Goal: Task Accomplishment & Management: Manage account settings

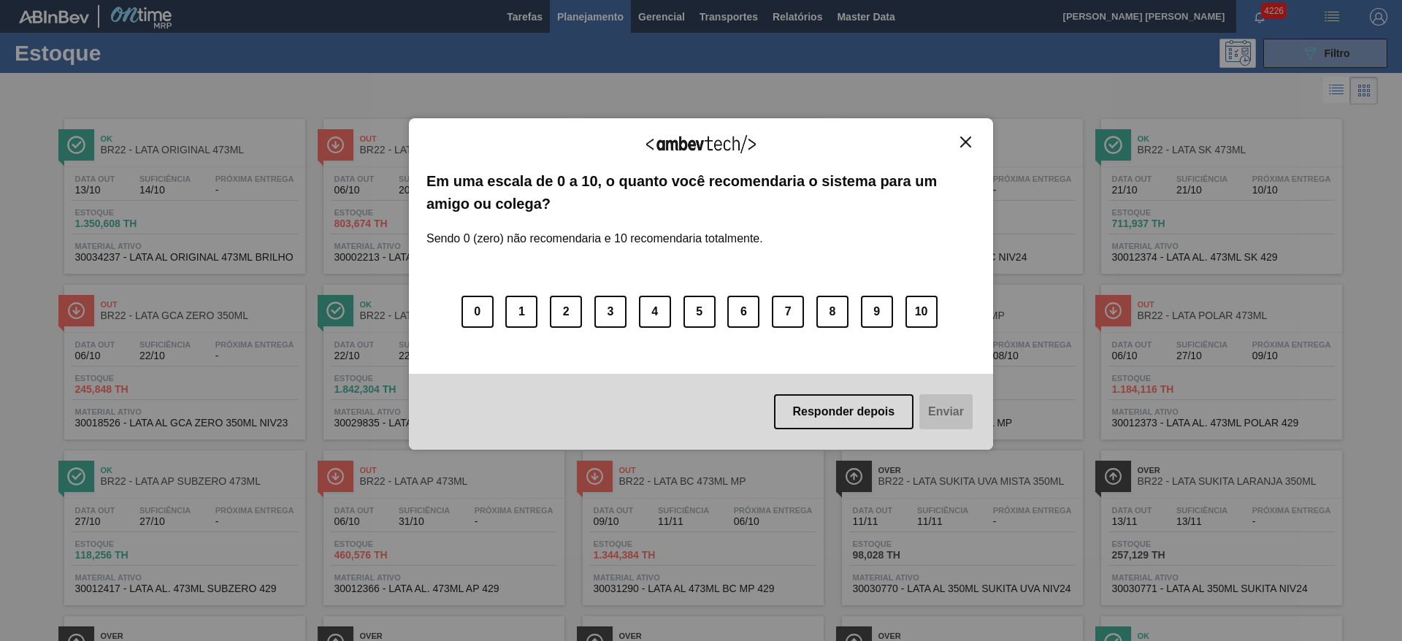
click at [960, 140] on button "Close" at bounding box center [966, 142] width 20 height 12
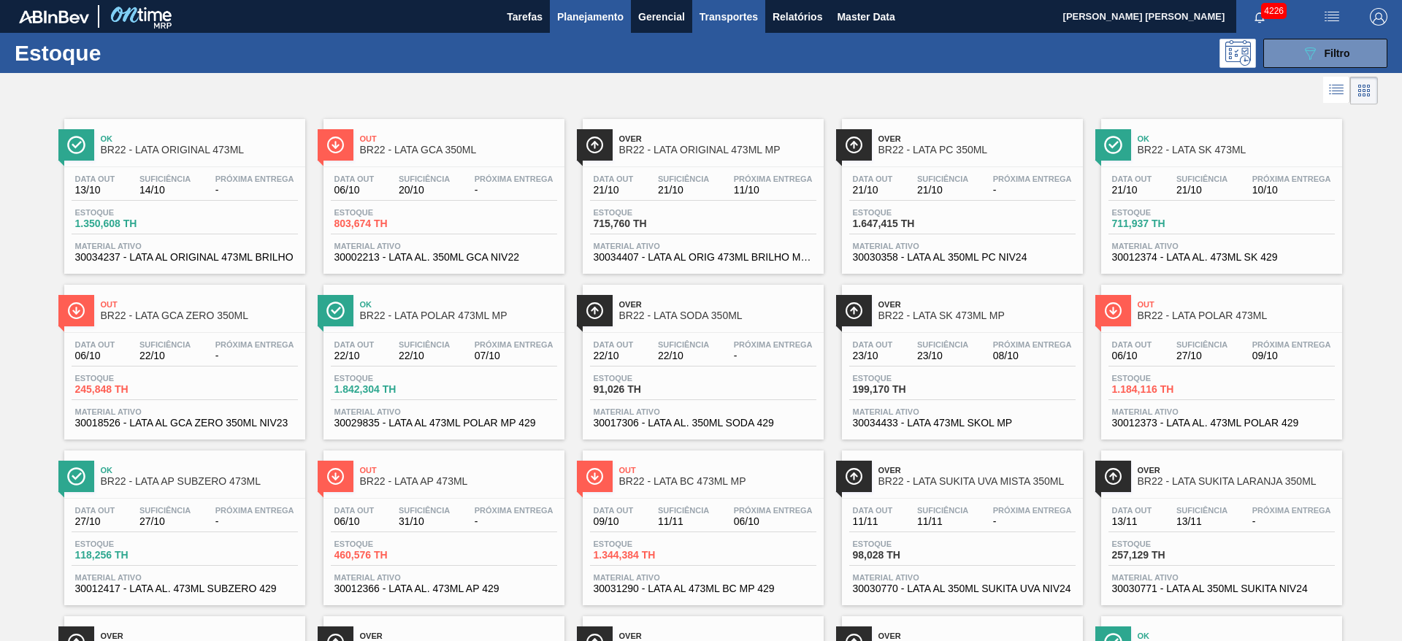
click at [738, 23] on span "Transportes" at bounding box center [729, 17] width 58 height 18
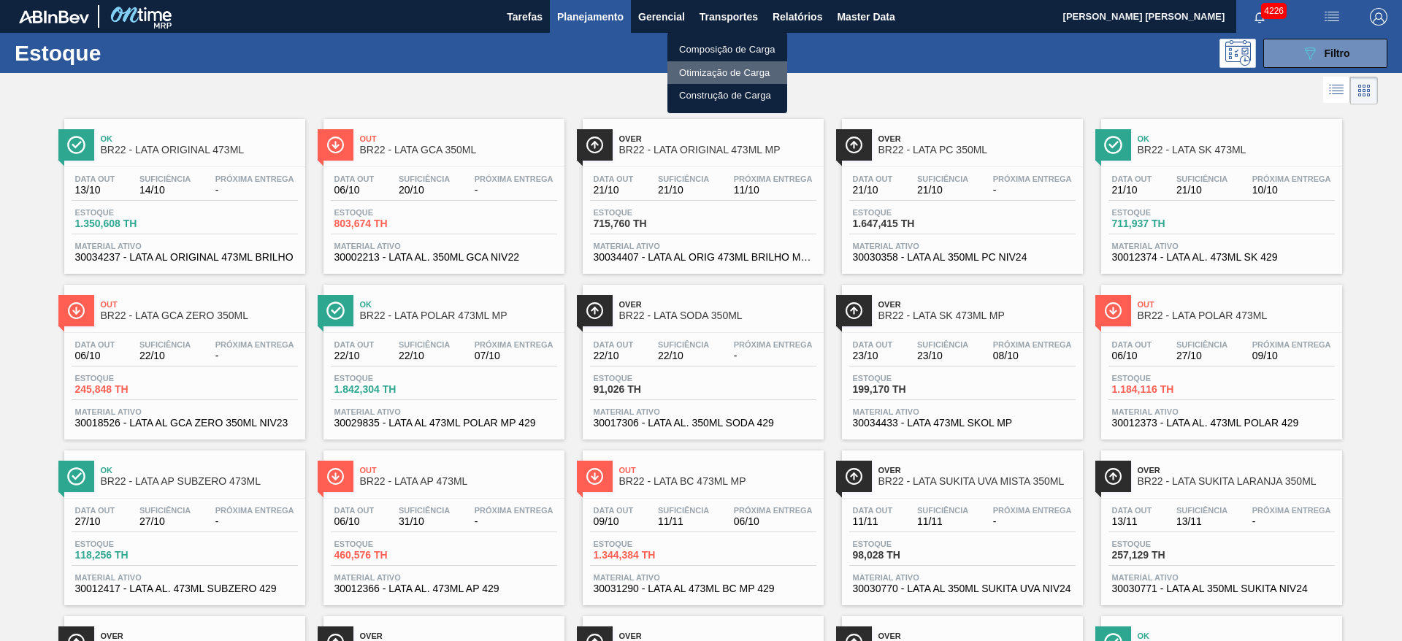
click at [715, 71] on li "Otimização de Carga" at bounding box center [728, 72] width 120 height 23
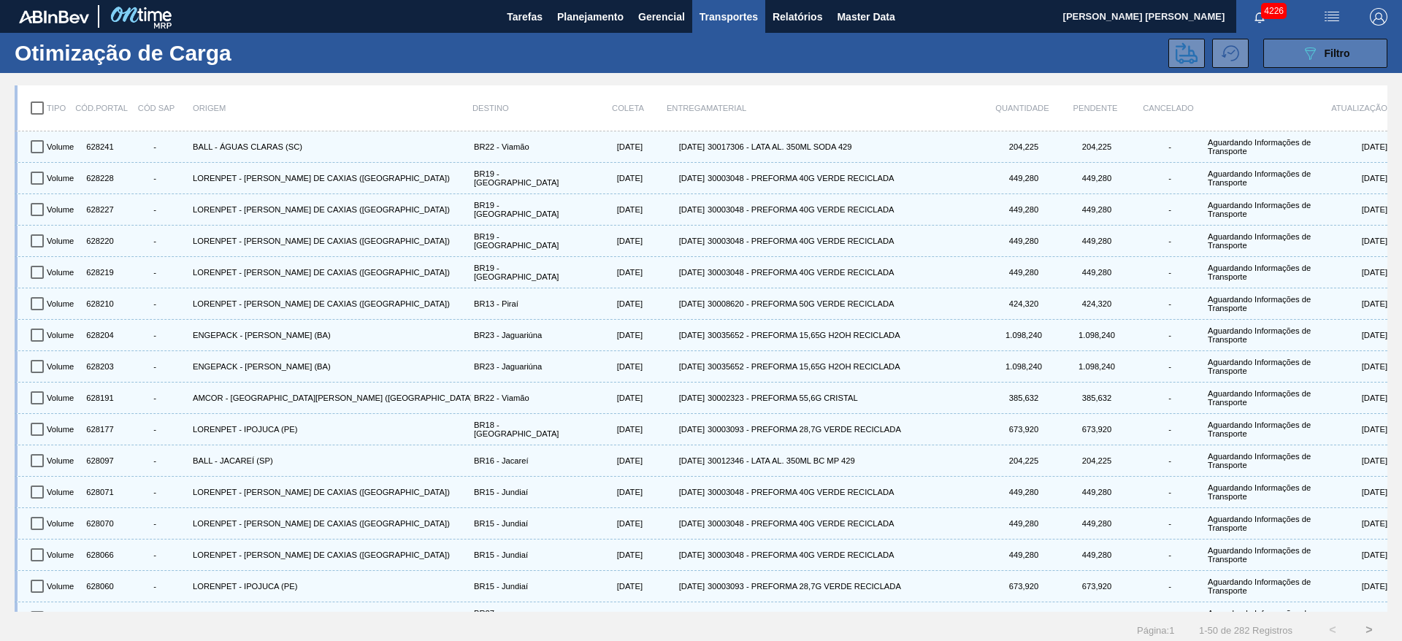
click at [1304, 58] on icon "089F7B8B-B2A5-4AFE-B5C0-19BA573D28AC" at bounding box center [1311, 54] width 18 height 18
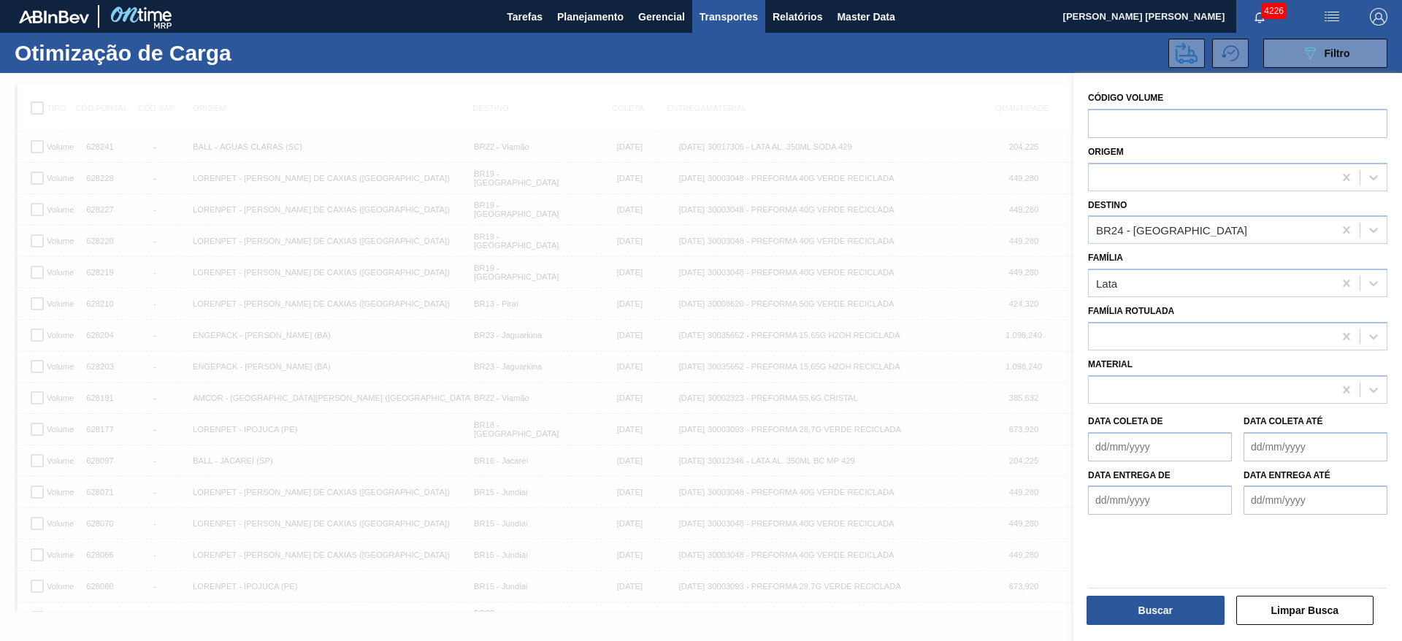
click at [886, 99] on div at bounding box center [701, 393] width 1402 height 641
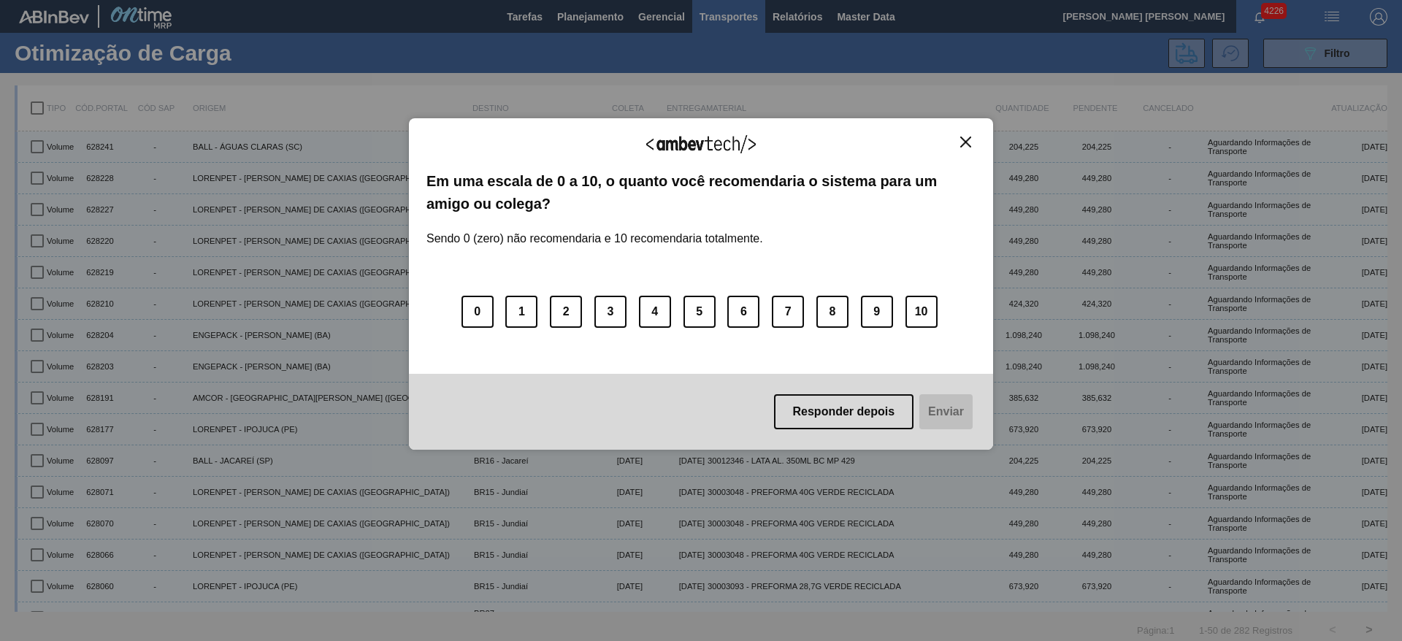
click at [963, 142] on img "Close" at bounding box center [965, 142] width 11 height 11
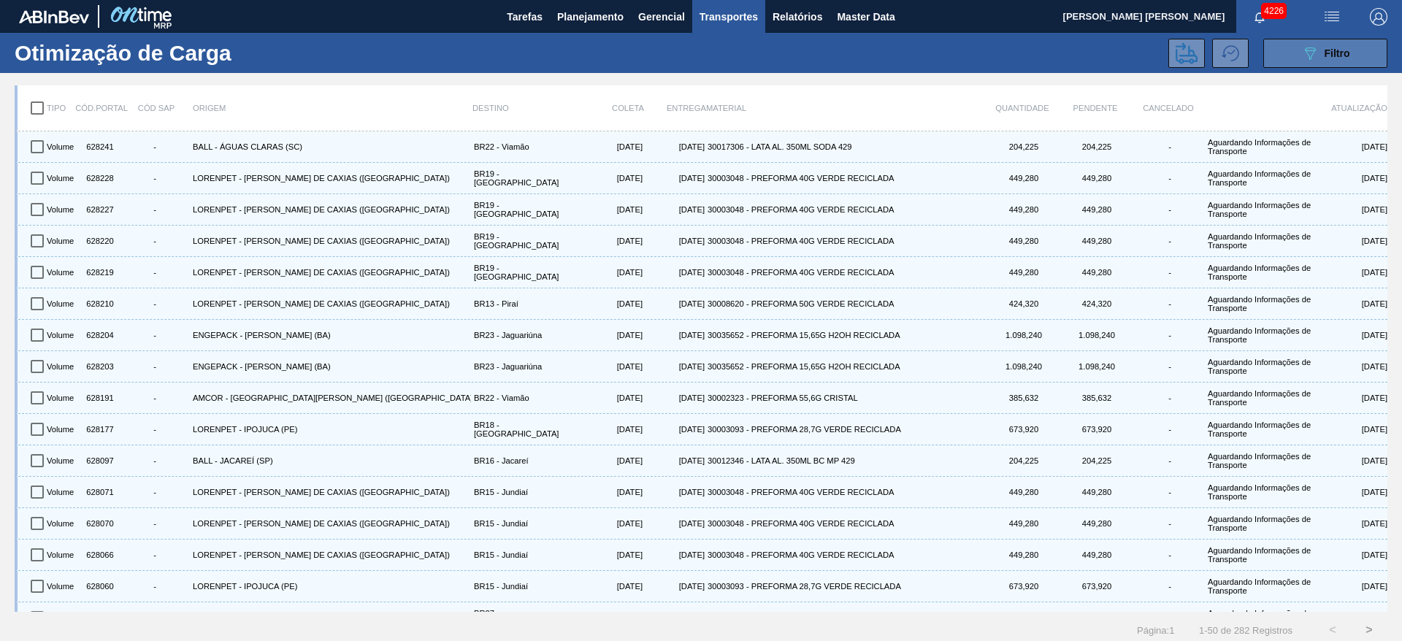
click at [1302, 51] on icon "089F7B8B-B2A5-4AFE-B5C0-19BA573D28AC" at bounding box center [1311, 54] width 18 height 18
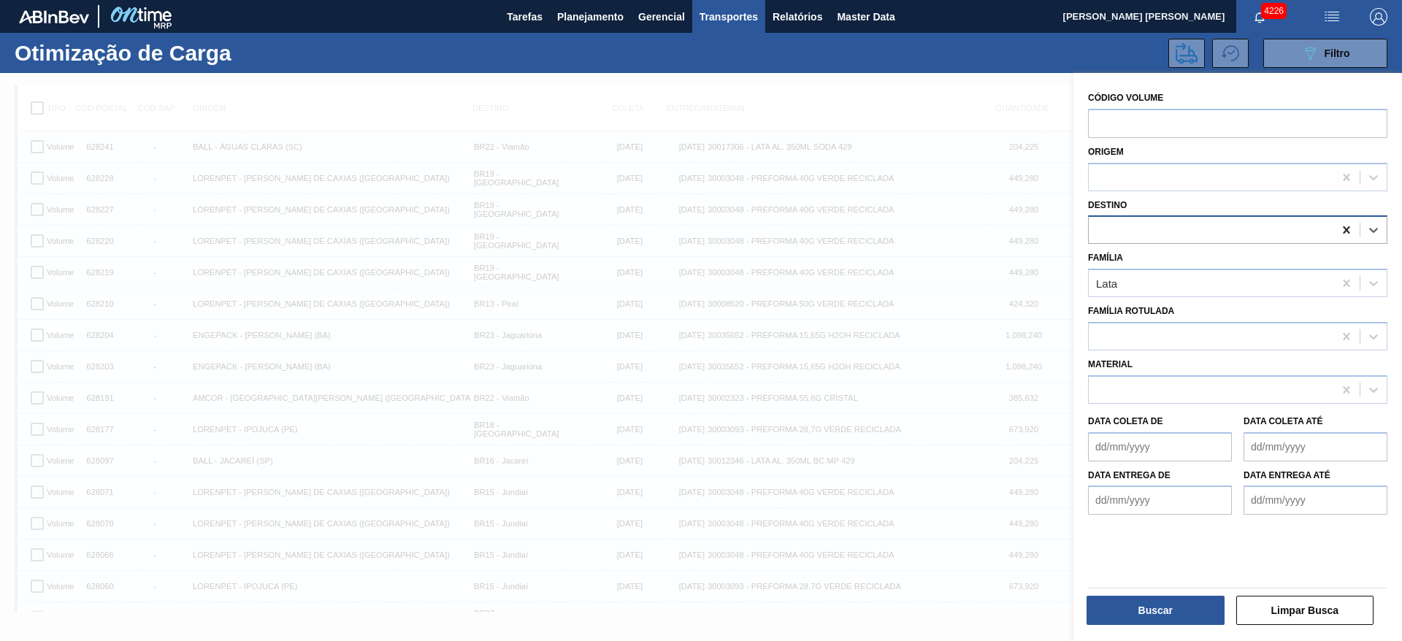
click at [1345, 227] on icon at bounding box center [1347, 230] width 15 height 15
type input "09"
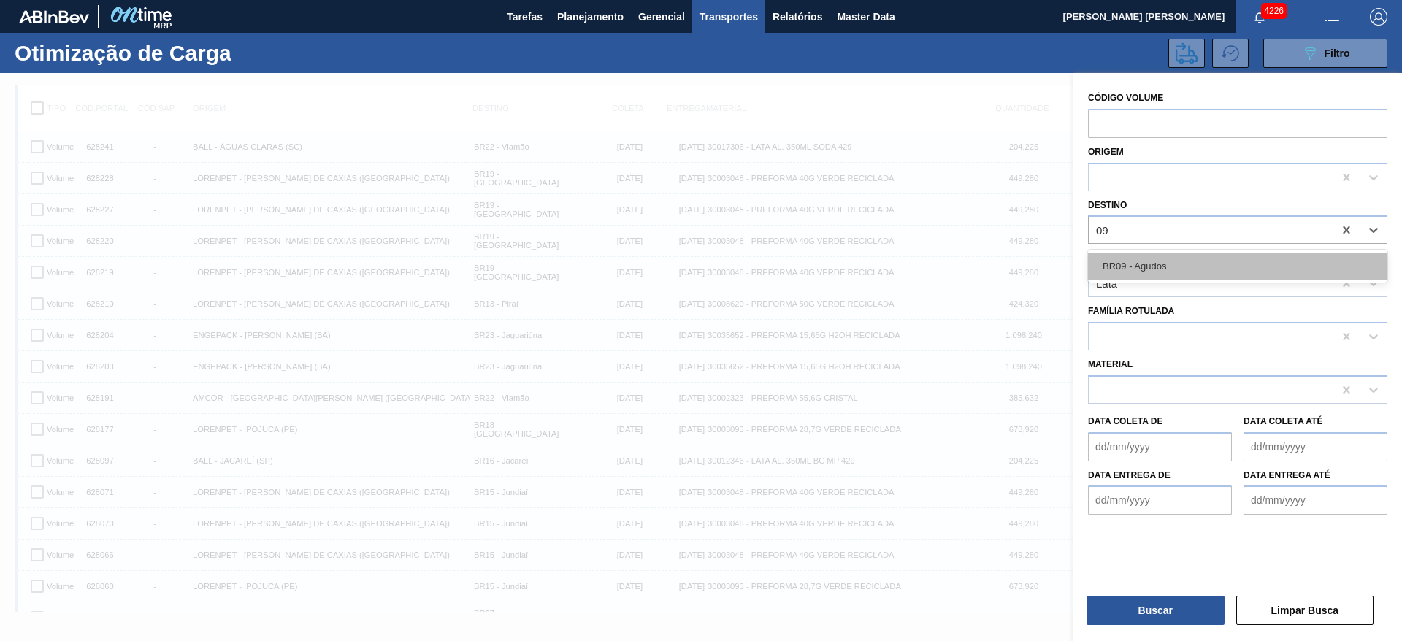
click at [1237, 263] on div "BR09 - Agudos" at bounding box center [1237, 266] width 299 height 27
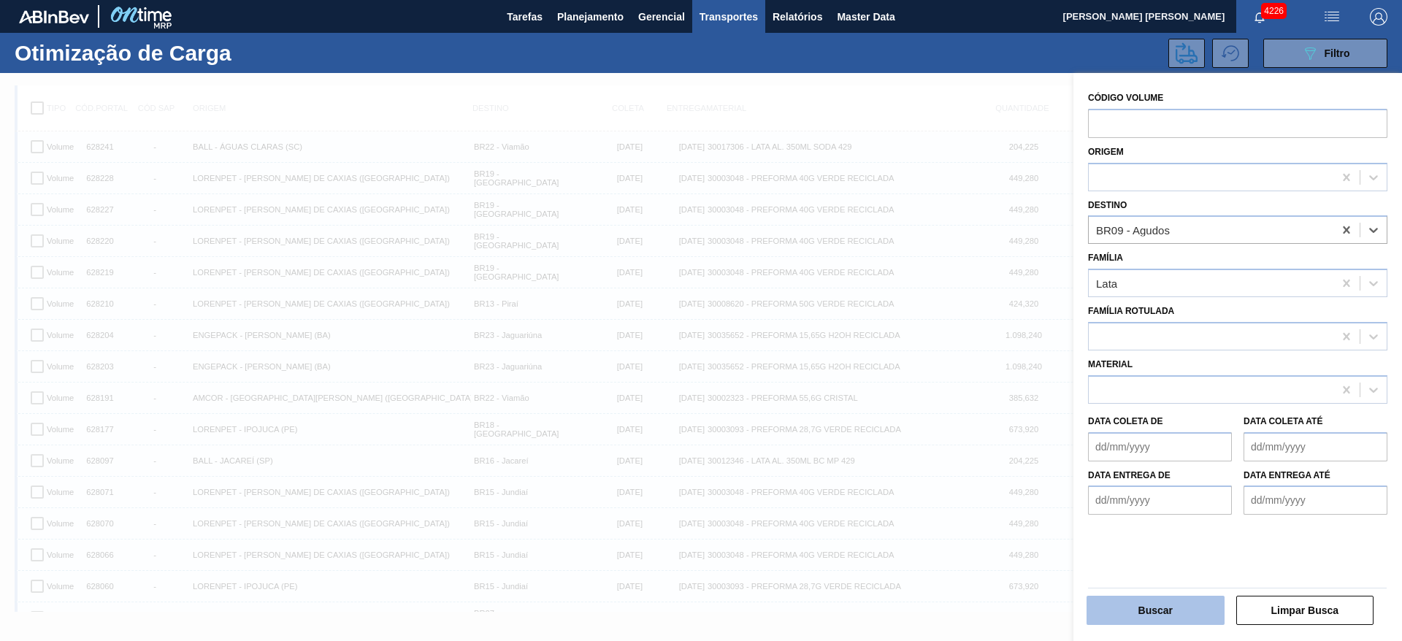
click at [1164, 608] on button "Buscar" at bounding box center [1156, 610] width 138 height 29
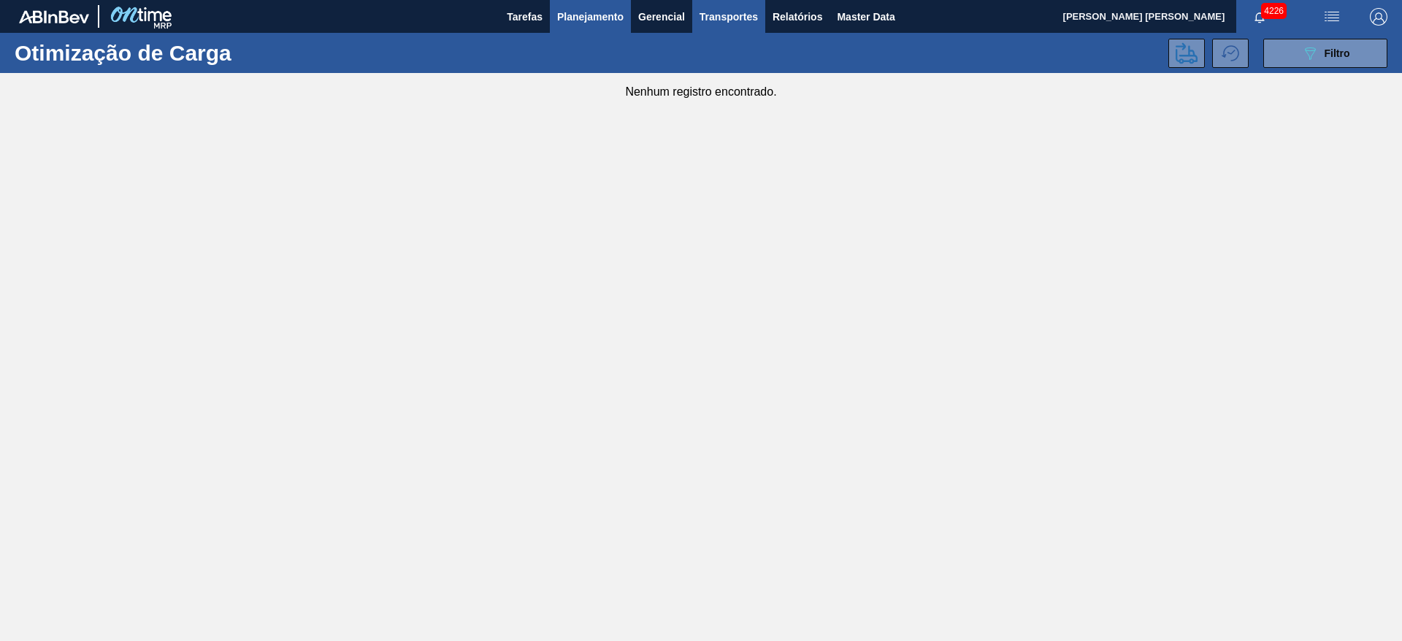
click at [589, 9] on span "Planejamento" at bounding box center [590, 17] width 66 height 18
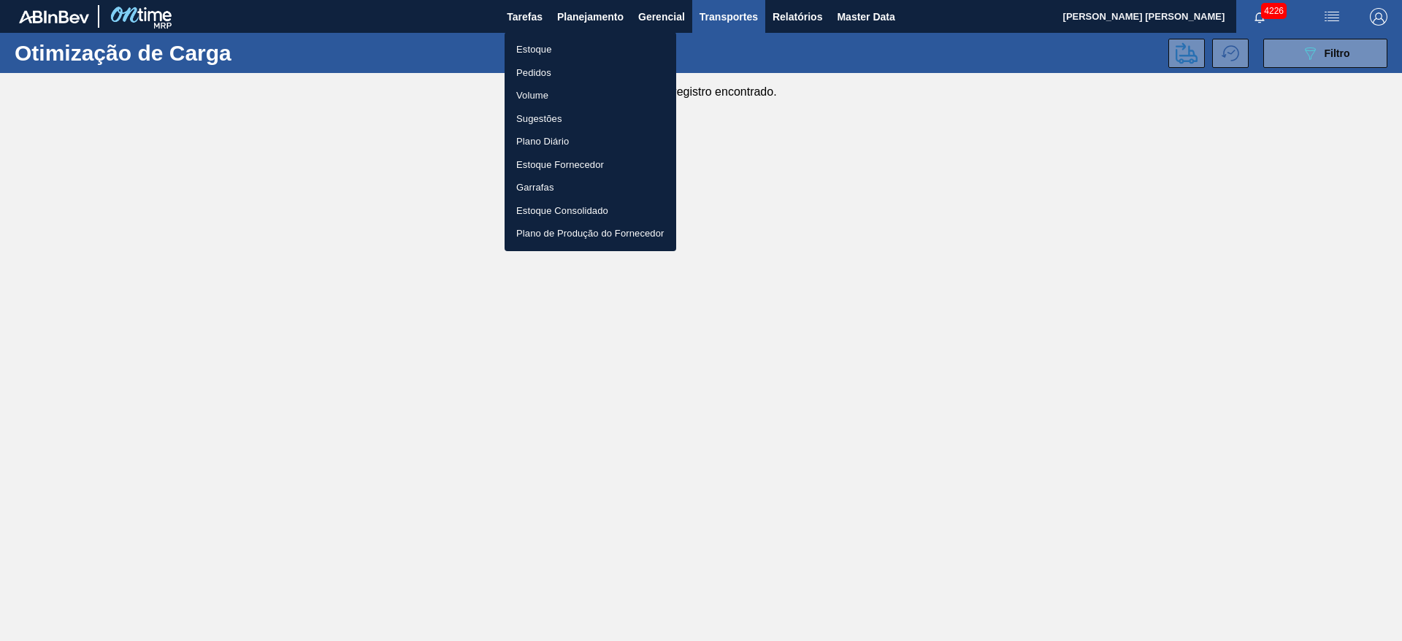
click at [531, 50] on li "Estoque" at bounding box center [591, 49] width 172 height 23
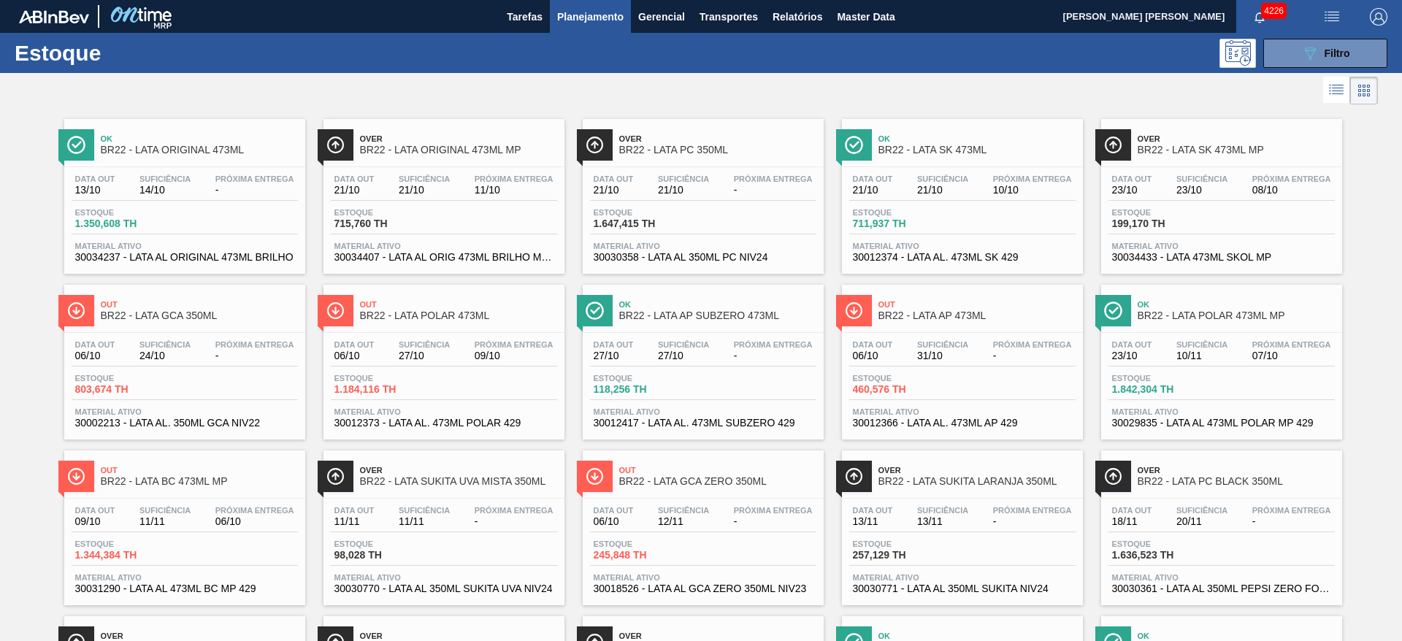
click at [547, 85] on div at bounding box center [689, 90] width 1378 height 35
click at [1303, 46] on icon "089F7B8B-B2A5-4AFE-B5C0-19BA573D28AC" at bounding box center [1311, 54] width 18 height 18
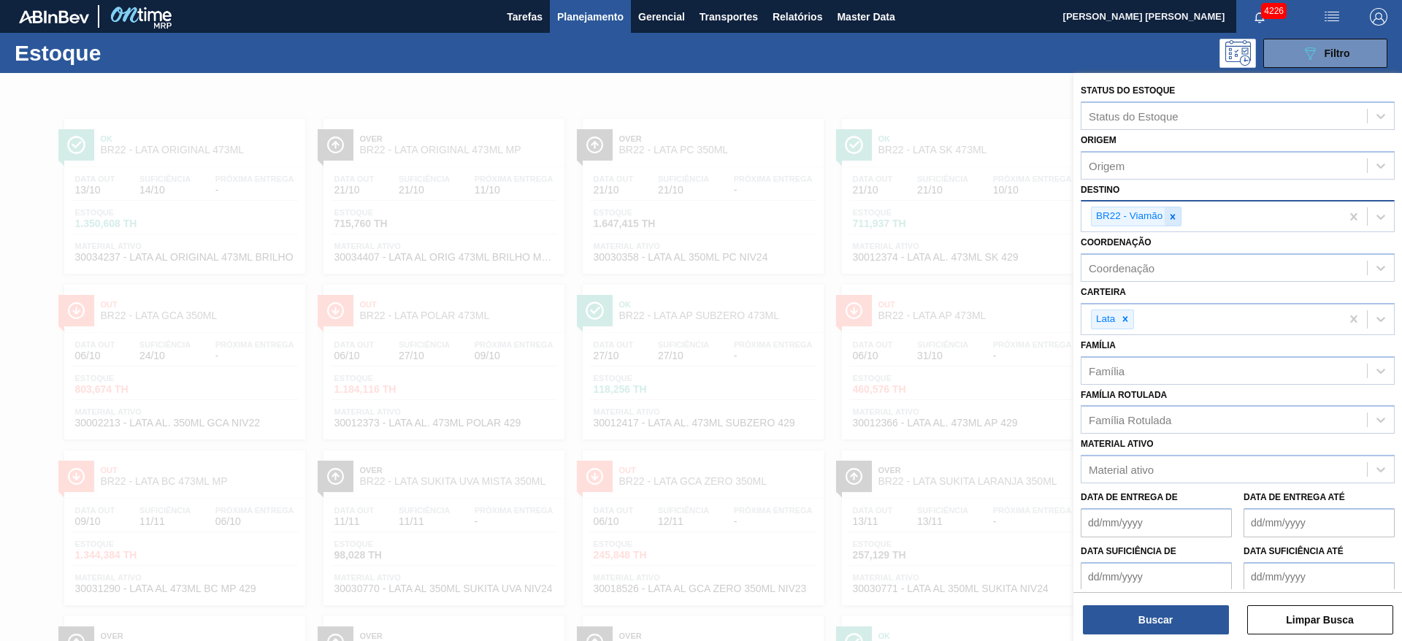
click at [1176, 223] on div at bounding box center [1173, 216] width 16 height 18
type input "09"
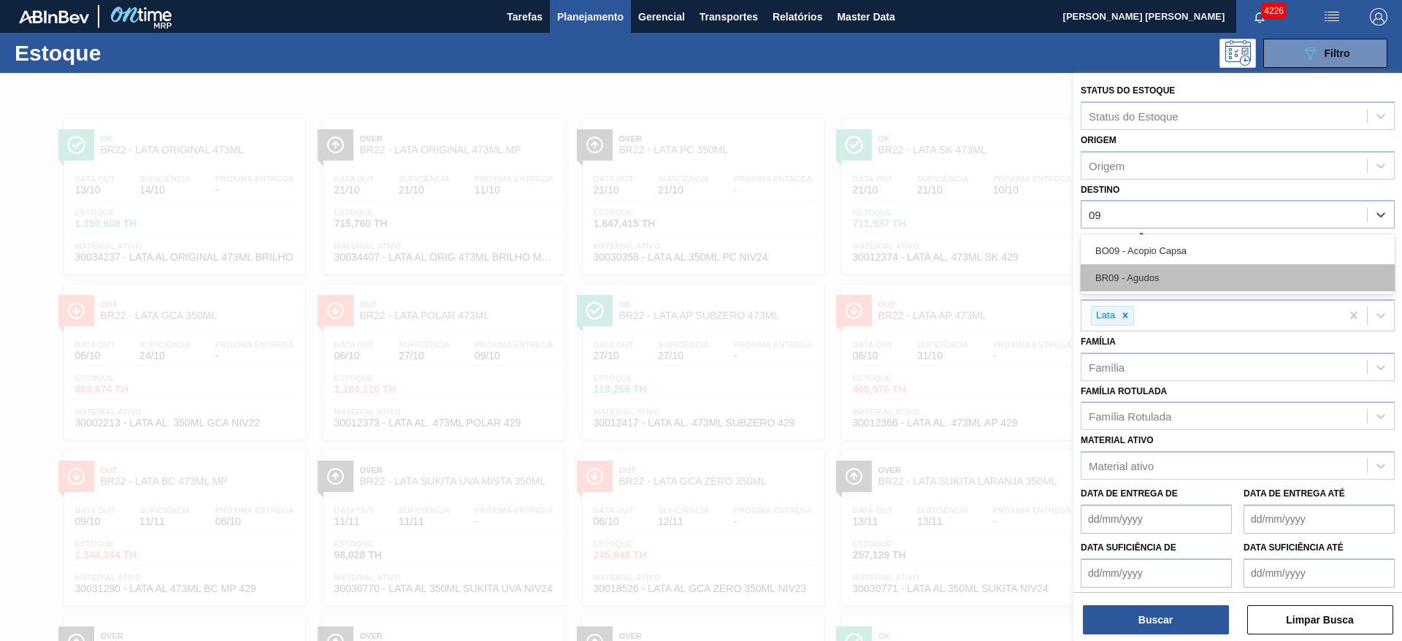
click at [1137, 280] on div "BR09 - Agudos" at bounding box center [1238, 277] width 314 height 27
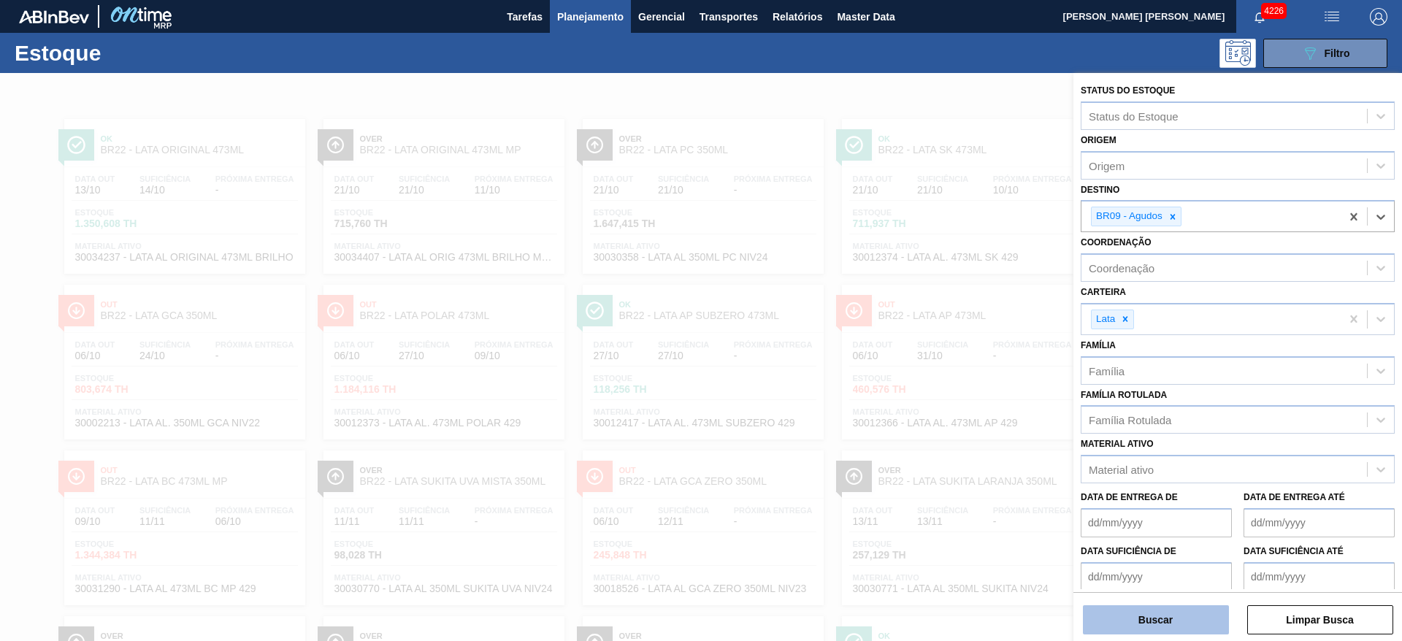
click at [1140, 611] on button "Buscar" at bounding box center [1156, 620] width 146 height 29
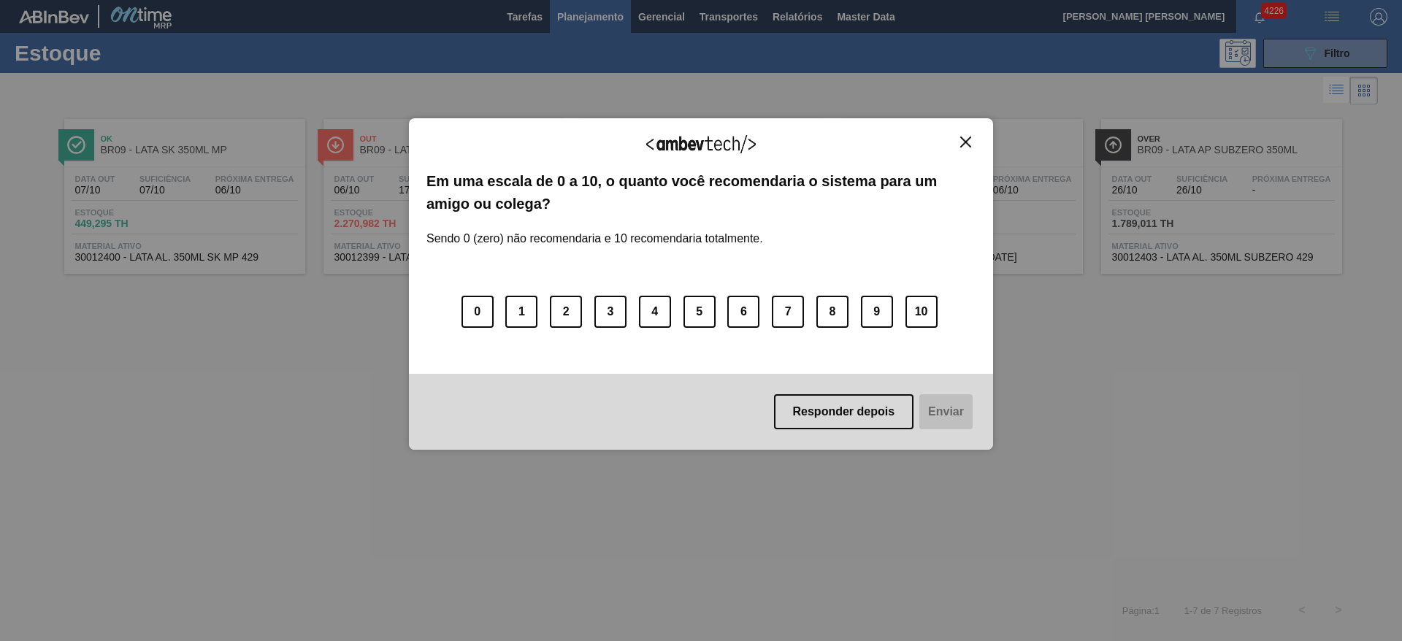
click at [964, 145] on img "Close" at bounding box center [965, 142] width 11 height 11
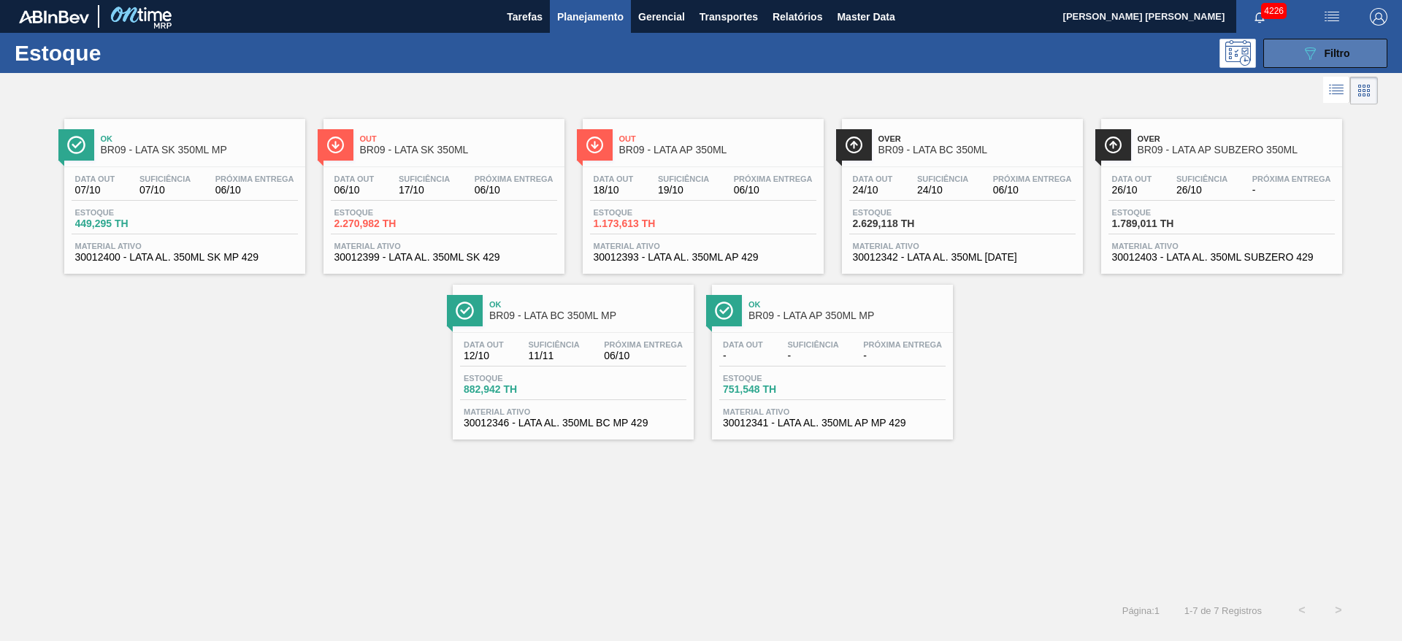
click at [1305, 64] on button "089F7B8B-B2A5-4AFE-B5C0-19BA573D28AC Filtro" at bounding box center [1326, 53] width 124 height 29
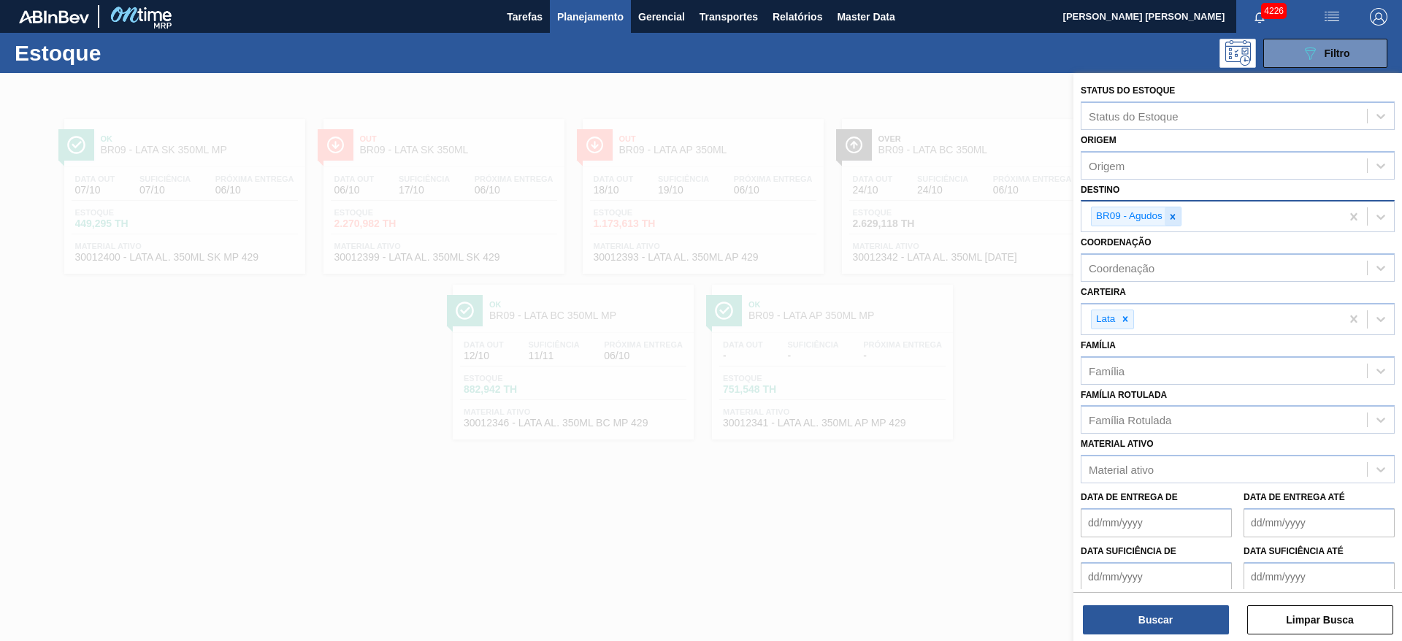
click at [1169, 221] on icon at bounding box center [1173, 217] width 10 height 10
type input "21"
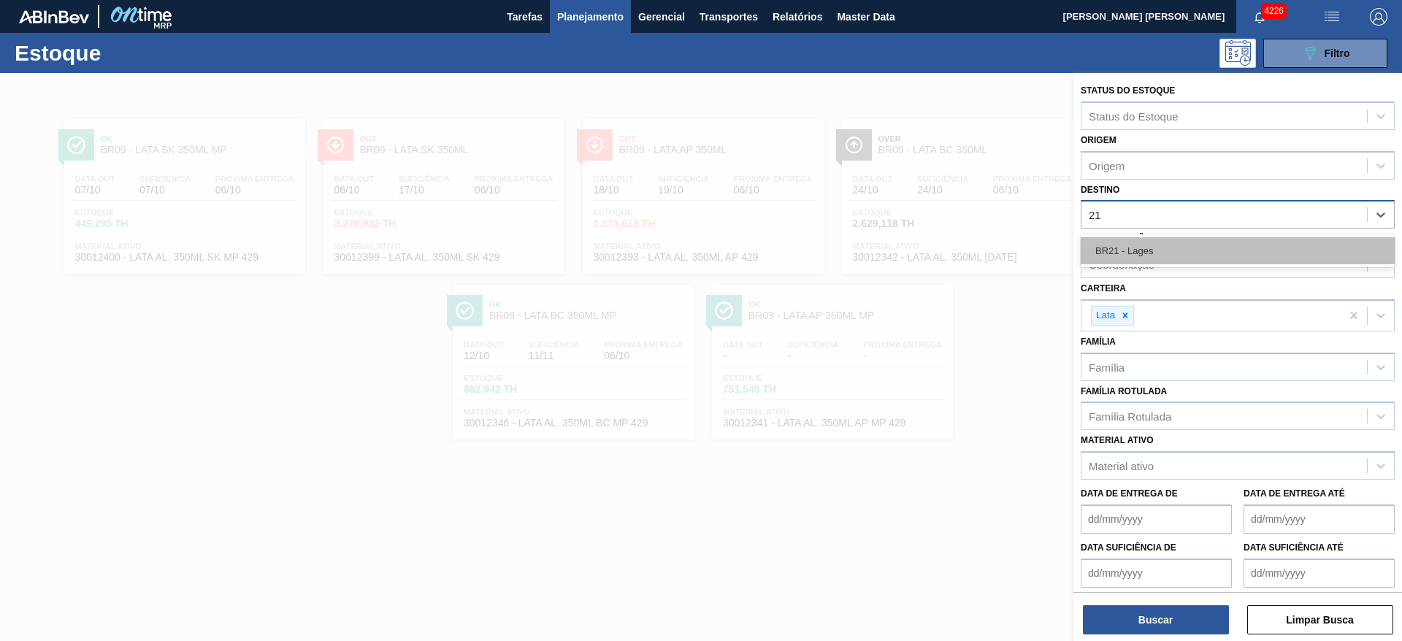
click at [1141, 249] on div "BR21 - Lages" at bounding box center [1238, 250] width 314 height 27
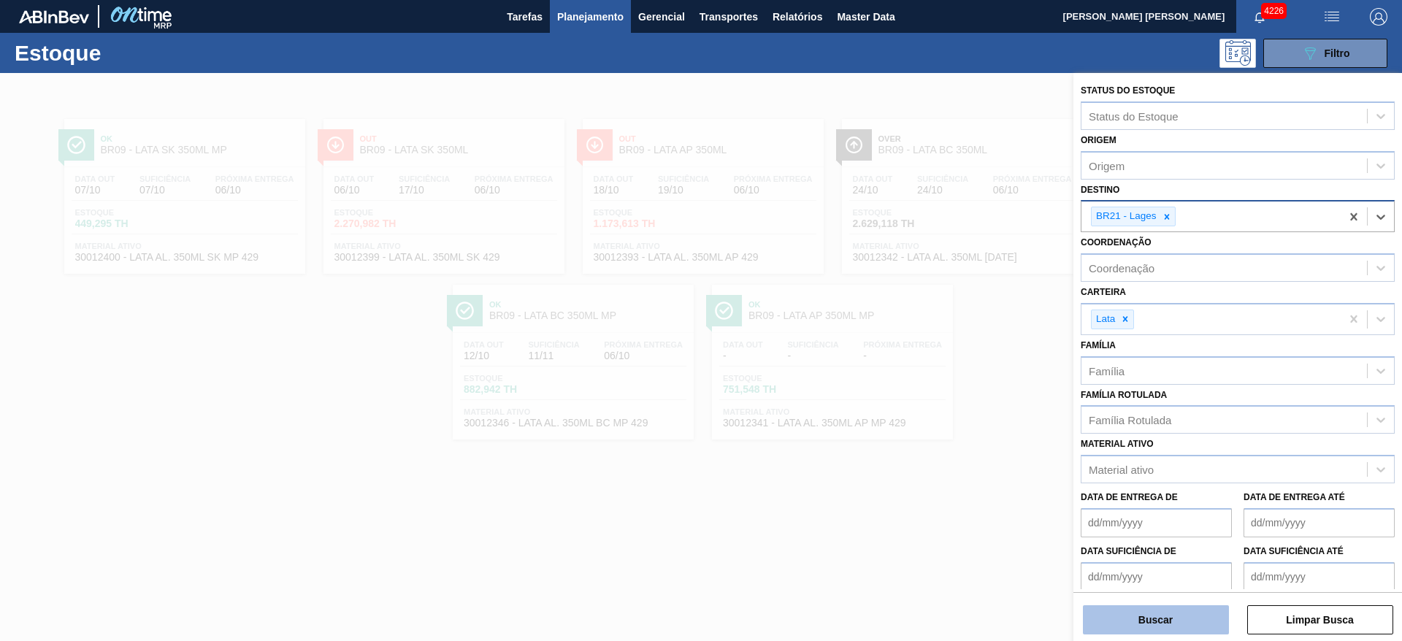
click at [1137, 622] on button "Buscar" at bounding box center [1156, 620] width 146 height 29
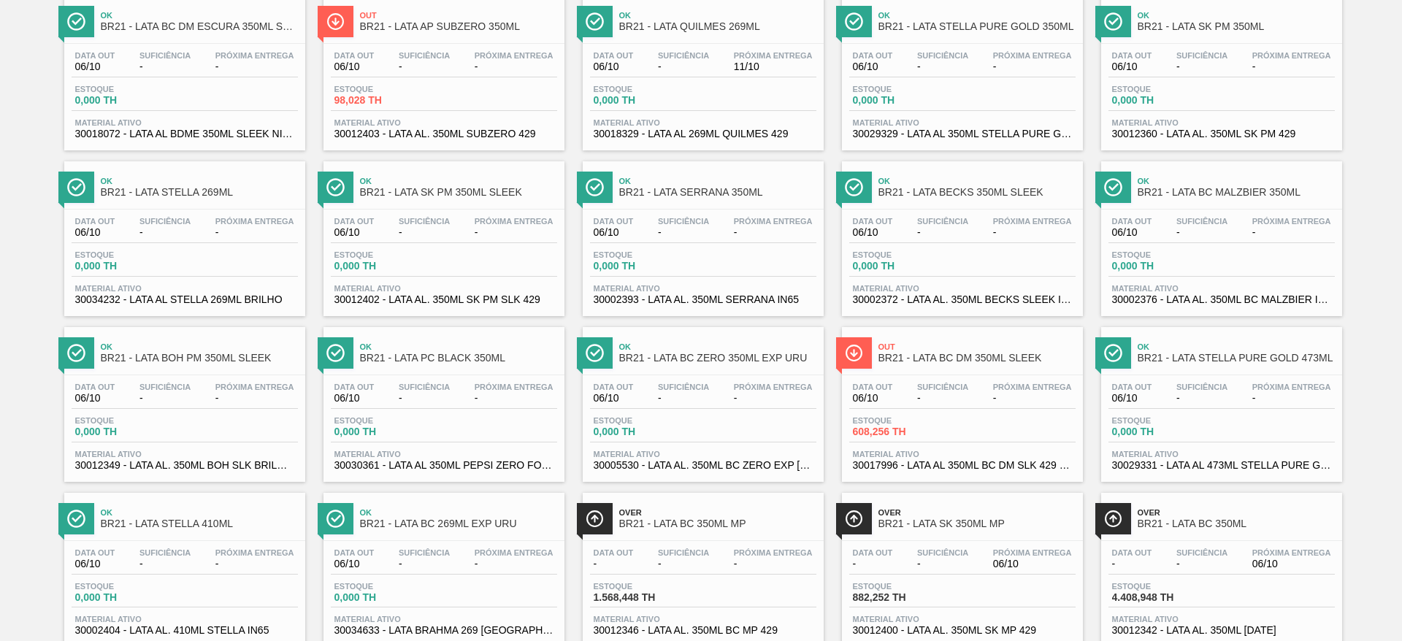
scroll to position [489, 0]
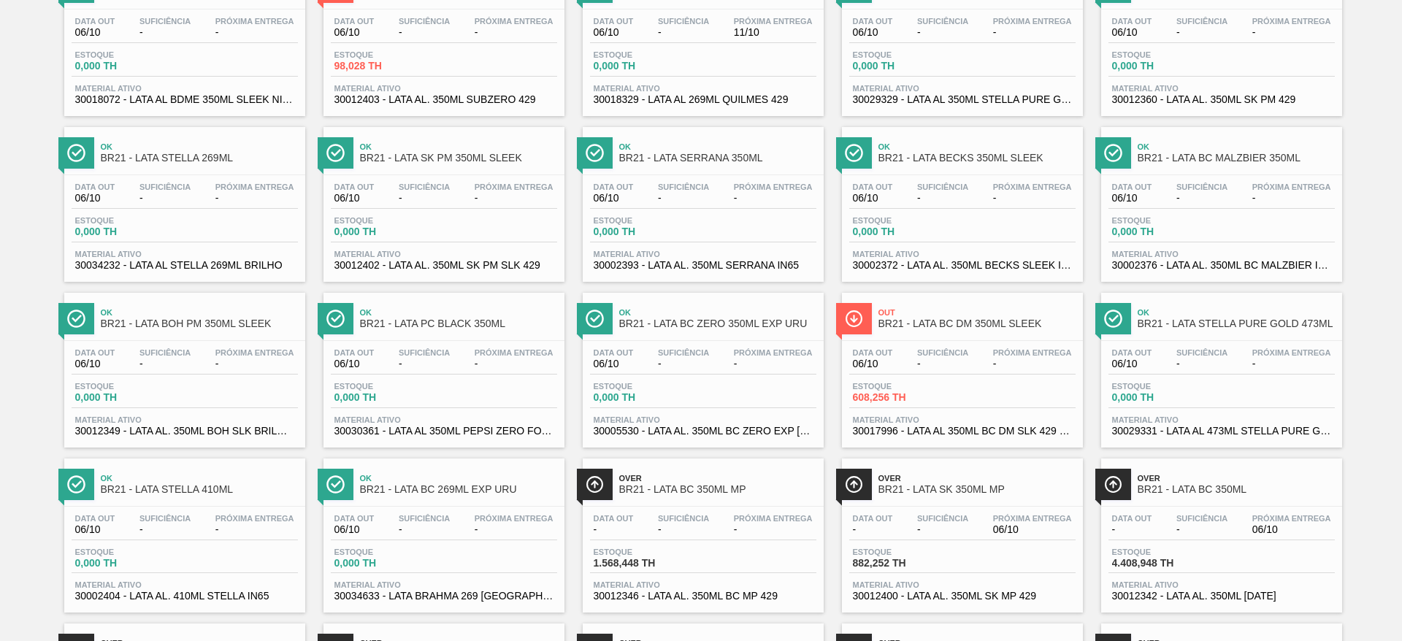
click at [446, 478] on span "Ok" at bounding box center [458, 478] width 197 height 9
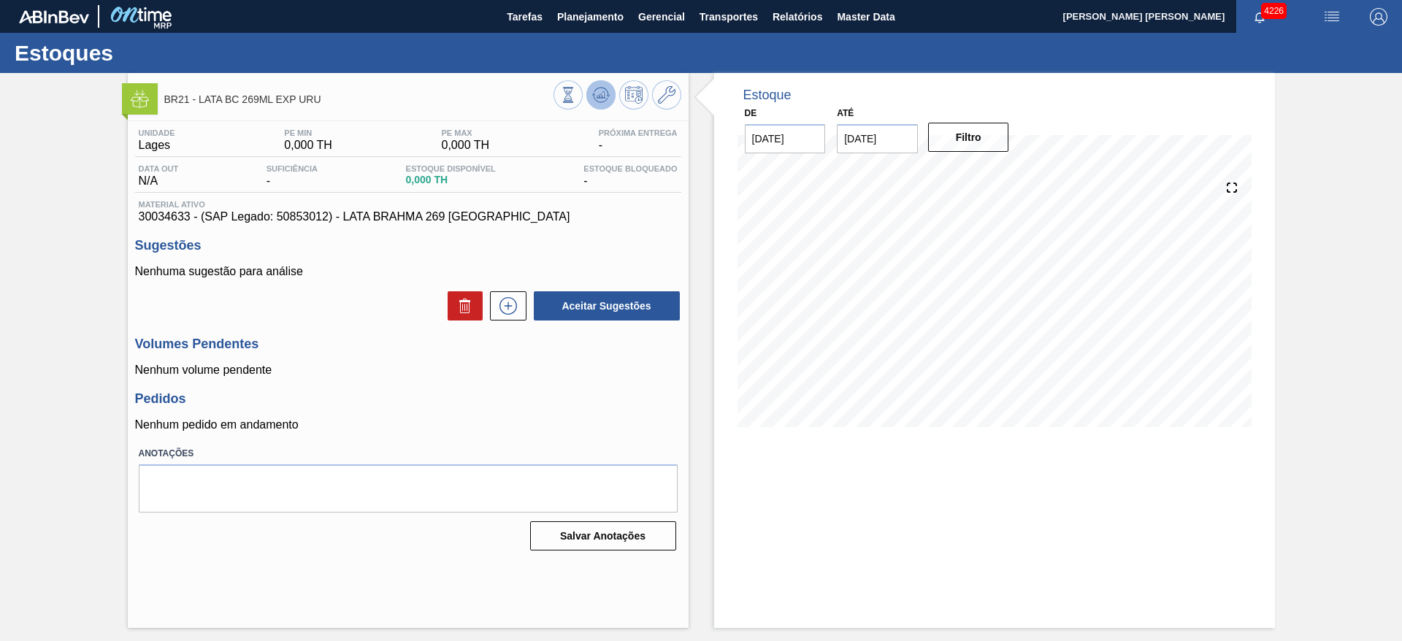
click at [597, 99] on icon at bounding box center [601, 95] width 18 height 18
click at [1353, 225] on div "BR21 - LATA BC 269ML EXP URU Unidade Lages PE MIN 0,000 TH PE MAX 0,000 TH Próx…" at bounding box center [701, 350] width 1402 height 555
click at [581, 20] on span "Planejamento" at bounding box center [590, 17] width 66 height 18
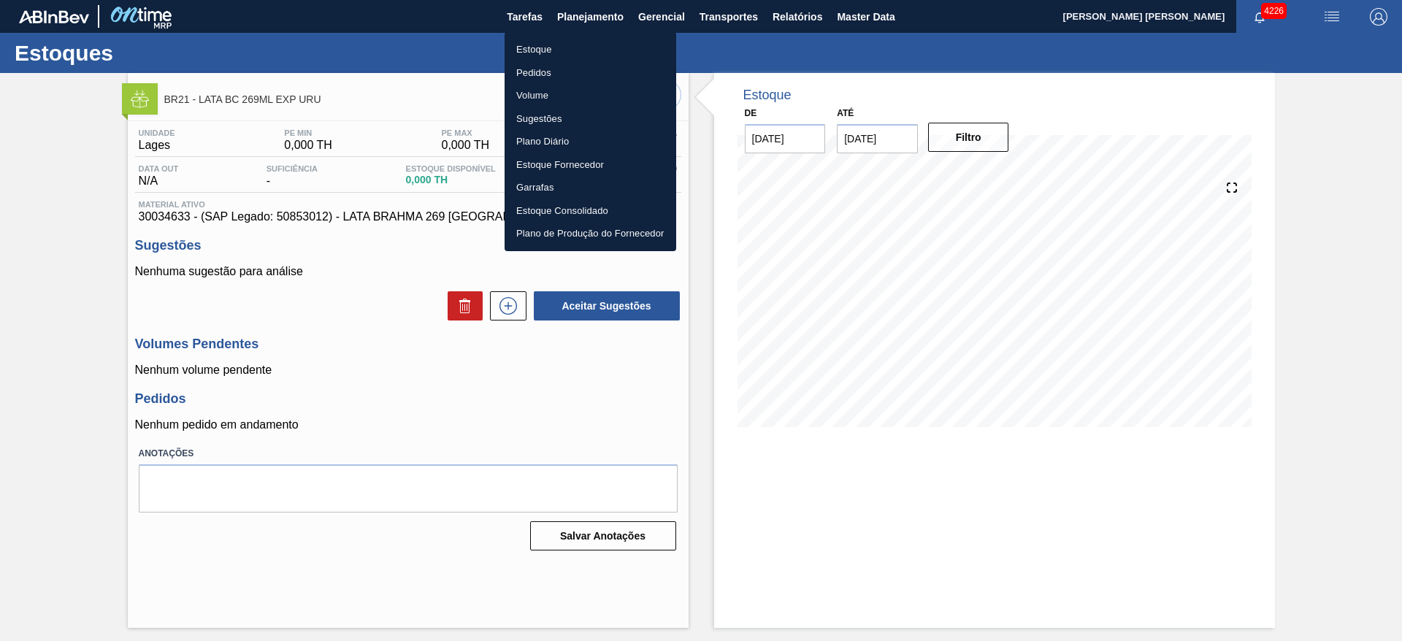
click at [536, 47] on li "Estoque" at bounding box center [591, 49] width 172 height 23
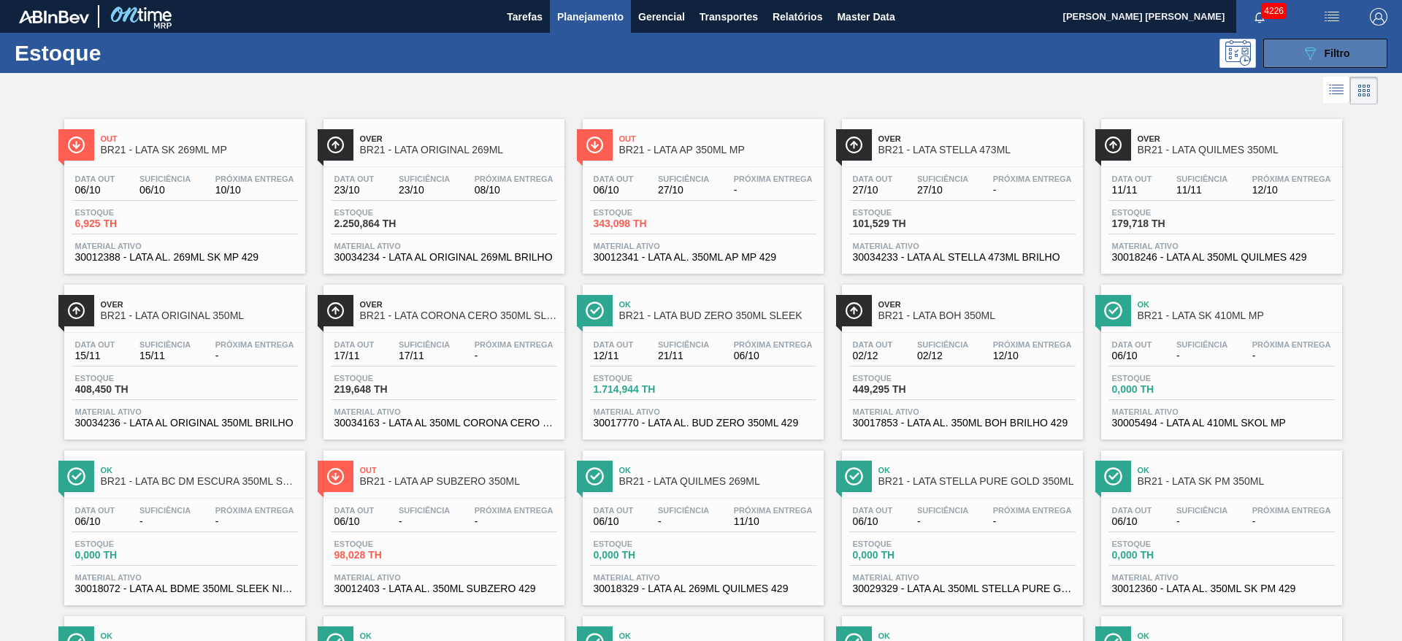
click at [1311, 56] on icon "089F7B8B-B2A5-4AFE-B5C0-19BA573D28AC" at bounding box center [1311, 54] width 18 height 18
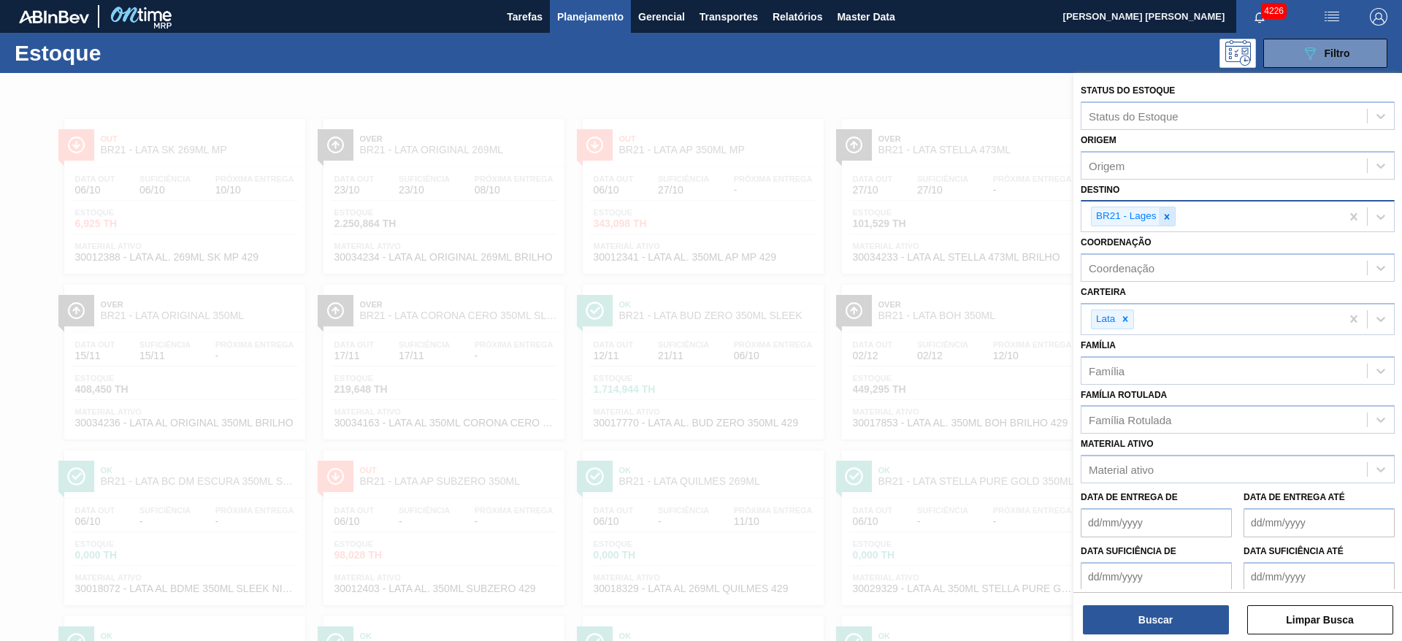
click at [1167, 218] on icon at bounding box center [1166, 216] width 5 height 5
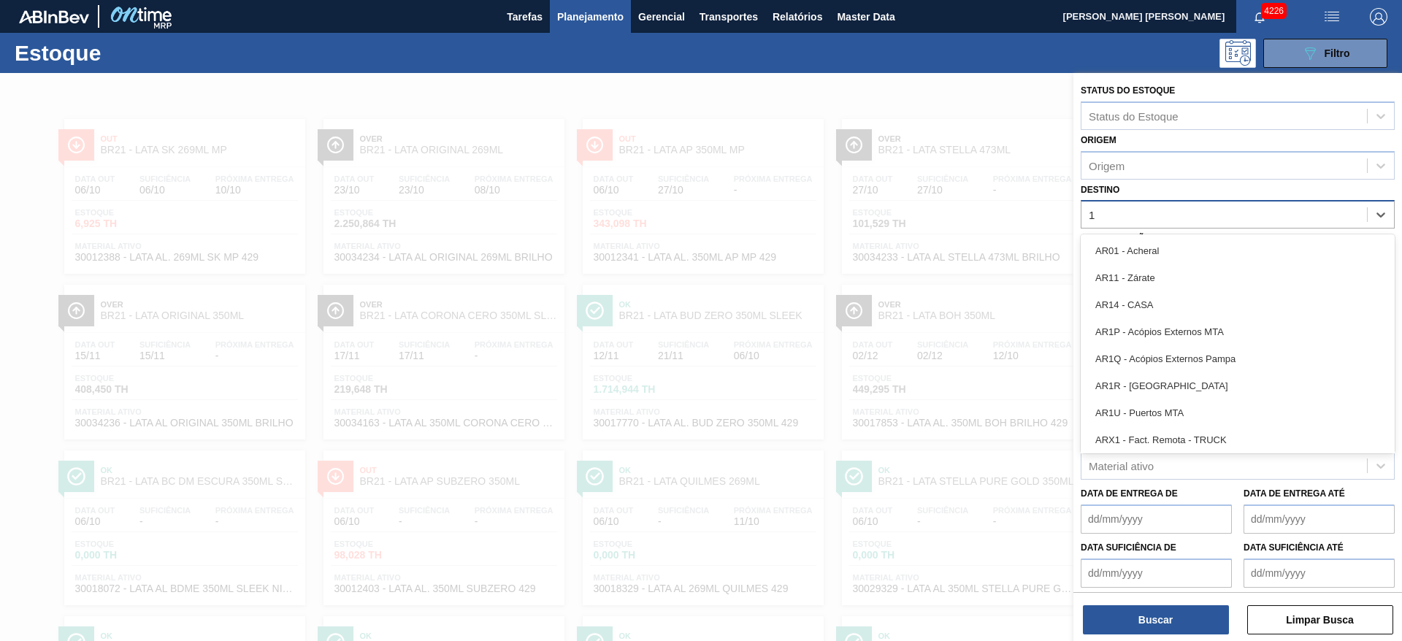
type input "15"
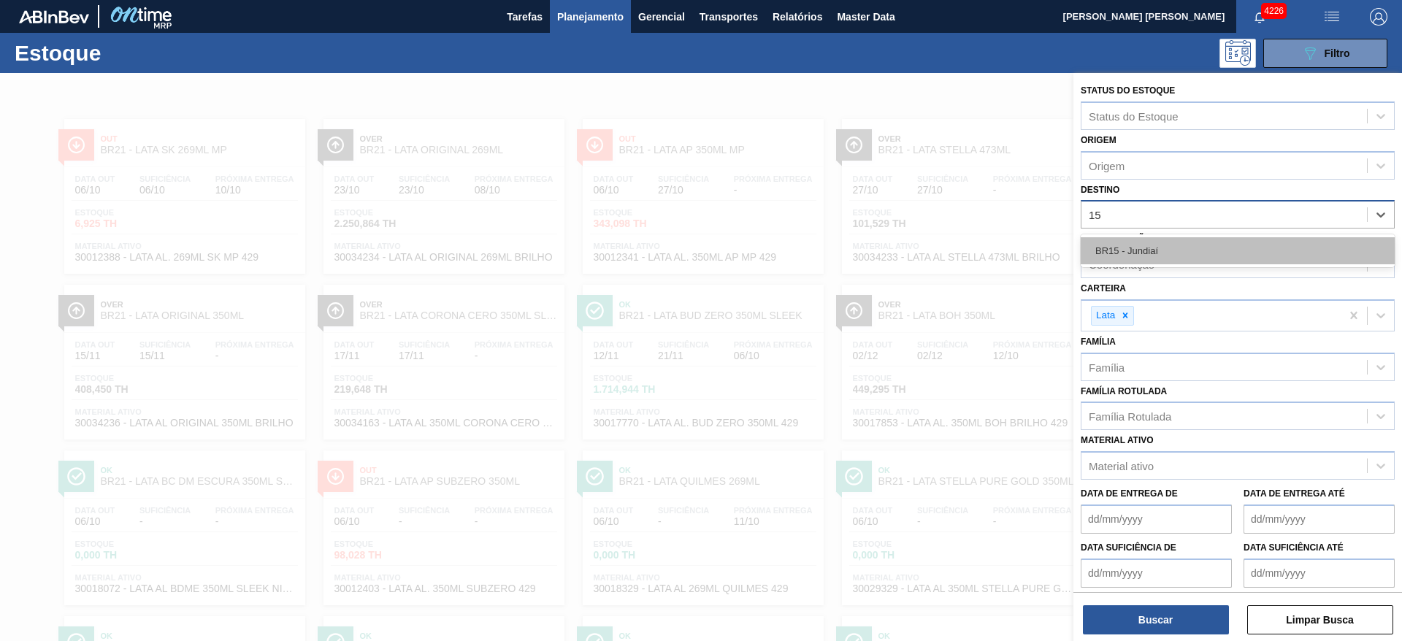
click at [1149, 243] on div "BR15 - Jundiaí" at bounding box center [1238, 250] width 314 height 27
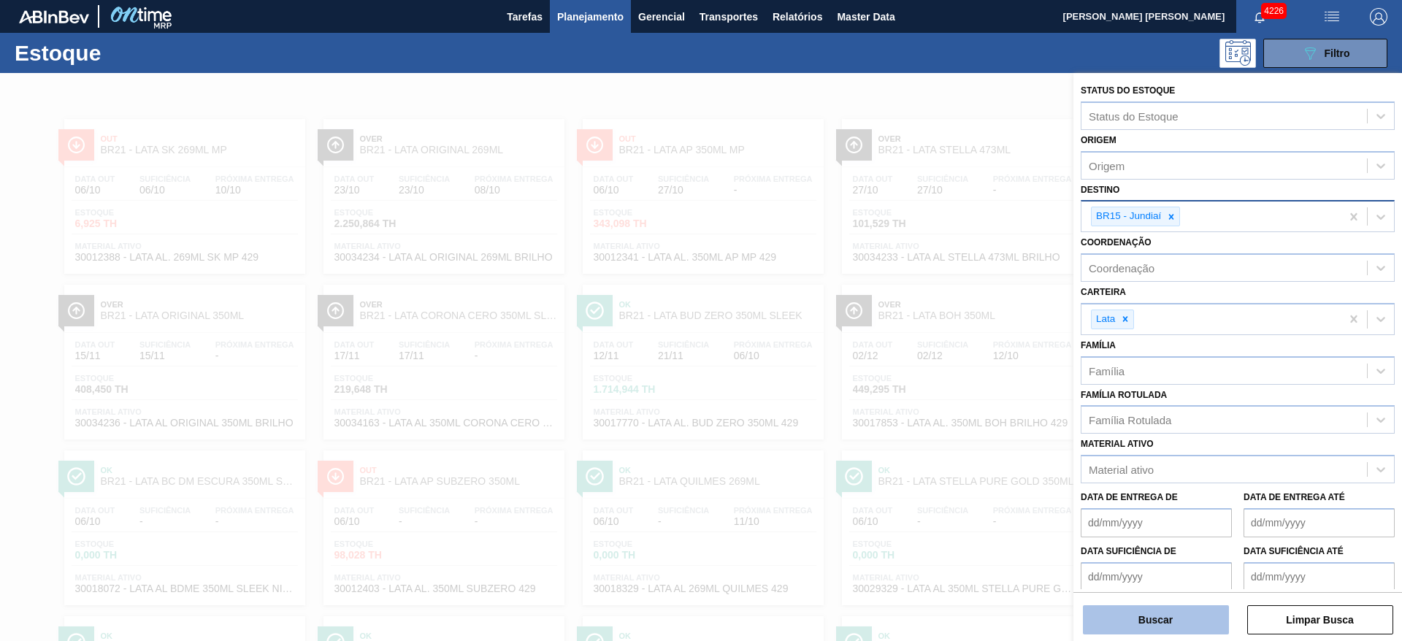
click at [1183, 623] on button "Buscar" at bounding box center [1156, 620] width 146 height 29
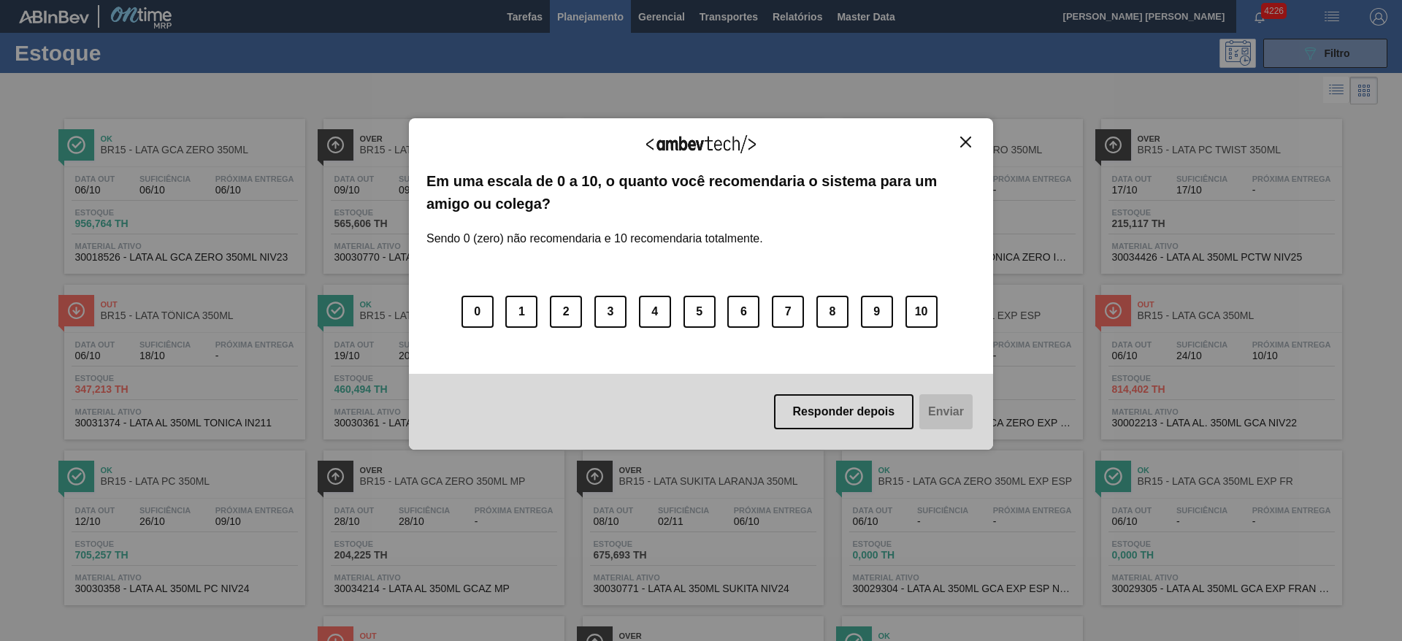
click at [963, 146] on img "Close" at bounding box center [965, 142] width 11 height 11
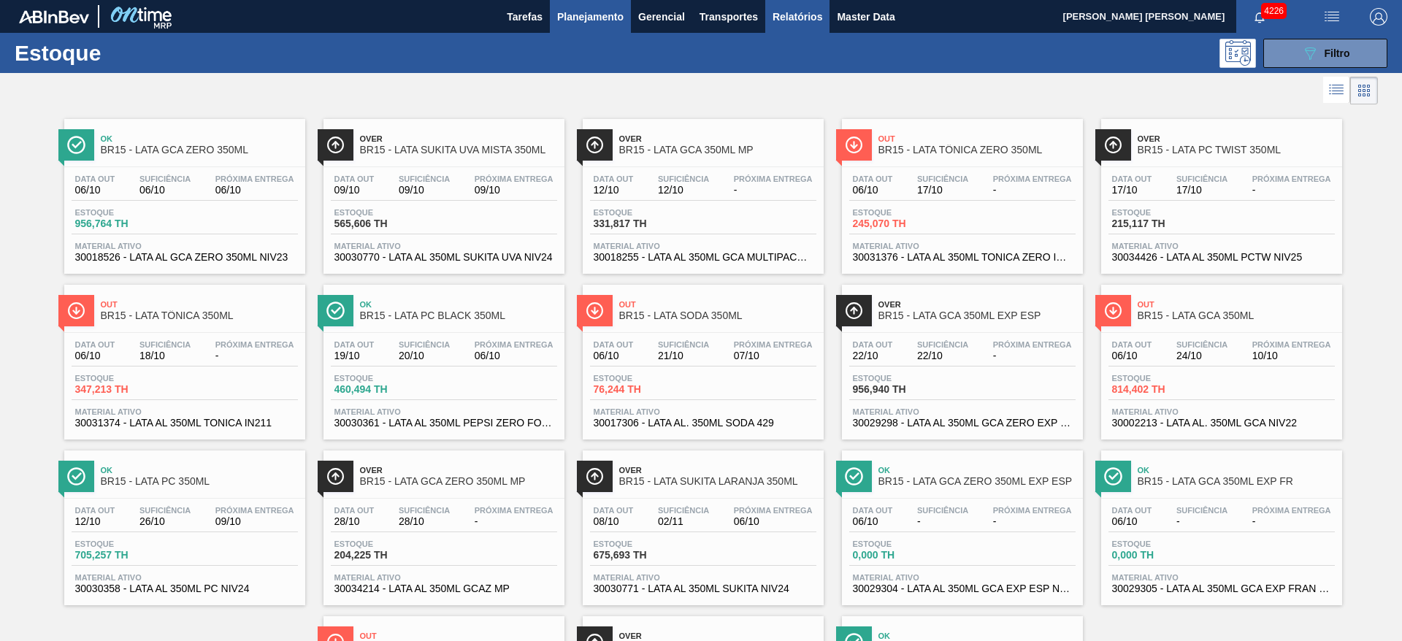
click at [793, 15] on span "Relatórios" at bounding box center [798, 17] width 50 height 18
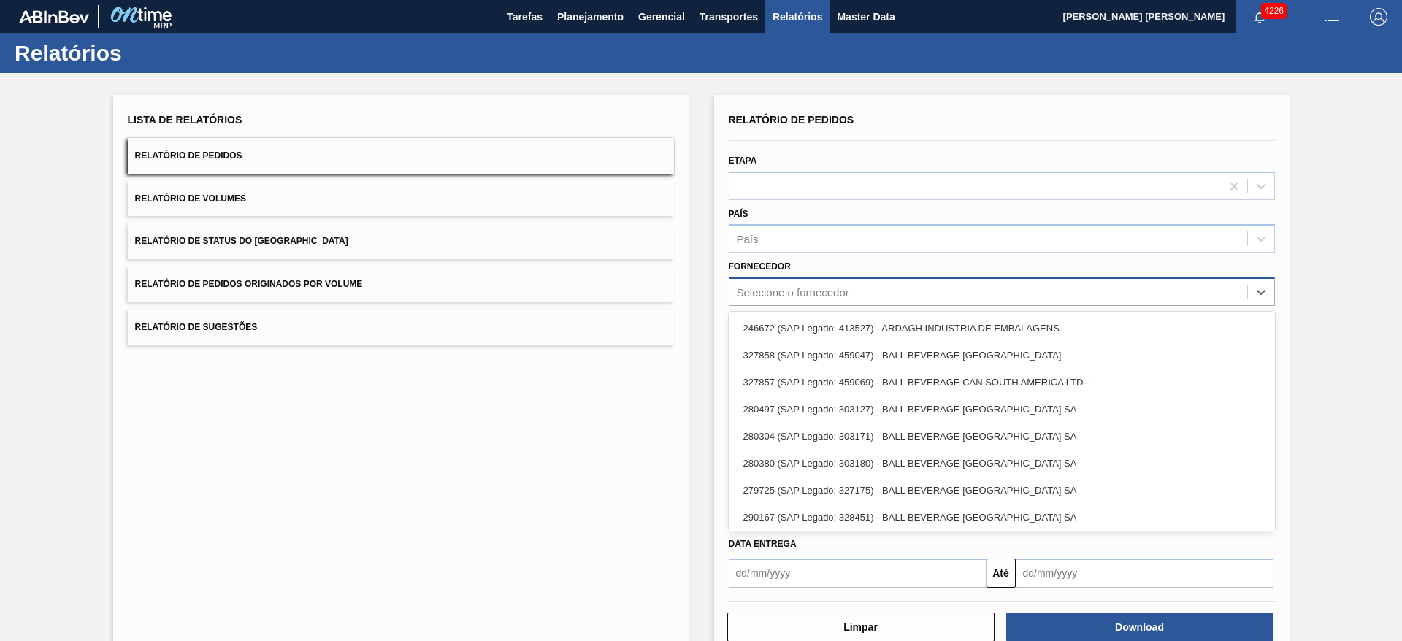
click at [799, 289] on div "Selecione o fornecedor" at bounding box center [793, 292] width 112 height 12
click at [1321, 248] on div "Lista de Relatórios Relatório de Pedidos Relatório de Volumes Relatório de Stat…" at bounding box center [701, 374] width 1402 height 603
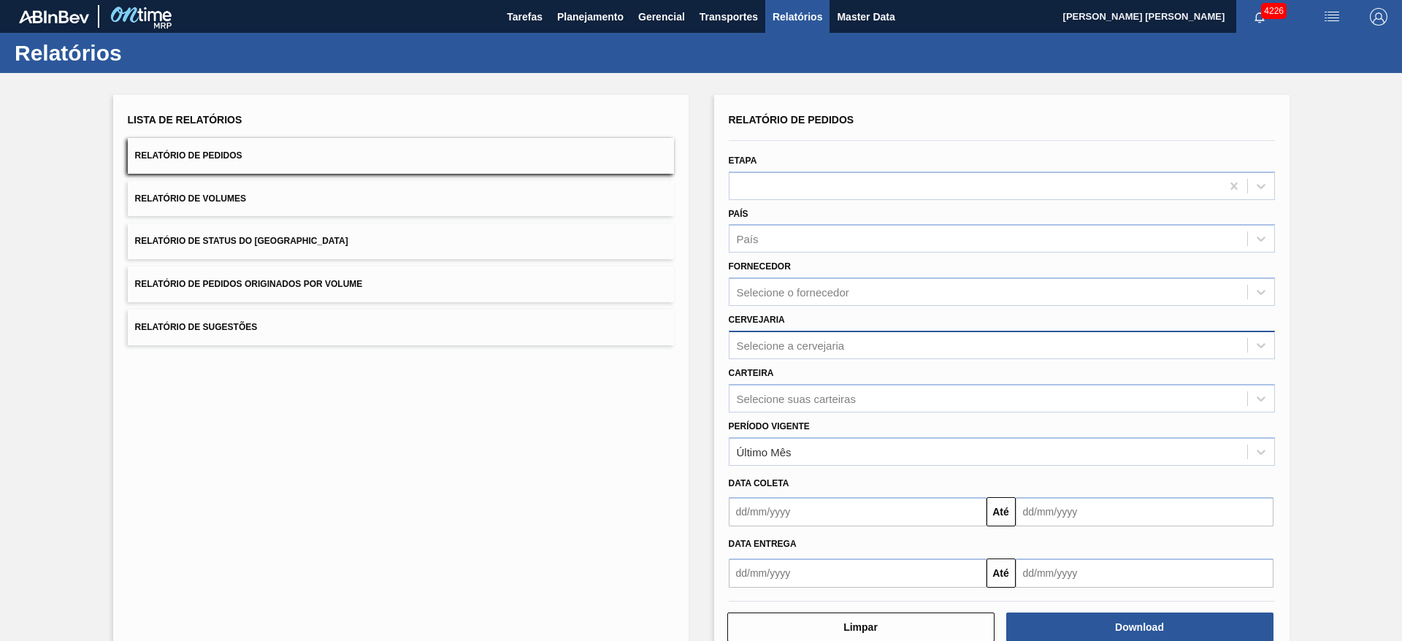
click at [814, 348] on div "Selecione a cervejaria" at bounding box center [791, 345] width 108 height 12
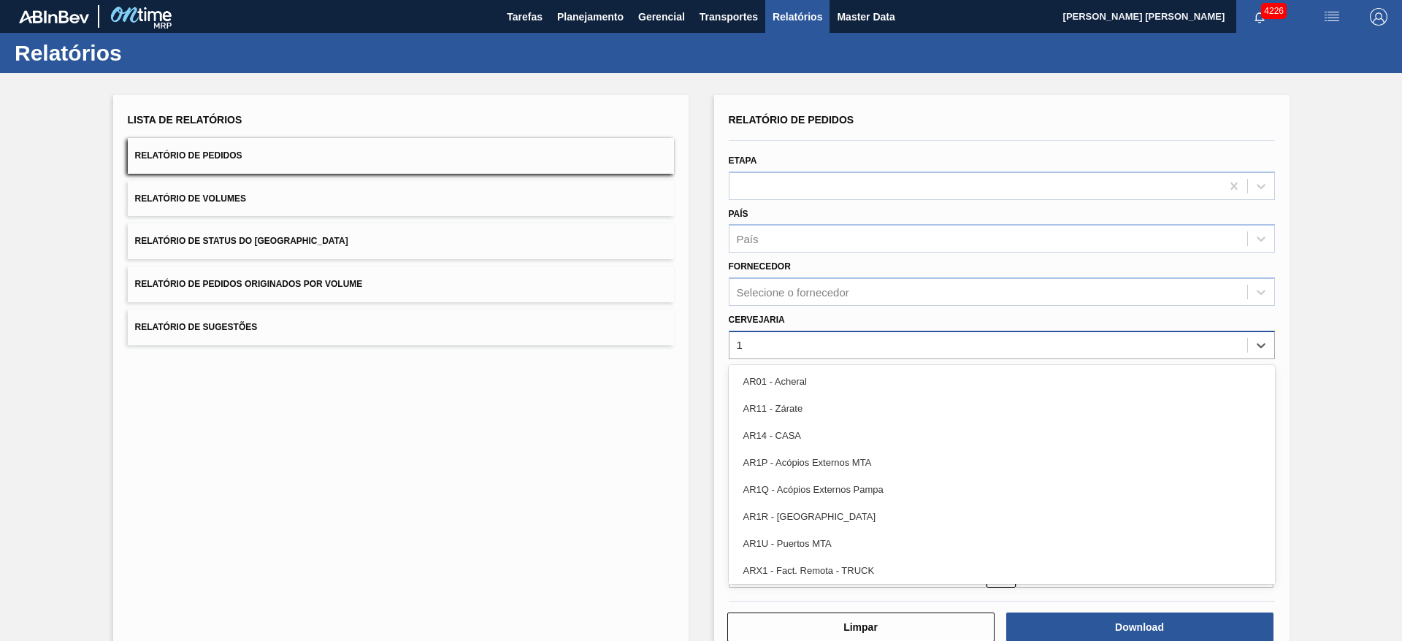
type input "15"
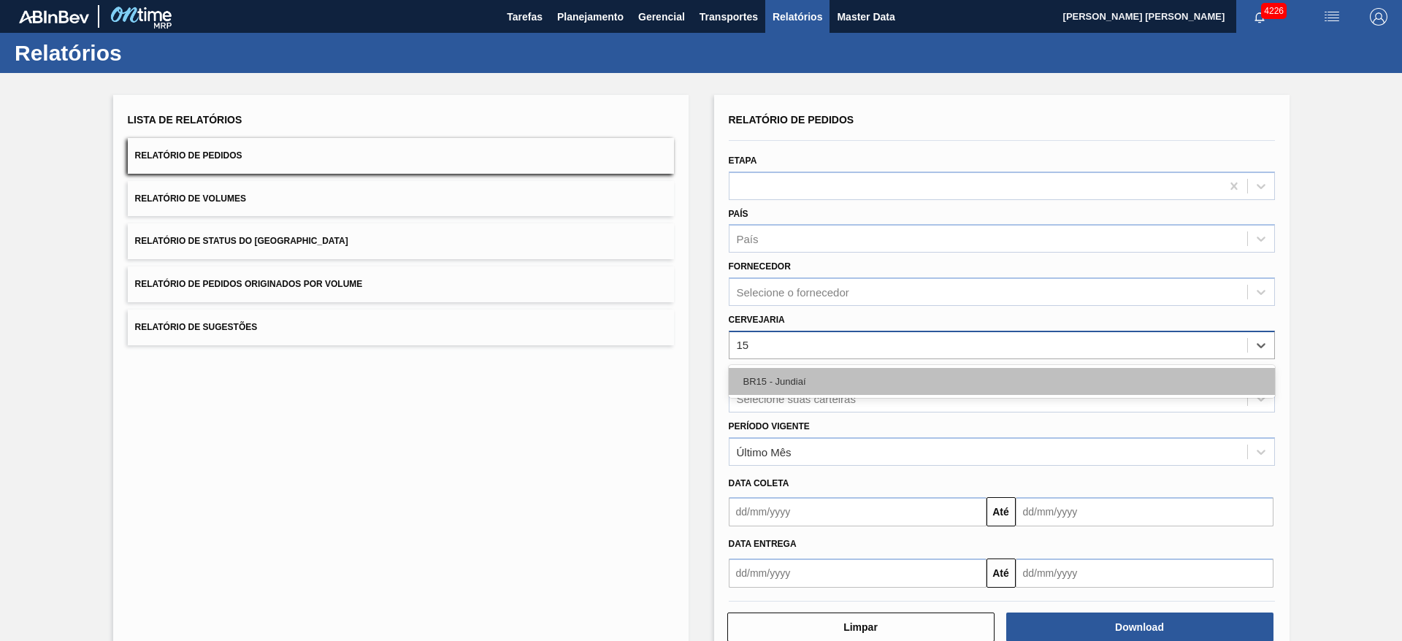
click at [790, 373] on div "BR15 - Jundiaí" at bounding box center [1002, 381] width 546 height 27
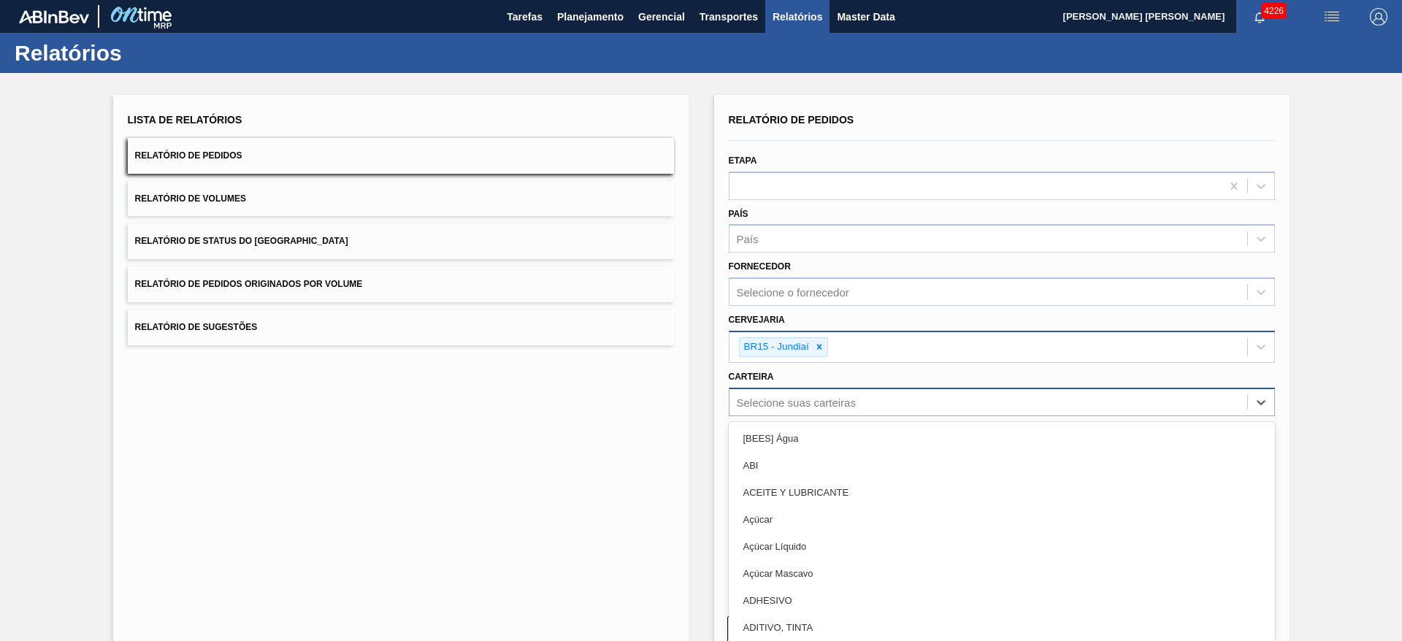
click at [784, 397] on div "Selecione suas carteiras" at bounding box center [796, 402] width 119 height 12
type input "lata"
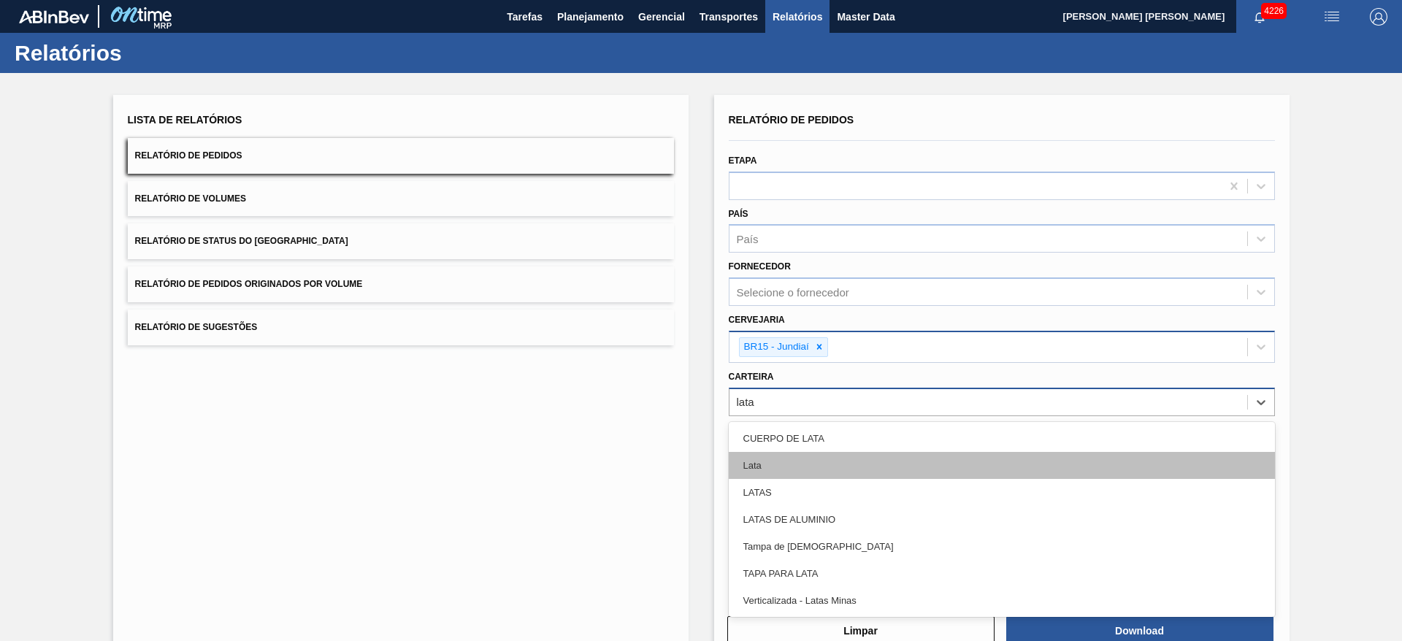
click at [766, 466] on div "Lata" at bounding box center [1002, 465] width 546 height 27
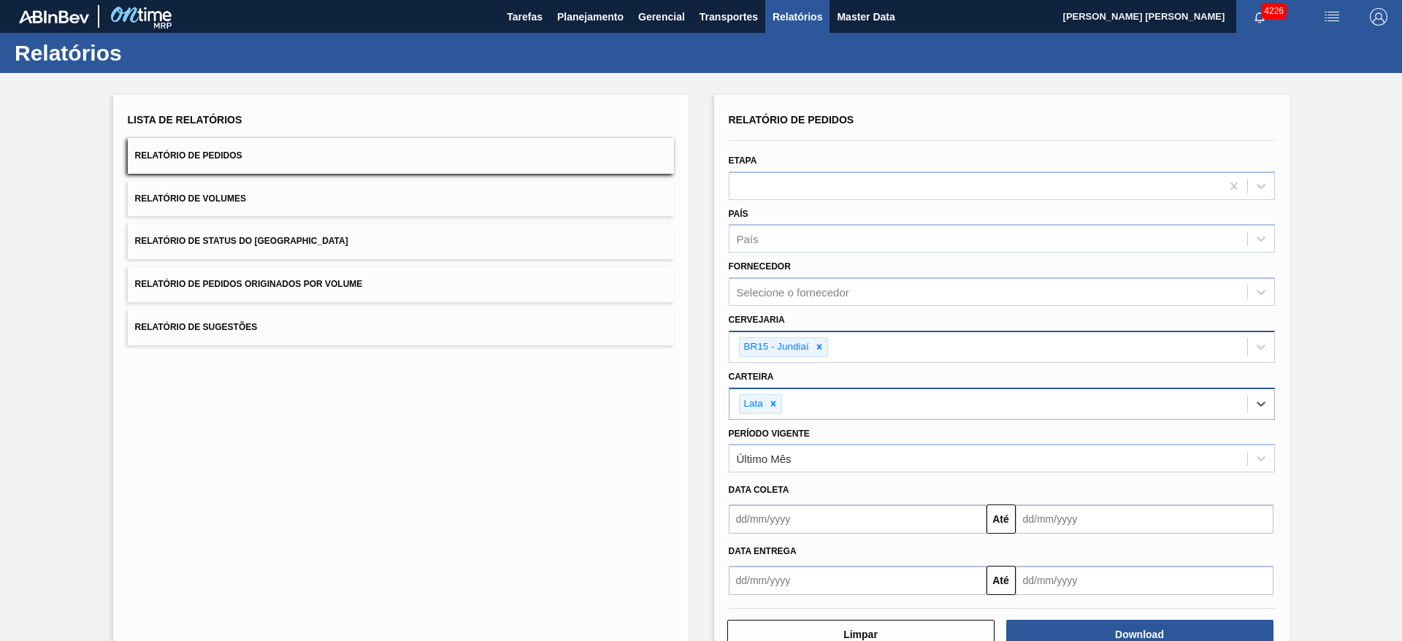
click at [783, 513] on input "text" at bounding box center [858, 519] width 258 height 29
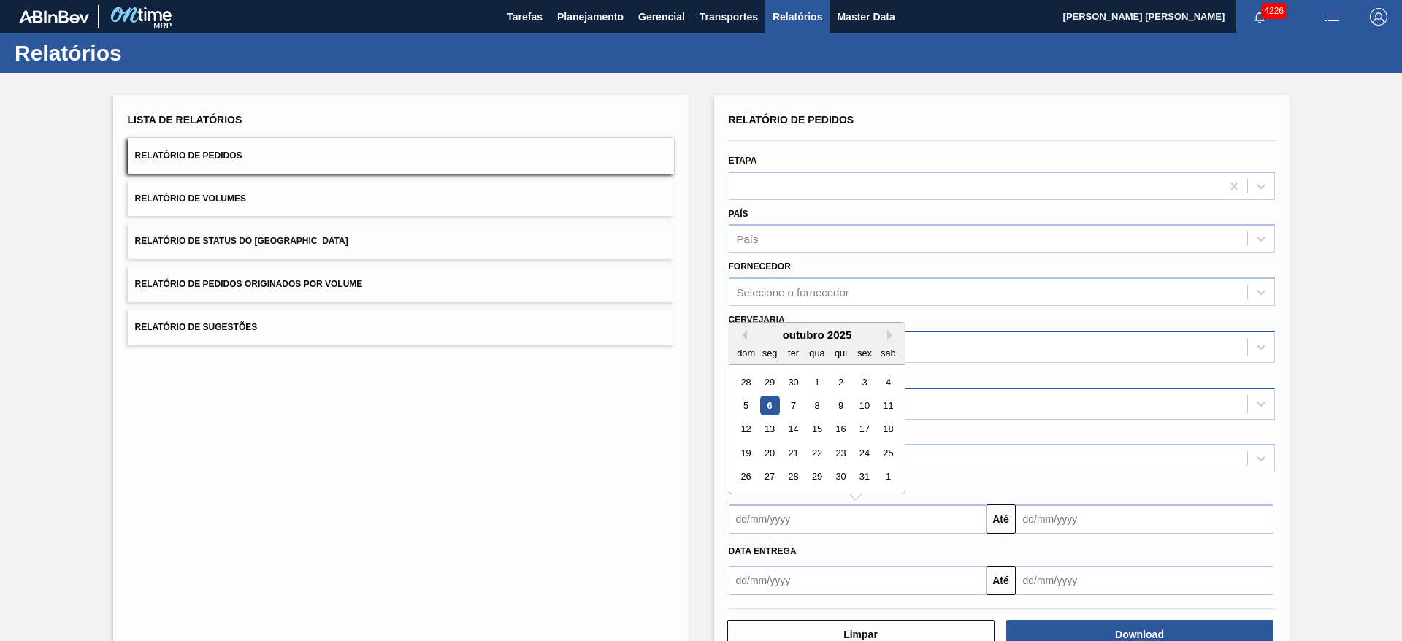
click at [1120, 331] on div "BR15 - Jundiaí" at bounding box center [1002, 347] width 546 height 32
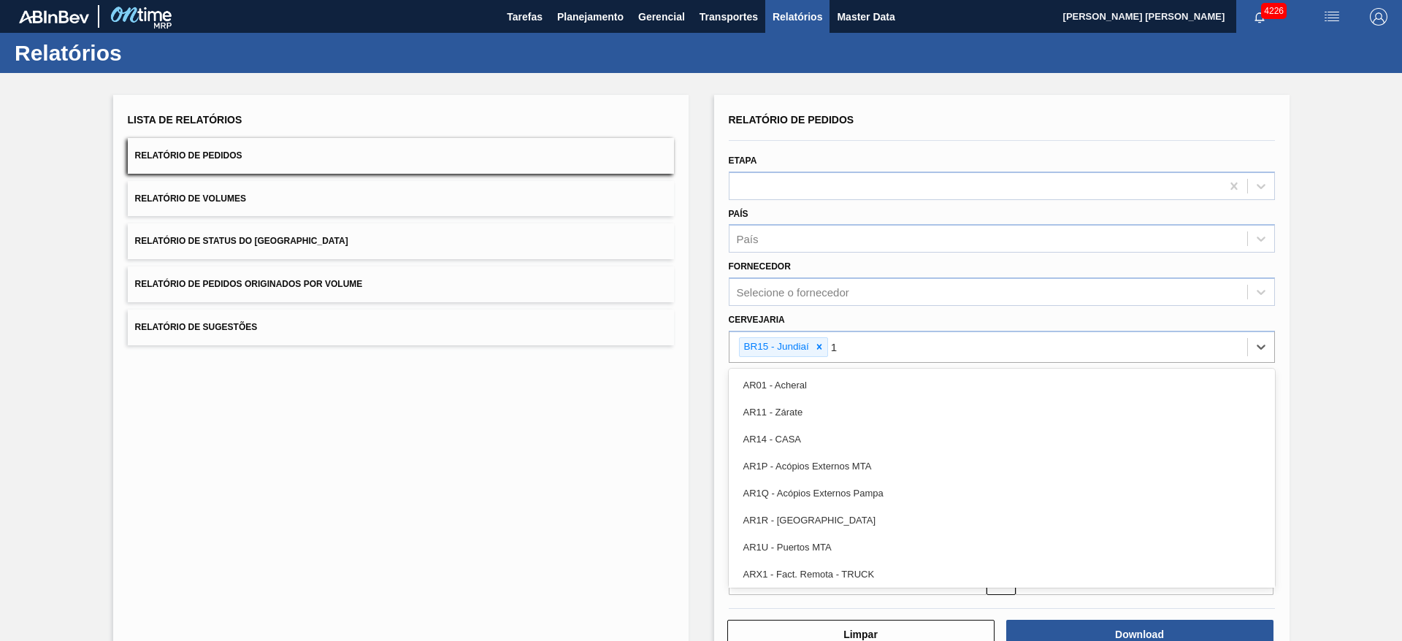
type input "16"
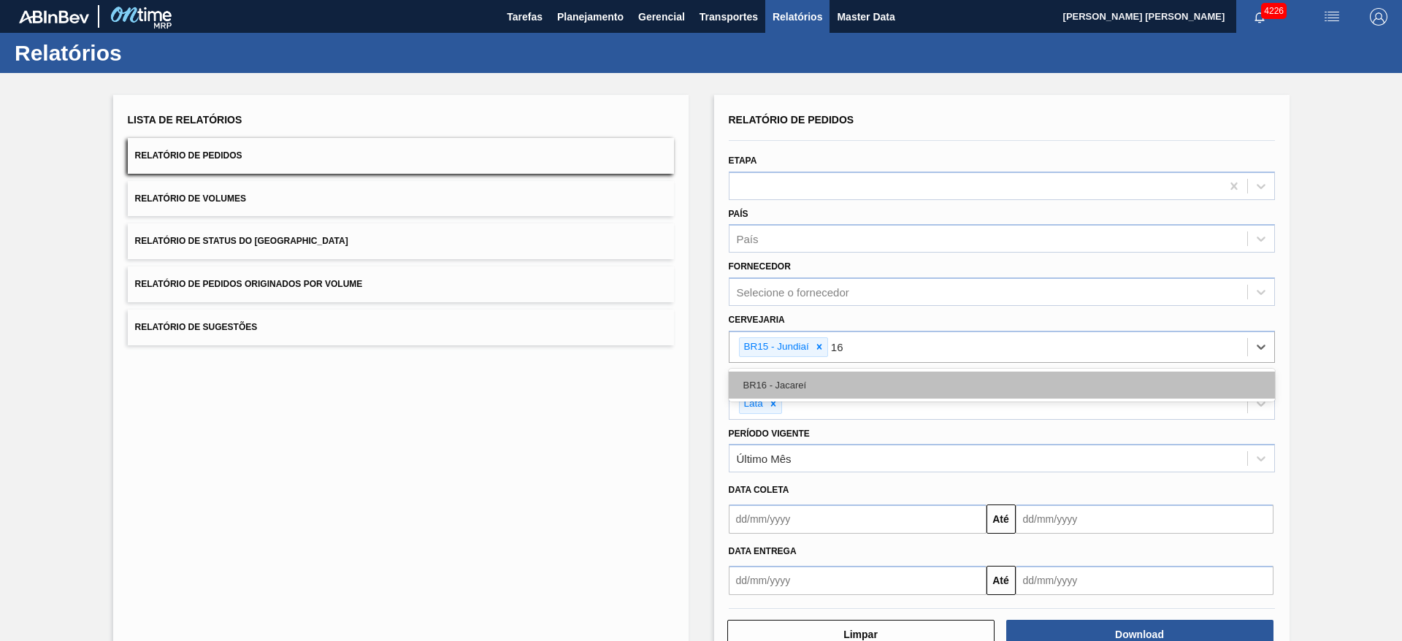
click at [833, 384] on div "BR16 - Jacareí" at bounding box center [1002, 385] width 546 height 27
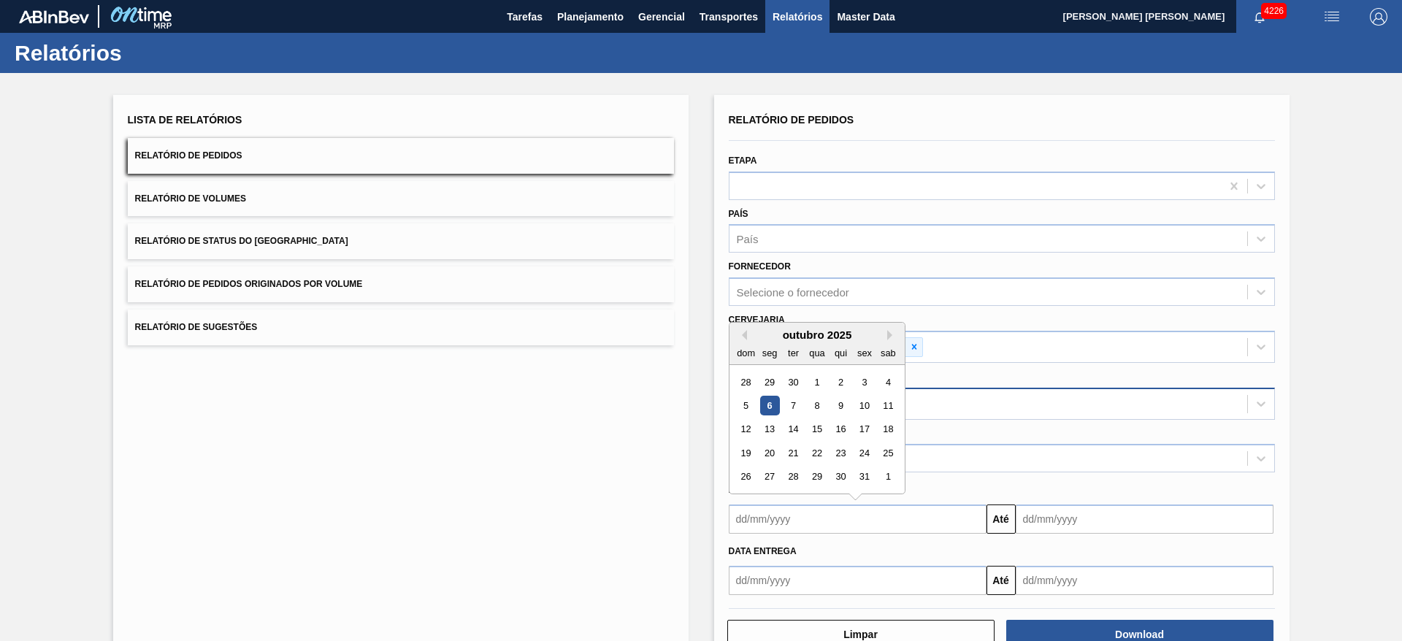
drag, startPoint x: 828, startPoint y: 525, endPoint x: 841, endPoint y: 508, distance: 22.4
click at [828, 525] on input "text" at bounding box center [858, 519] width 258 height 29
drag, startPoint x: 759, startPoint y: 337, endPoint x: 769, endPoint y: 343, distance: 11.4
click at [759, 337] on div "outubro 2025" at bounding box center [817, 335] width 175 height 12
click at [861, 383] on div "3" at bounding box center [865, 383] width 20 height 20
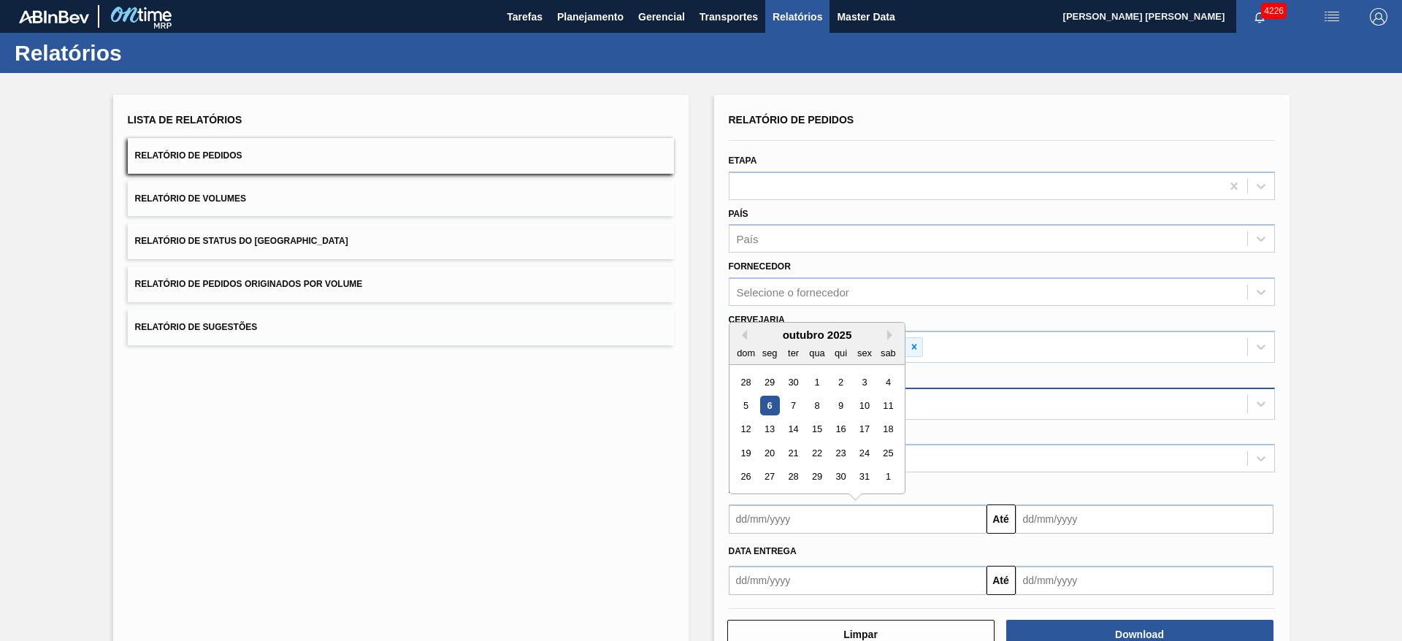
type input "03/10/2025"
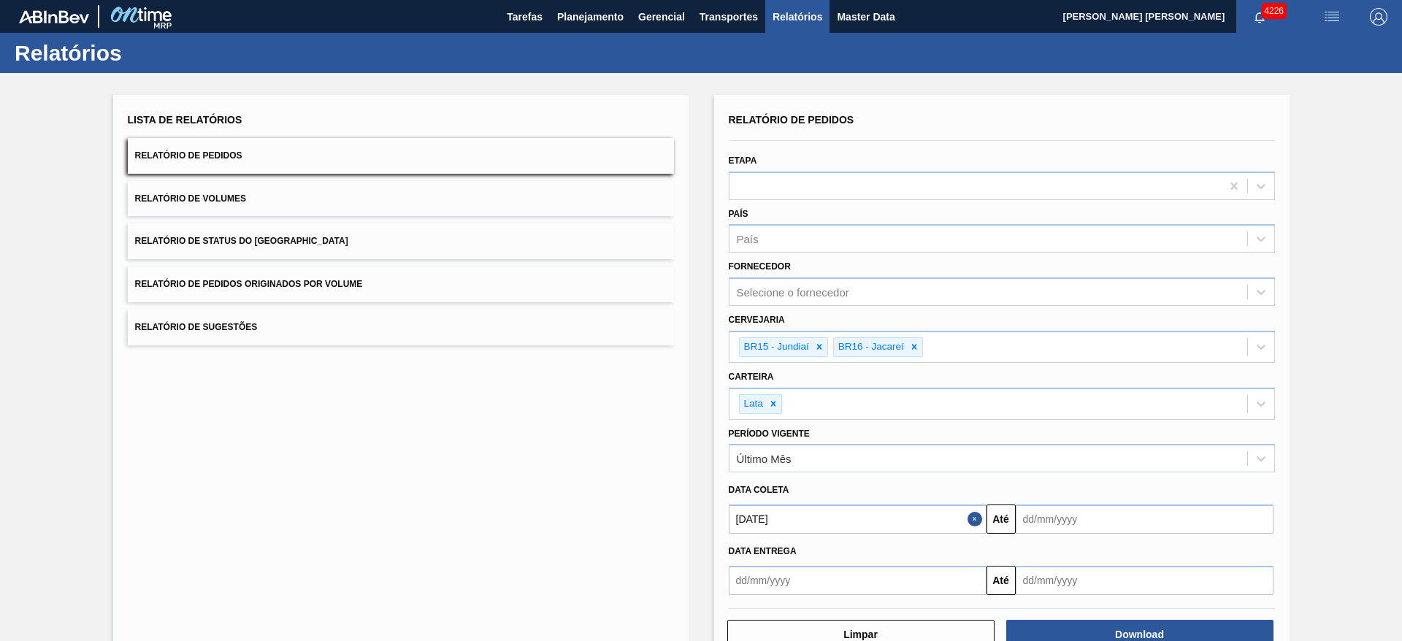
click at [1045, 526] on input "text" at bounding box center [1145, 519] width 258 height 29
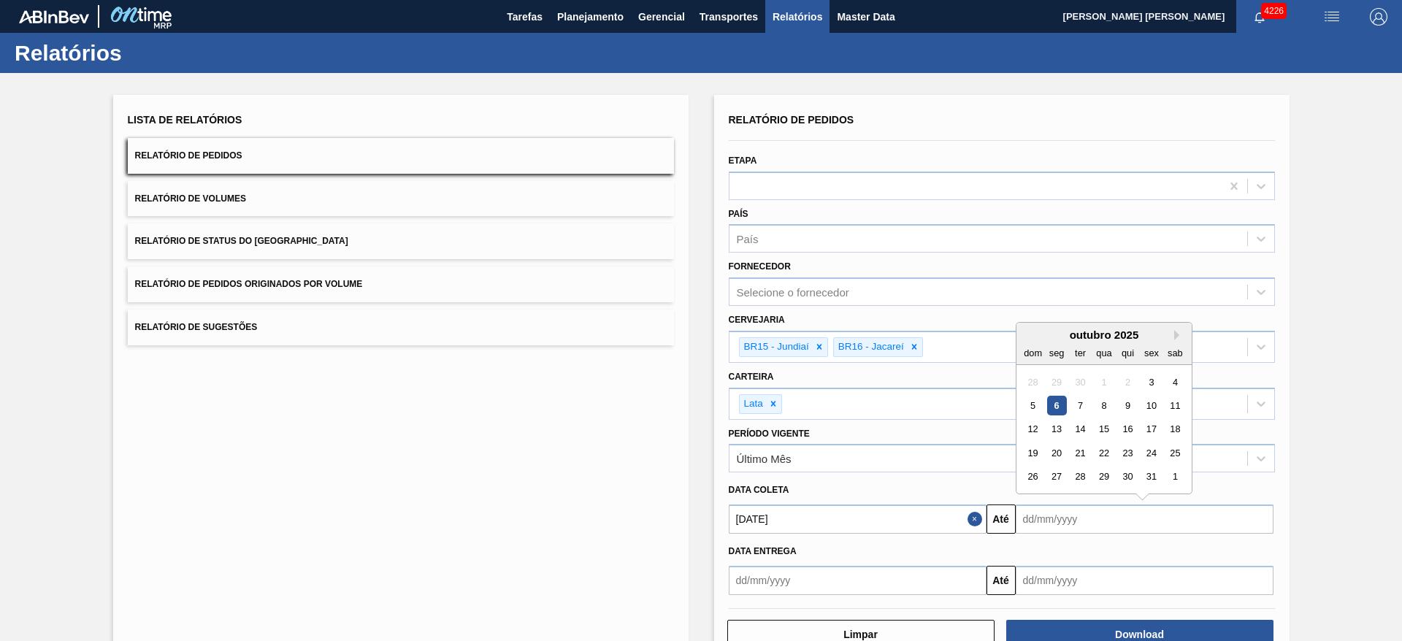
click at [1048, 340] on div "outubro 2025" at bounding box center [1104, 335] width 175 height 12
click at [1174, 432] on div "18" at bounding box center [1175, 430] width 20 height 20
type input "18/10/2025"
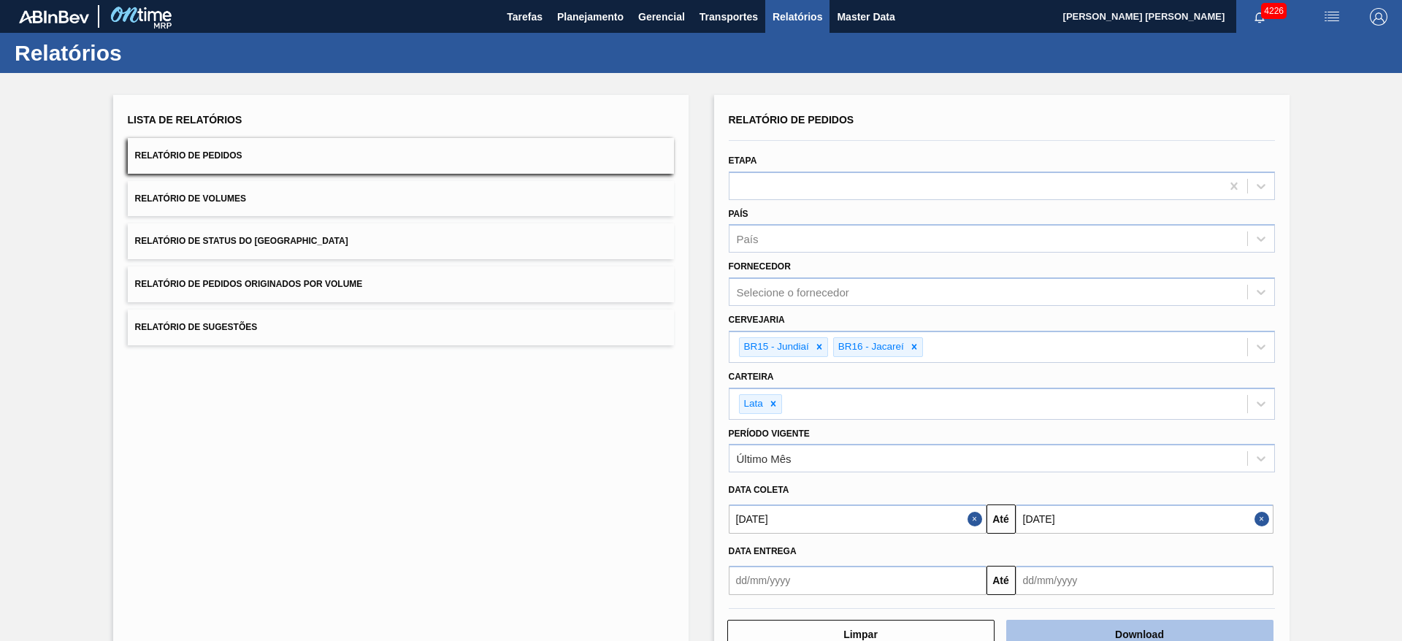
click at [1099, 622] on button "Download" at bounding box center [1140, 634] width 267 height 29
click at [322, 195] on button "Relatório de Volumes" at bounding box center [401, 199] width 546 height 36
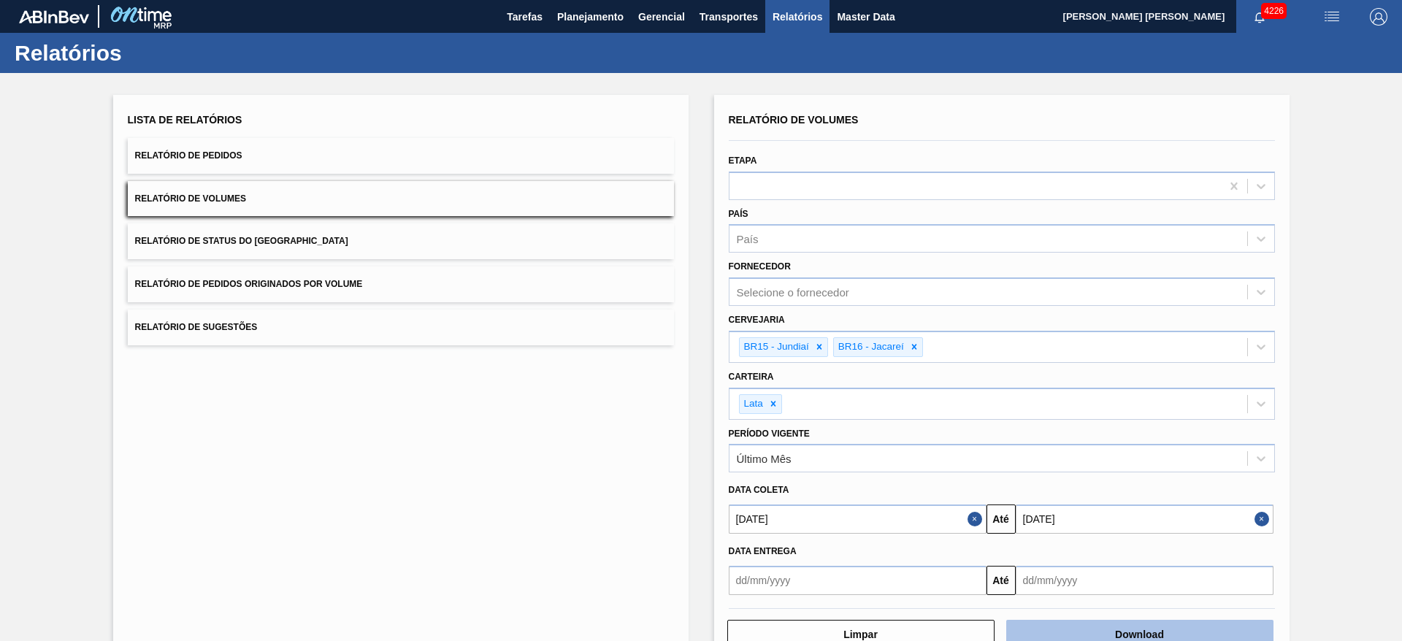
click at [1130, 625] on button "Download" at bounding box center [1140, 634] width 267 height 29
click at [326, 337] on button "Relatório de Sugestões" at bounding box center [401, 328] width 546 height 36
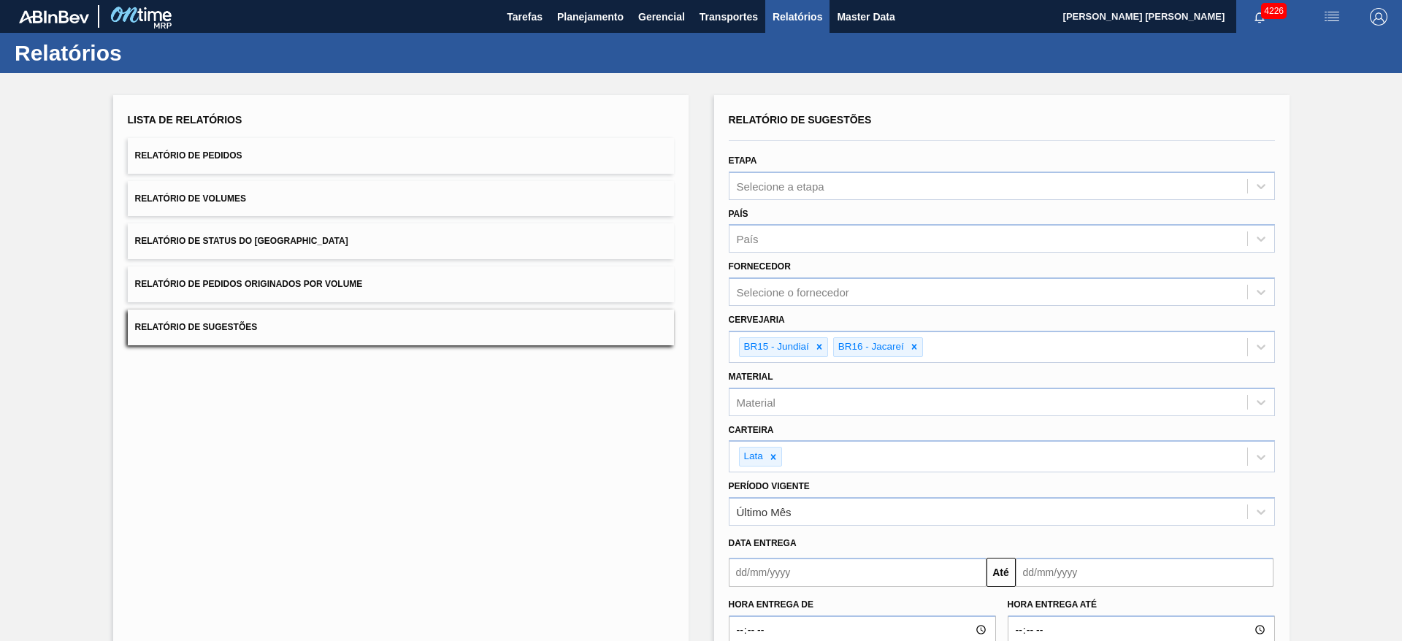
click at [843, 568] on input "text" at bounding box center [858, 572] width 258 height 29
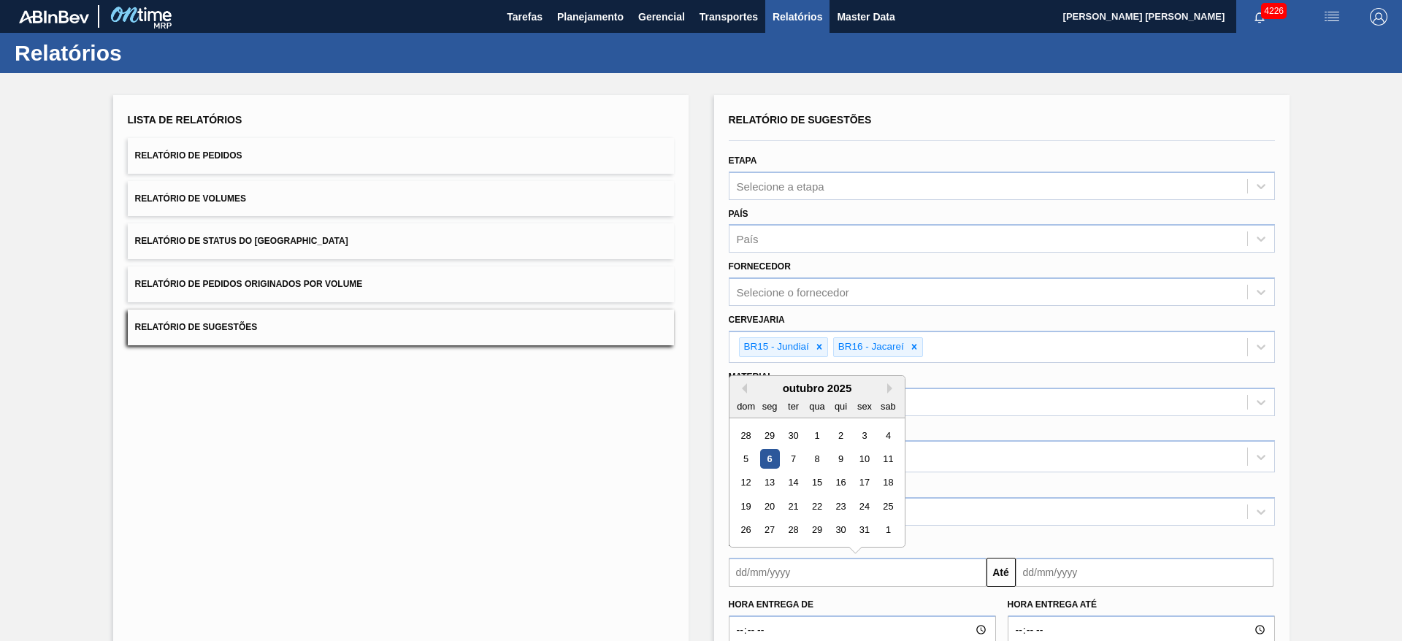
drag, startPoint x: 768, startPoint y: 462, endPoint x: 792, endPoint y: 475, distance: 27.5
click at [767, 462] on div "6" at bounding box center [770, 459] width 20 height 20
type input "[DATE]"
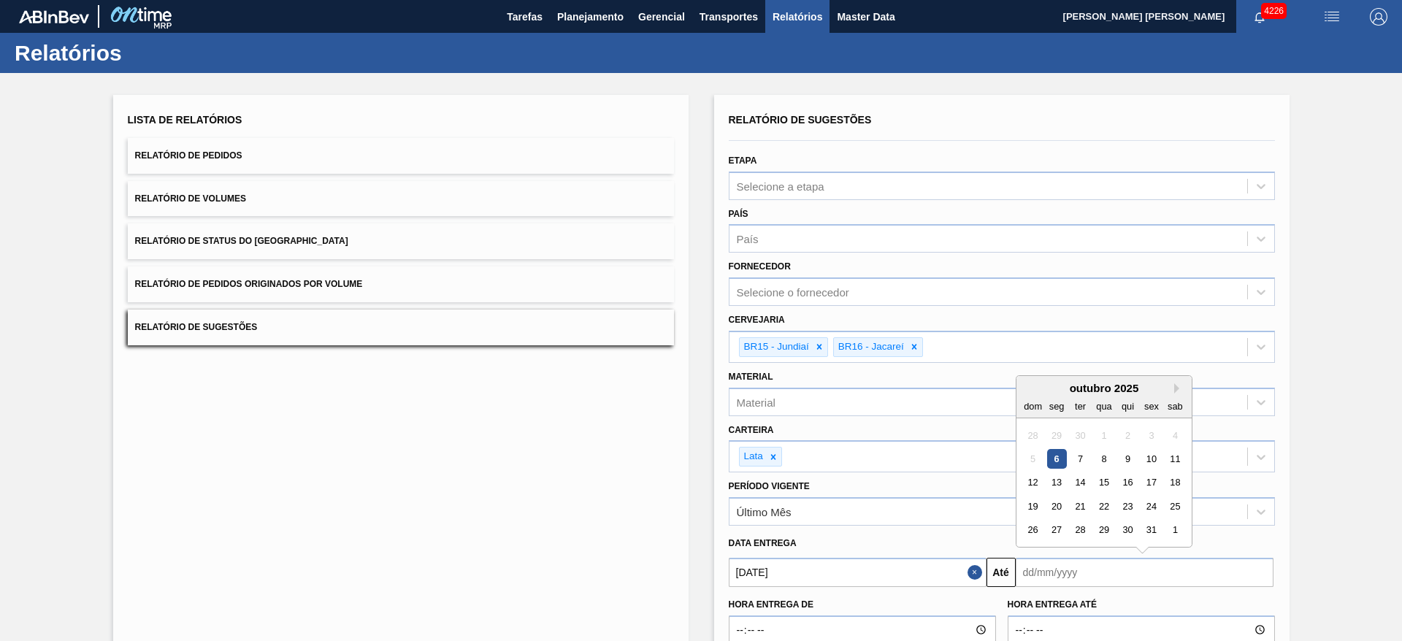
drag, startPoint x: 1034, startPoint y: 566, endPoint x: 1011, endPoint y: 527, distance: 45.2
click at [1034, 566] on input "text" at bounding box center [1145, 572] width 258 height 29
click at [1044, 382] on div "outubro 2025" at bounding box center [1104, 388] width 175 height 12
click at [1177, 386] on button "Next Month" at bounding box center [1180, 388] width 10 height 10
click at [1125, 459] on div "6" at bounding box center [1128, 459] width 20 height 20
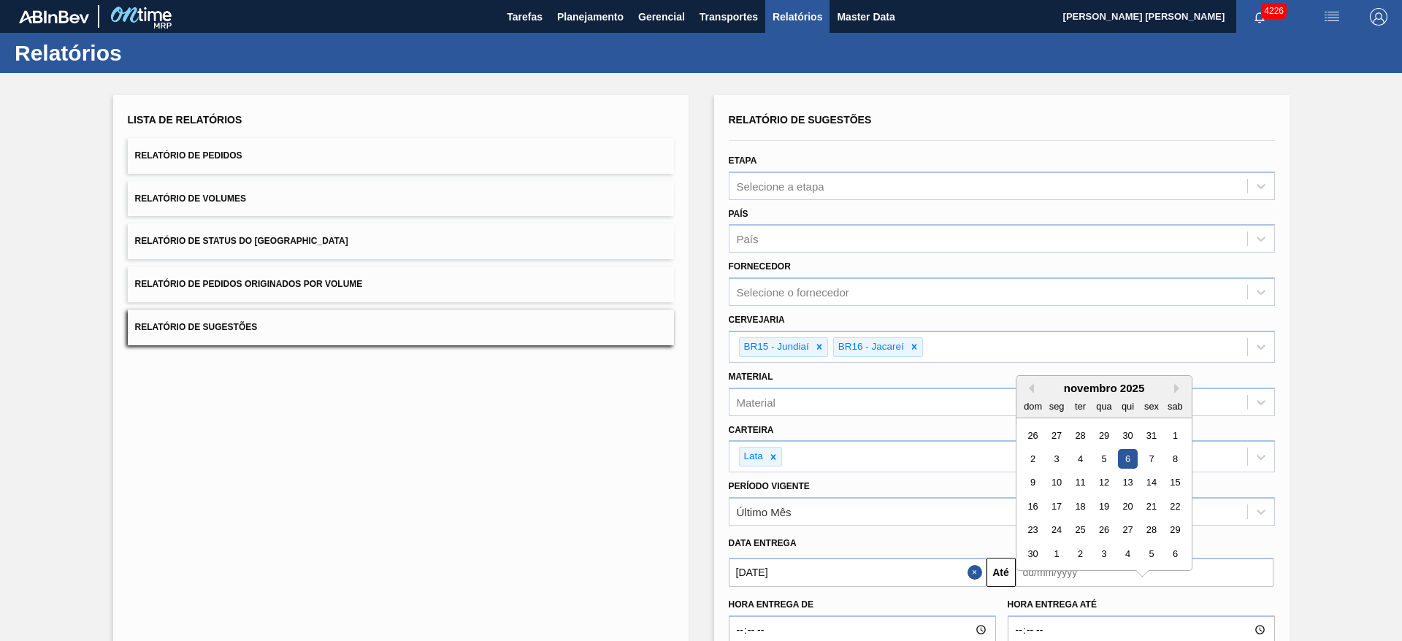
type input "06/11/2025"
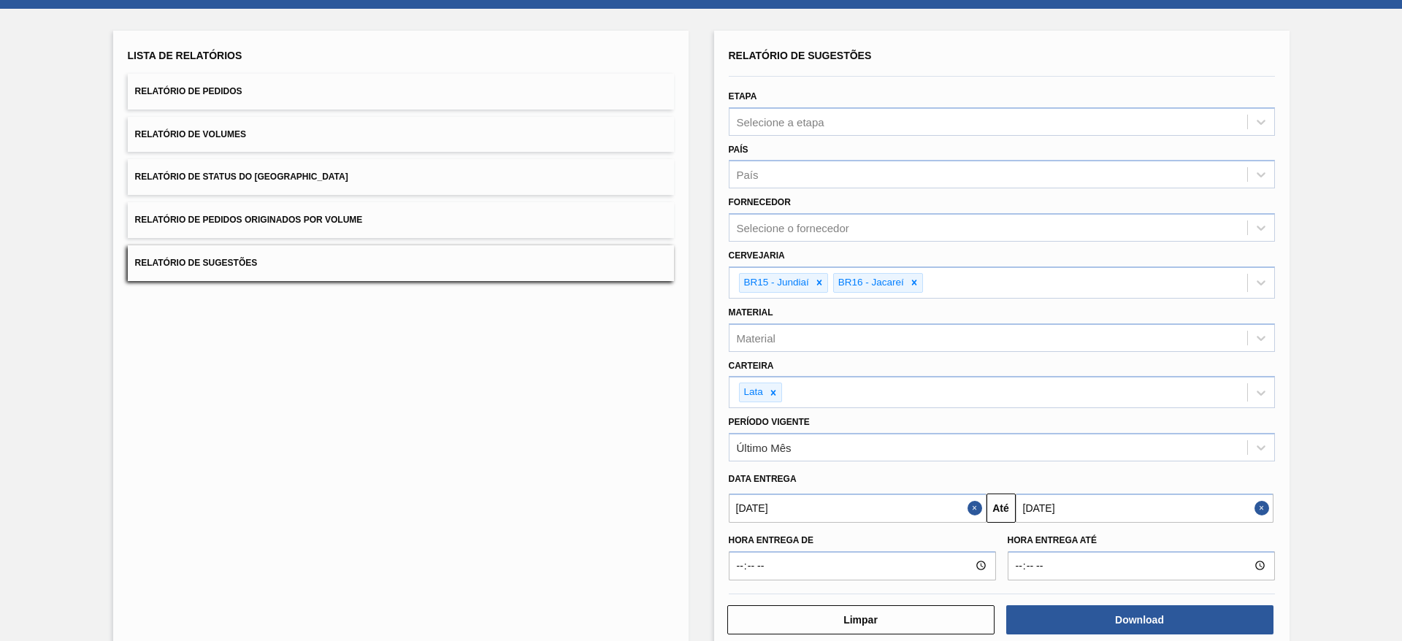
scroll to position [92, 0]
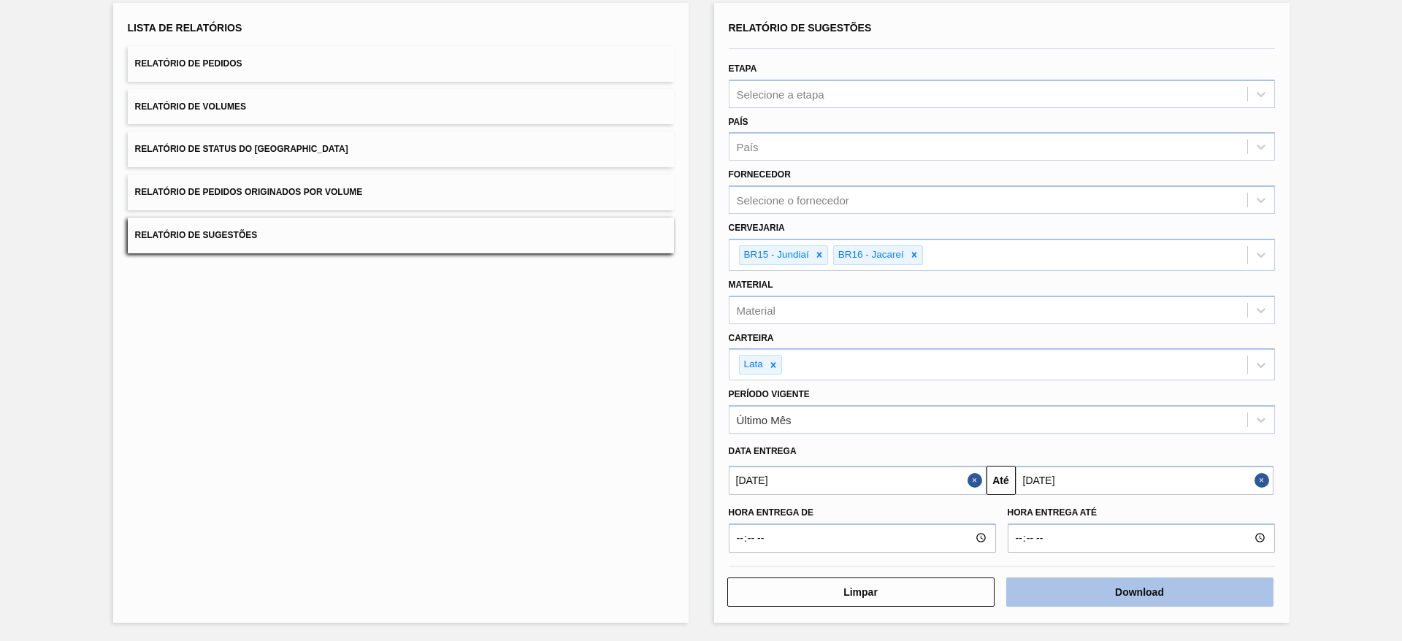
click at [1123, 592] on button "Download" at bounding box center [1140, 592] width 267 height 29
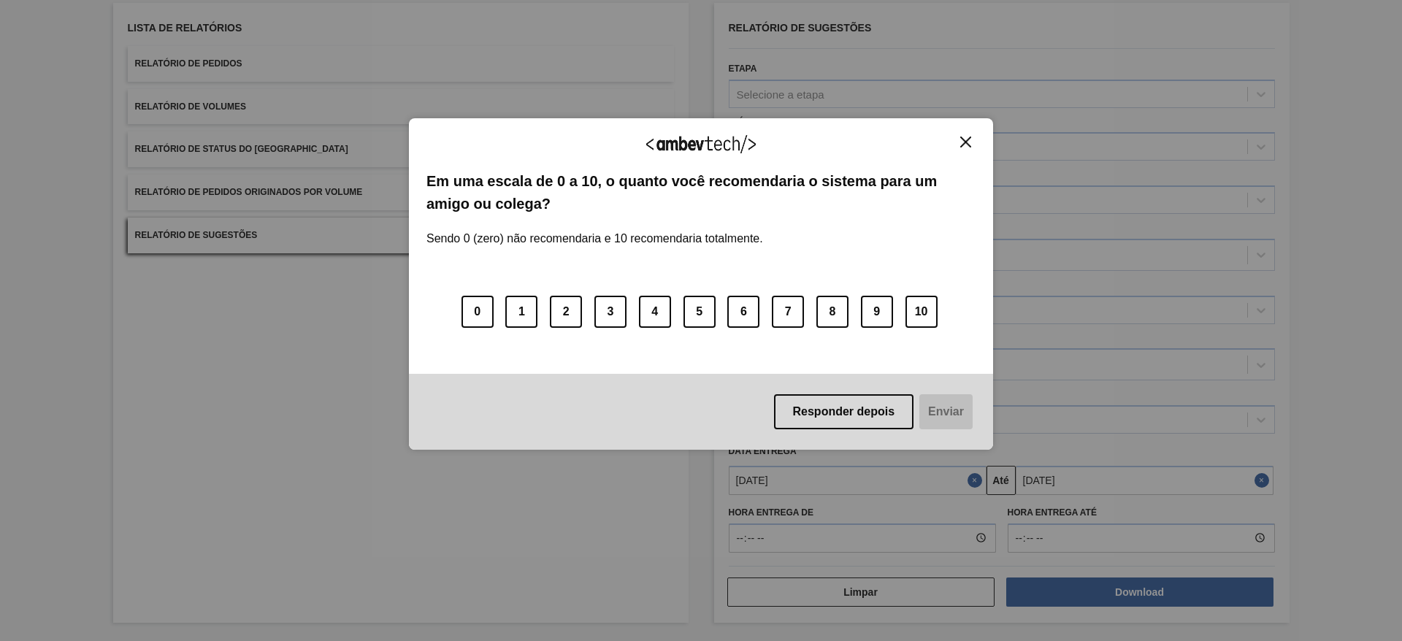
click at [966, 145] on img "Close" at bounding box center [965, 142] width 11 height 11
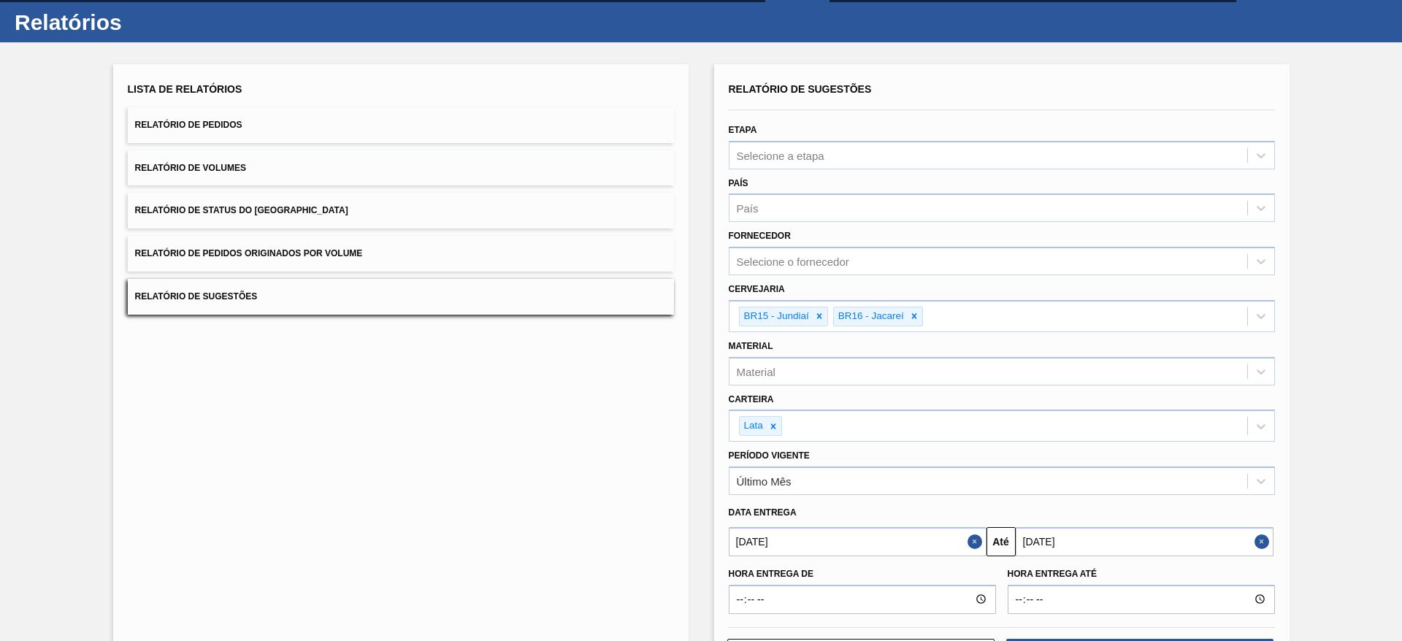
scroll to position [0, 0]
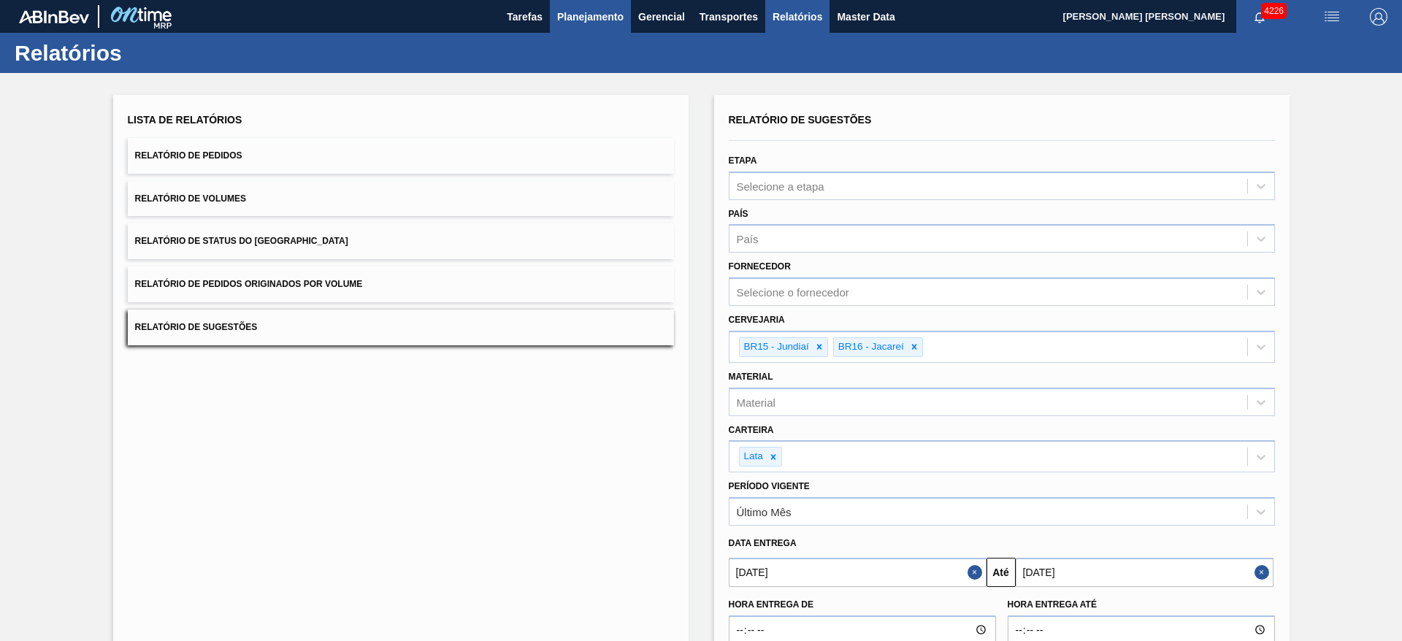
click at [609, 12] on span "Planejamento" at bounding box center [590, 17] width 66 height 18
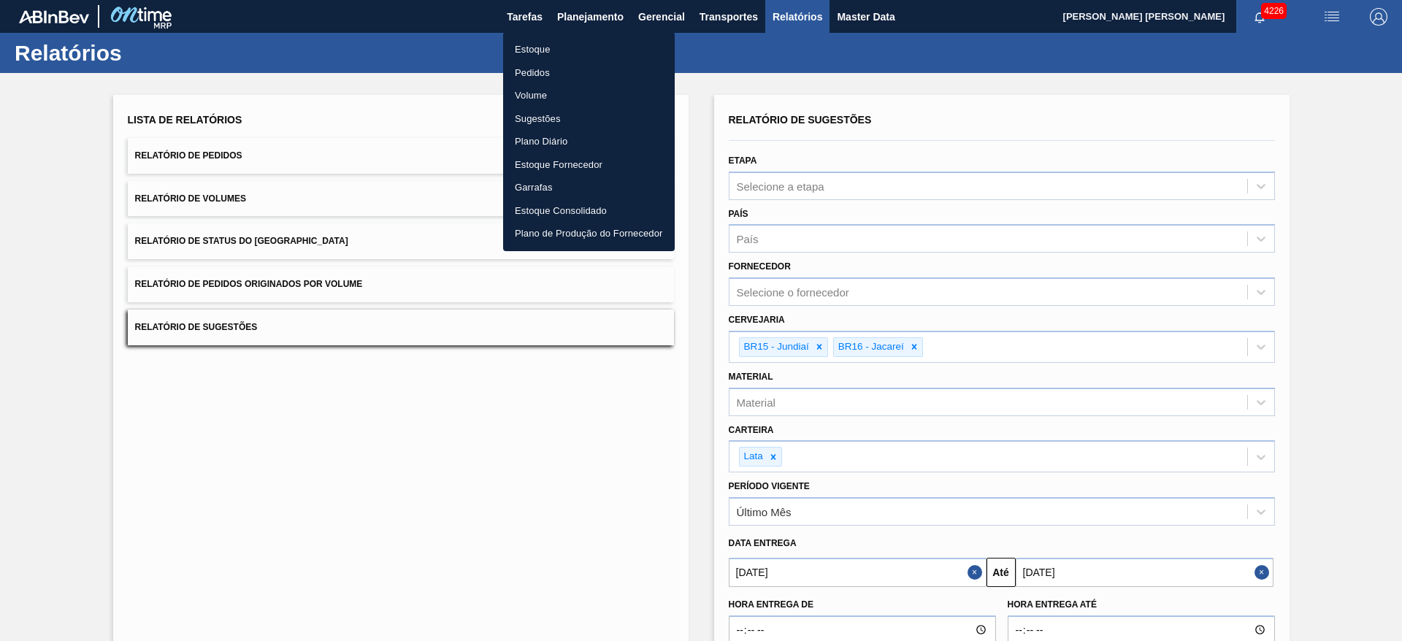
click at [532, 53] on li "Estoque" at bounding box center [589, 49] width 172 height 23
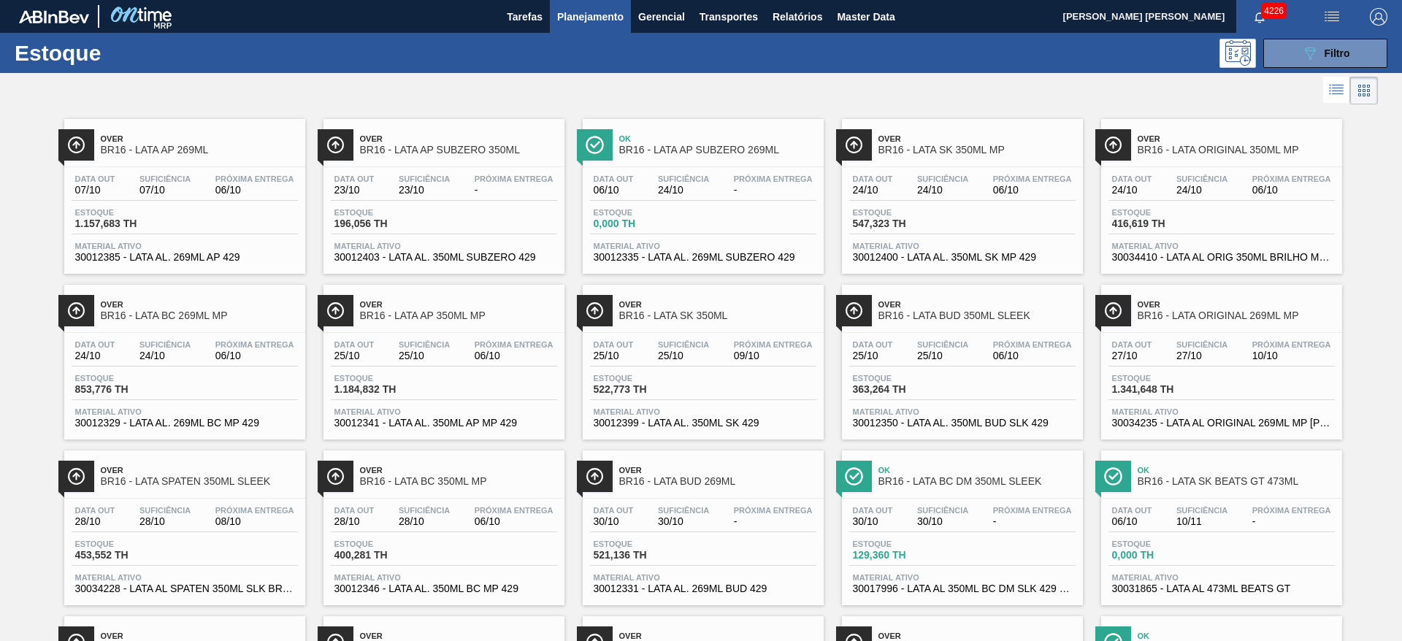
click at [774, 100] on div at bounding box center [689, 90] width 1378 height 35
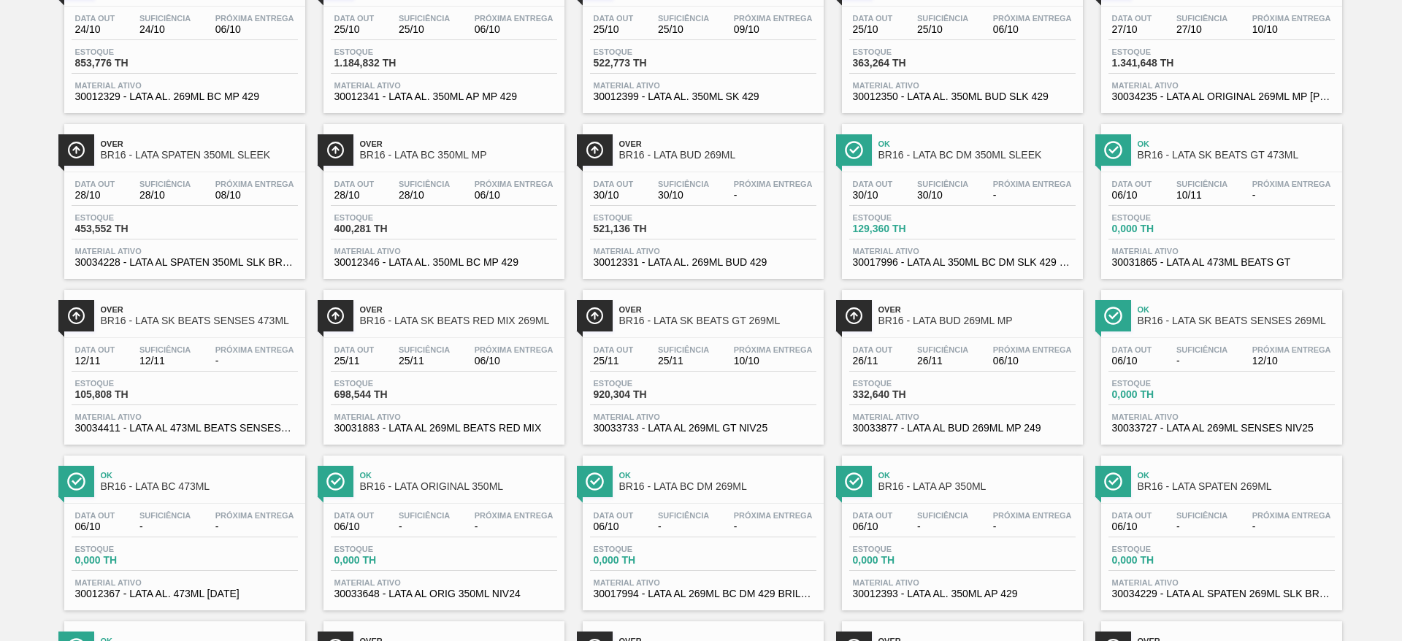
click at [1196, 322] on span "BR16 - LATA SK BEATS SENSES 269ML" at bounding box center [1236, 321] width 197 height 11
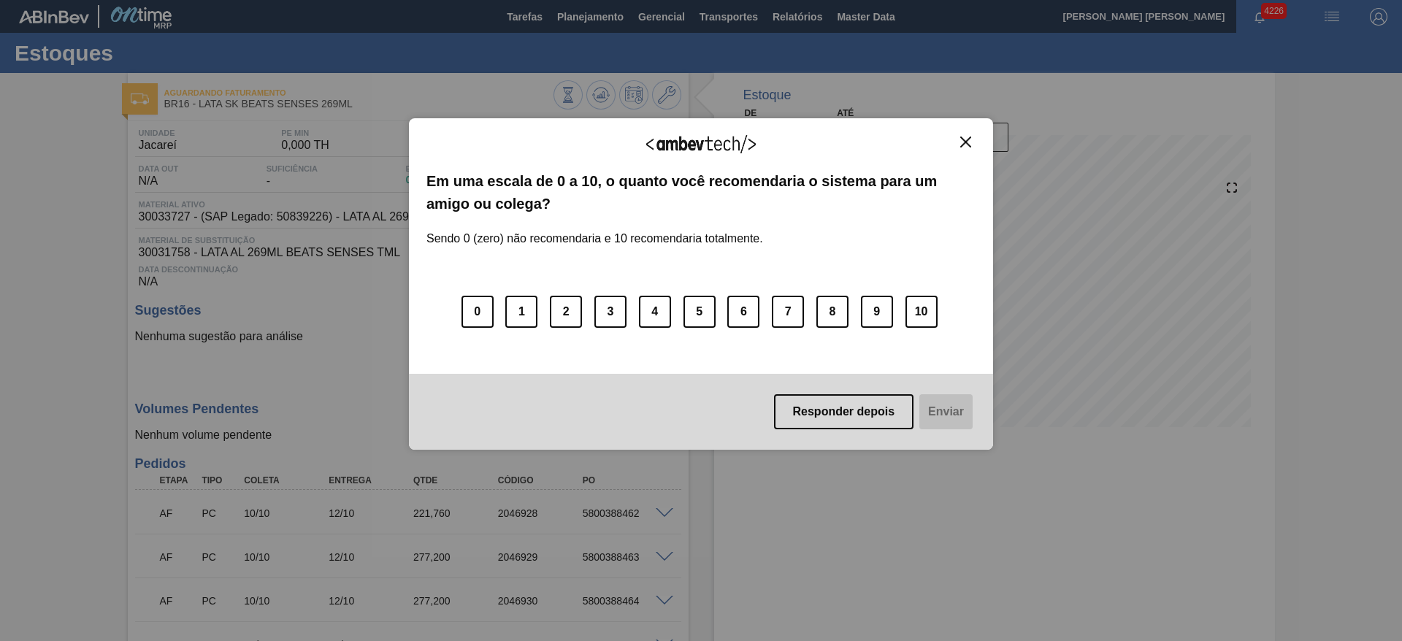
click at [968, 138] on img "Close" at bounding box center [965, 142] width 11 height 11
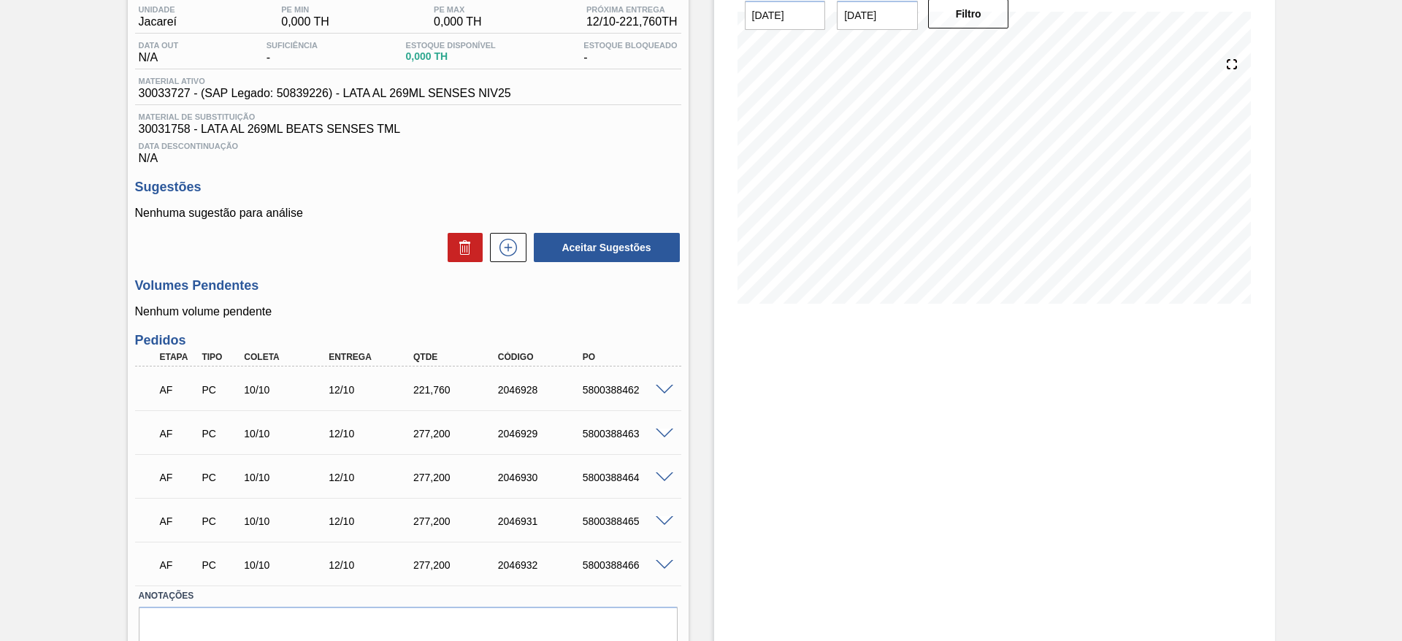
scroll to position [78, 0]
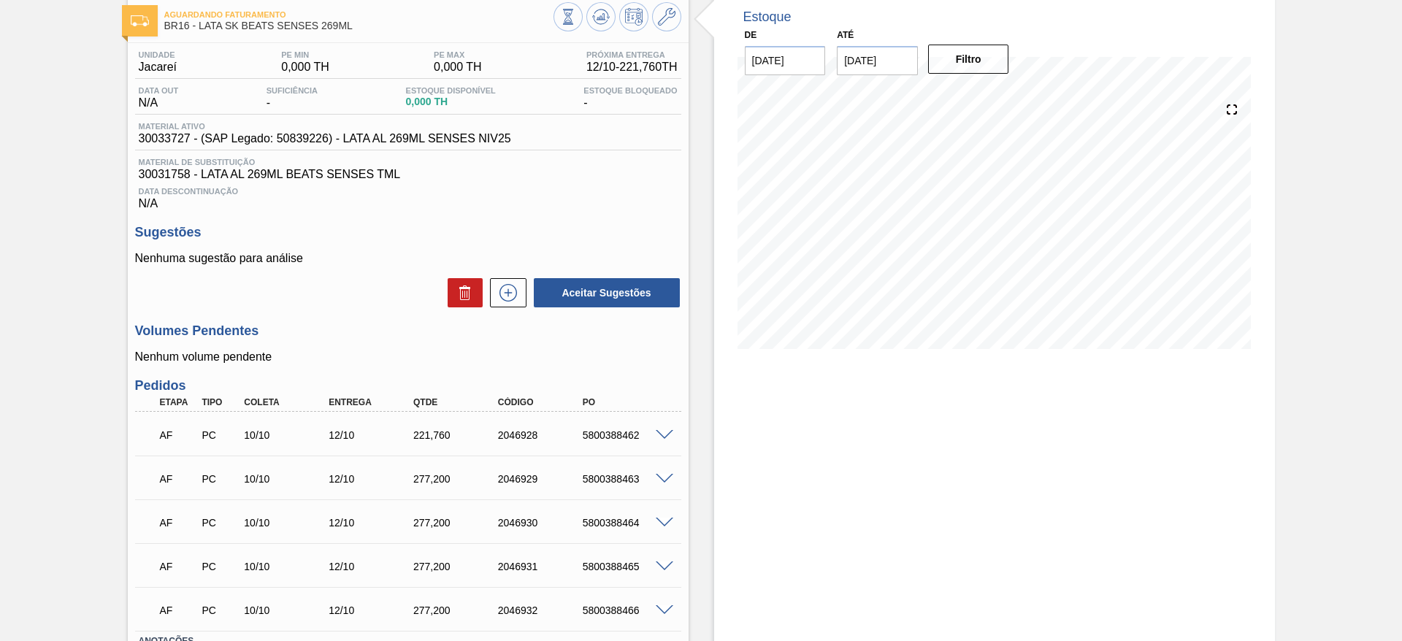
click at [667, 435] on span at bounding box center [665, 435] width 18 height 11
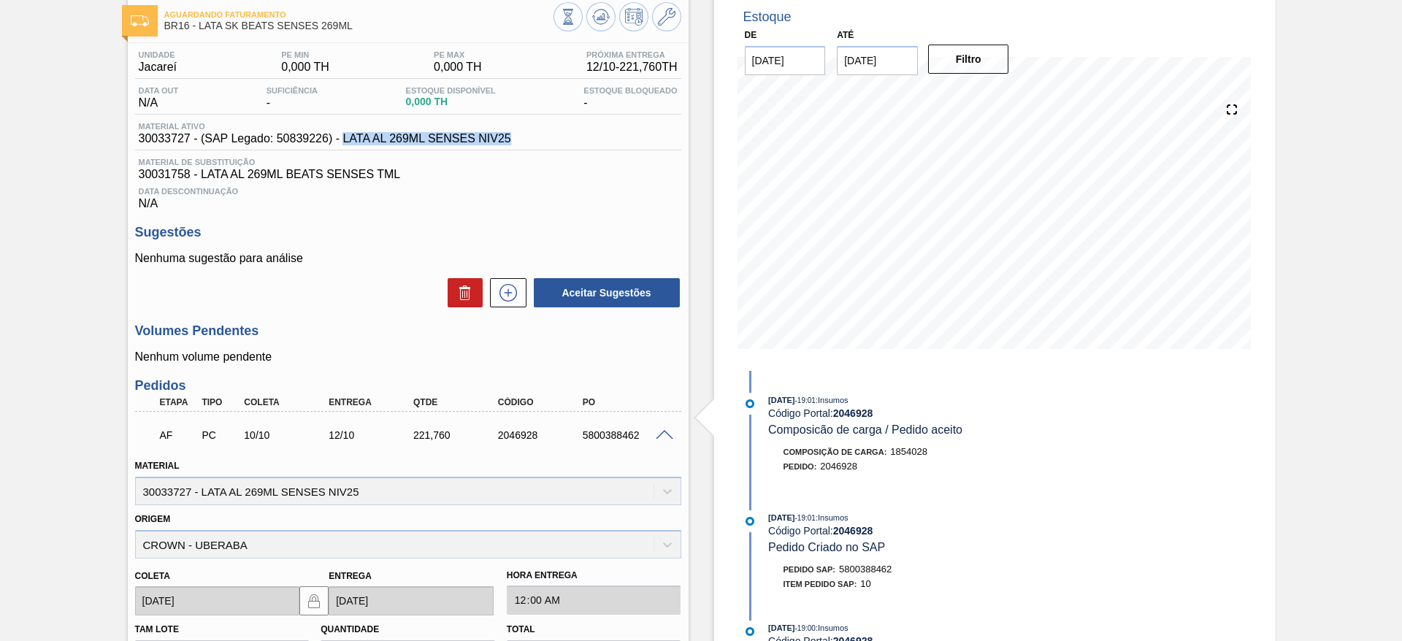
drag, startPoint x: 519, startPoint y: 140, endPoint x: 344, endPoint y: 142, distance: 175.3
click at [344, 142] on div "Material ativo 30033727 - (SAP Legado: 50839226) - LATA AL 269ML SENSES NIV25" at bounding box center [408, 136] width 546 height 28
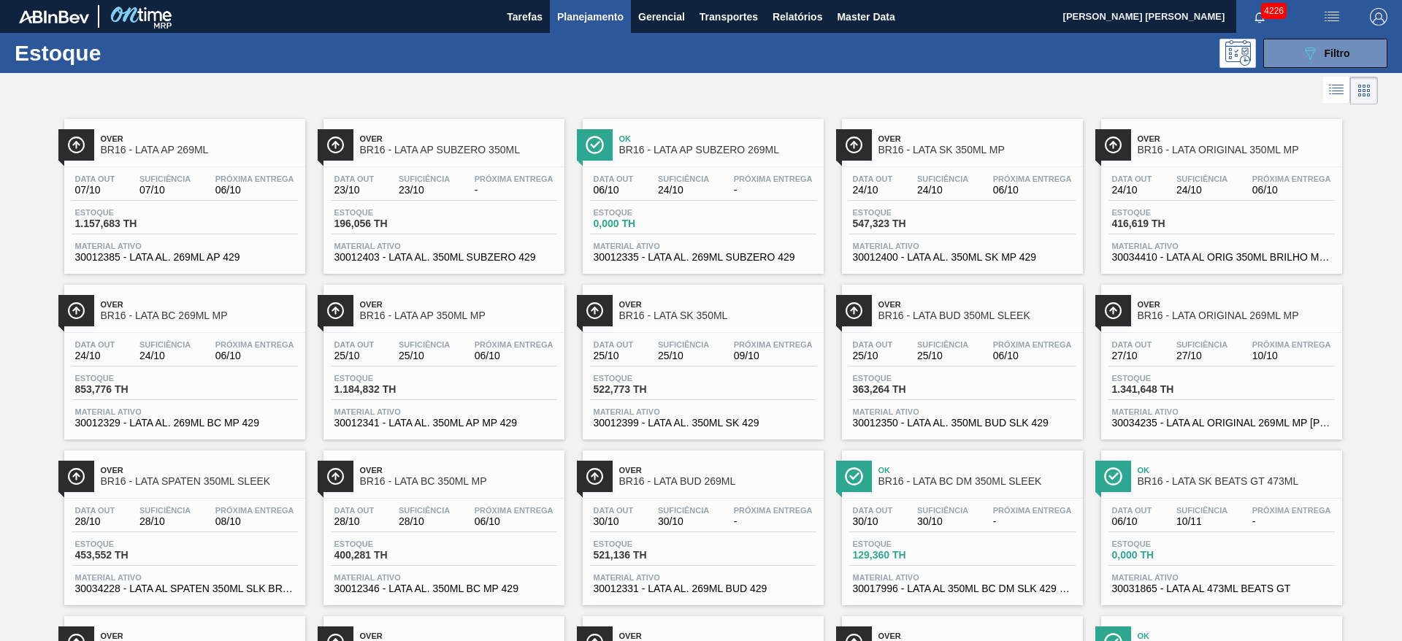
scroll to position [434, 0]
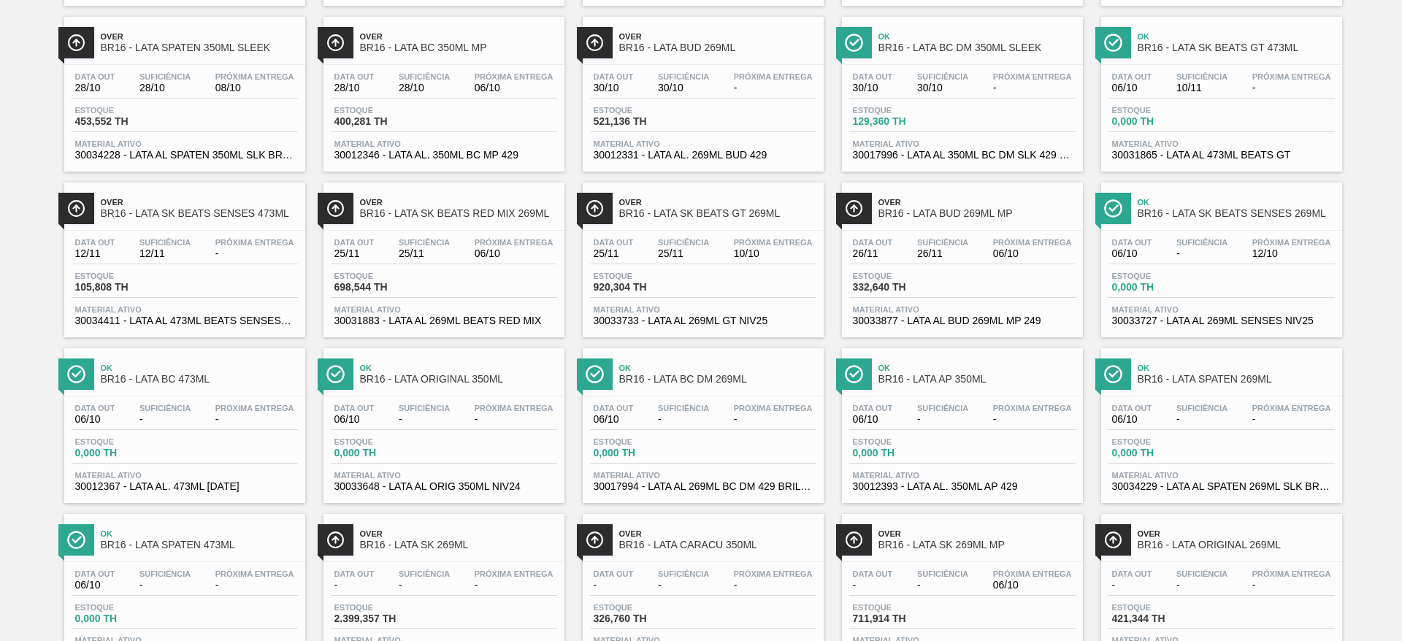
click at [1190, 210] on span "BR16 - LATA SK BEATS SENSES 269ML" at bounding box center [1236, 213] width 197 height 11
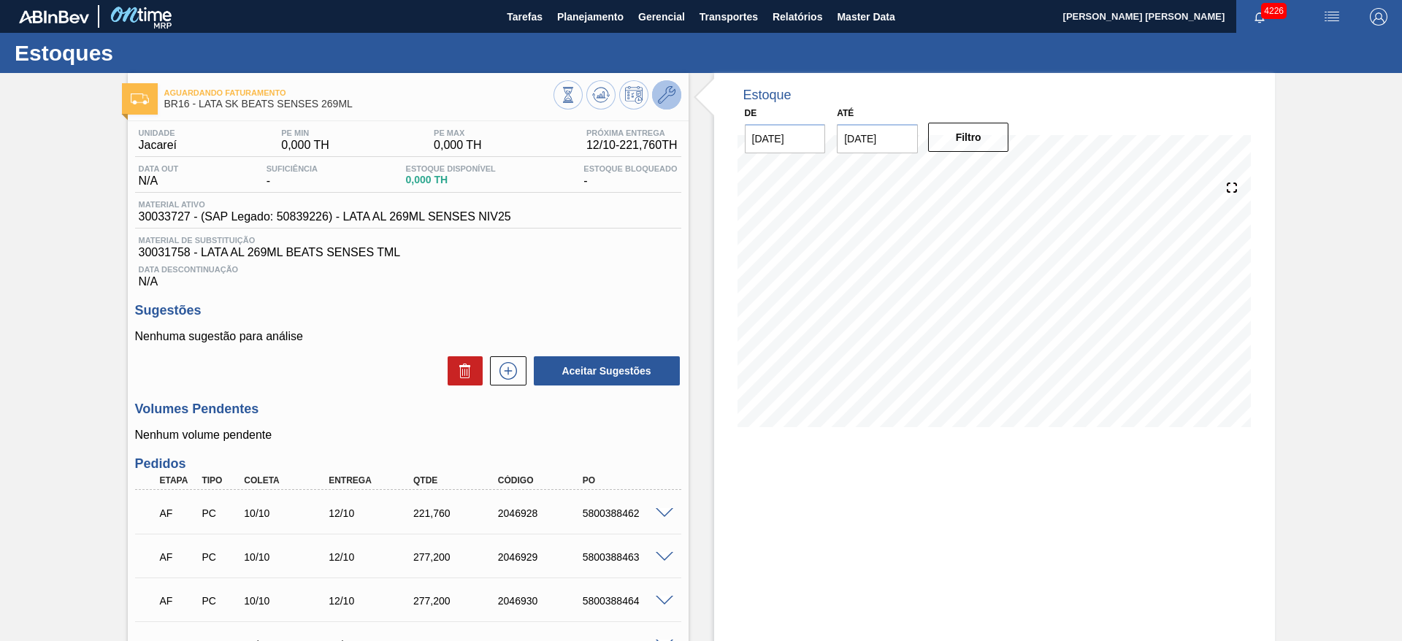
click at [670, 84] on button at bounding box center [666, 94] width 29 height 29
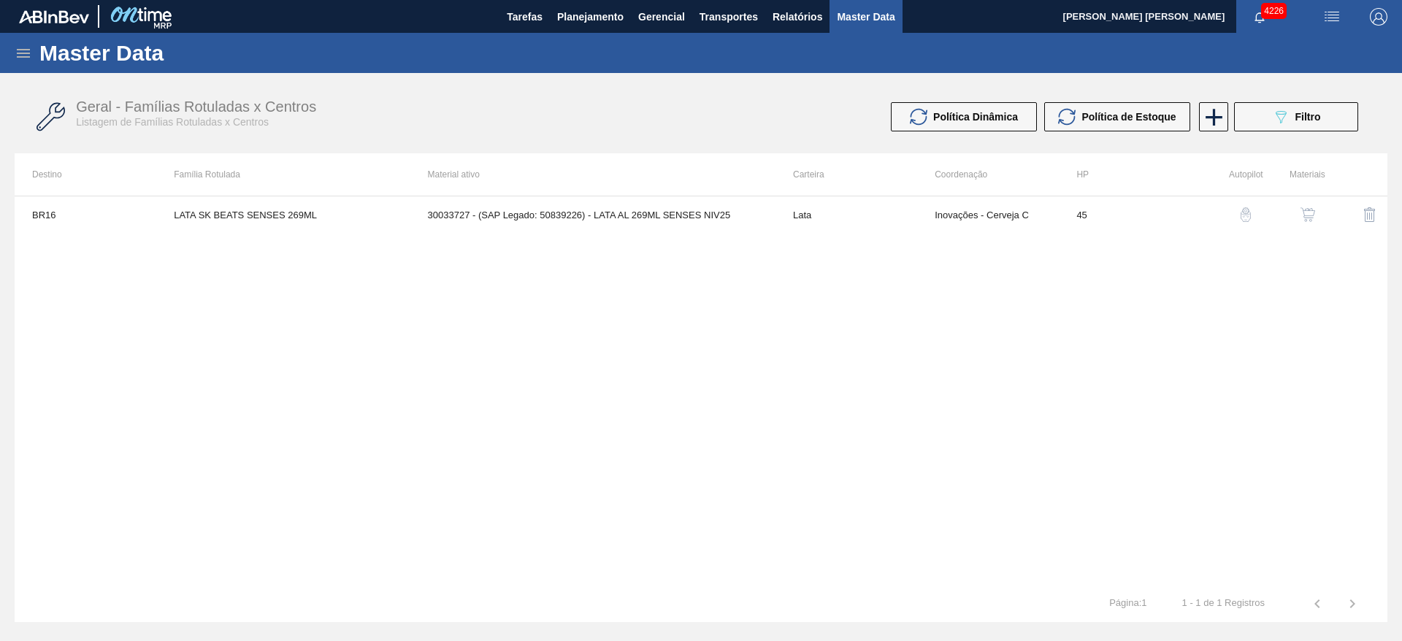
click at [1310, 210] on img "button" at bounding box center [1308, 214] width 15 height 15
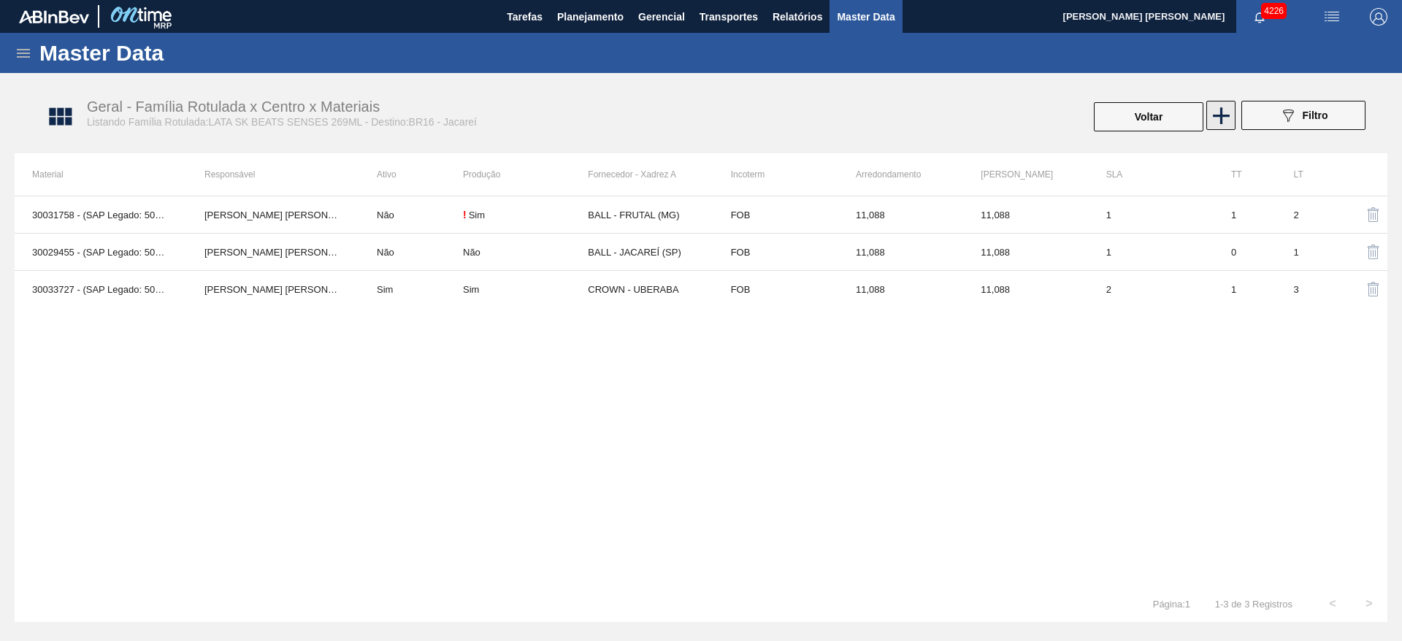
click at [1217, 111] on icon at bounding box center [1221, 116] width 28 height 28
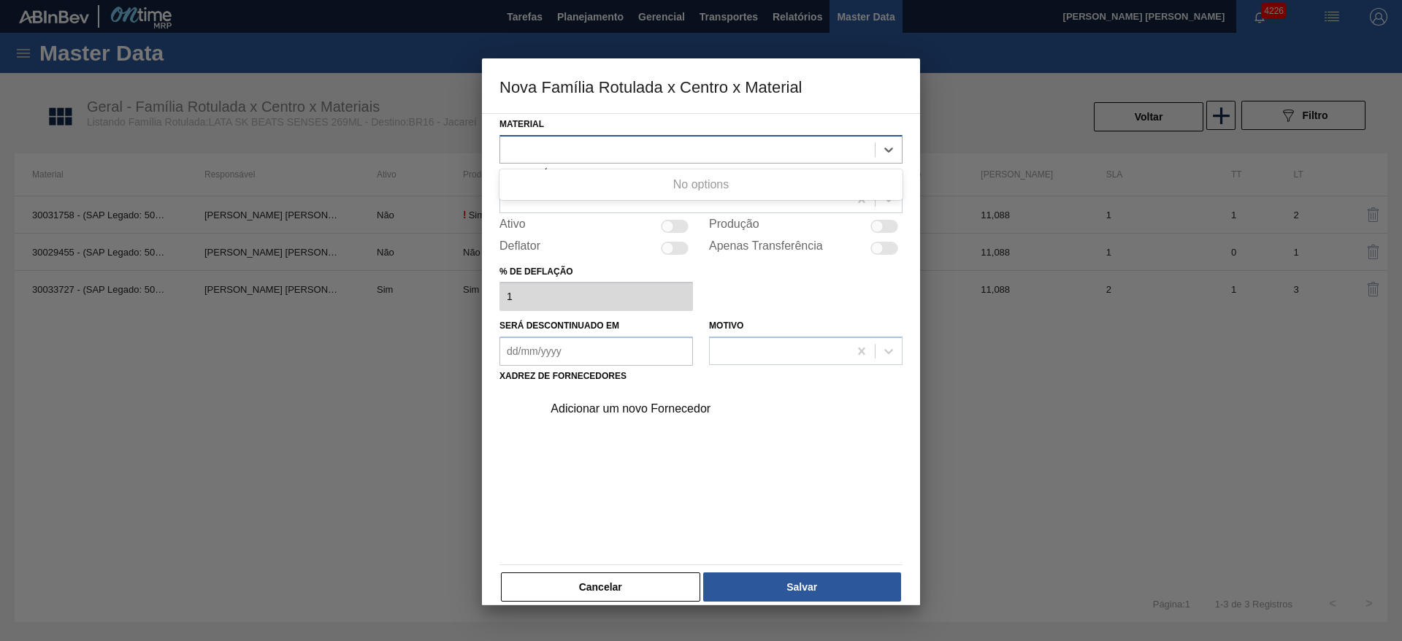
click at [607, 145] on div at bounding box center [687, 149] width 375 height 21
click at [639, 149] on div at bounding box center [687, 149] width 375 height 21
click at [637, 151] on div at bounding box center [687, 149] width 375 height 21
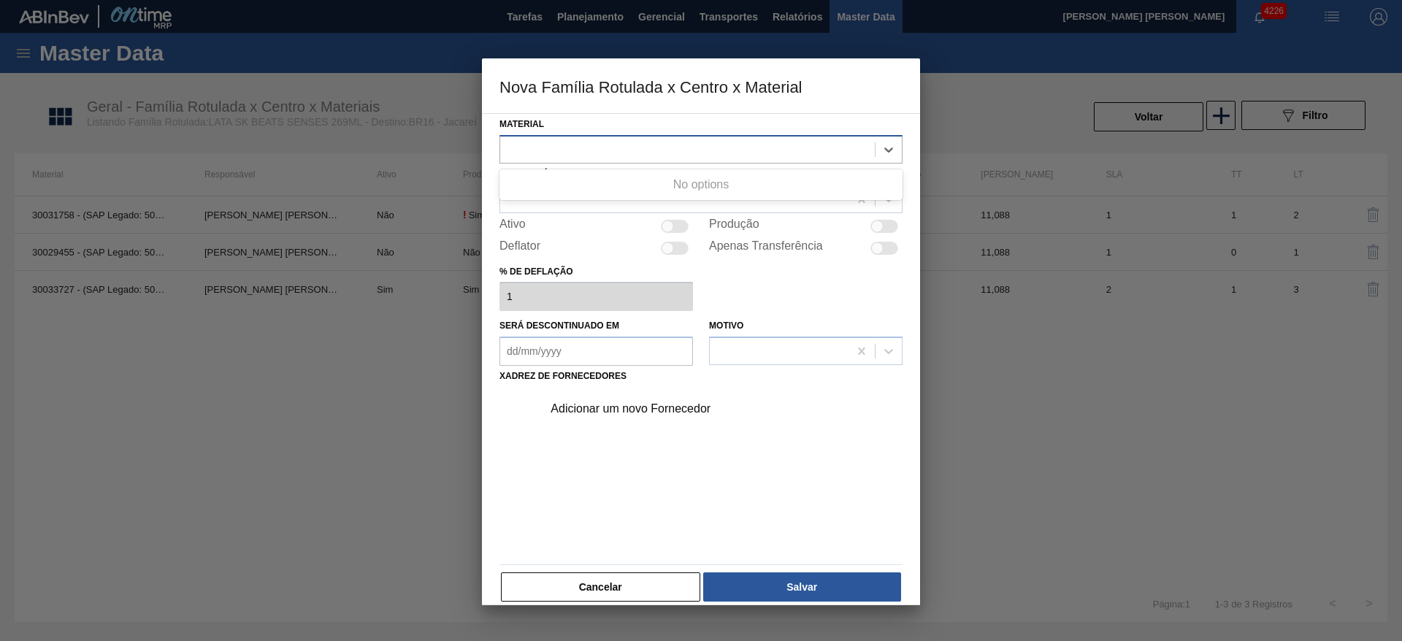
click at [638, 150] on div at bounding box center [687, 149] width 375 height 21
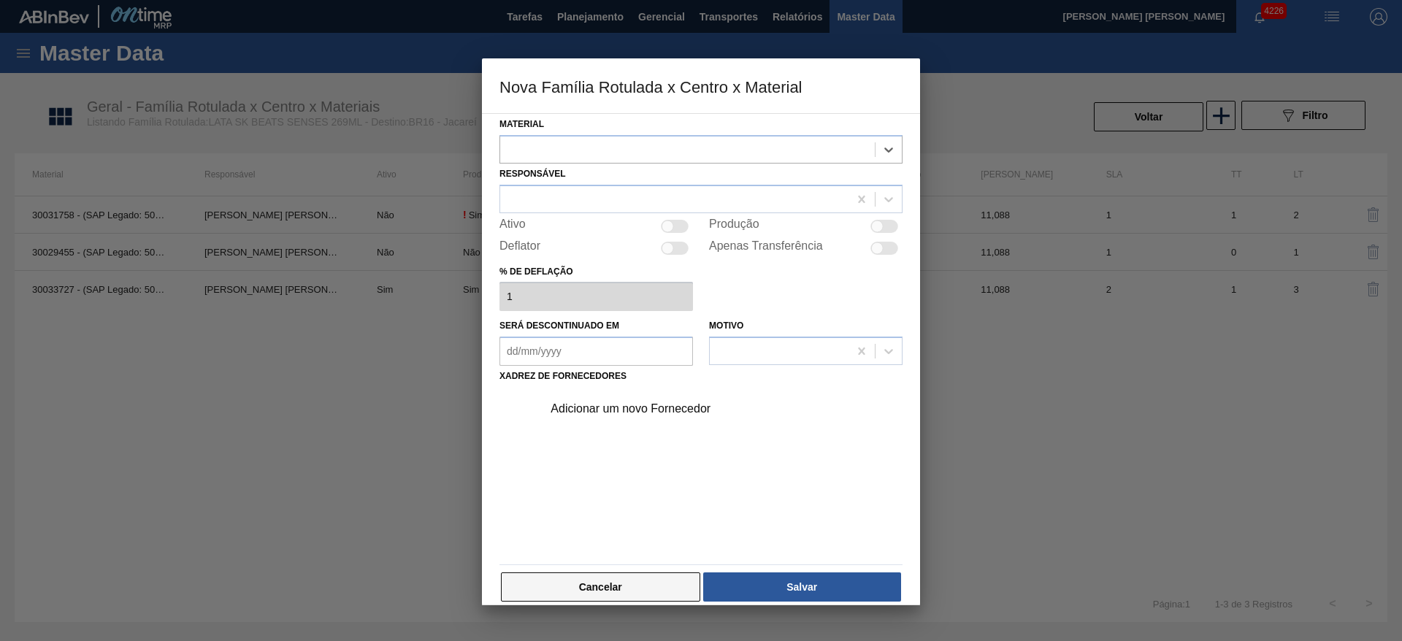
click at [601, 579] on button "Cancelar" at bounding box center [600, 587] width 199 height 29
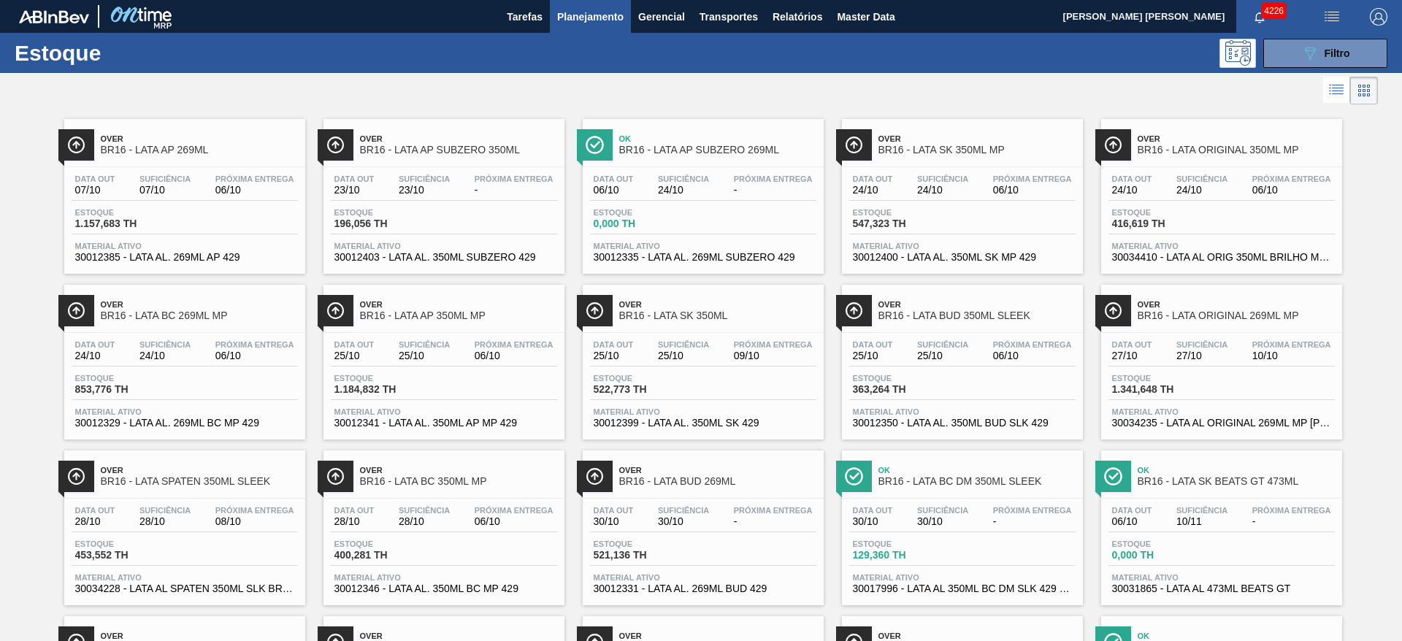
click at [1034, 80] on div at bounding box center [689, 90] width 1378 height 35
click at [847, 20] on span "Master Data" at bounding box center [866, 17] width 58 height 18
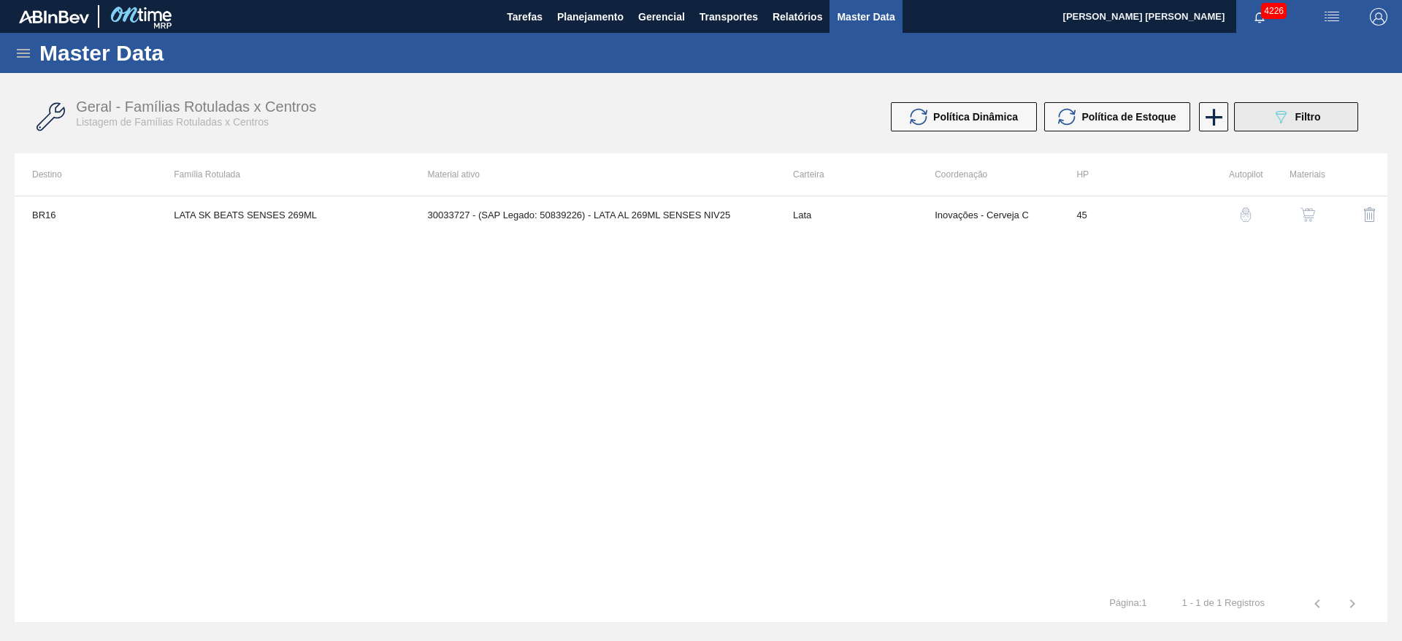
click at [1313, 114] on span "Filtro" at bounding box center [1309, 117] width 26 height 12
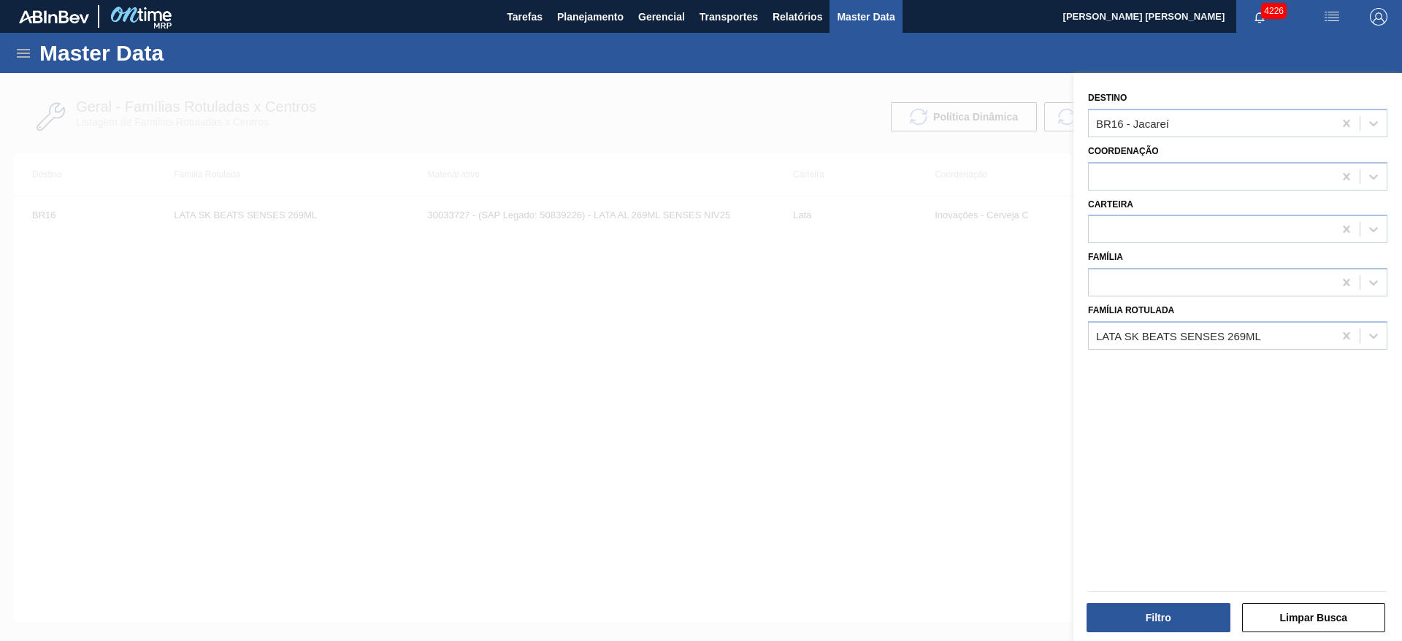
click at [631, 299] on div at bounding box center [701, 393] width 1402 height 641
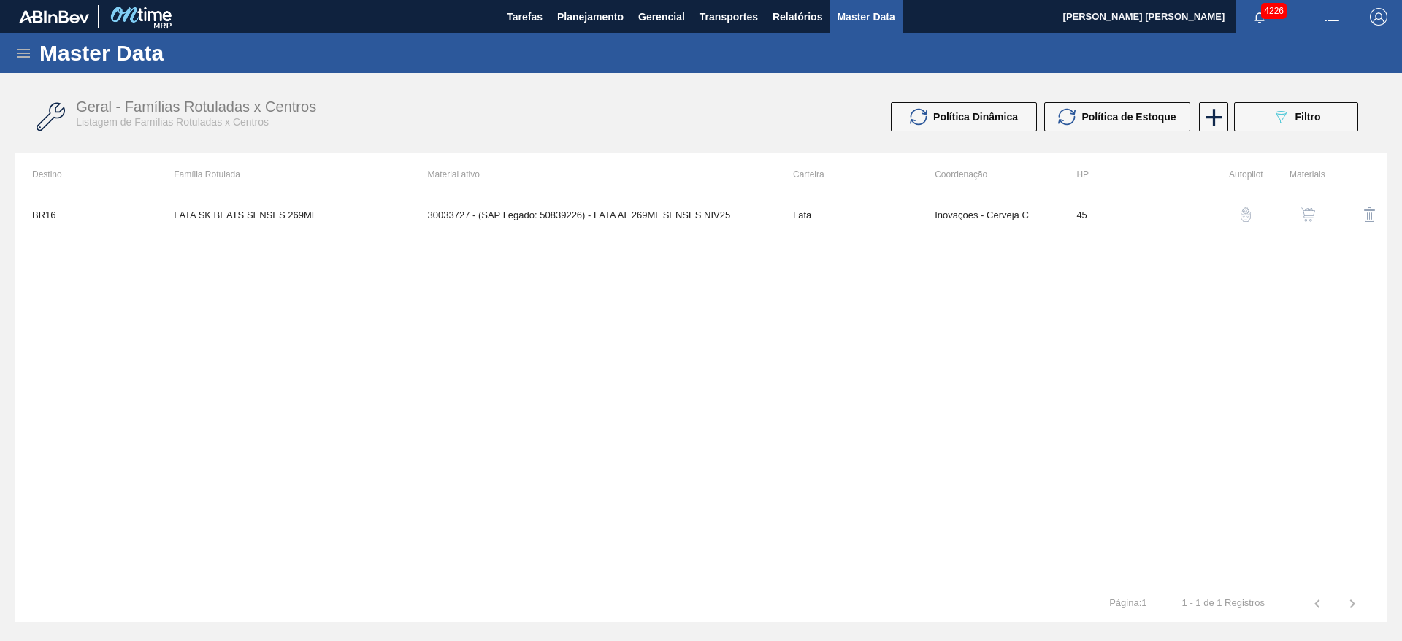
click at [20, 55] on icon at bounding box center [24, 54] width 18 height 18
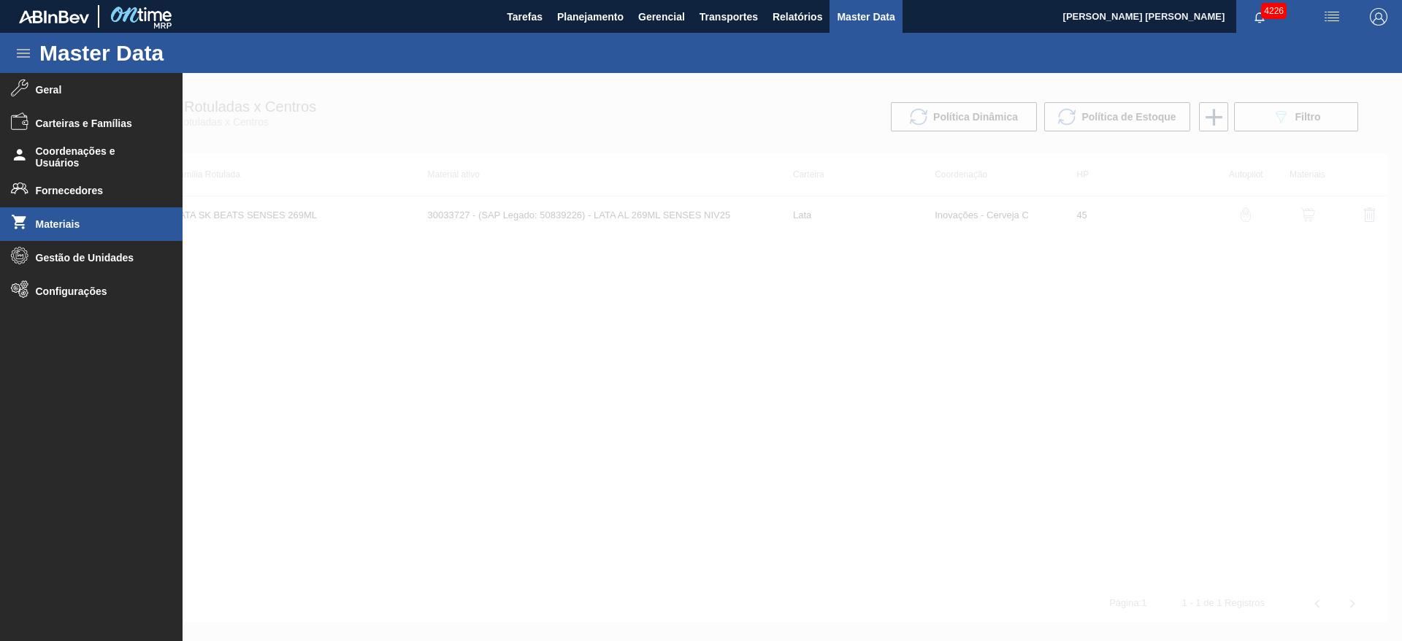
click at [69, 224] on span "Materiais" at bounding box center [96, 224] width 121 height 12
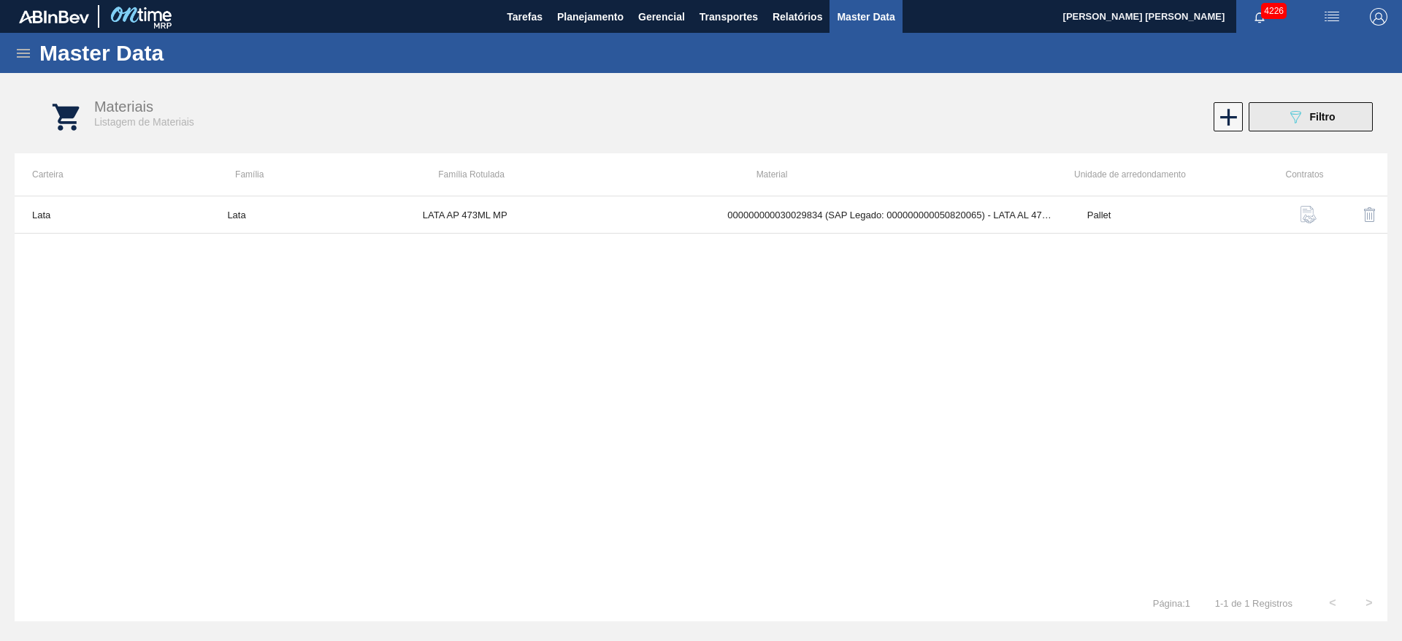
click at [1302, 120] on icon "089F7B8B-B2A5-4AFE-B5C0-19BA573D28AC" at bounding box center [1296, 117] width 18 height 18
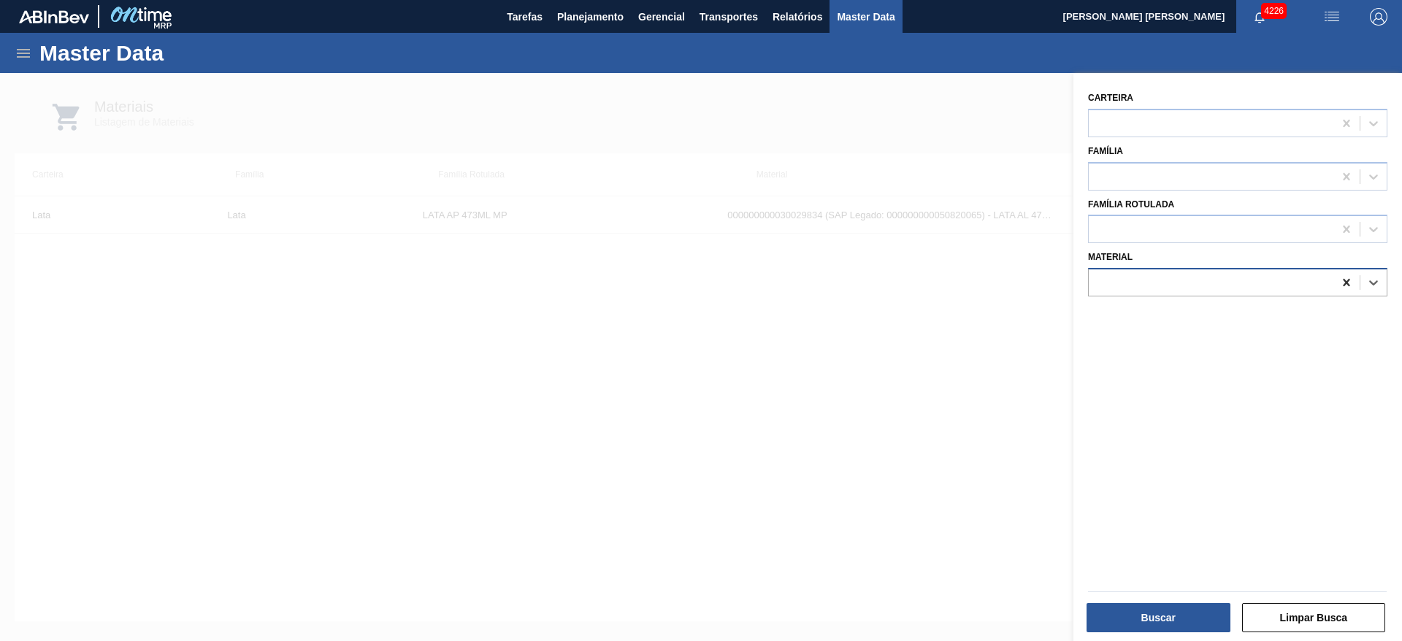
click at [1347, 286] on icon at bounding box center [1347, 282] width 15 height 15
paste input "30034409"
type input "30034409"
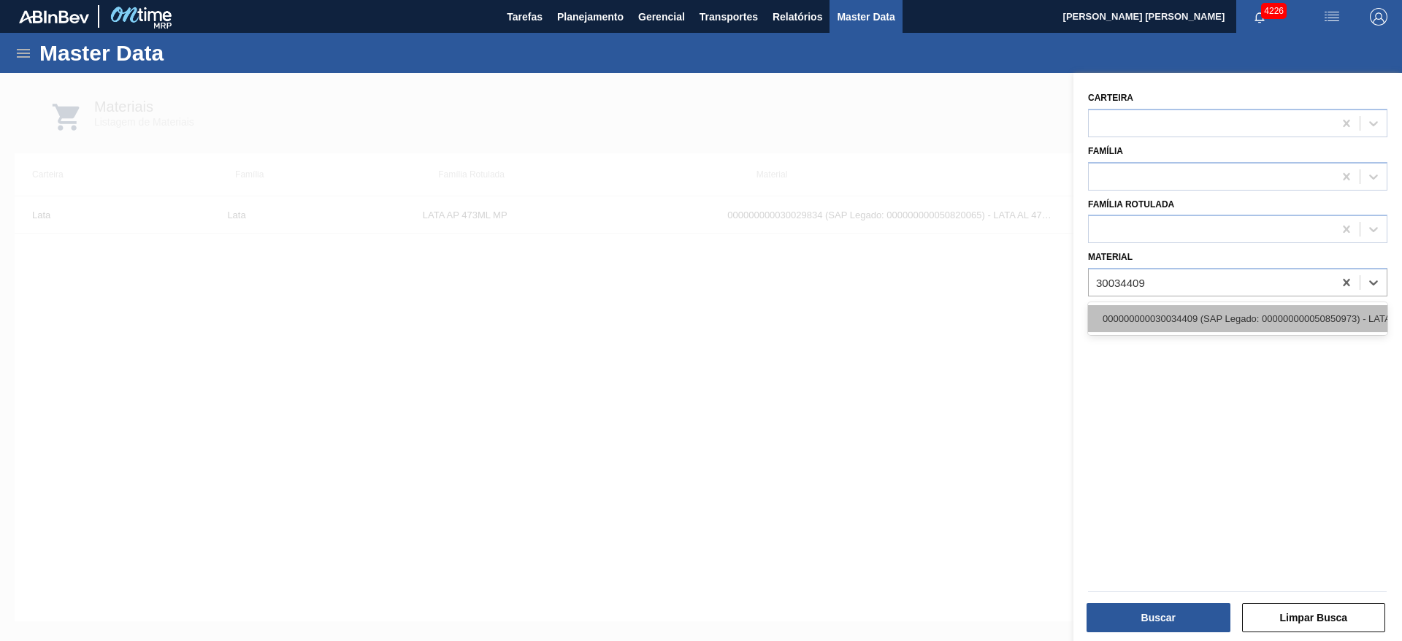
click at [1245, 308] on div "000000000030034409 (SAP Legado: 000000000050850973) - LATA AL 269ML BEATS SENSE…" at bounding box center [1237, 318] width 299 height 27
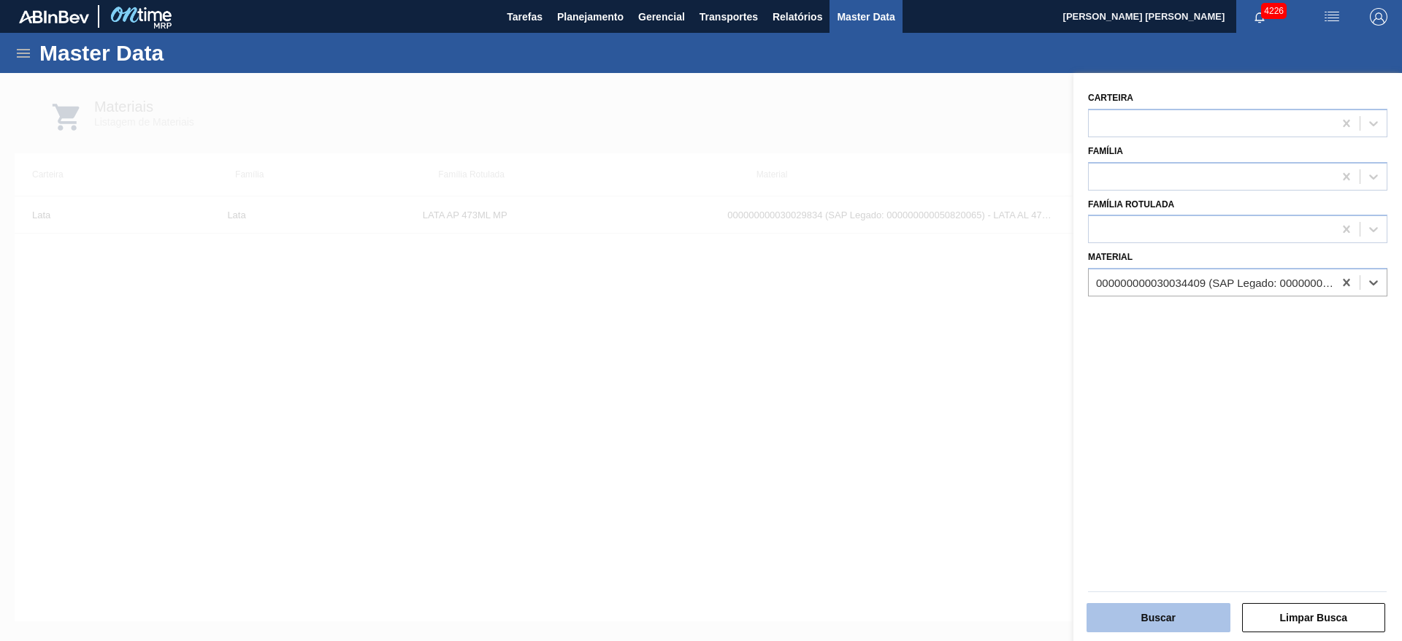
click at [1157, 617] on button "Buscar" at bounding box center [1159, 617] width 144 height 29
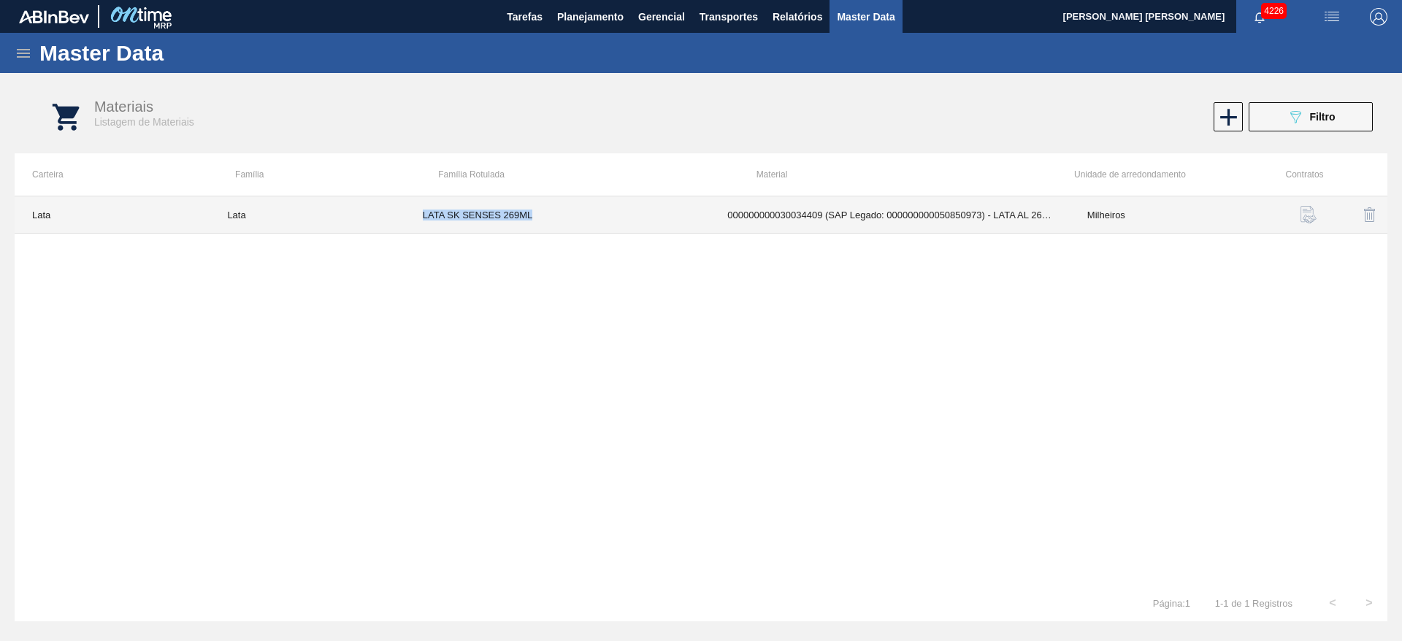
drag, startPoint x: 559, startPoint y: 221, endPoint x: 419, endPoint y: 211, distance: 141.3
click at [419, 211] on td "LATA SK SENSES 269ML" at bounding box center [557, 214] width 305 height 37
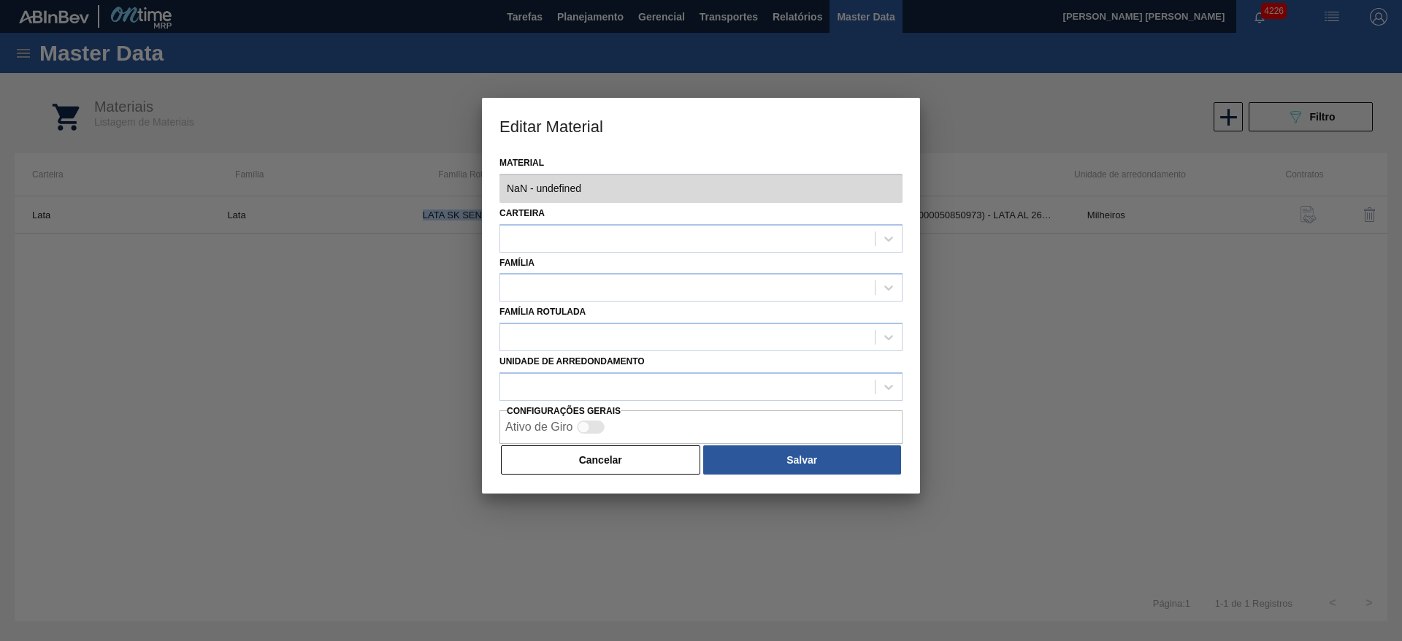
type input "30034409 - 000000000030034409 (SAP Legado: 000000000050850973) - LATA AL 269ML …"
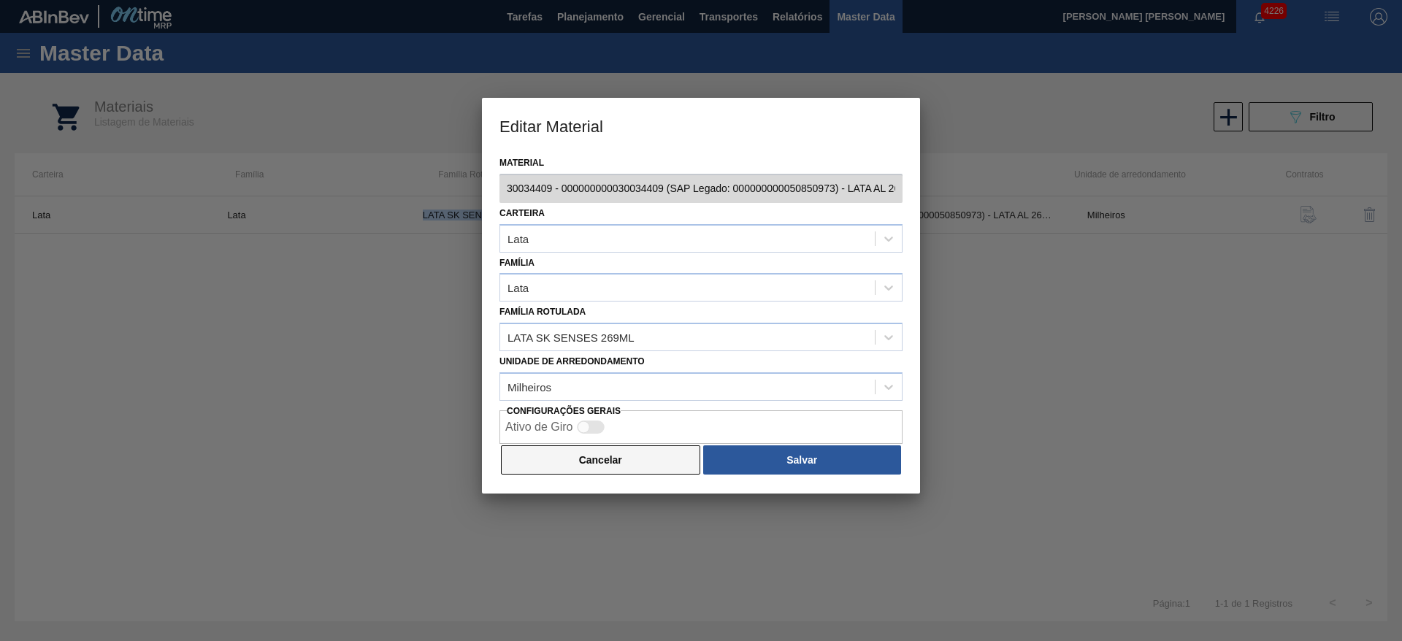
click at [620, 460] on button "Cancelar" at bounding box center [600, 460] width 199 height 29
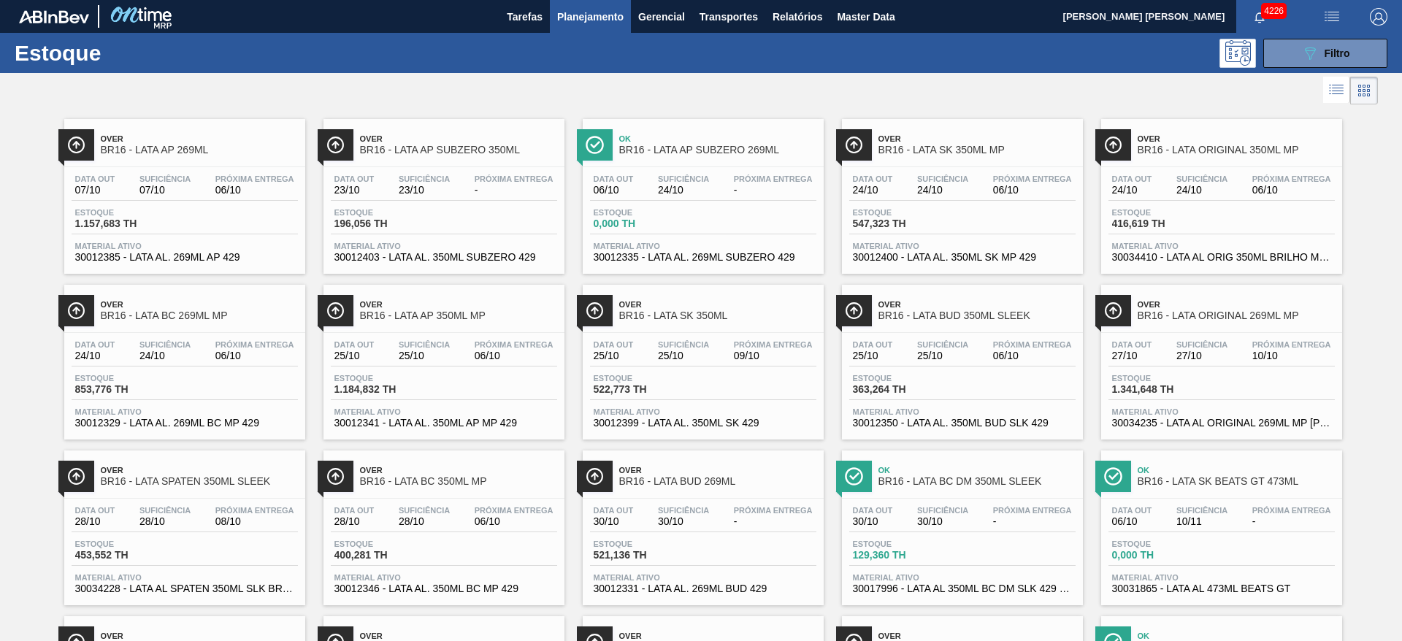
click at [983, 85] on div at bounding box center [689, 90] width 1378 height 35
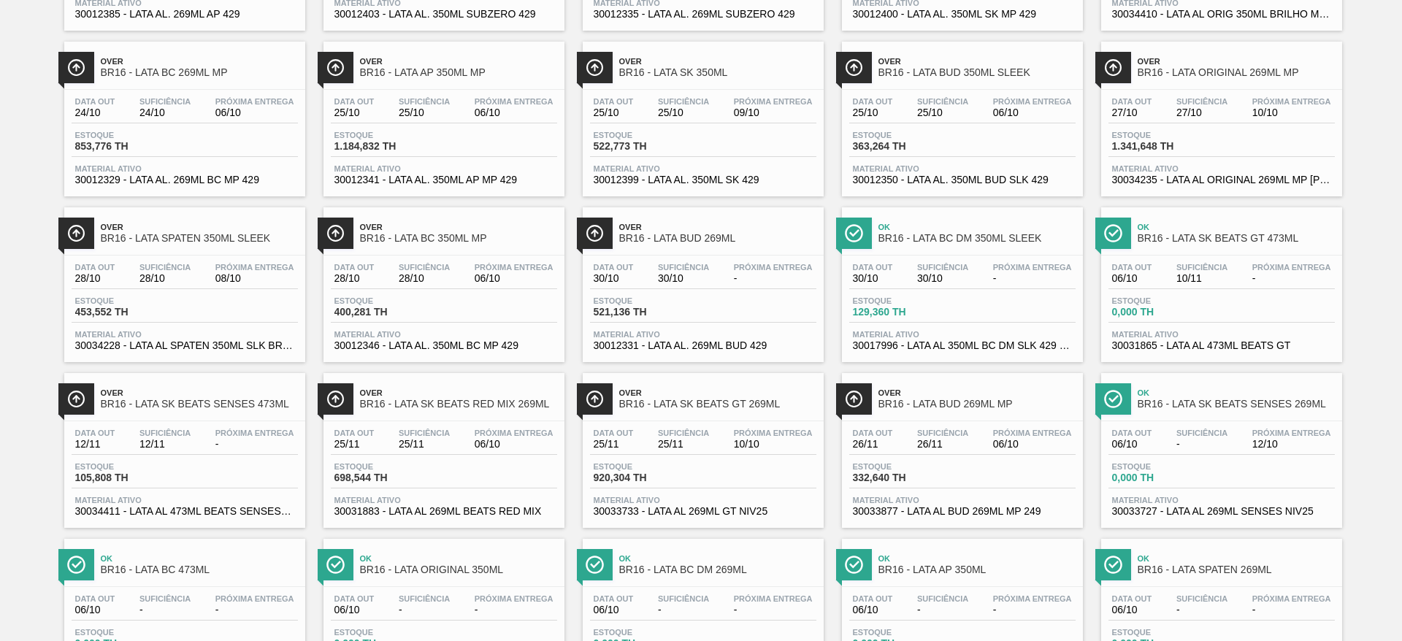
scroll to position [62, 0]
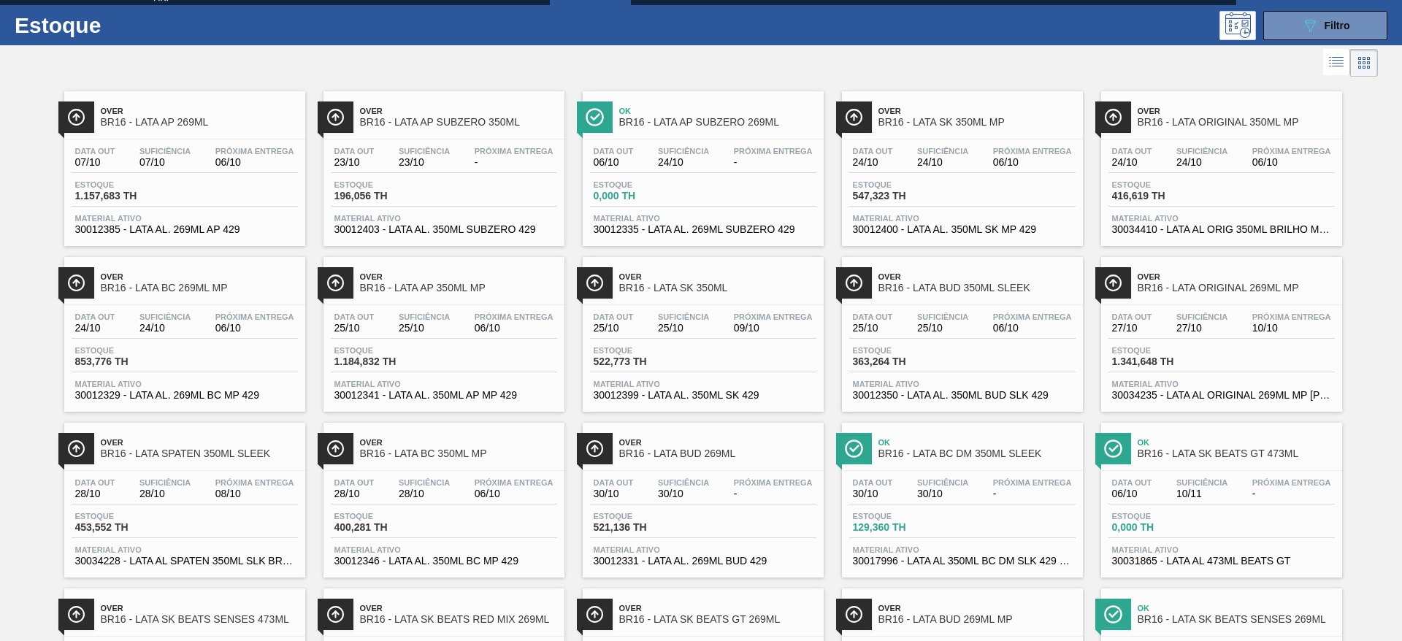
scroll to position [0, 0]
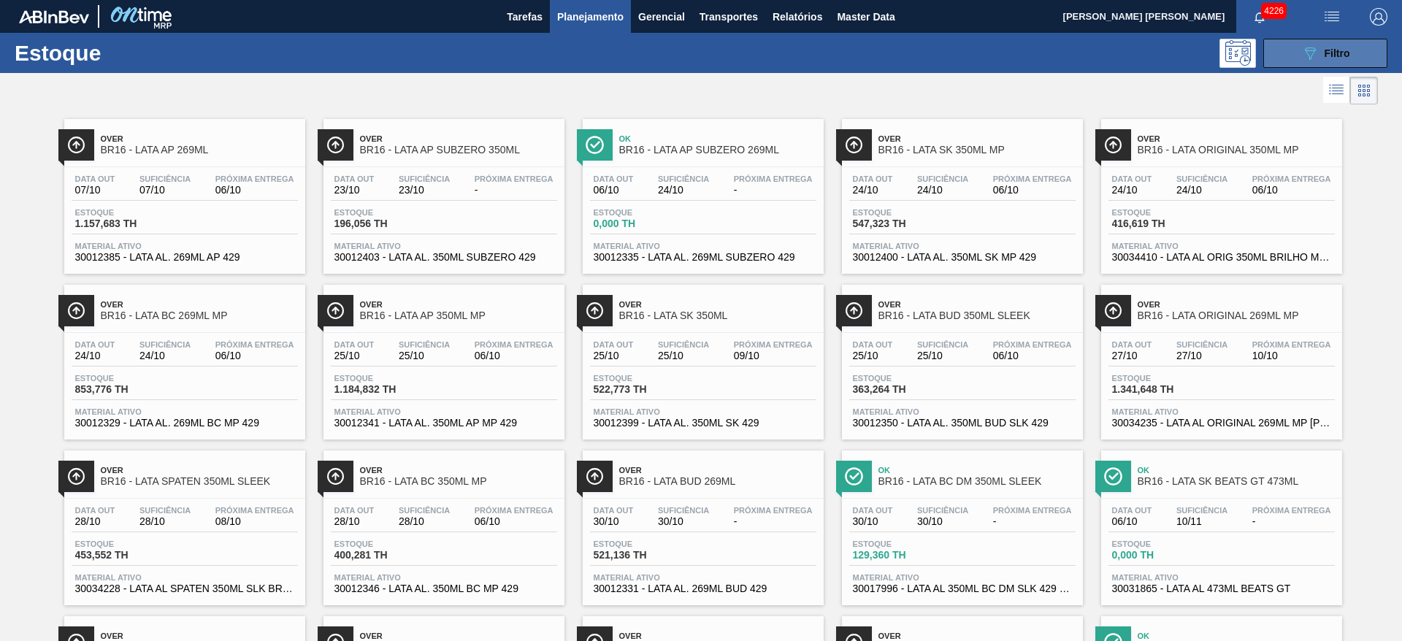
click at [1303, 58] on icon "089F7B8B-B2A5-4AFE-B5C0-19BA573D28AC" at bounding box center [1311, 54] width 18 height 18
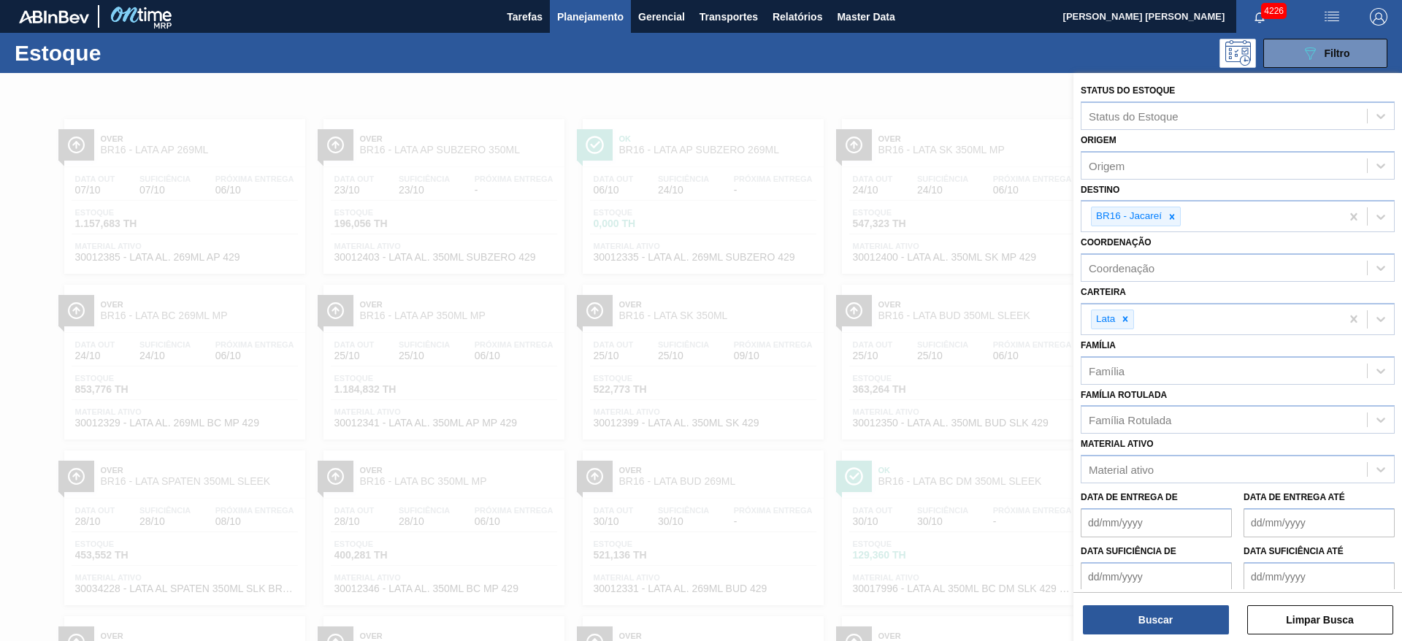
drag, startPoint x: 920, startPoint y: 110, endPoint x: 960, endPoint y: 77, distance: 51.9
click at [920, 110] on div at bounding box center [701, 393] width 1402 height 641
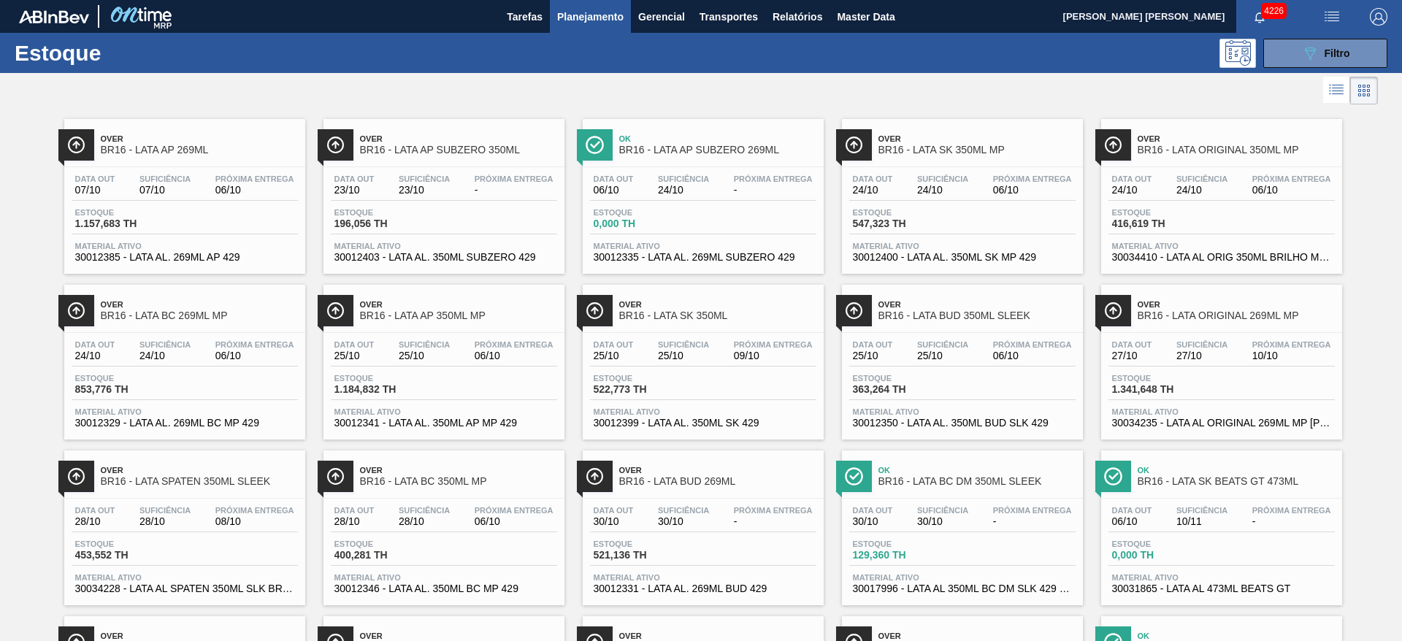
click at [559, 95] on div at bounding box center [689, 90] width 1378 height 35
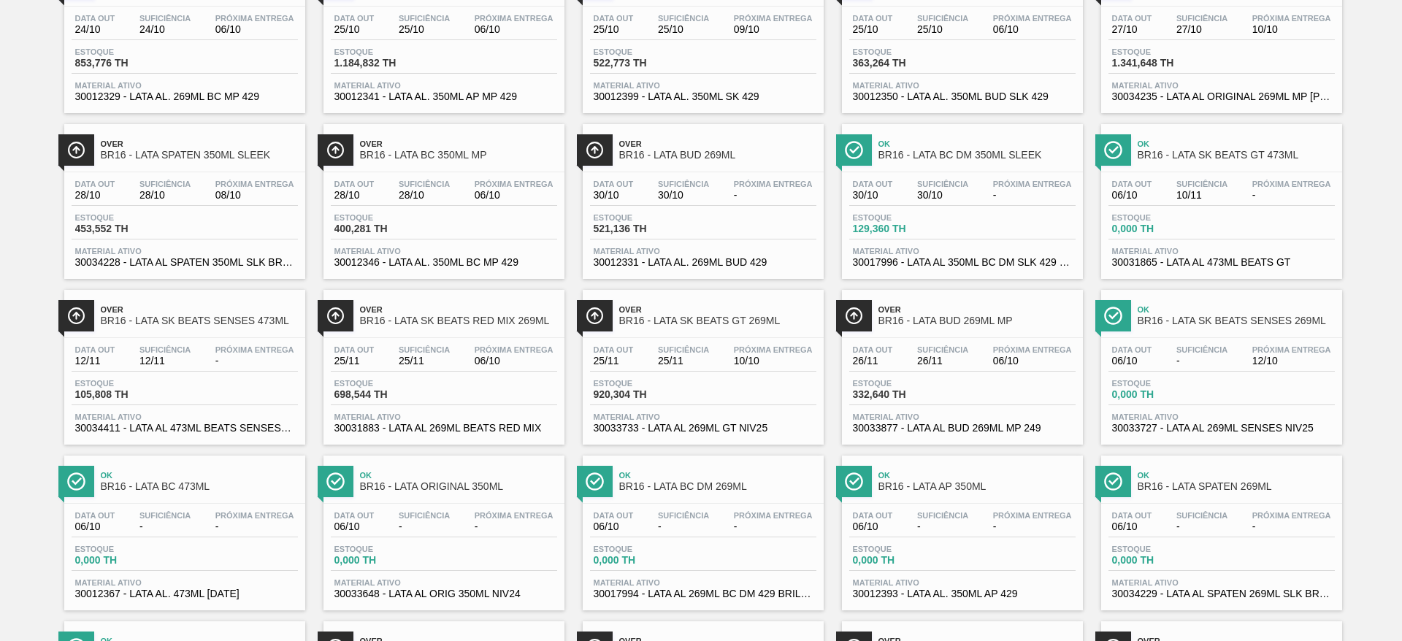
click at [1267, 316] on span "BR16 - LATA SK BEATS SENSES 269ML" at bounding box center [1236, 321] width 197 height 11
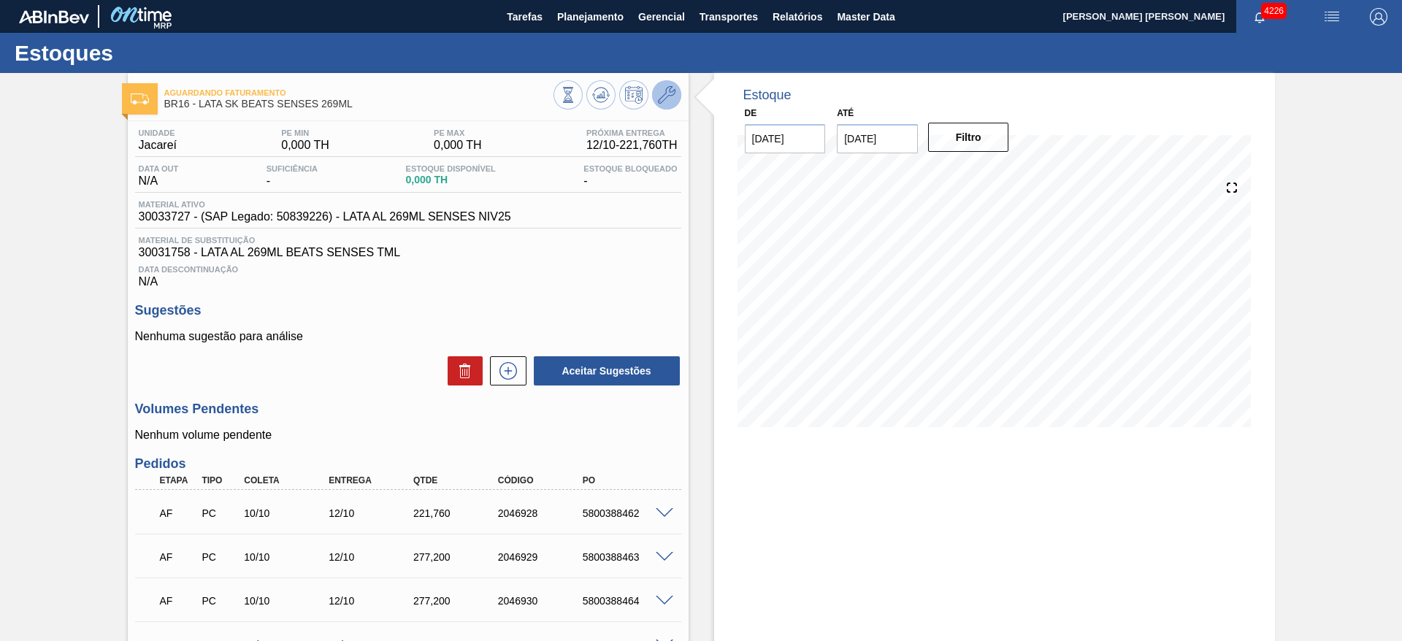
click at [670, 88] on icon at bounding box center [667, 95] width 18 height 18
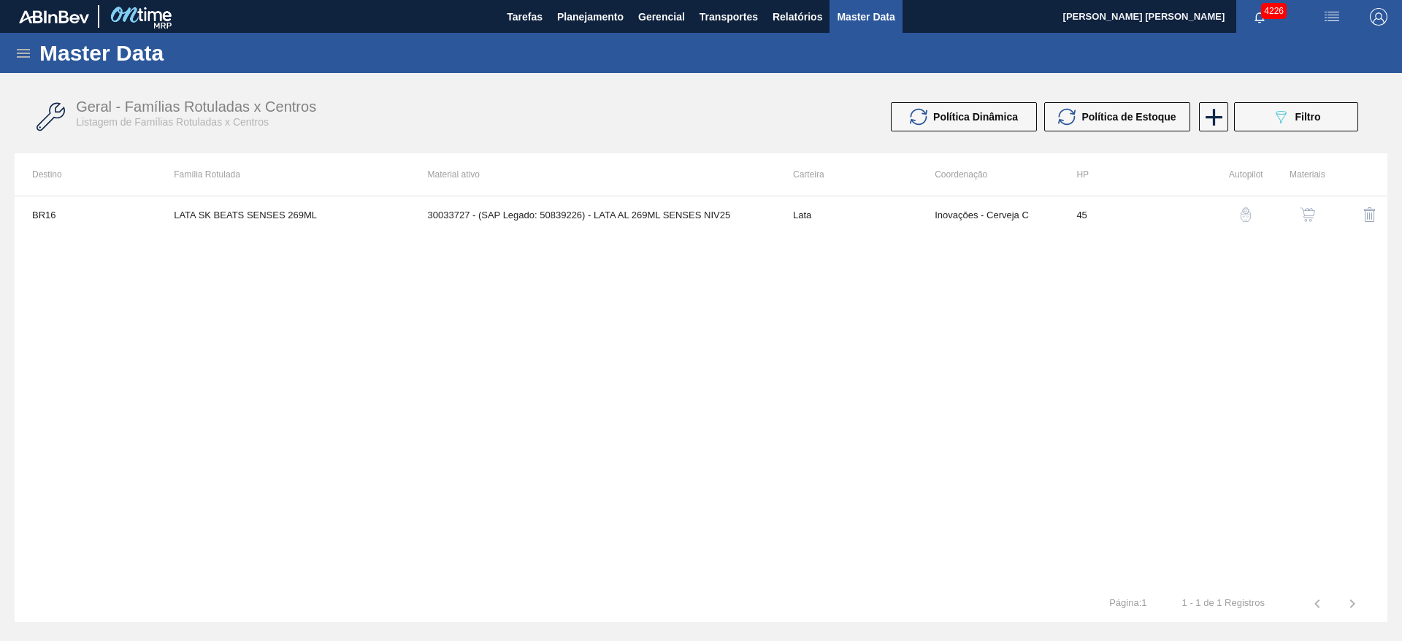
click at [1305, 213] on img "button" at bounding box center [1308, 214] width 15 height 15
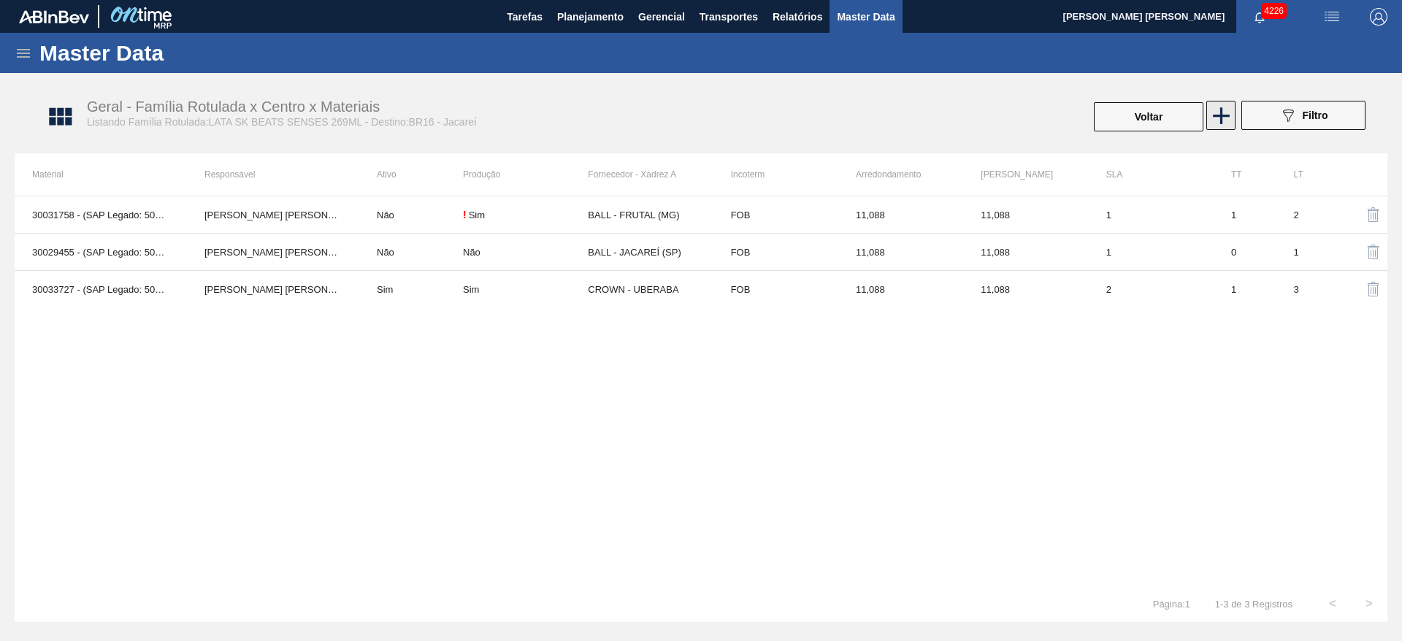
click at [1227, 109] on icon at bounding box center [1221, 116] width 28 height 28
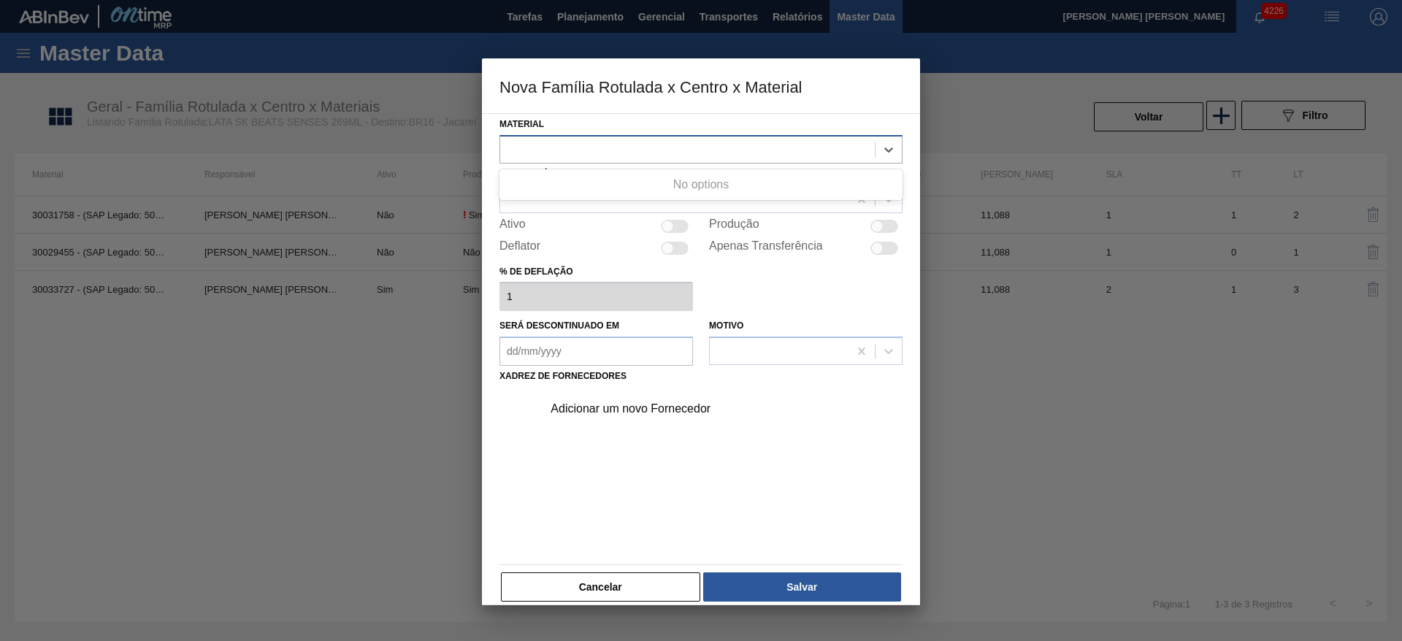
click at [592, 161] on div at bounding box center [701, 149] width 403 height 28
click at [614, 153] on div at bounding box center [687, 149] width 375 height 21
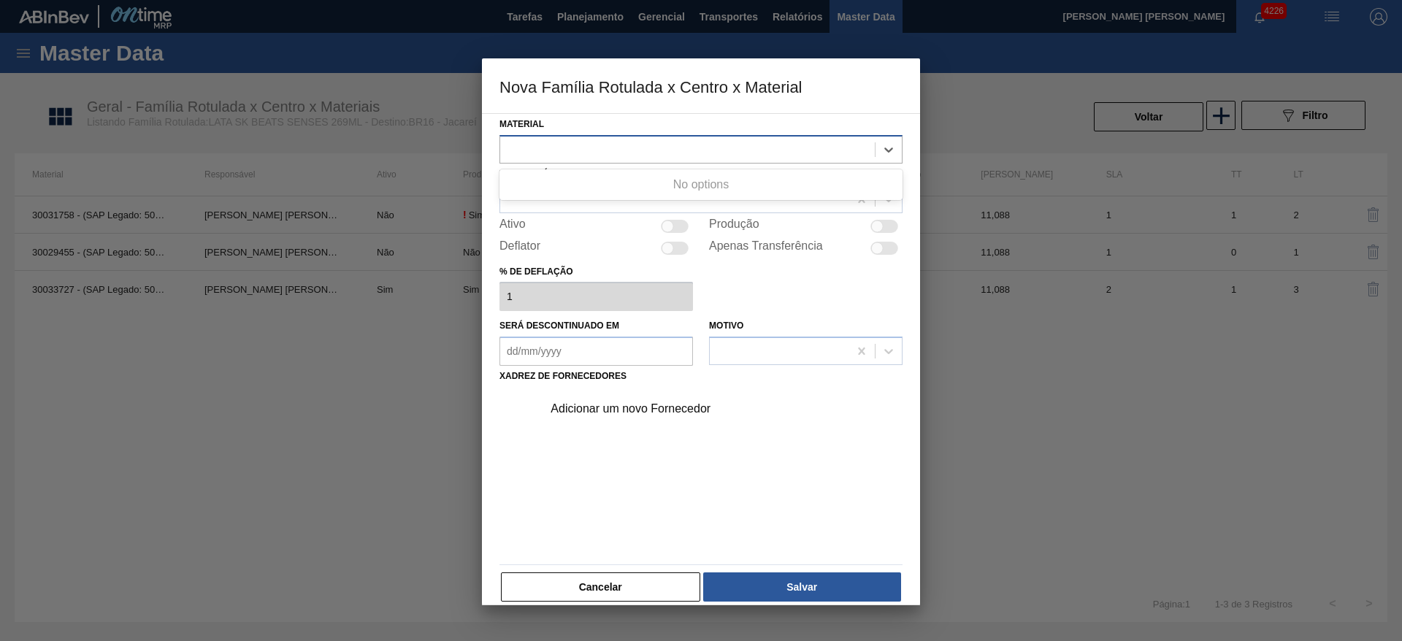
click at [614, 153] on div at bounding box center [687, 149] width 375 height 21
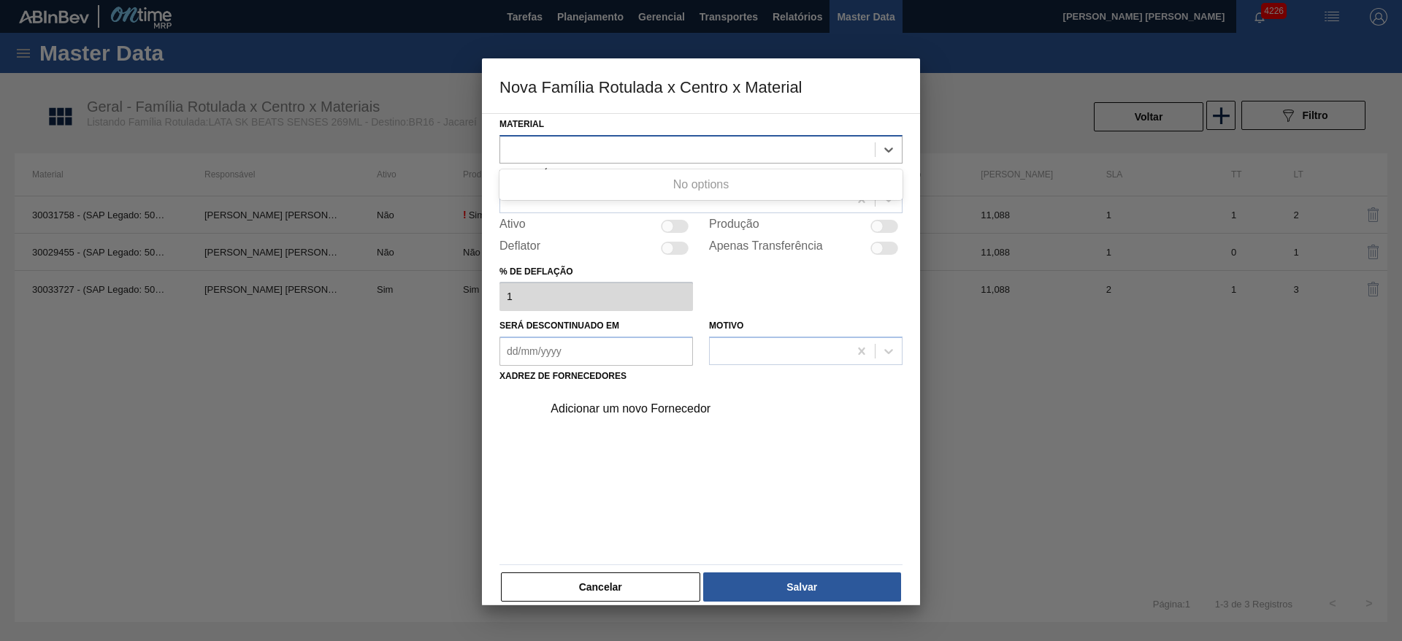
click at [614, 153] on div at bounding box center [687, 149] width 375 height 21
click at [619, 144] on div at bounding box center [687, 149] width 375 height 21
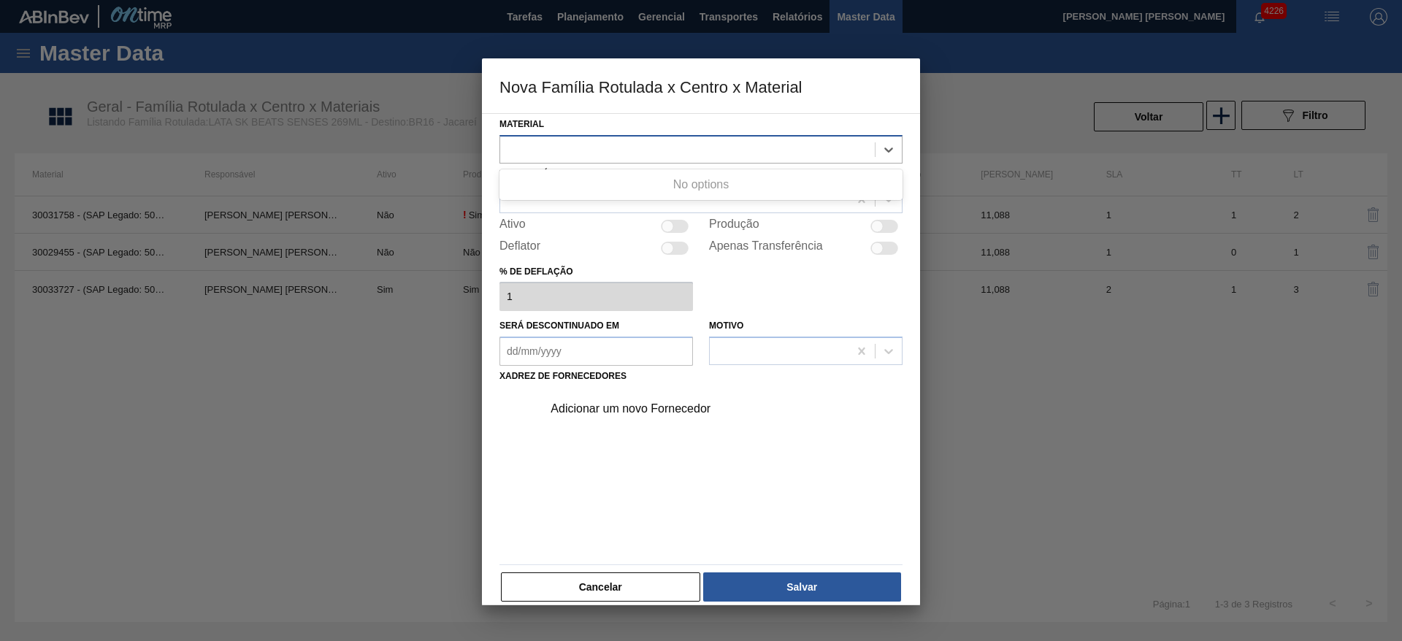
drag, startPoint x: 620, startPoint y: 144, endPoint x: 570, endPoint y: 151, distance: 50.2
click at [616, 150] on div at bounding box center [687, 149] width 375 height 21
click at [573, 148] on div at bounding box center [687, 149] width 375 height 21
click at [617, 573] on button "Cancelar" at bounding box center [600, 587] width 199 height 29
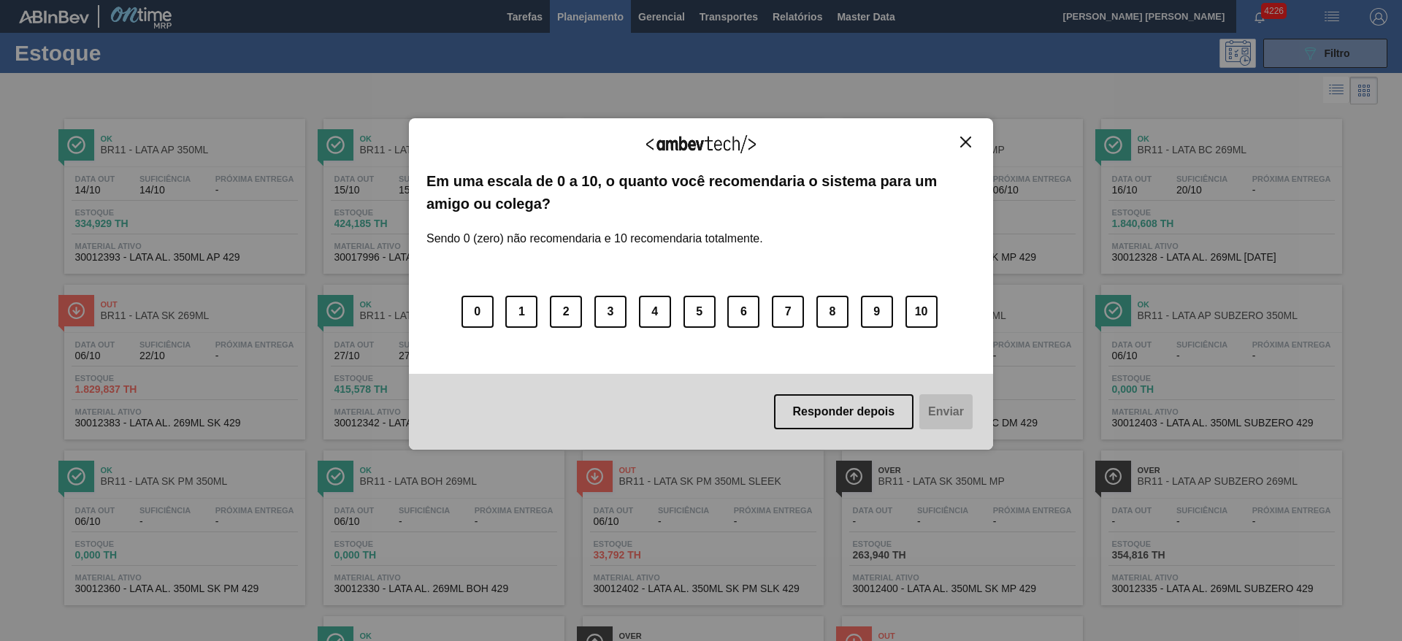
click at [969, 144] on img "Close" at bounding box center [965, 142] width 11 height 11
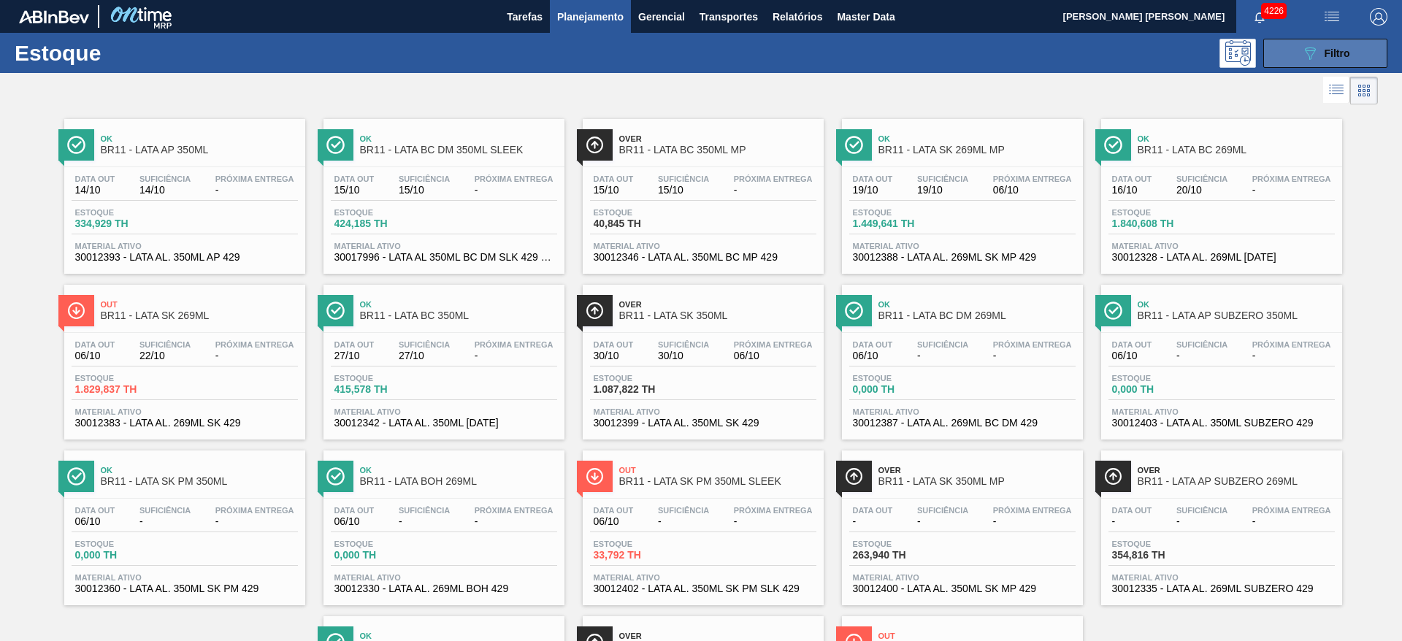
click at [1288, 58] on button "089F7B8B-B2A5-4AFE-B5C0-19BA573D28AC Filtro" at bounding box center [1326, 53] width 124 height 29
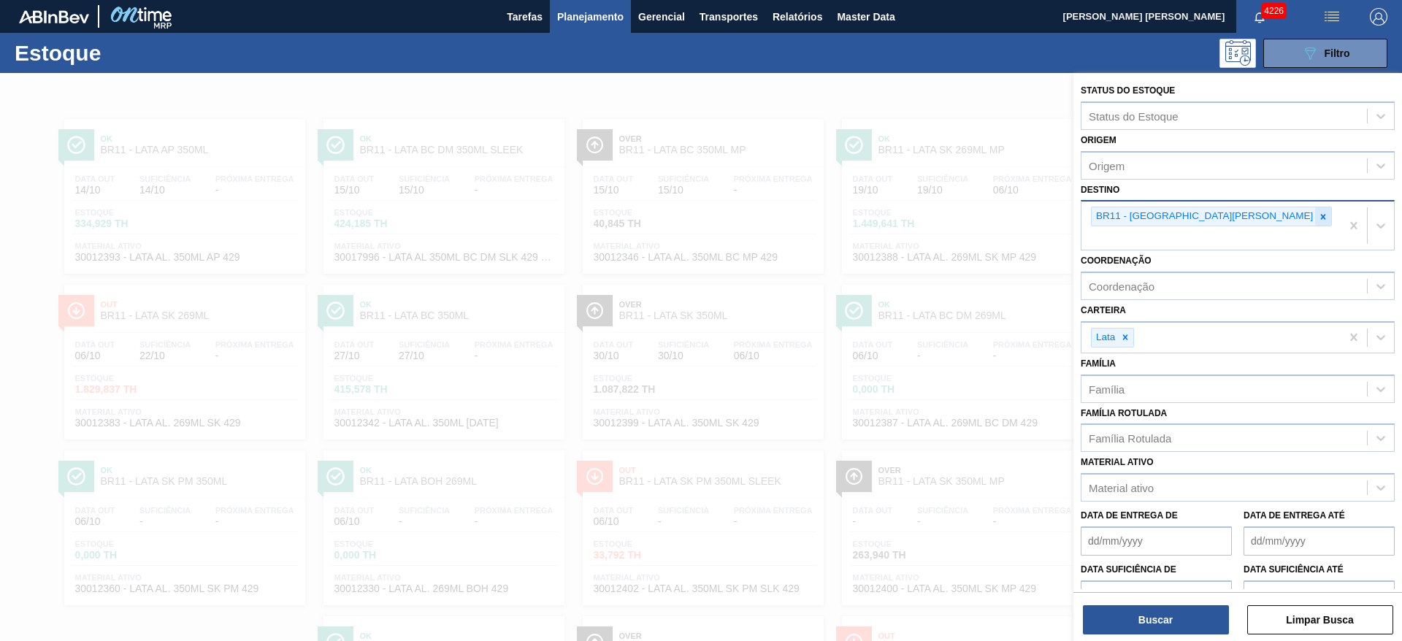
click at [1318, 221] on icon at bounding box center [1323, 217] width 10 height 10
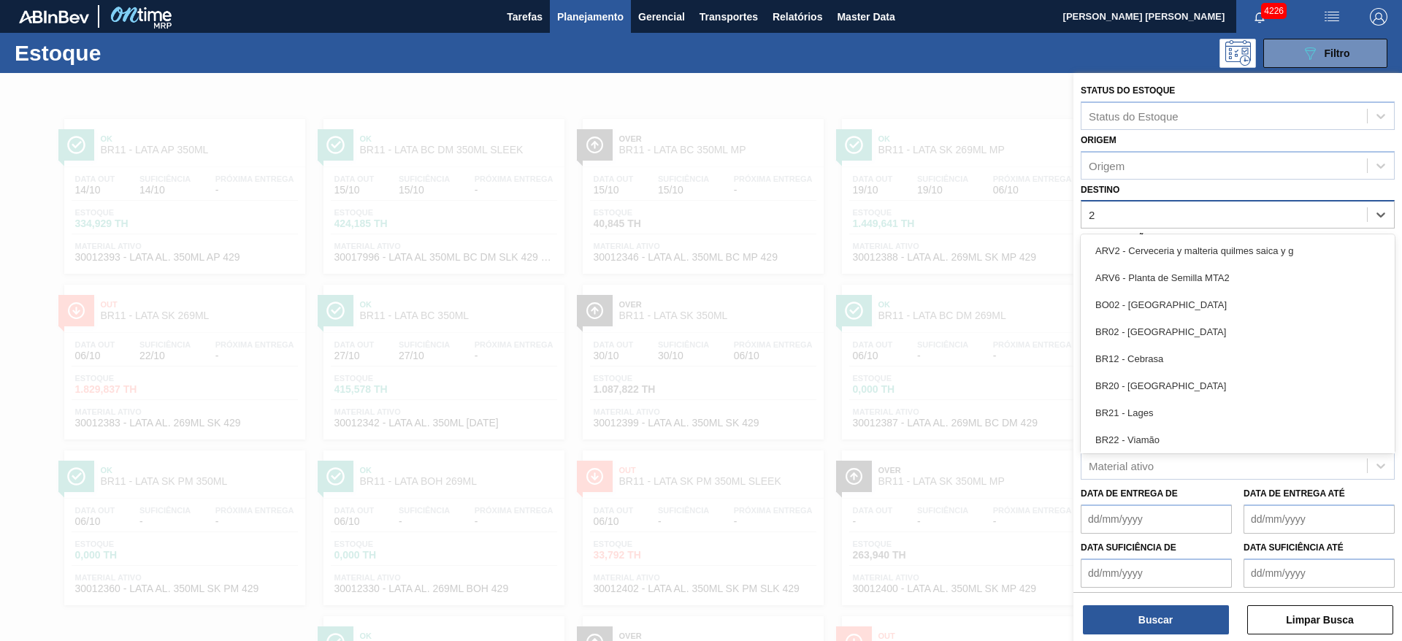
type input "22"
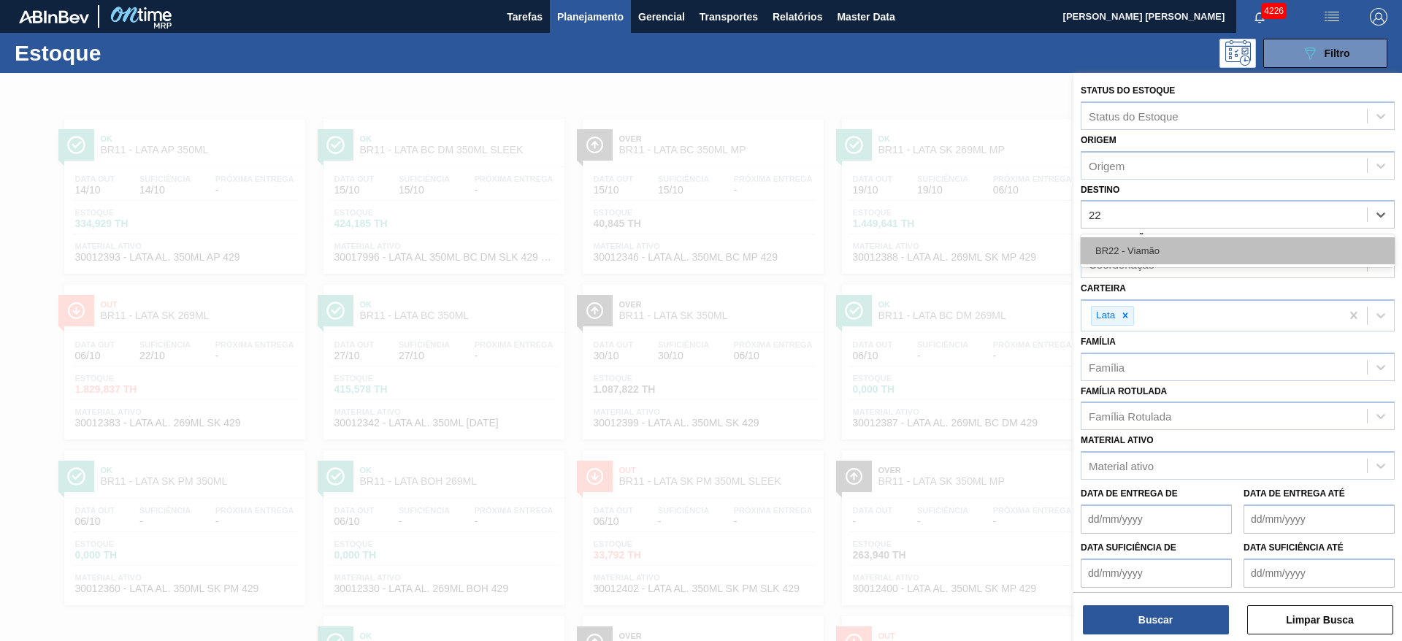
click at [1133, 249] on div "BR22 - Viamão" at bounding box center [1238, 250] width 314 height 27
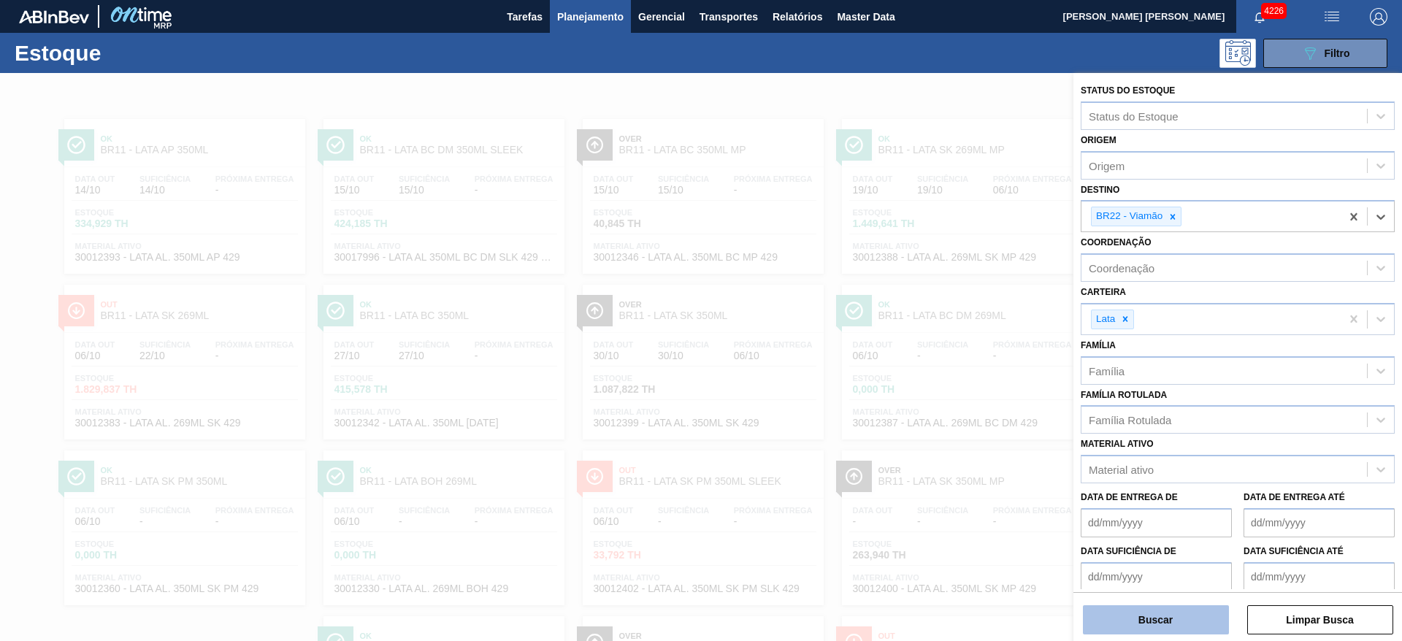
click at [1145, 622] on button "Buscar" at bounding box center [1156, 620] width 146 height 29
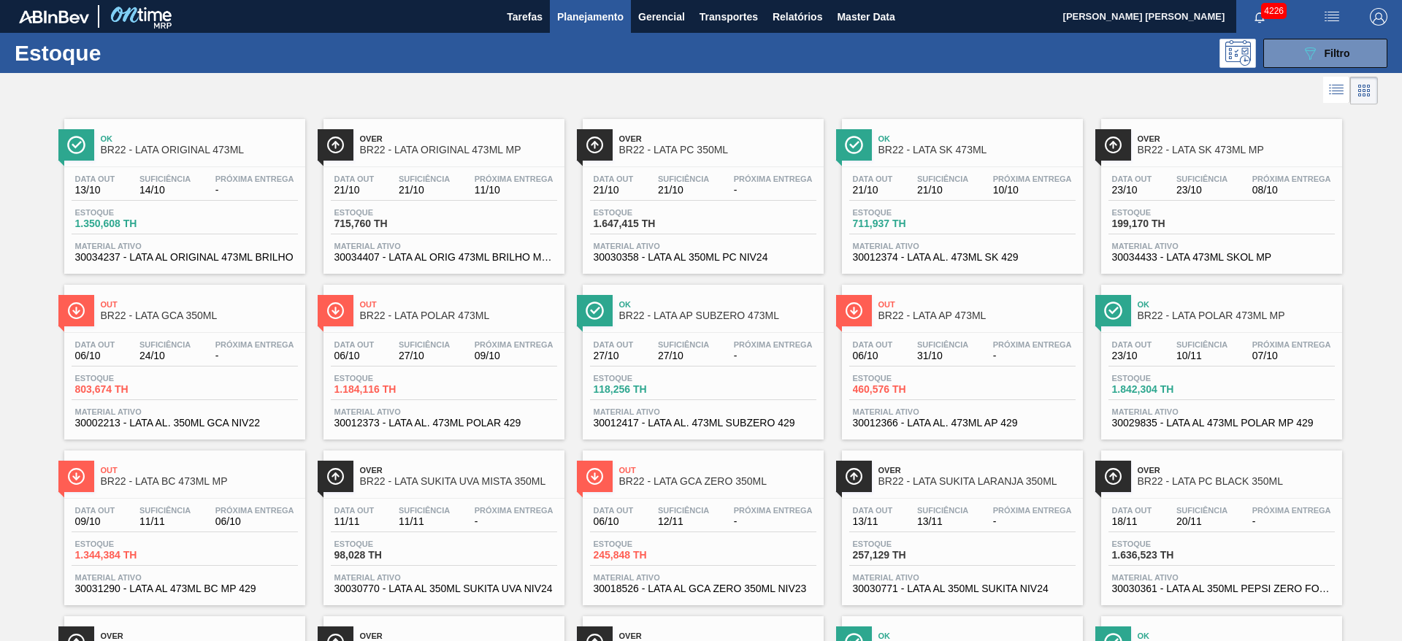
click at [542, 87] on div at bounding box center [689, 90] width 1378 height 35
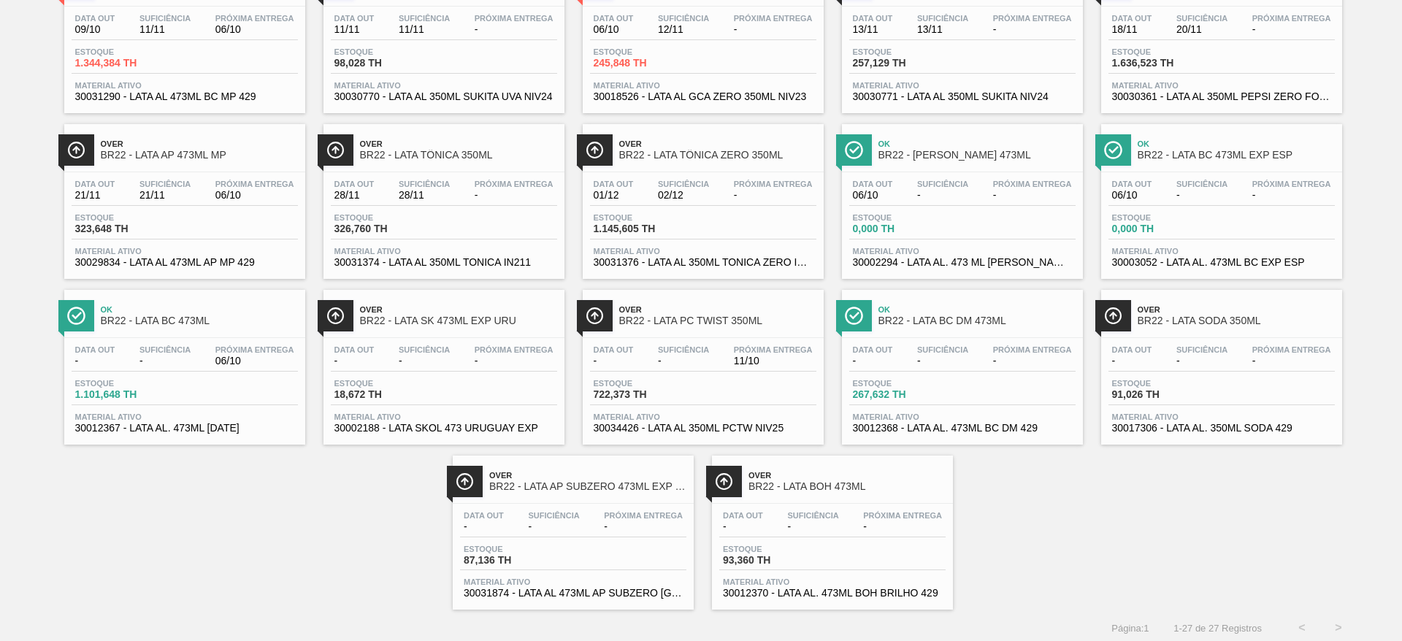
click at [1180, 320] on span "BR22 - LATA SODA 350ML" at bounding box center [1236, 321] width 197 height 11
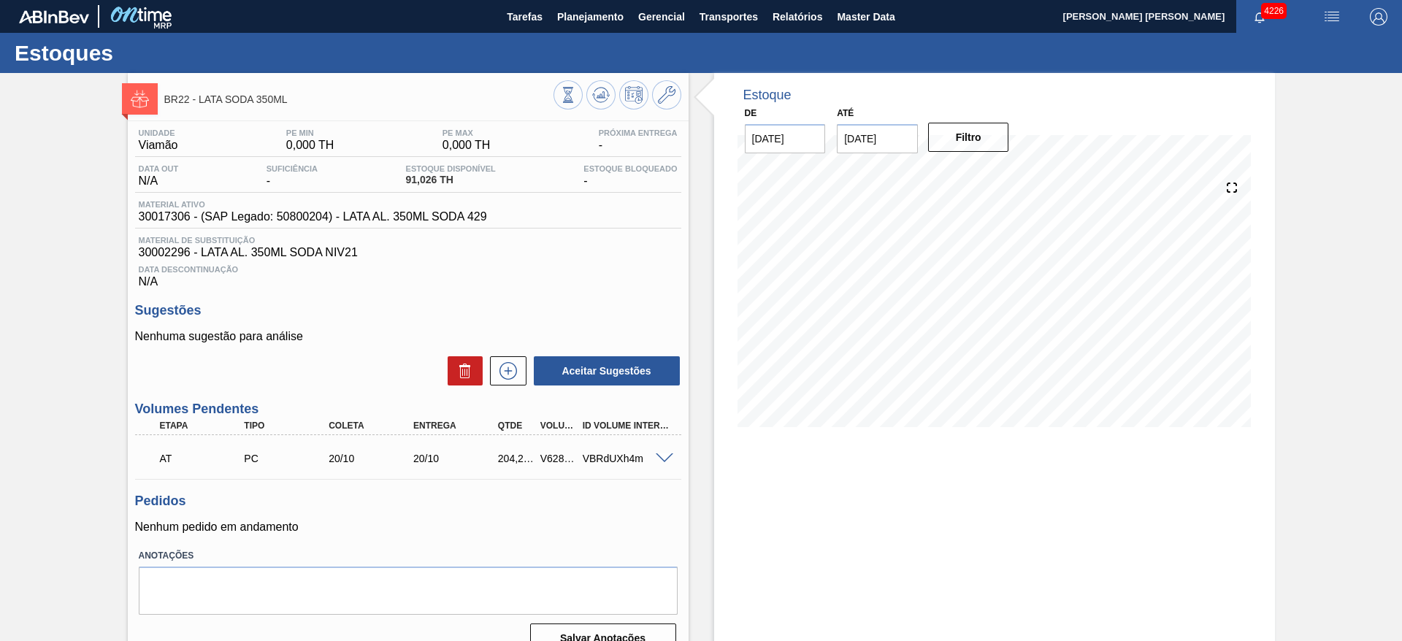
click at [663, 459] on span at bounding box center [665, 459] width 18 height 11
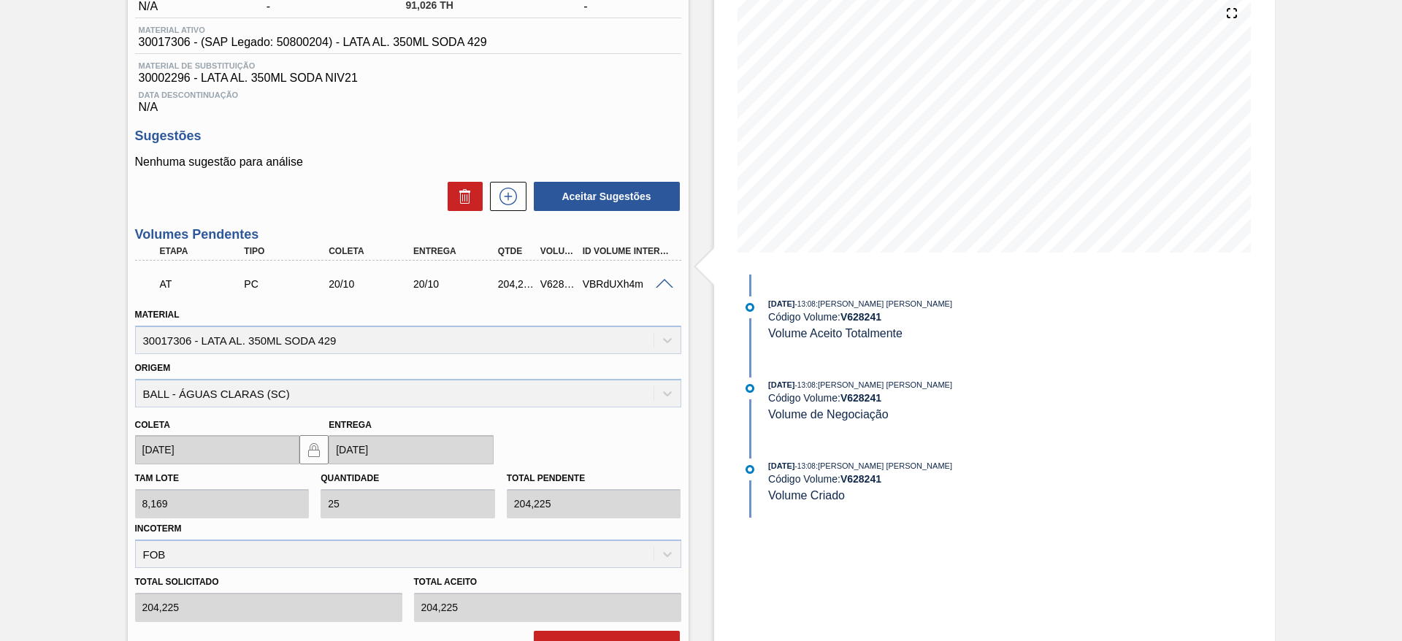
scroll to position [219, 0]
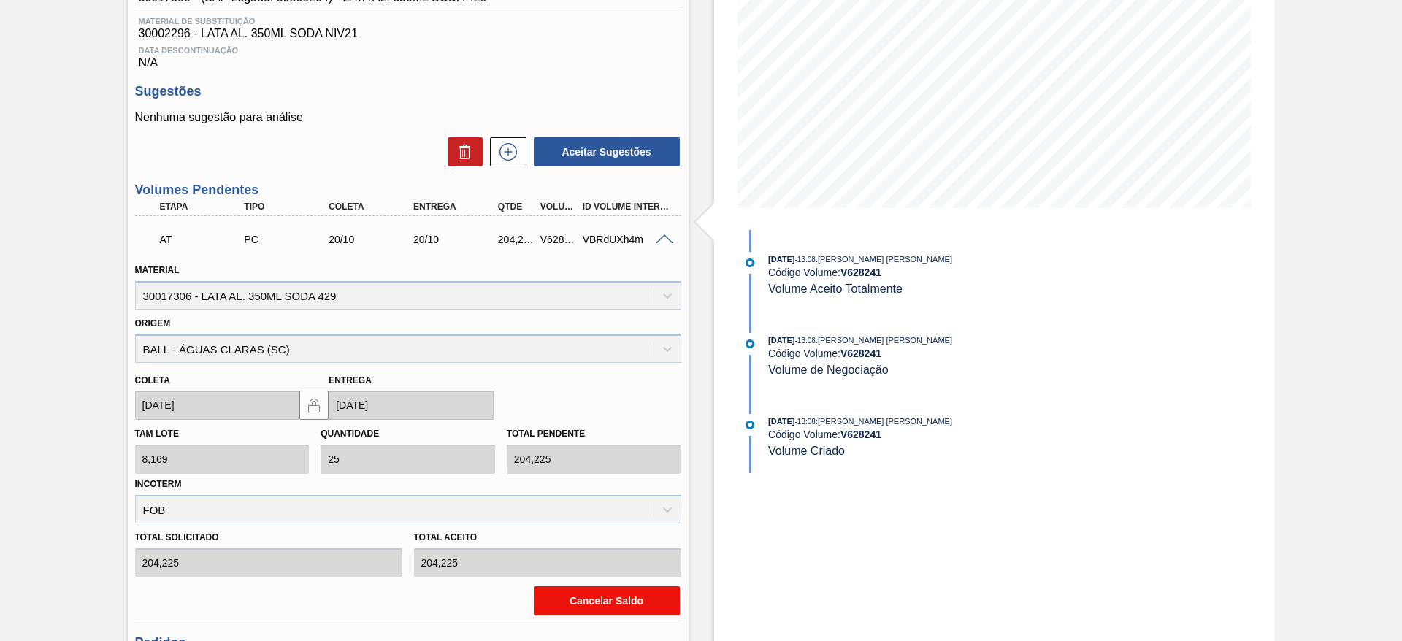
click at [625, 601] on button "Cancelar Saldo" at bounding box center [607, 601] width 146 height 29
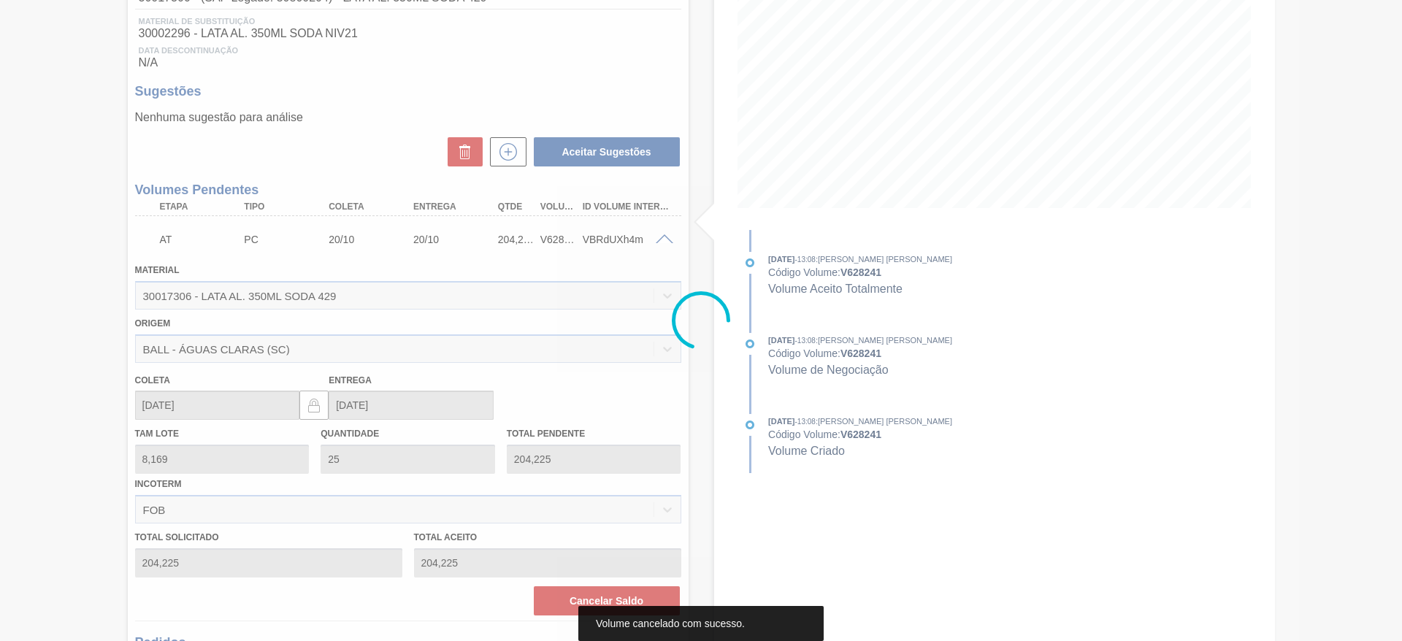
scroll to position [51, 0]
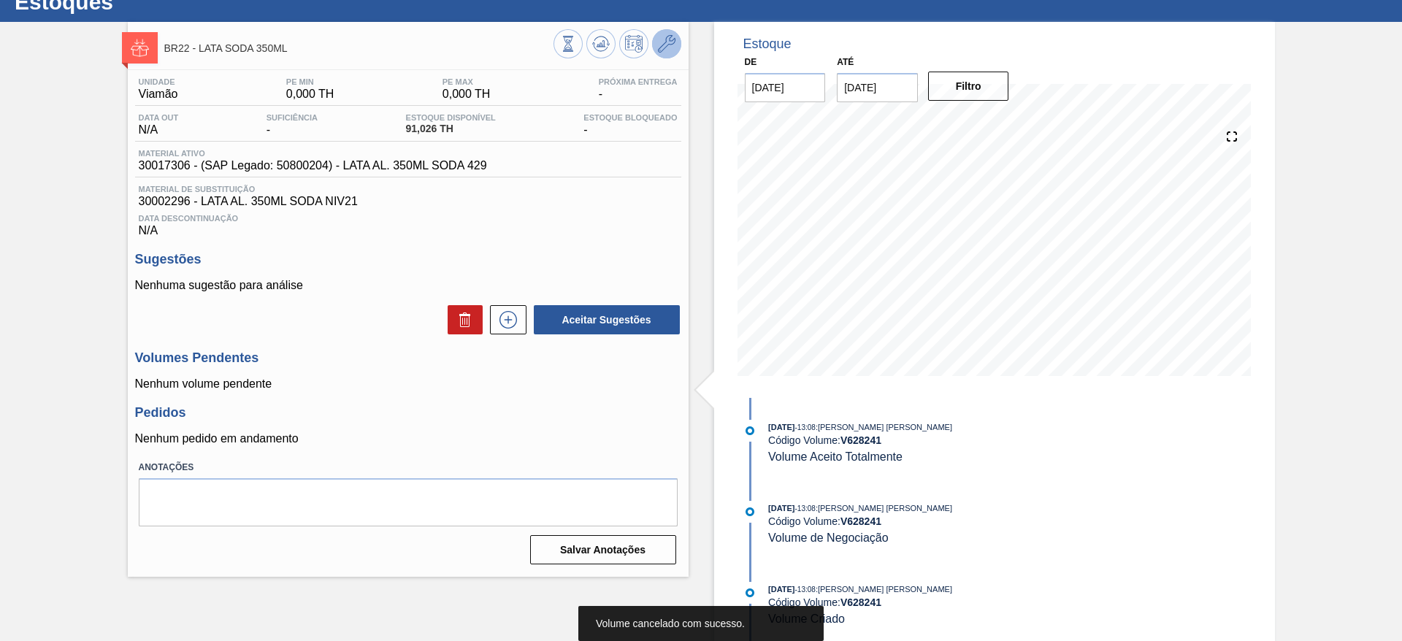
click at [665, 52] on icon at bounding box center [667, 44] width 18 height 18
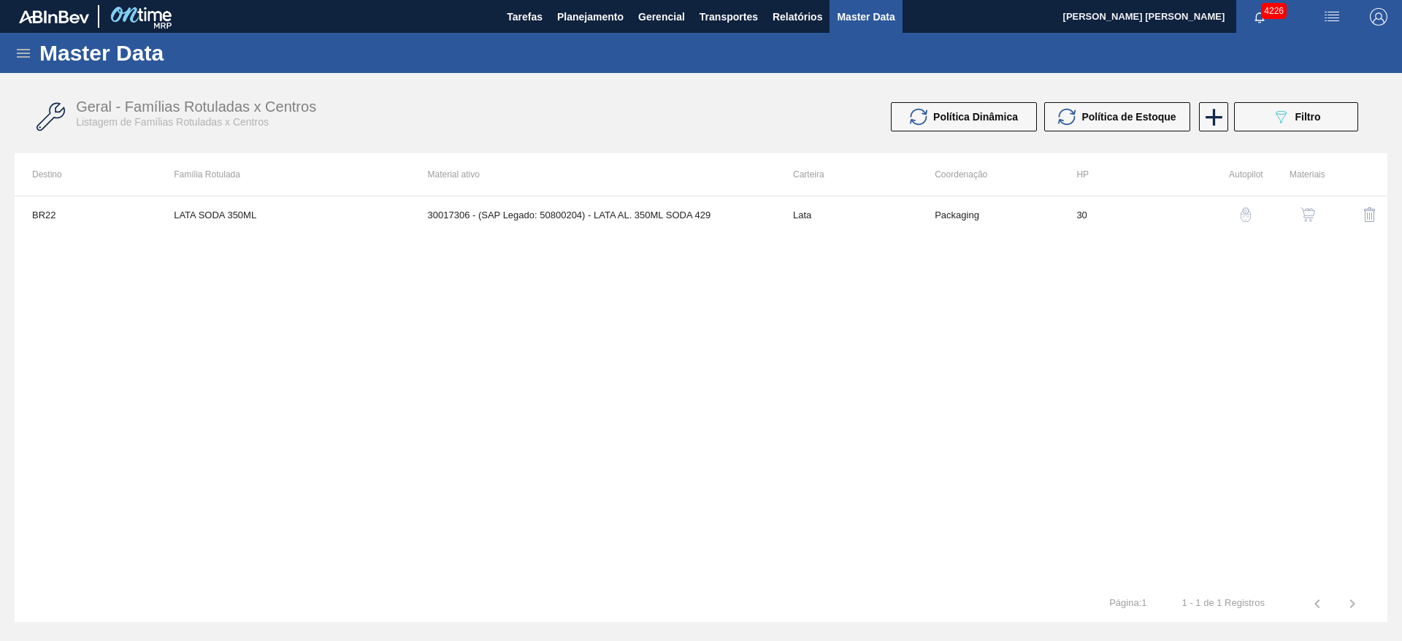
click at [1304, 217] on img "button" at bounding box center [1308, 214] width 15 height 15
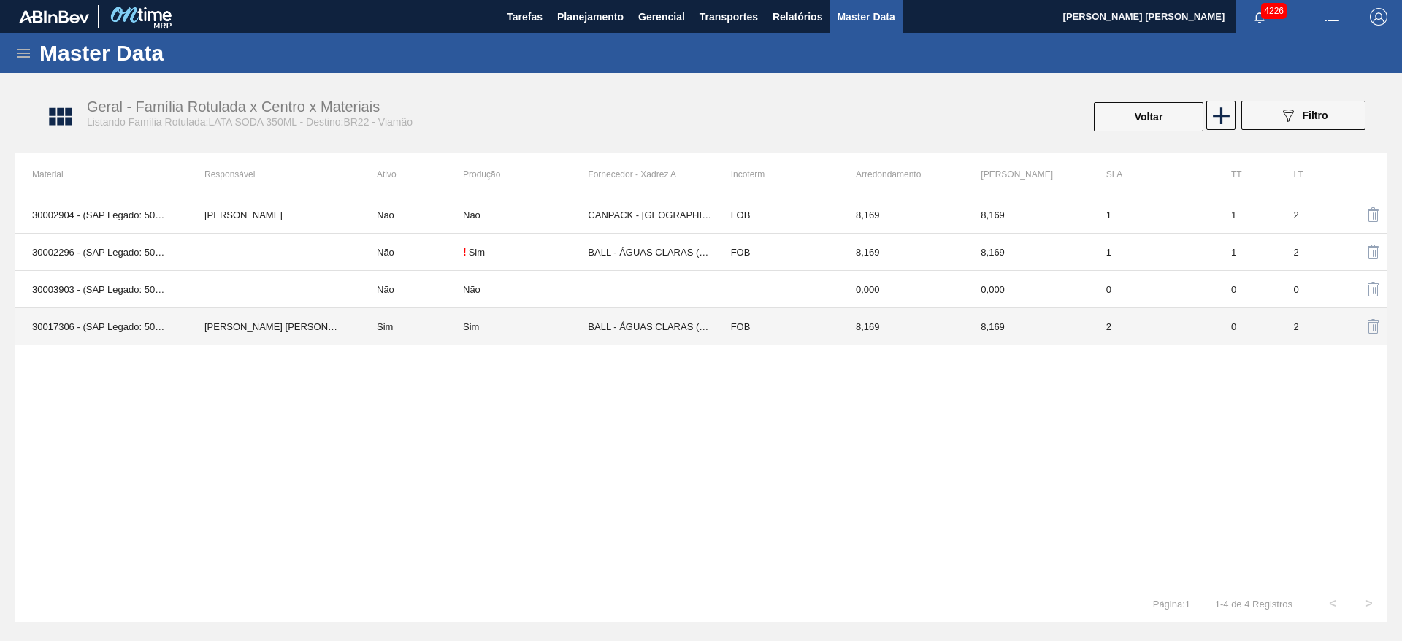
click at [527, 326] on div "Sim" at bounding box center [525, 326] width 125 height 11
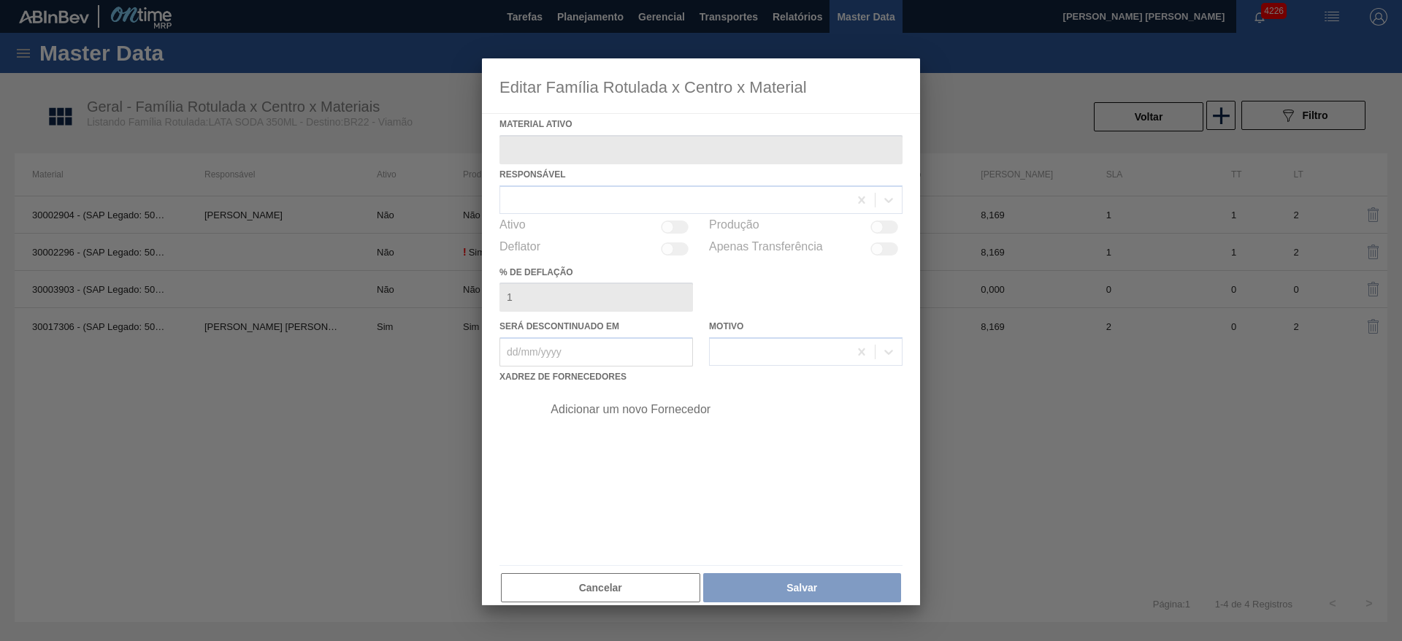
type ativo "30017306 - (SAP Legado: 50800204) - LATA AL. 350ML SODA 429"
checkbox input "true"
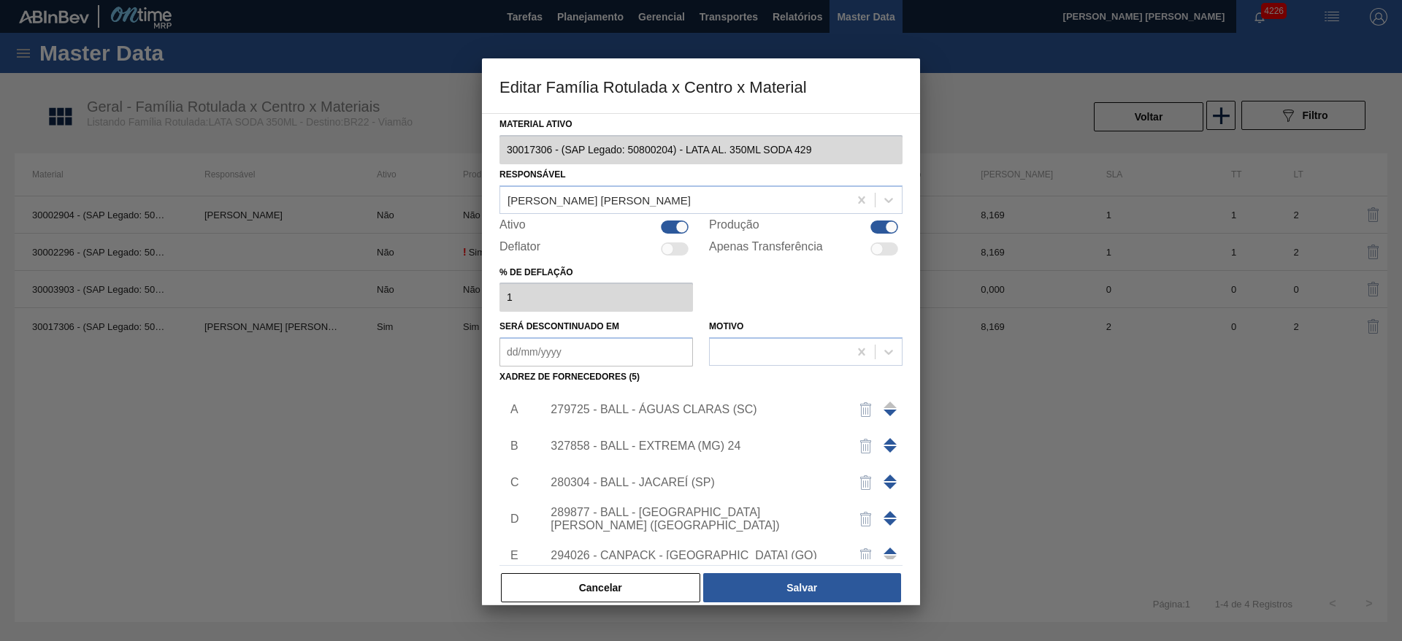
click at [711, 408] on div "279725 - BALL - ÁGUAS CLARAS (SC)" at bounding box center [694, 409] width 286 height 13
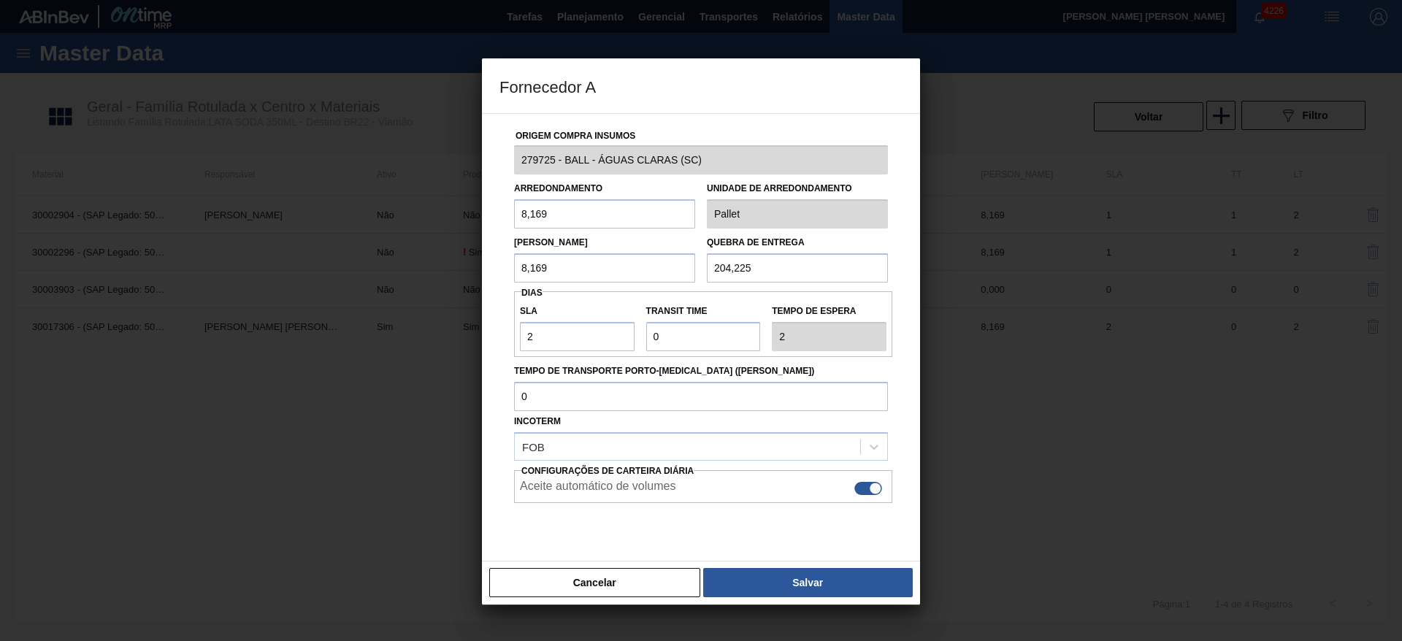
click at [865, 487] on div at bounding box center [869, 488] width 28 height 13
checkbox input "false"
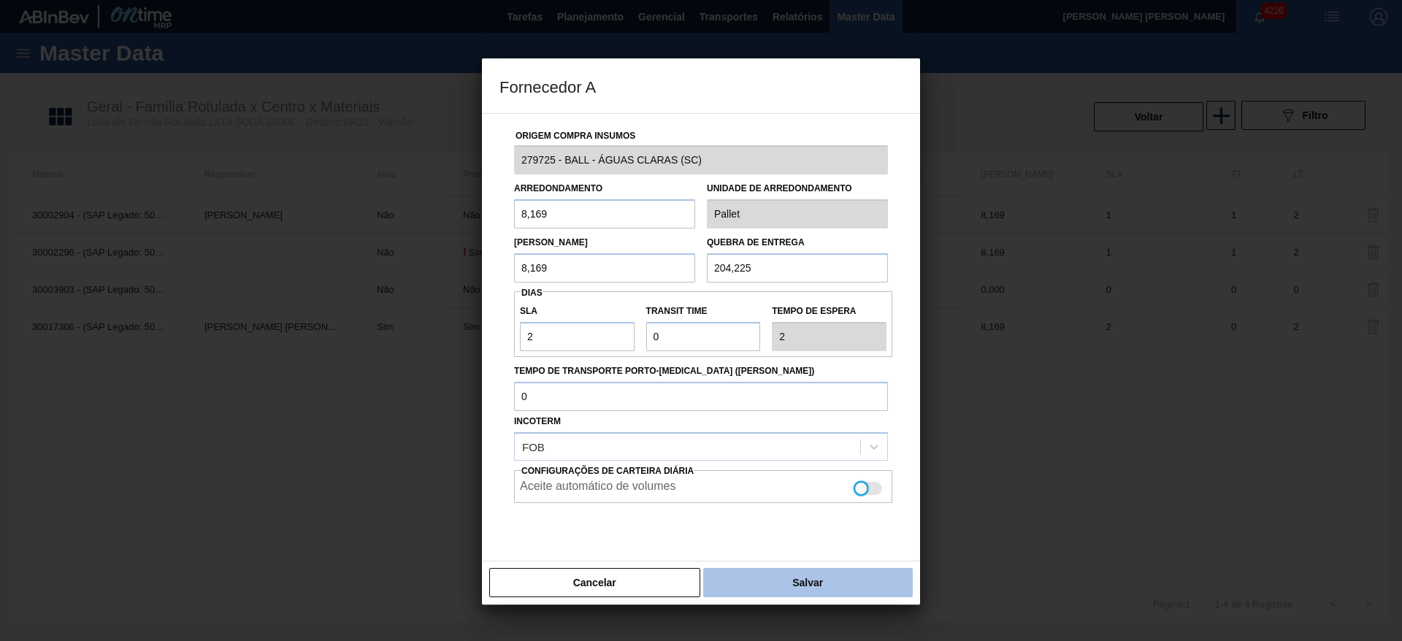
click at [809, 582] on button "Salvar" at bounding box center [808, 582] width 210 height 29
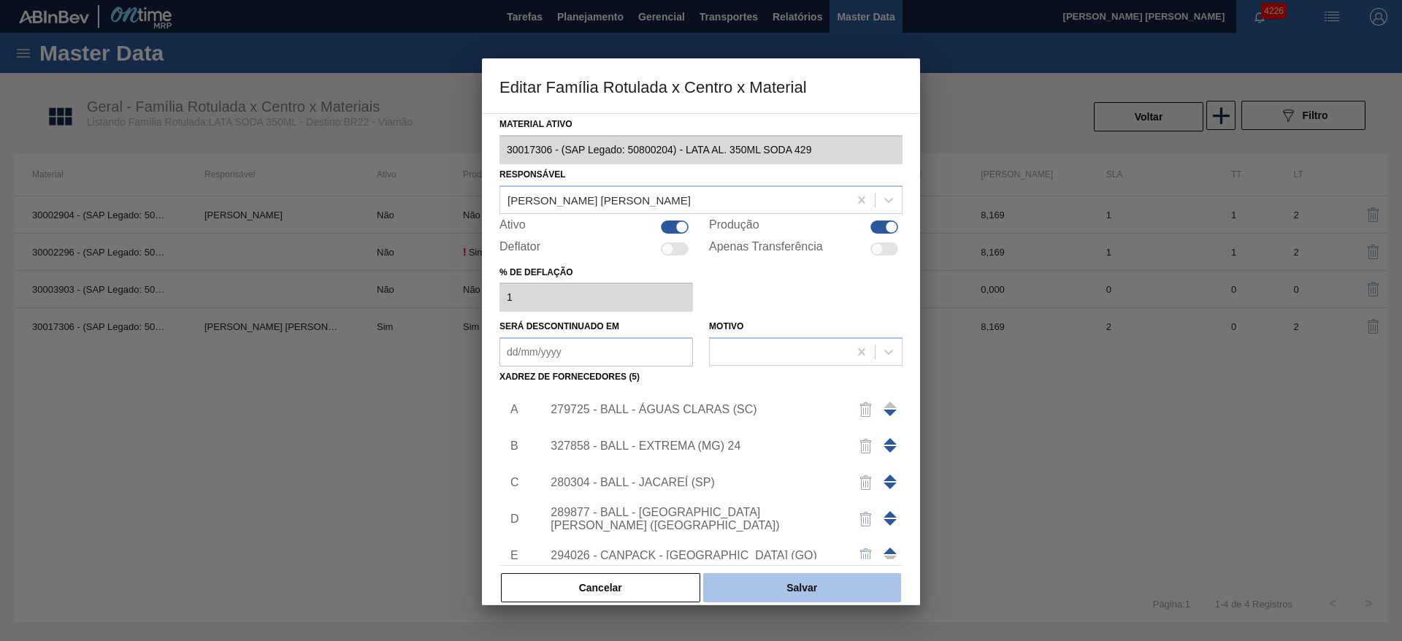
click at [816, 580] on button "Salvar" at bounding box center [802, 587] width 198 height 29
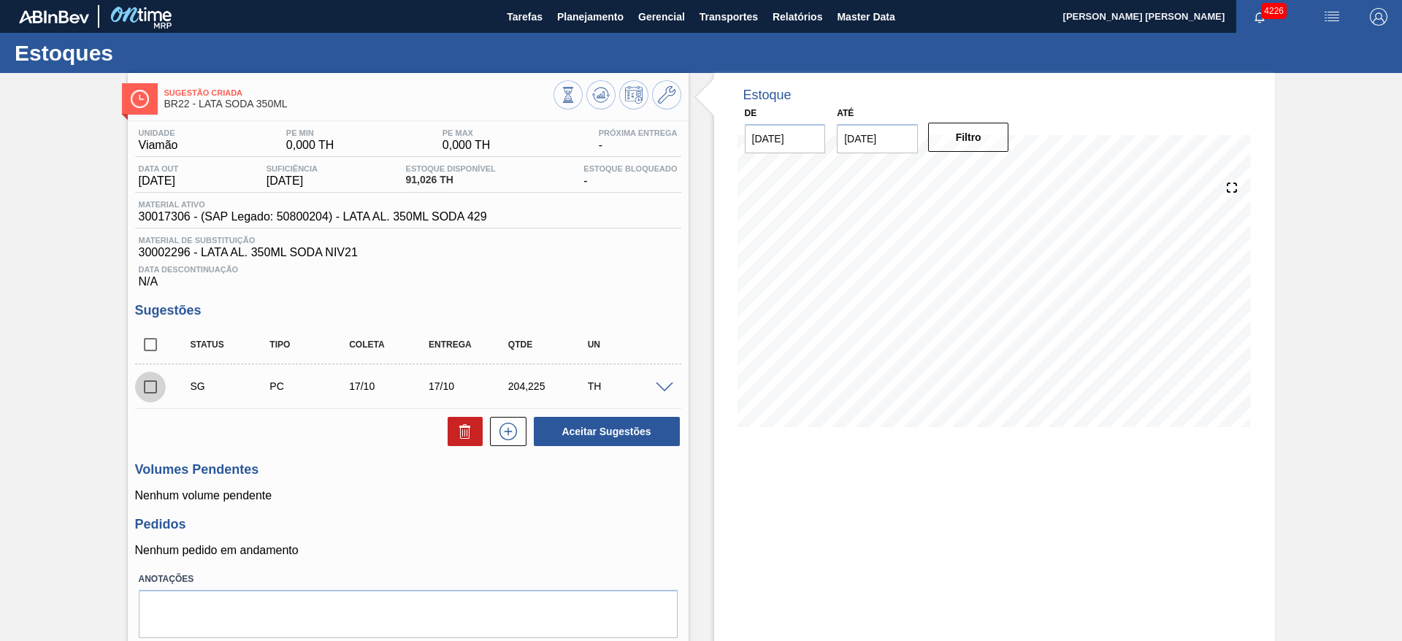
click at [152, 391] on input "checkbox" at bounding box center [150, 387] width 31 height 31
click at [616, 429] on button "Aceitar Sugestões" at bounding box center [607, 431] width 146 height 29
checkbox input "false"
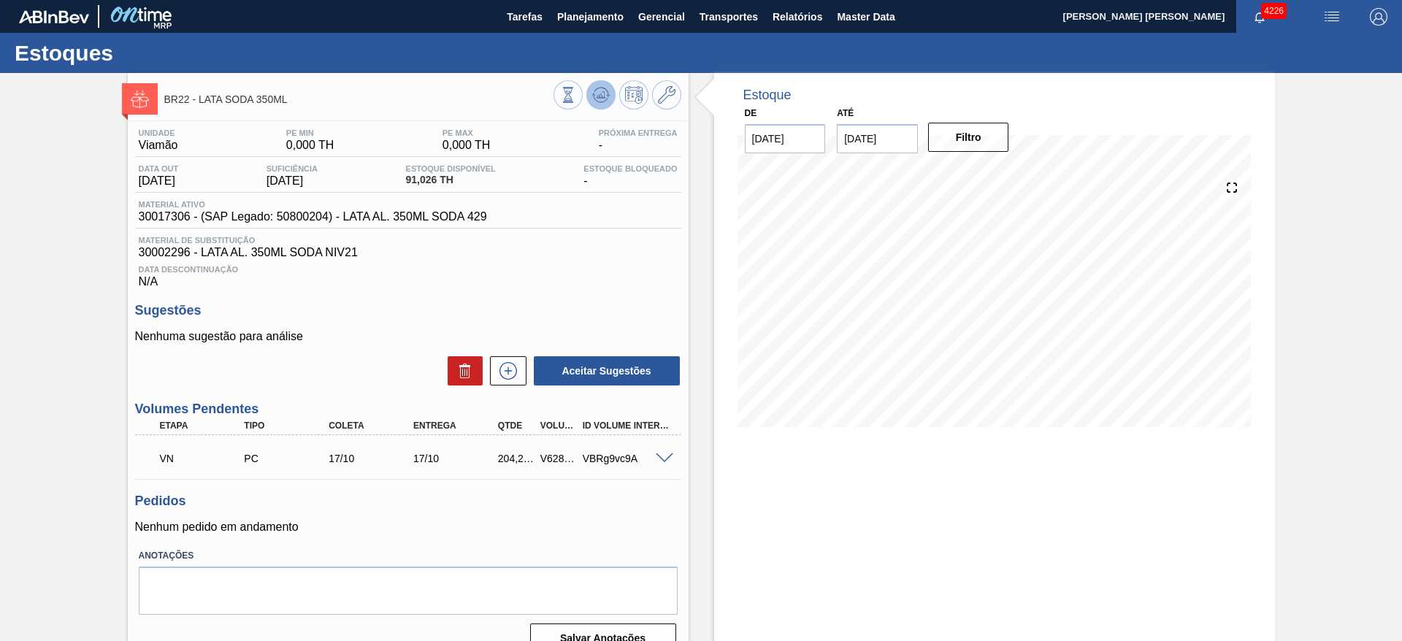
click at [602, 98] on icon at bounding box center [601, 95] width 18 height 18
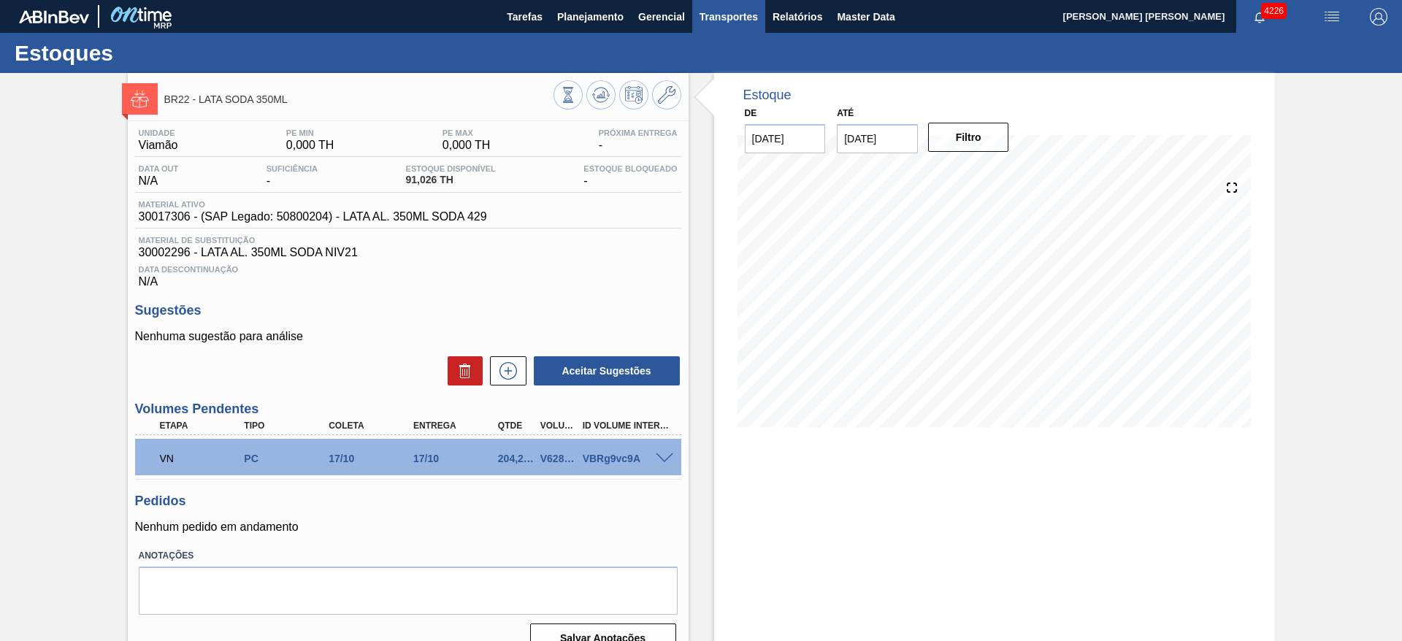
click at [727, 14] on span "Transportes" at bounding box center [729, 17] width 58 height 18
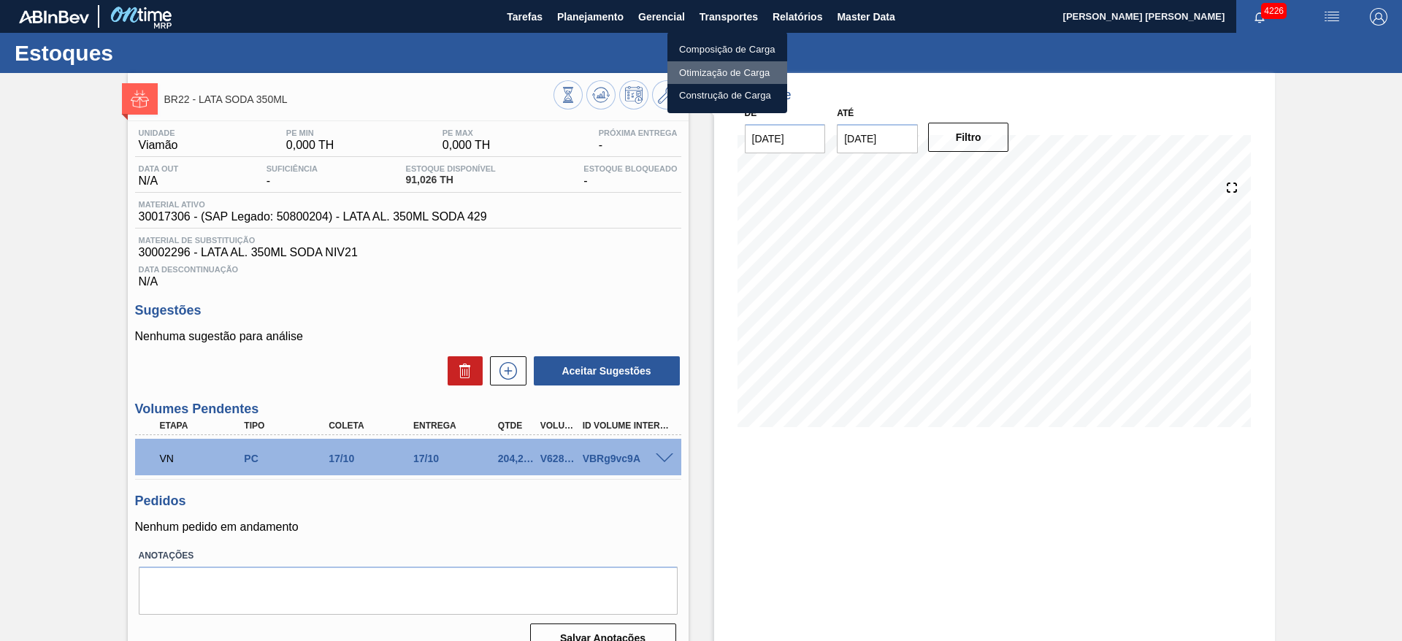
click at [698, 75] on li "Otimização de Carga" at bounding box center [728, 72] width 120 height 23
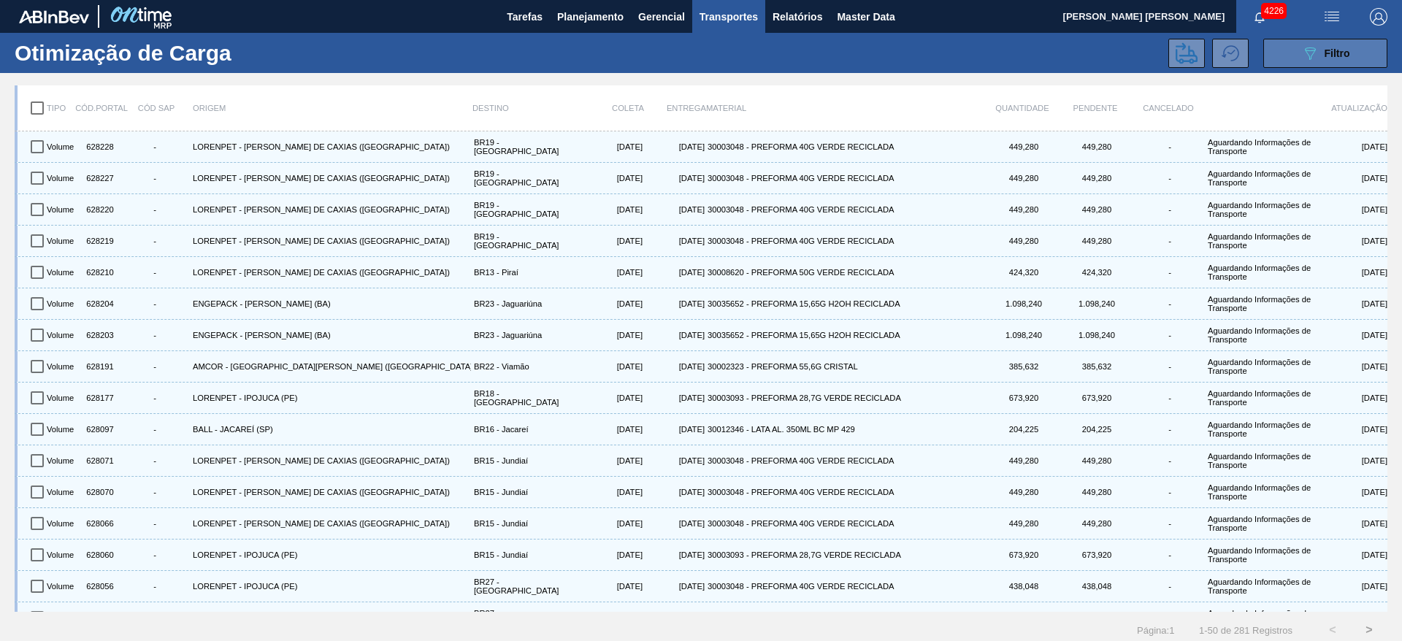
click at [1303, 57] on icon "089F7B8B-B2A5-4AFE-B5C0-19BA573D28AC" at bounding box center [1311, 54] width 18 height 18
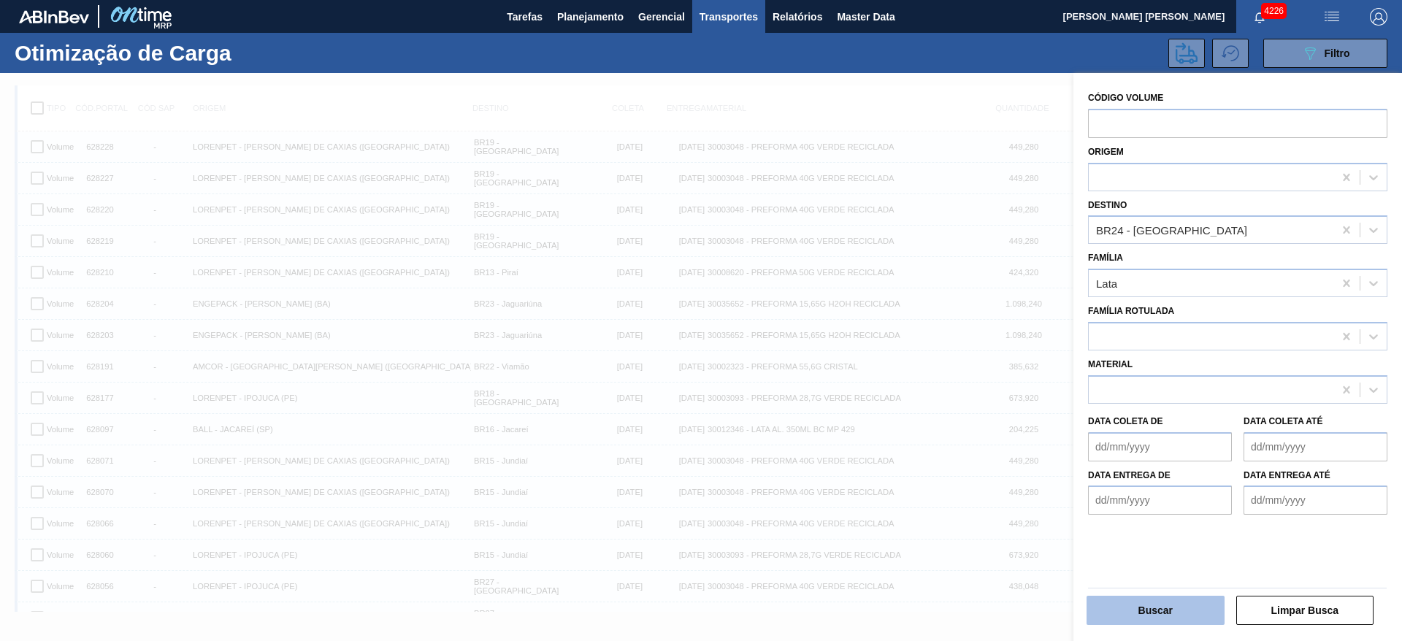
click at [1159, 604] on button "Buscar" at bounding box center [1156, 610] width 138 height 29
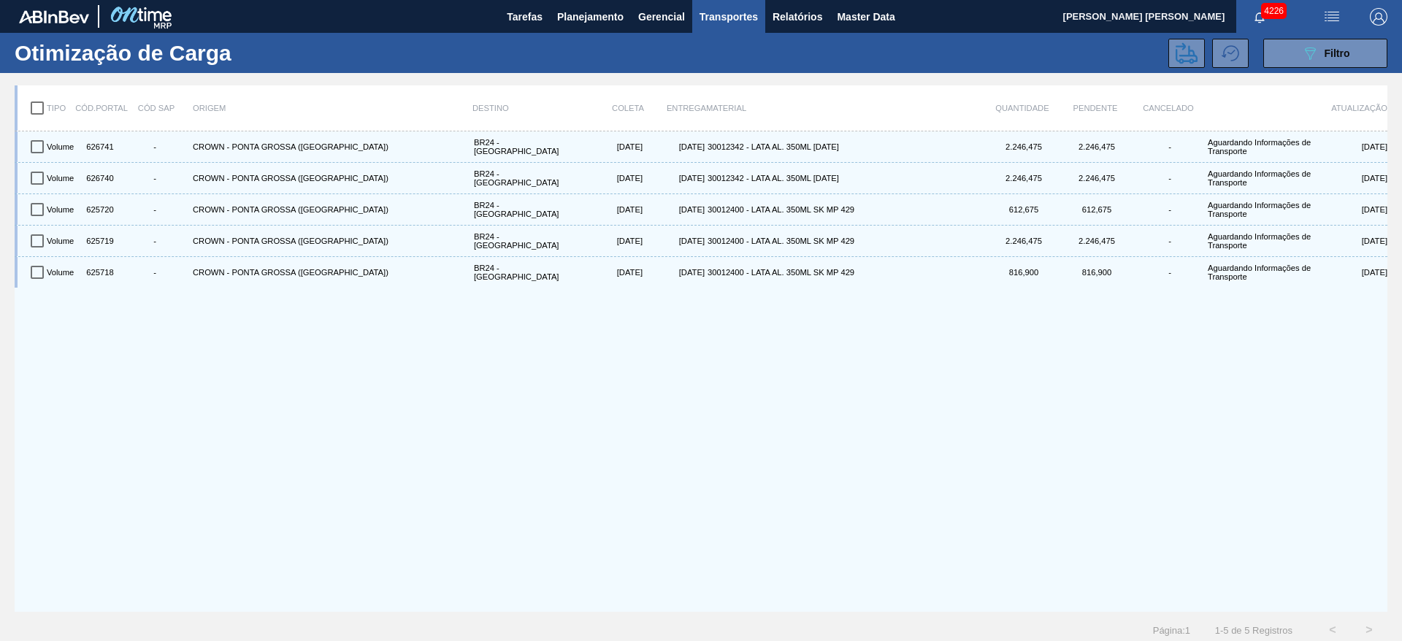
click at [43, 108] on input "checkbox" at bounding box center [37, 108] width 31 height 31
checkbox input "true"
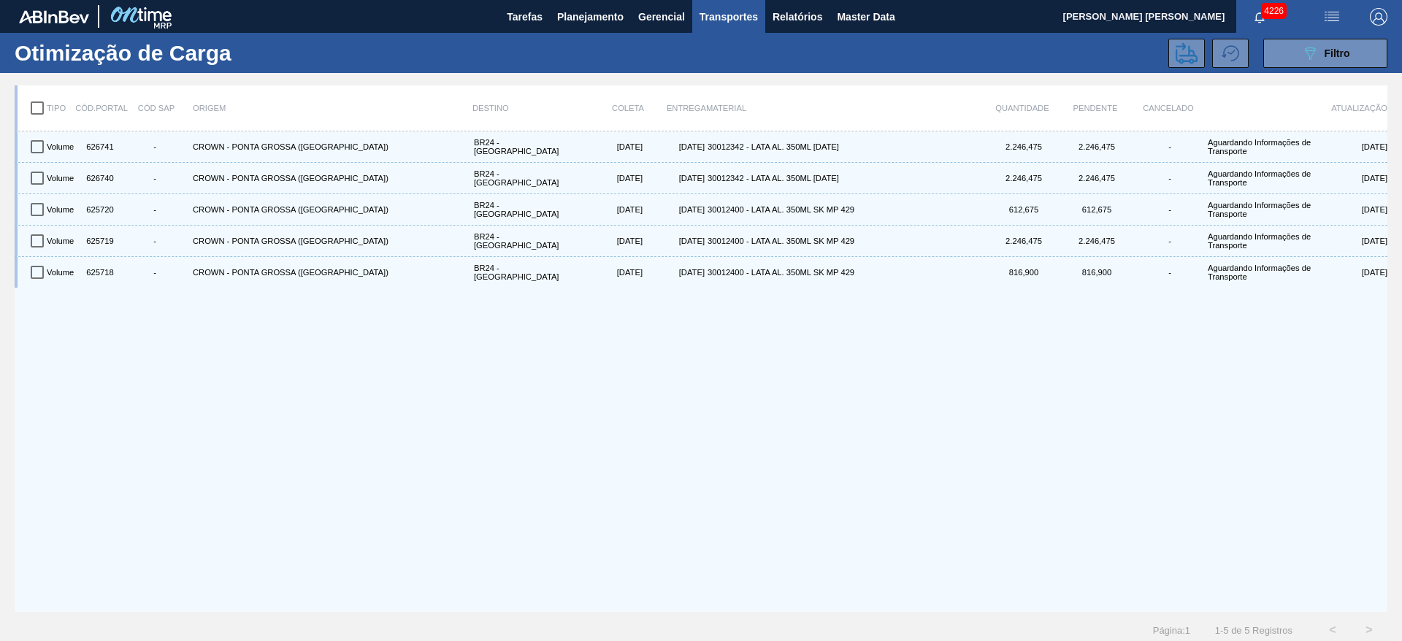
checkbox input "true"
click at [1187, 57] on icon at bounding box center [1187, 53] width 22 height 22
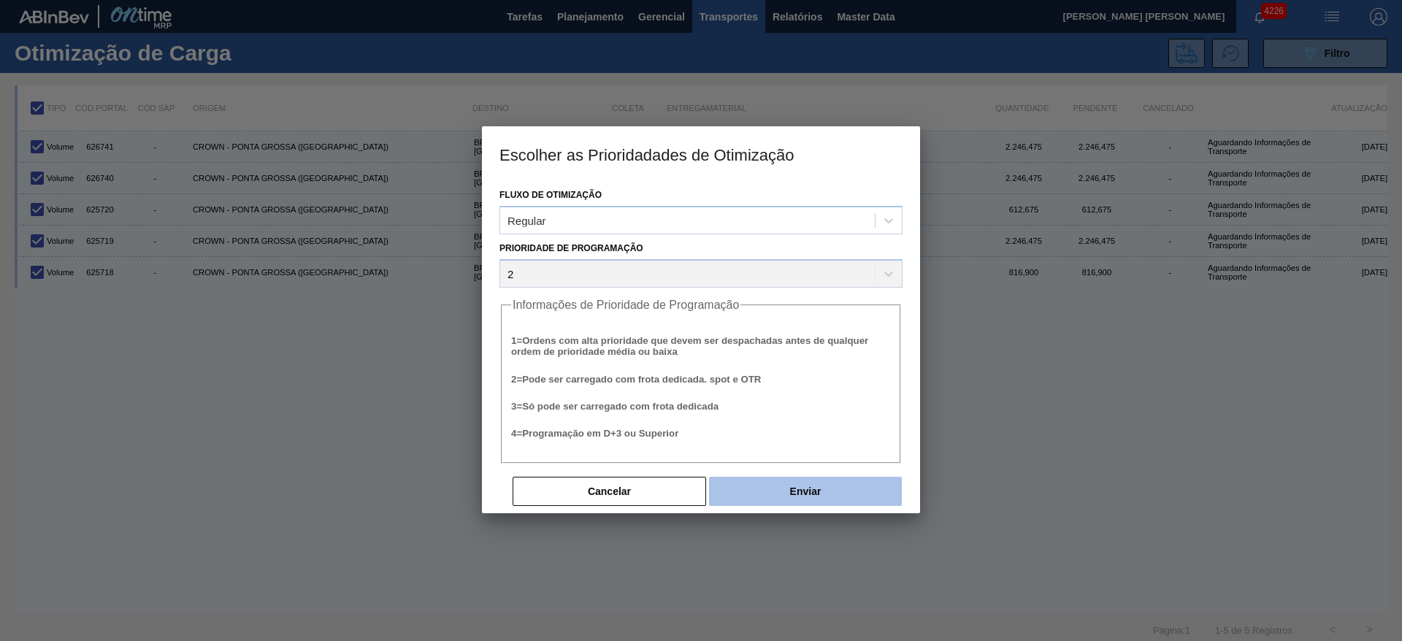
click at [862, 494] on button "Enviar" at bounding box center [805, 491] width 193 height 29
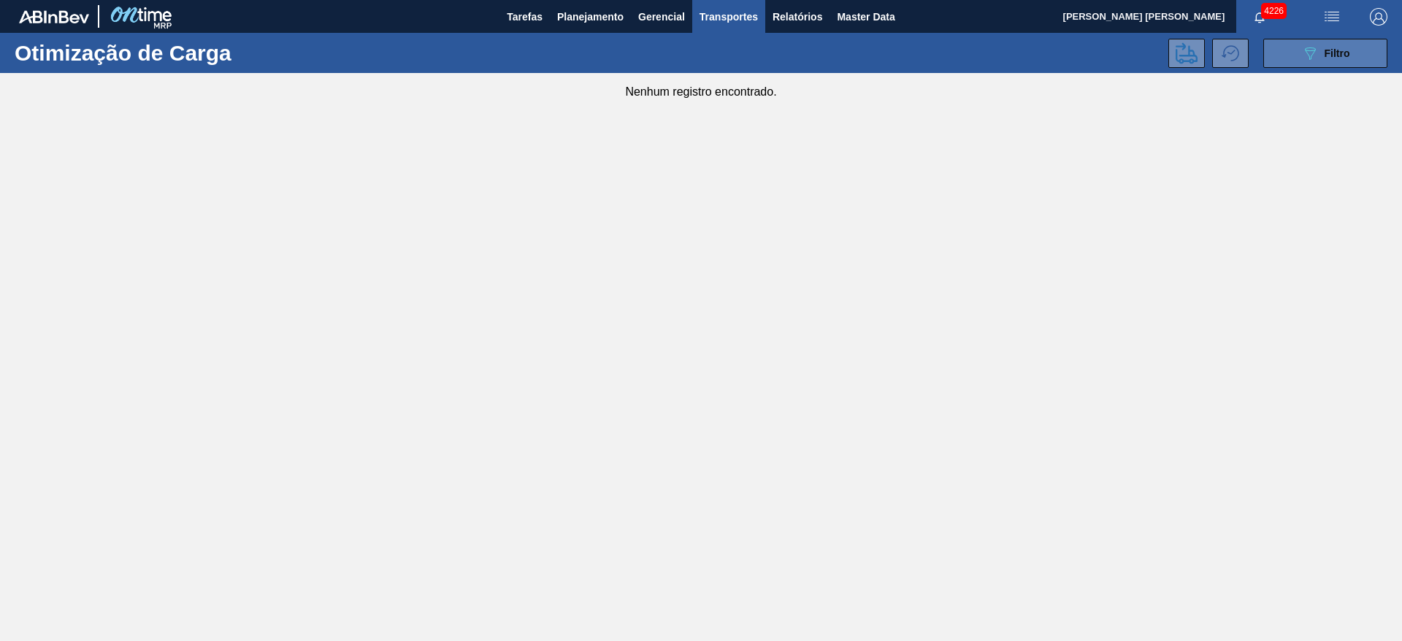
click at [1313, 62] on button "089F7B8B-B2A5-4AFE-B5C0-19BA573D28AC Filtro" at bounding box center [1326, 53] width 124 height 29
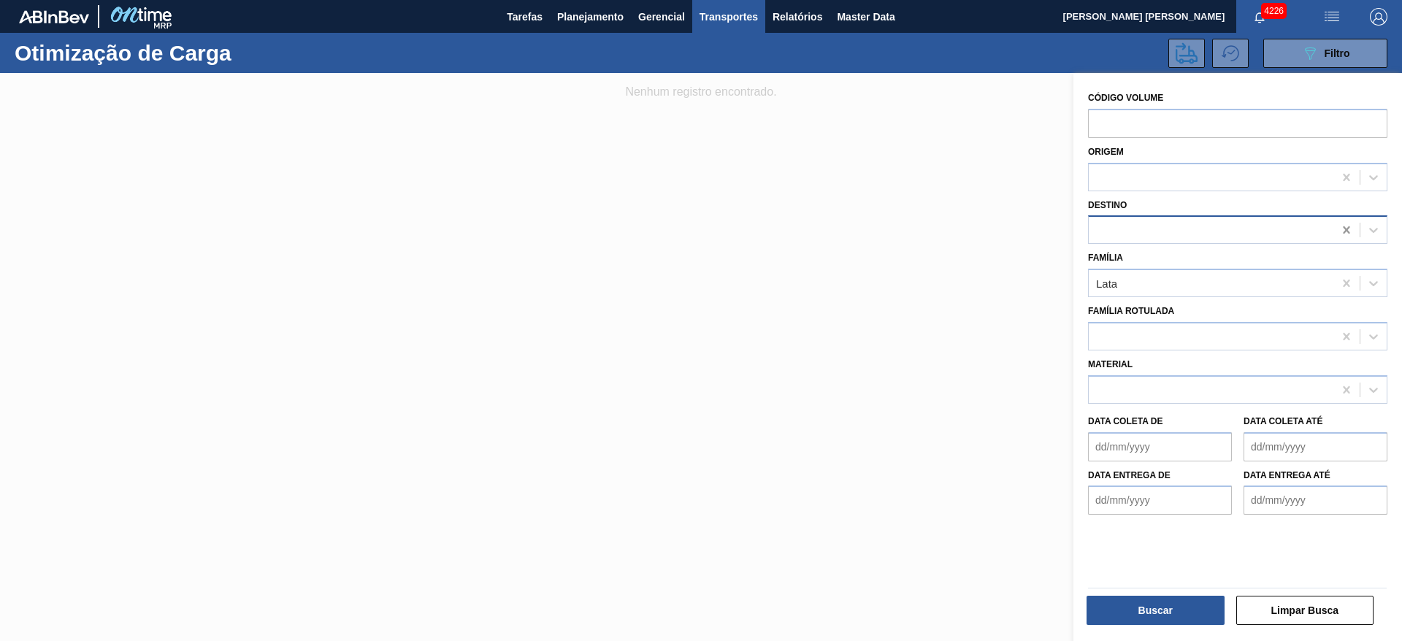
click at [1341, 227] on icon at bounding box center [1347, 230] width 15 height 15
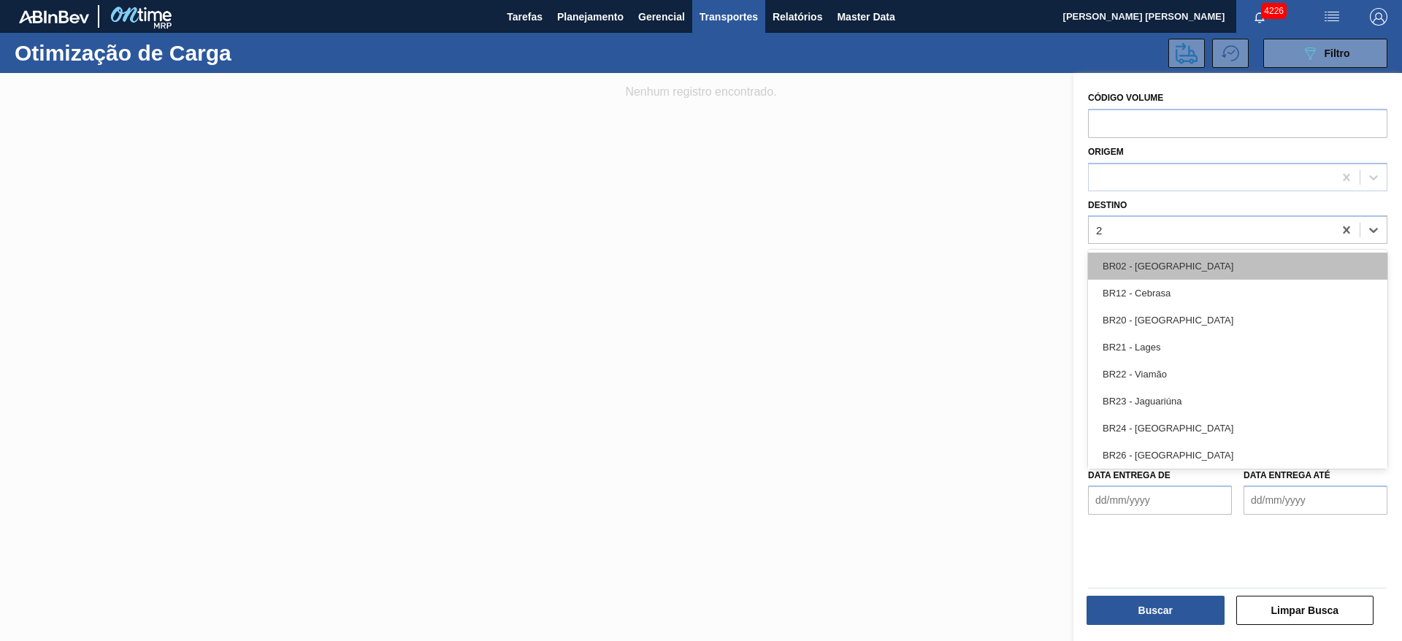
type input "22"
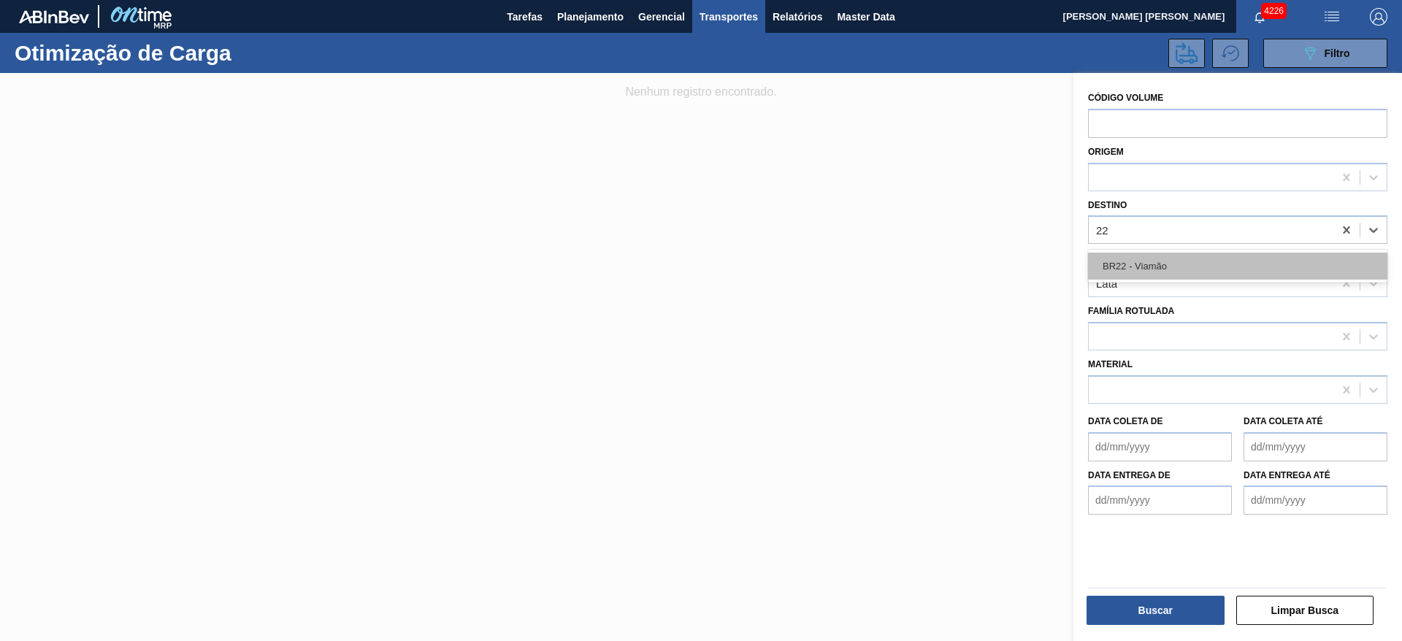
click at [1175, 269] on div "BR22 - Viamão" at bounding box center [1237, 266] width 299 height 27
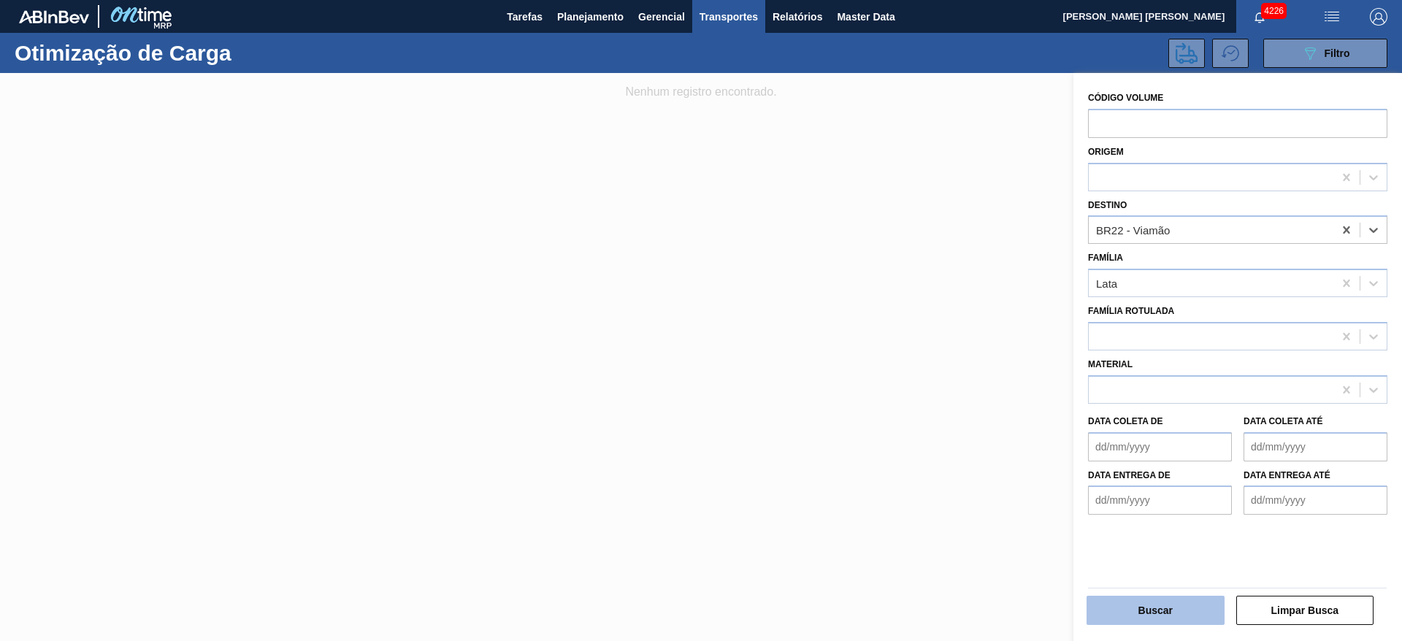
click at [1157, 607] on button "Buscar" at bounding box center [1156, 610] width 138 height 29
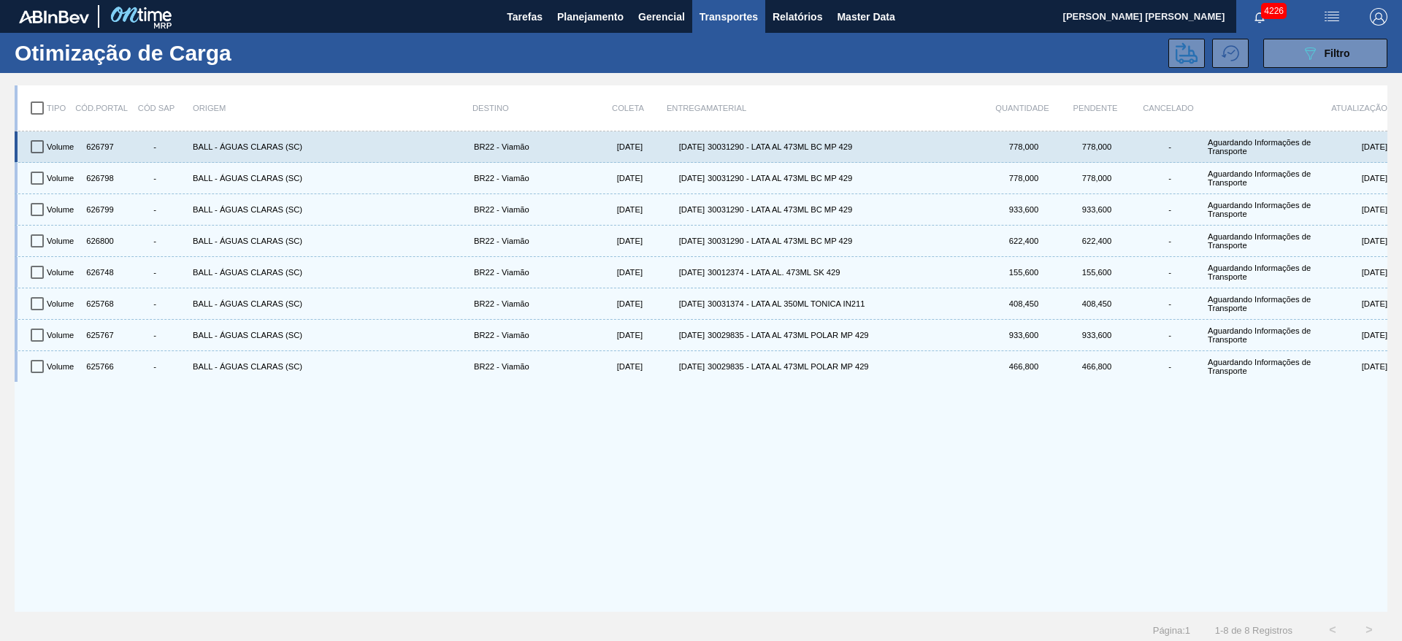
drag, startPoint x: 33, startPoint y: 107, endPoint x: 88, endPoint y: 138, distance: 63.8
click at [34, 106] on input "checkbox" at bounding box center [37, 108] width 31 height 31
checkbox input "true"
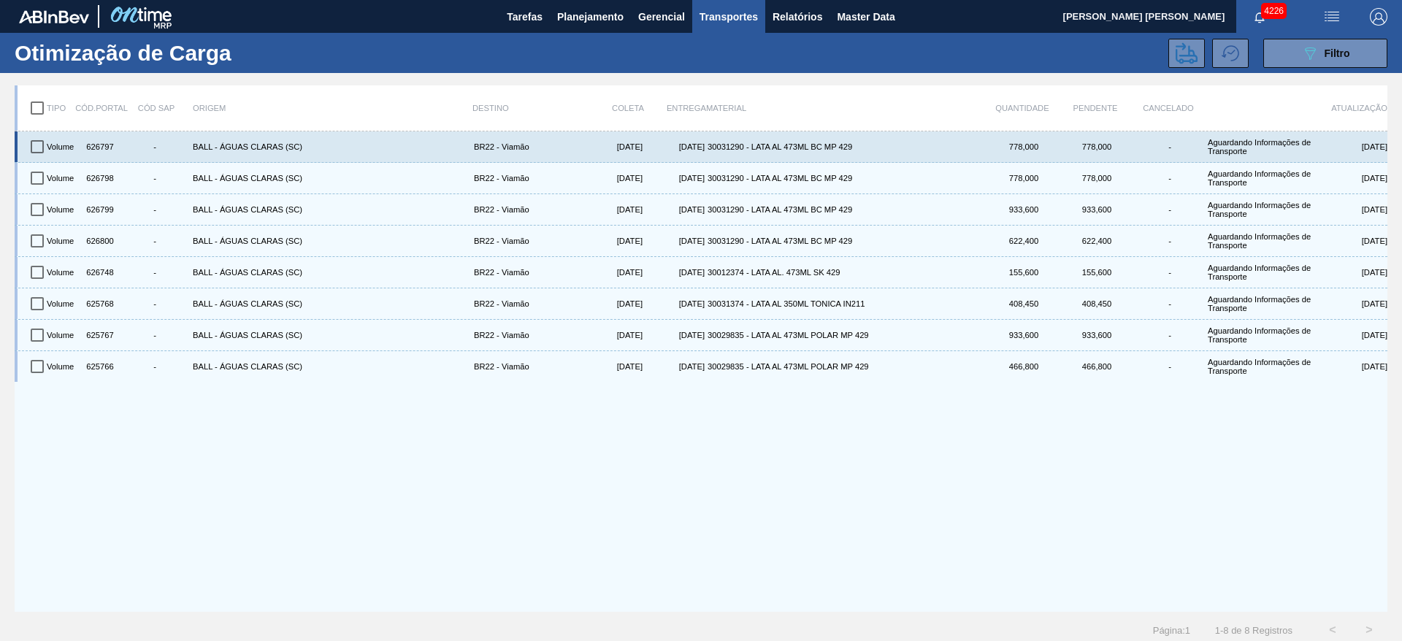
checkbox input "true"
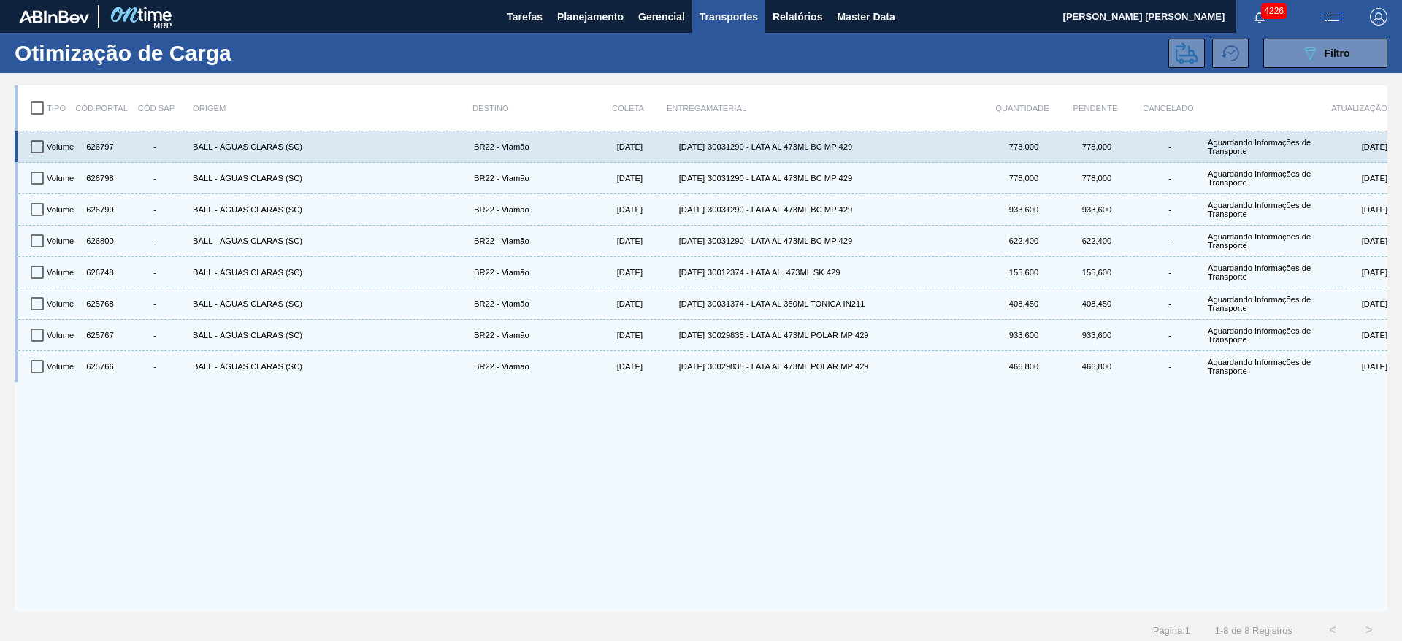
checkbox input "true"
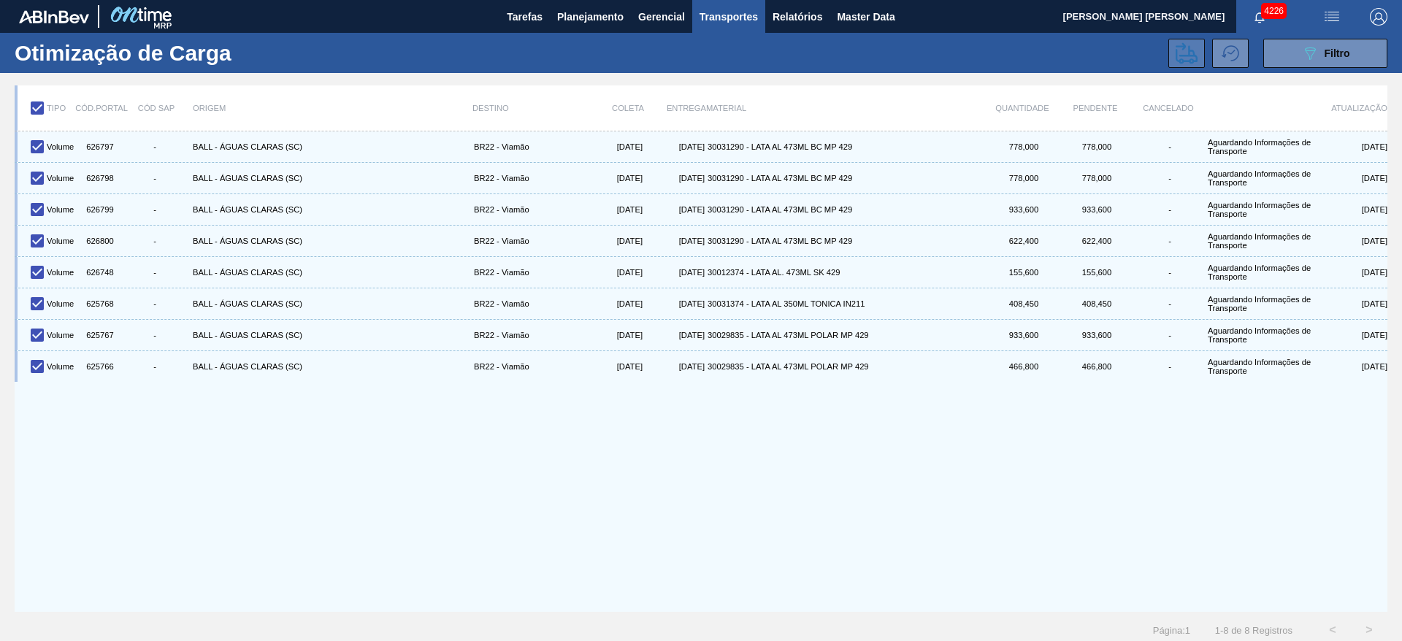
click at [1181, 53] on icon at bounding box center [1187, 53] width 22 height 22
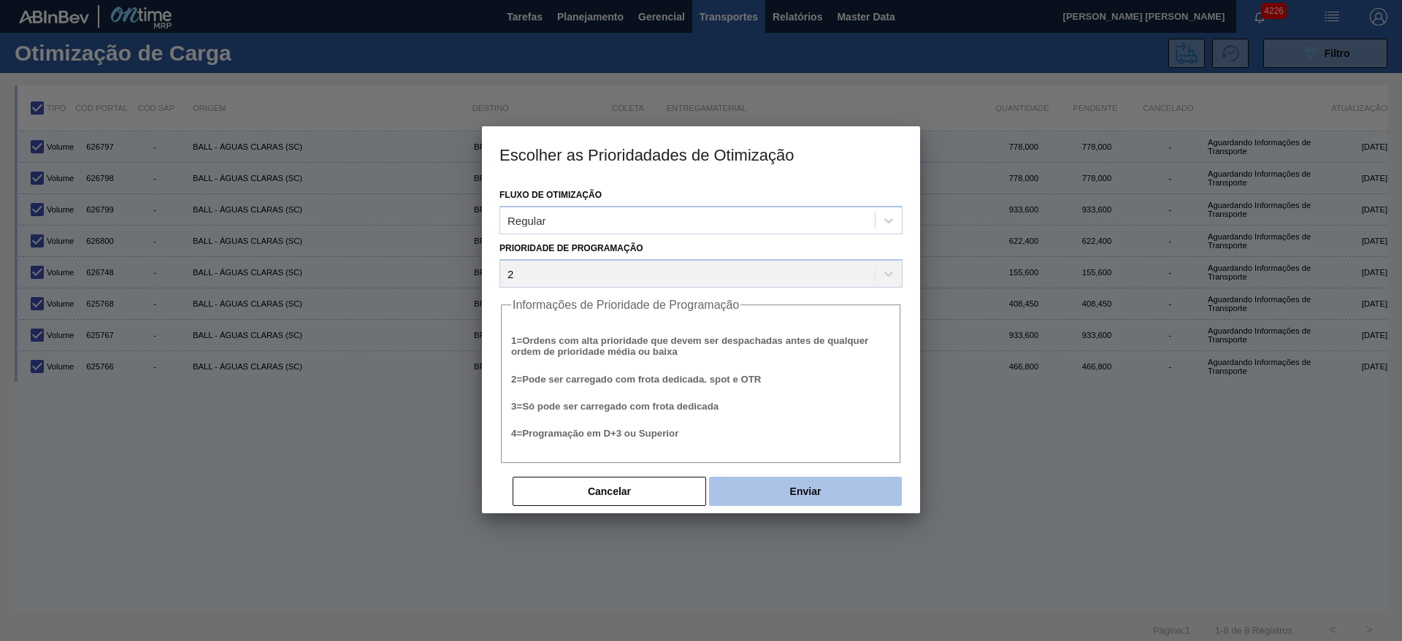
click at [782, 492] on button "Enviar" at bounding box center [805, 491] width 193 height 29
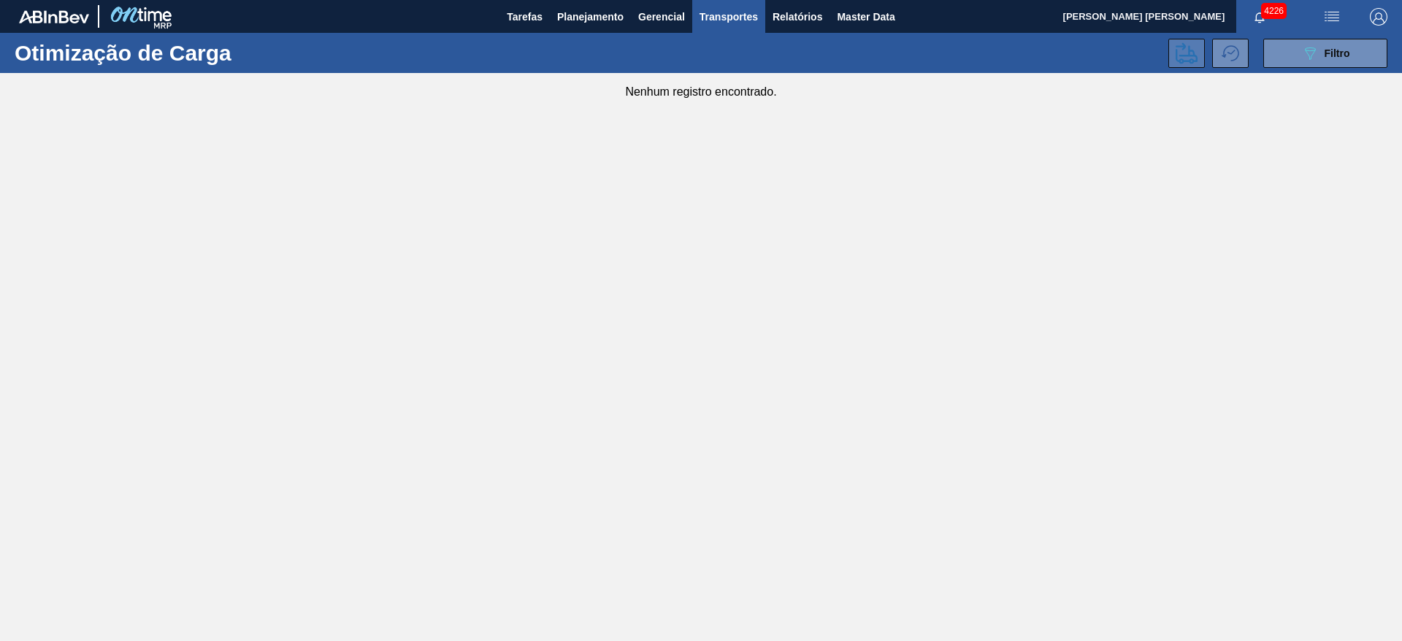
click at [1200, 56] on button at bounding box center [1187, 53] width 37 height 29
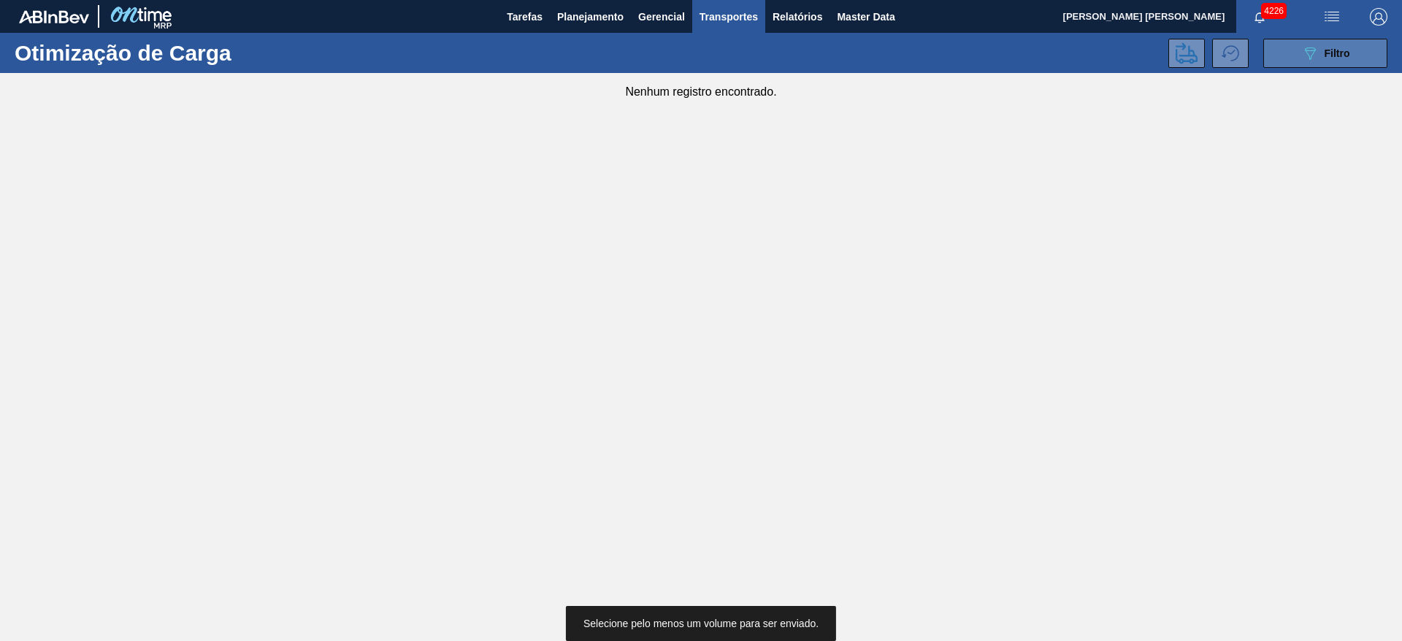
click at [1334, 58] on span "Filtro" at bounding box center [1338, 53] width 26 height 12
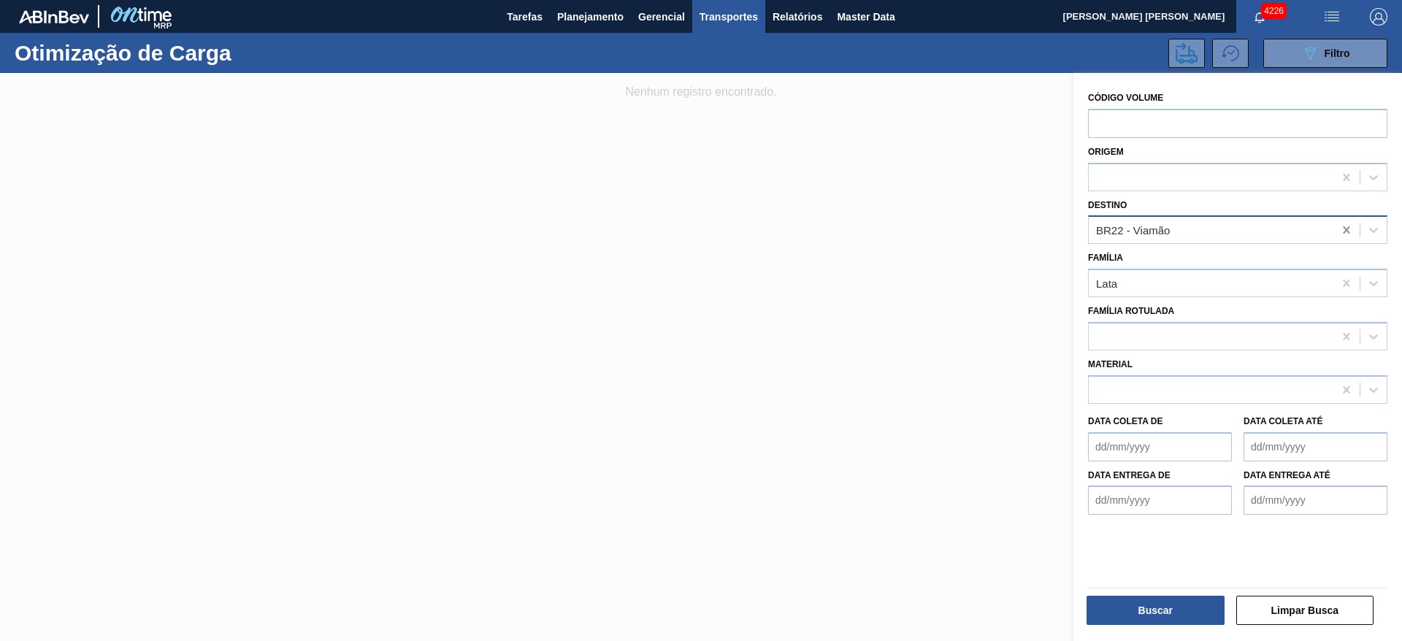
click at [1347, 233] on icon at bounding box center [1346, 229] width 7 height 7
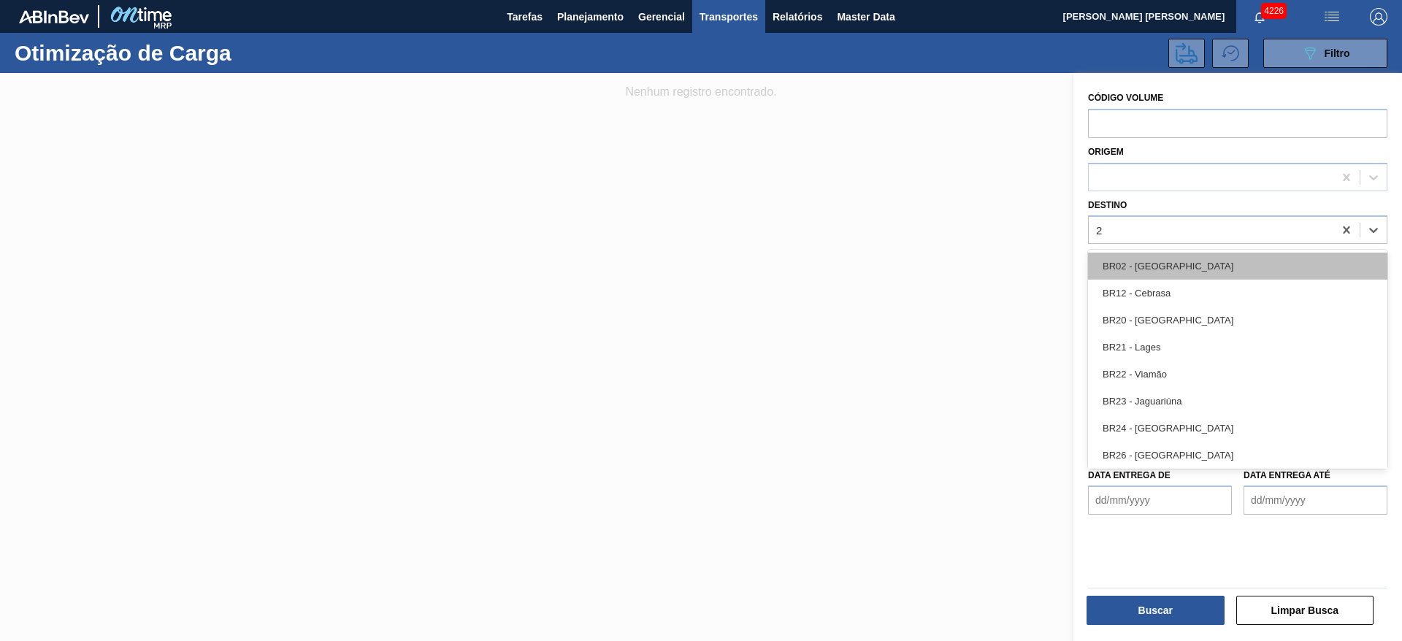
type input "21"
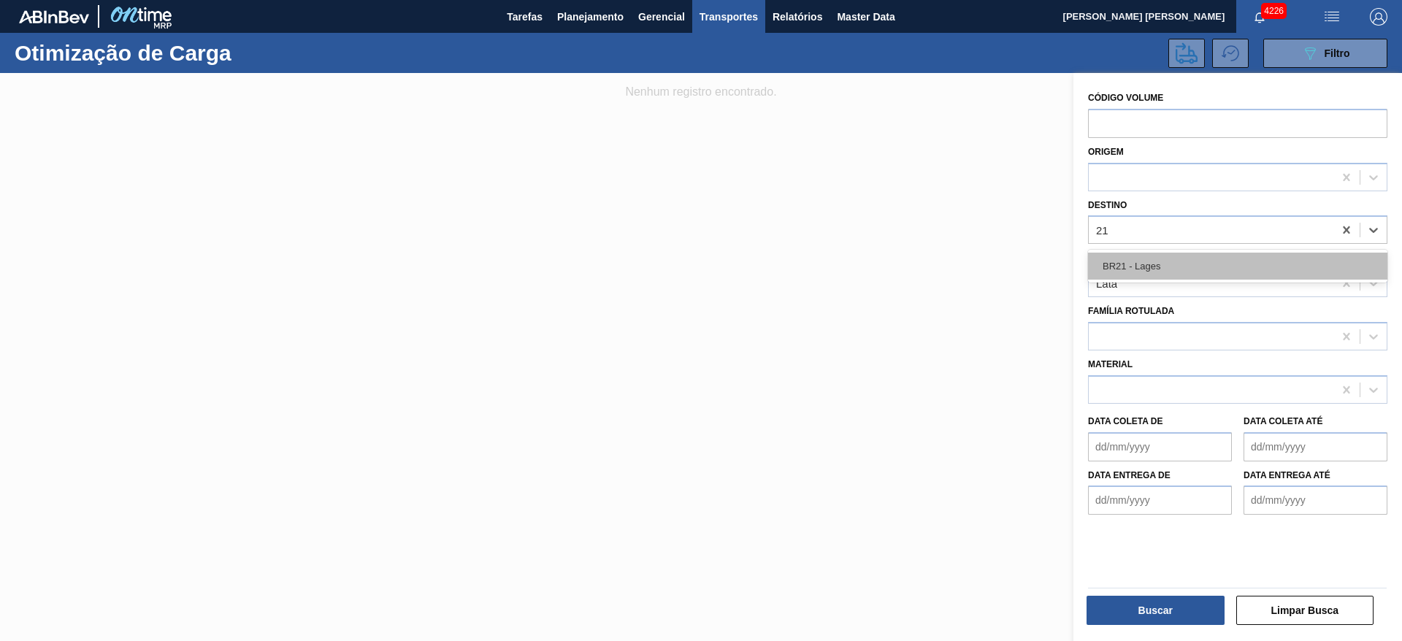
click at [1178, 262] on div "BR21 - Lages" at bounding box center [1237, 266] width 299 height 27
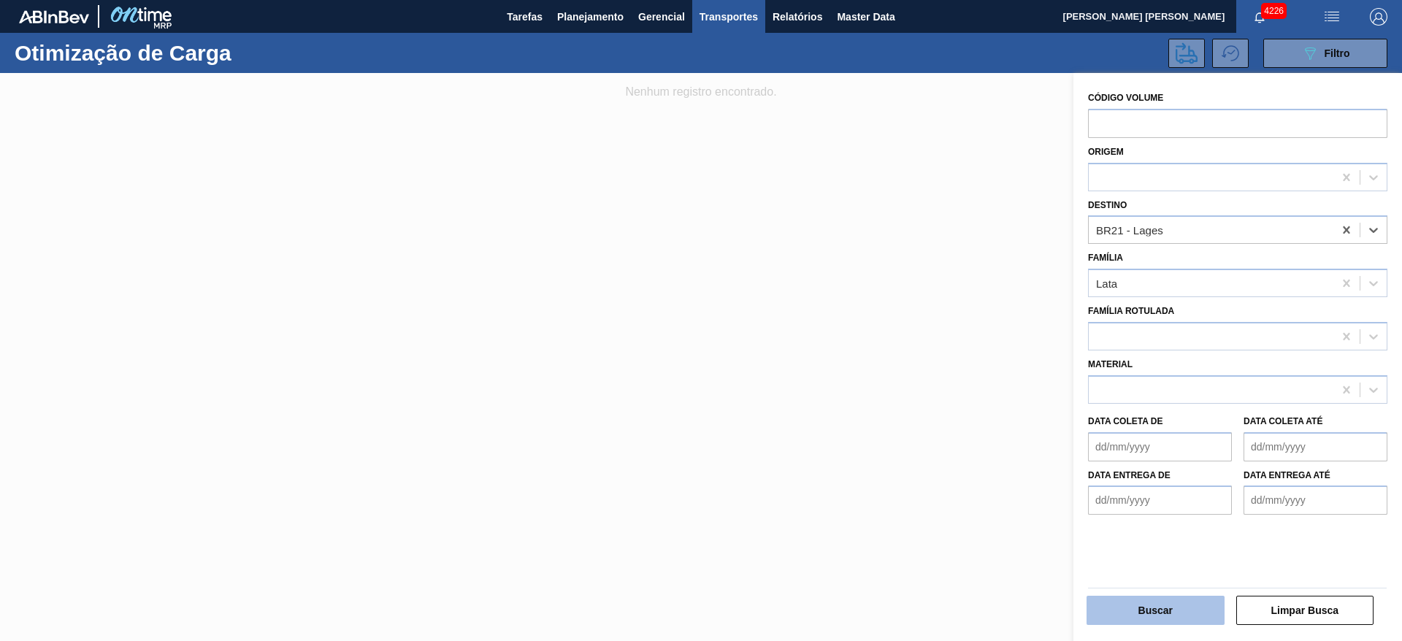
click at [1159, 614] on button "Buscar" at bounding box center [1156, 610] width 138 height 29
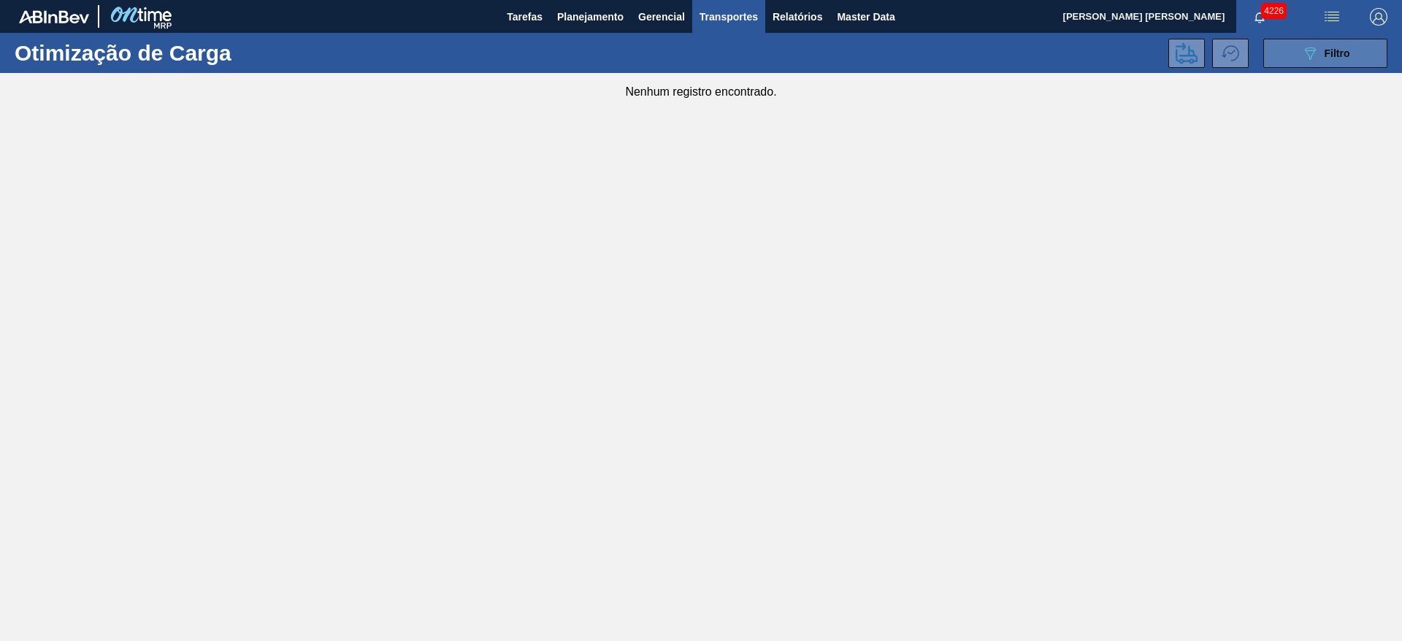
click at [1309, 51] on icon "089F7B8B-B2A5-4AFE-B5C0-19BA573D28AC" at bounding box center [1311, 54] width 18 height 18
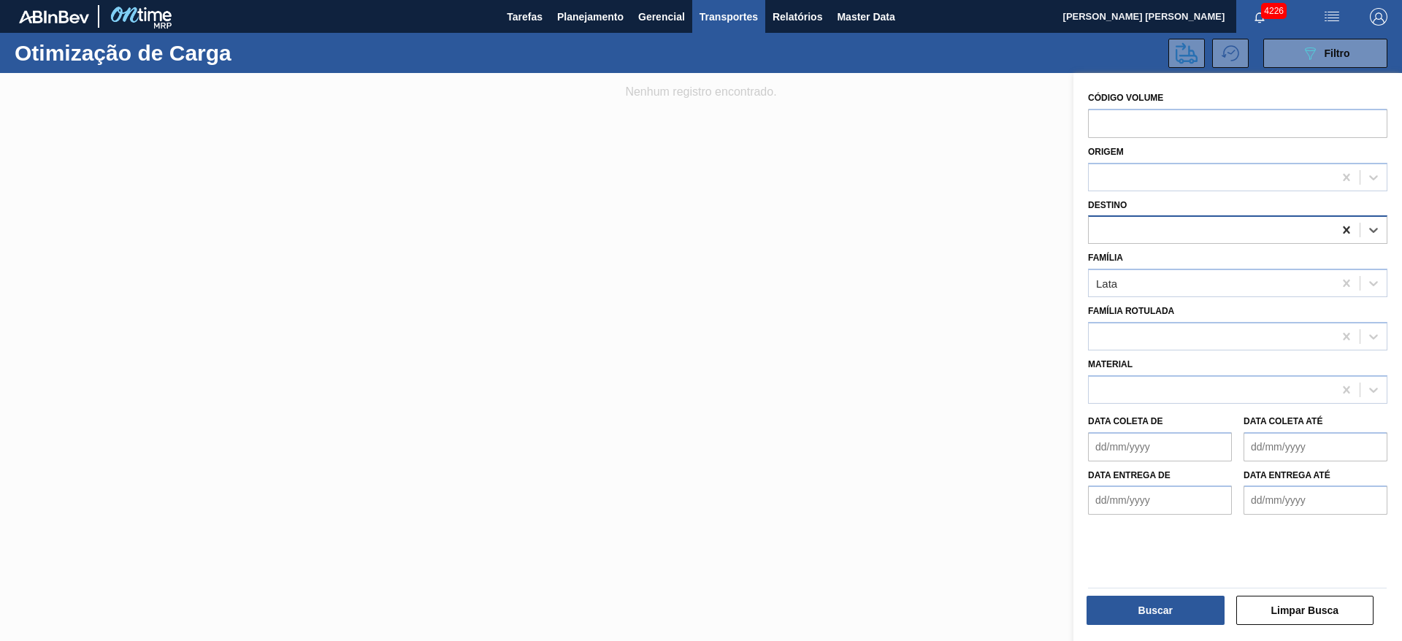
click at [1343, 229] on icon at bounding box center [1347, 230] width 15 height 15
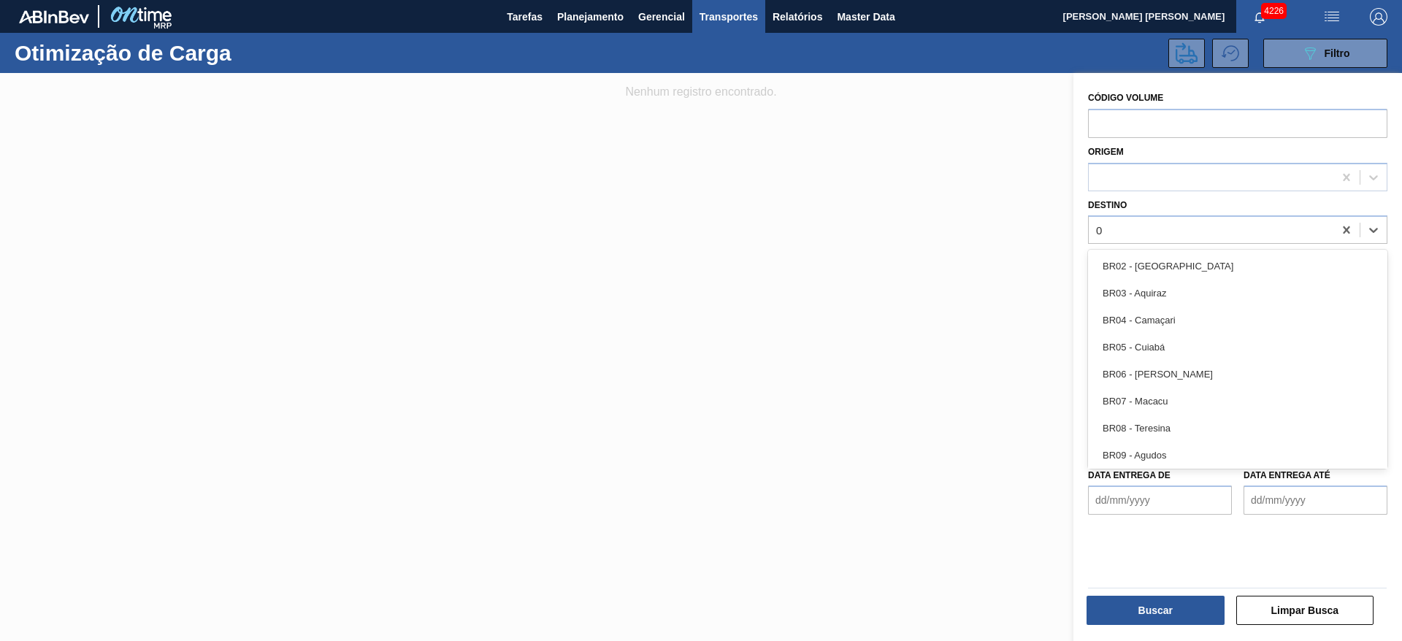
type input "09"
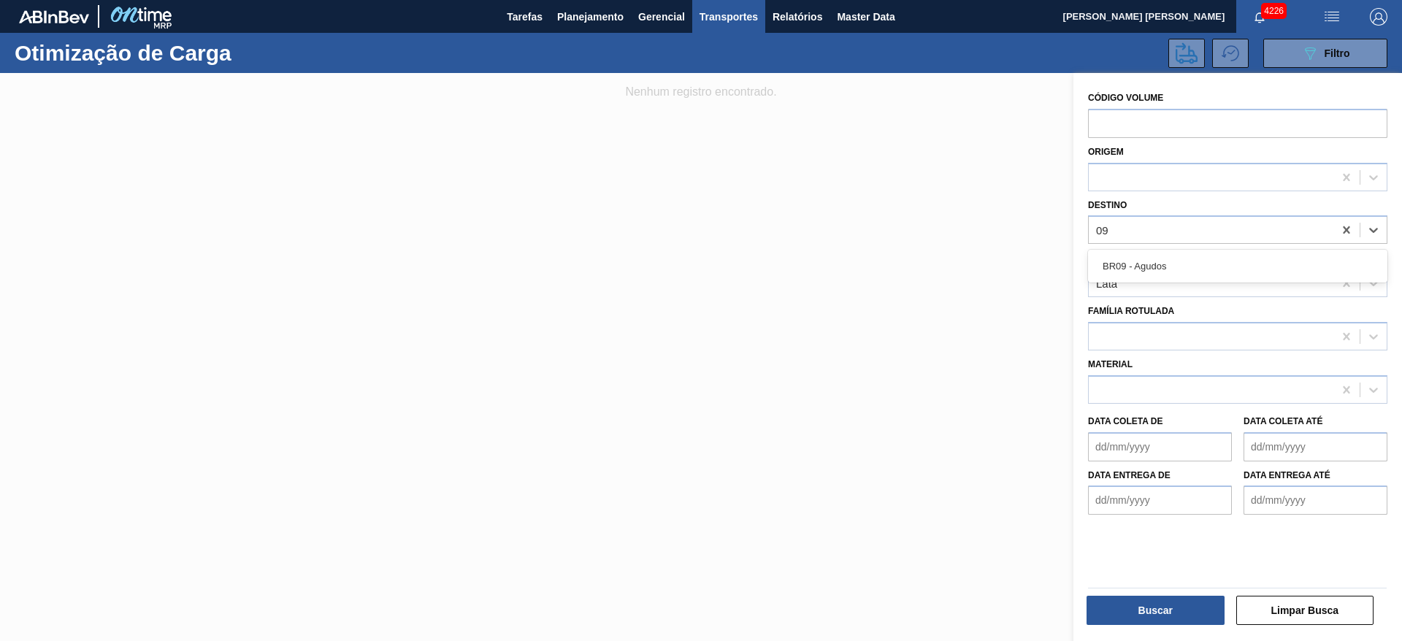
click at [1243, 261] on div "BR09 - Agudos" at bounding box center [1237, 266] width 299 height 27
click at [1152, 603] on button "Buscar" at bounding box center [1156, 610] width 138 height 29
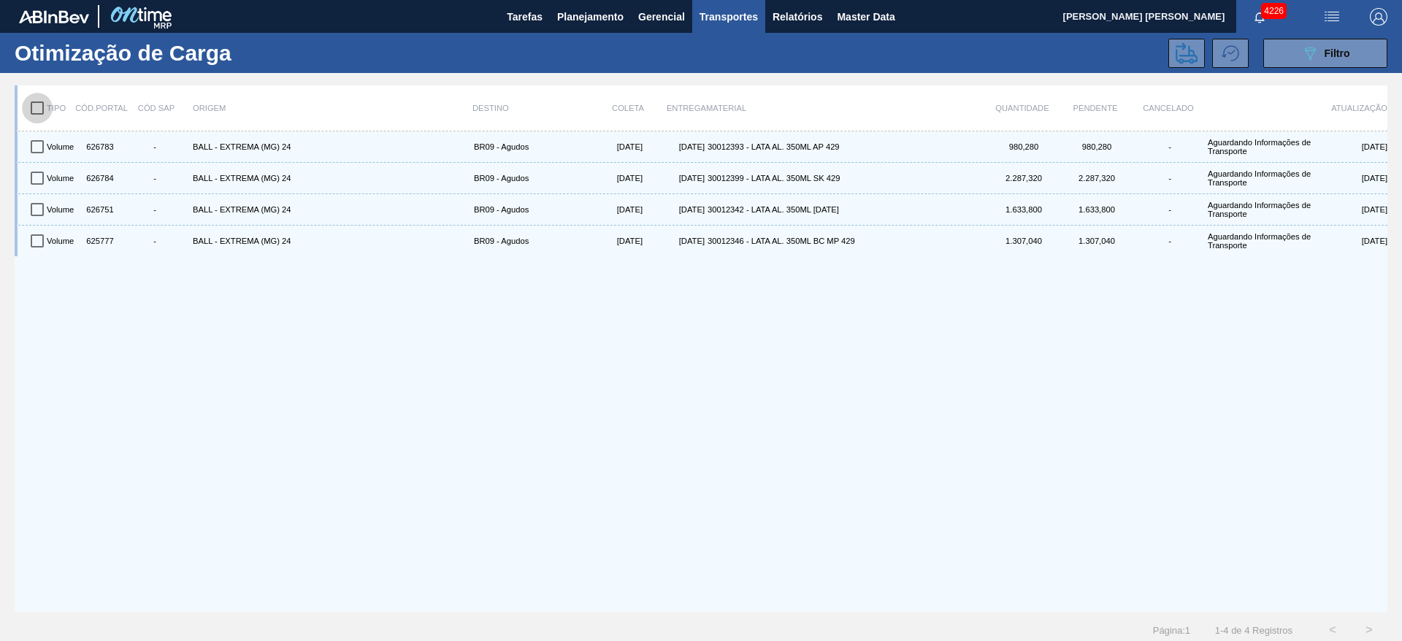
click at [40, 107] on input "checkbox" at bounding box center [37, 108] width 31 height 31
checkbox input "true"
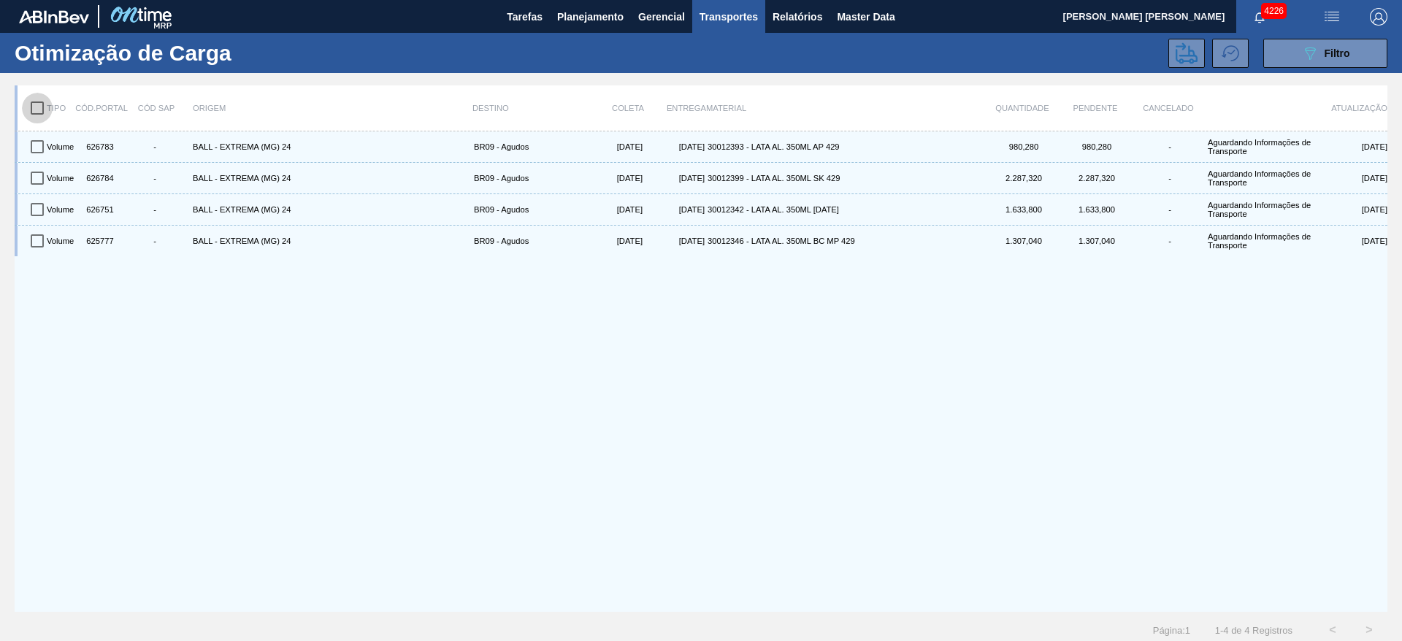
checkbox input "true"
click at [1178, 54] on icon at bounding box center [1187, 53] width 22 height 22
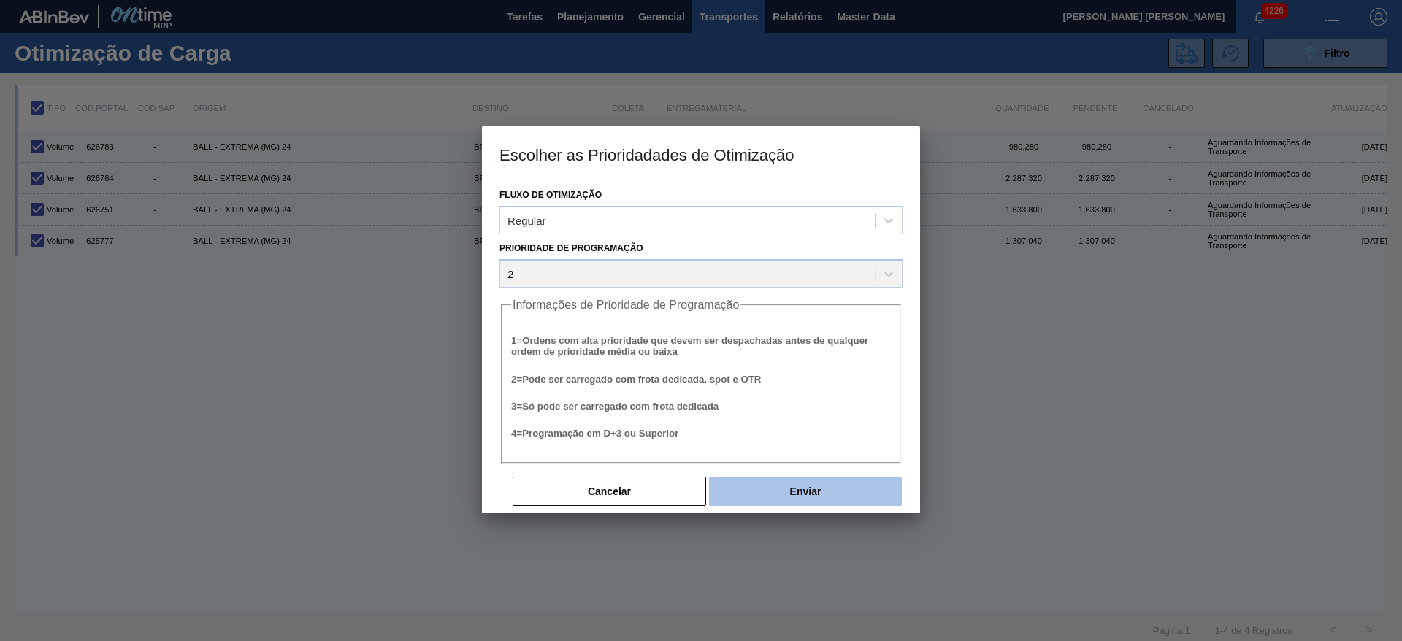
click at [827, 486] on button "Enviar" at bounding box center [805, 491] width 193 height 29
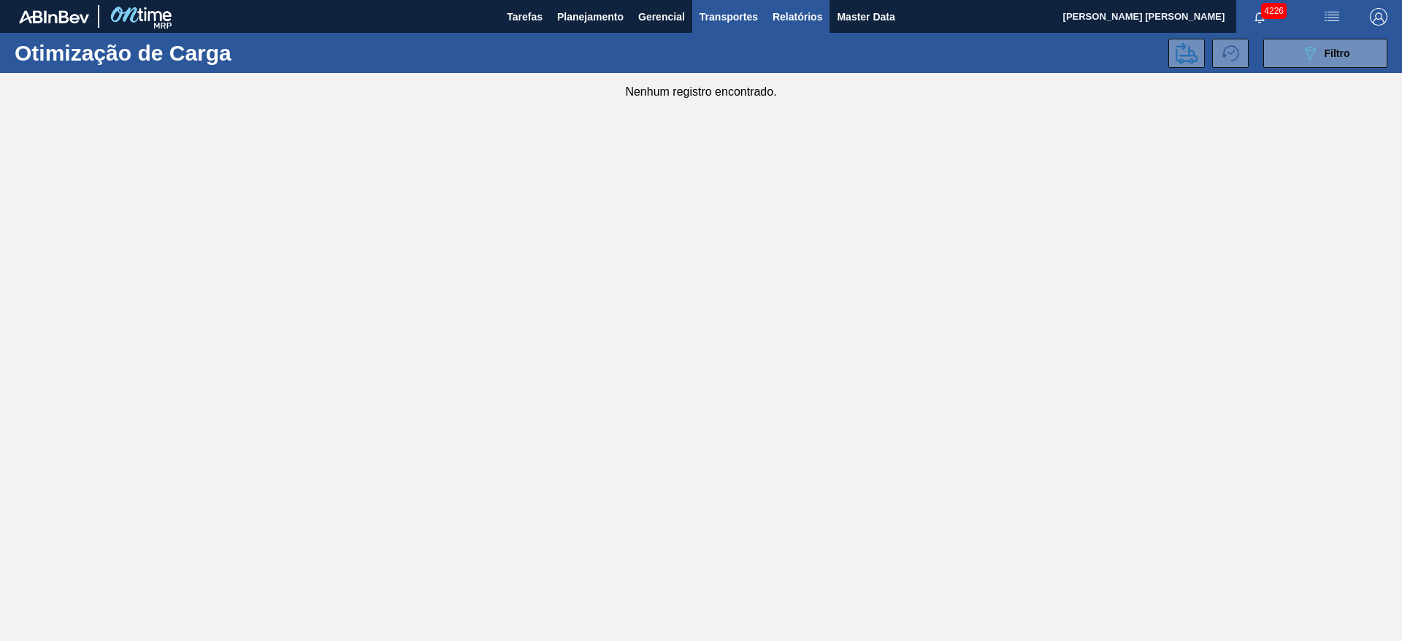
click at [806, 16] on span "Relatórios" at bounding box center [798, 17] width 50 height 18
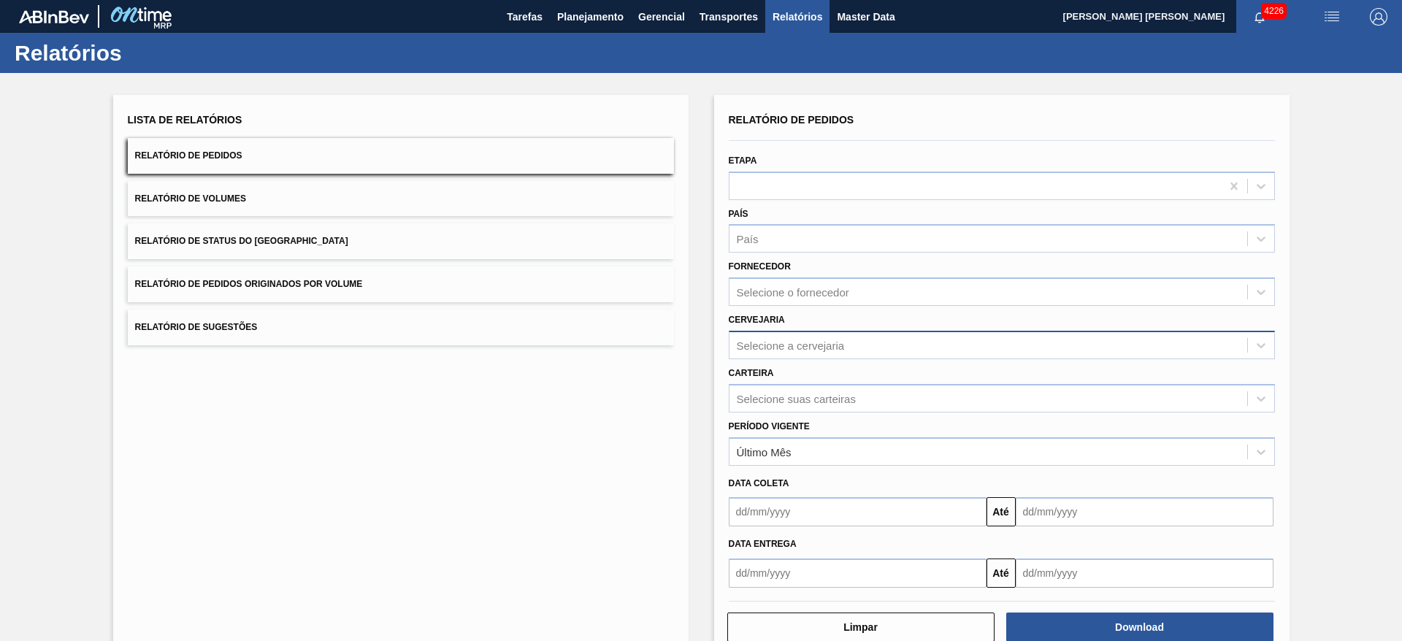
click at [810, 345] on div "Selecione a cervejaria" at bounding box center [791, 345] width 108 height 12
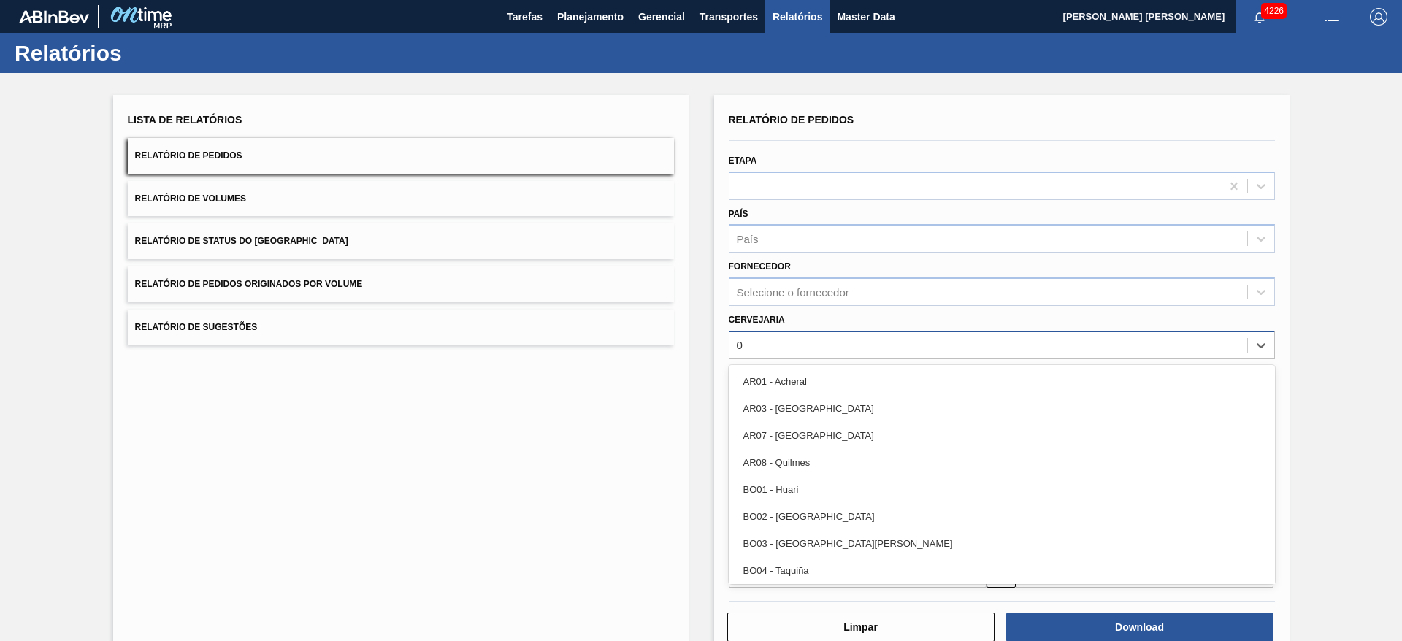
type input "09"
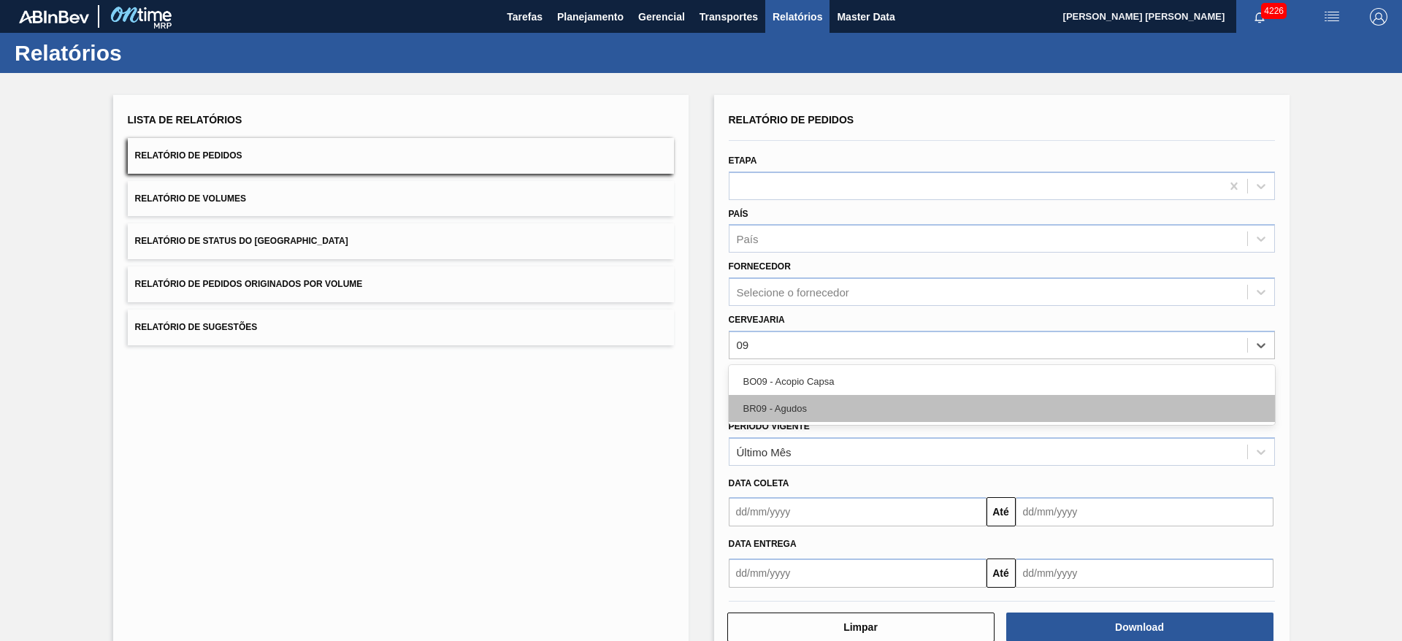
click at [803, 400] on div "BR09 - Agudos" at bounding box center [1002, 408] width 546 height 27
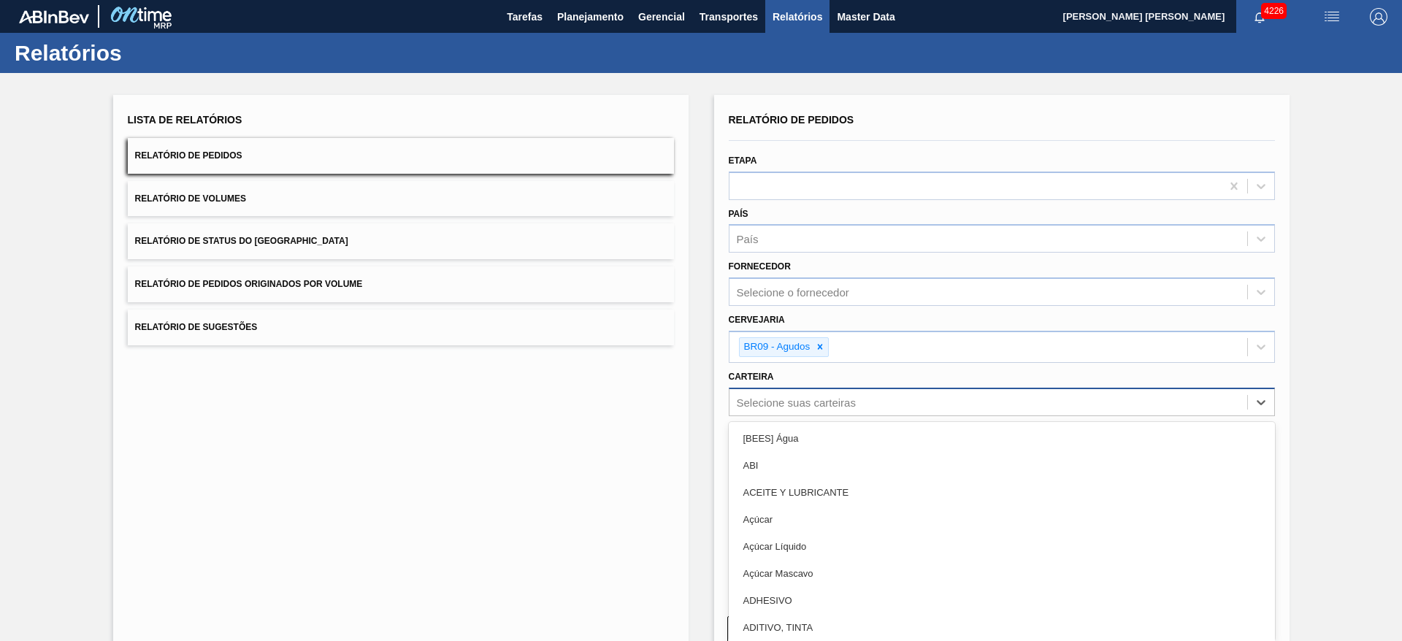
click at [793, 394] on div "Selecione suas carteiras" at bounding box center [989, 402] width 518 height 21
type input "lata"
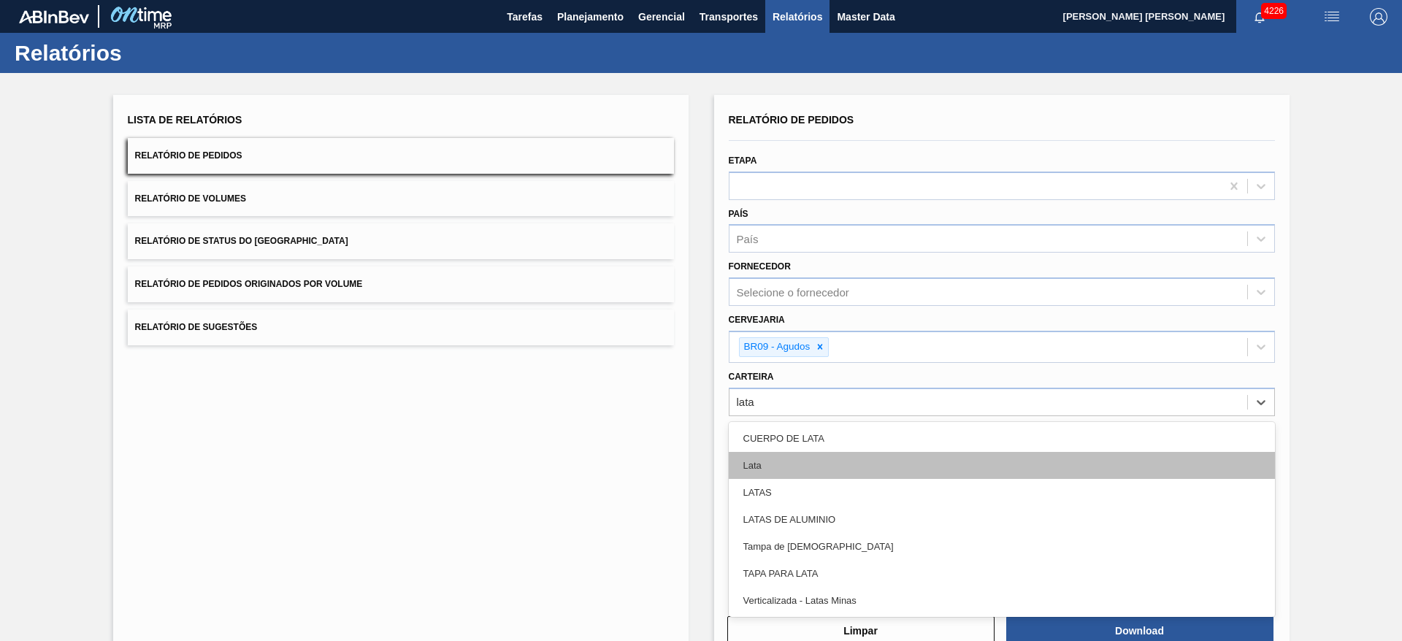
click at [780, 458] on div "Lata" at bounding box center [1002, 465] width 546 height 27
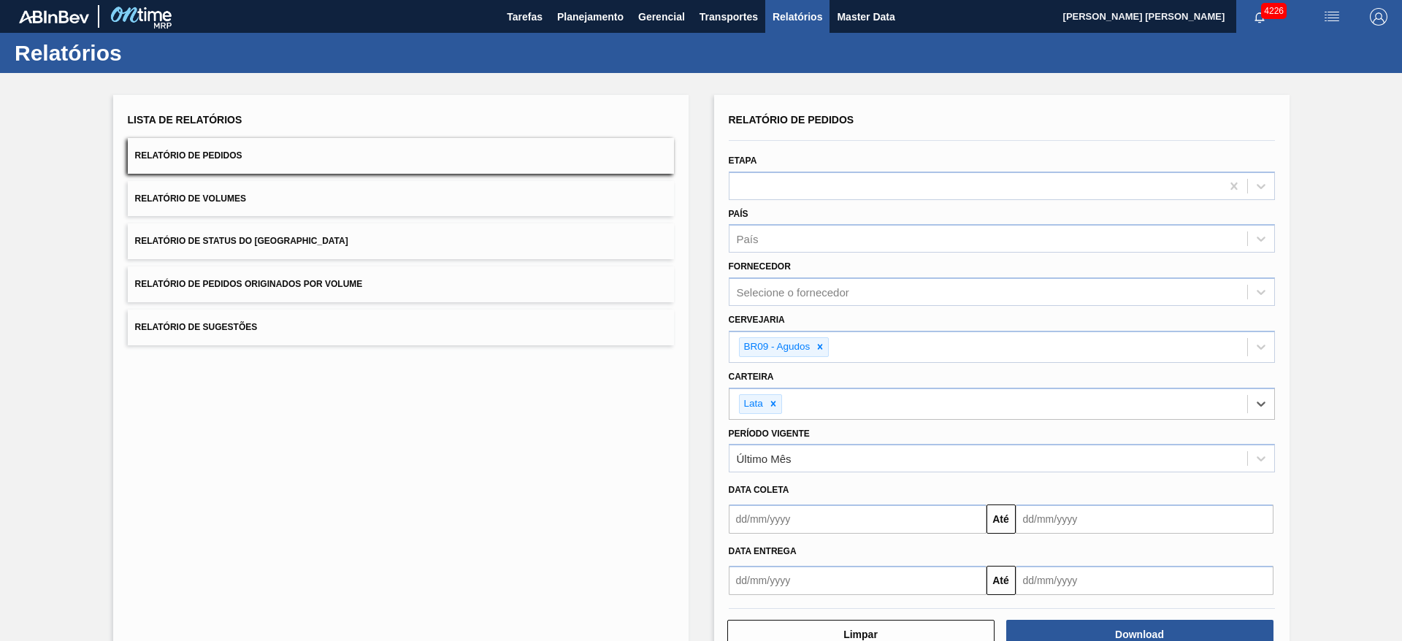
click at [788, 515] on input "text" at bounding box center [858, 519] width 258 height 29
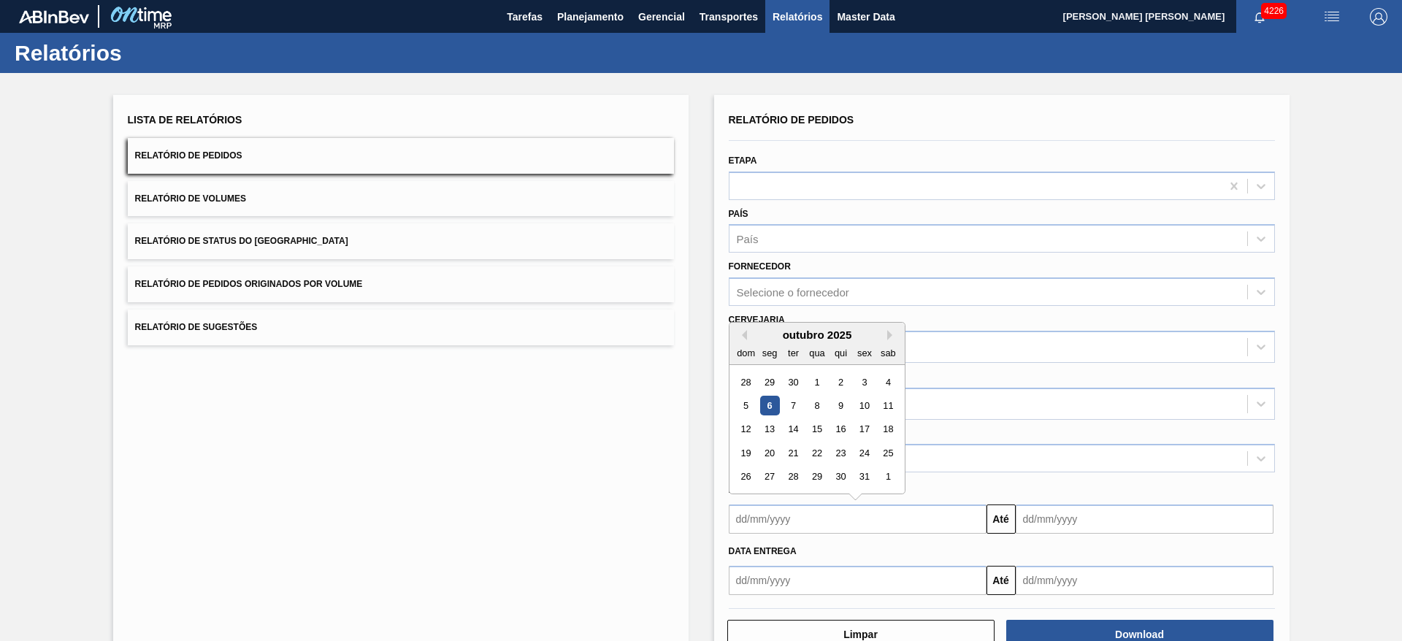
click at [770, 407] on div "6" at bounding box center [770, 406] width 20 height 20
type input "06/10/2025"
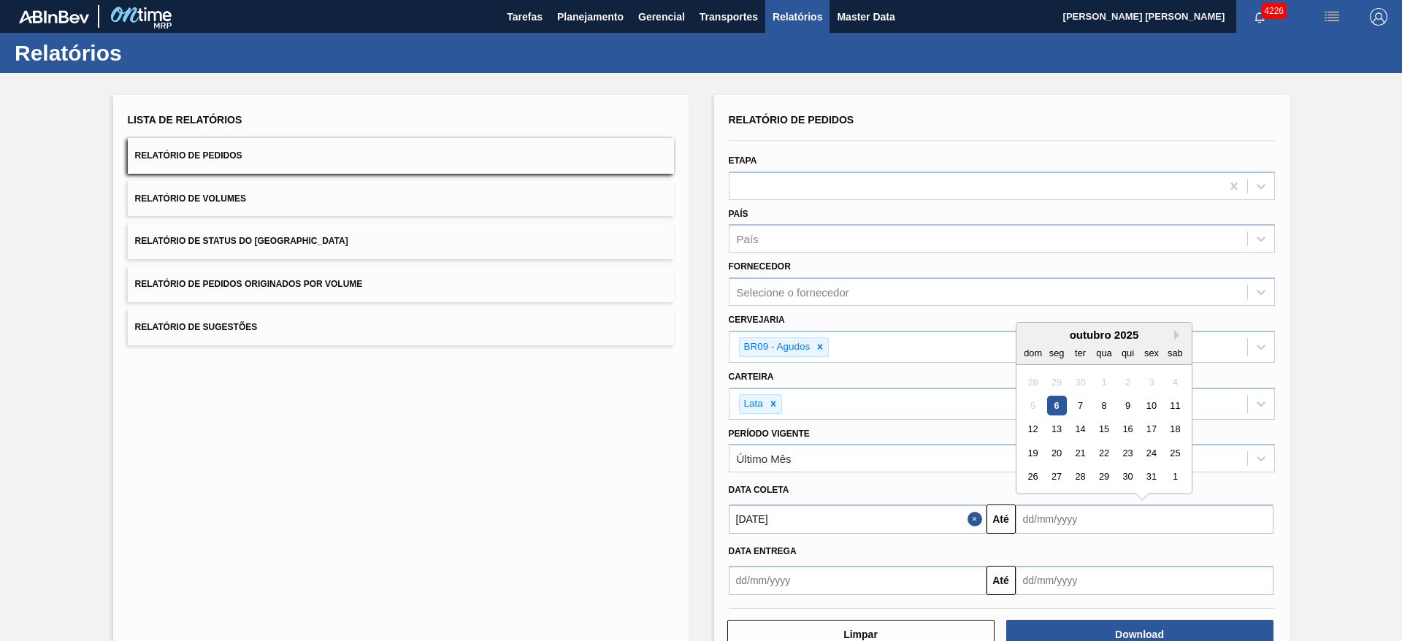
drag, startPoint x: 1044, startPoint y: 522, endPoint x: 1067, endPoint y: 515, distance: 24.3
click at [1044, 522] on input "text" at bounding box center [1145, 519] width 258 height 29
click at [1058, 339] on div "outubro 2025" at bounding box center [1104, 335] width 175 height 12
click at [1148, 434] on div "17" at bounding box center [1152, 430] width 20 height 20
type input "17/10/2025"
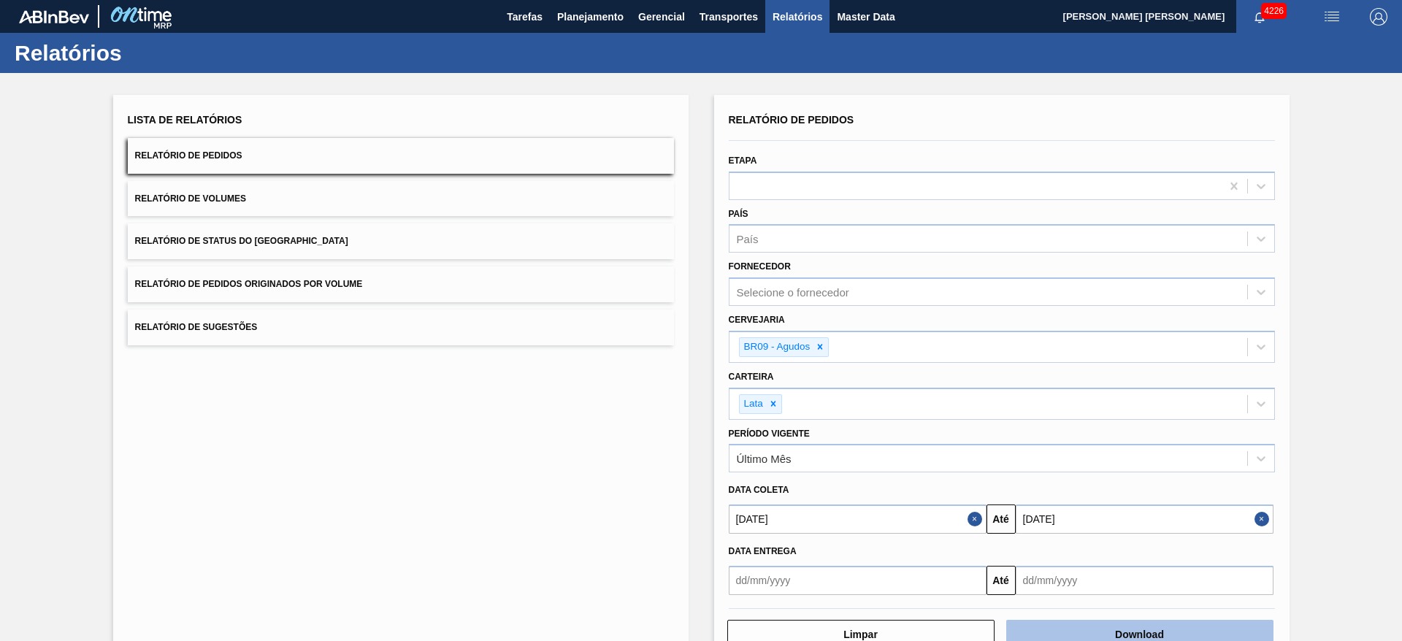
click at [1119, 626] on button "Download" at bounding box center [1140, 634] width 267 height 29
click at [410, 202] on button "Relatório de Volumes" at bounding box center [401, 199] width 546 height 36
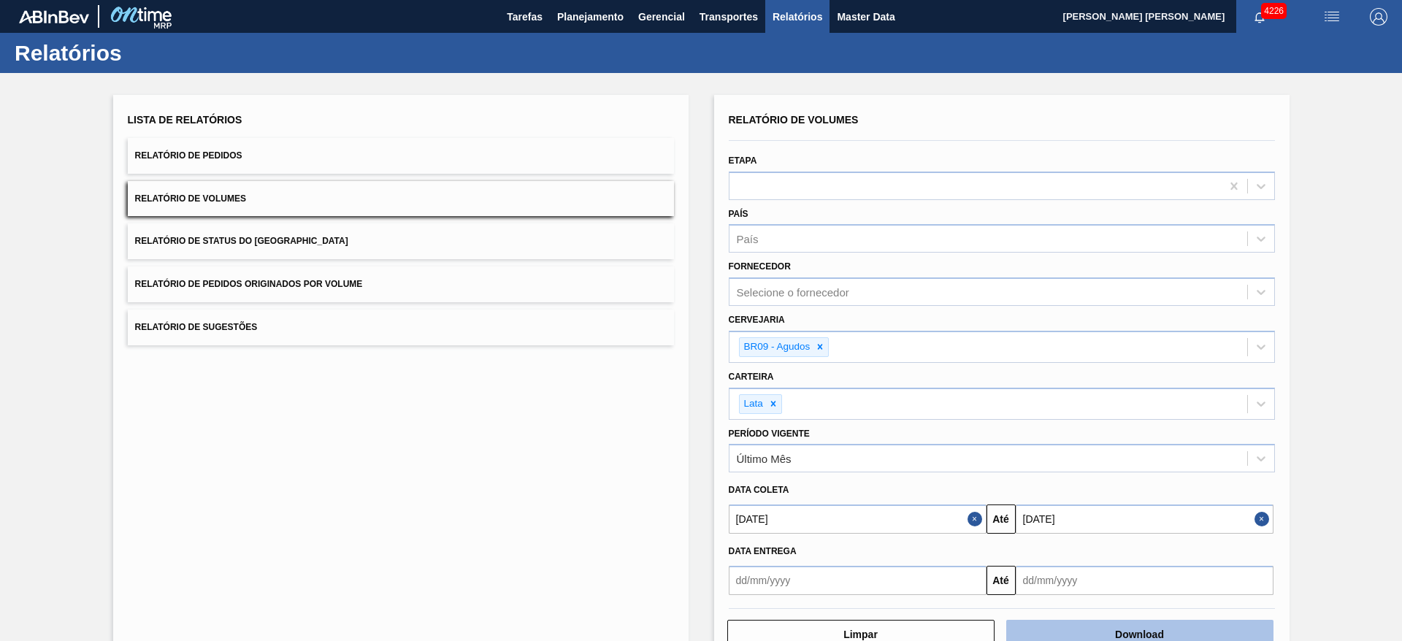
click at [1125, 631] on button "Download" at bounding box center [1140, 634] width 267 height 29
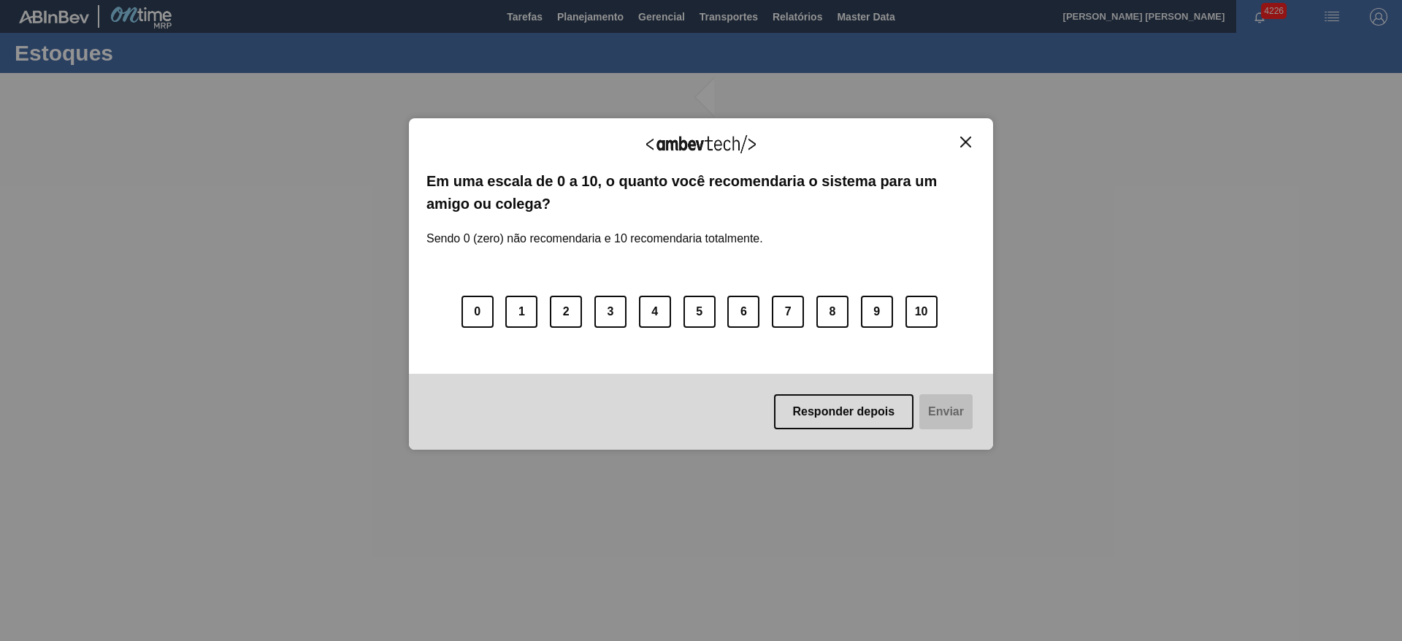
click at [967, 145] on img "Close" at bounding box center [965, 142] width 11 height 11
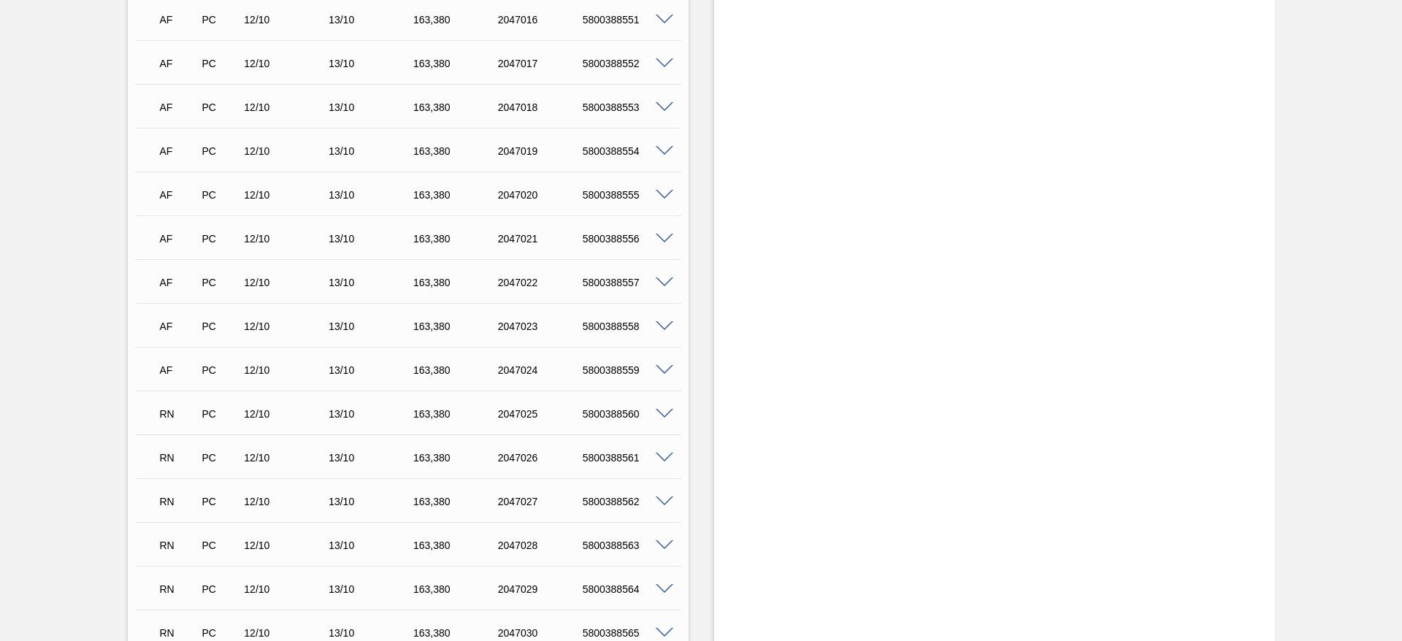
scroll to position [3529, 0]
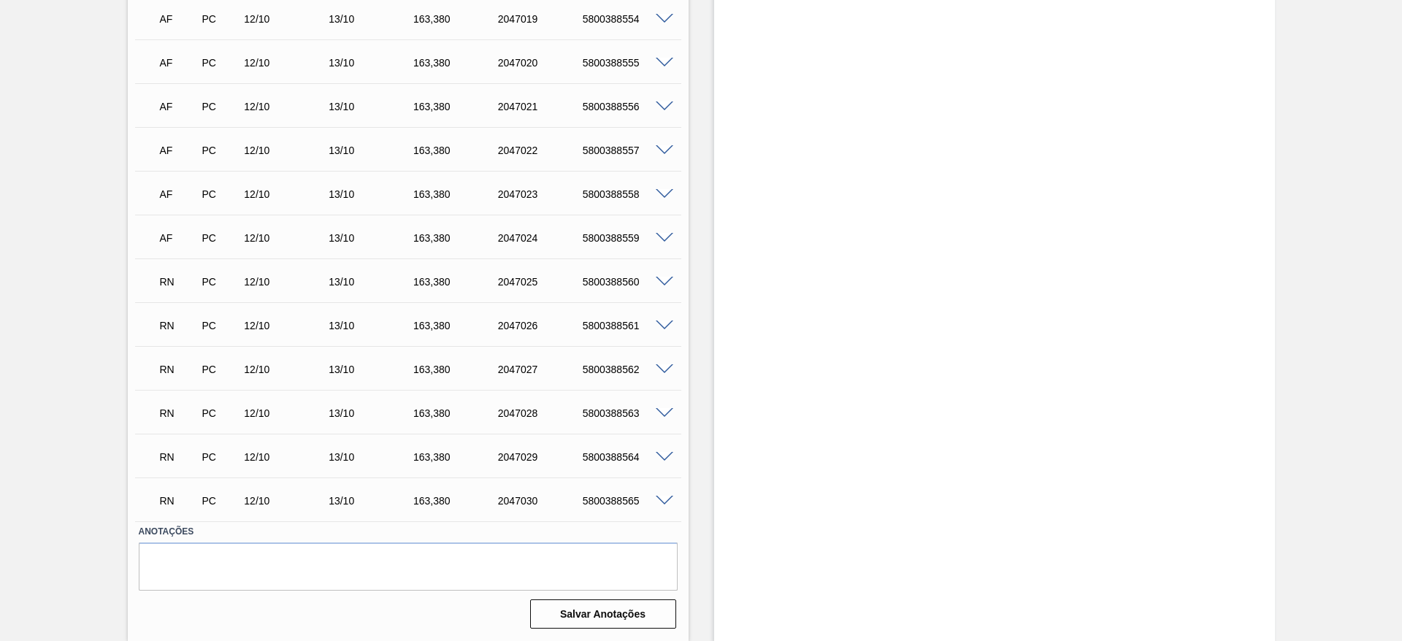
click at [662, 280] on span at bounding box center [665, 282] width 18 height 11
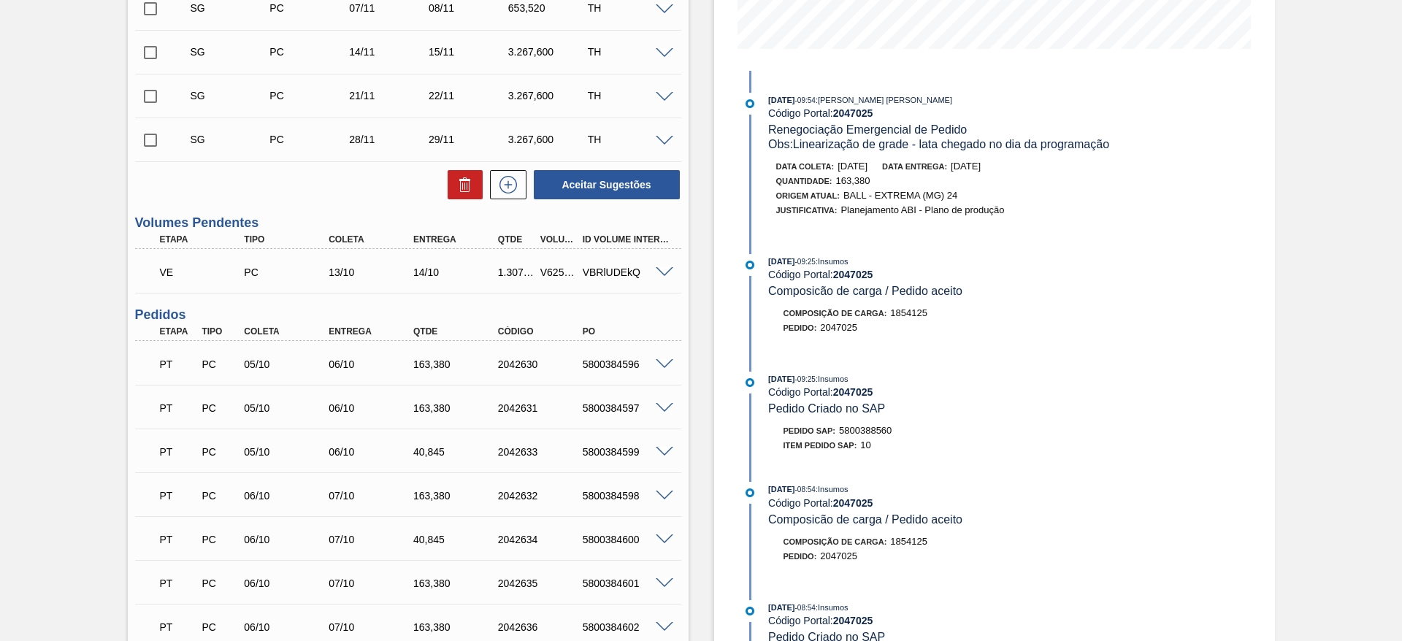
scroll to position [351, 0]
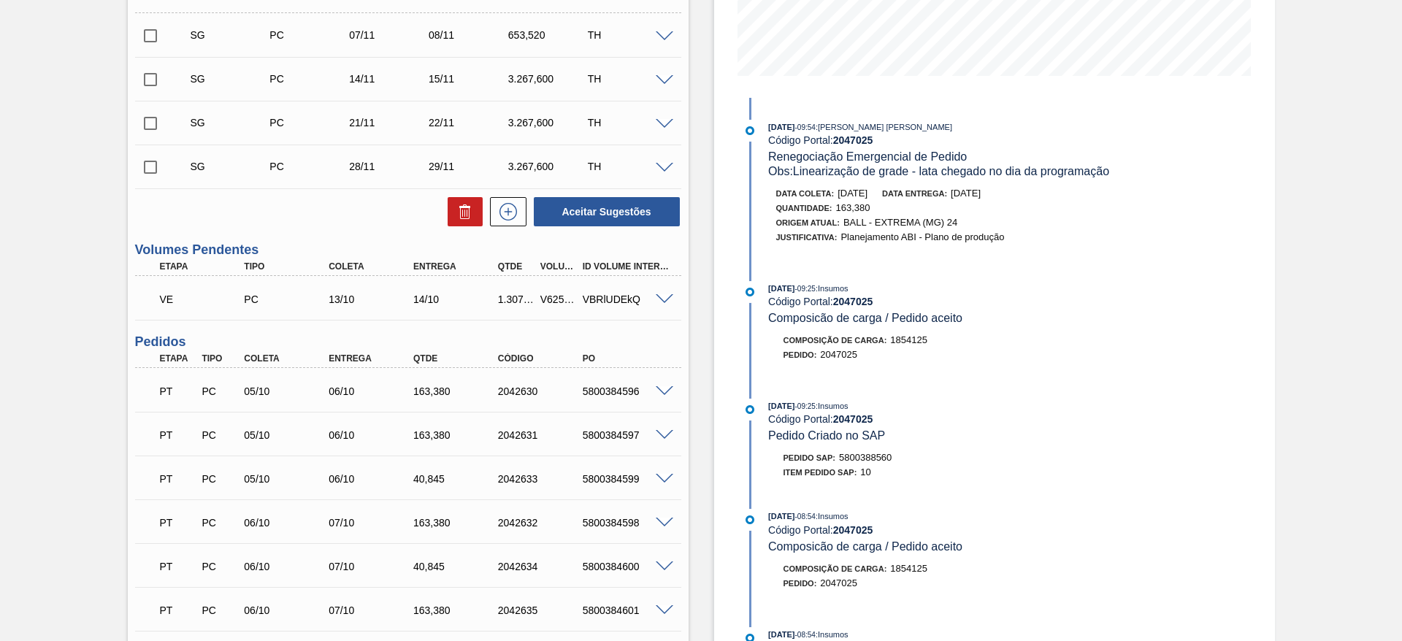
click at [664, 301] on span at bounding box center [665, 299] width 18 height 11
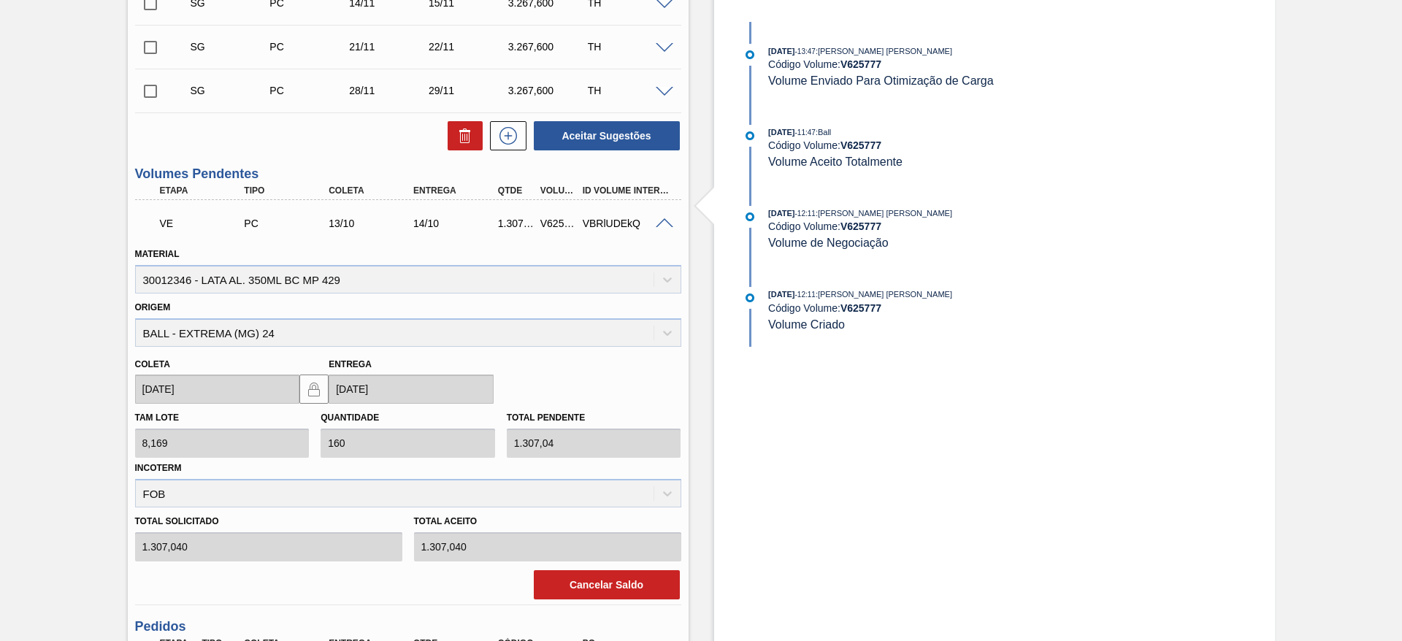
scroll to position [461, 0]
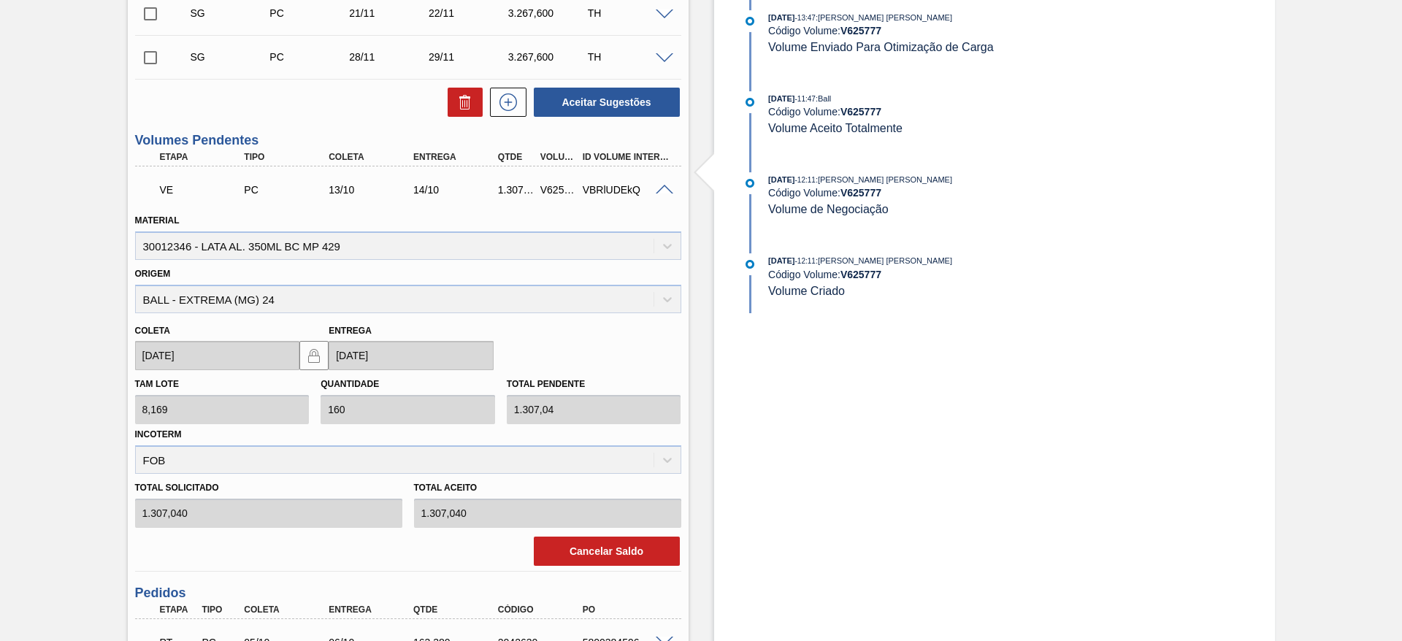
click at [661, 189] on span at bounding box center [665, 190] width 18 height 11
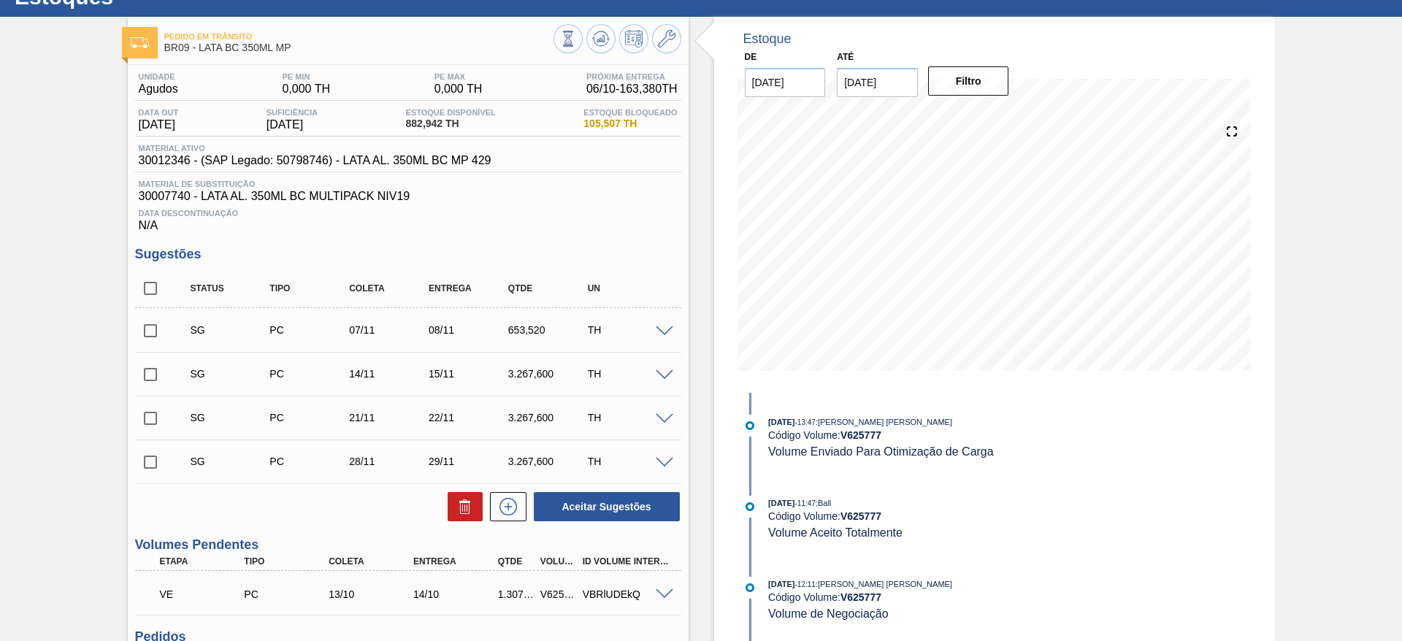
scroll to position [23, 0]
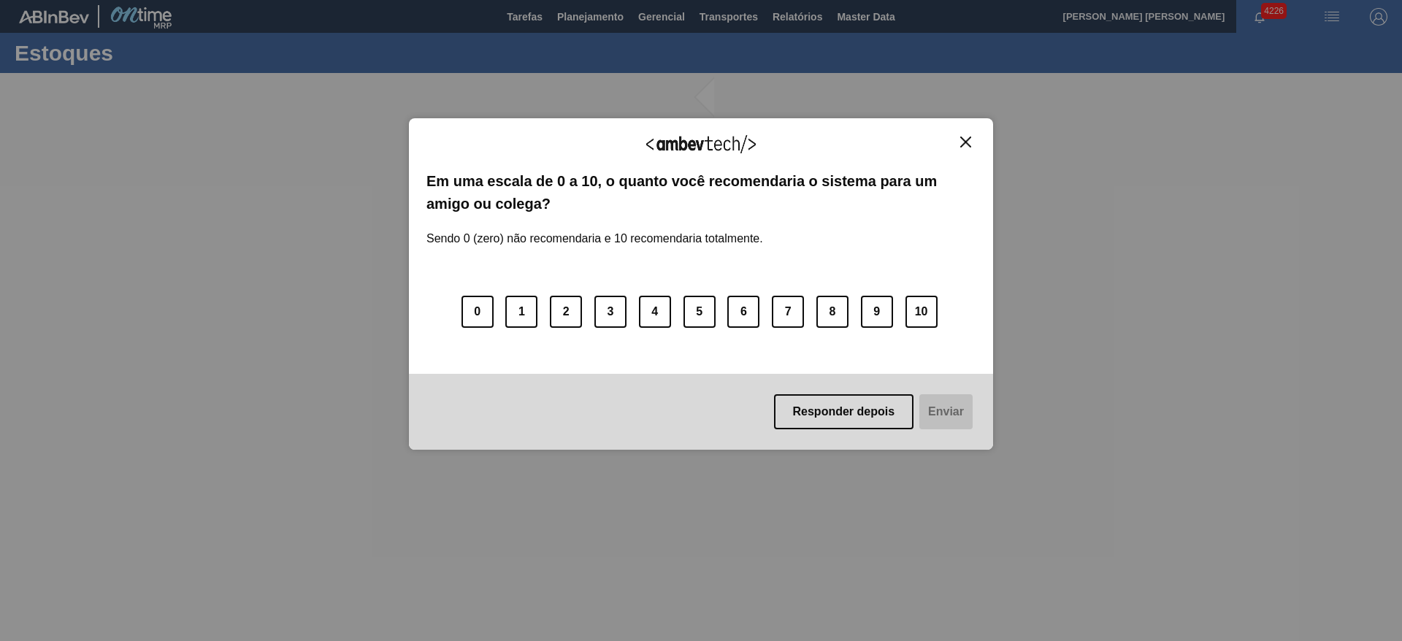
click at [966, 141] on img "Close" at bounding box center [965, 142] width 11 height 11
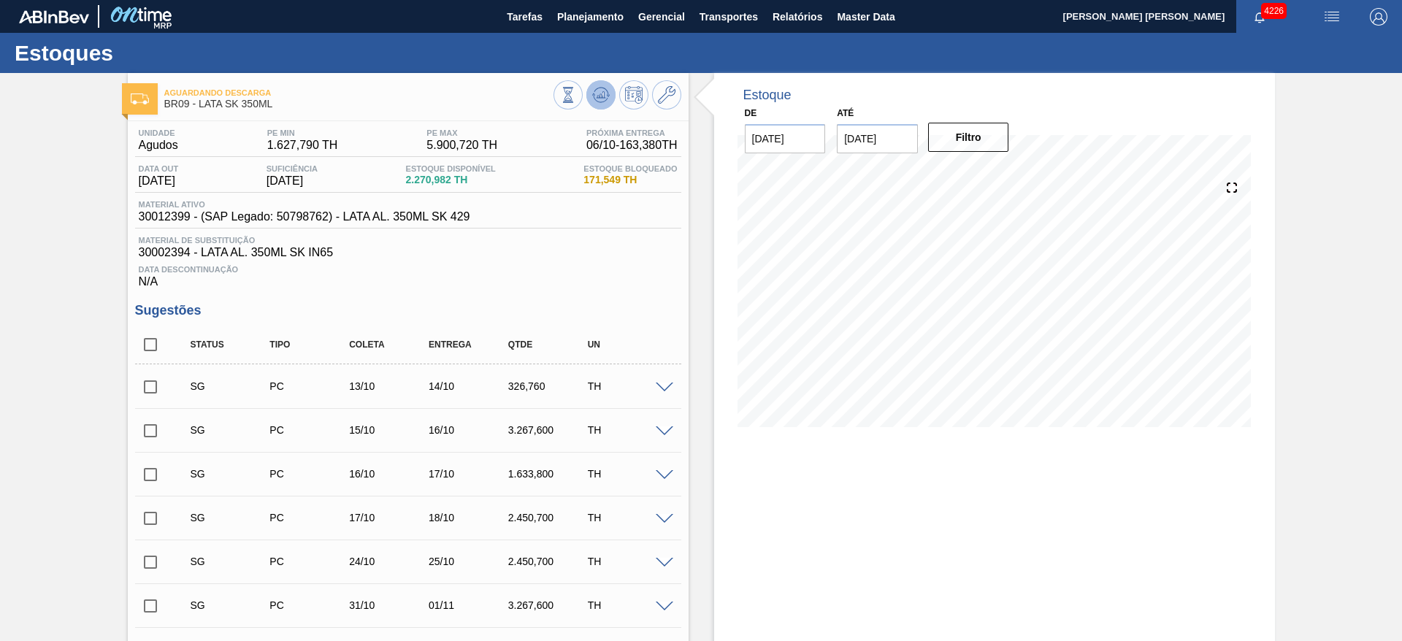
click at [605, 89] on icon at bounding box center [601, 92] width 15 height 8
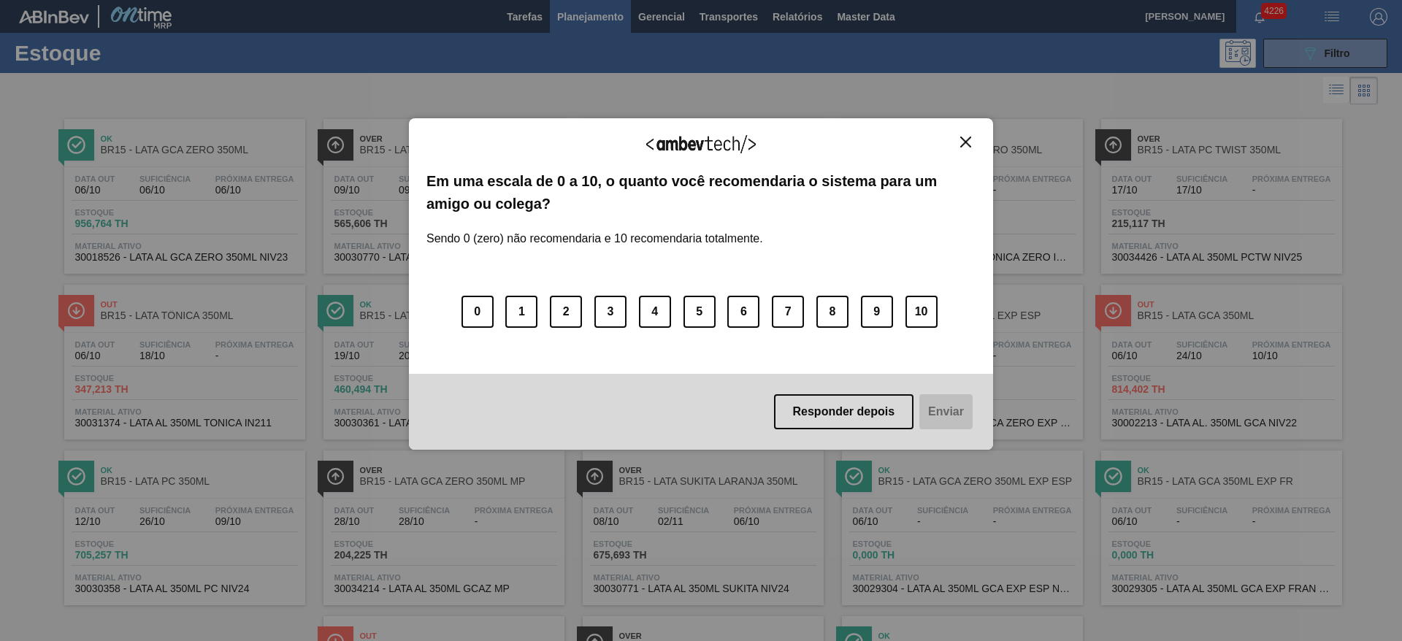
click at [970, 139] on img "Close" at bounding box center [965, 142] width 11 height 11
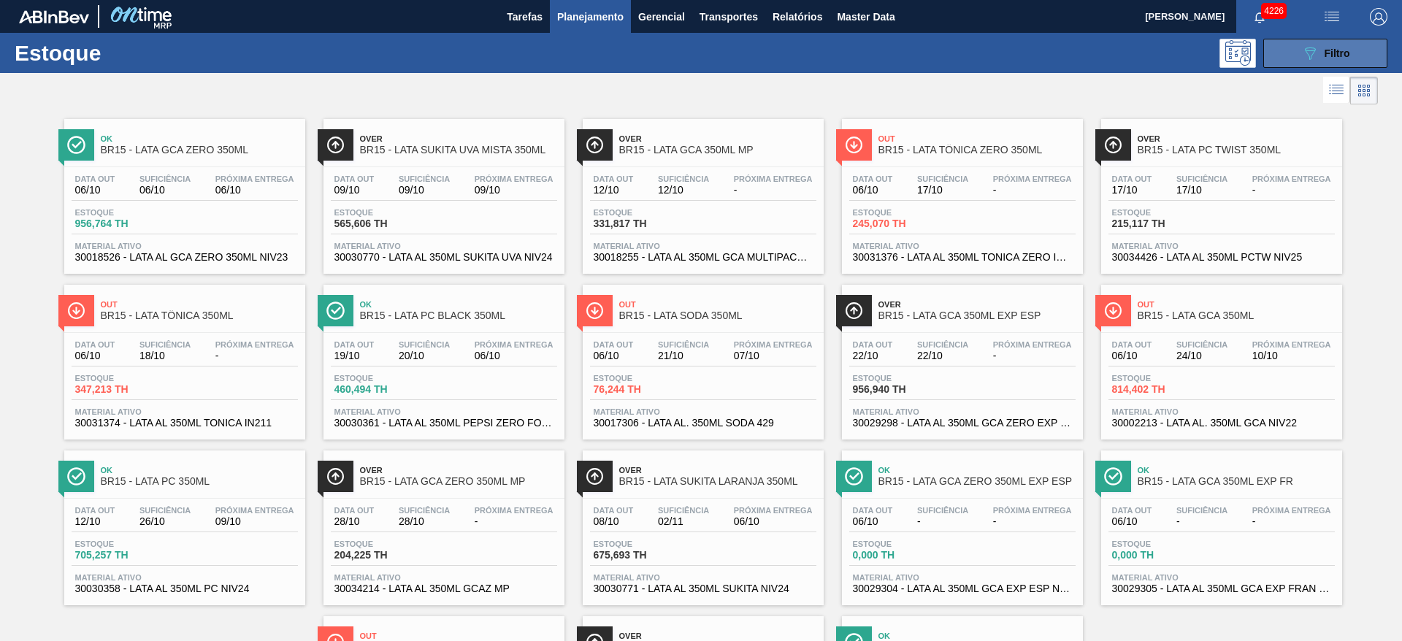
click at [1321, 54] on div "089F7B8B-B2A5-4AFE-B5C0-19BA573D28AC Filtro" at bounding box center [1326, 54] width 49 height 18
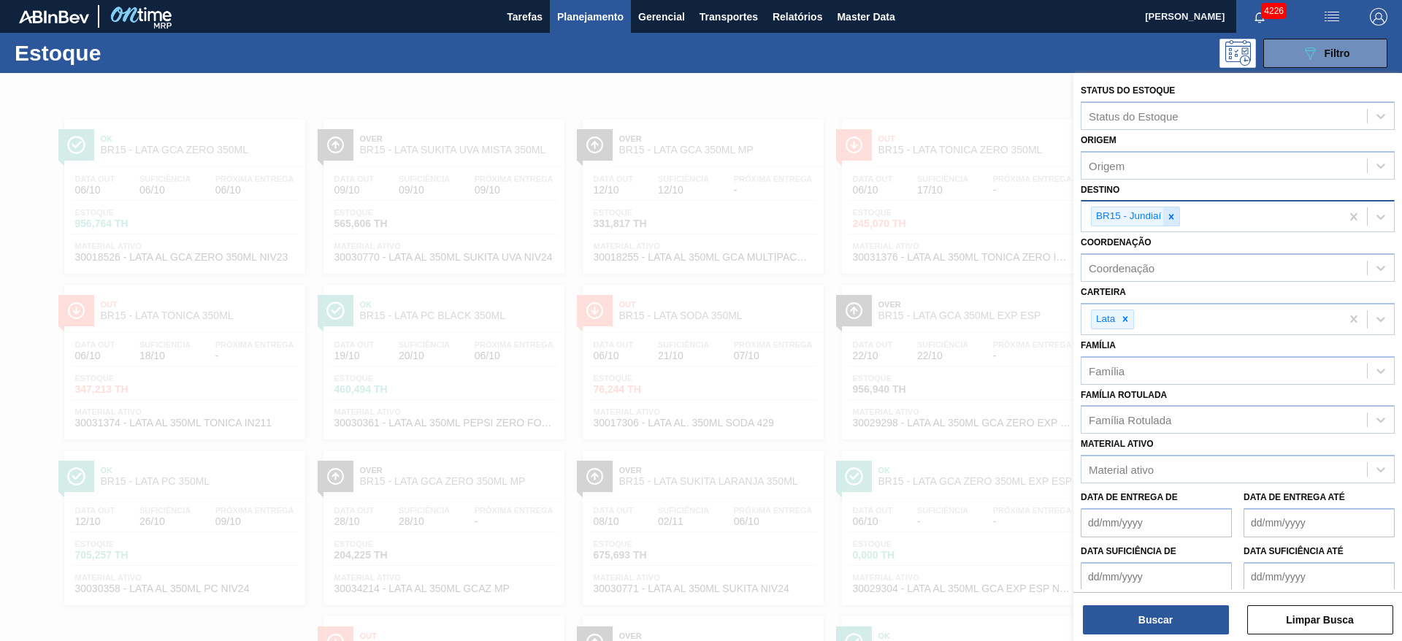
click at [1172, 215] on icon at bounding box center [1171, 216] width 5 height 5
type input "21"
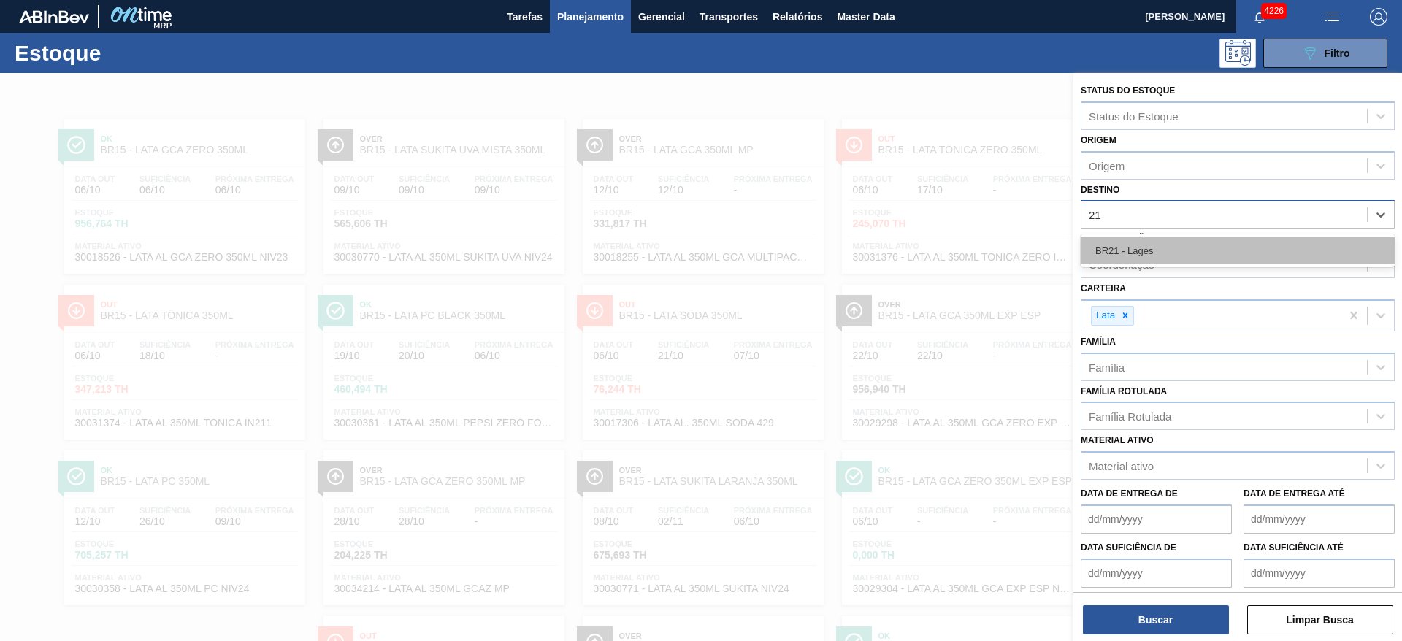
click at [1145, 244] on div "BR21 - Lages" at bounding box center [1238, 250] width 314 height 27
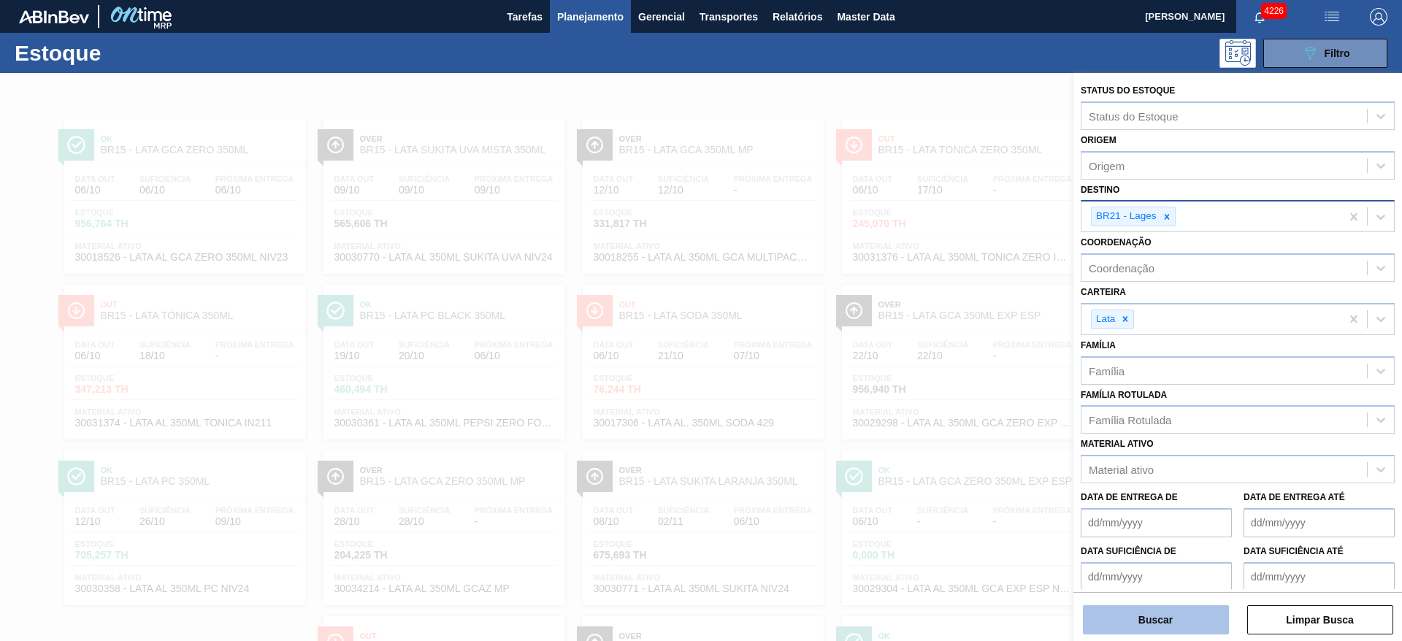
click at [1150, 620] on button "Buscar" at bounding box center [1156, 620] width 146 height 29
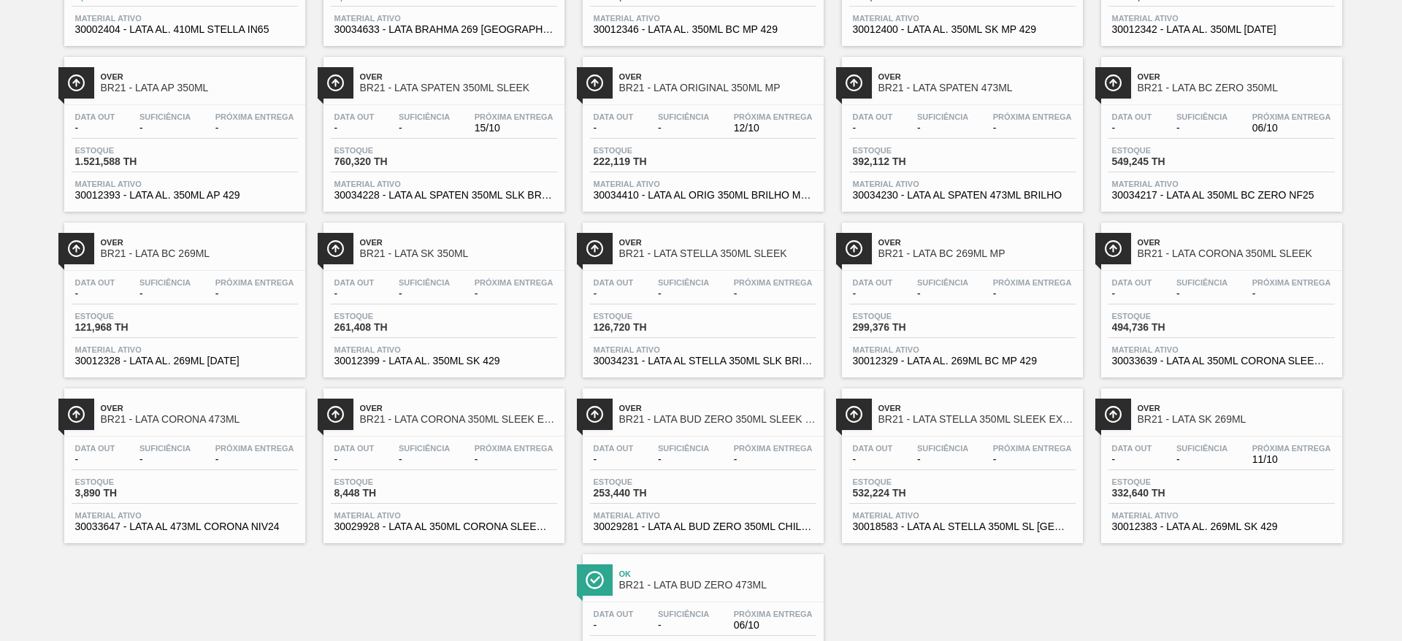
scroll to position [832, 0]
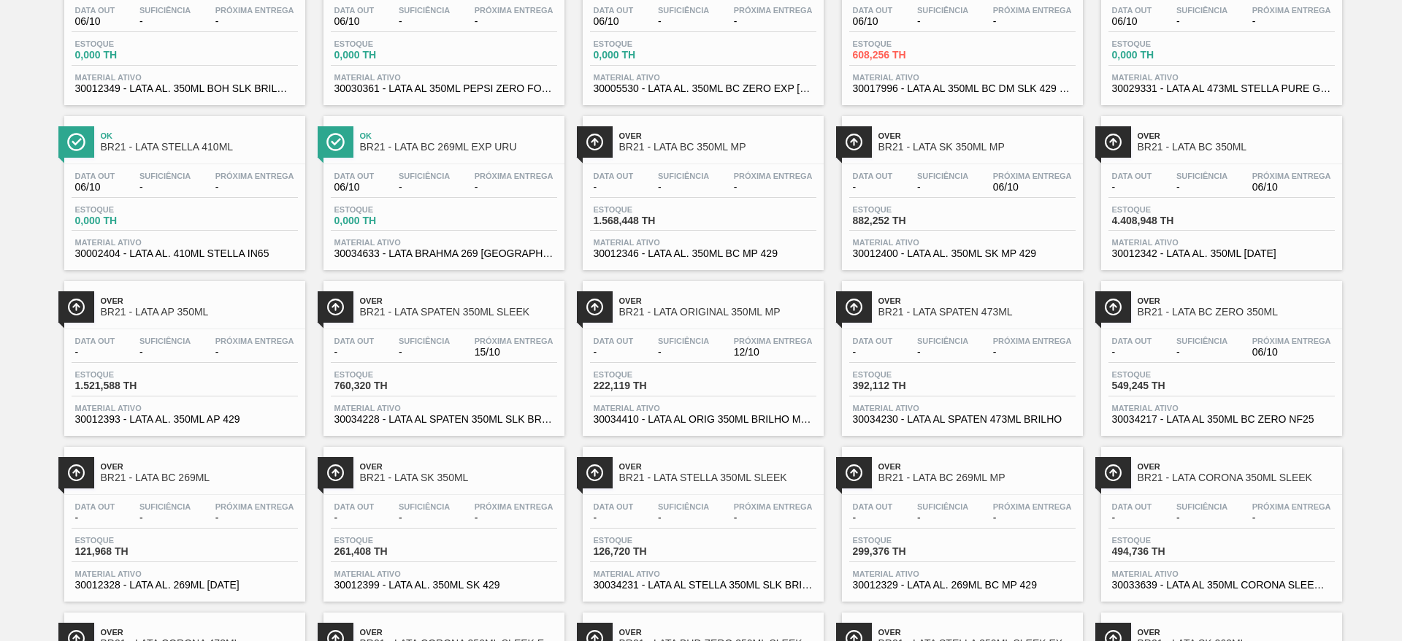
click at [442, 145] on span "BR21 - LATA BC 269ML EXP URU" at bounding box center [458, 147] width 197 height 11
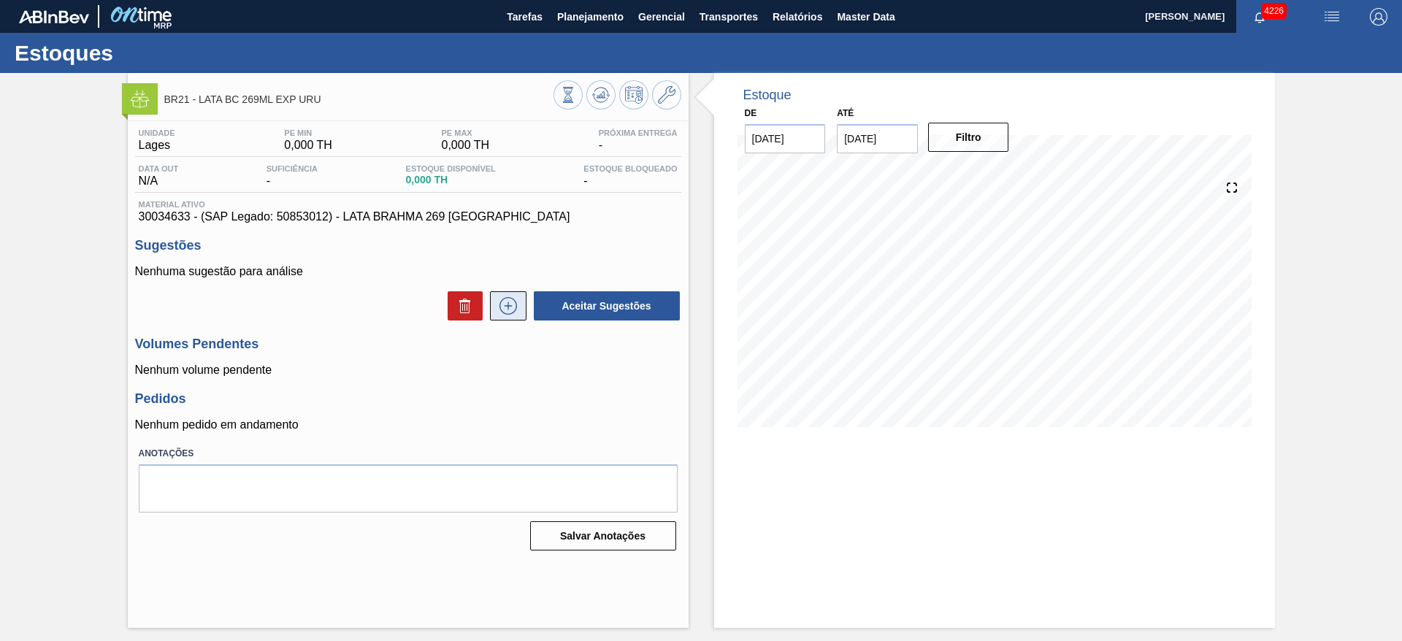
click at [505, 310] on icon at bounding box center [508, 306] width 23 height 18
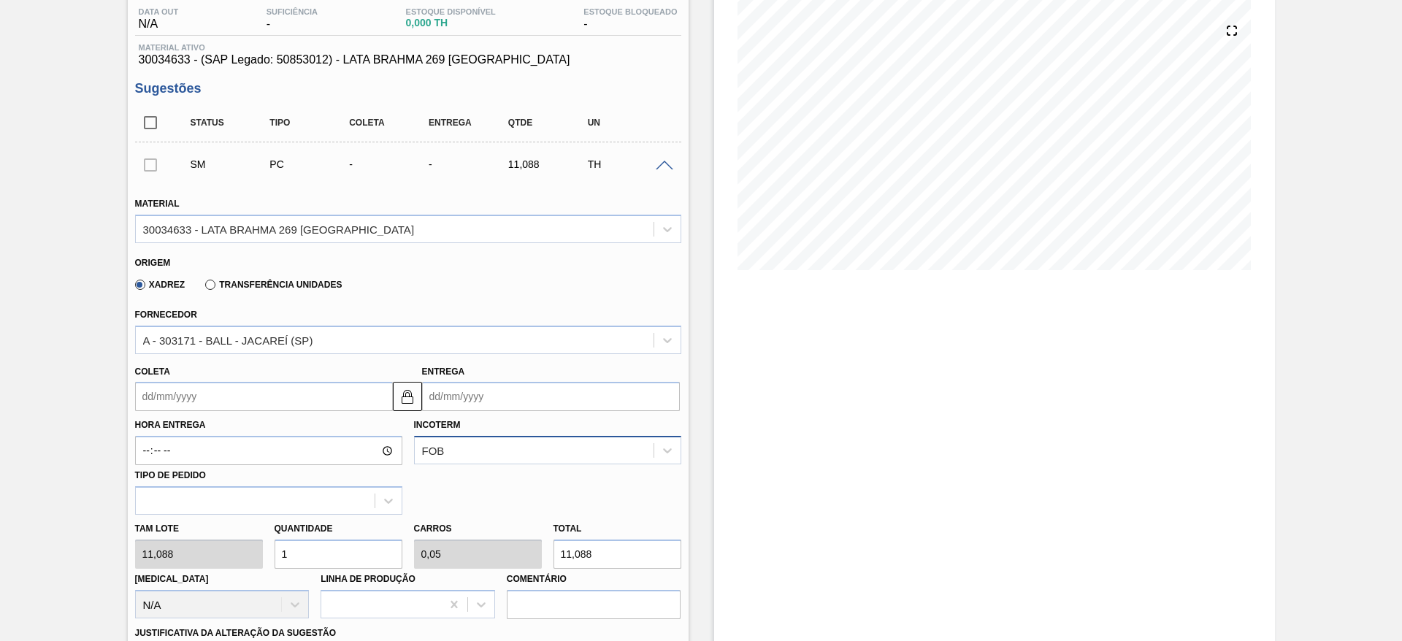
scroll to position [219, 0]
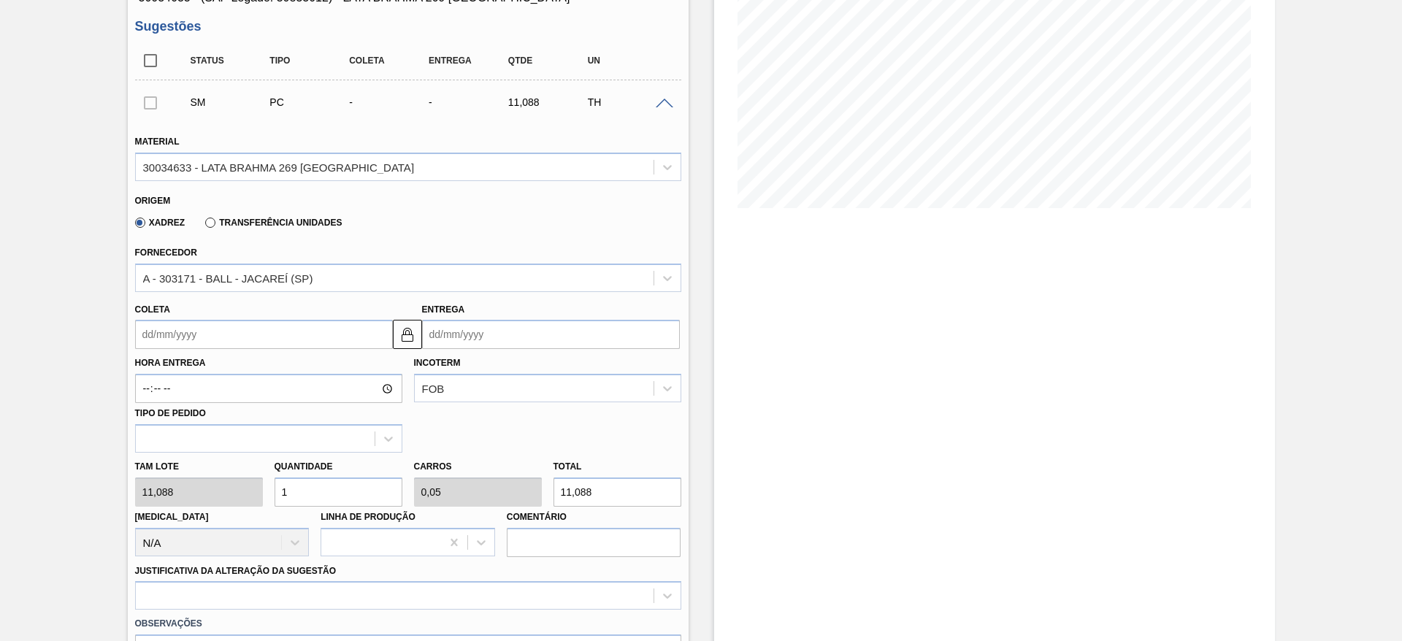
click at [475, 335] on input "Entrega" at bounding box center [551, 334] width 258 height 29
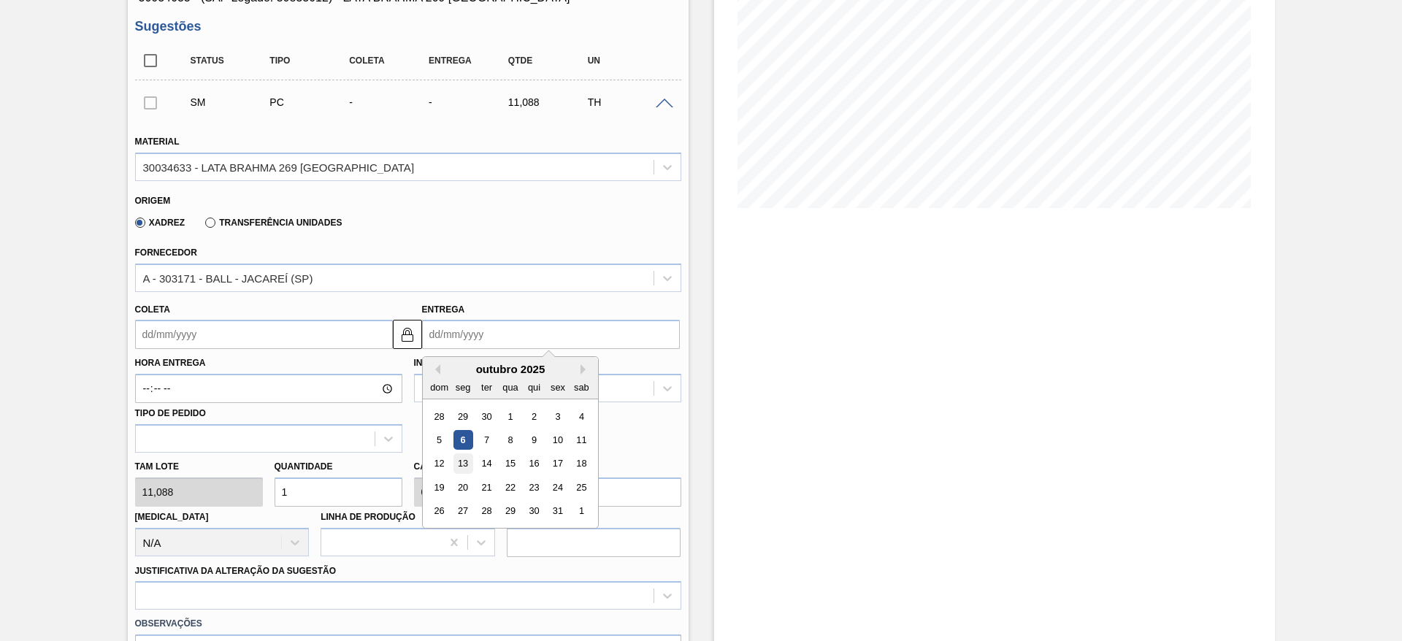
click at [470, 465] on div "13" at bounding box center [463, 464] width 20 height 20
type input "[DATE]"
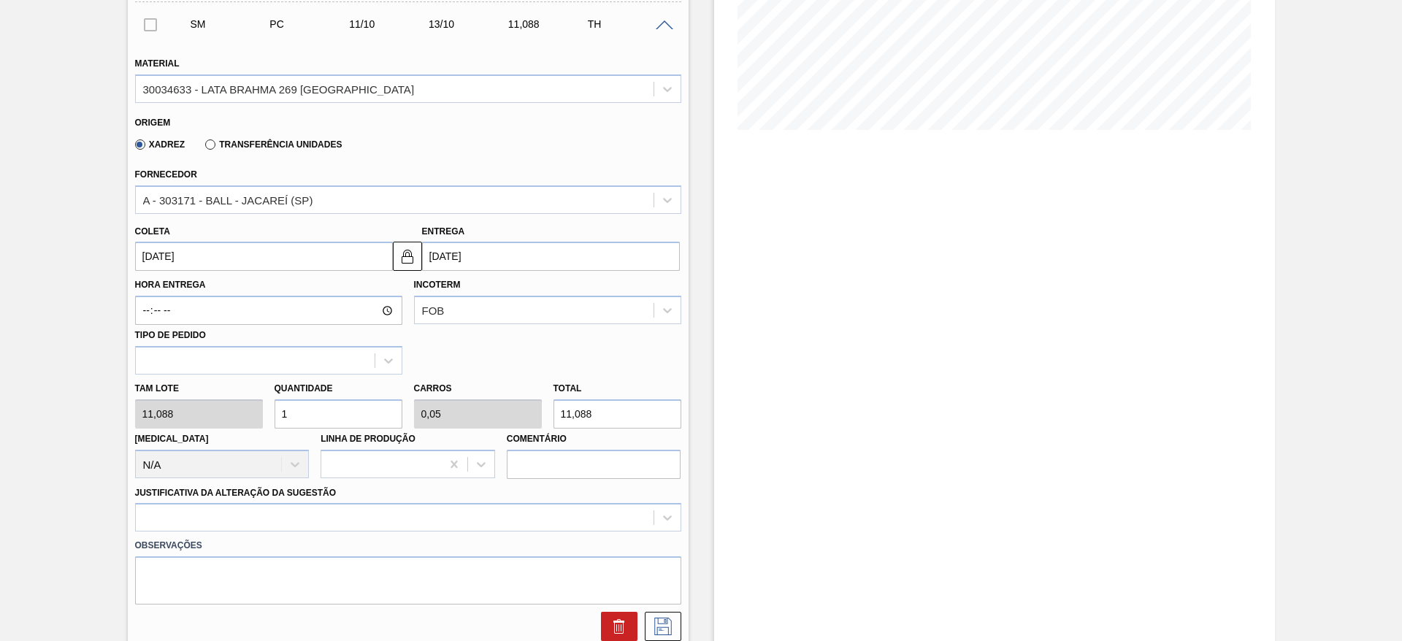
scroll to position [329, 0]
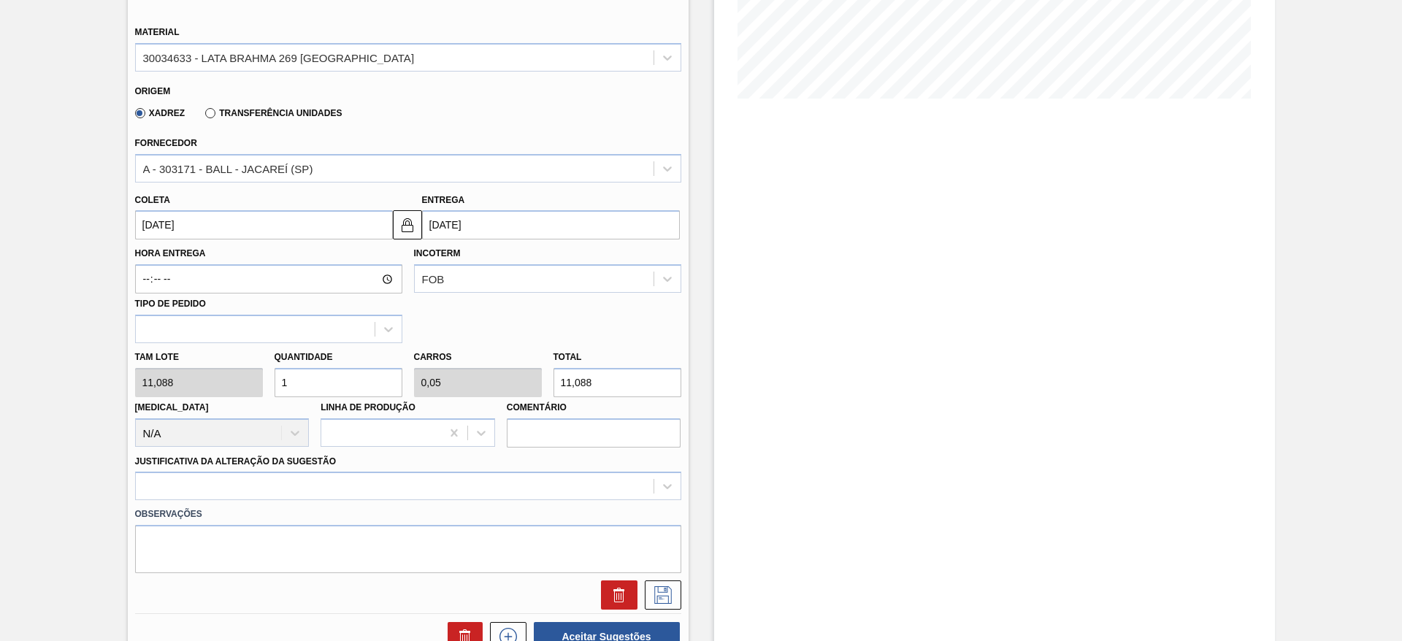
drag, startPoint x: 313, startPoint y: 386, endPoint x: 277, endPoint y: 381, distance: 36.2
click at [277, 381] on input "1" at bounding box center [339, 382] width 128 height 29
type input "4"
type input "0,2"
type input "44,352"
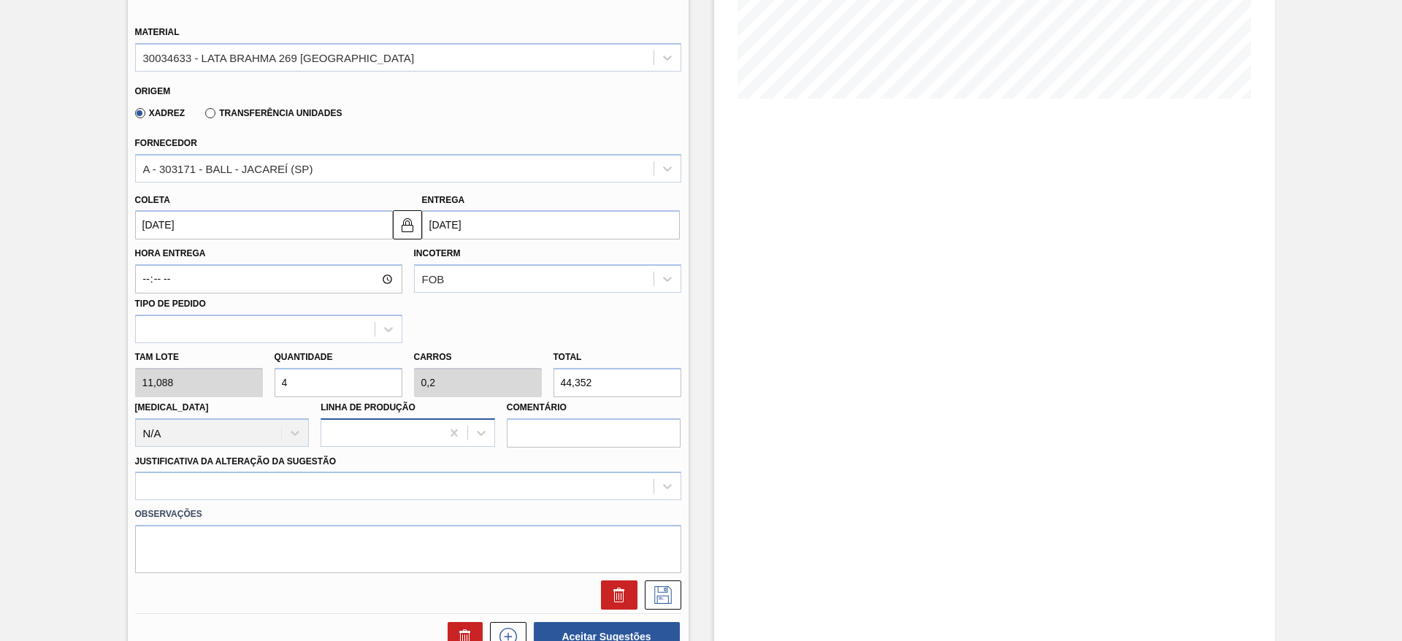
type input "40"
type input "2"
type input "443,52"
type input "40"
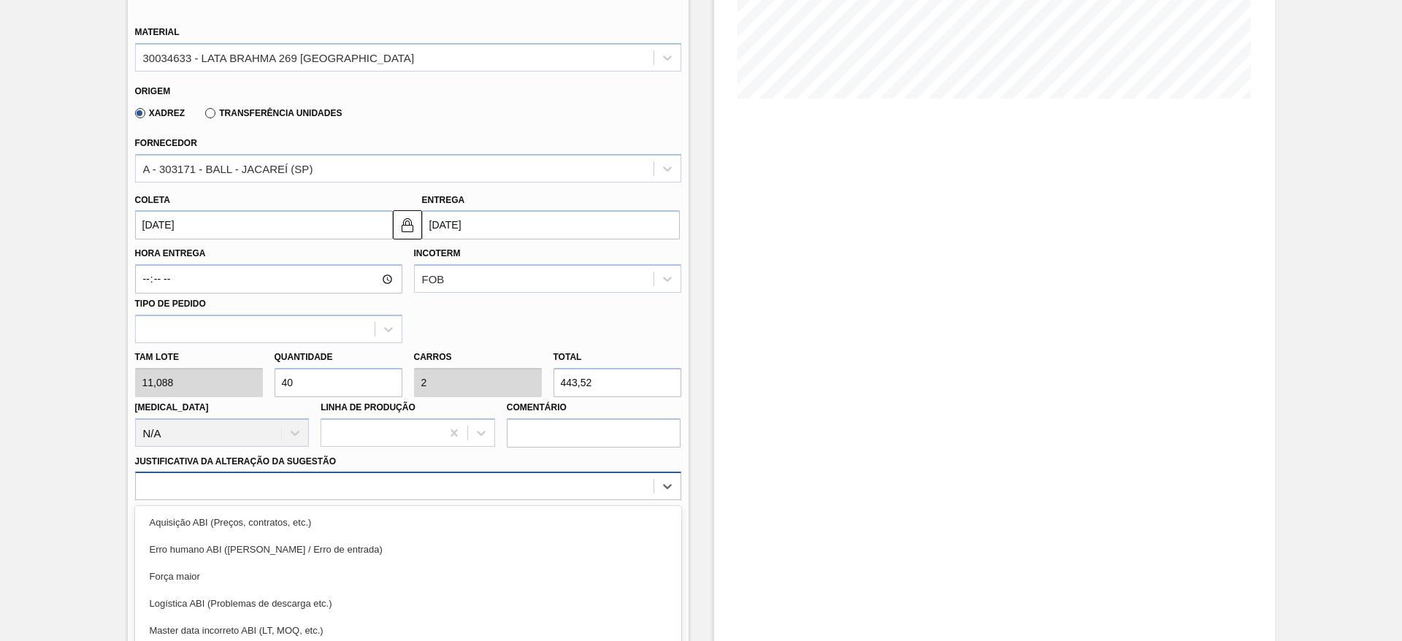
click at [369, 482] on div "option Força maior focused, 3 of 18. 18 results available. Use Up and Down to c…" at bounding box center [408, 486] width 546 height 28
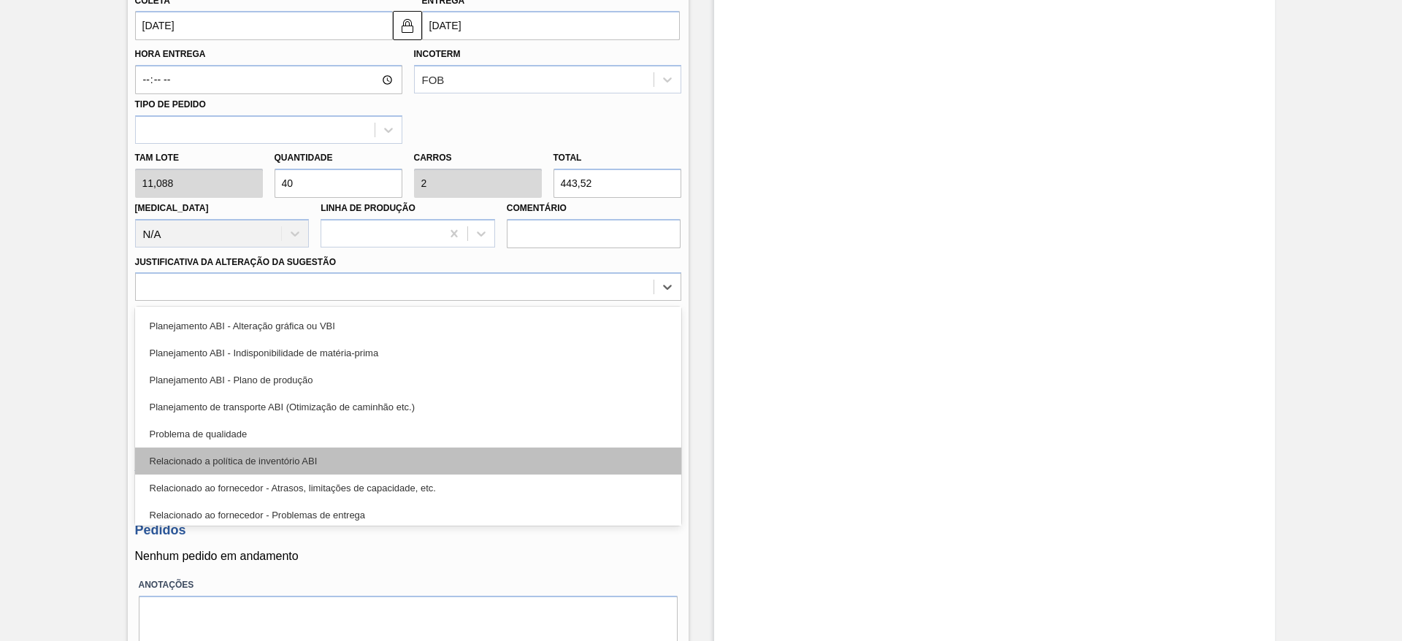
scroll to position [219, 0]
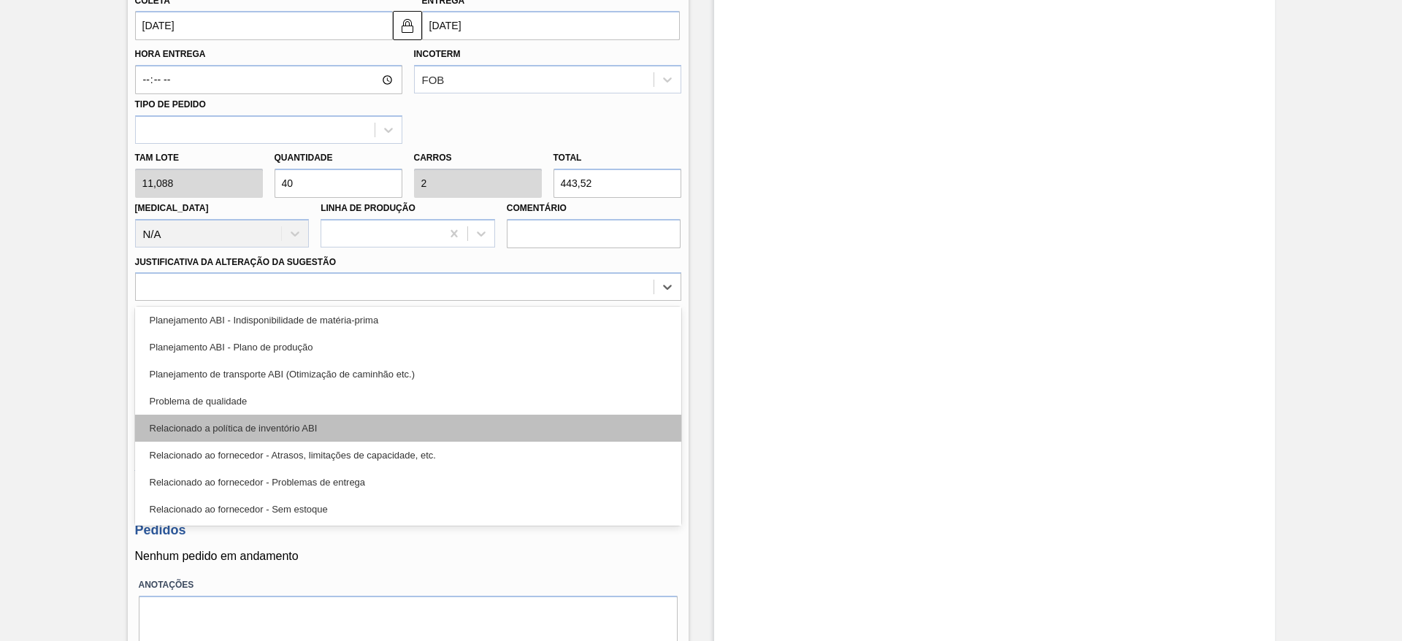
click at [328, 426] on div "Relacionado a política de inventório ABI" at bounding box center [408, 428] width 546 height 27
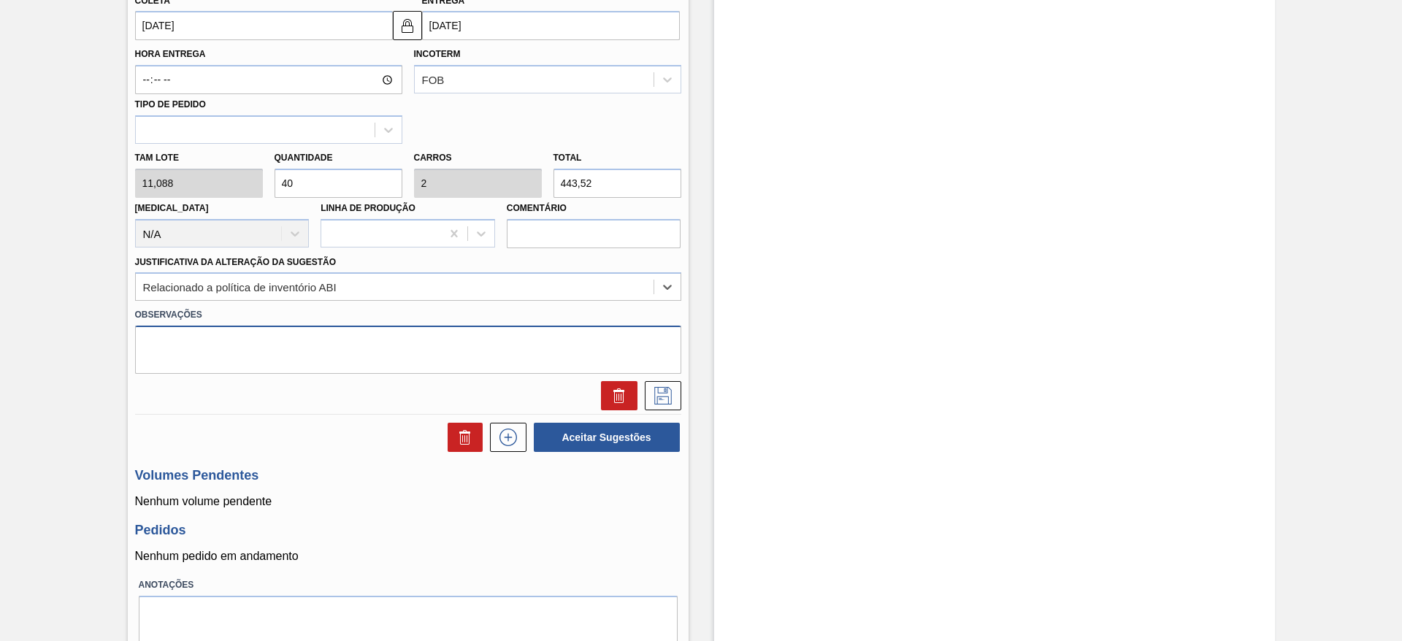
click at [311, 355] on textarea at bounding box center [408, 350] width 546 height 48
type textarea "Sem prog refletida no sistema"
click at [674, 396] on button at bounding box center [663, 395] width 37 height 29
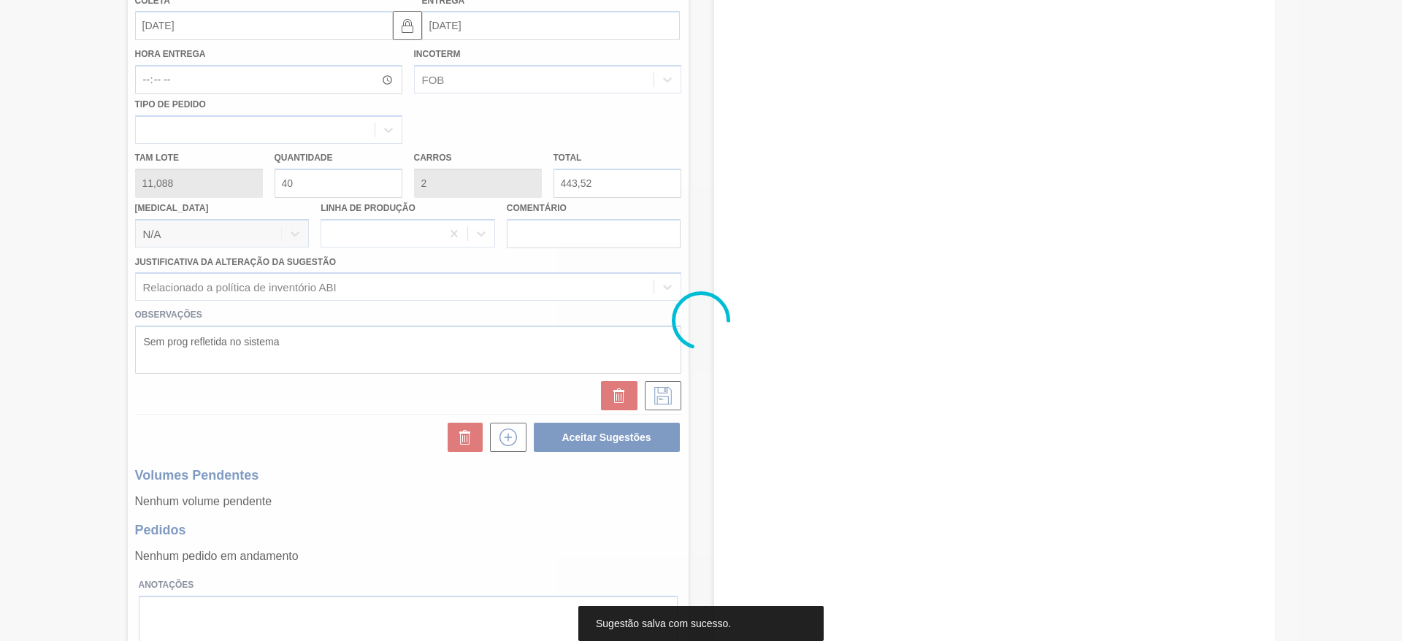
scroll to position [0, 0]
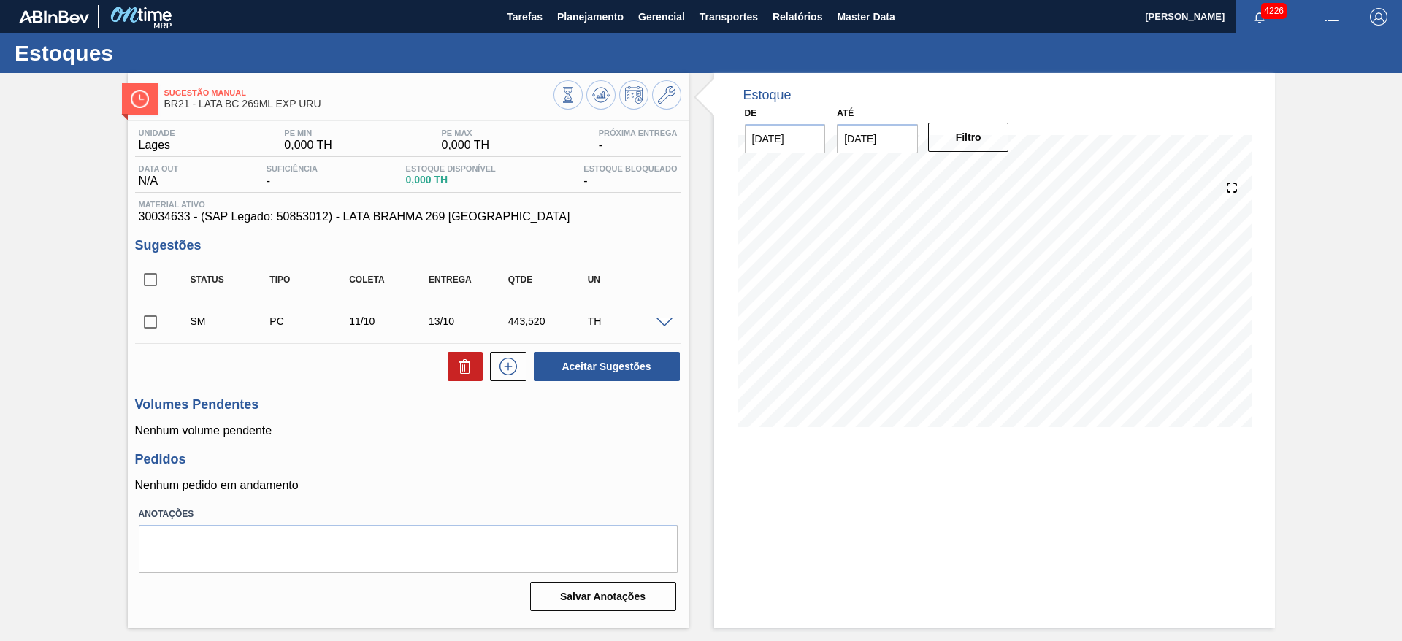
click at [154, 321] on input "checkbox" at bounding box center [150, 322] width 31 height 31
click at [565, 377] on button "Aceitar Sugestões" at bounding box center [607, 366] width 146 height 29
checkbox input "false"
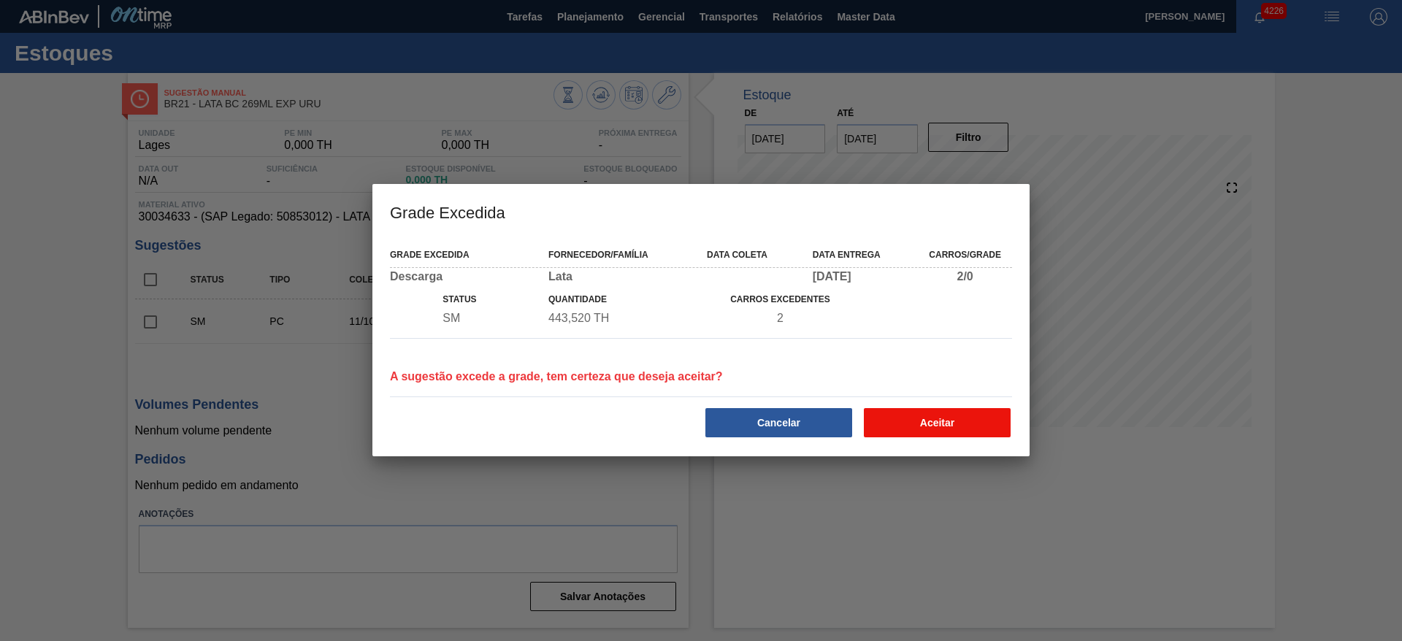
click at [932, 429] on button "Aceitar" at bounding box center [937, 422] width 147 height 29
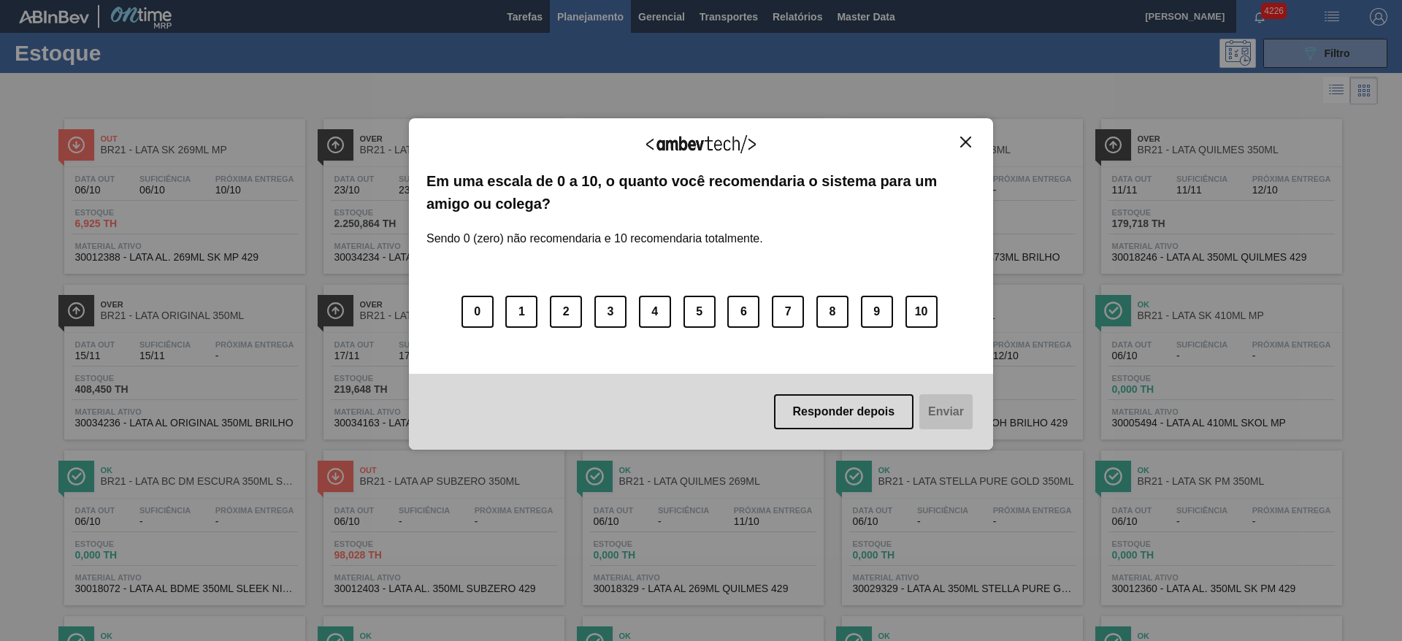
click at [963, 138] on img "Close" at bounding box center [965, 142] width 11 height 11
click at [964, 143] on img "Close" at bounding box center [965, 142] width 11 height 11
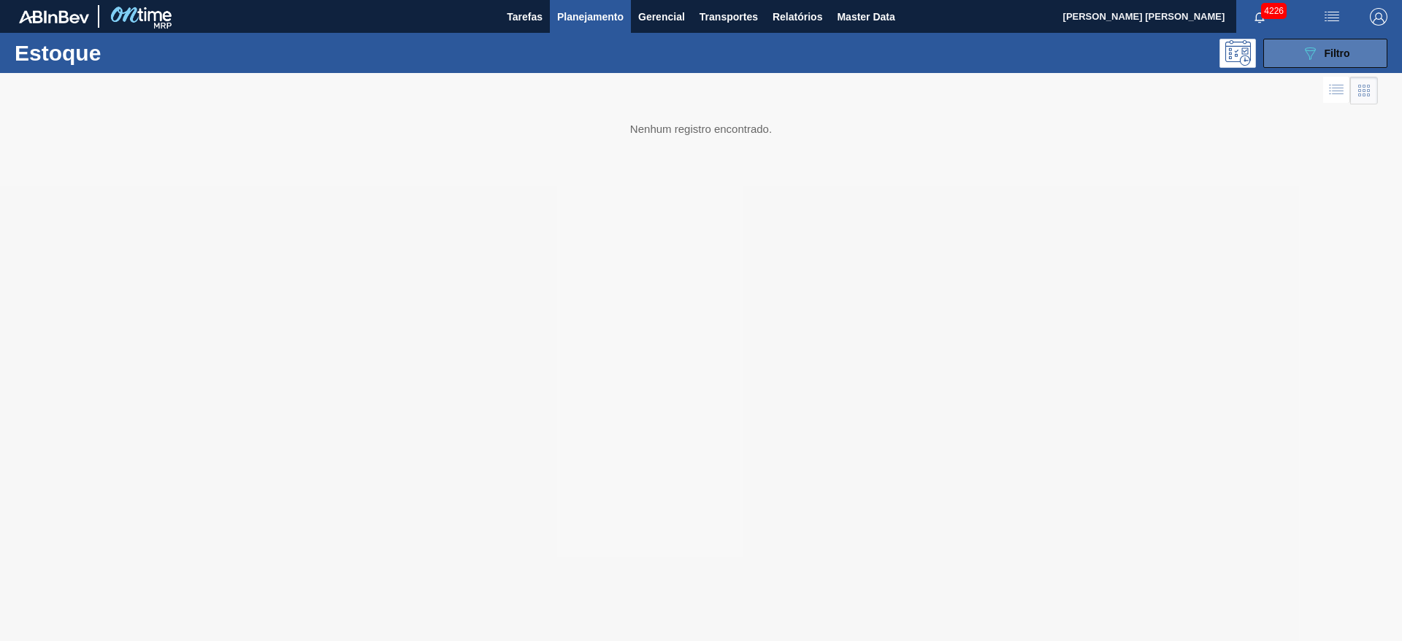
click at [1302, 58] on icon "089F7B8B-B2A5-4AFE-B5C0-19BA573D28AC" at bounding box center [1311, 54] width 18 height 18
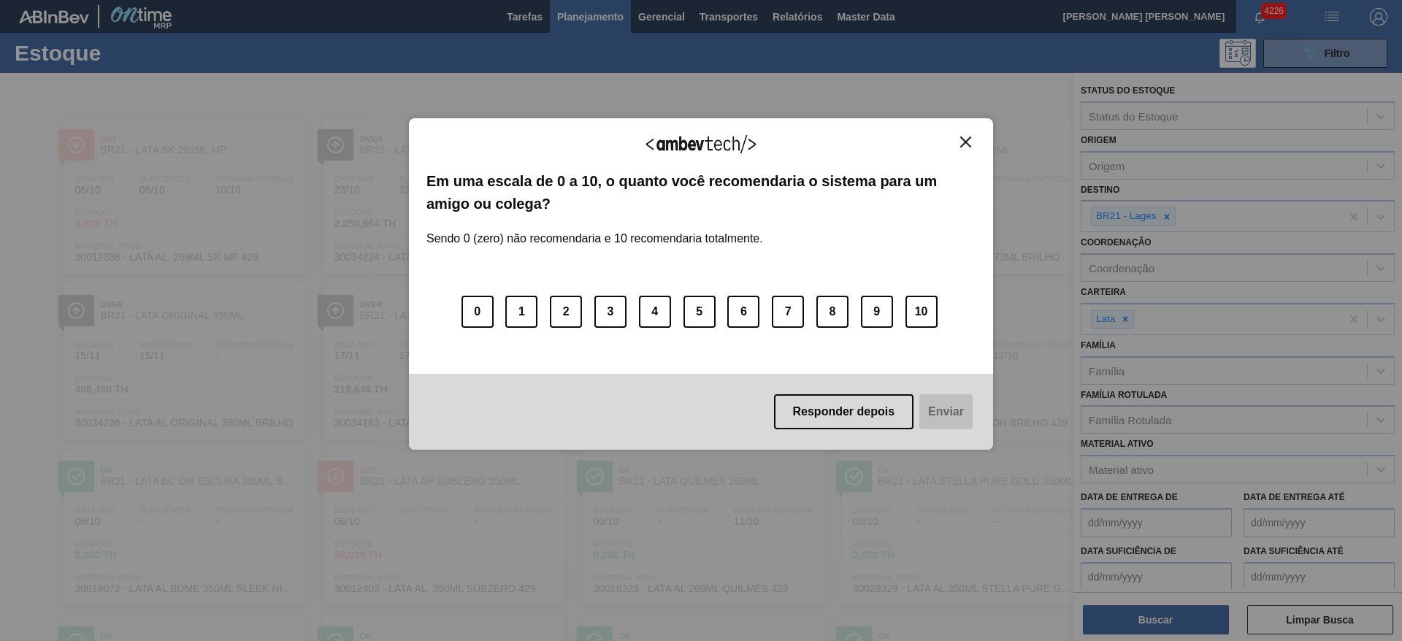
drag, startPoint x: 964, startPoint y: 137, endPoint x: 980, endPoint y: 140, distance: 16.5
click at [966, 137] on img "Close" at bounding box center [965, 142] width 11 height 11
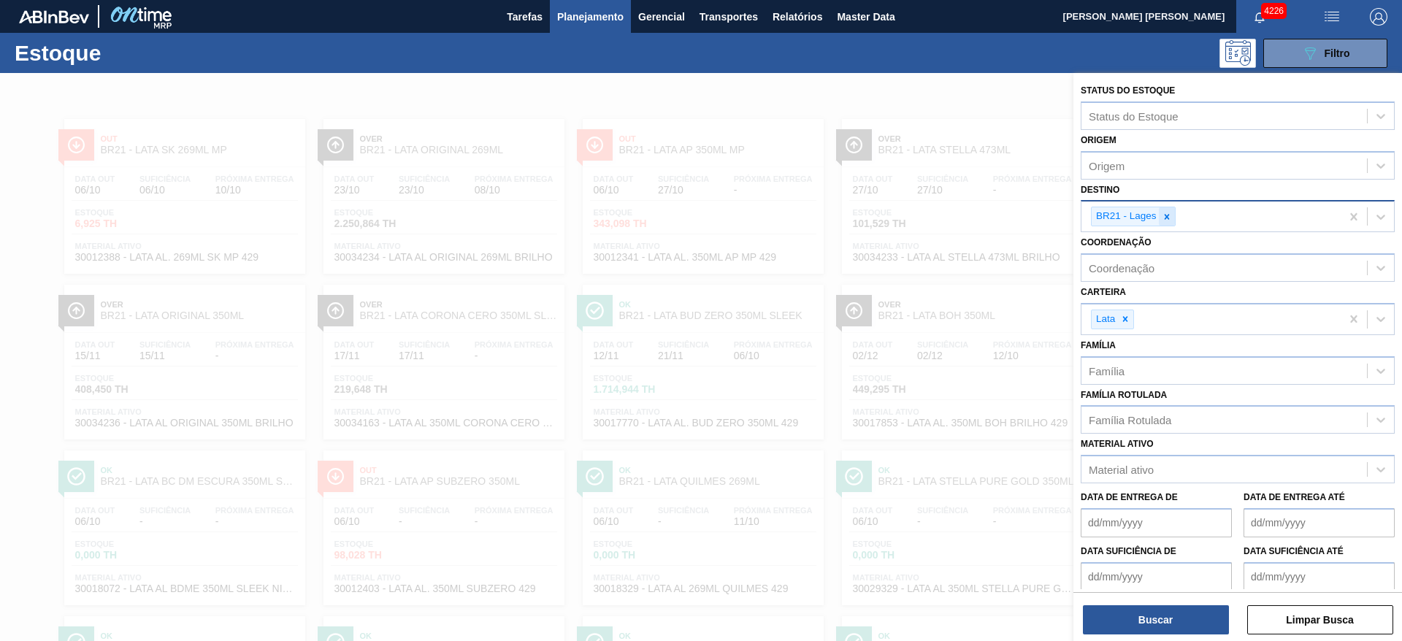
click at [1166, 214] on icon at bounding box center [1167, 217] width 10 height 10
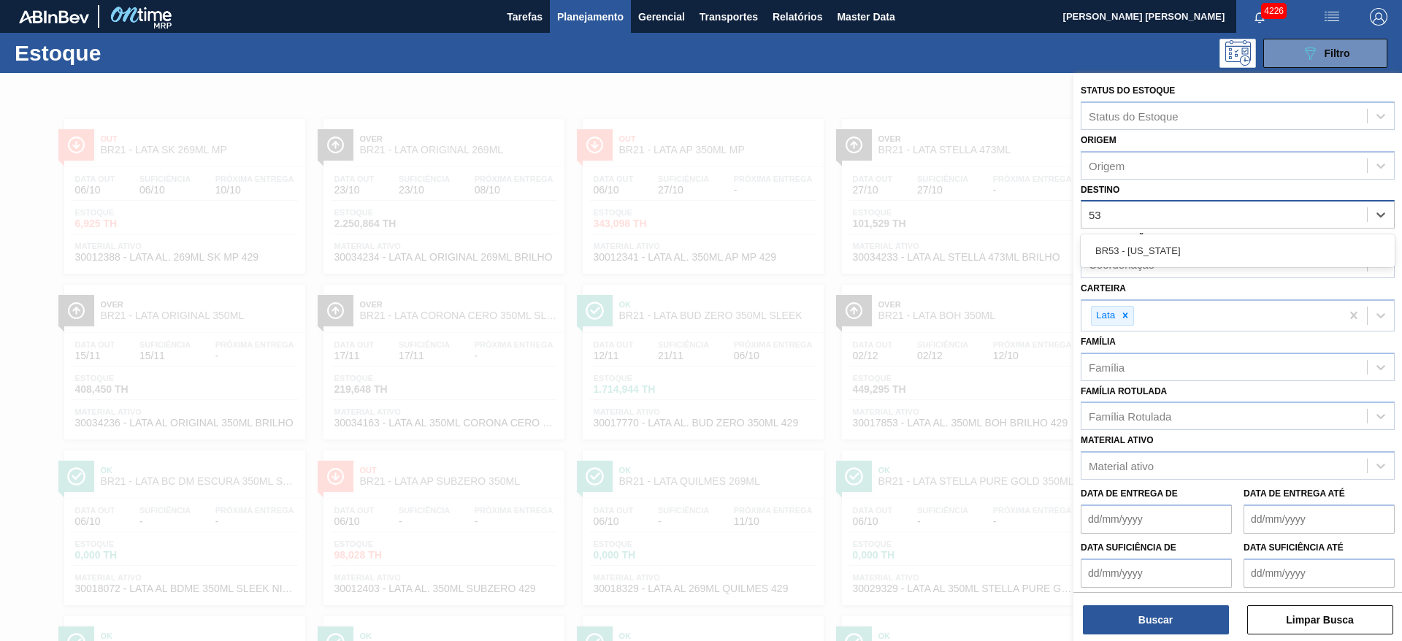
type input "5"
type input "4"
drag, startPoint x: 911, startPoint y: 111, endPoint x: 912, endPoint y: 156, distance: 45.3
click at [911, 110] on div at bounding box center [701, 393] width 1402 height 641
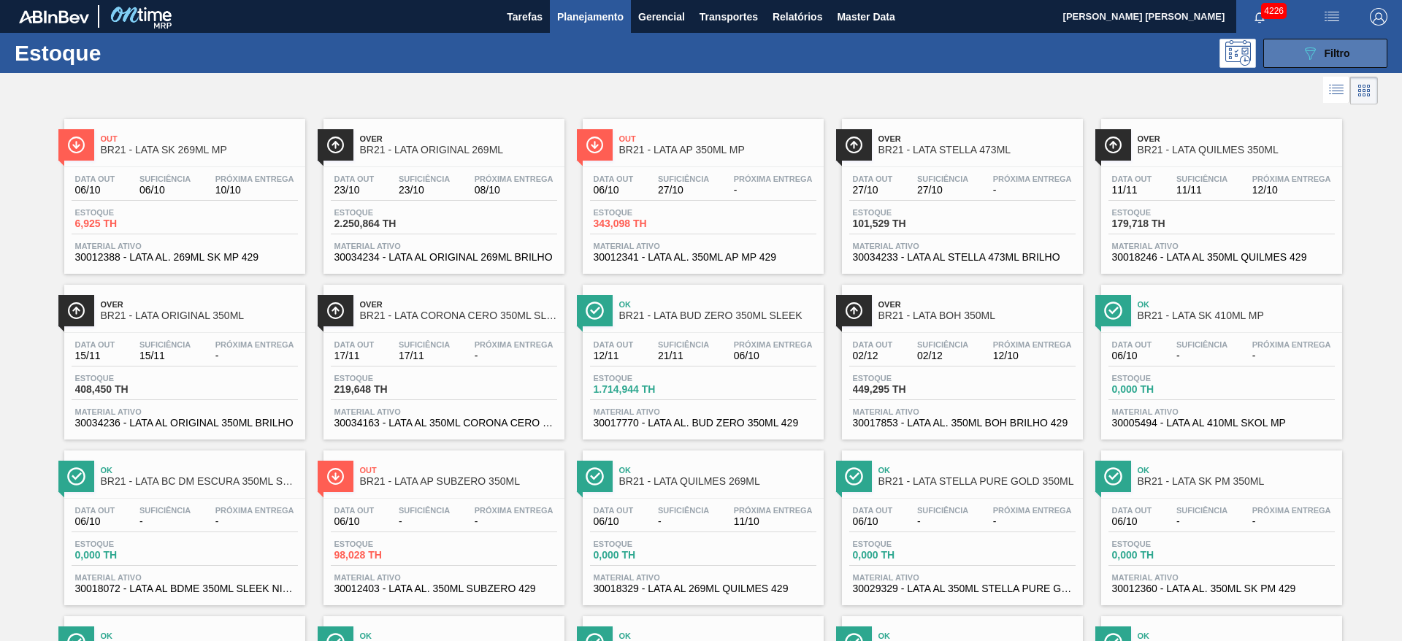
click at [1283, 46] on button "089F7B8B-B2A5-4AFE-B5C0-19BA573D28AC Filtro" at bounding box center [1326, 53] width 124 height 29
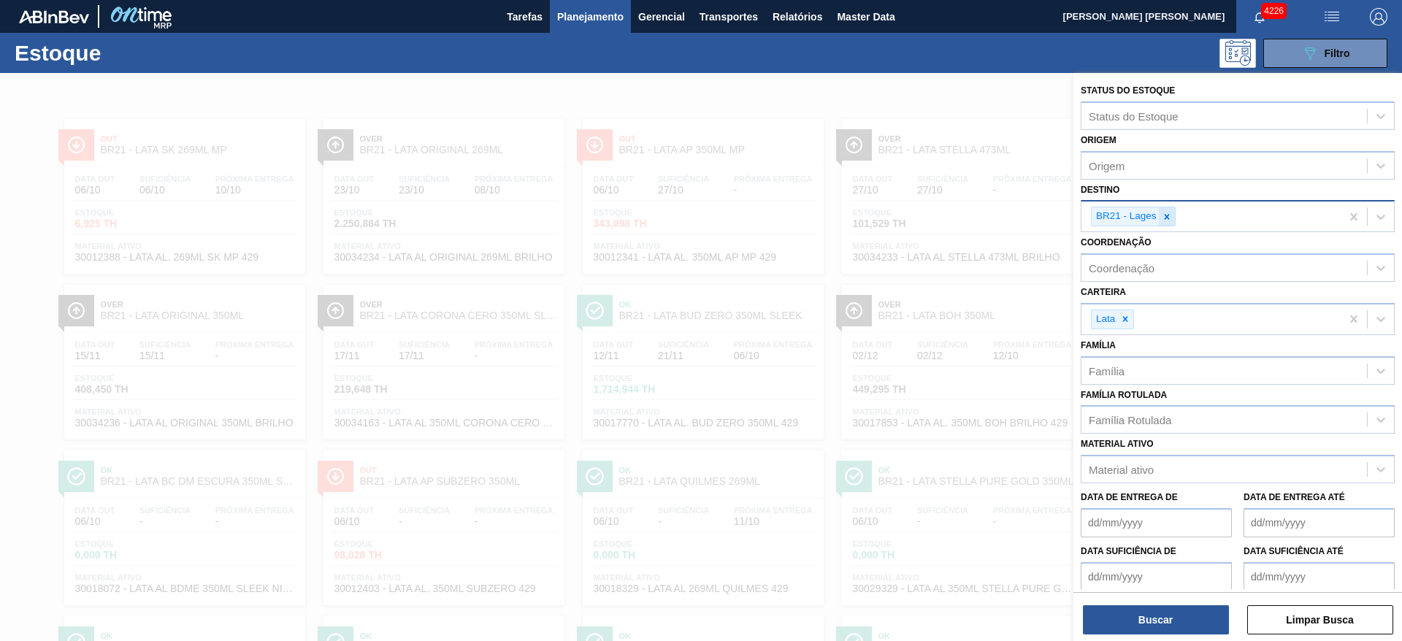
click at [1164, 214] on icon at bounding box center [1167, 217] width 10 height 10
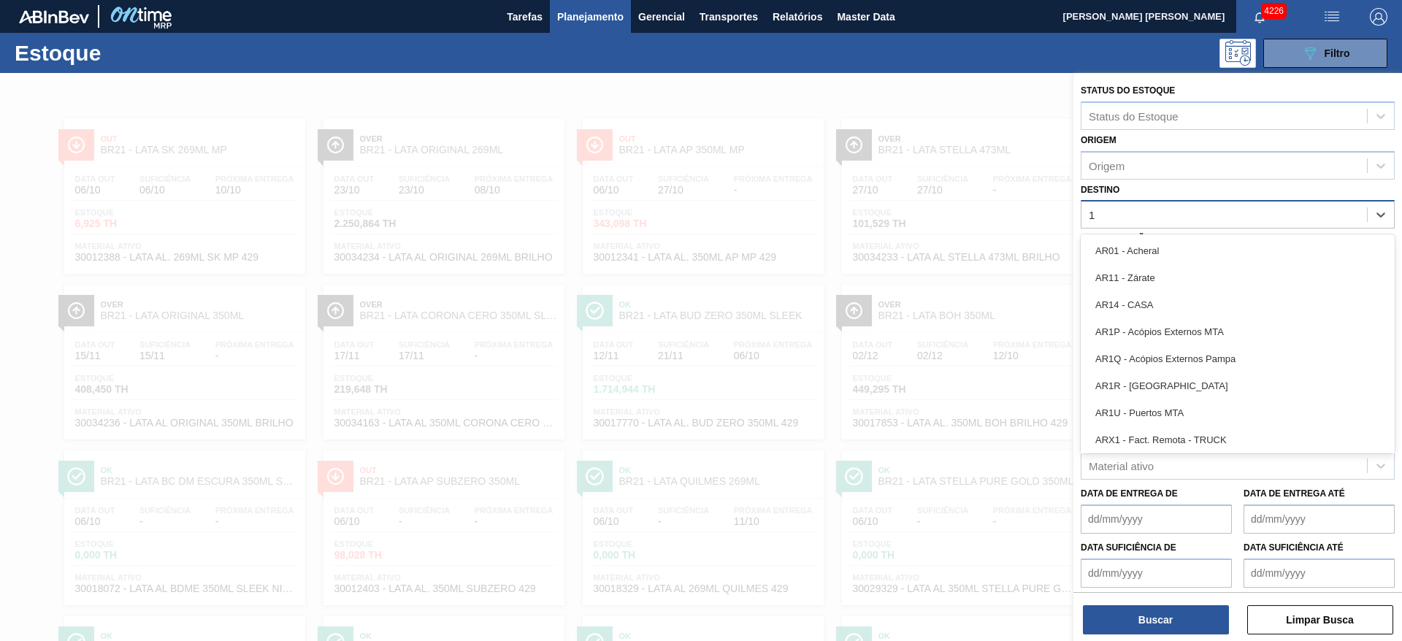
type input "16"
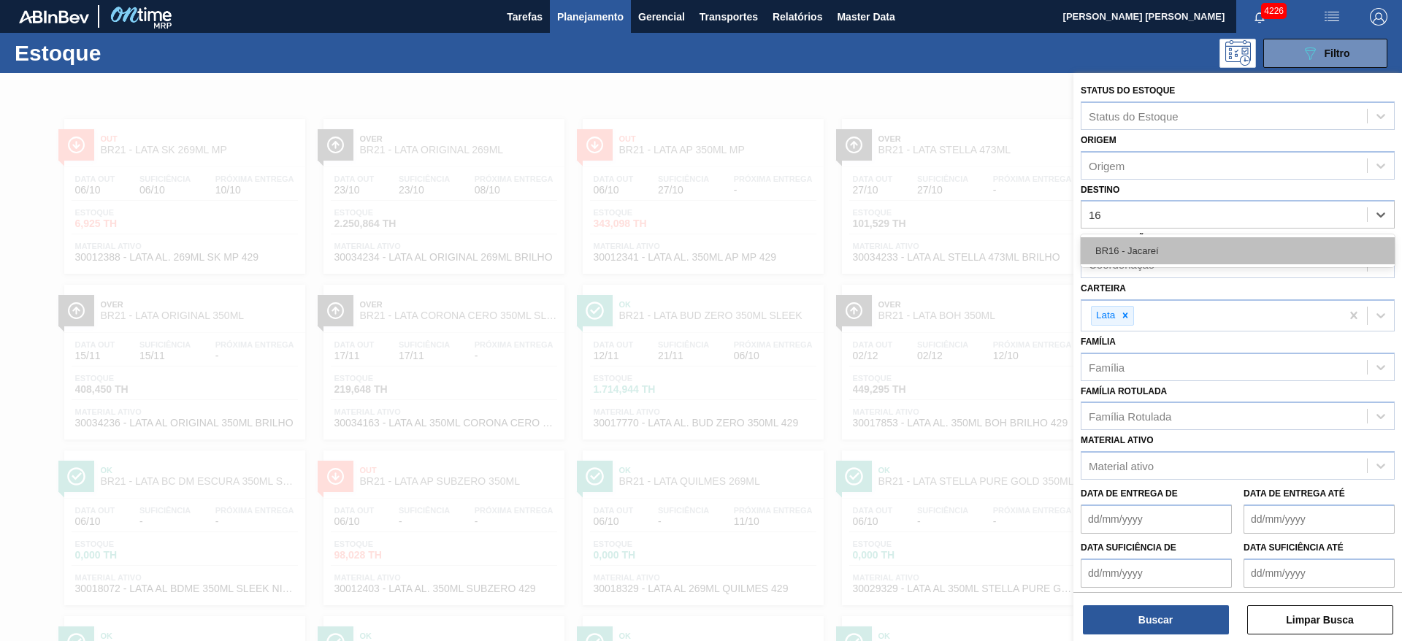
click at [1145, 248] on div "BR16 - Jacareí" at bounding box center [1238, 250] width 314 height 27
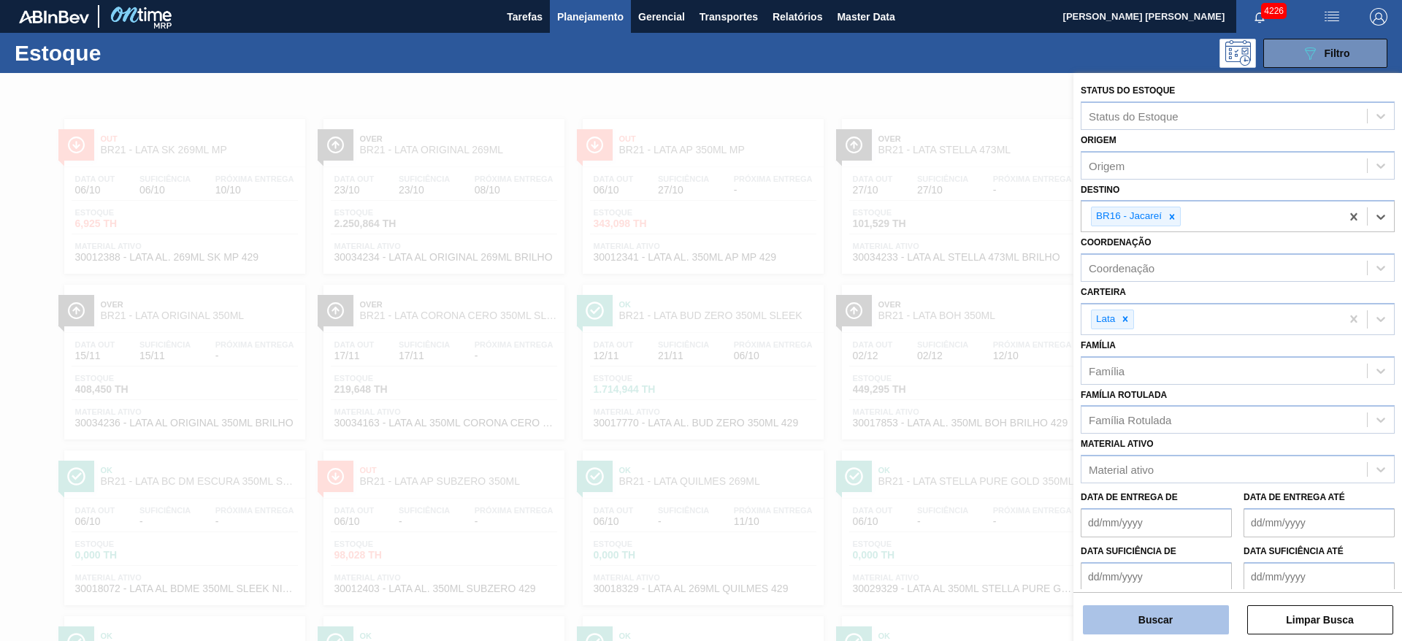
click at [1142, 611] on button "Buscar" at bounding box center [1156, 620] width 146 height 29
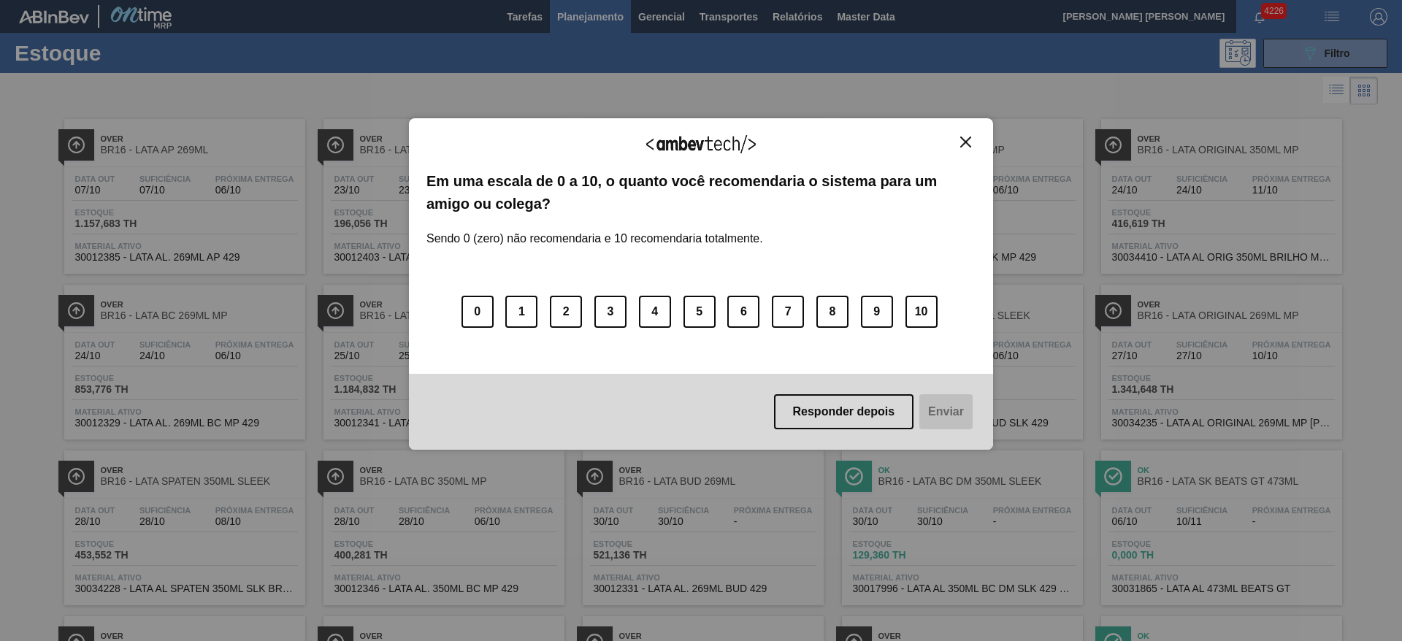
drag, startPoint x: 959, startPoint y: 140, endPoint x: 1039, endPoint y: 37, distance: 130.6
click at [960, 139] on button "Close" at bounding box center [966, 142] width 20 height 12
click at [965, 144] on img "Close" at bounding box center [965, 142] width 11 height 11
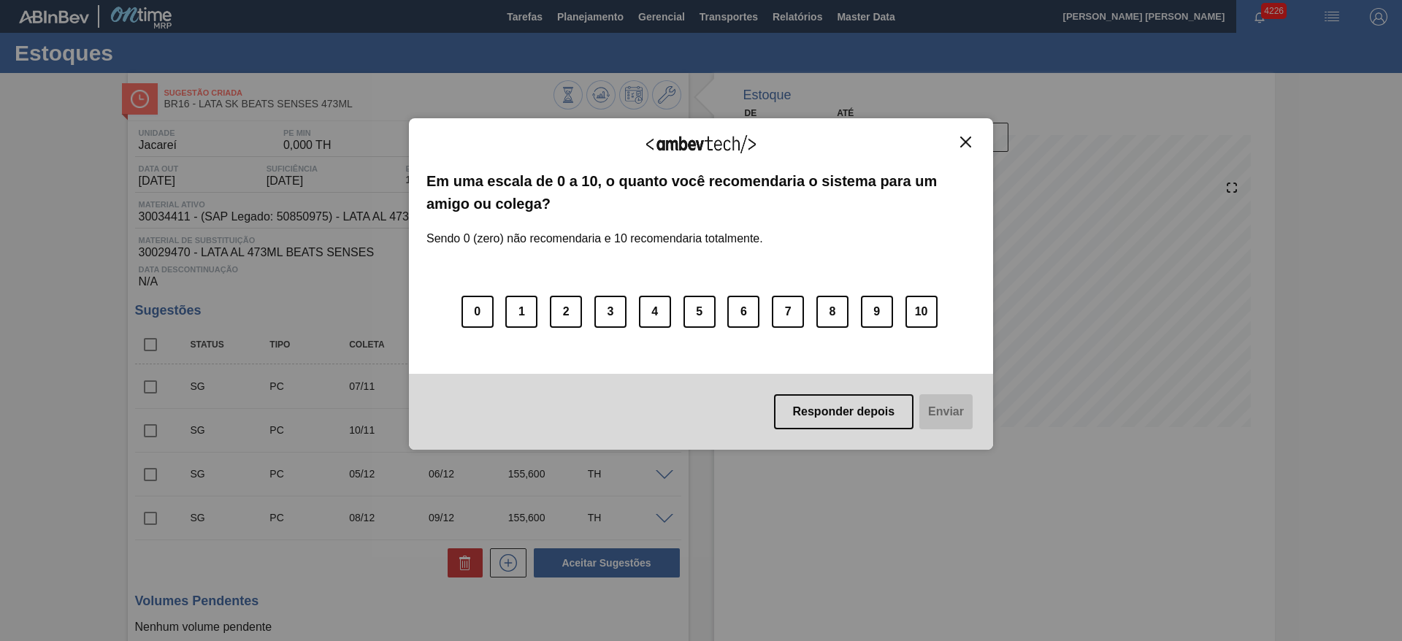
click at [963, 140] on img "Close" at bounding box center [965, 142] width 11 height 11
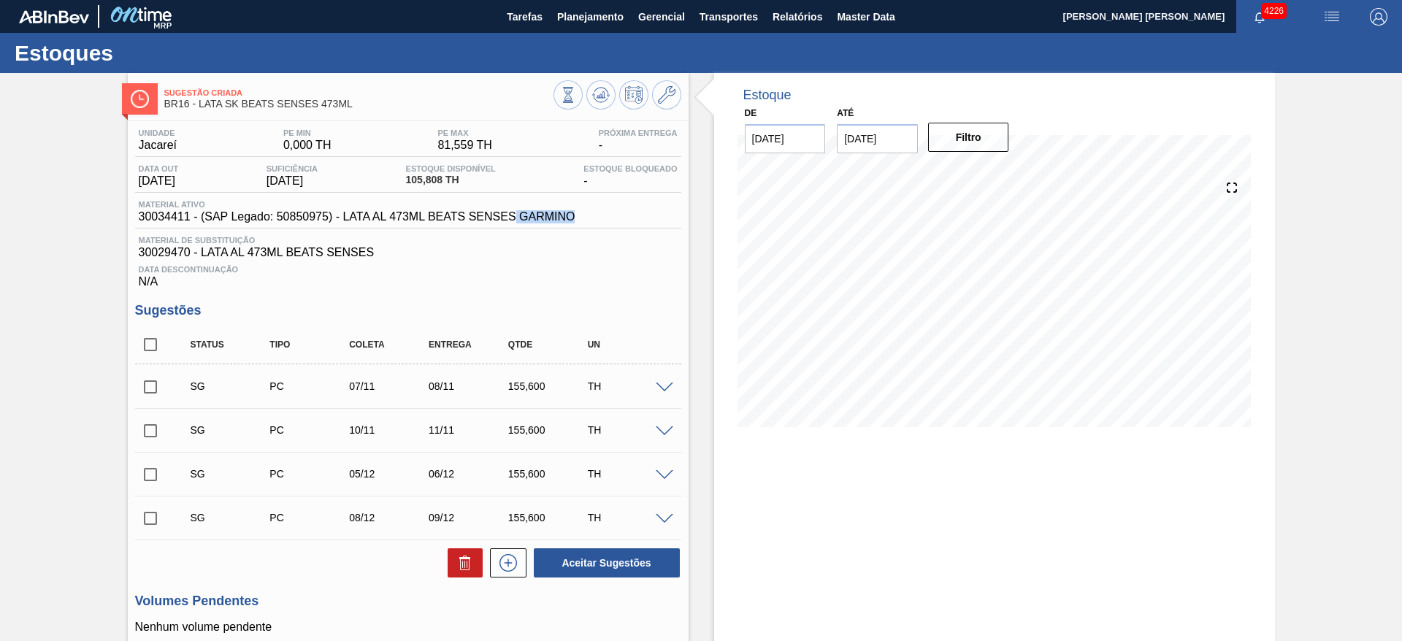
drag, startPoint x: 576, startPoint y: 220, endPoint x: 516, endPoint y: 221, distance: 59.9
click at [516, 221] on div "Material ativo 30034411 - (SAP Legado: 50850975) - LATA AL 473ML BEATS SENSES G…" at bounding box center [357, 211] width 444 height 23
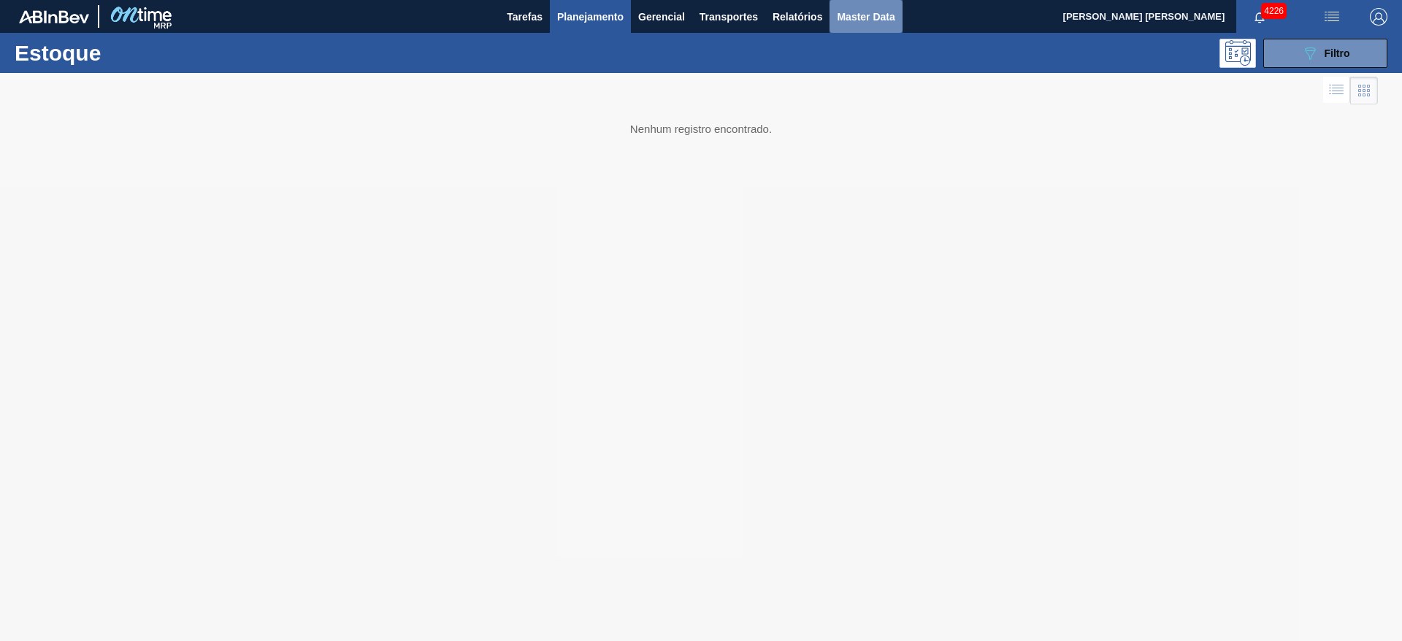
click at [877, 19] on span "Master Data" at bounding box center [866, 17] width 58 height 18
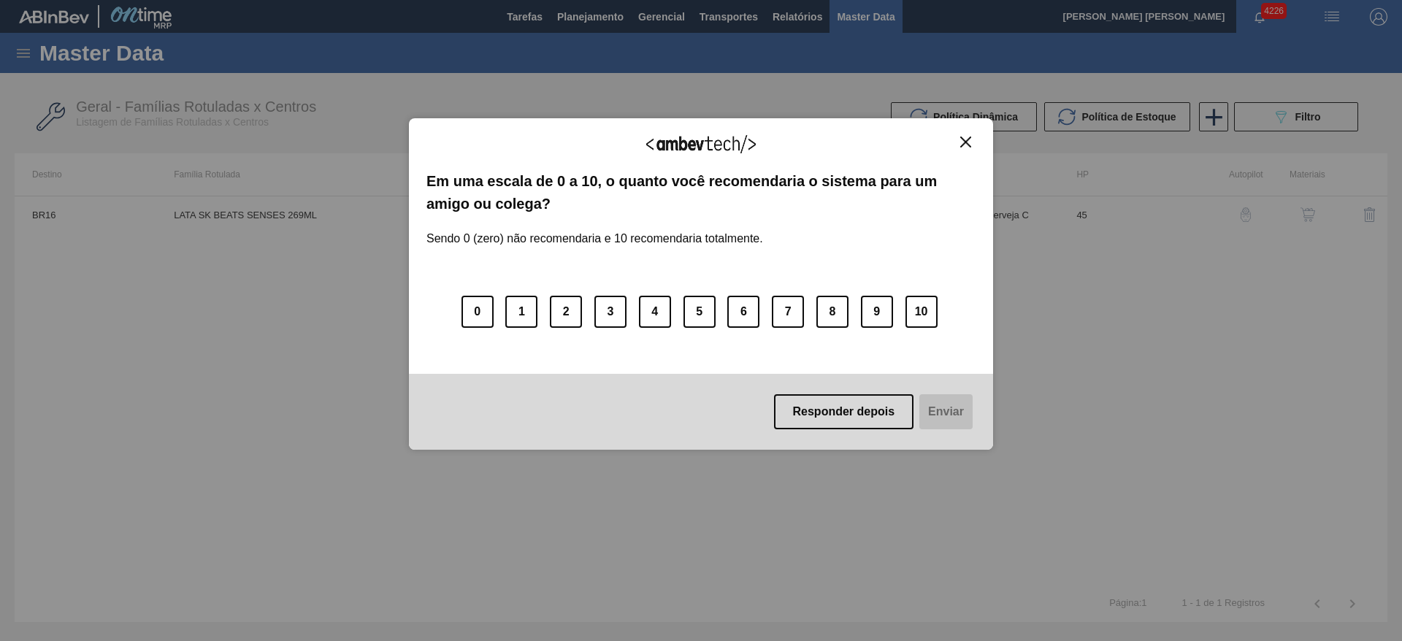
click at [960, 142] on button "Close" at bounding box center [966, 142] width 20 height 12
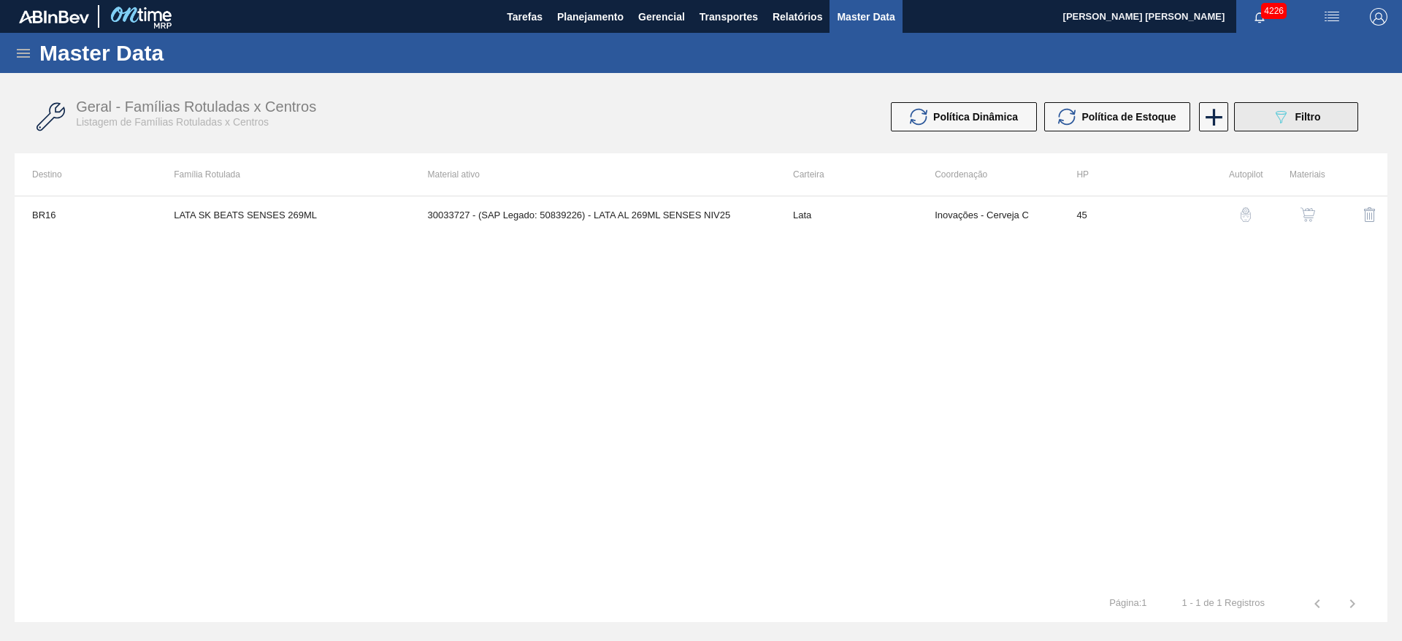
click at [1287, 119] on icon "089F7B8B-B2A5-4AFE-B5C0-19BA573D28AC" at bounding box center [1281, 117] width 18 height 18
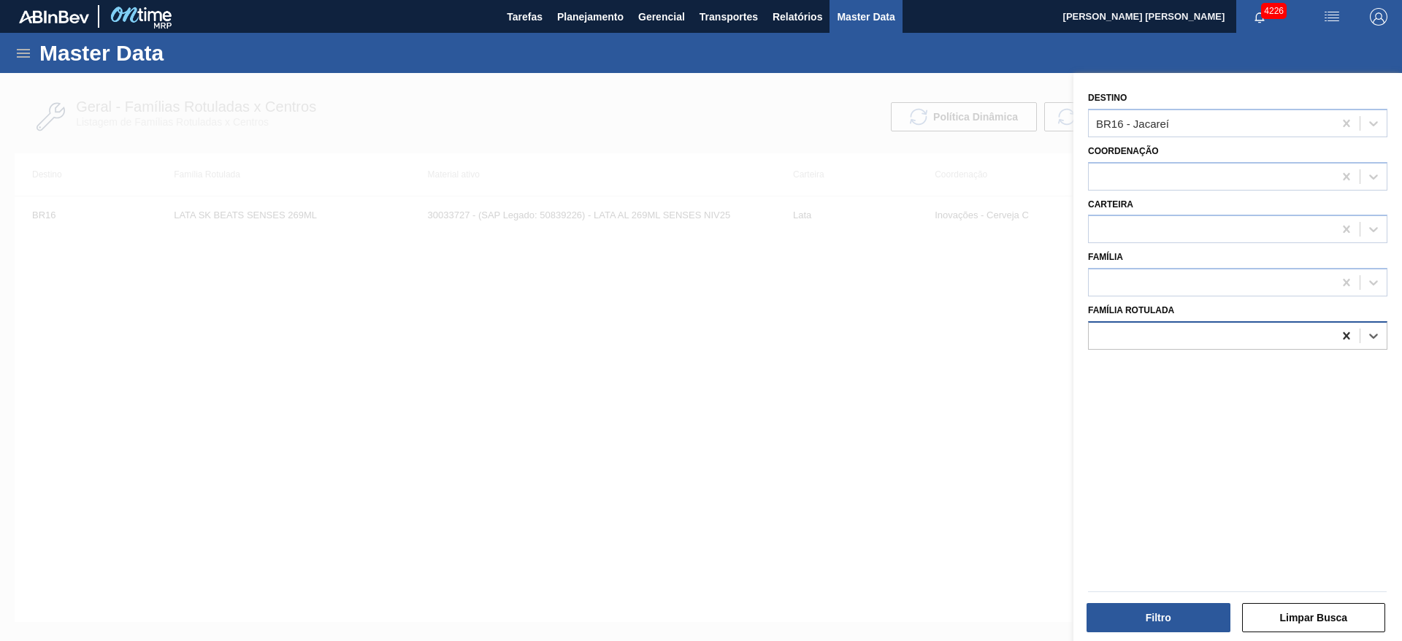
click at [1347, 341] on icon at bounding box center [1347, 336] width 15 height 15
type Rotulada "lata sk sen"
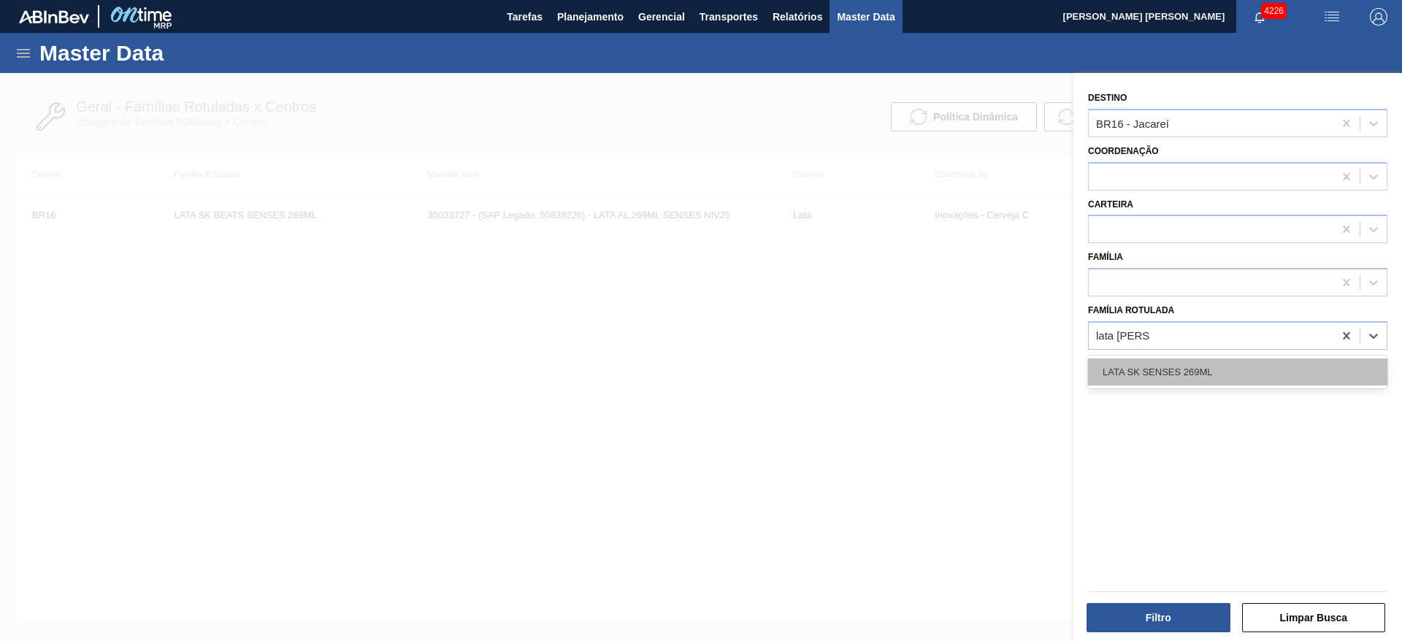
click at [1120, 367] on div "LATA SK SENSES 269ML" at bounding box center [1237, 372] width 299 height 27
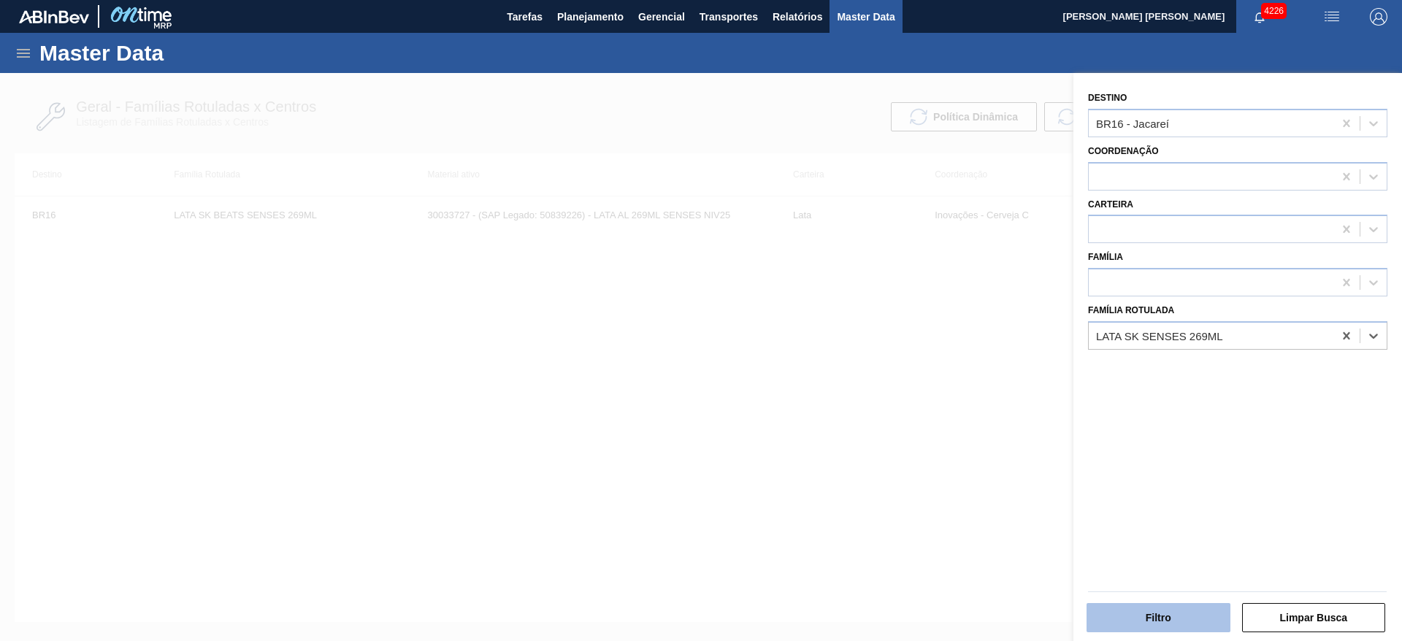
click at [1180, 609] on button "Filtro" at bounding box center [1159, 617] width 144 height 29
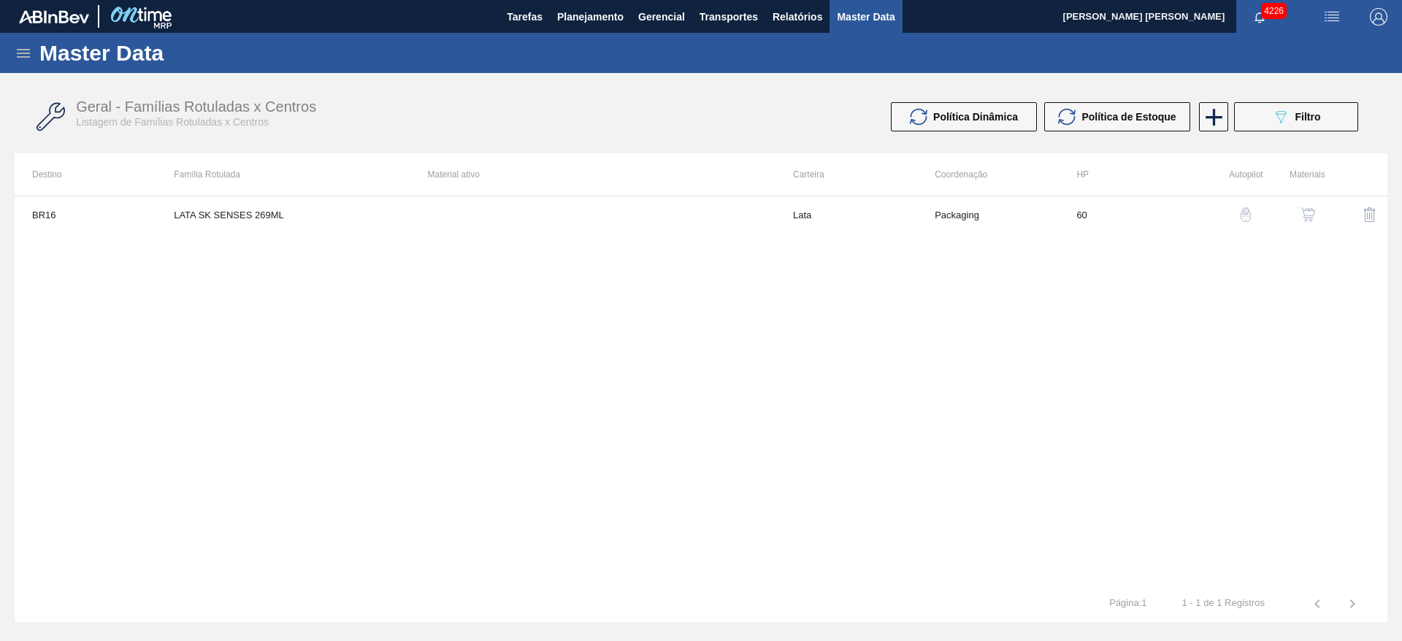
click at [1301, 214] on img "button" at bounding box center [1308, 214] width 15 height 15
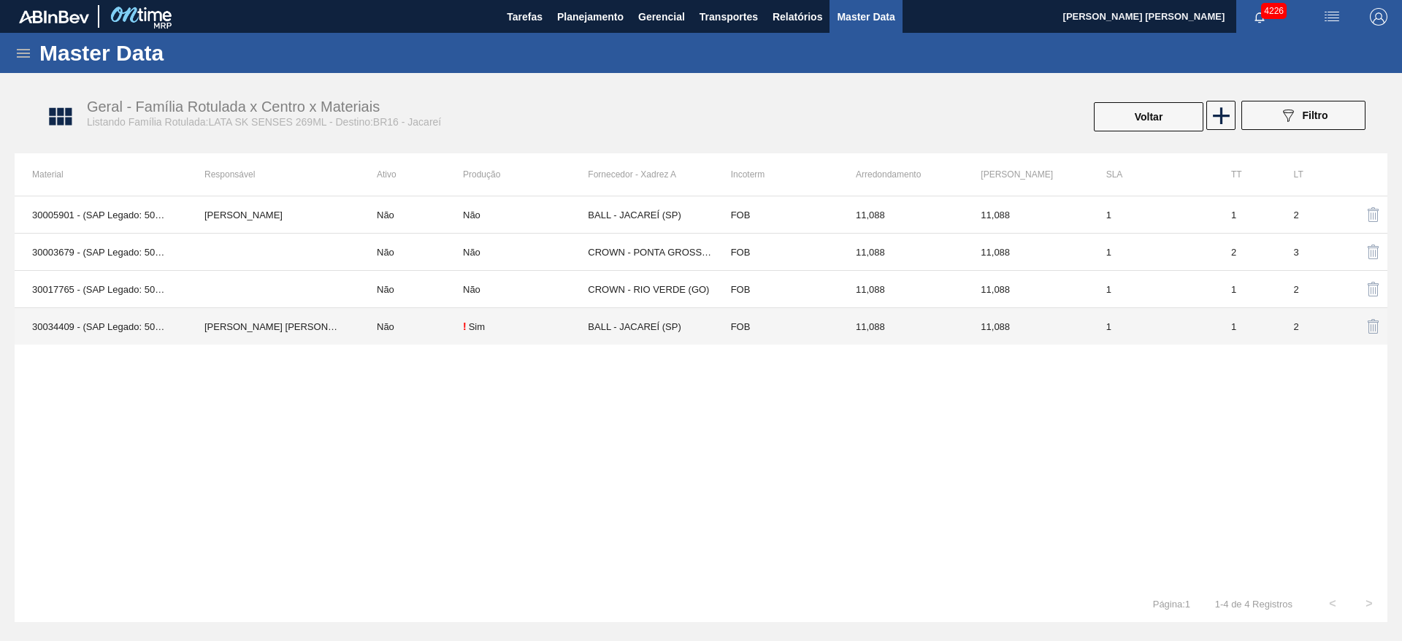
click at [530, 315] on td "! Sim" at bounding box center [525, 326] width 125 height 37
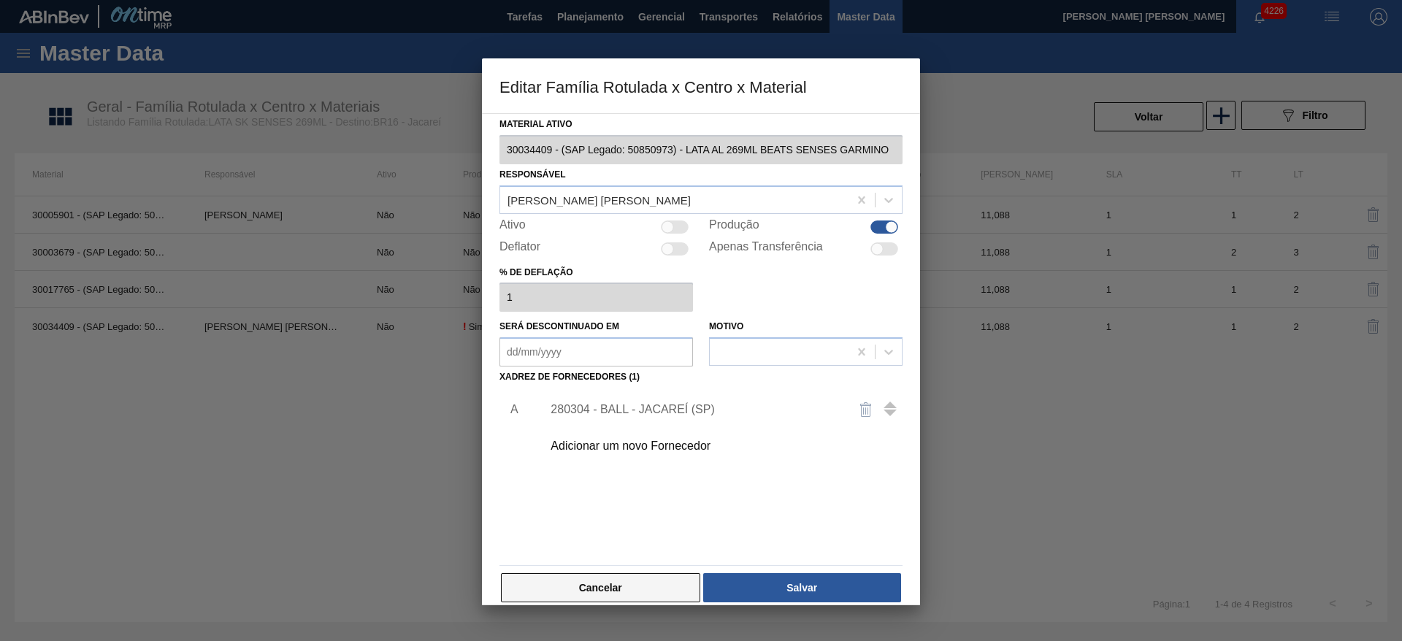
click at [646, 584] on button "Cancelar" at bounding box center [600, 587] width 199 height 29
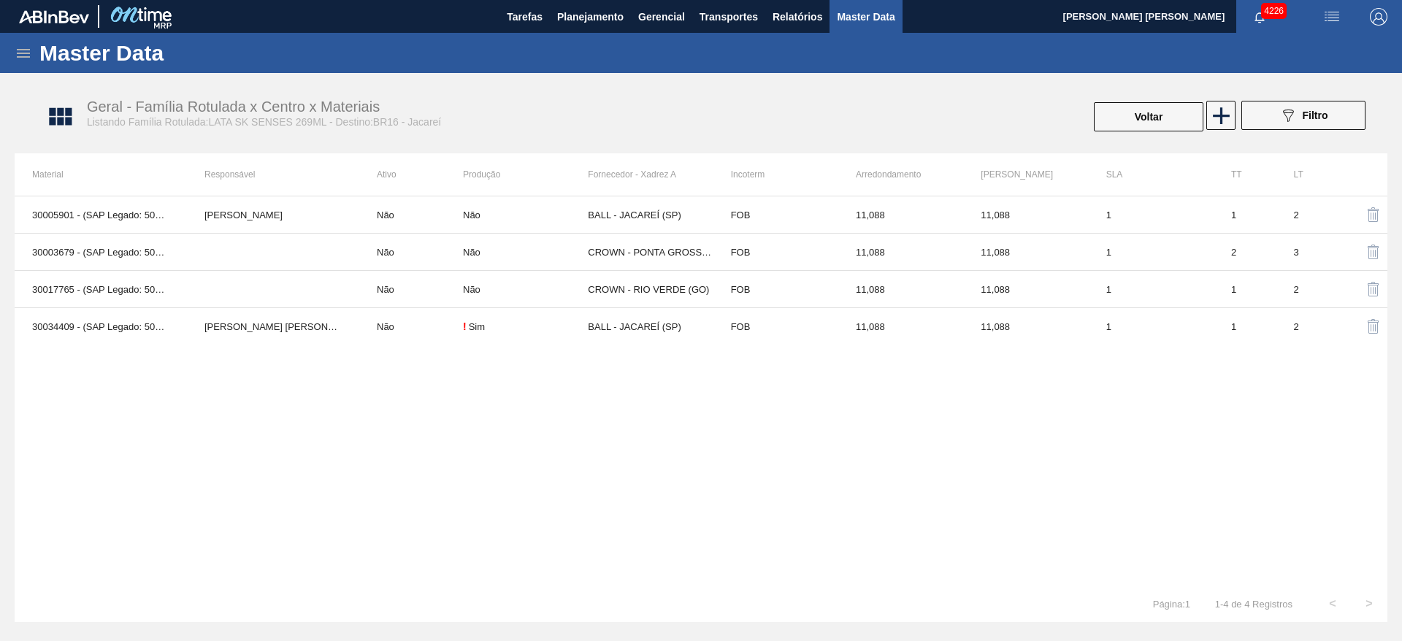
click at [1375, 319] on img "button" at bounding box center [1374, 327] width 18 height 18
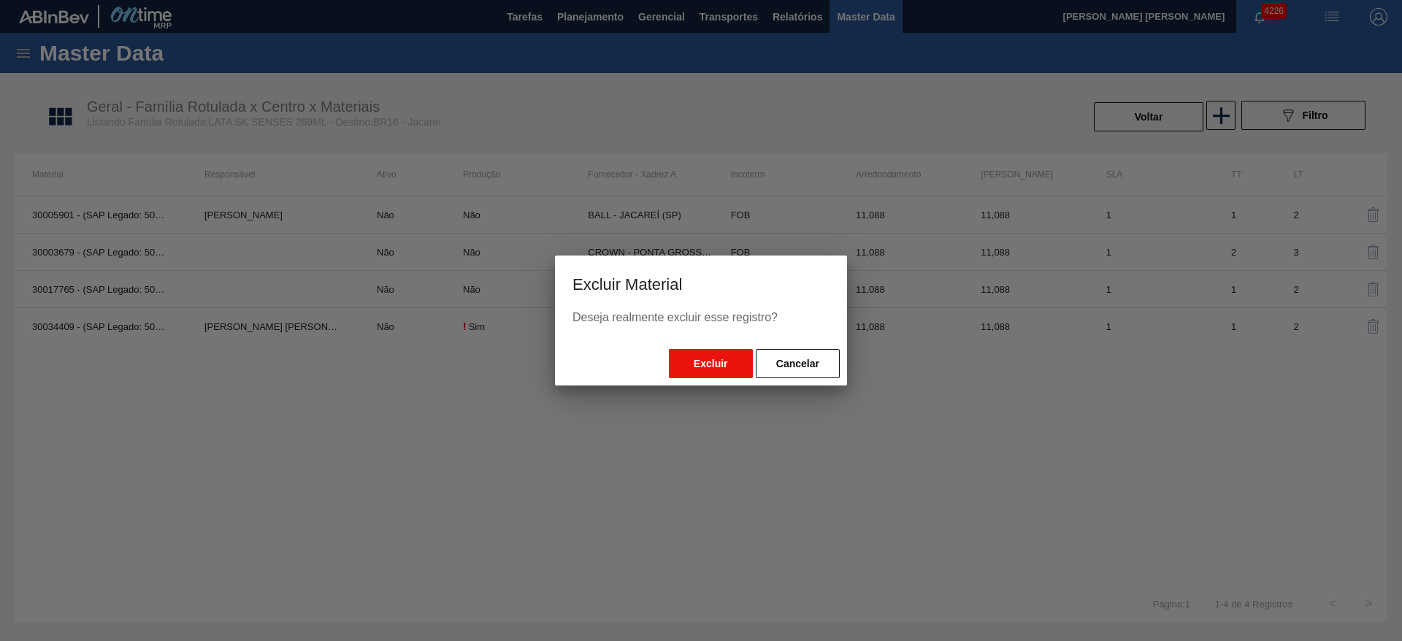
click at [716, 361] on button "Excluir" at bounding box center [711, 363] width 84 height 29
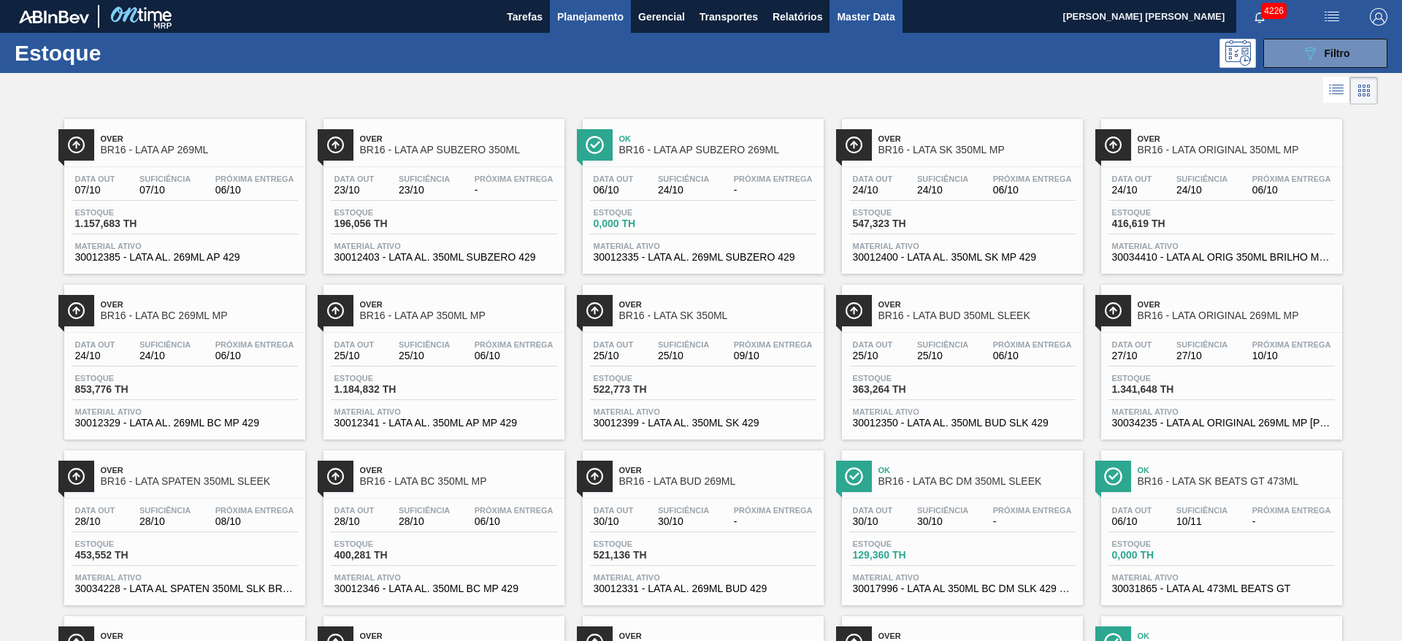
click at [862, 19] on span "Master Data" at bounding box center [866, 17] width 58 height 18
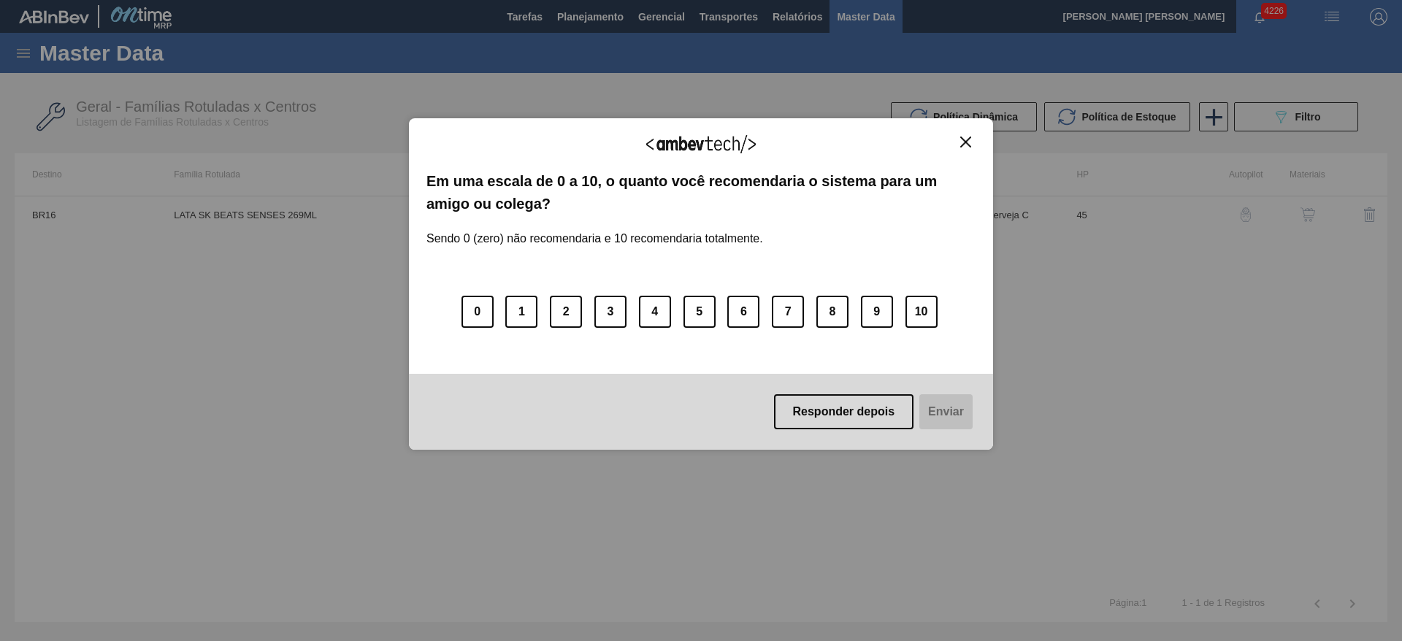
click at [967, 142] on img "Close" at bounding box center [965, 142] width 11 height 11
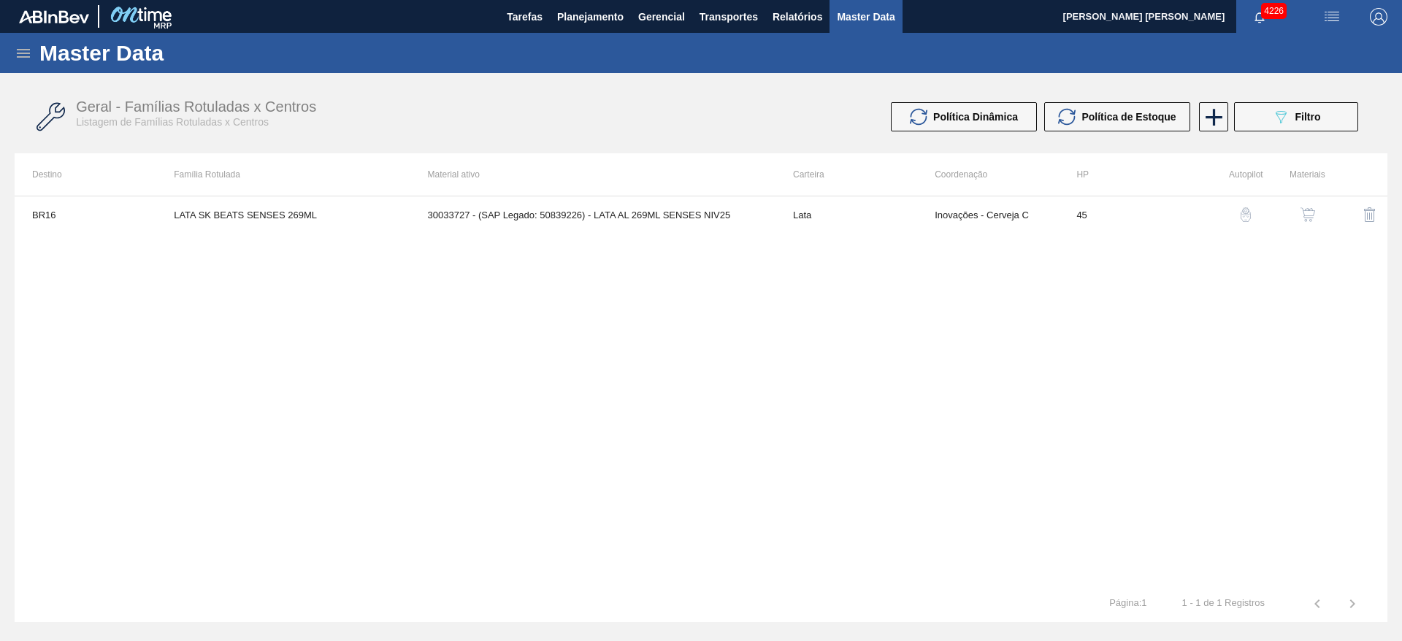
click at [27, 53] on icon at bounding box center [23, 53] width 13 height 9
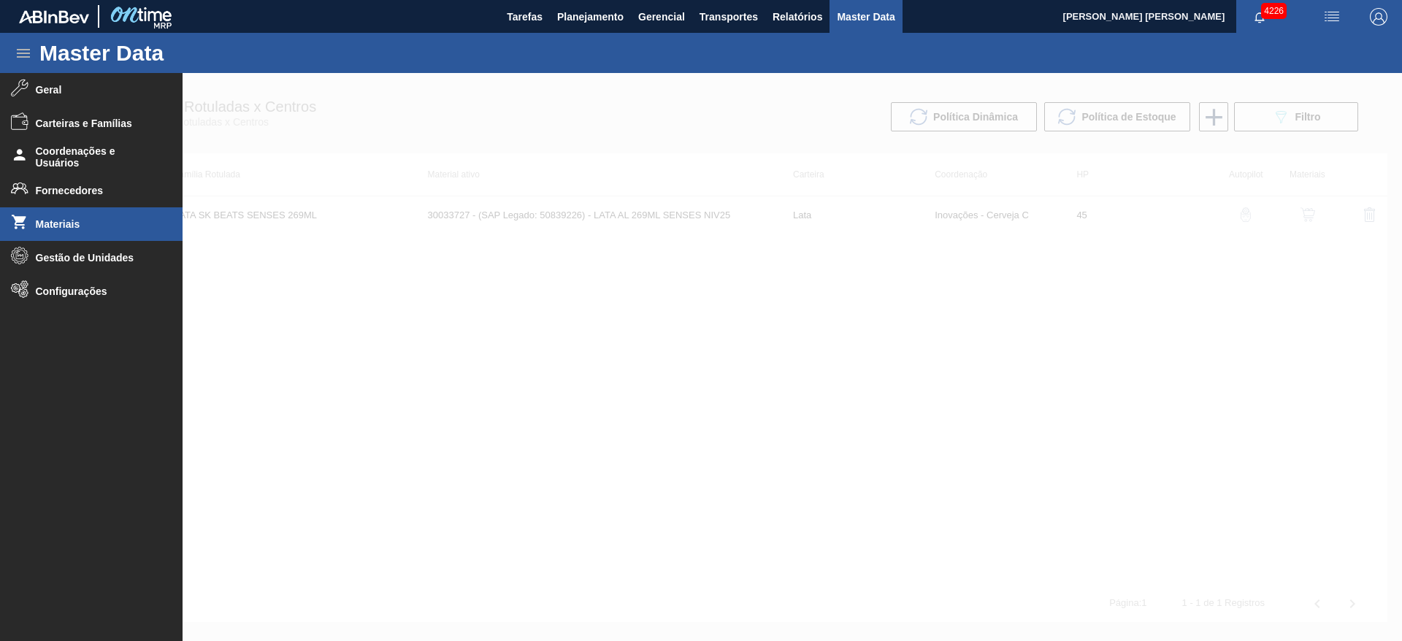
click at [69, 221] on span "Materiais" at bounding box center [96, 224] width 121 height 12
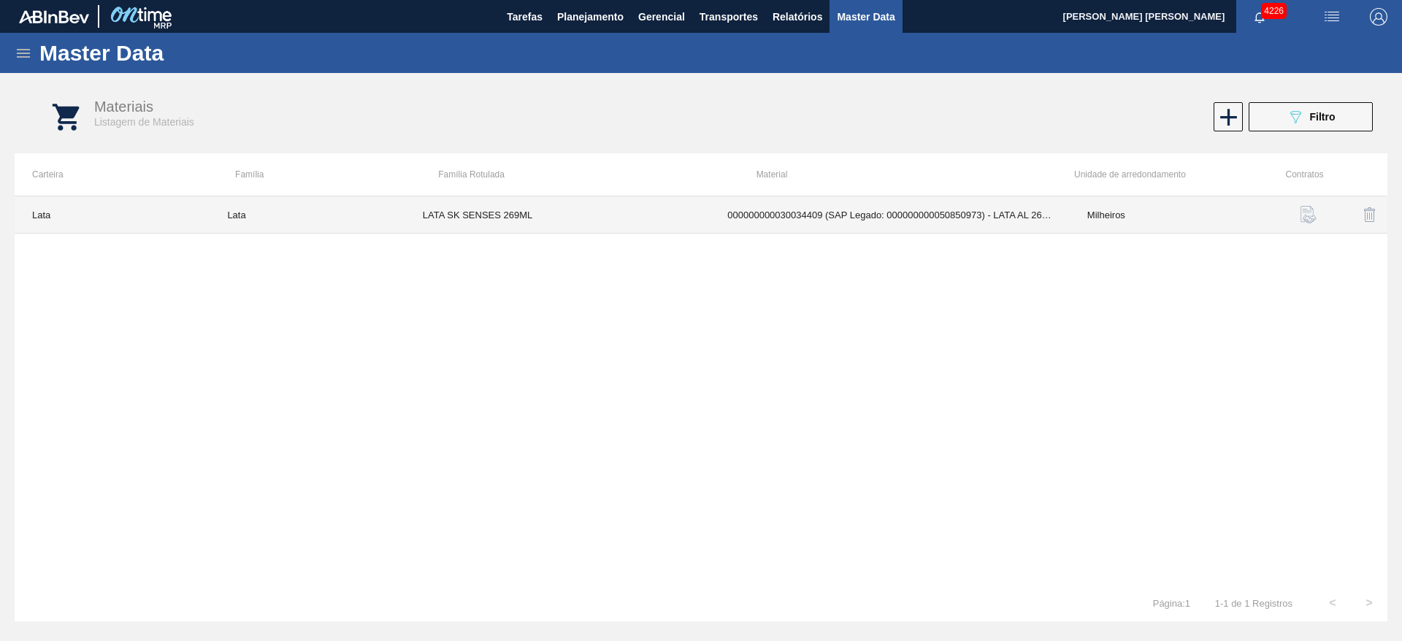
click at [588, 215] on td "LATA SK SENSES 269ML" at bounding box center [557, 214] width 305 height 37
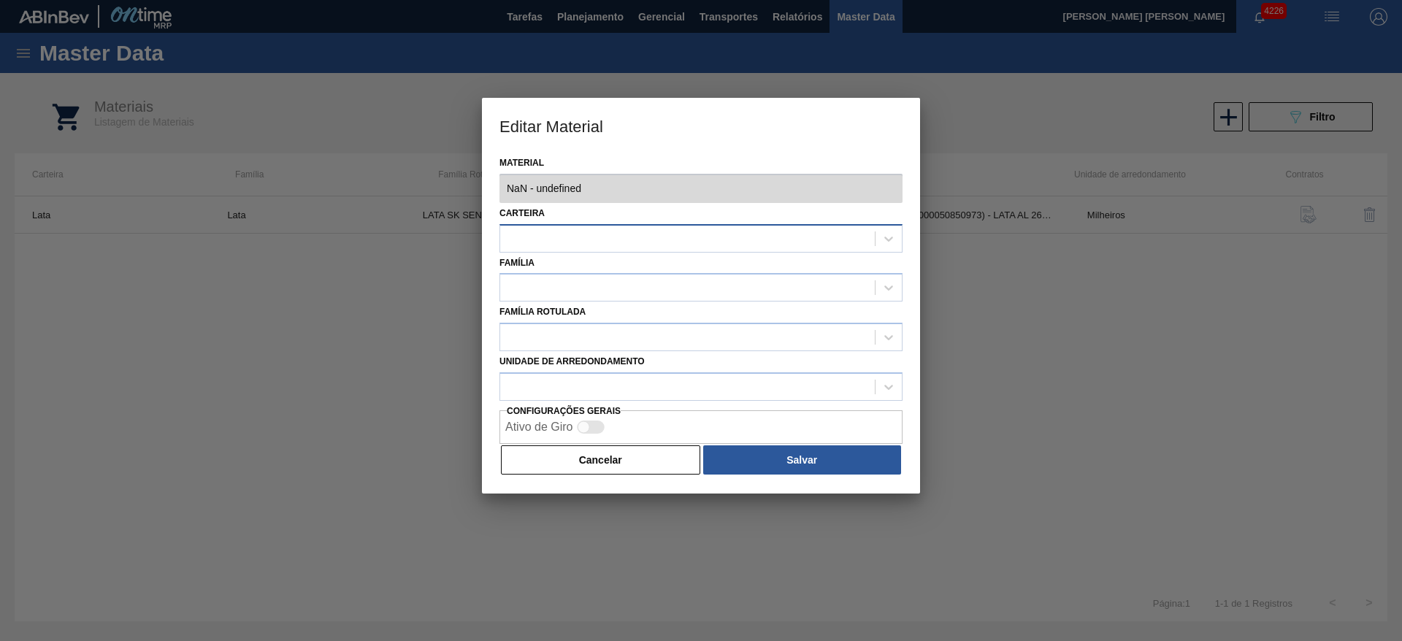
type input "30034409 - 000000000030034409 (SAP Legado: 000000000050850973) - LATA AL 269ML …"
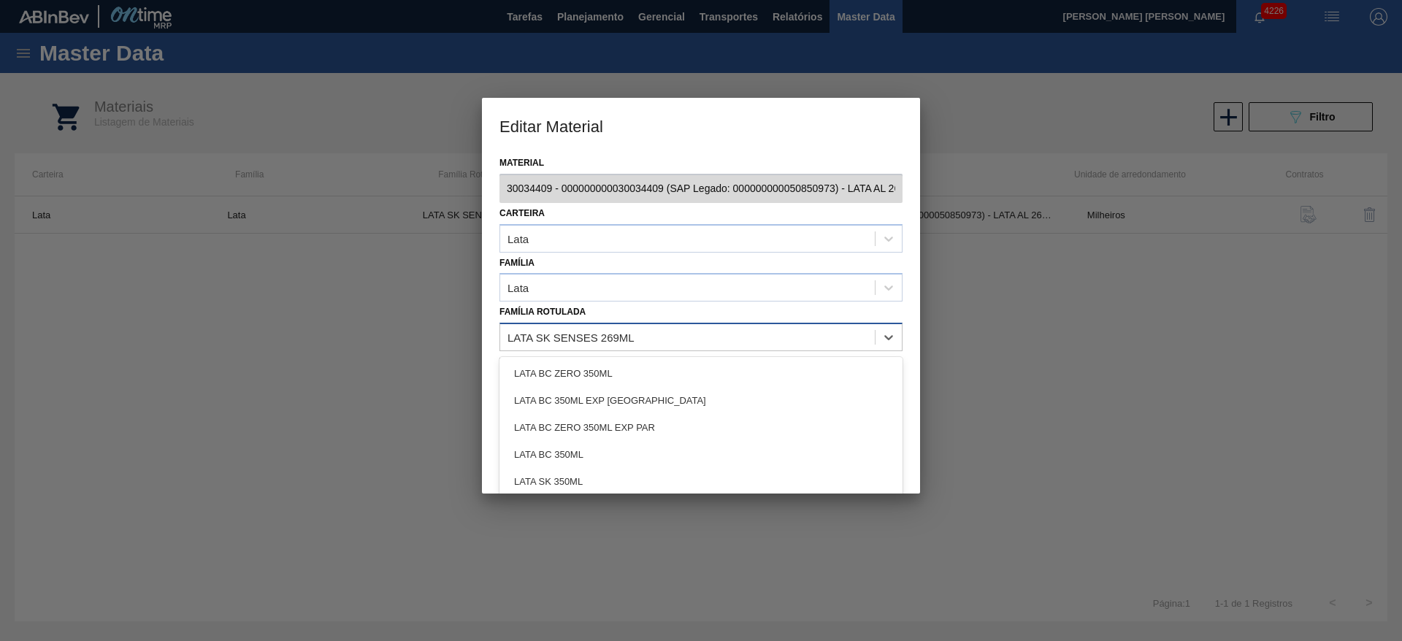
click at [554, 339] on div "LATA SK SENSES 269ML" at bounding box center [571, 338] width 127 height 12
click at [554, 334] on div "LATA SK SENSES 269ML" at bounding box center [571, 338] width 127 height 12
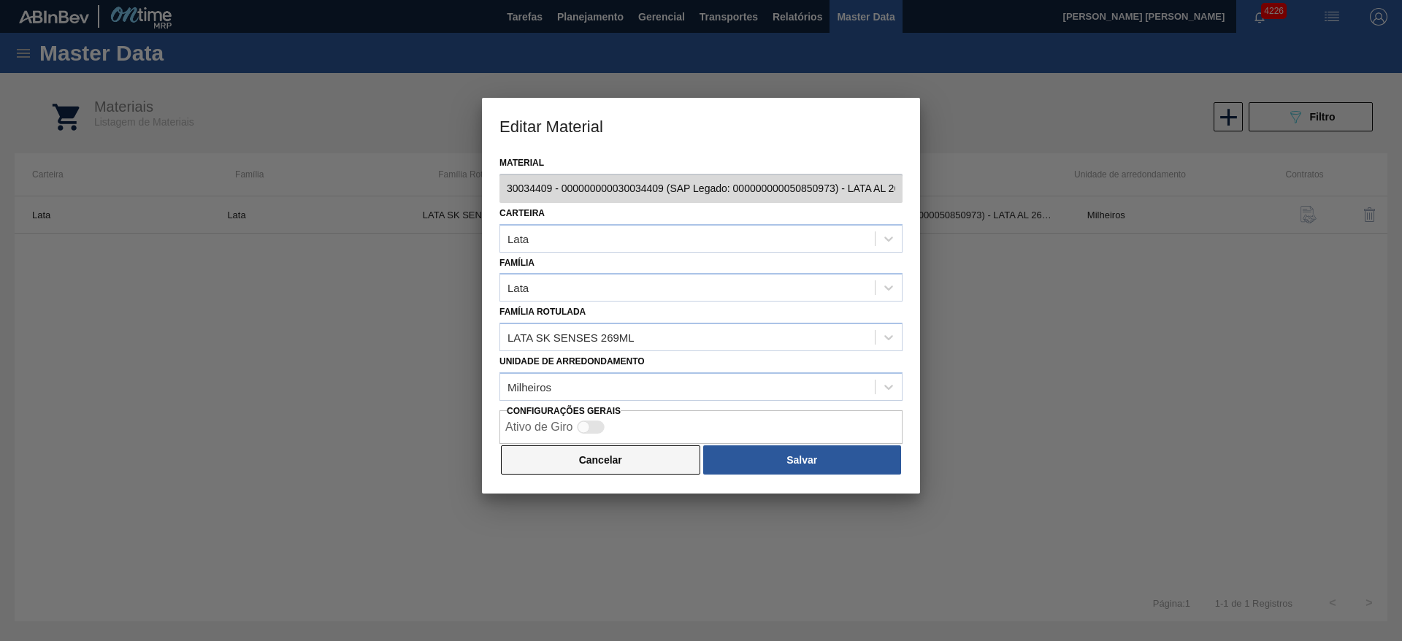
click at [639, 457] on button "Cancelar" at bounding box center [600, 460] width 199 height 29
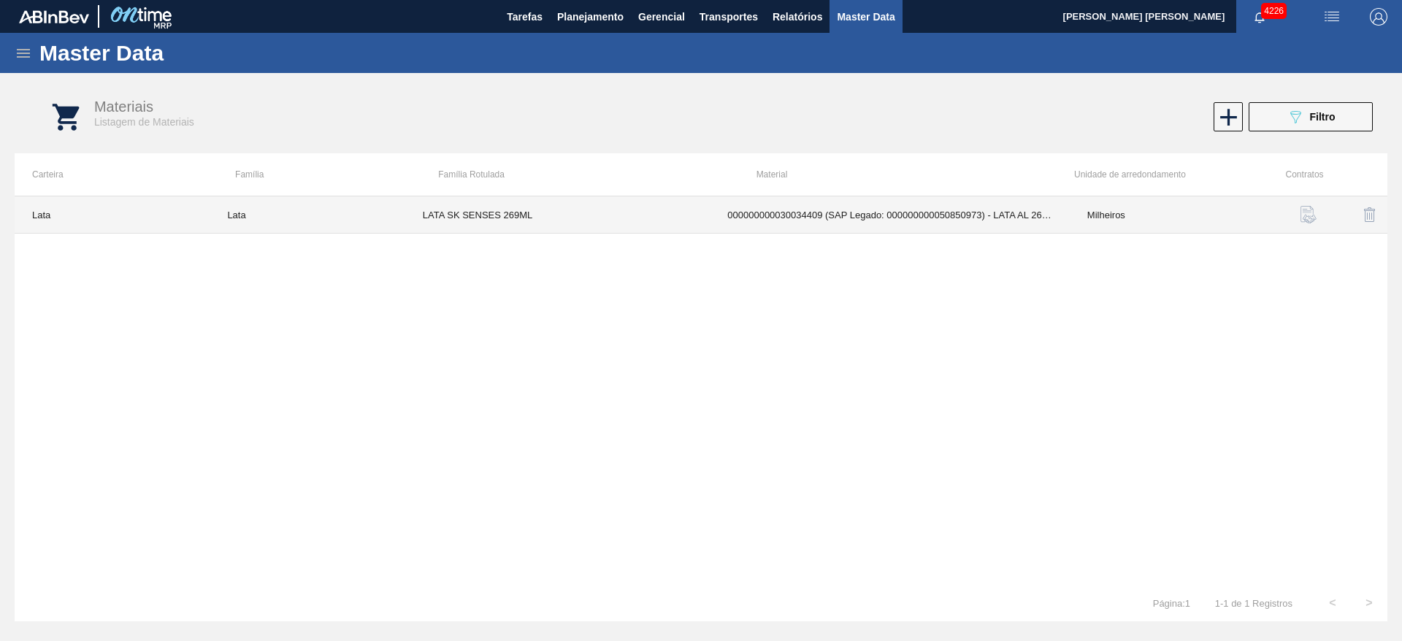
click at [575, 215] on td "LATA SK SENSES 269ML" at bounding box center [557, 214] width 305 height 37
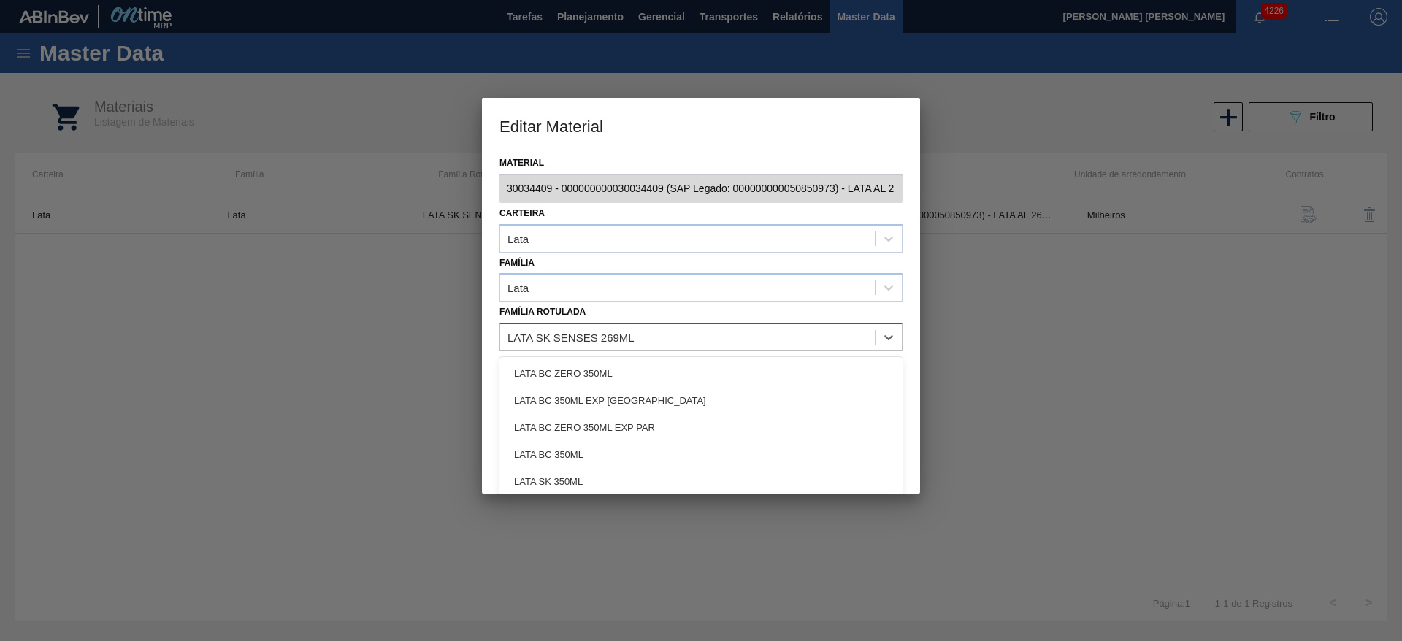
click at [717, 330] on div "LATA SK SENSES 269ML" at bounding box center [687, 337] width 375 height 21
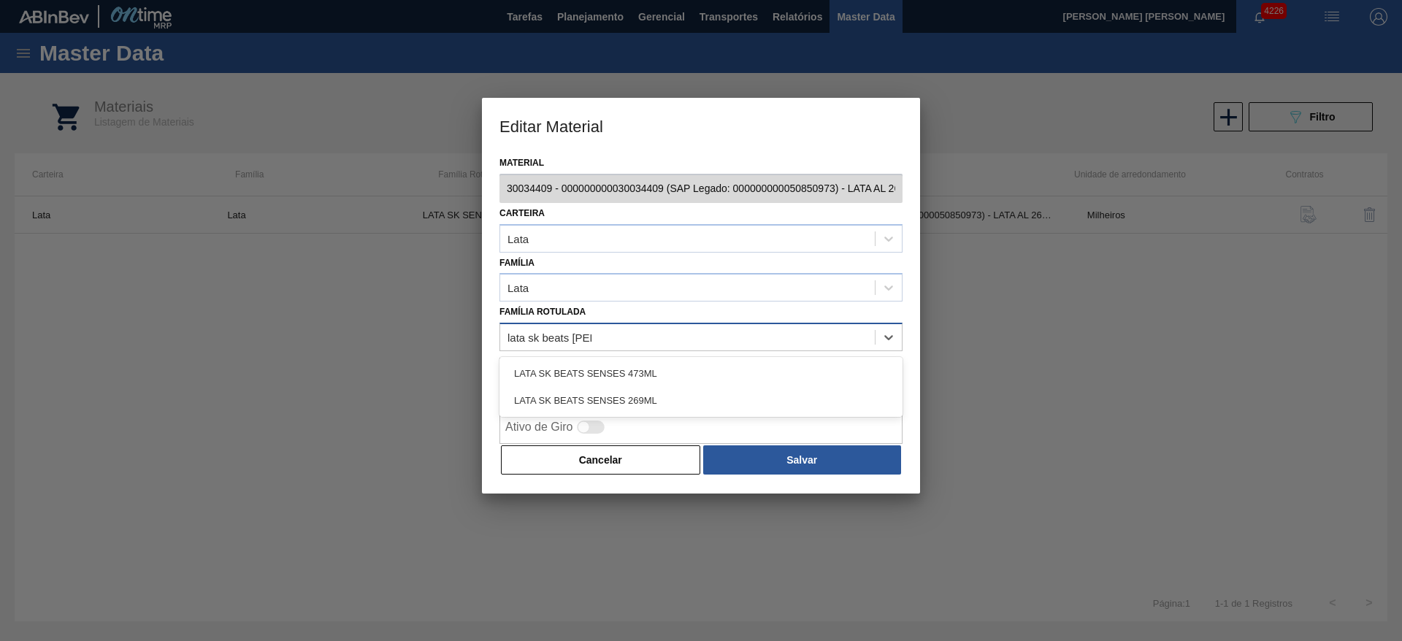
type Rotulada "lata sk beats sens"
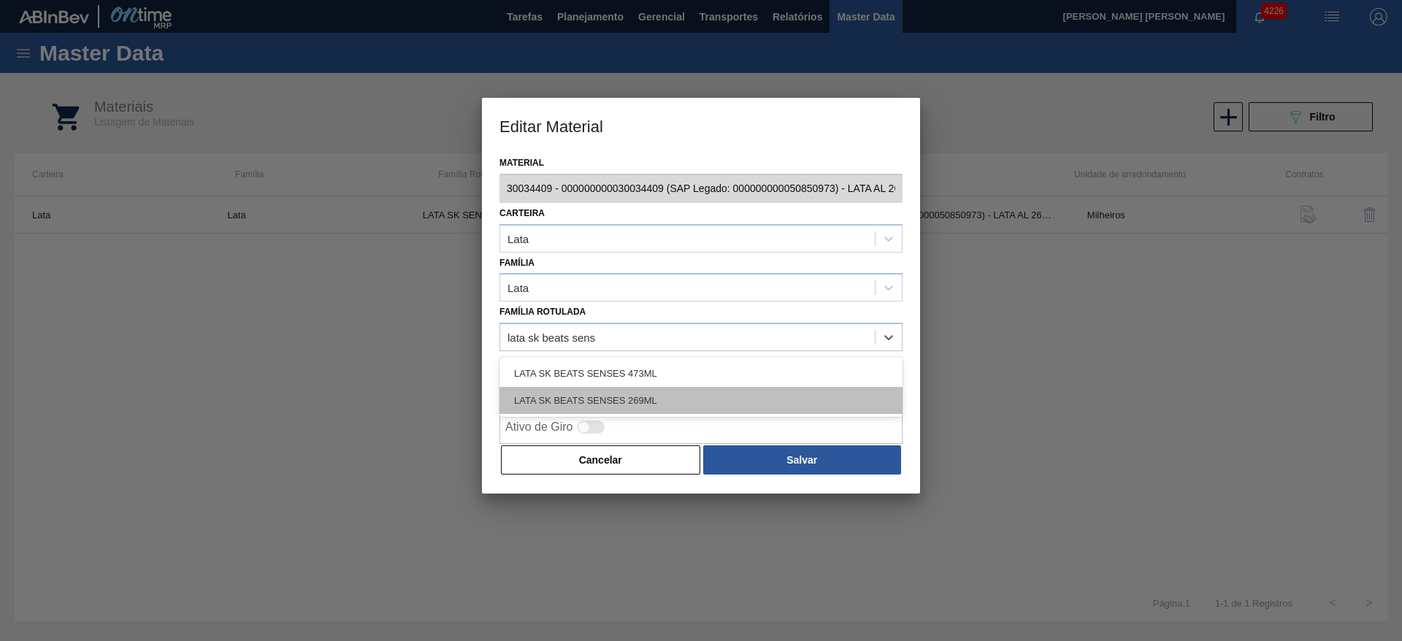
click at [698, 394] on div "LATA SK BEATS SENSES 269ML" at bounding box center [701, 400] width 403 height 27
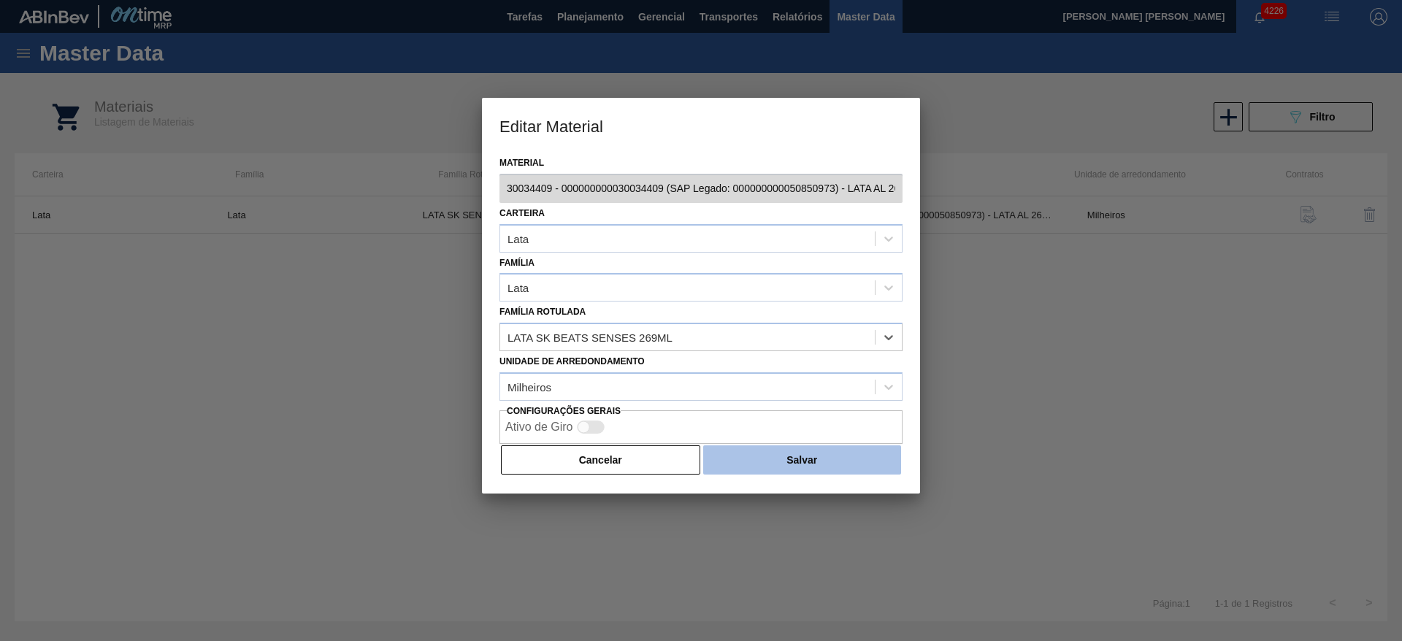
click at [802, 459] on button "Salvar" at bounding box center [802, 460] width 198 height 29
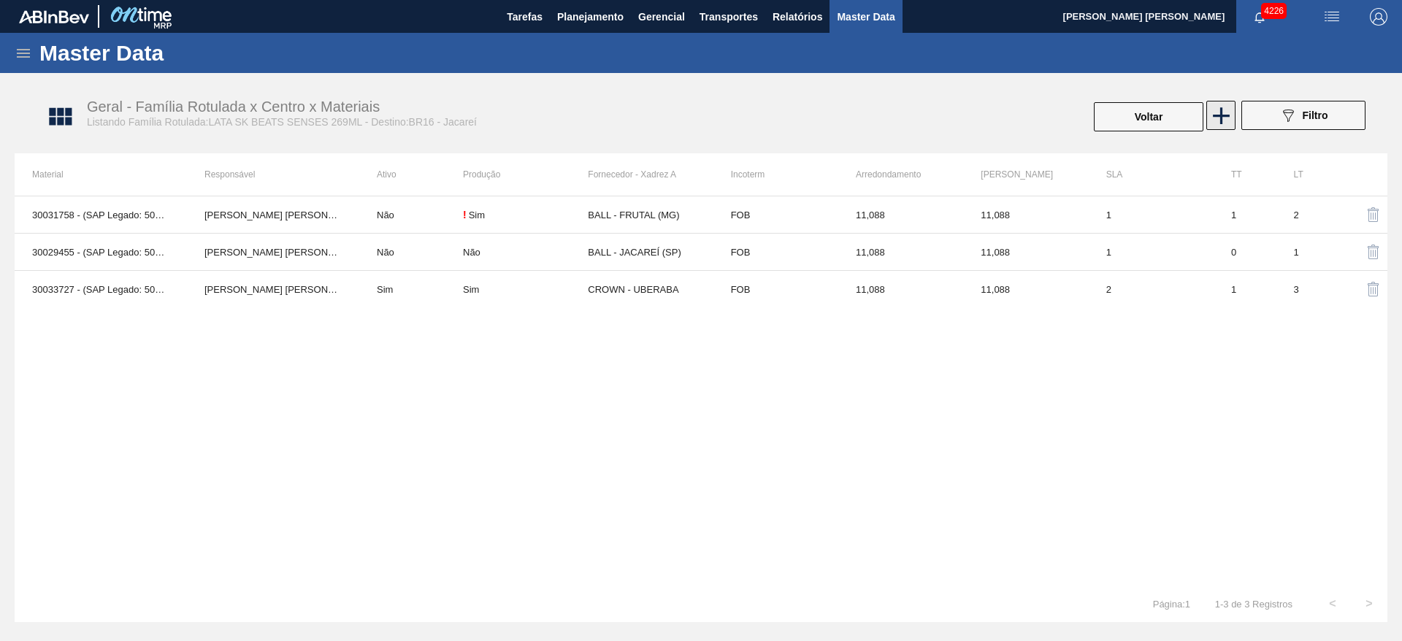
click at [1223, 0] on body "Tarefas Planejamento Gerencial Transportes Relatórios Master Data [PERSON_NAME]…" at bounding box center [701, 0] width 1402 height 0
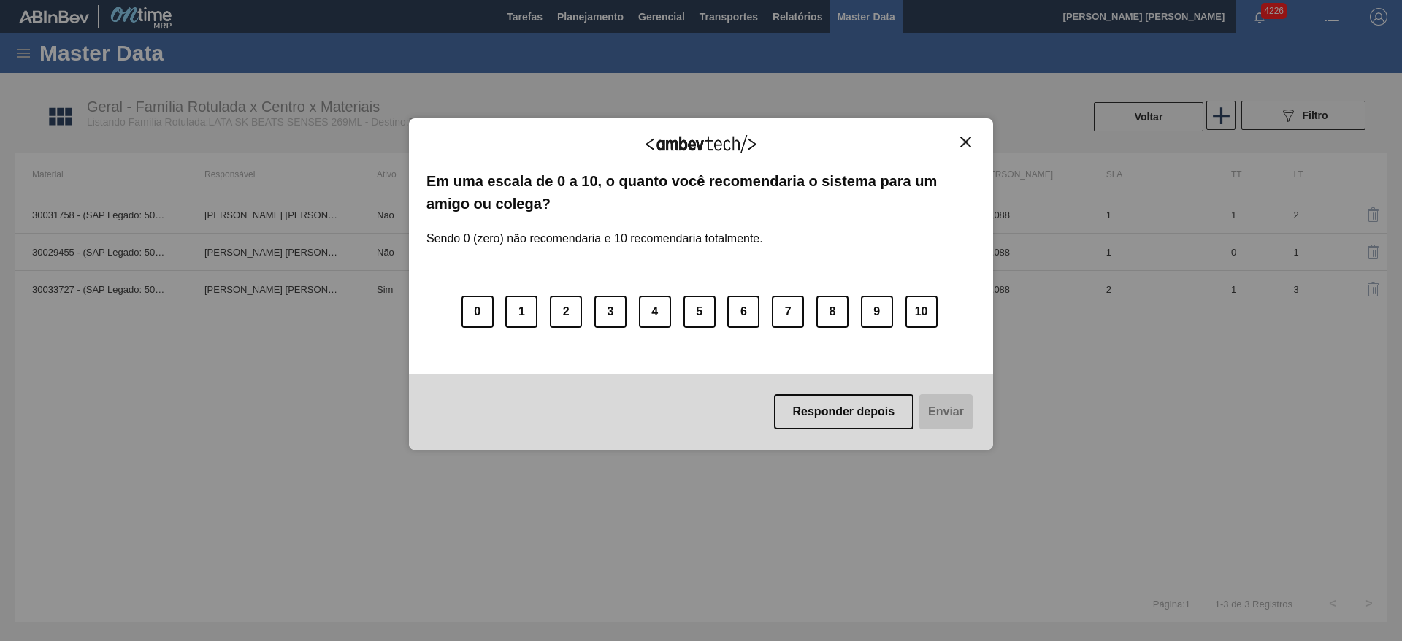
click at [963, 140] on img "Close" at bounding box center [965, 142] width 11 height 11
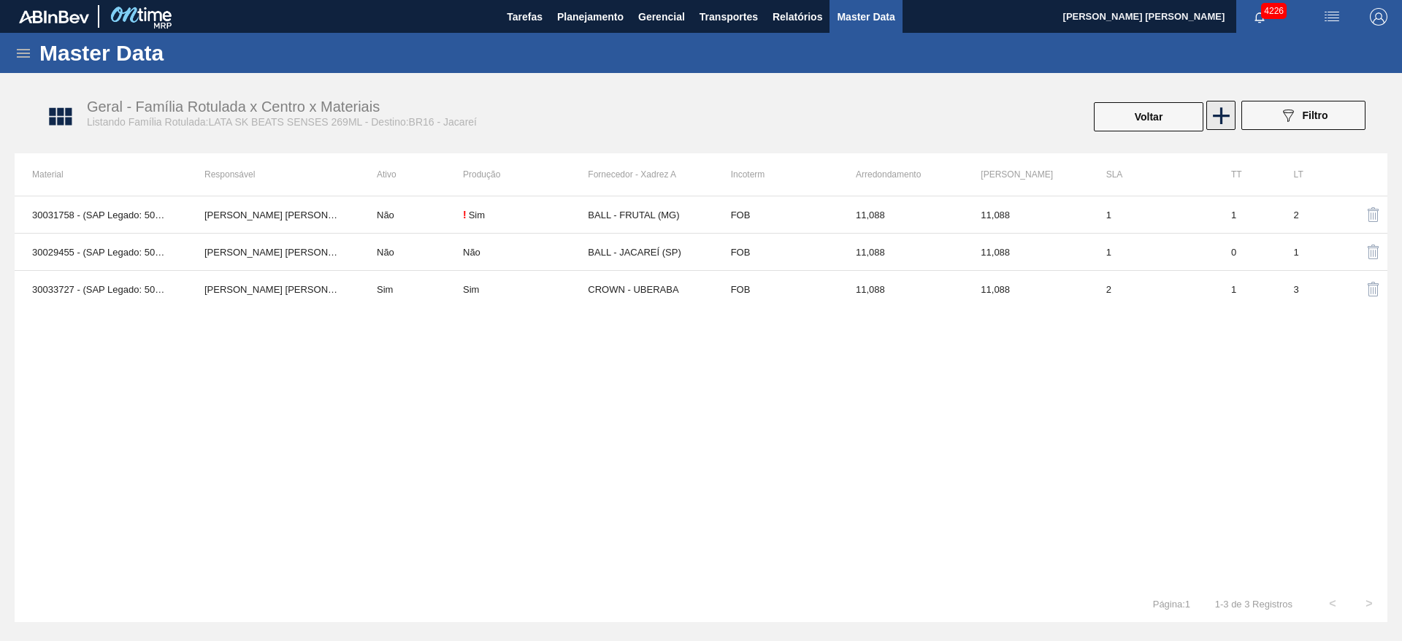
click at [1224, 121] on icon at bounding box center [1221, 116] width 28 height 28
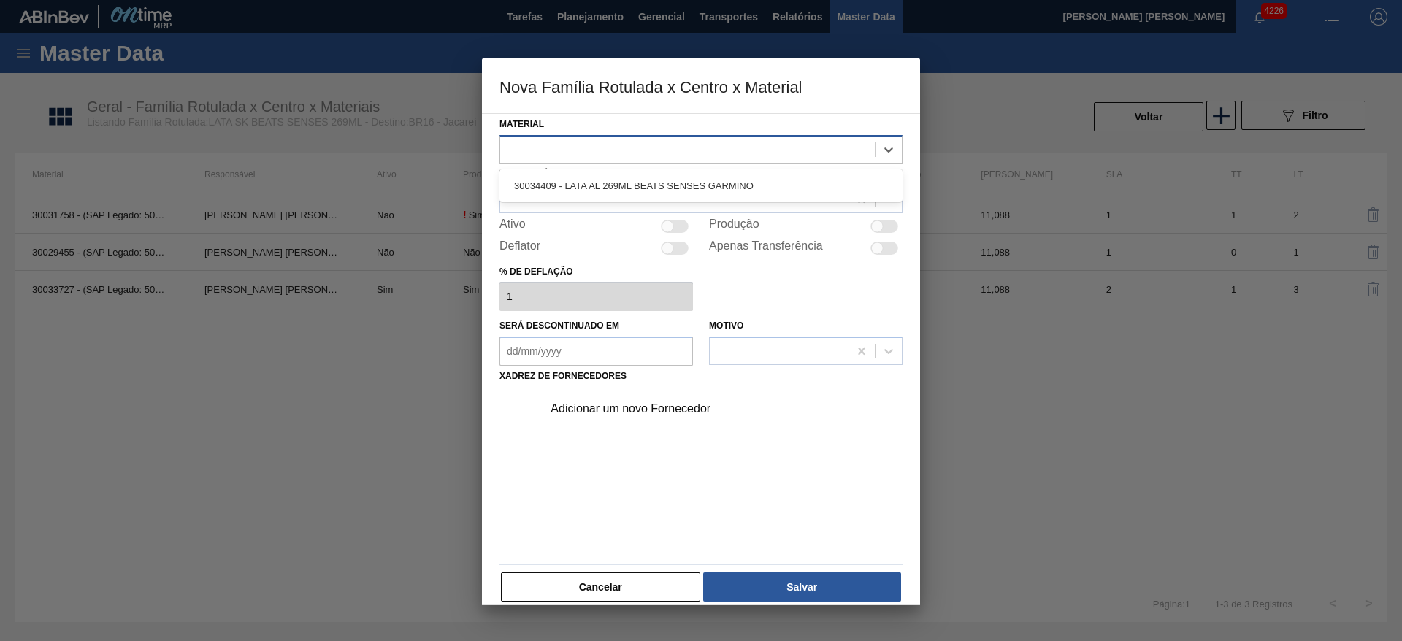
click at [669, 139] on div at bounding box center [687, 149] width 375 height 21
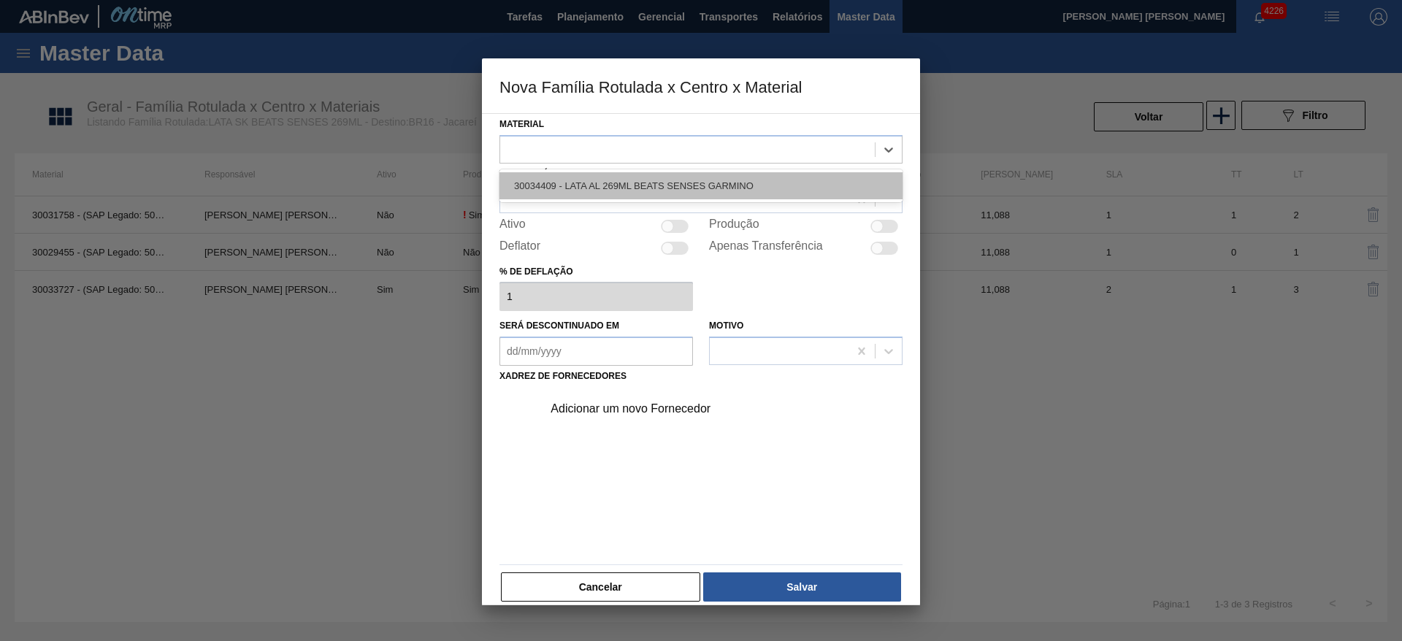
click at [671, 174] on div "30034409 - LATA AL 269ML BEATS SENSES GARMINO" at bounding box center [701, 185] width 403 height 27
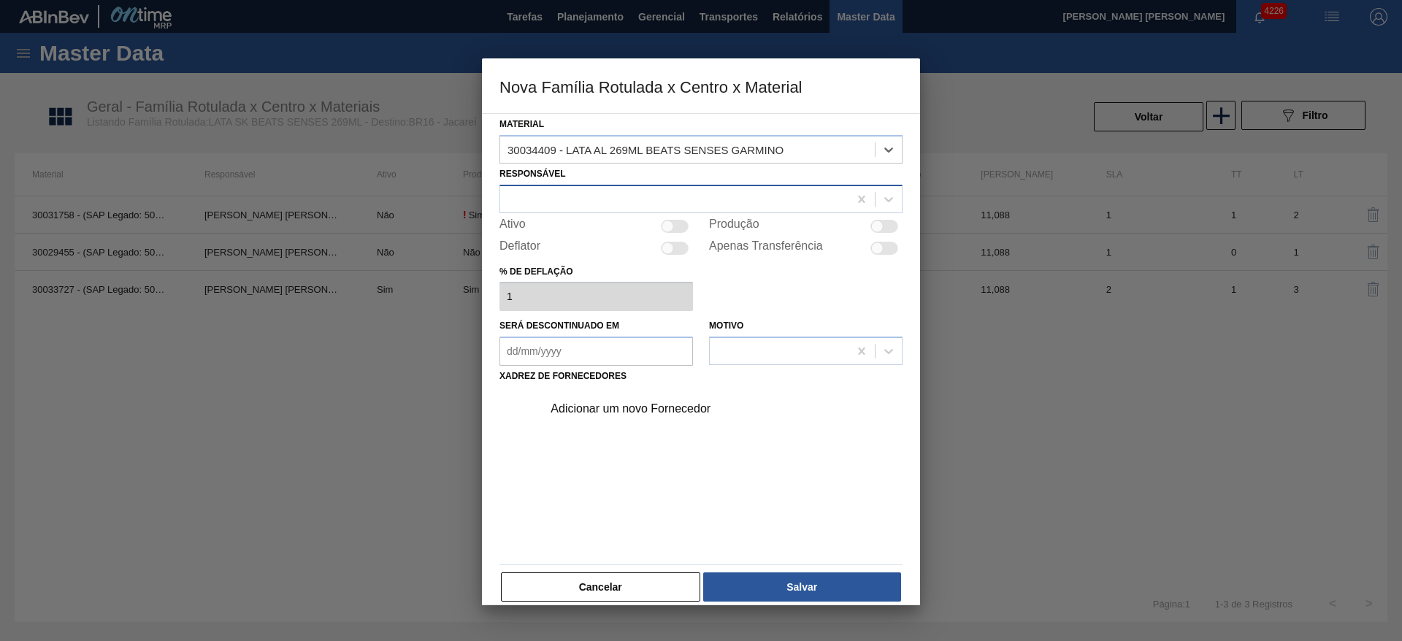
click at [635, 191] on div at bounding box center [674, 198] width 348 height 21
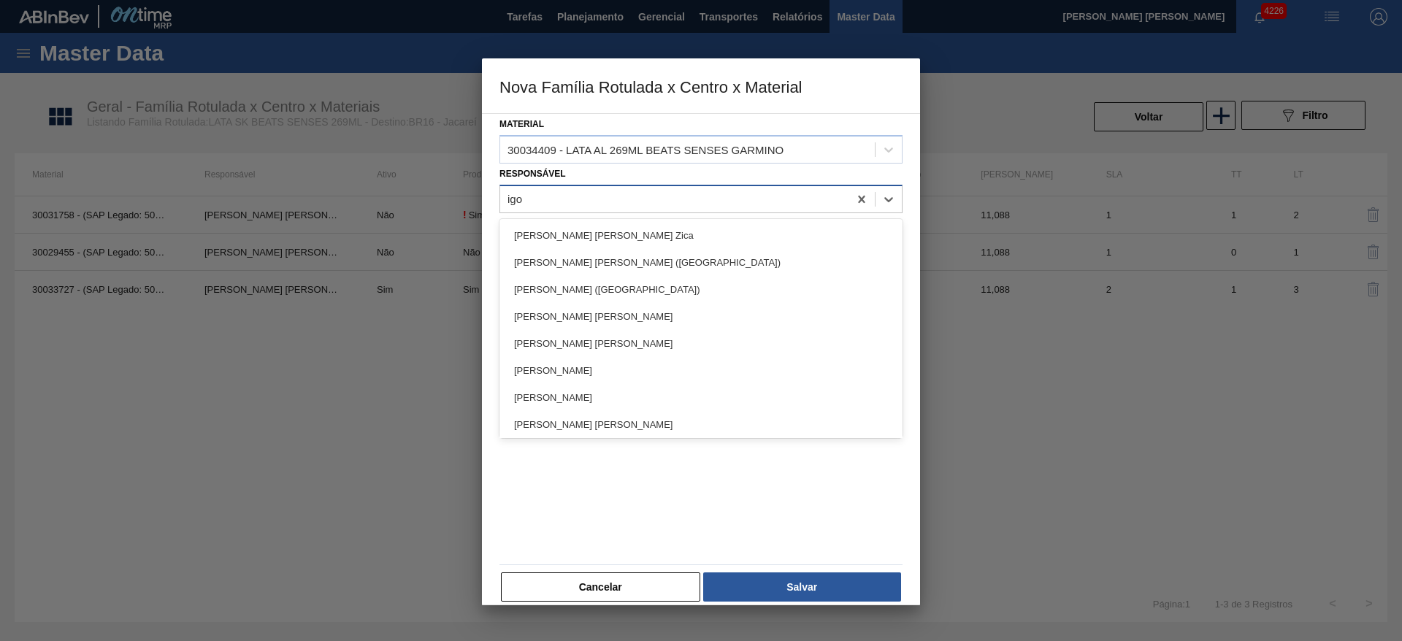
type input "igor"
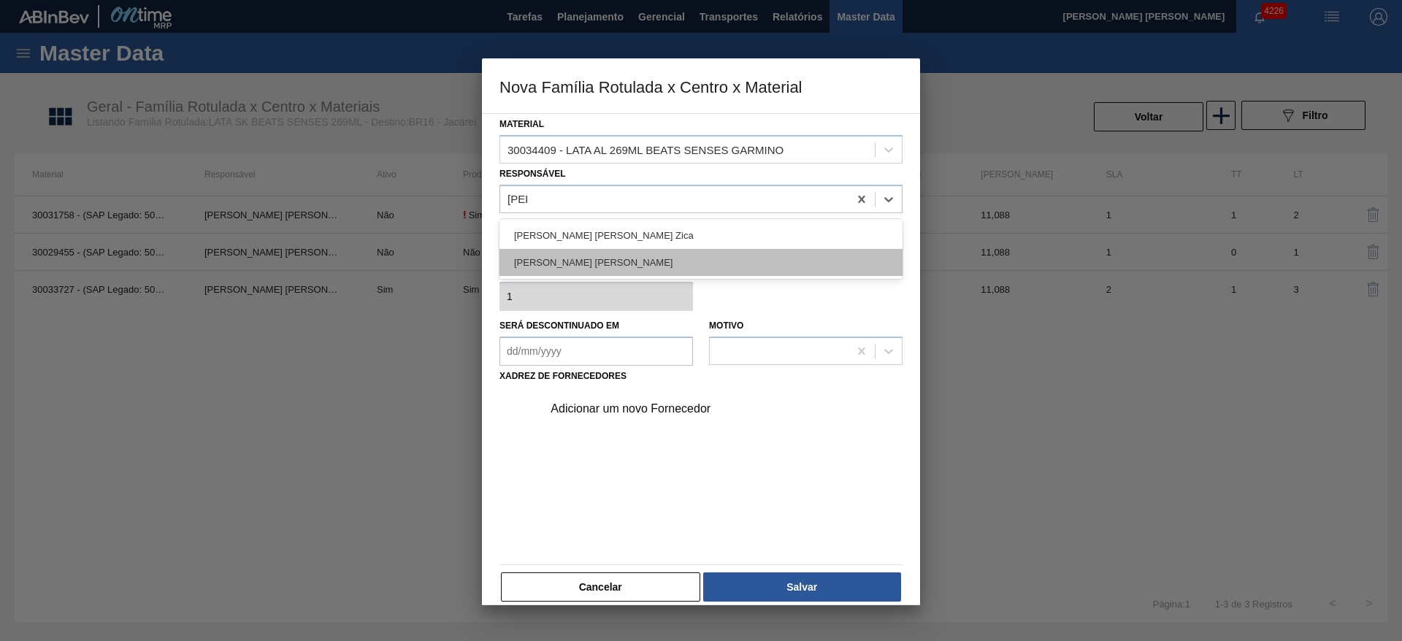
click at [611, 249] on div "IGOR FERREIRA MOURA" at bounding box center [701, 262] width 403 height 27
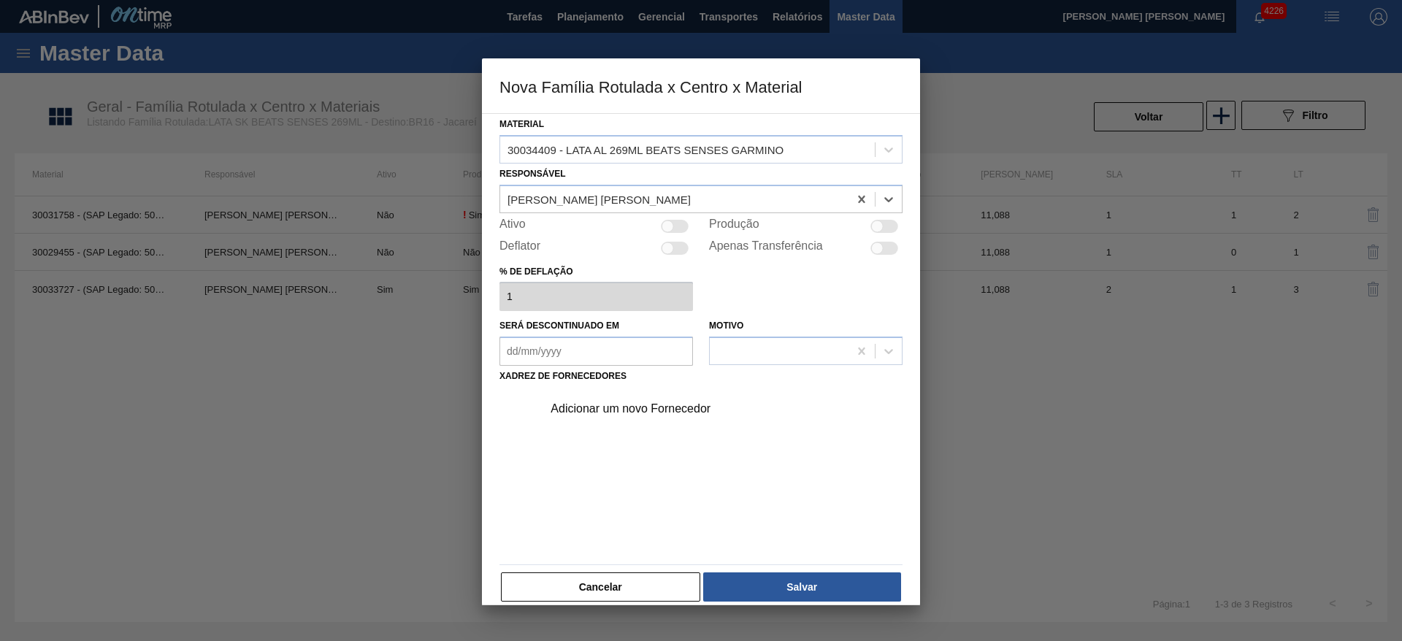
click at [875, 227] on div at bounding box center [877, 226] width 12 height 12
checkbox input "true"
click at [632, 403] on div "Adicionar um novo Fornecedor" at bounding box center [694, 408] width 286 height 13
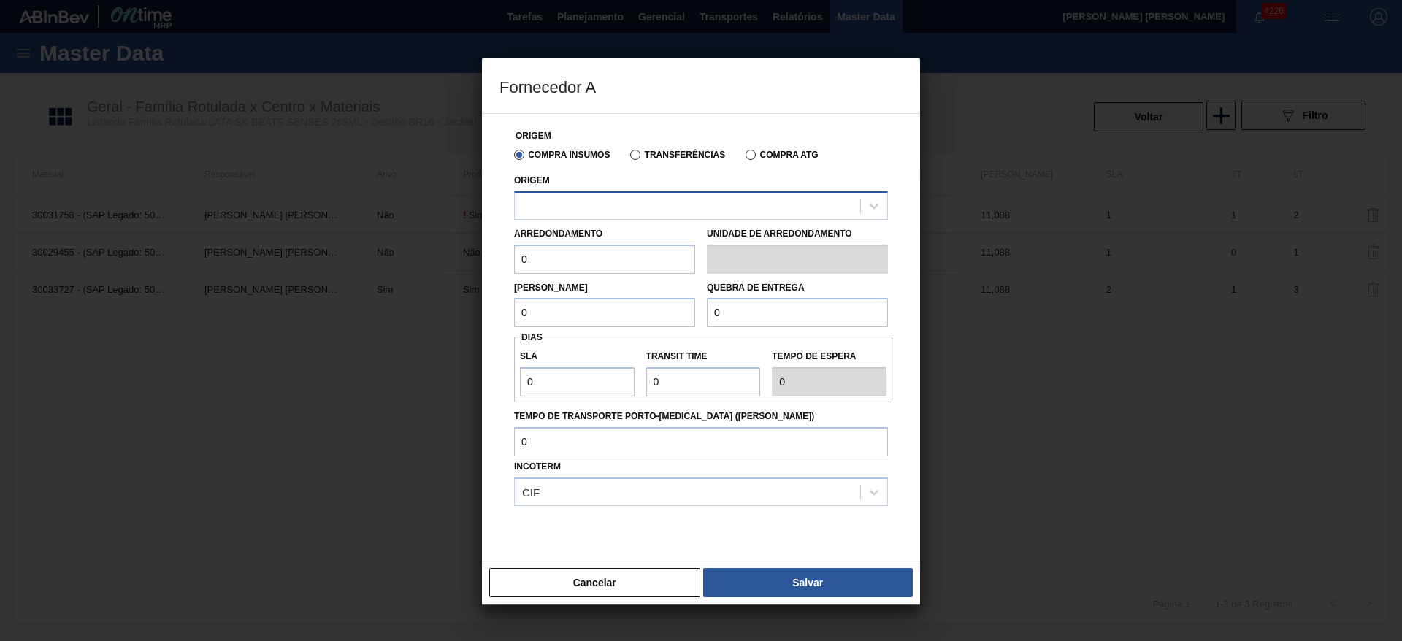
click at [580, 205] on div at bounding box center [687, 205] width 345 height 21
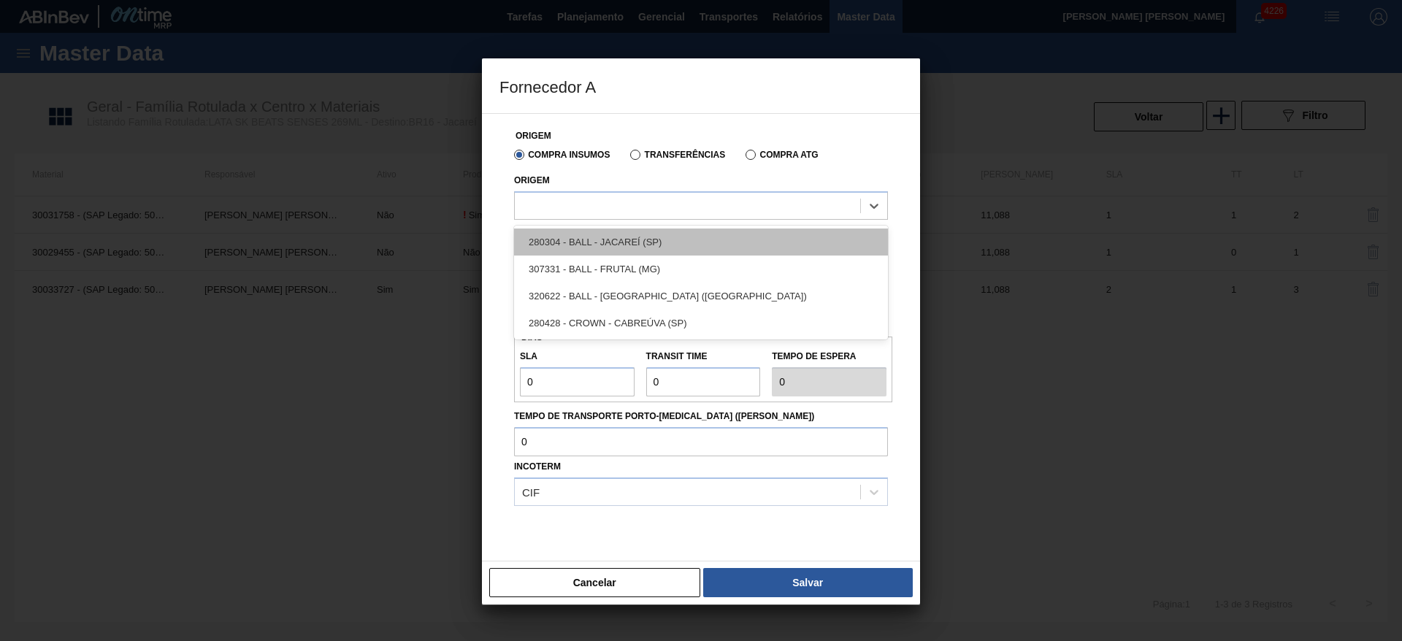
click at [611, 234] on div "280304 - BALL - JACAREÍ (SP)" at bounding box center [701, 242] width 374 height 27
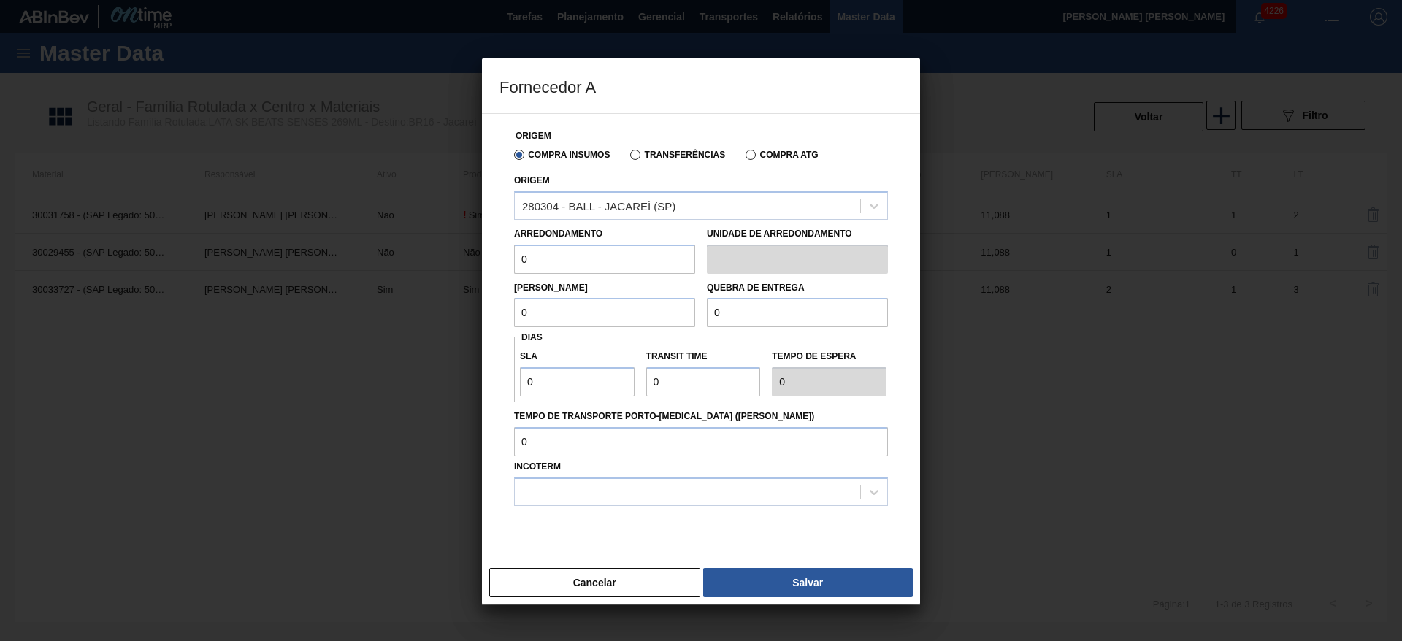
drag, startPoint x: 567, startPoint y: 254, endPoint x: 505, endPoint y: 263, distance: 62.0
click at [505, 263] on div "Origem Compra Insumos Transferências Compra ATG Origem 280304 - BALL - JACAREÍ …" at bounding box center [701, 346] width 403 height 465
type input "11,088"
drag, startPoint x: 559, startPoint y: 308, endPoint x: 497, endPoint y: 307, distance: 62.8
click at [497, 307] on div "Origem Compra Insumos Transferências Compra ATG Origem 280304 - BALL - JACAREÍ …" at bounding box center [701, 337] width 438 height 448
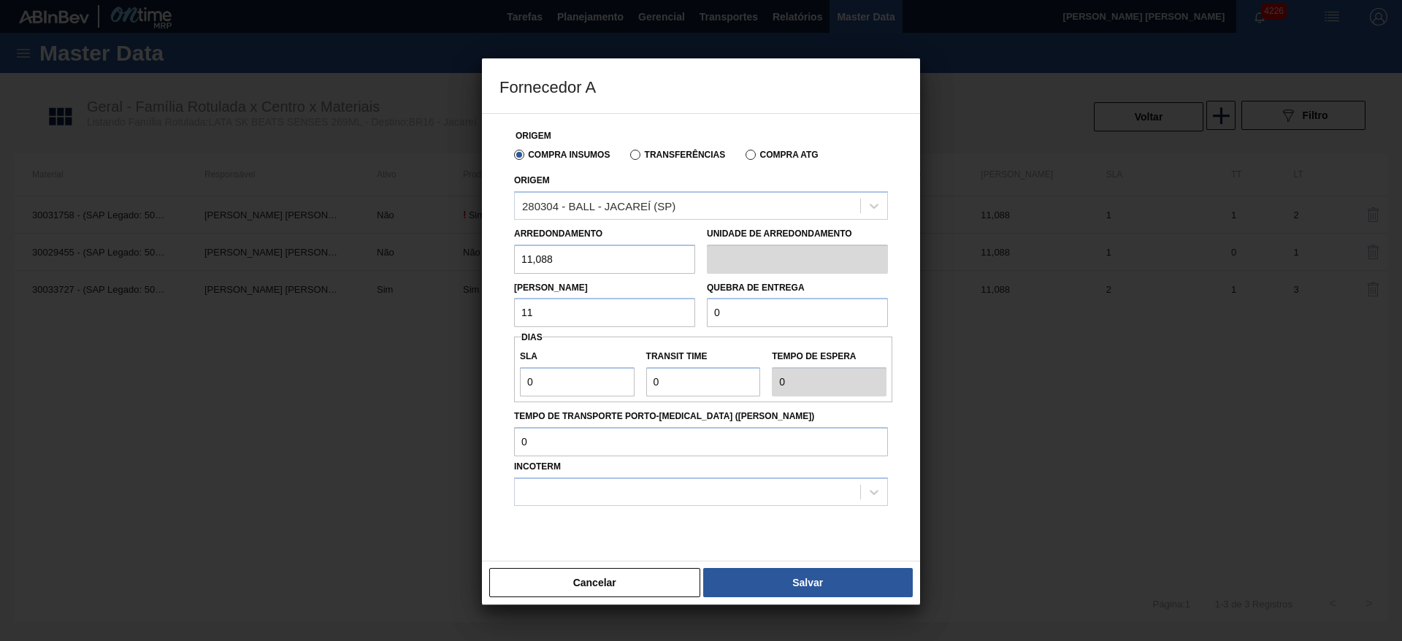
type input "11,088"
drag, startPoint x: 727, startPoint y: 318, endPoint x: 697, endPoint y: 315, distance: 30.8
click at [697, 315] on div "Lote Mínimo 11,088 Quebra de entrega 0" at bounding box center [701, 301] width 386 height 54
type input "277"
drag, startPoint x: 589, startPoint y: 378, endPoint x: 514, endPoint y: 384, distance: 75.5
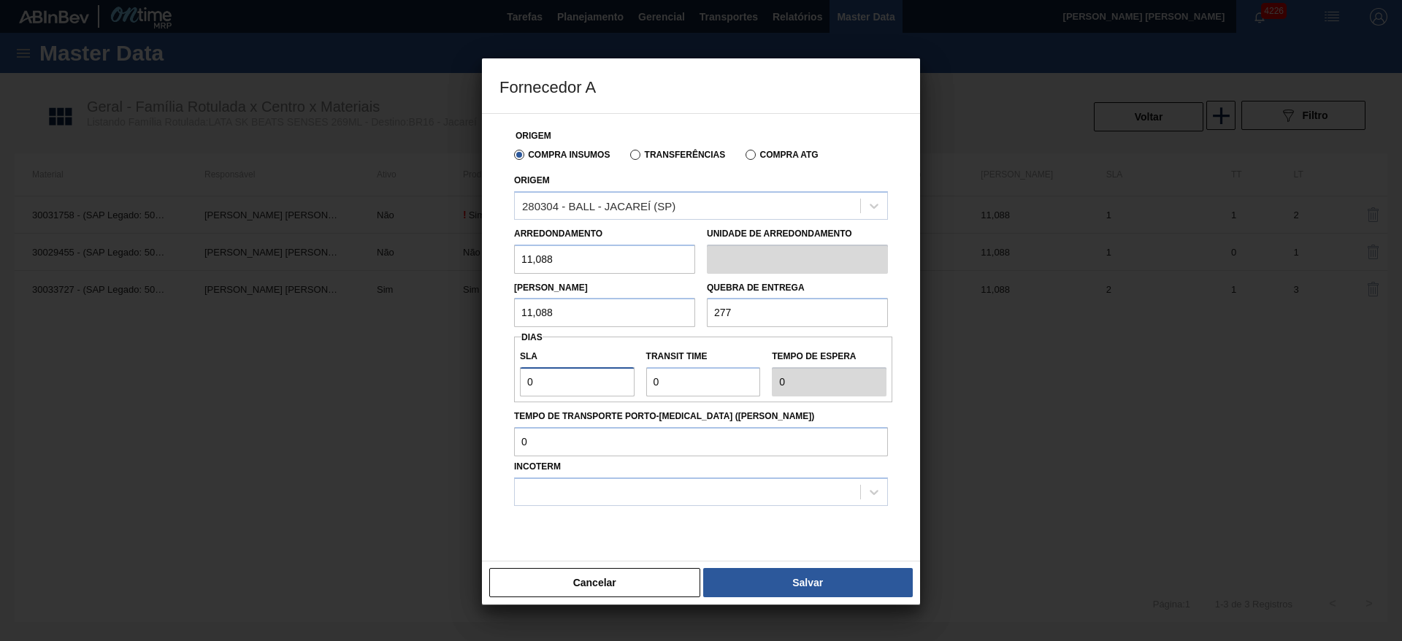
click at [514, 384] on div "SLA 0" at bounding box center [577, 371] width 126 height 50
type input "2"
click at [696, 380] on input "Transit Time" at bounding box center [703, 381] width 115 height 29
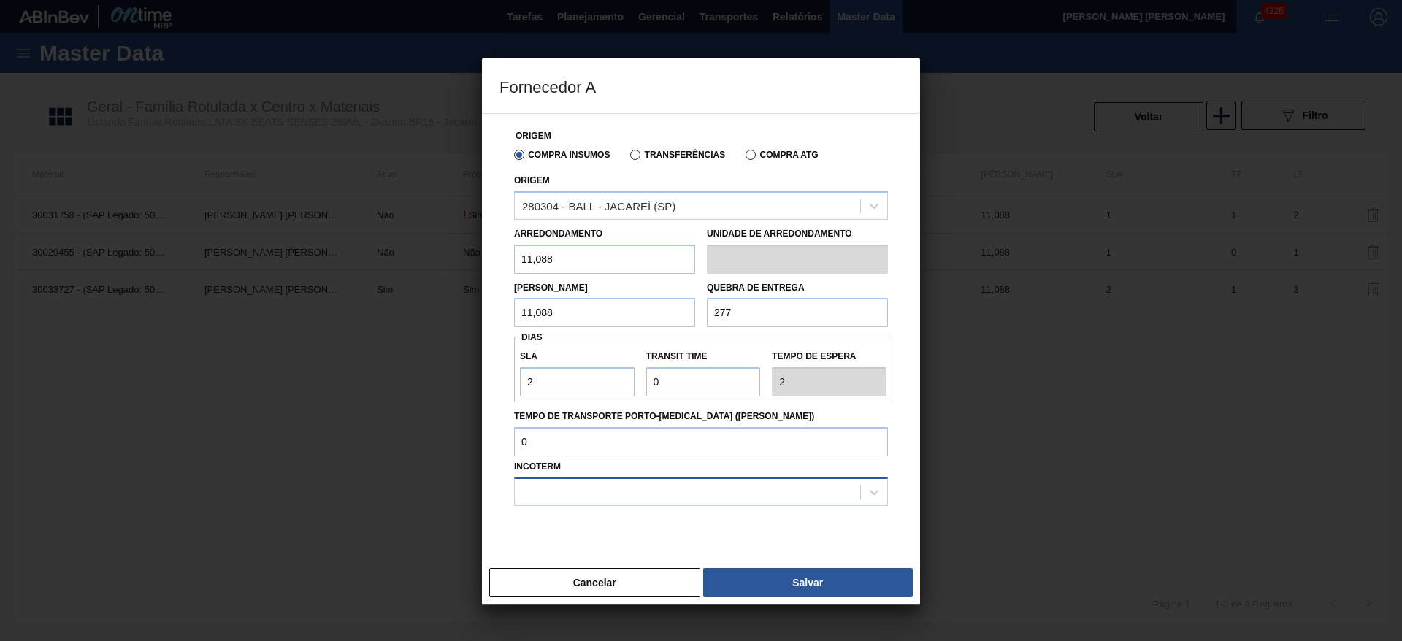
click at [620, 480] on div at bounding box center [701, 492] width 374 height 28
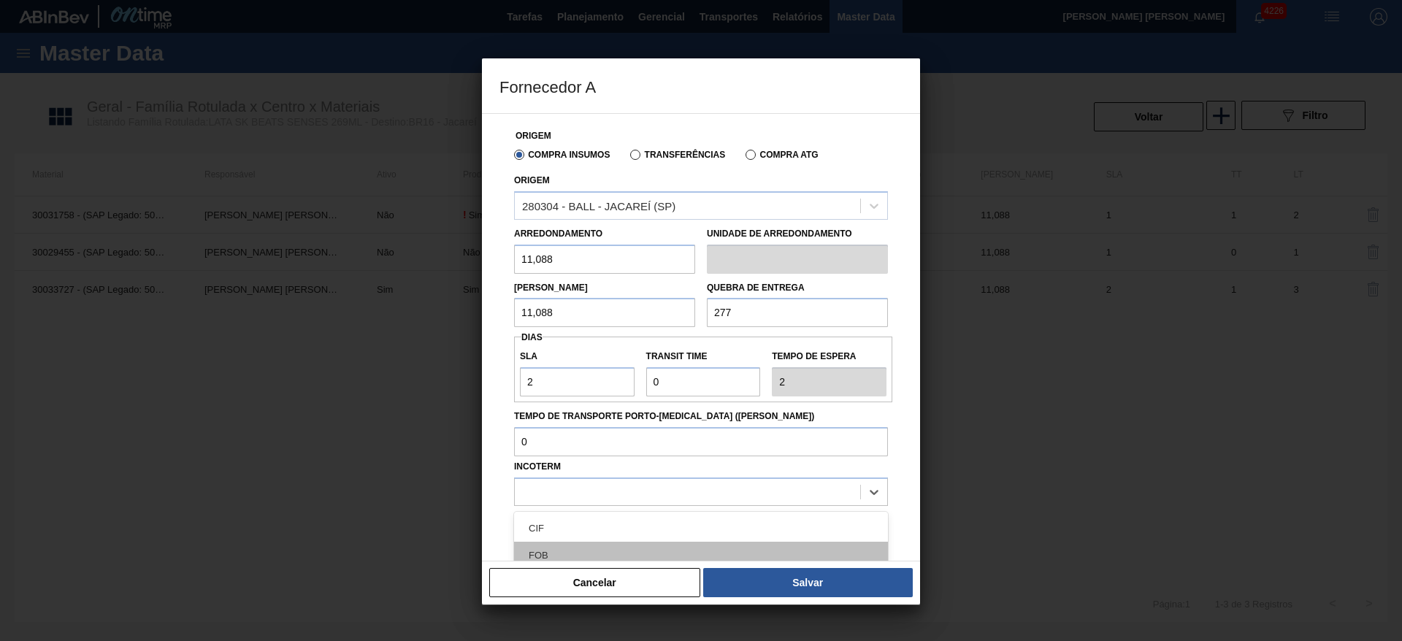
click at [568, 546] on div "FOB" at bounding box center [701, 555] width 374 height 27
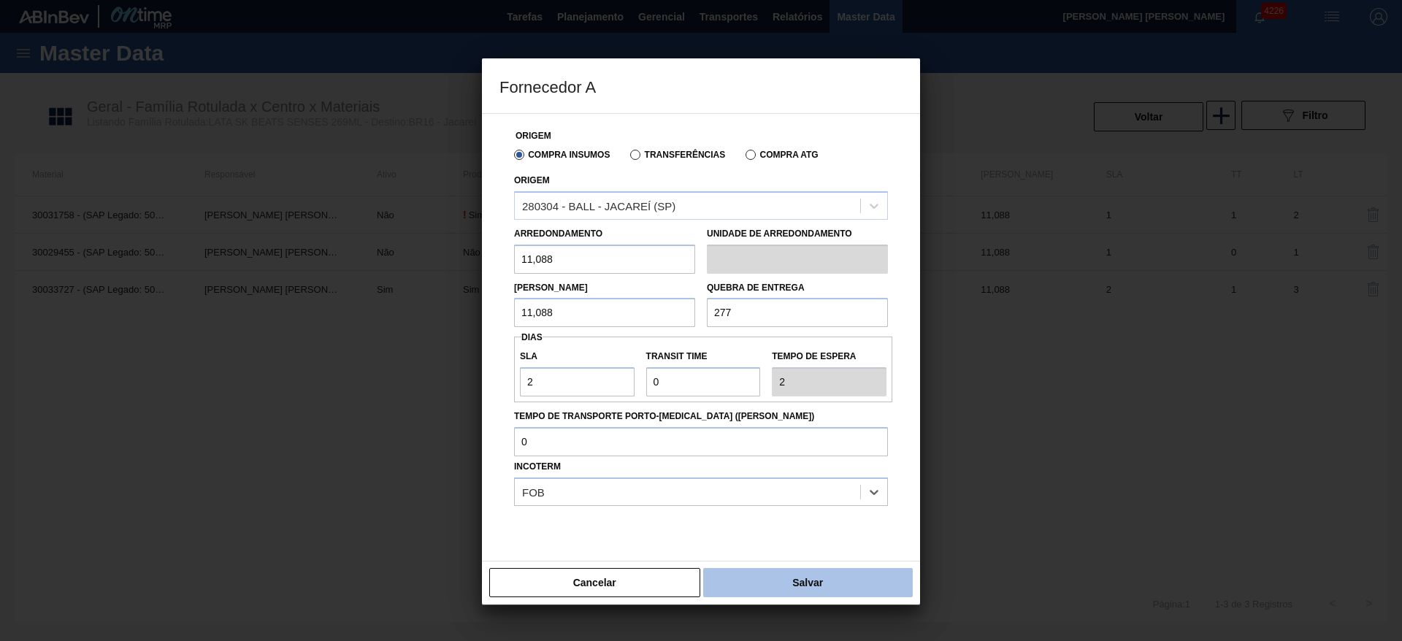
click at [784, 576] on button "Salvar" at bounding box center [808, 582] width 210 height 29
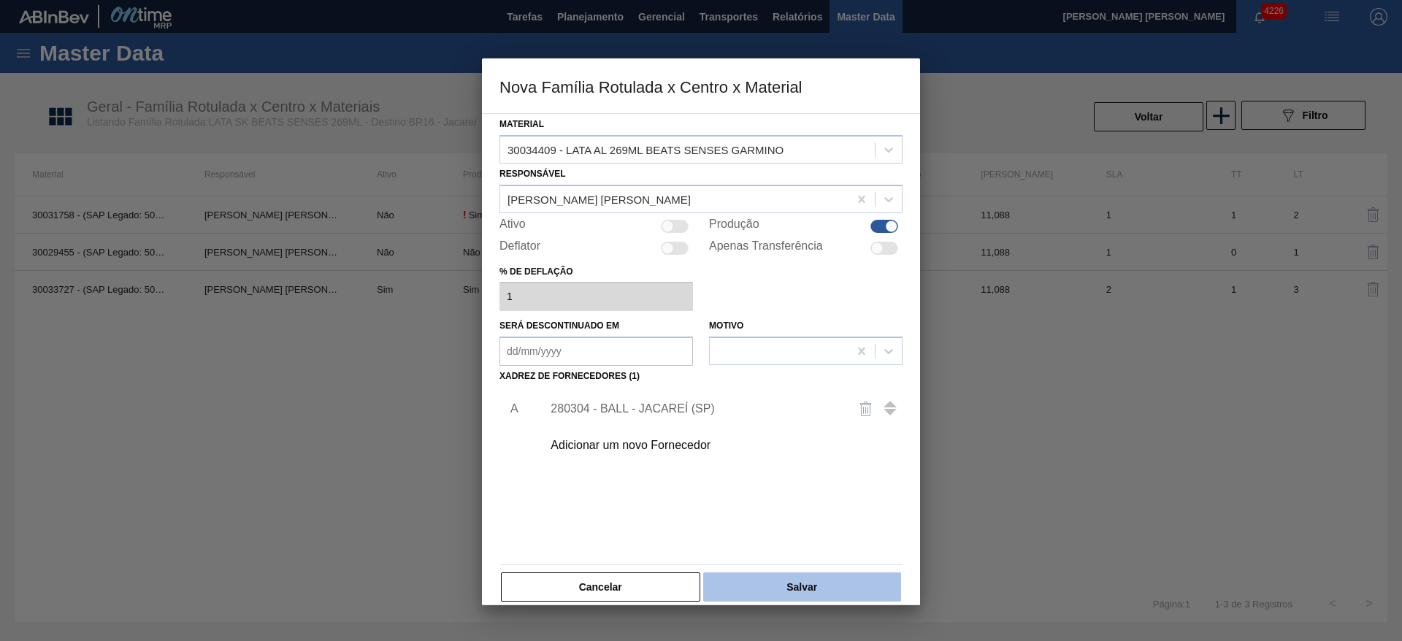
click at [788, 581] on button "Salvar" at bounding box center [802, 587] width 198 height 29
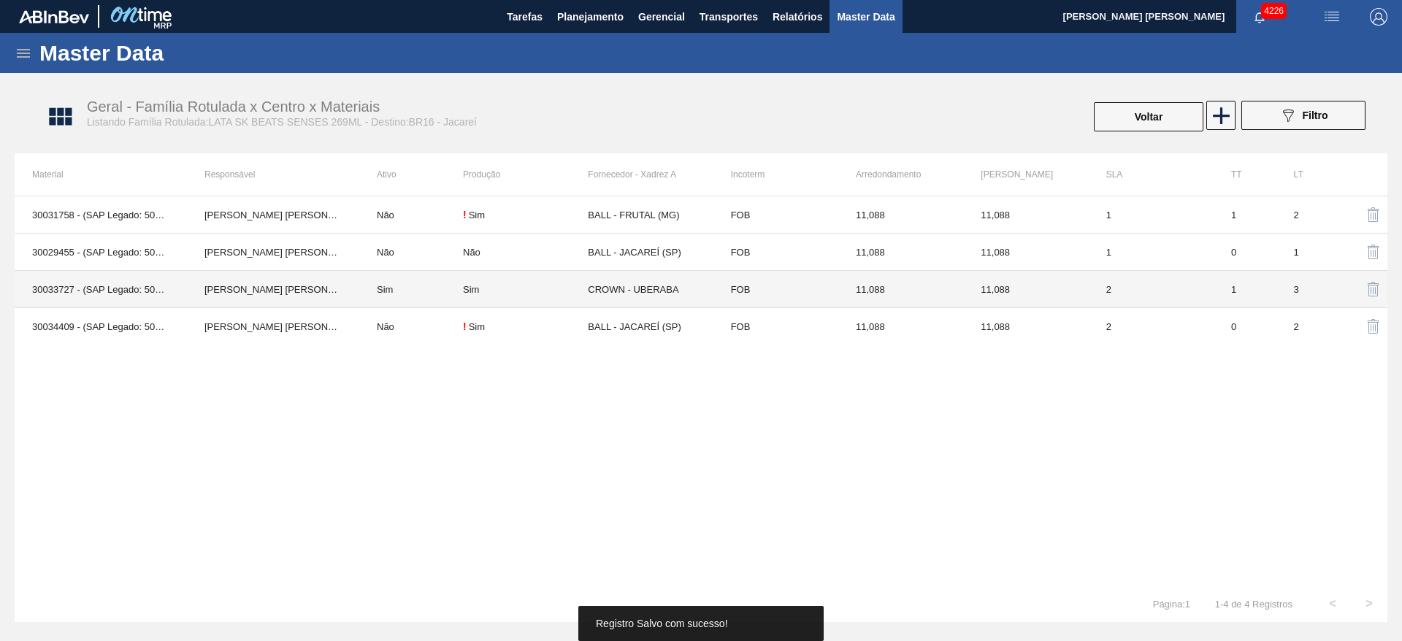
click at [484, 289] on div "Sim" at bounding box center [525, 289] width 125 height 11
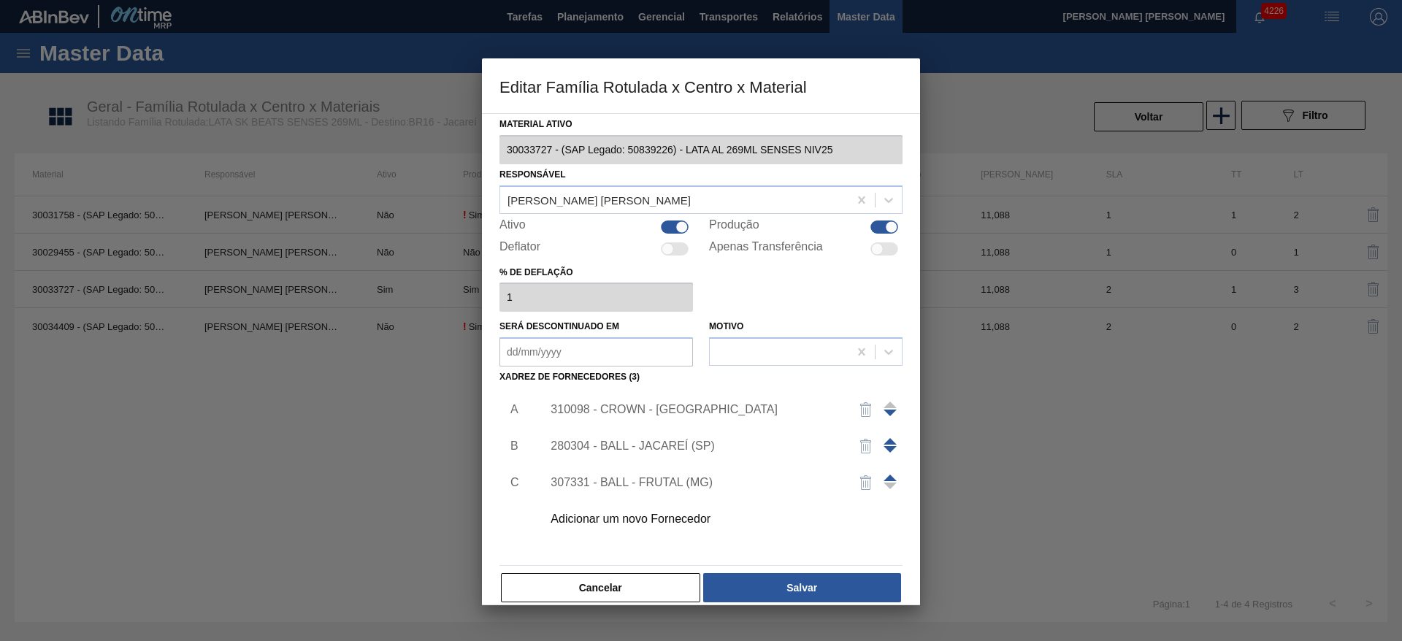
click at [676, 230] on div at bounding box center [682, 227] width 12 height 12
checkbox input "false"
click at [823, 581] on button "Salvar" at bounding box center [802, 587] width 198 height 29
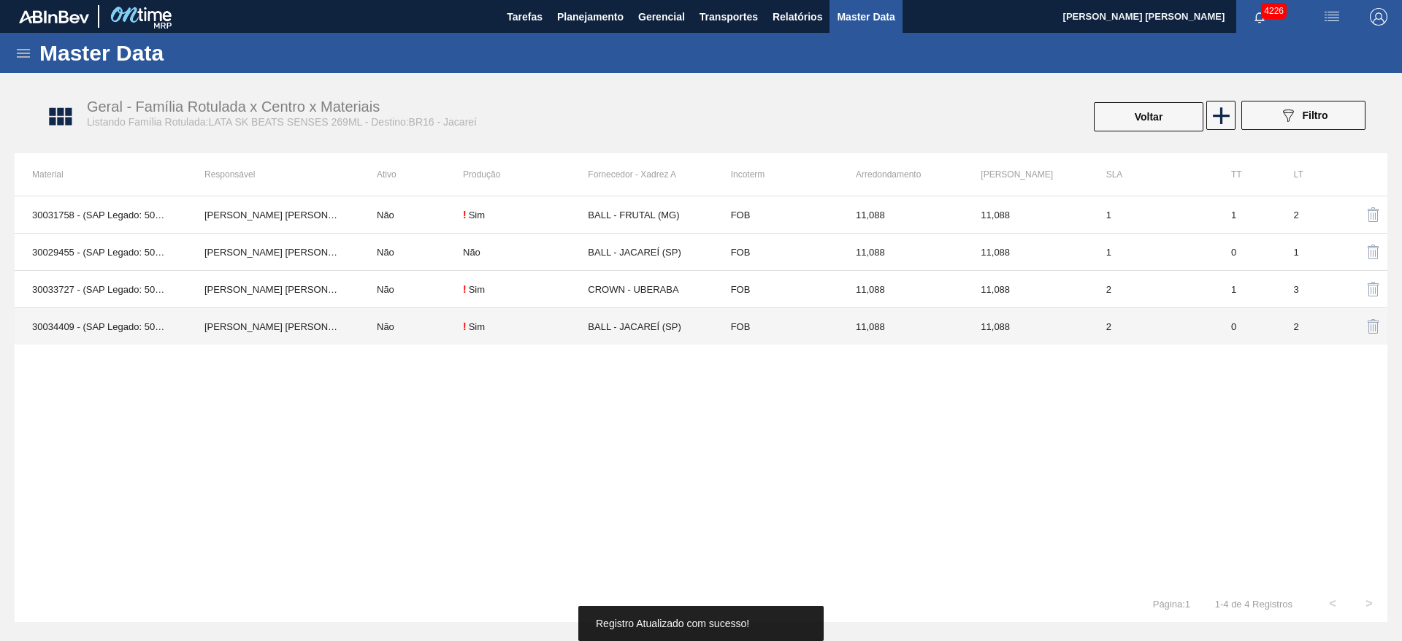
click at [619, 329] on td "BALL - JACAREÍ (SP)" at bounding box center [650, 326] width 125 height 37
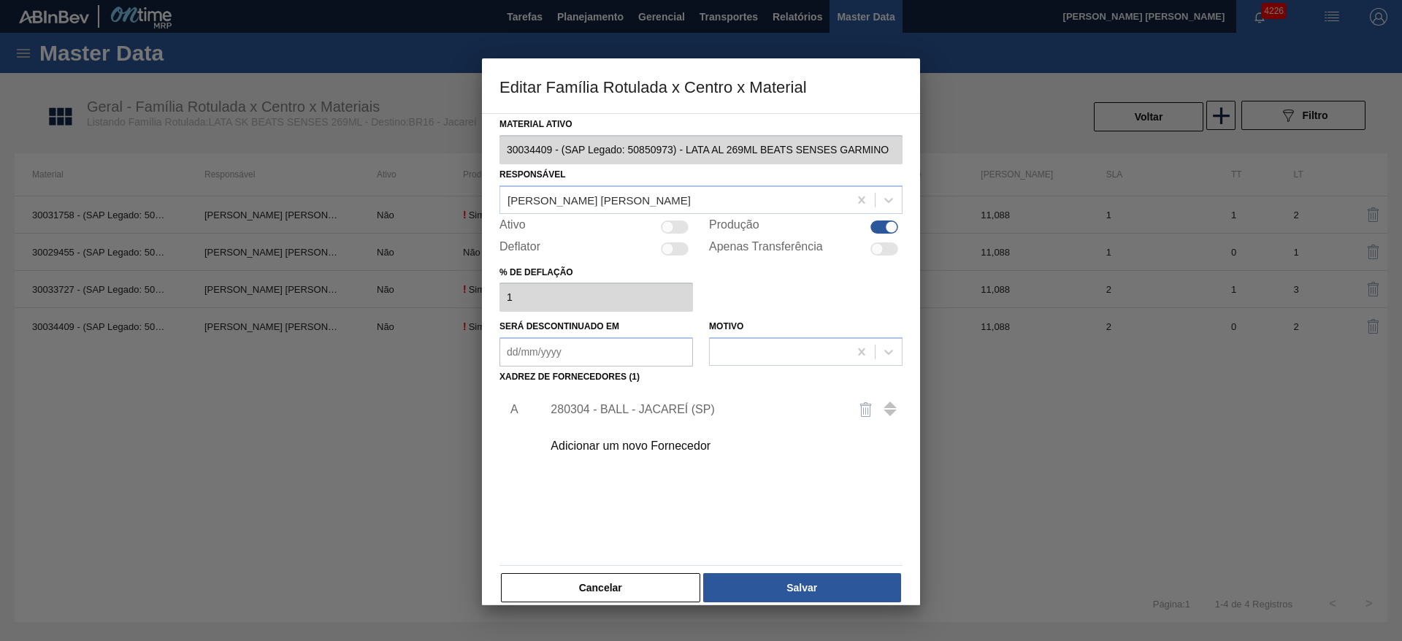
click at [666, 222] on div at bounding box center [668, 227] width 12 height 12
checkbox input "true"
click at [763, 579] on button "Salvar" at bounding box center [802, 587] width 198 height 29
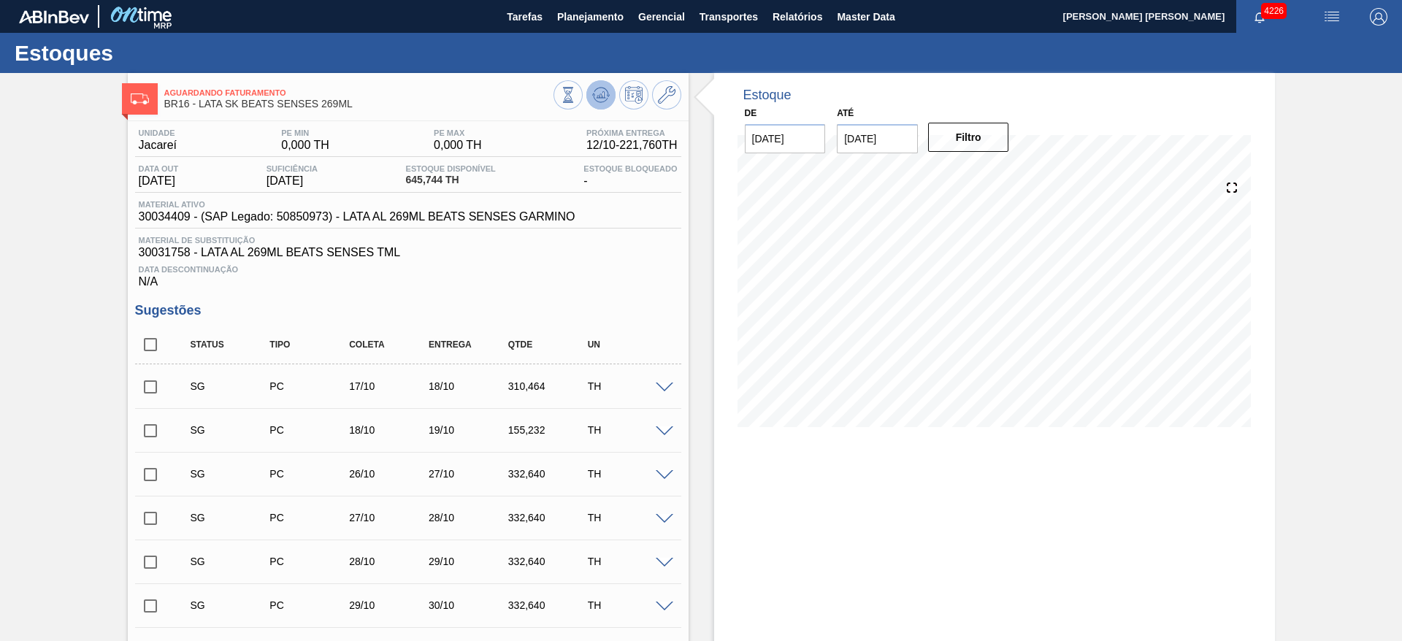
click at [604, 99] on icon at bounding box center [601, 95] width 18 height 18
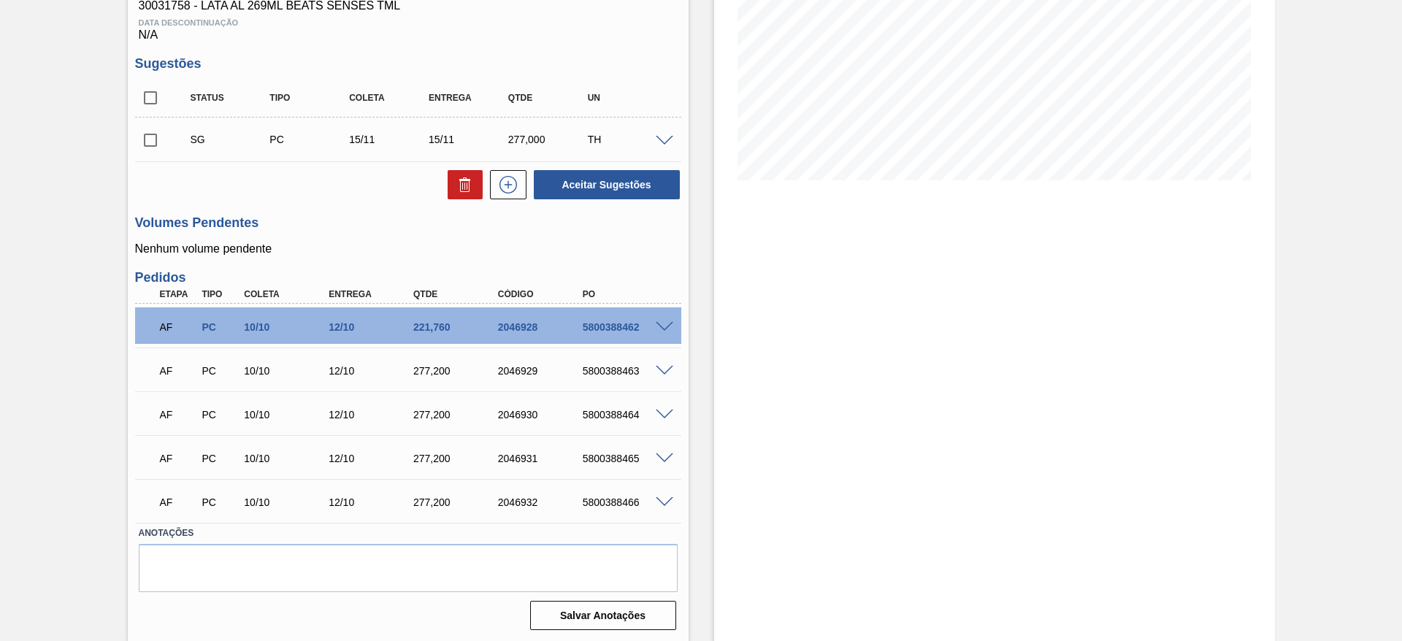
scroll to position [248, 0]
click at [662, 329] on span at bounding box center [665, 326] width 18 height 11
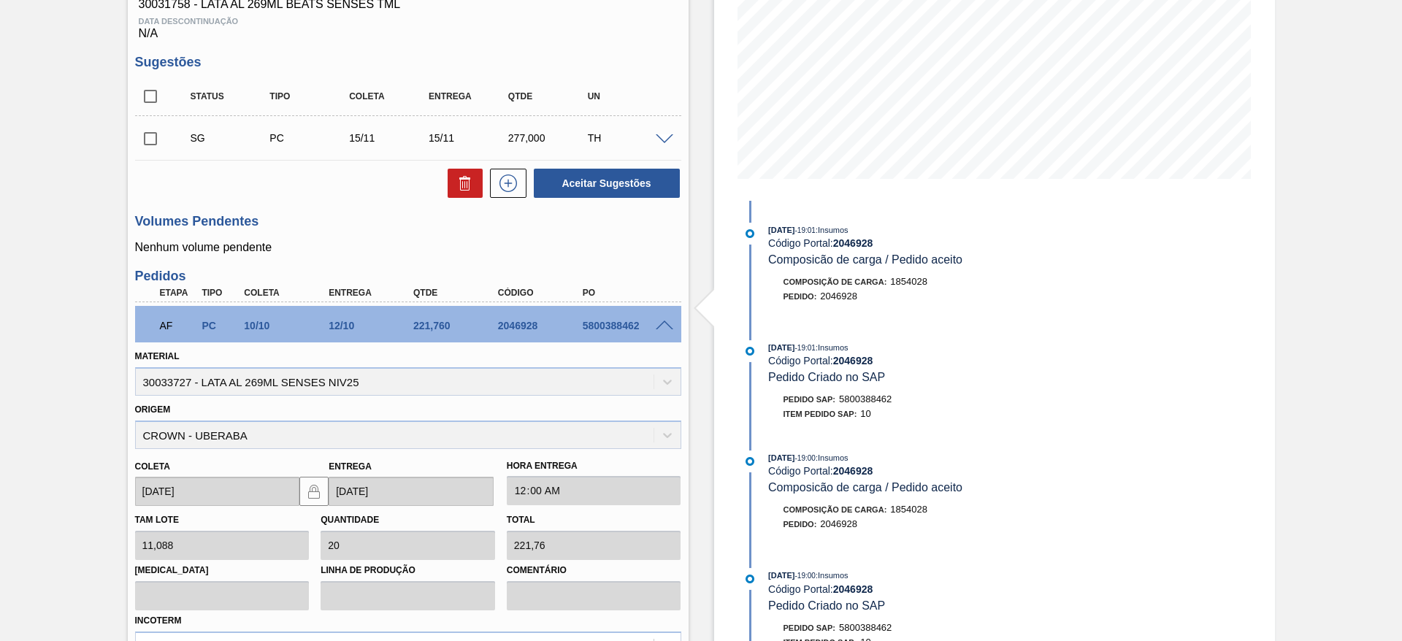
click at [662, 326] on span at bounding box center [665, 326] width 18 height 11
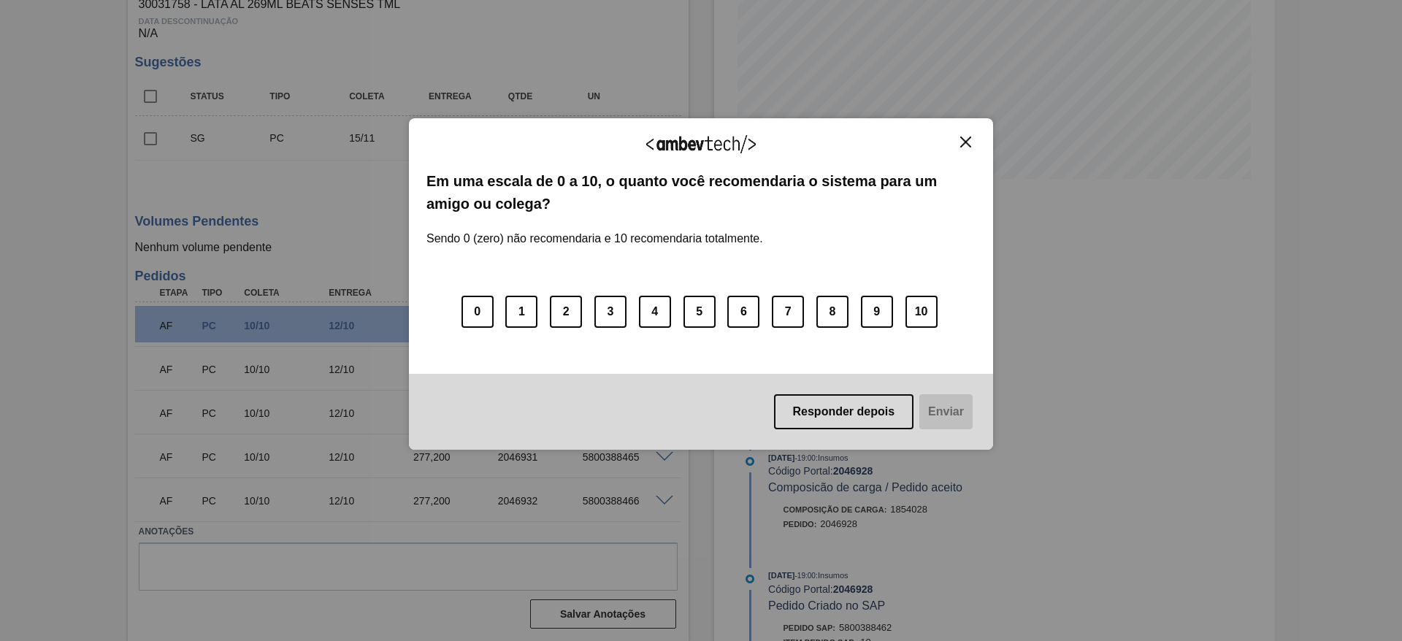
click at [969, 137] on img "Close" at bounding box center [965, 142] width 11 height 11
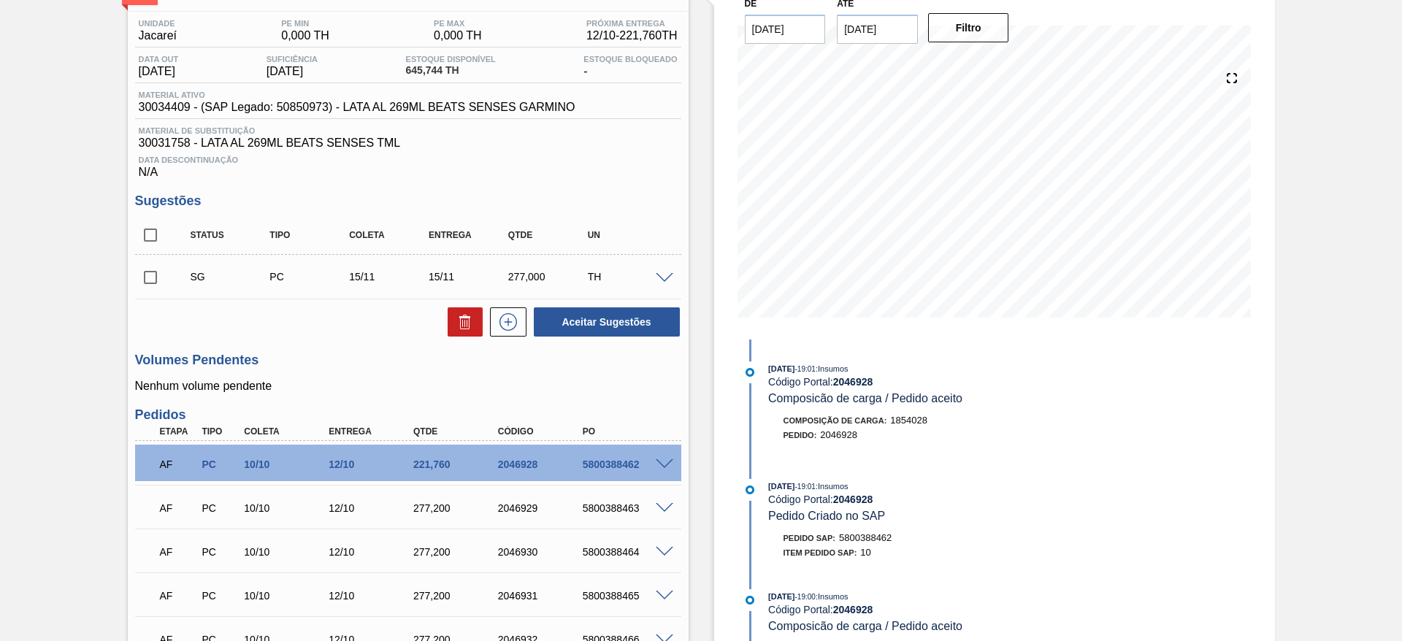
scroll to position [139, 0]
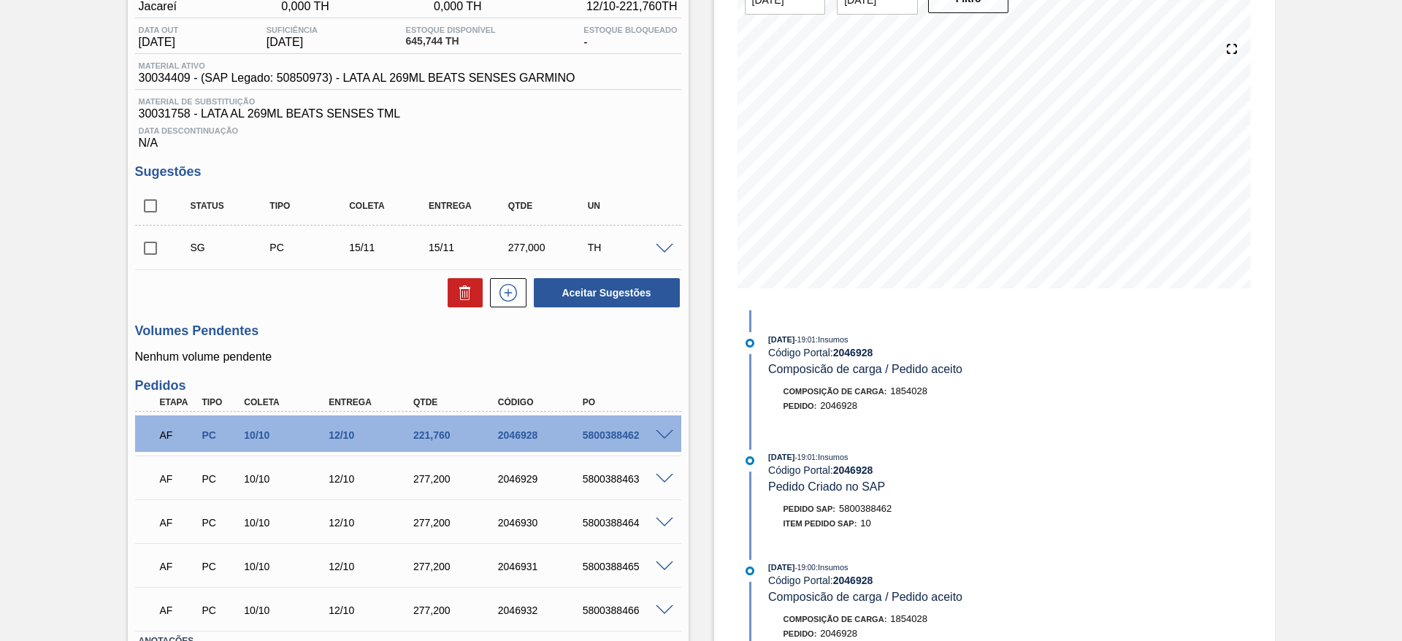
click at [668, 440] on div "5800388462" at bounding box center [626, 435] width 95 height 12
click at [662, 435] on span at bounding box center [665, 435] width 18 height 11
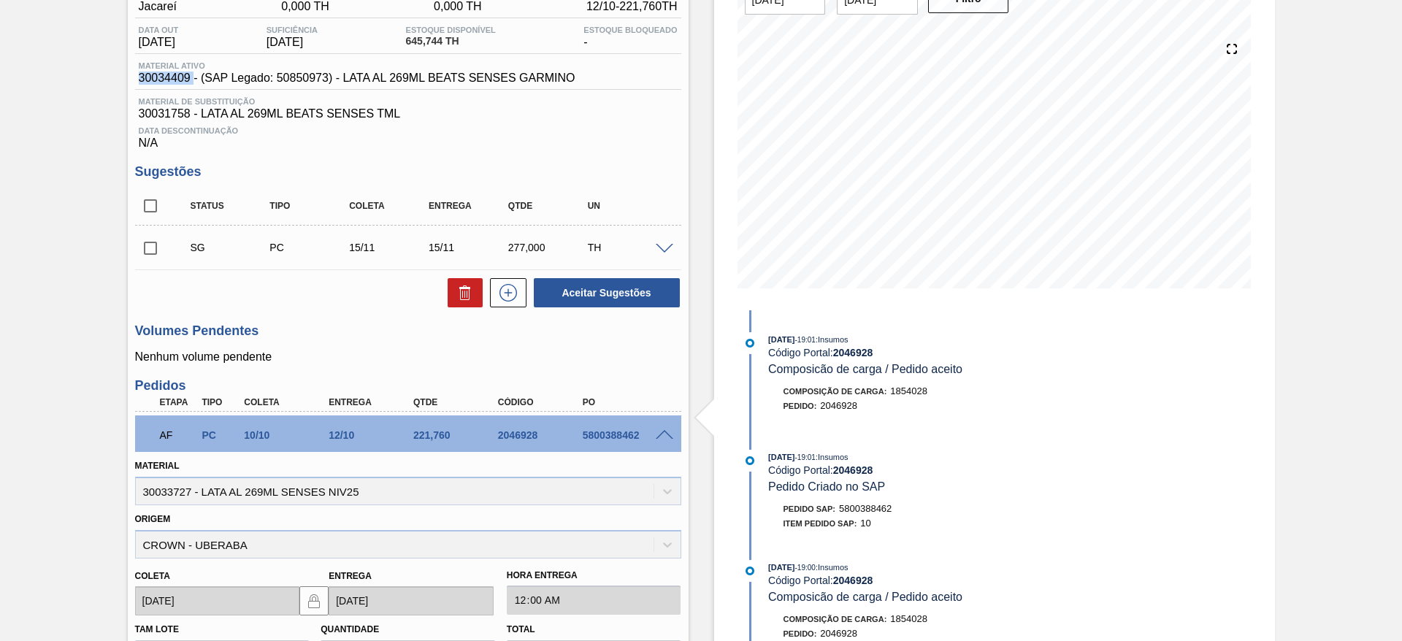
drag, startPoint x: 191, startPoint y: 74, endPoint x: 128, endPoint y: 76, distance: 63.6
click at [128, 76] on div "Unidade Jacareí PE MIN 0,000 TH PE MAX 0,000 TH Próxima Entrega 12/10 - 221,760…" at bounding box center [408, 539] width 561 height 1115
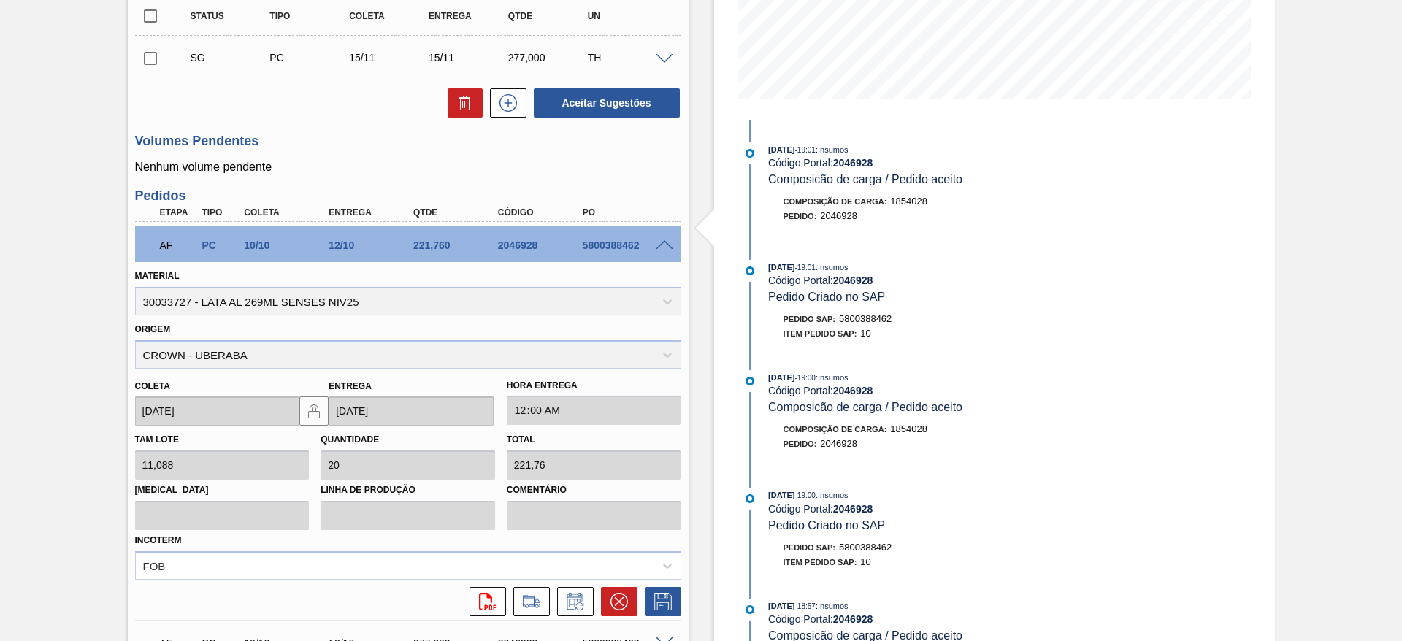
scroll to position [358, 0]
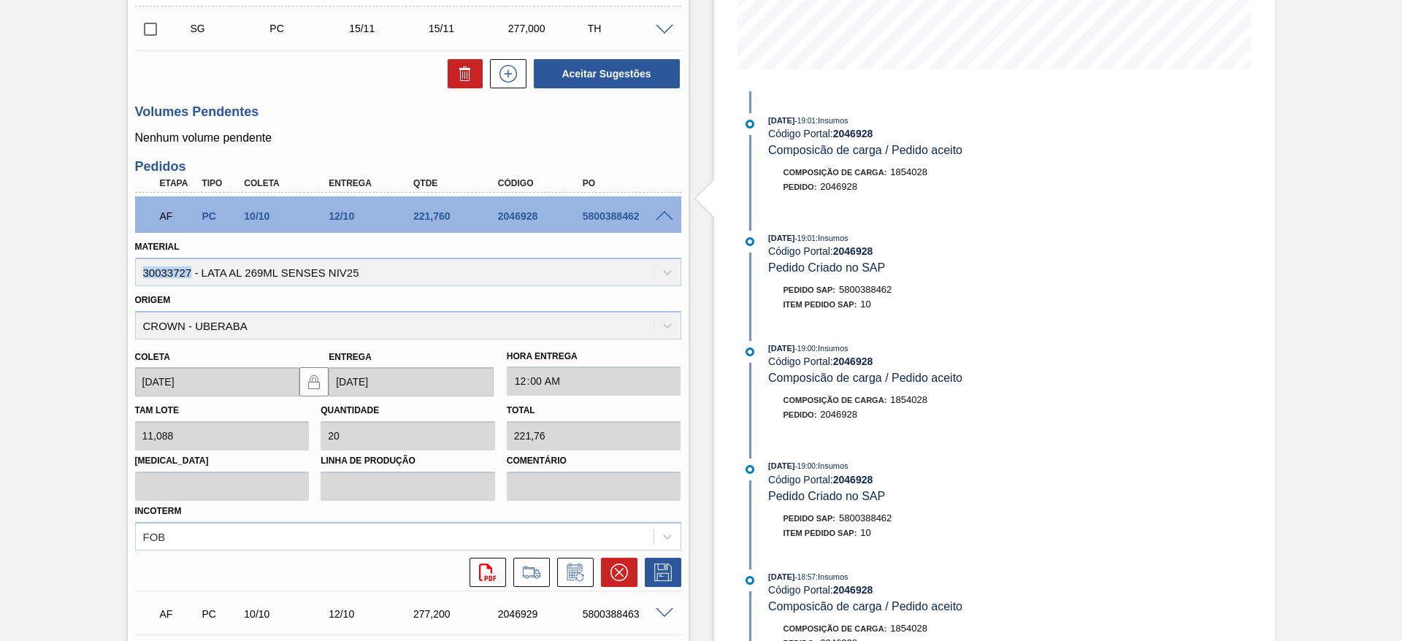
drag, startPoint x: 188, startPoint y: 274, endPoint x: 126, endPoint y: 270, distance: 62.2
click at [126, 270] on div "Aguardando Faturamento BR16 - LATA SK BEATS SENSES 269ML Unidade Jacareí PE MIN…" at bounding box center [701, 300] width 1402 height 1171
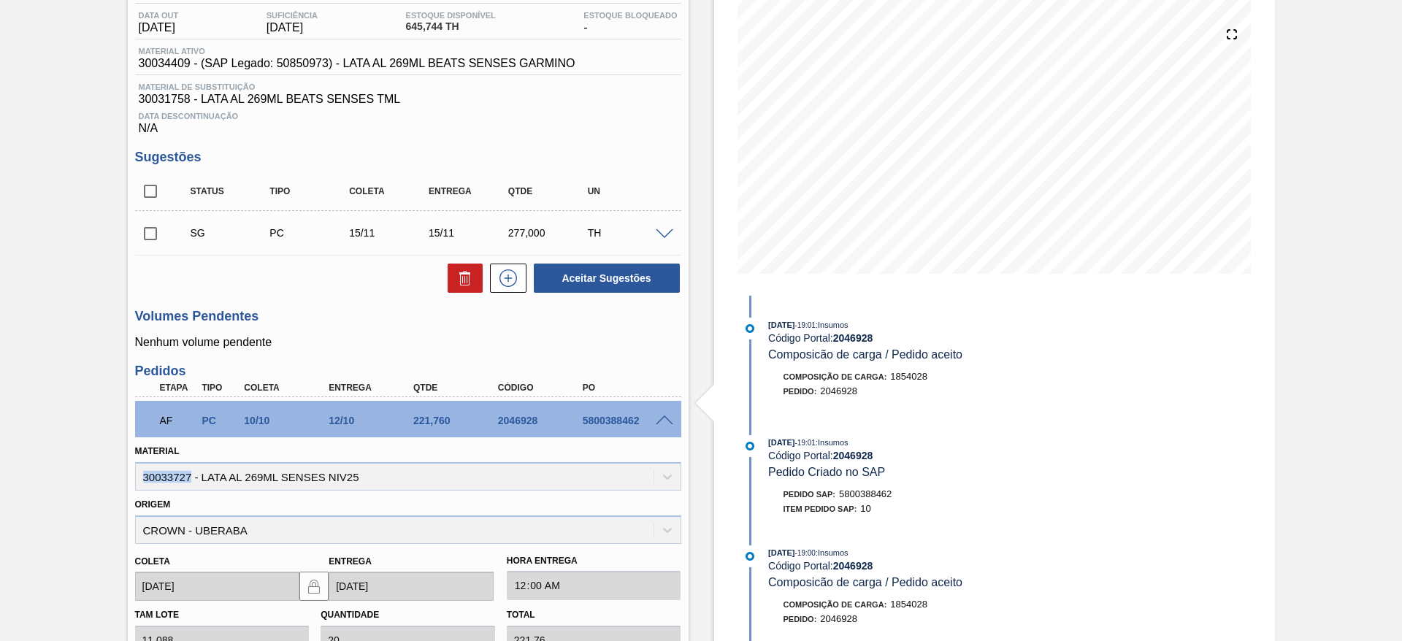
scroll to position [139, 0]
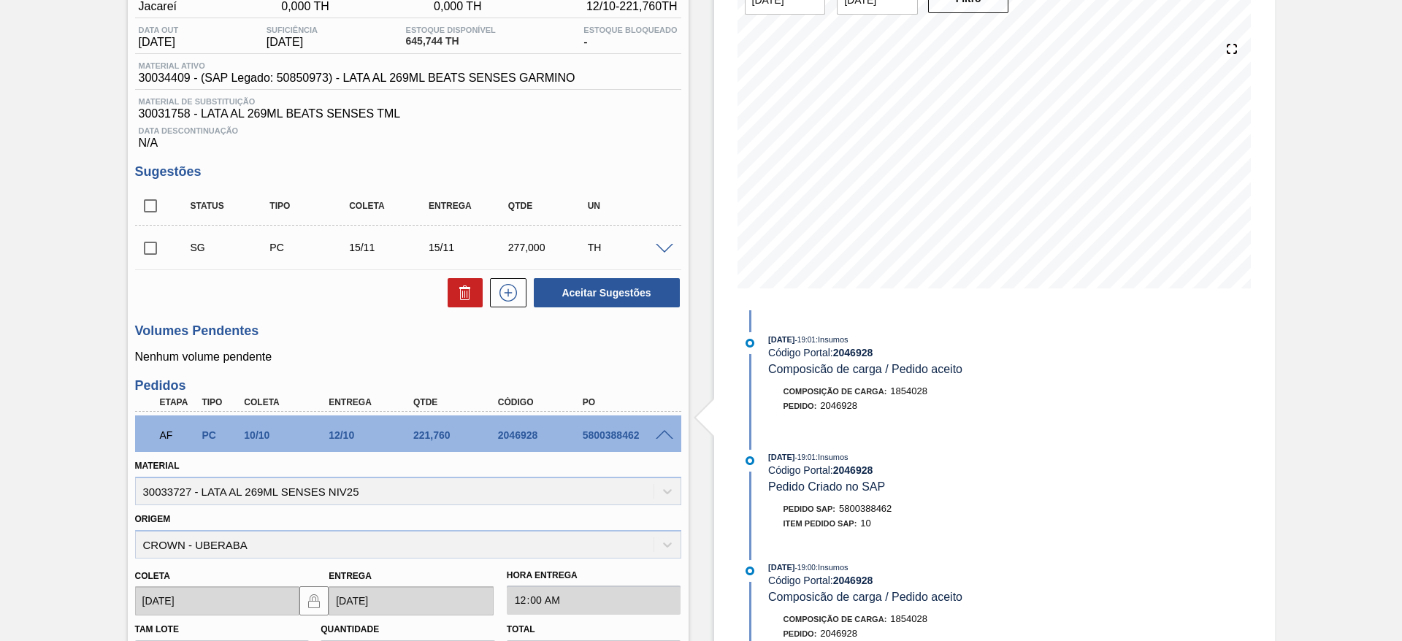
click at [194, 493] on div "Material 30033727 - LATA AL 269ML SENSES NIV25" at bounding box center [408, 481] width 546 height 50
click at [173, 490] on div "Material 30033727 - LATA AL 269ML SENSES NIV25" at bounding box center [408, 481] width 546 height 50
copy div "30033727"
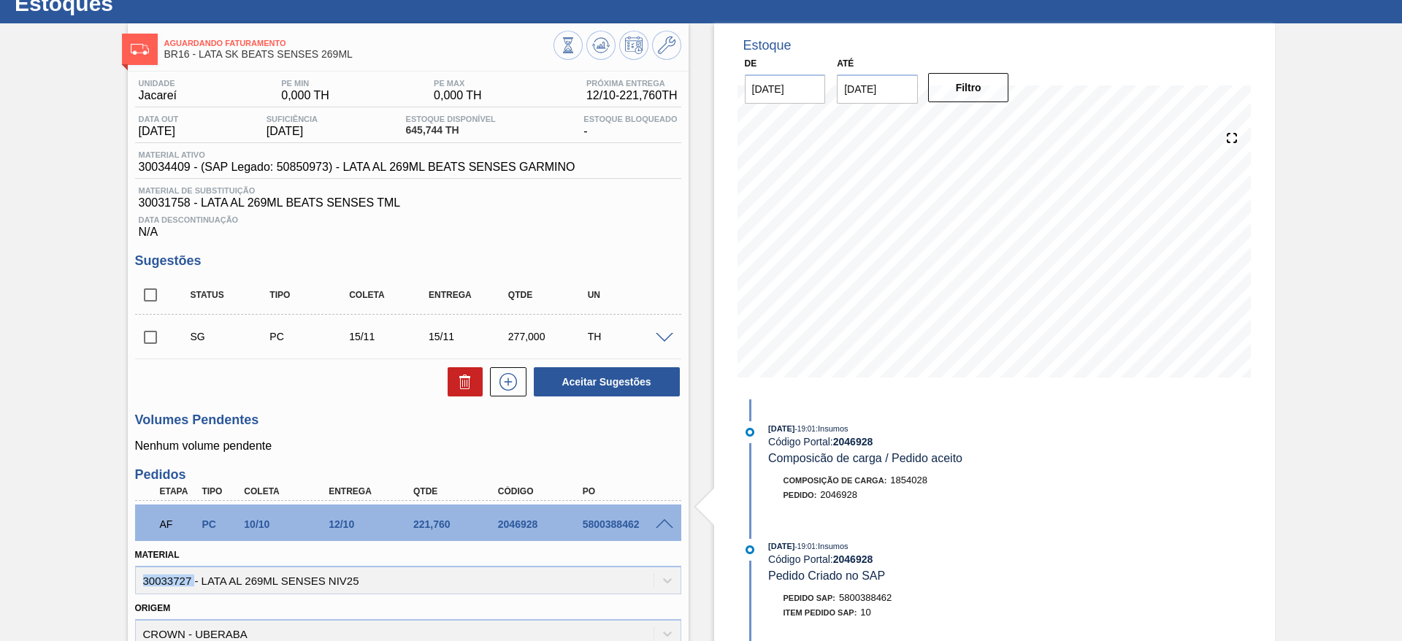
scroll to position [29, 0]
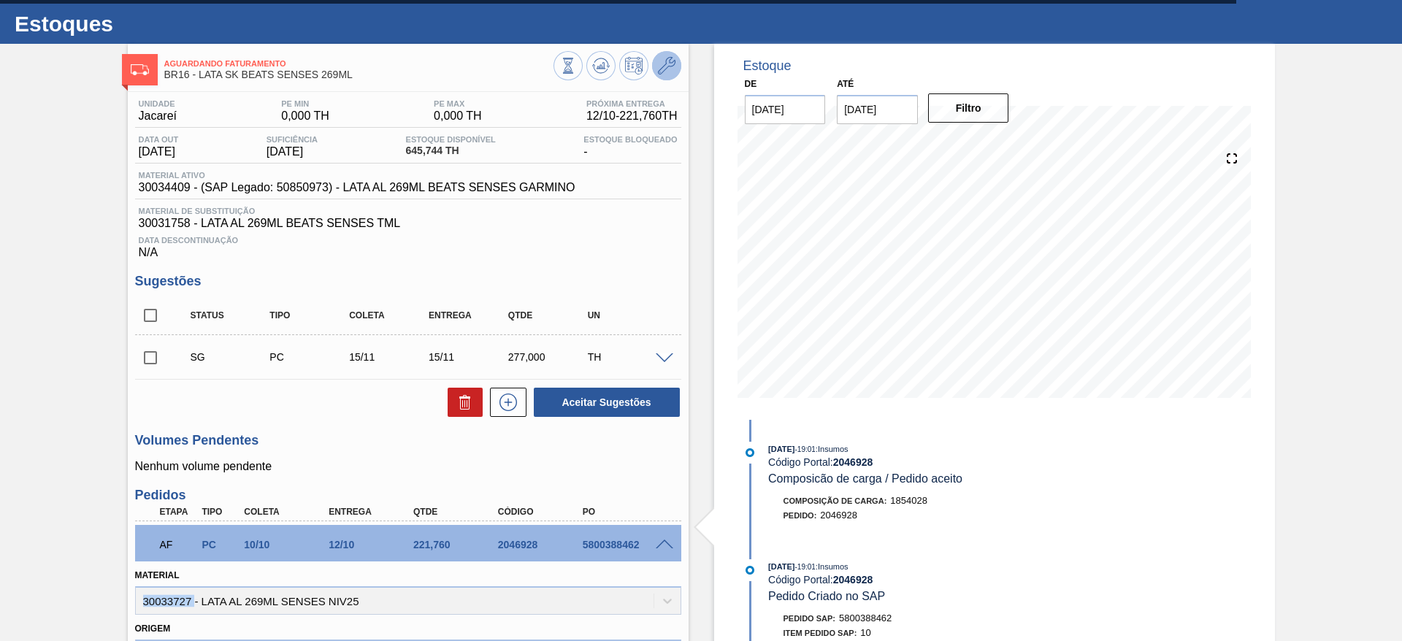
click at [666, 61] on icon at bounding box center [667, 66] width 18 height 18
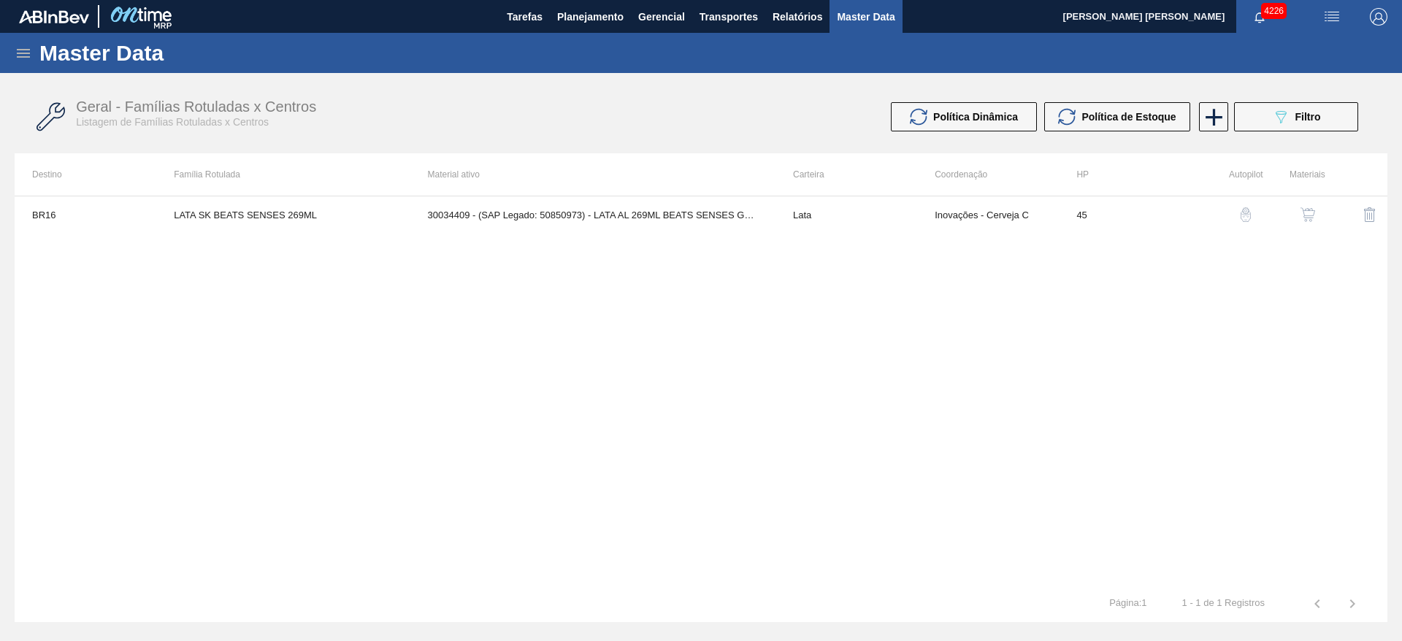
click at [1308, 216] on img "button" at bounding box center [1308, 214] width 15 height 15
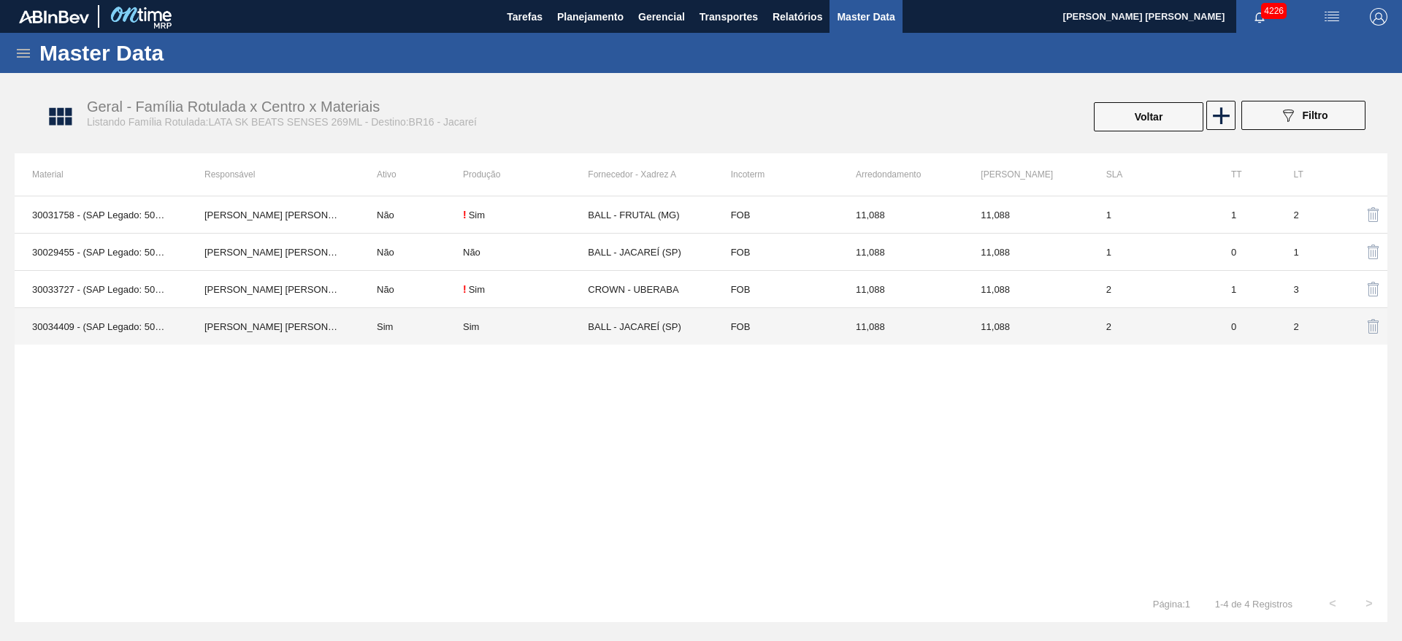
click at [334, 320] on td "IGOR FERREIRA MOURA" at bounding box center [273, 326] width 172 height 37
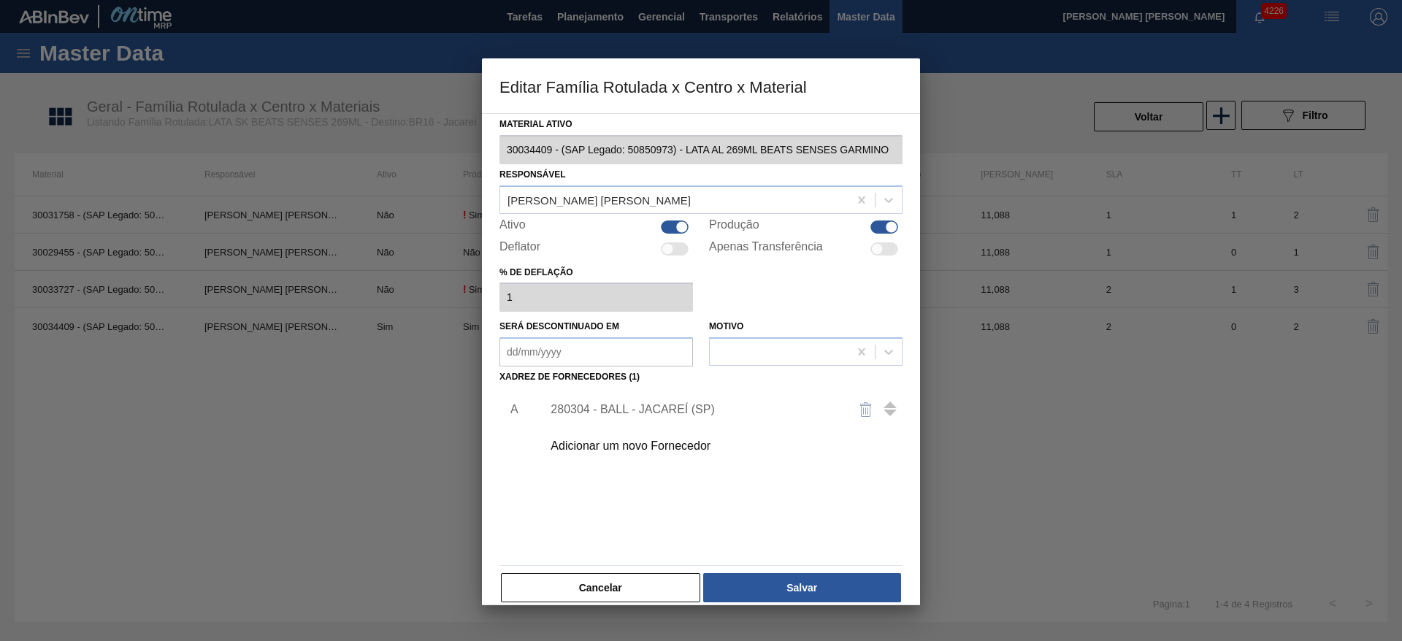
click at [641, 445] on div "Adicionar um novo Fornecedor" at bounding box center [694, 446] width 286 height 13
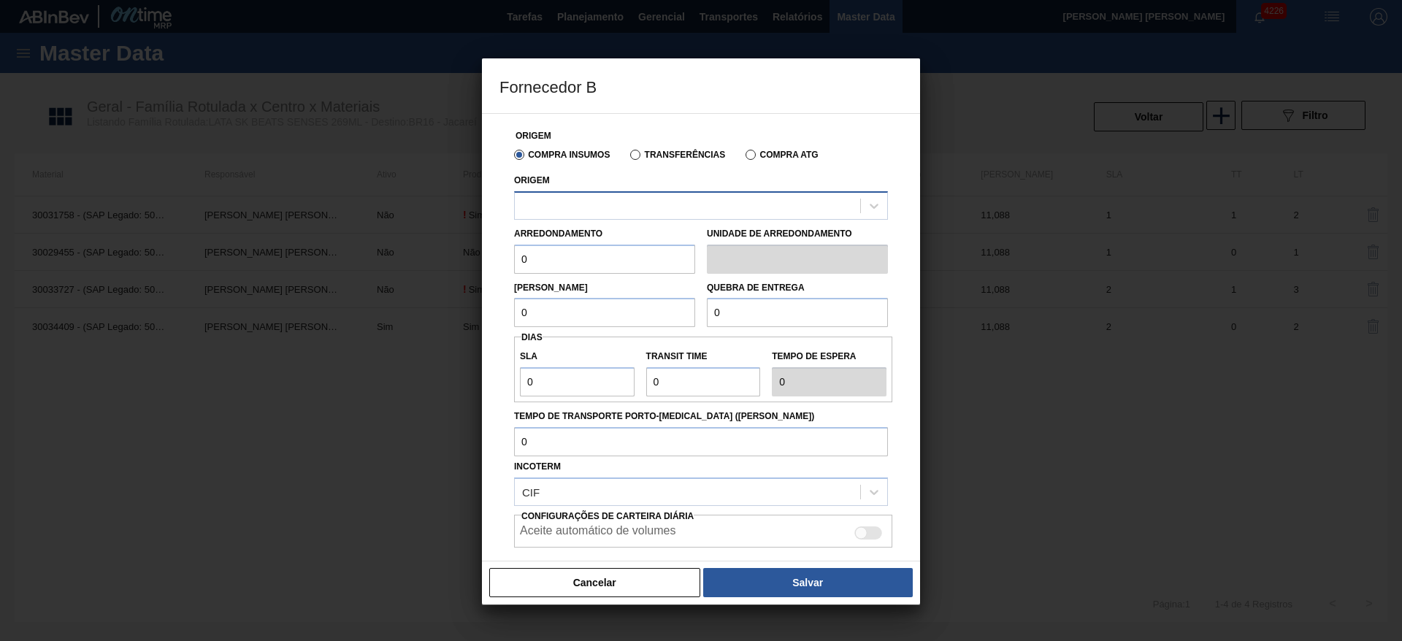
click at [631, 210] on div at bounding box center [687, 205] width 345 height 21
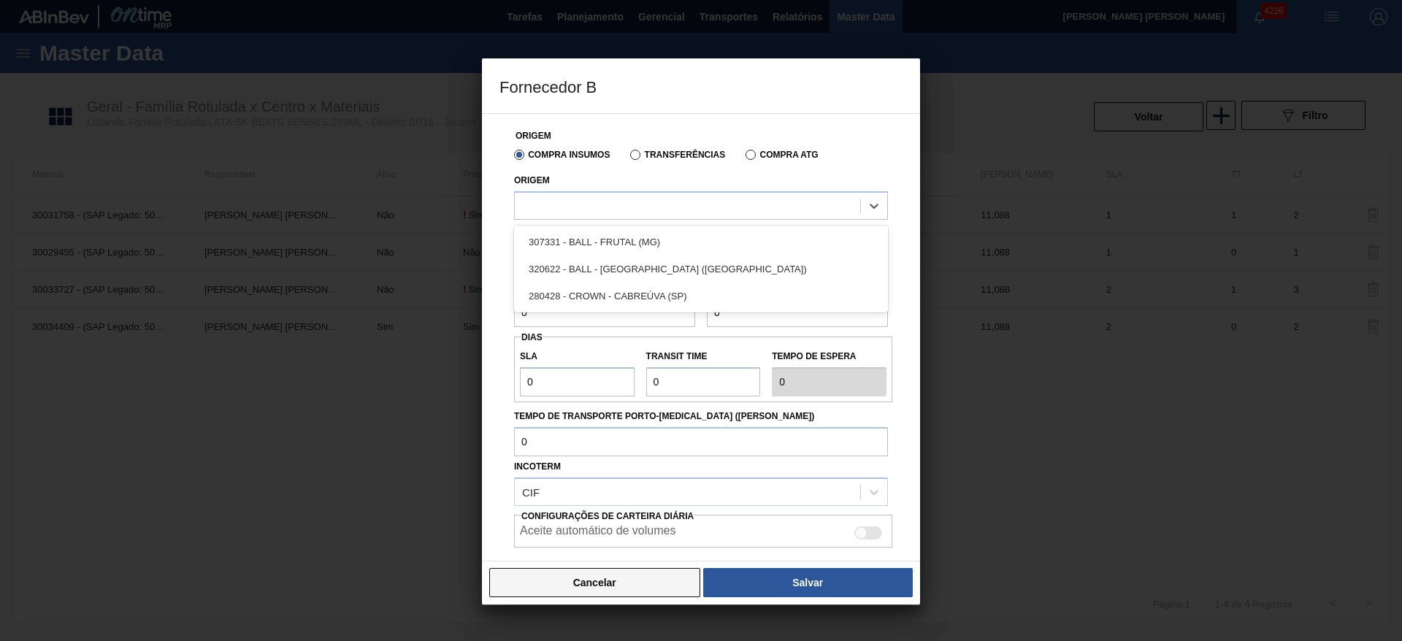
click at [613, 581] on button "Cancelar" at bounding box center [594, 582] width 211 height 29
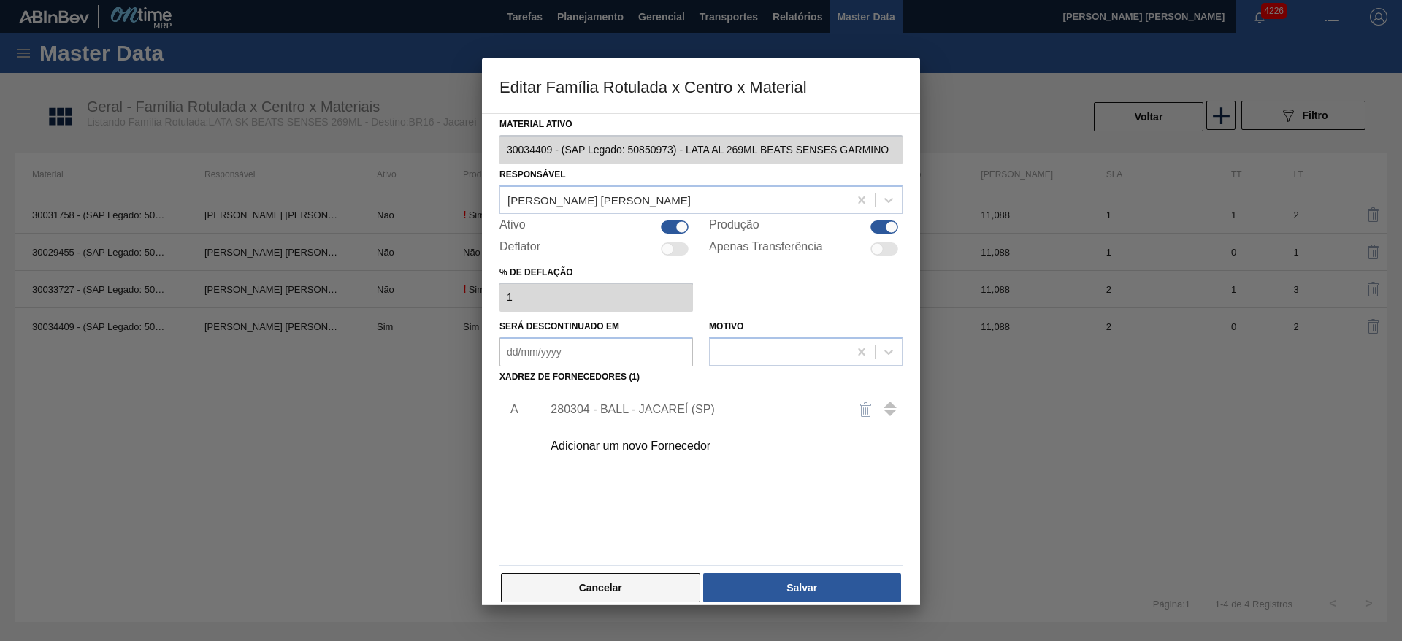
click at [641, 581] on button "Cancelar" at bounding box center [600, 587] width 199 height 29
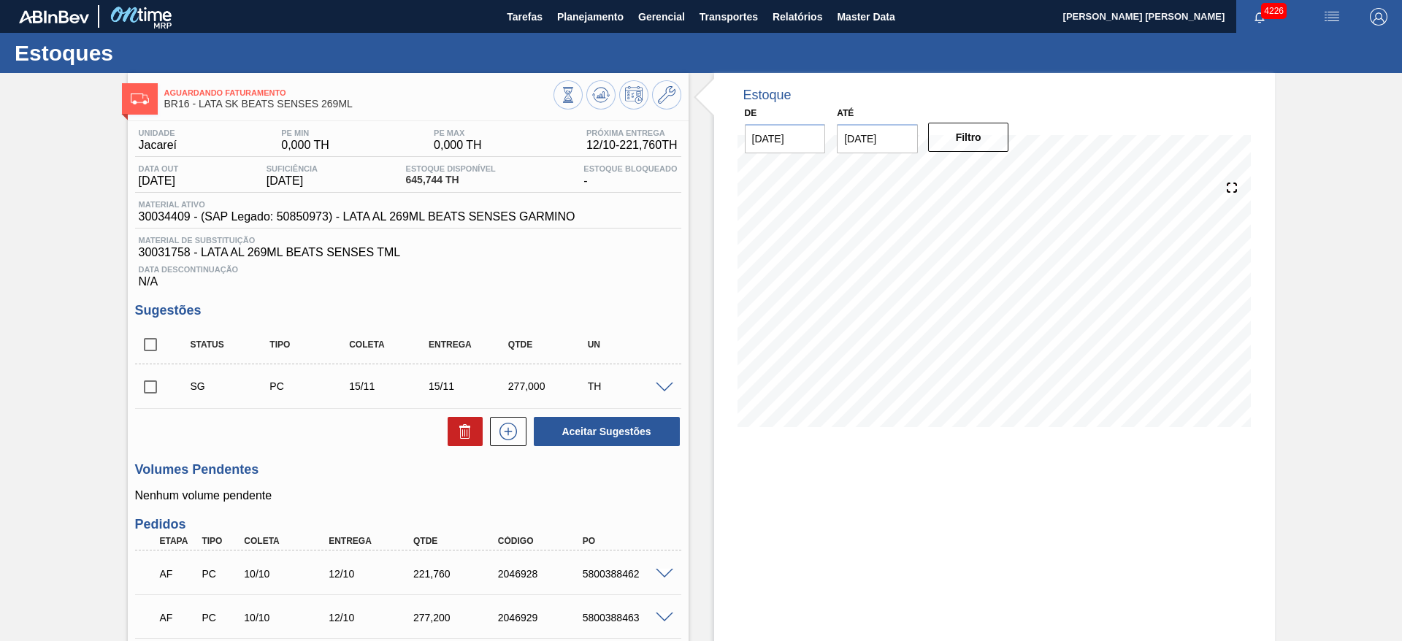
click at [166, 213] on span "30034409 - (SAP Legado: 50850973) - LATA AL 269ML BEATS SENSES GARMINO" at bounding box center [357, 216] width 437 height 13
copy span "30034409"
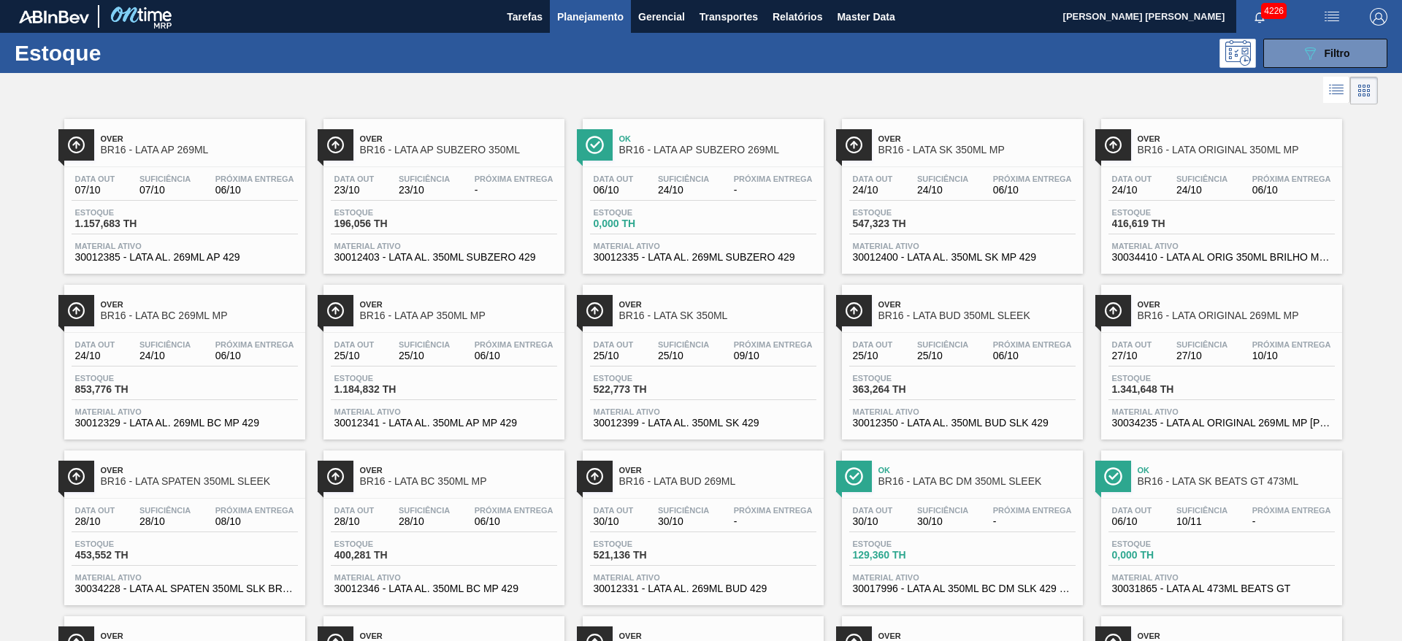
click at [525, 80] on div at bounding box center [689, 90] width 1378 height 35
click at [1309, 51] on icon "089F7B8B-B2A5-4AFE-B5C0-19BA573D28AC" at bounding box center [1311, 54] width 18 height 18
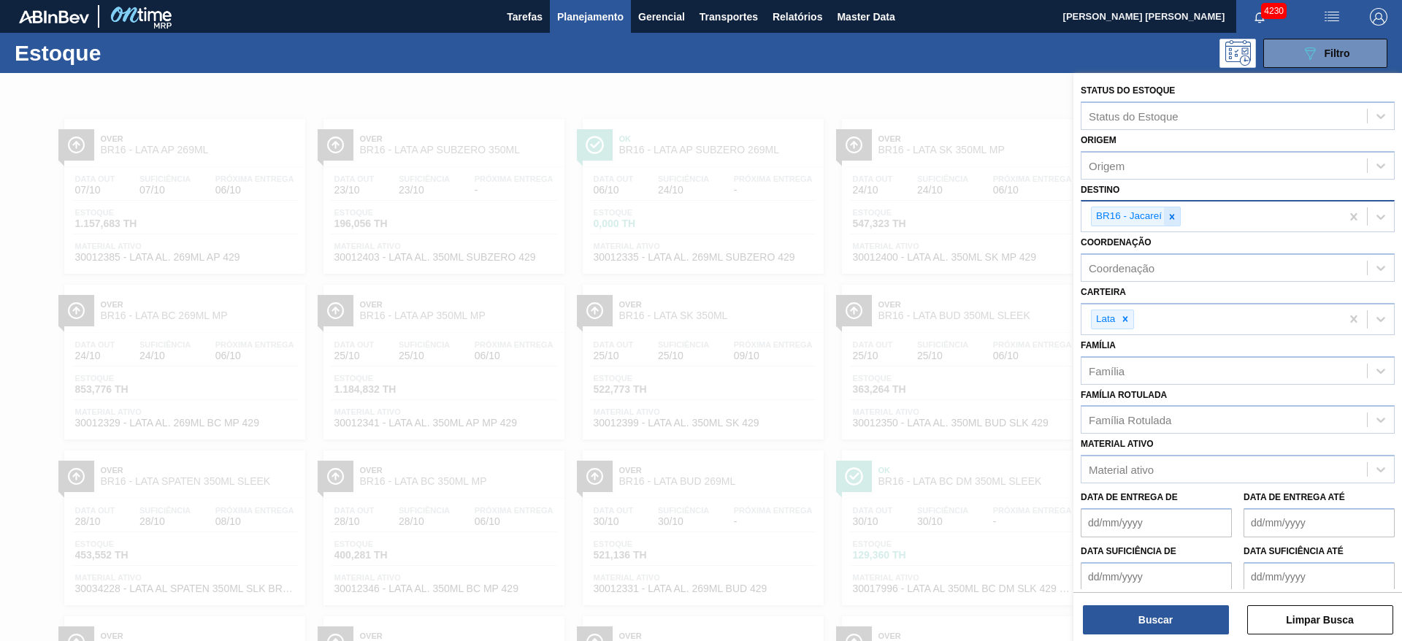
click at [1176, 217] on icon at bounding box center [1172, 217] width 10 height 10
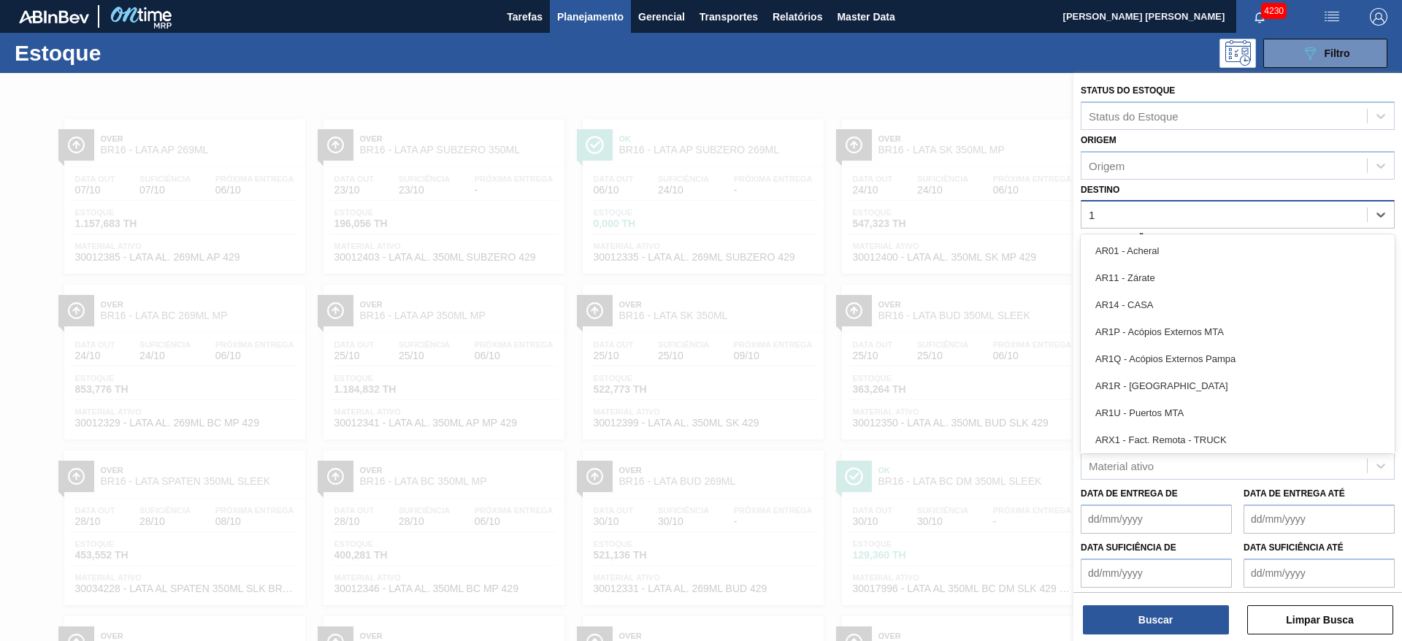
type input "13"
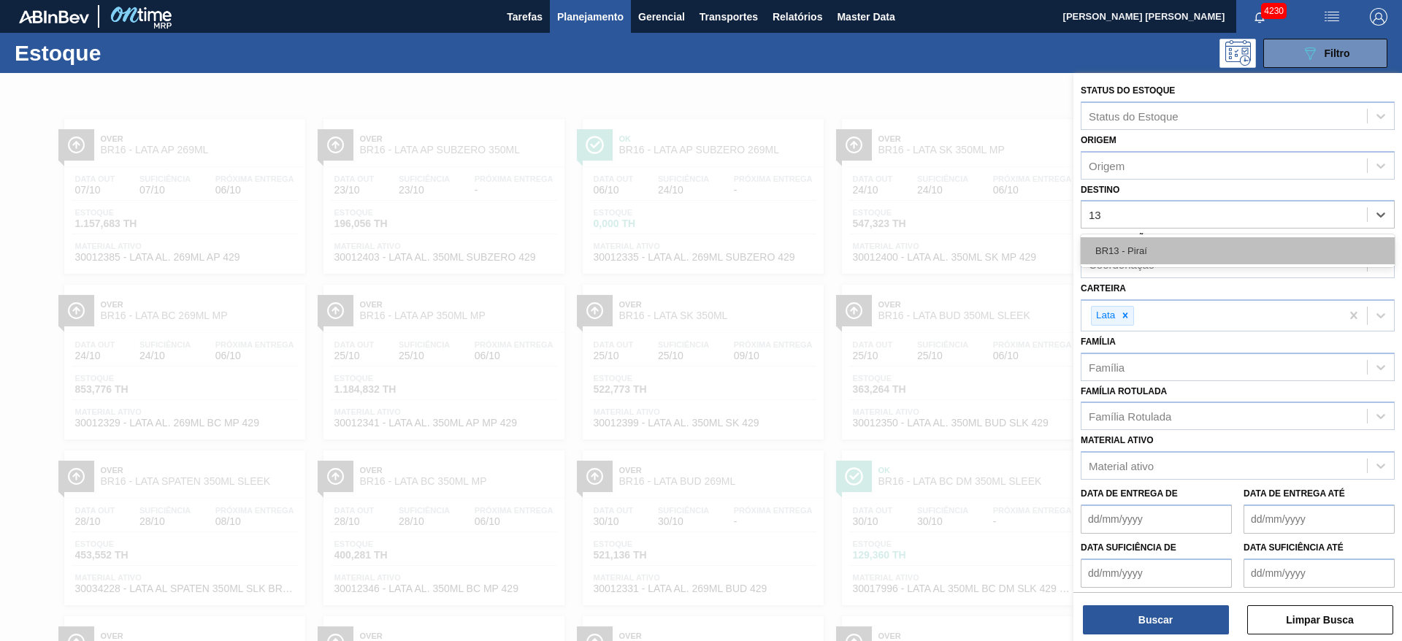
click at [1160, 256] on div "BR13 - Piraí" at bounding box center [1238, 250] width 314 height 27
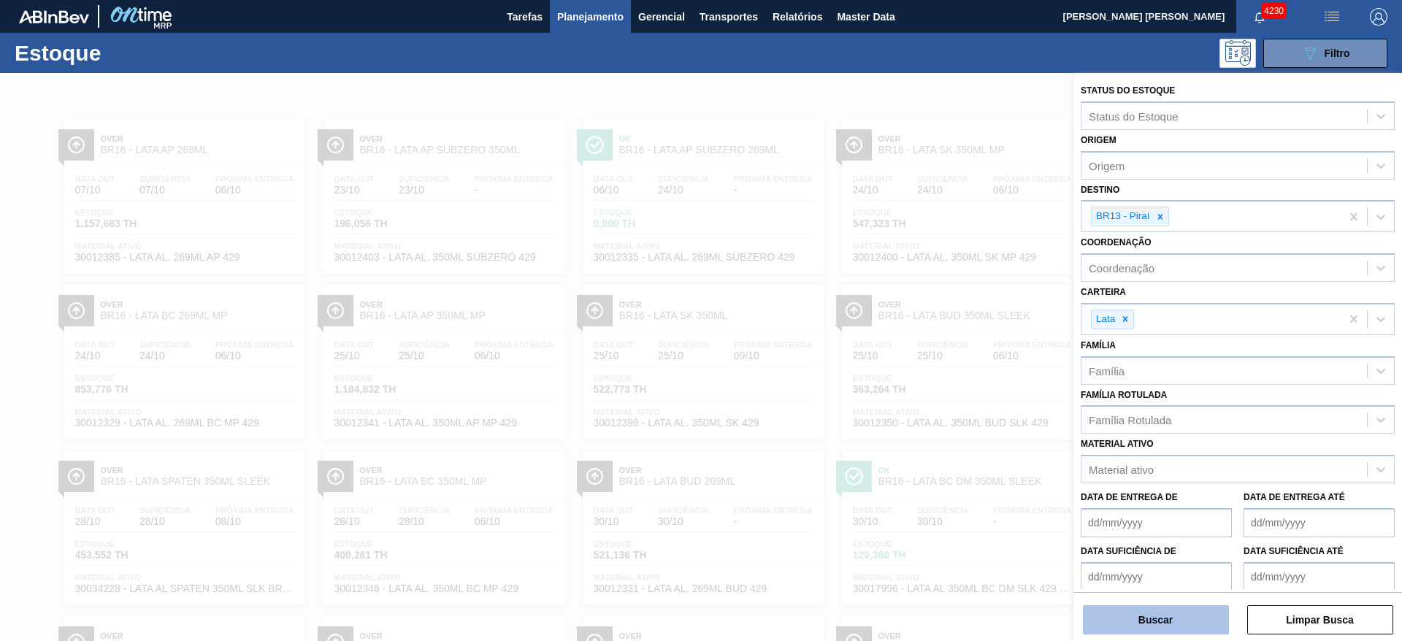
click at [1175, 618] on button "Buscar" at bounding box center [1156, 620] width 146 height 29
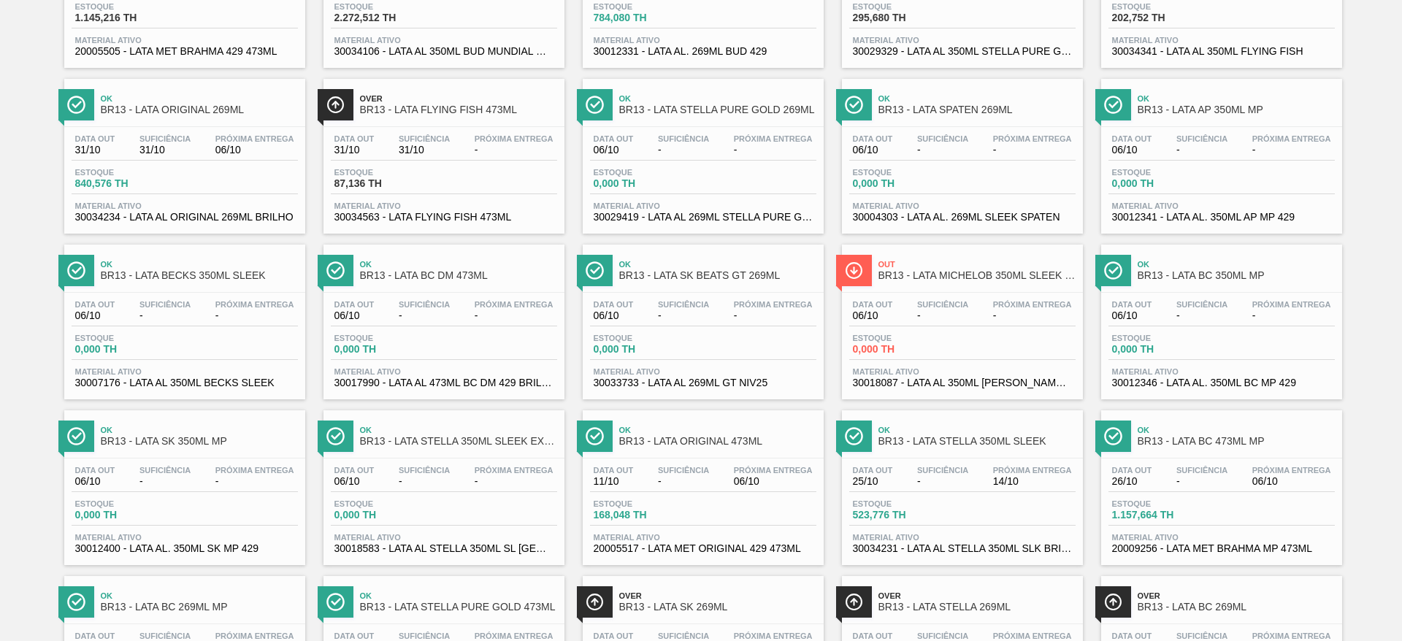
scroll to position [438, 0]
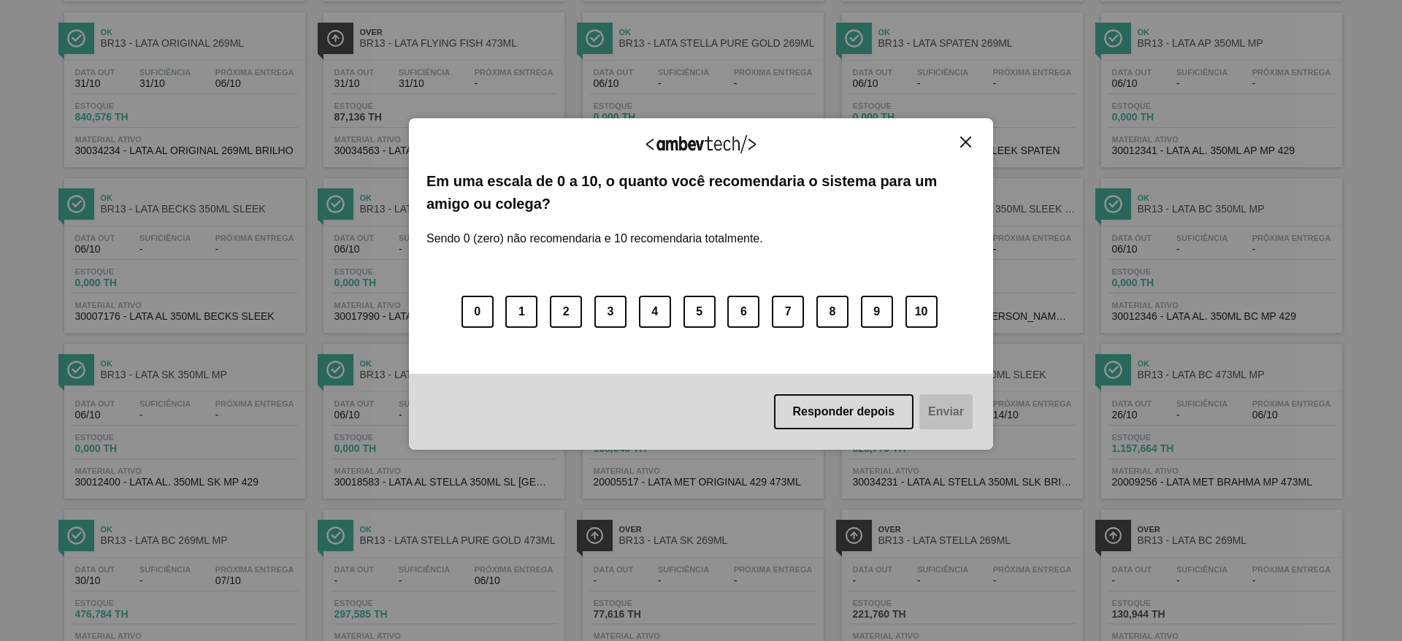
click at [965, 141] on img "Close" at bounding box center [965, 142] width 11 height 11
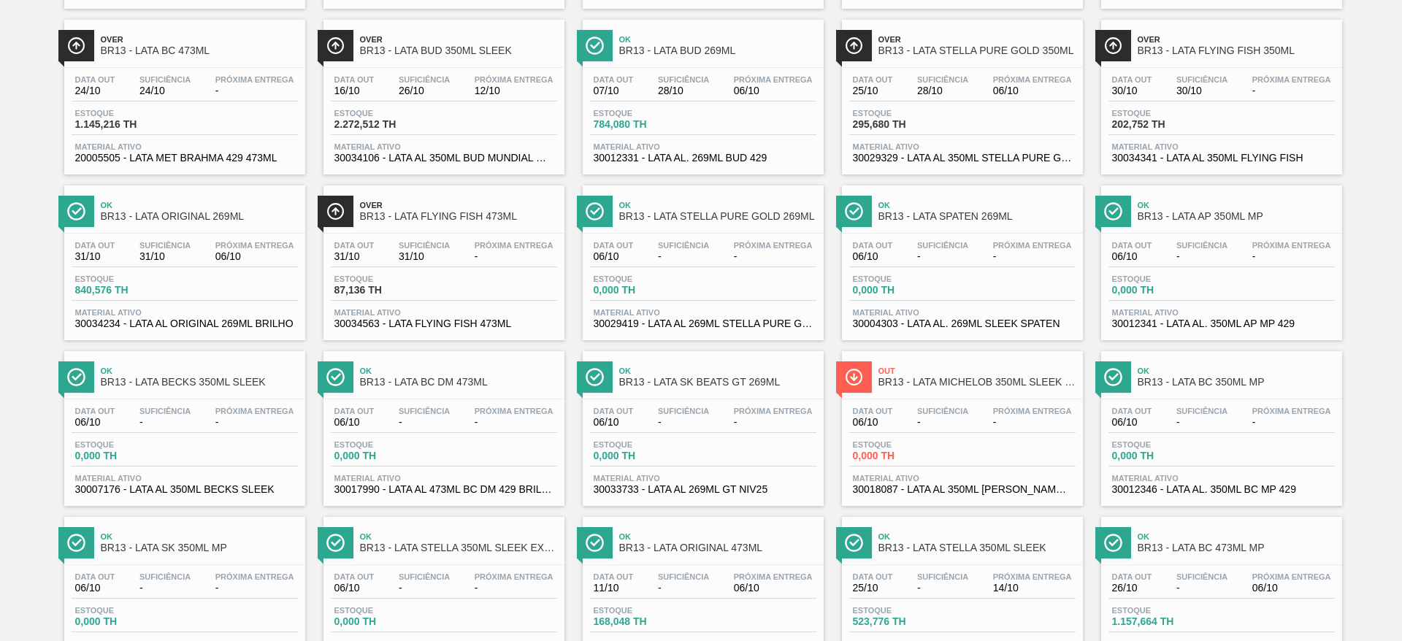
scroll to position [0, 0]
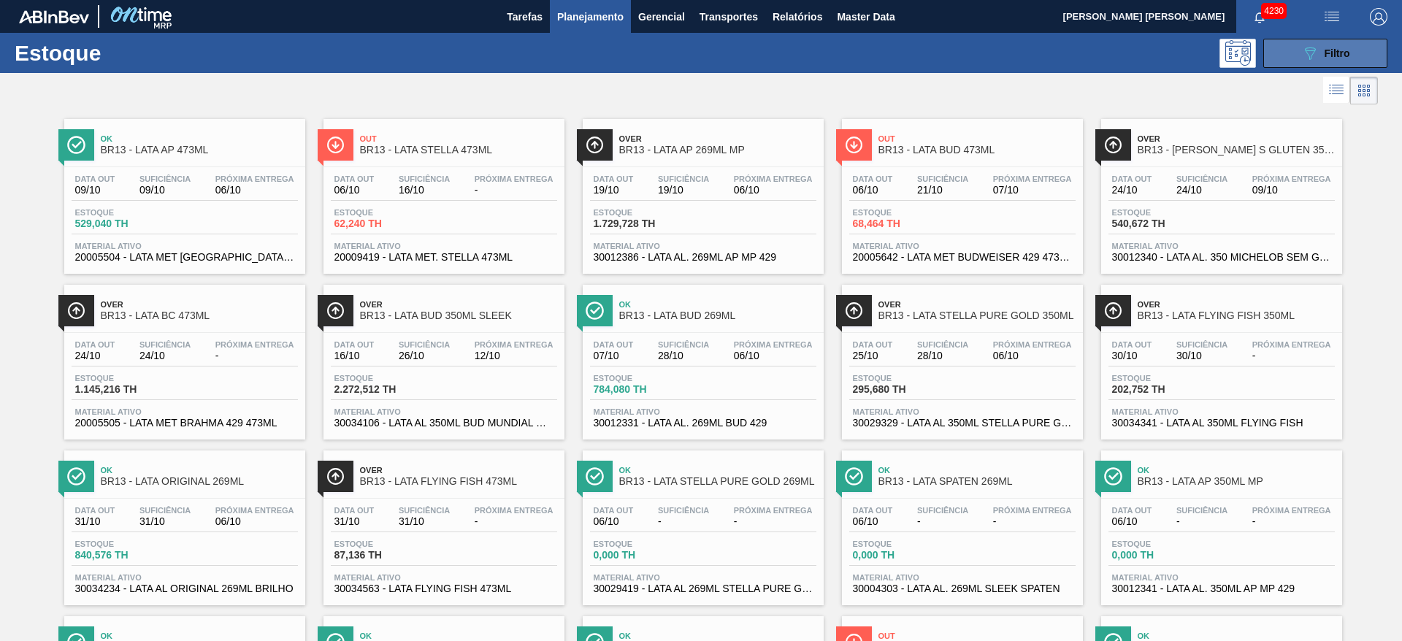
click at [1326, 64] on button "089F7B8B-B2A5-4AFE-B5C0-19BA573D28AC Filtro" at bounding box center [1326, 53] width 124 height 29
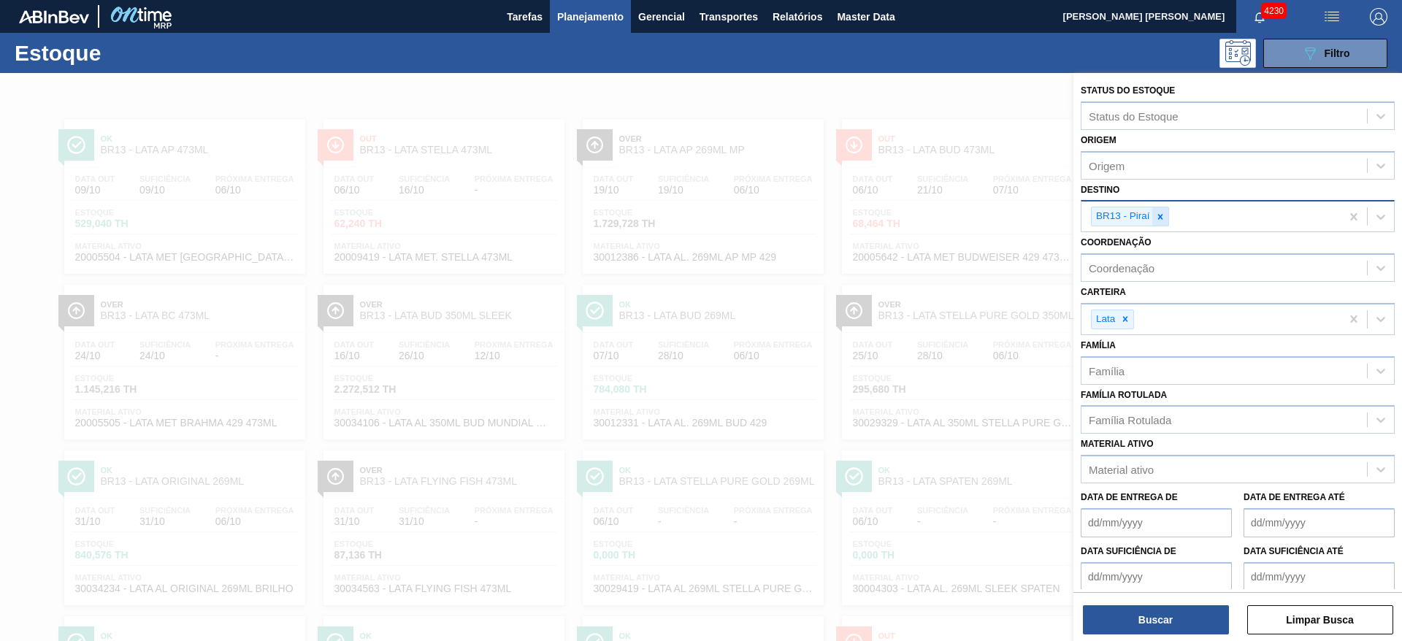
click at [1164, 217] on icon at bounding box center [1161, 217] width 10 height 10
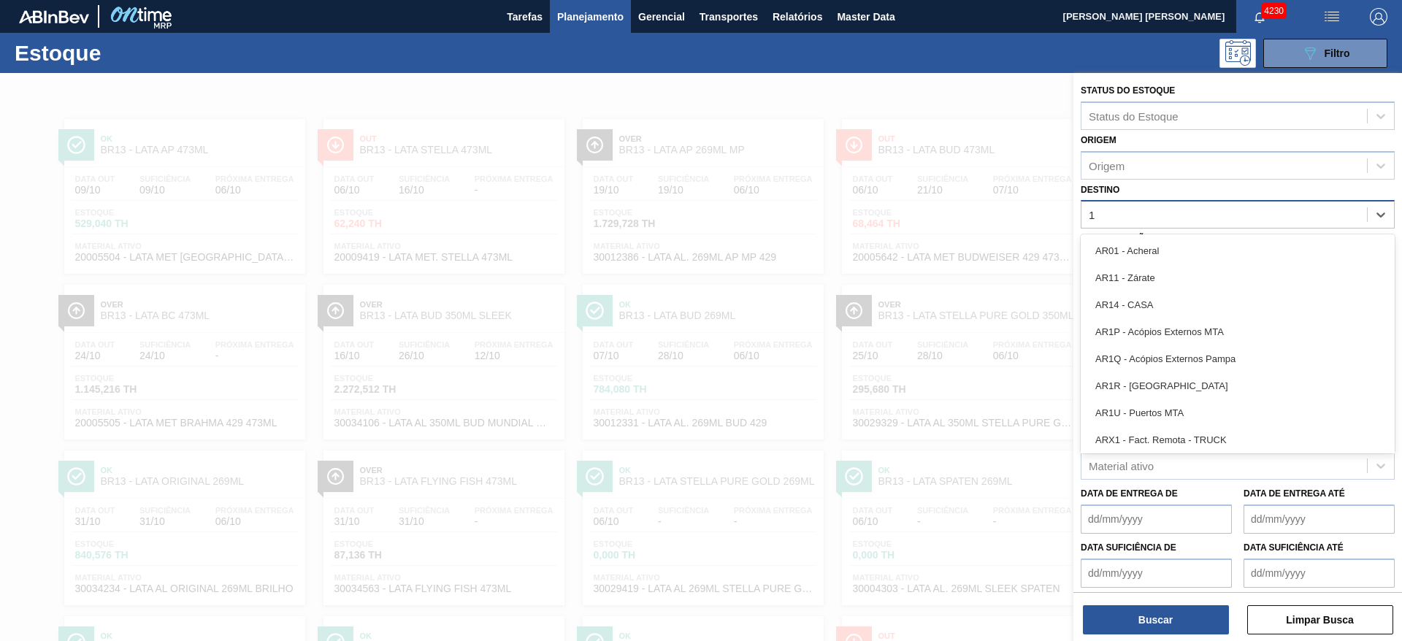
type input "15"
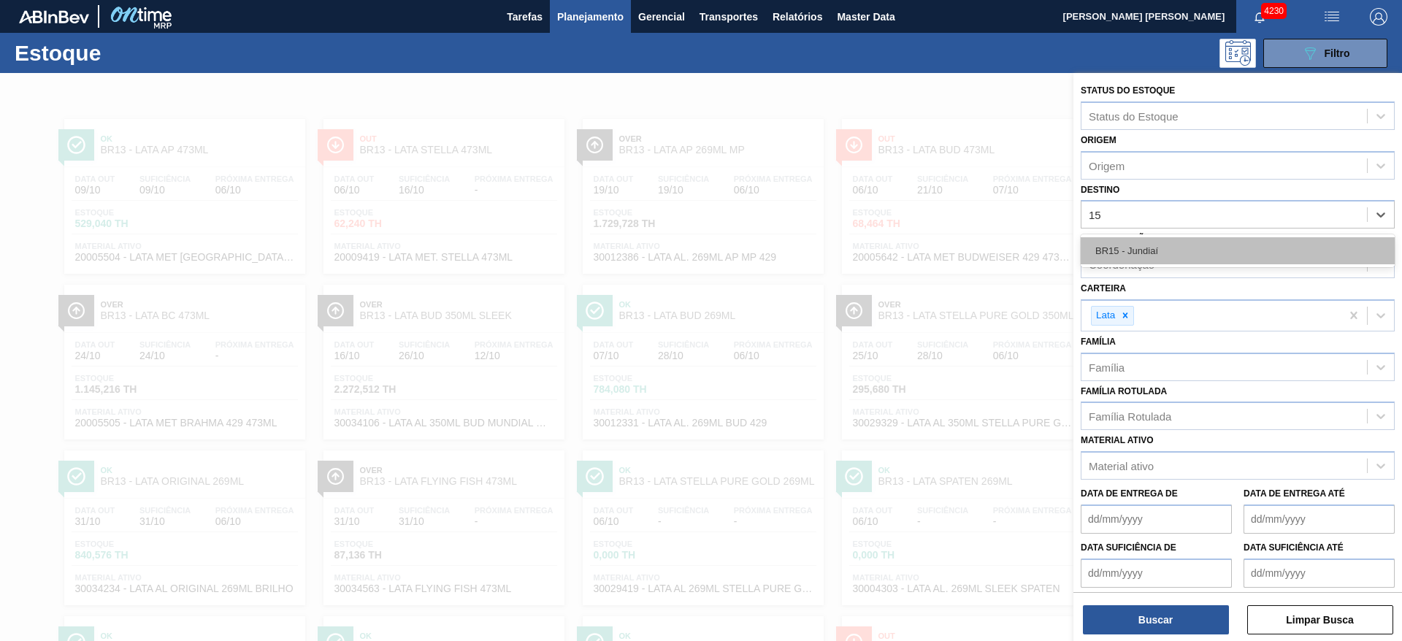
click at [1158, 245] on div "BR15 - Jundiaí" at bounding box center [1238, 250] width 314 height 27
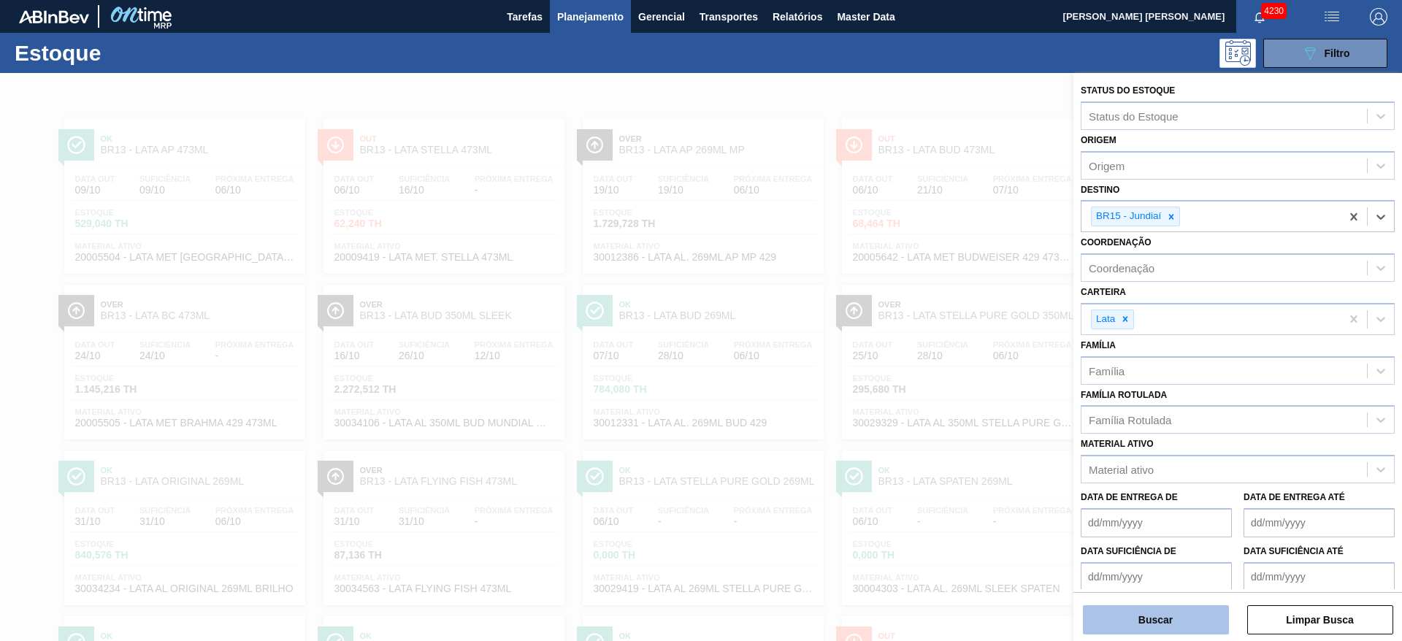
click at [1172, 618] on button "Buscar" at bounding box center [1156, 620] width 146 height 29
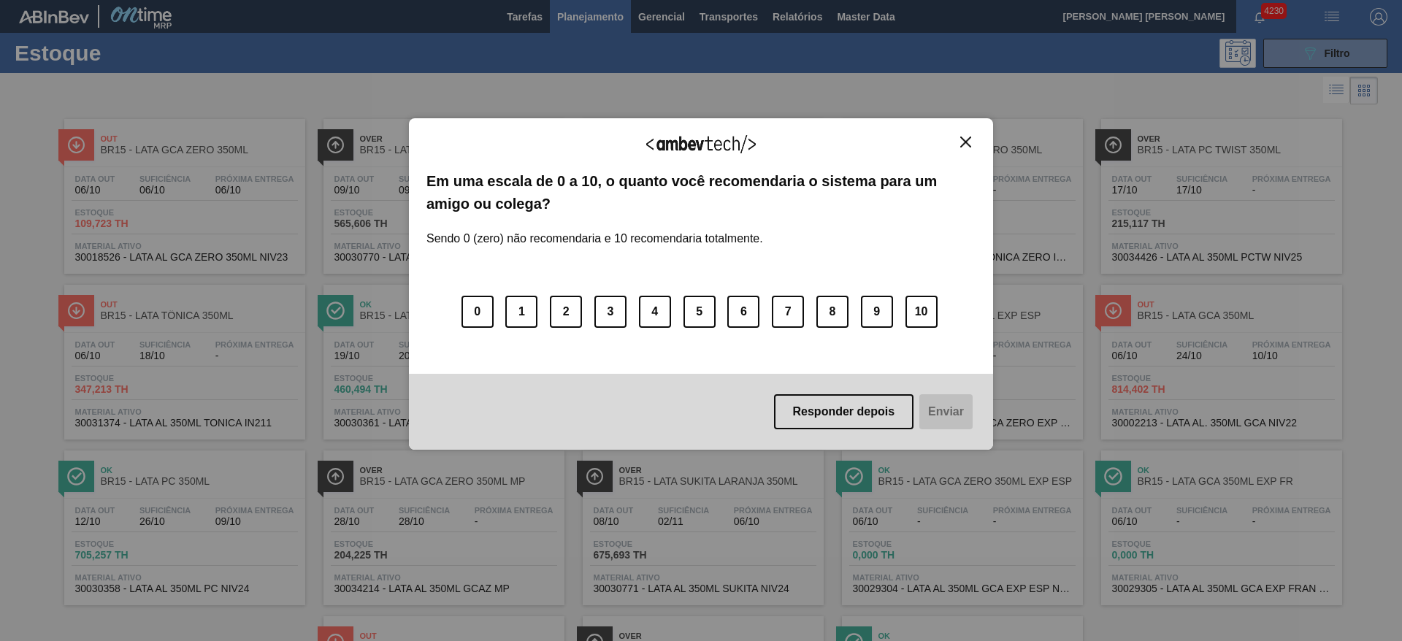
drag, startPoint x: 967, startPoint y: 143, endPoint x: 1136, endPoint y: 114, distance: 171.2
click at [967, 144] on img "Close" at bounding box center [965, 142] width 11 height 11
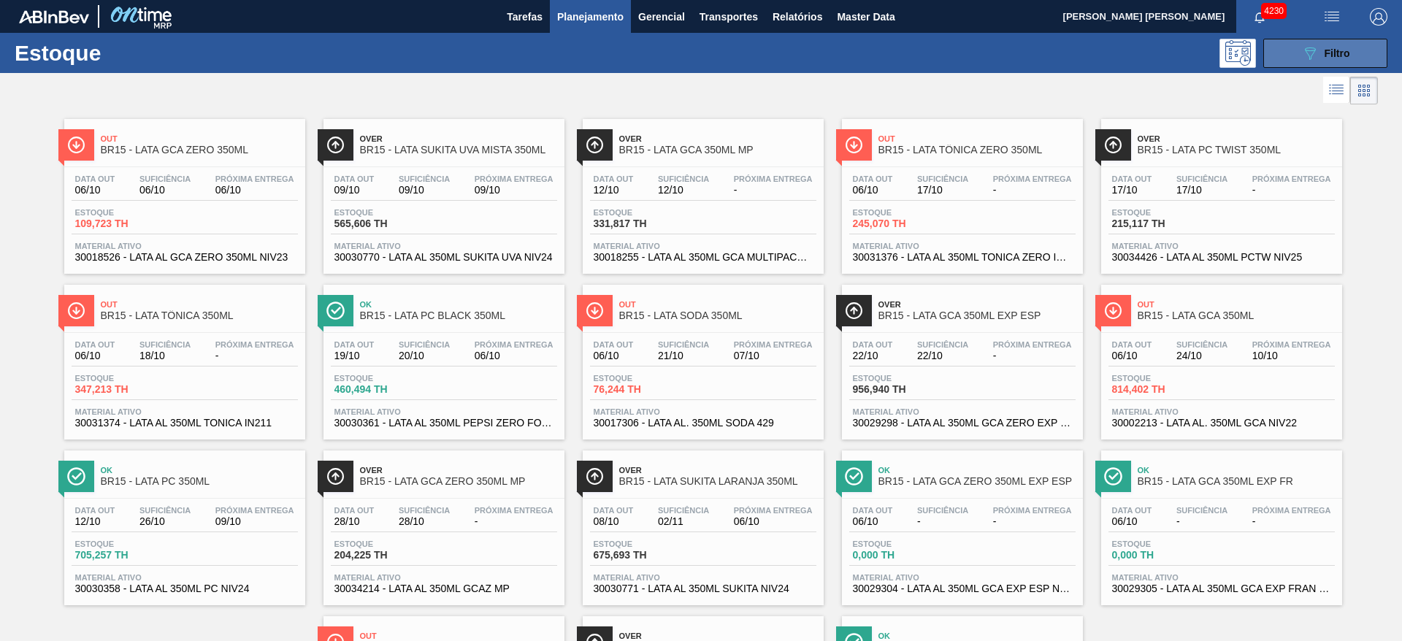
click at [1286, 58] on button "089F7B8B-B2A5-4AFE-B5C0-19BA573D28AC Filtro" at bounding box center [1326, 53] width 124 height 29
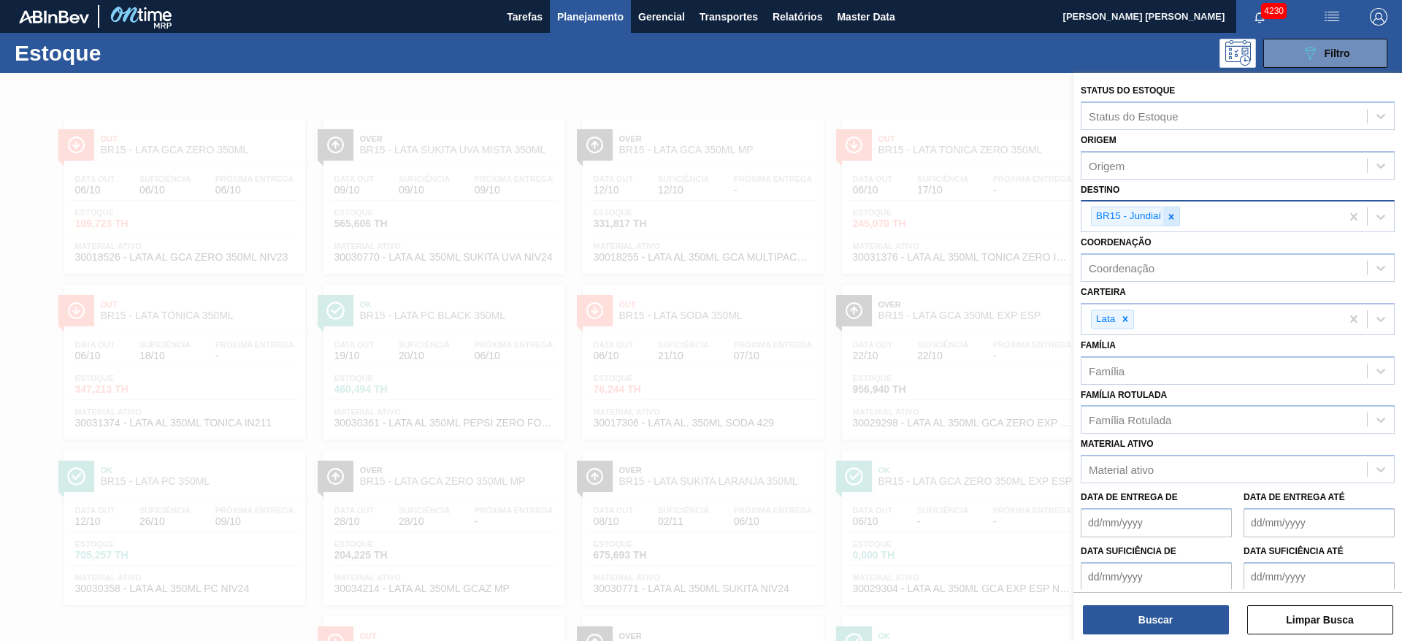
click at [1175, 218] on icon at bounding box center [1171, 217] width 10 height 10
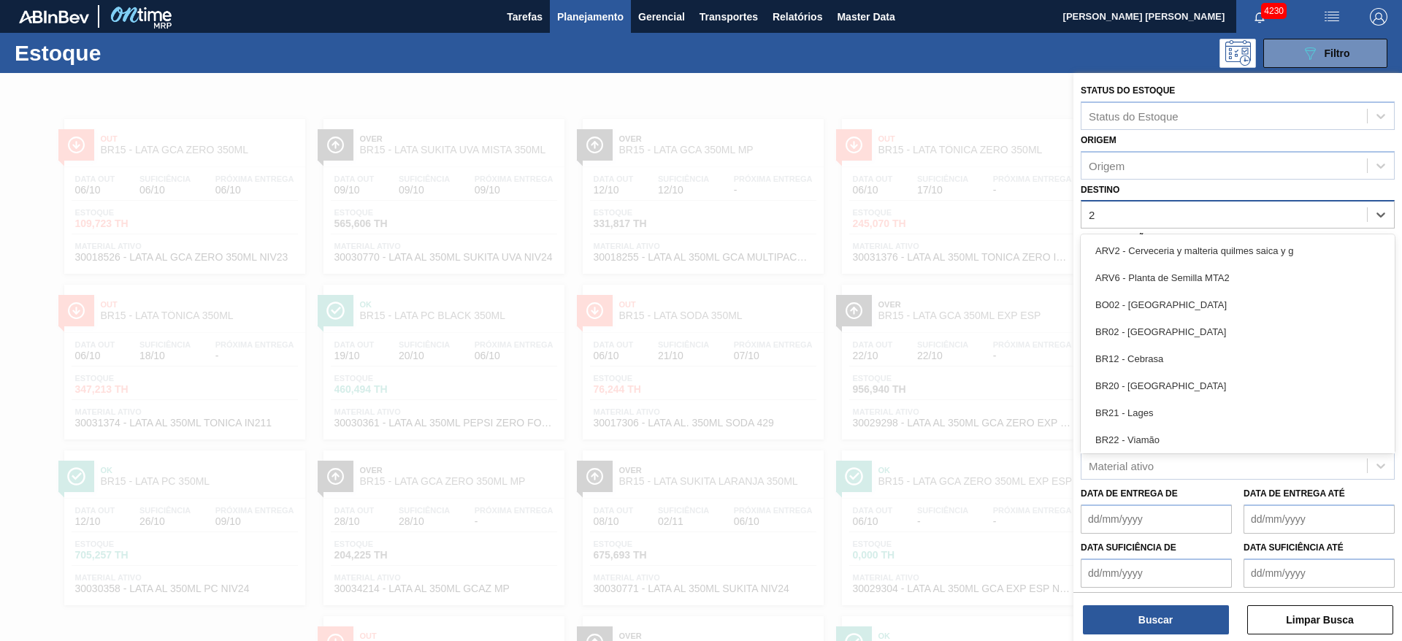
type input "22"
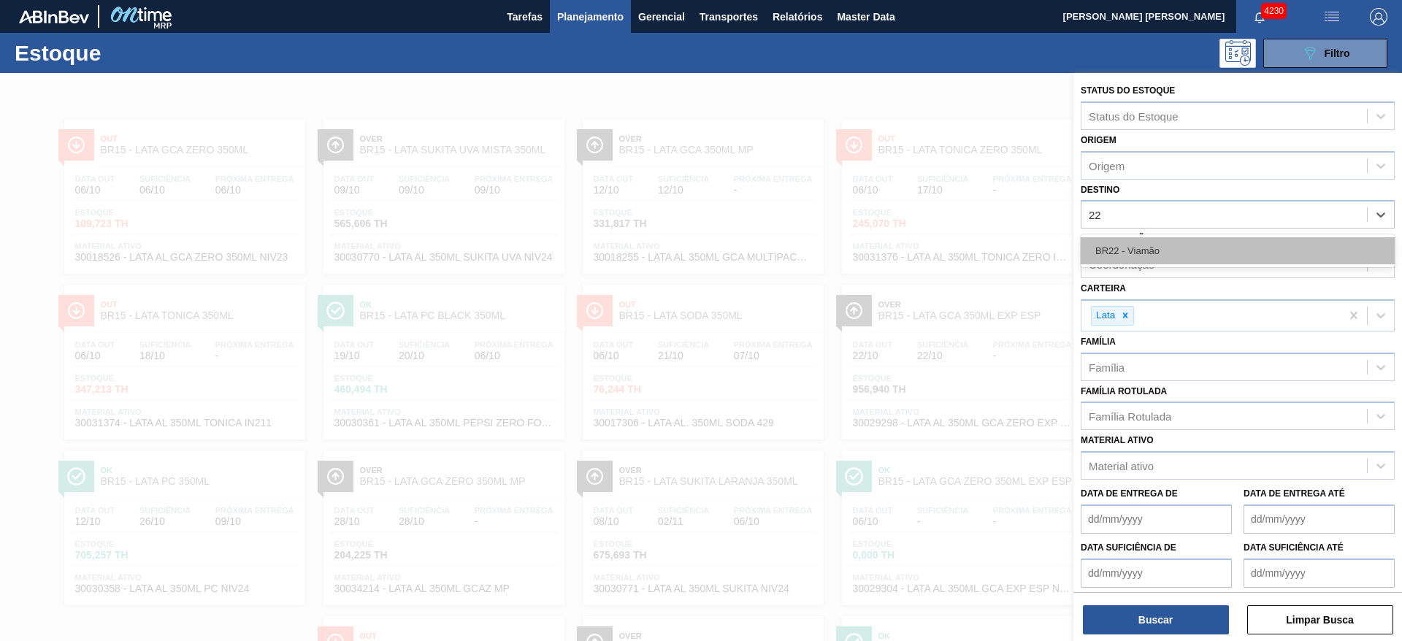
click at [1115, 247] on div "BR22 - Viamão" at bounding box center [1238, 250] width 314 height 27
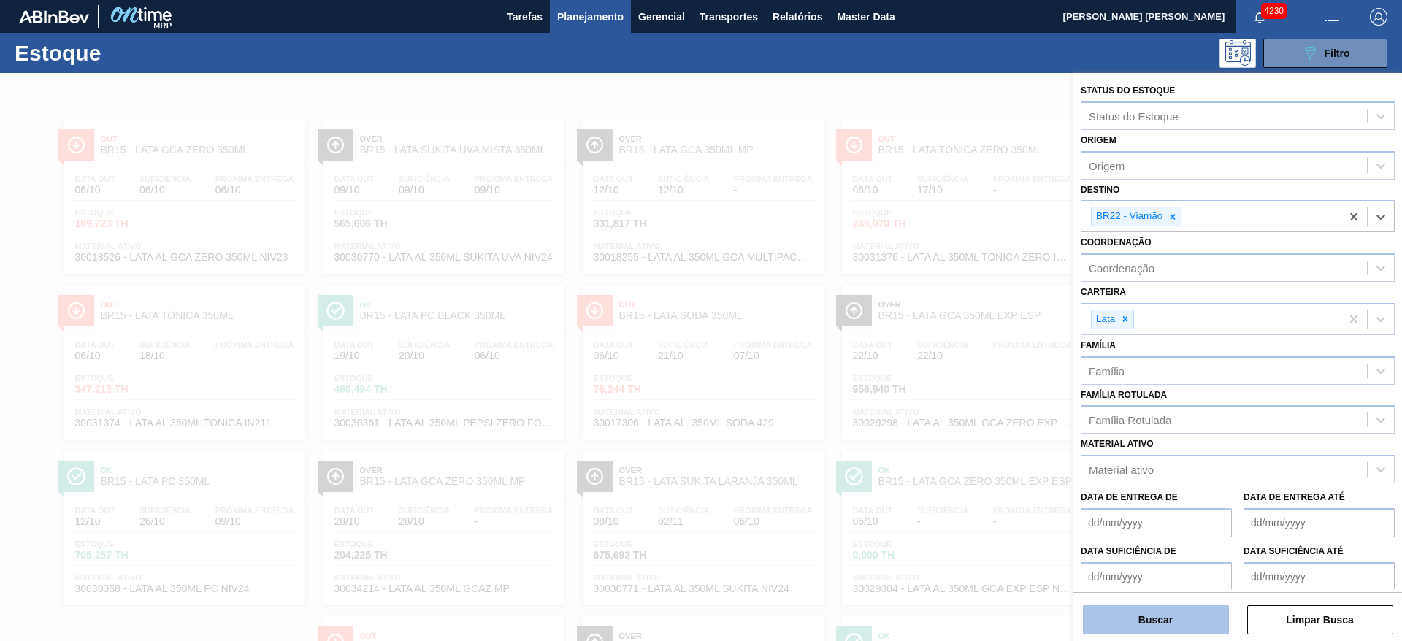
click at [1146, 622] on button "Buscar" at bounding box center [1156, 620] width 146 height 29
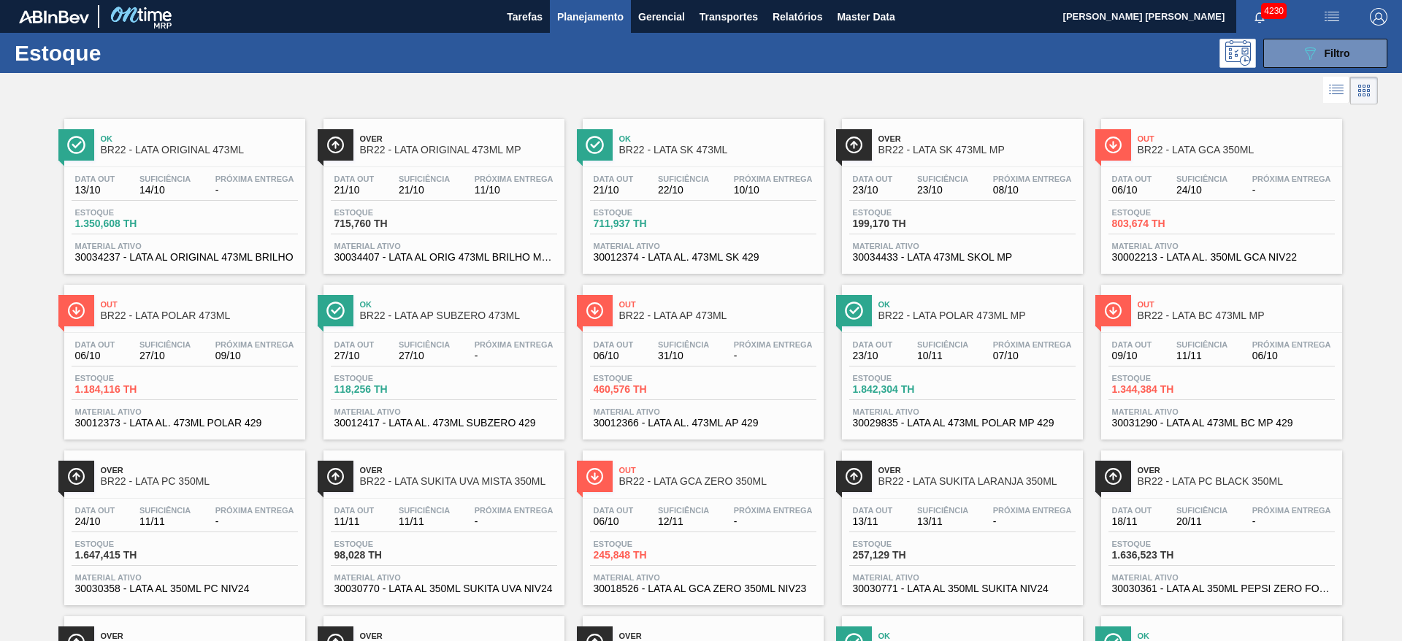
click at [941, 93] on div at bounding box center [689, 90] width 1378 height 35
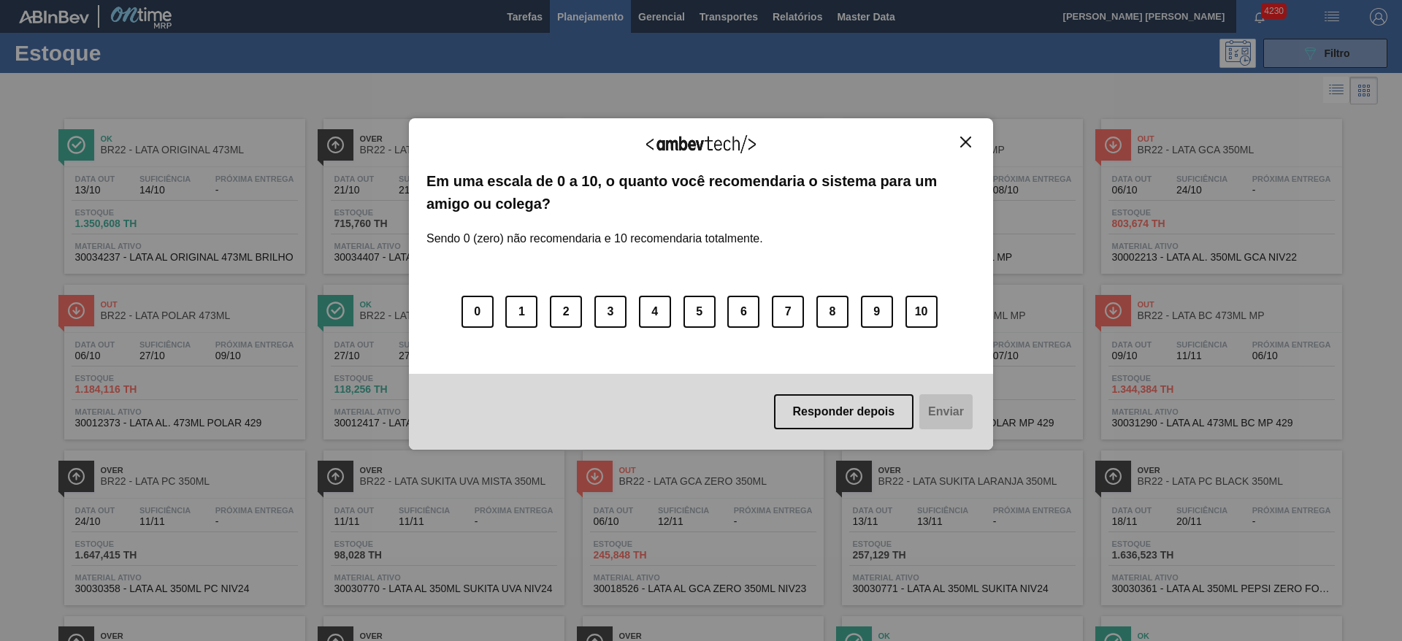
click at [967, 140] on img "Close" at bounding box center [965, 142] width 11 height 11
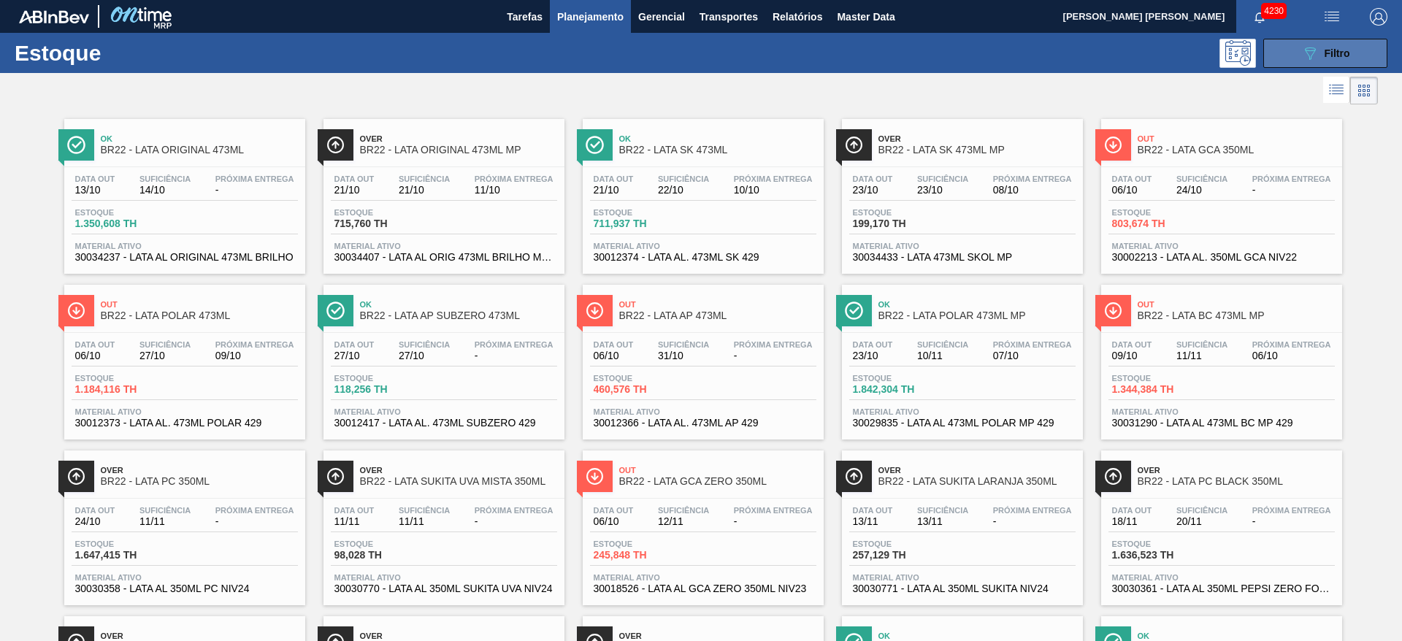
click at [1329, 53] on span "Filtro" at bounding box center [1338, 53] width 26 height 12
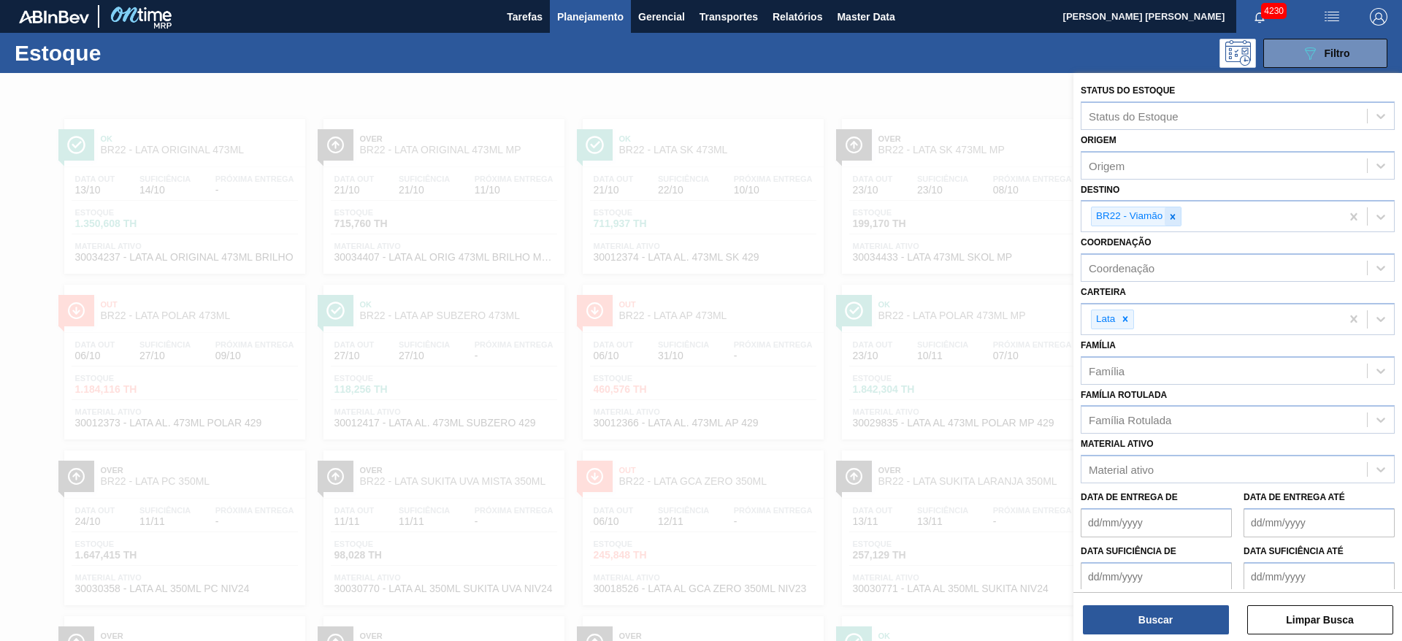
click at [1172, 218] on icon at bounding box center [1173, 216] width 5 height 5
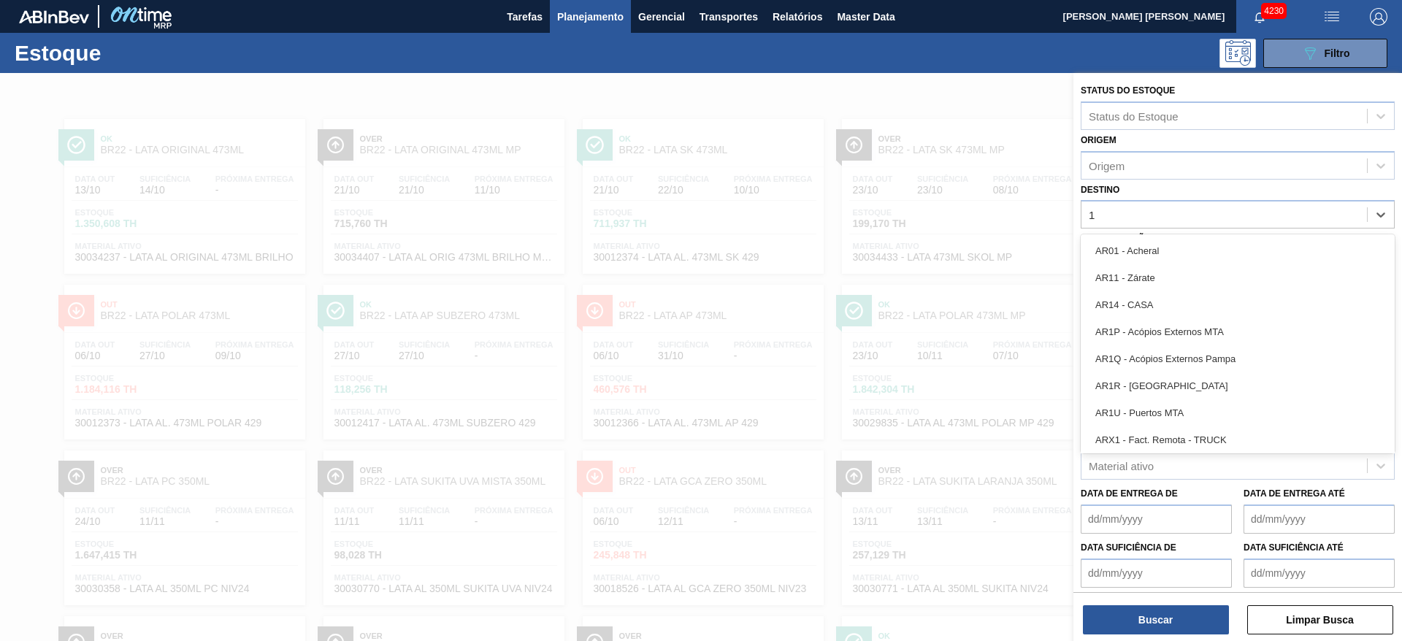
type input "15"
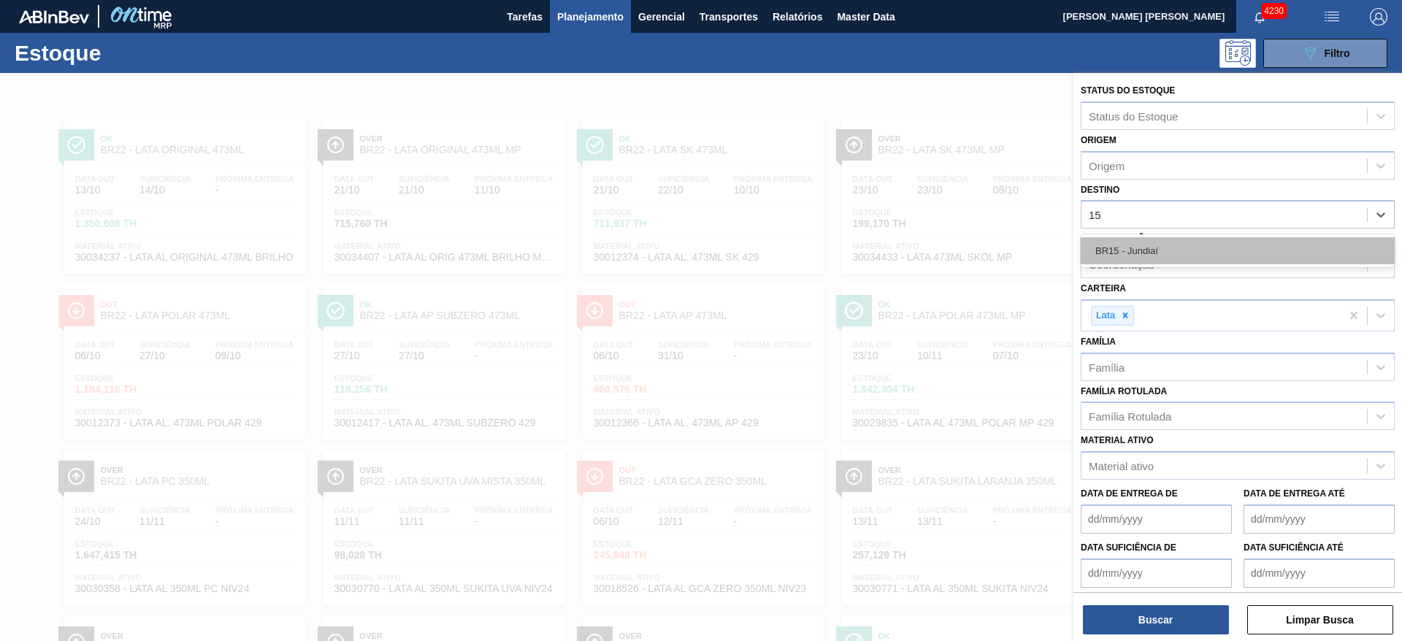
click at [1153, 240] on div "BR15 - Jundiaí" at bounding box center [1238, 250] width 314 height 27
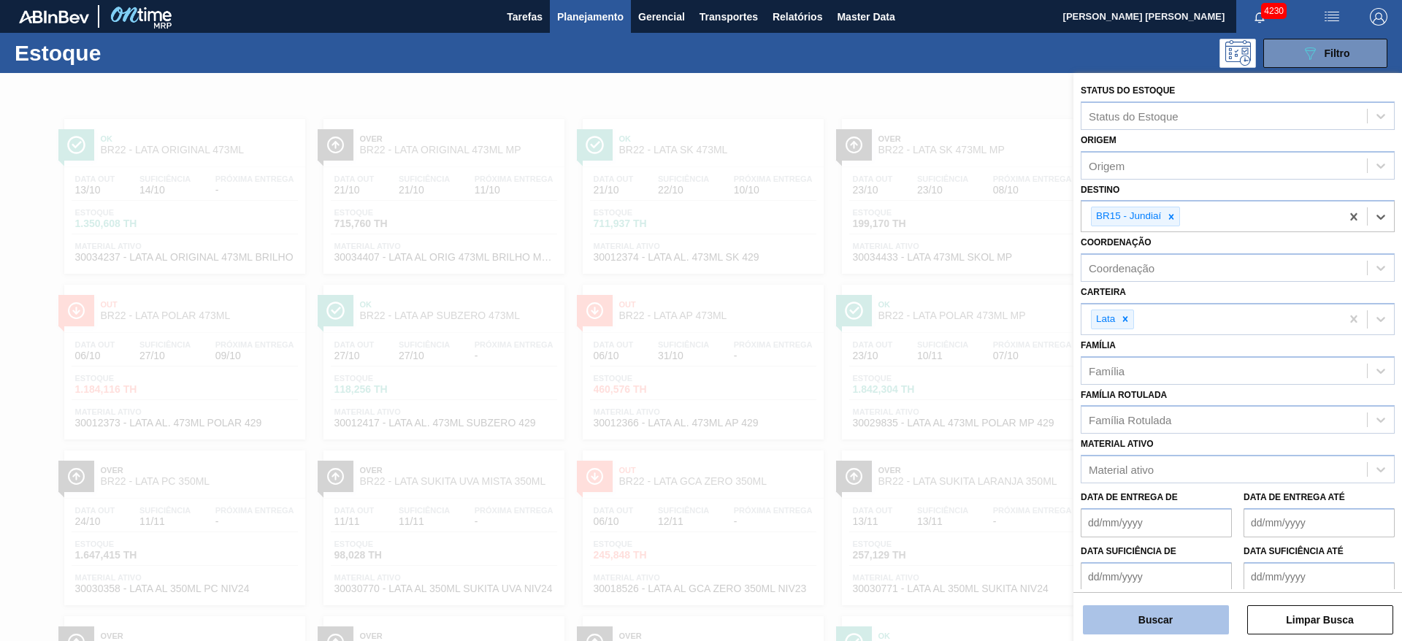
click at [1177, 617] on button "Buscar" at bounding box center [1156, 620] width 146 height 29
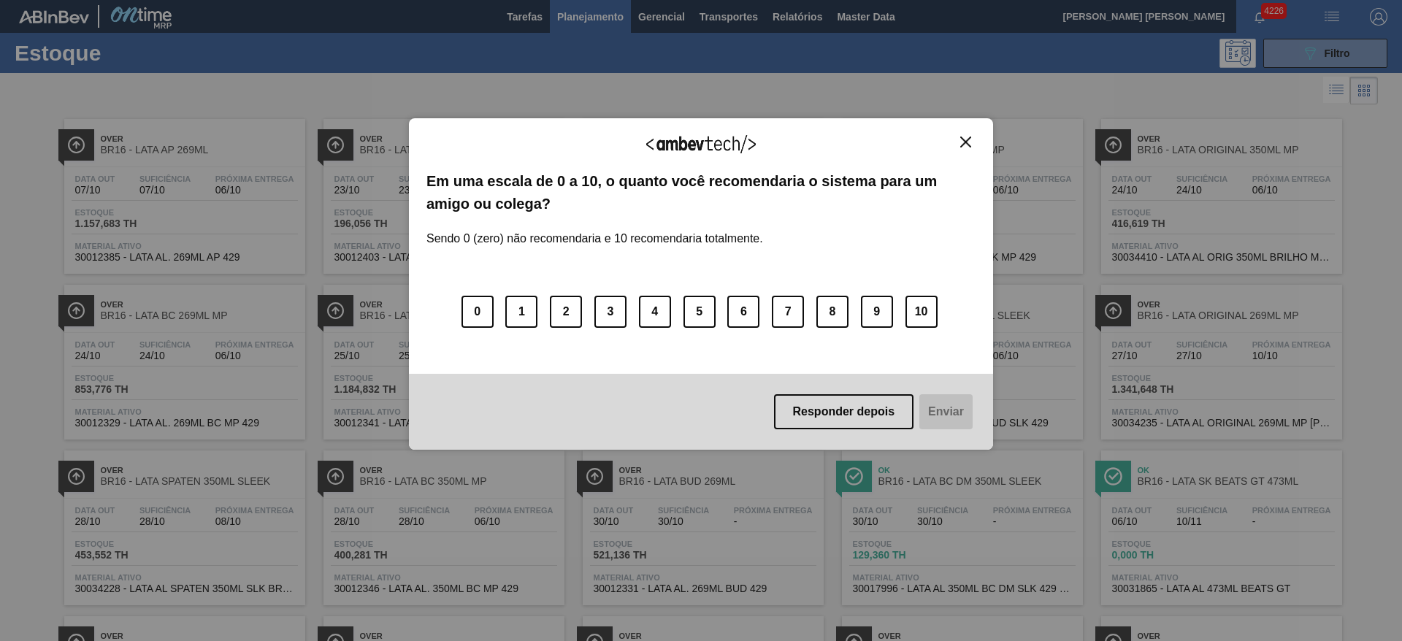
click at [970, 142] on img "Close" at bounding box center [965, 142] width 11 height 11
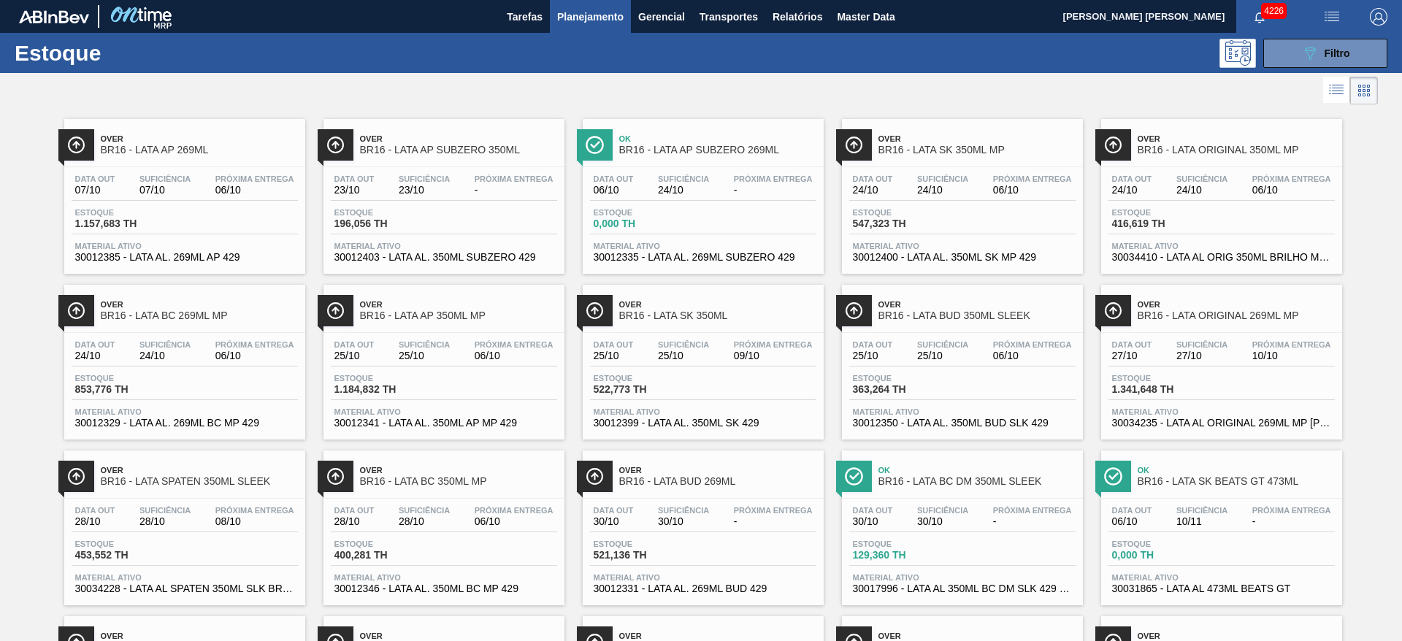
click at [603, 17] on span "Planejamento" at bounding box center [590, 17] width 66 height 18
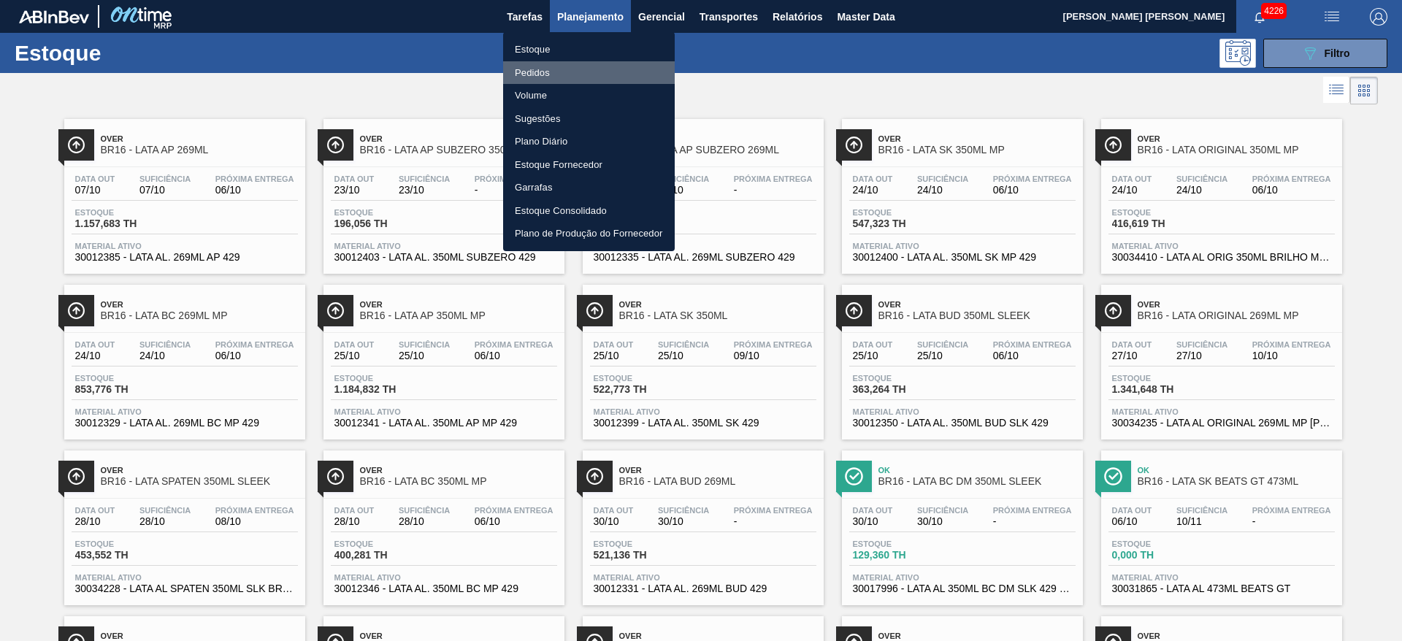
click at [530, 78] on li "Pedidos" at bounding box center [589, 72] width 172 height 23
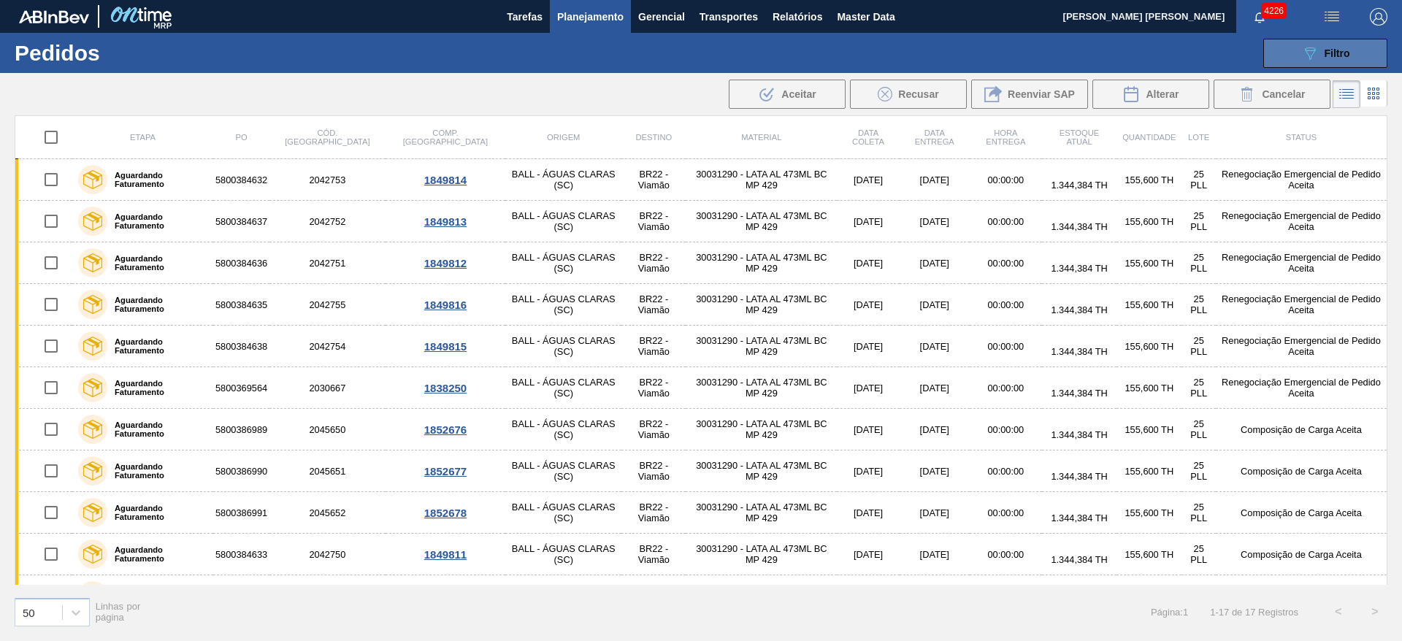
click at [1326, 56] on span "Filtro" at bounding box center [1338, 53] width 26 height 12
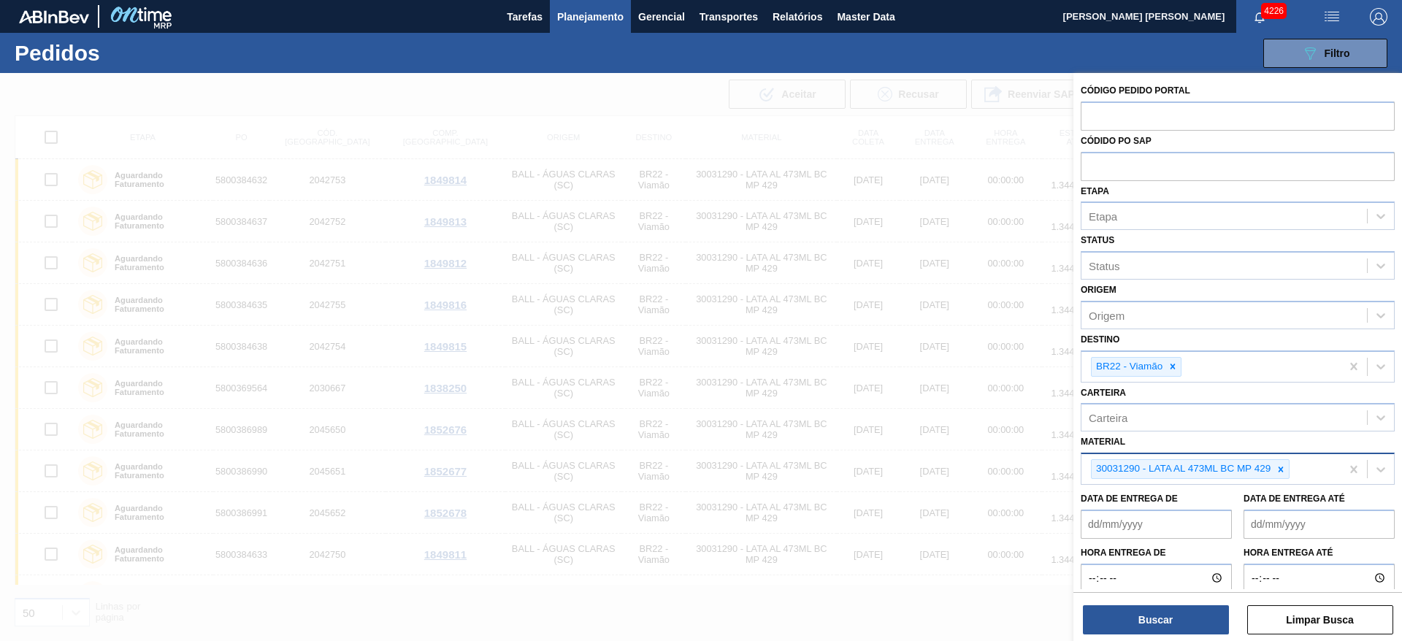
click at [1277, 475] on div at bounding box center [1281, 469] width 16 height 18
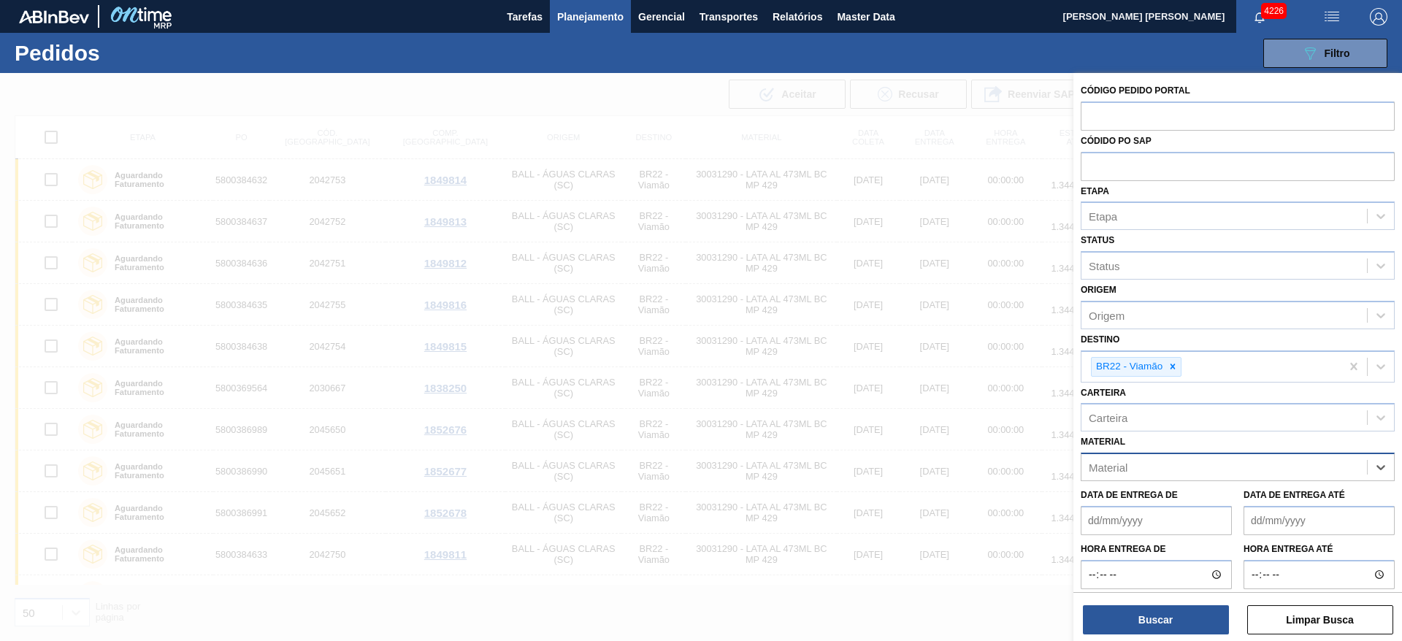
paste input "30033727"
click at [1174, 365] on icon at bounding box center [1173, 366] width 5 height 5
type input "30033727"
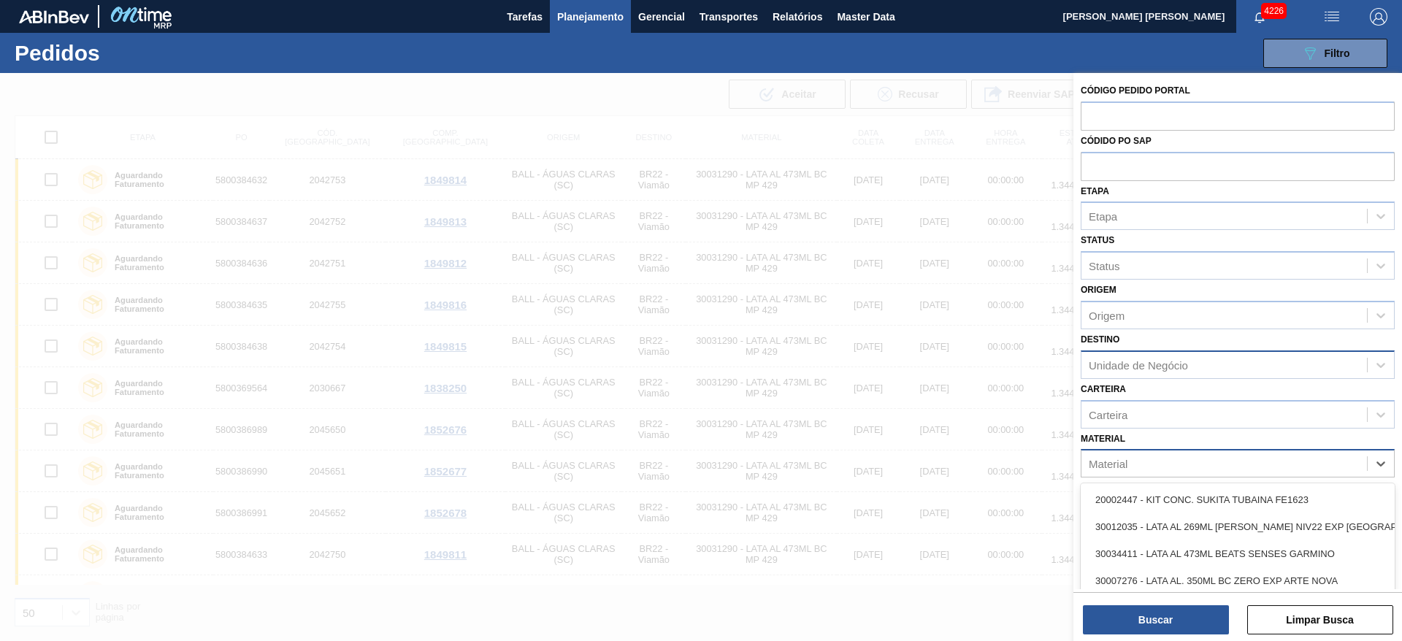
click at [1130, 458] on div "Material" at bounding box center [1225, 464] width 286 height 21
paste input "30033727"
type input "30033727"
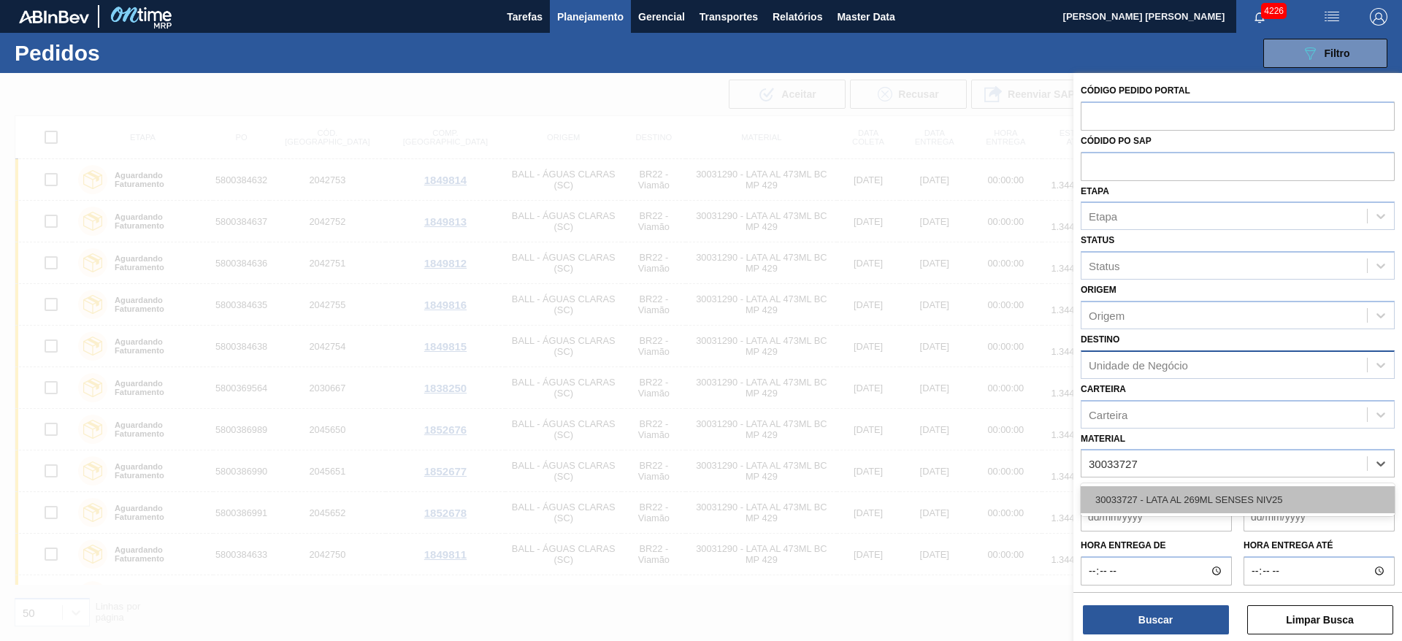
click at [1170, 501] on div "30033727 - LATA AL 269ML SENSES NIV25" at bounding box center [1238, 499] width 314 height 27
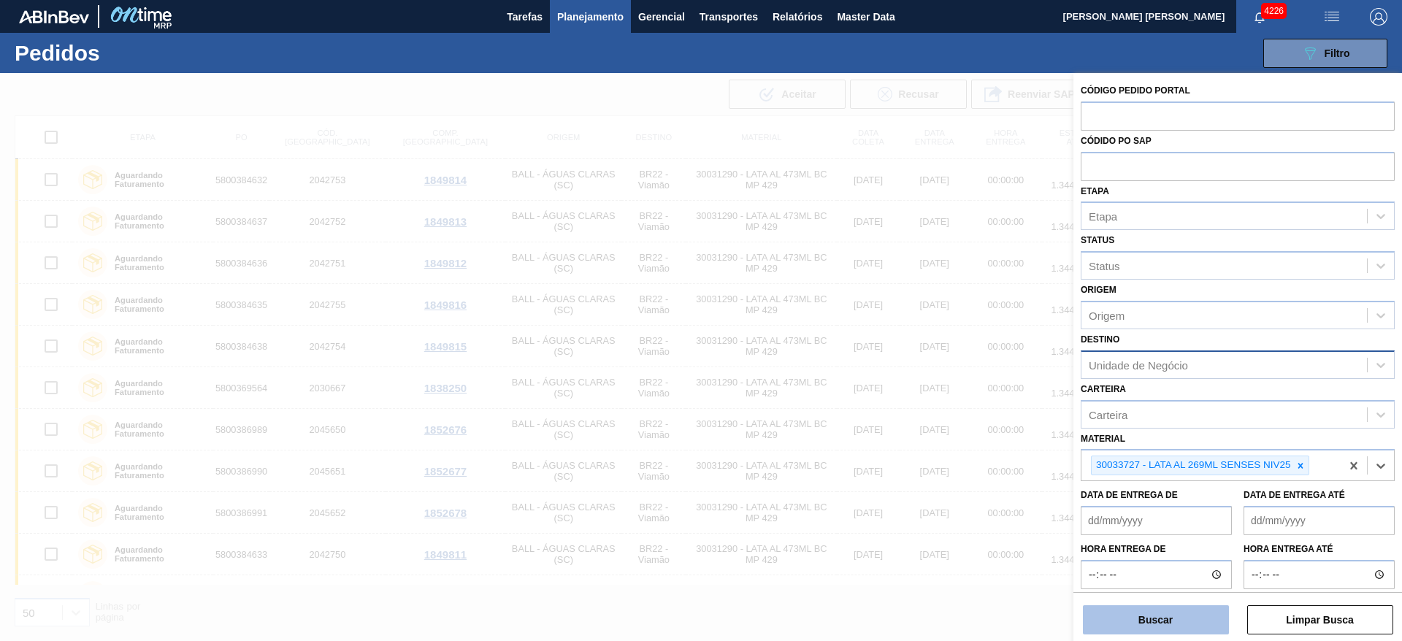
click at [1152, 624] on button "Buscar" at bounding box center [1156, 620] width 146 height 29
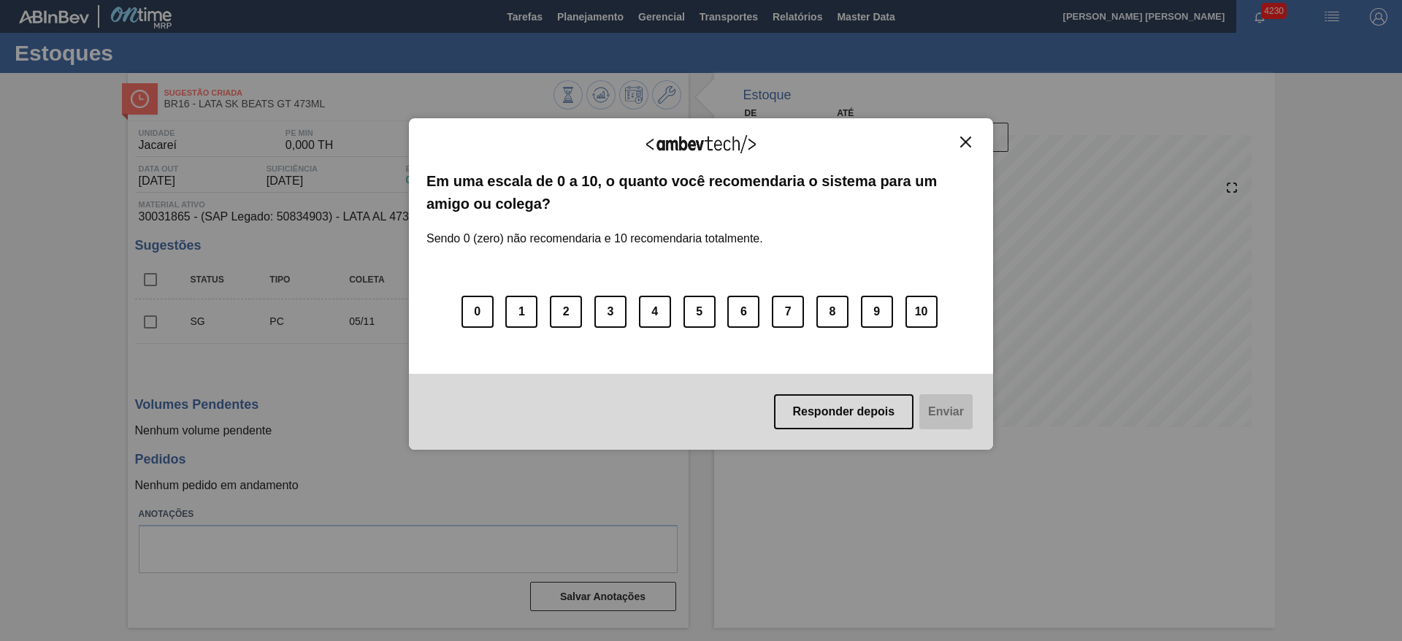
click at [965, 141] on img "Close" at bounding box center [965, 142] width 11 height 11
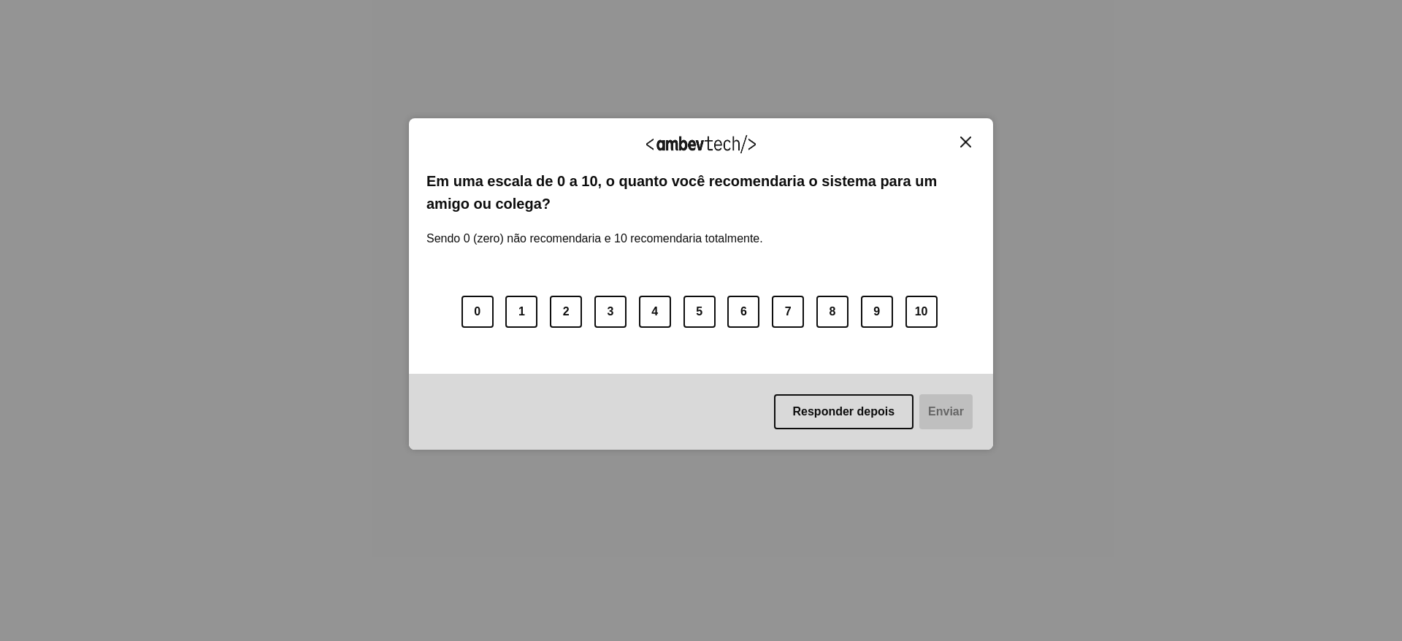
click at [972, 144] on button "Close" at bounding box center [966, 142] width 20 height 12
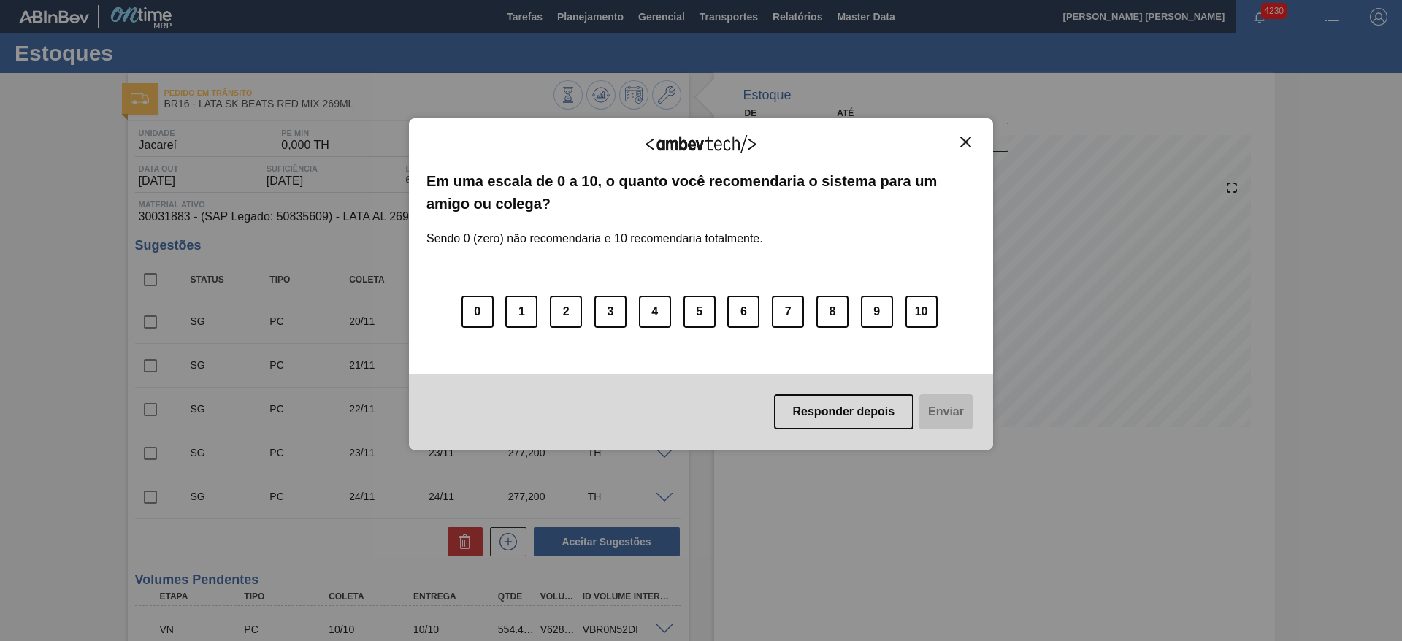
click at [966, 138] on img "Close" at bounding box center [965, 142] width 11 height 11
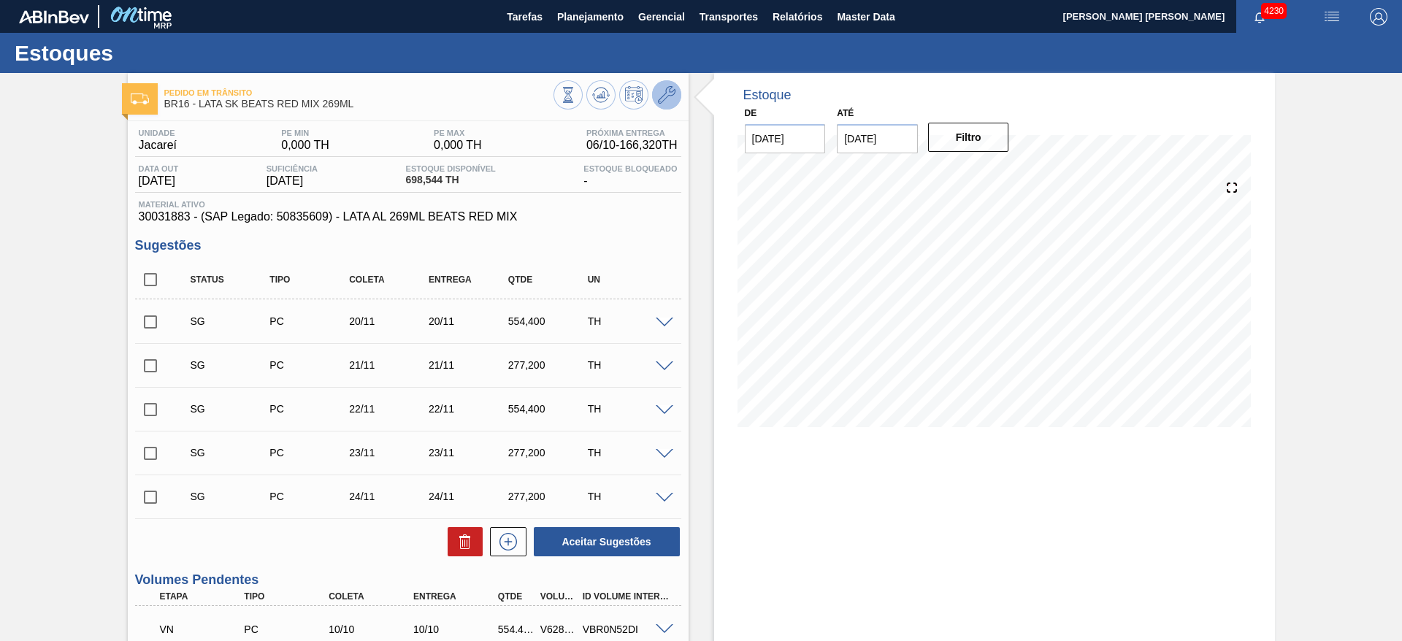
click at [665, 97] on icon at bounding box center [667, 95] width 18 height 18
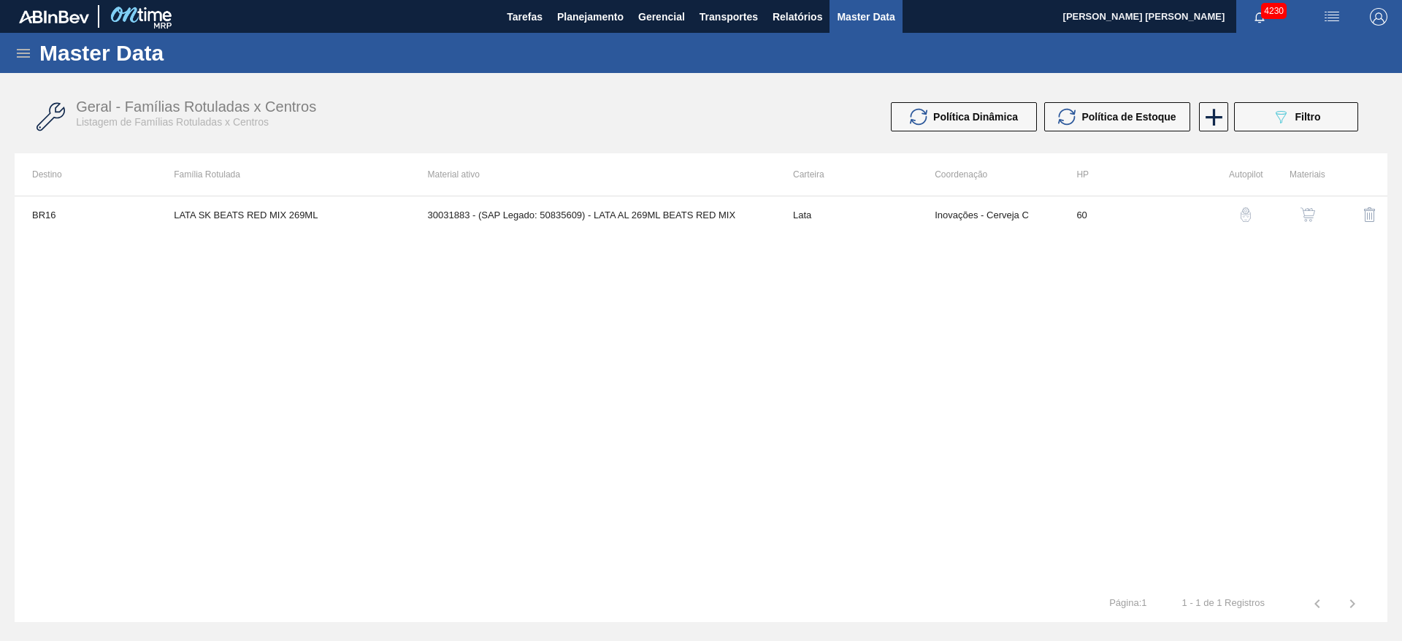
click at [1312, 215] on img "button" at bounding box center [1308, 214] width 15 height 15
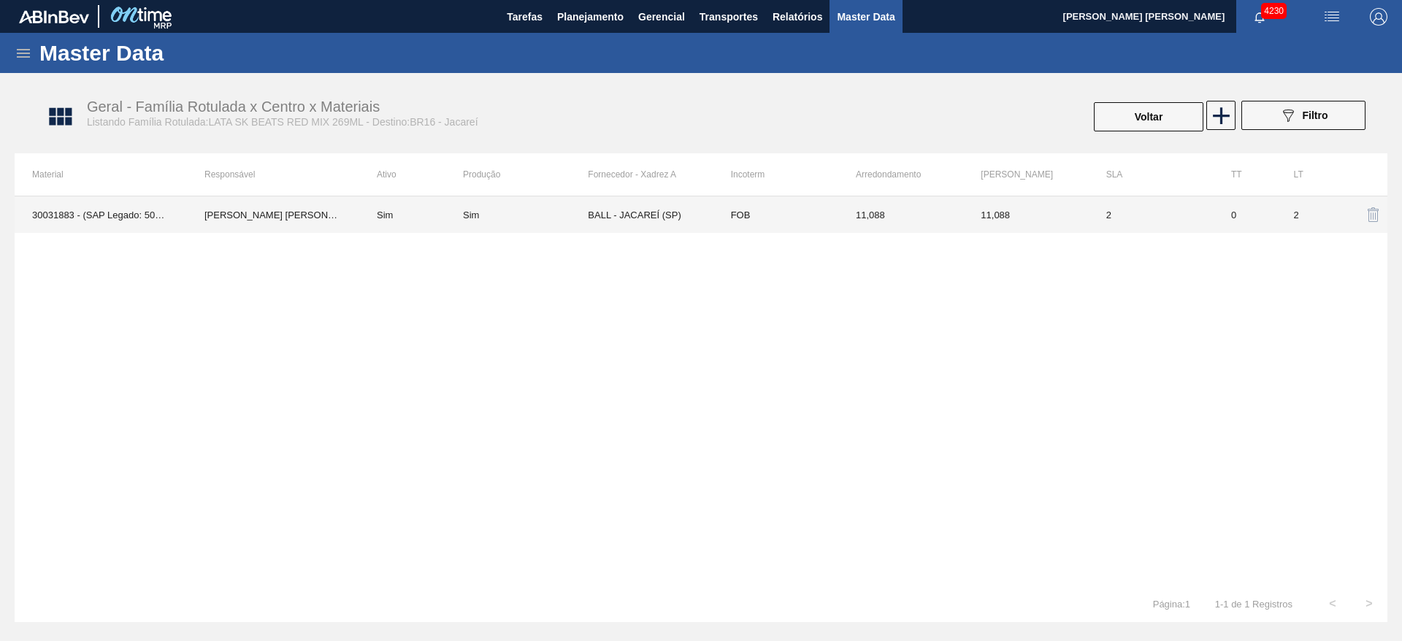
click at [657, 210] on td "BALL - JACAREÍ (SP)" at bounding box center [650, 214] width 125 height 37
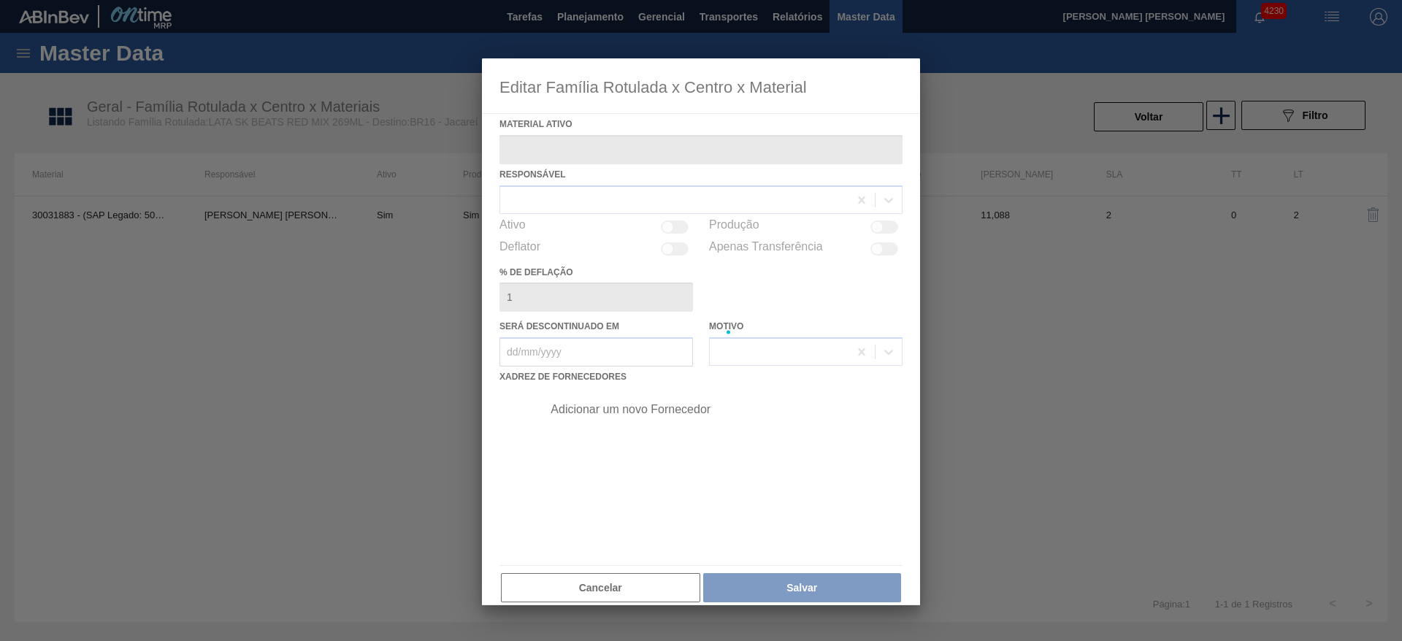
type ativo "30031883 - (SAP Legado: 50835609) - LATA AL 269ML BEATS RED MIX"
checkbox input "true"
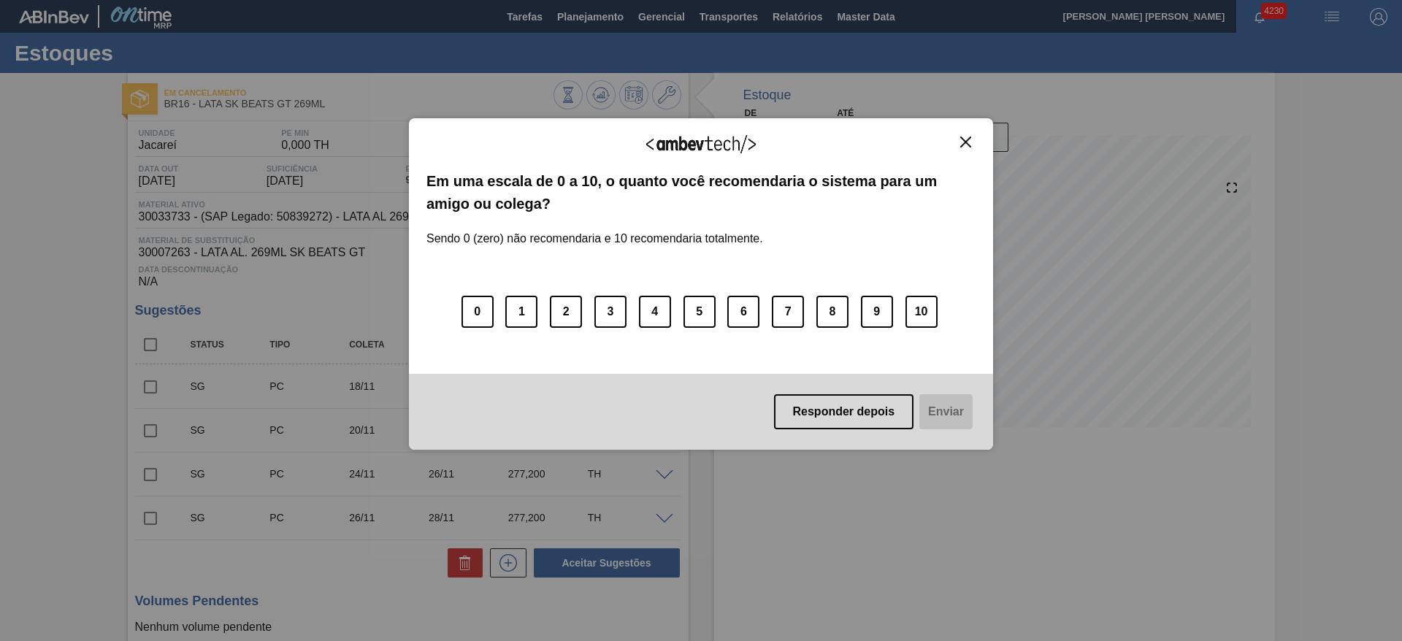
click at [969, 144] on img "Close" at bounding box center [965, 142] width 11 height 11
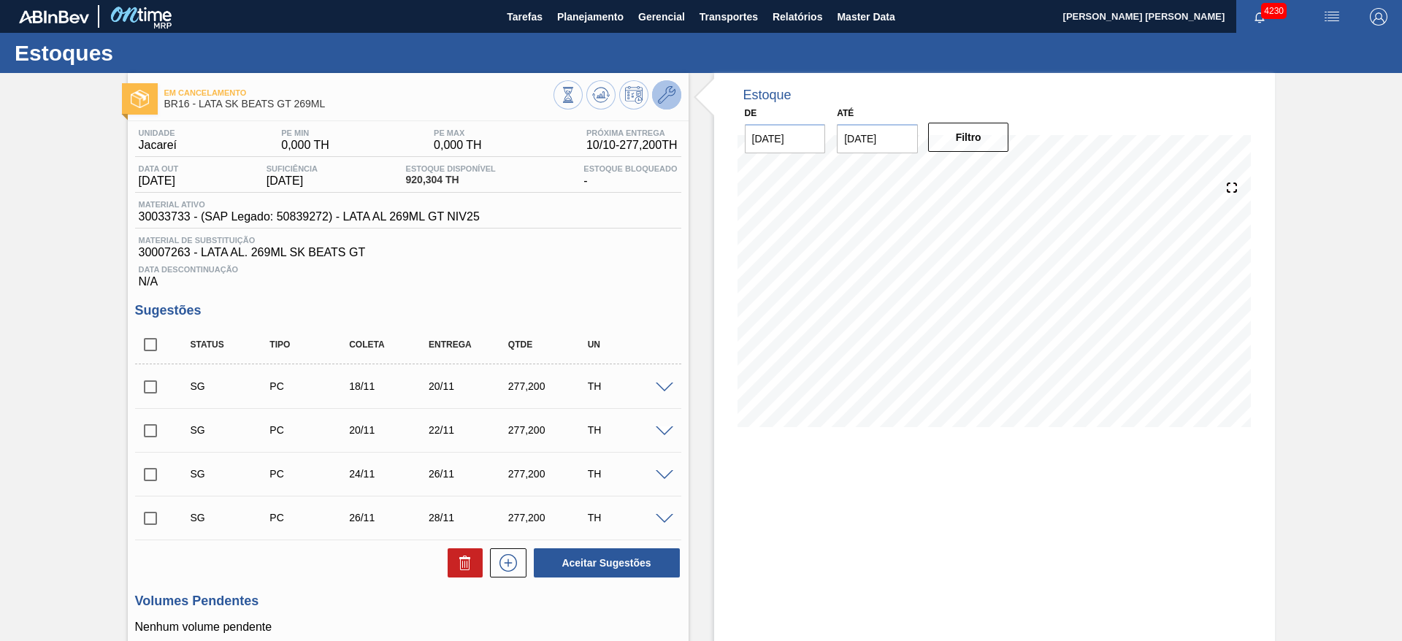
click at [672, 97] on icon at bounding box center [667, 95] width 18 height 18
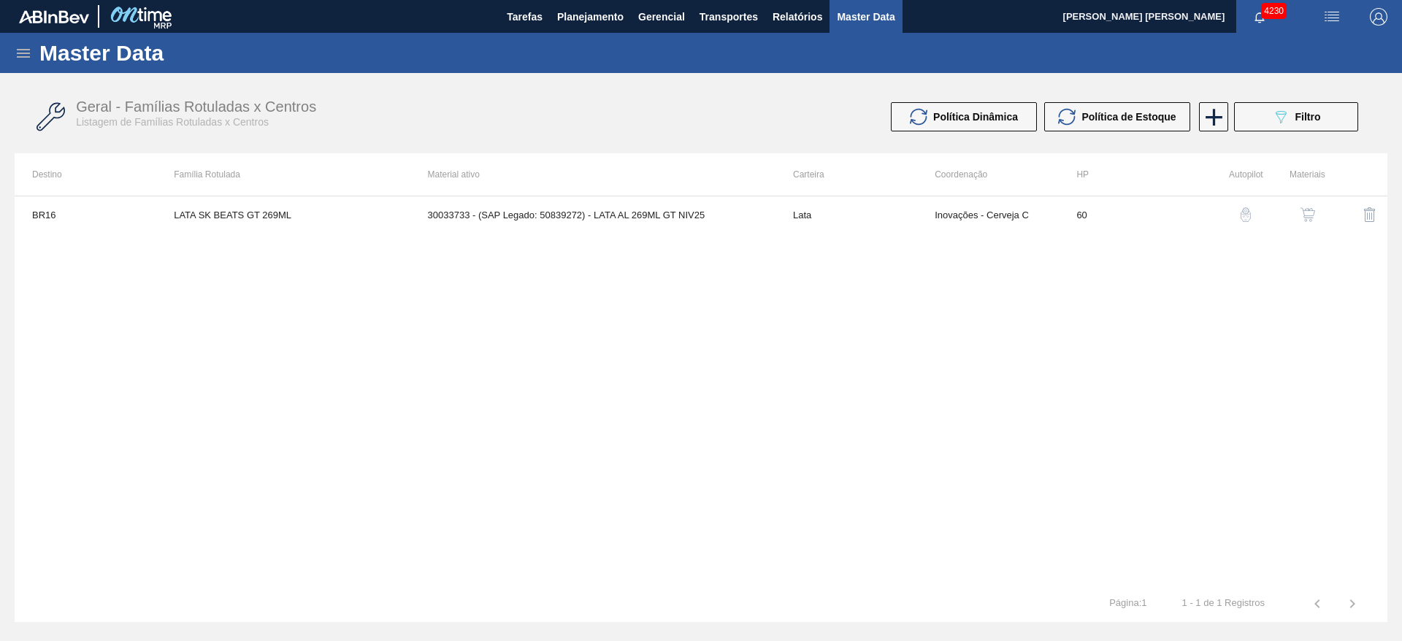
click at [1301, 210] on img "button" at bounding box center [1308, 214] width 15 height 15
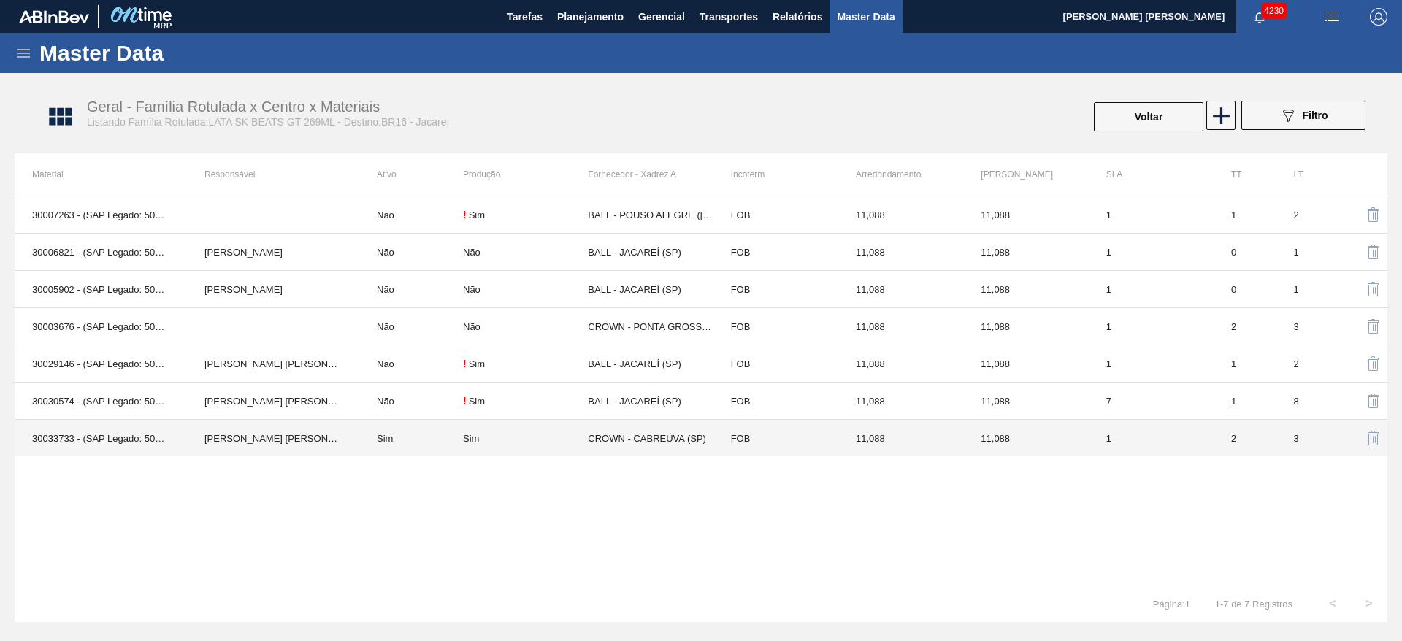
click at [600, 443] on td "CROWN - CABREÚVA (SP)" at bounding box center [650, 438] width 125 height 37
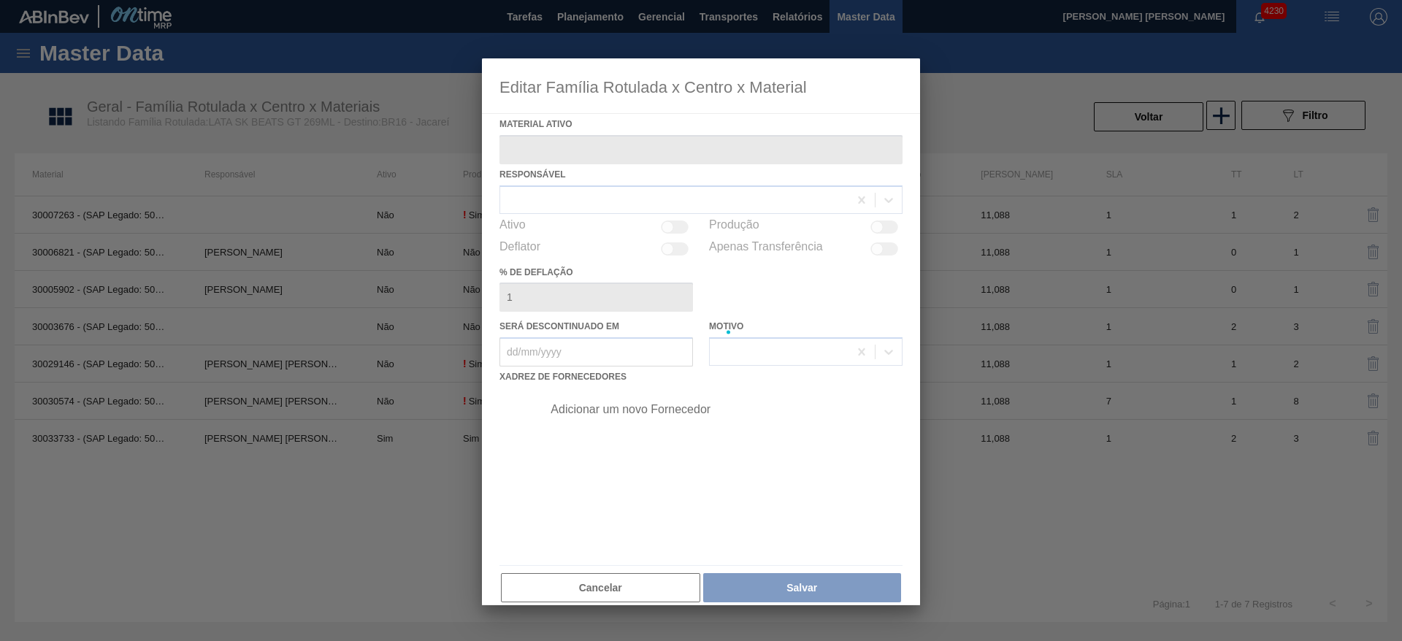
type ativo "30033733 - (SAP Legado: 50839272) - LATA AL 269ML GT NIV25"
checkbox input "true"
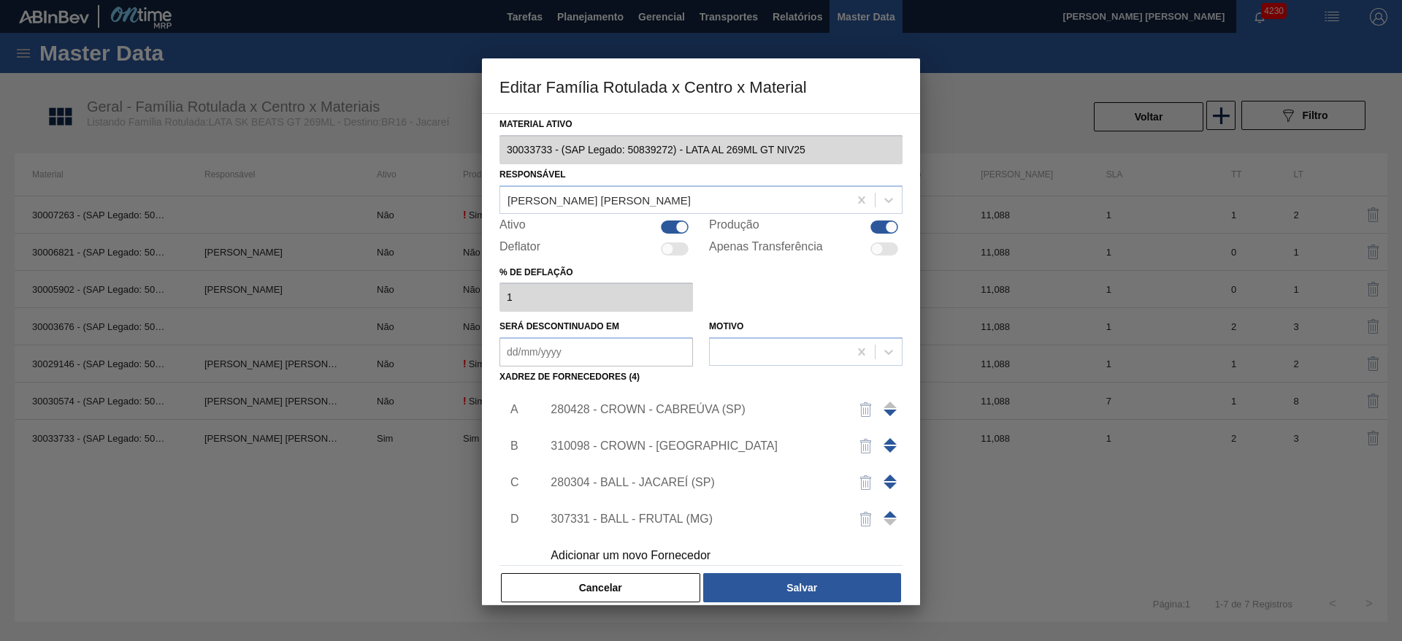
click at [886, 442] on span at bounding box center [890, 441] width 13 height 7
click at [793, 584] on button "Salvar" at bounding box center [802, 587] width 198 height 29
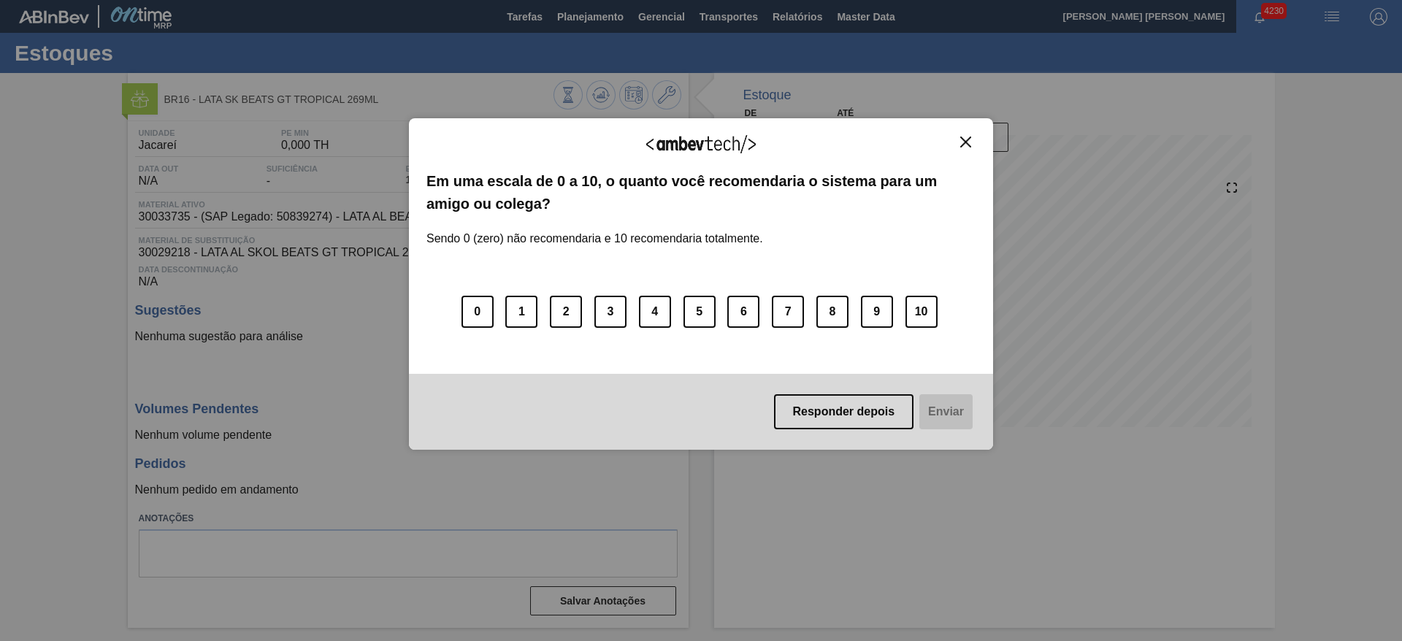
click at [966, 146] on img "Close" at bounding box center [965, 142] width 11 height 11
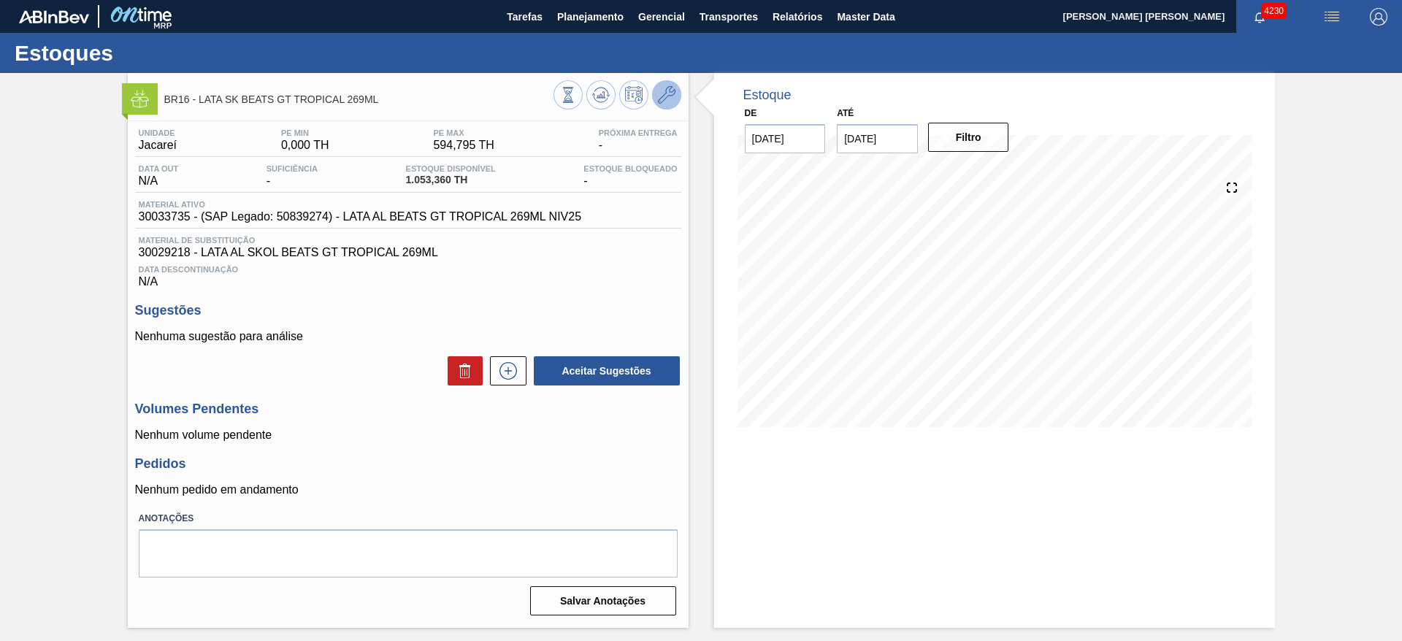
click at [667, 95] on icon at bounding box center [667, 95] width 18 height 18
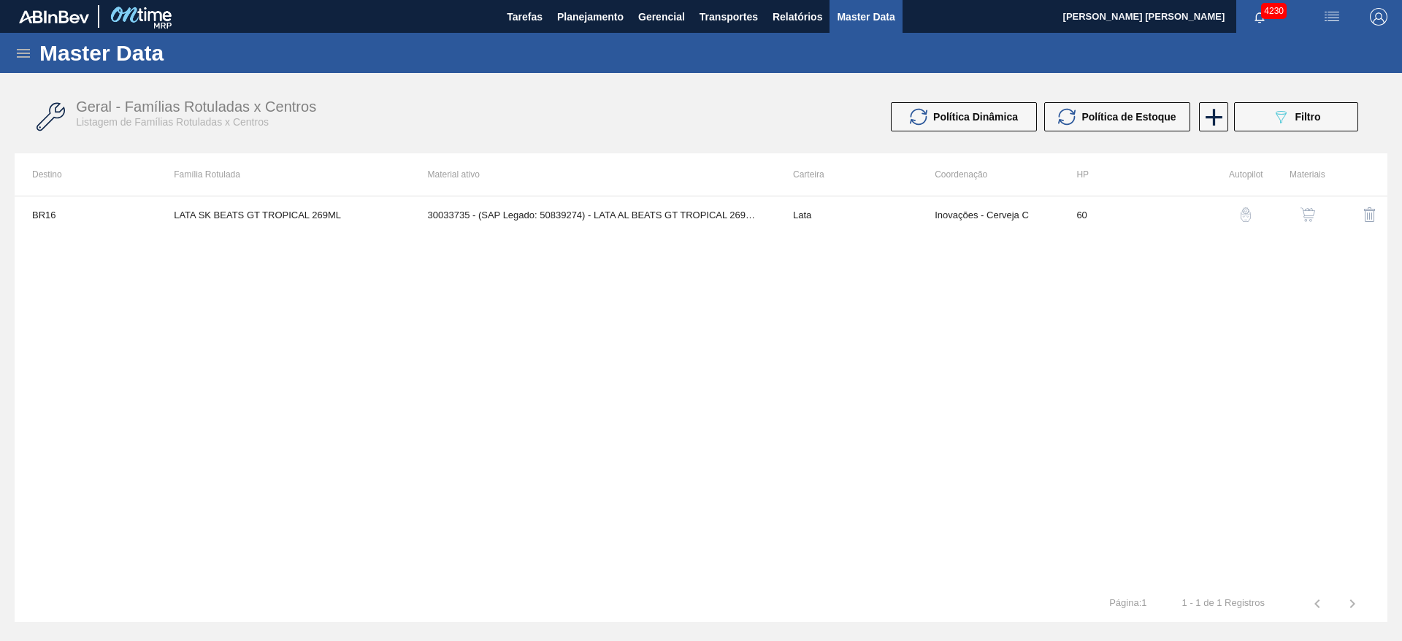
click at [1308, 210] on img "button" at bounding box center [1308, 214] width 15 height 15
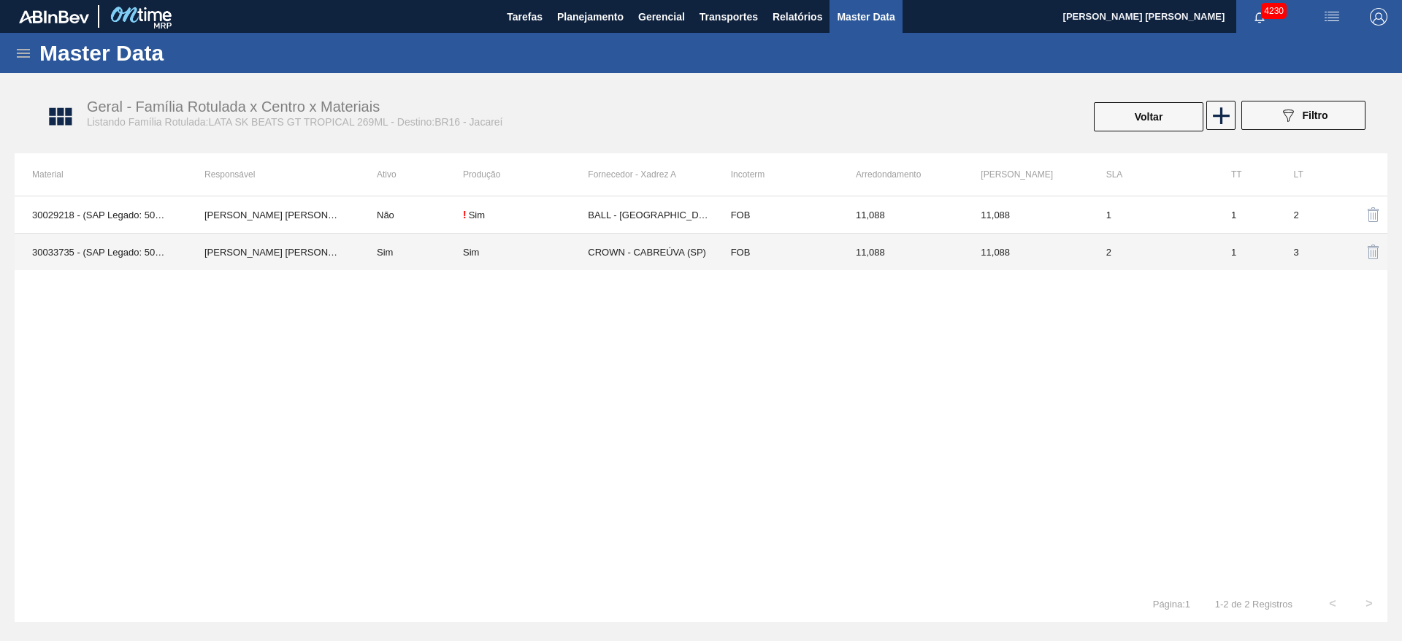
click at [688, 252] on td "CROWN - CABREÚVA (SP)" at bounding box center [650, 252] width 125 height 37
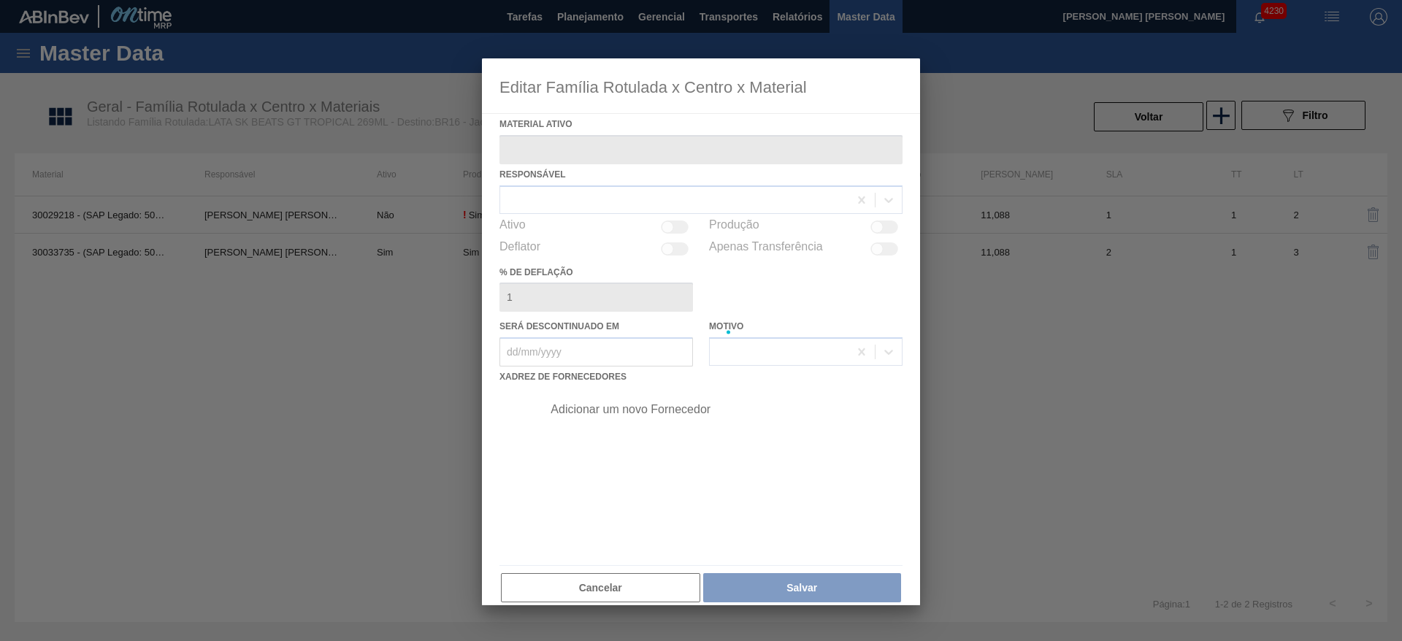
type ativo "30033735 - (SAP Legado: 50839274) - LATA AL BEATS GT TROPICAL 269ML NIV25"
checkbox input "true"
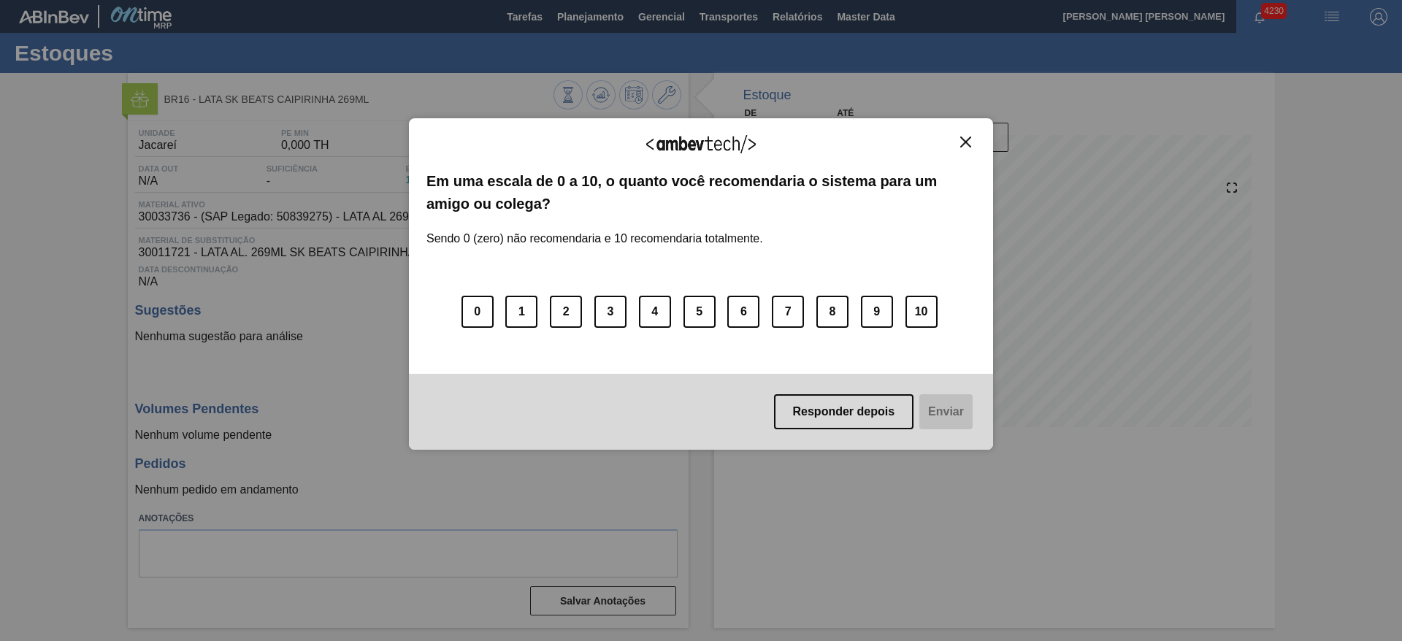
click at [961, 142] on img "Close" at bounding box center [965, 142] width 11 height 11
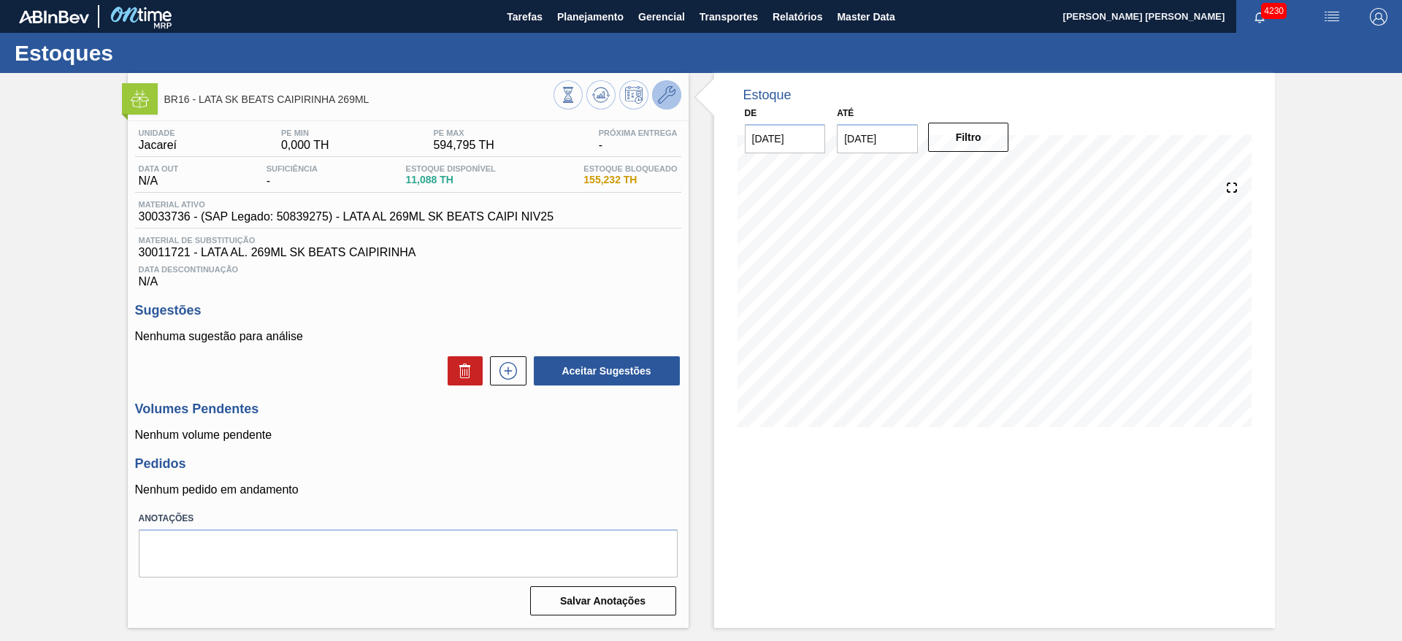
click at [663, 91] on icon at bounding box center [667, 95] width 18 height 18
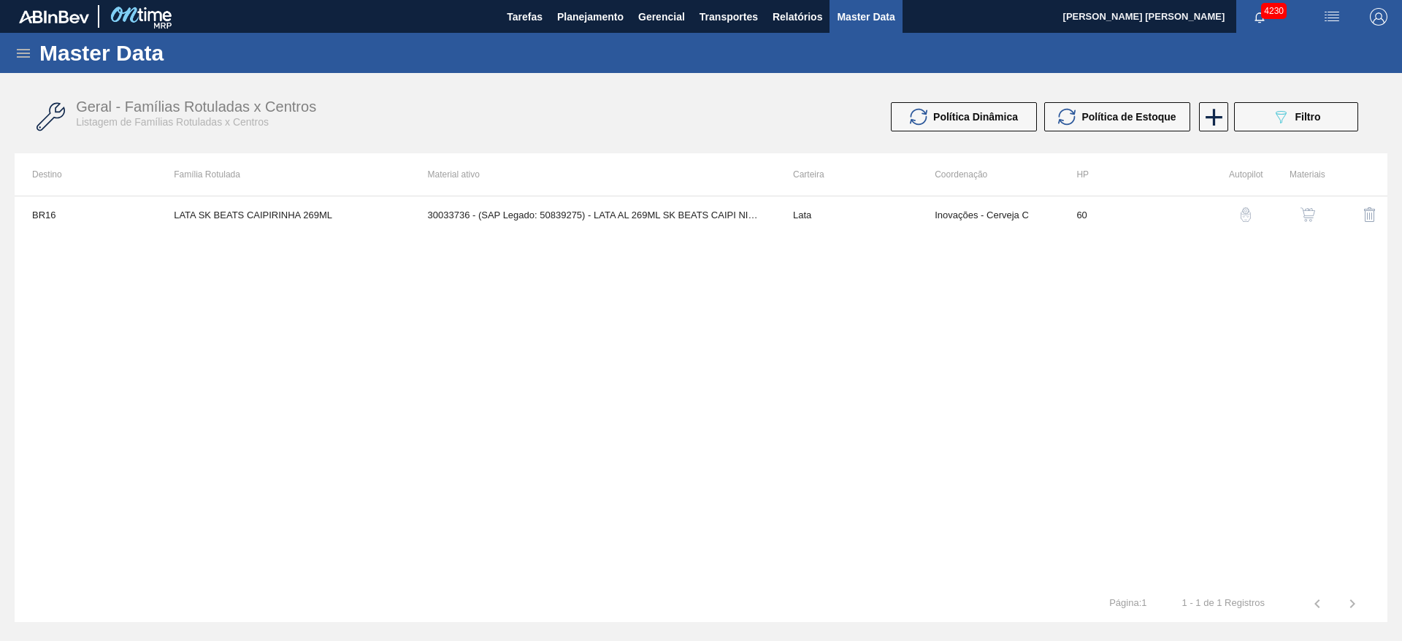
click at [1309, 217] on img "button" at bounding box center [1308, 214] width 15 height 15
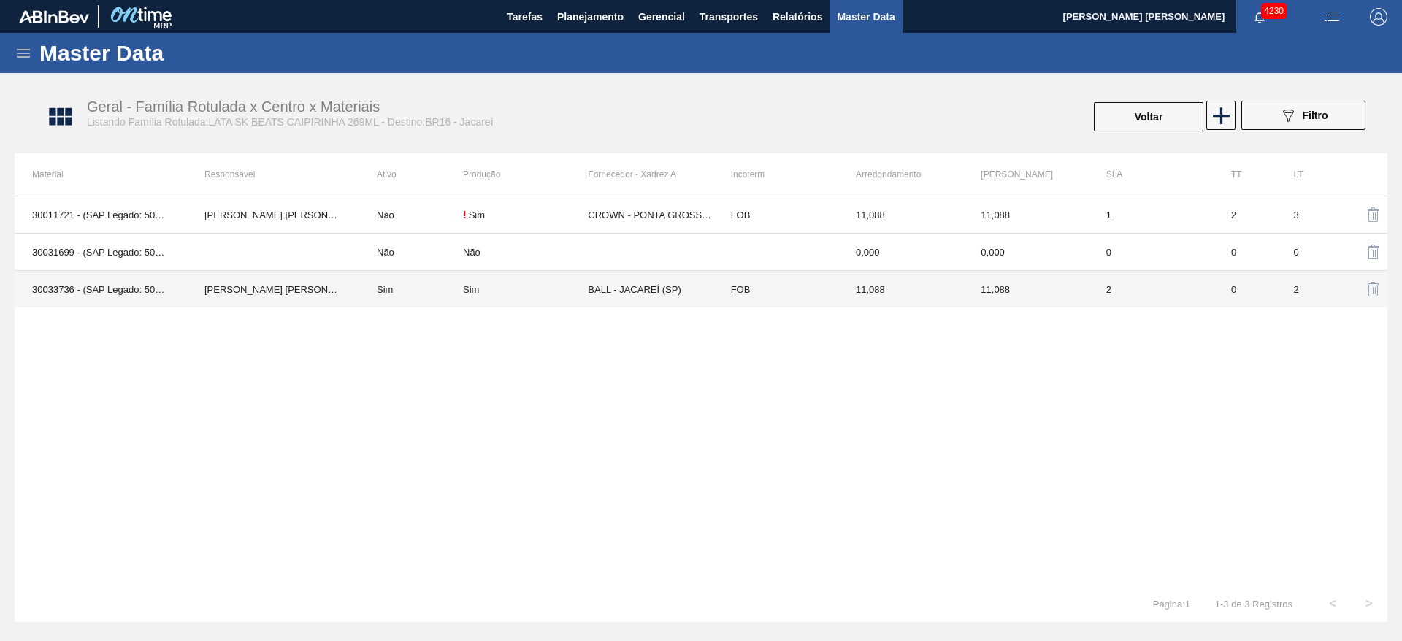
click at [610, 286] on td "BALL - JACAREÍ (SP)" at bounding box center [650, 289] width 125 height 37
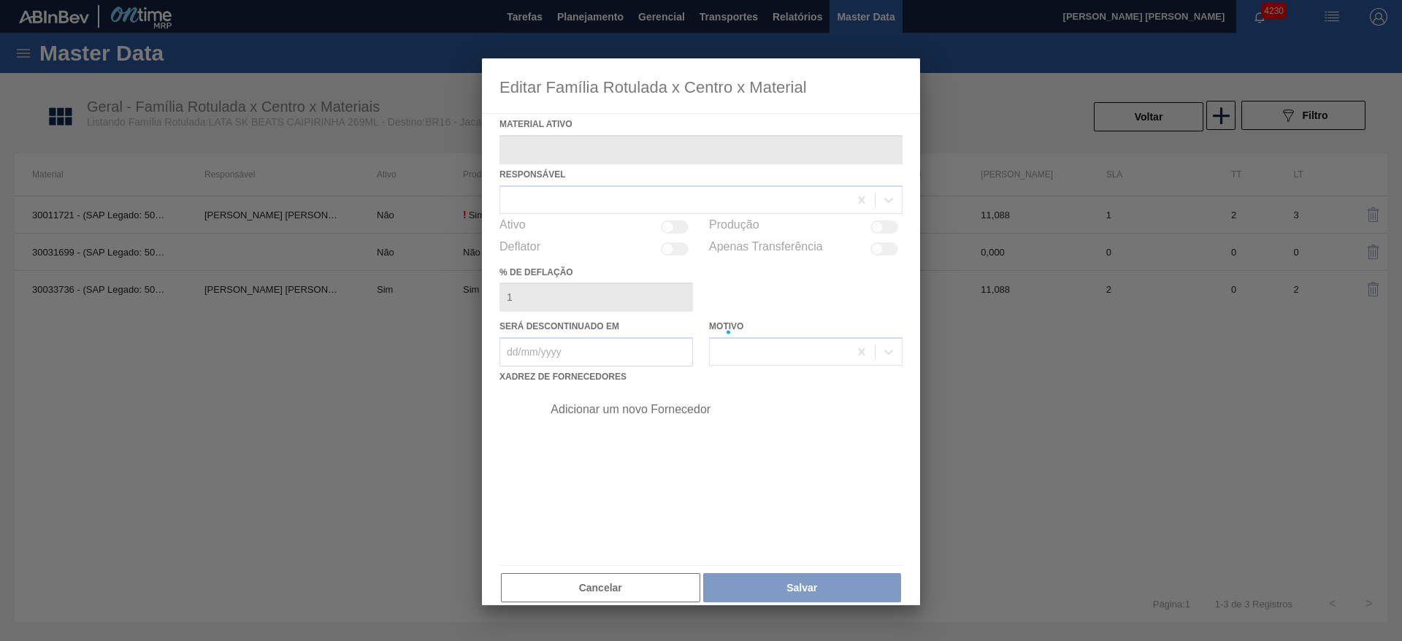
type ativo "30033736 - (SAP Legado: 50839275) - LATA AL 269ML SK BEATS CAIPI NIV25"
checkbox input "true"
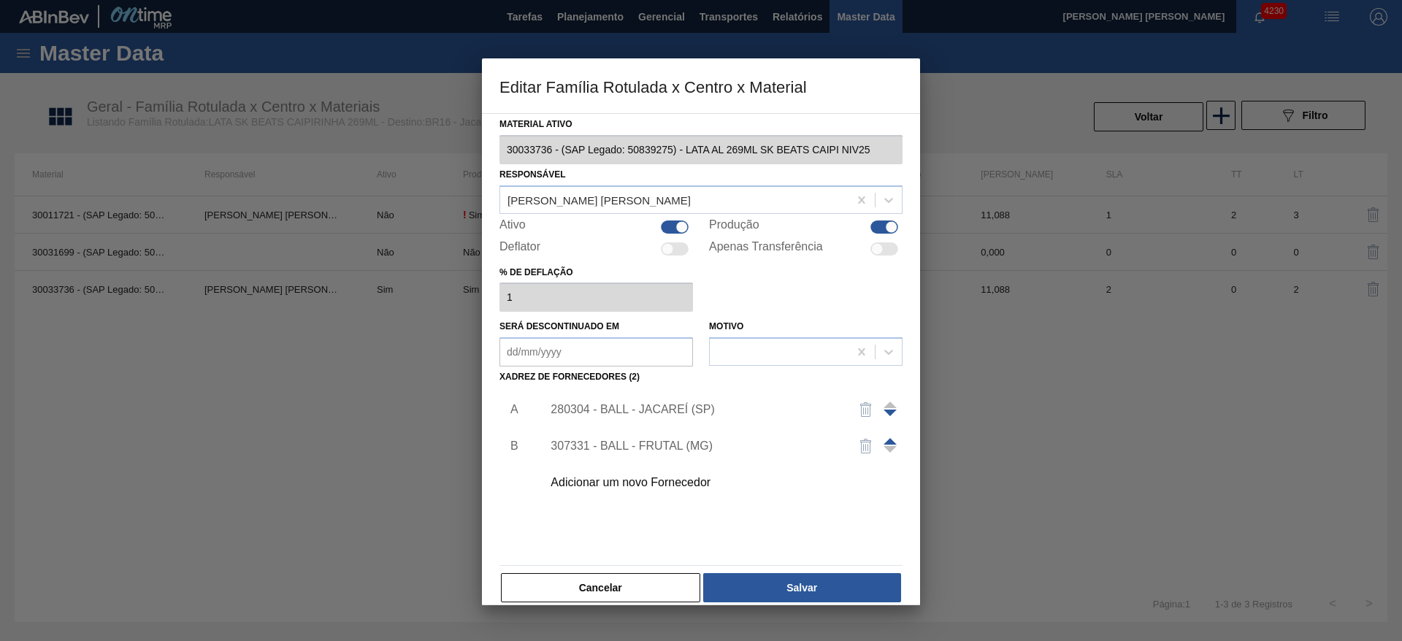
click at [685, 478] on div "Adicionar um novo Fornecedor" at bounding box center [694, 482] width 286 height 13
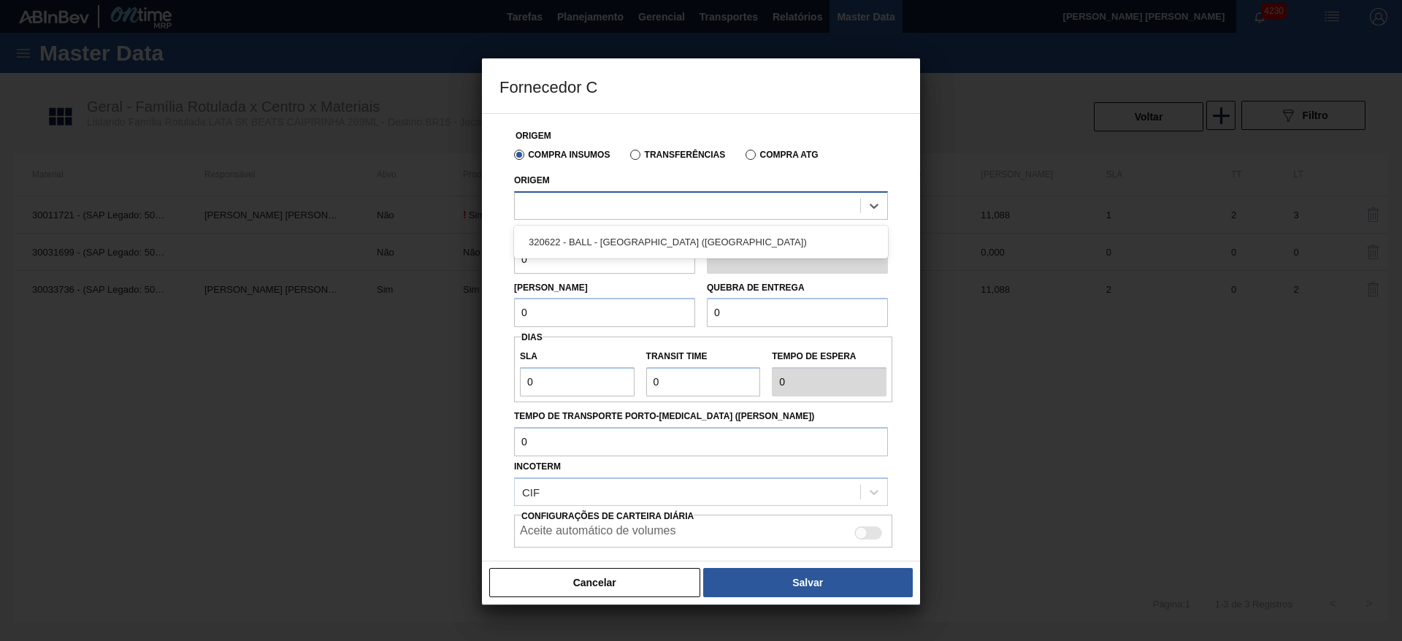
click at [618, 202] on div at bounding box center [687, 205] width 345 height 21
click at [647, 209] on div at bounding box center [687, 205] width 345 height 21
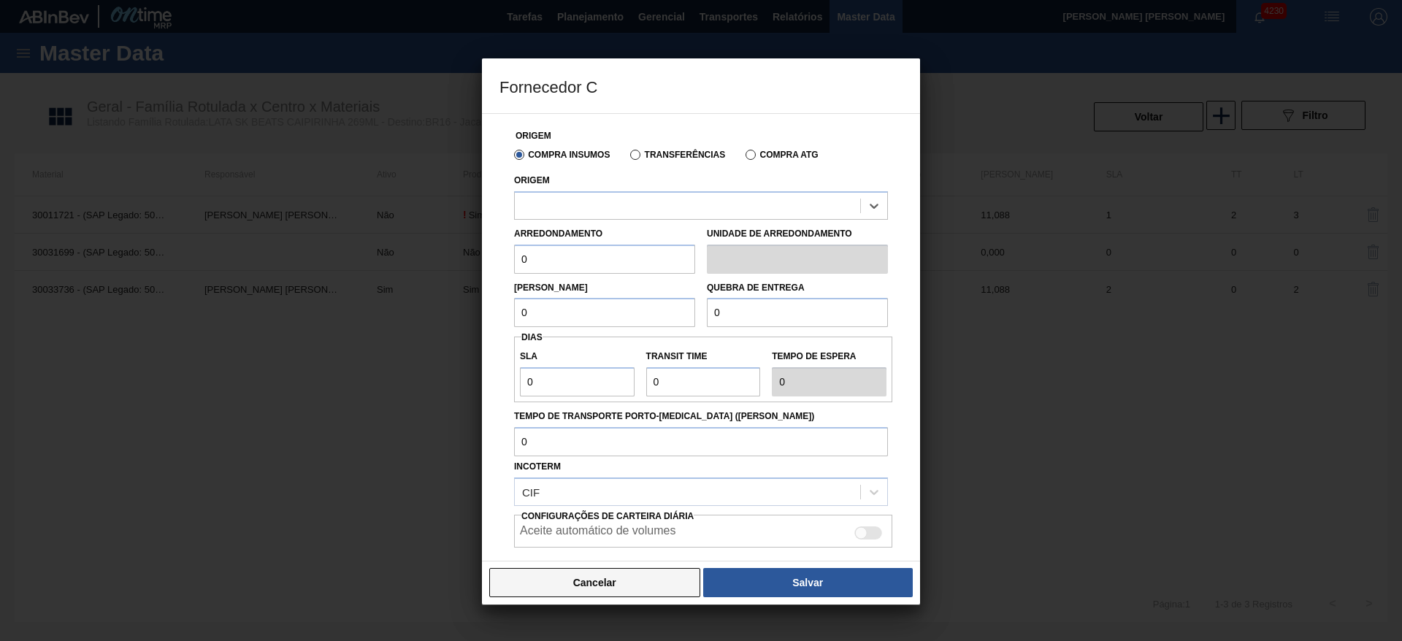
click at [659, 582] on button "Cancelar" at bounding box center [594, 582] width 211 height 29
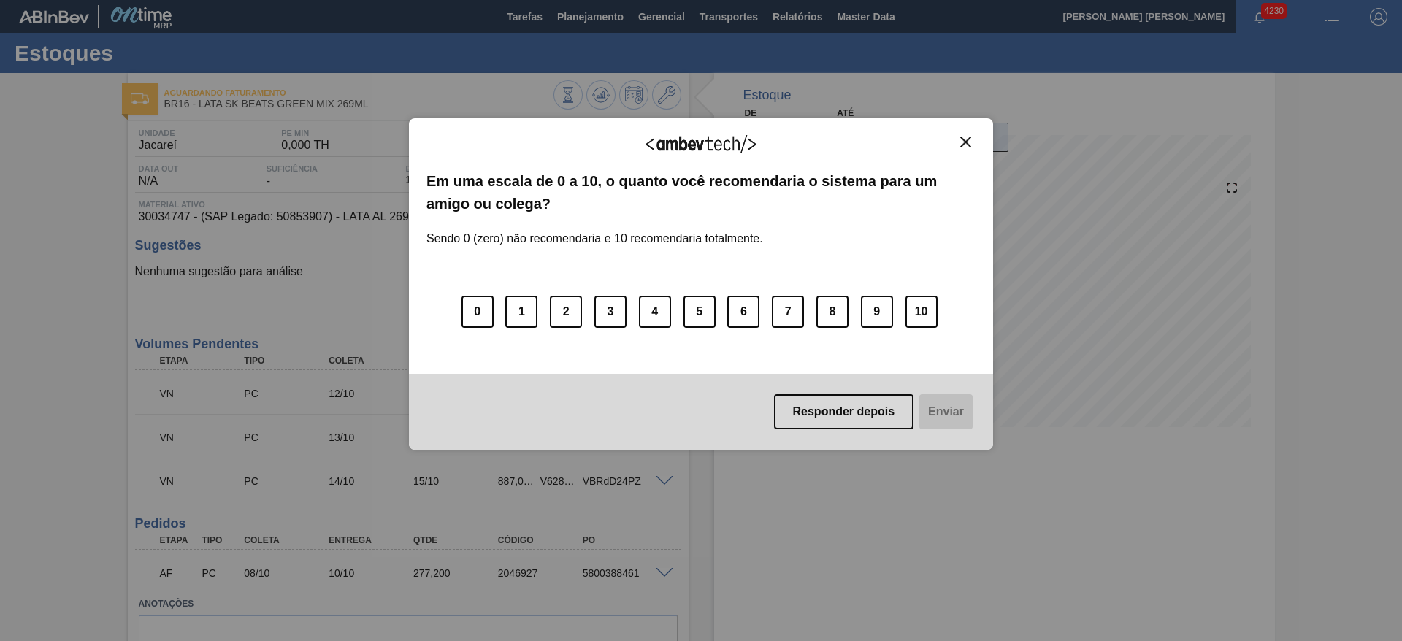
click at [966, 140] on img "Close" at bounding box center [965, 142] width 11 height 11
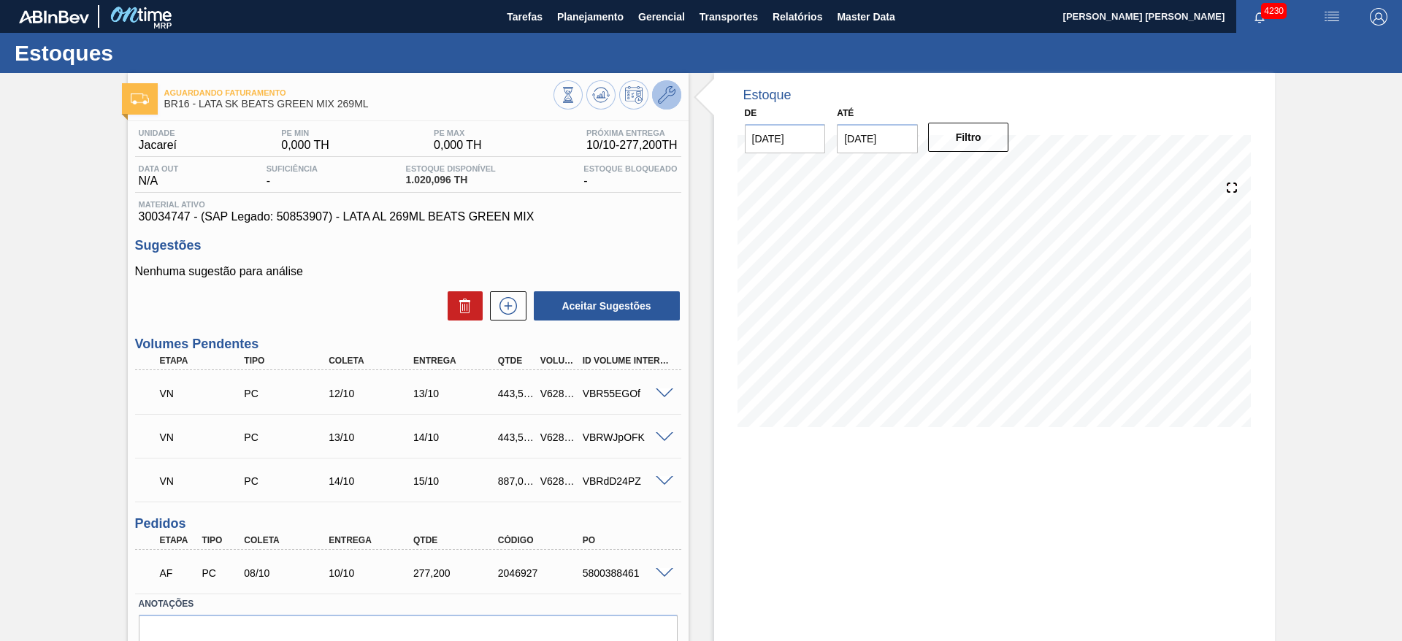
click at [662, 91] on icon at bounding box center [667, 95] width 18 height 18
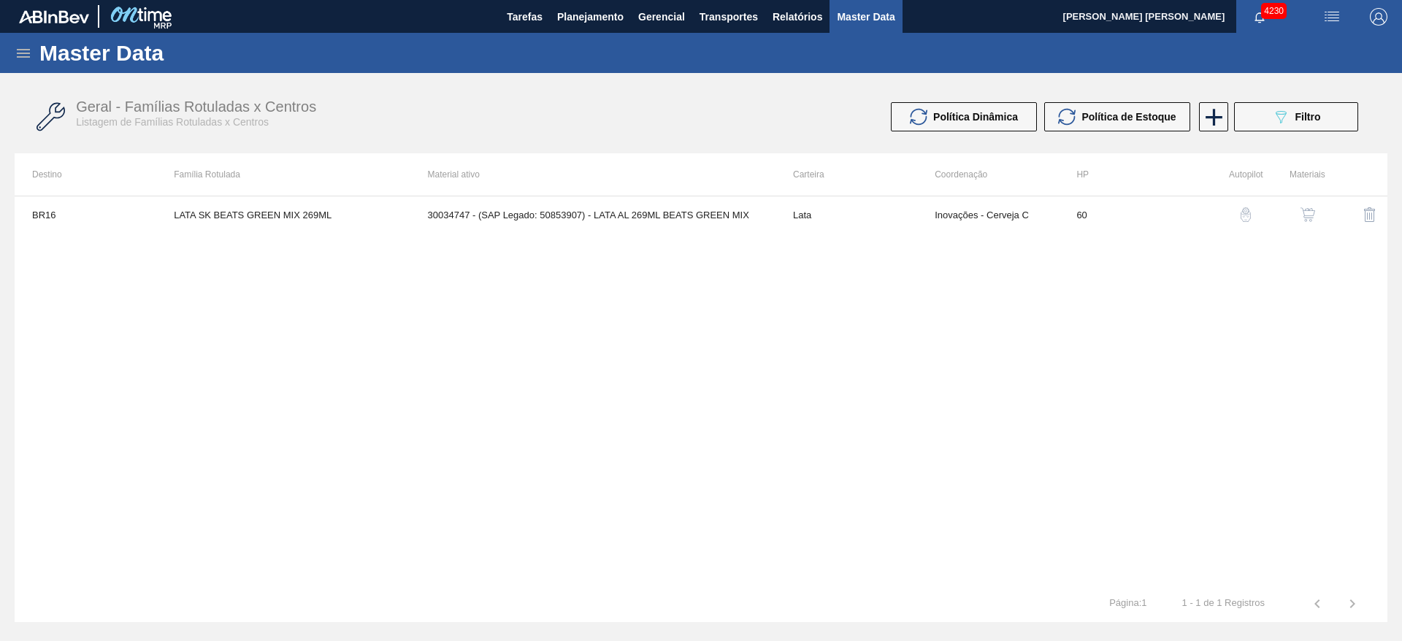
click at [1311, 215] on img "button" at bounding box center [1308, 214] width 15 height 15
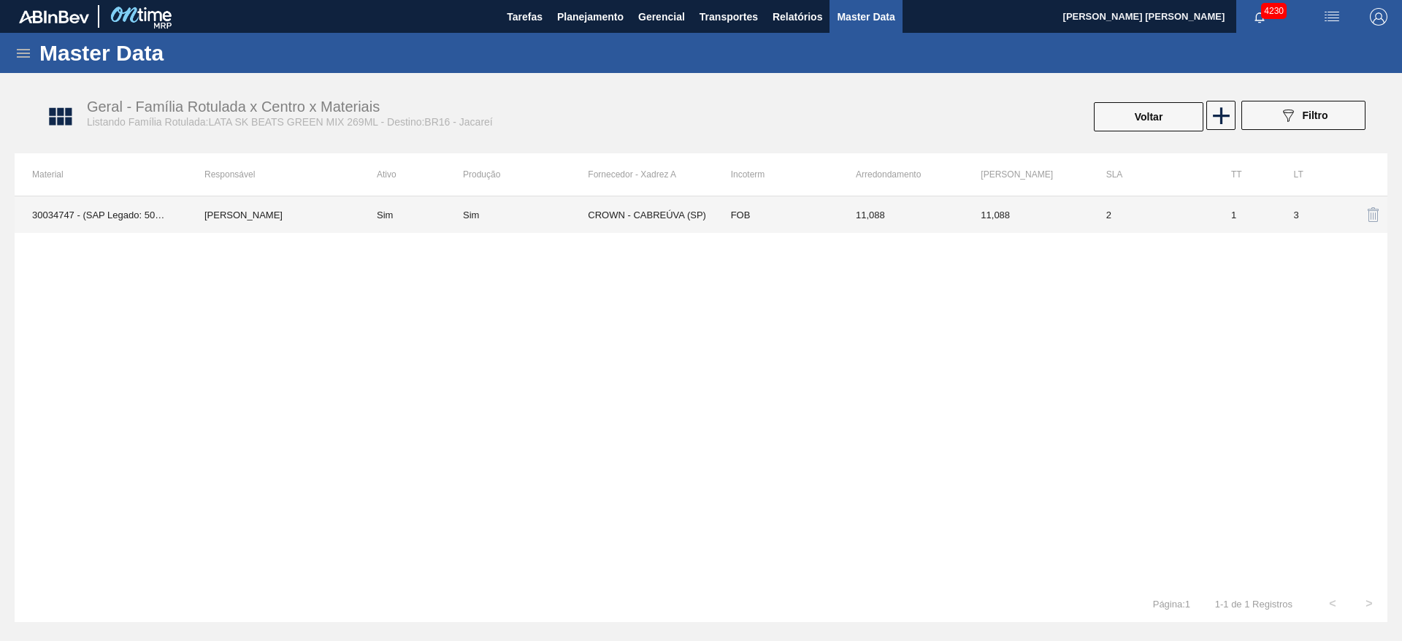
click at [662, 213] on td "CROWN - CABREÚVA (SP)" at bounding box center [650, 214] width 125 height 37
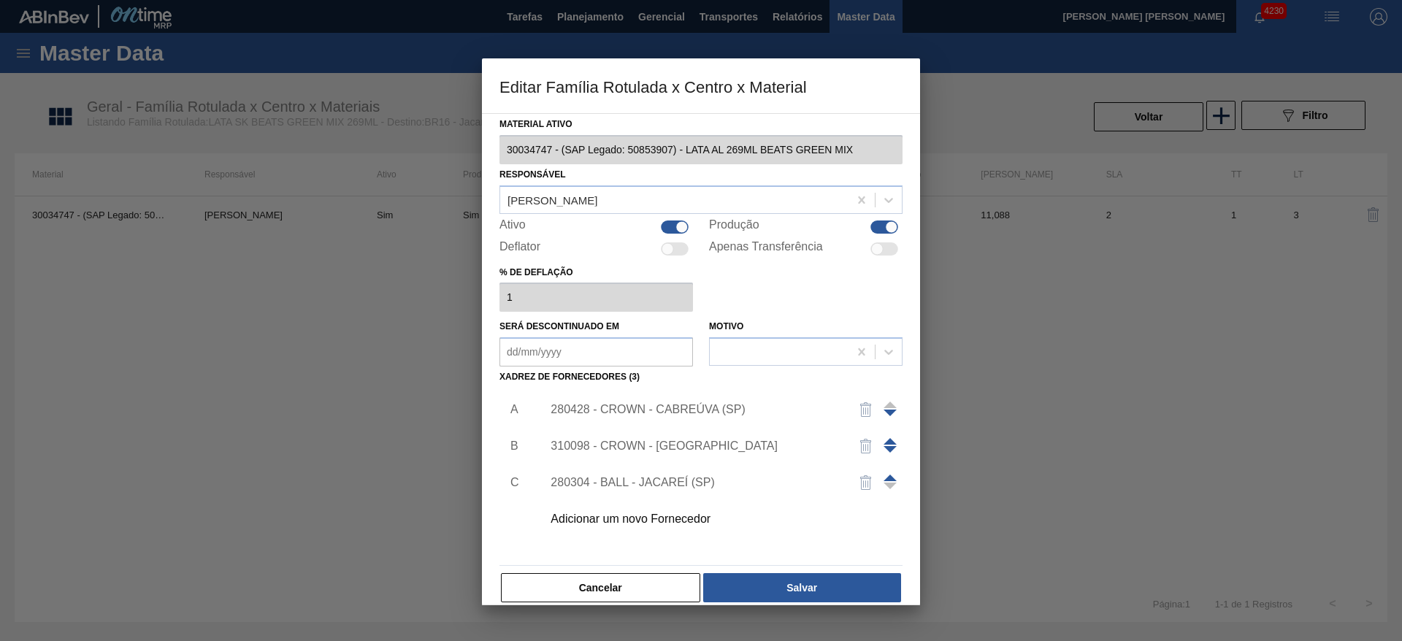
drag, startPoint x: 652, startPoint y: 589, endPoint x: 831, endPoint y: 392, distance: 267.3
click at [652, 589] on button "Cancelar" at bounding box center [600, 587] width 199 height 29
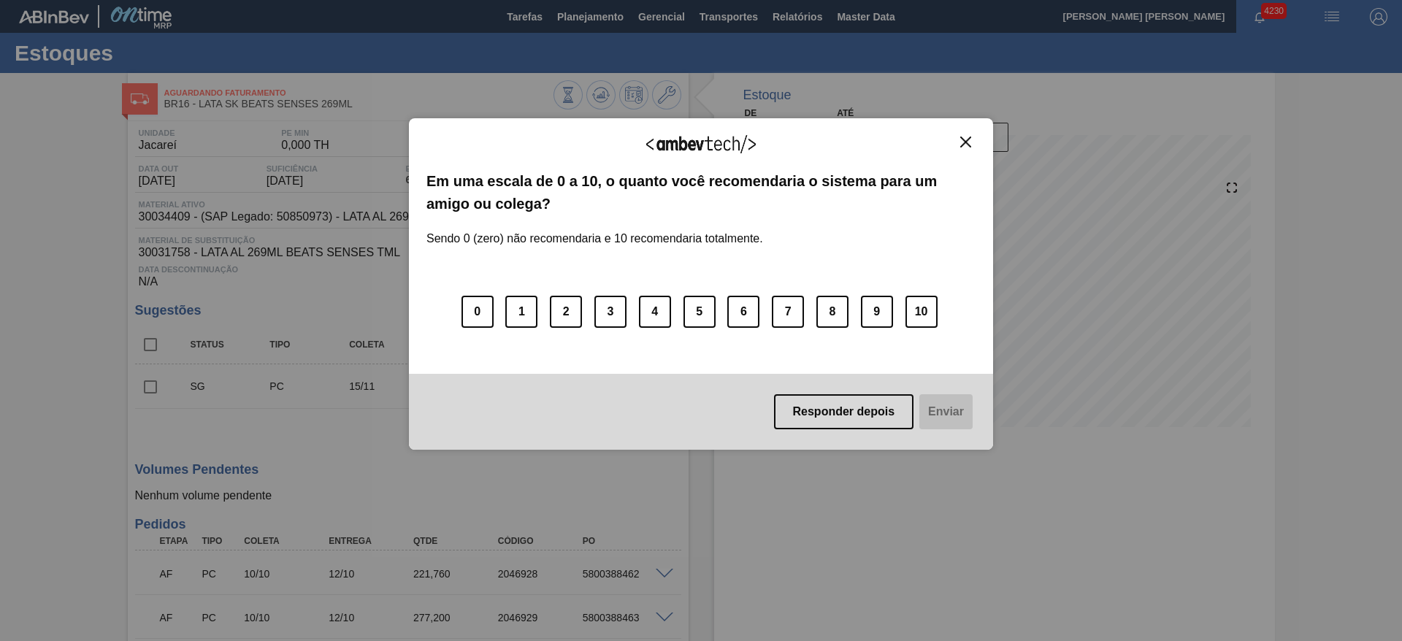
click at [970, 142] on img "Close" at bounding box center [965, 142] width 11 height 11
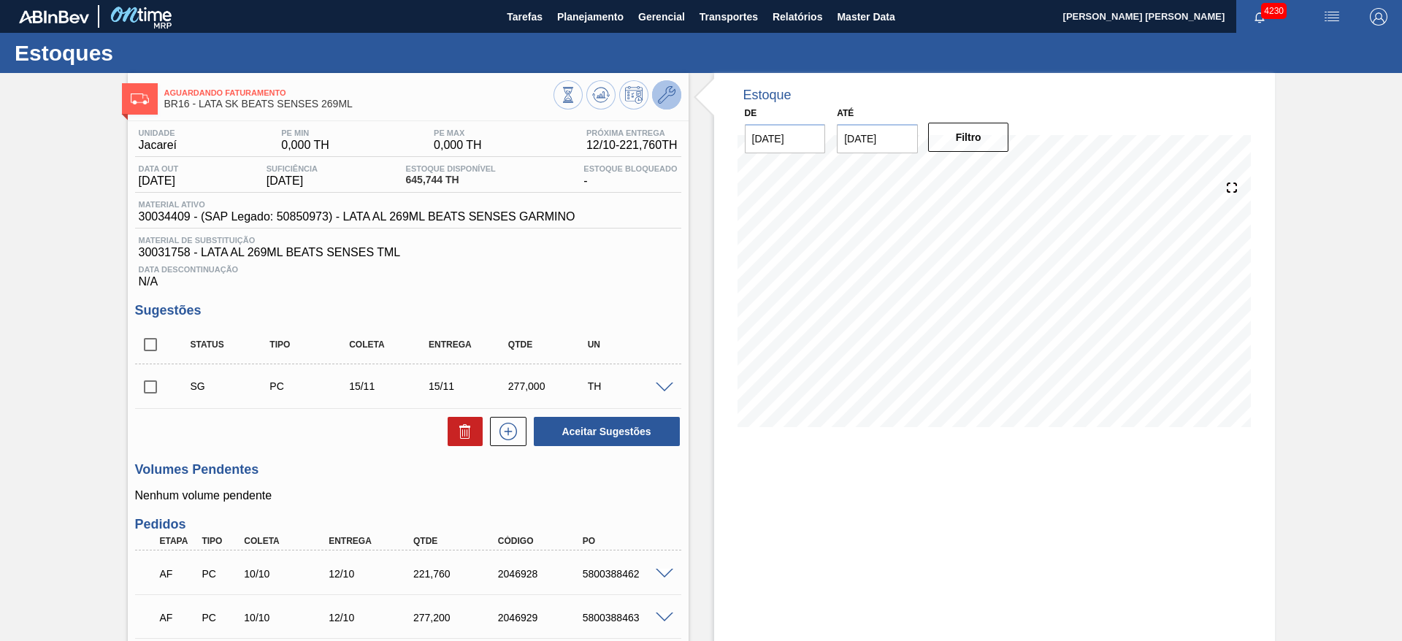
click at [673, 98] on icon at bounding box center [667, 95] width 18 height 18
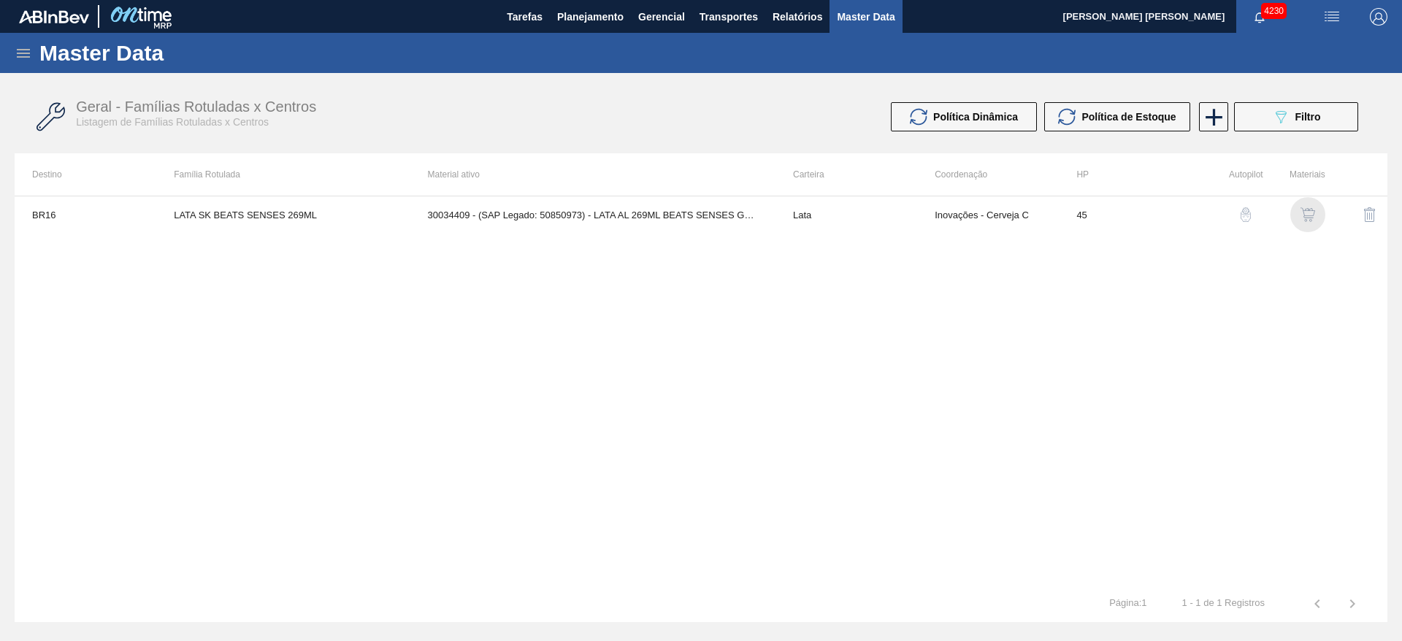
click at [1311, 212] on img "button" at bounding box center [1308, 214] width 15 height 15
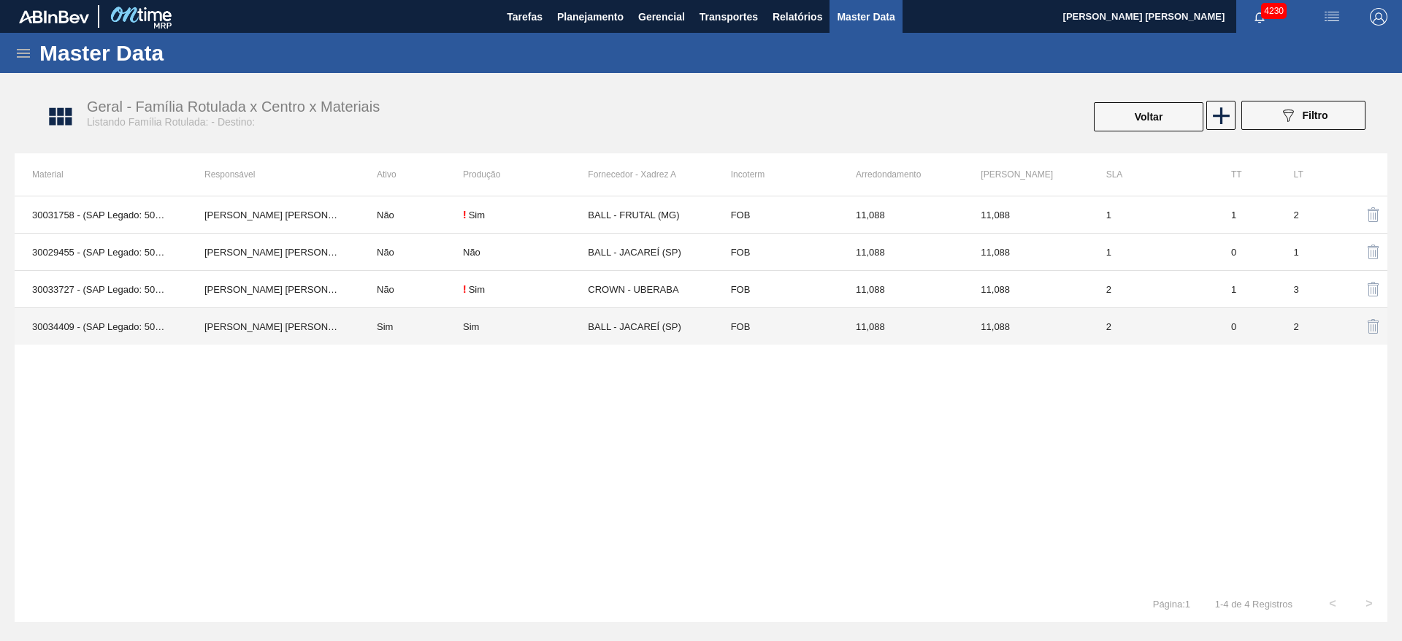
click at [510, 329] on div "Sim" at bounding box center [525, 326] width 125 height 11
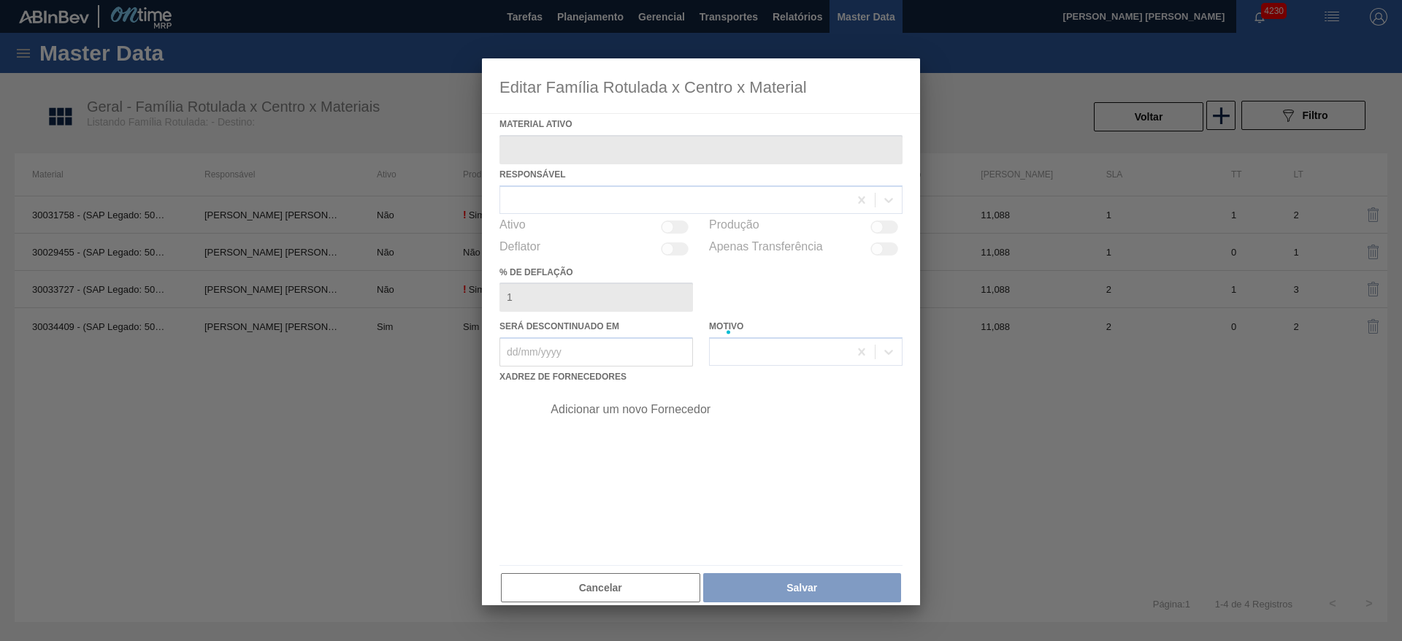
type ativo "30034409 - (SAP Legado: 50850973) - LATA AL 269ML BEATS SENSES GARMINO"
checkbox input "true"
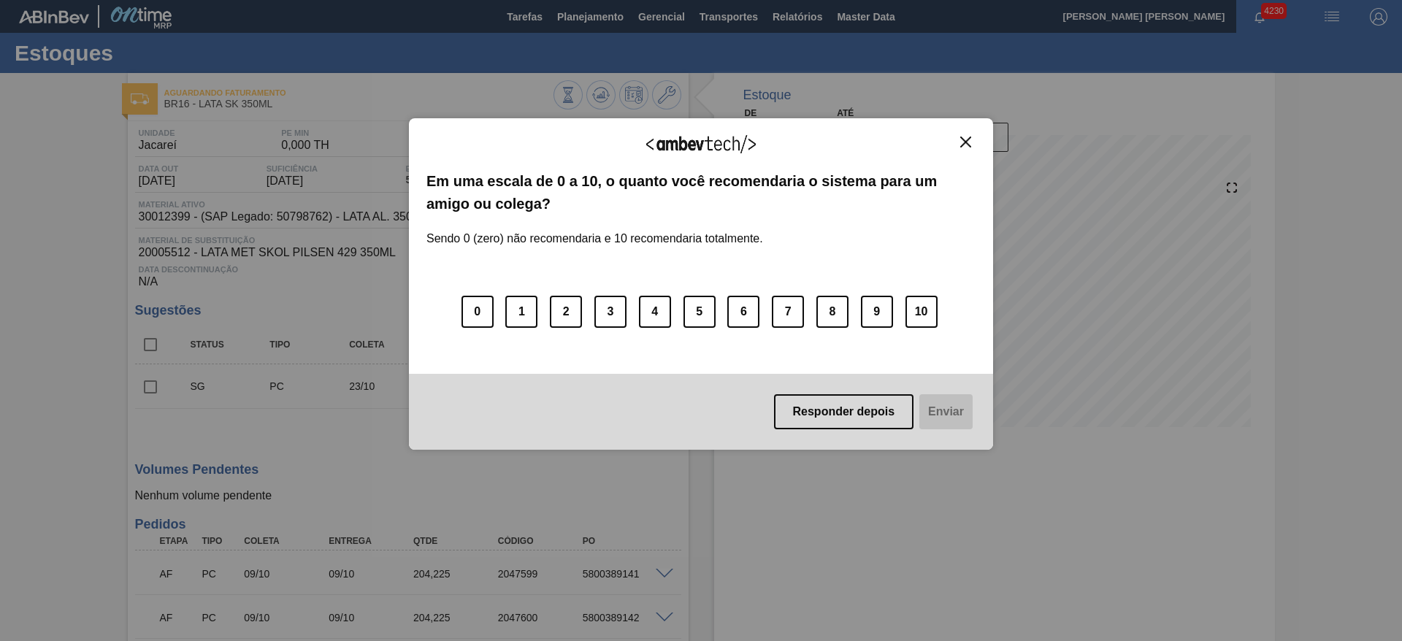
click at [966, 142] on img "Close" at bounding box center [965, 142] width 11 height 11
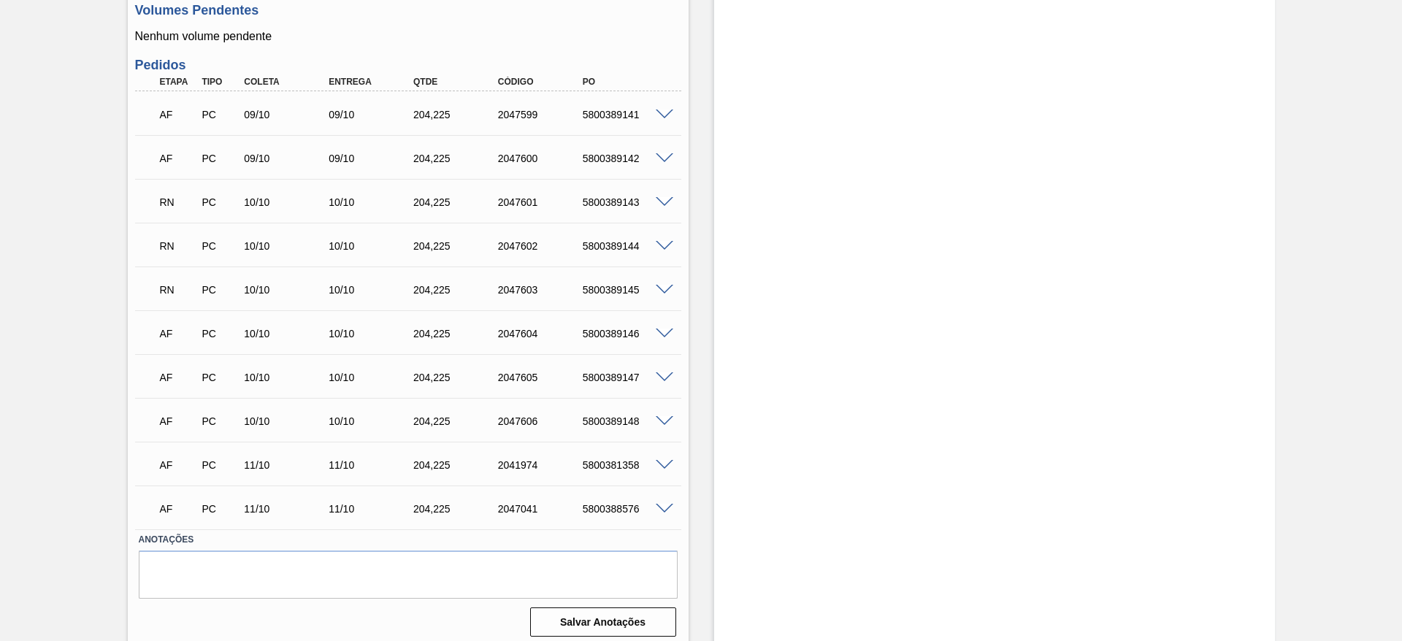
scroll to position [467, 0]
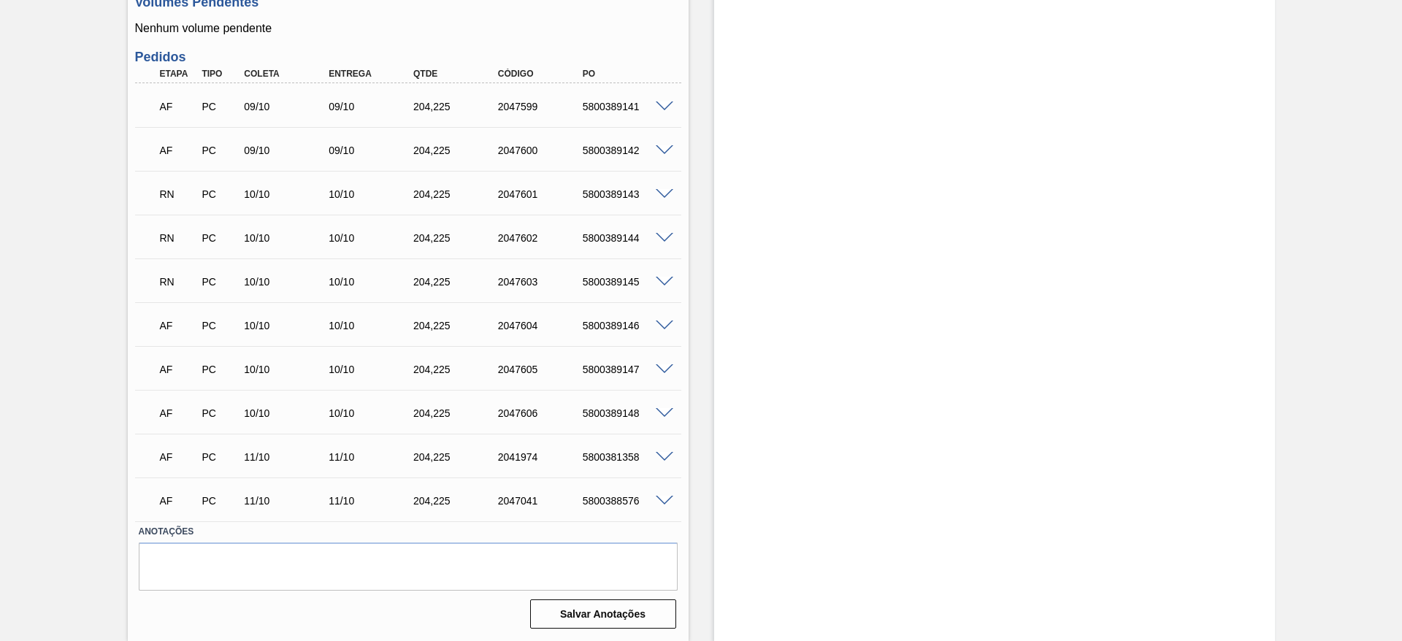
click at [621, 104] on div "5800389141" at bounding box center [626, 107] width 95 height 12
copy div "5800389141"
click at [616, 364] on div "5800389147" at bounding box center [626, 370] width 95 height 12
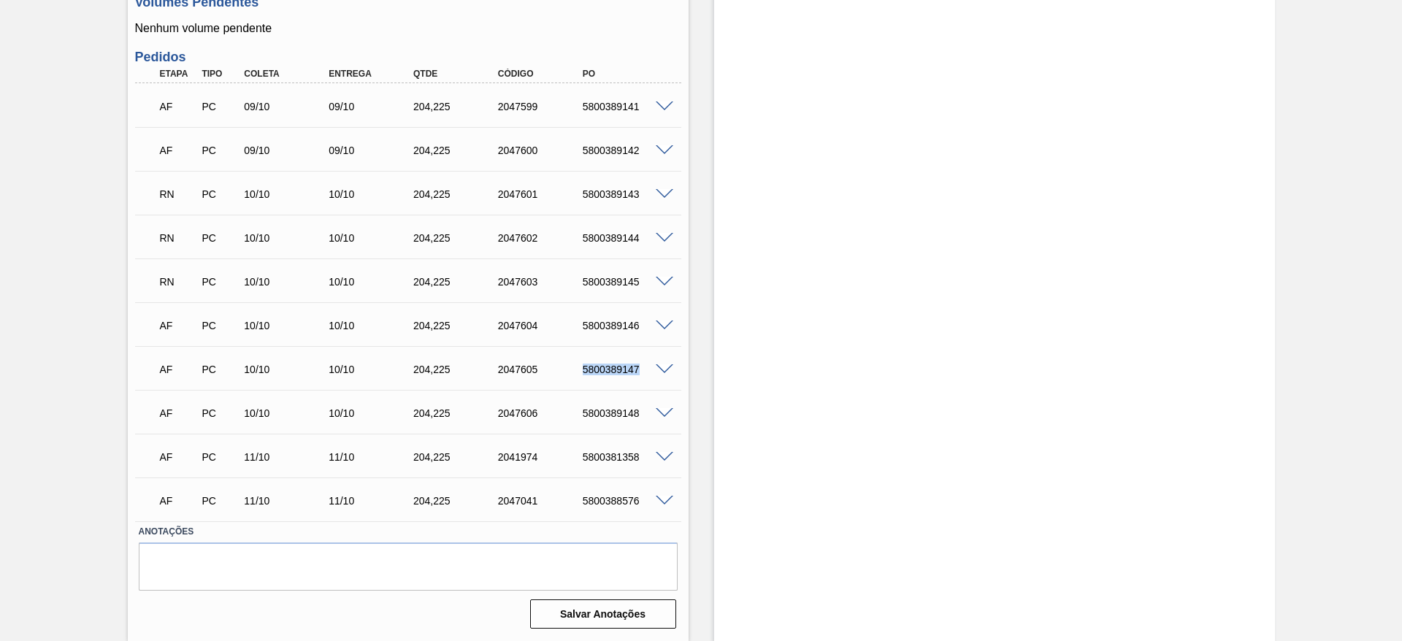
copy div "5800389147"
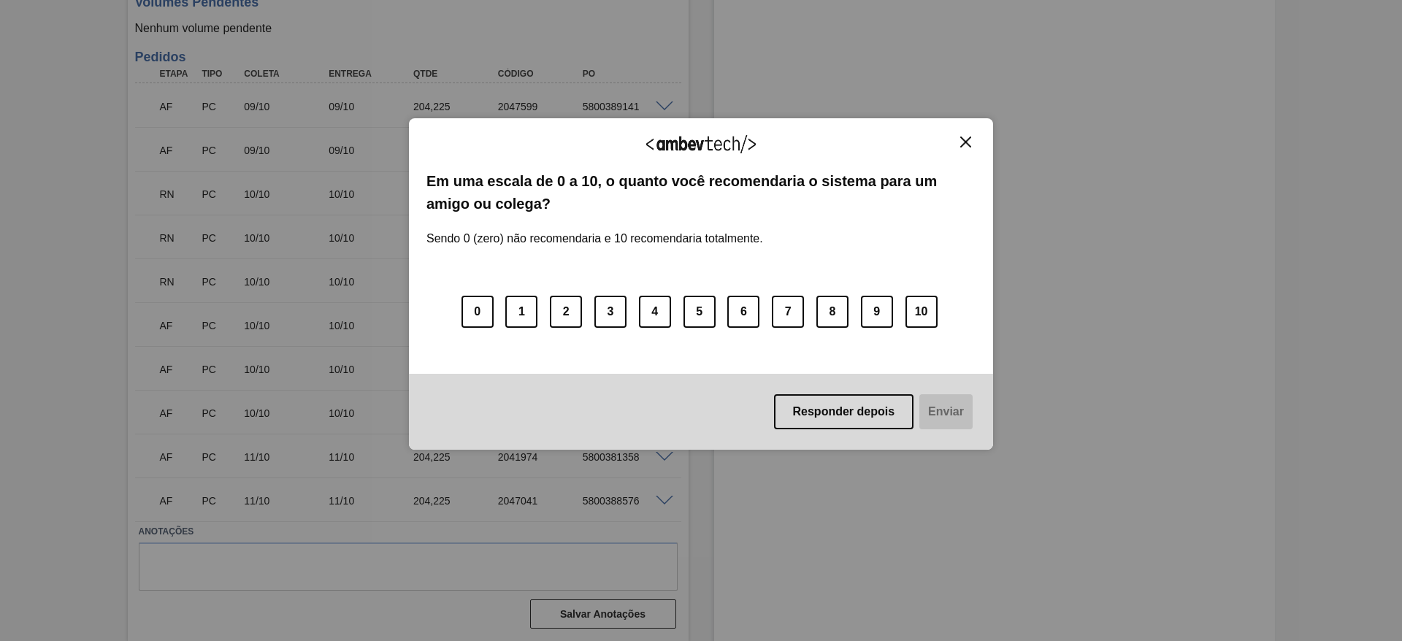
click at [968, 142] on img "Close" at bounding box center [965, 142] width 11 height 11
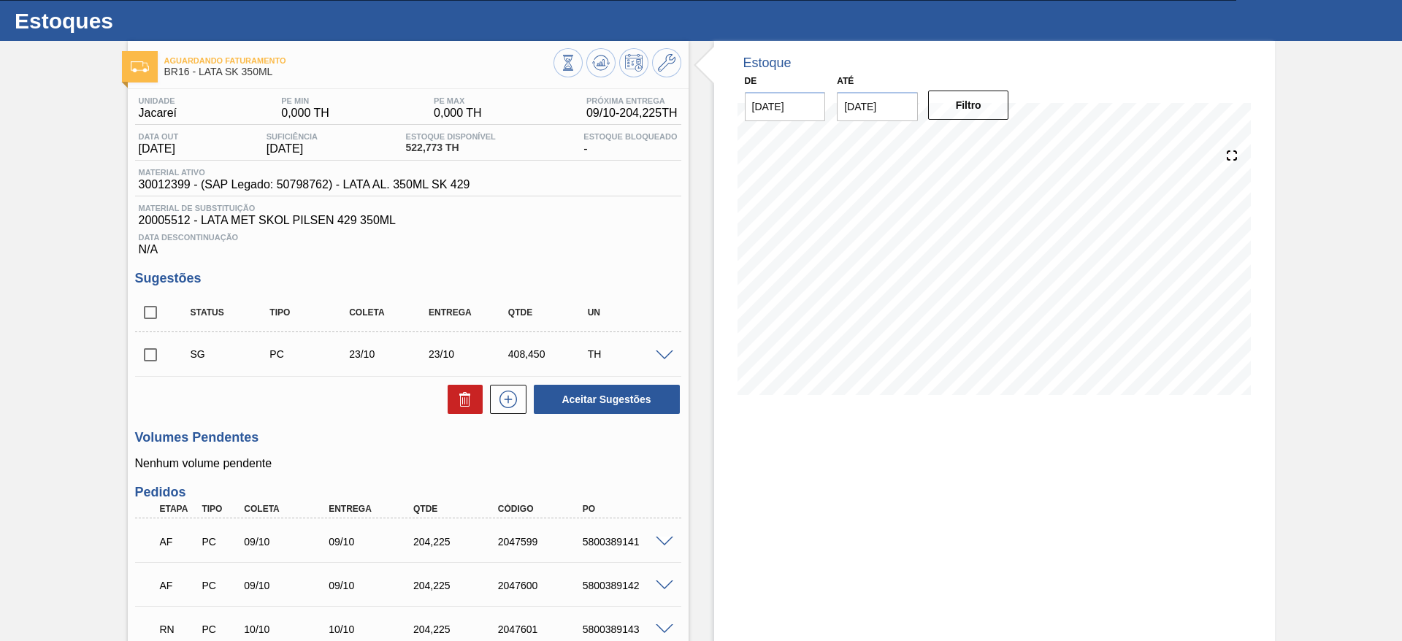
scroll to position [0, 0]
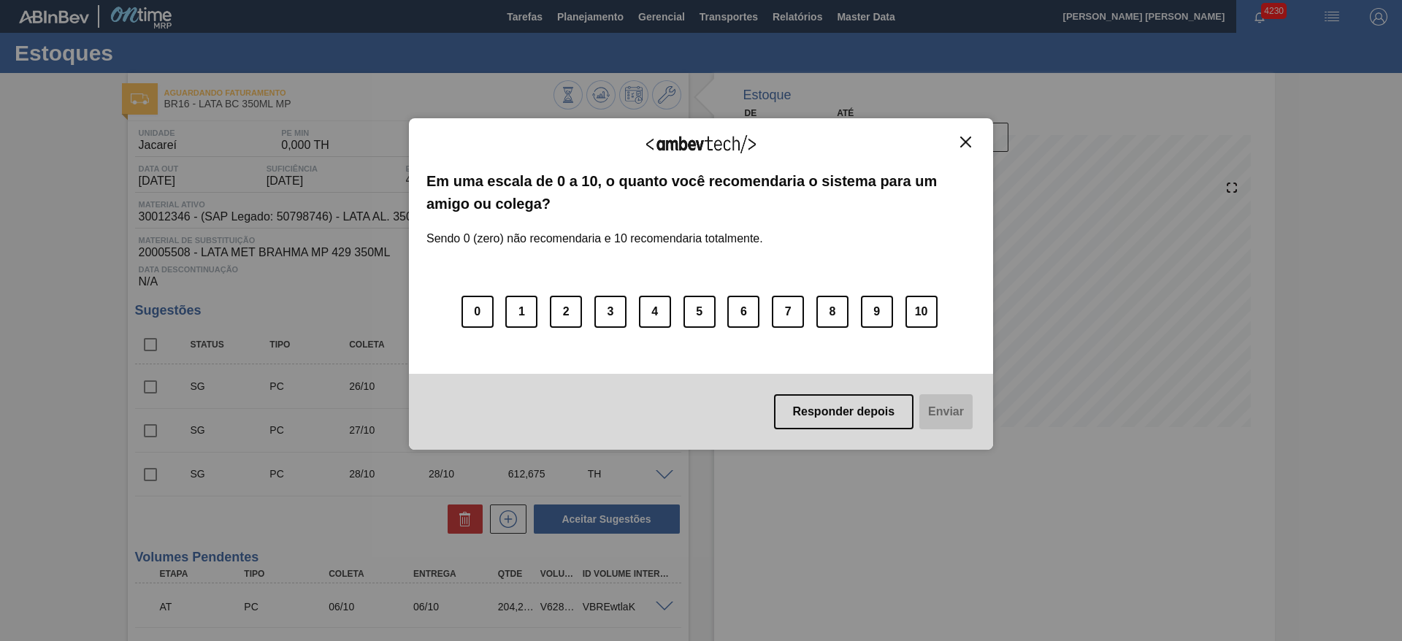
click at [967, 143] on img "Close" at bounding box center [965, 142] width 11 height 11
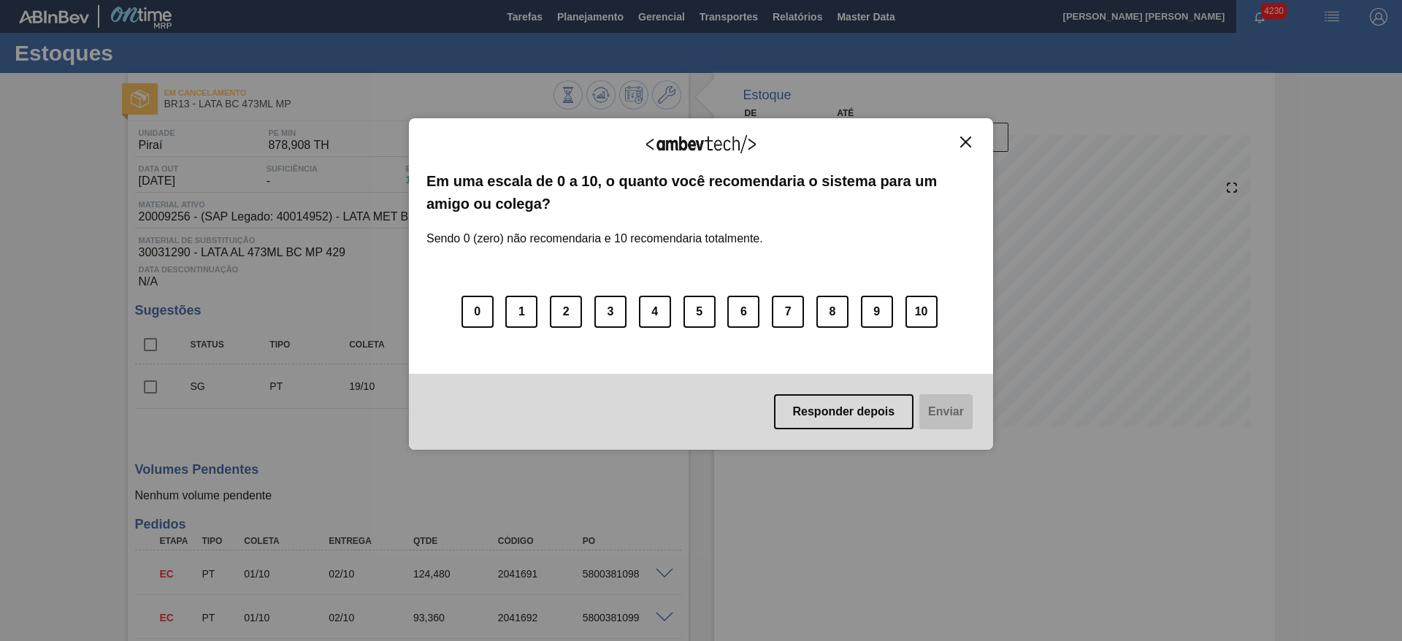
click at [964, 142] on img "Close" at bounding box center [965, 142] width 11 height 11
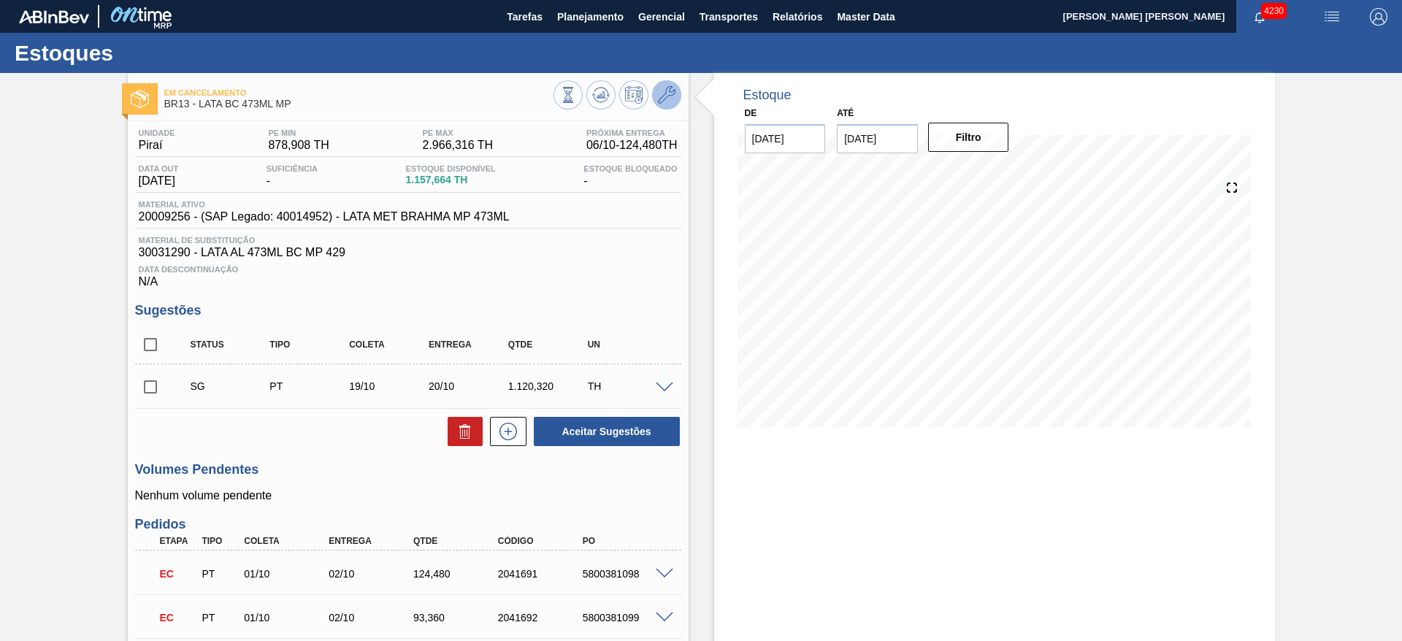
click at [666, 102] on icon at bounding box center [667, 95] width 18 height 18
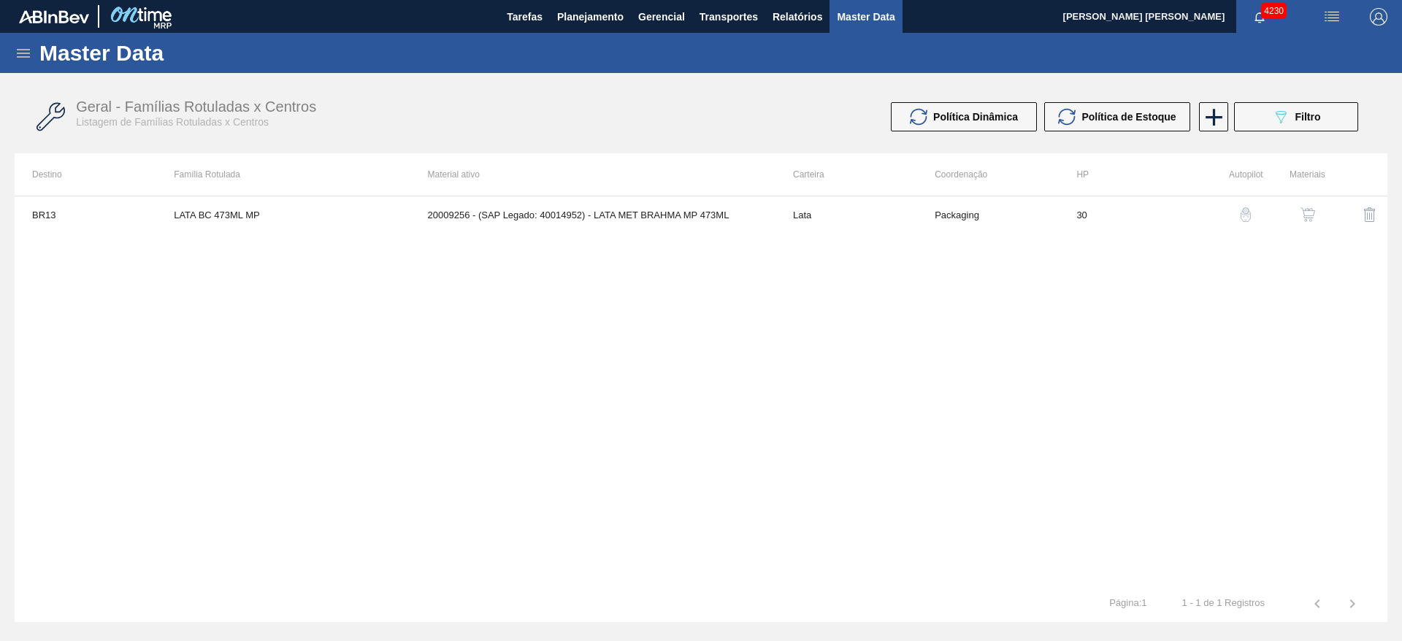
click at [1304, 215] on img "button" at bounding box center [1308, 214] width 15 height 15
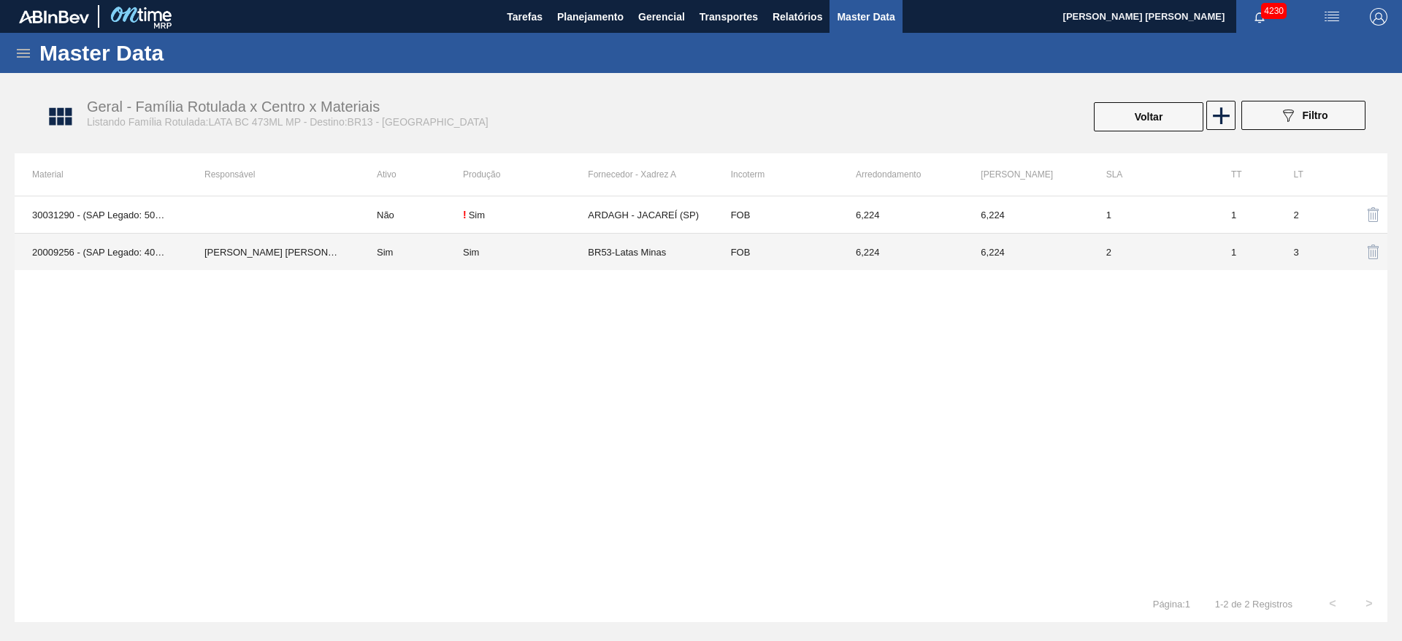
click at [586, 248] on div "Sim" at bounding box center [525, 252] width 125 height 11
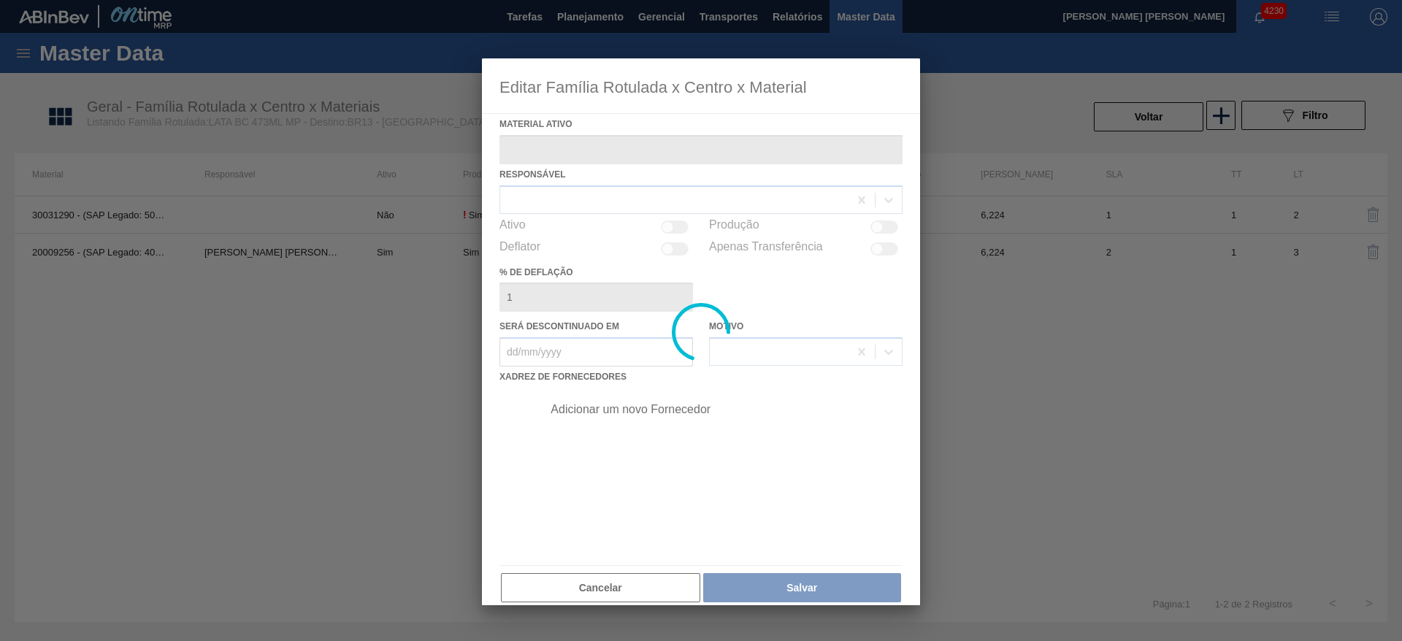
type ativo "20009256 - (SAP Legado: 40014952) - LATA MET BRAHMA MP 473ML"
checkbox input "true"
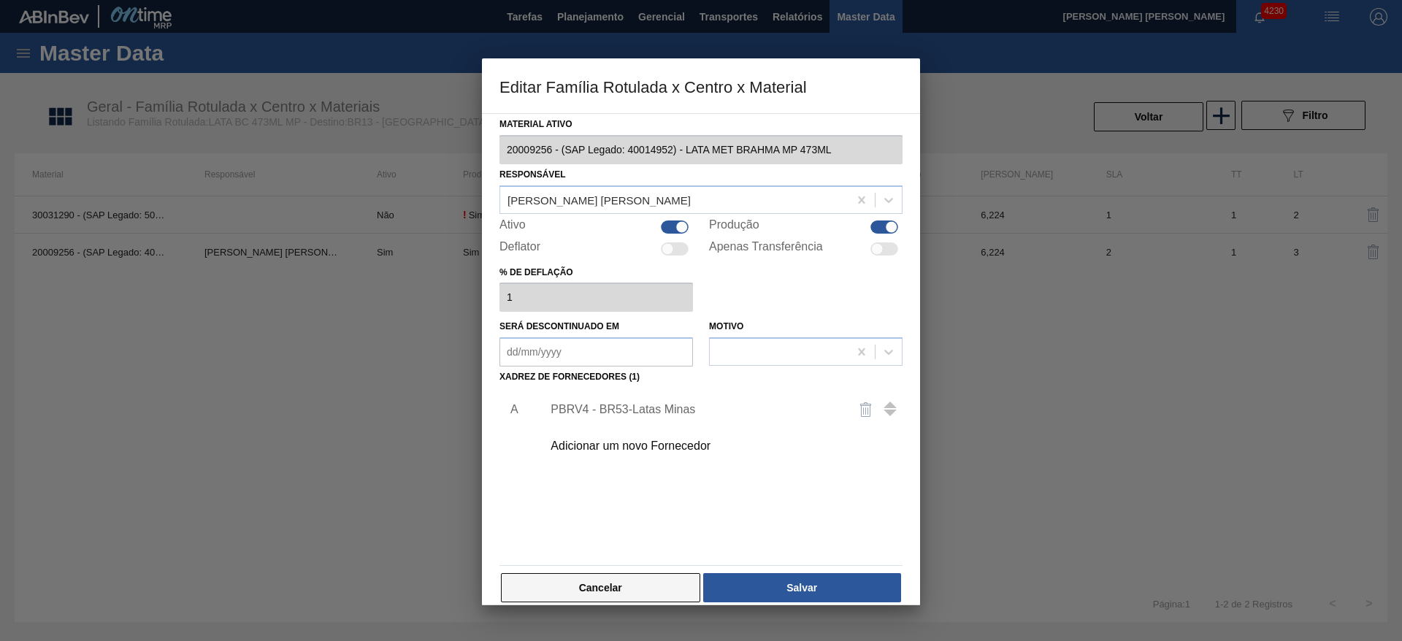
click at [658, 587] on button "Cancelar" at bounding box center [600, 587] width 199 height 29
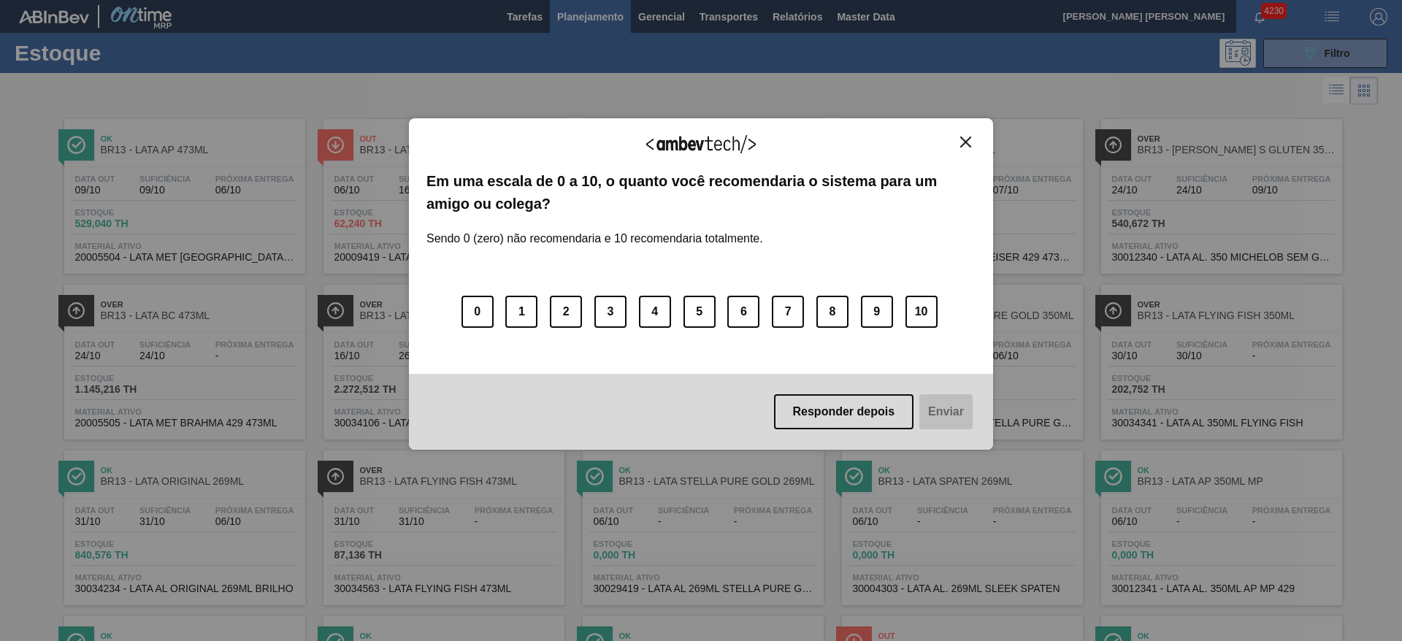
click at [965, 143] on img "Close" at bounding box center [965, 142] width 11 height 11
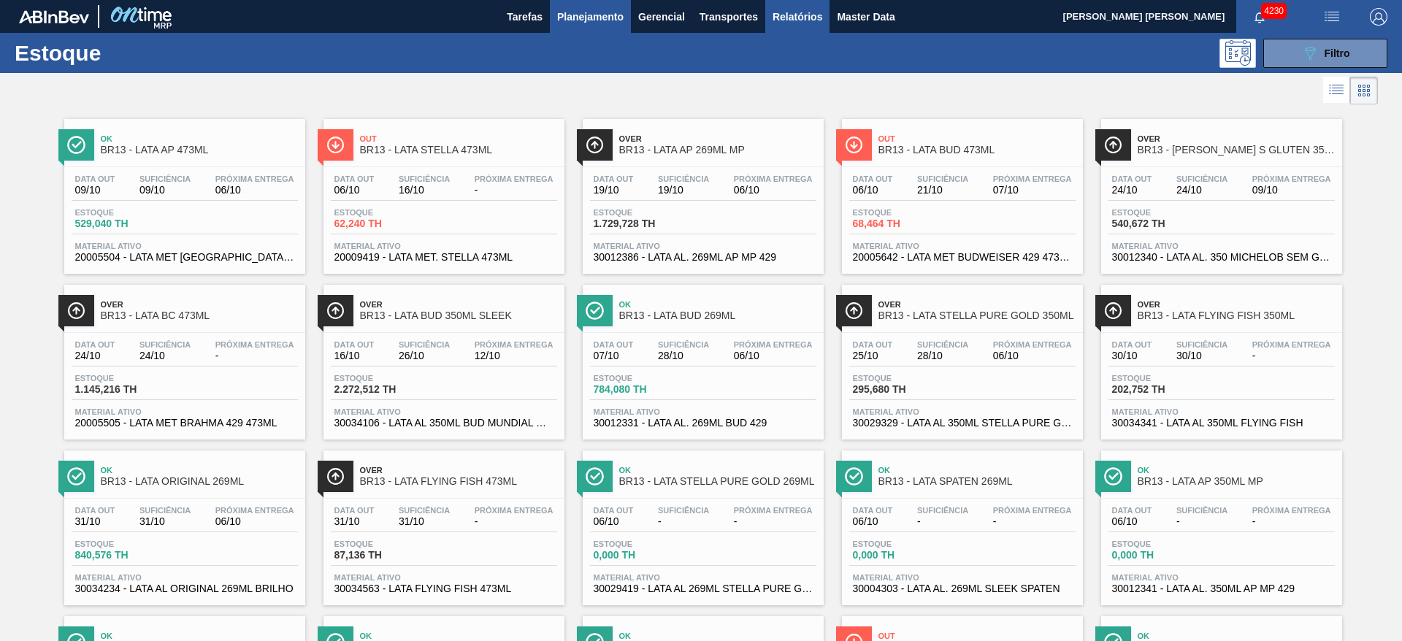
click at [801, 23] on span "Relatórios" at bounding box center [798, 17] width 50 height 18
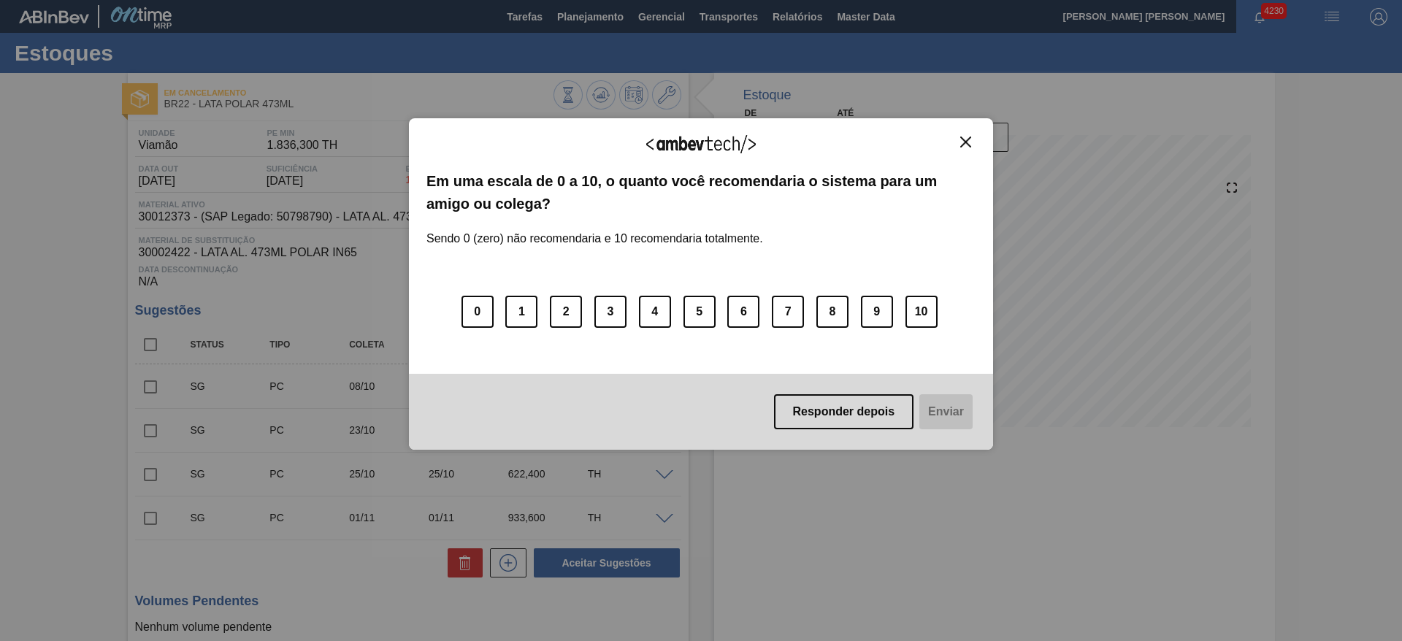
click at [965, 144] on img "Close" at bounding box center [965, 142] width 11 height 11
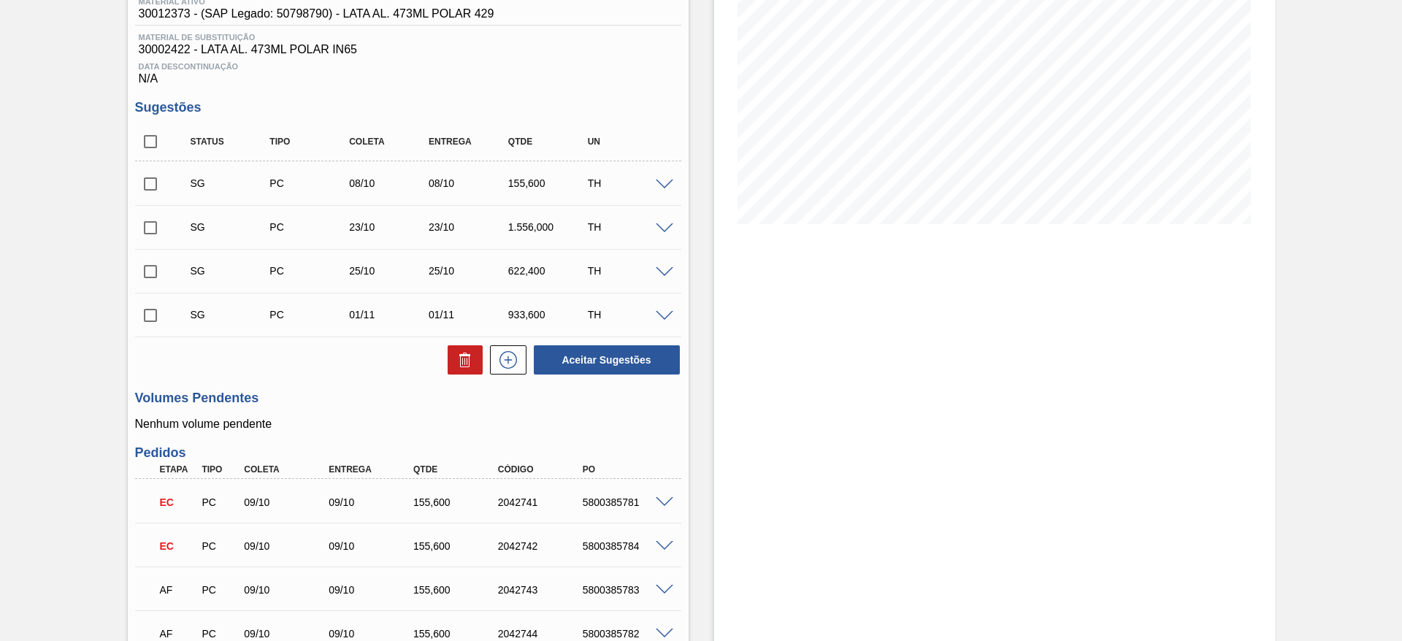
scroll to position [336, 0]
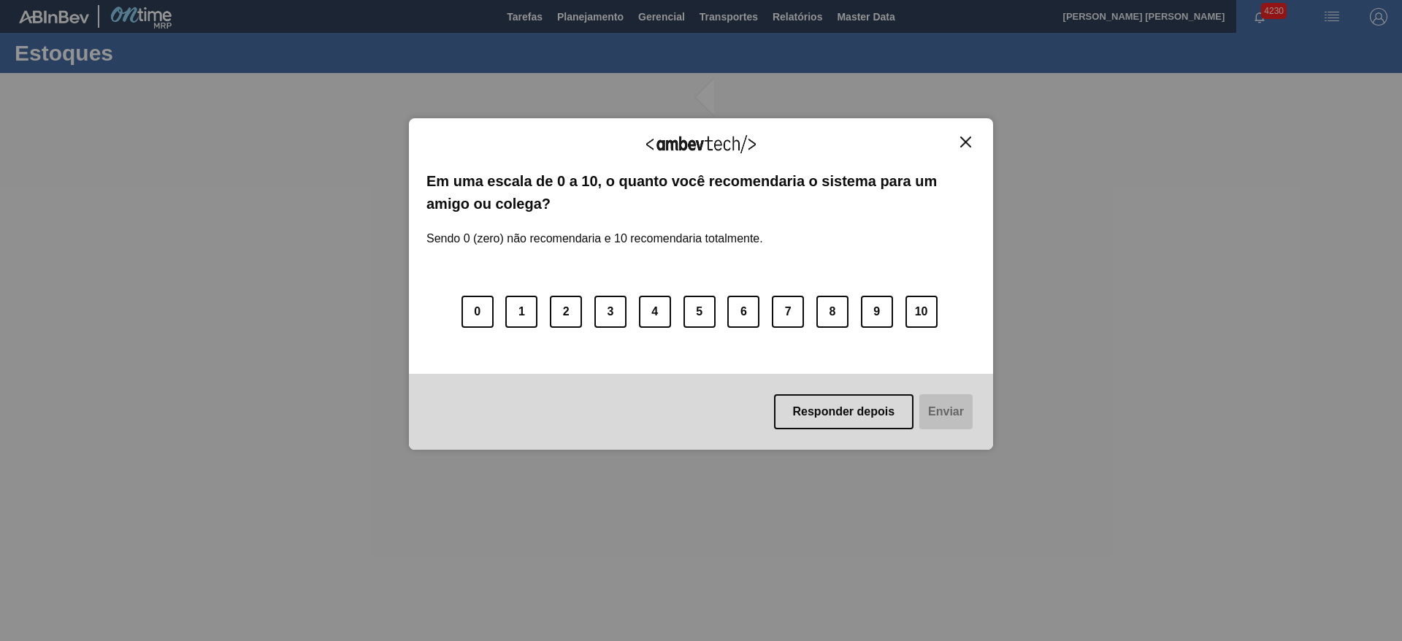
click at [966, 141] on img "Close" at bounding box center [965, 142] width 11 height 11
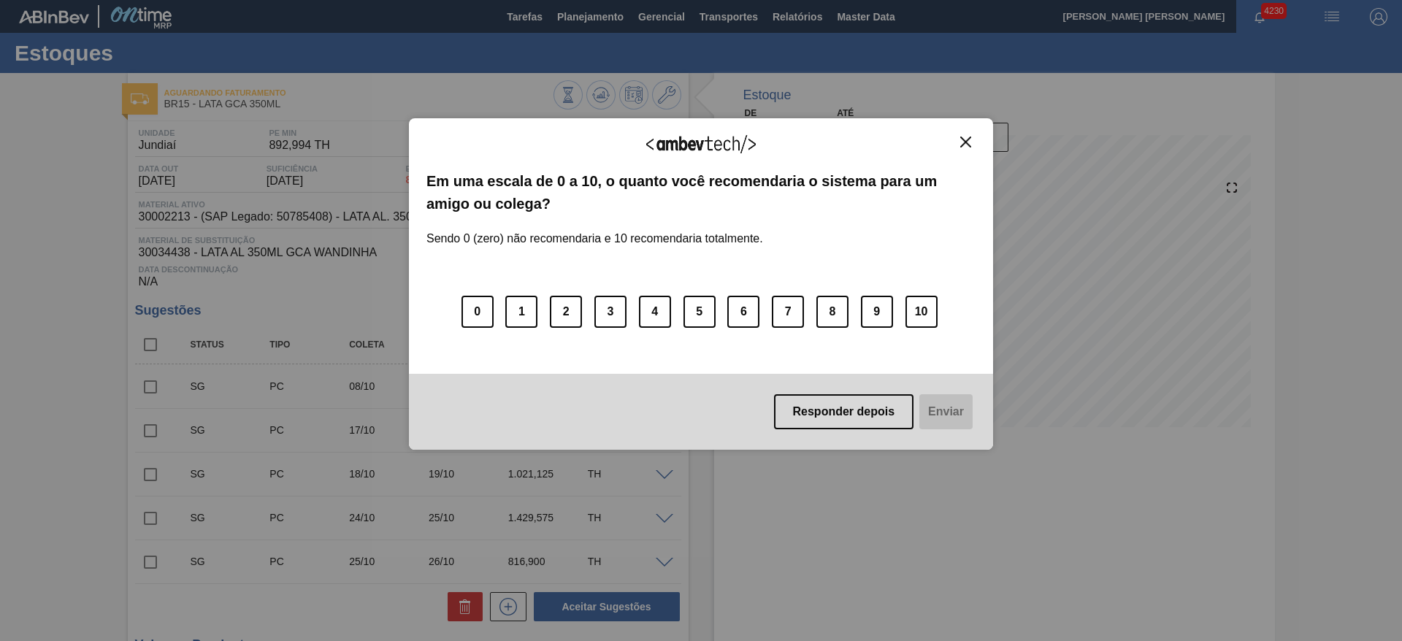
click at [964, 140] on img "Close" at bounding box center [965, 142] width 11 height 11
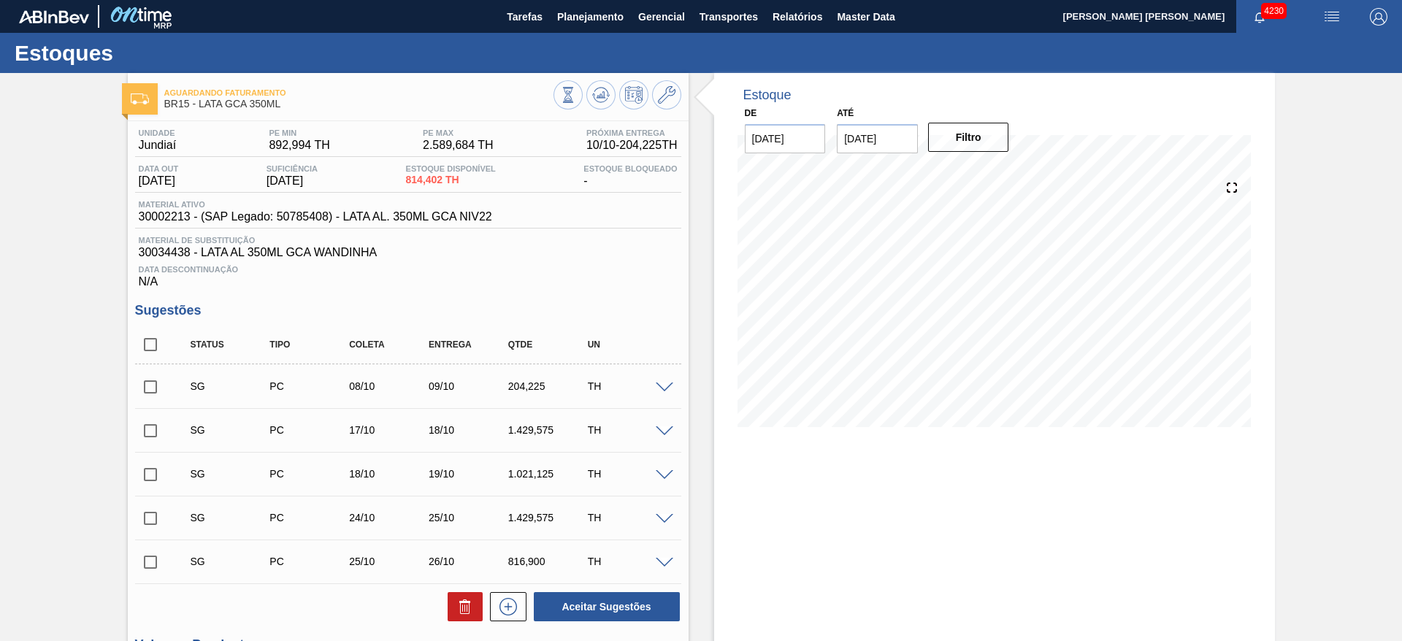
click at [153, 340] on input "checkbox" at bounding box center [150, 344] width 31 height 31
checkbox input "true"
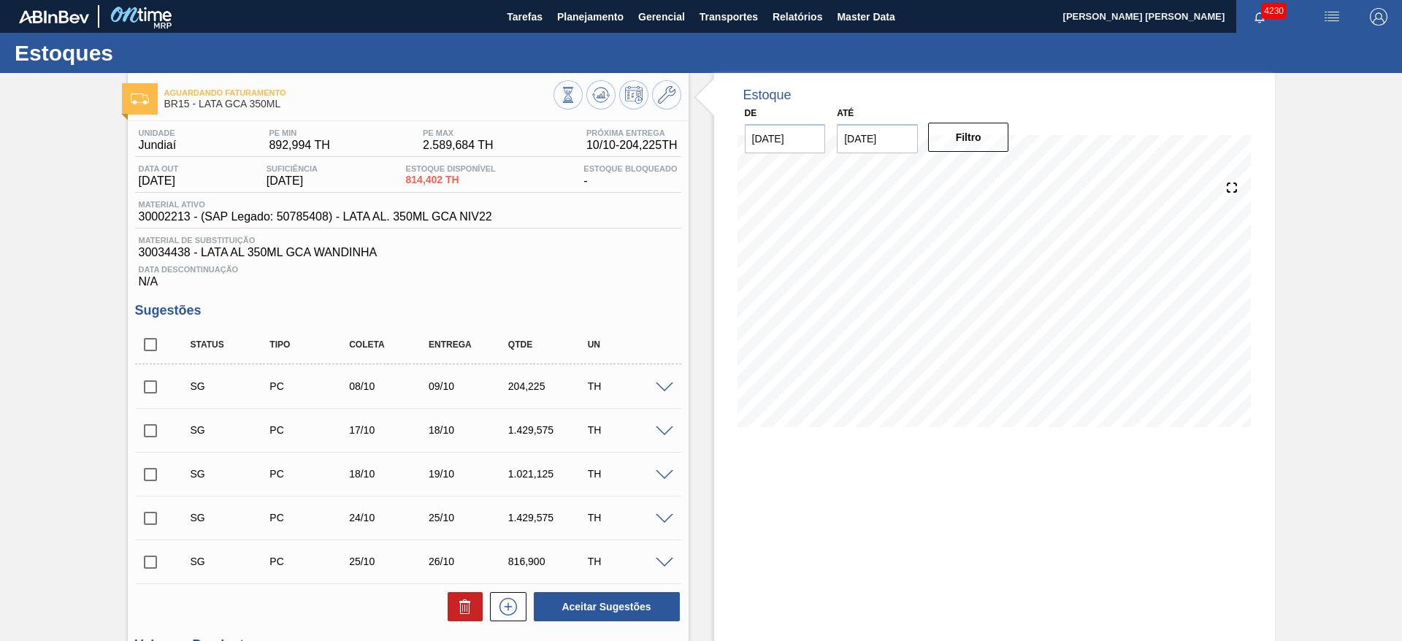
checkbox input "true"
click at [471, 604] on icon at bounding box center [466, 607] width 18 height 18
checkbox input "false"
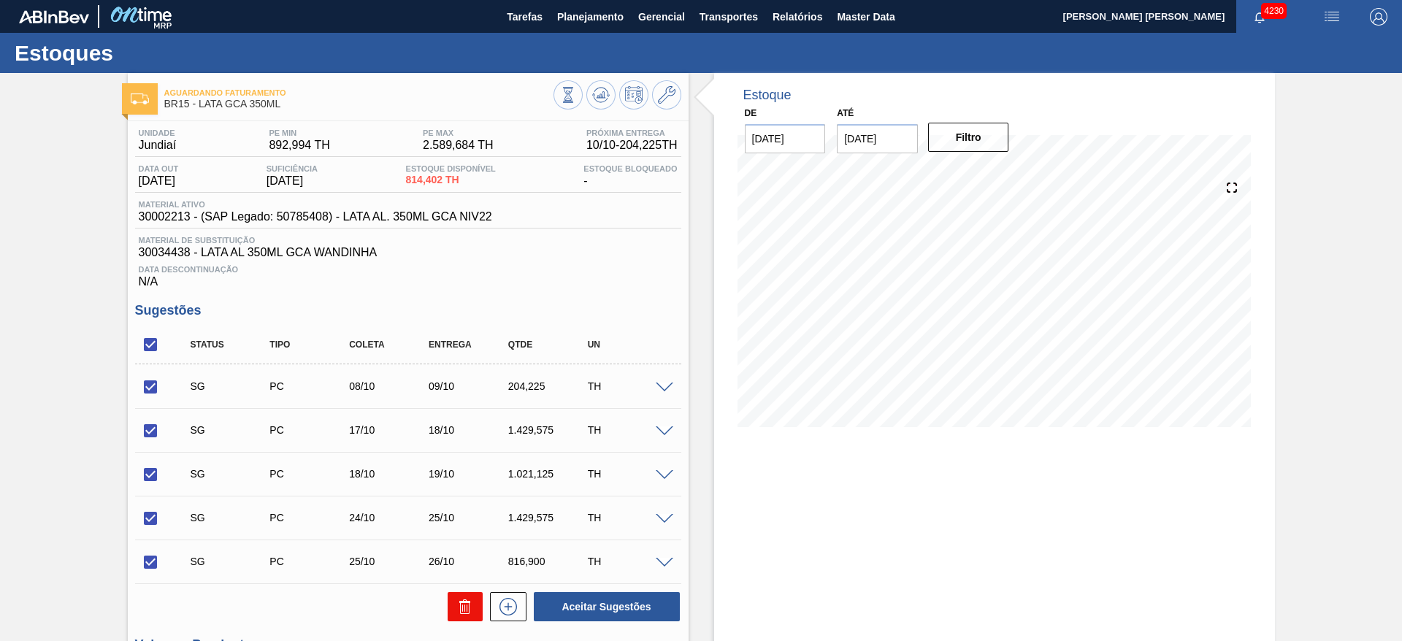
checkbox input "false"
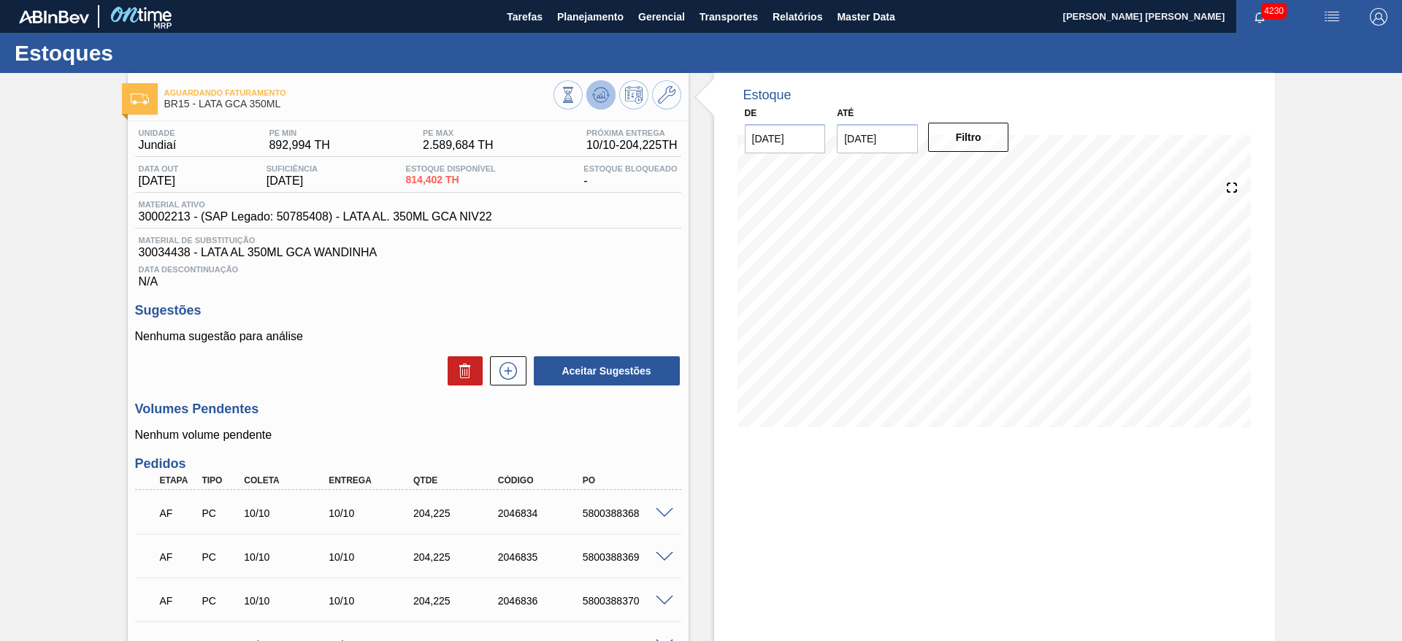
click at [604, 100] on icon at bounding box center [600, 98] width 15 height 7
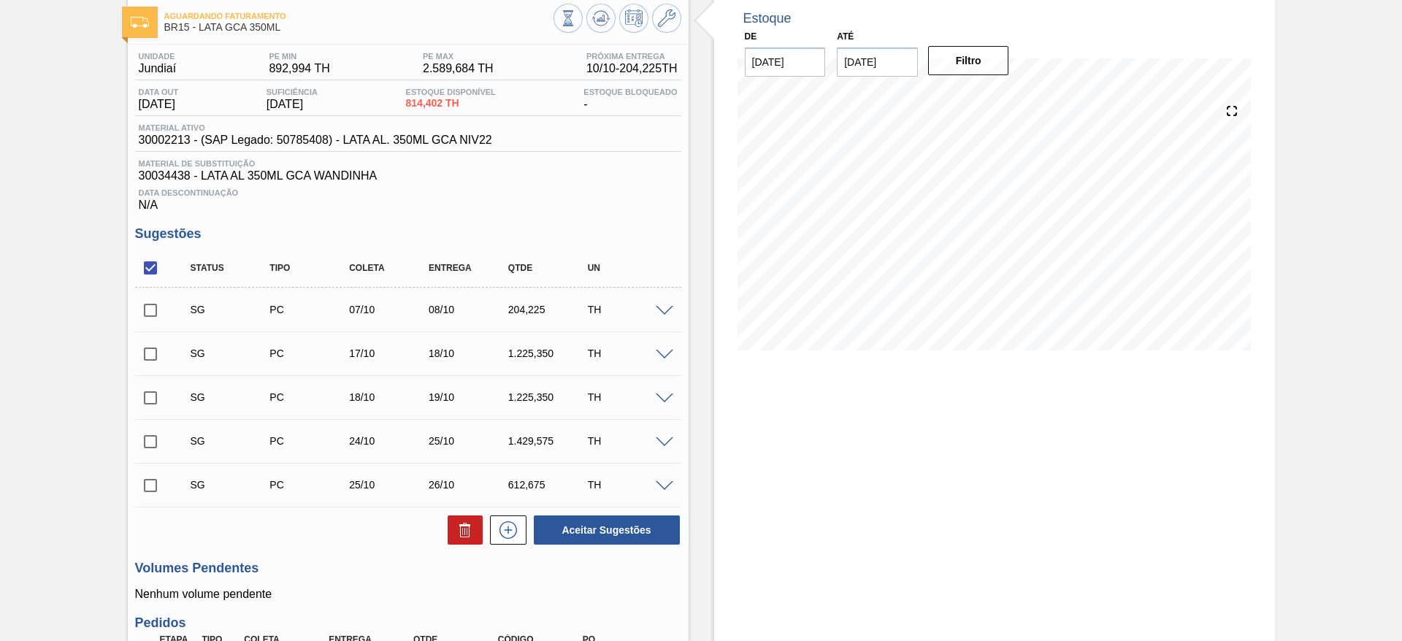
scroll to position [110, 0]
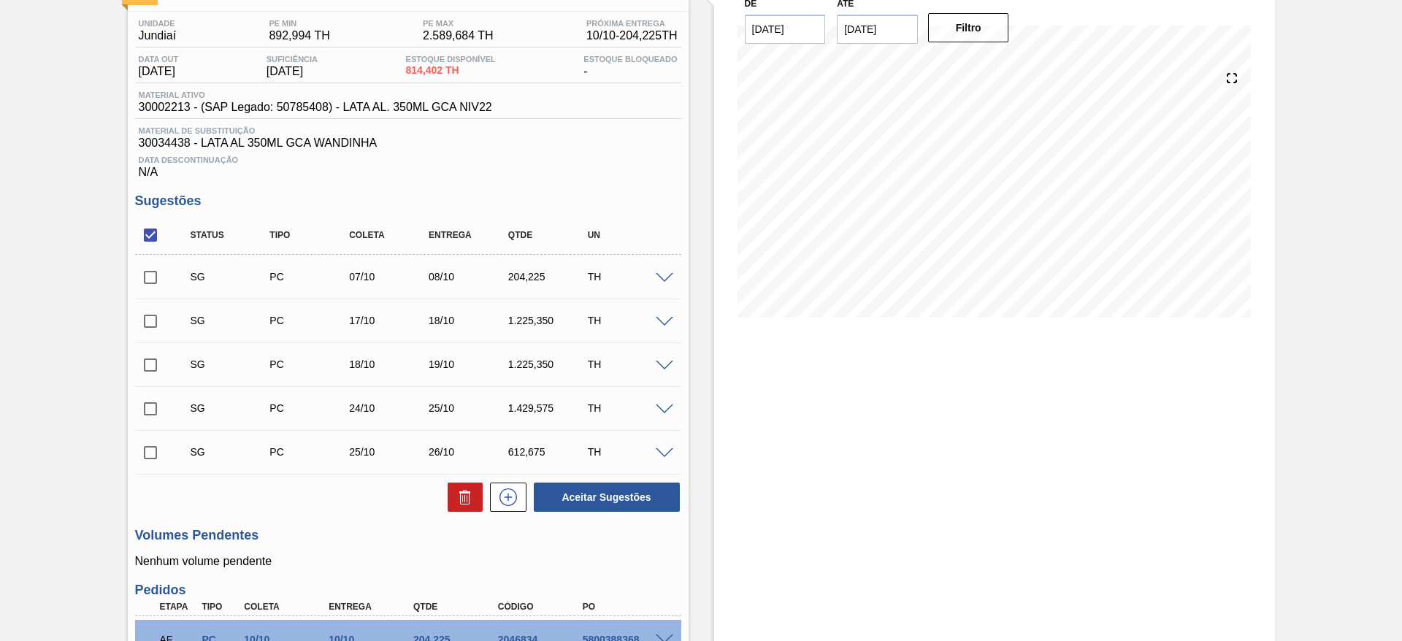
click at [156, 278] on input "checkbox" at bounding box center [150, 277] width 31 height 31
checkbox input "true"
click at [154, 317] on input "checkbox" at bounding box center [150, 321] width 31 height 31
checkbox input "true"
click at [147, 362] on input "checkbox" at bounding box center [150, 365] width 31 height 31
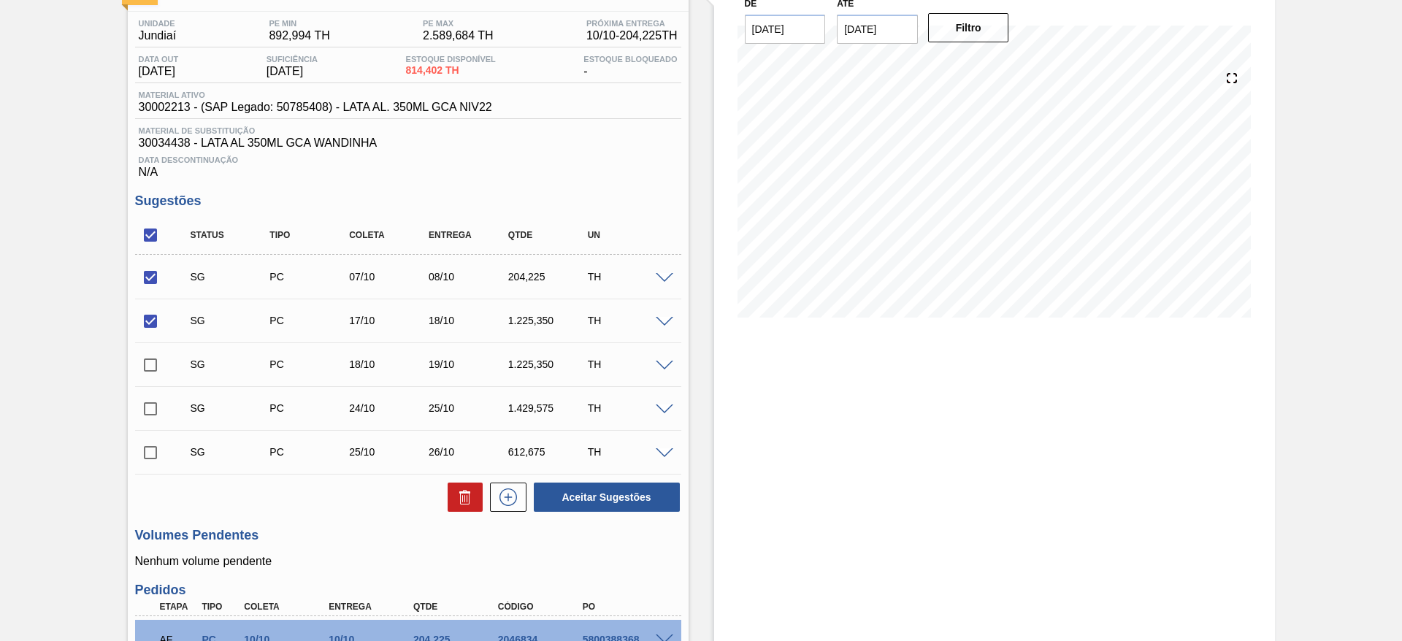
checkbox input "true"
click at [451, 503] on button at bounding box center [465, 497] width 35 height 29
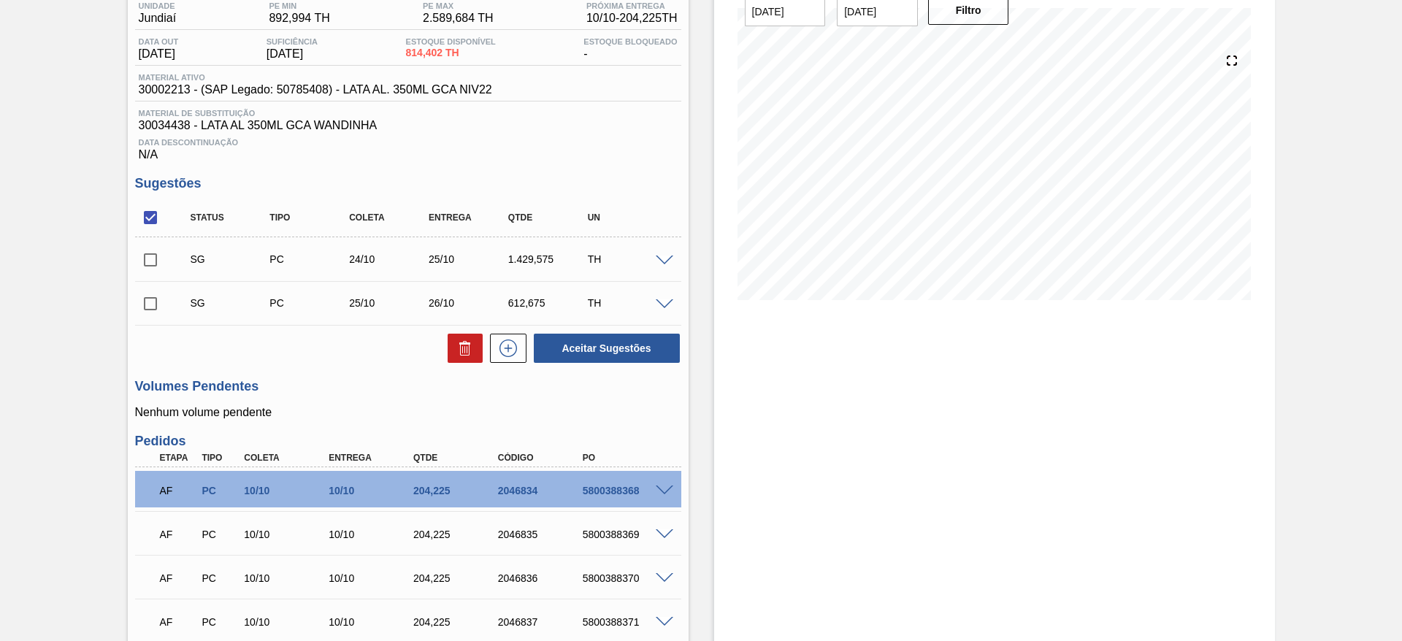
scroll to position [0, 0]
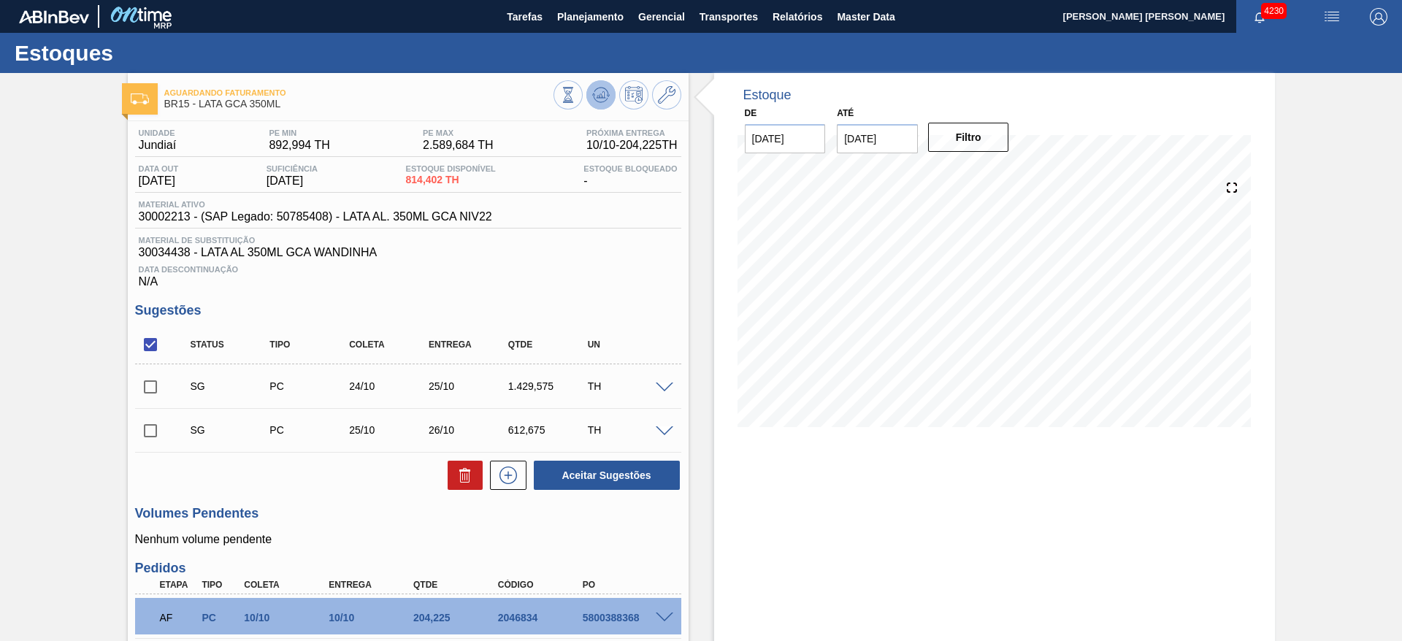
click at [603, 100] on icon at bounding box center [601, 95] width 18 height 18
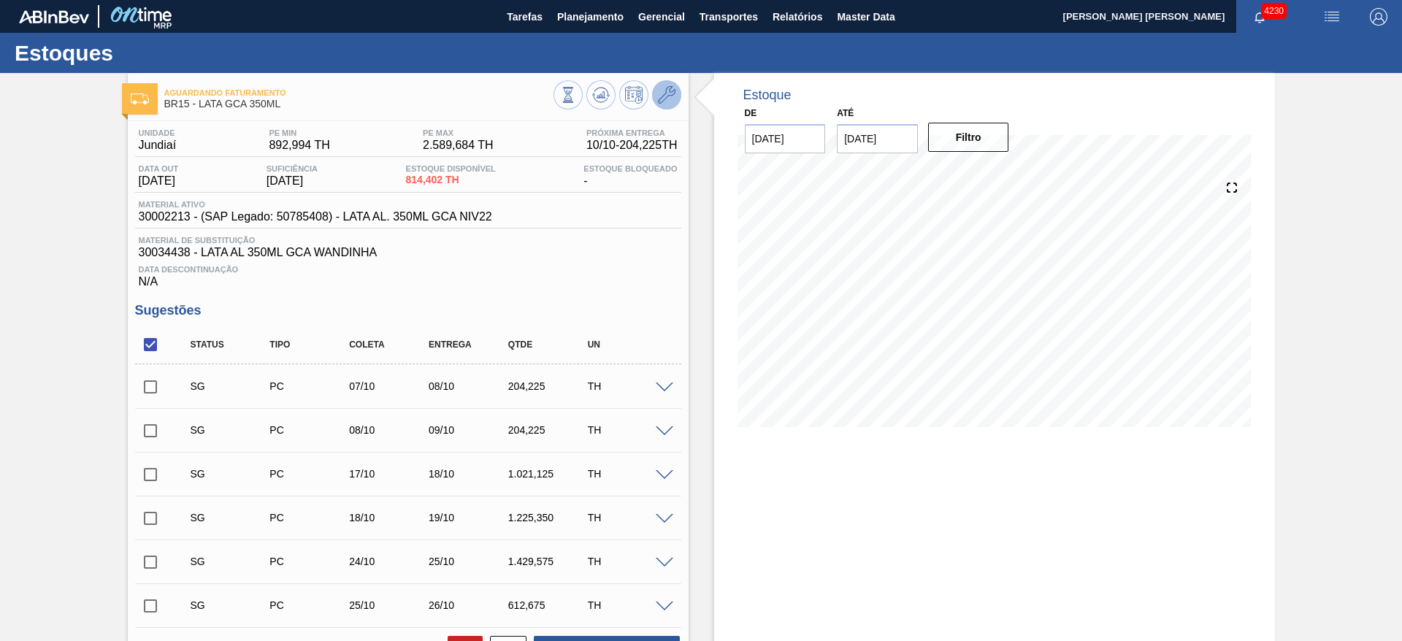
click at [676, 102] on button at bounding box center [666, 94] width 29 height 29
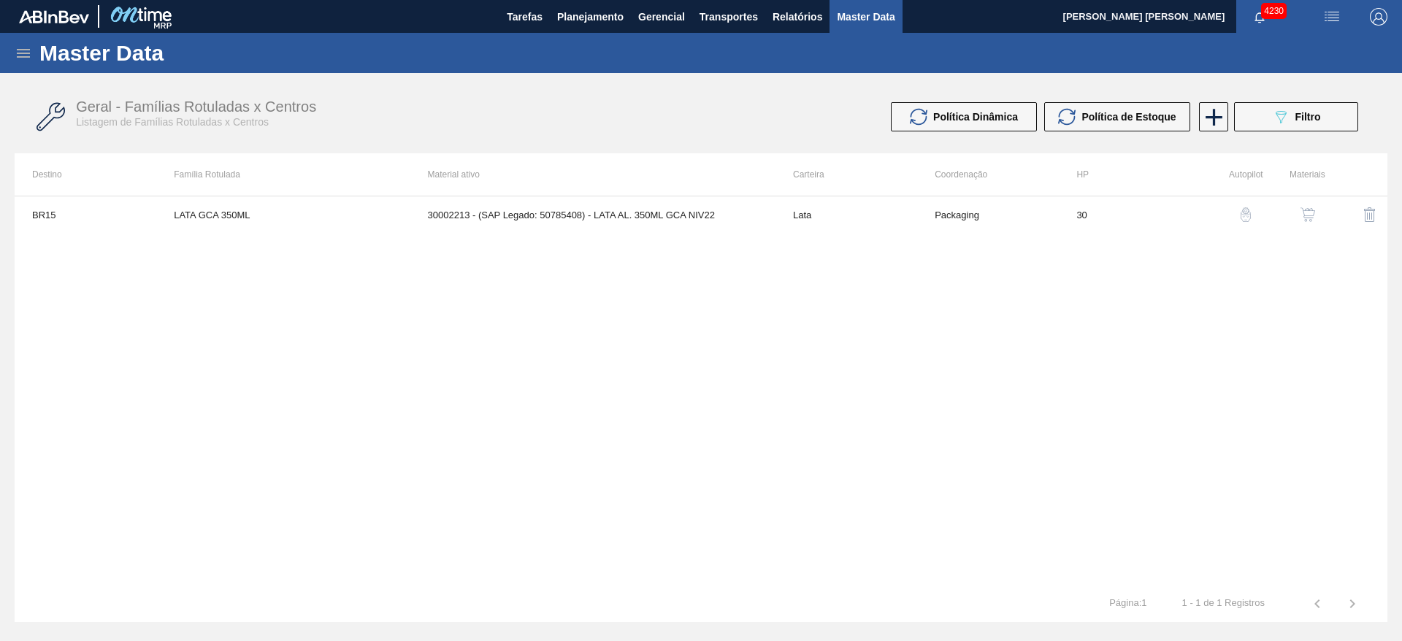
click at [1296, 215] on button "button" at bounding box center [1308, 214] width 35 height 35
click at [1254, 208] on div "button" at bounding box center [1246, 214] width 18 height 15
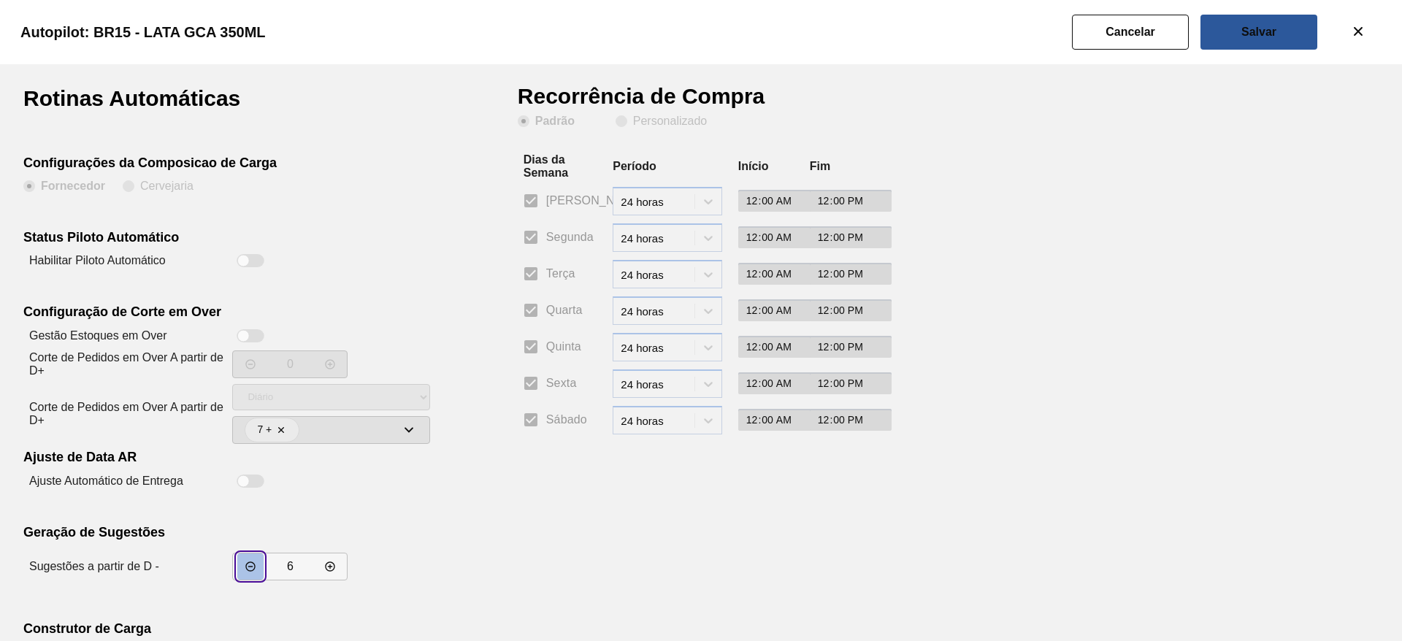
click at [243, 560] on button "incrementar valor" at bounding box center [250, 567] width 26 height 26
click at [248, 562] on icon "incrementar valor" at bounding box center [249, 566] width 9 height 9
type input "4"
click at [0, 0] on slot "Cancelar" at bounding box center [0, 0] width 0 height 0
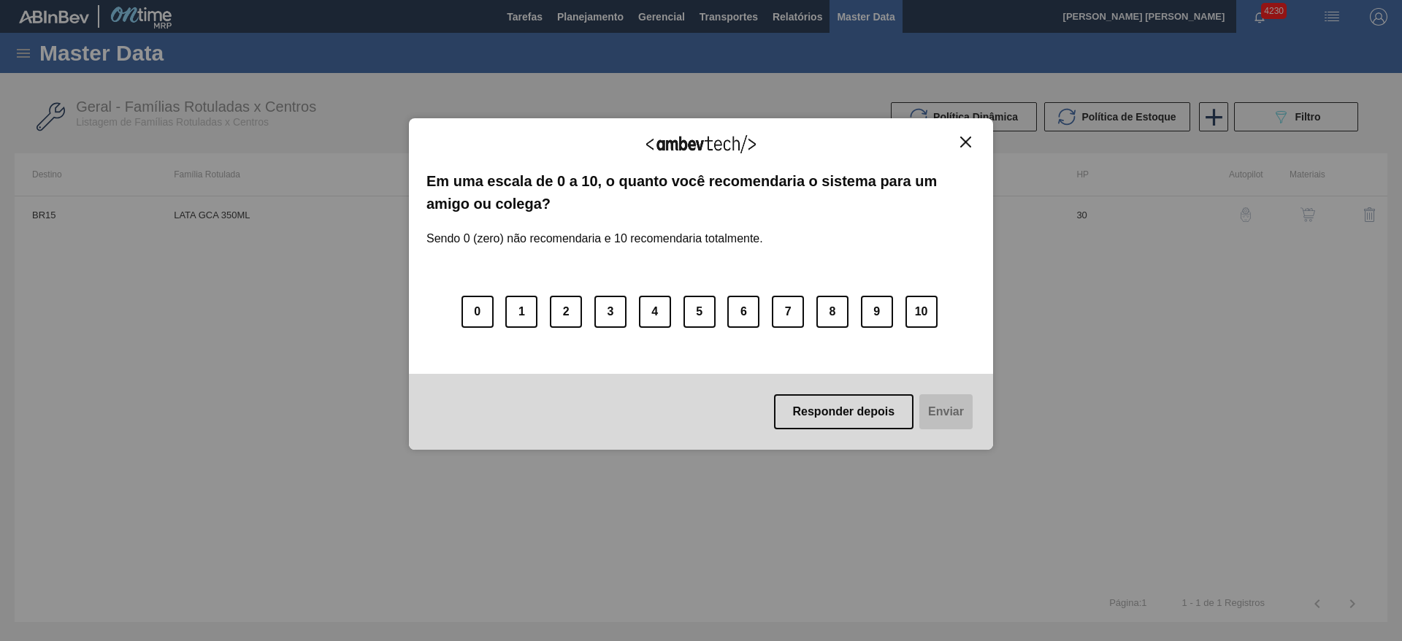
click at [966, 141] on img "Close" at bounding box center [965, 142] width 11 height 11
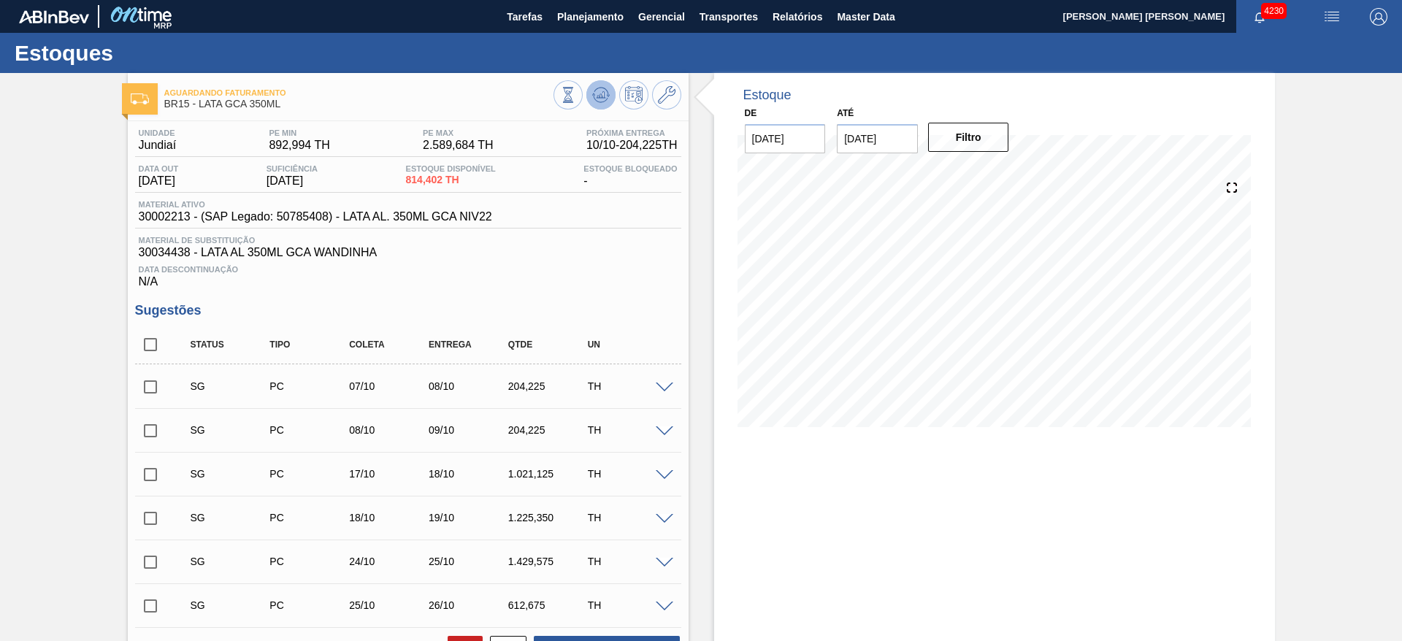
click at [606, 100] on icon at bounding box center [601, 95] width 18 height 18
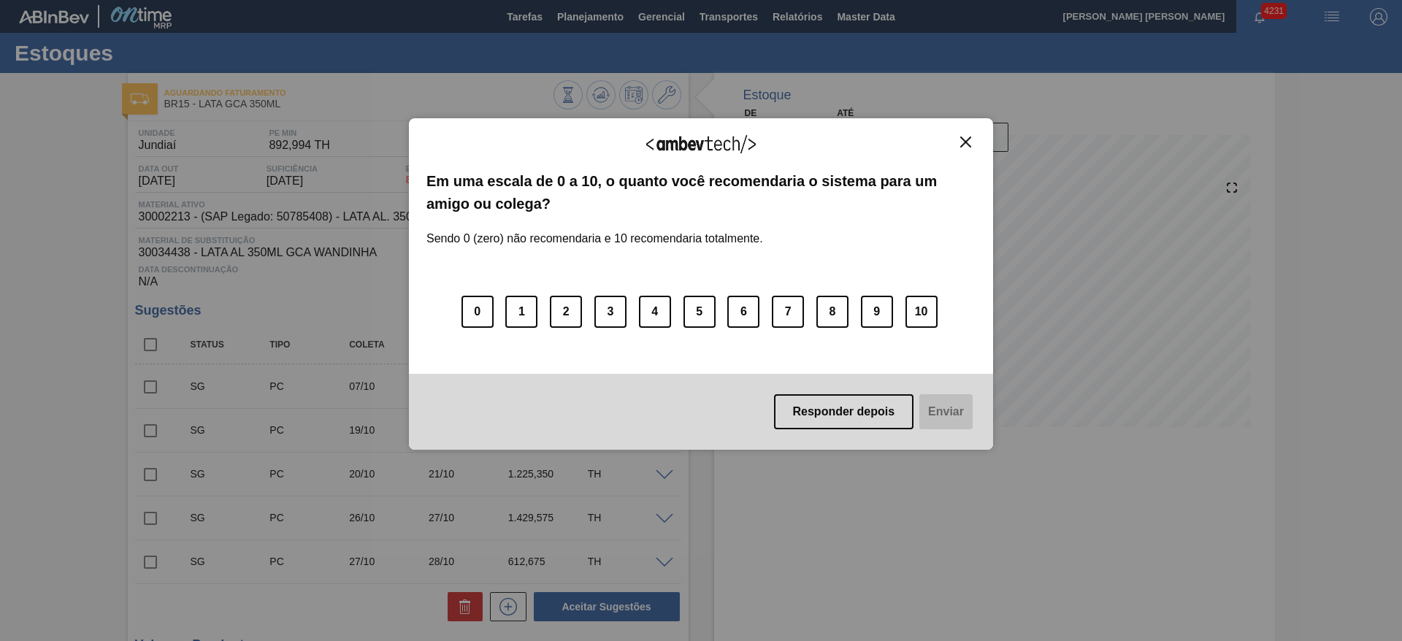
click at [966, 138] on img "Close" at bounding box center [965, 142] width 11 height 11
click at [970, 146] on img "Close" at bounding box center [965, 142] width 11 height 11
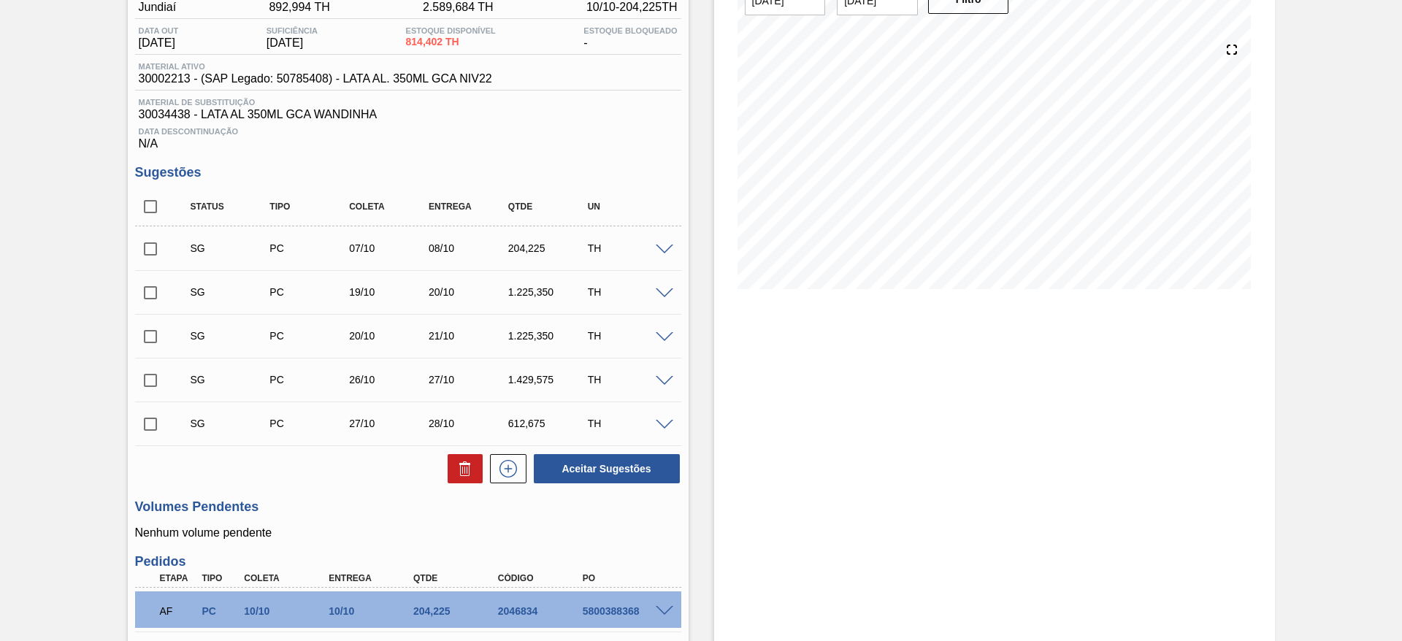
scroll to position [110, 0]
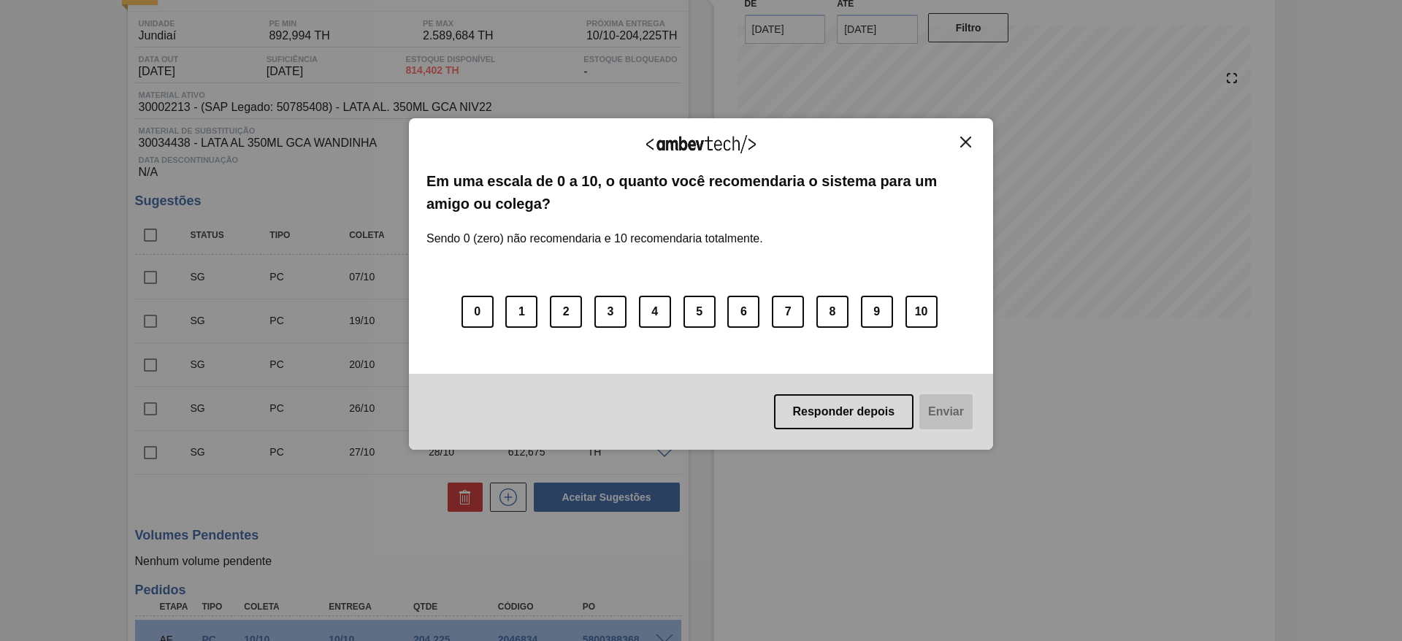
click at [971, 142] on img "Close" at bounding box center [965, 142] width 11 height 11
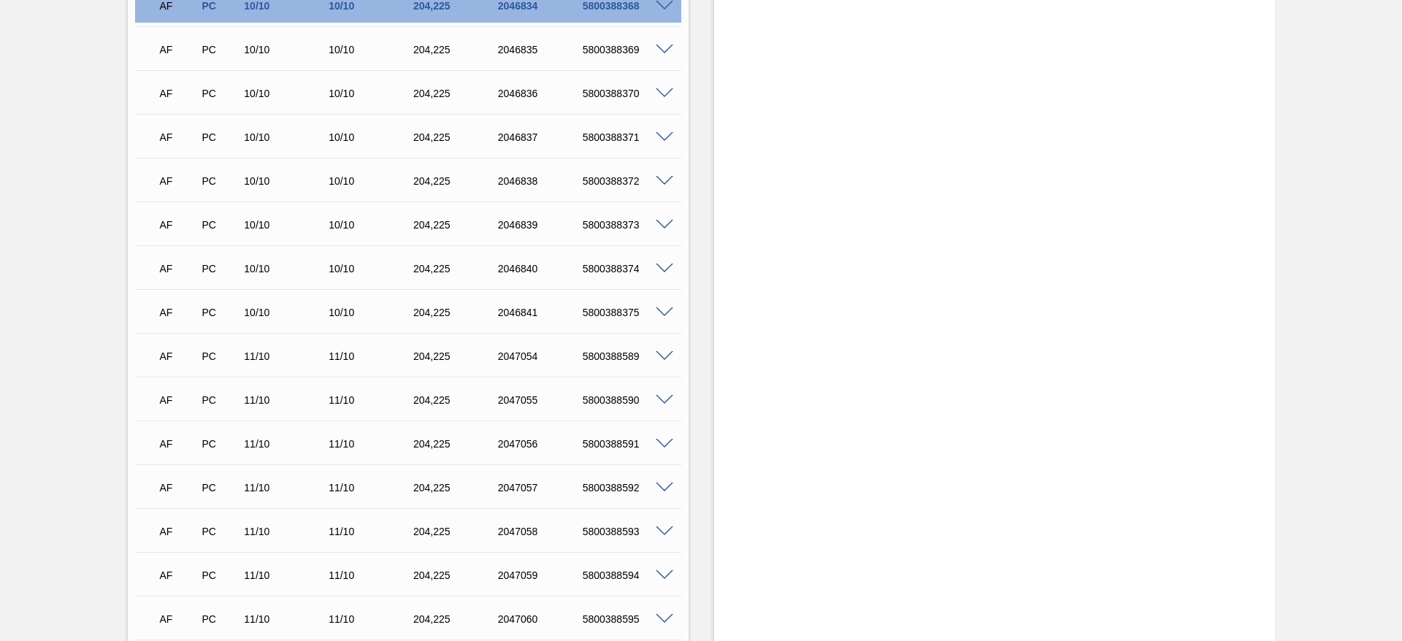
scroll to position [906, 0]
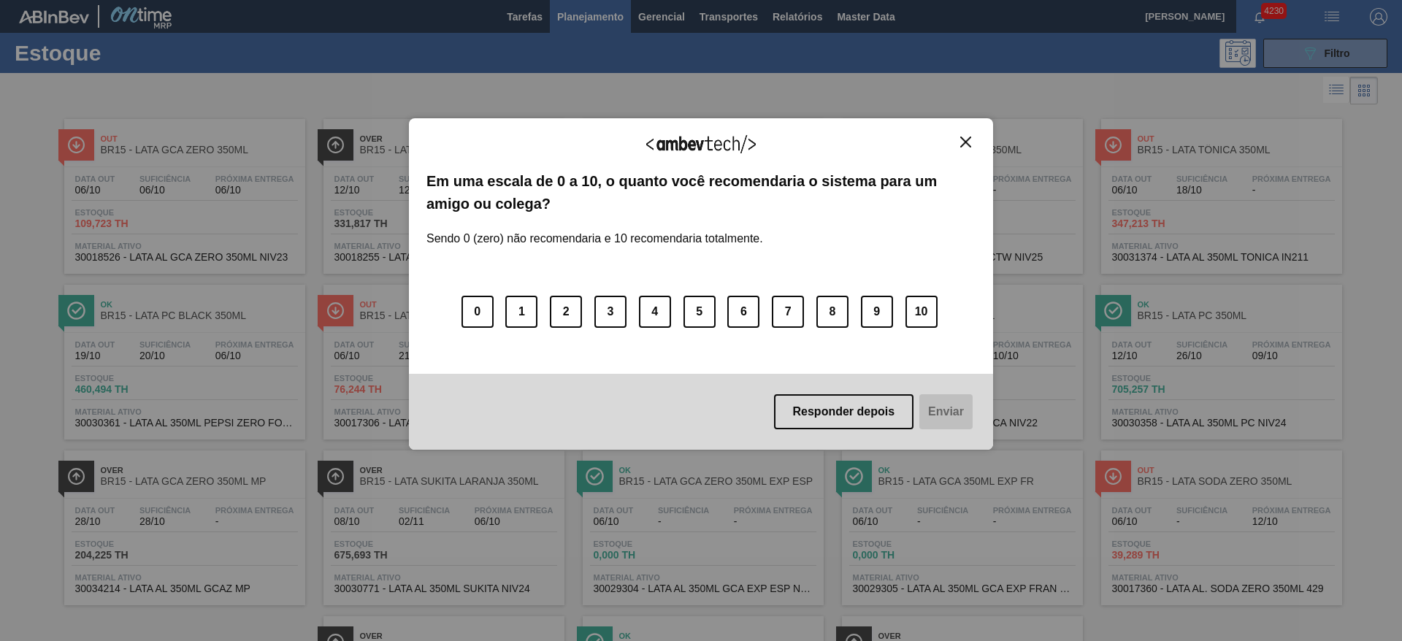
click at [966, 138] on img "Close" at bounding box center [965, 142] width 11 height 11
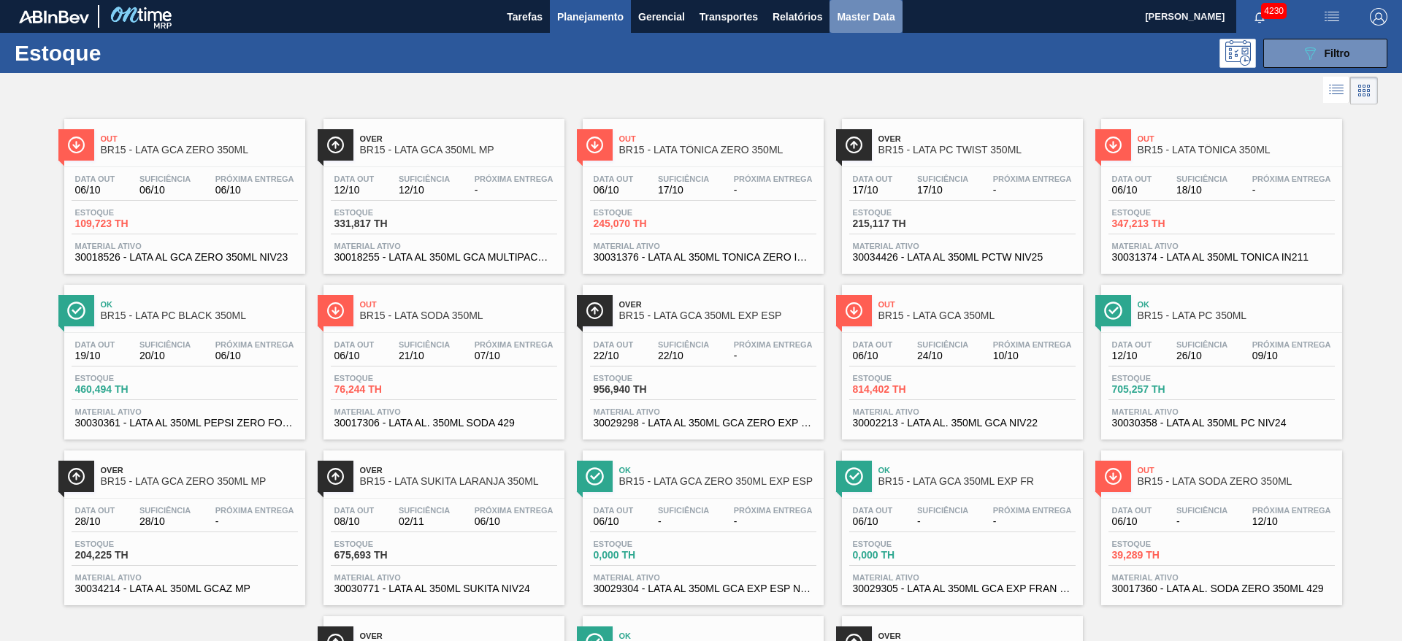
click at [874, 21] on span "Master Data" at bounding box center [866, 17] width 58 height 18
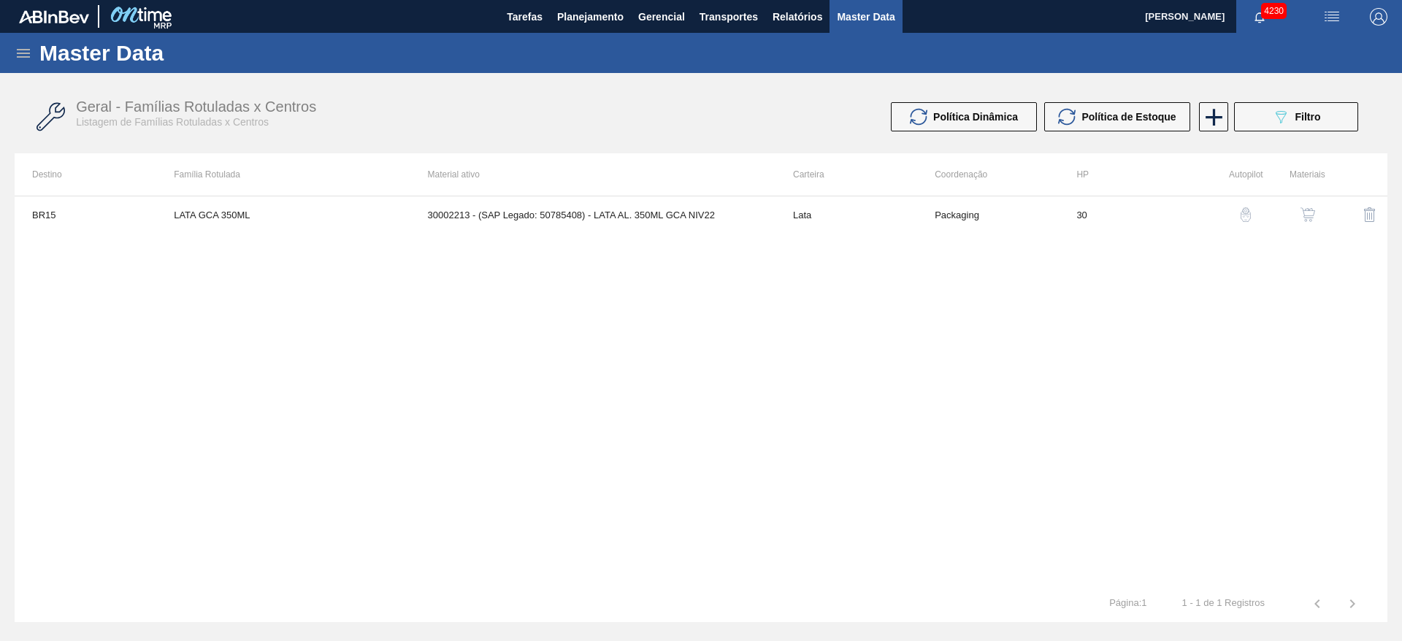
click at [28, 53] on icon at bounding box center [23, 53] width 13 height 9
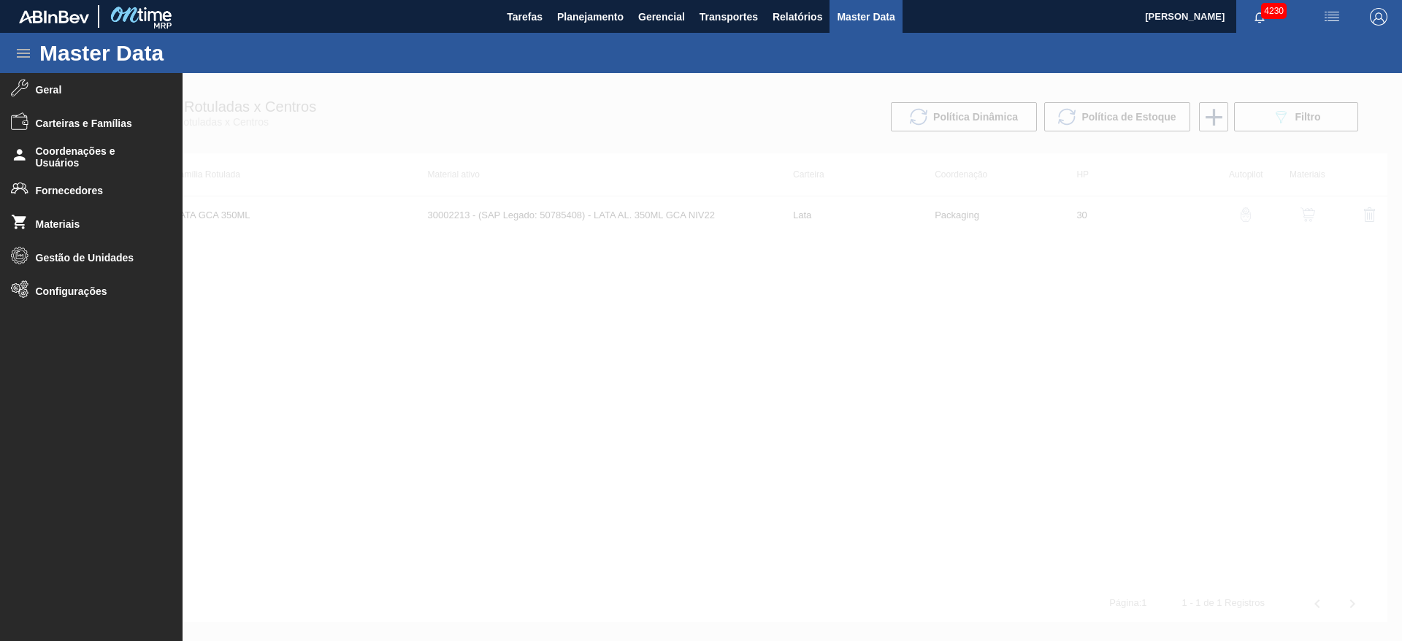
click at [847, 348] on div at bounding box center [701, 357] width 1402 height 568
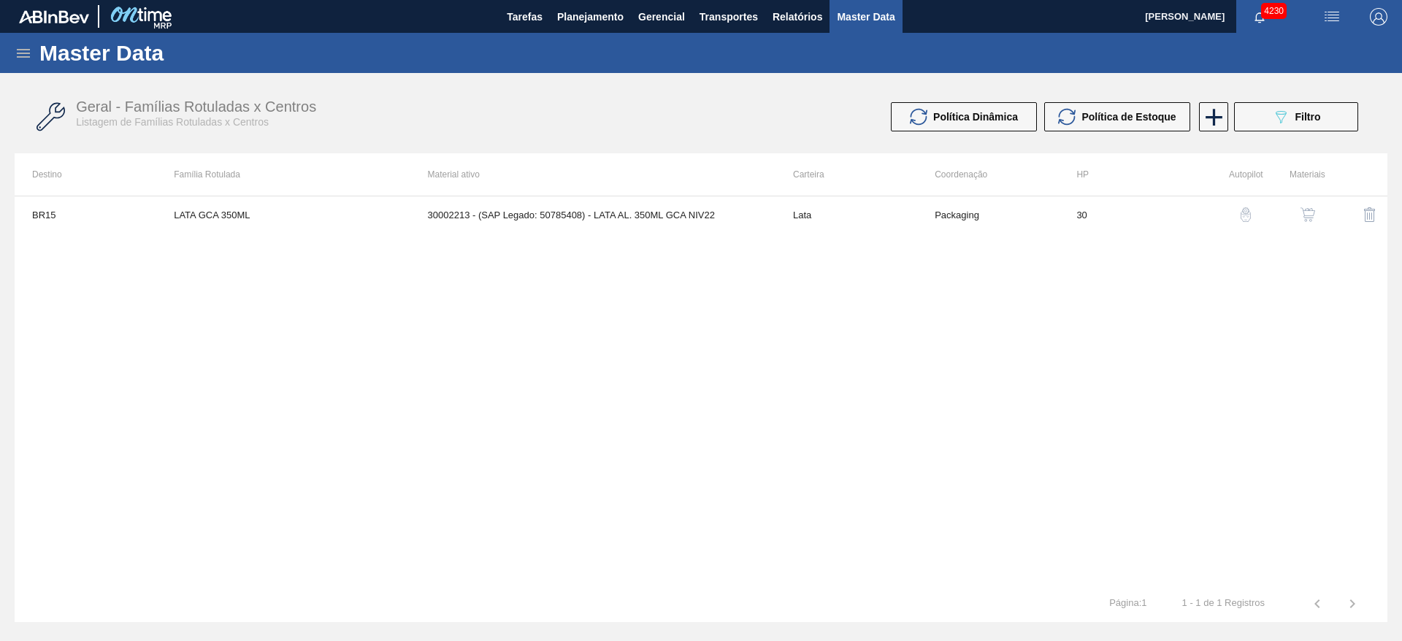
click at [852, 18] on span "Master Data" at bounding box center [866, 17] width 58 height 18
click at [20, 50] on icon at bounding box center [23, 53] width 13 height 9
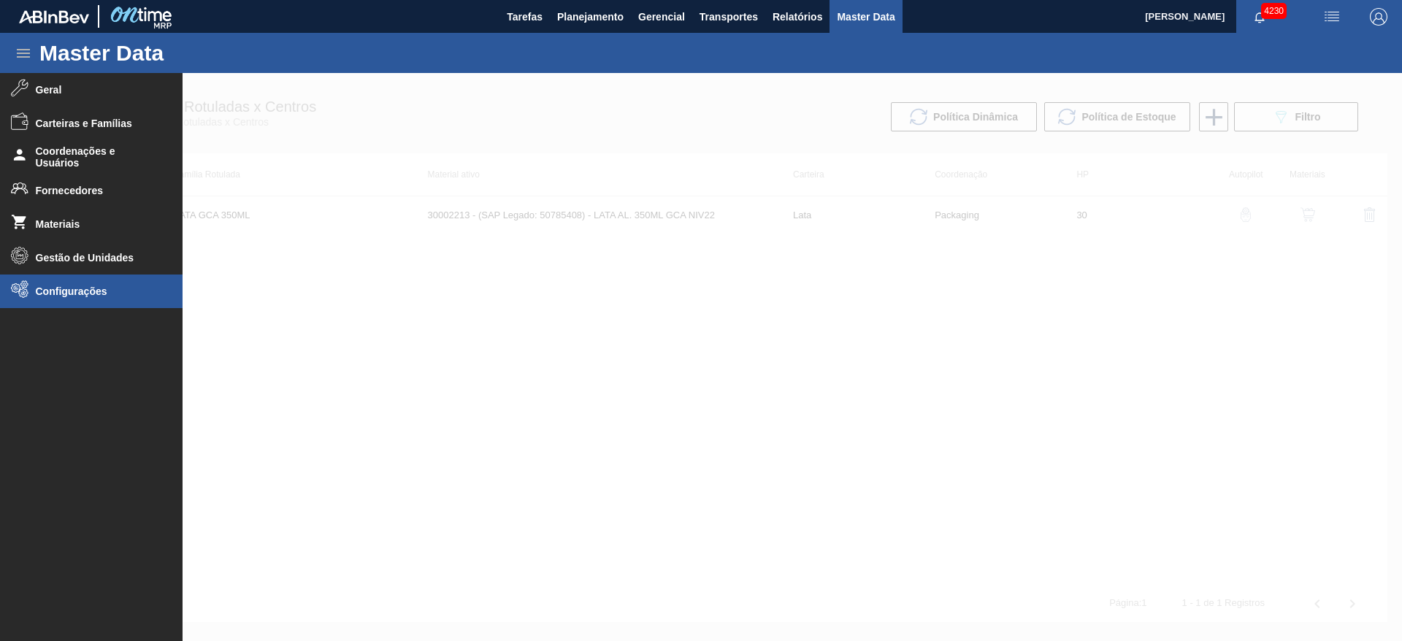
click at [83, 286] on span "Configurações" at bounding box center [96, 292] width 121 height 12
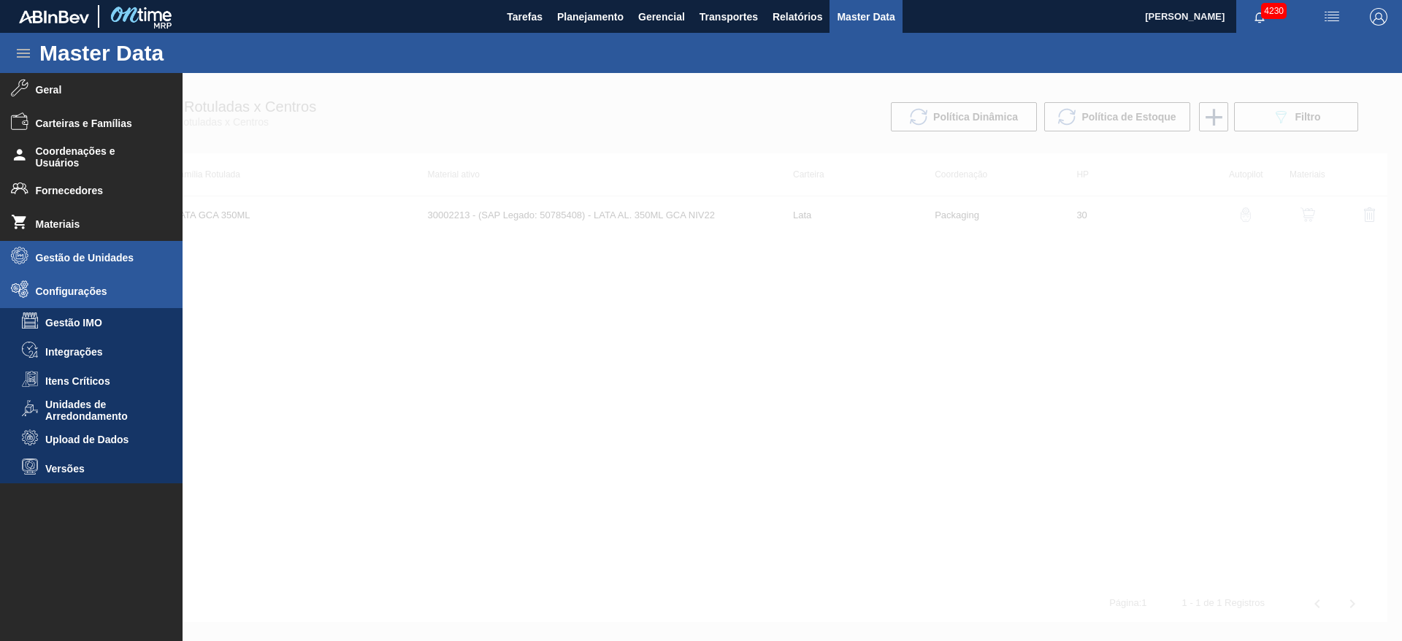
click at [83, 257] on span "Gestão de Unidades" at bounding box center [96, 258] width 121 height 12
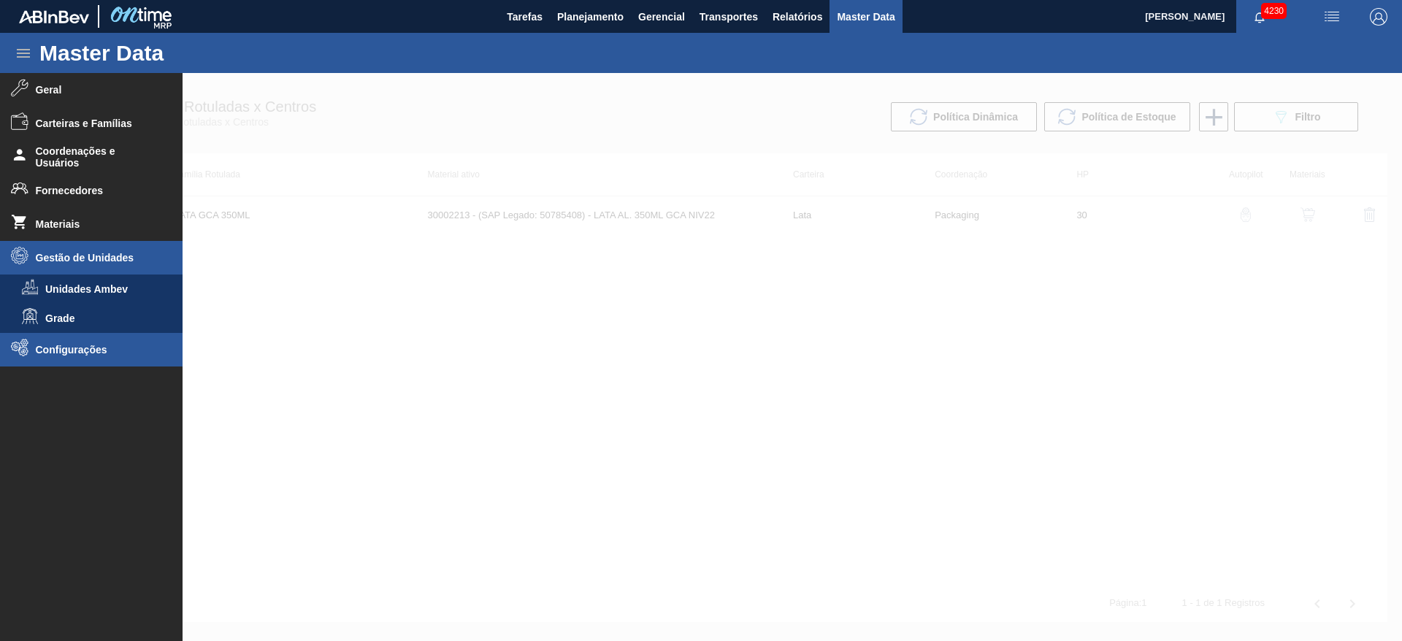
click at [84, 345] on span "Configurações" at bounding box center [96, 350] width 121 height 12
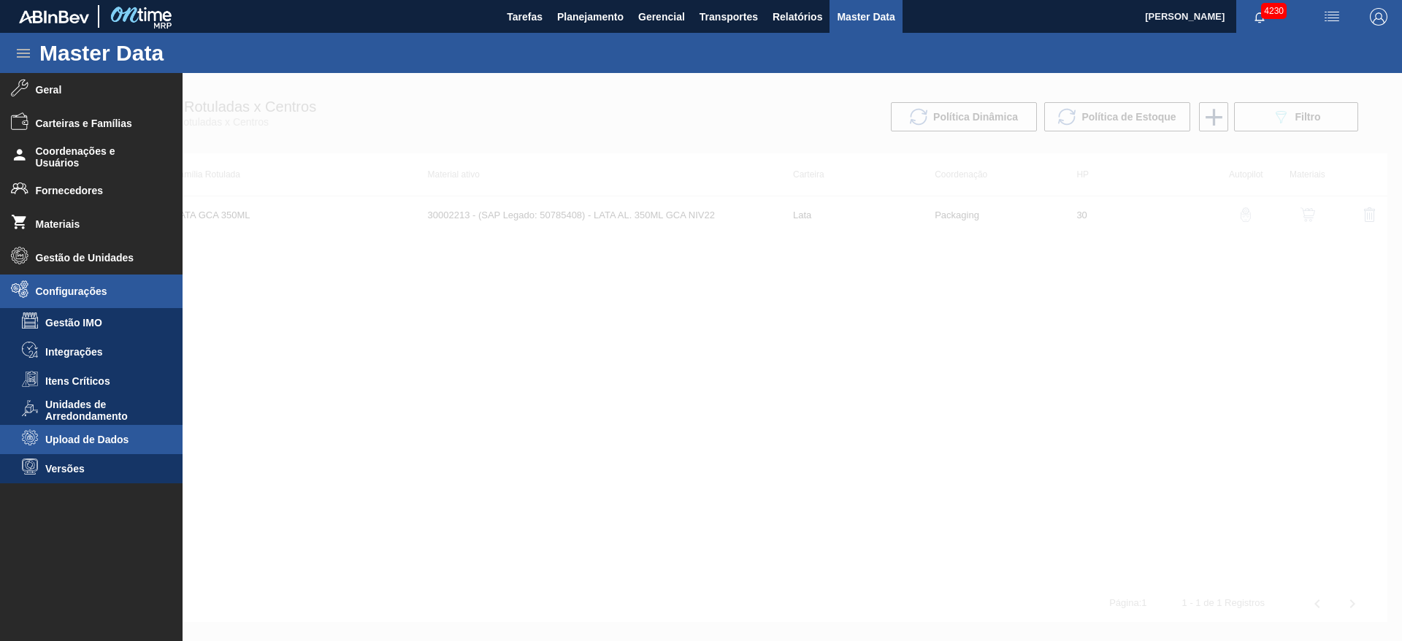
click at [107, 440] on span "Upload de Dados" at bounding box center [101, 440] width 112 height 12
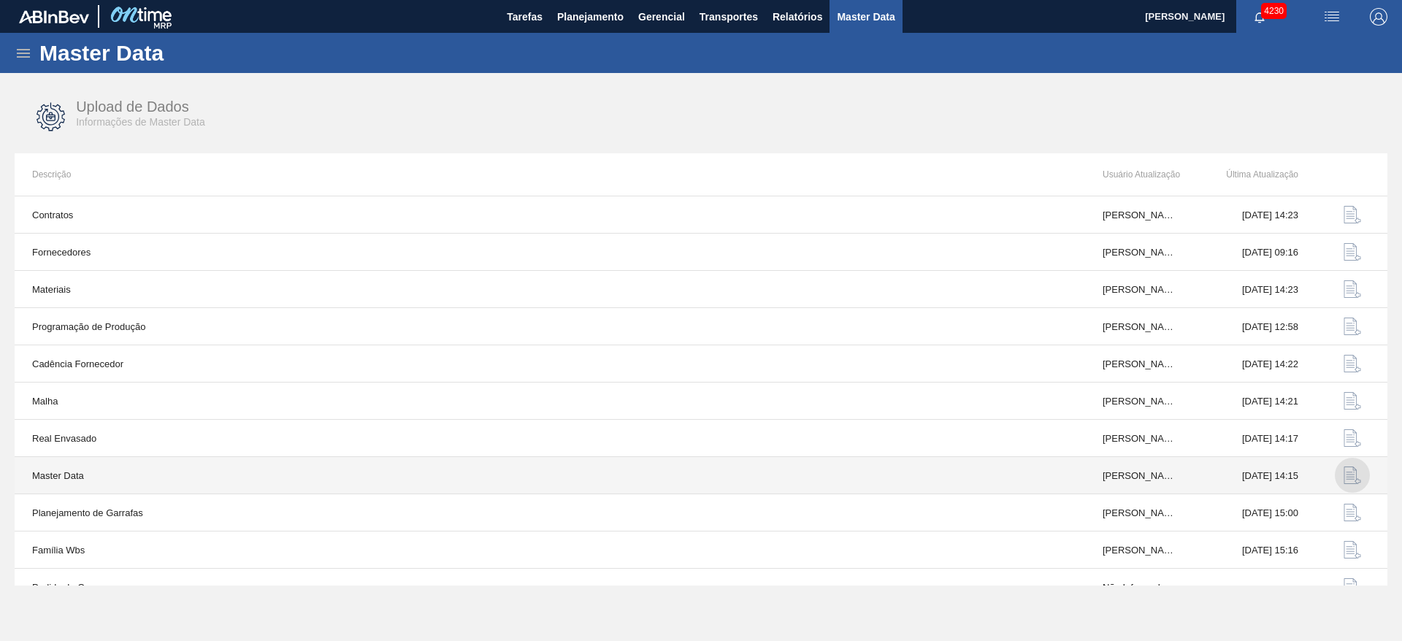
click at [1347, 473] on img "button" at bounding box center [1353, 476] width 18 height 18
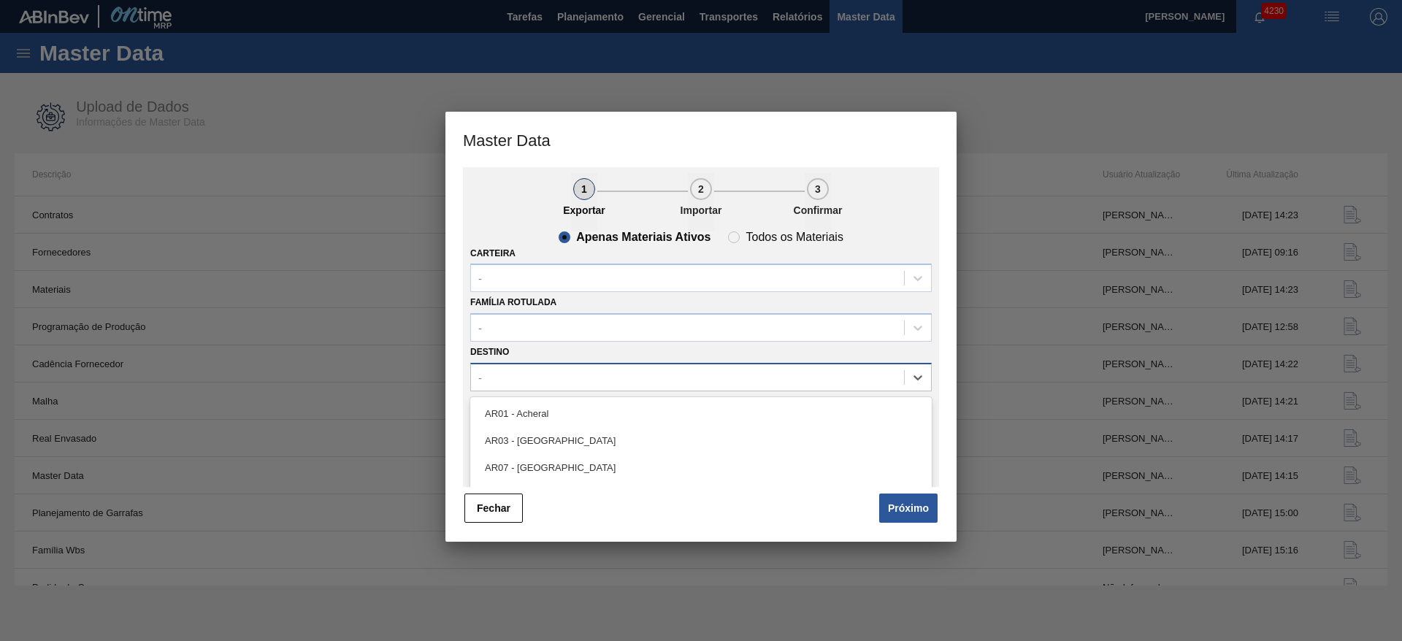
click at [543, 378] on div "-" at bounding box center [687, 377] width 433 height 21
type input "15"
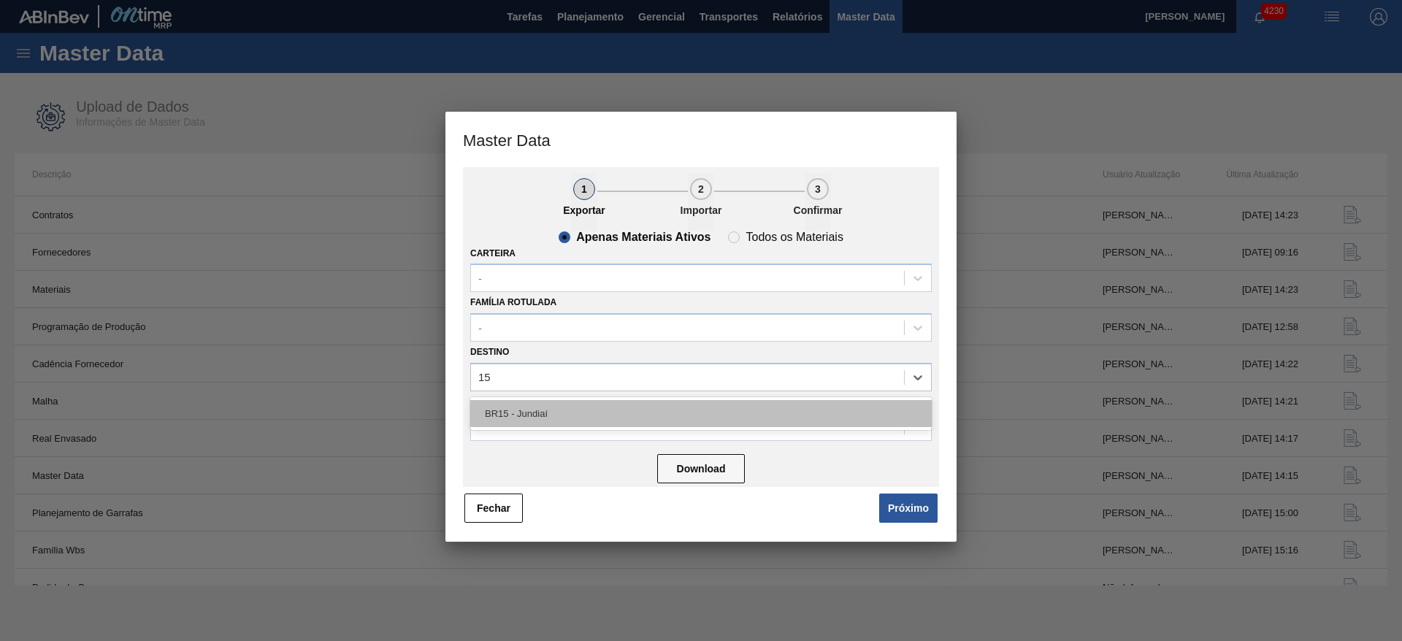
click at [541, 407] on div "BR15 - Jundiaí" at bounding box center [701, 413] width 462 height 27
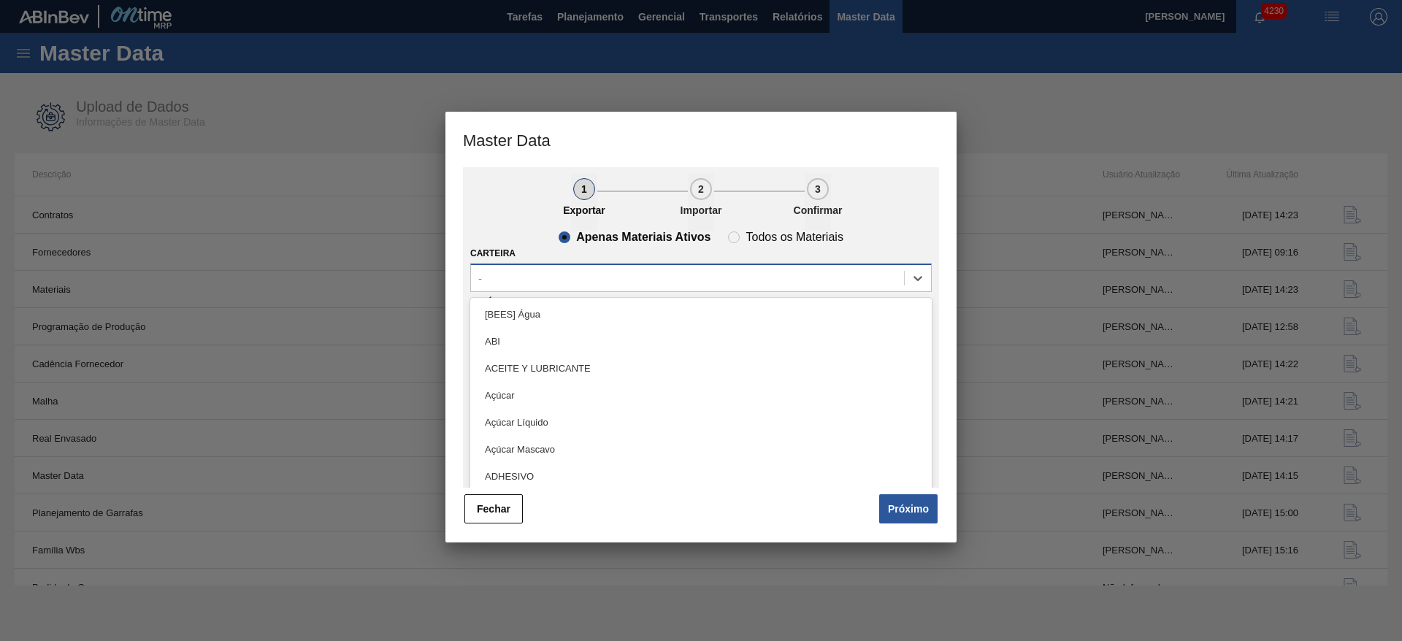
click at [564, 286] on div "-" at bounding box center [687, 278] width 433 height 21
type input "lata"
click at [530, 333] on div "Lata" at bounding box center [701, 341] width 462 height 27
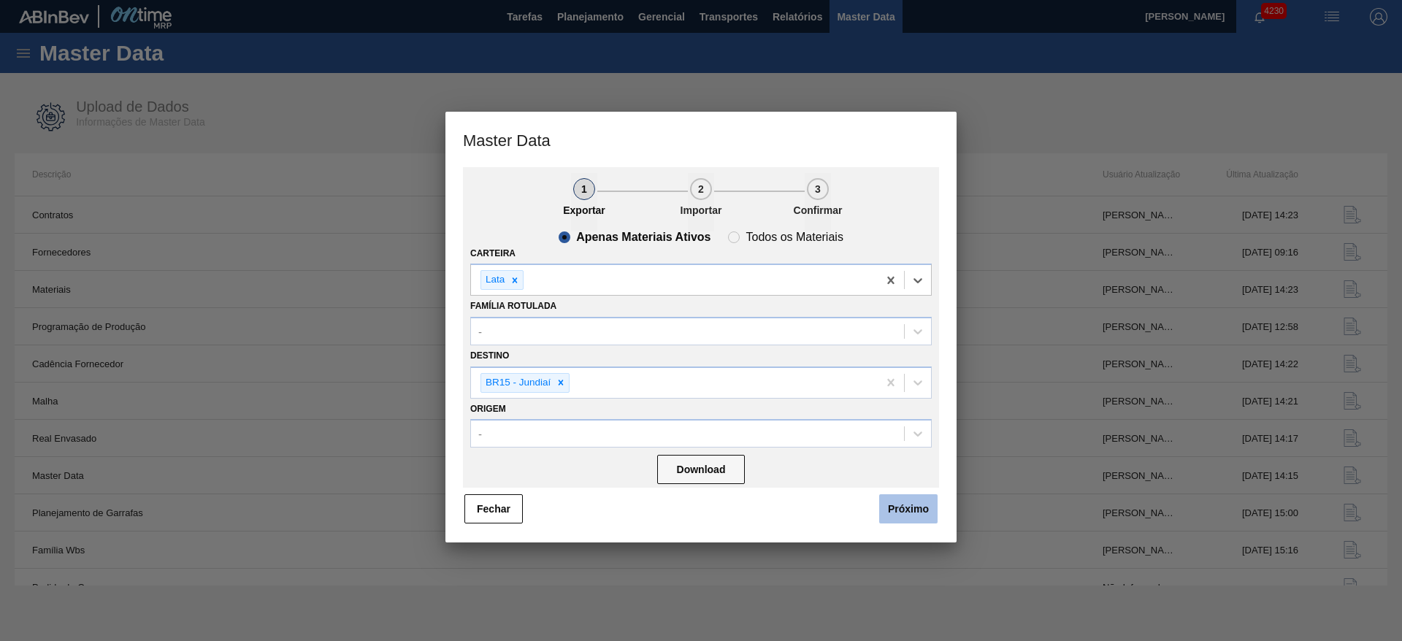
click at [899, 516] on button "Próximo" at bounding box center [908, 508] width 58 height 29
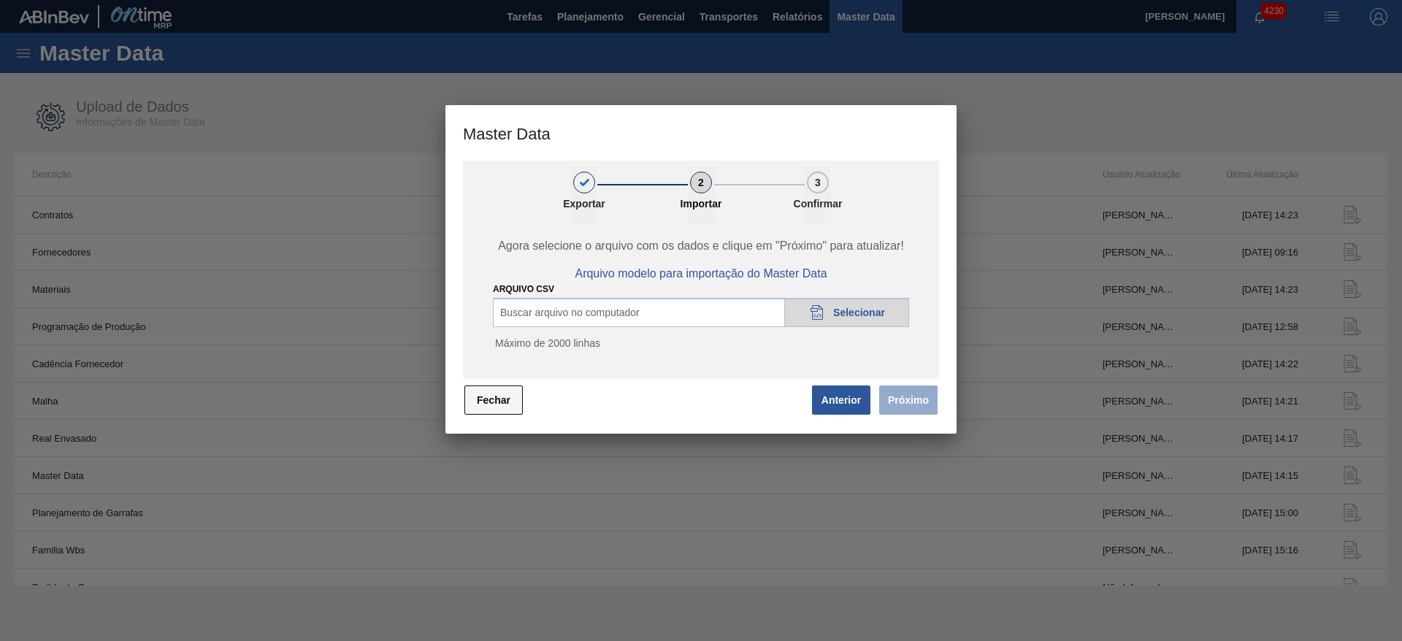
click at [505, 402] on button "Fechar" at bounding box center [494, 400] width 58 height 29
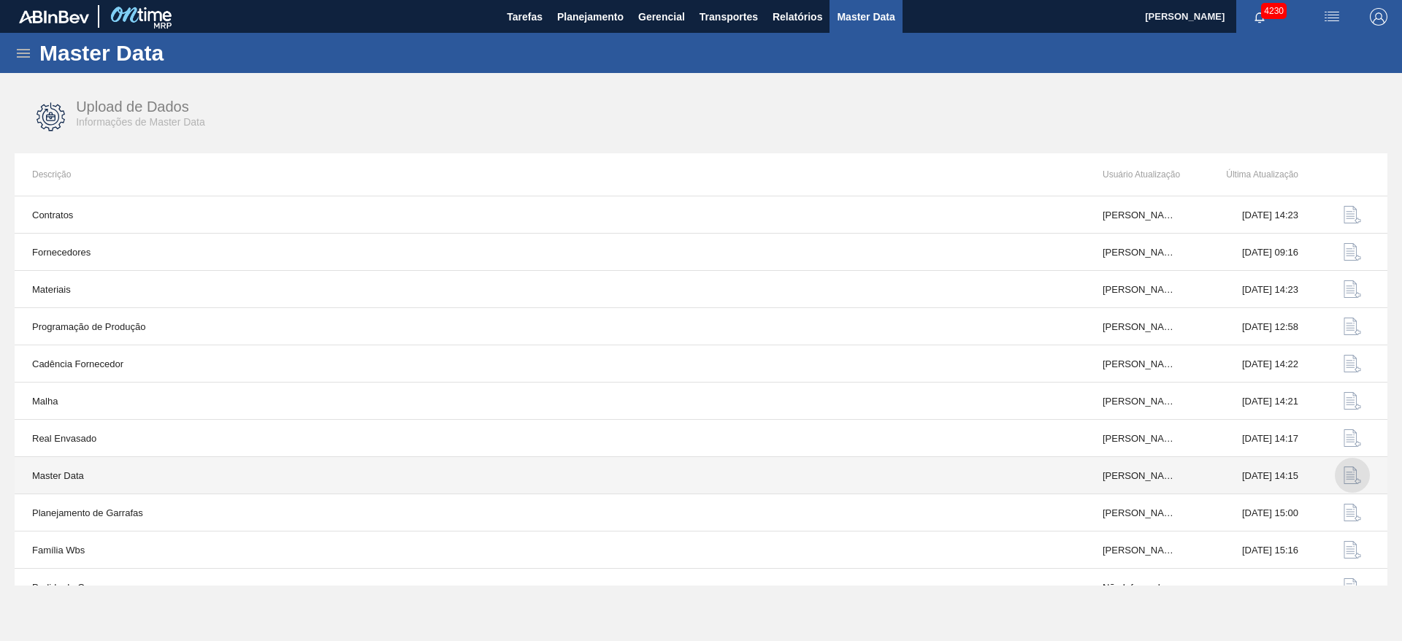
click at [1348, 479] on img "button" at bounding box center [1353, 476] width 18 height 18
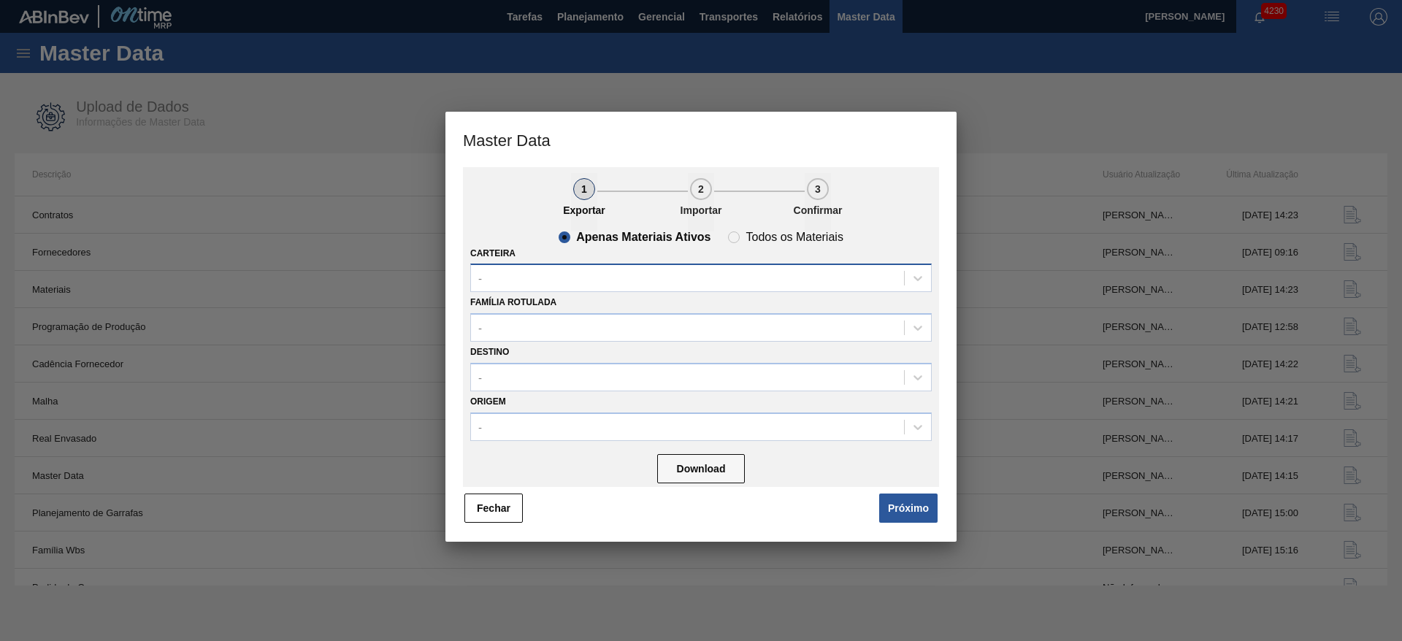
click at [597, 268] on div "-" at bounding box center [687, 278] width 433 height 21
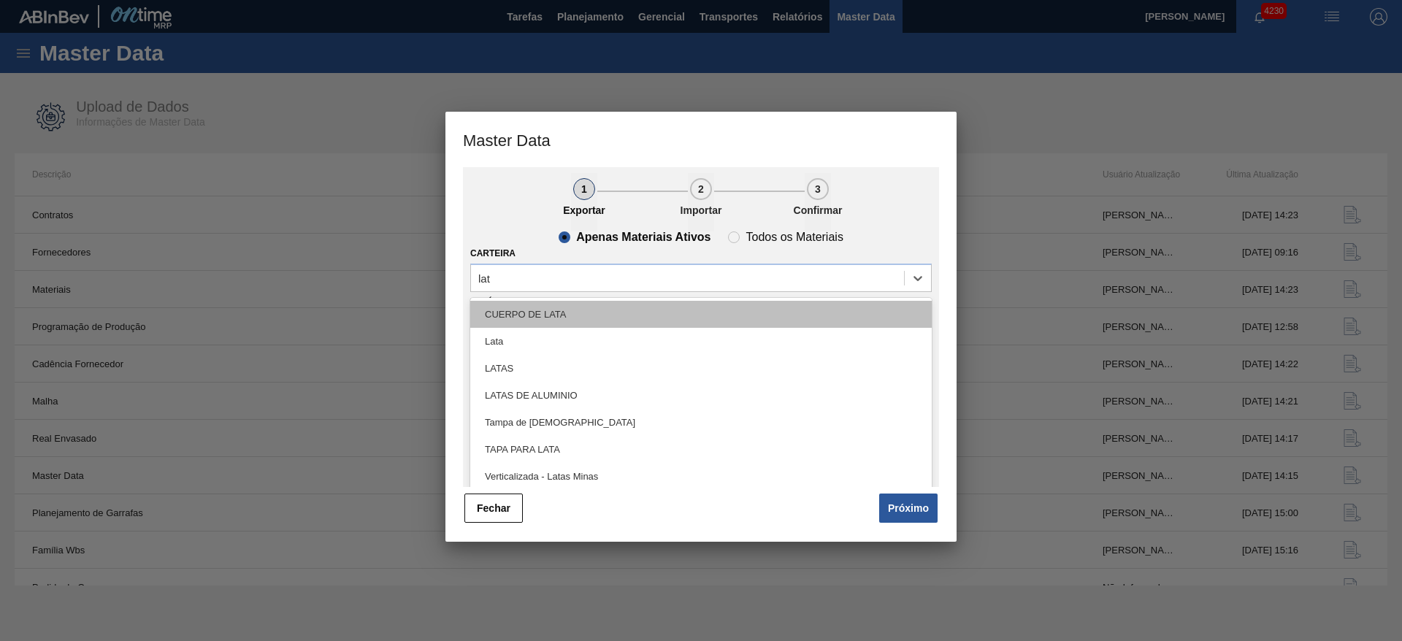
type input "lata"
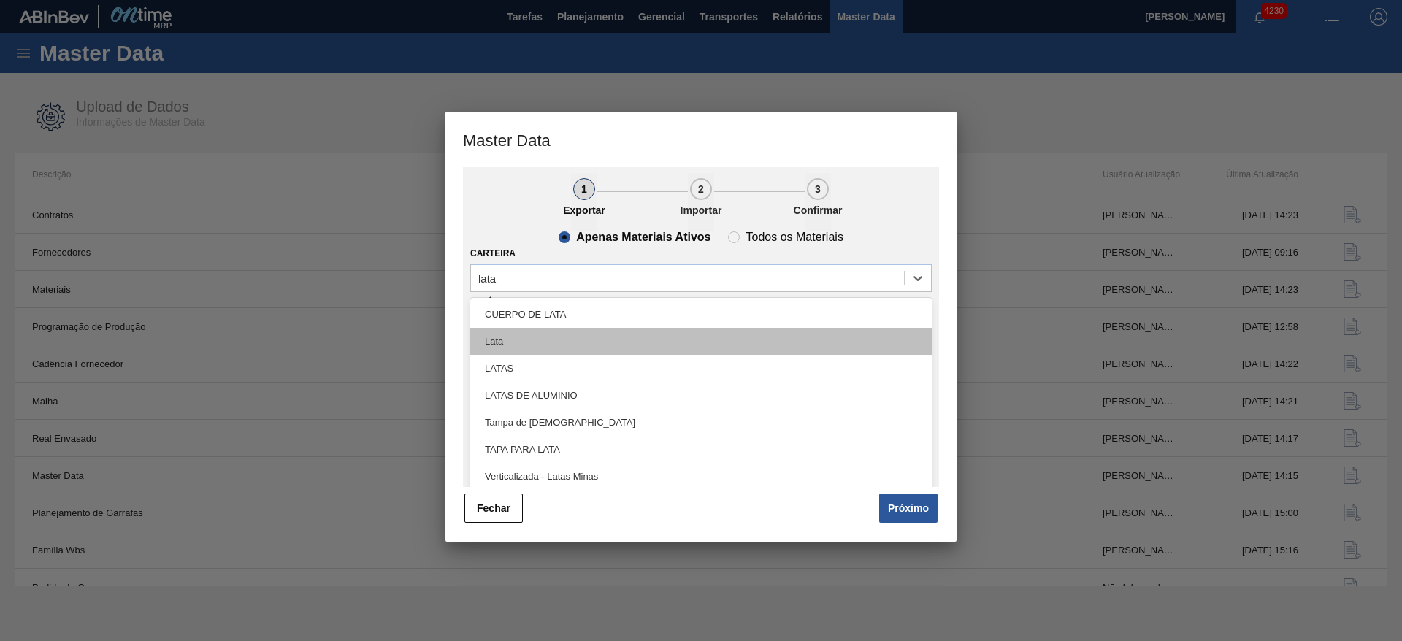
click at [514, 337] on div "Lata" at bounding box center [701, 341] width 462 height 27
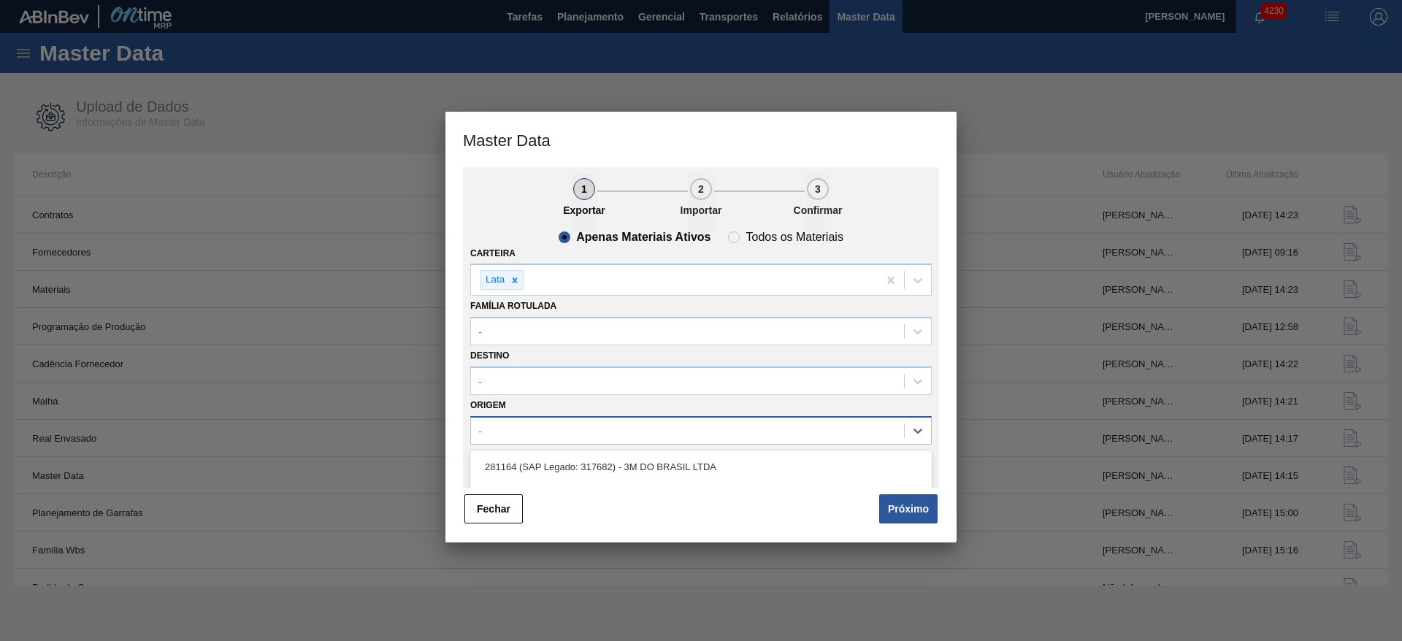
click at [543, 425] on div "-" at bounding box center [687, 430] width 433 height 21
type input "1"
click at [513, 373] on div "-" at bounding box center [687, 380] width 433 height 21
type input "15"
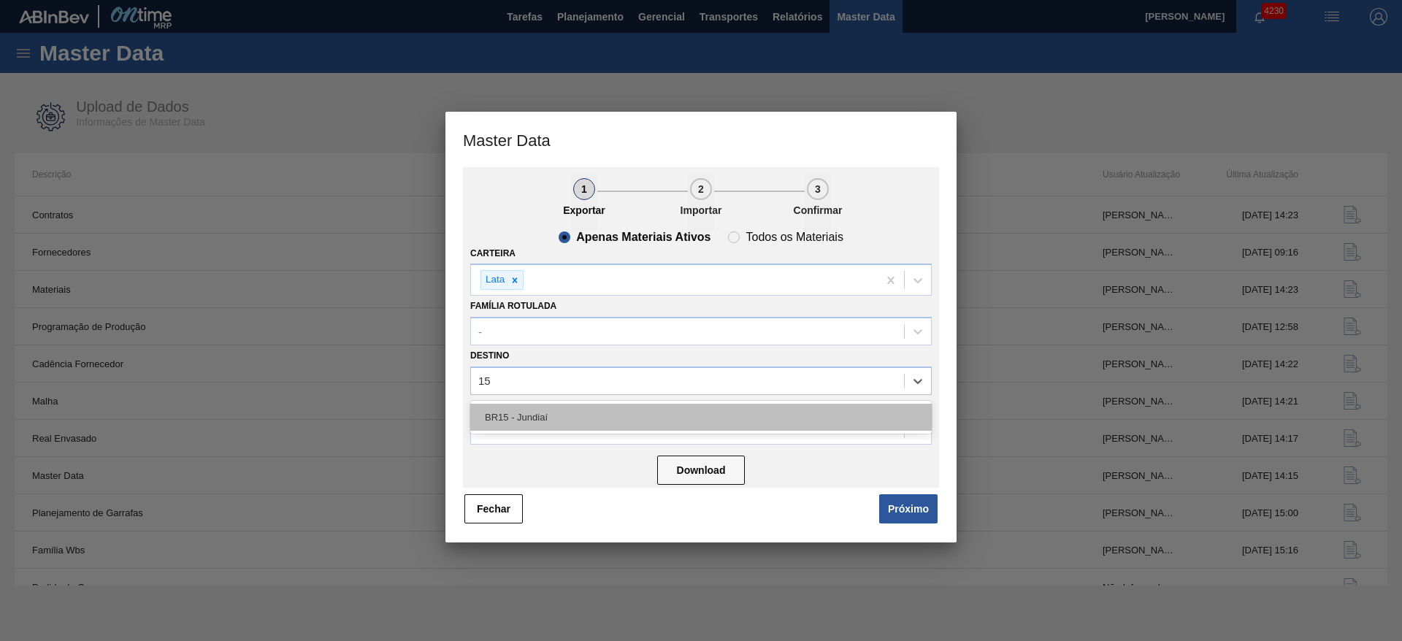
click at [534, 413] on div "BR15 - Jundiaí" at bounding box center [701, 417] width 462 height 27
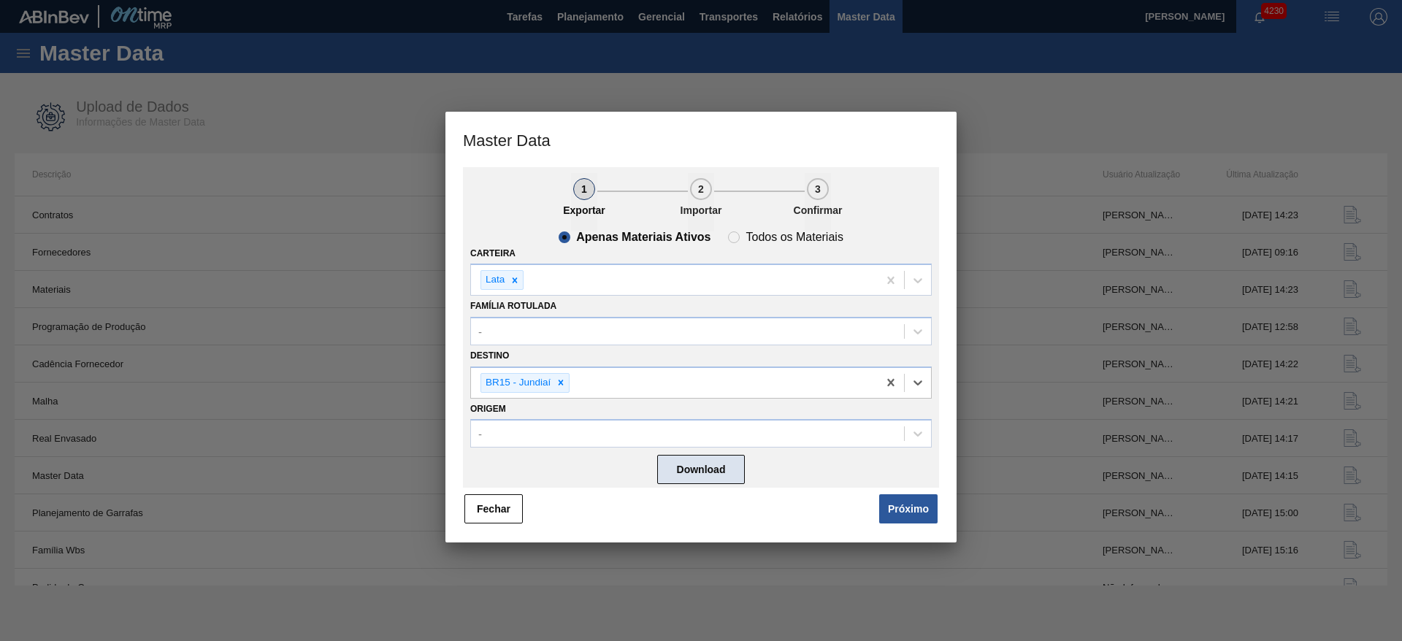
click at [681, 465] on button "Download" at bounding box center [701, 470] width 88 height 29
click at [901, 511] on button "Próximo" at bounding box center [908, 508] width 58 height 29
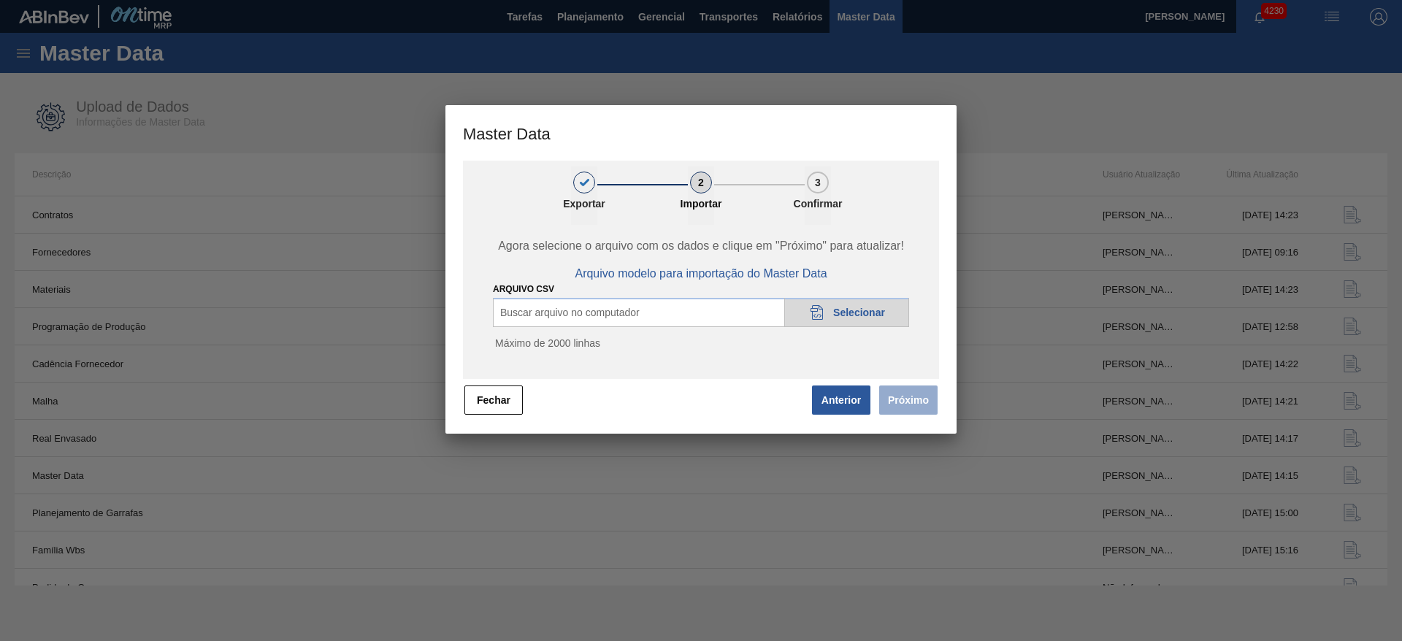
click at [830, 313] on div "20DAD902-3625-4257-8FDA-0C0CB19E2A3D Selecionar" at bounding box center [846, 312] width 125 height 29
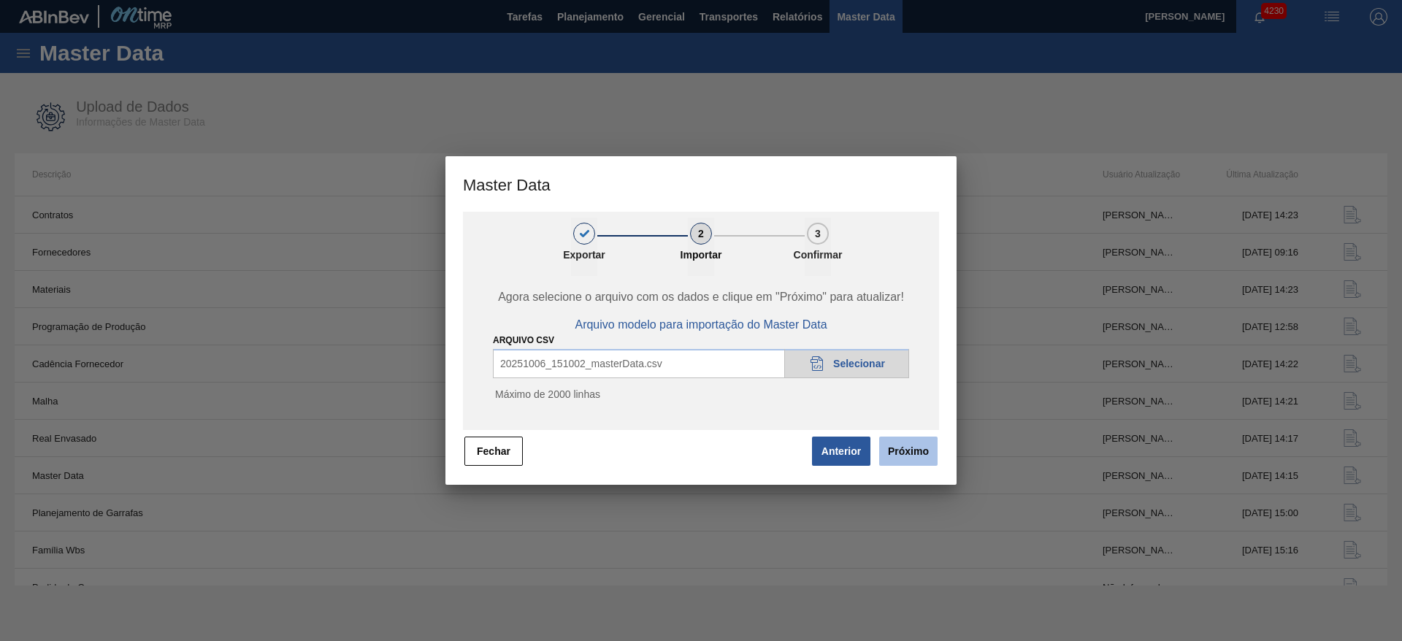
click at [923, 456] on button "Próximo" at bounding box center [908, 451] width 58 height 29
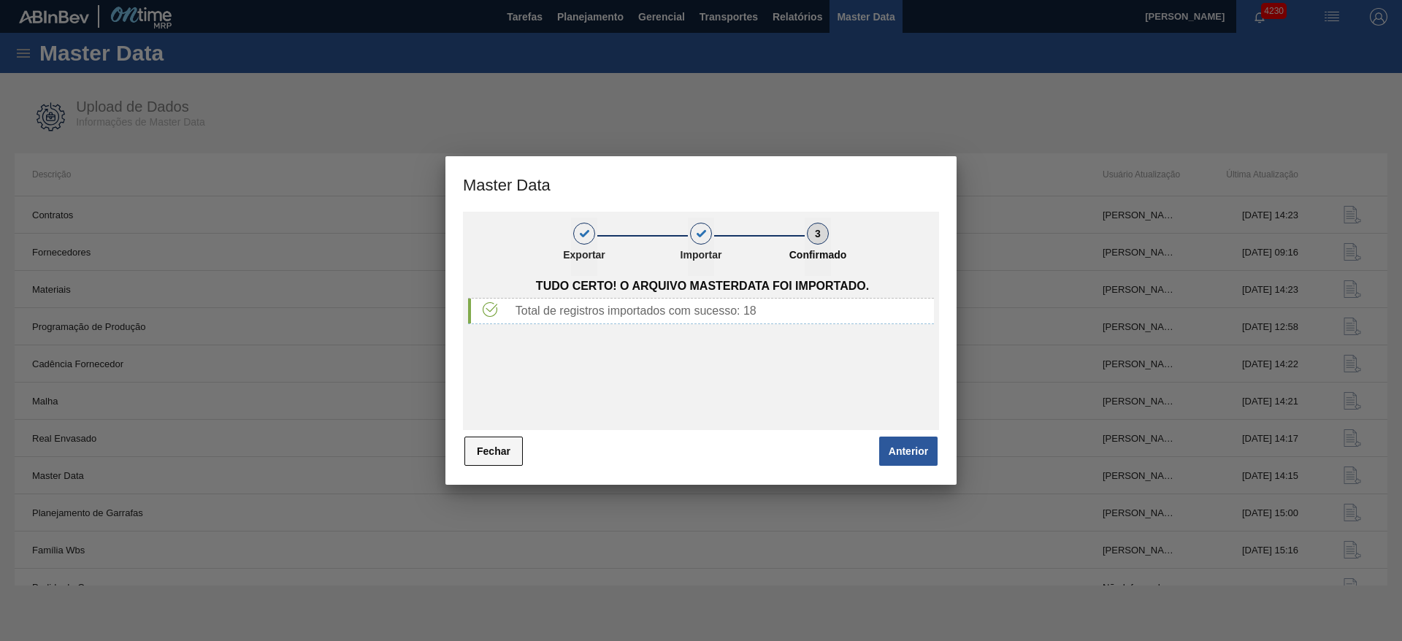
click at [499, 457] on button "Fechar" at bounding box center [494, 451] width 58 height 29
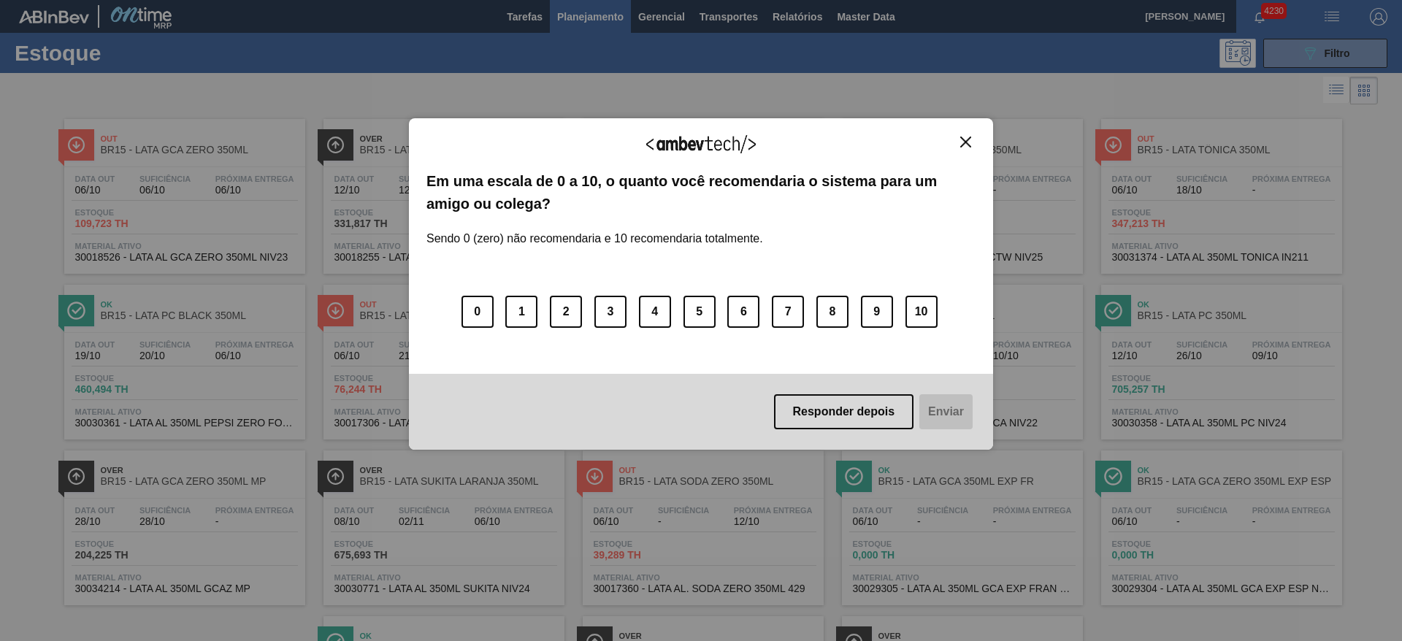
click at [964, 142] on img "Close" at bounding box center [965, 142] width 11 height 11
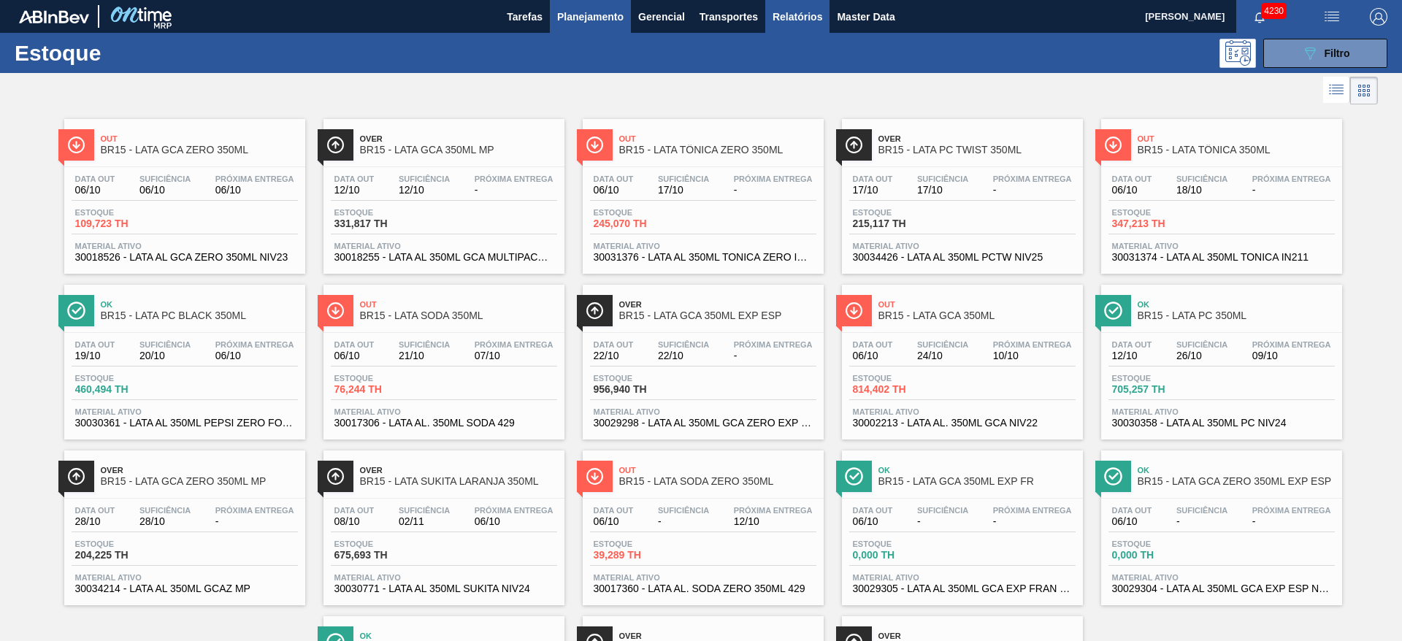
click at [785, 20] on span "Relatórios" at bounding box center [798, 17] width 50 height 18
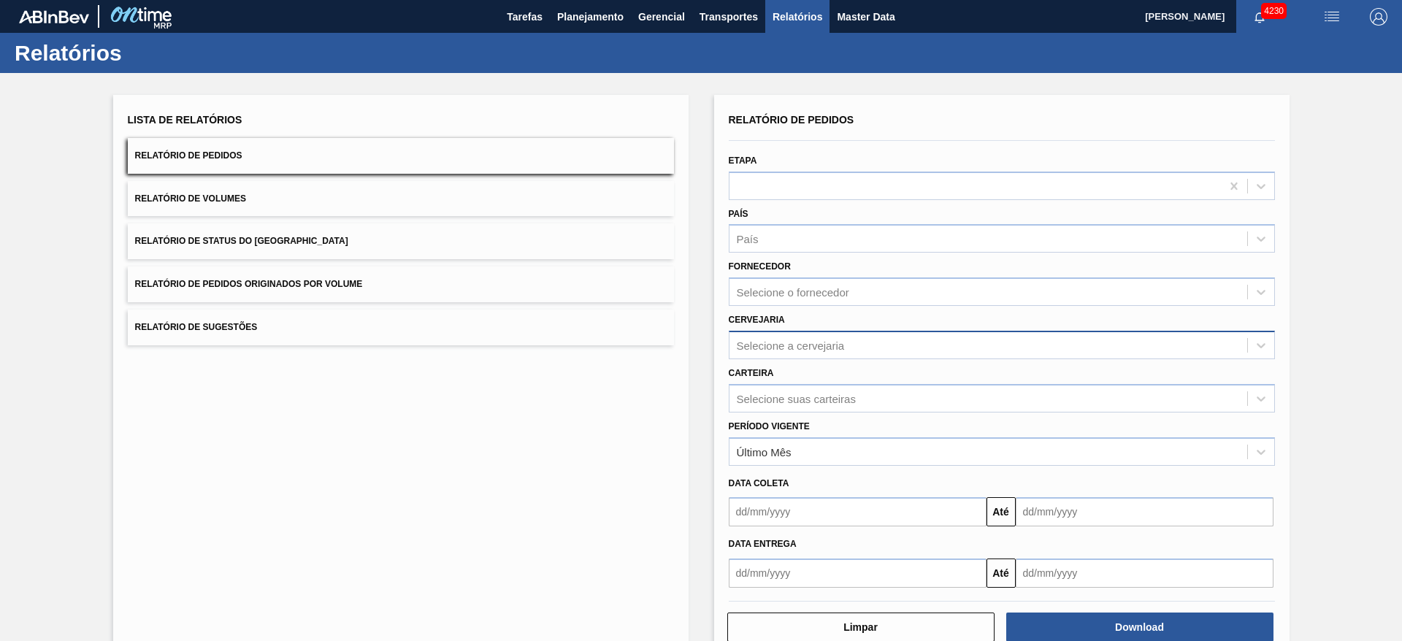
click at [798, 340] on div "Selecione a cervejaria" at bounding box center [791, 345] width 108 height 12
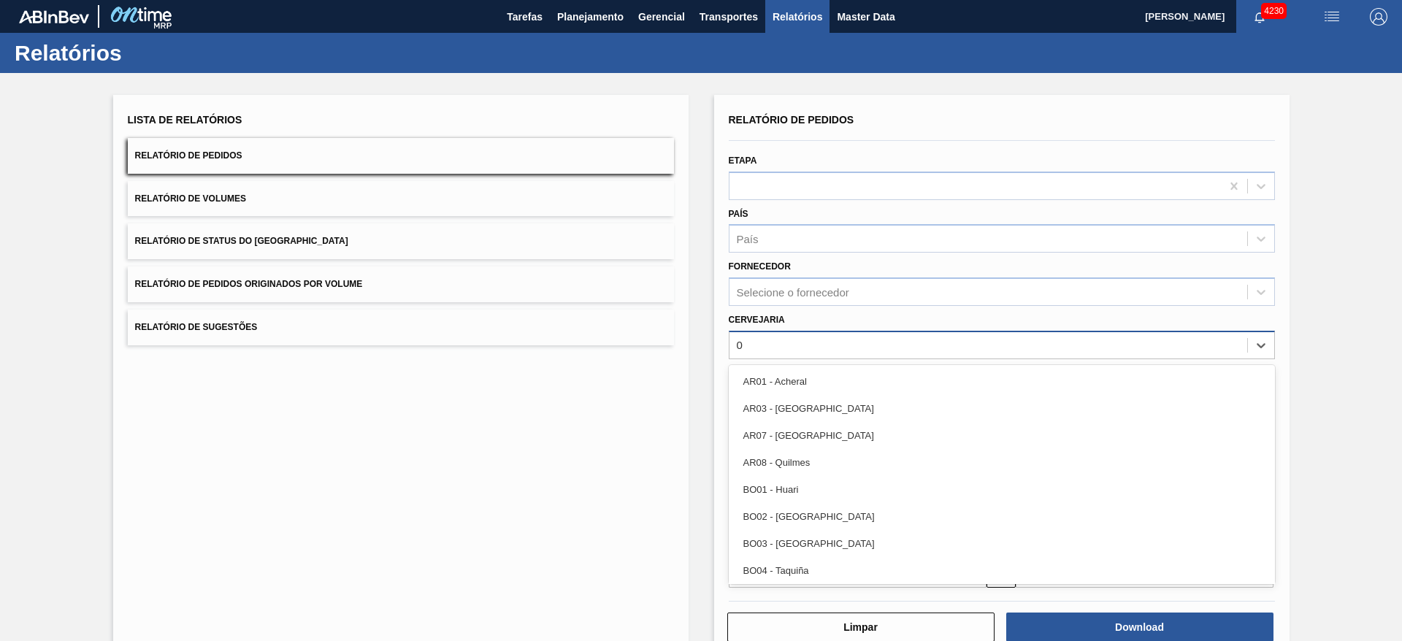
type input "02"
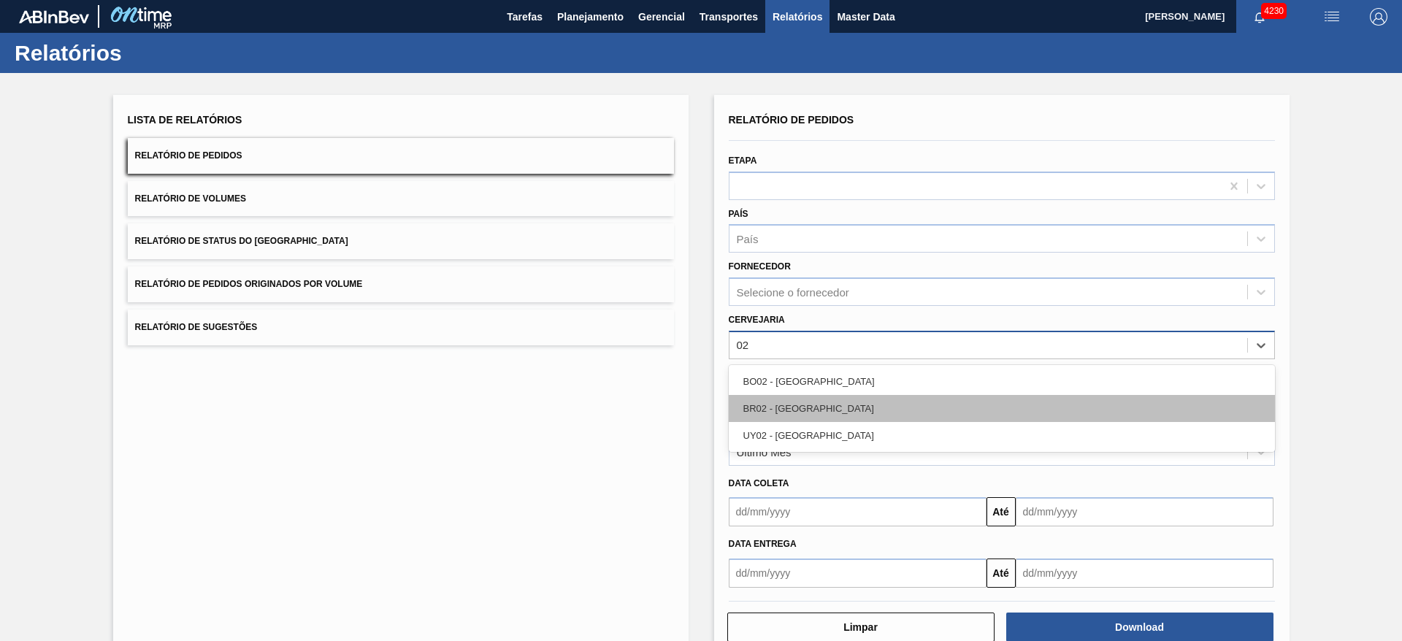
click at [779, 397] on div "BR02 - [GEOGRAPHIC_DATA]" at bounding box center [1002, 408] width 546 height 27
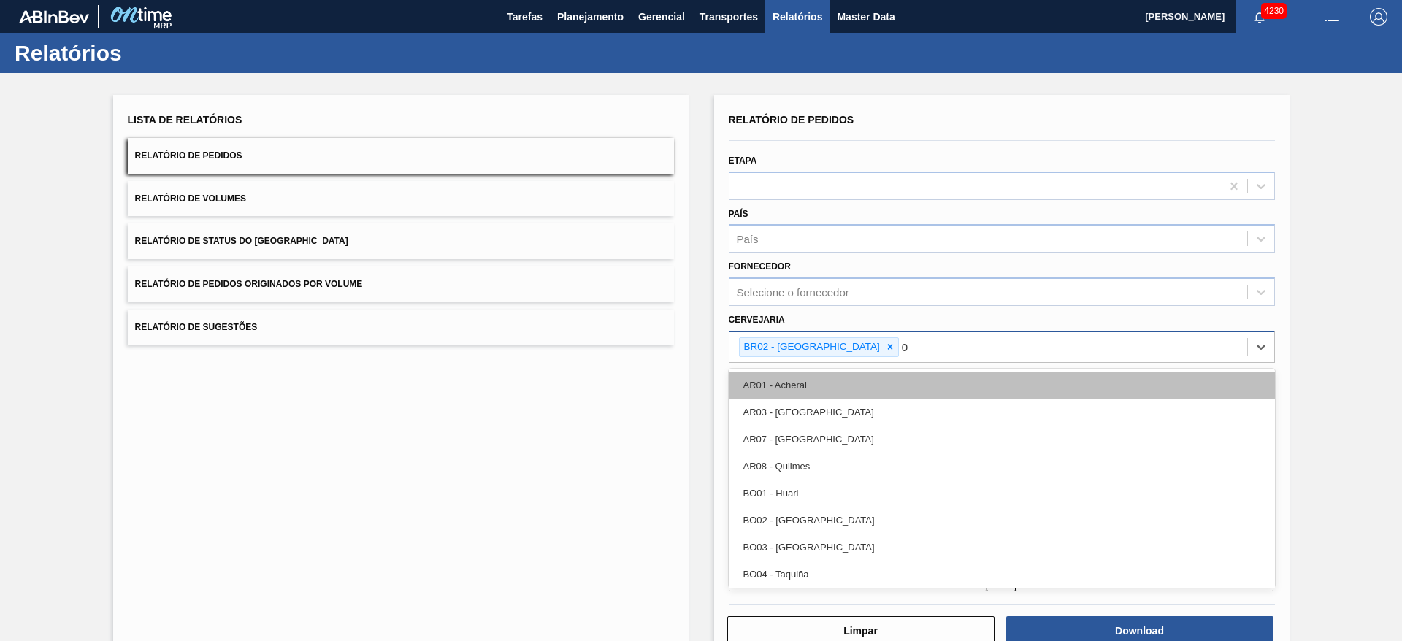
type input "03"
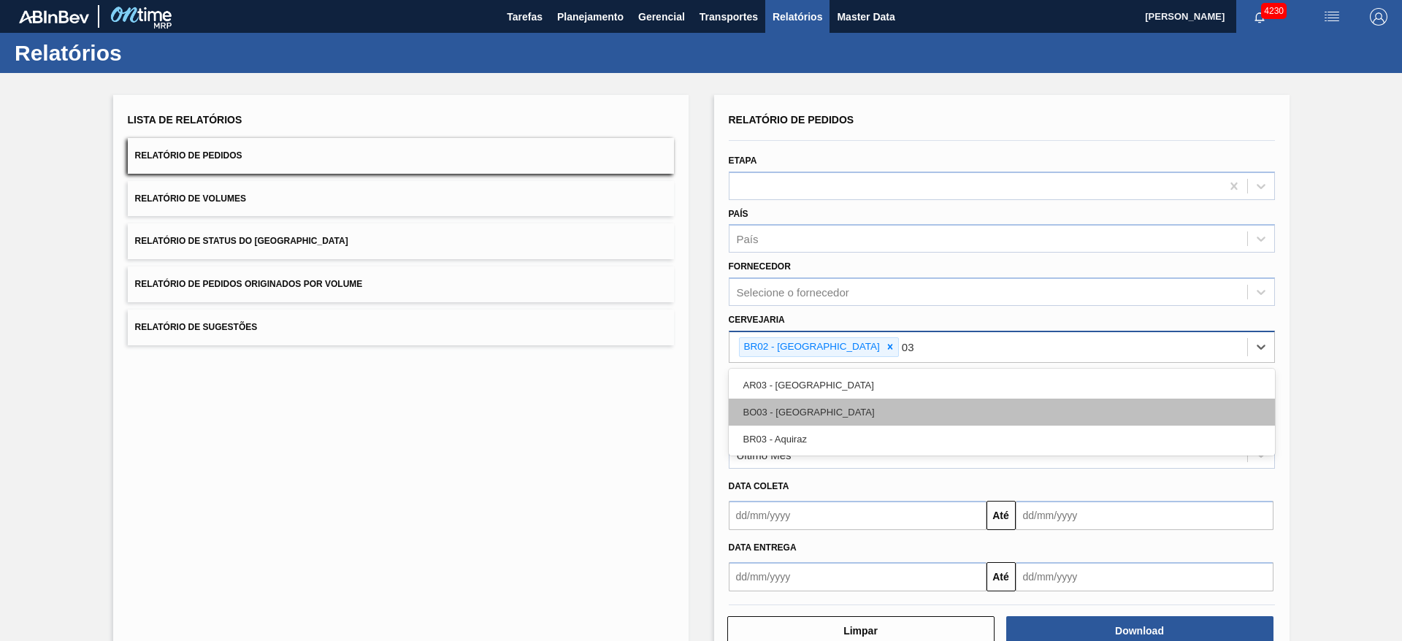
click at [805, 411] on div "BO03 - [GEOGRAPHIC_DATA][PERSON_NAME]" at bounding box center [1002, 412] width 546 height 27
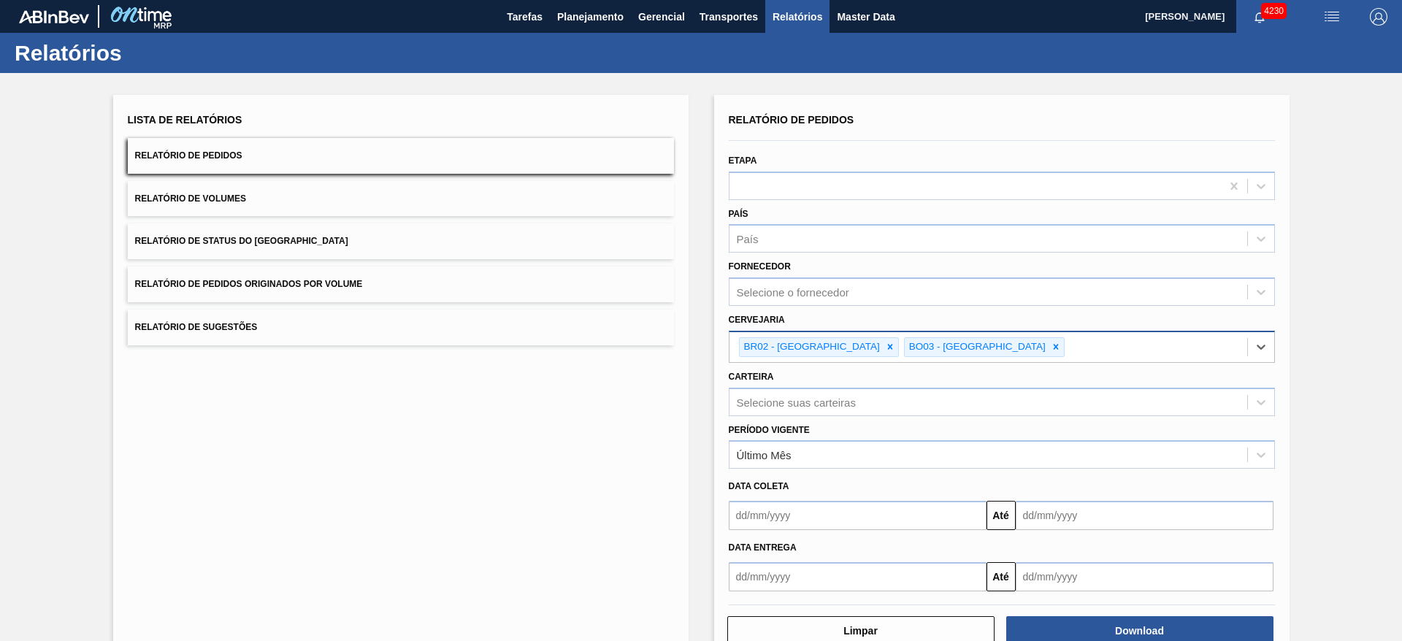
click at [1051, 344] on icon at bounding box center [1056, 347] width 10 height 10
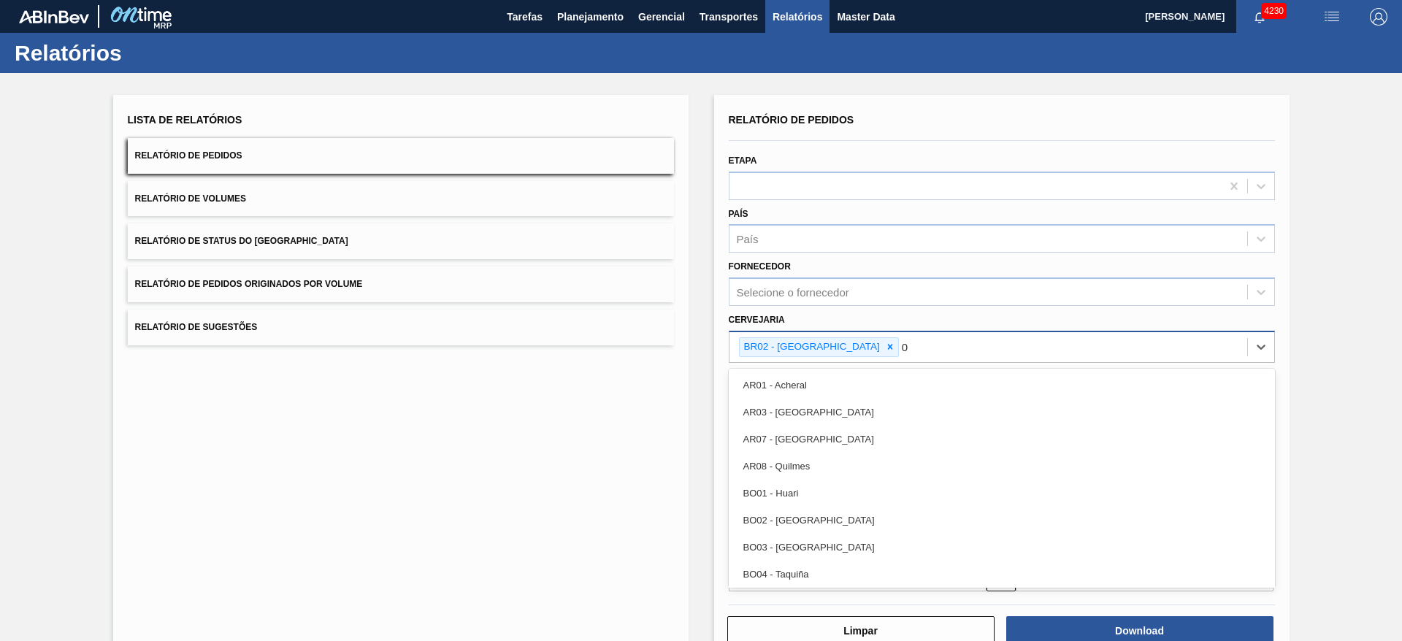
type input "03"
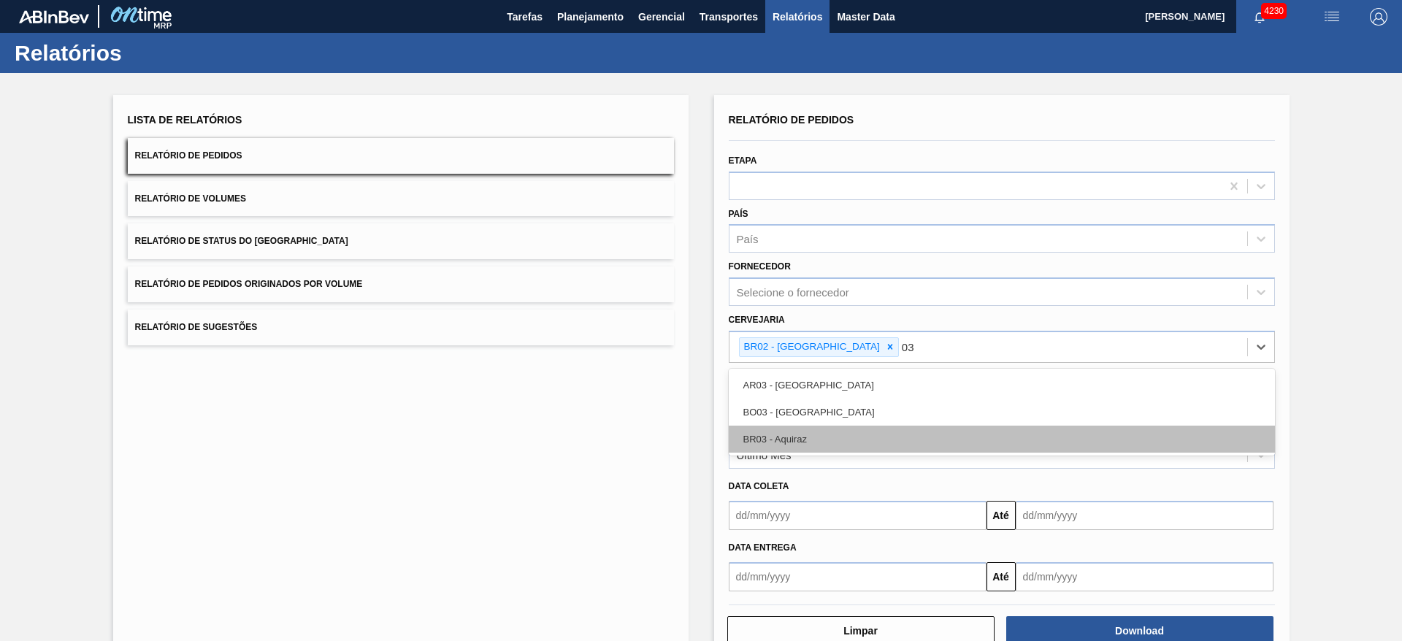
click at [808, 435] on div "BR03 - Aquiraz" at bounding box center [1002, 439] width 546 height 27
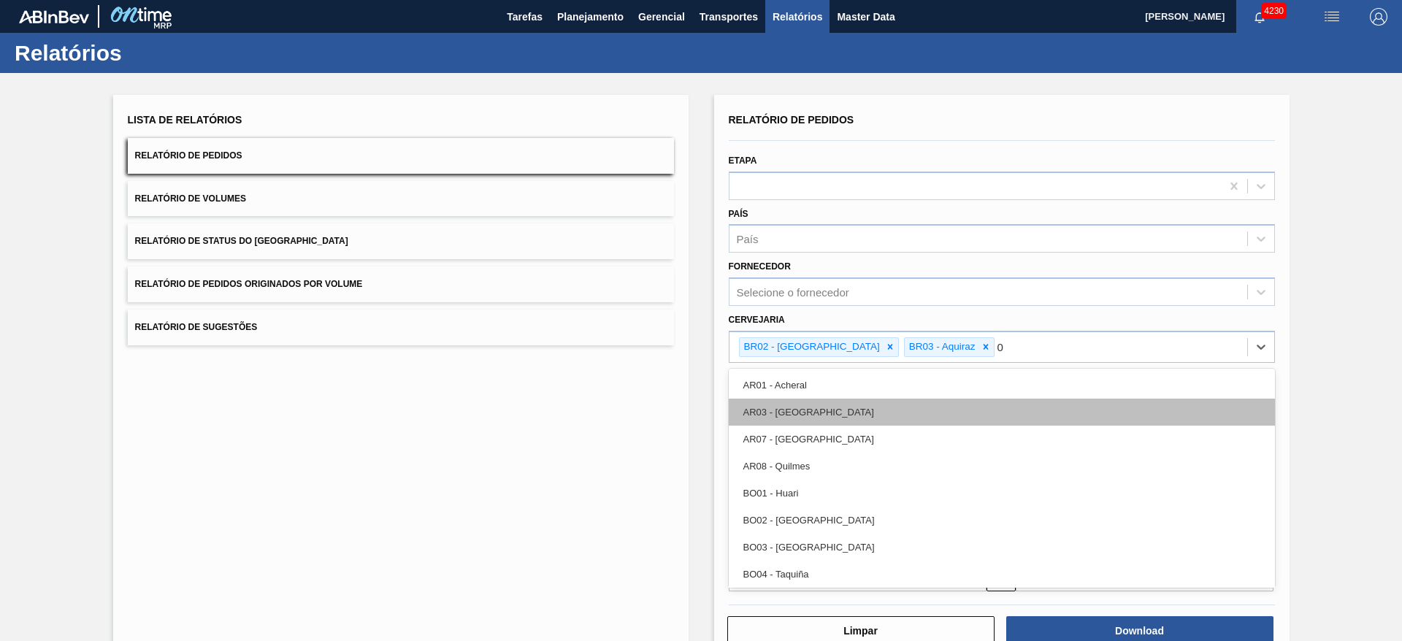
type input "04"
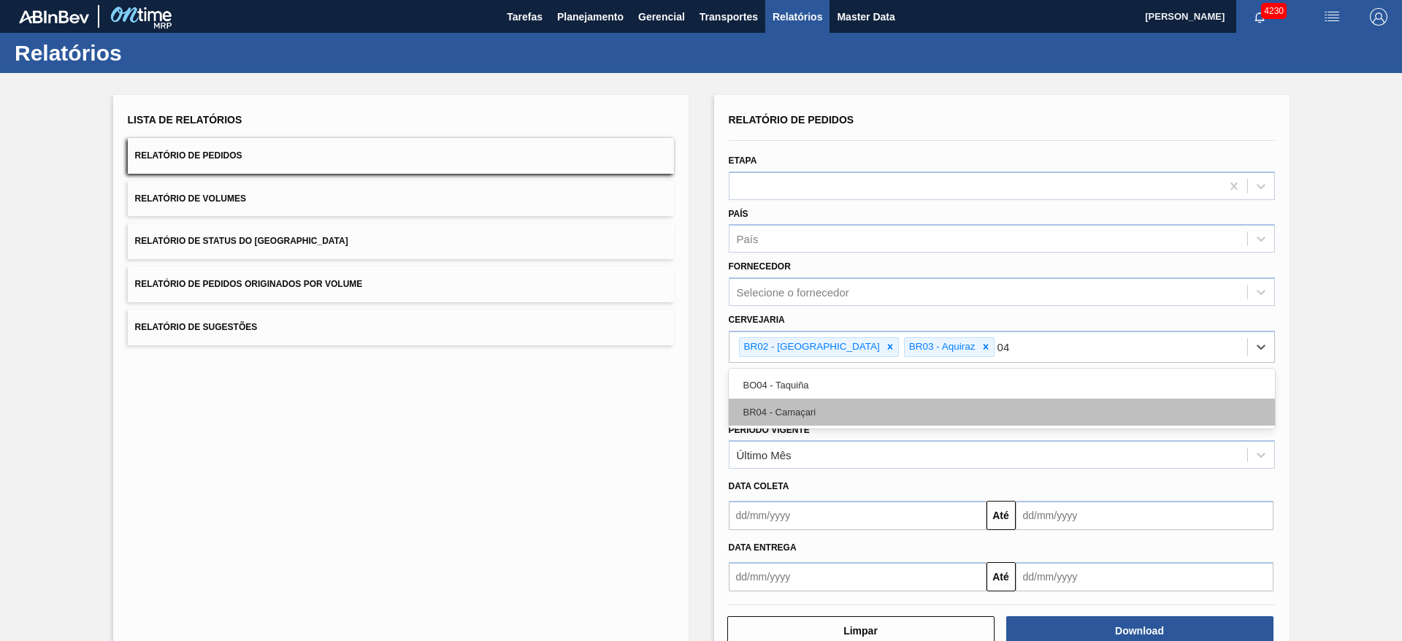
click at [796, 405] on div "BR04 - Camaçari" at bounding box center [1002, 412] width 546 height 27
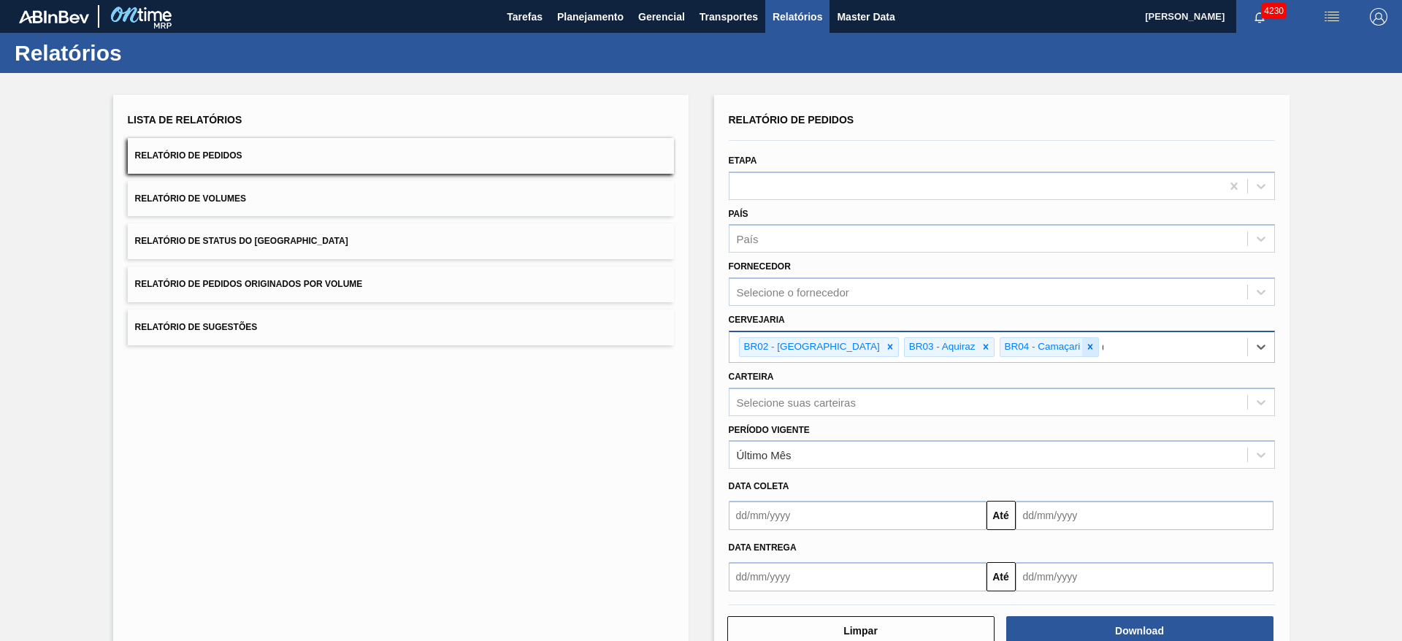
type input "07"
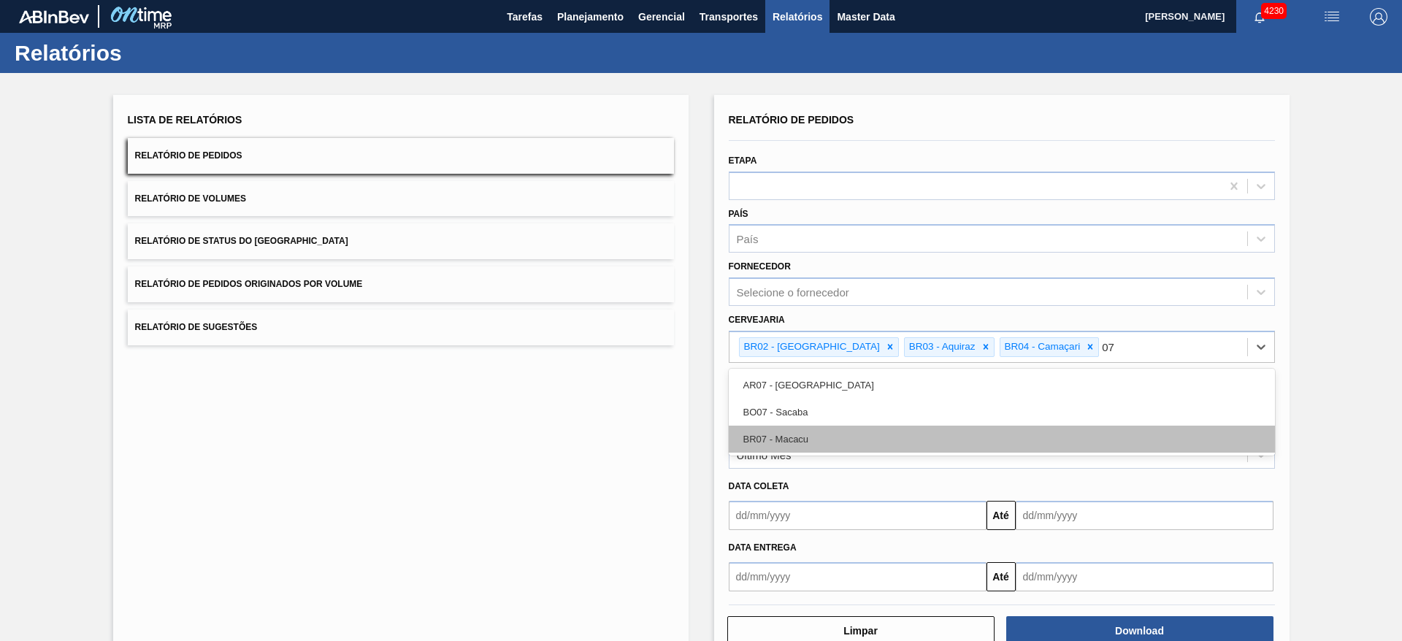
click at [830, 438] on div "BR07 - Macacu" at bounding box center [1002, 439] width 546 height 27
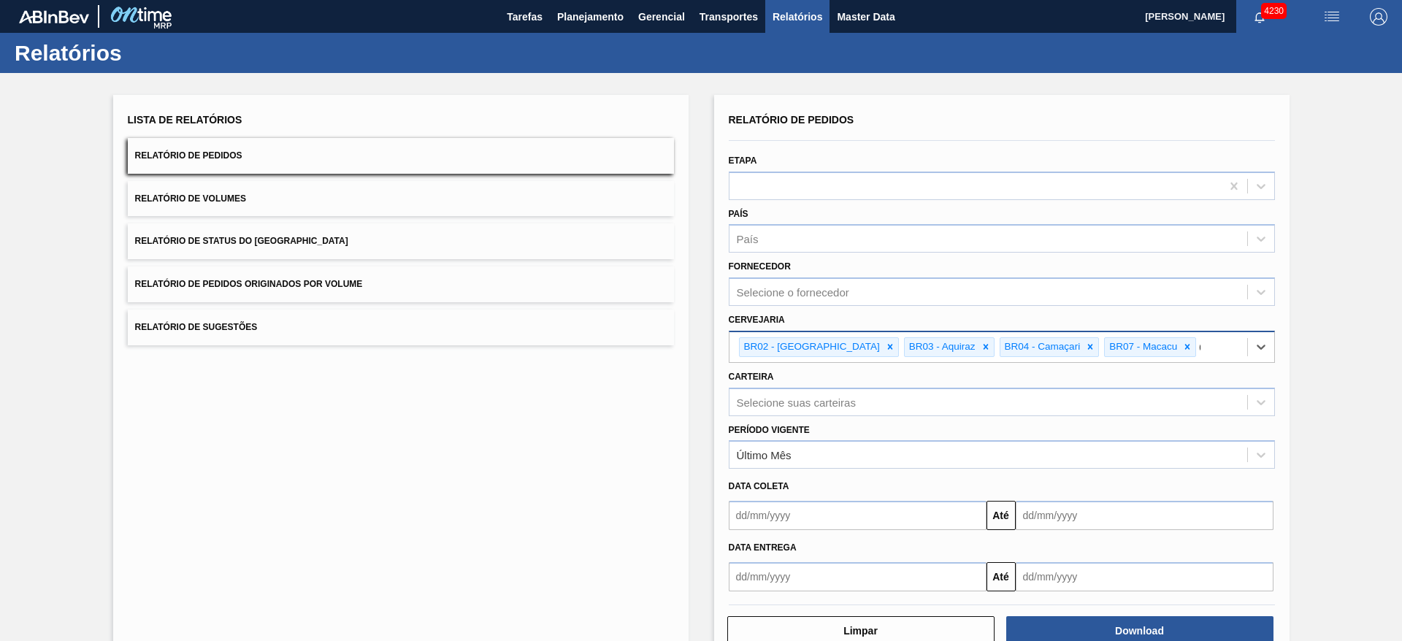
type input "08"
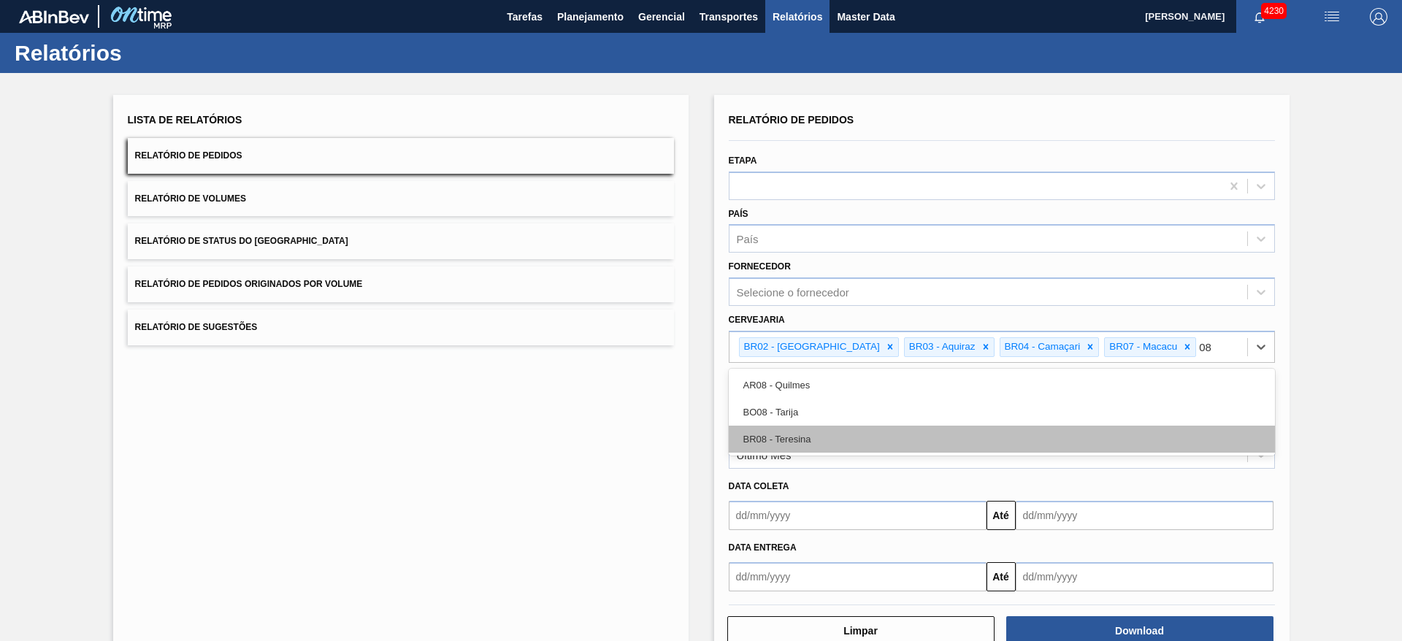
click at [877, 446] on div "BR08 - Teresina" at bounding box center [1002, 439] width 546 height 27
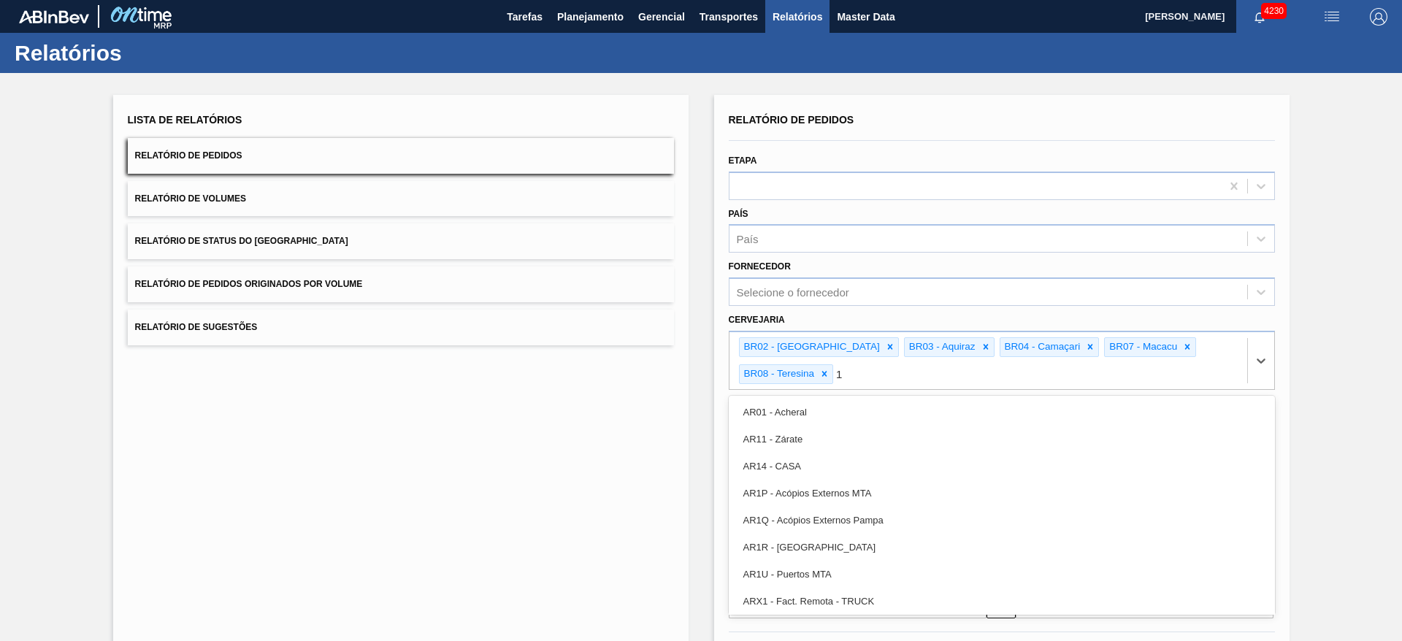
type input "10"
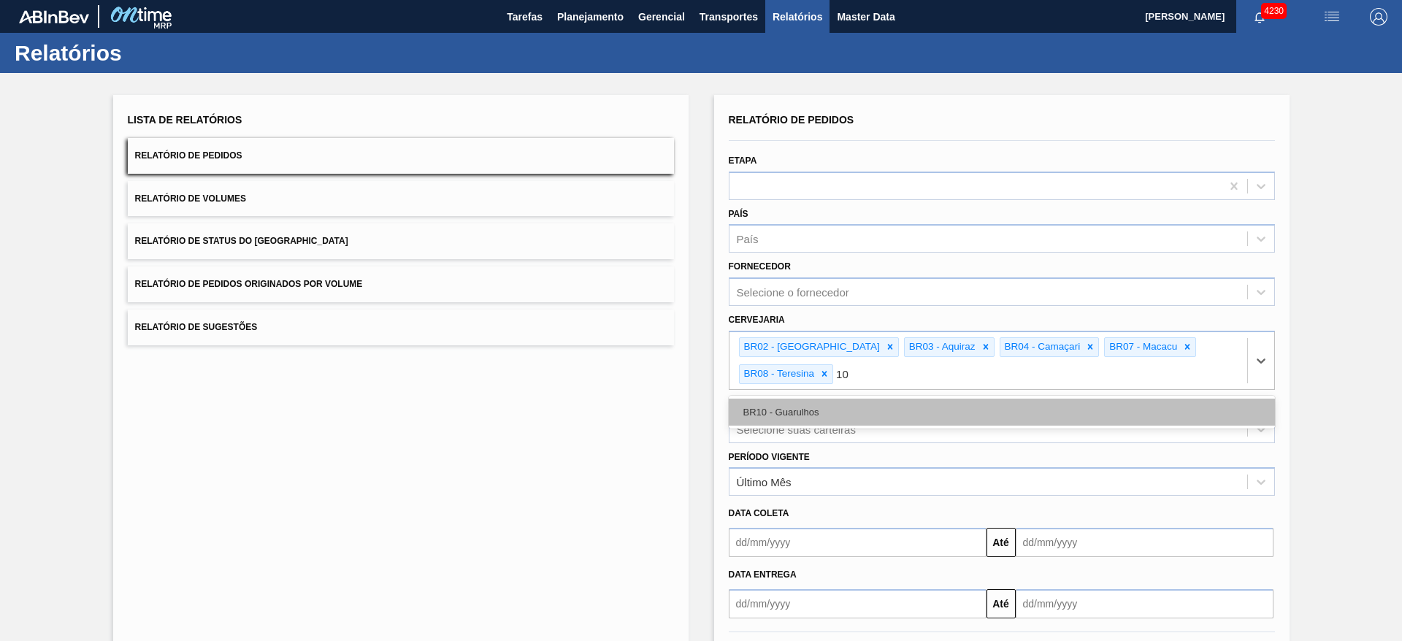
click at [786, 413] on div "BR10 - Guarulhos" at bounding box center [1002, 412] width 546 height 27
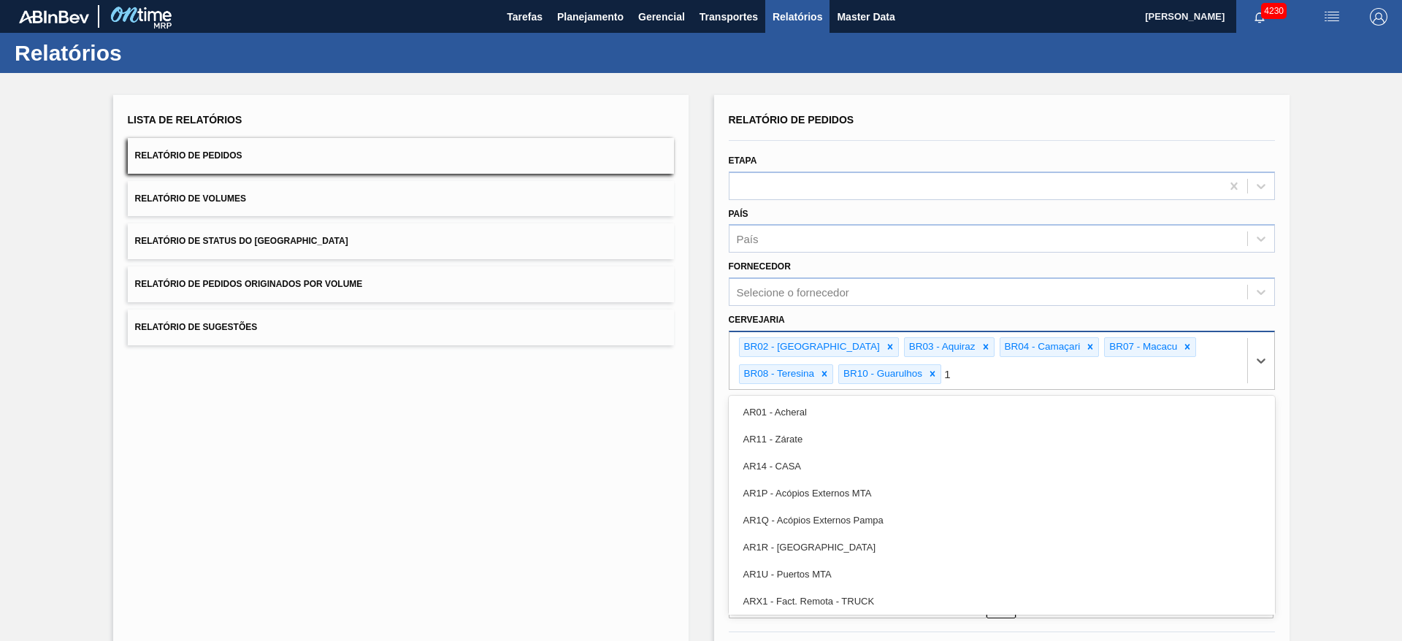
type input "11"
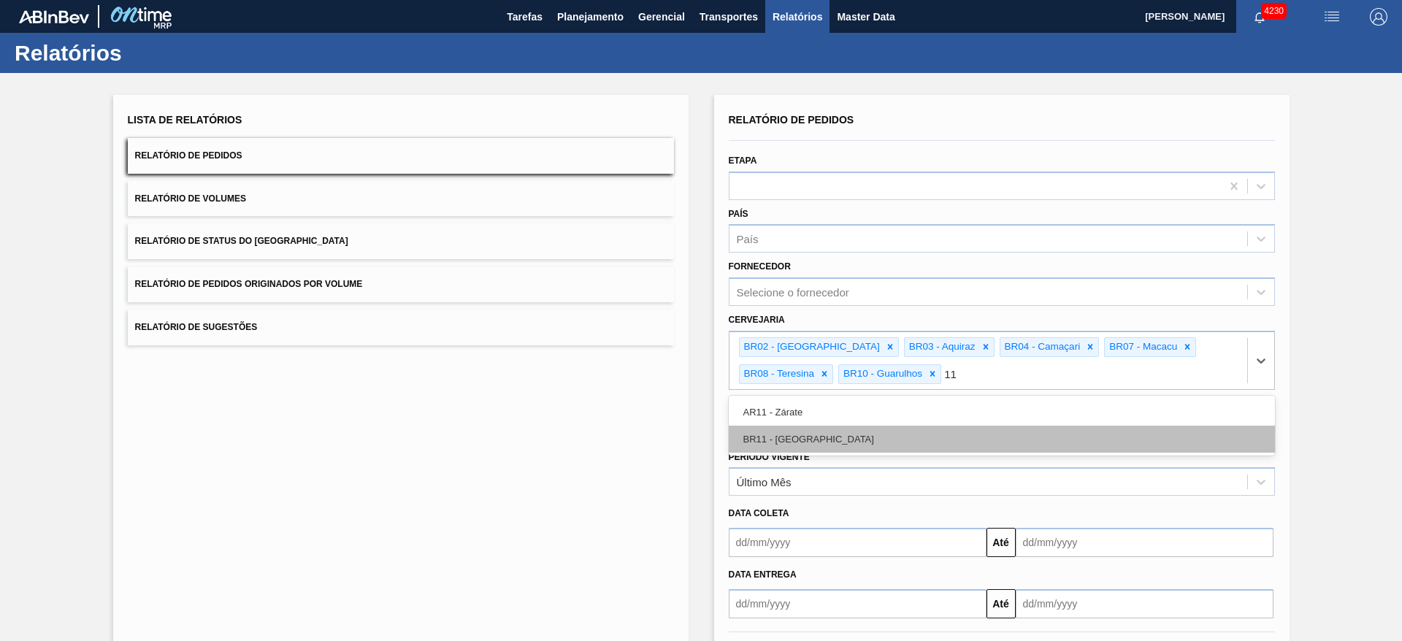
click at [784, 443] on div "BR11 - [GEOGRAPHIC_DATA][PERSON_NAME]" at bounding box center [1002, 439] width 546 height 27
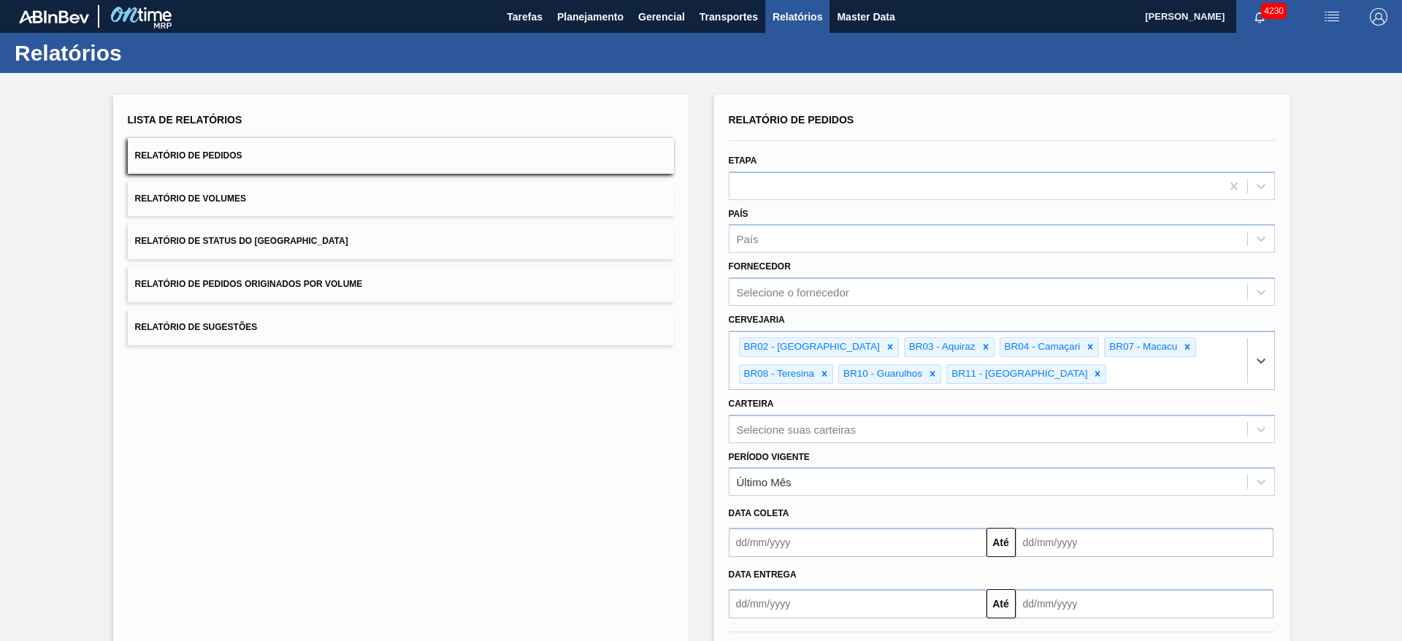
type input "13"
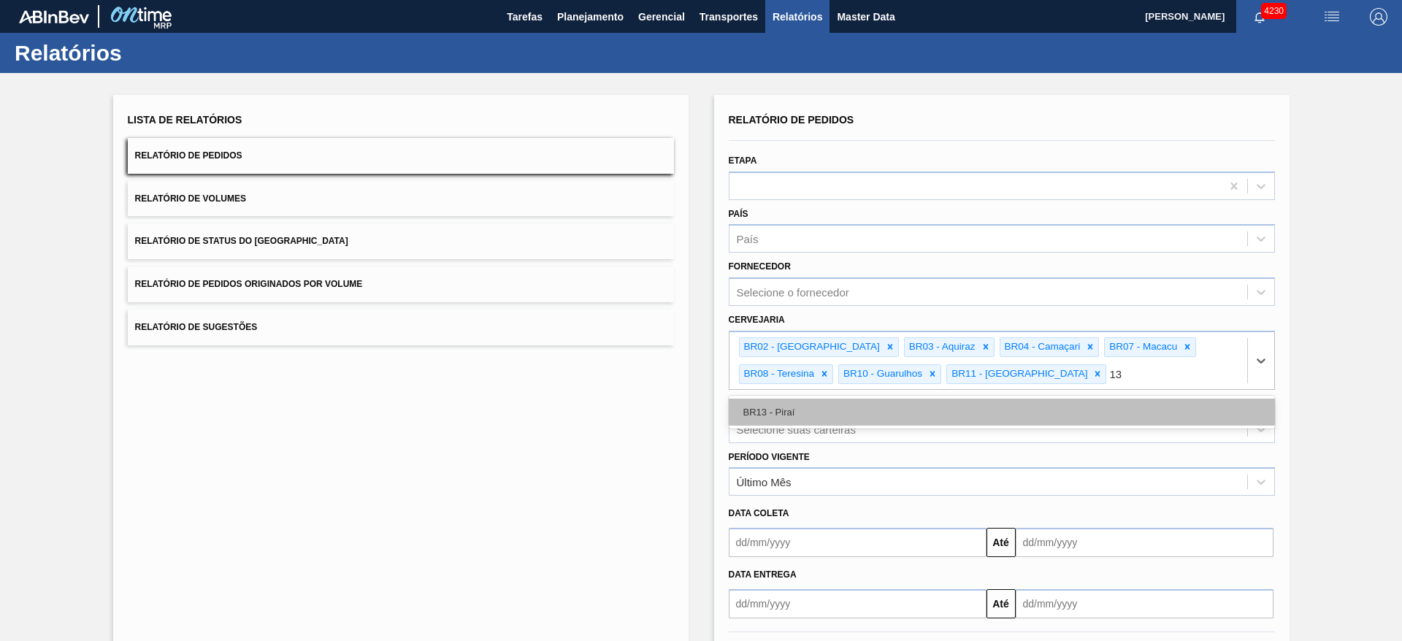
click at [907, 406] on div "BR13 - Piraí" at bounding box center [1002, 412] width 546 height 27
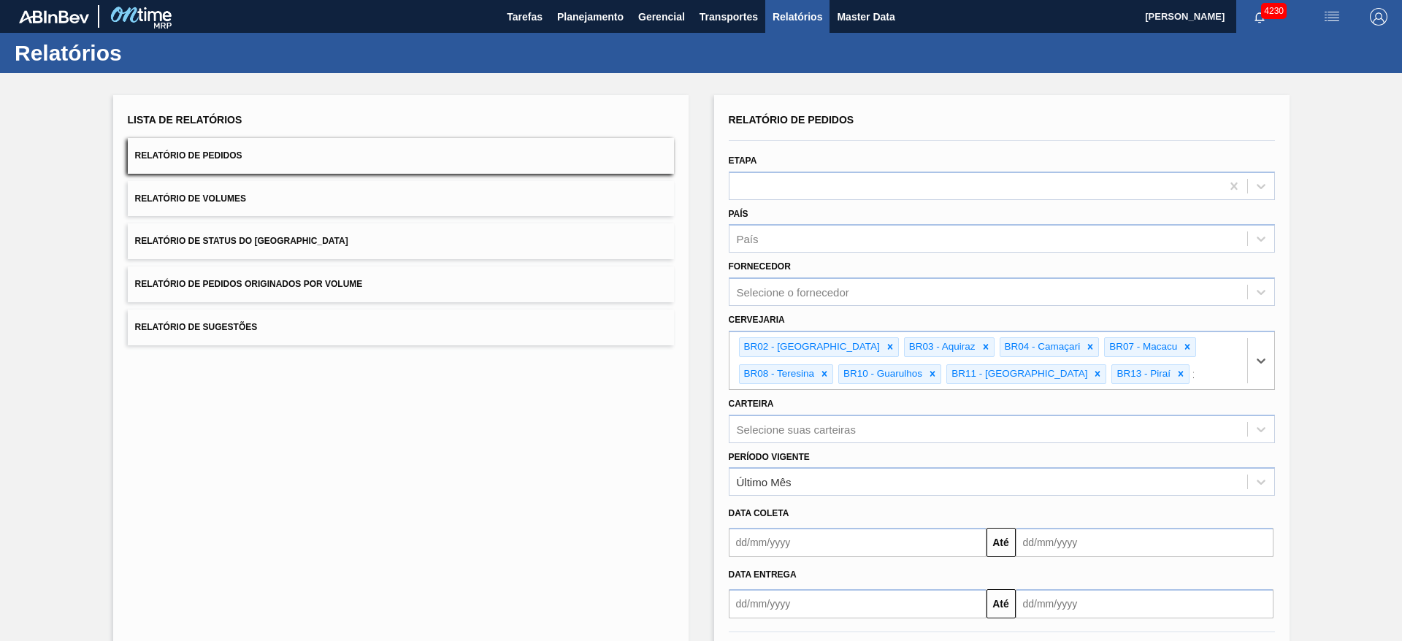
type input "15"
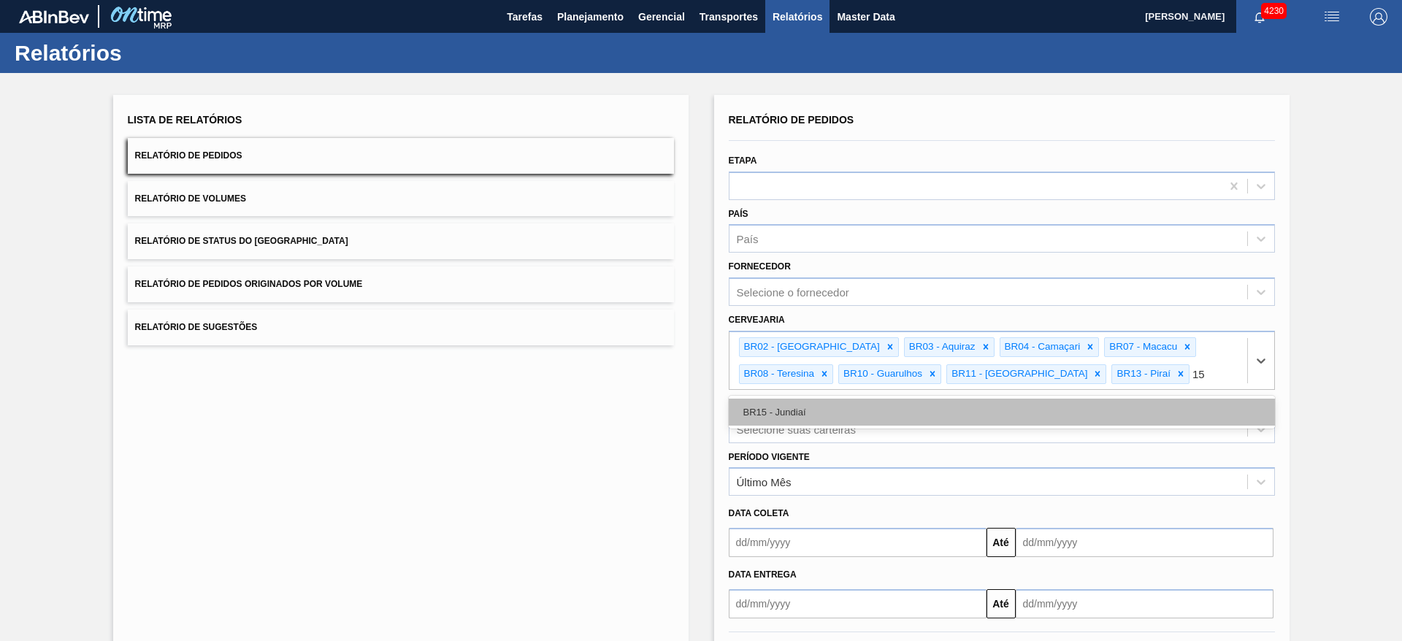
click at [895, 421] on div "BR15 - Jundiaí" at bounding box center [1002, 412] width 546 height 27
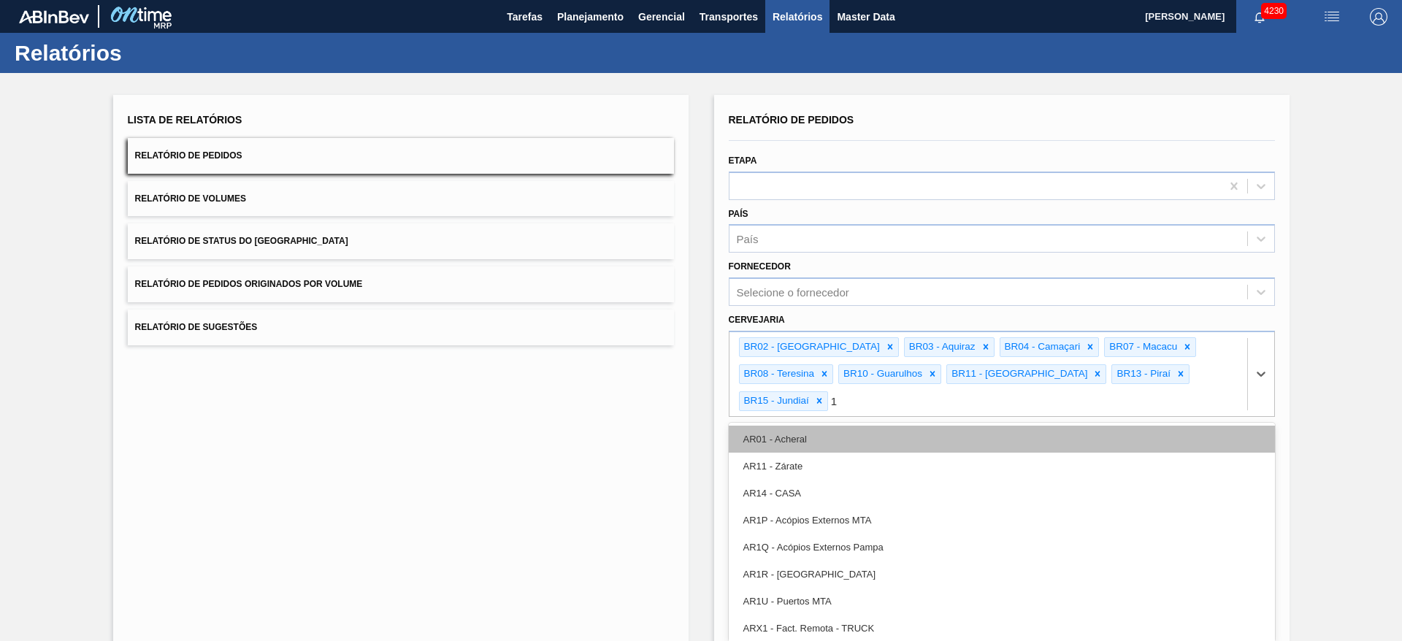
type input "18"
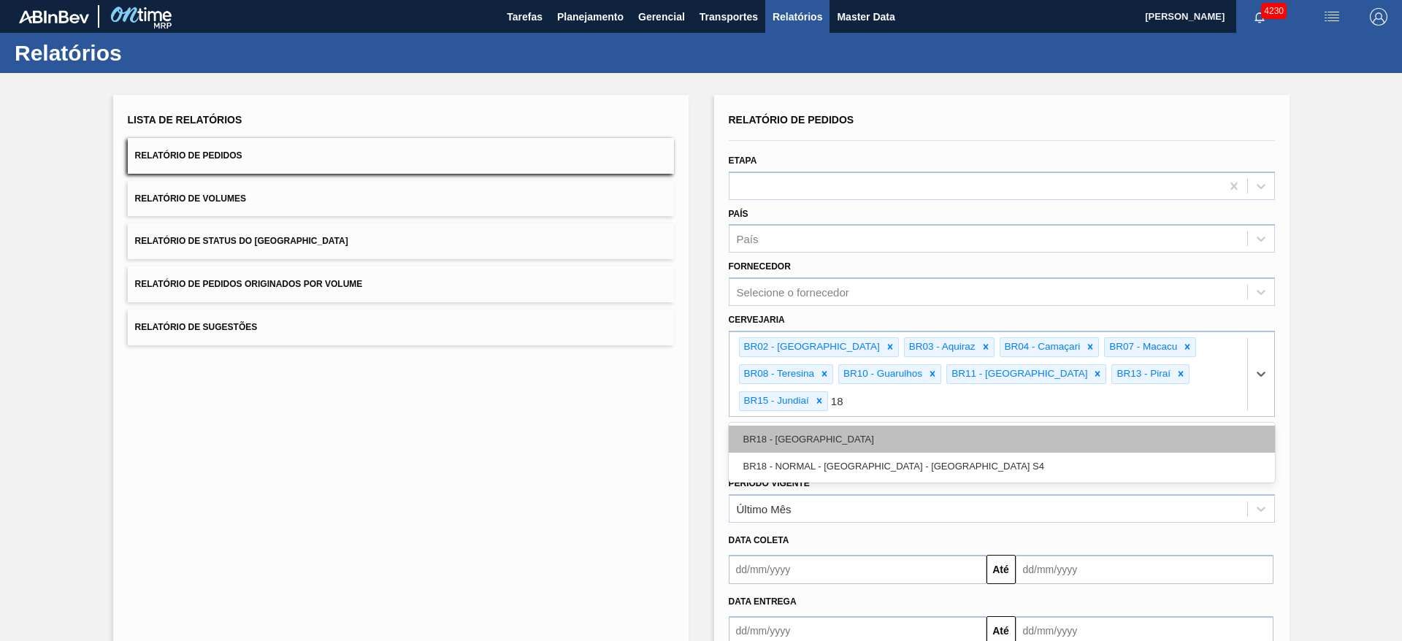
click at [905, 426] on div "BR18 - Pernambuco" at bounding box center [1002, 439] width 546 height 27
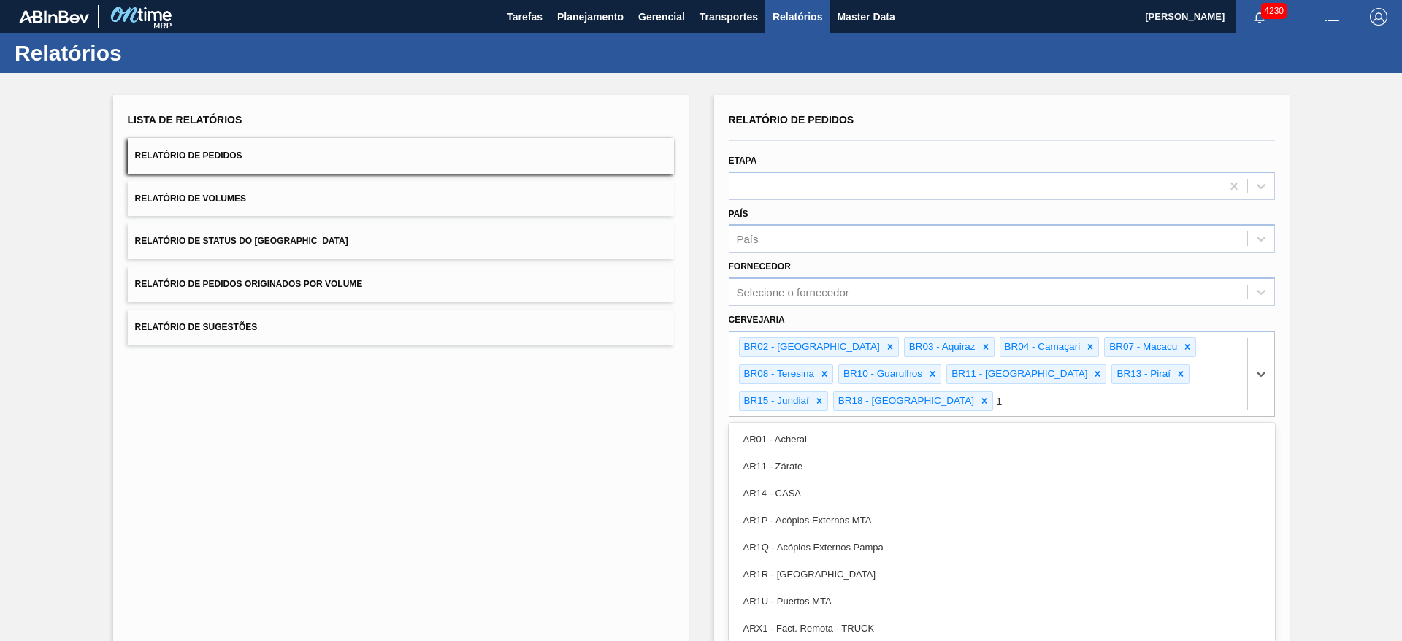
type input "19"
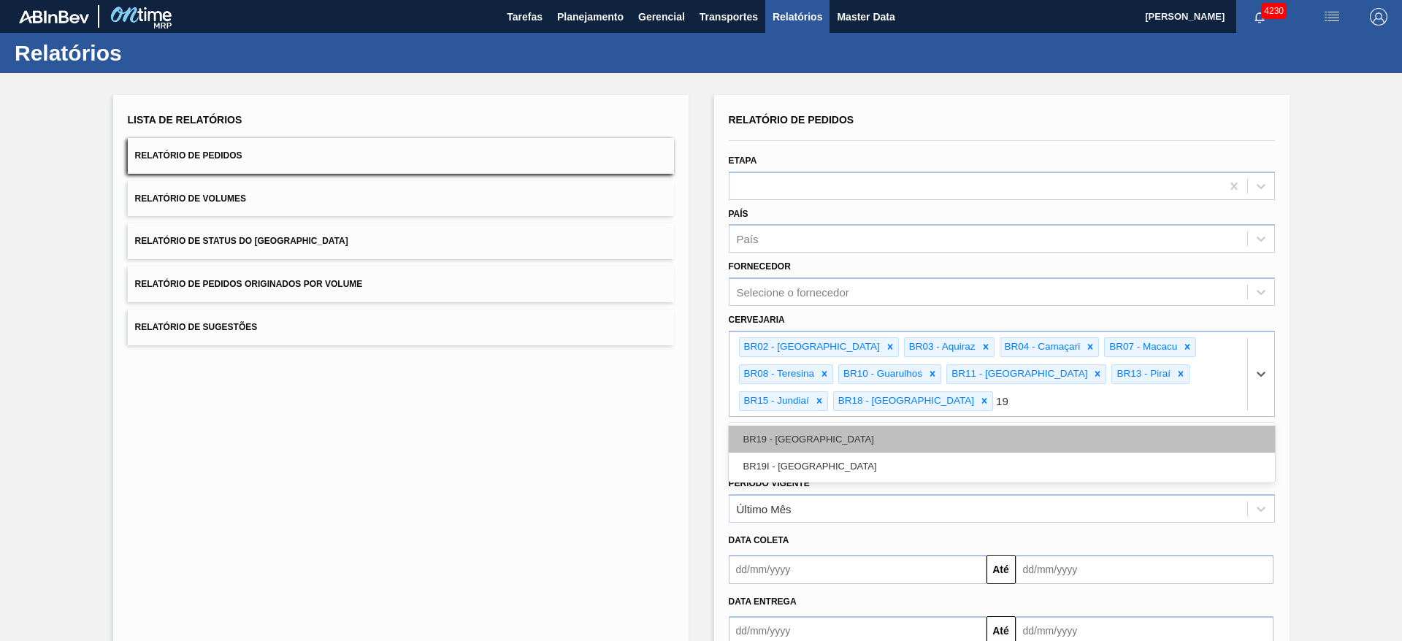
click at [828, 429] on div "BR19 - Nova Rio" at bounding box center [1002, 439] width 546 height 27
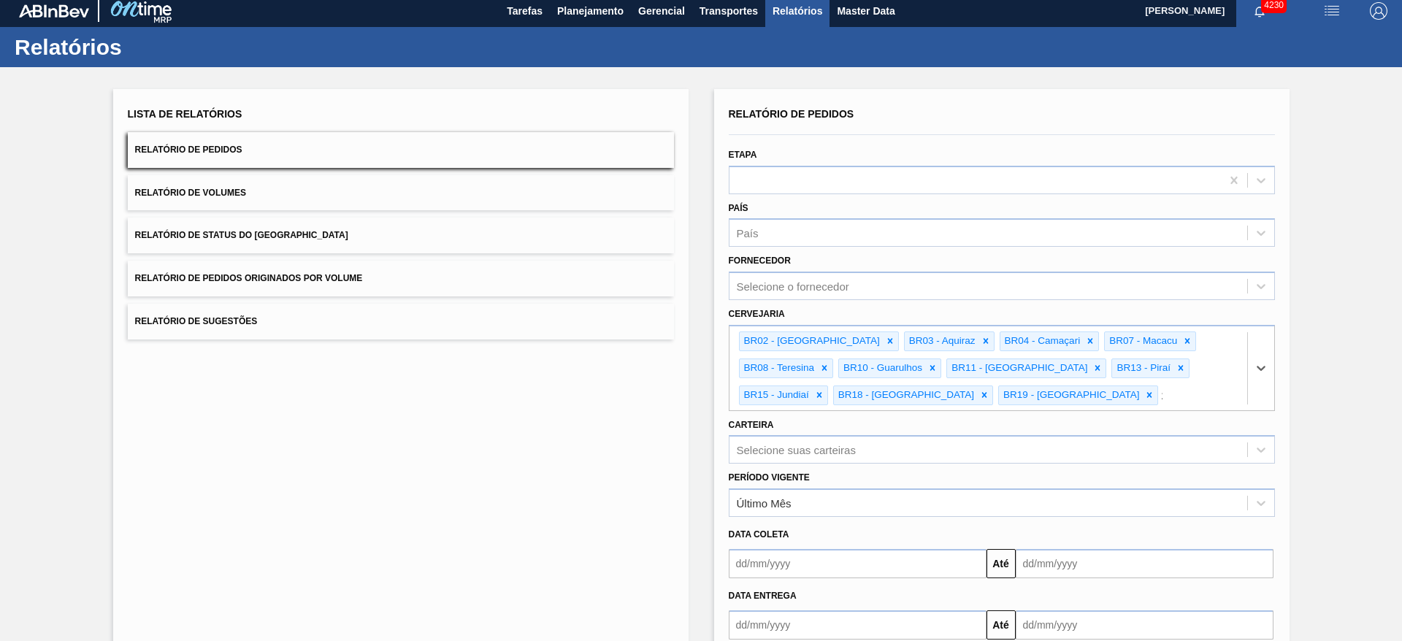
type input "23"
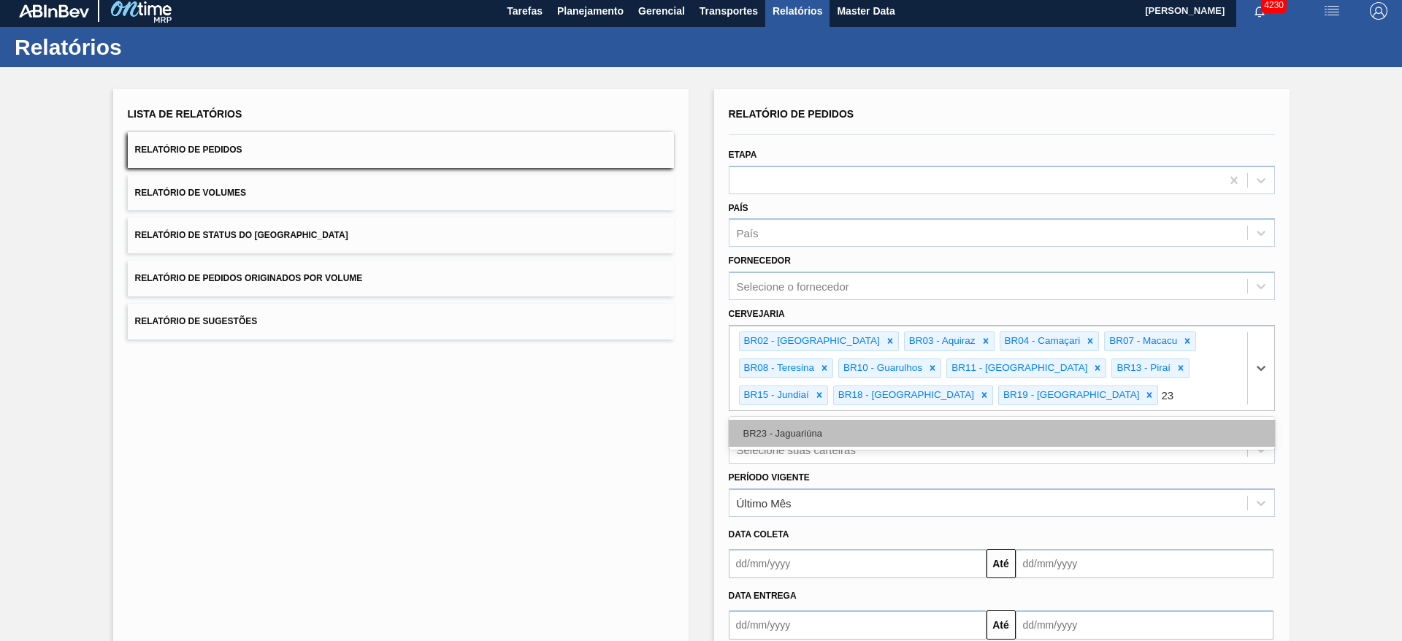
scroll to position [7, 0]
click at [828, 433] on div "BR23 - Jaguariúna" at bounding box center [1002, 432] width 546 height 27
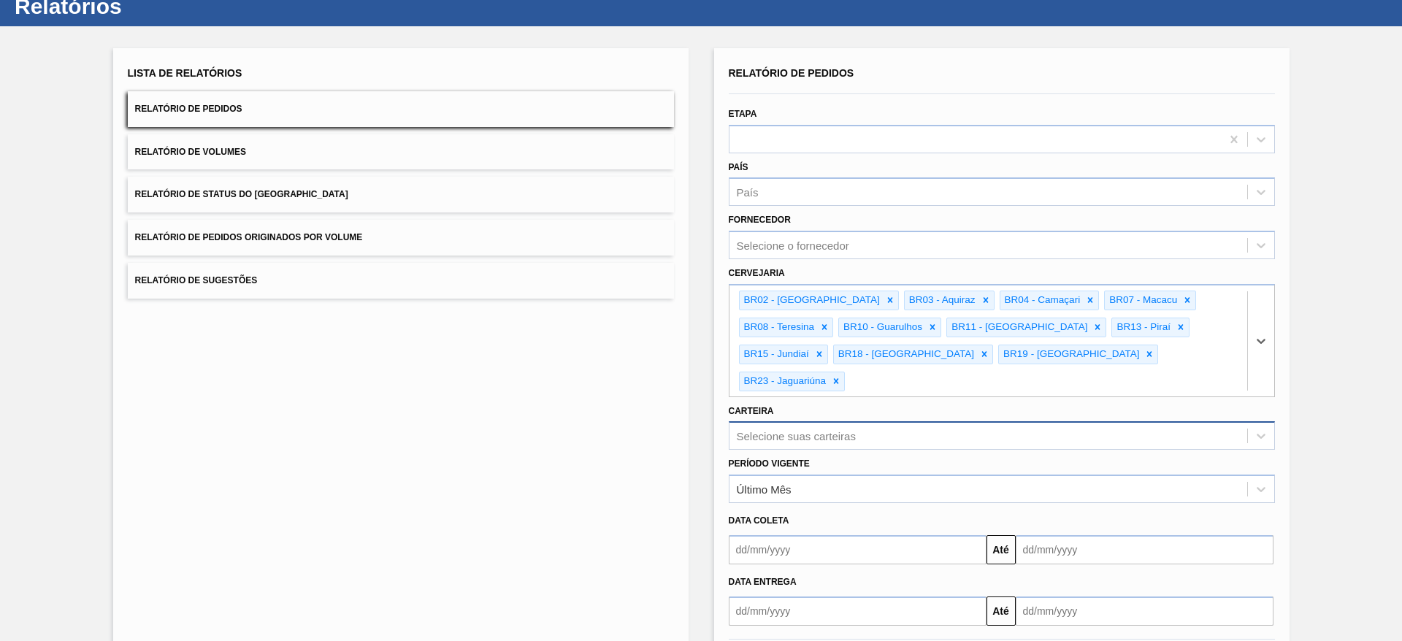
click at [817, 450] on div "Selecione suas carteiras" at bounding box center [1002, 435] width 546 height 28
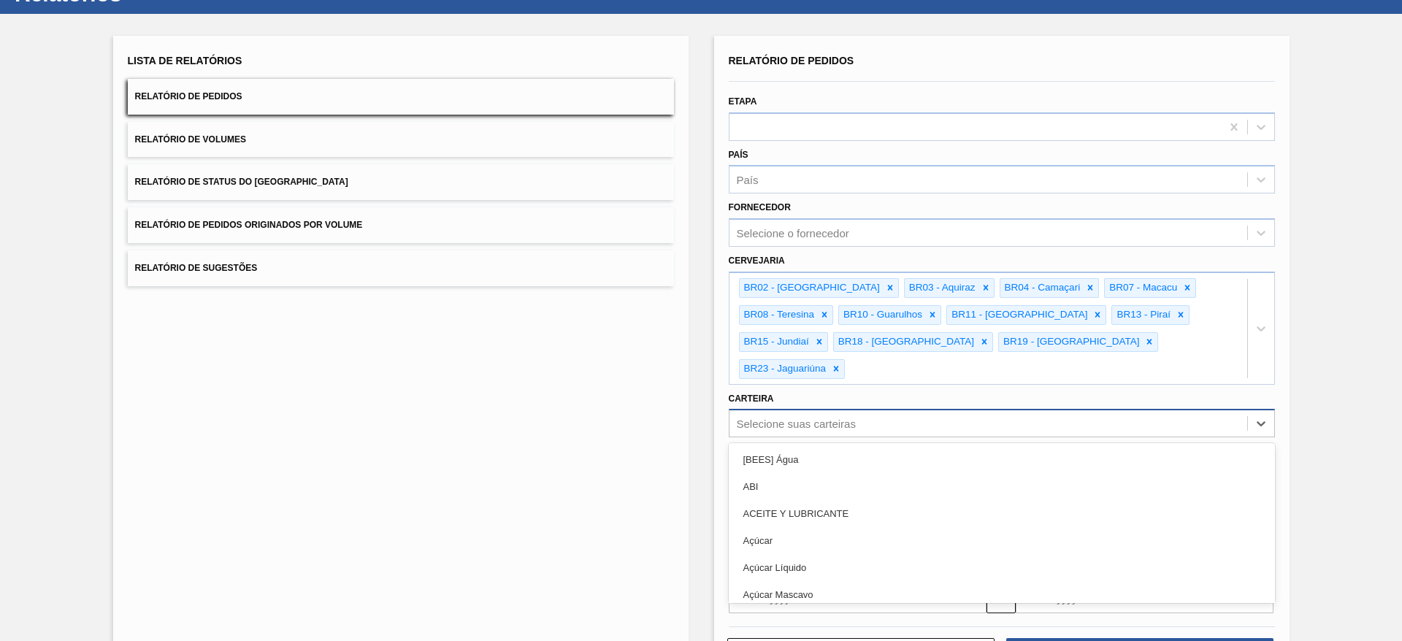
scroll to position [59, 0]
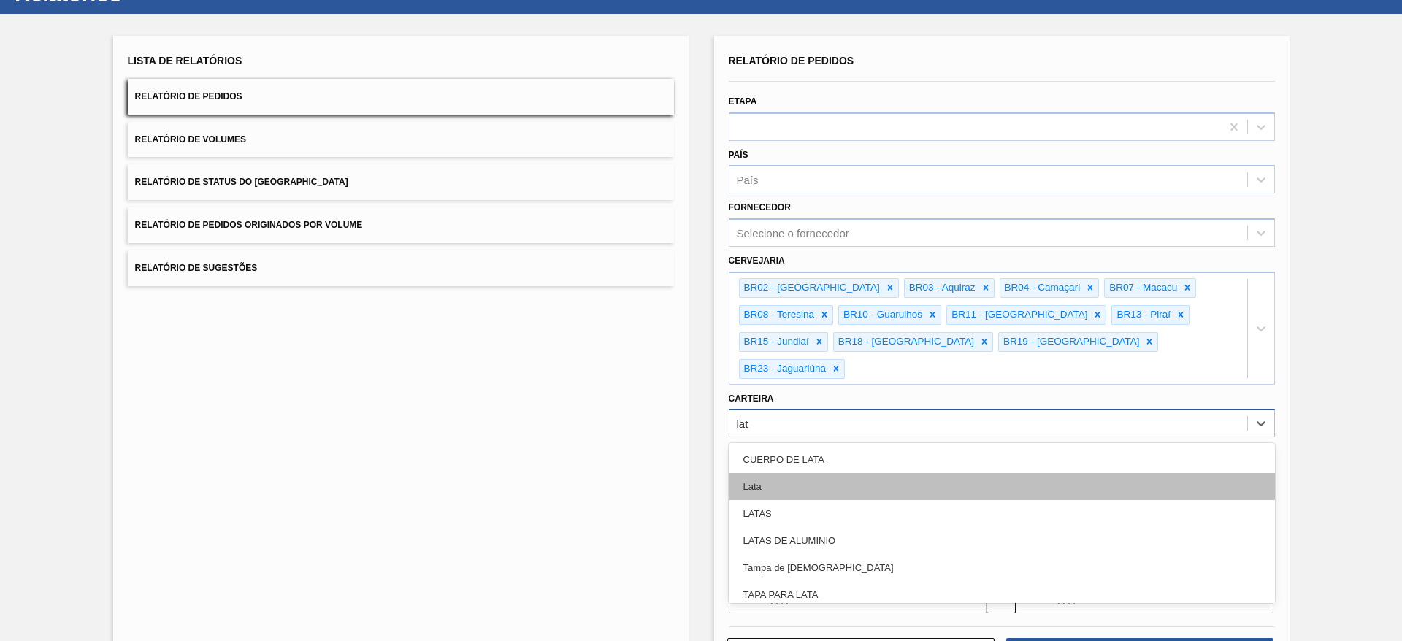
type input "lata"
click at [814, 473] on div "Lata" at bounding box center [1002, 486] width 546 height 27
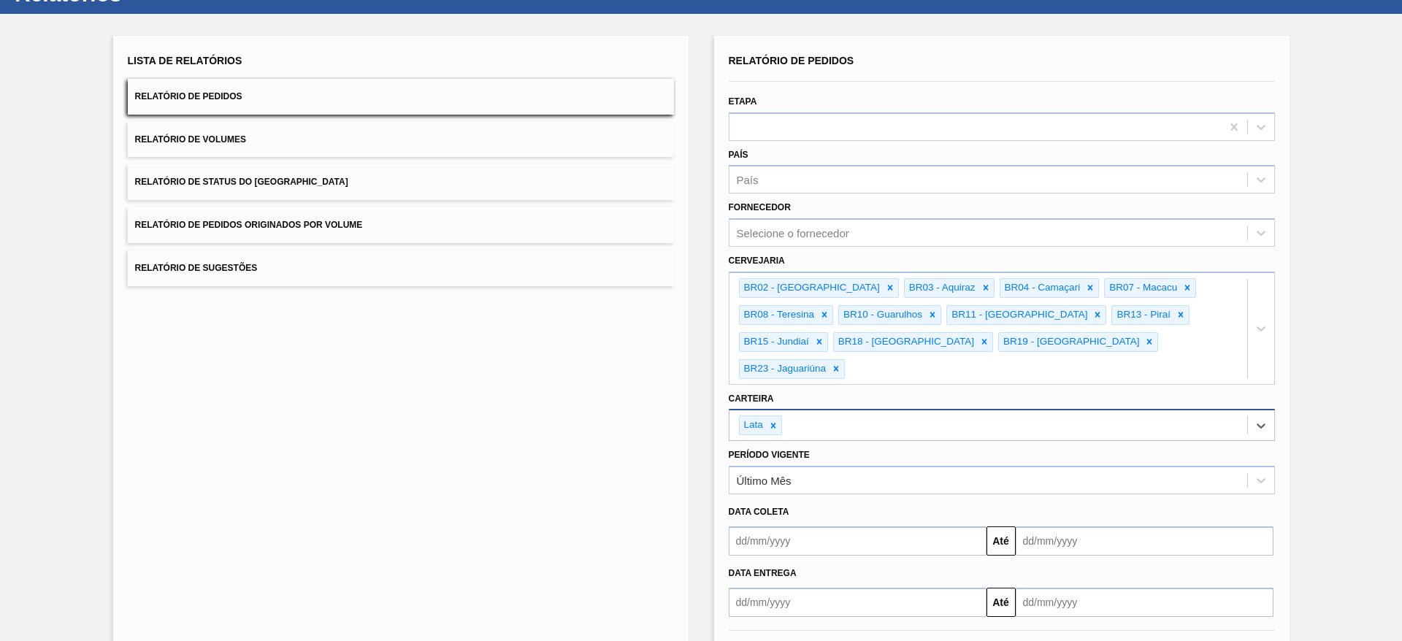
drag, startPoint x: 836, startPoint y: 519, endPoint x: 831, endPoint y: 526, distance: 8.3
click at [836, 527] on input "text" at bounding box center [858, 541] width 258 height 29
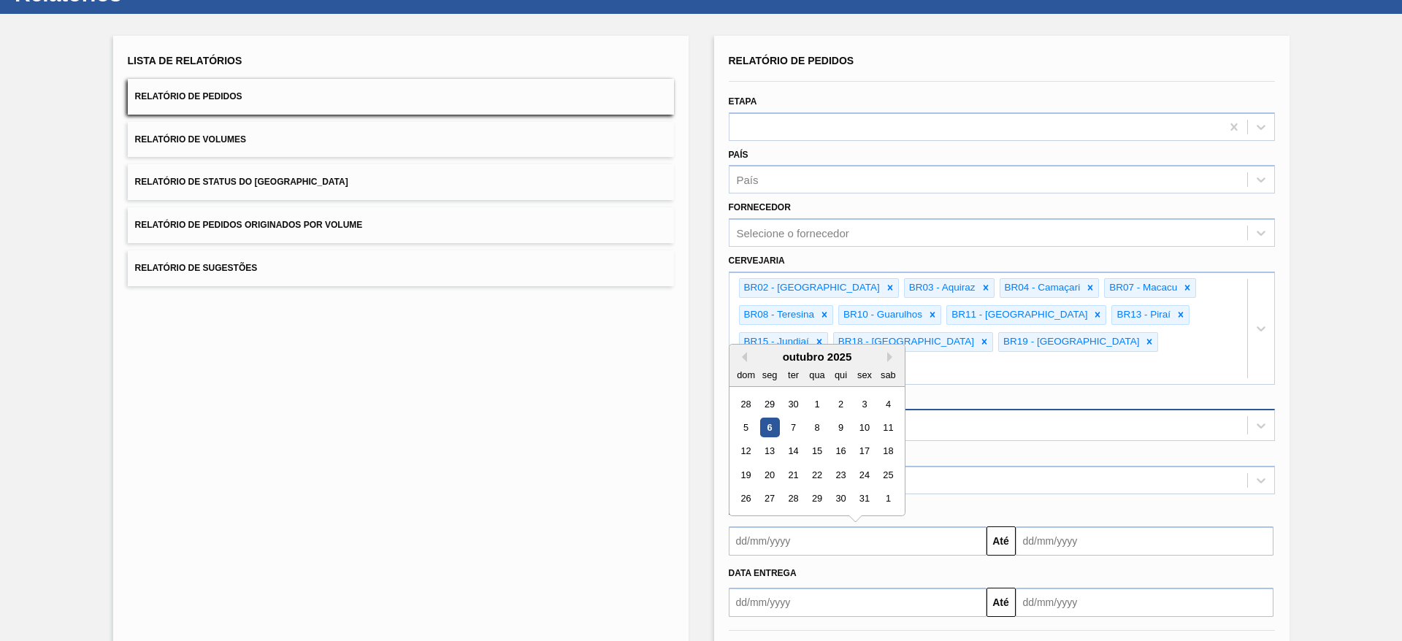
click at [762, 351] on div "outubro 2025" at bounding box center [817, 357] width 175 height 12
click at [766, 418] on div "6" at bounding box center [770, 428] width 20 height 20
type input "[DATE]"
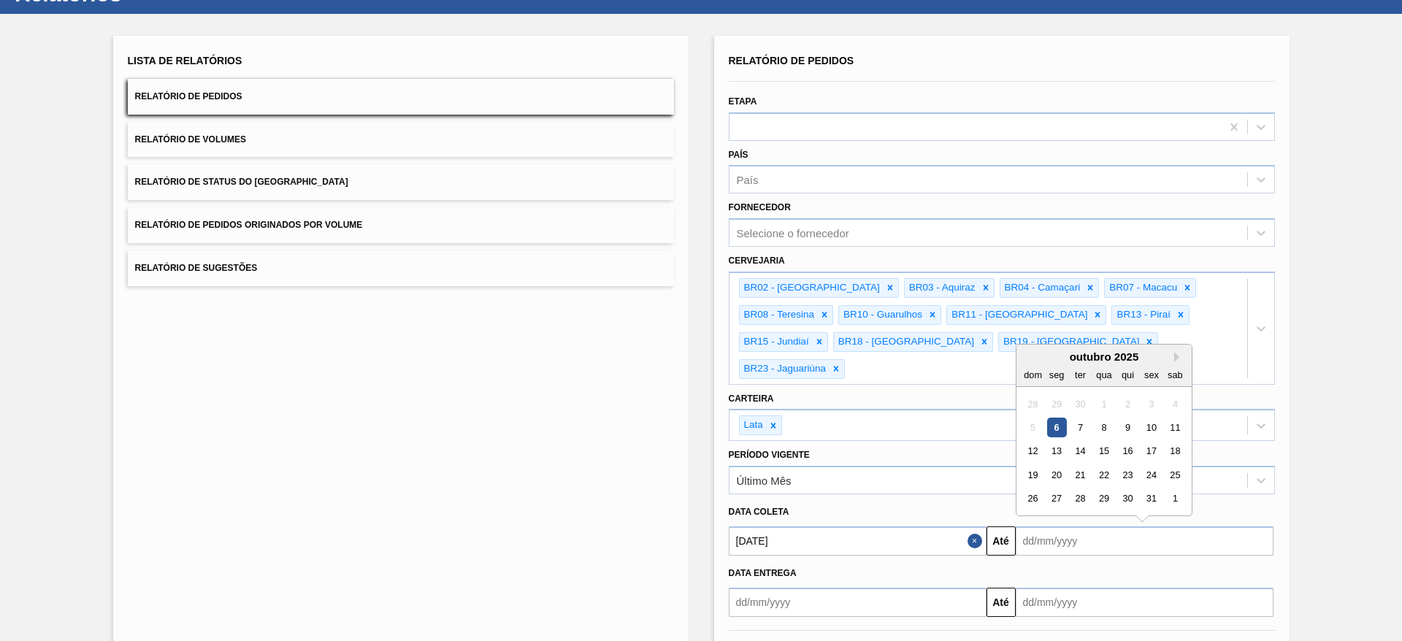
click at [1079, 527] on input "text" at bounding box center [1145, 541] width 258 height 29
click at [1030, 441] on div "12" at bounding box center [1033, 451] width 20 height 20
type input "[DATE]"
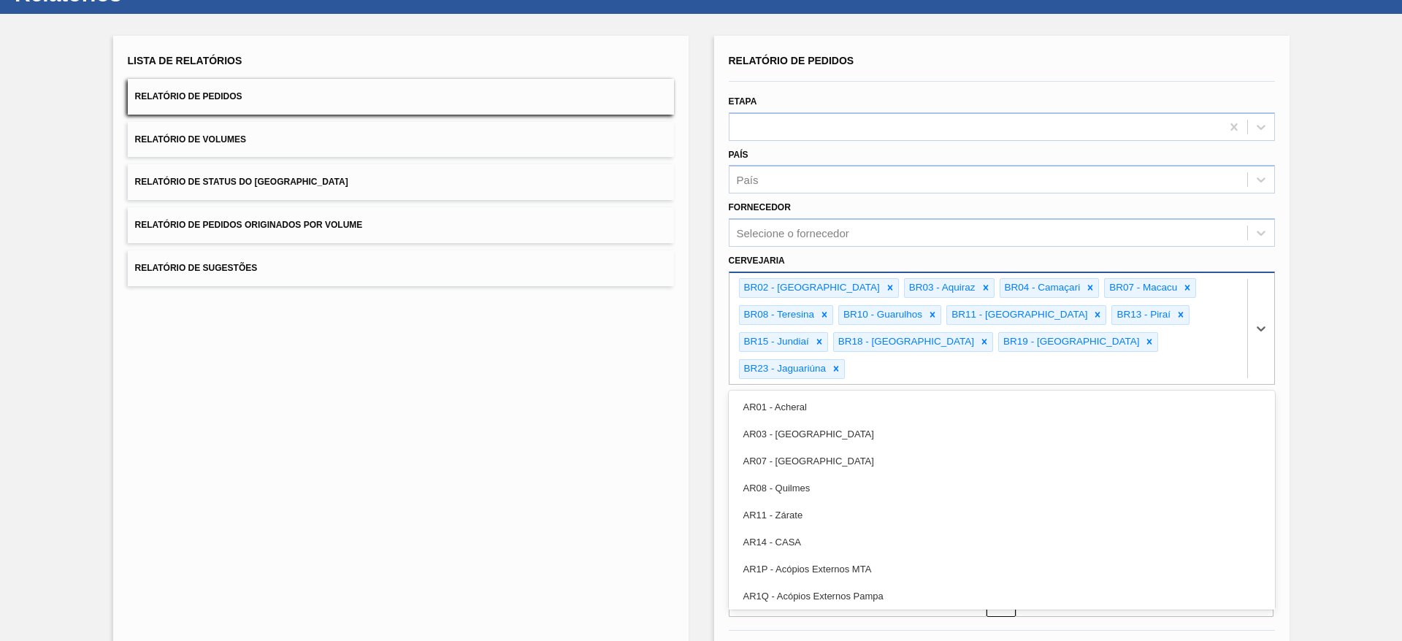
click at [987, 341] on div "BR02 - Sergipe BR03 - Aquiraz BR04 - Camaçari BR07 - Macacu BR08 - Teresina BR1…" at bounding box center [989, 328] width 518 height 111
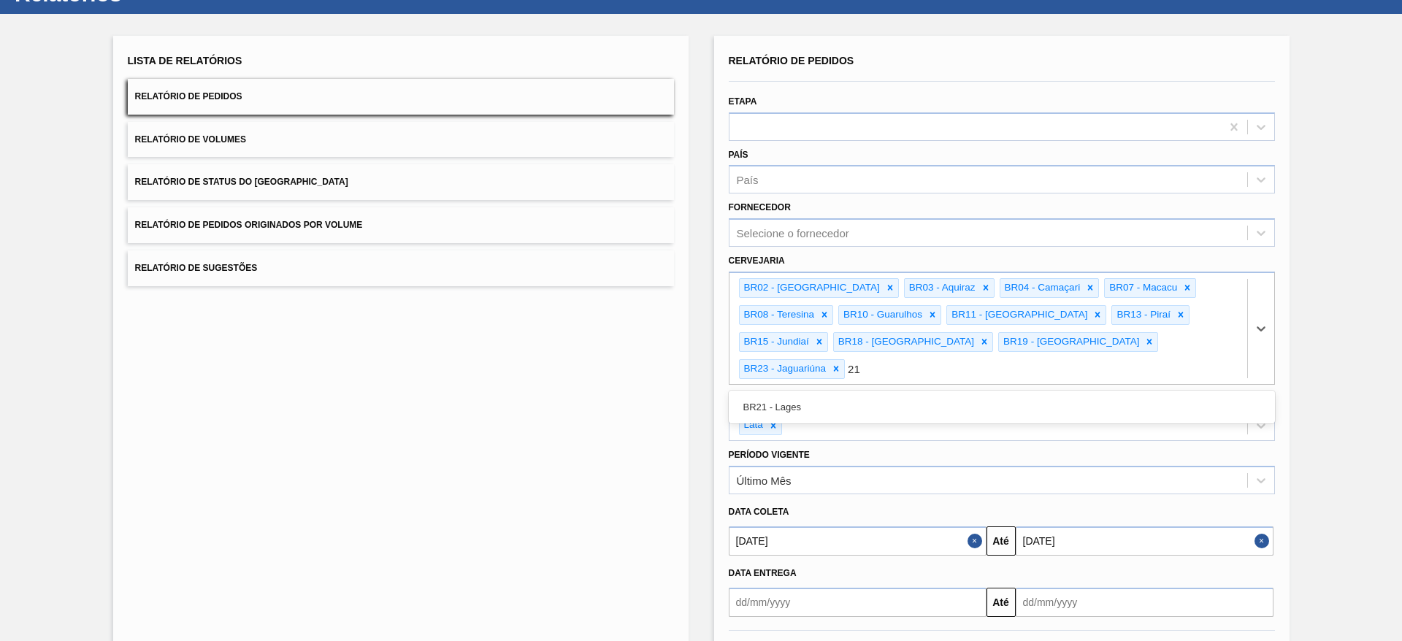
type input "21"
click at [1376, 399] on div "Lista de Relatórios Relatório de Pedidos Relatório de Volumes Relatório de Stat…" at bounding box center [701, 360] width 1402 height 692
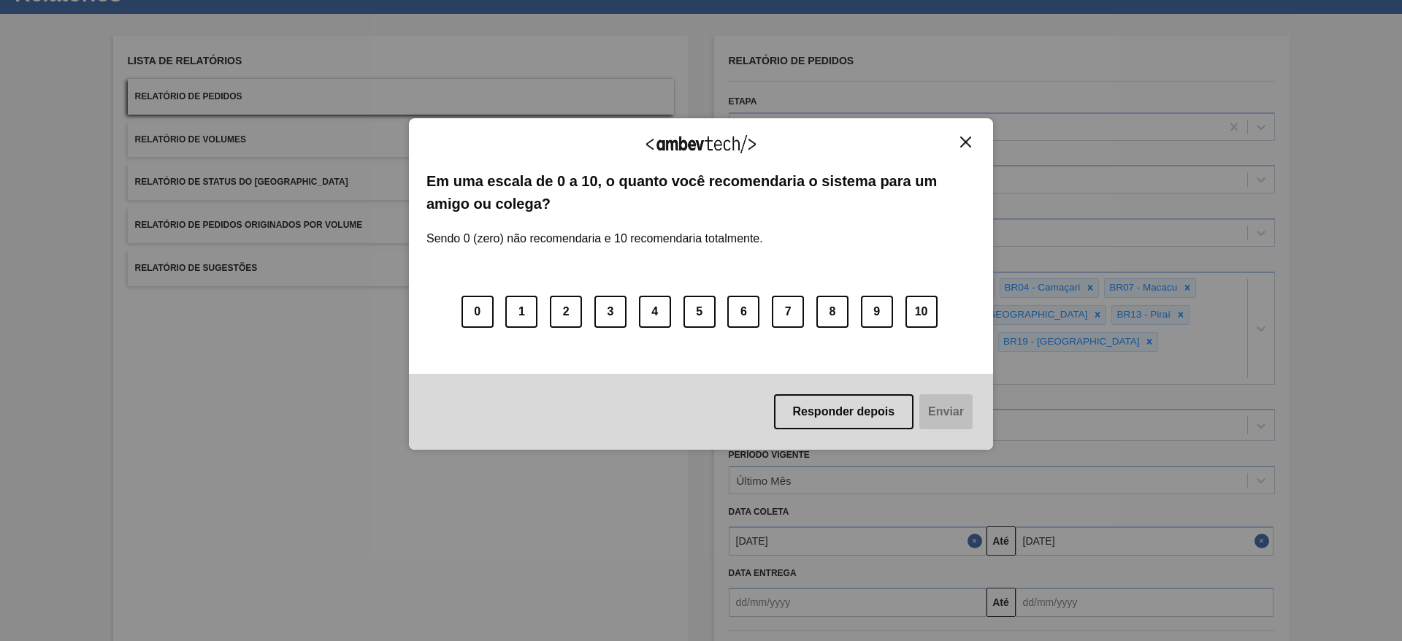
click at [967, 145] on img "Close" at bounding box center [965, 142] width 11 height 11
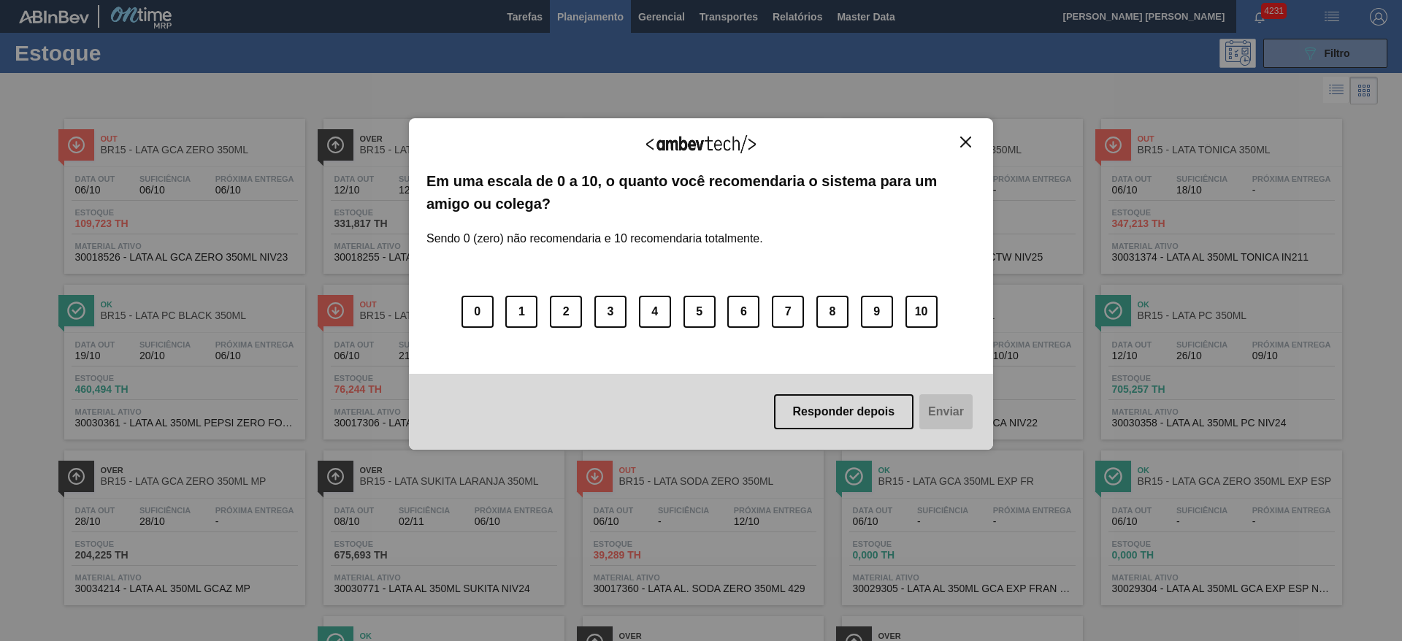
click at [963, 145] on img "Close" at bounding box center [965, 142] width 11 height 11
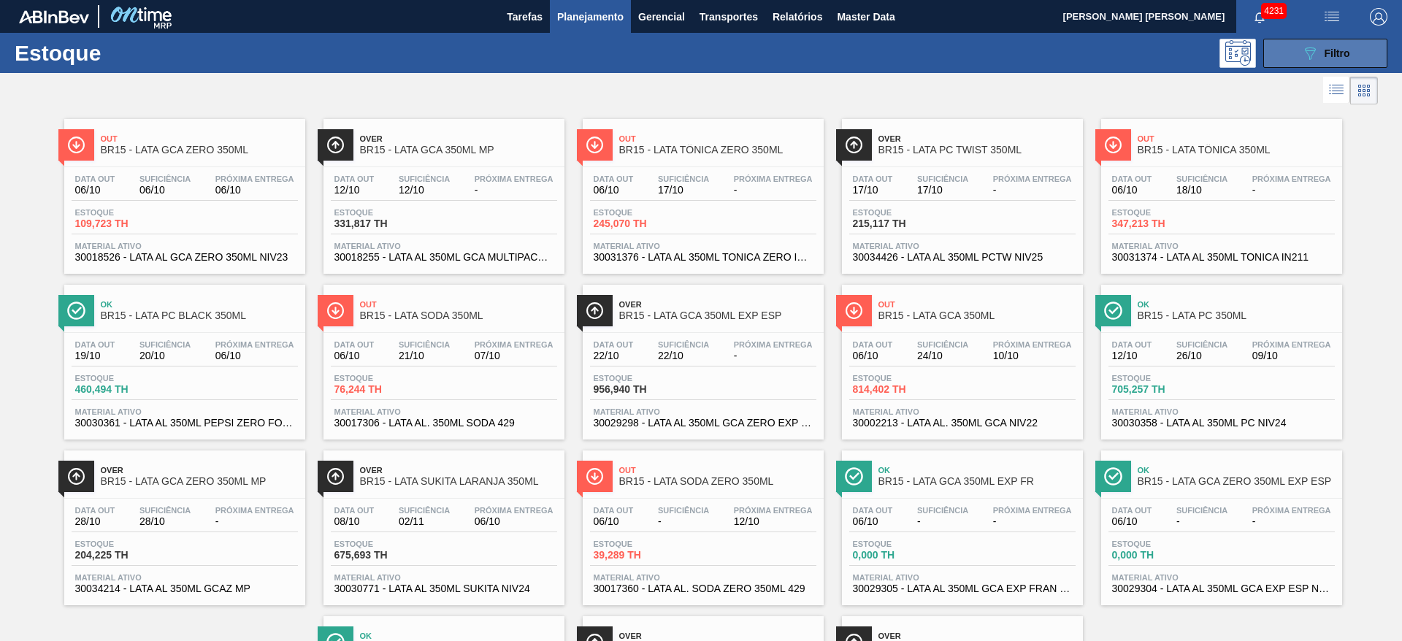
click at [1302, 53] on icon "089F7B8B-B2A5-4AFE-B5C0-19BA573D28AC" at bounding box center [1311, 54] width 18 height 18
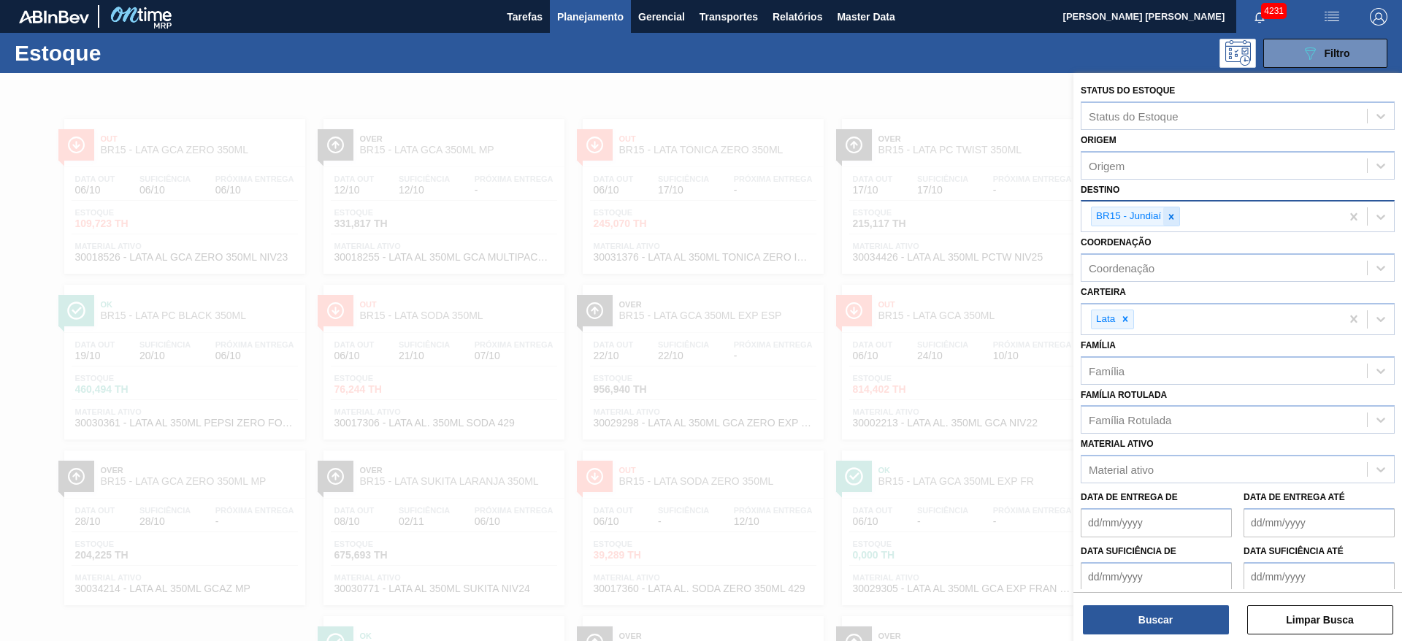
click at [1169, 221] on icon at bounding box center [1171, 217] width 10 height 10
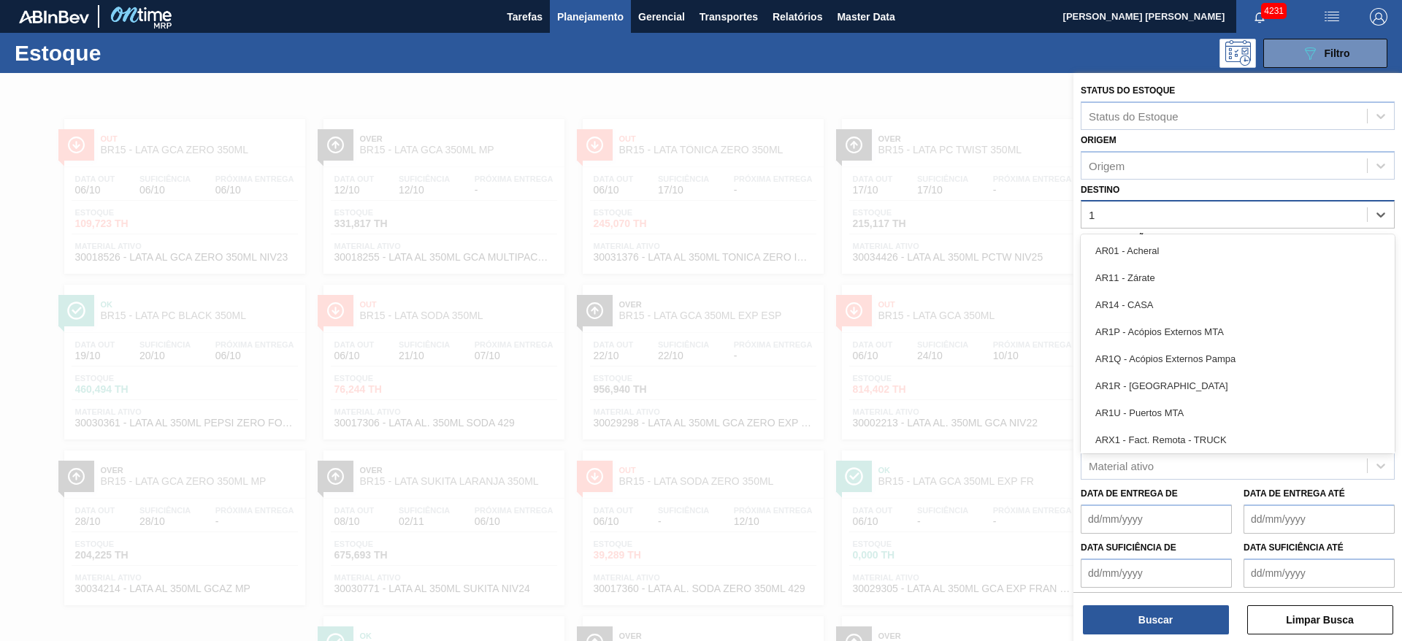
type input "16"
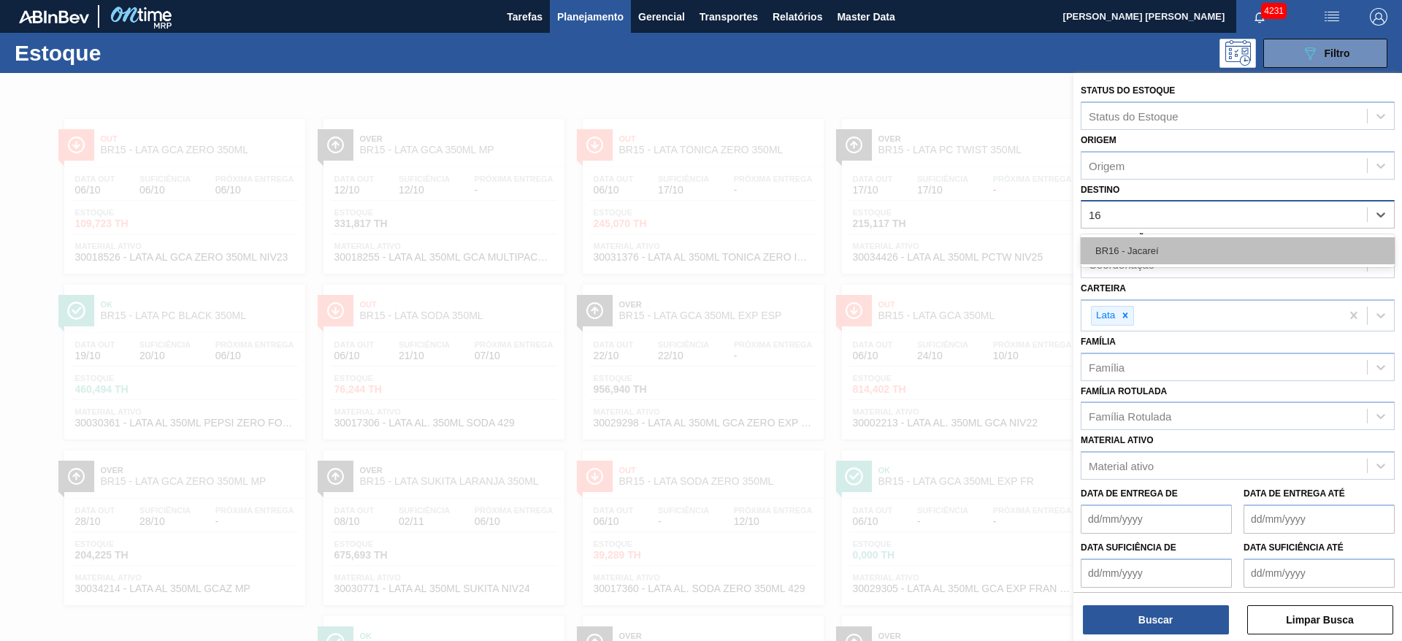
click at [1161, 251] on div "BR16 - Jacareí" at bounding box center [1238, 250] width 314 height 27
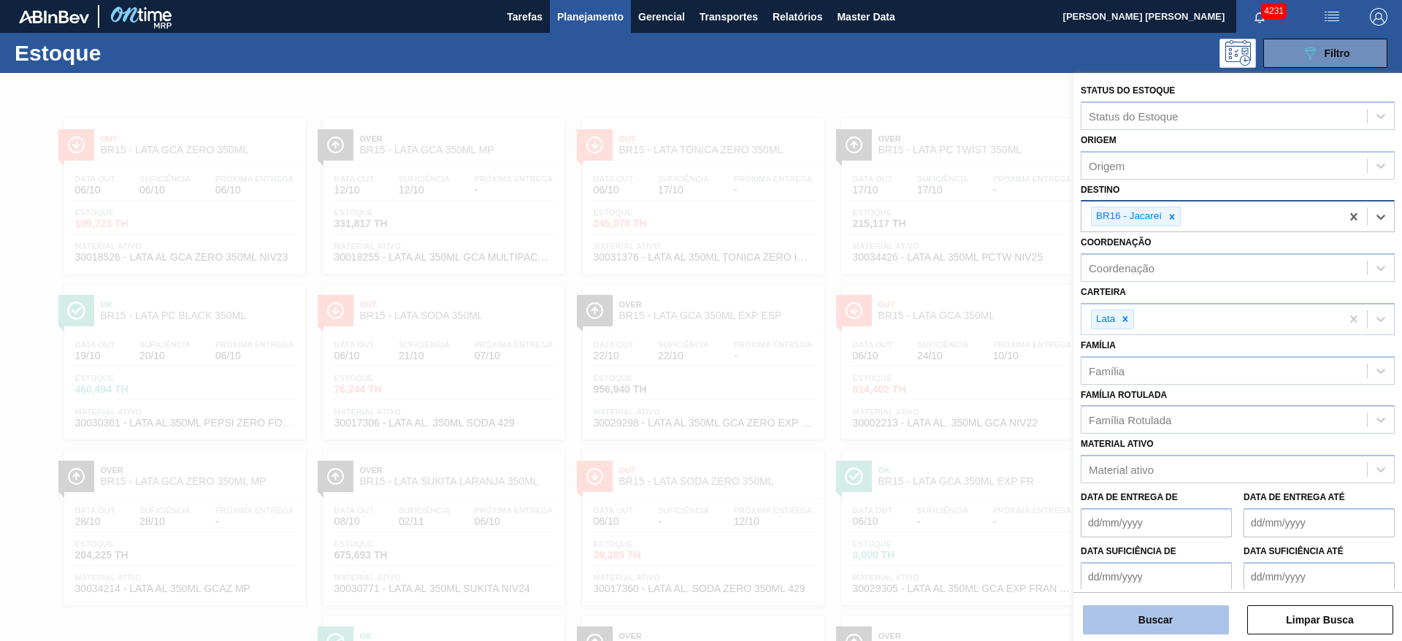
click at [1154, 622] on button "Buscar" at bounding box center [1156, 620] width 146 height 29
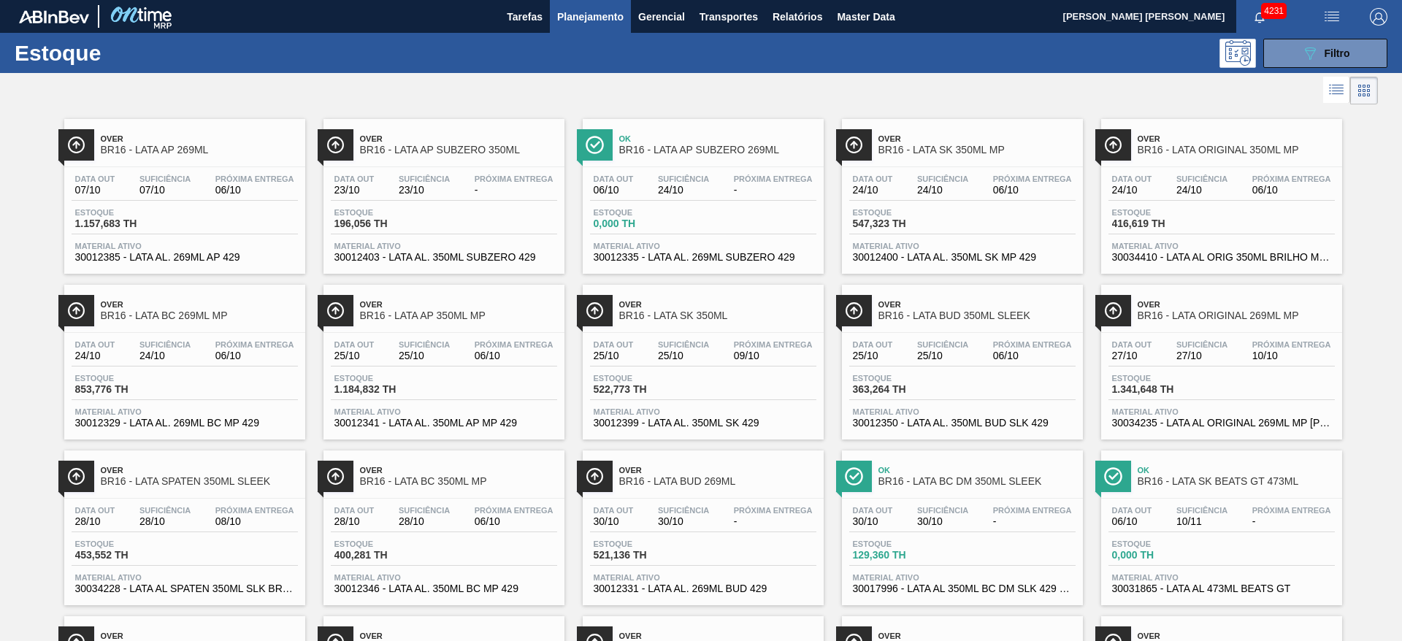
click at [755, 108] on link "Ok BR16 - LATA AP SUBZERO 269ML Data out 06/10 Suficiência 24/10 Próxima Entreg…" at bounding box center [701, 191] width 259 height 166
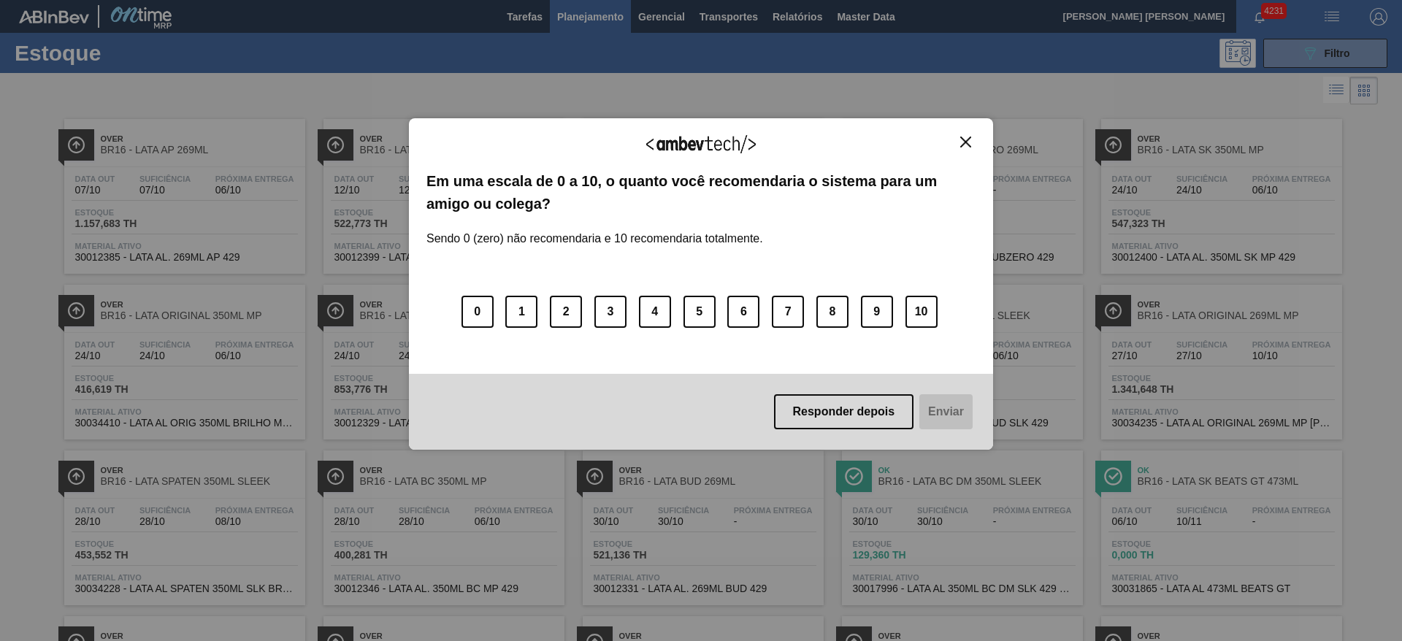
click at [964, 141] on img "Close" at bounding box center [965, 142] width 11 height 11
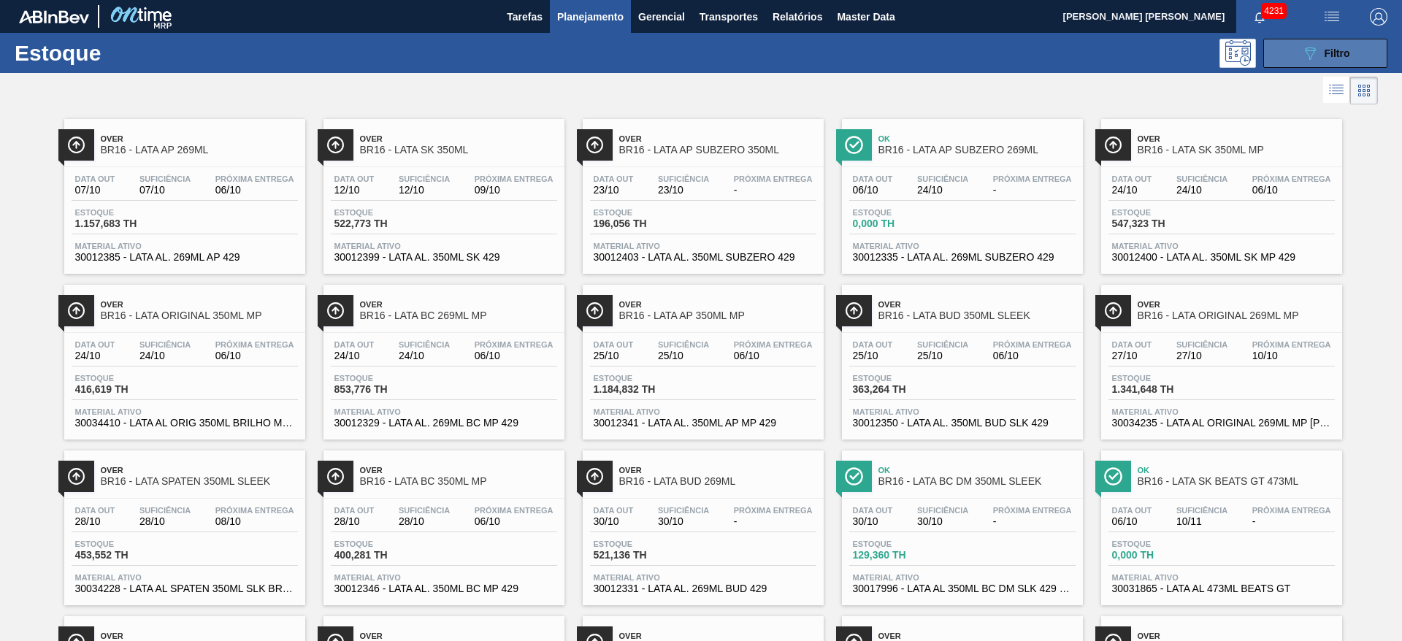
click at [1290, 50] on button "089F7B8B-B2A5-4AFE-B5C0-19BA573D28AC Filtro" at bounding box center [1326, 53] width 124 height 29
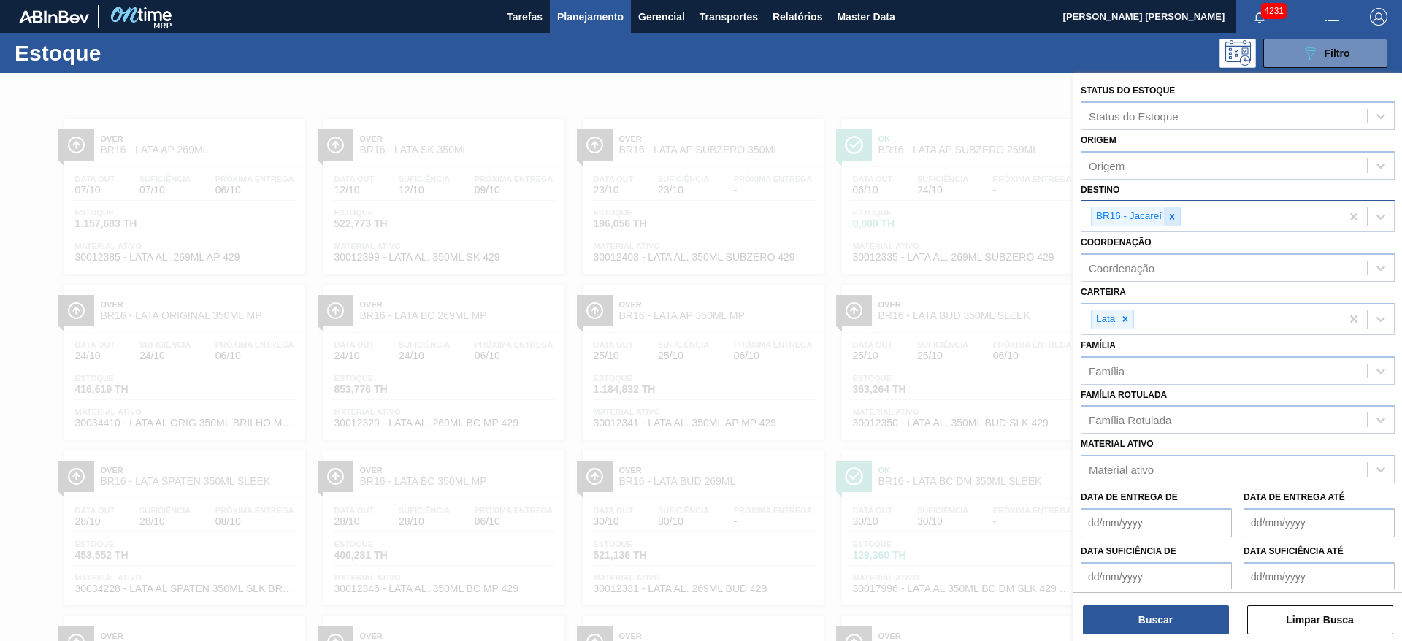
click at [1169, 213] on icon at bounding box center [1172, 217] width 10 height 10
type input "21"
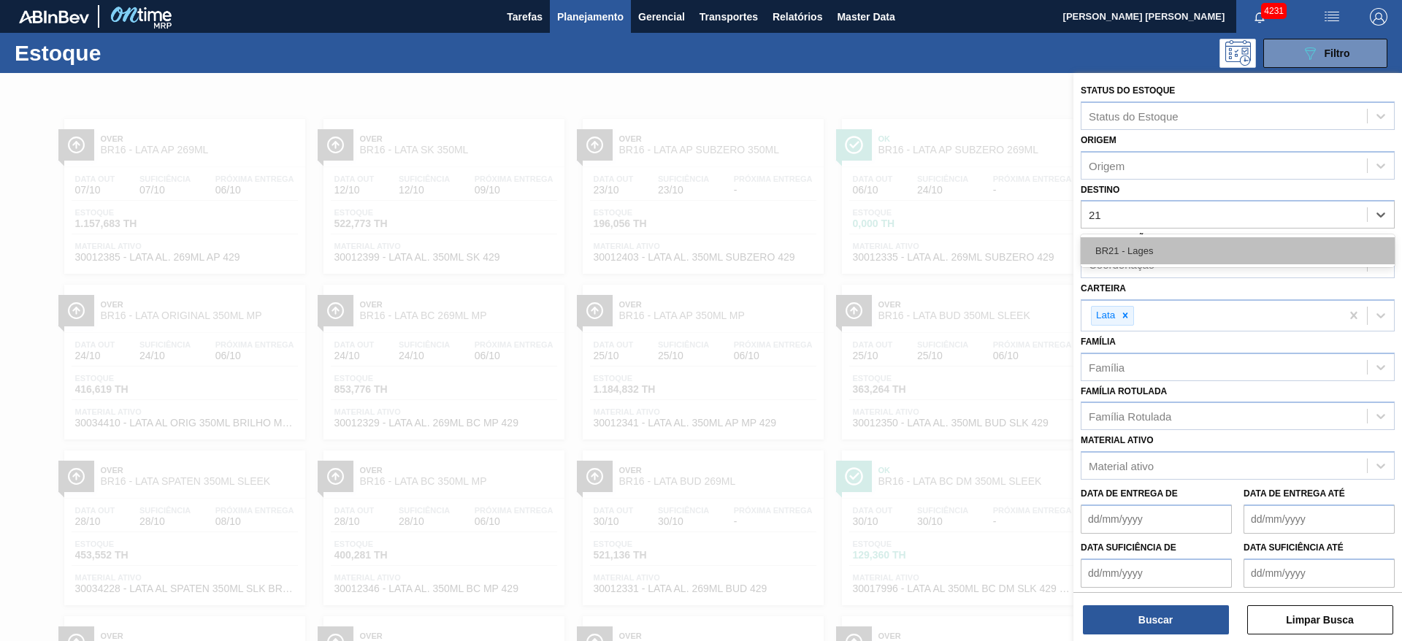
click at [1142, 242] on div "BR21 - Lages" at bounding box center [1238, 250] width 314 height 27
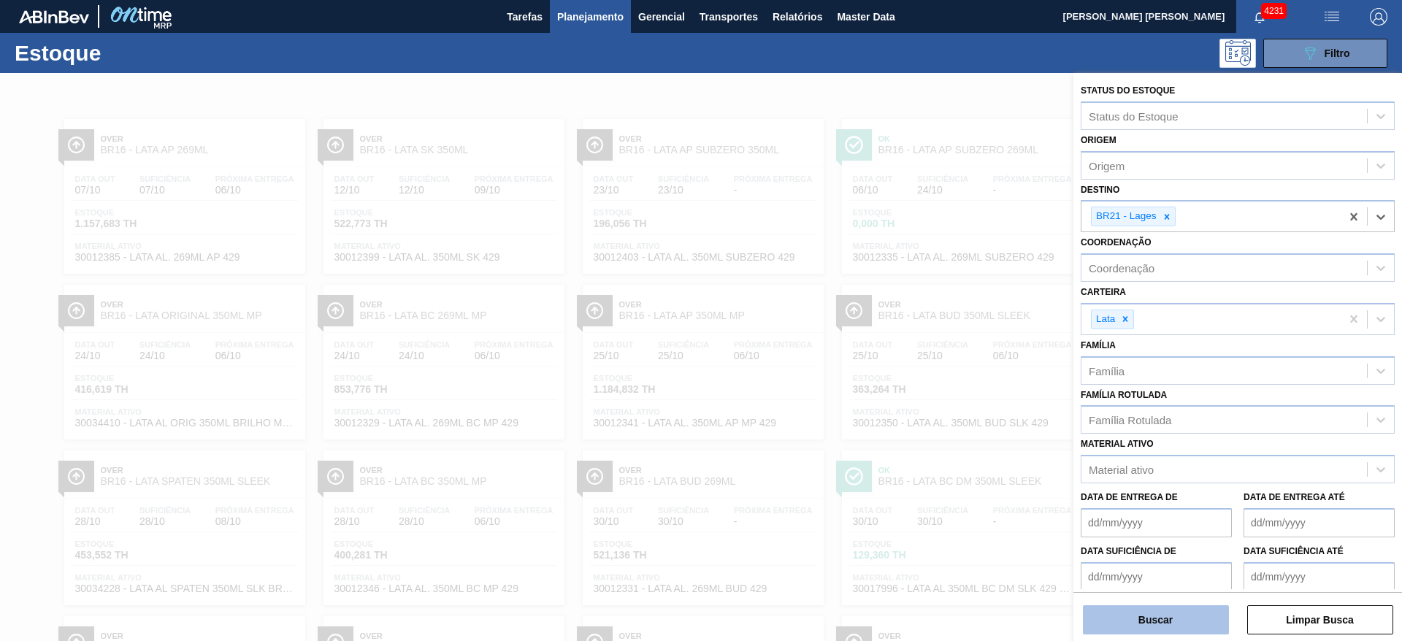
click at [1172, 609] on button "Buscar" at bounding box center [1156, 620] width 146 height 29
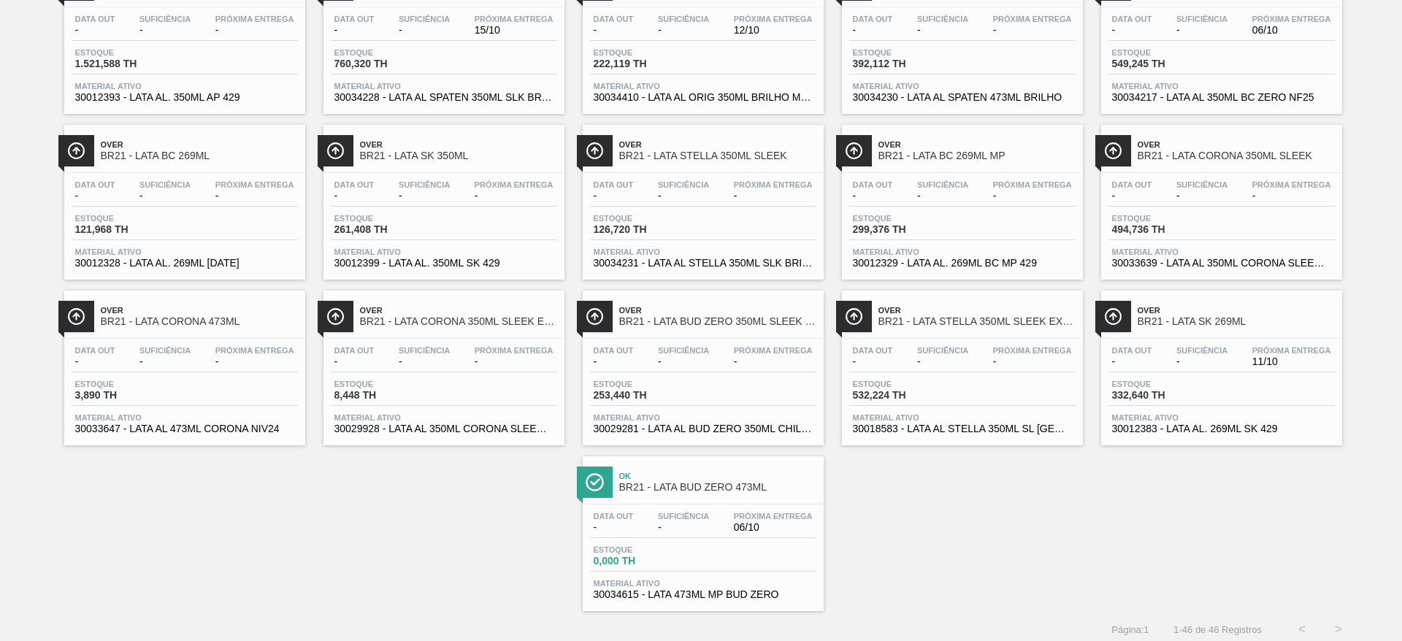
scroll to position [1161, 0]
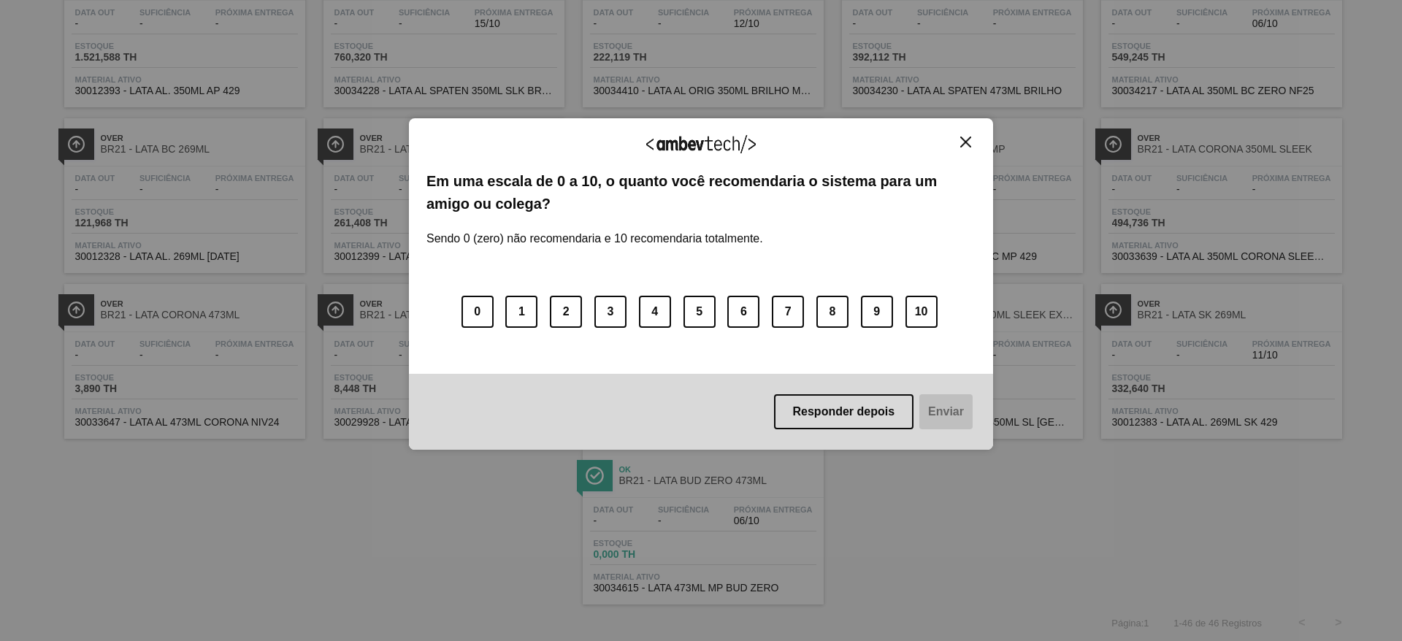
click at [963, 145] on img "Close" at bounding box center [965, 142] width 11 height 11
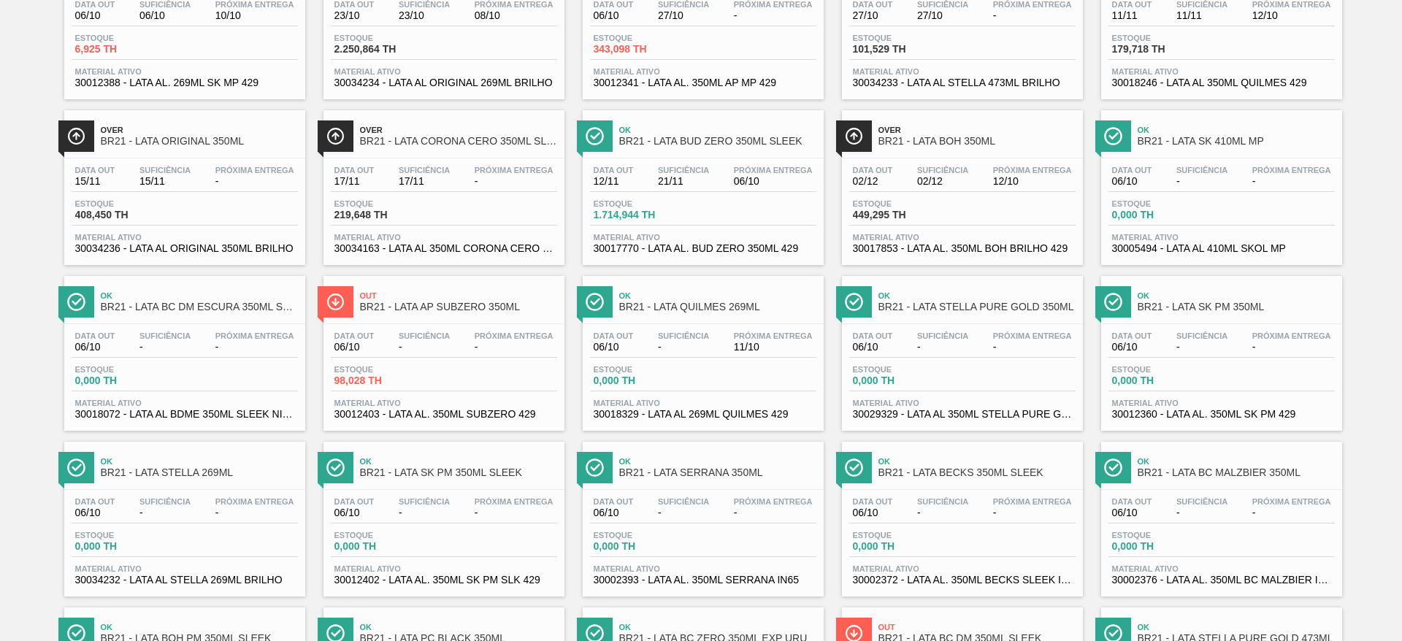
scroll to position [0, 0]
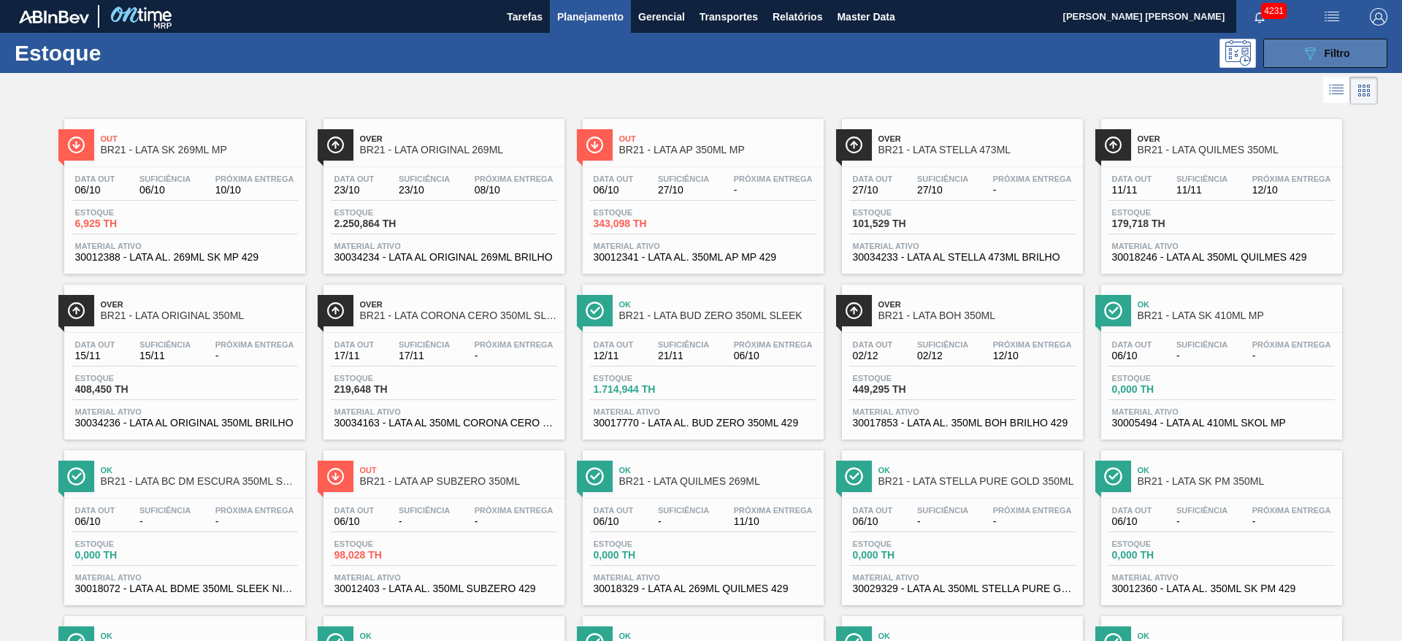
click at [1288, 43] on button "089F7B8B-B2A5-4AFE-B5C0-19BA573D28AC Filtro" at bounding box center [1326, 53] width 124 height 29
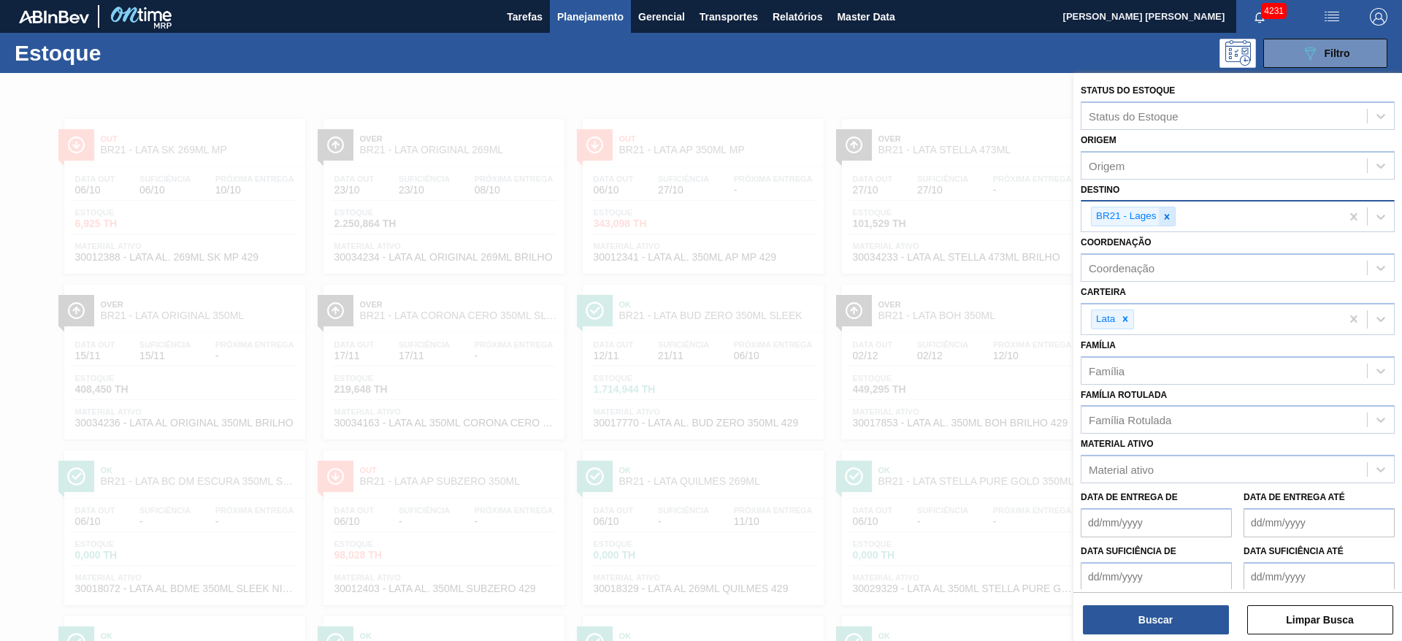
click at [1172, 215] on icon at bounding box center [1167, 217] width 10 height 10
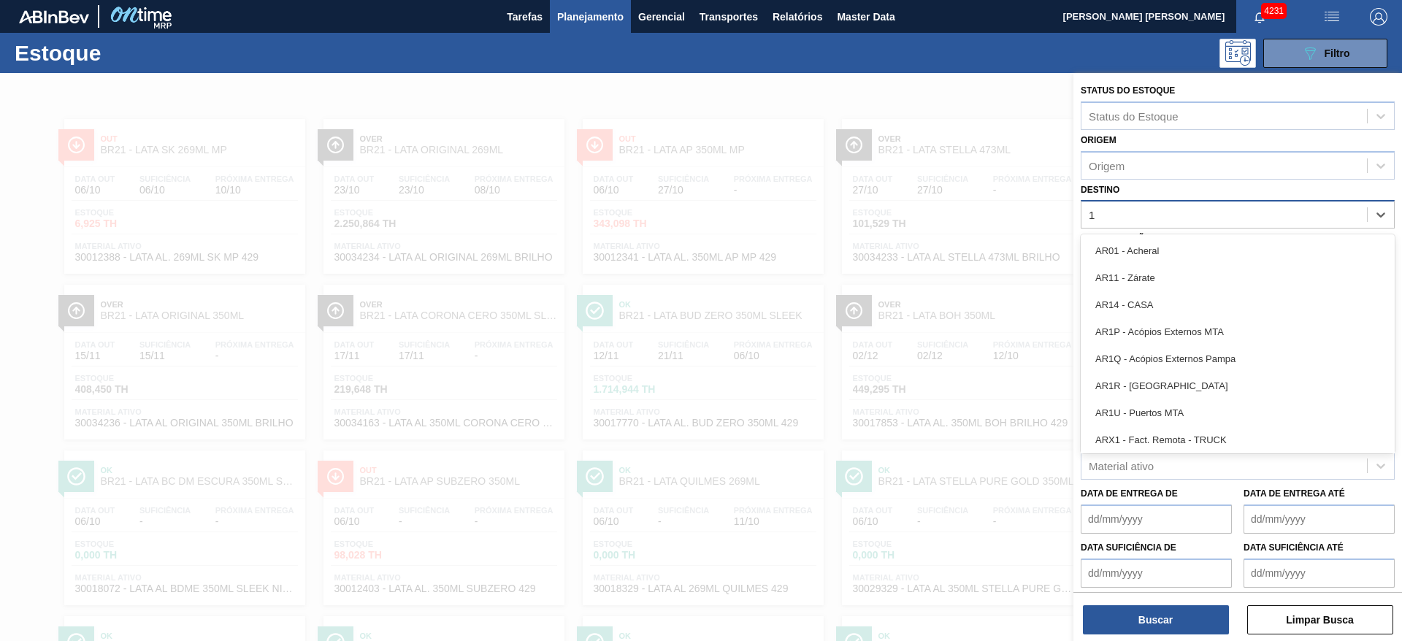
type input "16"
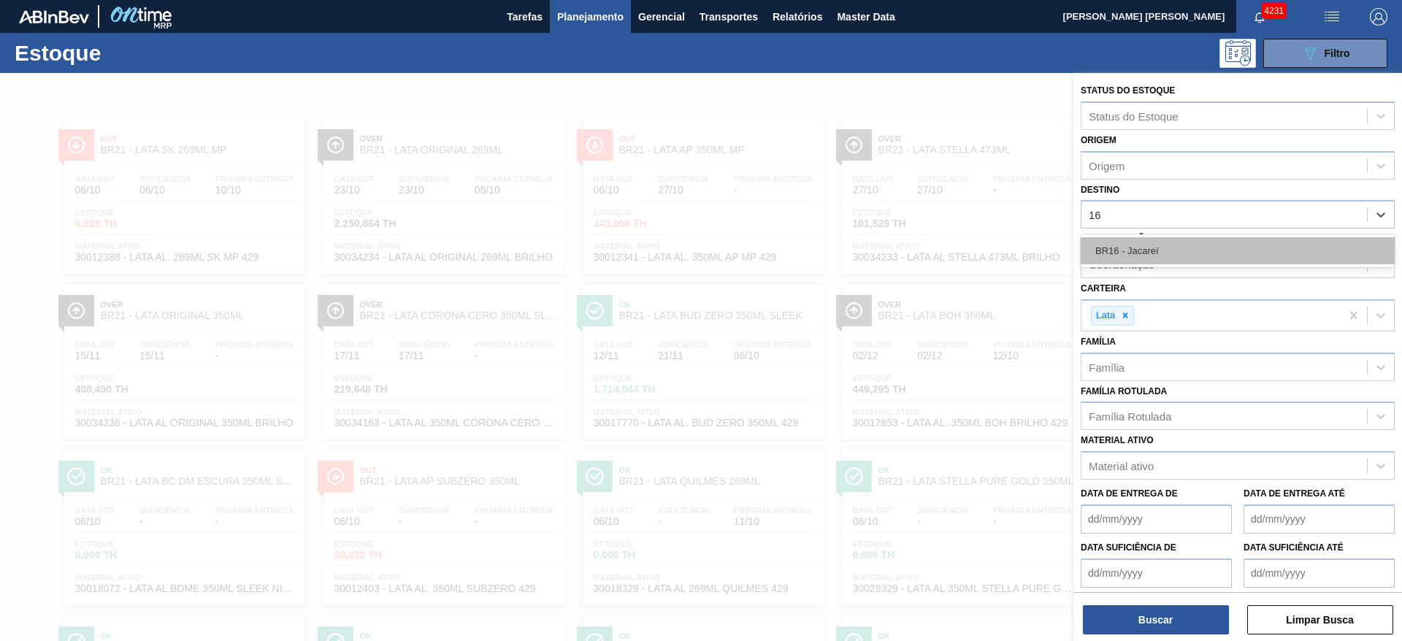
click at [1142, 256] on div "BR16 - Jacareí" at bounding box center [1238, 250] width 314 height 27
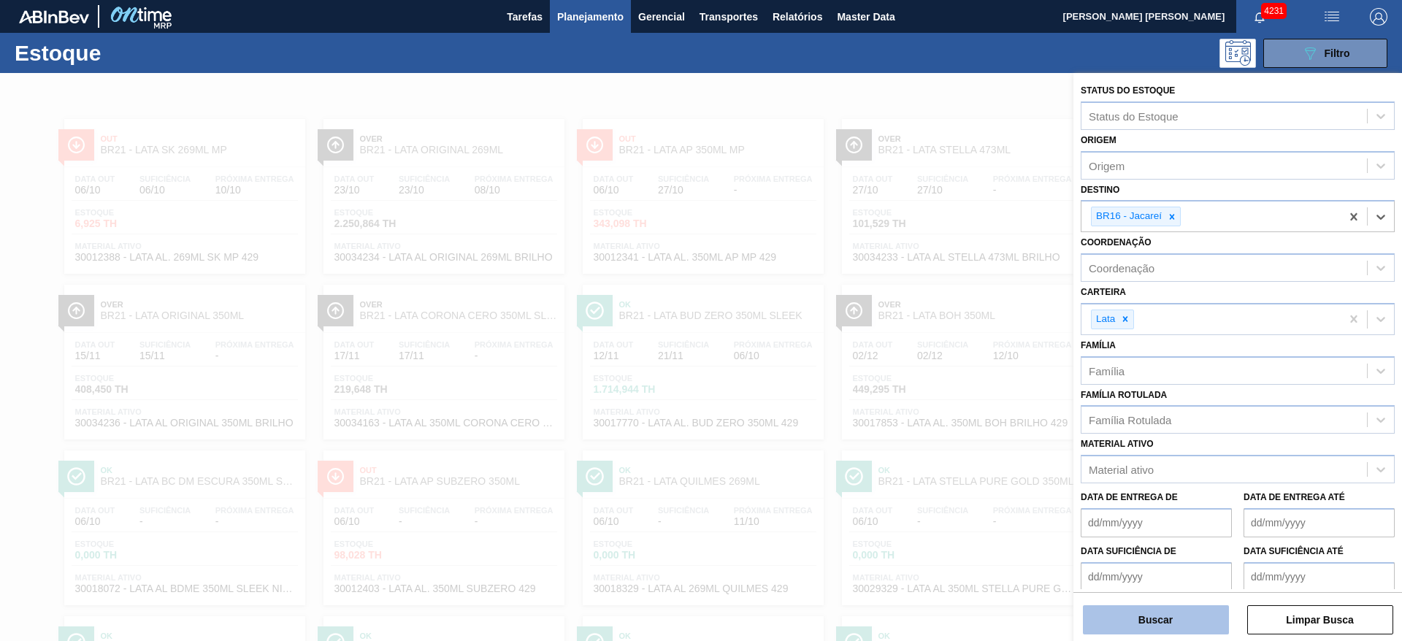
click at [1135, 618] on button "Buscar" at bounding box center [1156, 620] width 146 height 29
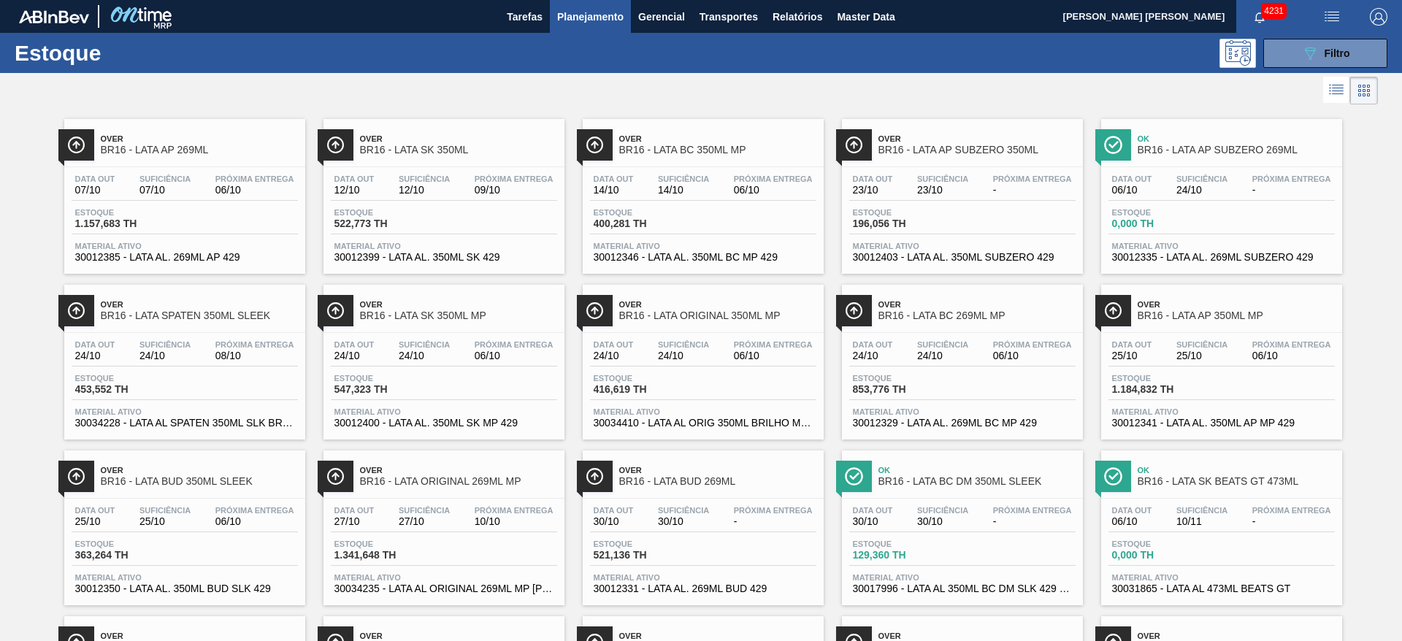
click at [706, 310] on span "BR16 - LATA ORIGINAL 350ML MP" at bounding box center [717, 315] width 197 height 11
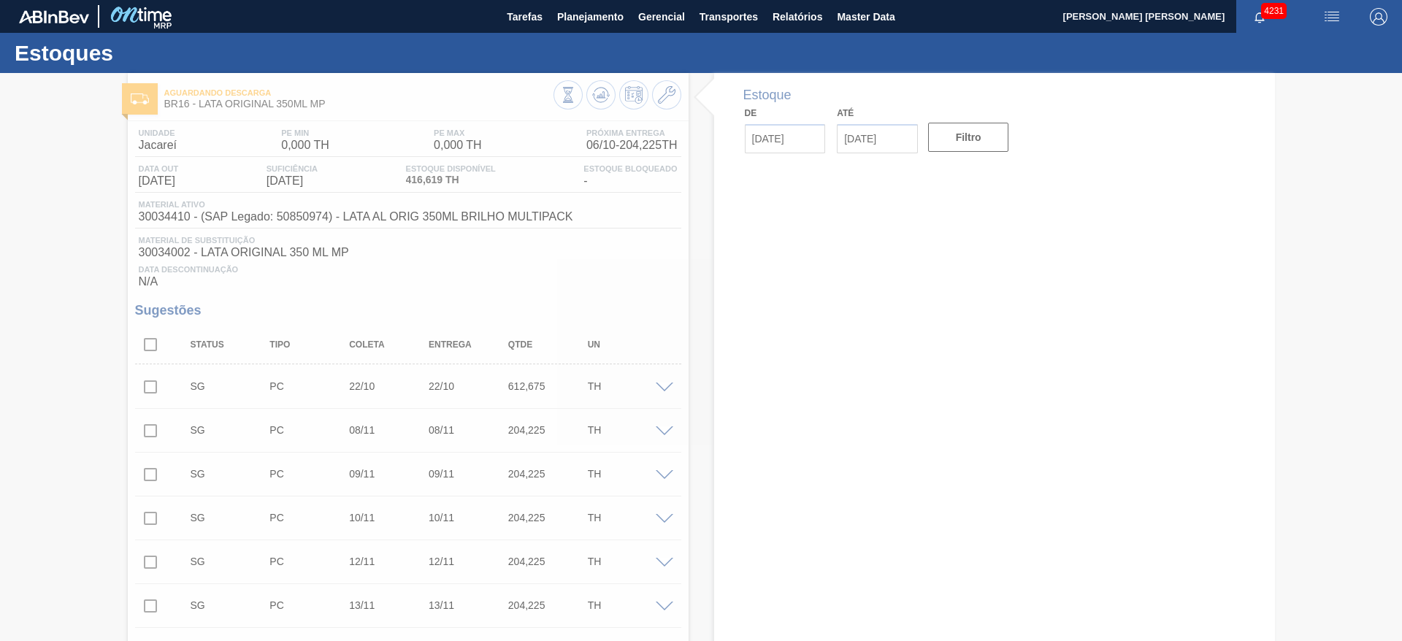
type input "[DATE]"
type input "31/10/2025"
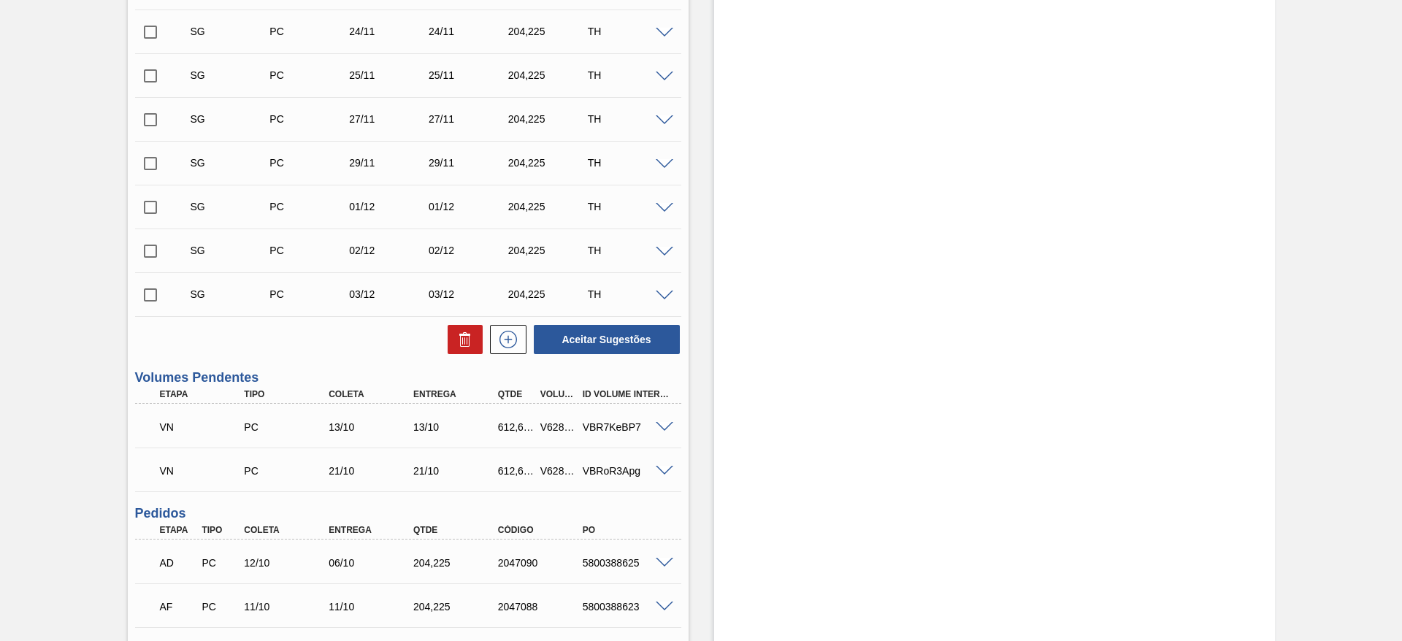
scroll to position [987, 0]
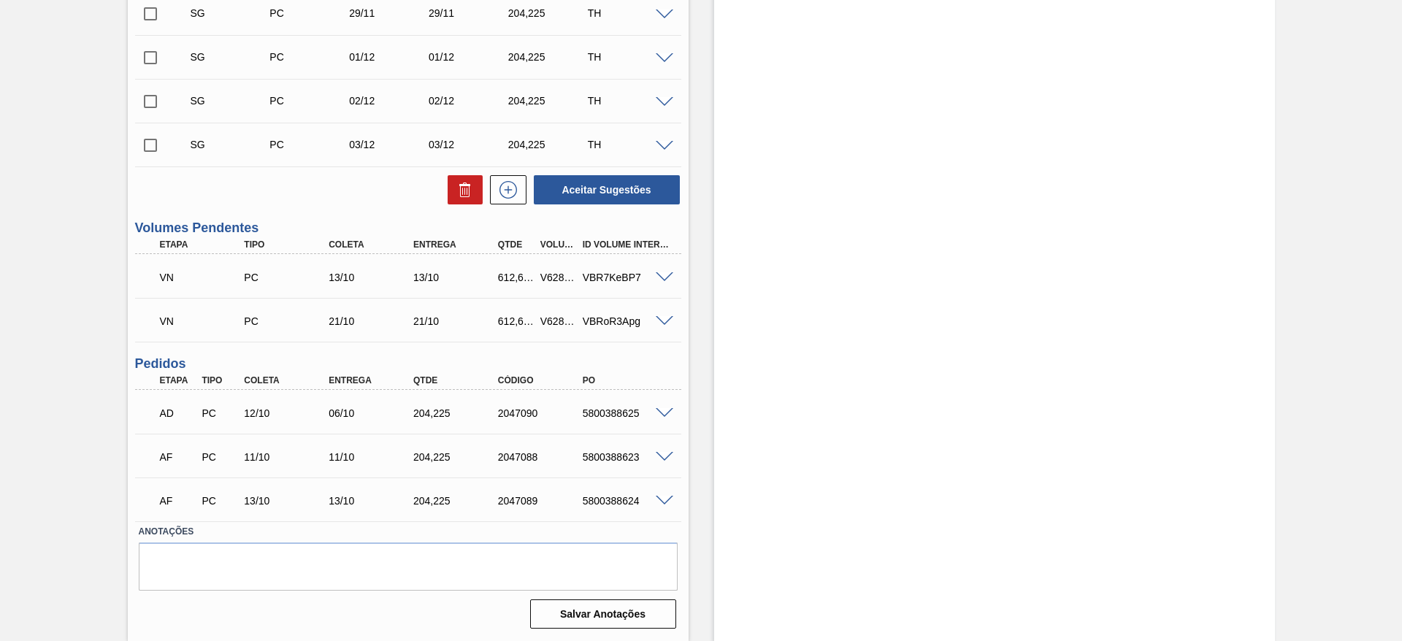
click at [661, 415] on span at bounding box center [665, 413] width 18 height 11
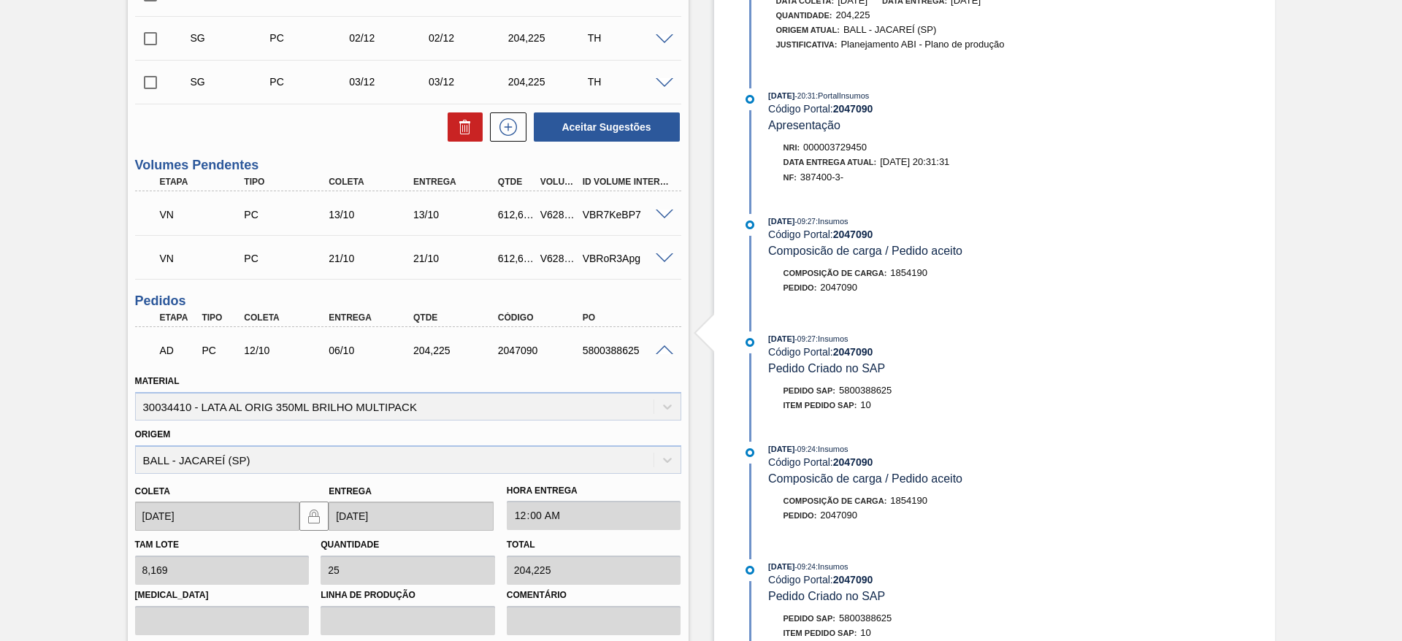
scroll to position [1096, 0]
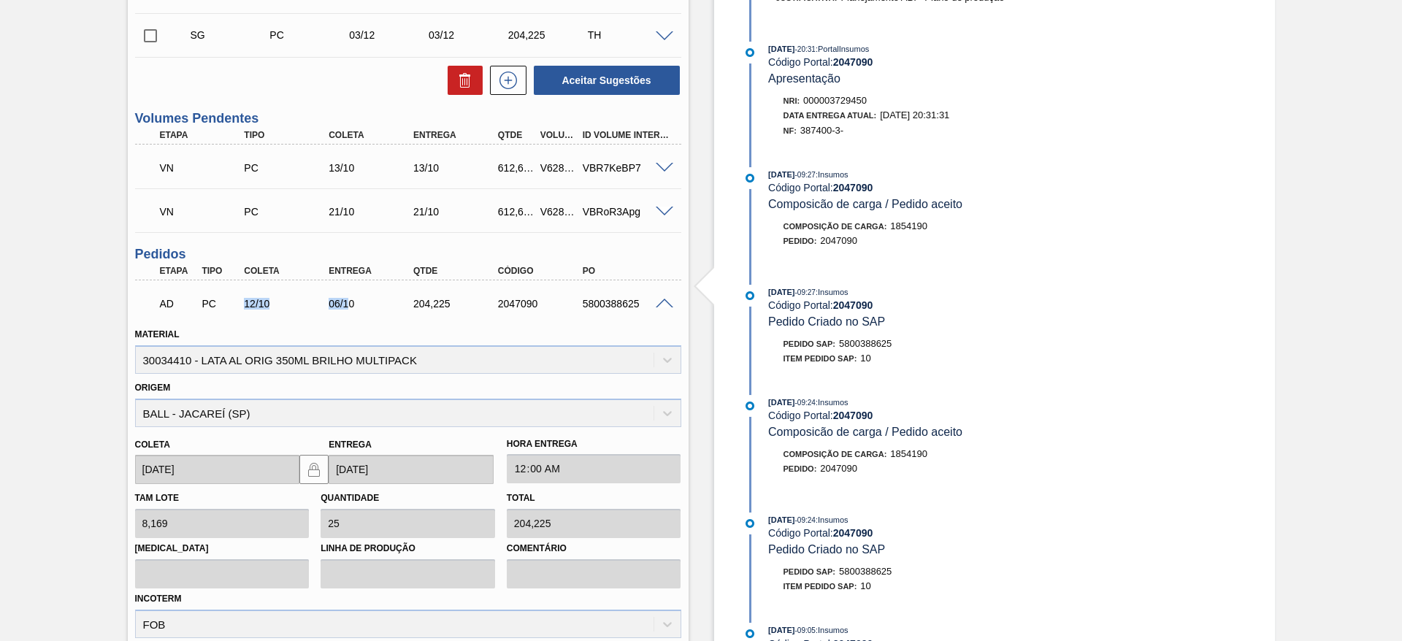
drag, startPoint x: 342, startPoint y: 301, endPoint x: 351, endPoint y: 321, distance: 22.3
click at [248, 308] on div "AD PC 12/10 06/10 204,225 2047090 5800388625" at bounding box center [404, 302] width 508 height 29
click at [379, 305] on div "06/10" at bounding box center [372, 304] width 95 height 12
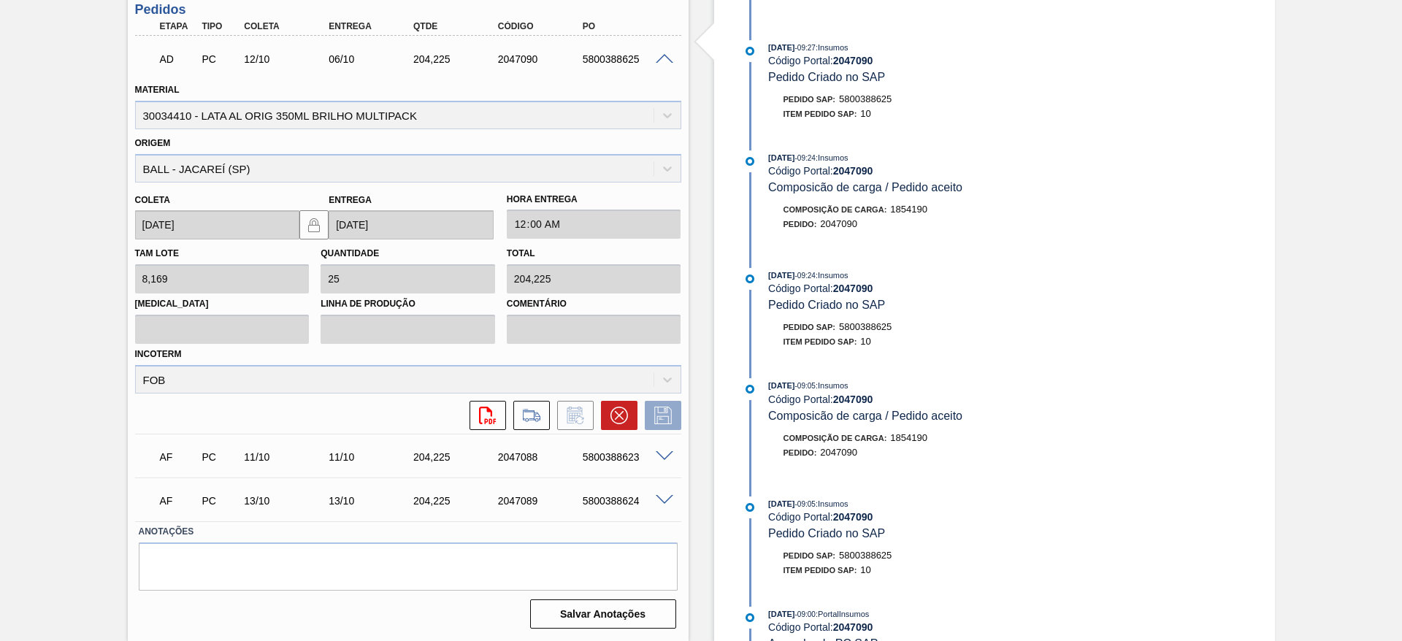
scroll to position [1231, 0]
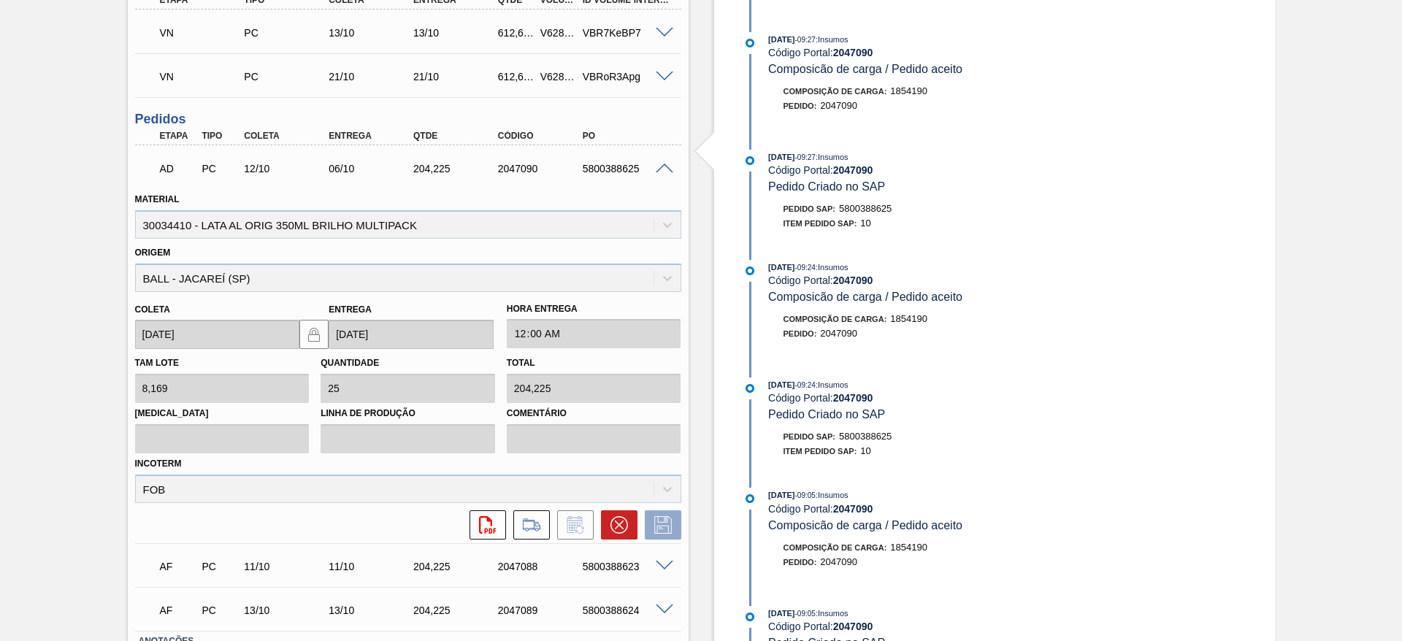
click at [606, 167] on div "5800388625" at bounding box center [626, 169] width 95 height 12
copy div "5800388625"
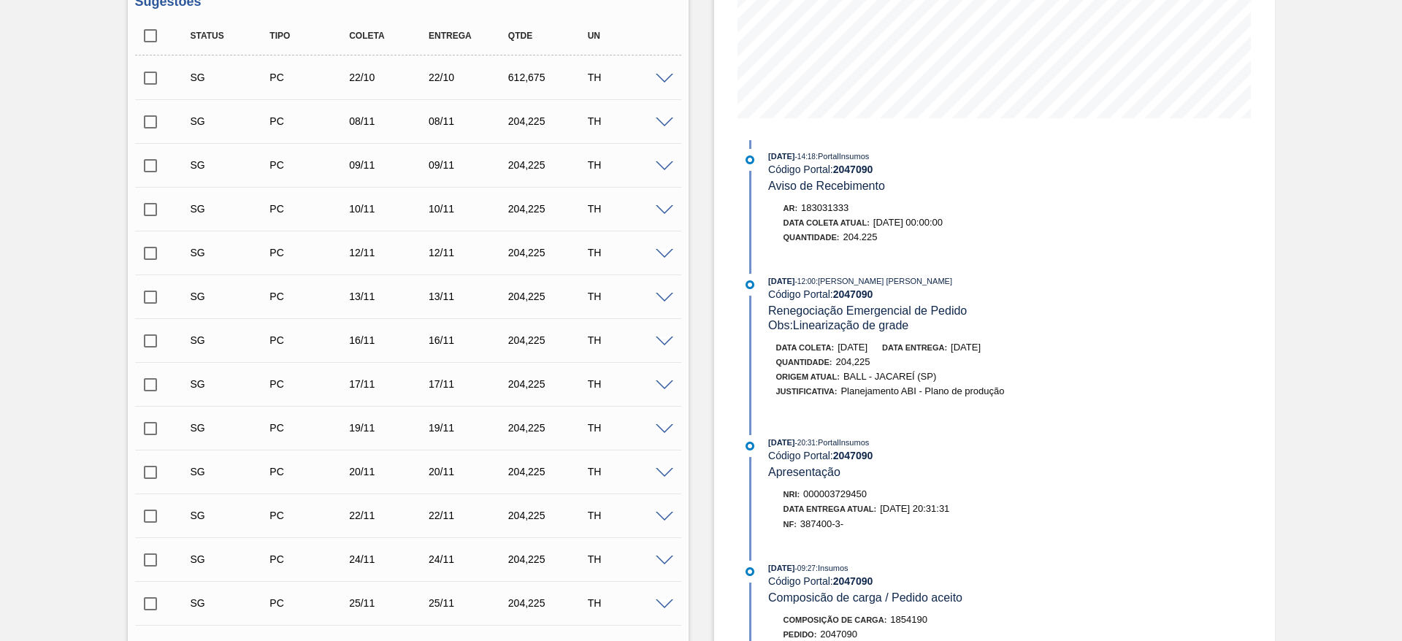
scroll to position [355, 0]
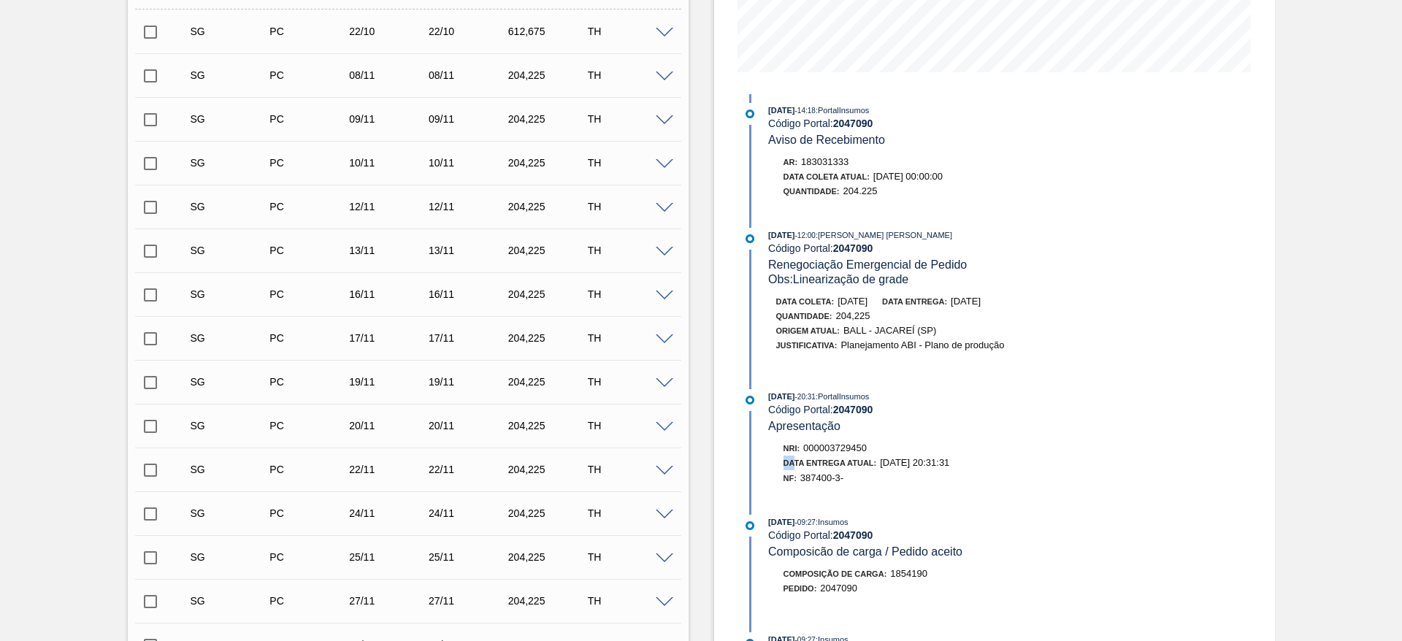
drag, startPoint x: 877, startPoint y: 451, endPoint x: 795, endPoint y: 457, distance: 82.0
click at [795, 457] on div "Nri: 000003729450 Data Entrega Atual: 04/10/2025 20:31:31 NF: 387400-3-" at bounding box center [942, 463] width 347 height 44
drag, startPoint x: 810, startPoint y: 393, endPoint x: 764, endPoint y: 399, distance: 46.4
click at [764, 399] on div "04/10/2025 - 20:31 : PortalInsumos Código Portal: 2047090 Apresentação" at bounding box center [928, 411] width 376 height 45
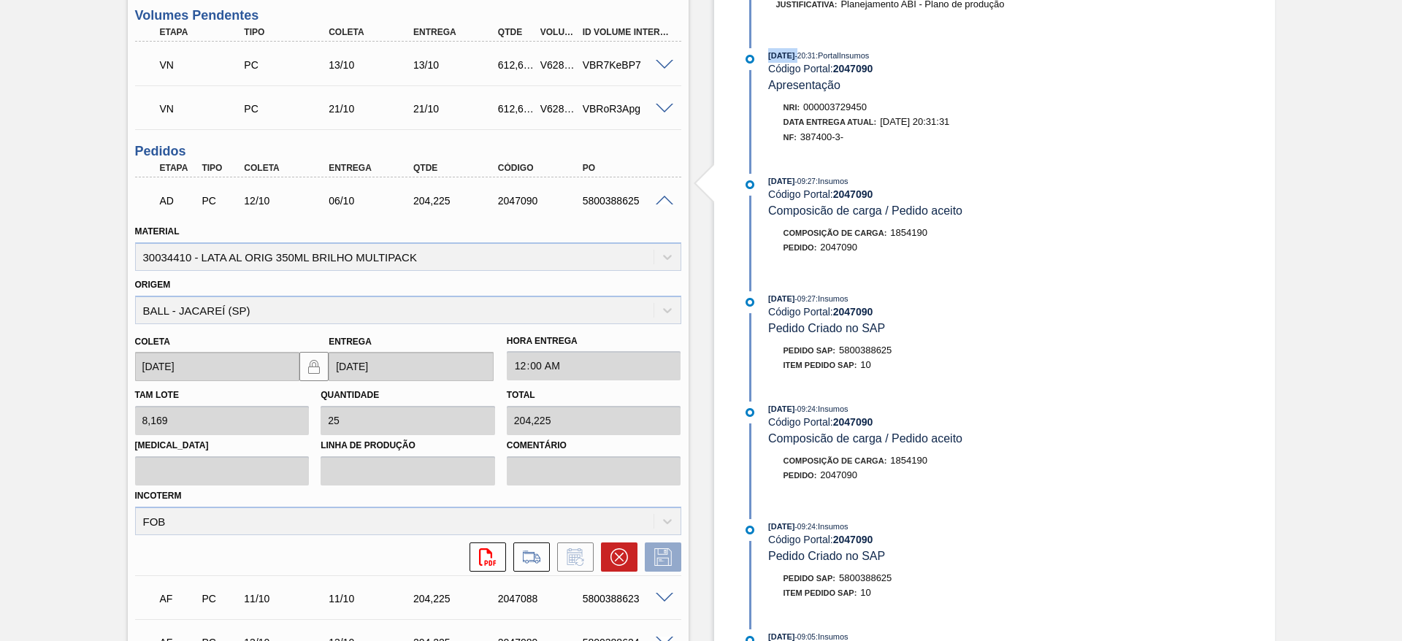
scroll to position [1205, 0]
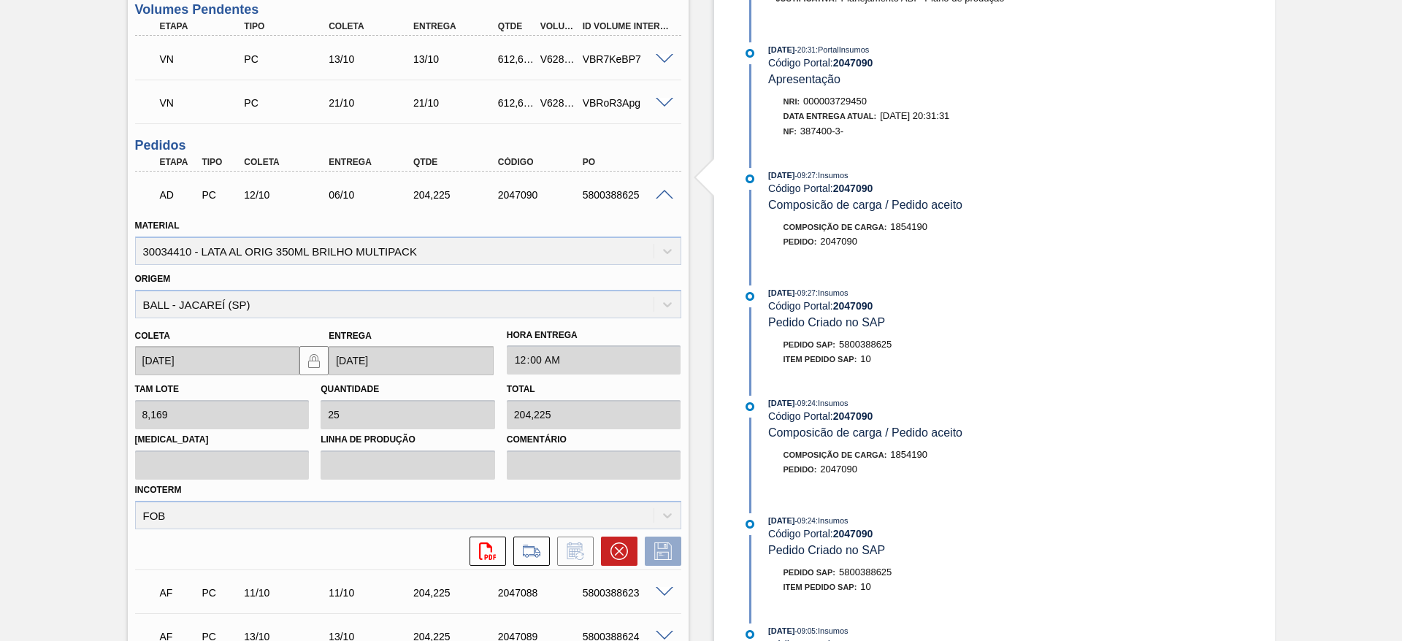
click at [665, 194] on span at bounding box center [665, 195] width 18 height 11
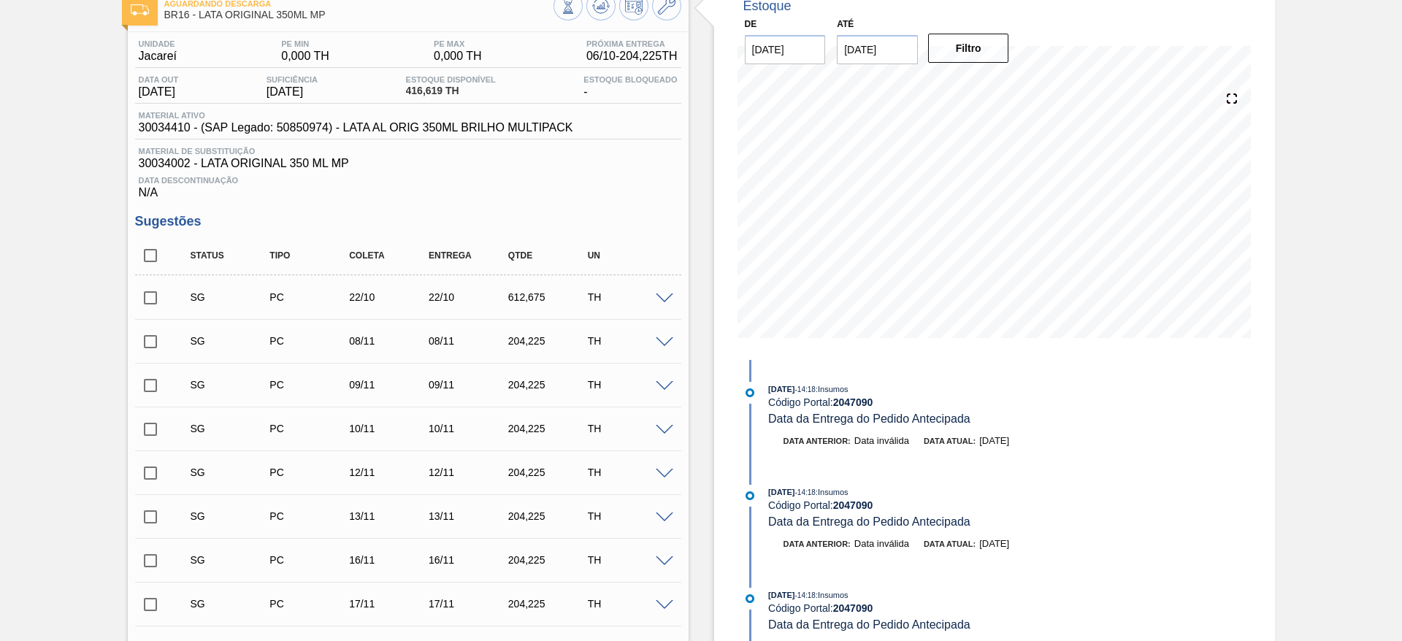
scroll to position [0, 0]
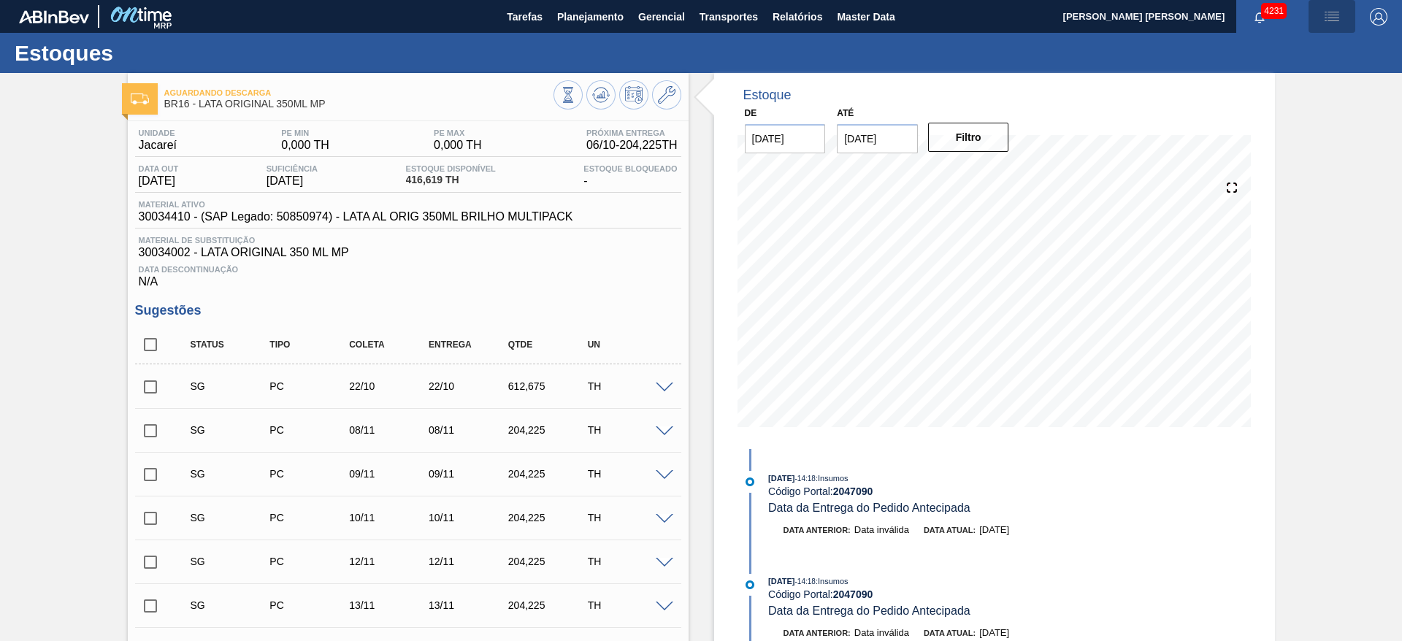
click at [1334, 23] on img "button" at bounding box center [1333, 17] width 18 height 18
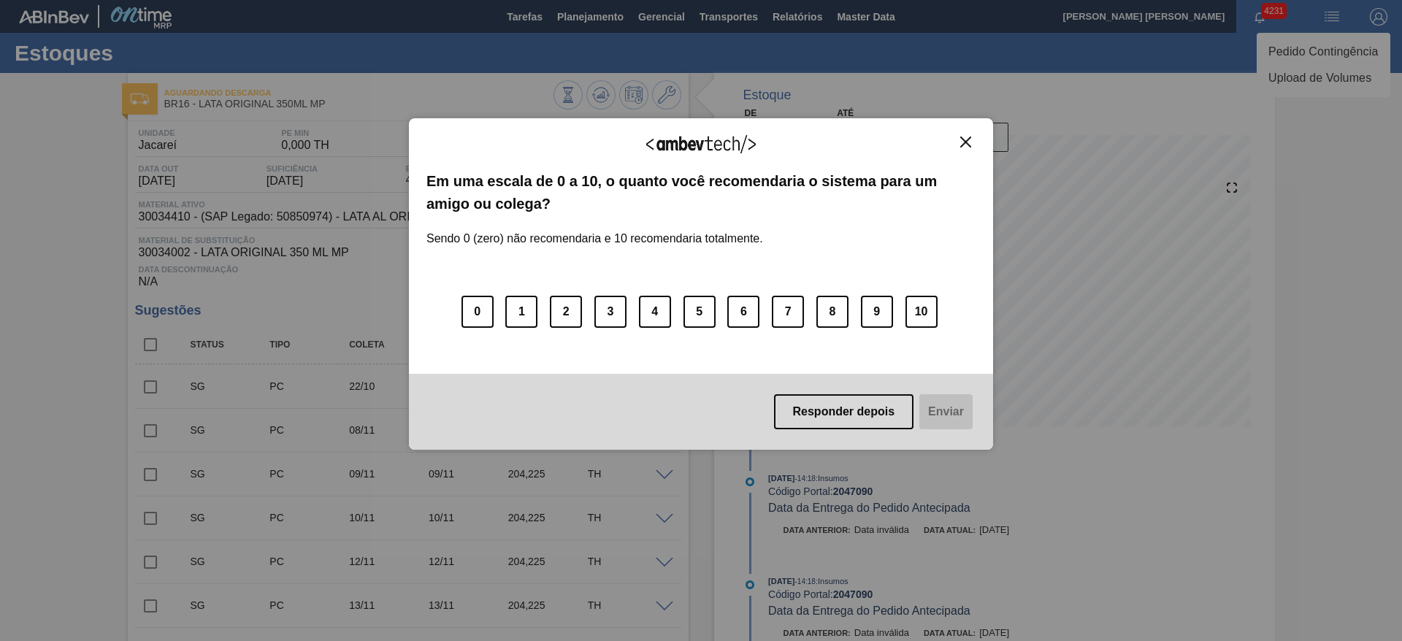
click at [968, 141] on img "Close" at bounding box center [965, 142] width 11 height 11
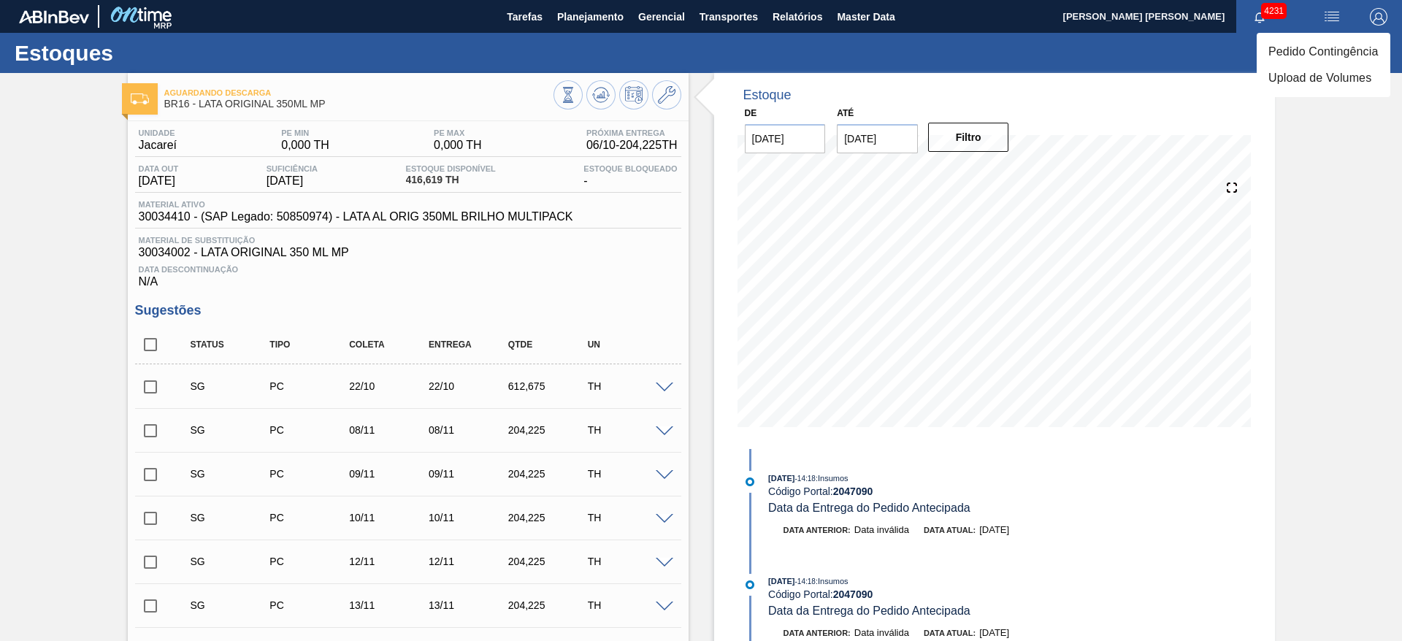
click at [1308, 54] on li "Pedido Contingência" at bounding box center [1324, 52] width 134 height 26
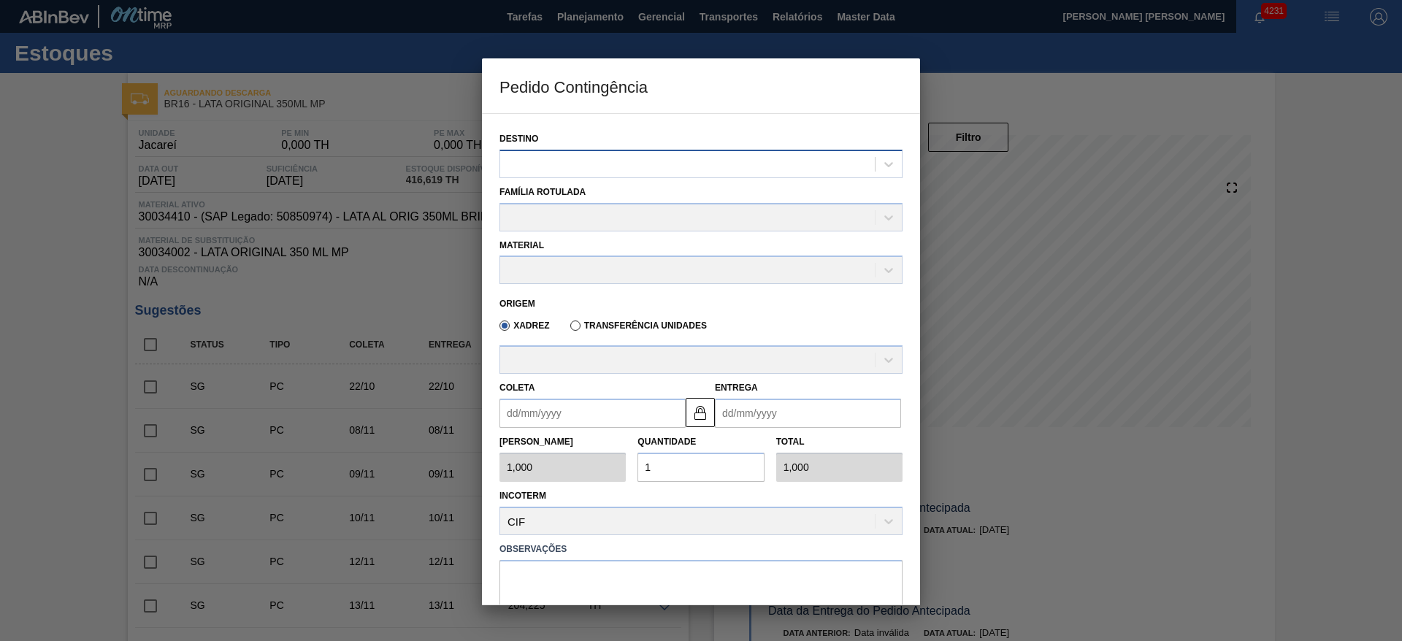
click at [638, 160] on div at bounding box center [687, 163] width 375 height 21
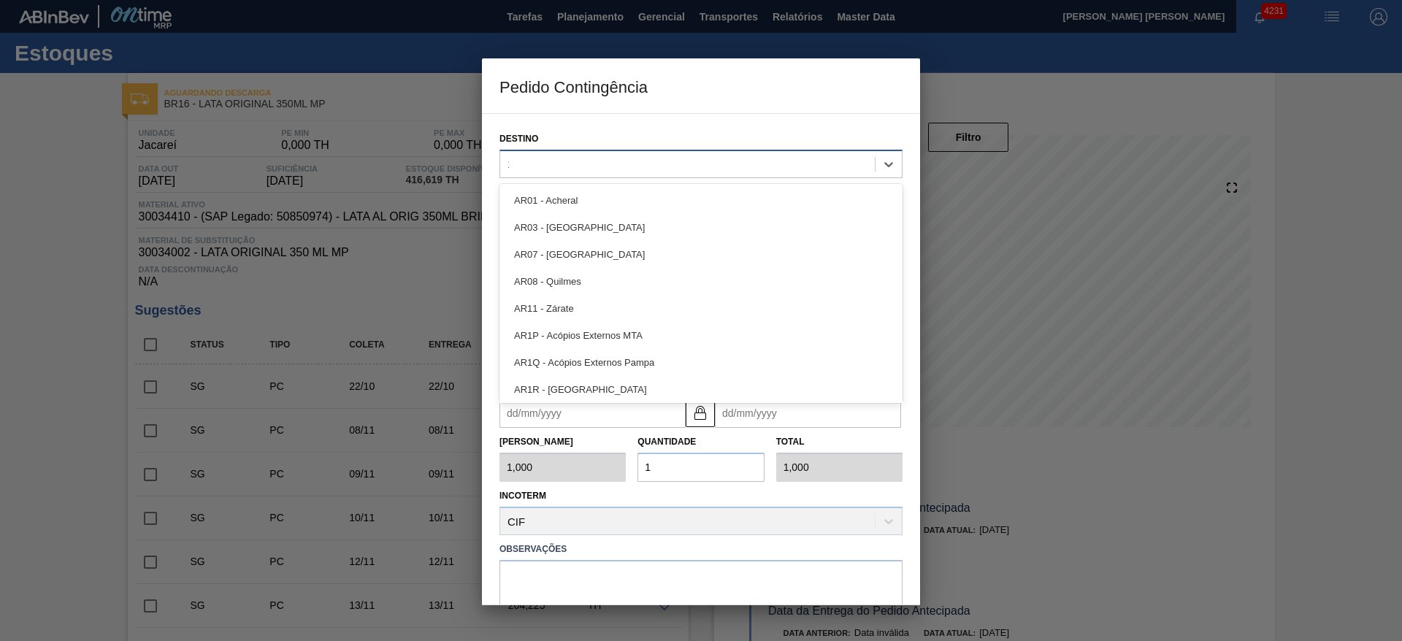
type input "16"
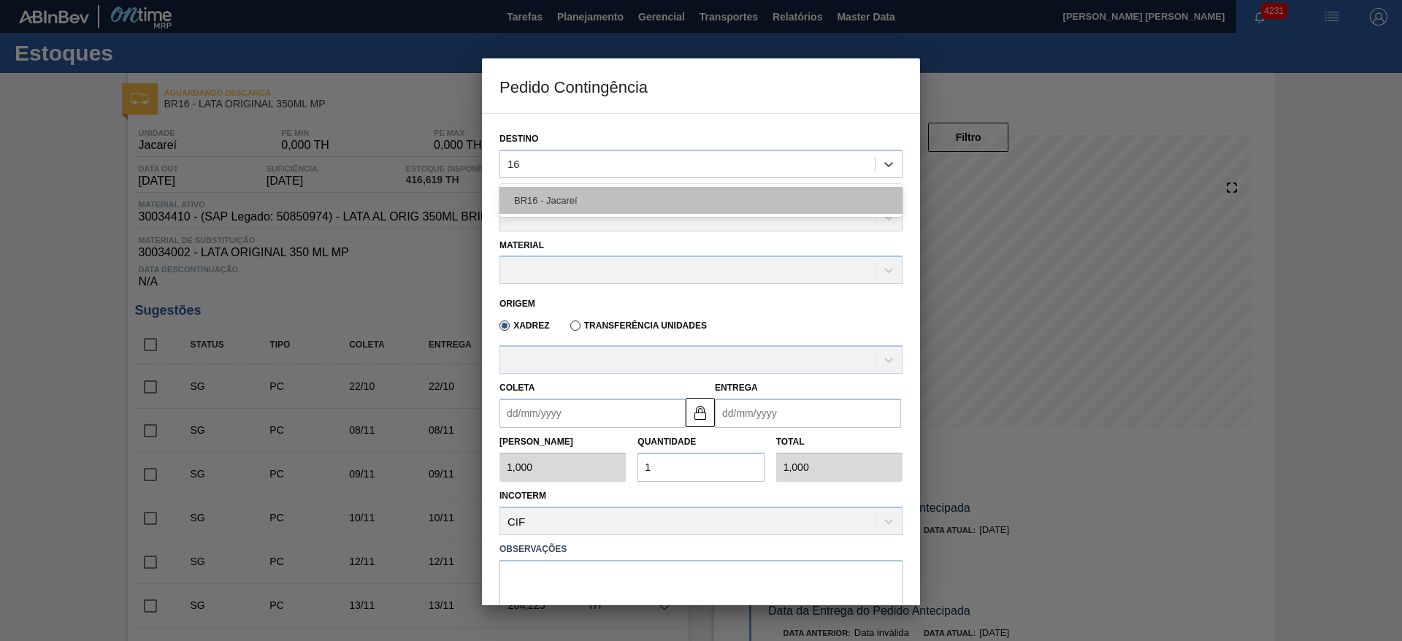
click at [611, 202] on div "BR16 - Jacareí" at bounding box center [701, 200] width 403 height 27
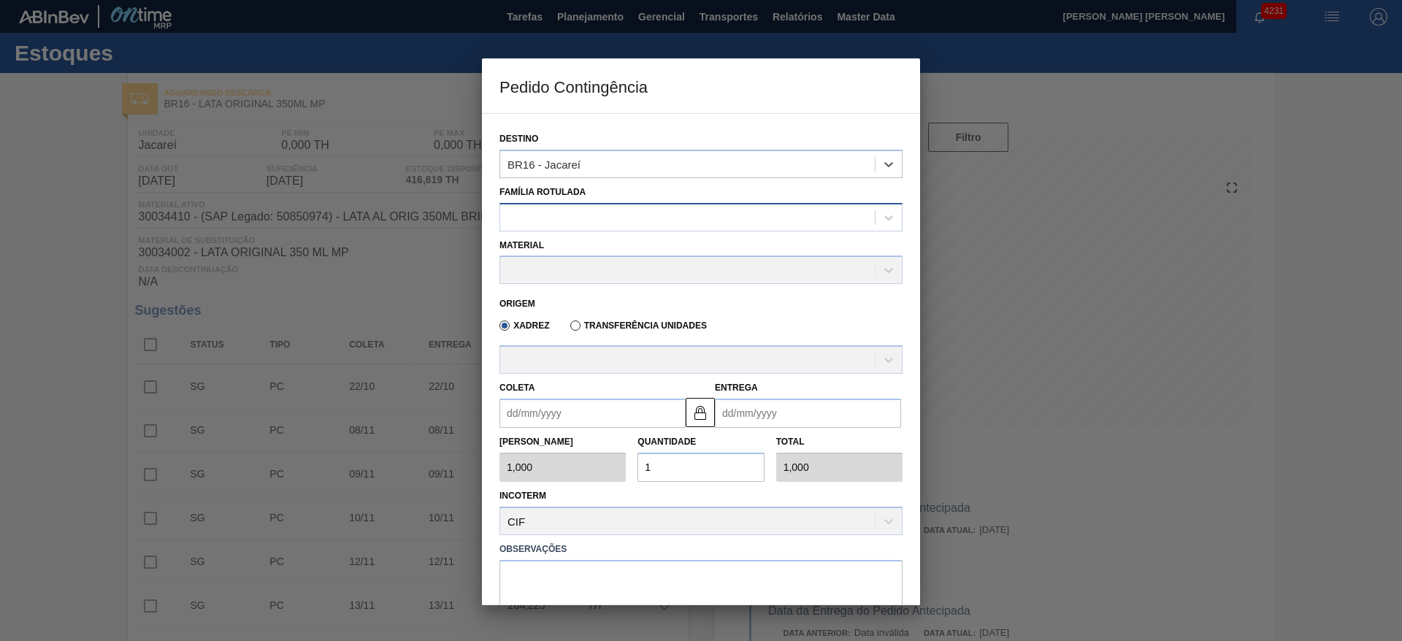
click at [587, 217] on div at bounding box center [687, 217] width 375 height 21
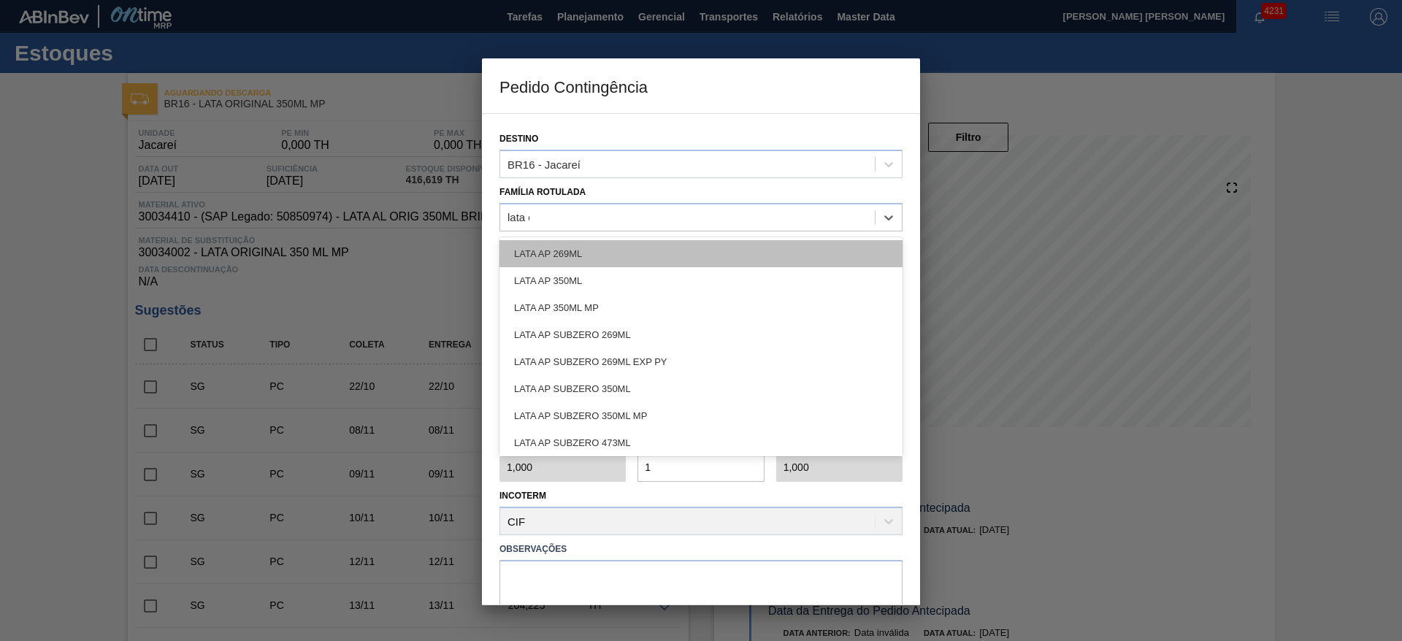
type Rotulada "lata or"
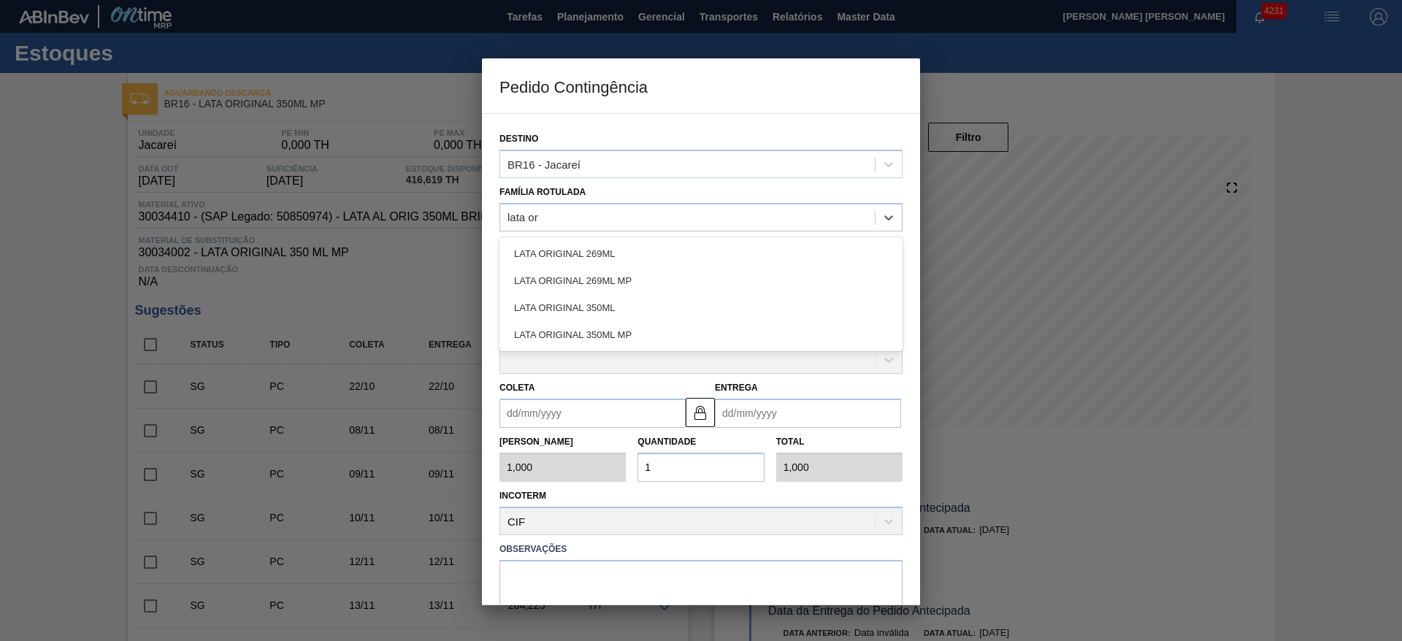
drag, startPoint x: 609, startPoint y: 326, endPoint x: 621, endPoint y: 313, distance: 17.6
click at [610, 328] on div "LATA ORIGINAL 350ML MP" at bounding box center [701, 334] width 403 height 27
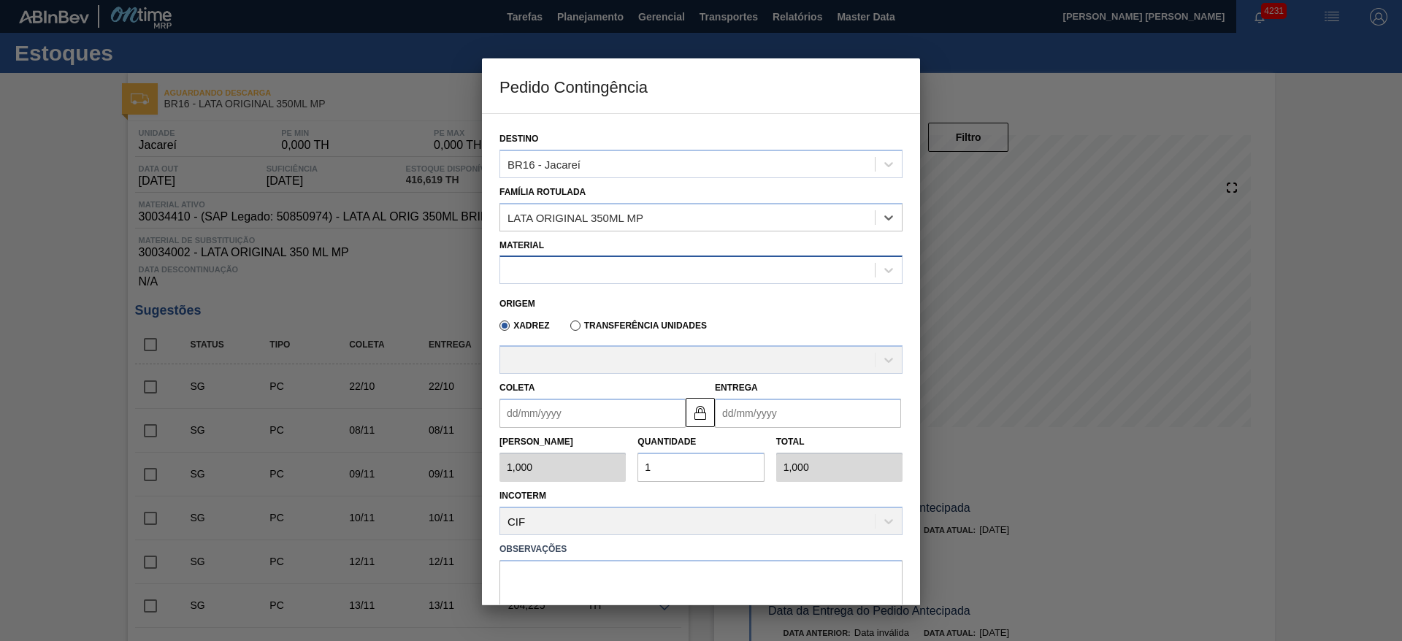
click at [623, 265] on div at bounding box center [687, 270] width 375 height 21
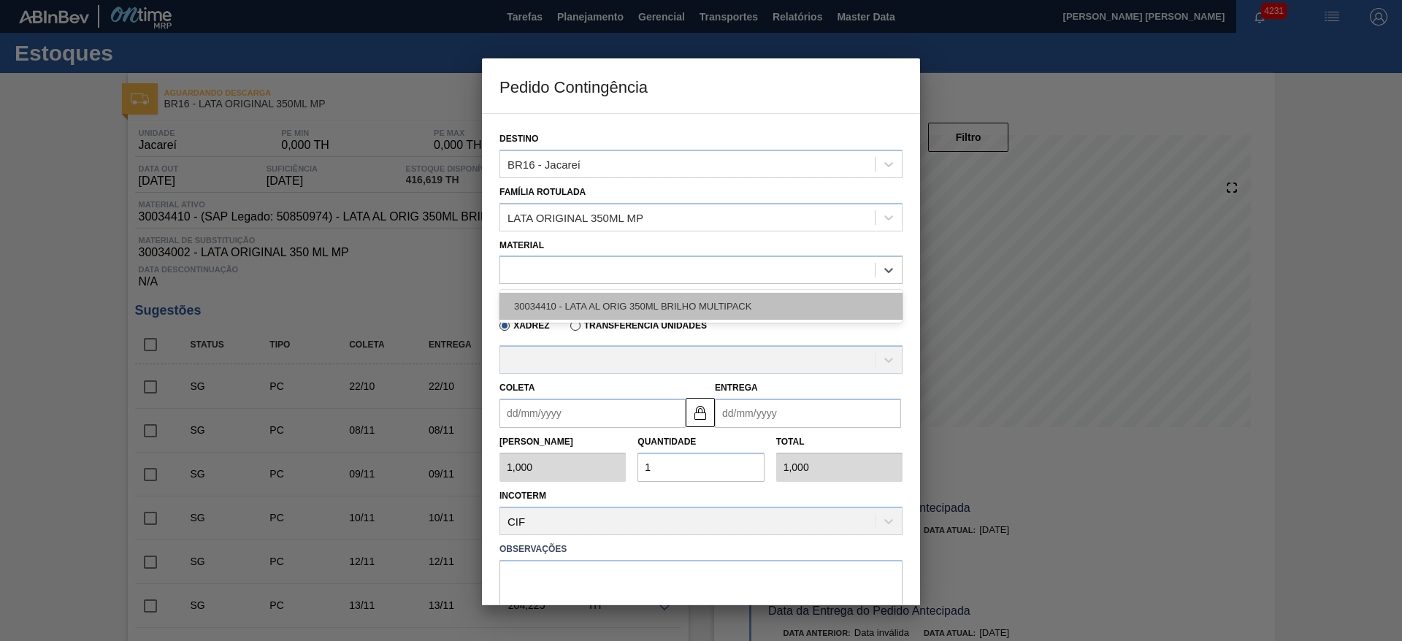
click at [679, 305] on div "30034410 - LATA AL ORIG 350ML BRILHO MULTIPACK" at bounding box center [701, 306] width 403 height 27
type input "8,169"
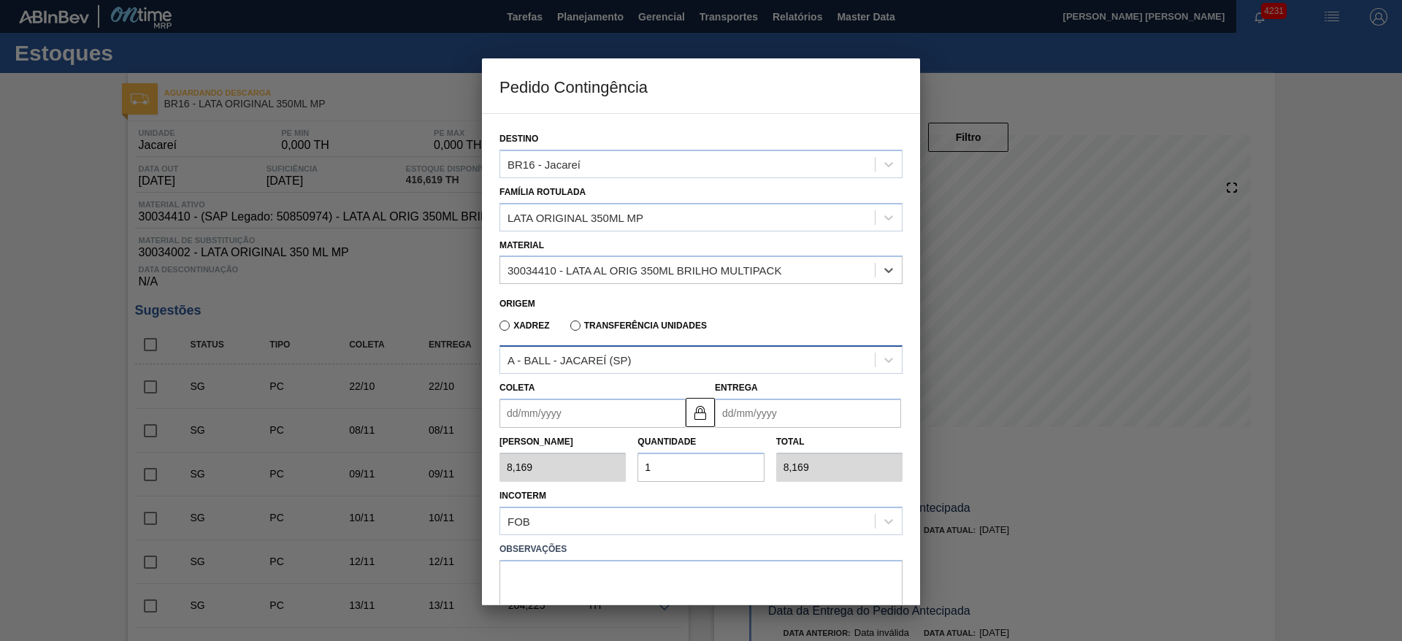
click at [656, 357] on div "A - BALL - JACAREÍ (SP)" at bounding box center [687, 360] width 375 height 21
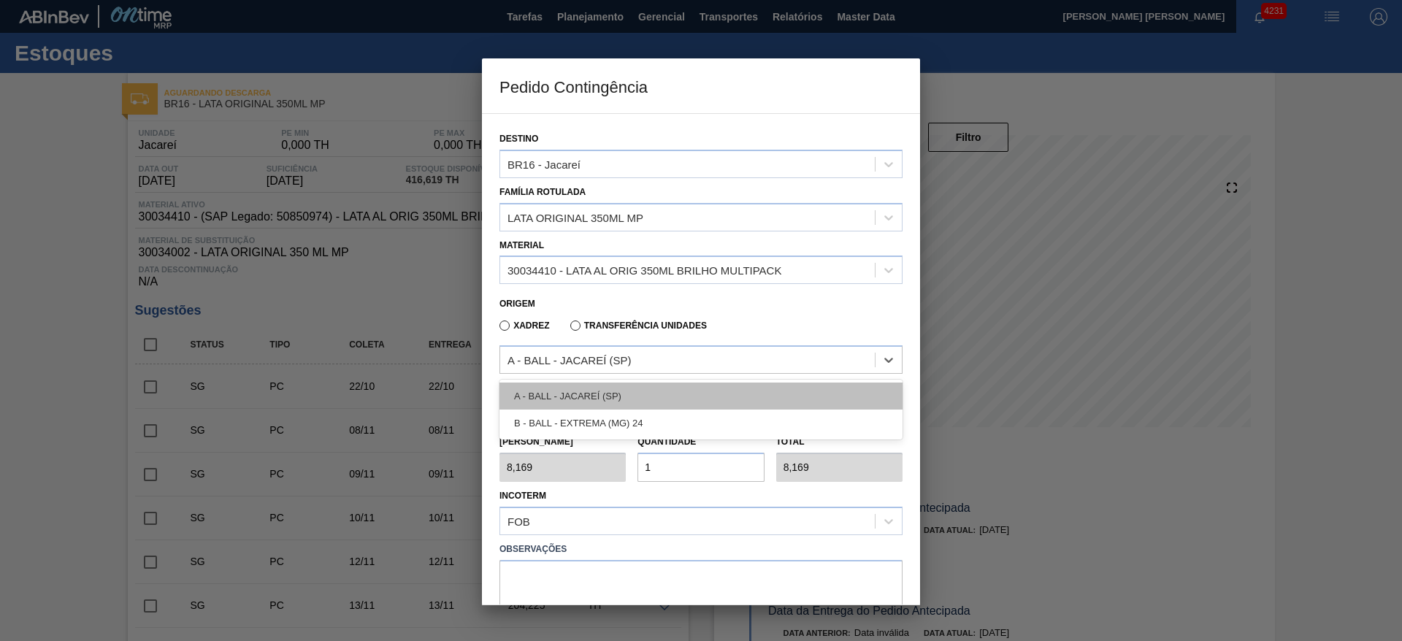
click at [607, 388] on div "A - BALL - JACAREÍ (SP)" at bounding box center [701, 396] width 403 height 27
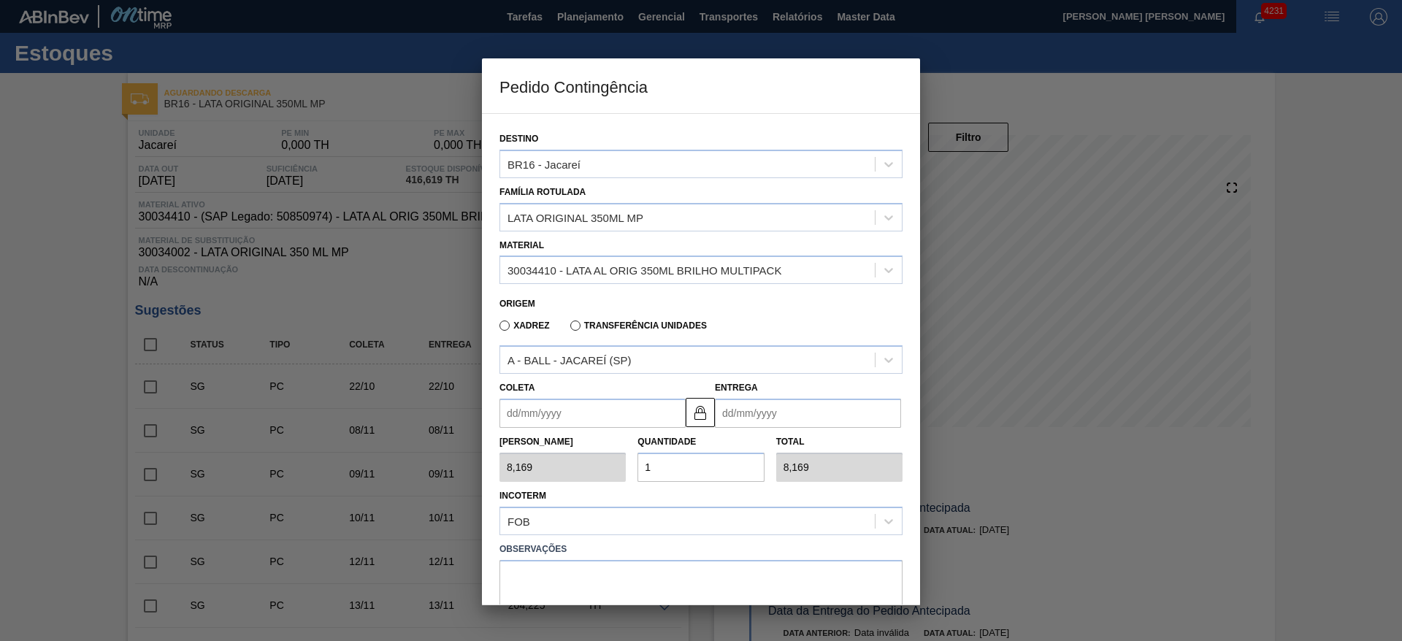
drag, startPoint x: 684, startPoint y: 471, endPoint x: 647, endPoint y: 469, distance: 37.3
click at [647, 469] on input "1" at bounding box center [701, 467] width 126 height 29
type input "2"
type input "16,338"
type input "25"
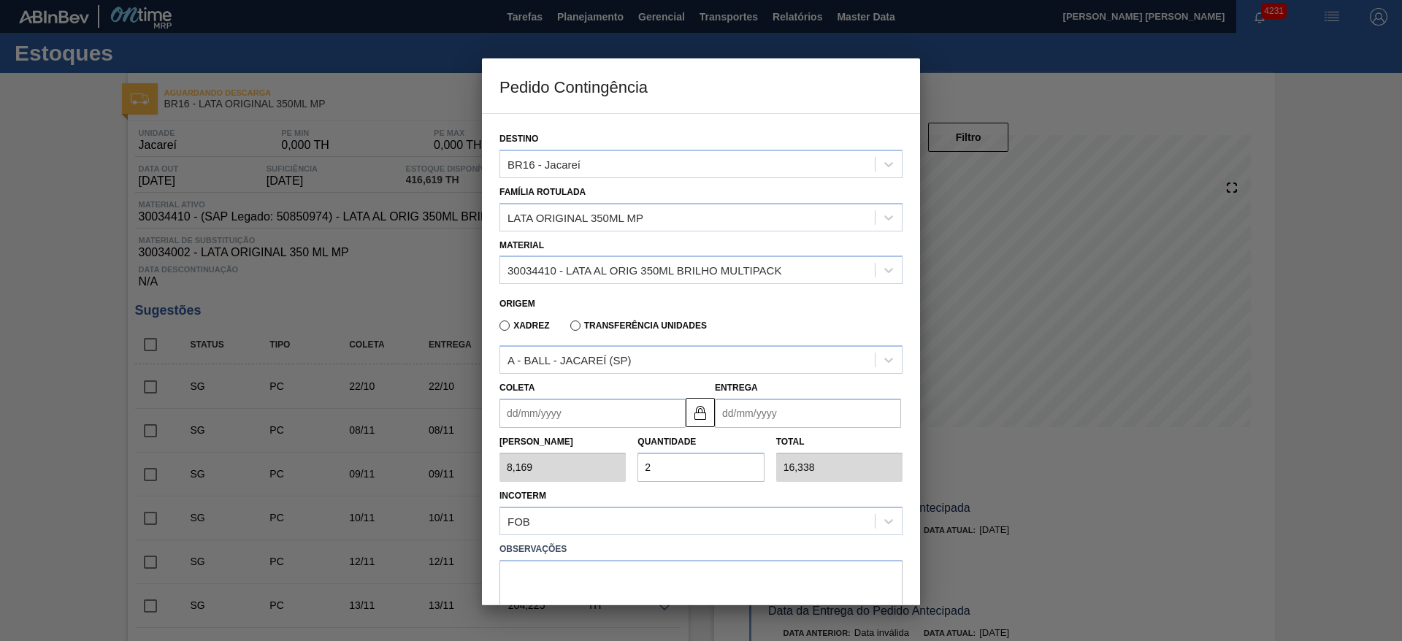
type input "204,225"
type input "25"
click at [565, 419] on input "Coleta" at bounding box center [593, 413] width 186 height 29
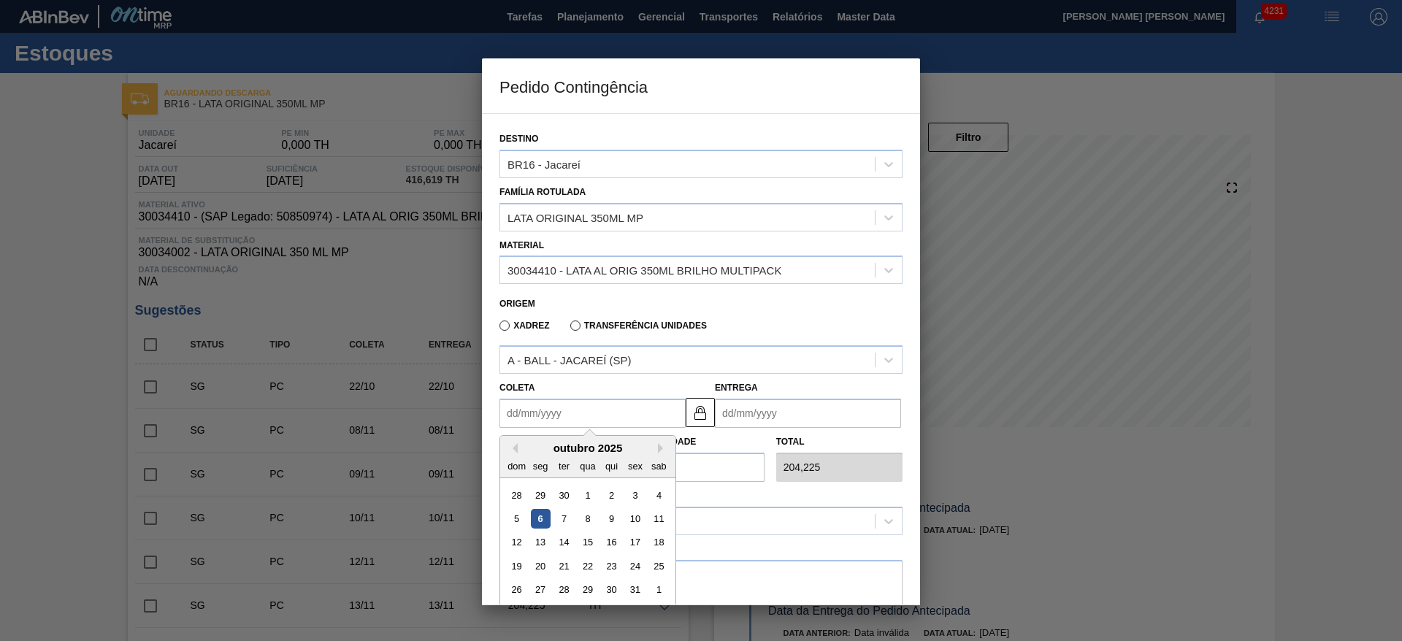
click at [538, 541] on div "13" at bounding box center [541, 543] width 20 height 20
type input "13/10/2025"
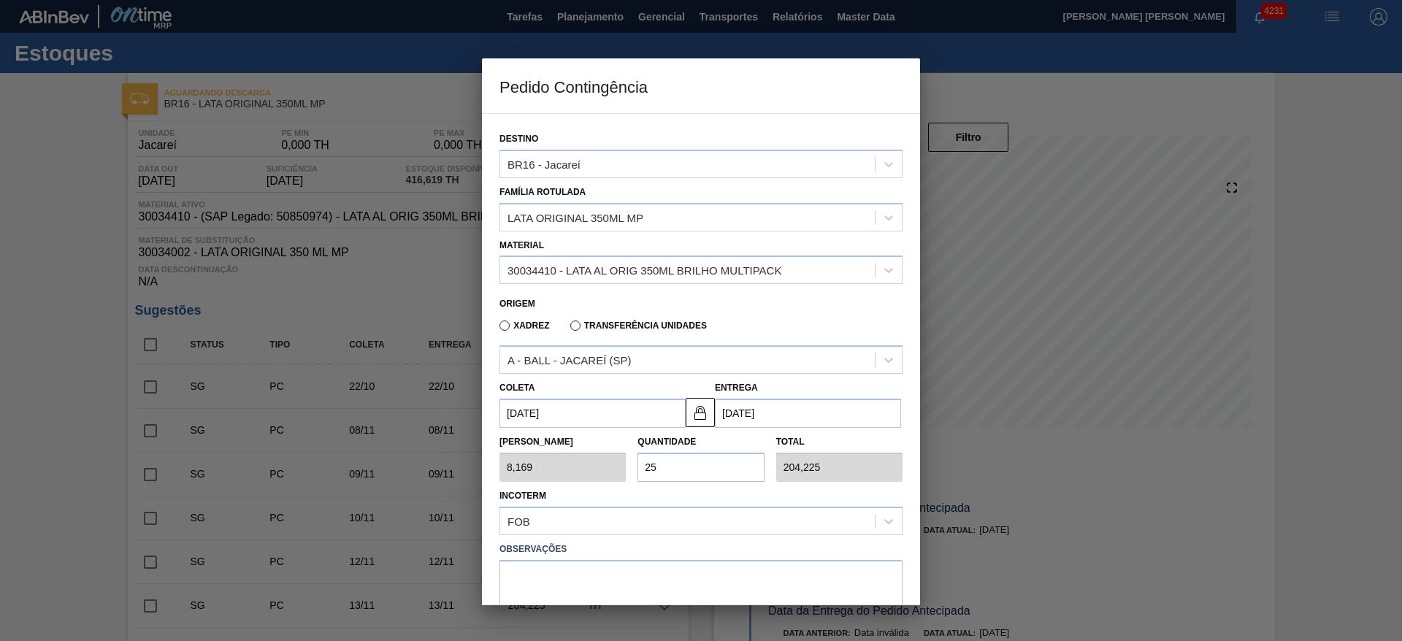
scroll to position [75, 0]
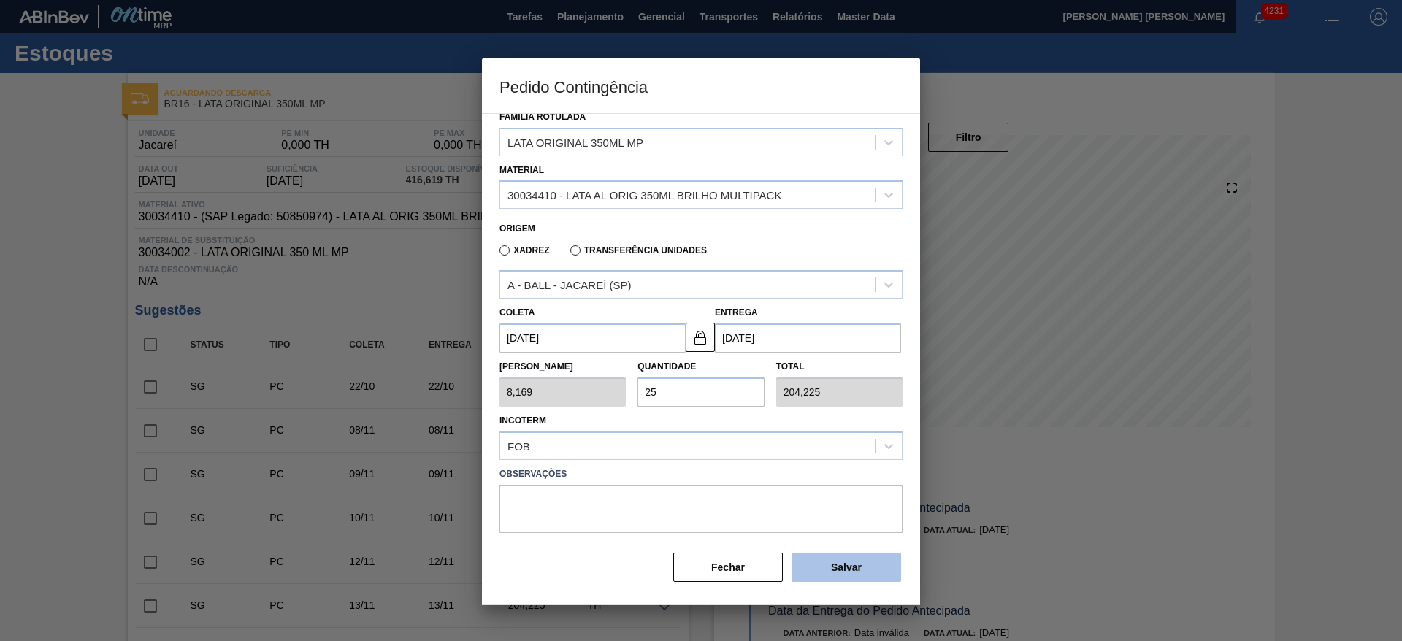
click at [837, 563] on button "Salvar" at bounding box center [847, 567] width 110 height 29
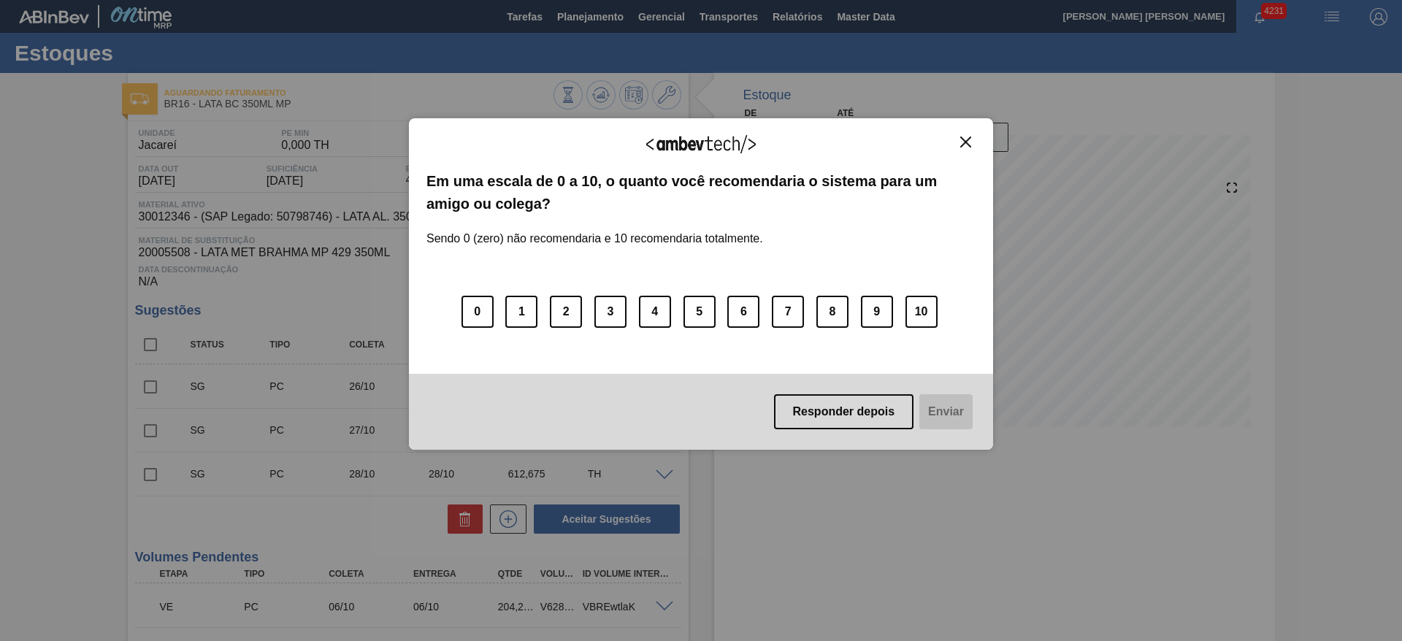
click at [964, 142] on img "Close" at bounding box center [965, 142] width 11 height 11
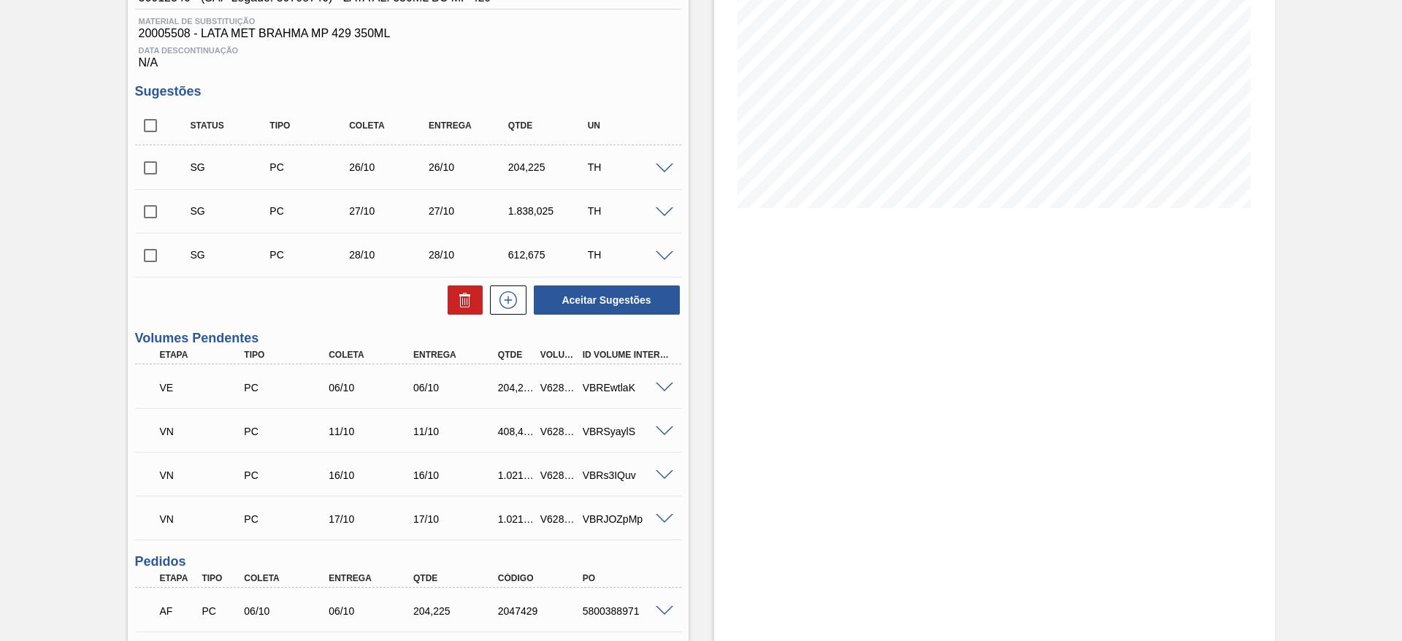
scroll to position [329, 0]
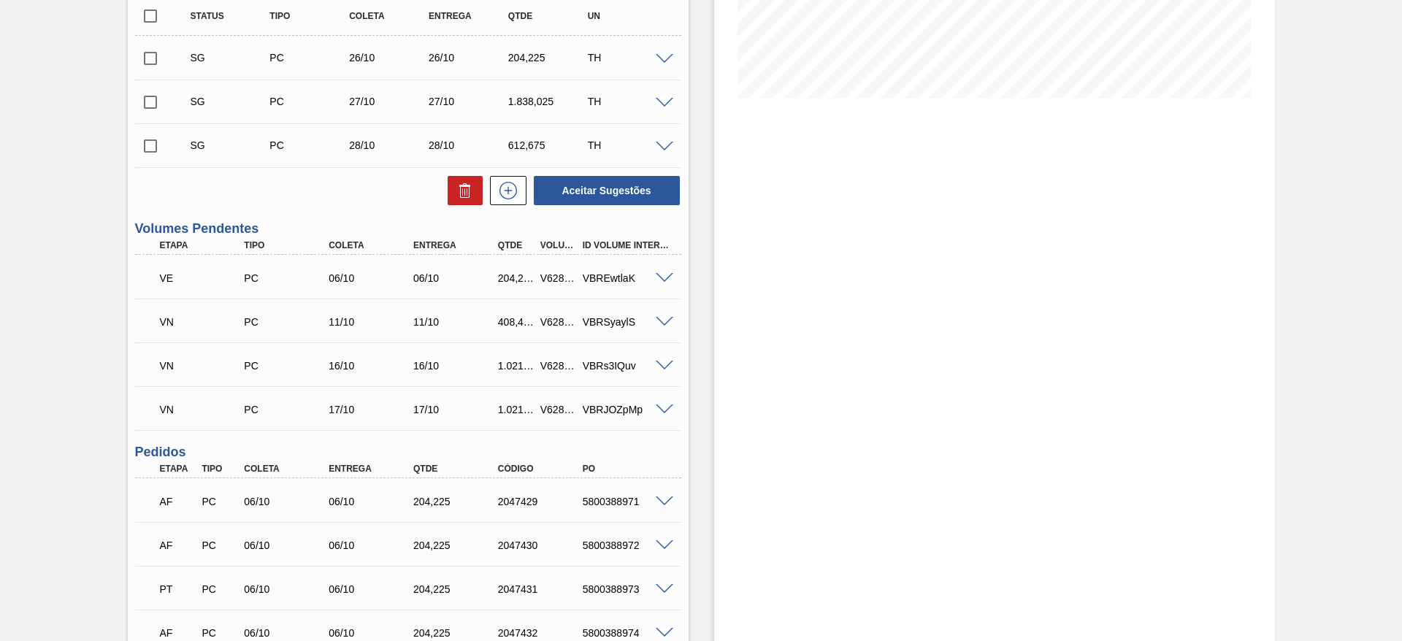
click at [666, 279] on span at bounding box center [665, 278] width 18 height 11
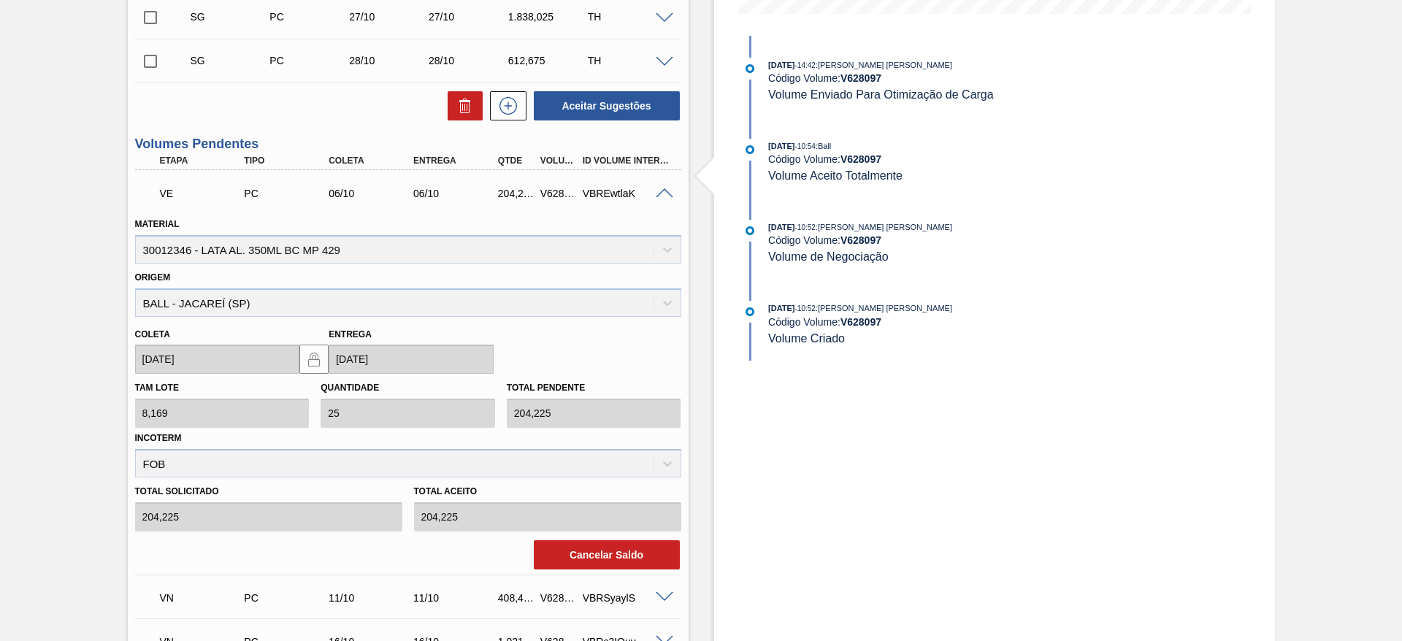
scroll to position [548, 0]
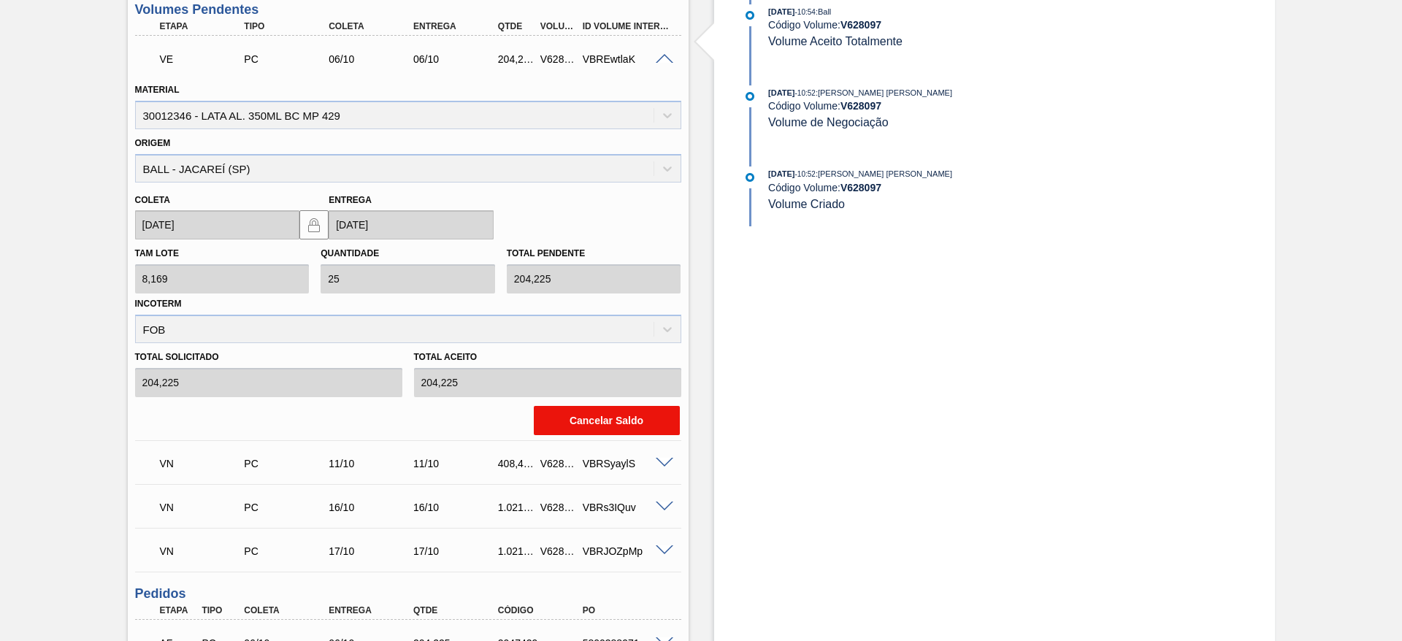
click at [603, 424] on button "Cancelar Saldo" at bounding box center [607, 420] width 146 height 29
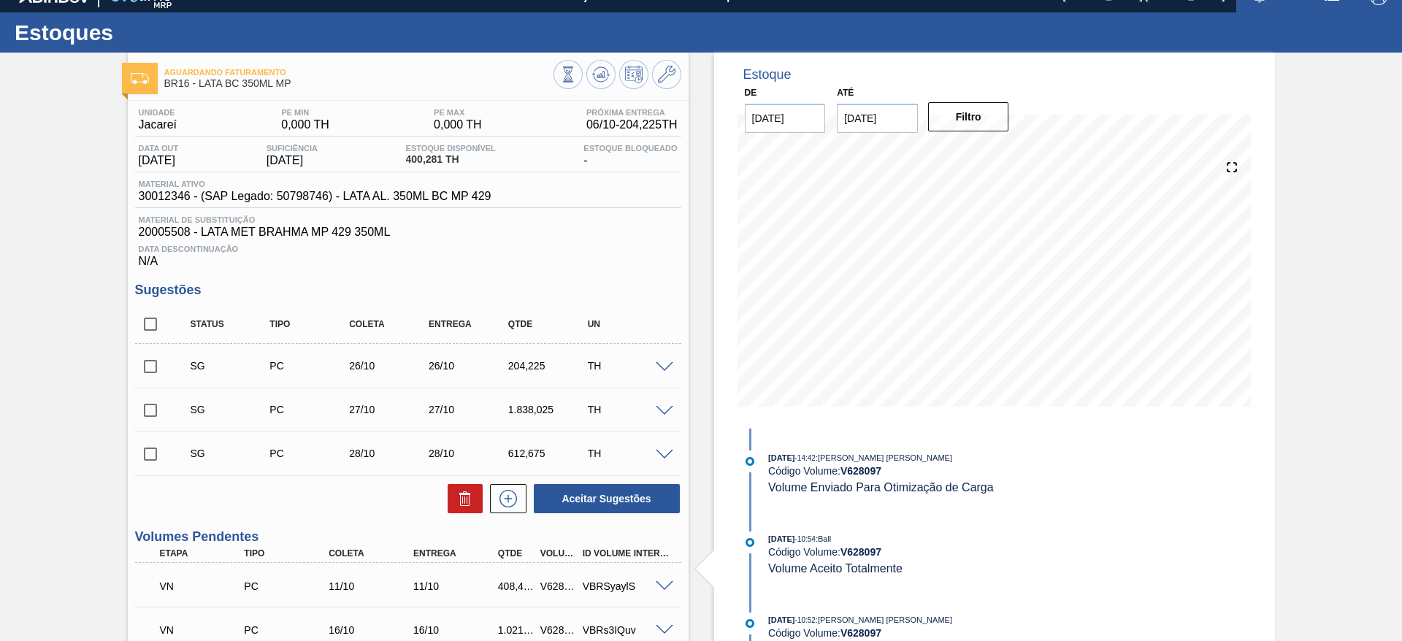
scroll to position [0, 0]
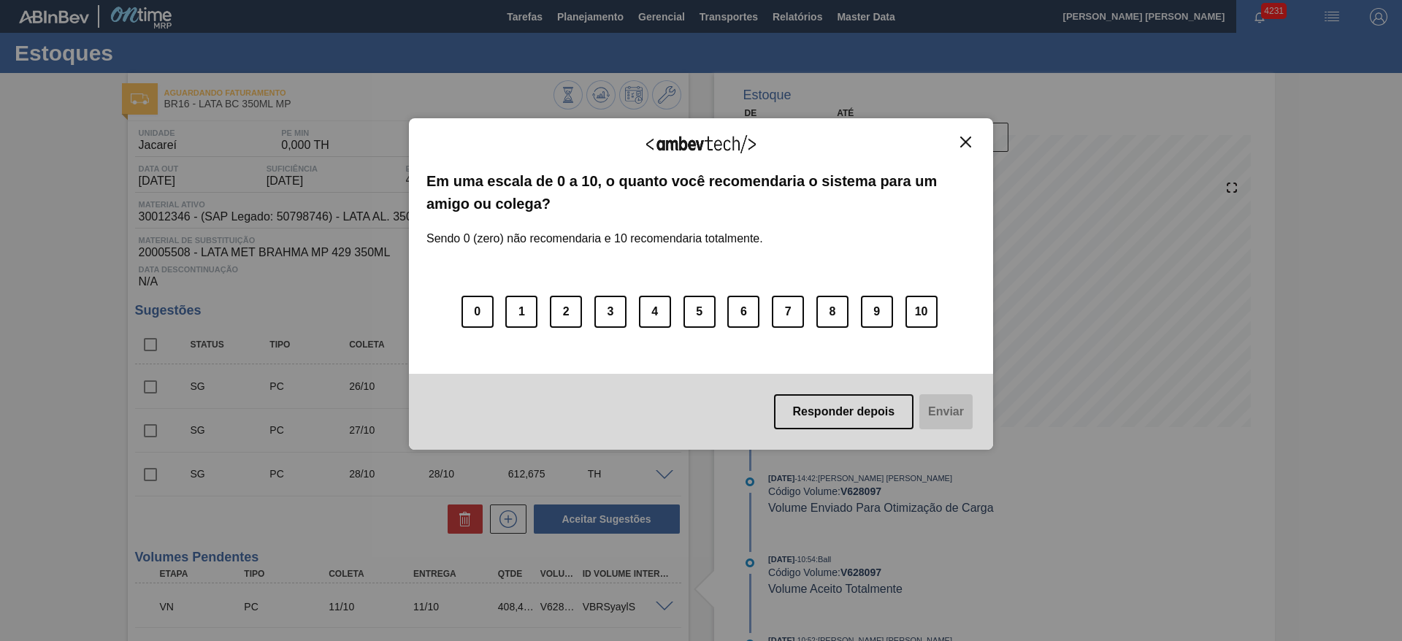
click at [967, 142] on img "Close" at bounding box center [965, 142] width 11 height 11
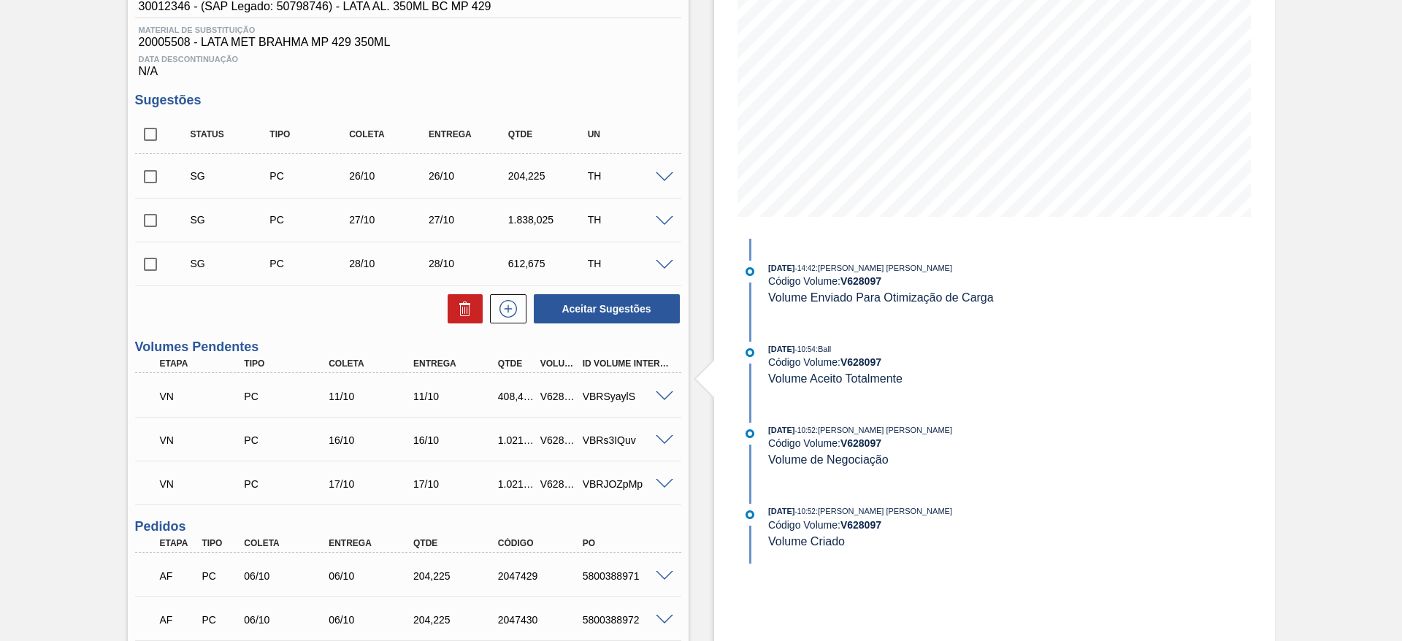
scroll to position [219, 0]
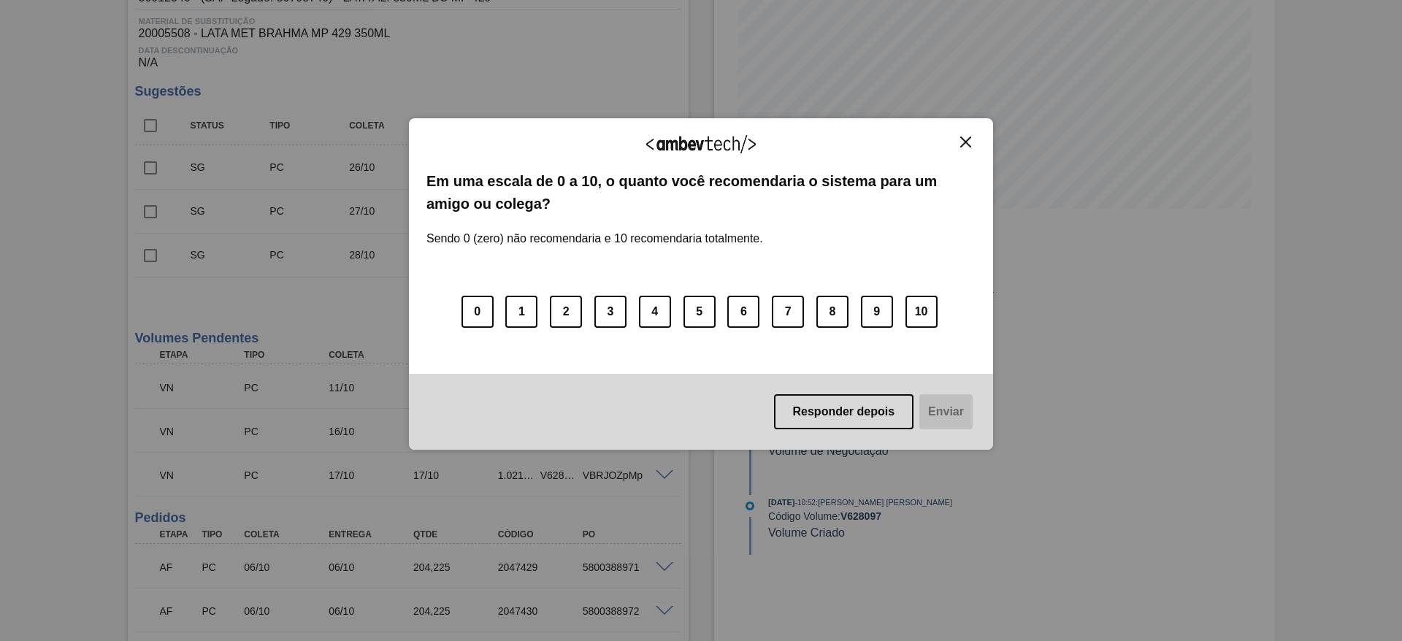
click at [967, 139] on img "Close" at bounding box center [965, 142] width 11 height 11
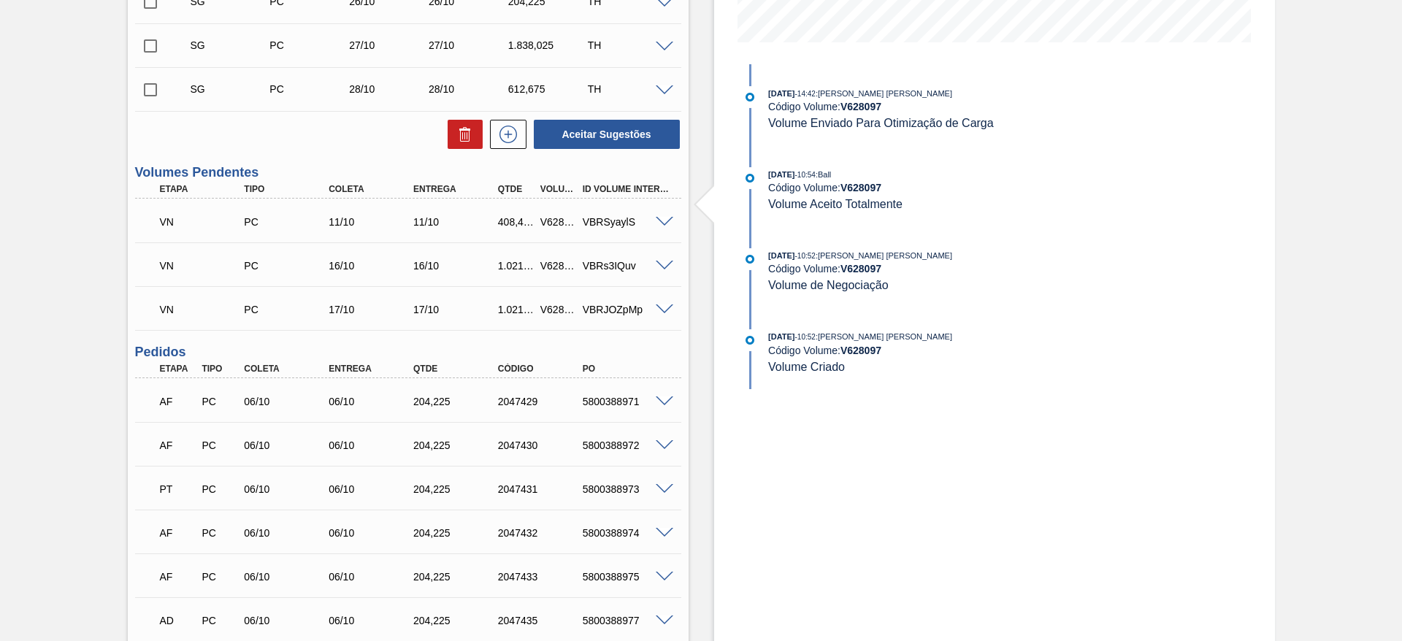
scroll to position [286, 0]
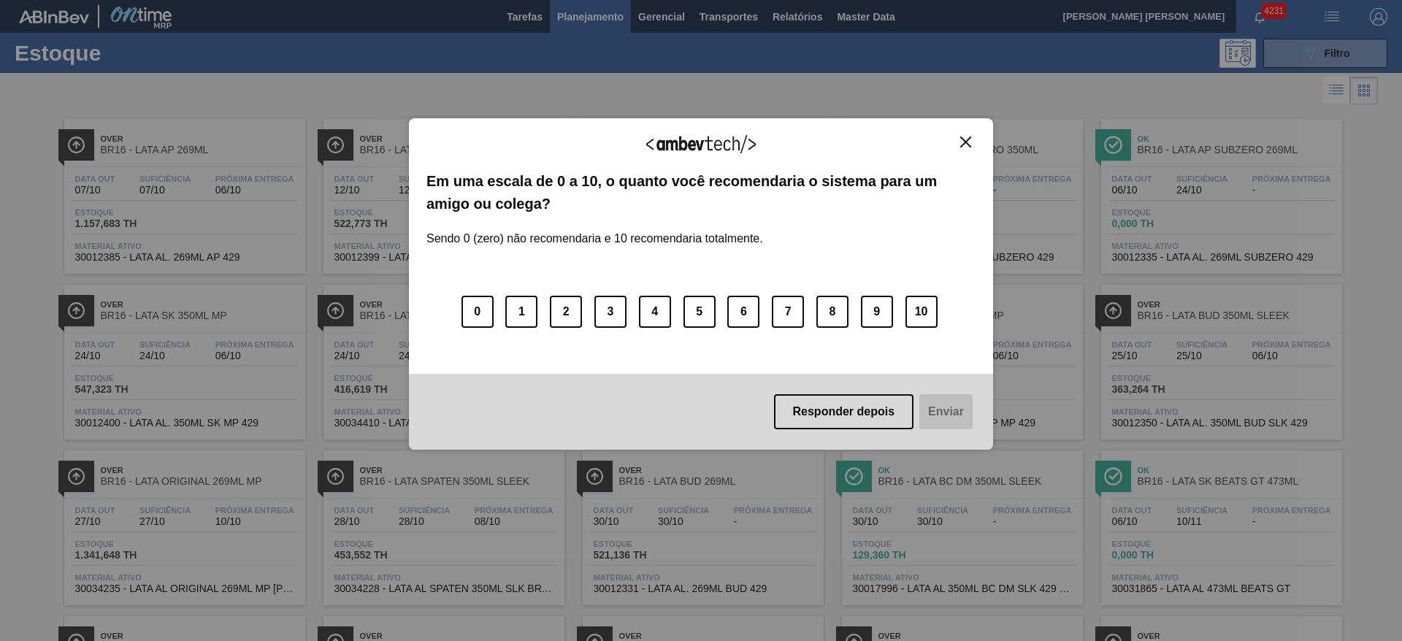
click at [966, 141] on img "Close" at bounding box center [965, 142] width 11 height 11
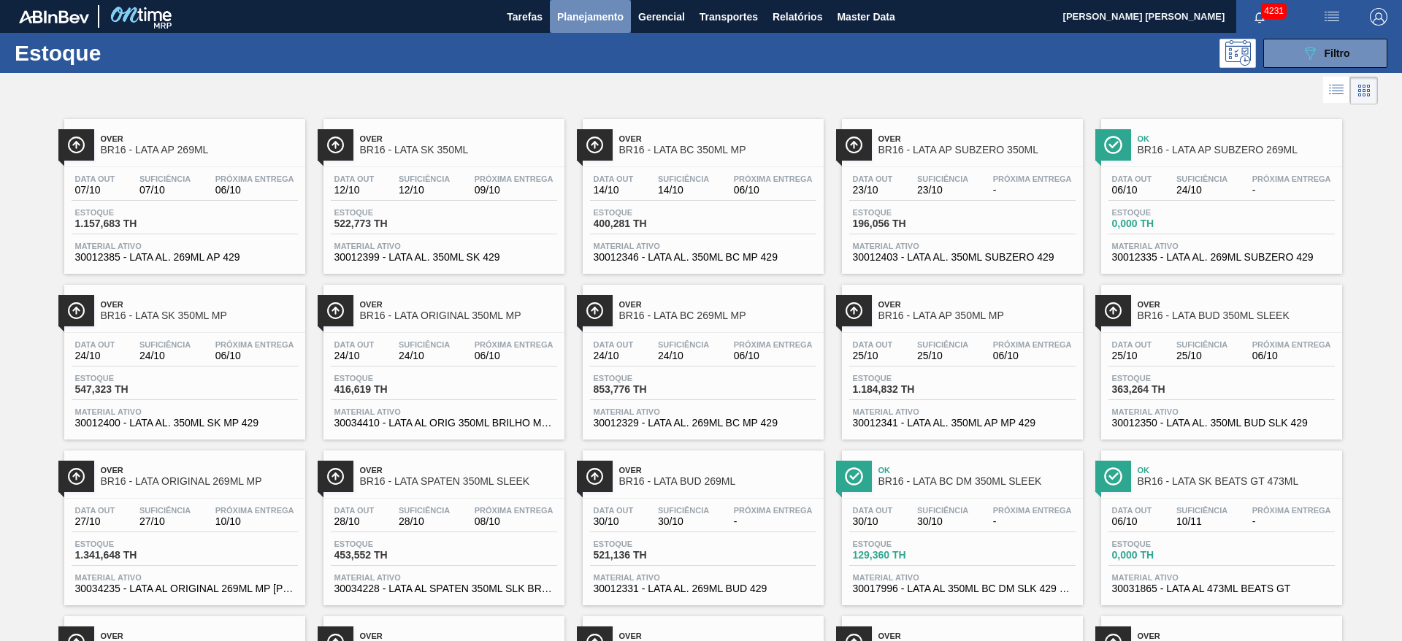
click at [591, 18] on span "Planejamento" at bounding box center [590, 17] width 66 height 18
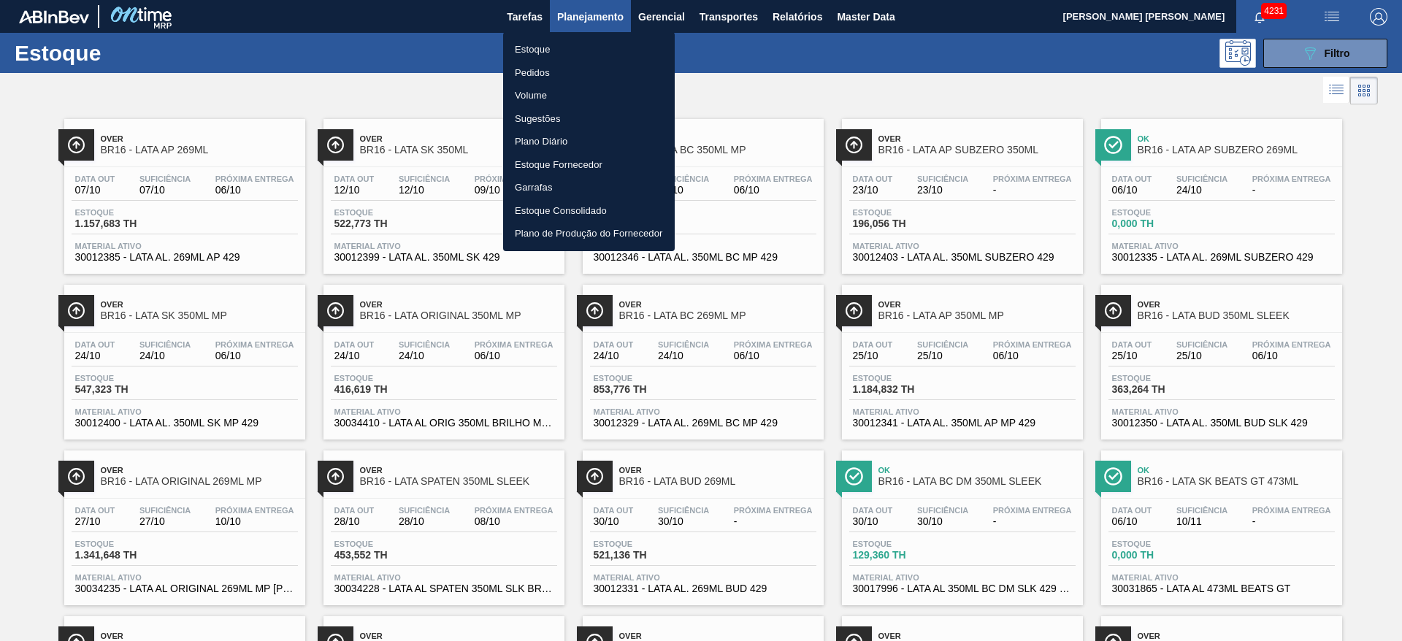
click at [559, 122] on li "Sugestões" at bounding box center [589, 118] width 172 height 23
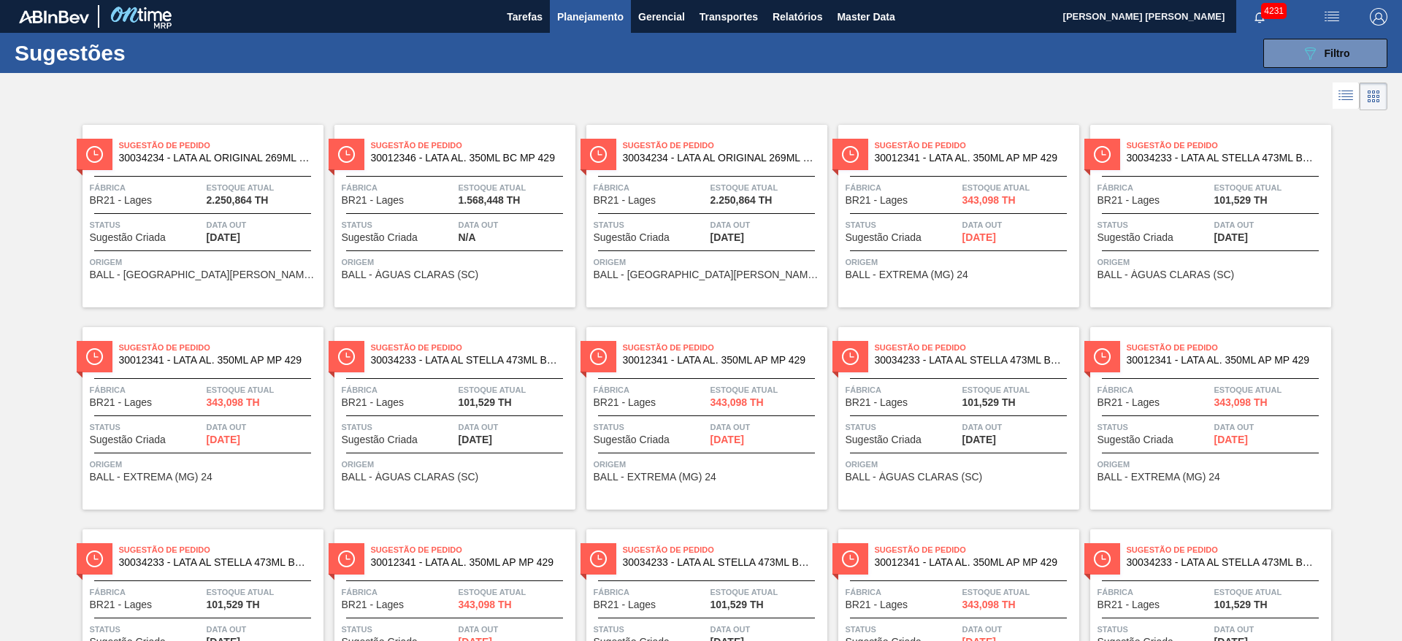
click at [1343, 101] on icon at bounding box center [1346, 96] width 18 height 18
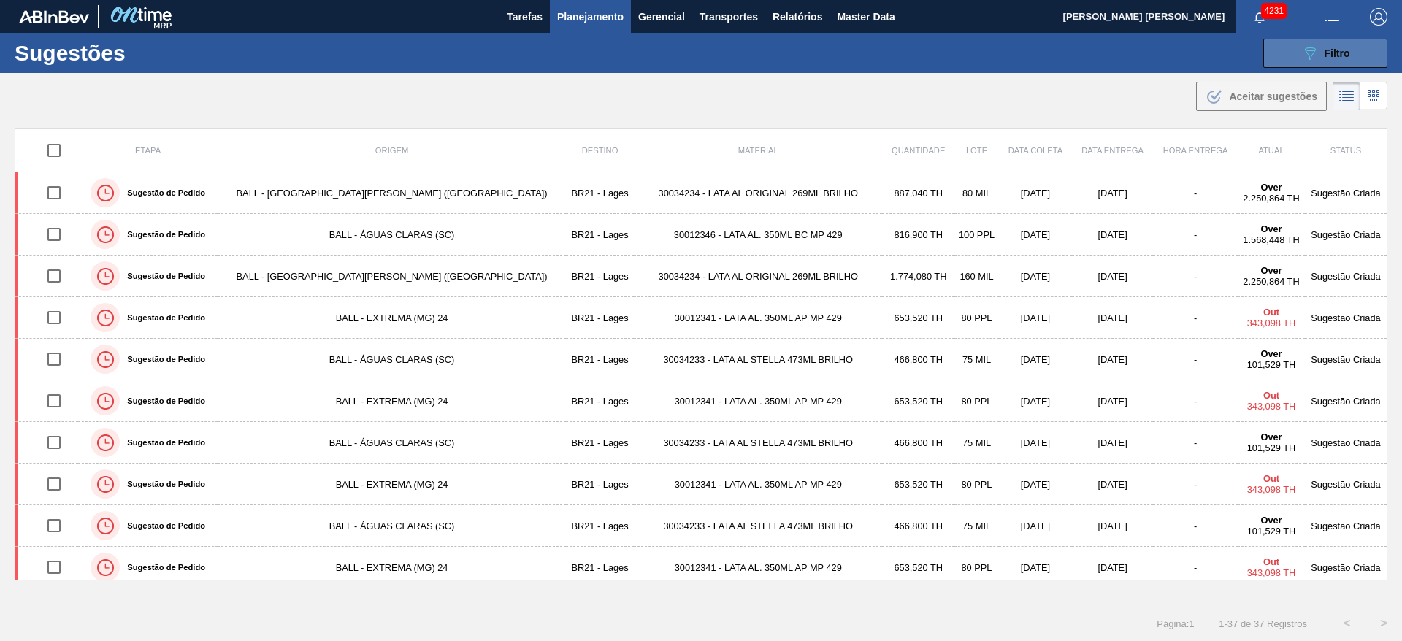
click at [1334, 58] on div "089F7B8B-B2A5-4AFE-B5C0-19BA573D28AC Filtro" at bounding box center [1326, 54] width 49 height 18
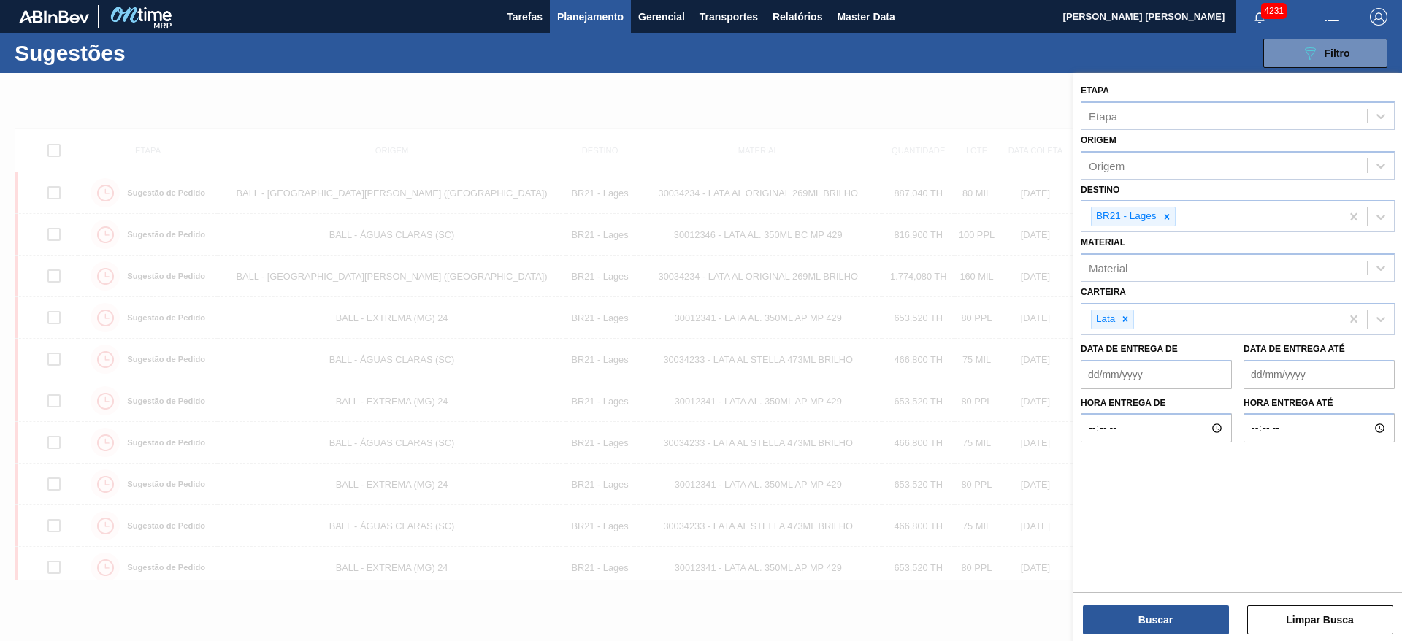
click at [844, 131] on div at bounding box center [701, 393] width 1402 height 641
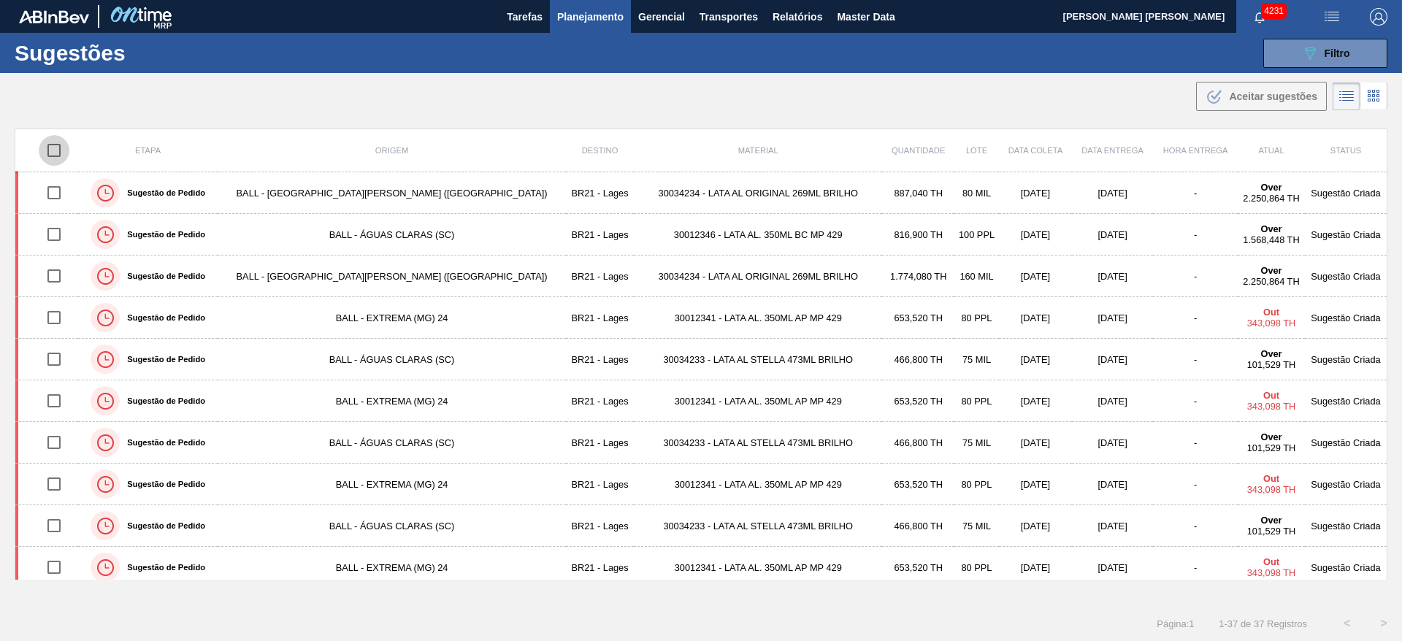
click at [56, 152] on input "checkbox" at bounding box center [54, 150] width 31 height 31
checkbox input "true"
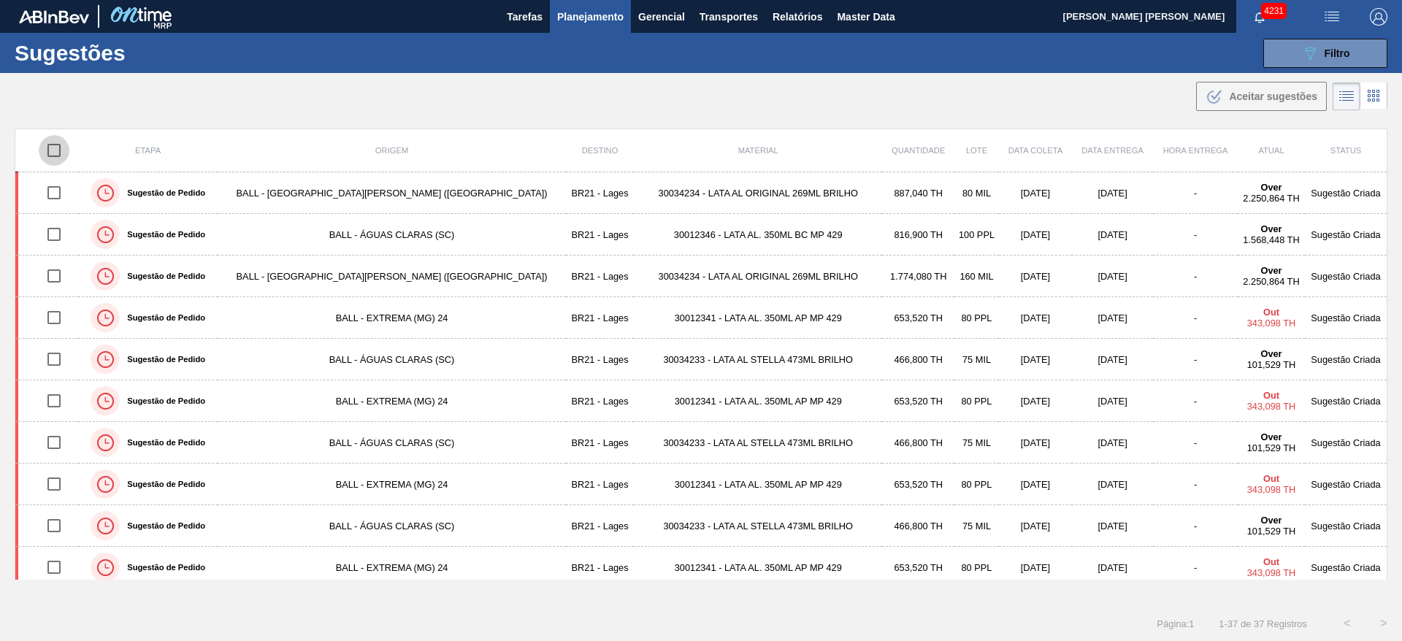
checkbox input "true"
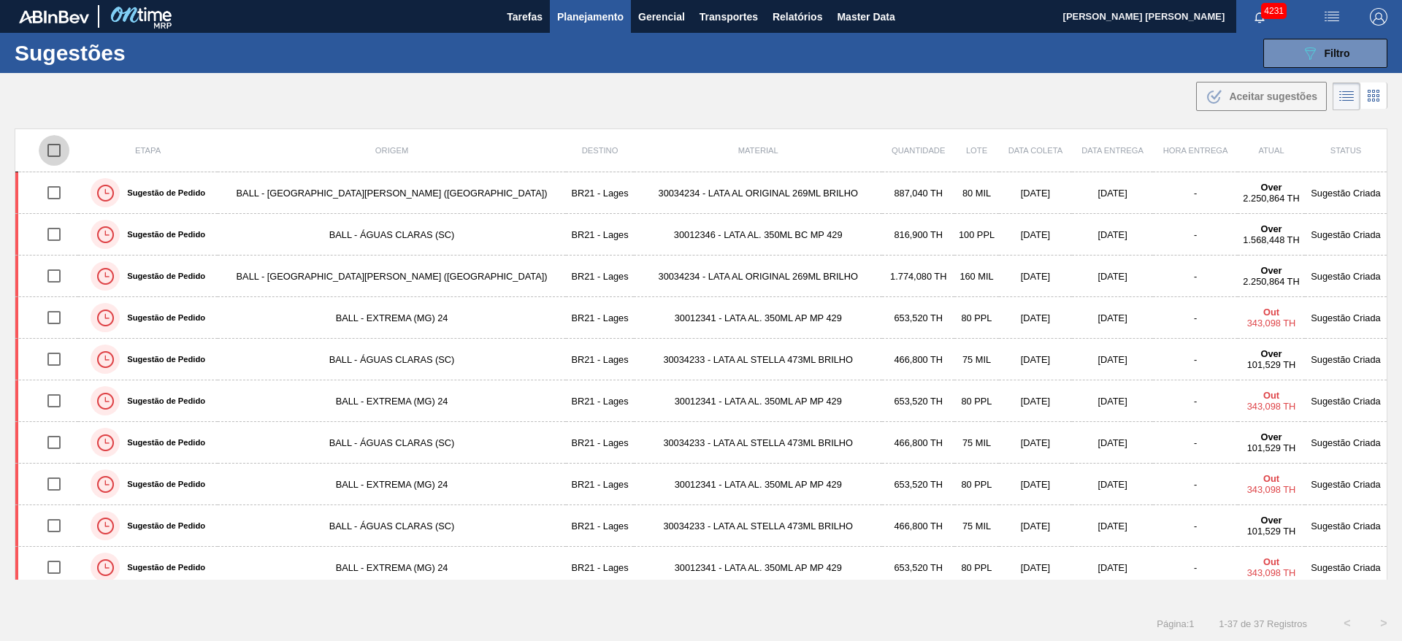
checkbox input "true"
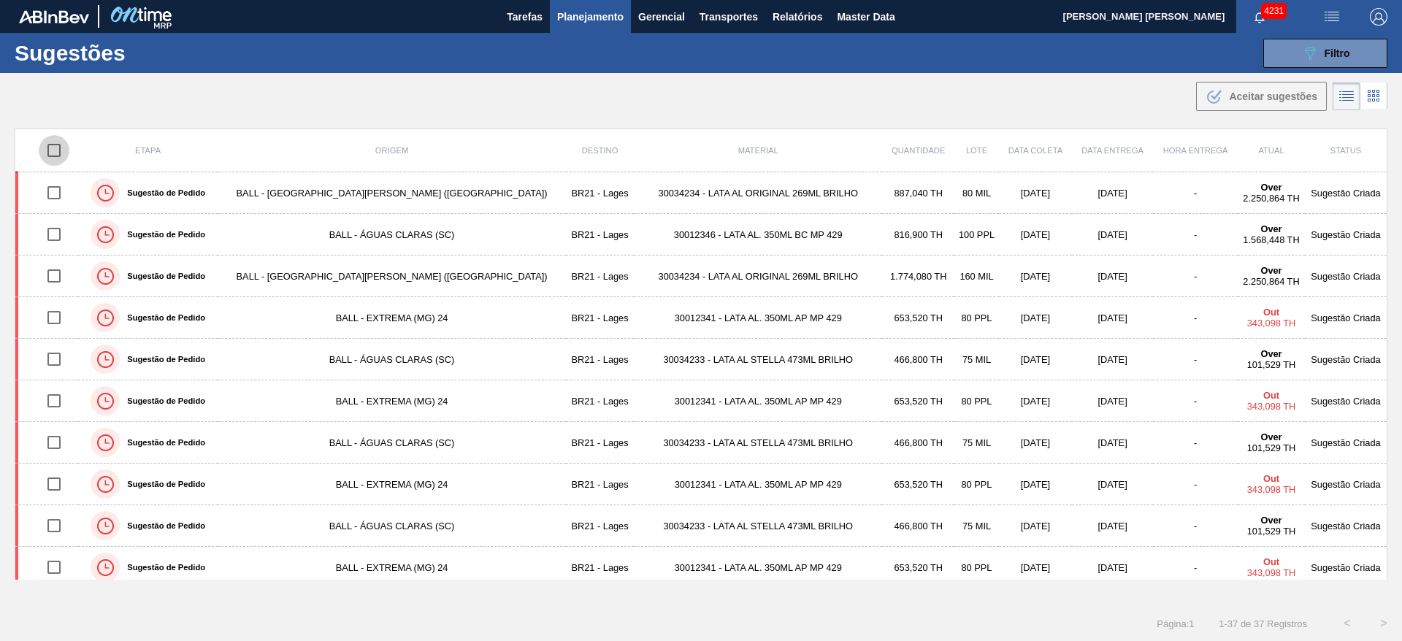
checkbox input "true"
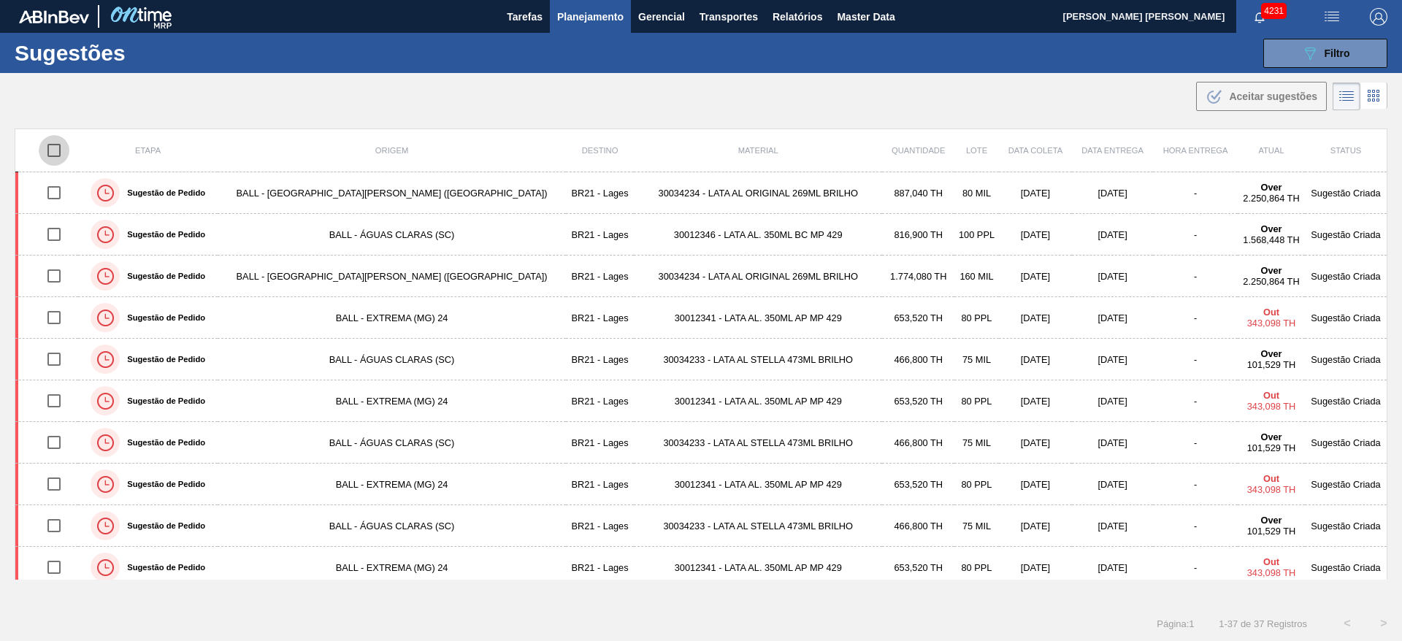
checkbox input "true"
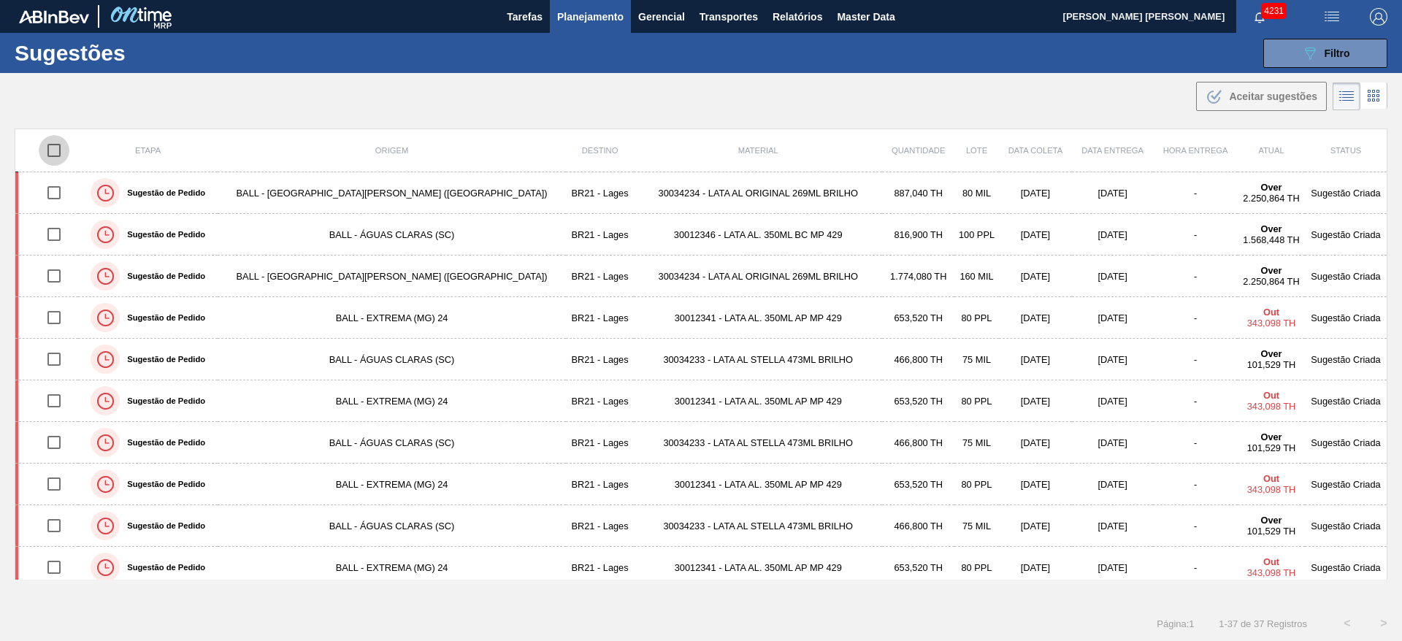
checkbox input "true"
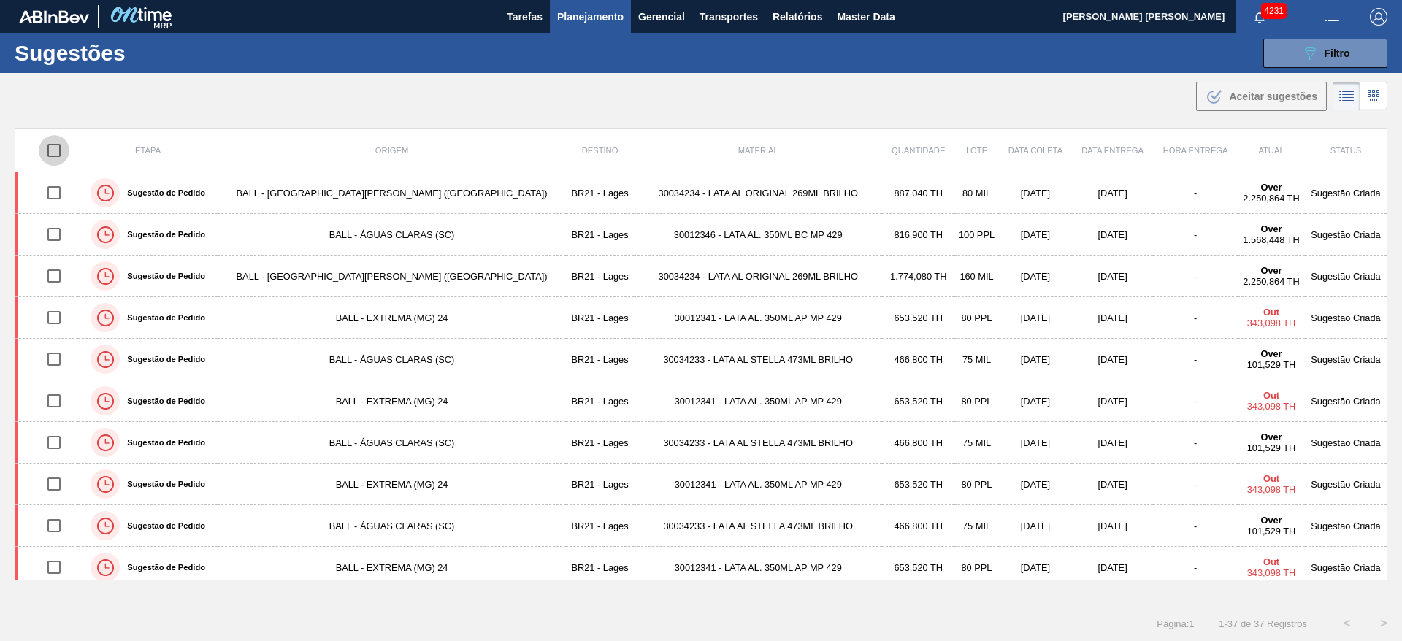
checkbox input "true"
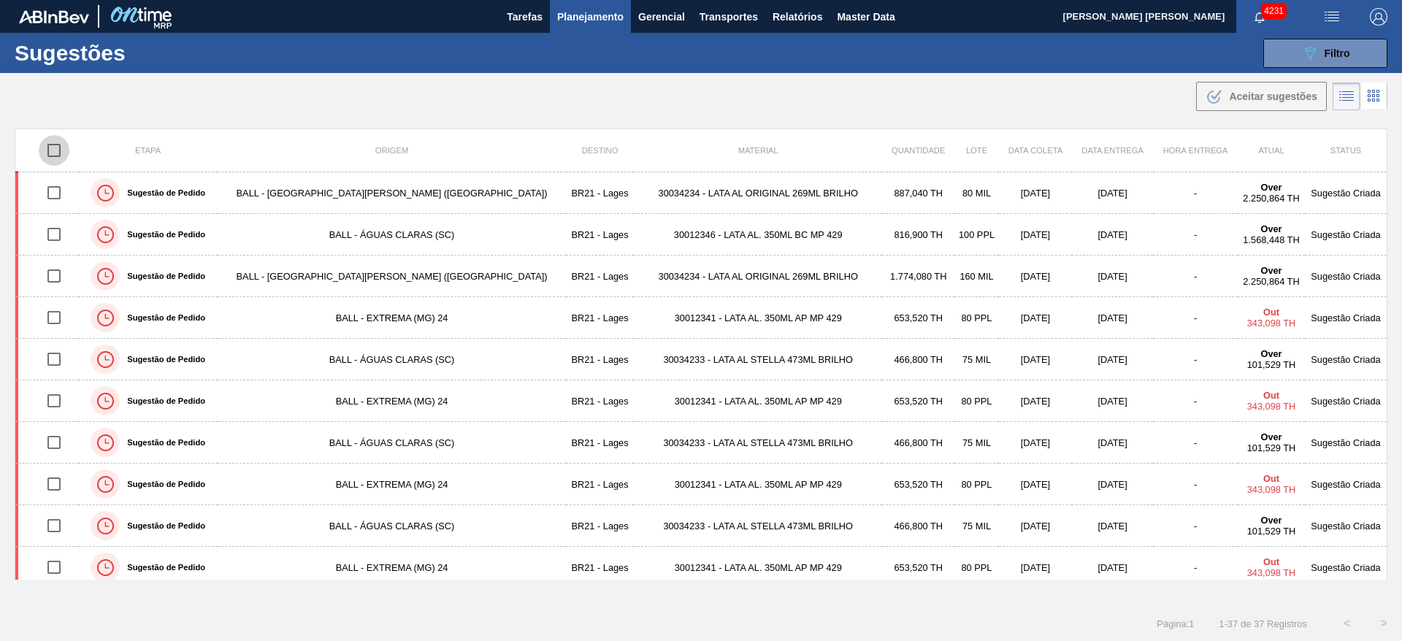
checkbox input "true"
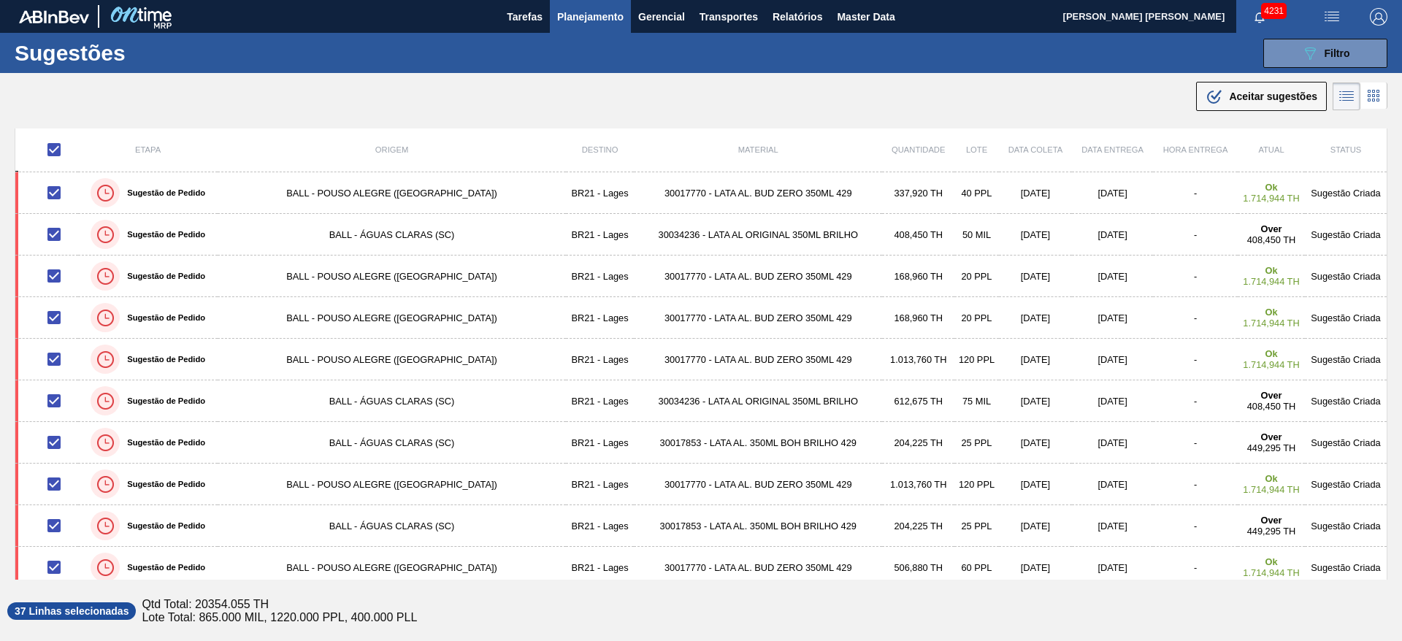
scroll to position [1086, 0]
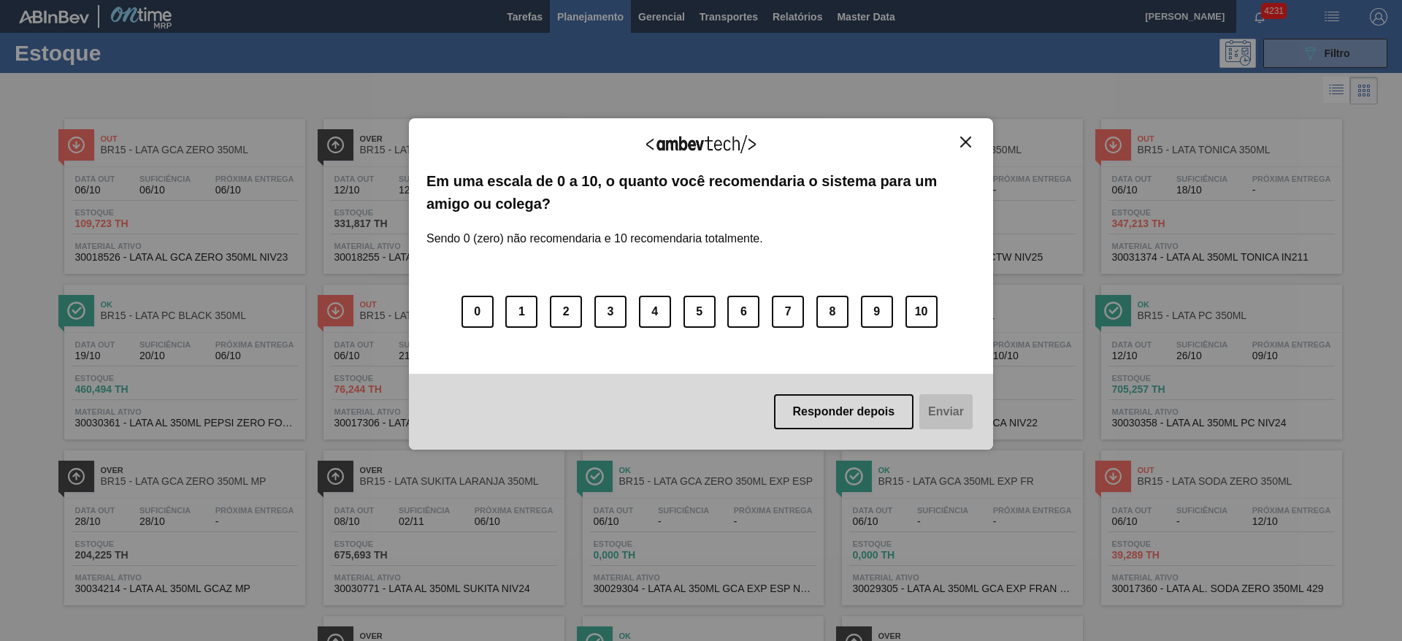
click at [968, 143] on img "Close" at bounding box center [965, 142] width 11 height 11
click at [971, 143] on button "Close" at bounding box center [966, 142] width 20 height 12
click at [966, 143] on img "Close" at bounding box center [965, 142] width 11 height 11
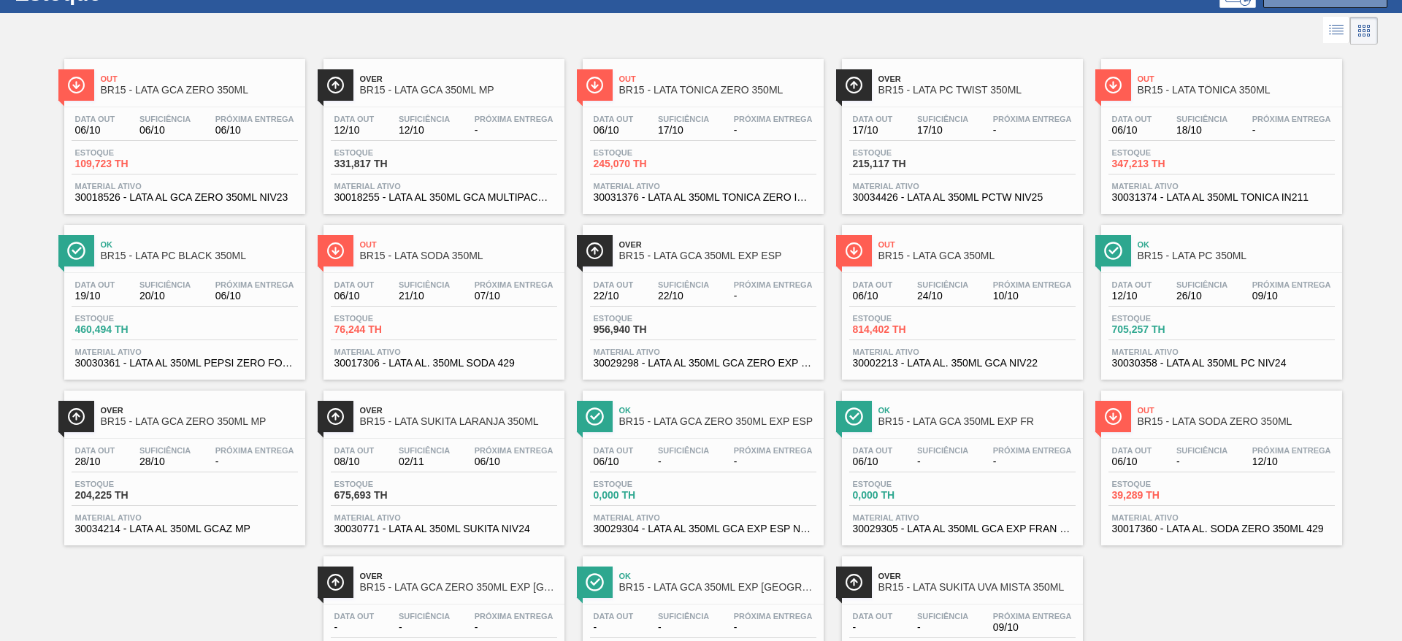
scroll to position [110, 0]
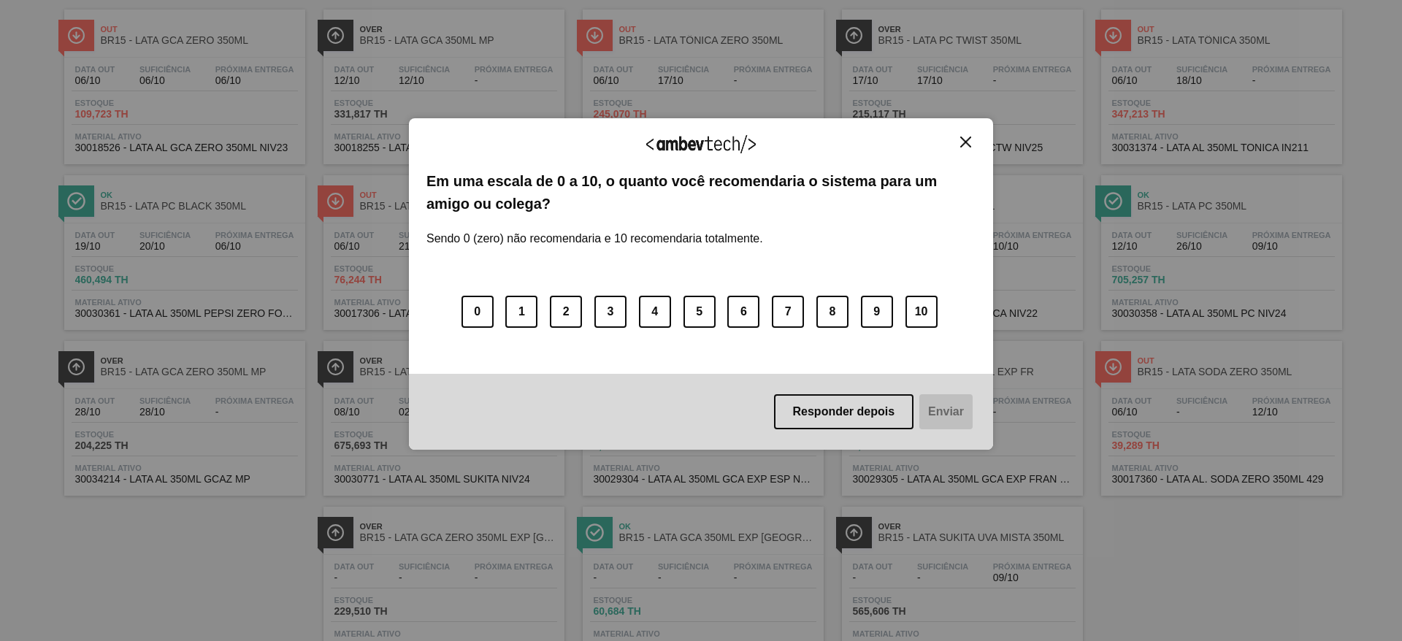
click at [967, 146] on img "Close" at bounding box center [965, 142] width 11 height 11
click at [965, 142] on img "Close" at bounding box center [965, 142] width 11 height 11
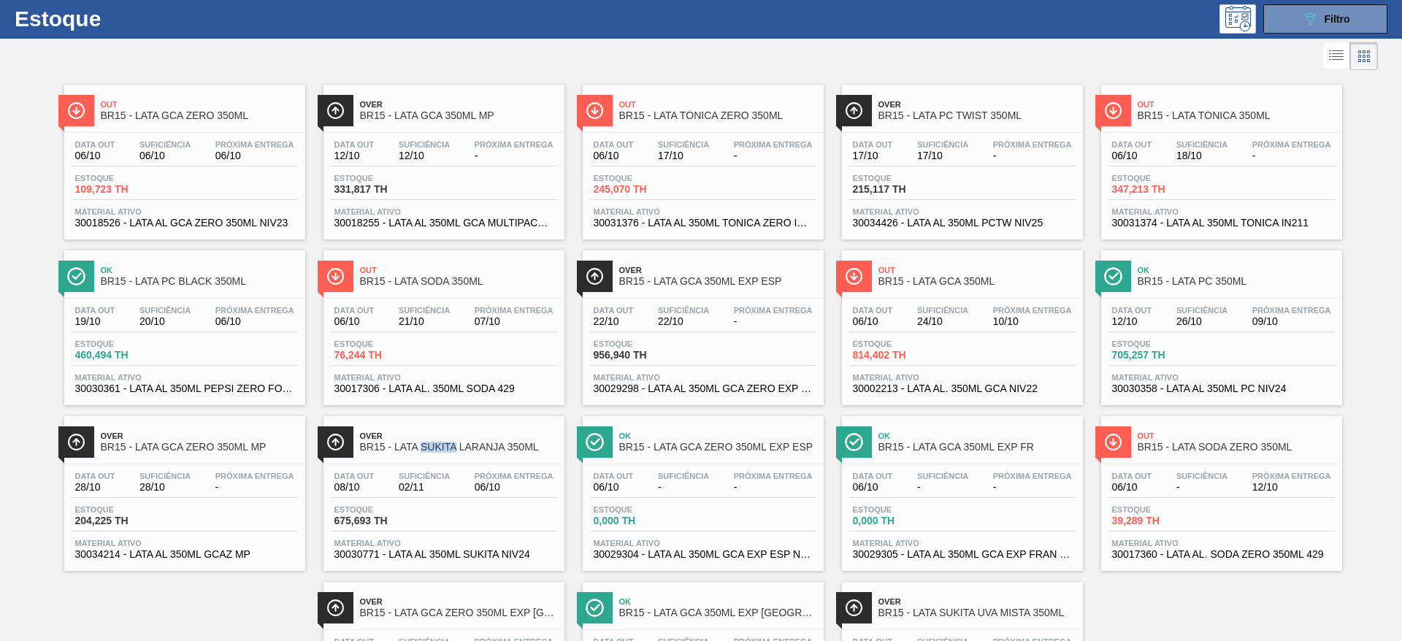
scroll to position [0, 0]
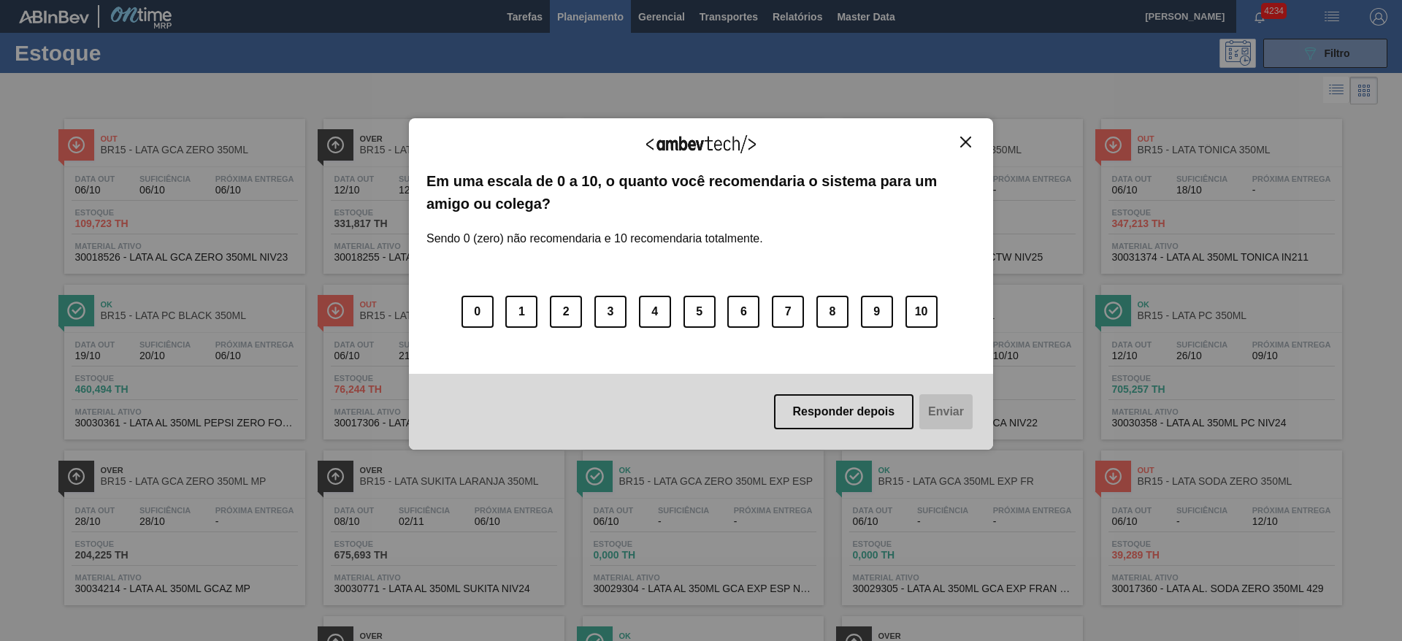
click at [967, 137] on img "Close" at bounding box center [965, 142] width 11 height 11
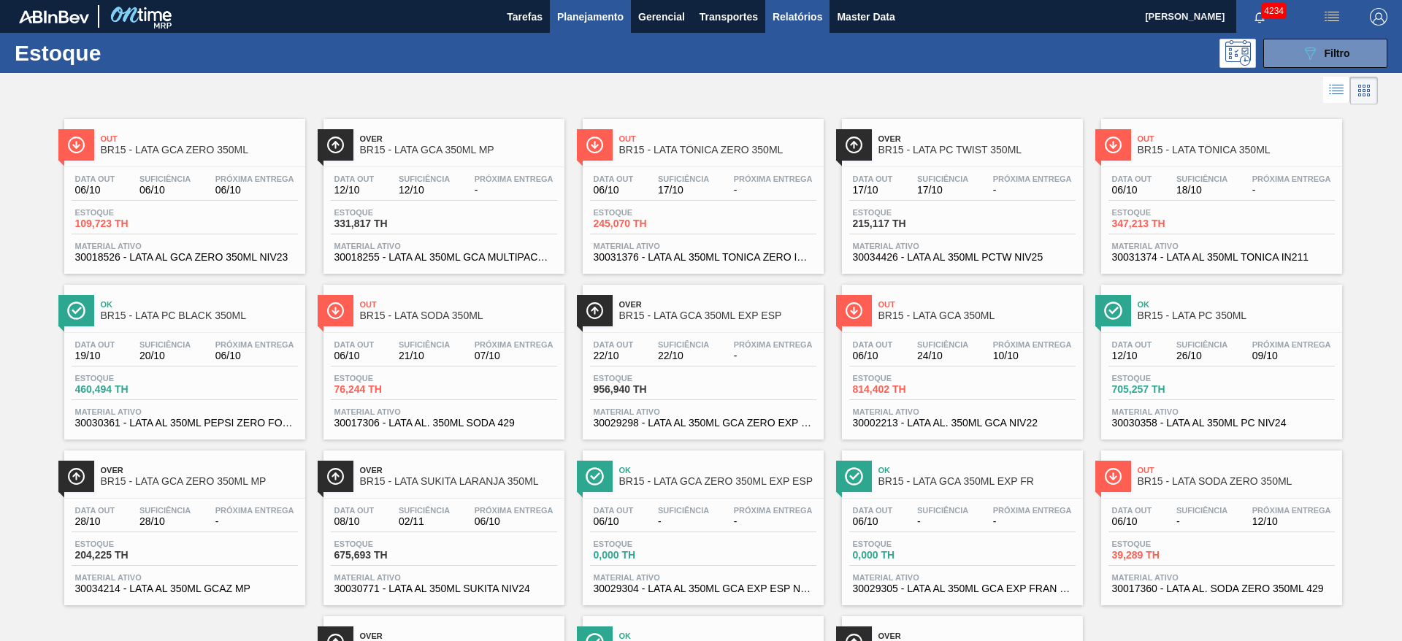
click at [798, 18] on span "Relatórios" at bounding box center [798, 17] width 50 height 18
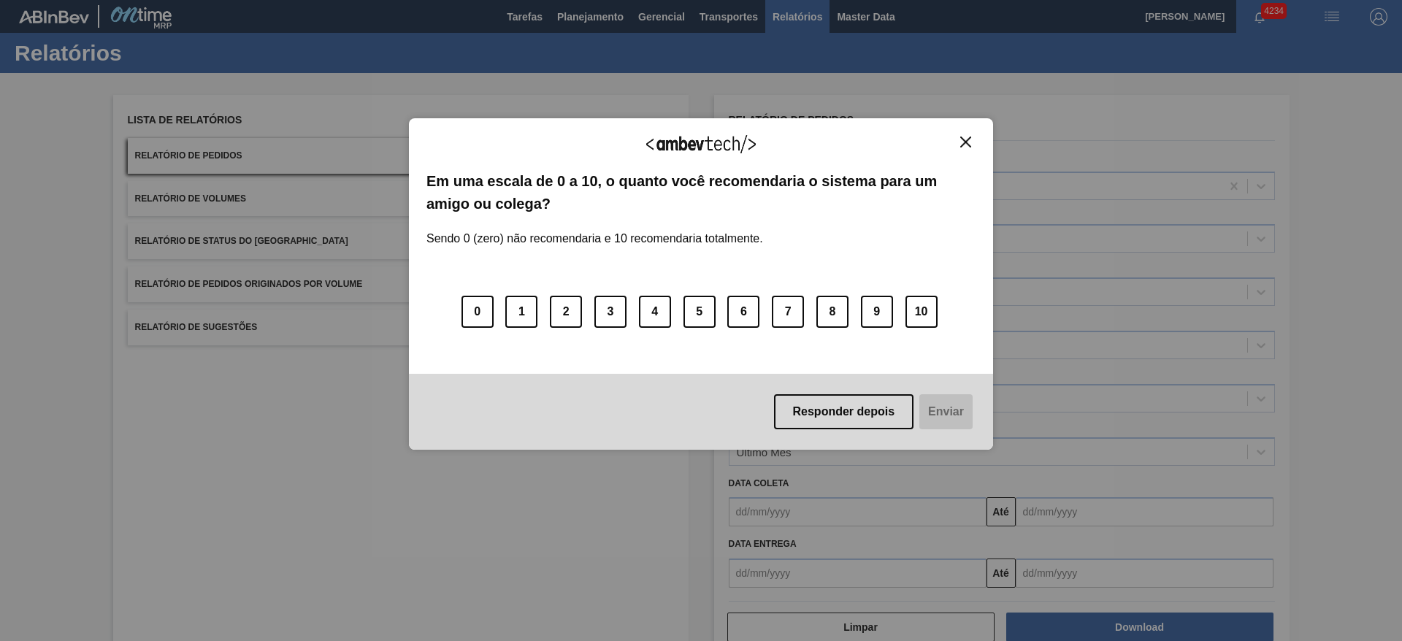
click at [962, 139] on img "Close" at bounding box center [965, 142] width 11 height 11
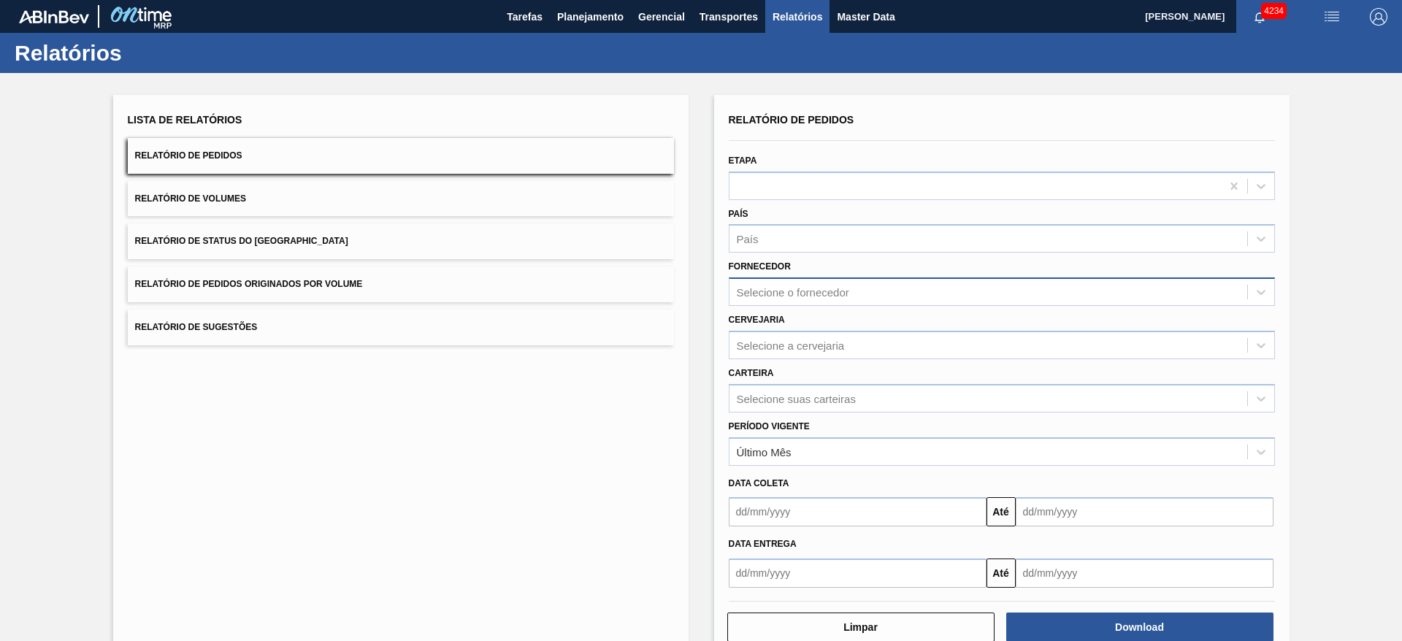
click at [820, 289] on div "Selecione o fornecedor" at bounding box center [793, 292] width 112 height 12
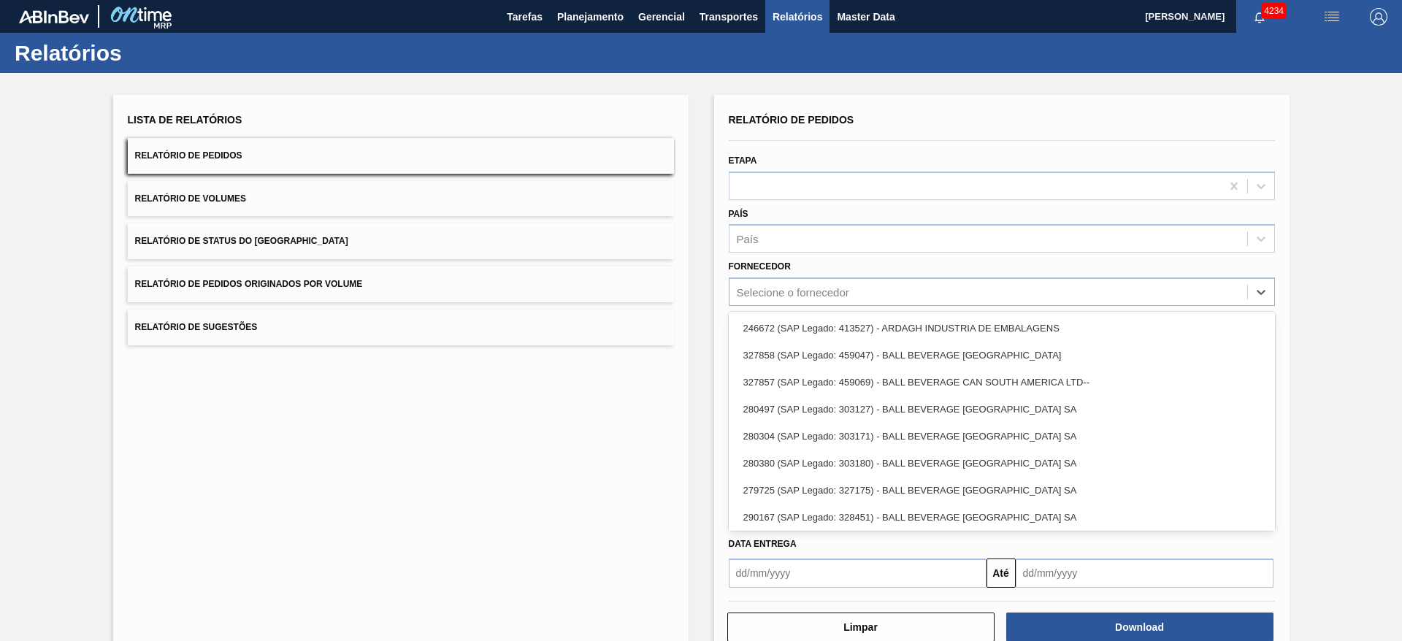
click at [804, 265] on div "Fornecedor option 246672 (SAP Legado: 413527) - ARDAGH INDUSTRIA DE EMBALAGENS …" at bounding box center [1002, 281] width 546 height 50
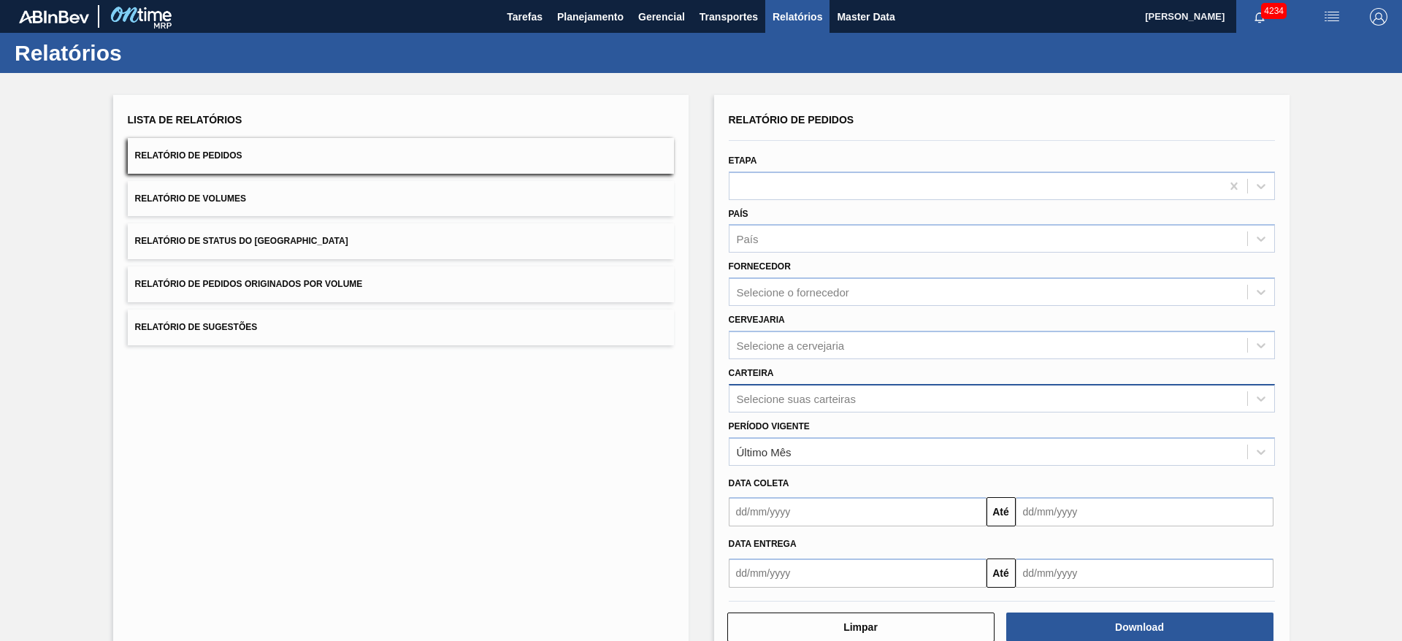
click at [792, 401] on div "Selecione suas carteiras" at bounding box center [796, 398] width 119 height 12
type input "15"
click at [814, 370] on div "Carteira Selecione suas carteiras" at bounding box center [1002, 388] width 546 height 50
click at [803, 335] on div "Selecione a cervejaria" at bounding box center [989, 345] width 518 height 21
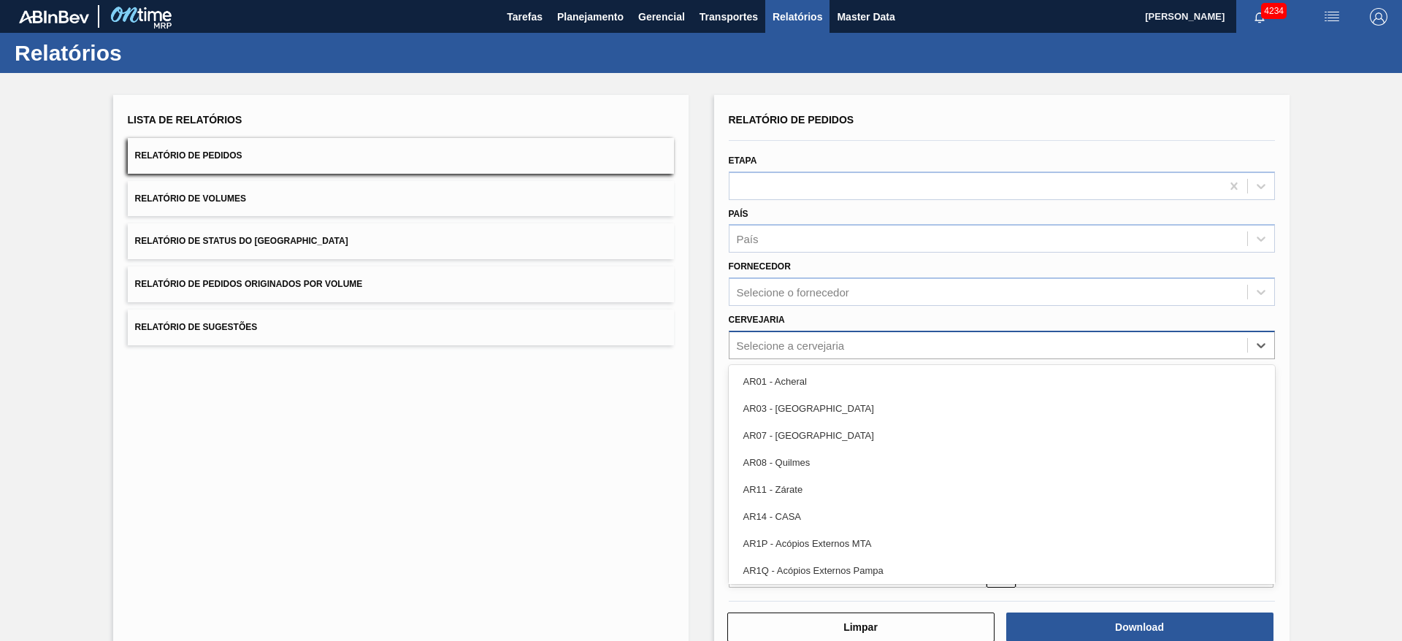
type input "15"
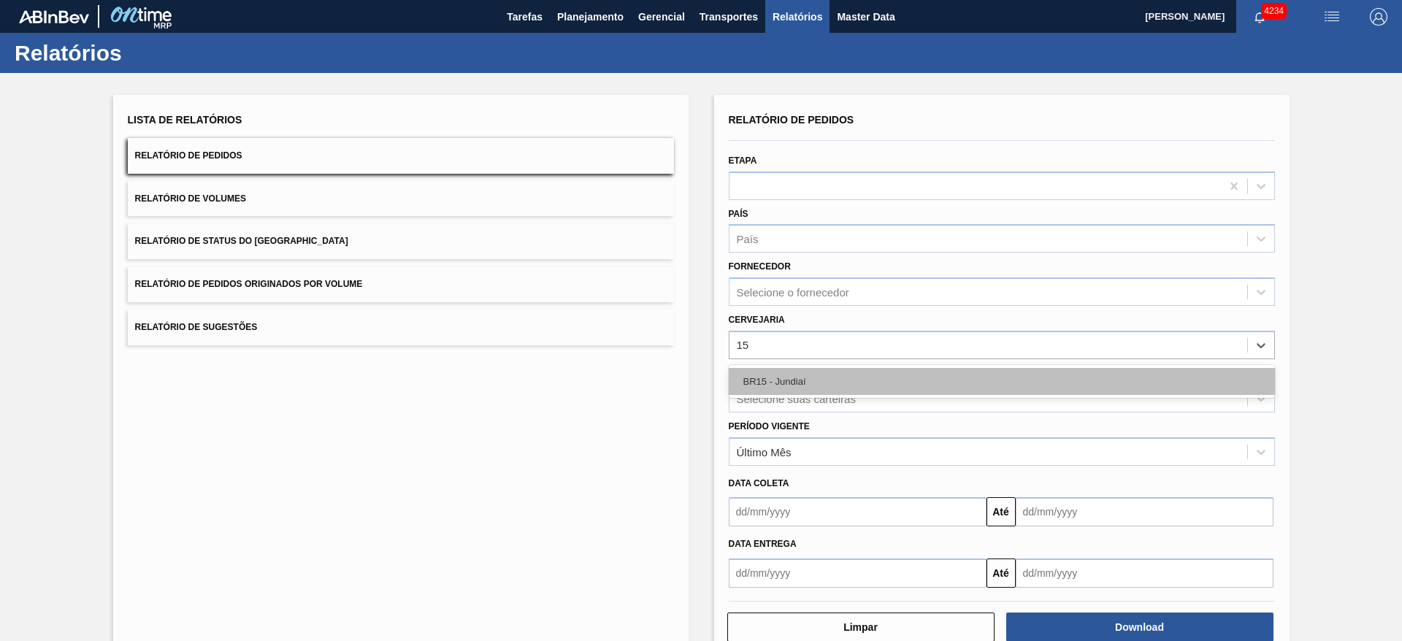
click at [809, 381] on div "BR15 - Jundiaí" at bounding box center [1002, 381] width 546 height 27
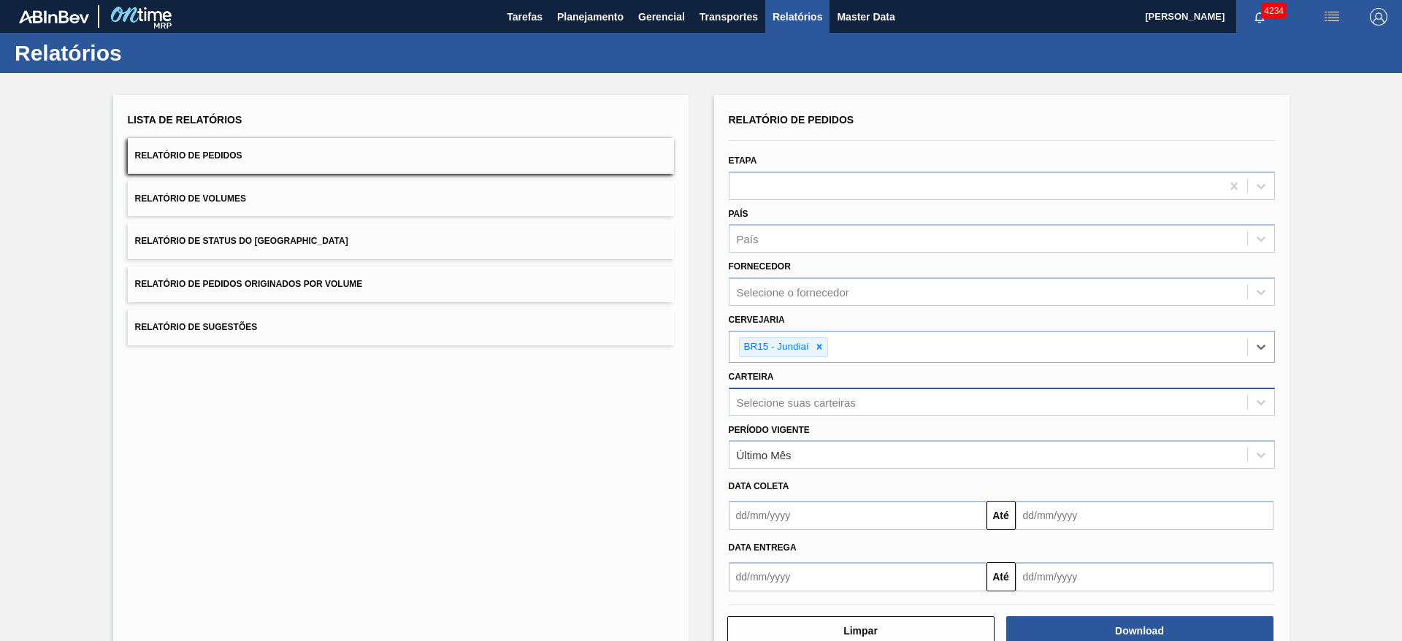
click at [793, 394] on div "Selecione suas carteiras" at bounding box center [989, 402] width 518 height 21
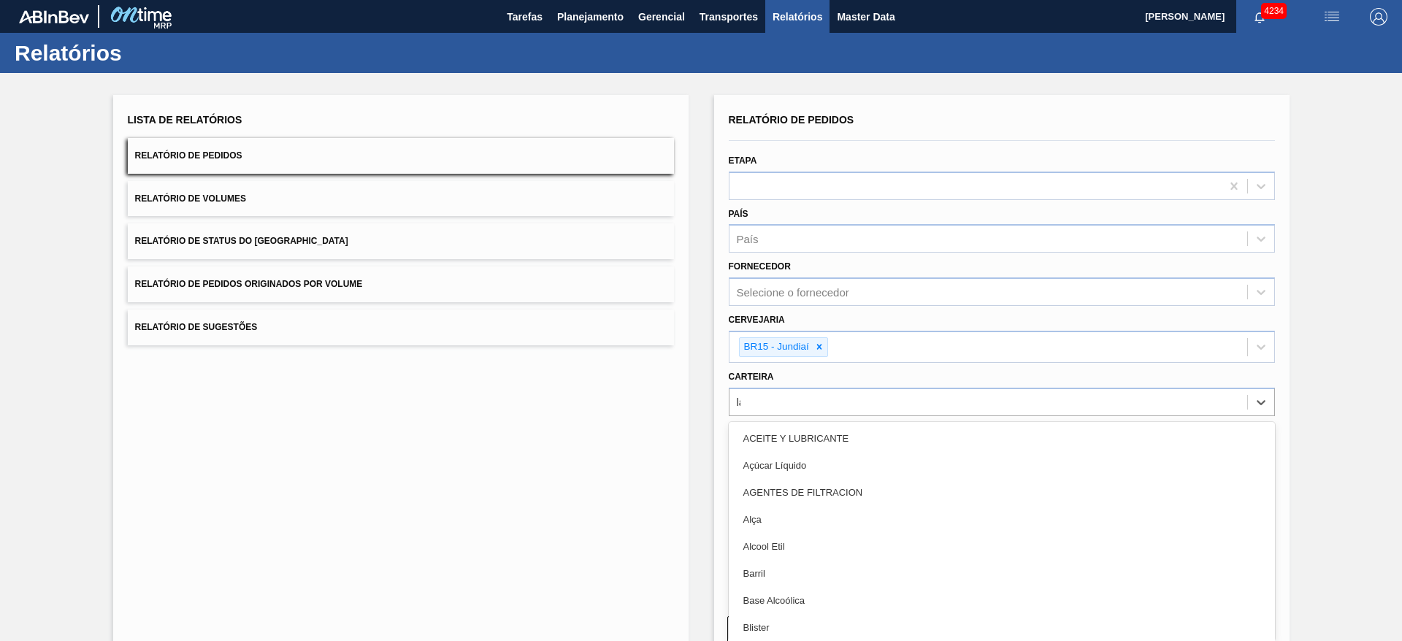
type input "lata"
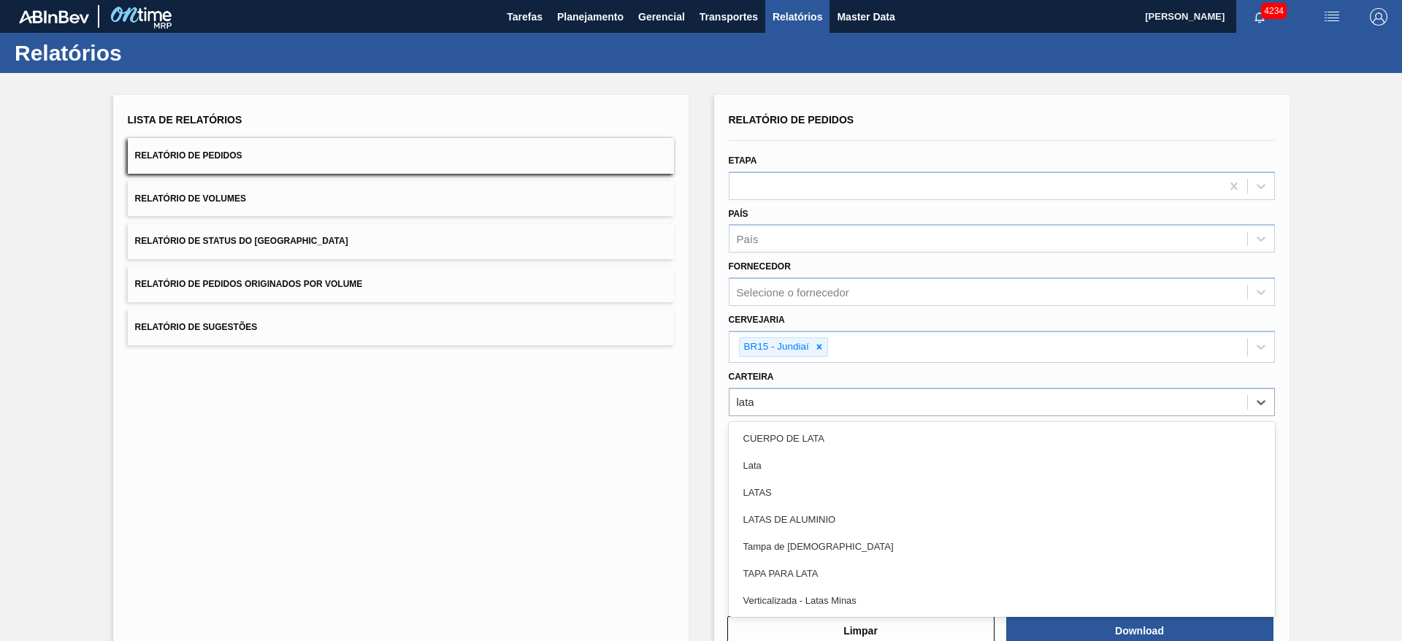
drag, startPoint x: 768, startPoint y: 469, endPoint x: 775, endPoint y: 458, distance: 13.2
click at [768, 468] on div "Lata" at bounding box center [1002, 465] width 546 height 27
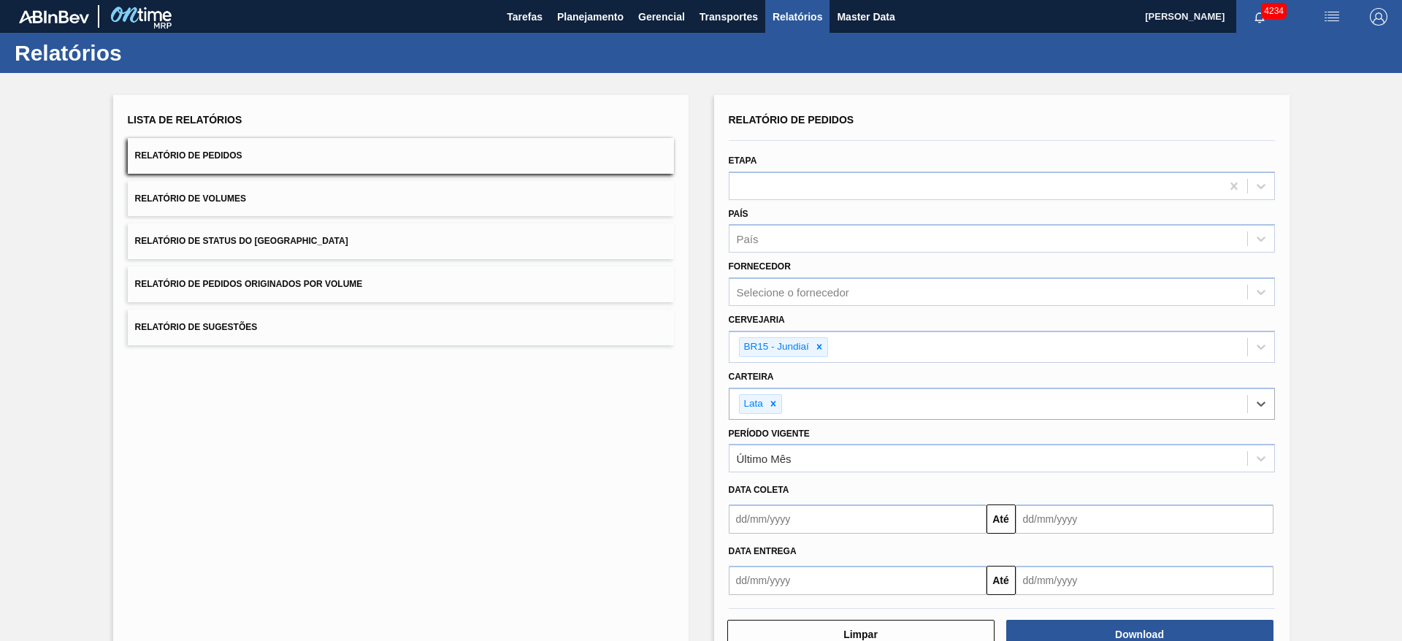
click at [878, 516] on input "text" at bounding box center [858, 519] width 258 height 29
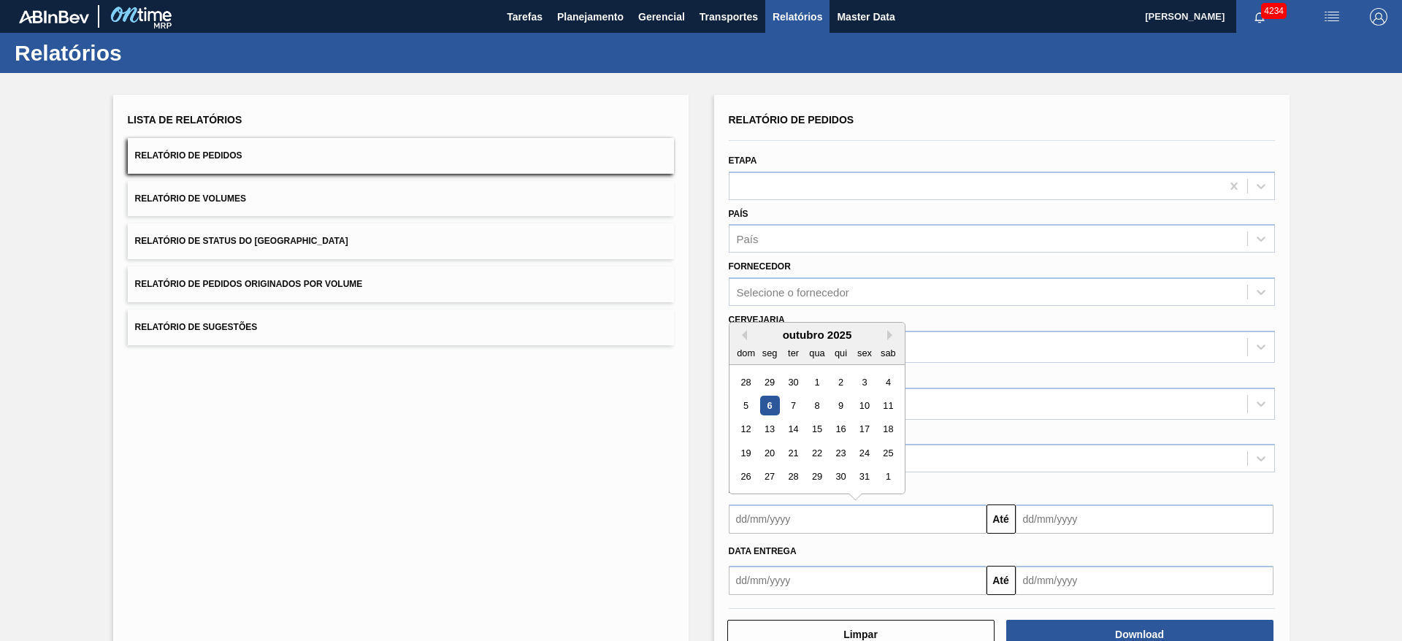
click at [766, 337] on div "outubro 2025" at bounding box center [817, 335] width 175 height 12
click at [775, 405] on div "6" at bounding box center [770, 406] width 20 height 20
type input "[DATE]"
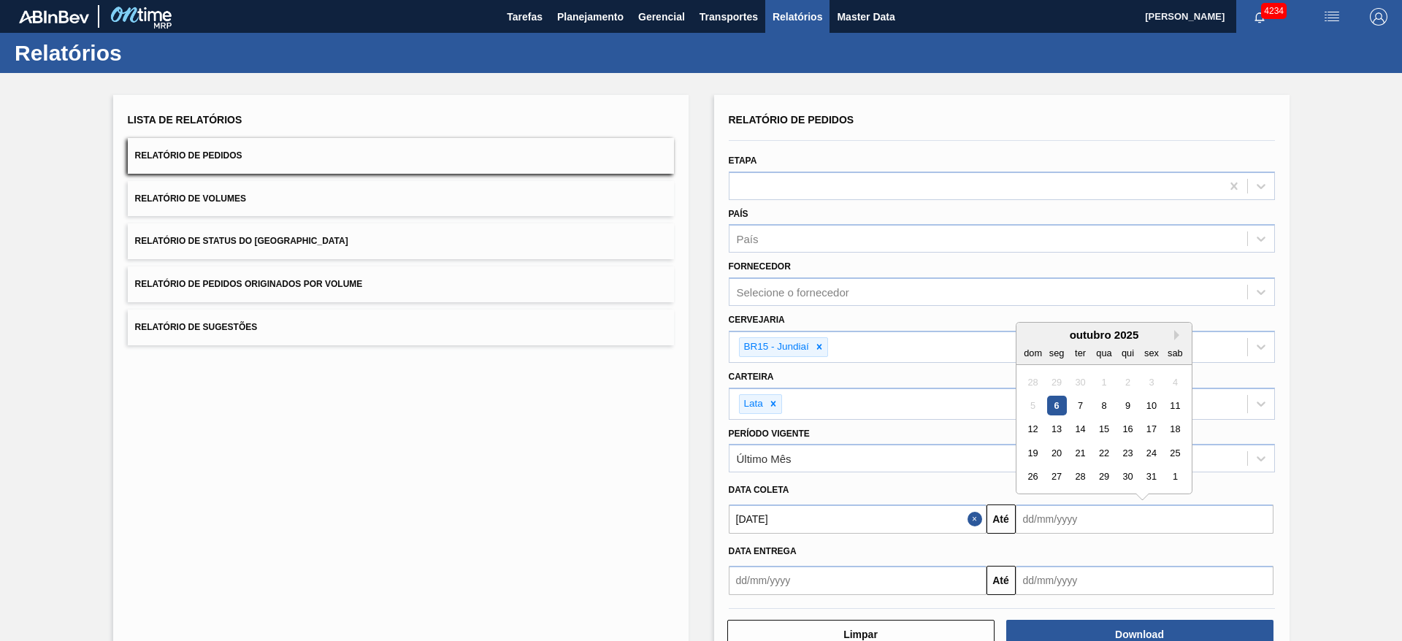
click at [1080, 514] on input "text" at bounding box center [1145, 519] width 258 height 29
click at [1049, 337] on div "outubro 2025" at bounding box center [1104, 335] width 175 height 12
click at [1057, 451] on div "20" at bounding box center [1057, 453] width 20 height 20
type input "20/10/2025"
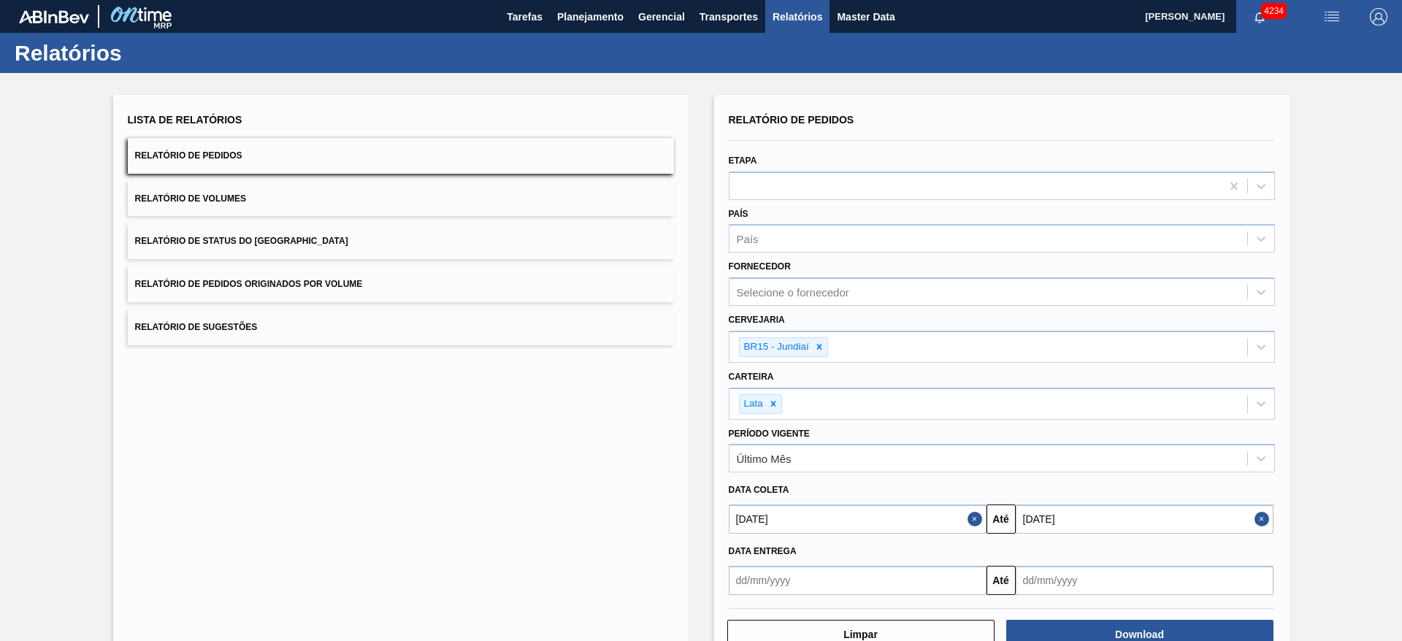
click at [1264, 524] on button "Close" at bounding box center [1264, 519] width 19 height 29
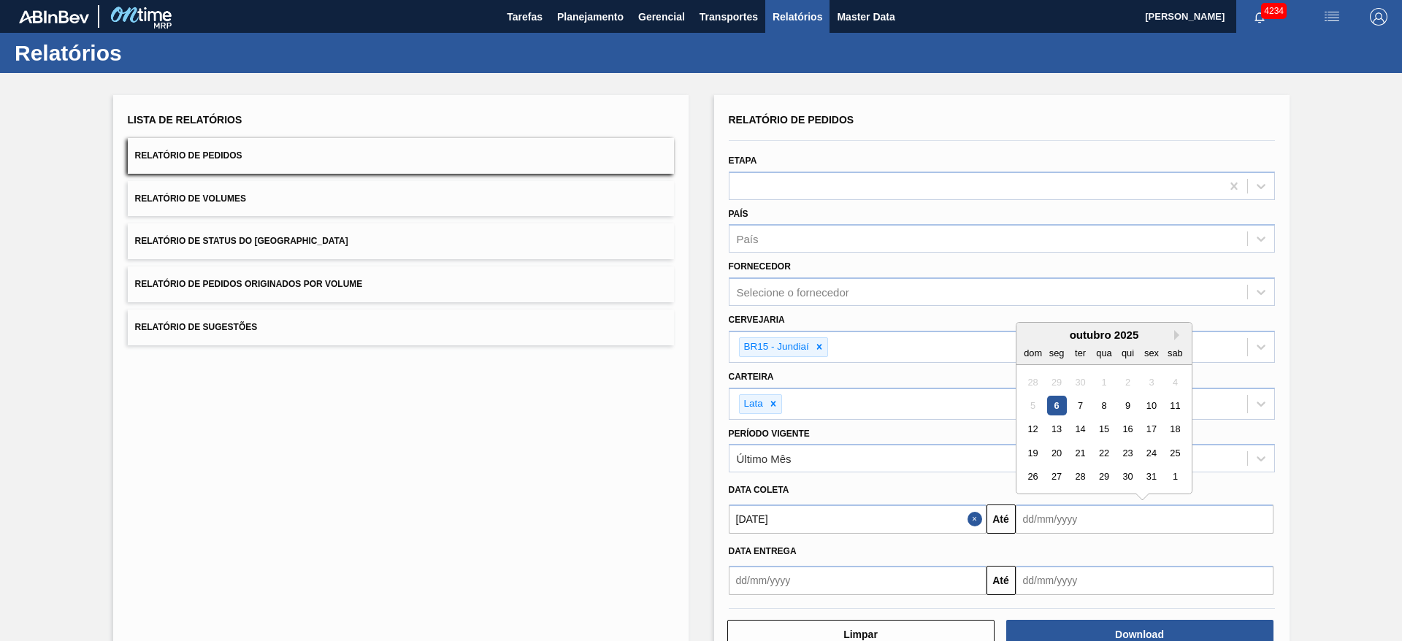
click at [1128, 516] on input "text" at bounding box center [1145, 519] width 258 height 29
drag, startPoint x: 1078, startPoint y: 454, endPoint x: 1106, endPoint y: 494, distance: 48.2
click at [1078, 454] on div "21" at bounding box center [1080, 453] width 20 height 20
type input "21/10/2025"
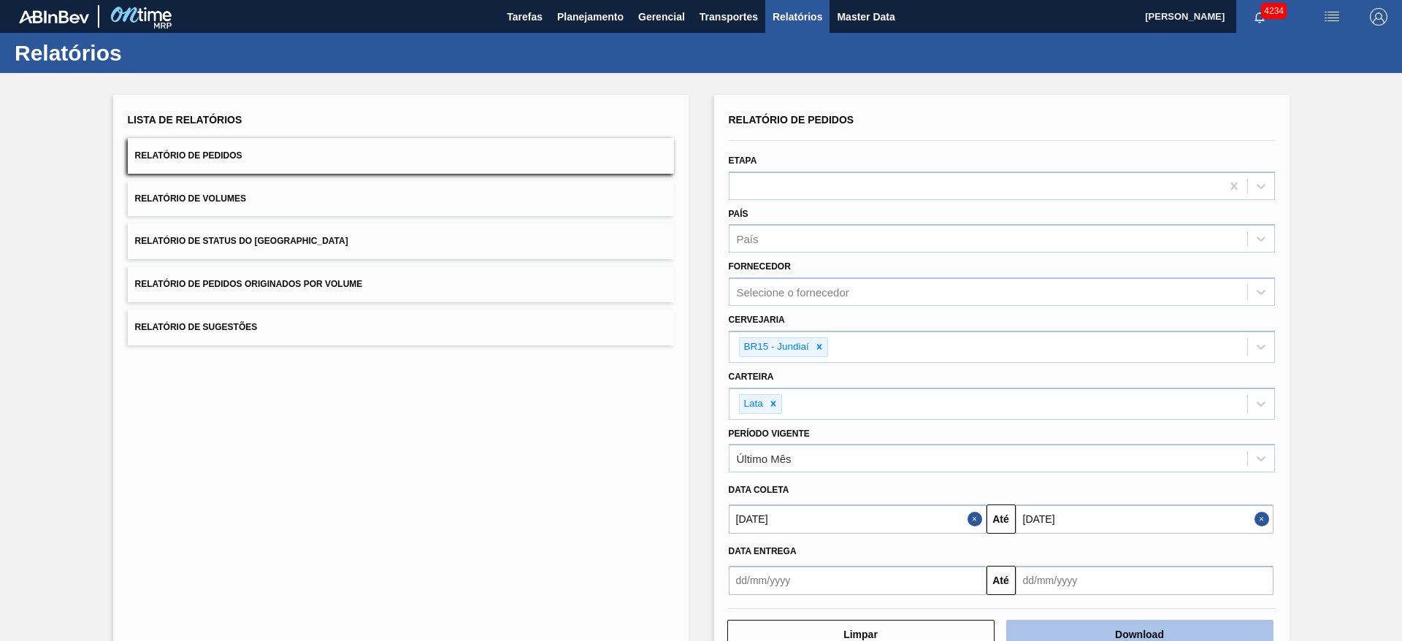
click at [1151, 627] on button "Download" at bounding box center [1140, 634] width 267 height 29
click at [275, 195] on button "Relatório de Volumes" at bounding box center [401, 199] width 546 height 36
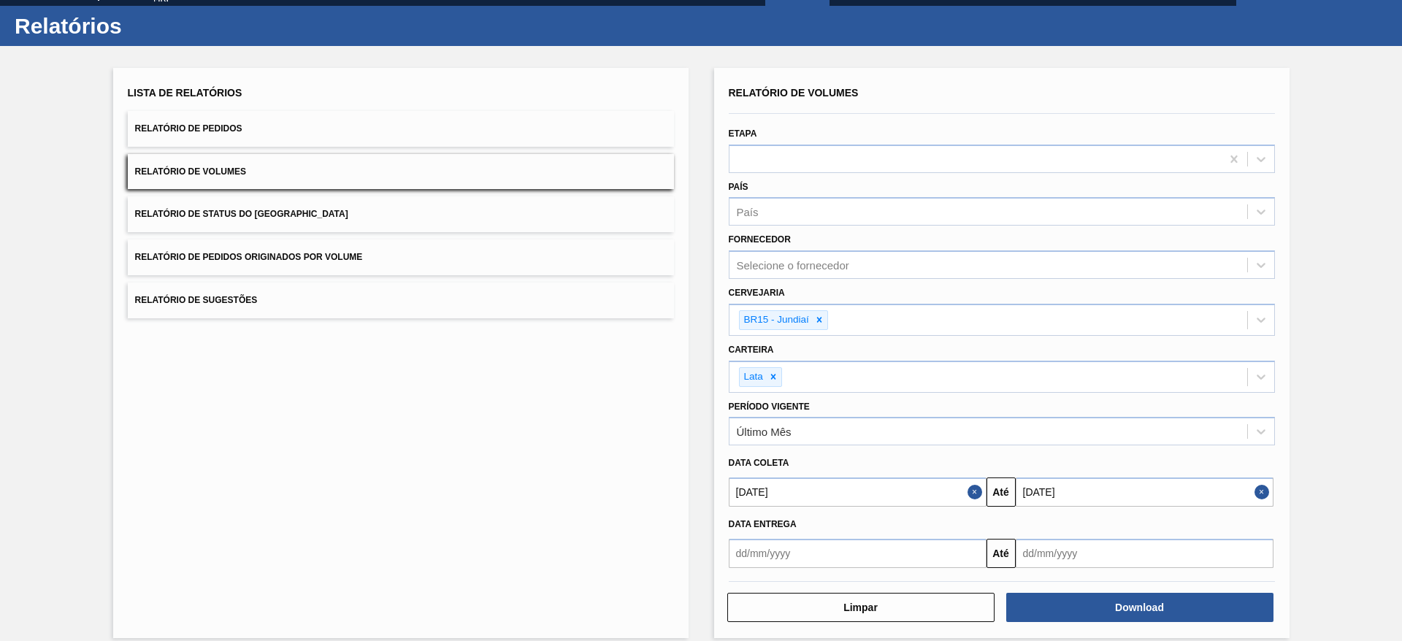
scroll to position [42, 0]
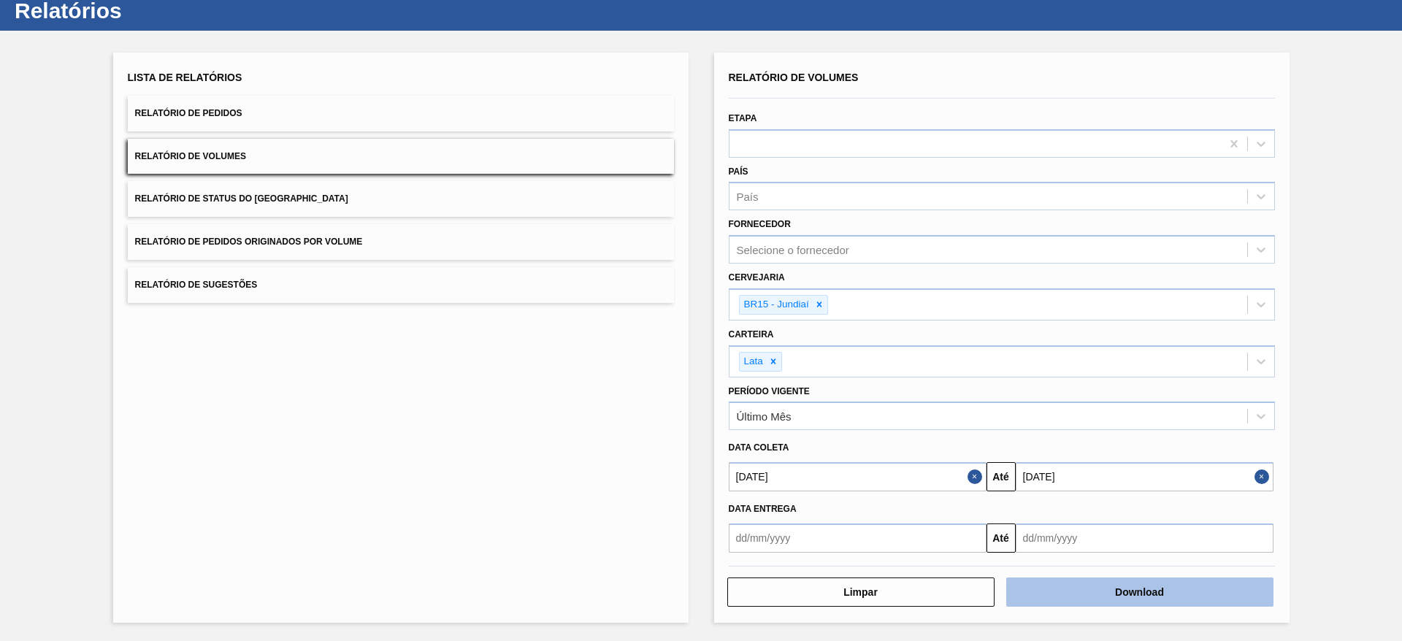
click at [1081, 599] on button "Download" at bounding box center [1140, 592] width 267 height 29
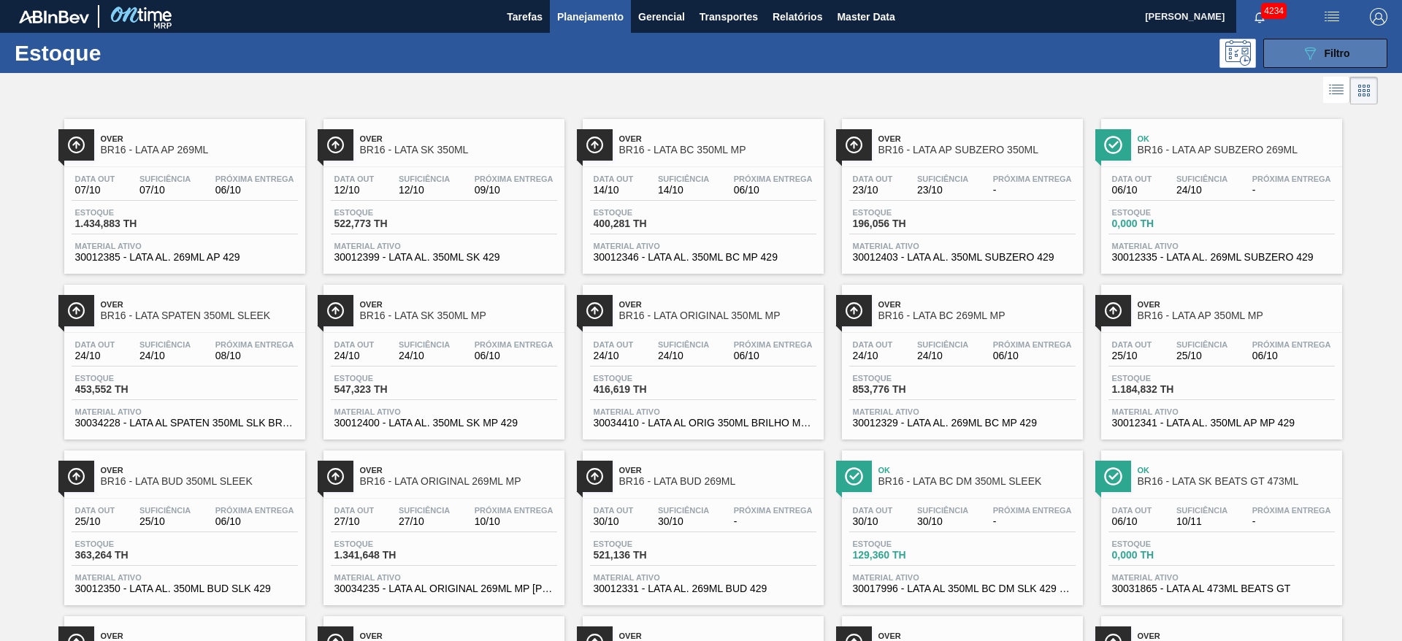
click at [1292, 50] on button "089F7B8B-B2A5-4AFE-B5C0-19BA573D28AC Filtro" at bounding box center [1326, 53] width 124 height 29
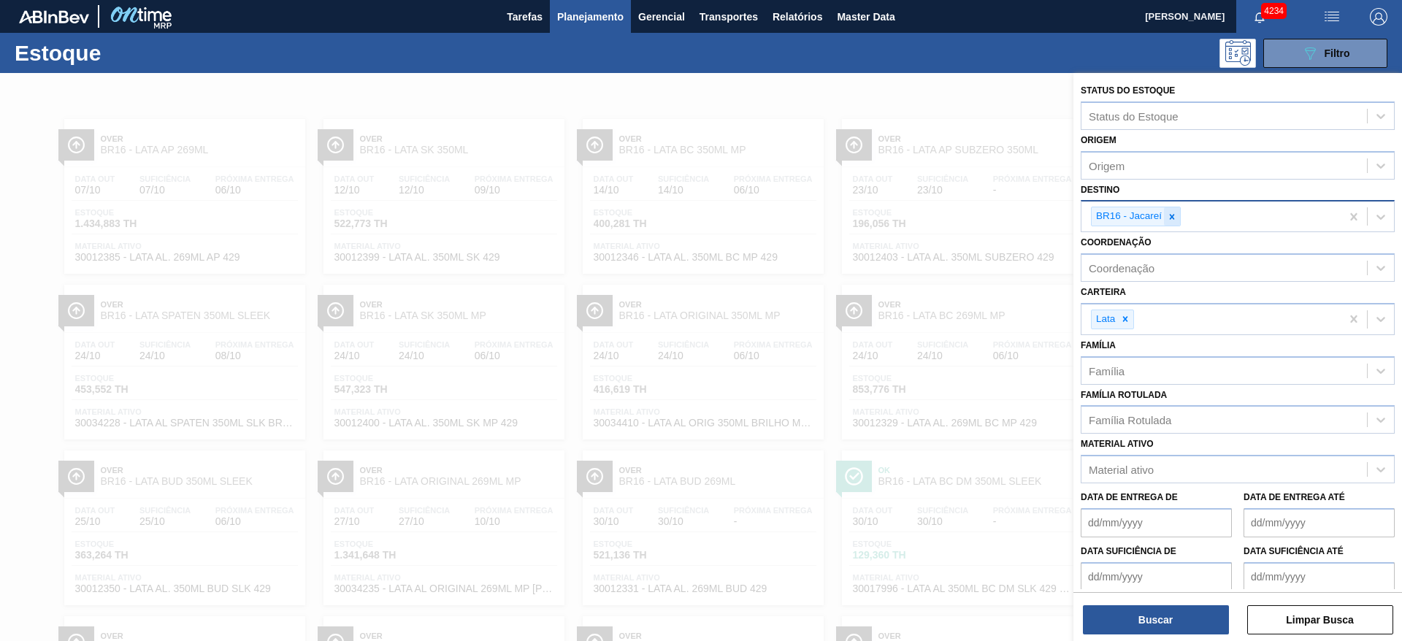
click at [1175, 212] on icon at bounding box center [1172, 217] width 10 height 10
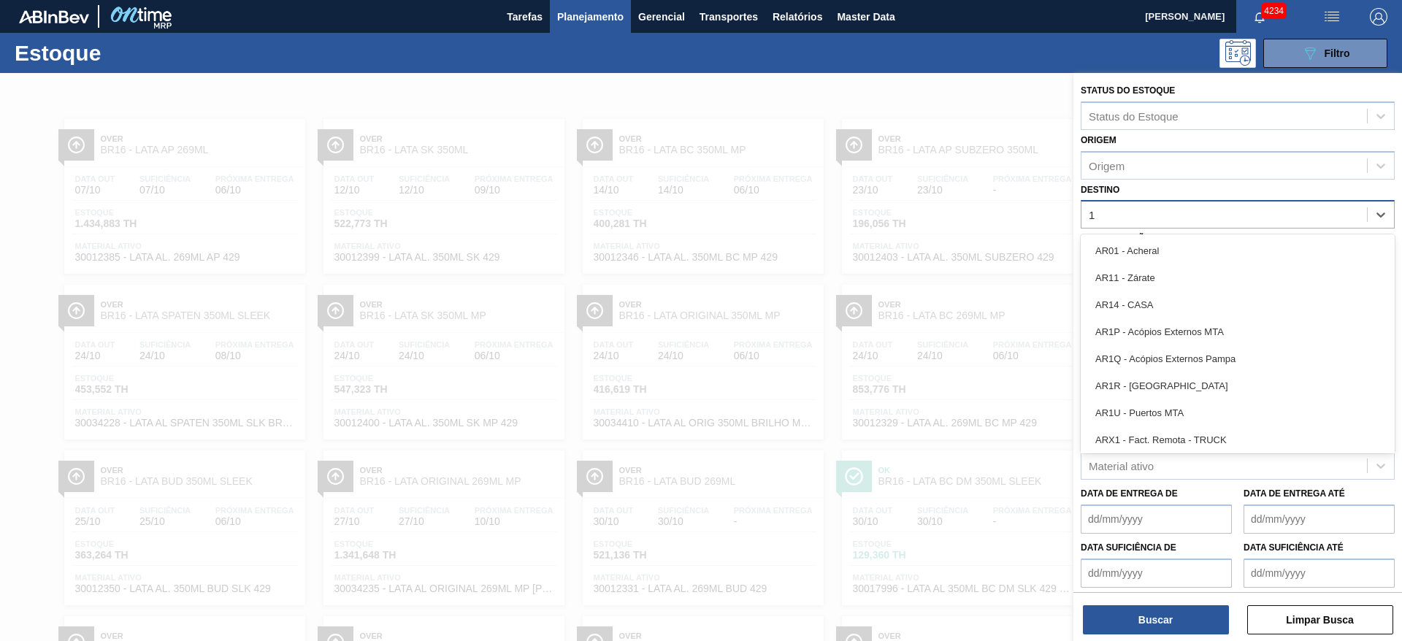
type input "15"
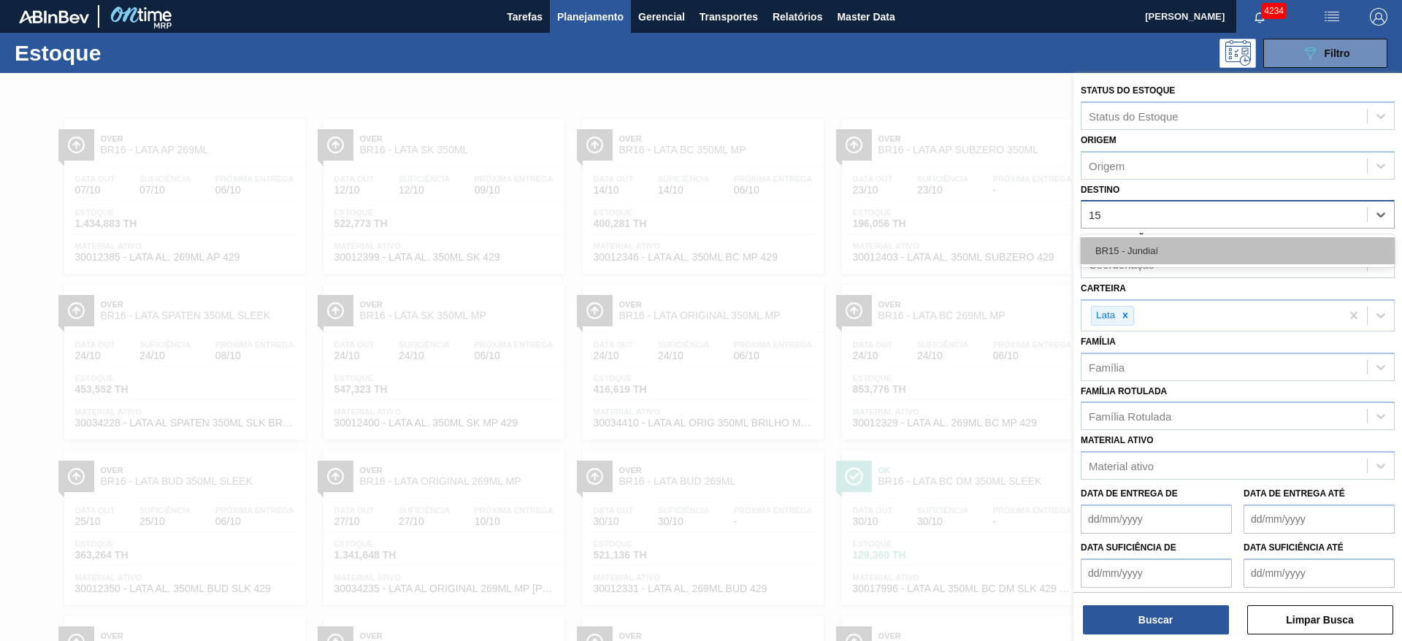
click at [1151, 245] on div "BR15 - Jundiaí" at bounding box center [1238, 250] width 314 height 27
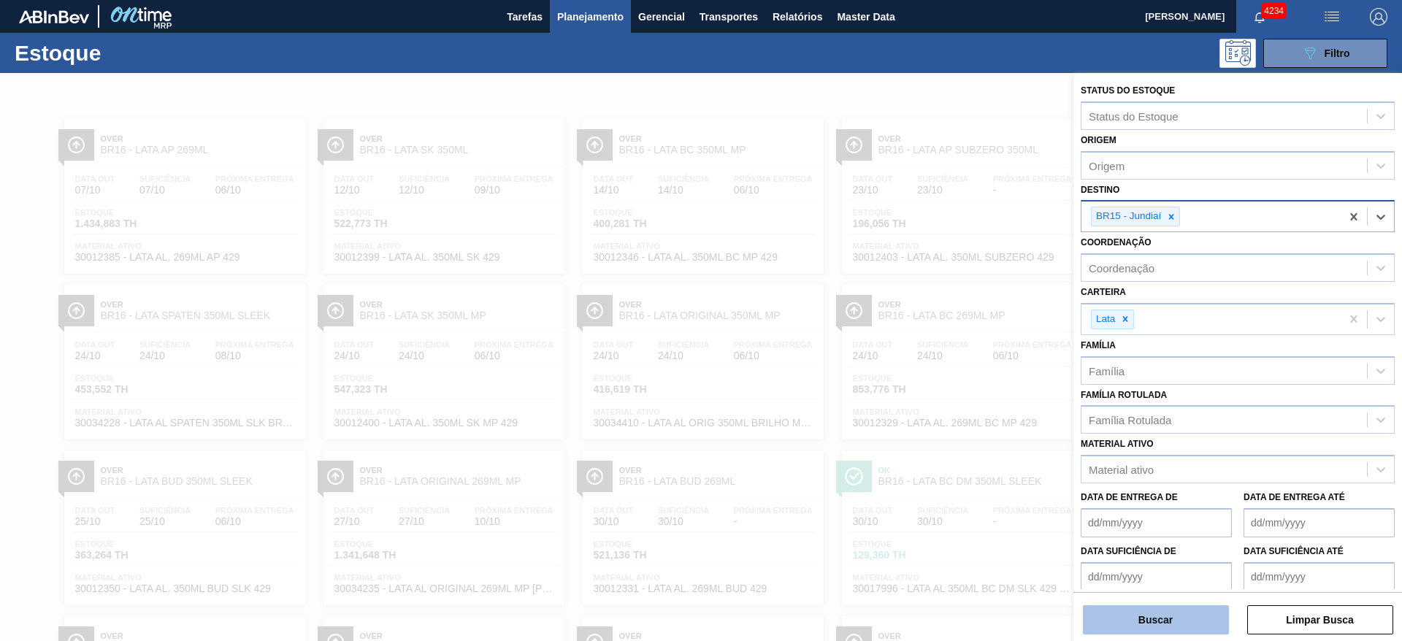
click at [1145, 617] on button "Buscar" at bounding box center [1156, 620] width 146 height 29
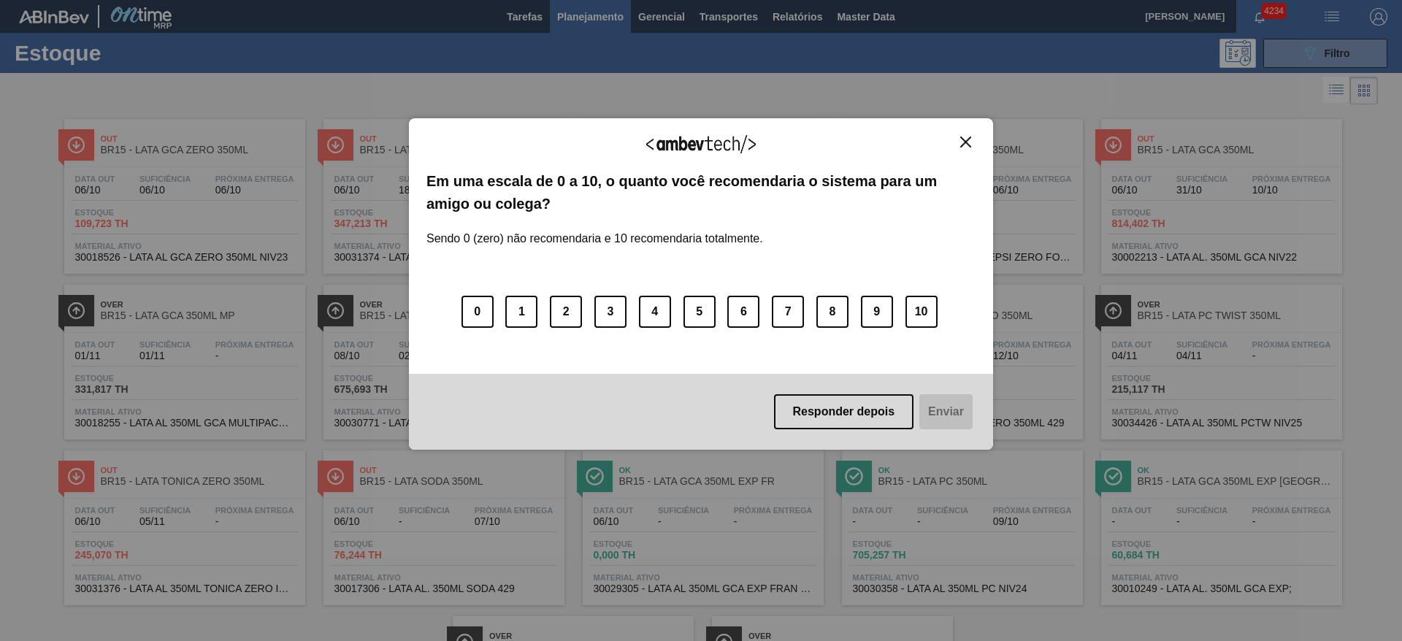
click at [963, 140] on img "Close" at bounding box center [965, 142] width 11 height 11
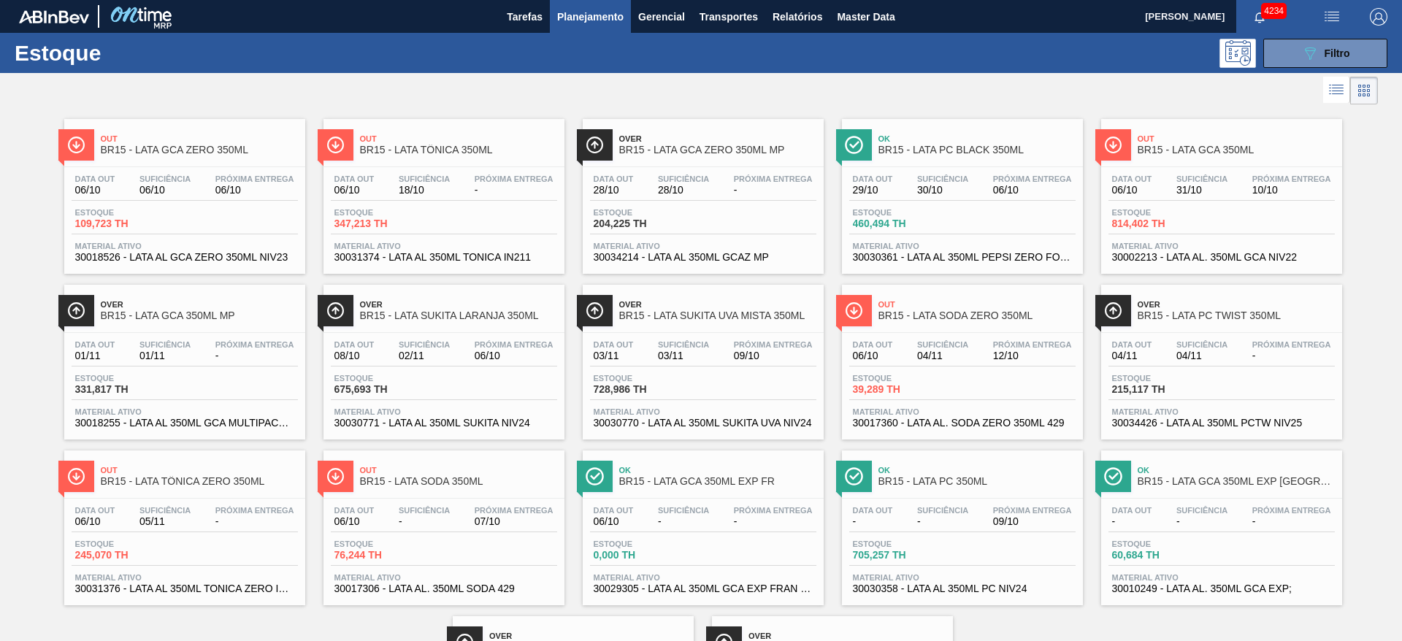
click at [600, 26] on button "Planejamento" at bounding box center [590, 16] width 81 height 33
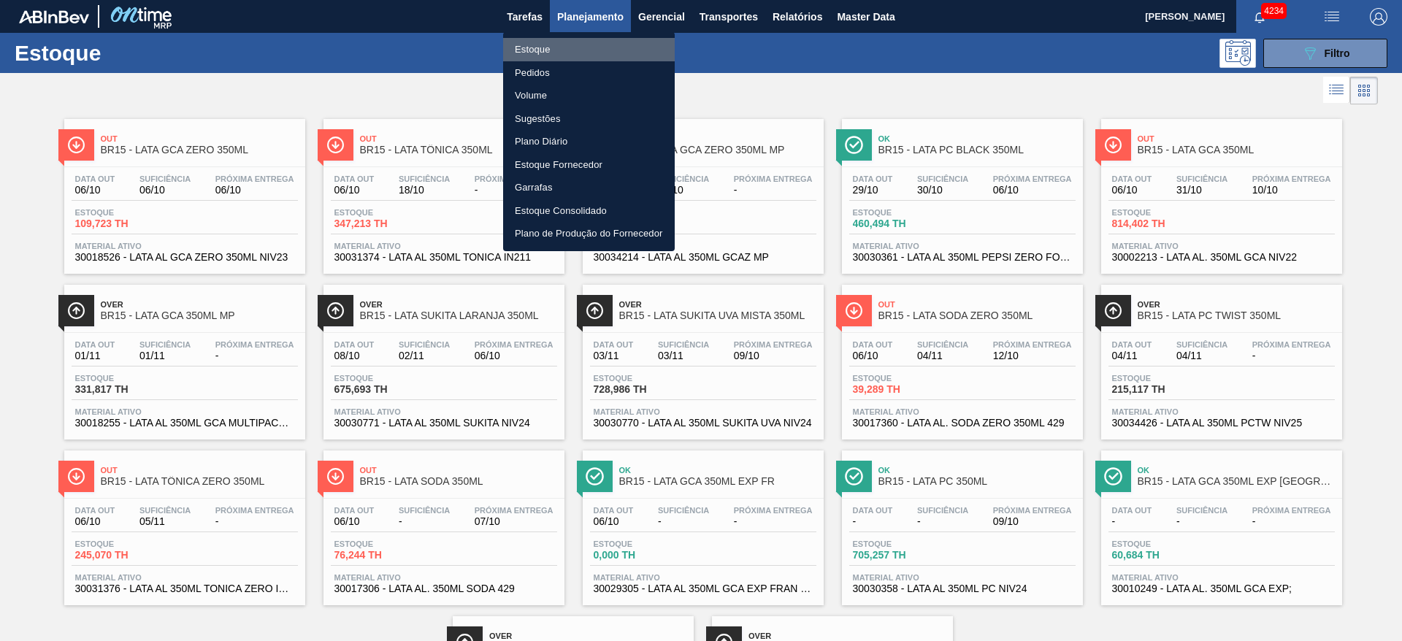
click at [534, 47] on li "Estoque" at bounding box center [589, 49] width 172 height 23
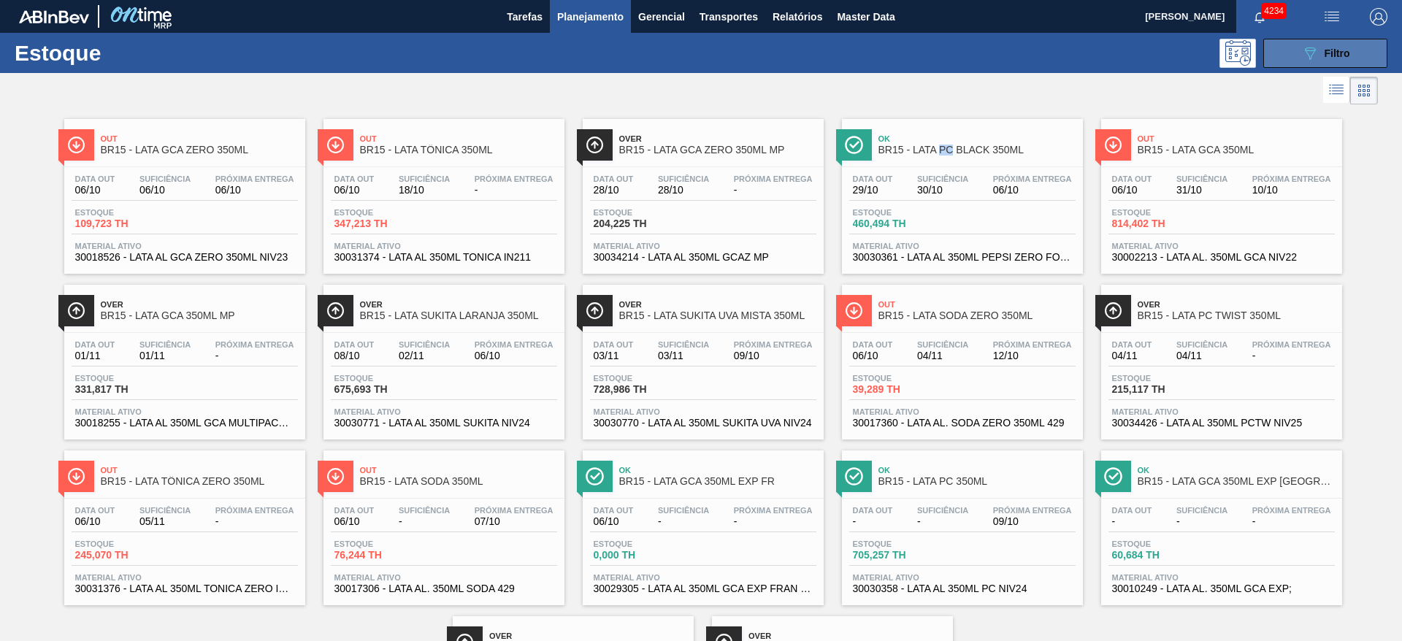
click at [1275, 53] on button "089F7B8B-B2A5-4AFE-B5C0-19BA573D28AC Filtro" at bounding box center [1326, 53] width 124 height 29
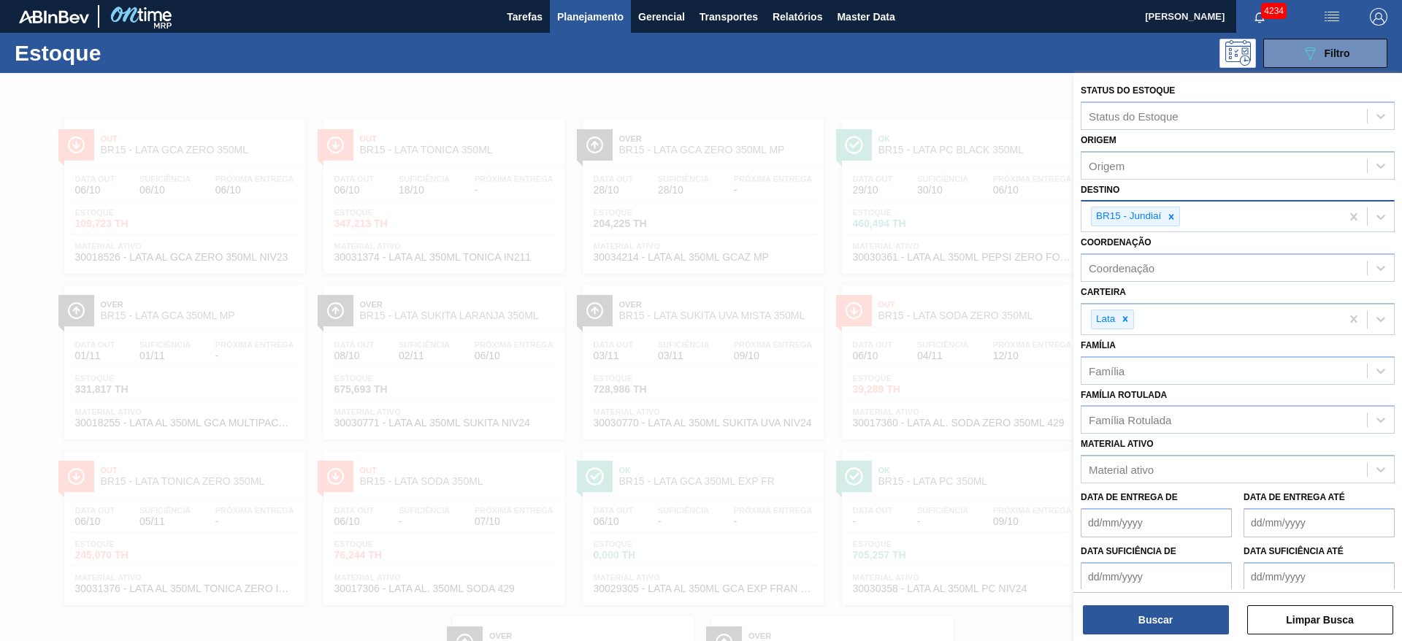
click at [962, 97] on div at bounding box center [701, 393] width 1402 height 641
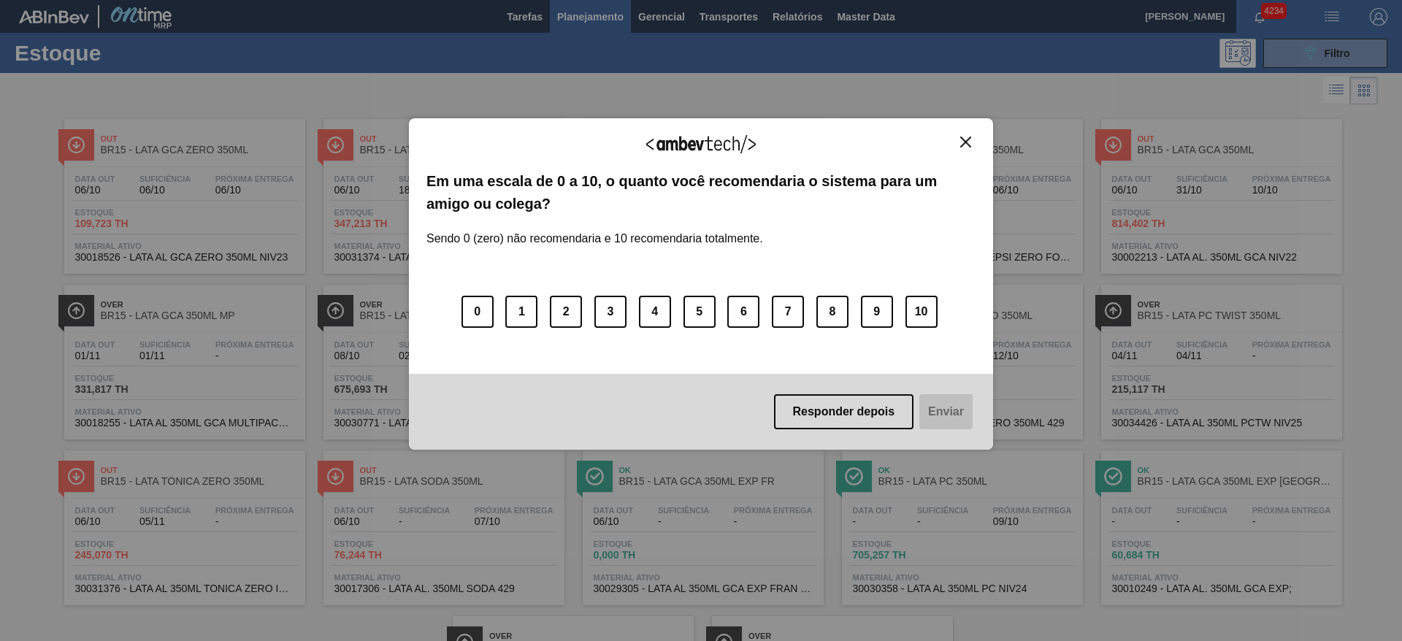
click at [968, 138] on img "Close" at bounding box center [965, 142] width 11 height 11
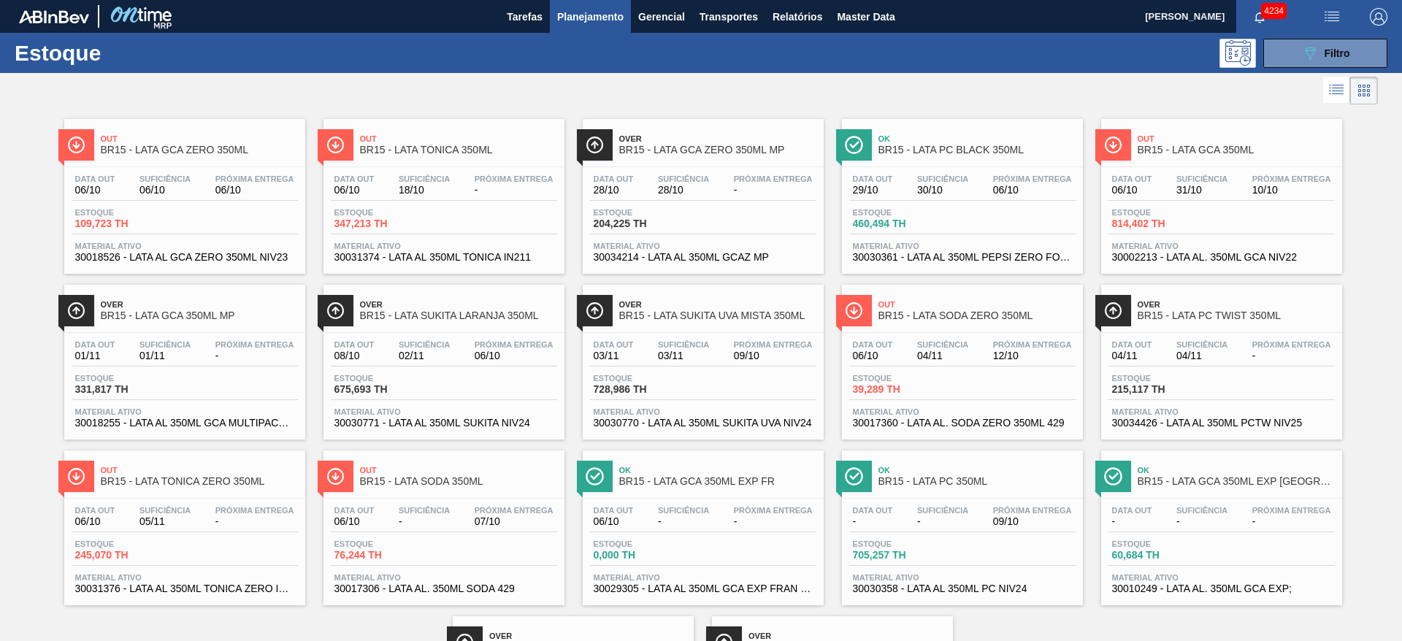
click at [985, 80] on div at bounding box center [689, 90] width 1378 height 35
click at [981, 86] on div at bounding box center [689, 90] width 1378 height 35
click at [738, 319] on span "BR15 - LATA SUKITA UVA MISTA 350ML" at bounding box center [717, 315] width 197 height 11
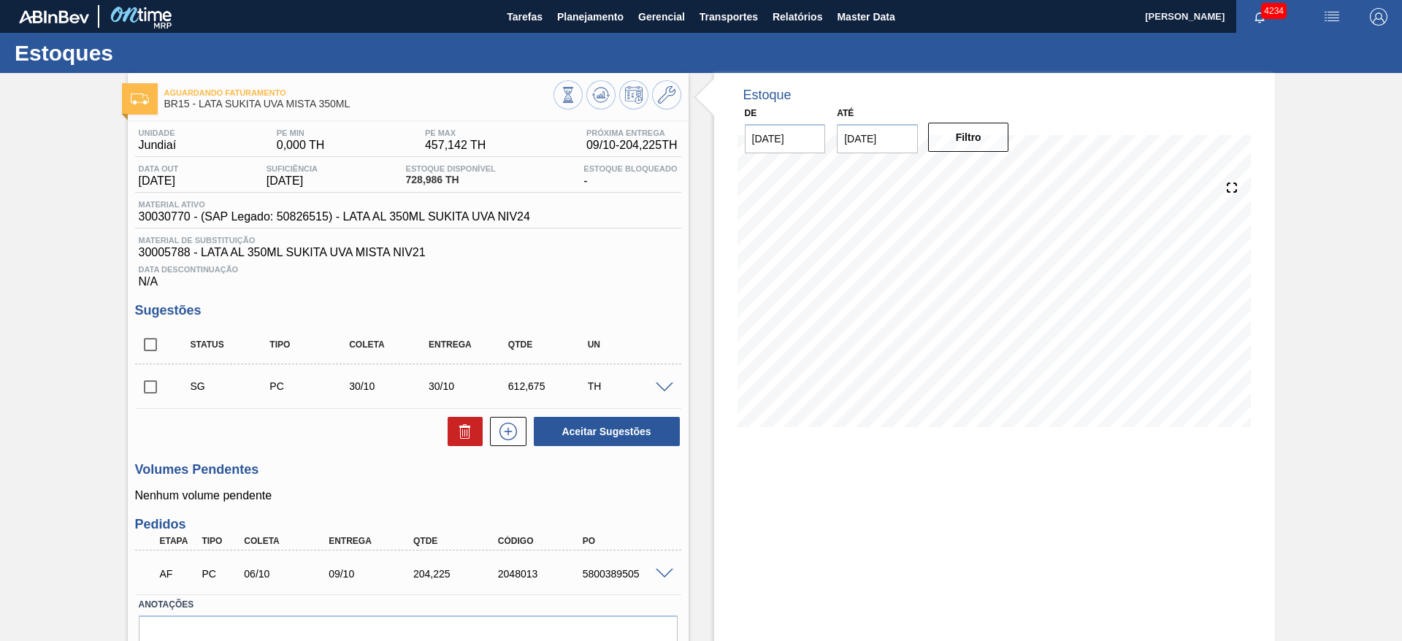
click at [1326, 14] on img "button" at bounding box center [1333, 17] width 18 height 18
click at [1291, 56] on li "Pedido Contingência" at bounding box center [1324, 52] width 134 height 26
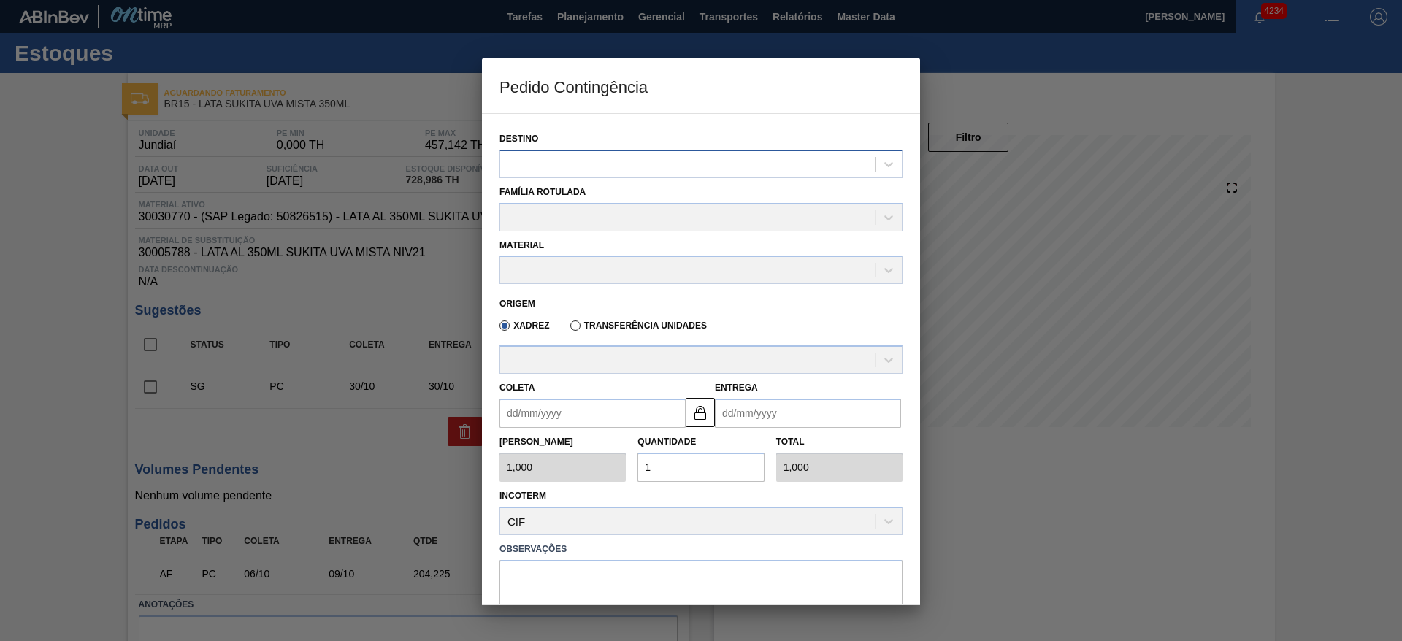
click at [620, 157] on div at bounding box center [687, 163] width 375 height 21
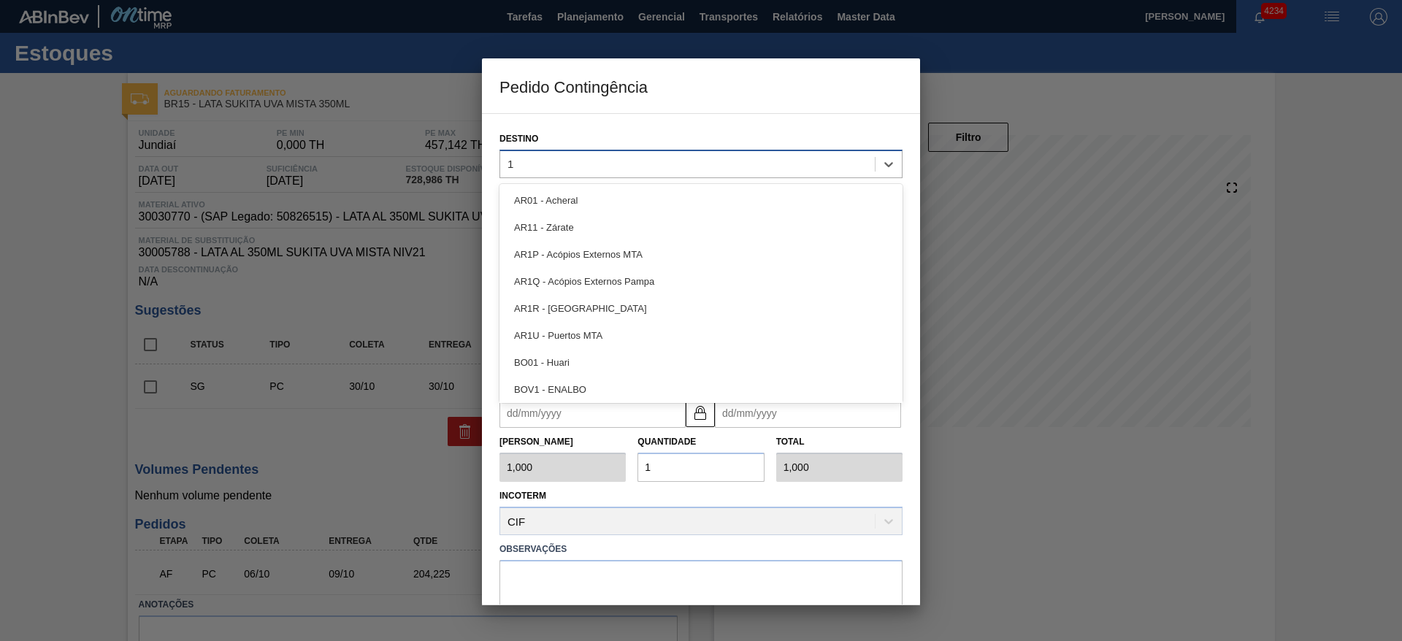
type input "15"
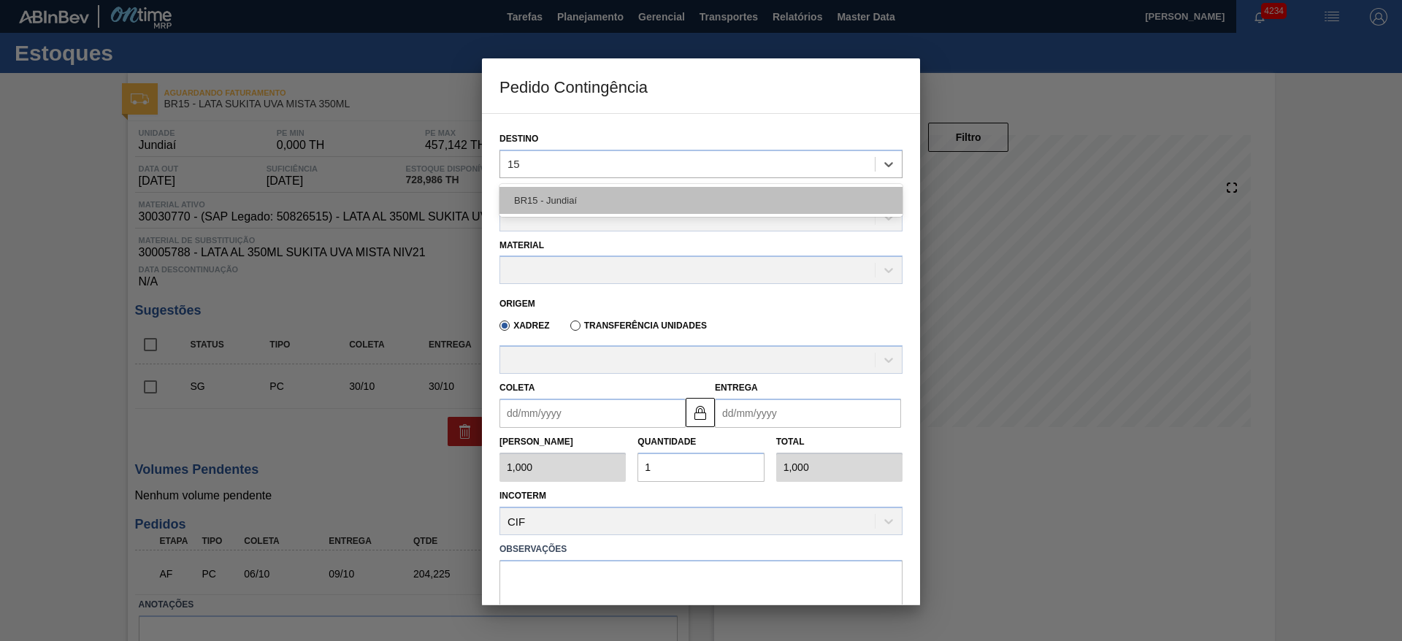
click at [625, 210] on div "BR15 - Jundiaí" at bounding box center [701, 200] width 403 height 27
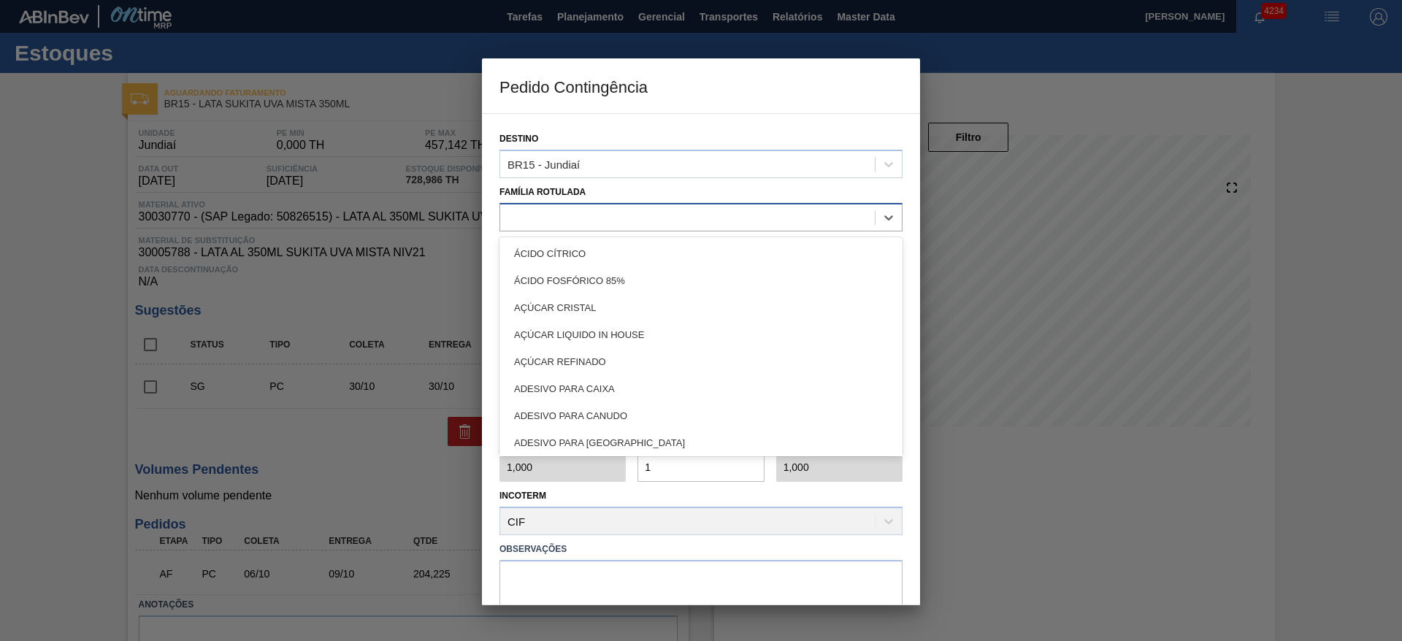
click at [616, 221] on div at bounding box center [687, 217] width 375 height 21
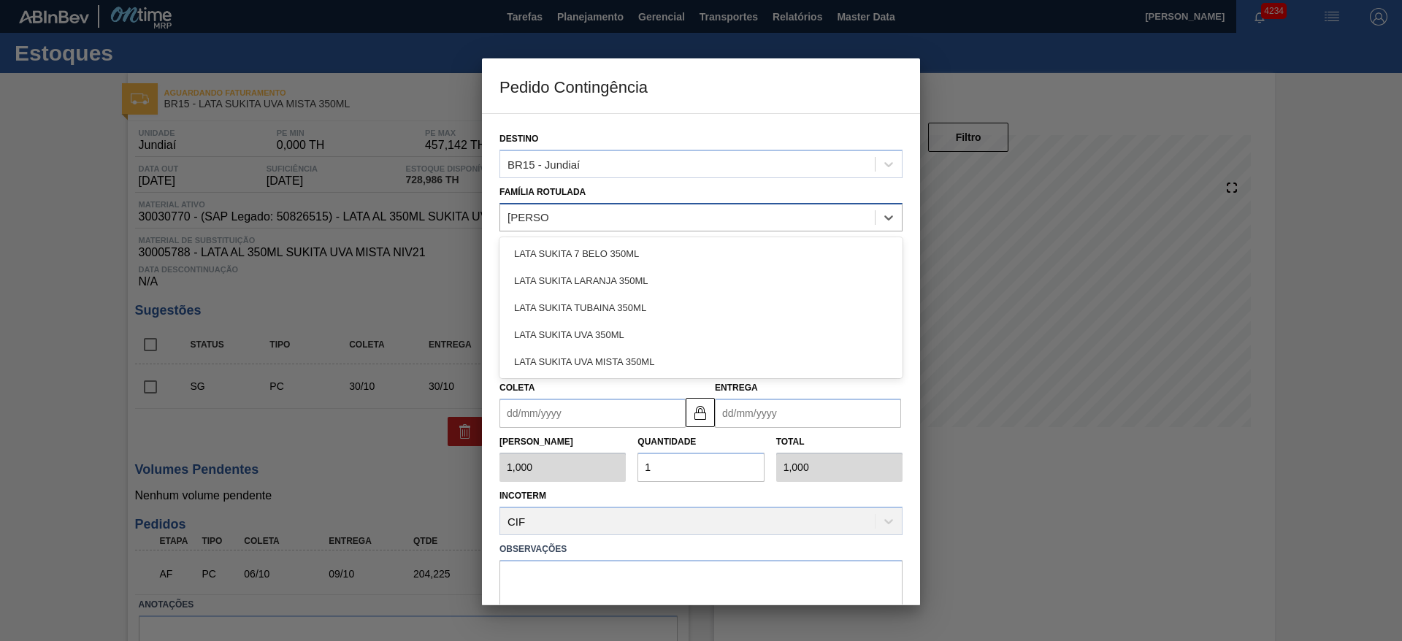
type Rotulada "lata sukita"
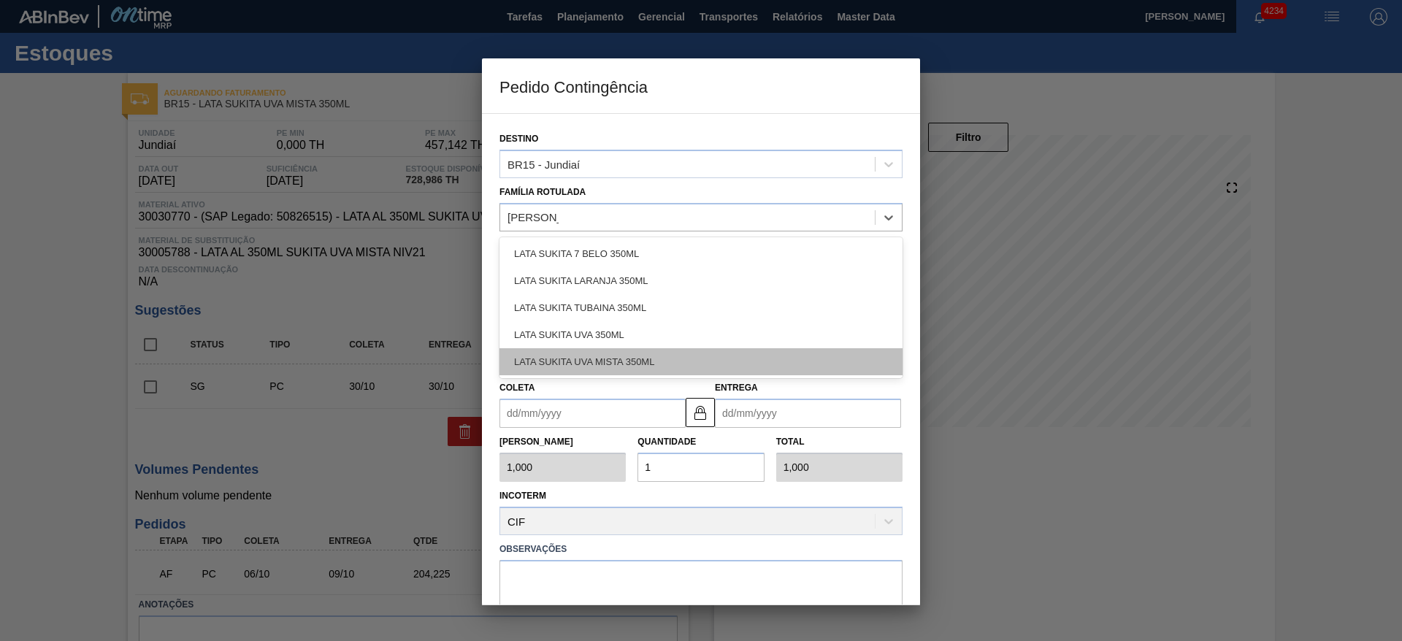
click at [622, 356] on div "LATA SUKITA UVA MISTA 350ML" at bounding box center [701, 361] width 403 height 27
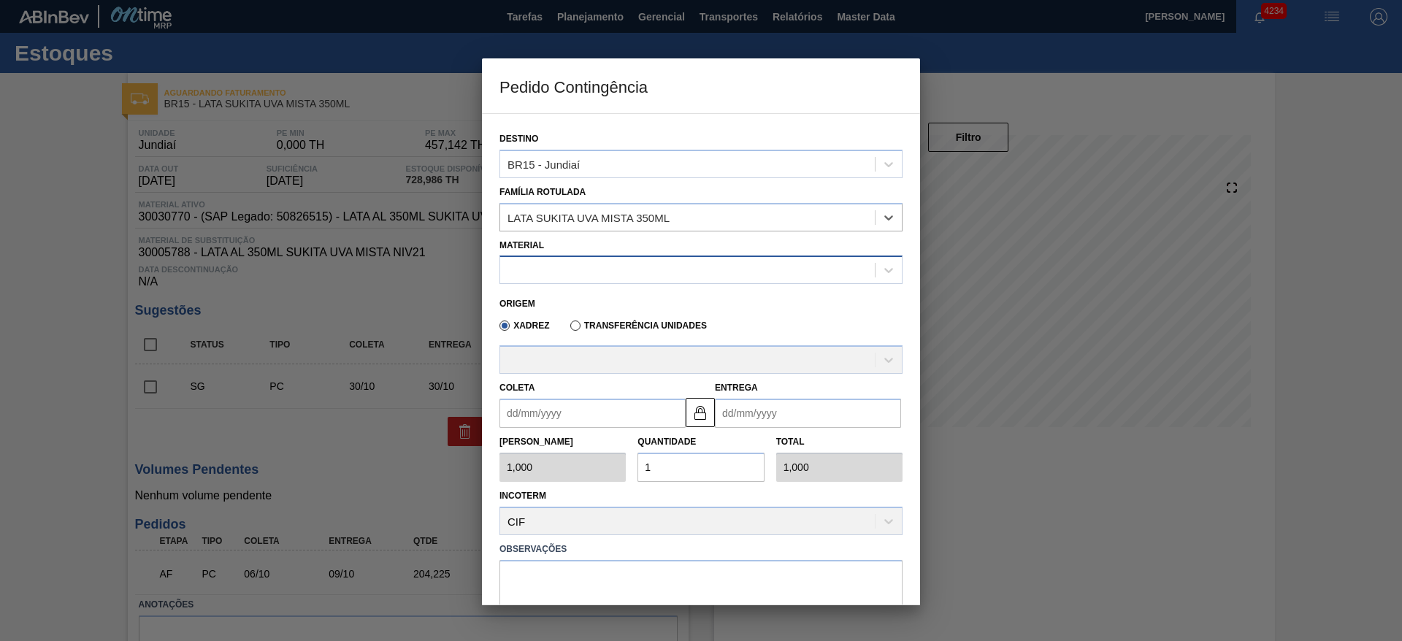
click at [629, 273] on div at bounding box center [687, 270] width 375 height 21
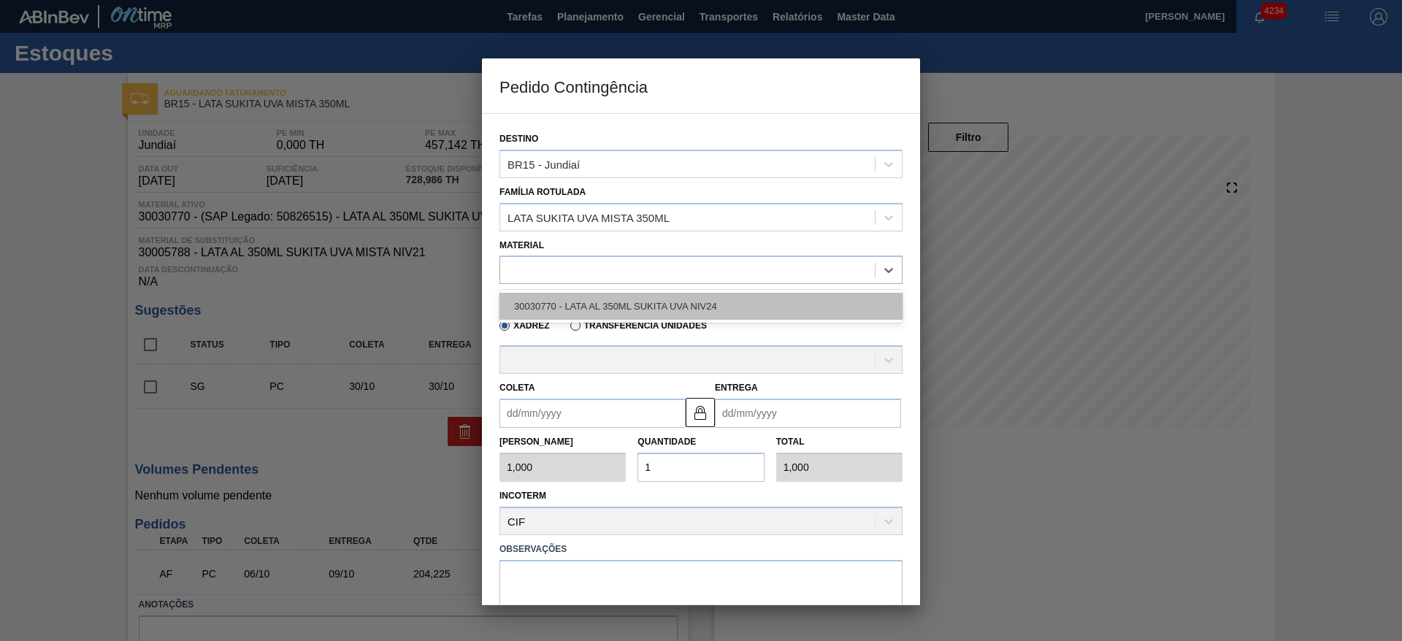
click at [638, 312] on div "30030770 - LATA AL 350ML SUKITA UVA NIV24" at bounding box center [701, 306] width 403 height 27
type input "8,169"
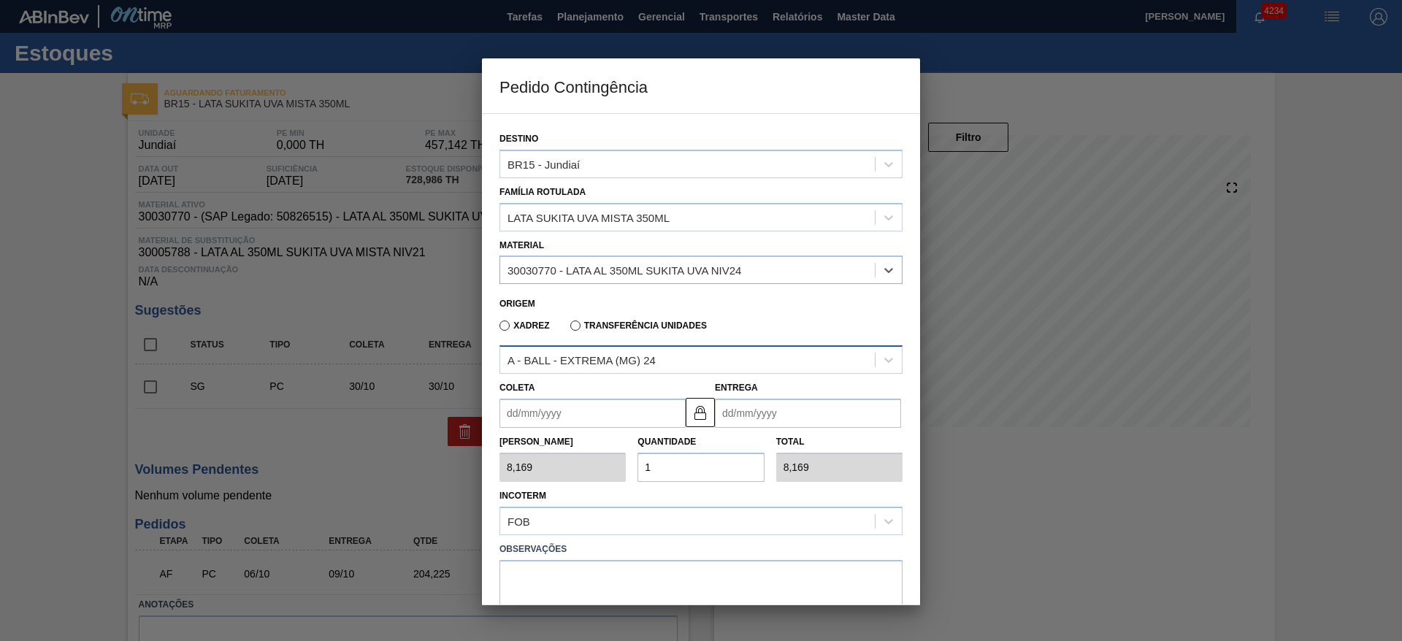
click at [662, 350] on div "A - BALL - EXTREMA (MG) 24" at bounding box center [687, 360] width 375 height 21
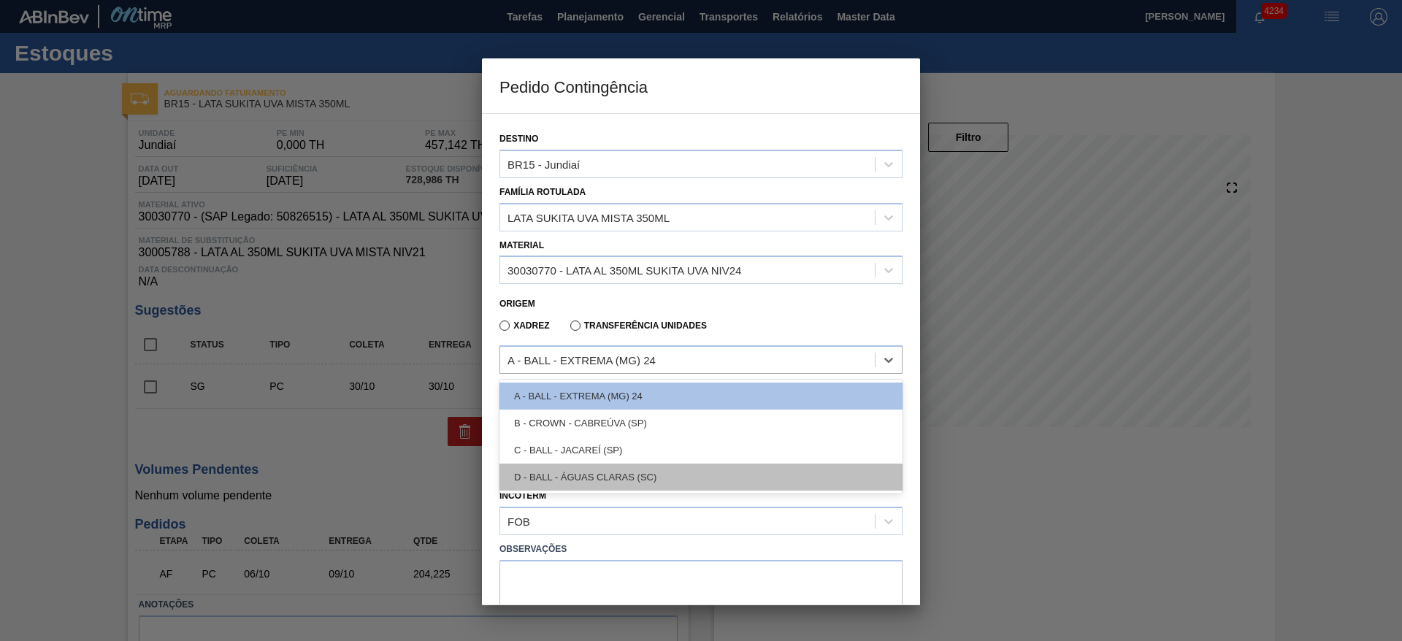
click at [632, 473] on div "D - BALL - ÁGUAS CLARAS (SC)" at bounding box center [701, 477] width 403 height 27
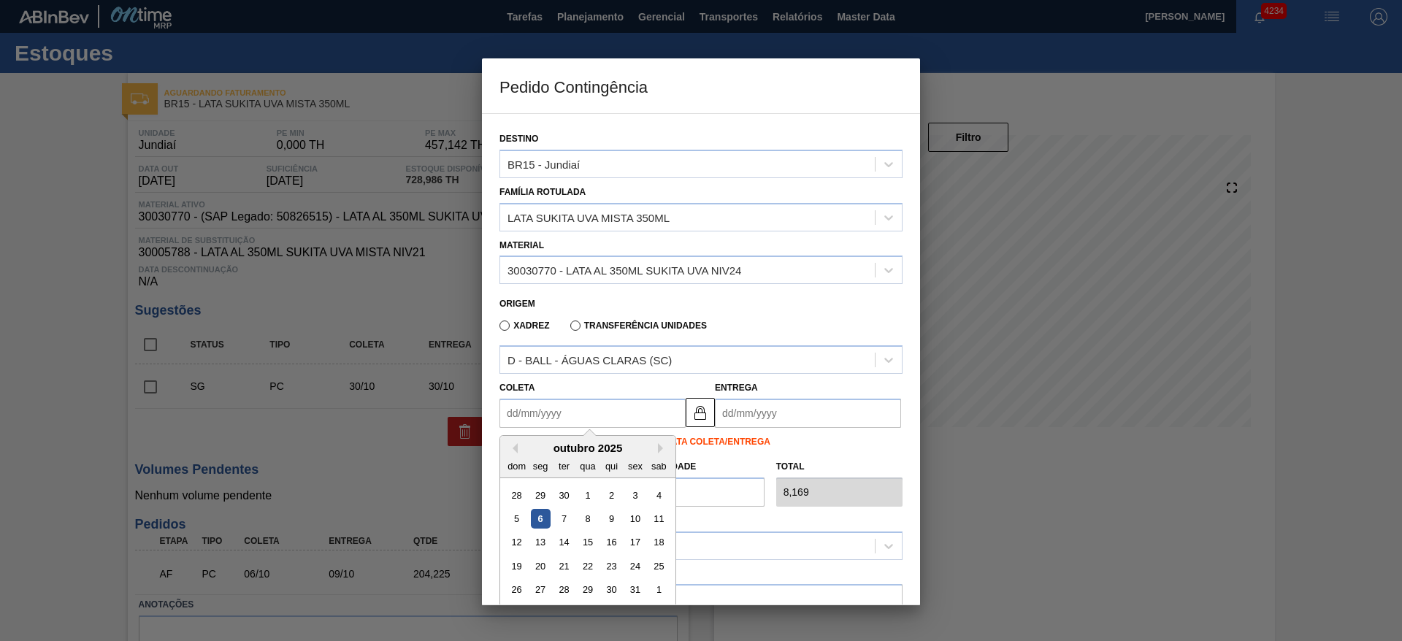
click at [572, 407] on input "Coleta" at bounding box center [593, 413] width 186 height 29
click at [548, 519] on div "6" at bounding box center [541, 519] width 20 height 20
type input "[DATE]"
type input "09/10/2025"
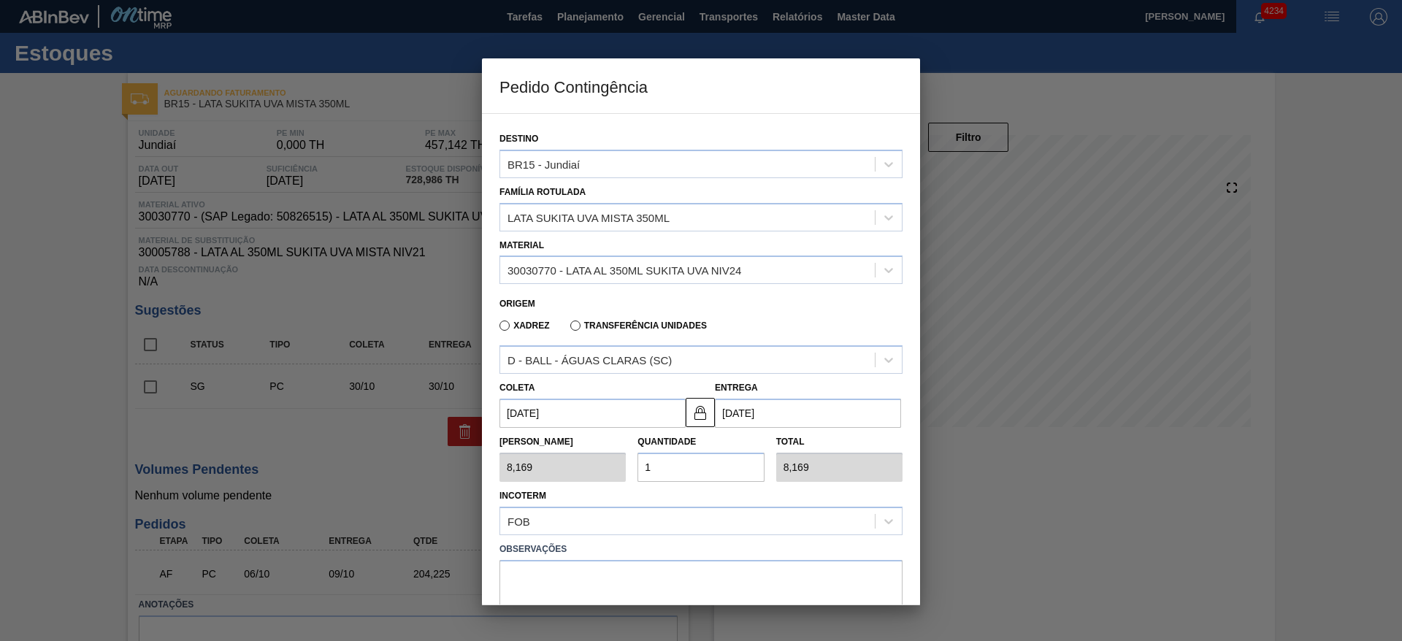
drag, startPoint x: 679, startPoint y: 464, endPoint x: 653, endPoint y: 465, distance: 25.6
click at [653, 465] on input "1" at bounding box center [701, 467] width 126 height 29
type input "11"
type input "89,859"
type input "115"
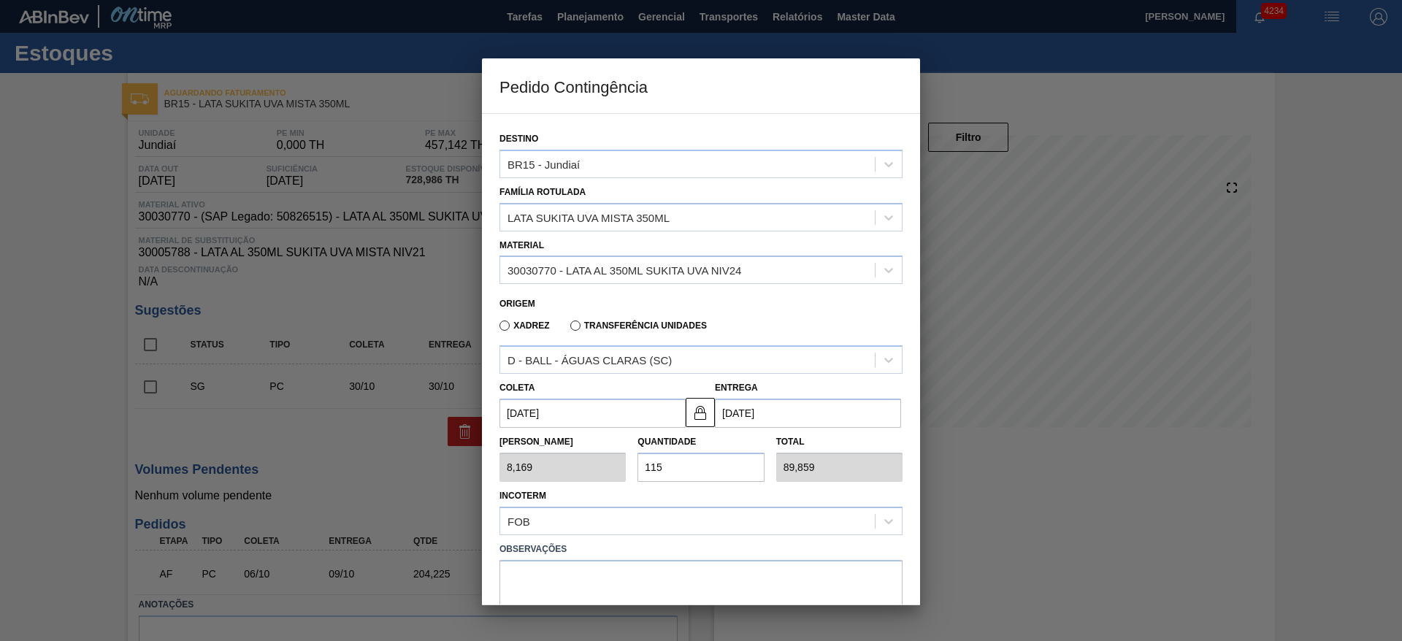
type input "939,435"
type input "11"
type input "89,859"
type input "1"
type input "8,169"
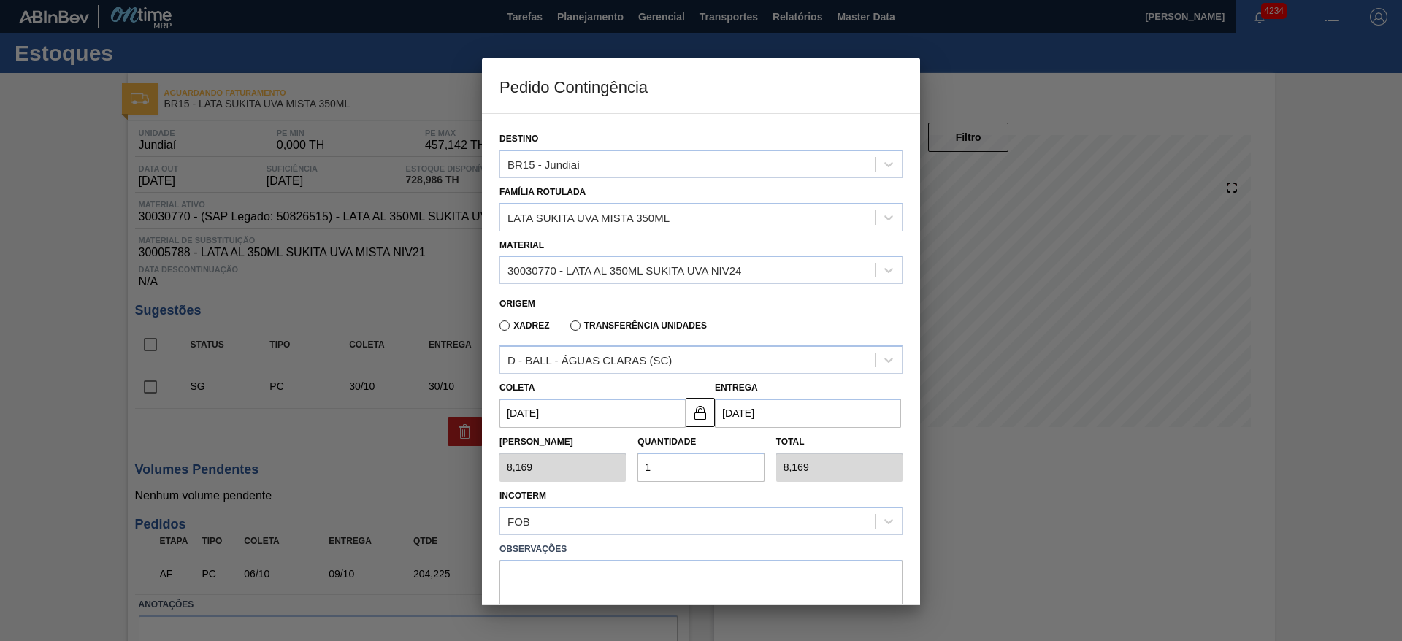
type input "15"
type input "122,535"
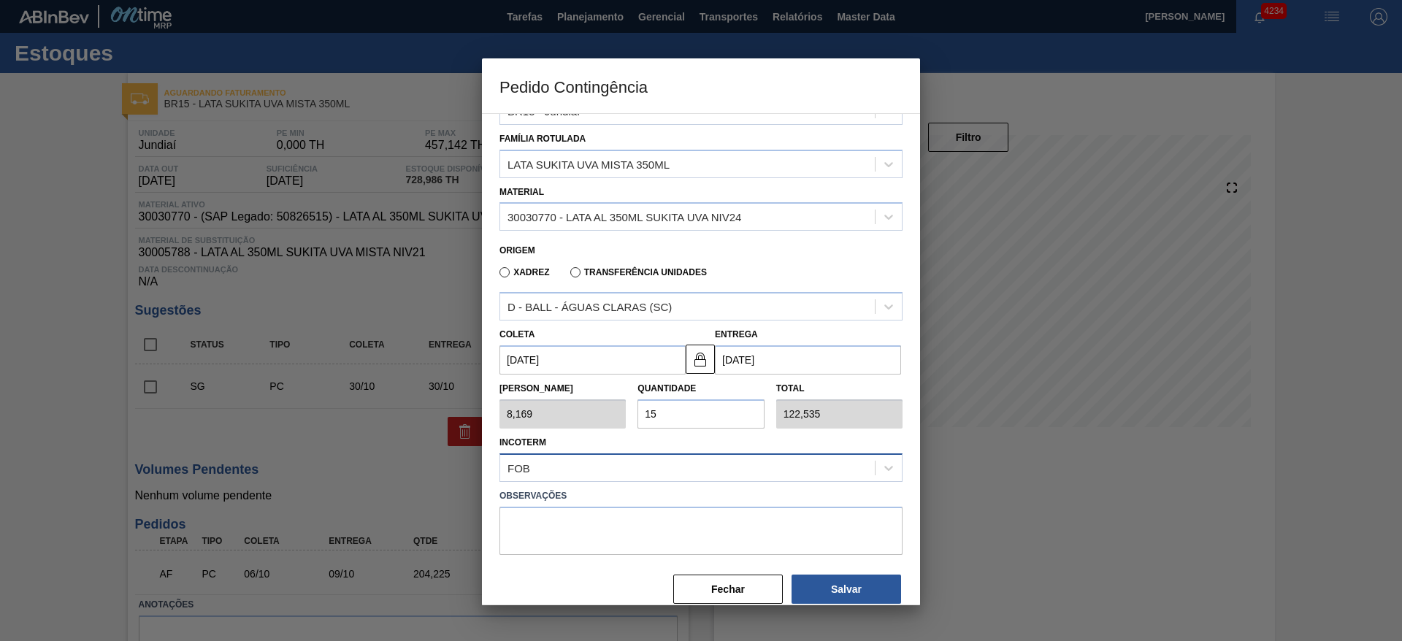
scroll to position [75, 0]
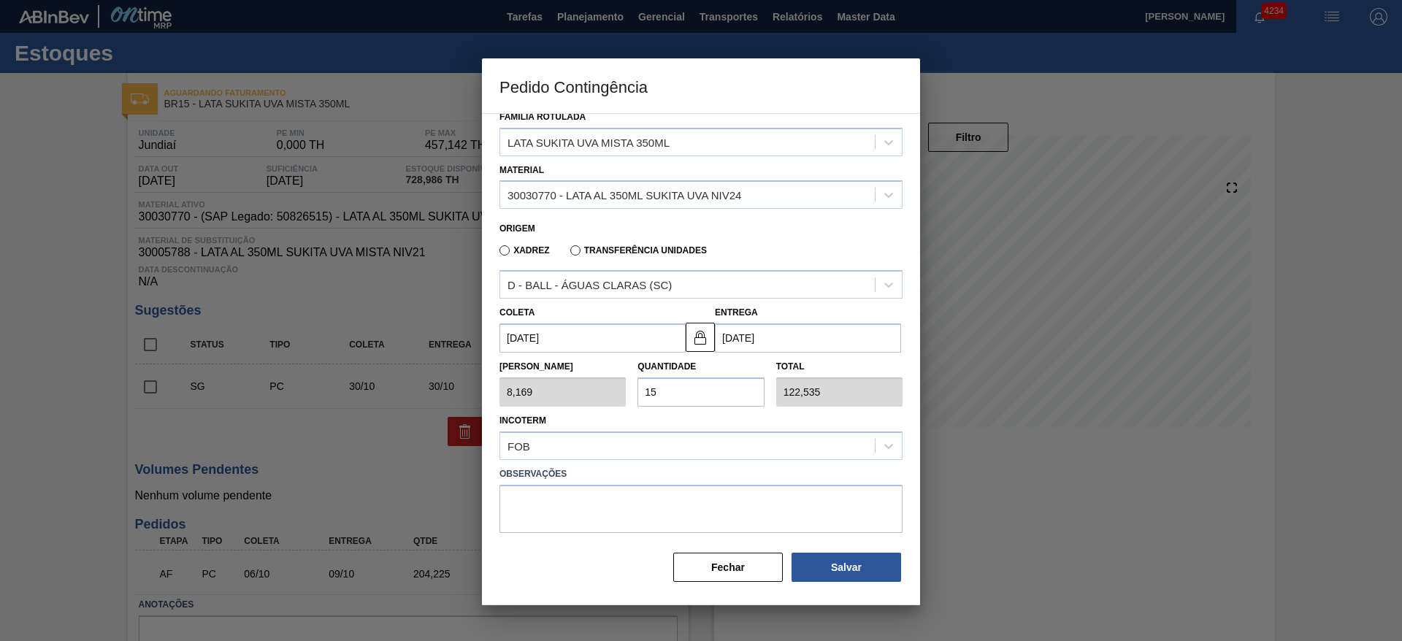
type input "15"
click at [904, 518] on div "Observações" at bounding box center [701, 498] width 415 height 69
click at [865, 568] on button "Salvar" at bounding box center [847, 567] width 110 height 29
type input "1,000"
type input "1"
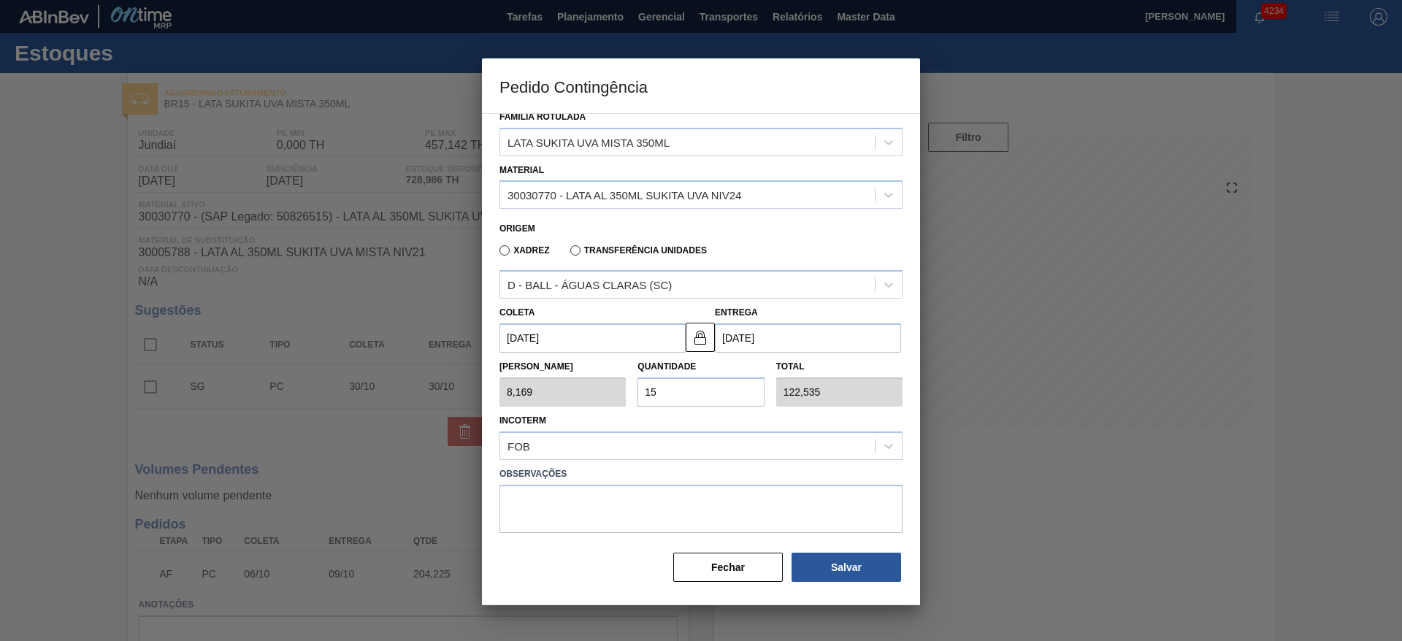
type input "1,000"
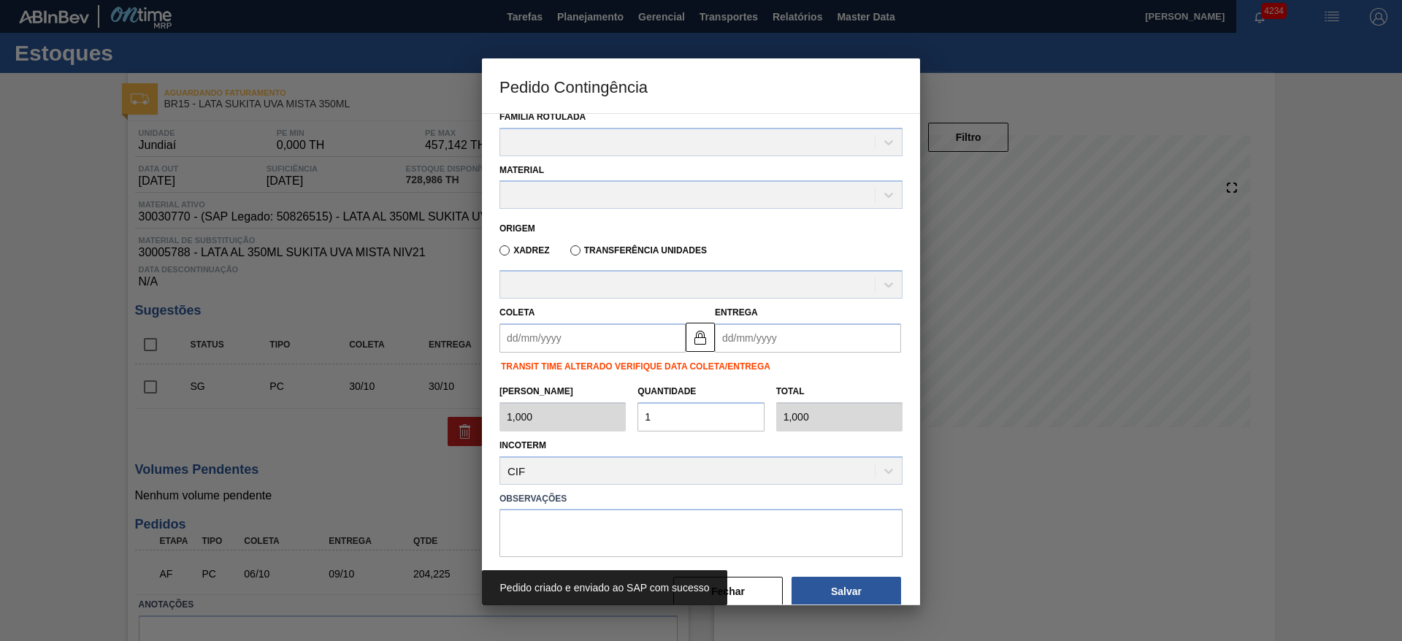
click at [1083, 474] on div at bounding box center [701, 320] width 1402 height 641
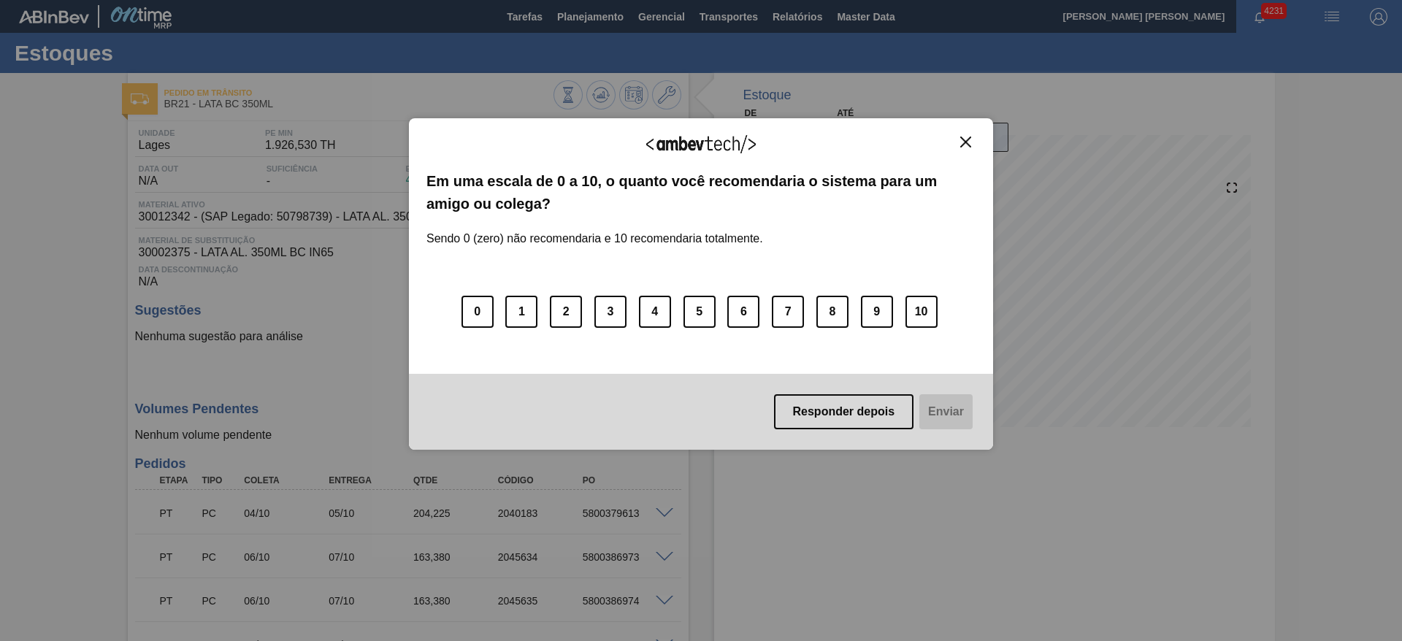
click at [964, 145] on img "Close" at bounding box center [965, 142] width 11 height 11
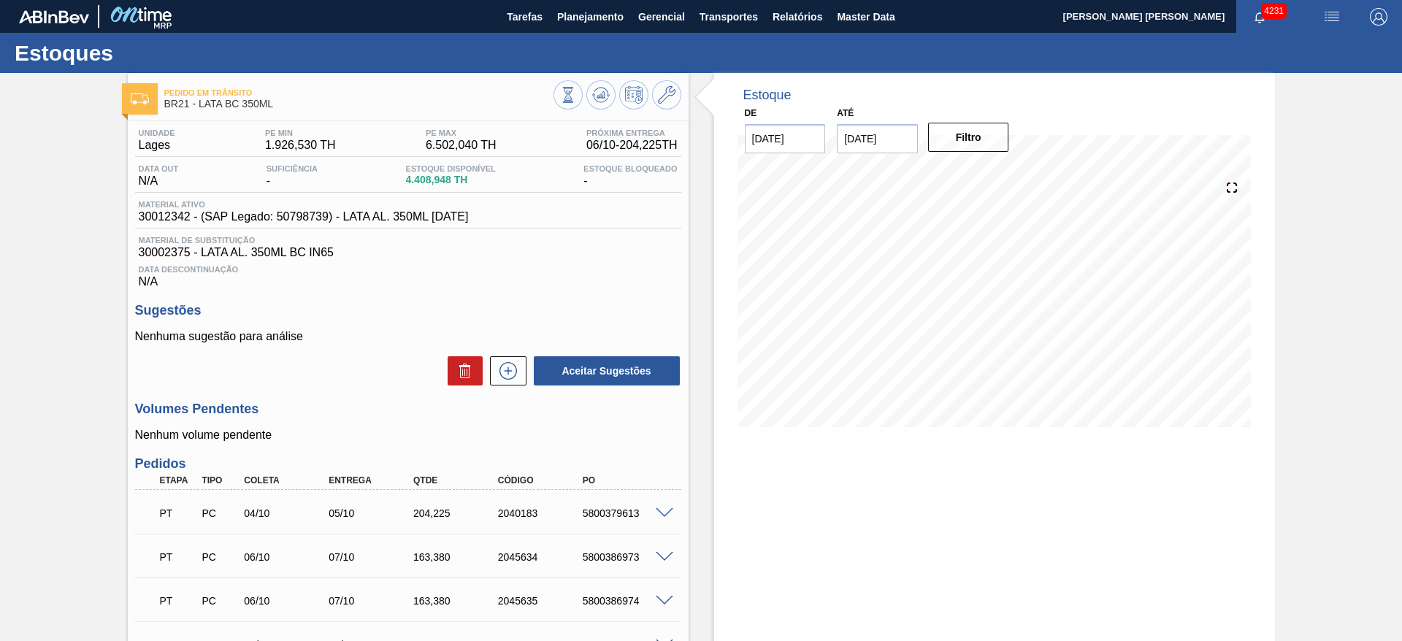
click at [1328, 13] on img "button" at bounding box center [1333, 17] width 18 height 18
click at [1299, 47] on li "Pedido Contingência" at bounding box center [1324, 52] width 134 height 26
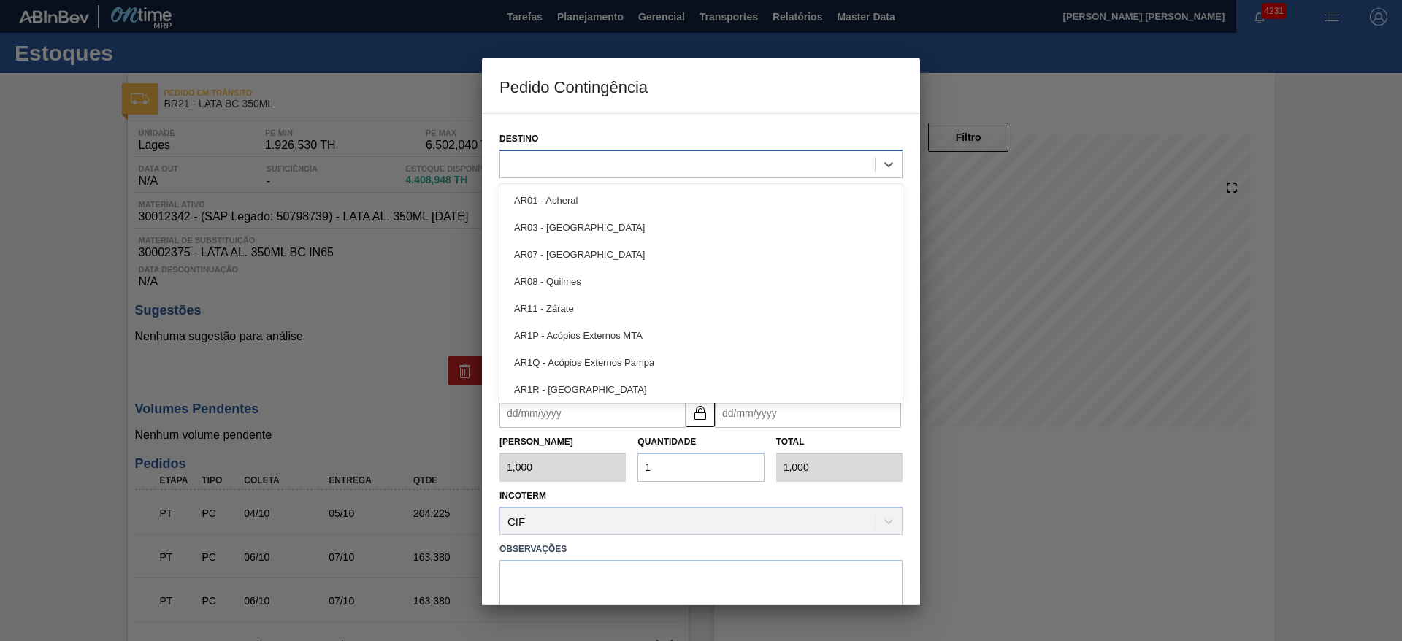
drag, startPoint x: 581, startPoint y: 167, endPoint x: 591, endPoint y: 154, distance: 15.6
click at [581, 167] on div at bounding box center [687, 163] width 375 height 21
type input "21"
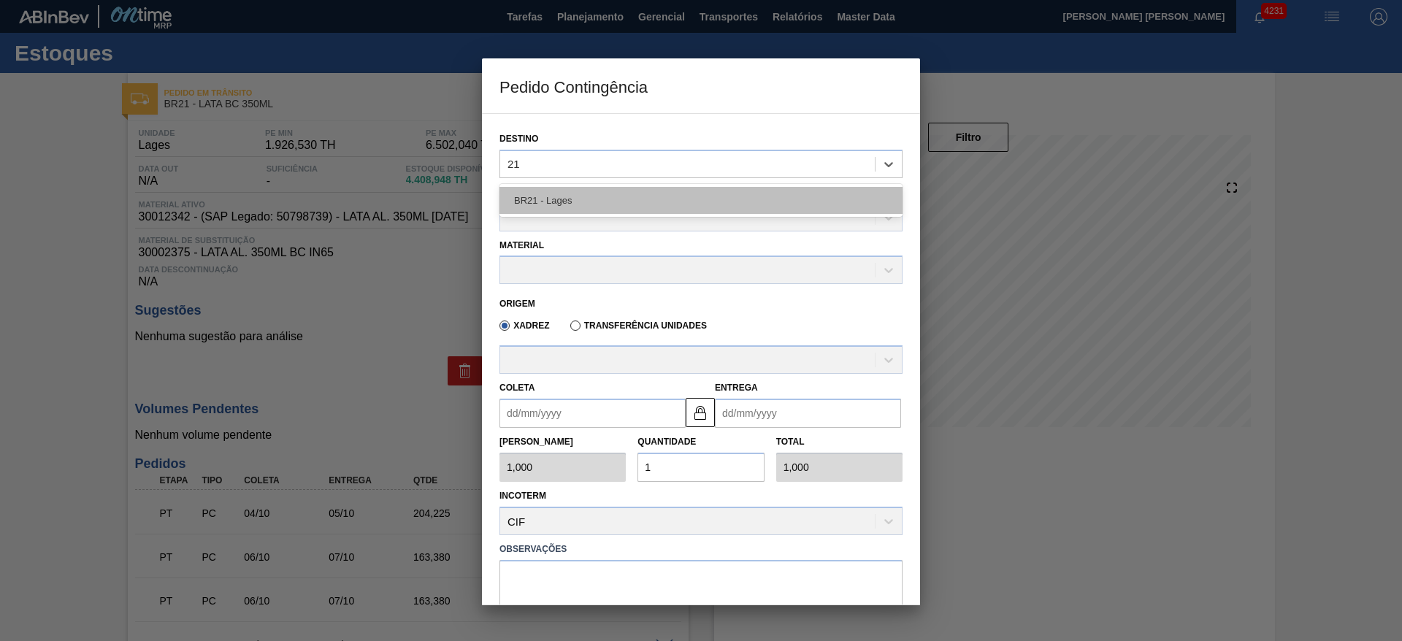
click at [589, 199] on div "BR21 - Lages" at bounding box center [701, 200] width 403 height 27
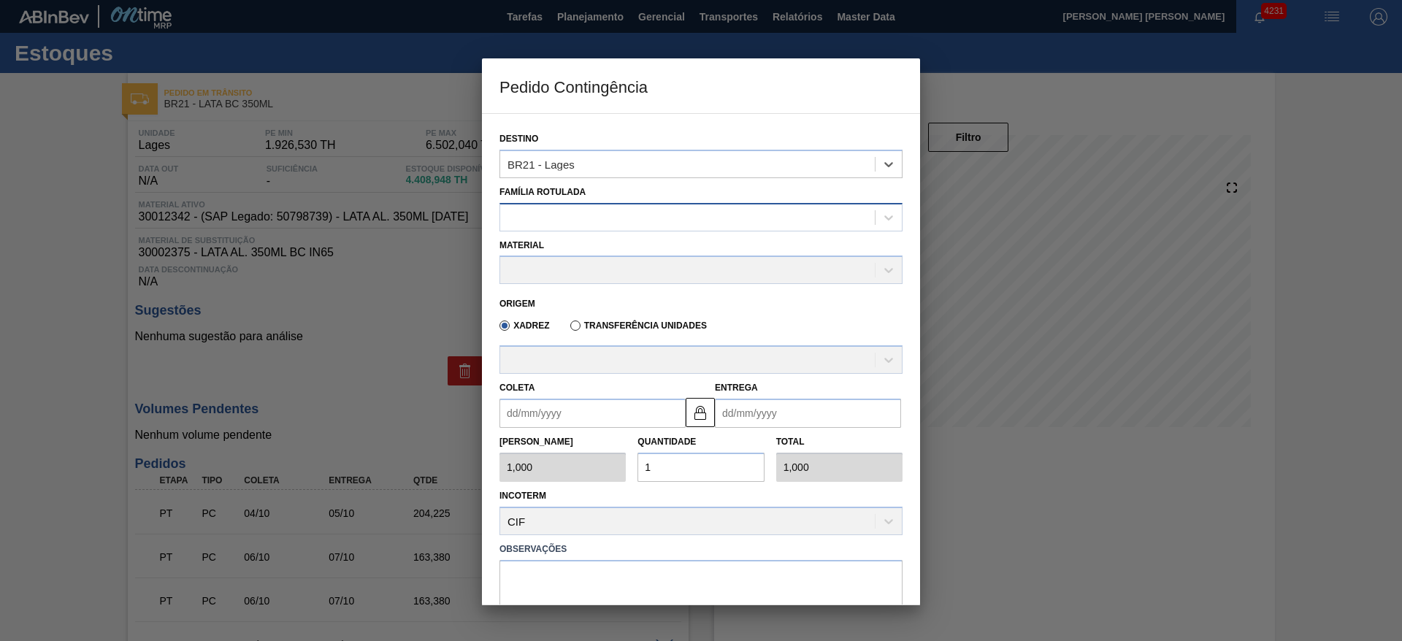
click at [573, 215] on div at bounding box center [687, 217] width 375 height 21
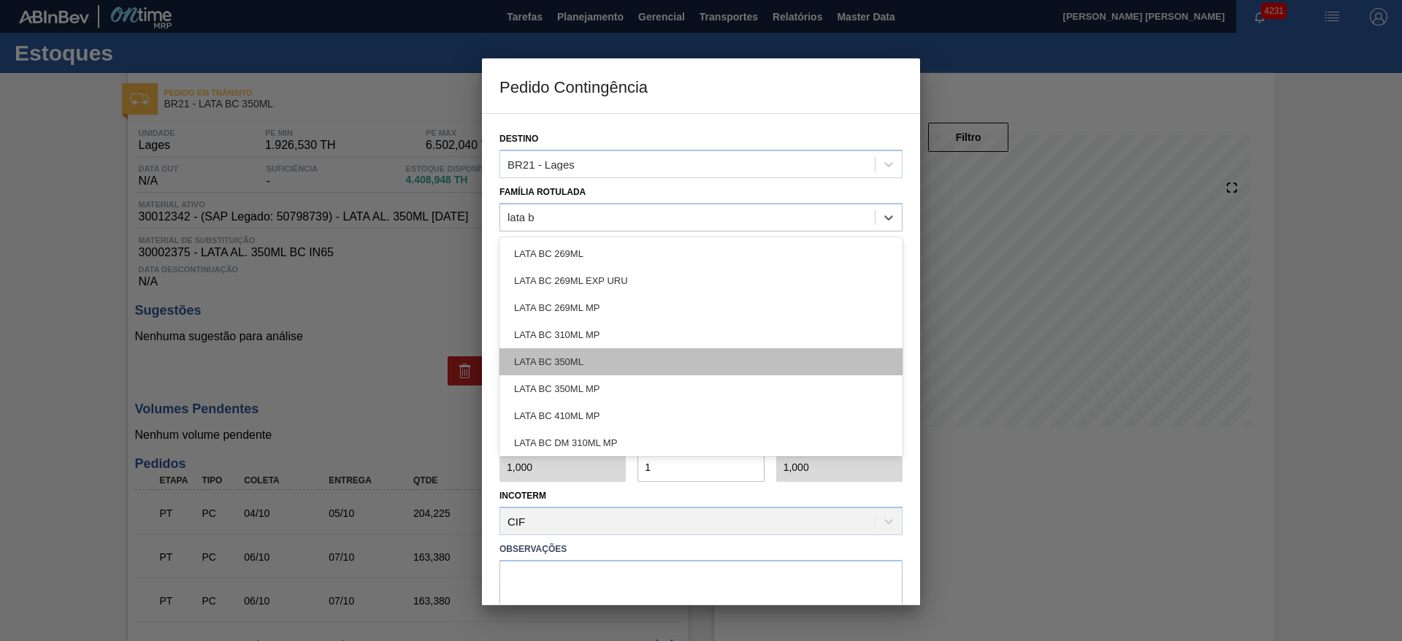
type Rotulada "lata bc"
click at [611, 354] on div "LATA BC 350ML" at bounding box center [701, 361] width 403 height 27
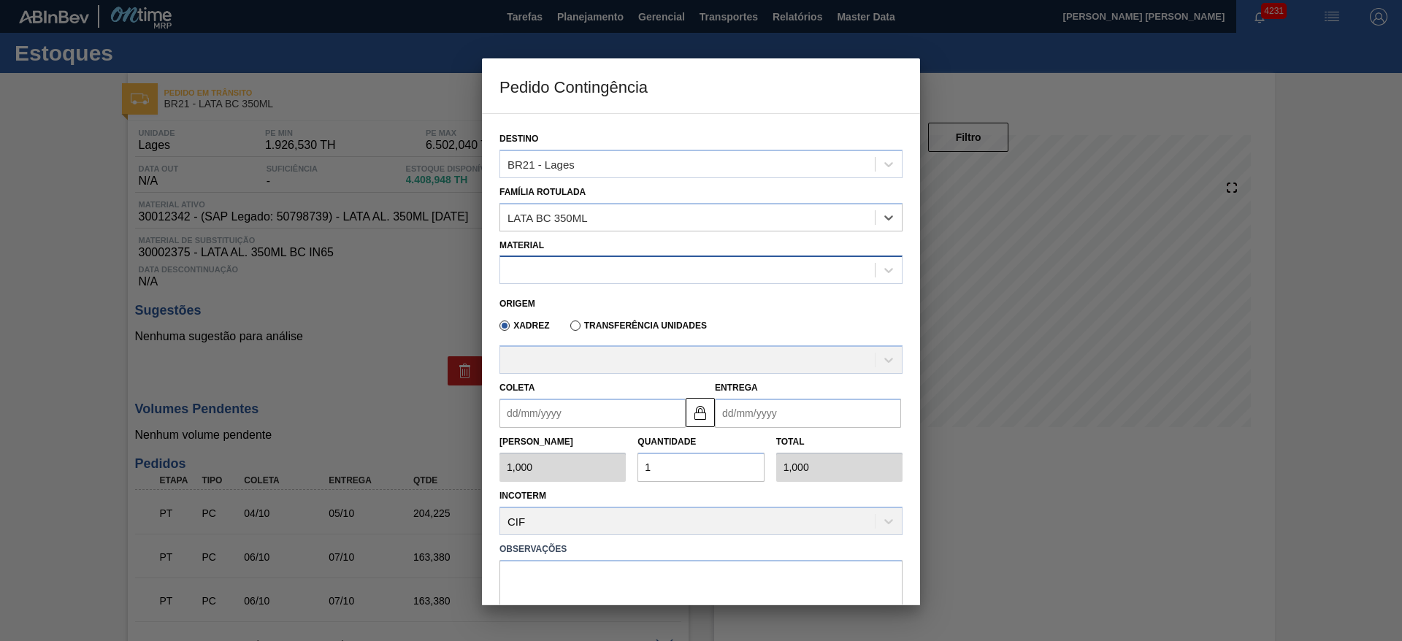
click at [558, 270] on div at bounding box center [687, 270] width 375 height 21
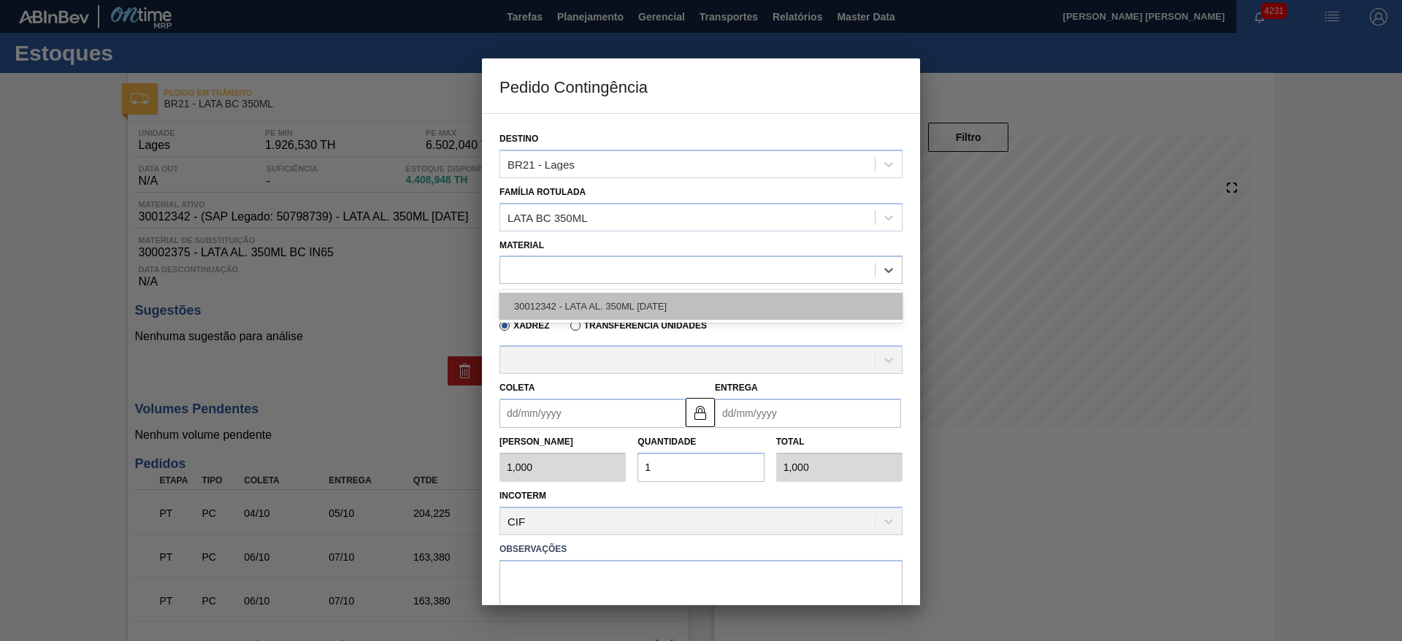
click at [608, 301] on div "30012342 - LATA AL. 350ML [DATE]" at bounding box center [701, 306] width 403 height 27
type input "8,169"
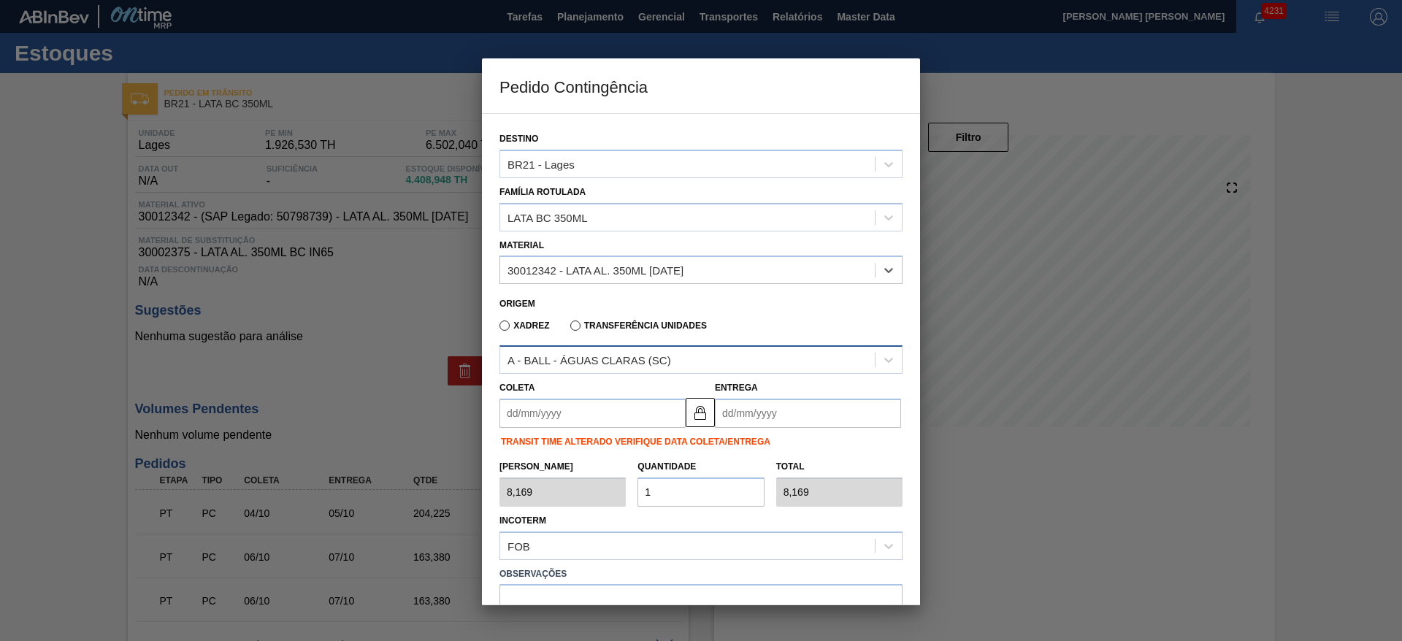
click at [651, 358] on div "A - BALL - ÁGUAS CLARAS (SC)" at bounding box center [590, 360] width 164 height 12
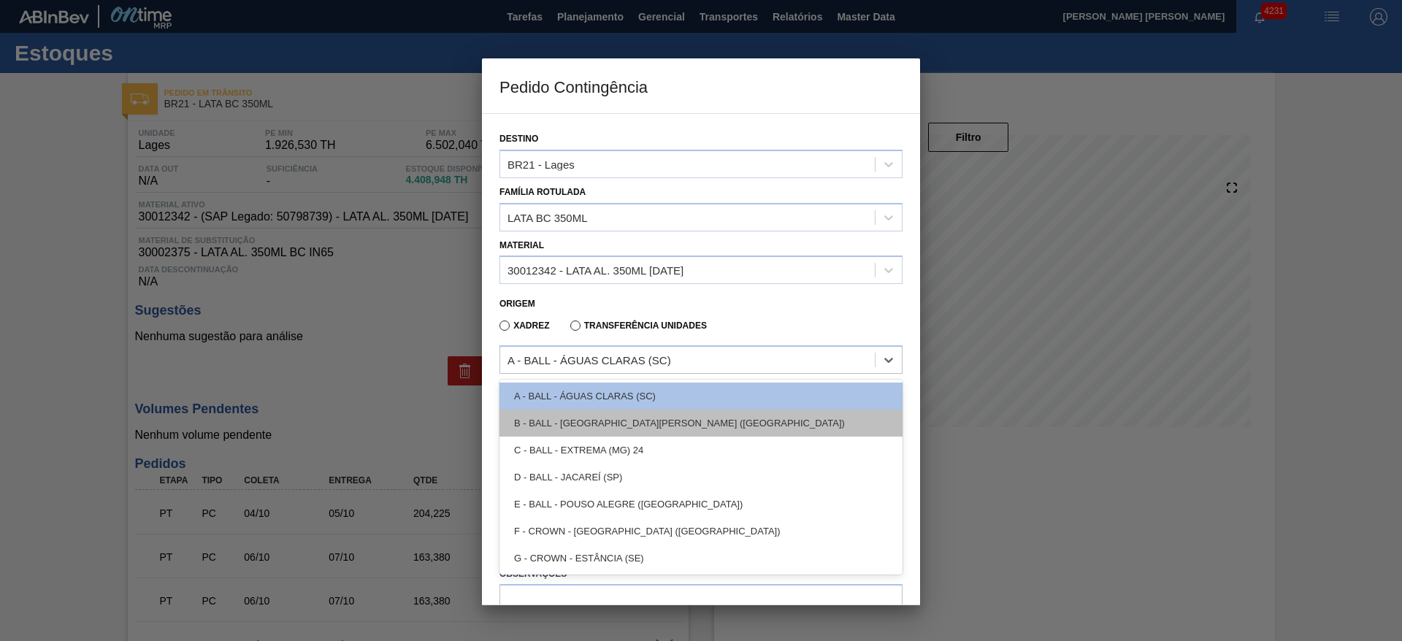
click at [658, 425] on div "B - BALL - [GEOGRAPHIC_DATA][PERSON_NAME] ([GEOGRAPHIC_DATA])" at bounding box center [701, 423] width 403 height 27
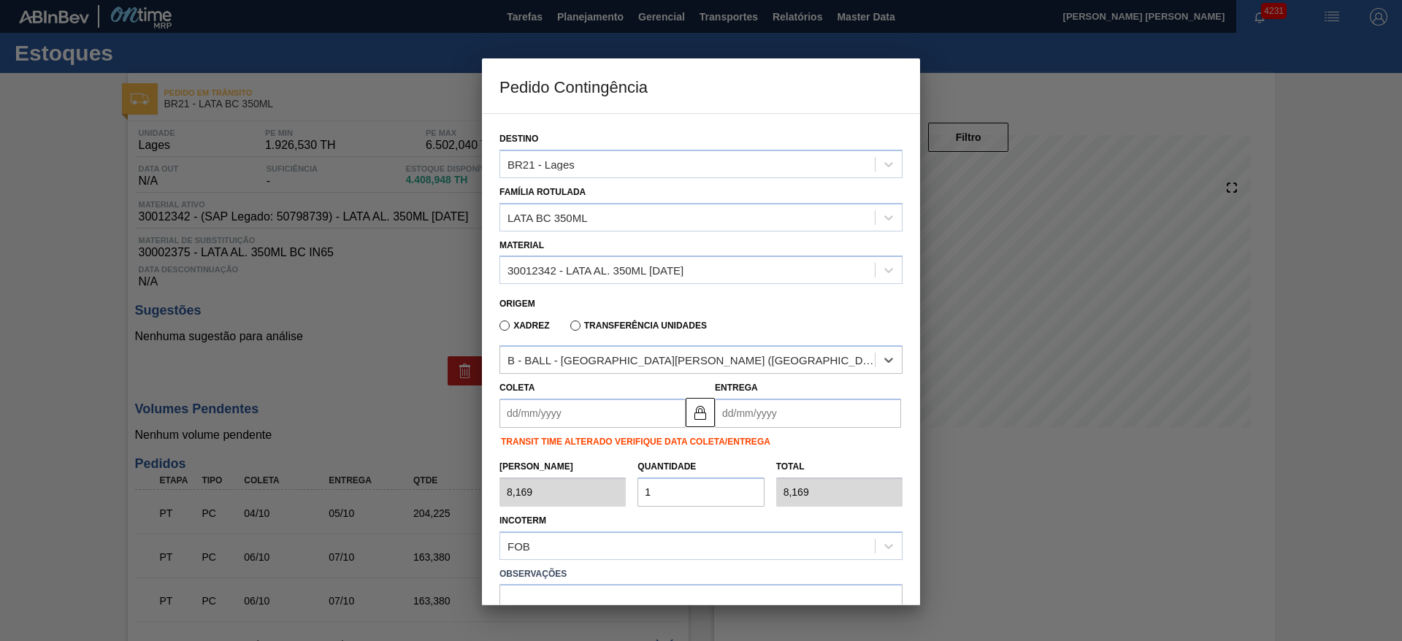
click at [614, 427] on input "Coleta" at bounding box center [593, 413] width 186 height 29
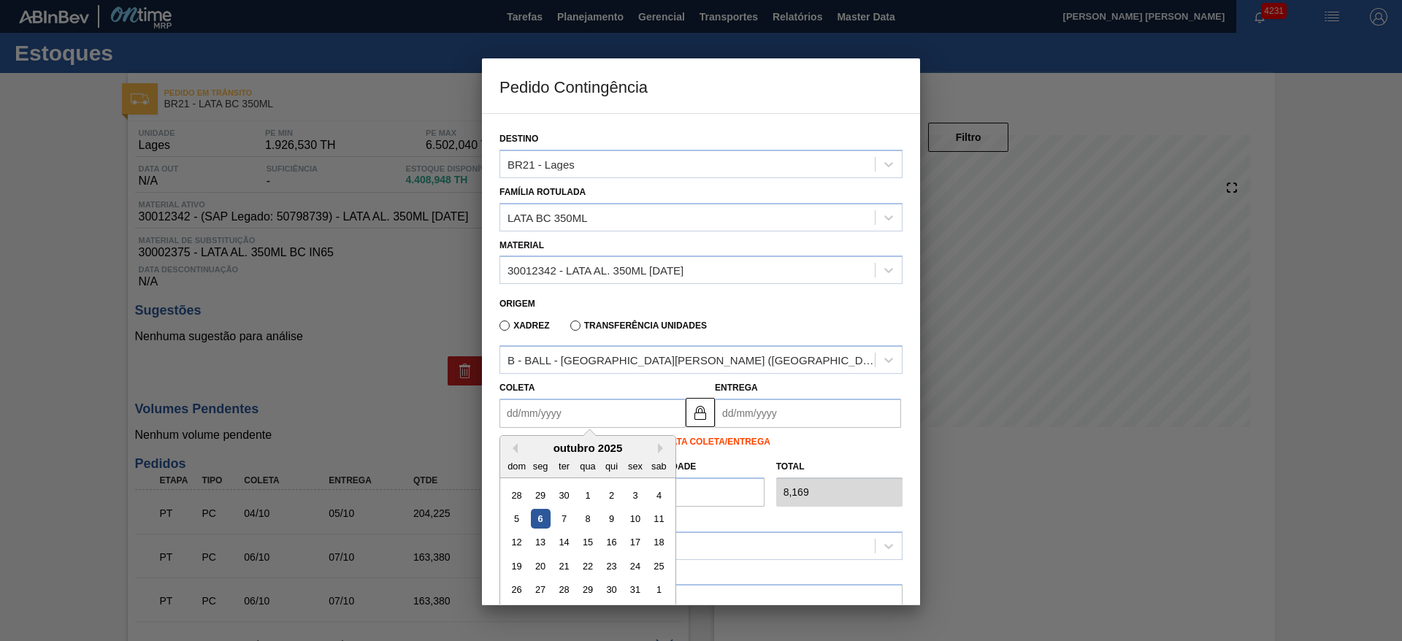
click at [545, 508] on div "5 6 7 8 9 10 11" at bounding box center [588, 519] width 166 height 23
click at [546, 518] on div "6" at bounding box center [541, 519] width 20 height 20
type input "[DATE]"
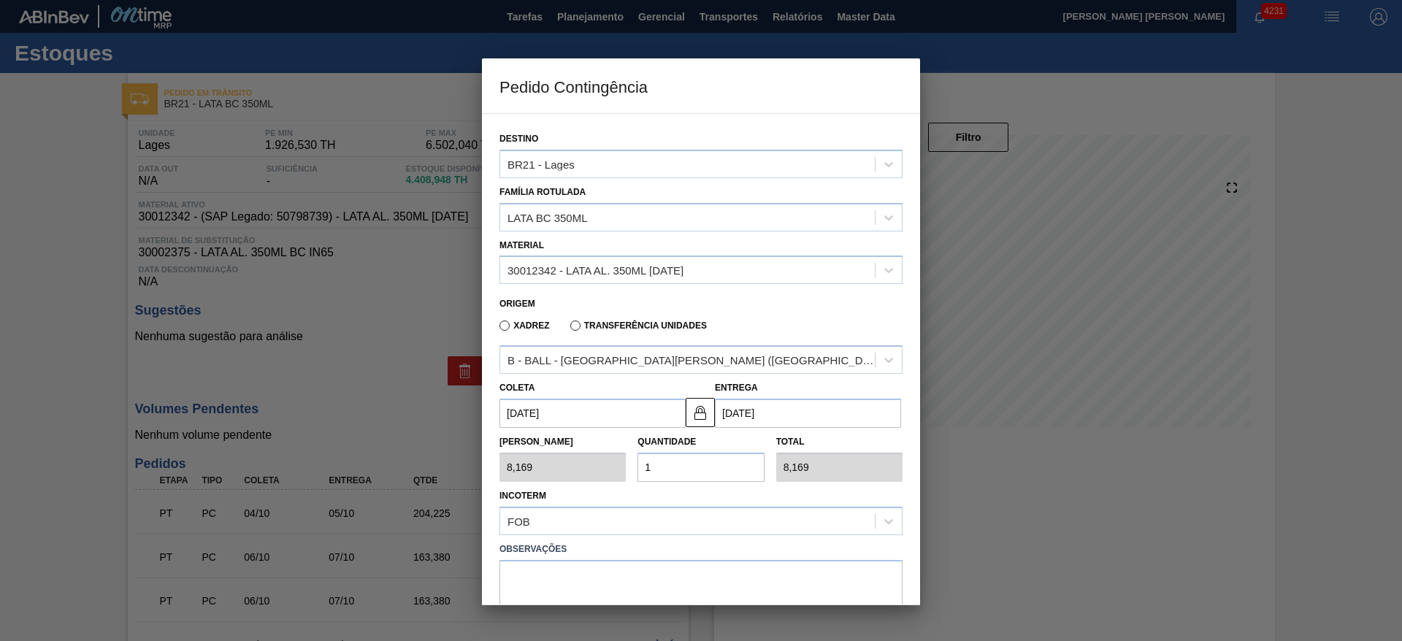
drag, startPoint x: 679, startPoint y: 468, endPoint x: 636, endPoint y: 462, distance: 43.6
click at [636, 462] on div "Quantidade 1" at bounding box center [701, 457] width 138 height 50
type input "11"
type input "89,859"
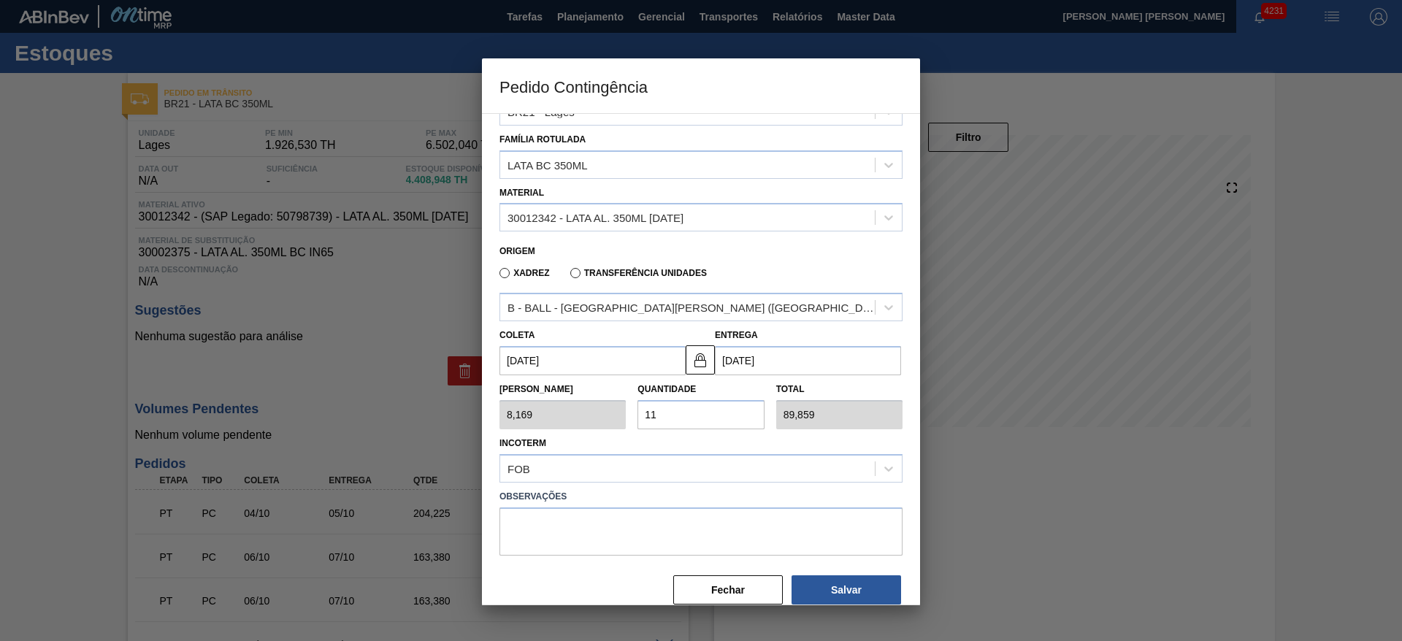
scroll to position [75, 0]
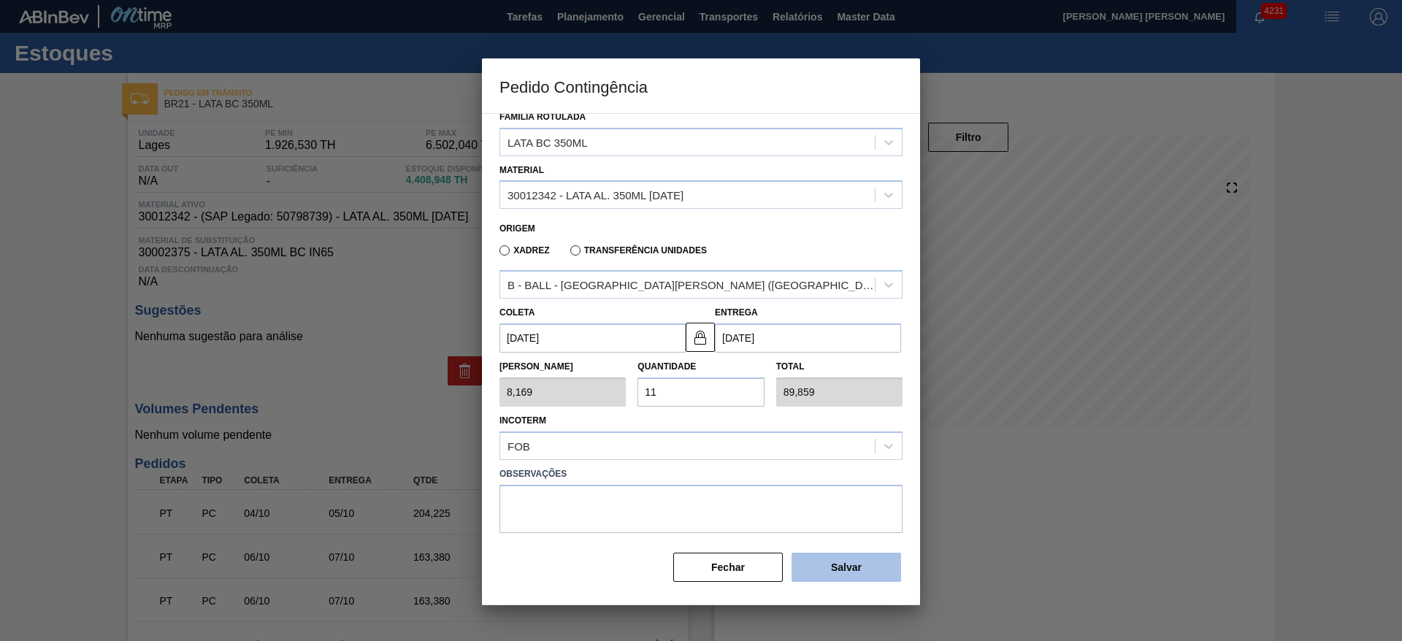
type input "11"
click at [844, 577] on button "Salvar" at bounding box center [847, 567] width 110 height 29
type input "1,000"
type input "1"
type input "1,000"
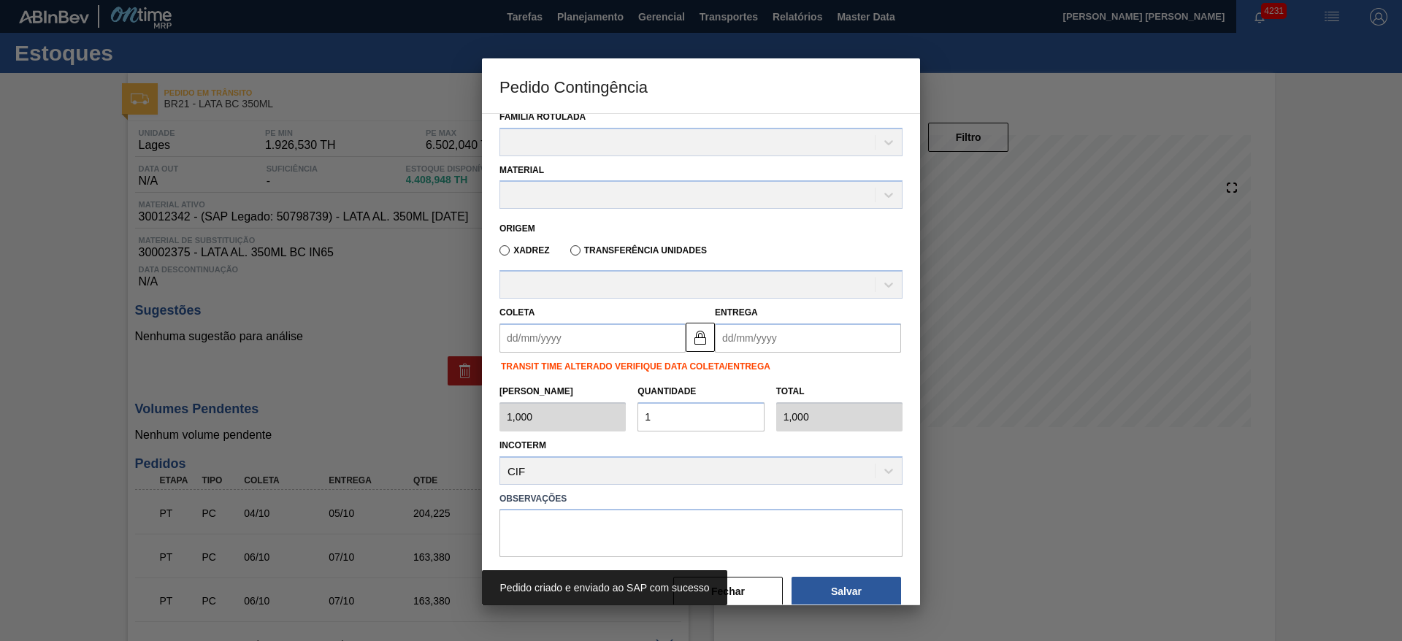
click at [1291, 305] on div at bounding box center [701, 320] width 1402 height 641
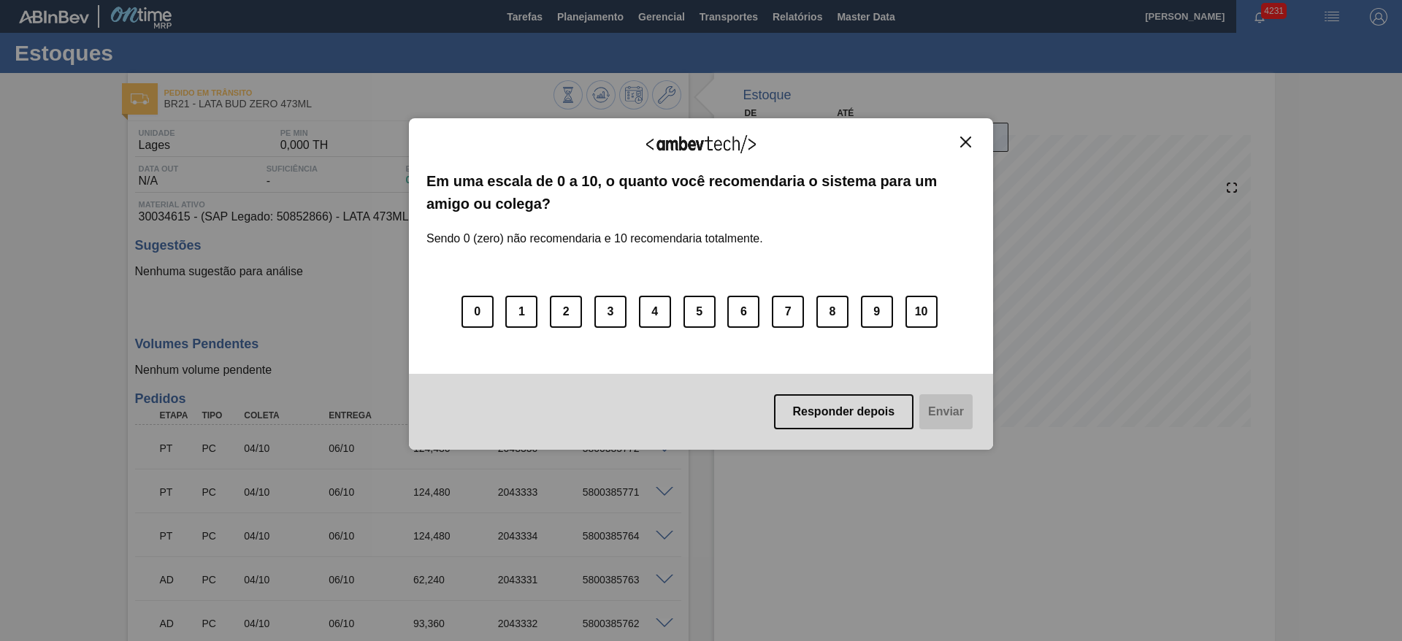
drag, startPoint x: 965, startPoint y: 139, endPoint x: 962, endPoint y: 148, distance: 9.2
click at [964, 139] on img "Close" at bounding box center [965, 142] width 11 height 11
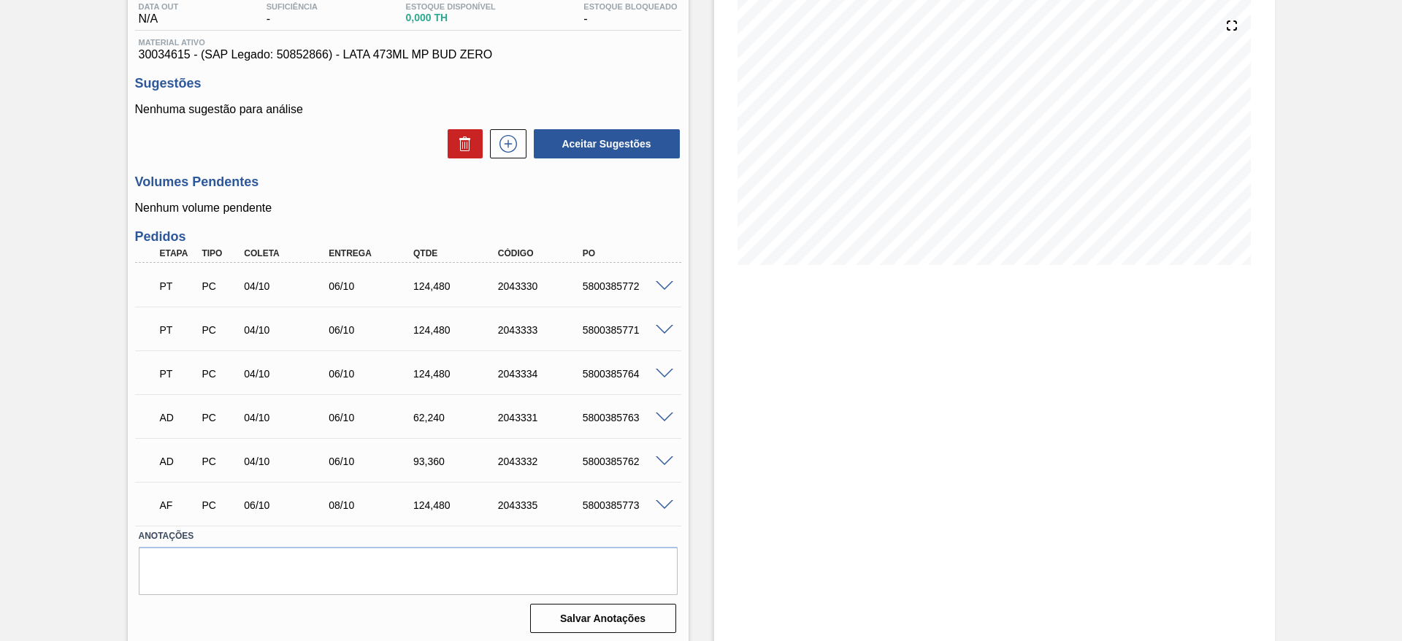
scroll to position [167, 0]
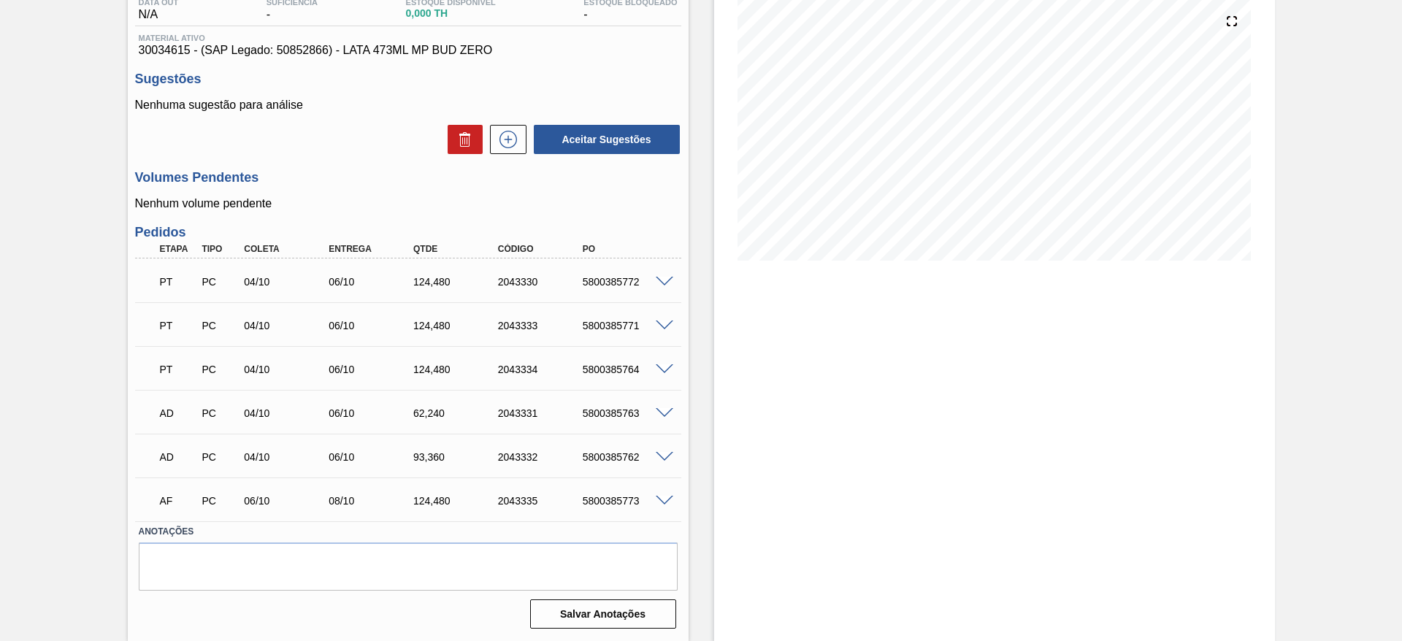
click at [667, 500] on span at bounding box center [665, 501] width 18 height 11
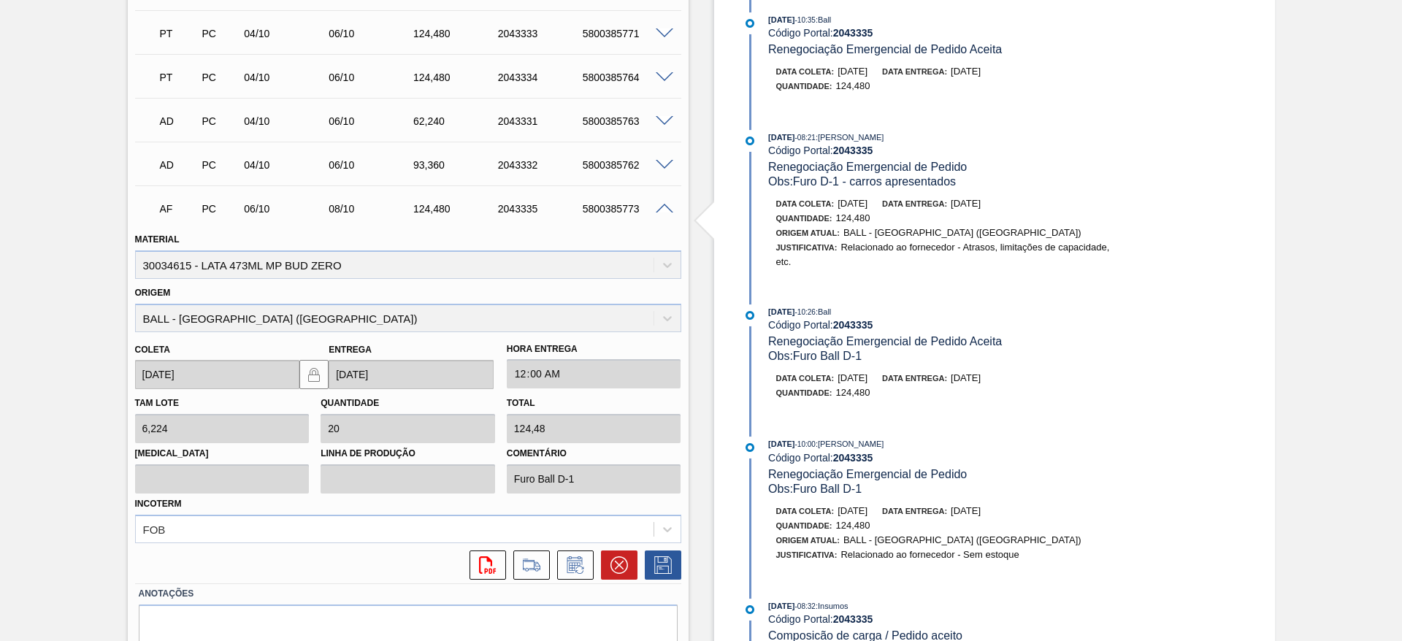
scroll to position [521, 0]
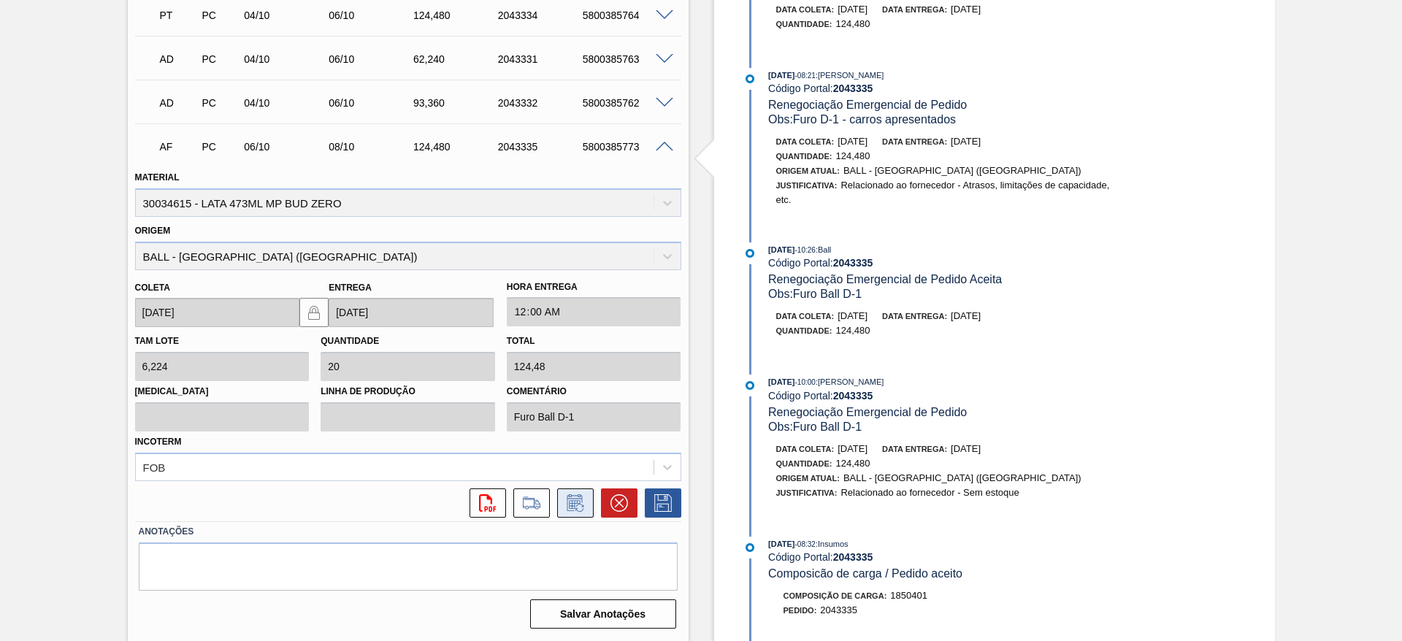
click at [576, 511] on icon at bounding box center [580, 508] width 8 height 8
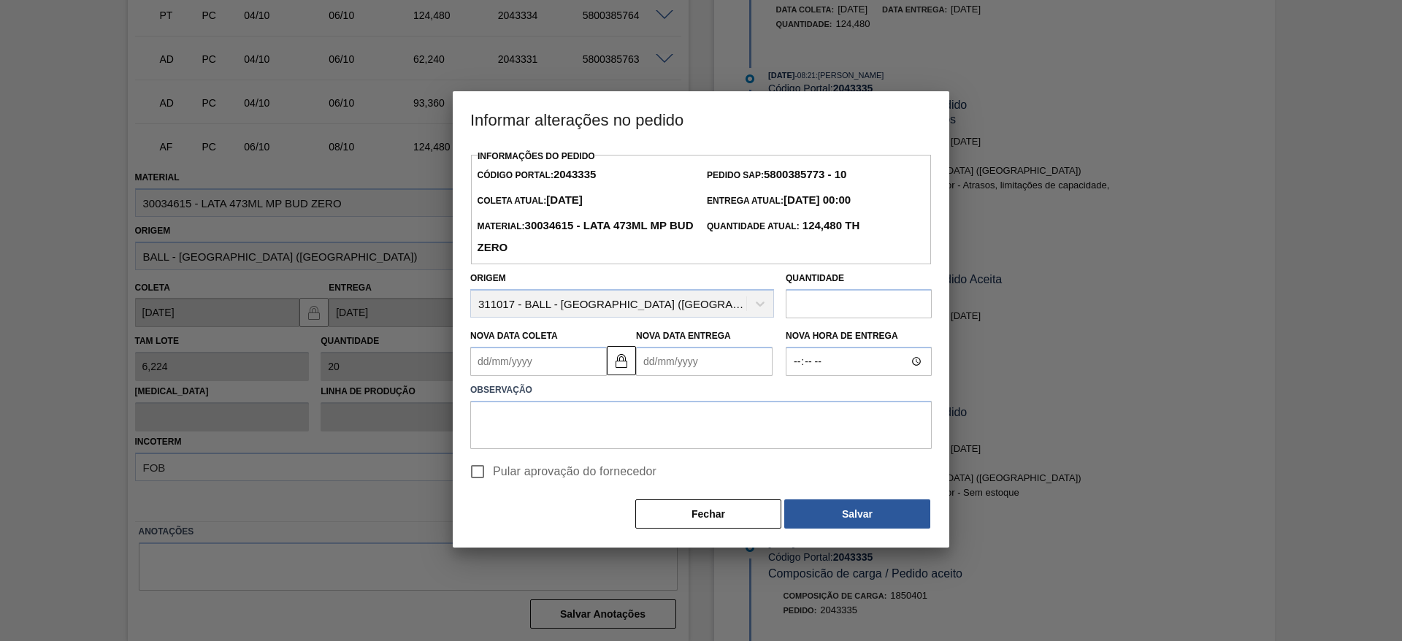
click at [538, 364] on Coleta2043335 "Nova Data Coleta" at bounding box center [538, 361] width 137 height 29
drag, startPoint x: 832, startPoint y: 311, endPoint x: 837, endPoint y: 387, distance: 76.1
click at [832, 311] on input "text" at bounding box center [859, 303] width 146 height 29
click at [827, 300] on input "text" at bounding box center [859, 303] width 146 height 29
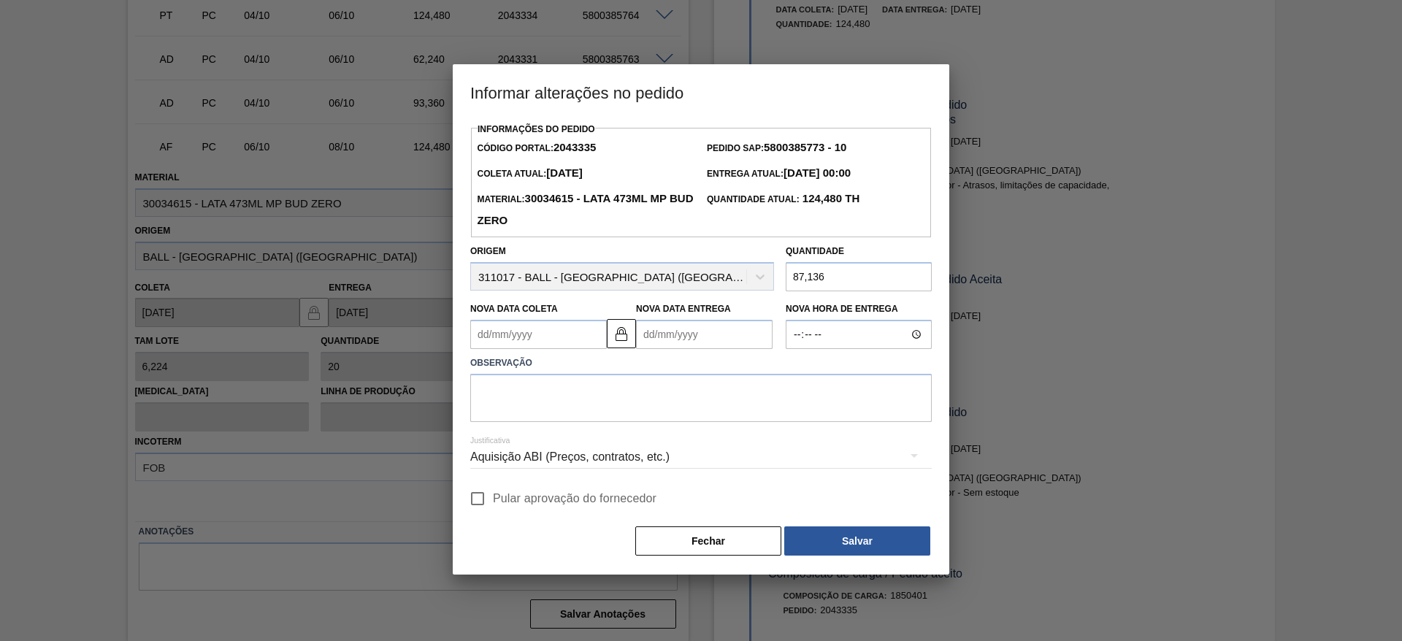
type input "87,136"
click at [551, 500] on span "Pular aprovação do fornecedor" at bounding box center [575, 499] width 164 height 18
click at [493, 500] on input "Pular aprovação do fornecedor" at bounding box center [477, 499] width 31 height 31
checkbox input "true"
click at [584, 462] on div "Aquisição ABI (Preços, contratos, etc.)" at bounding box center [701, 457] width 462 height 41
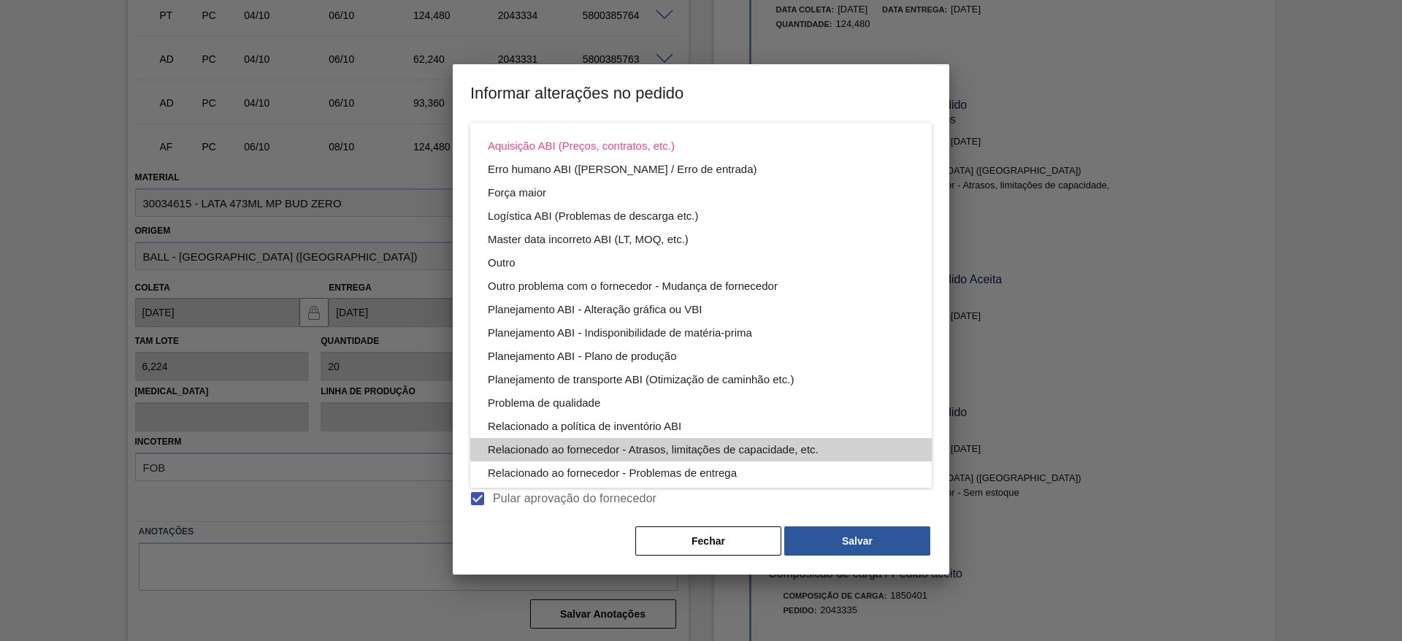
click at [761, 448] on div "Relacionado ao fornecedor - Atrasos, limitações de capacidade, etc." at bounding box center [701, 449] width 427 height 23
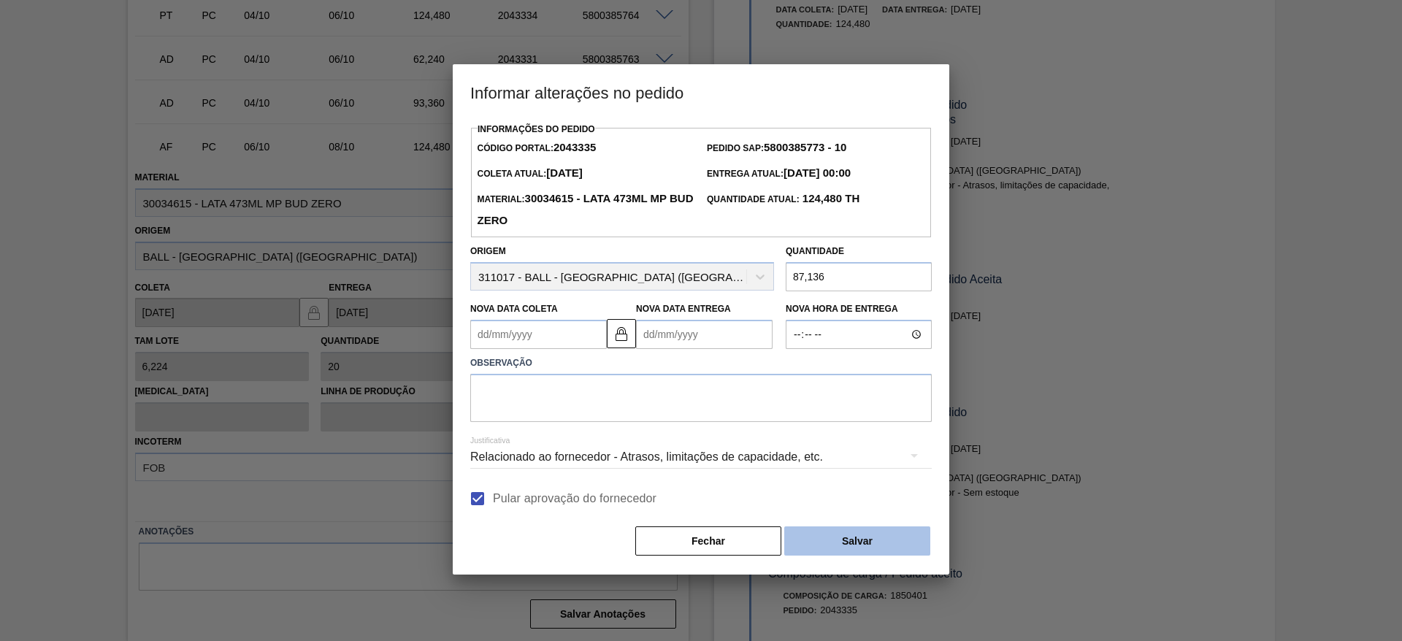
click at [860, 541] on button "Salvar" at bounding box center [857, 541] width 146 height 29
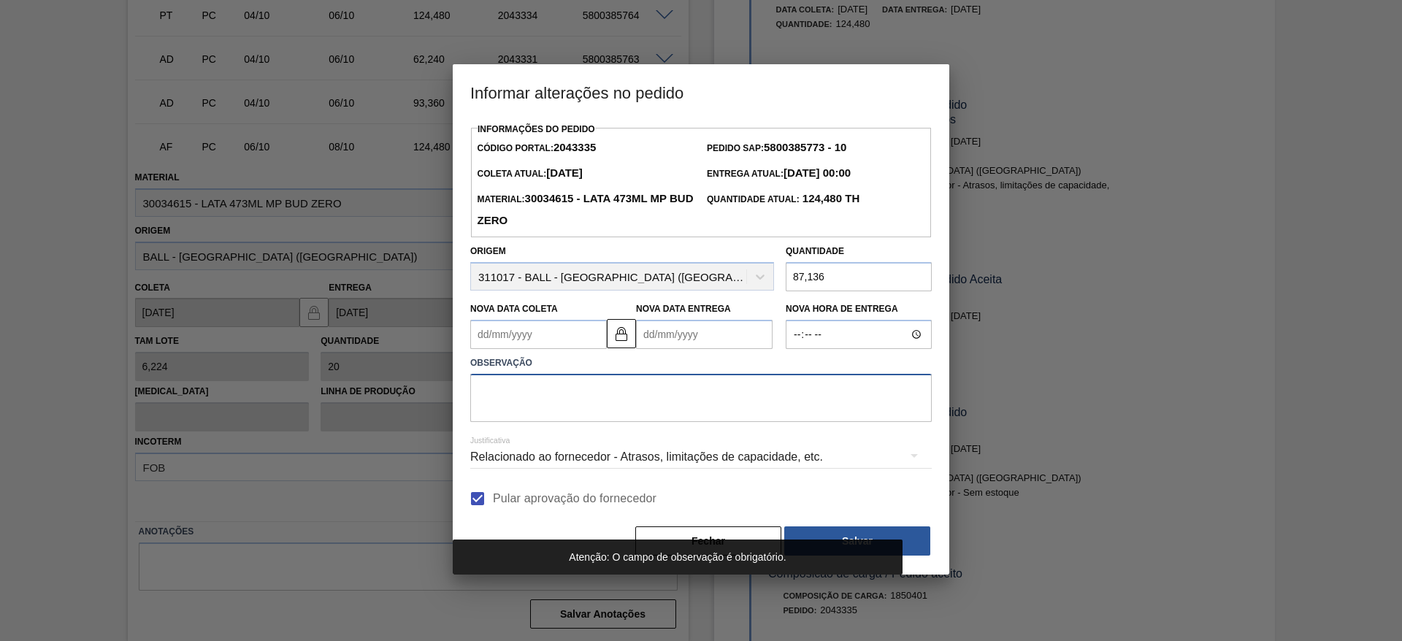
click at [691, 402] on textarea at bounding box center [701, 398] width 462 height 48
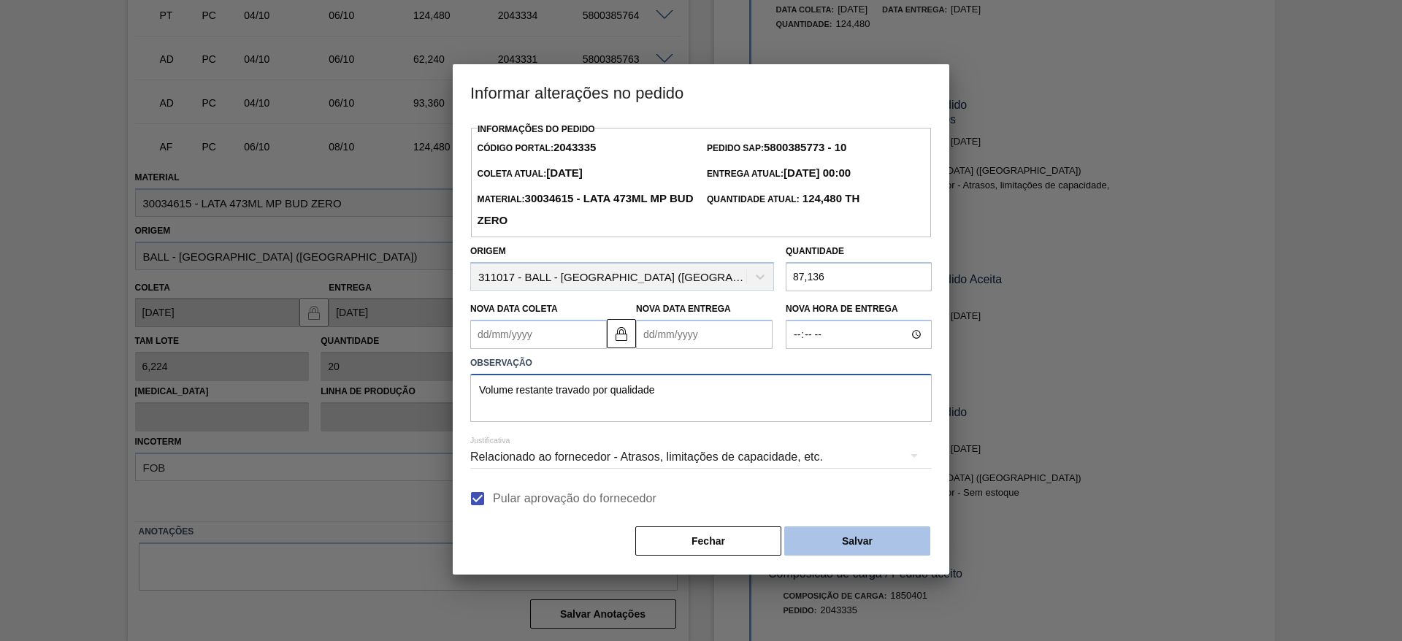
type textarea "Volume restante travado por qualidade"
click at [887, 535] on button "Salvar" at bounding box center [857, 541] width 146 height 29
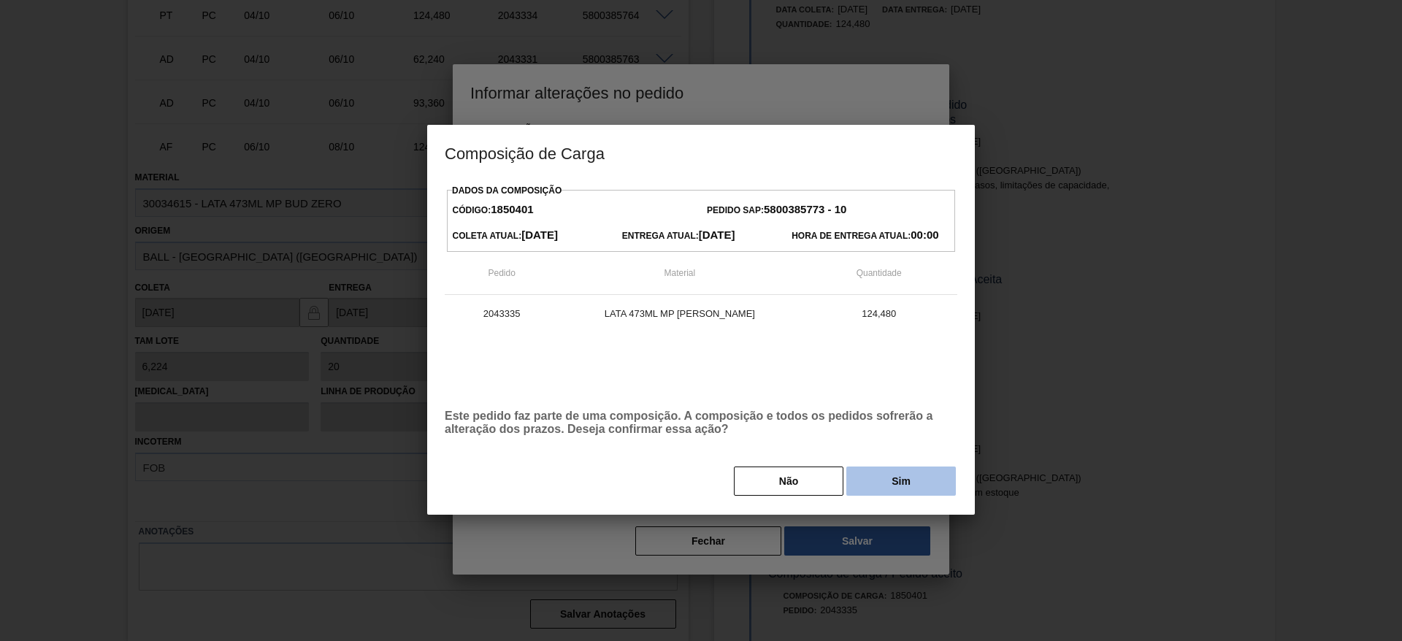
click at [904, 496] on button "Sim" at bounding box center [902, 481] width 110 height 29
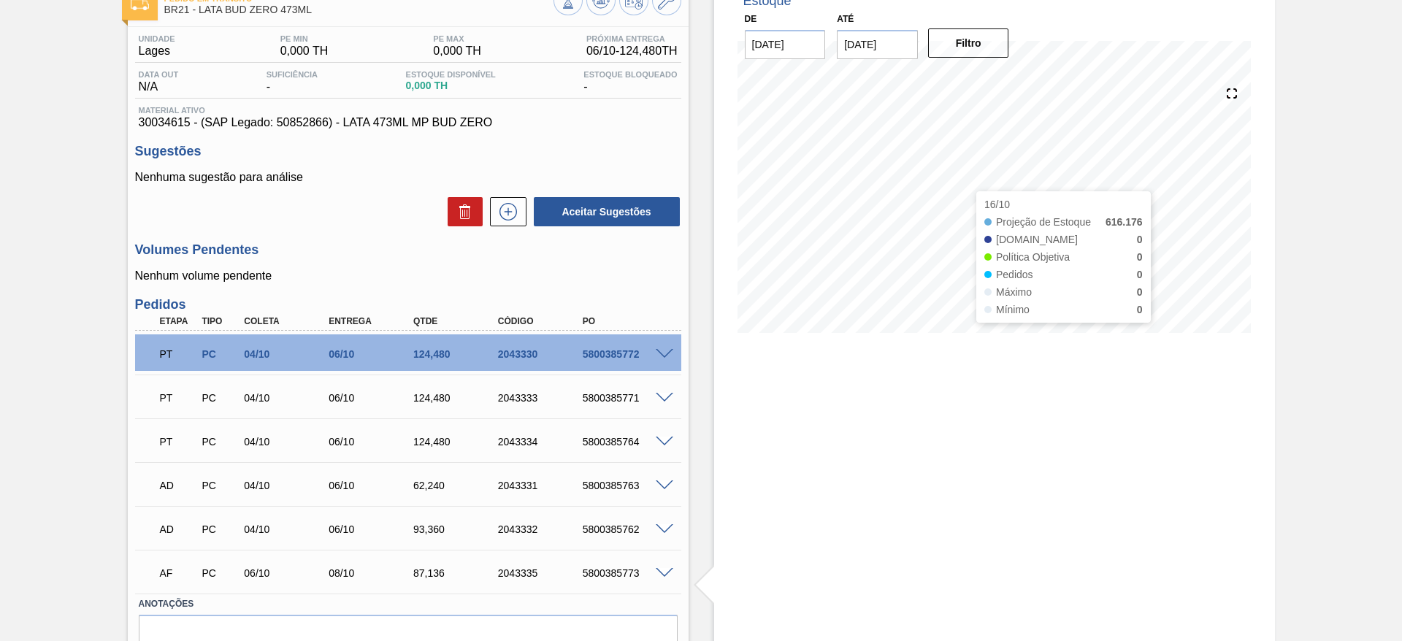
scroll to position [0, 0]
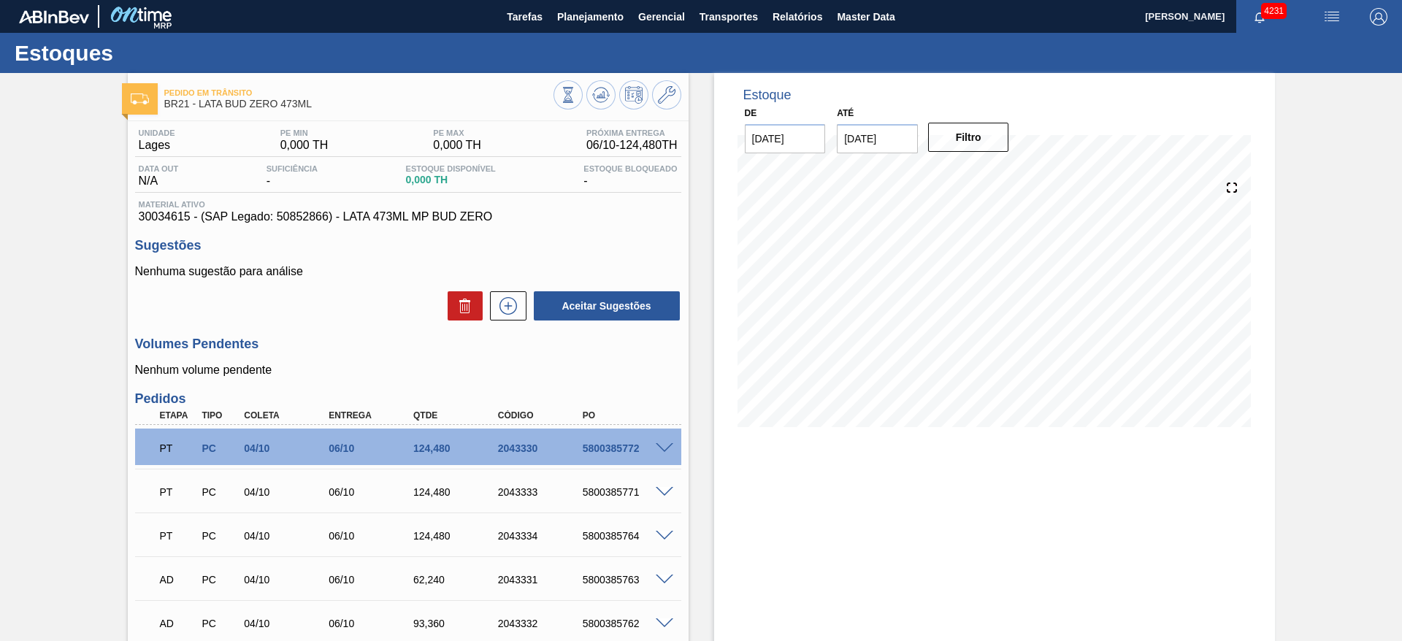
click at [1329, 14] on img "button" at bounding box center [1333, 17] width 18 height 18
click at [1319, 50] on li "Pedido Contingência" at bounding box center [1324, 52] width 134 height 26
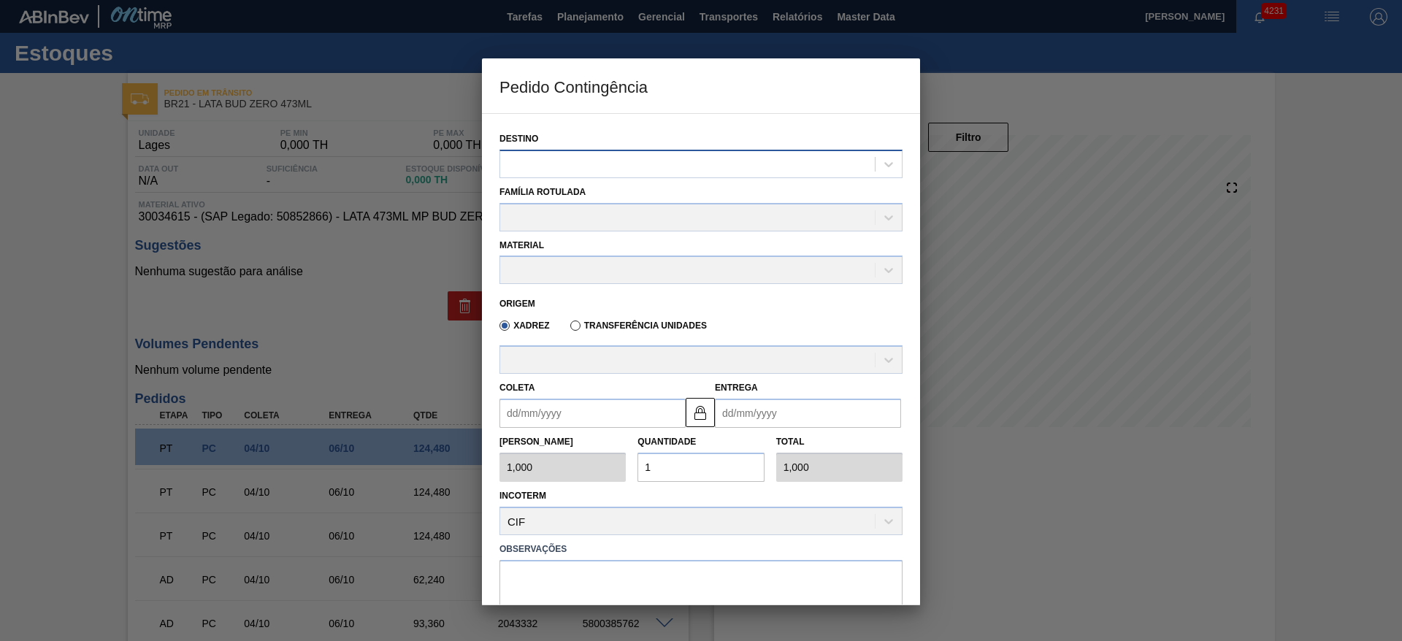
click at [709, 170] on div at bounding box center [687, 163] width 375 height 21
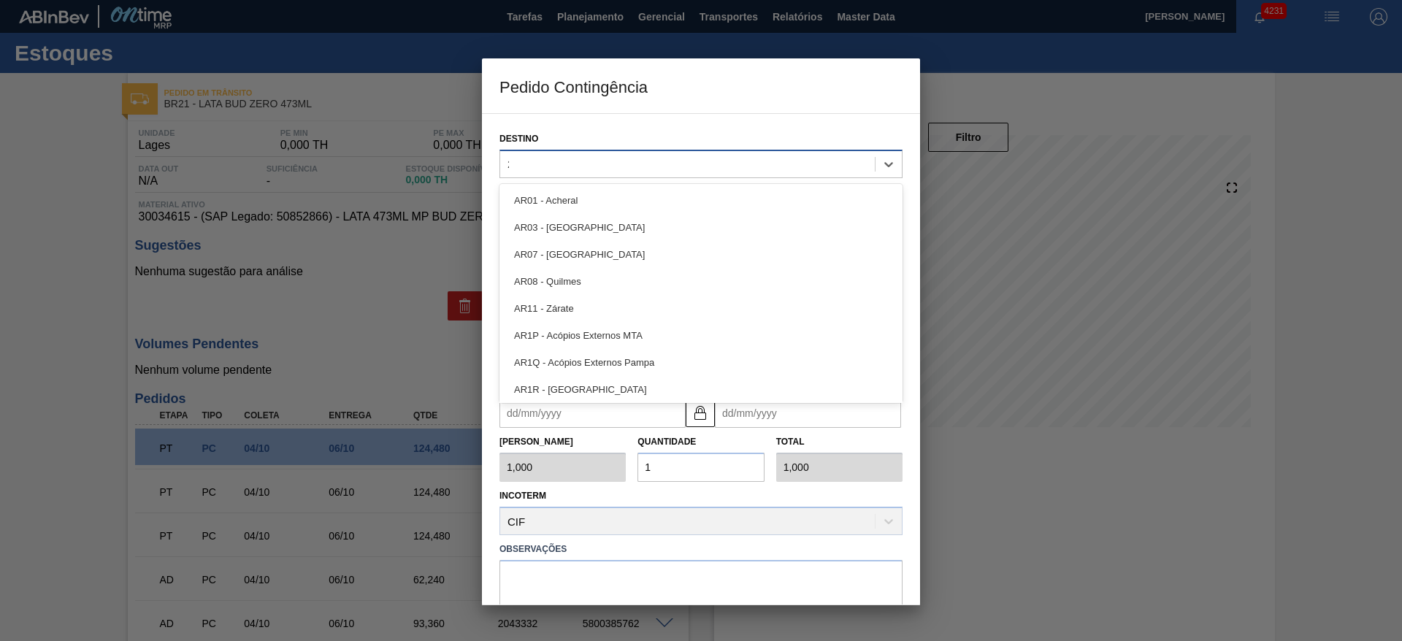
type input "21"
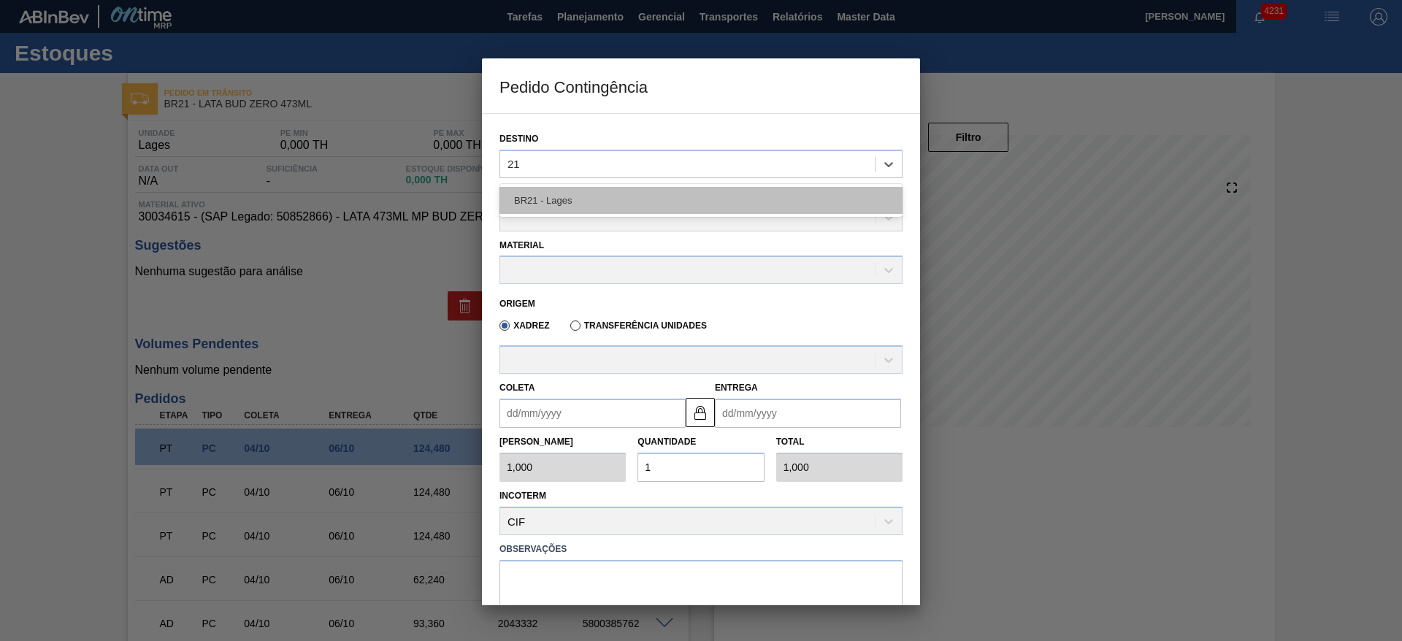
click at [662, 207] on div "BR21 - Lages" at bounding box center [701, 200] width 403 height 27
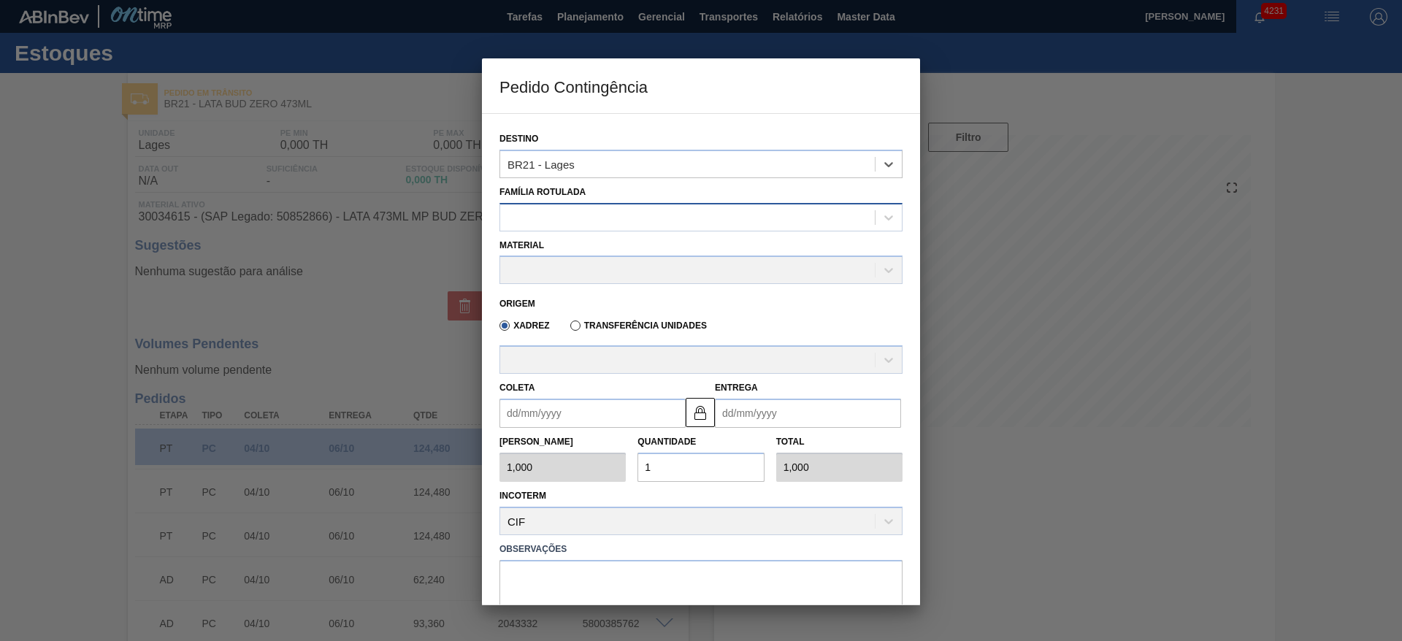
click at [607, 223] on div at bounding box center [687, 217] width 375 height 21
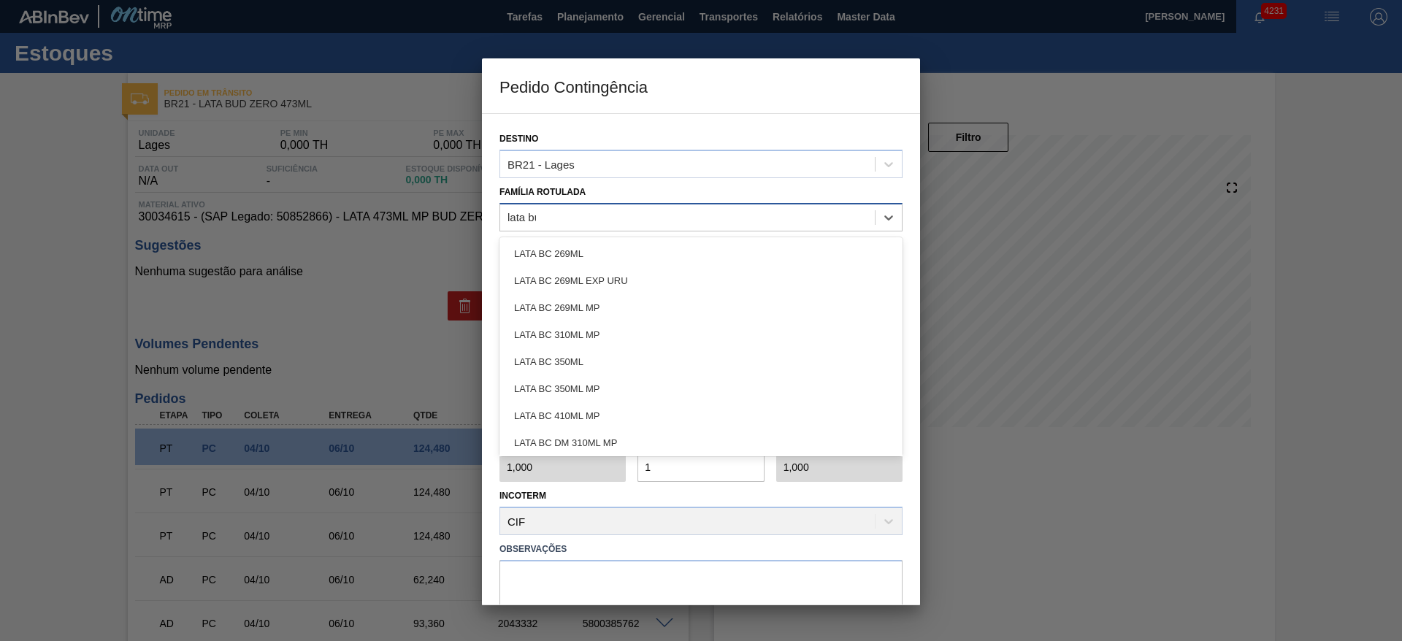
type Rotulada "lata bud"
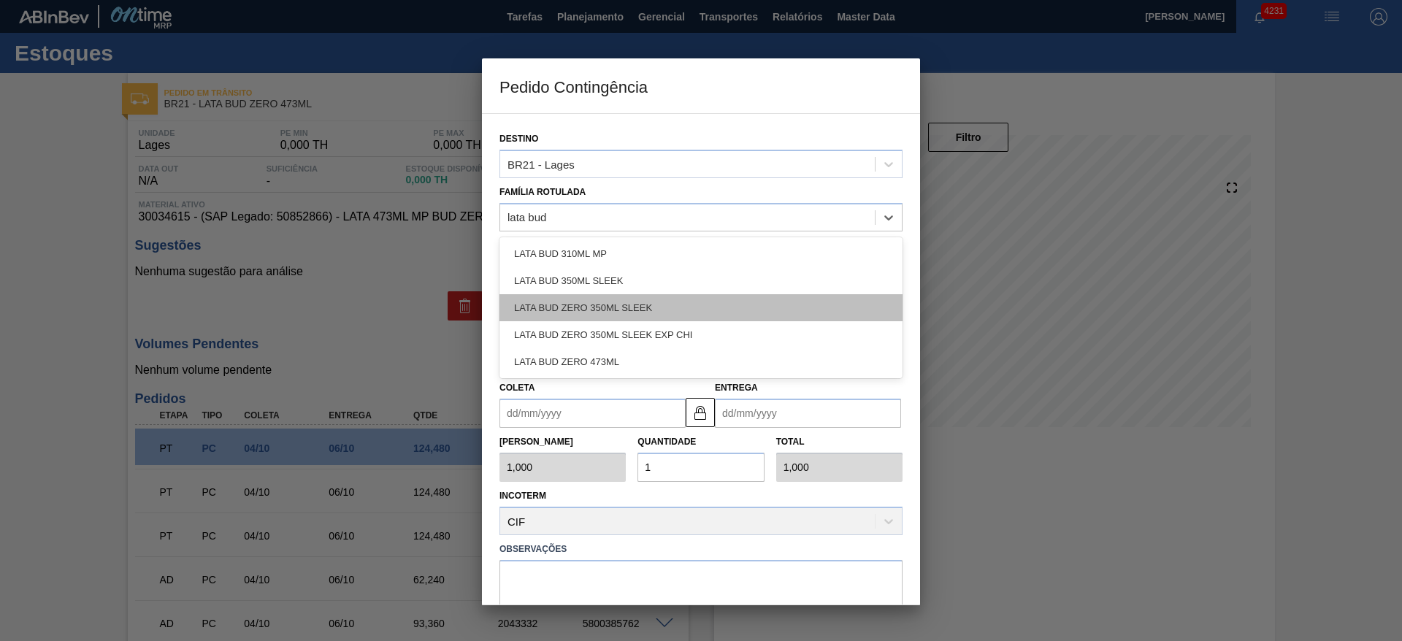
click at [622, 310] on div "LATA BUD ZERO 350ML SLEEK" at bounding box center [701, 307] width 403 height 27
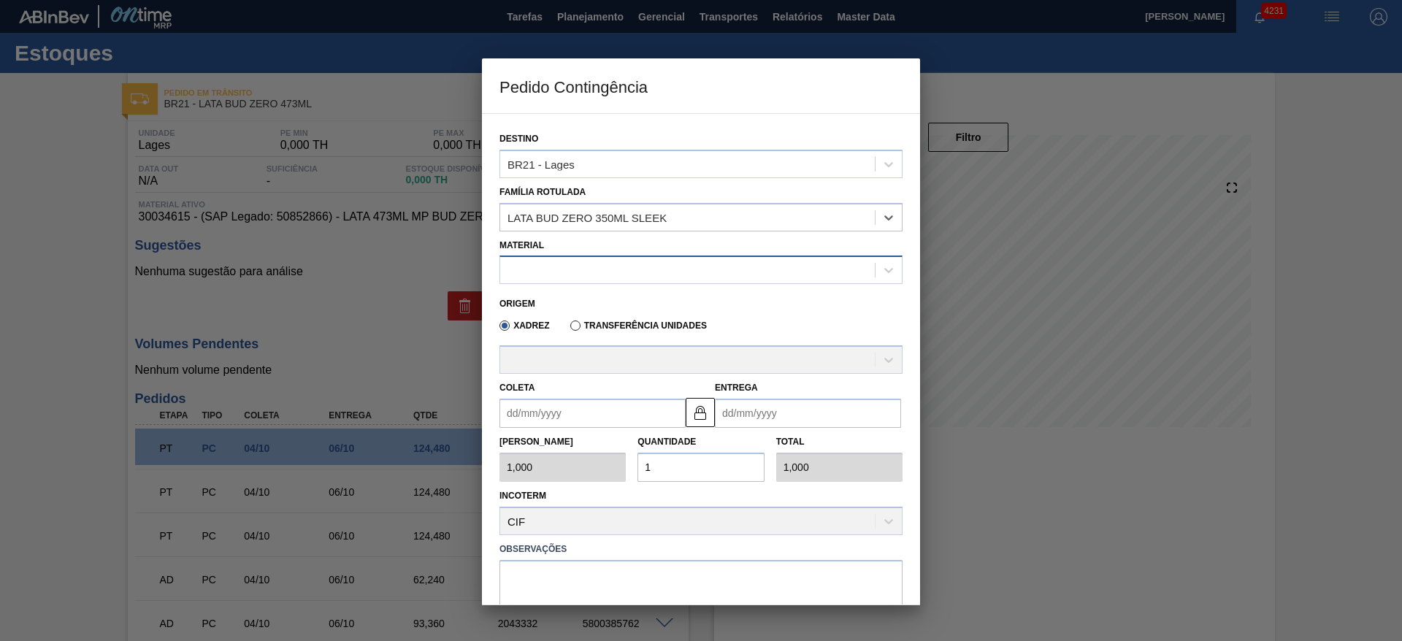
click at [585, 275] on div at bounding box center [687, 270] width 375 height 21
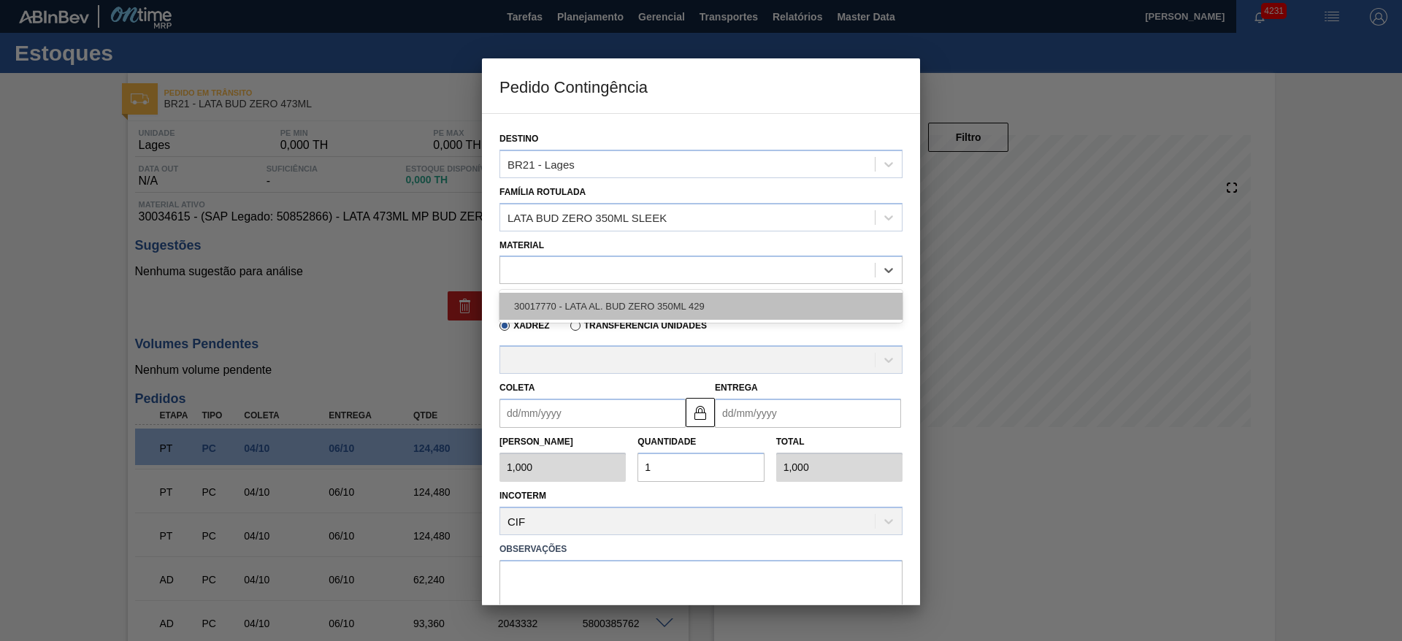
click at [614, 305] on div "30017770 - LATA AL. BUD ZERO 350ML 429" at bounding box center [701, 306] width 403 height 27
type input "8,448"
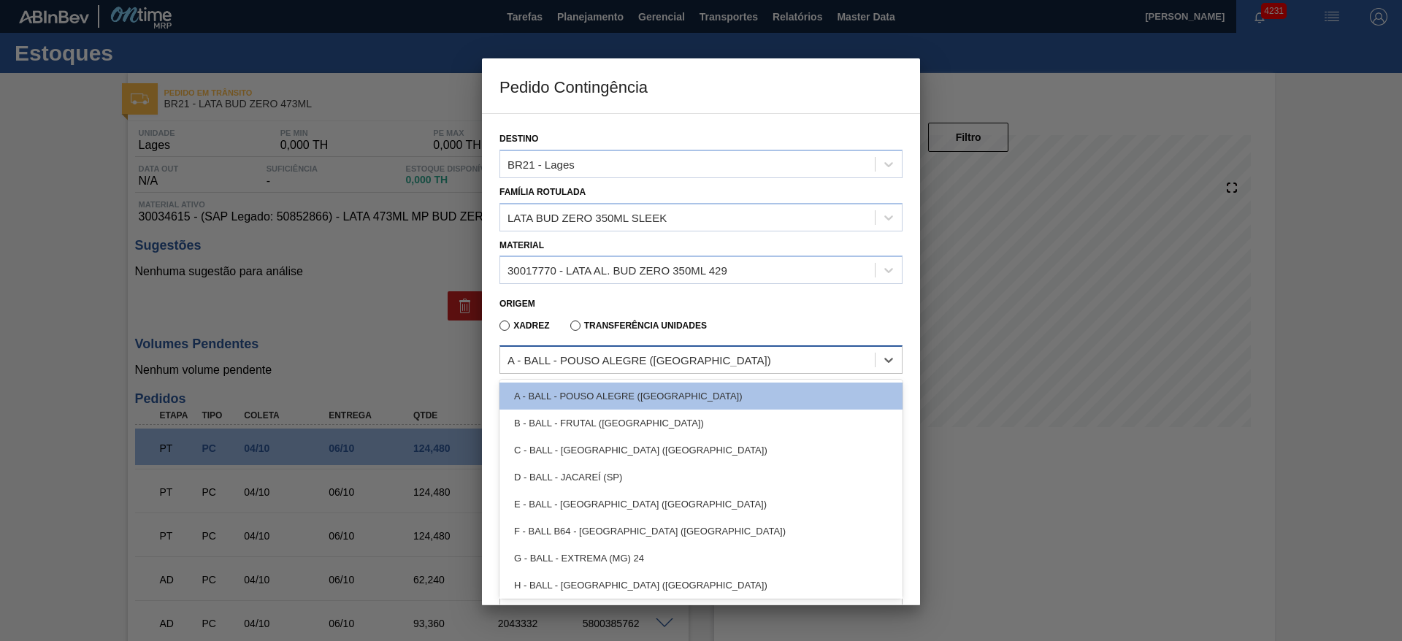
click at [686, 352] on div "A - BALL - POUSO ALEGRE (MG)" at bounding box center [687, 360] width 375 height 21
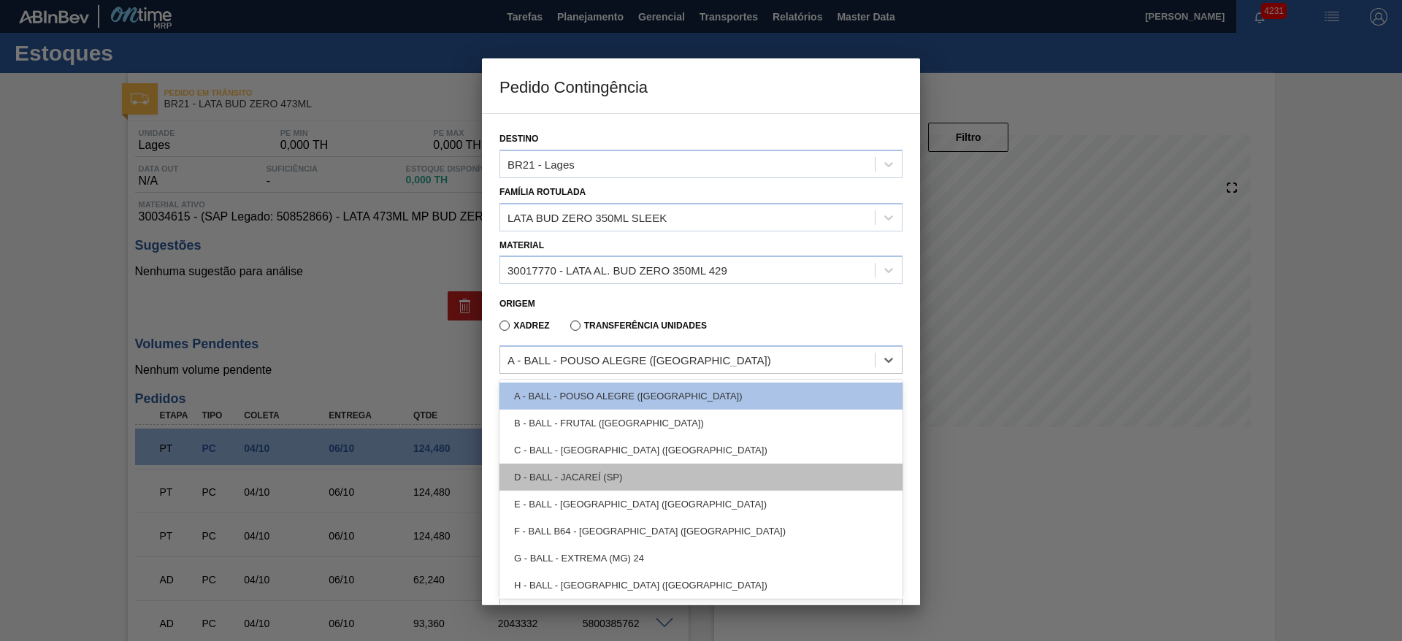
scroll to position [30, 0]
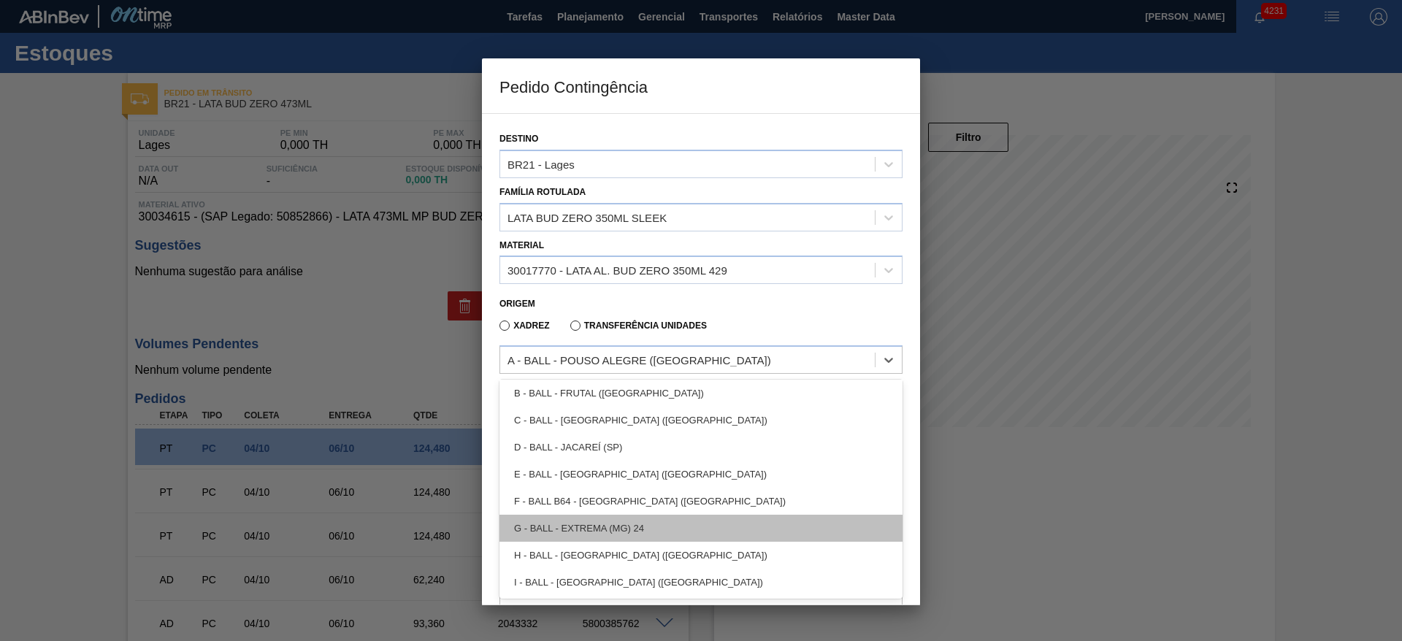
click at [643, 528] on div "G - BALL - EXTREMA (MG) 24" at bounding box center [701, 528] width 403 height 27
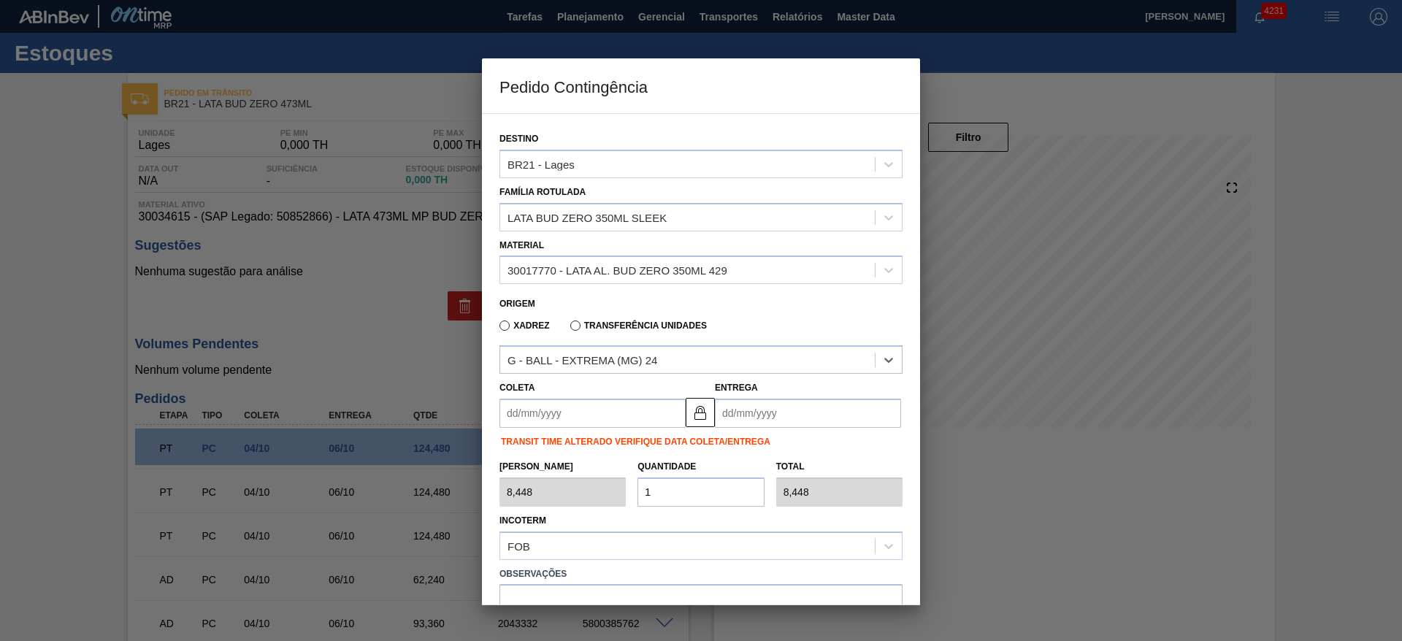
click at [611, 421] on input "Coleta" at bounding box center [593, 413] width 186 height 29
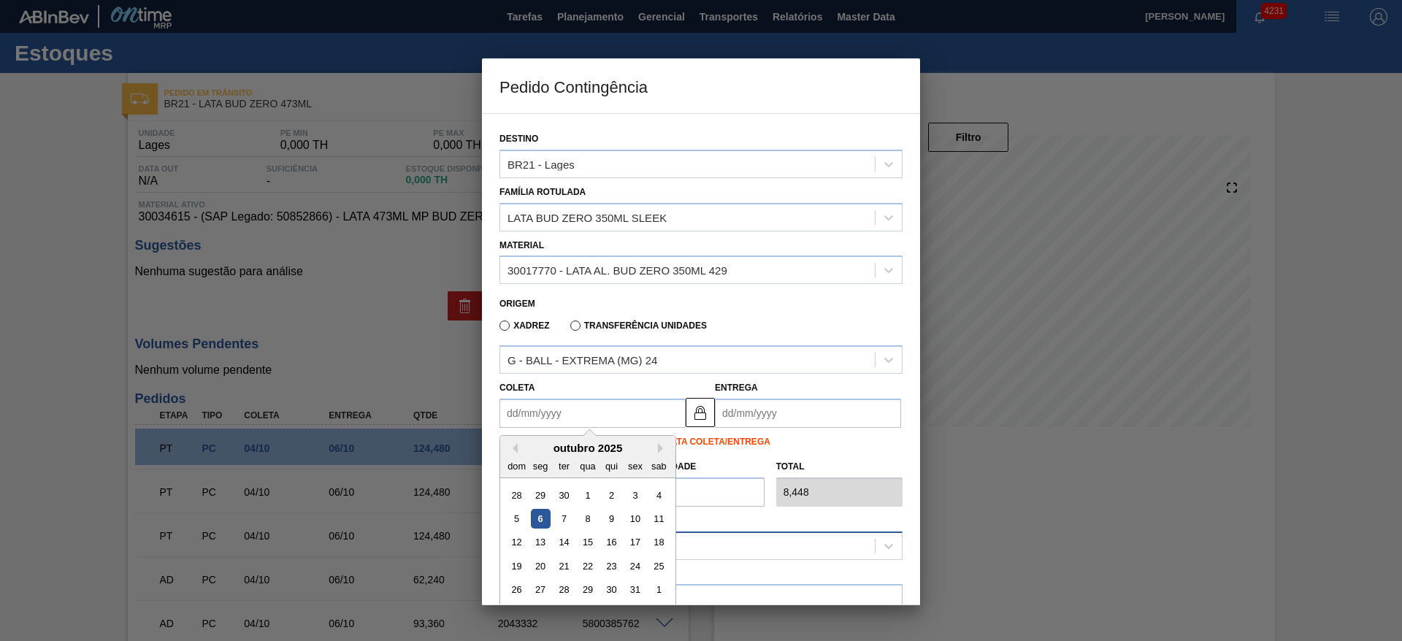
click at [543, 509] on div "6" at bounding box center [541, 519] width 20 height 20
type input "06/10/2025"
type input "07/10/2025"
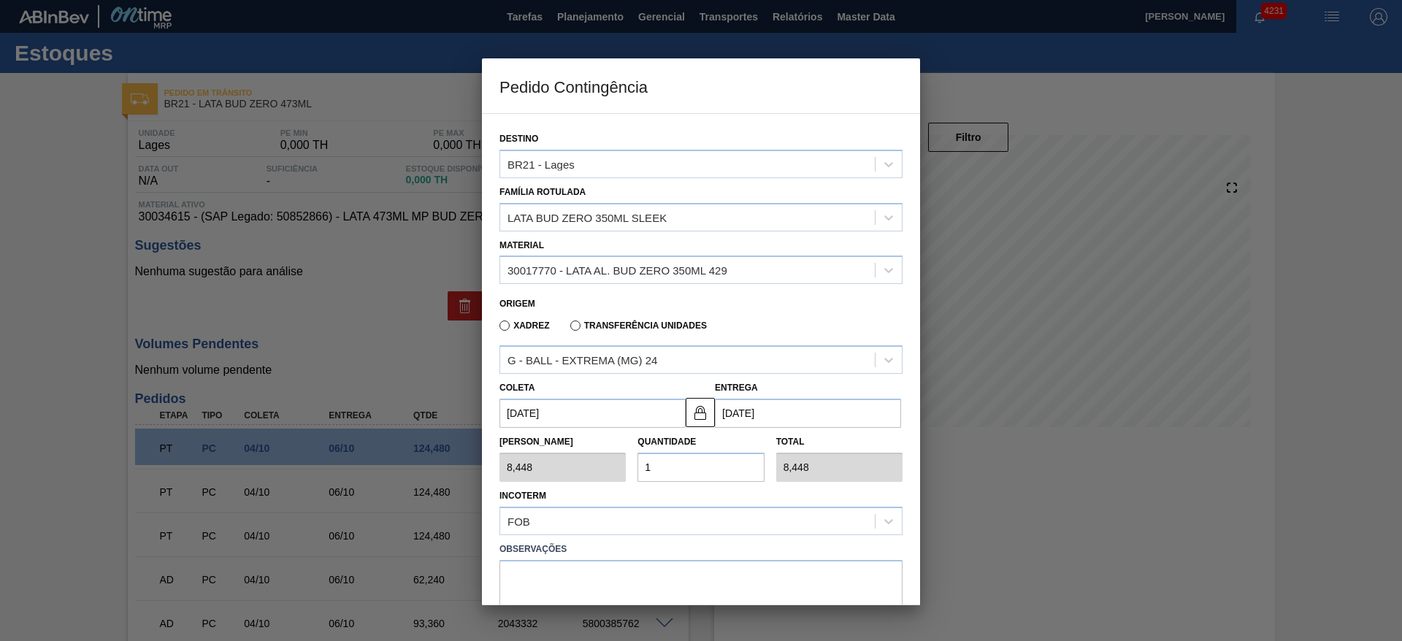
drag, startPoint x: 687, startPoint y: 464, endPoint x: 649, endPoint y: 463, distance: 38.0
click at [649, 463] on input "1" at bounding box center [701, 467] width 126 height 29
type input "12"
type input "101,376"
type input "120"
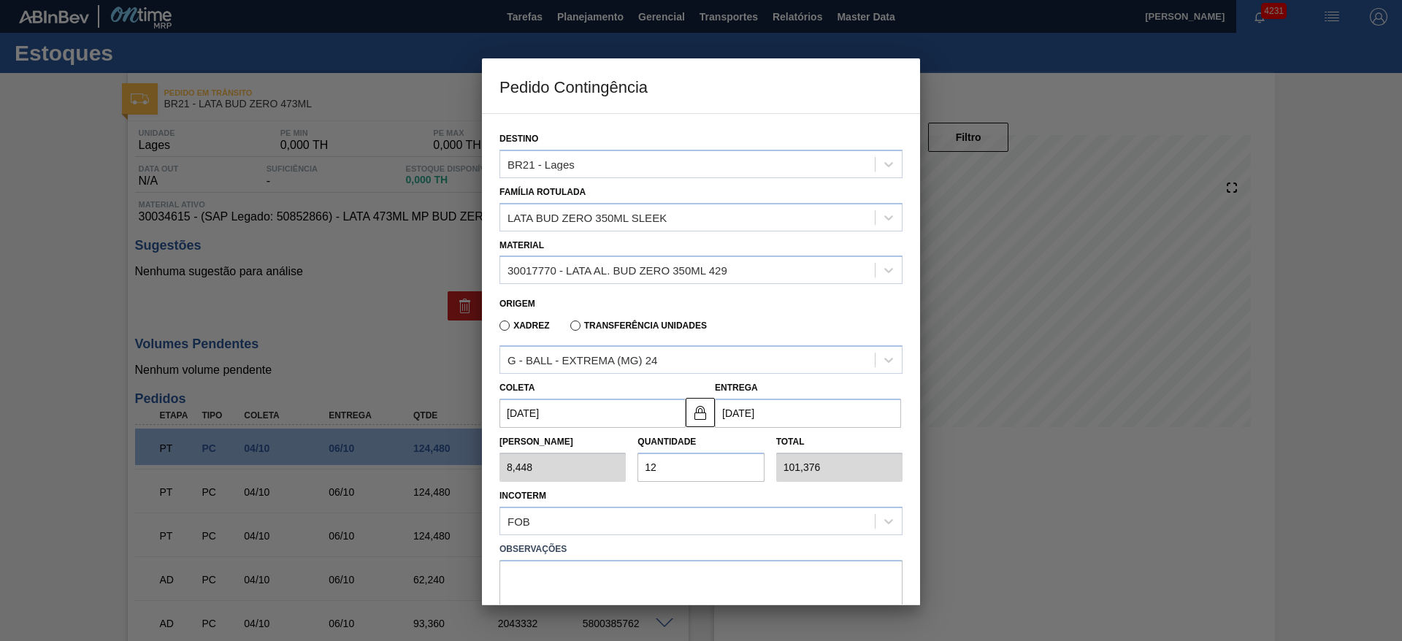
type input "1.013,760"
type input "12"
type input "101,376"
type input "1"
type input "8,448"
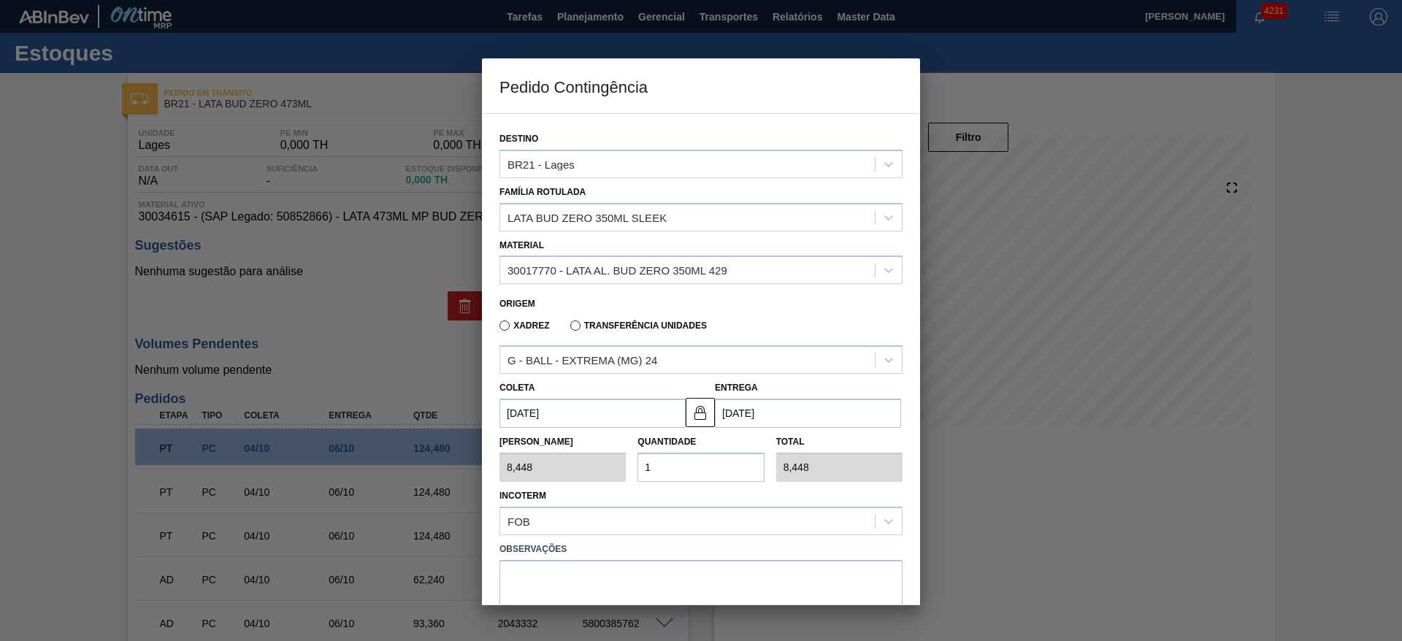
type input "0,000"
type input "2"
type input "16,896"
type input "20"
type input "168,960"
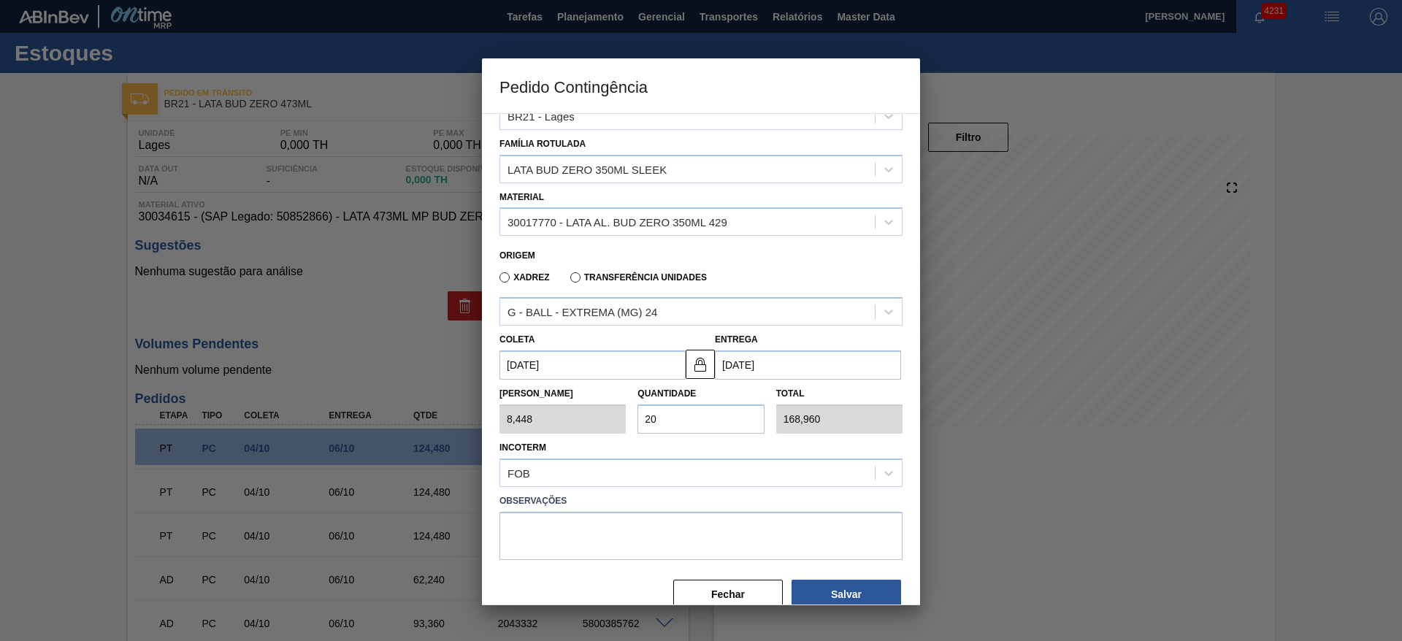
scroll to position [75, 0]
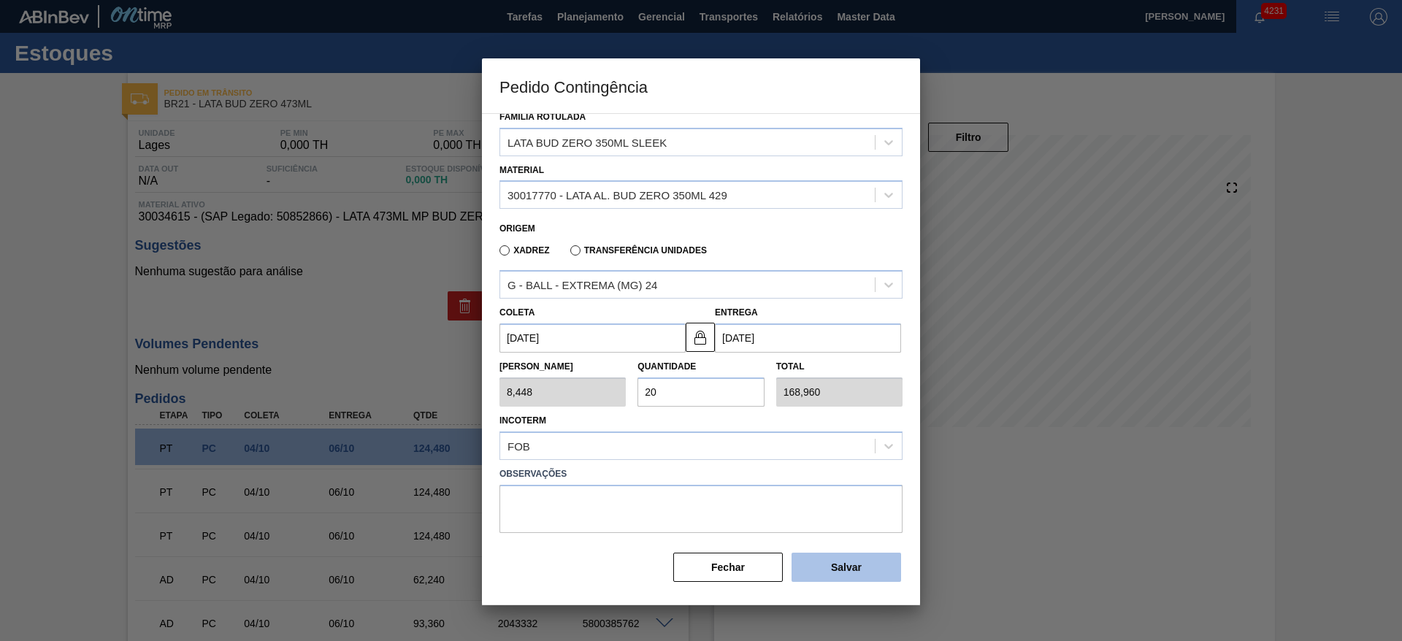
type input "20"
click at [870, 561] on button "Salvar" at bounding box center [847, 567] width 110 height 29
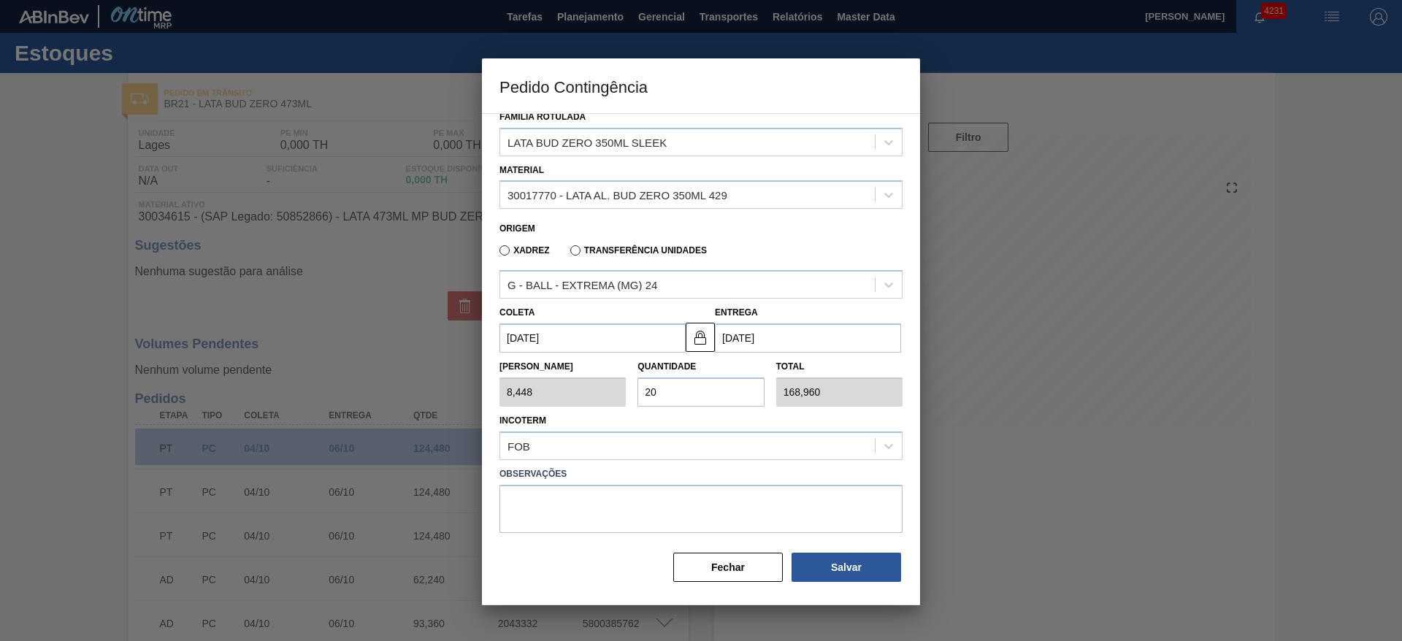
type input "1,000"
type input "1"
type input "1,000"
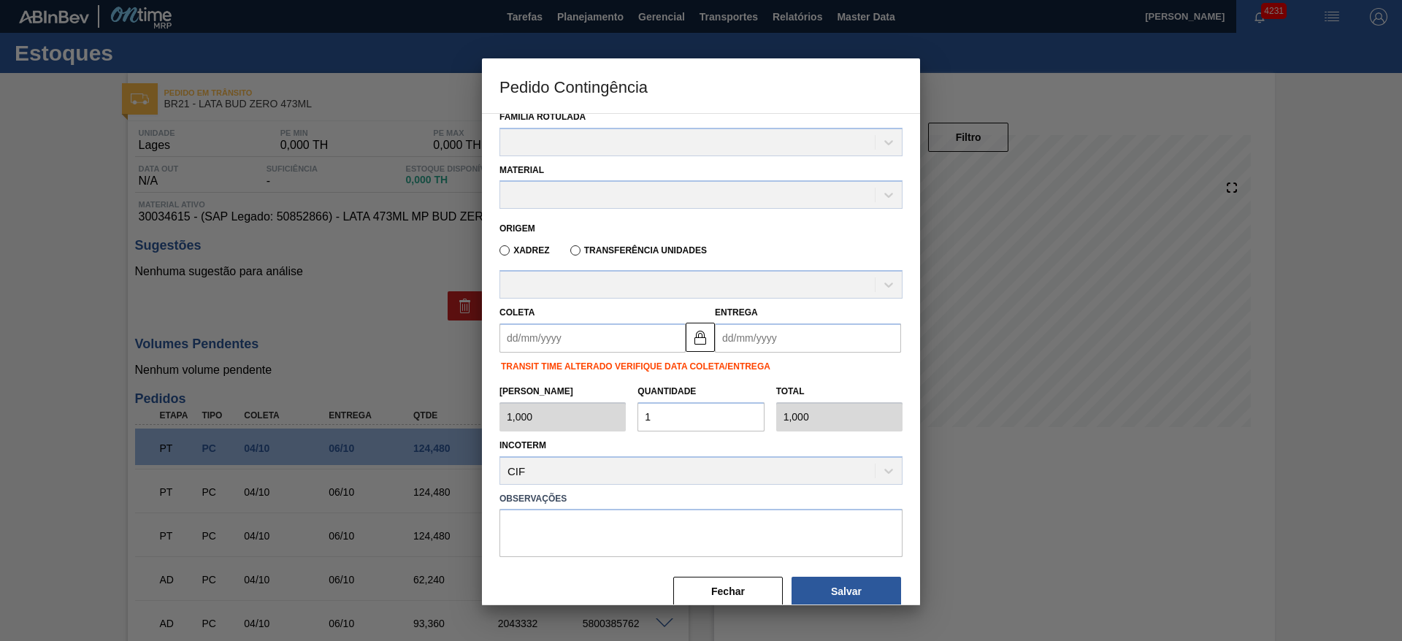
click at [1151, 505] on div at bounding box center [701, 320] width 1402 height 641
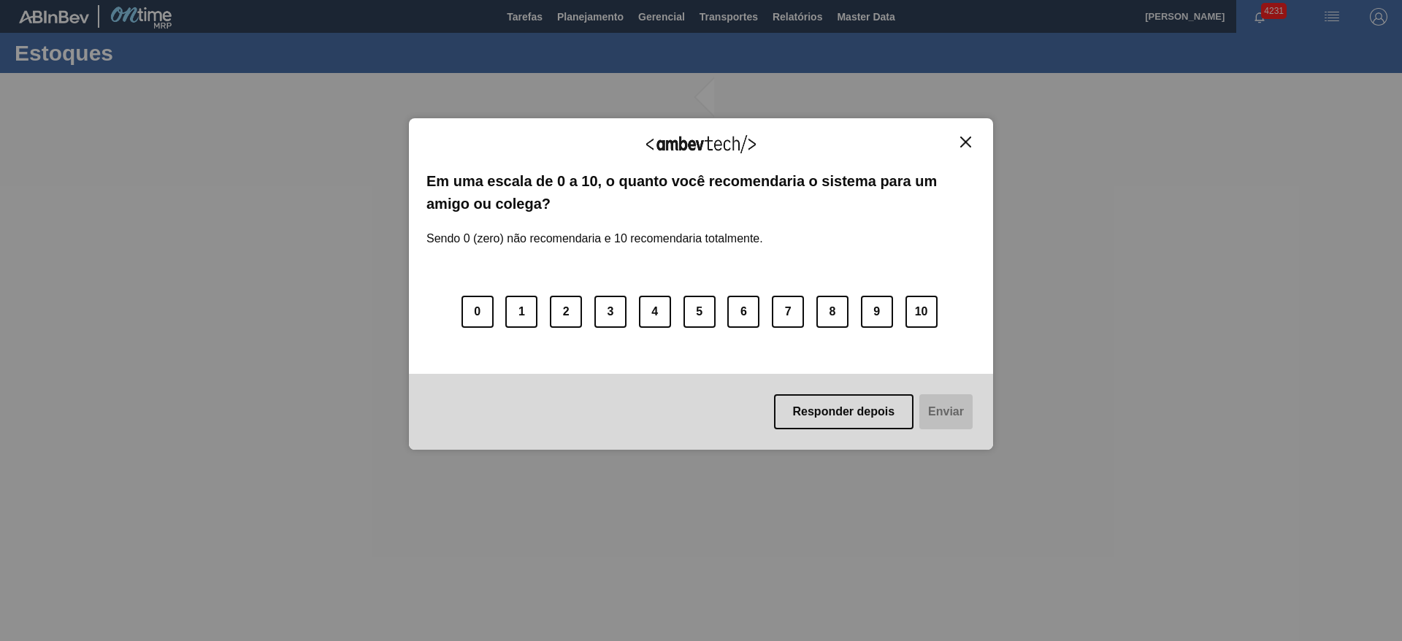
click at [968, 140] on img "Close" at bounding box center [965, 142] width 11 height 11
click at [968, 144] on img "Close" at bounding box center [965, 142] width 11 height 11
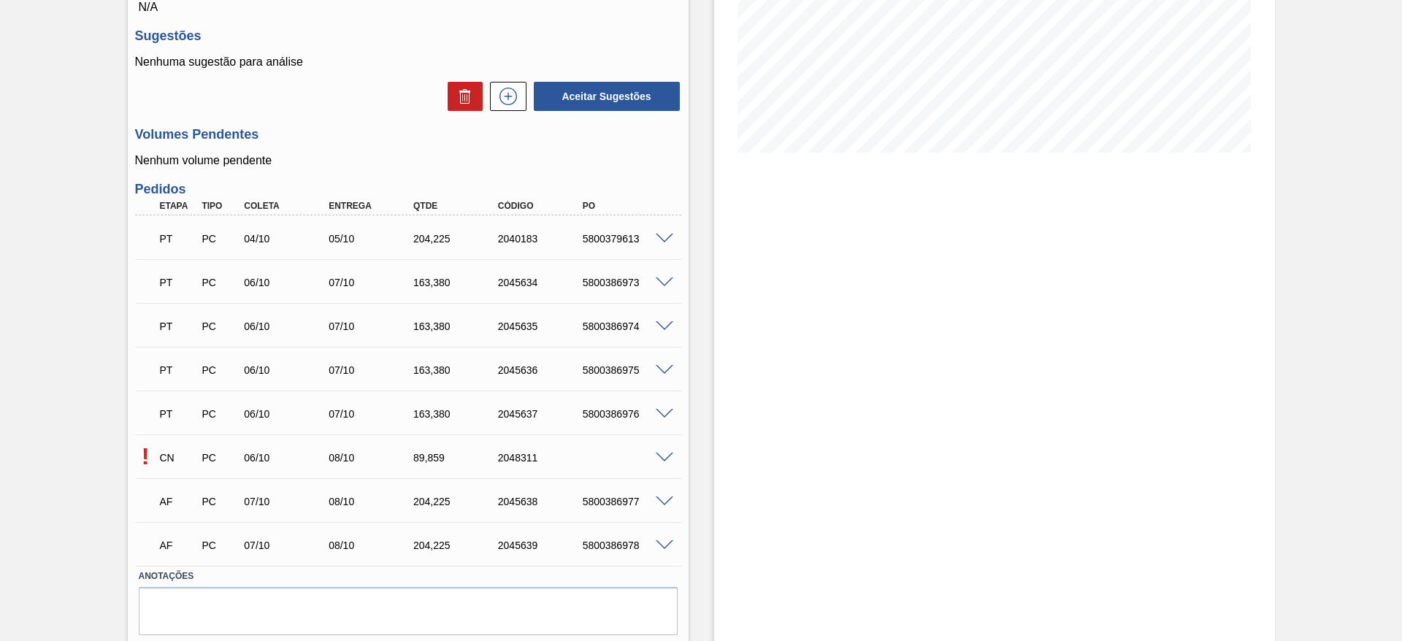
scroll to position [319, 0]
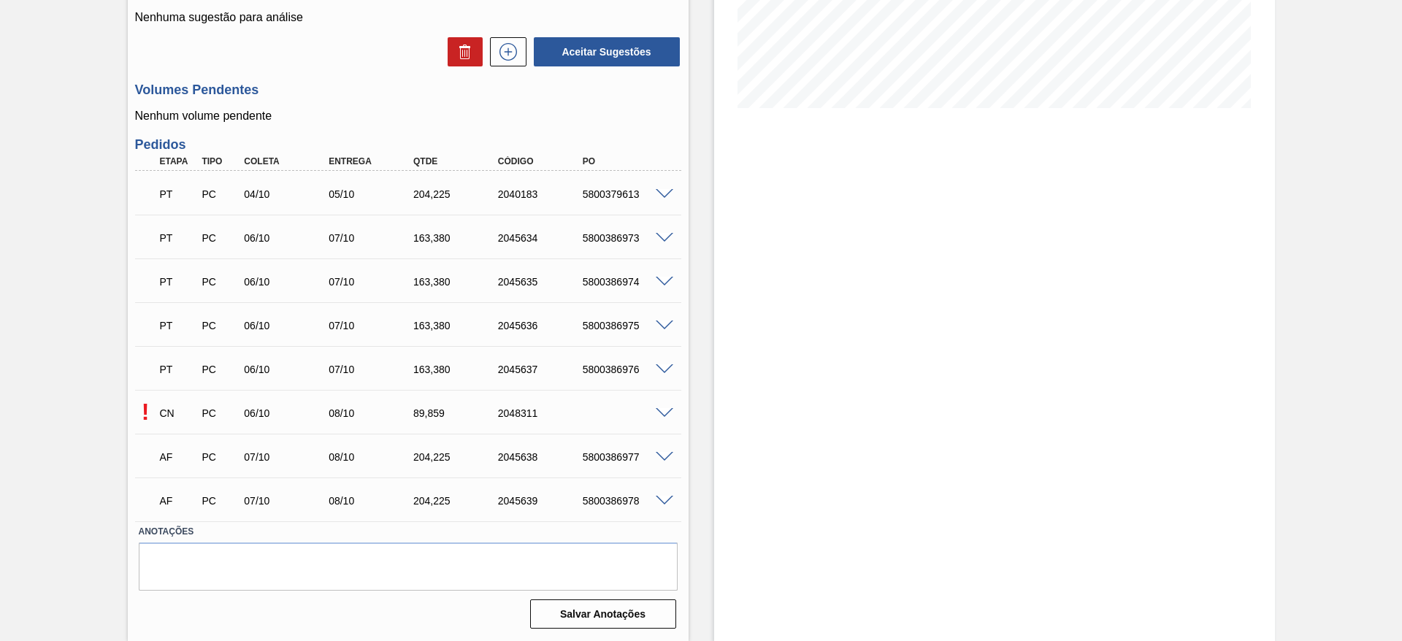
click at [663, 418] on div "! CN PC 06/10 08/10 89,[PHONE_NUMBER]" at bounding box center [408, 412] width 546 height 37
click at [663, 416] on span at bounding box center [665, 413] width 18 height 11
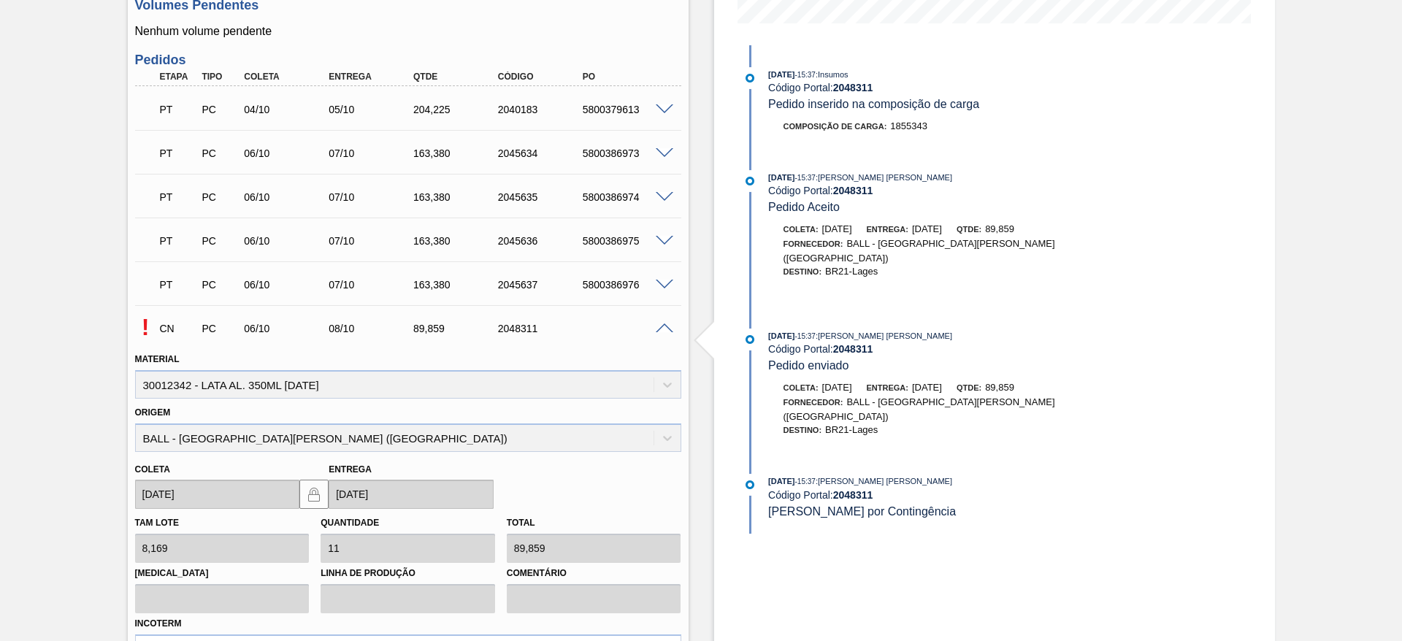
scroll to position [648, 0]
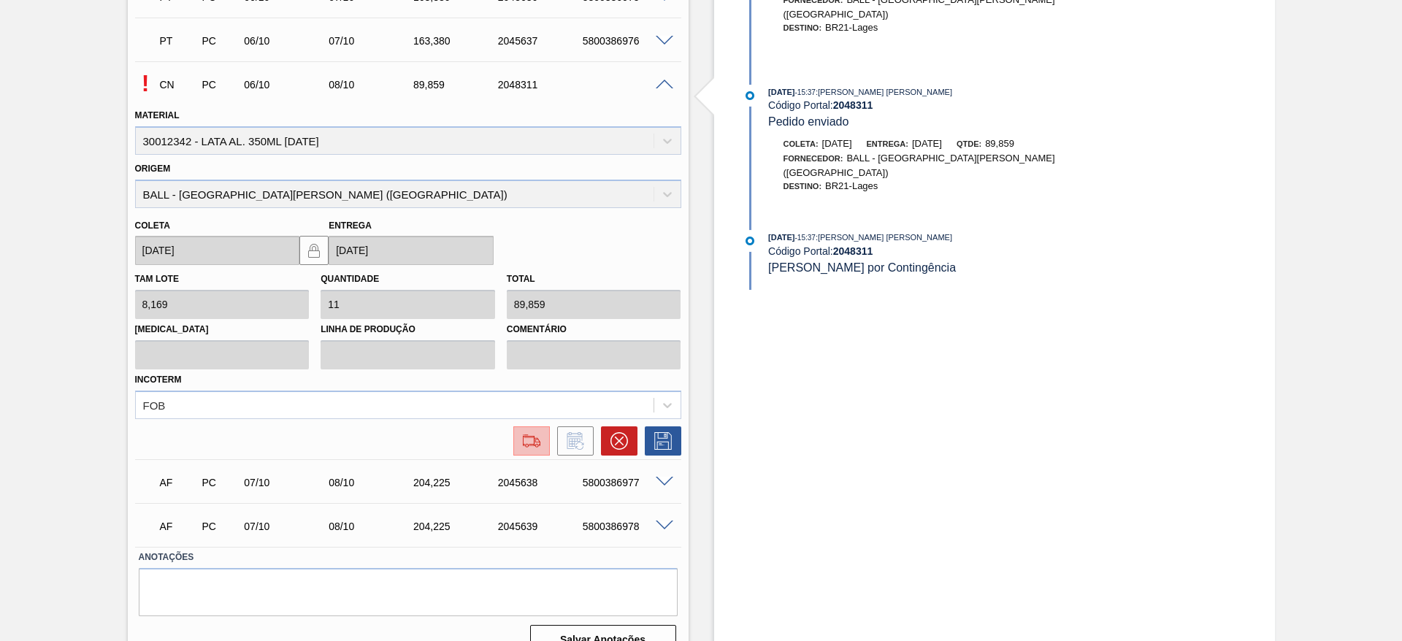
click at [528, 443] on img at bounding box center [531, 441] width 23 height 18
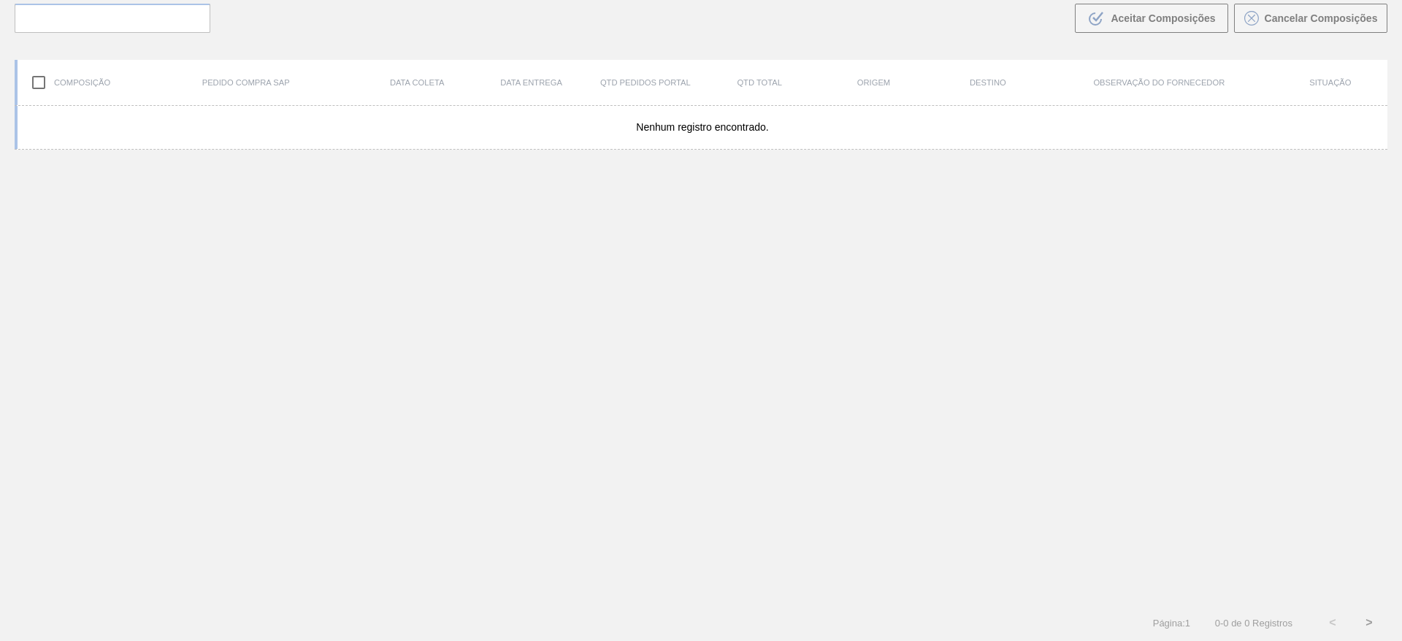
scroll to position [105, 0]
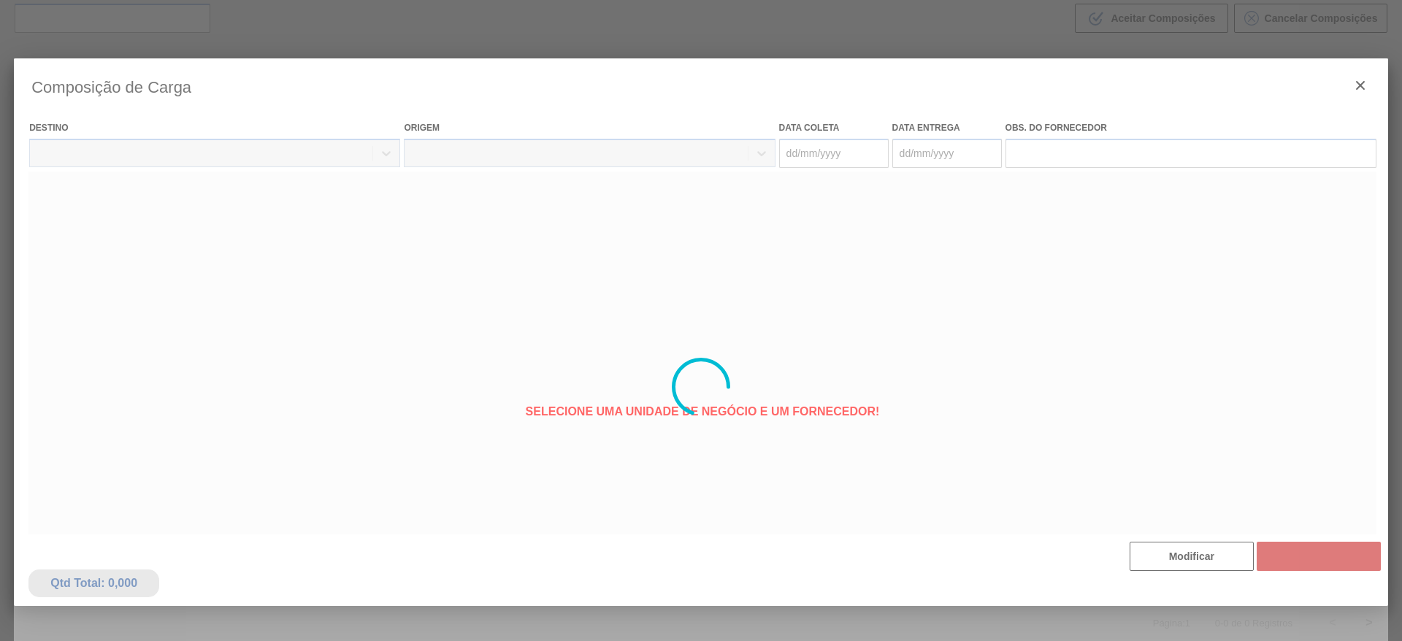
type coleta "[DATE]"
type Entrega "[DATE]"
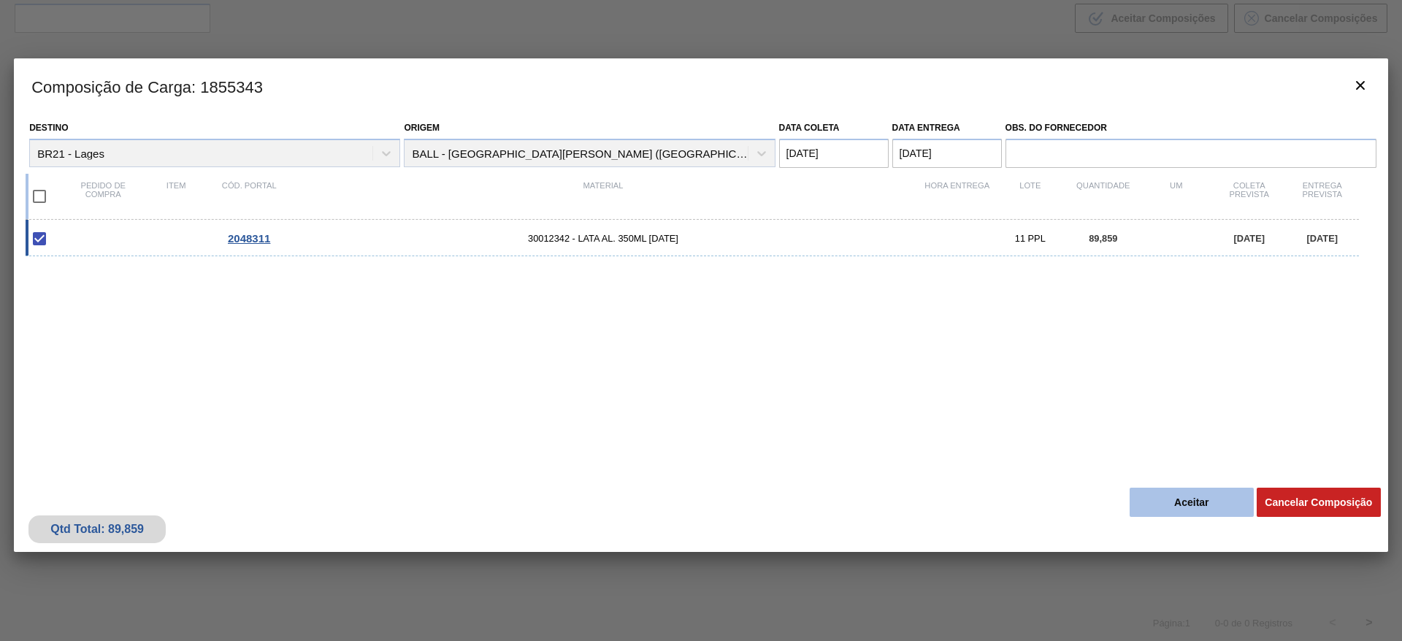
click at [1167, 492] on button "Aceitar" at bounding box center [1192, 502] width 124 height 29
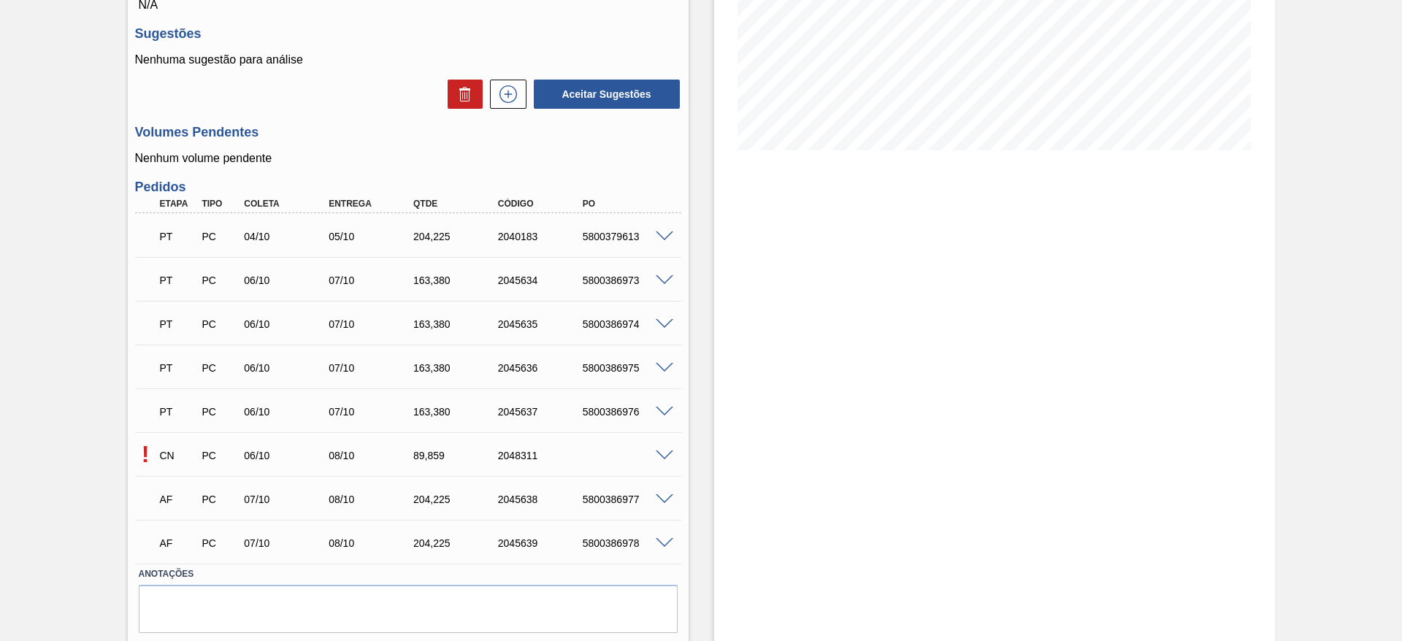
scroll to position [319, 0]
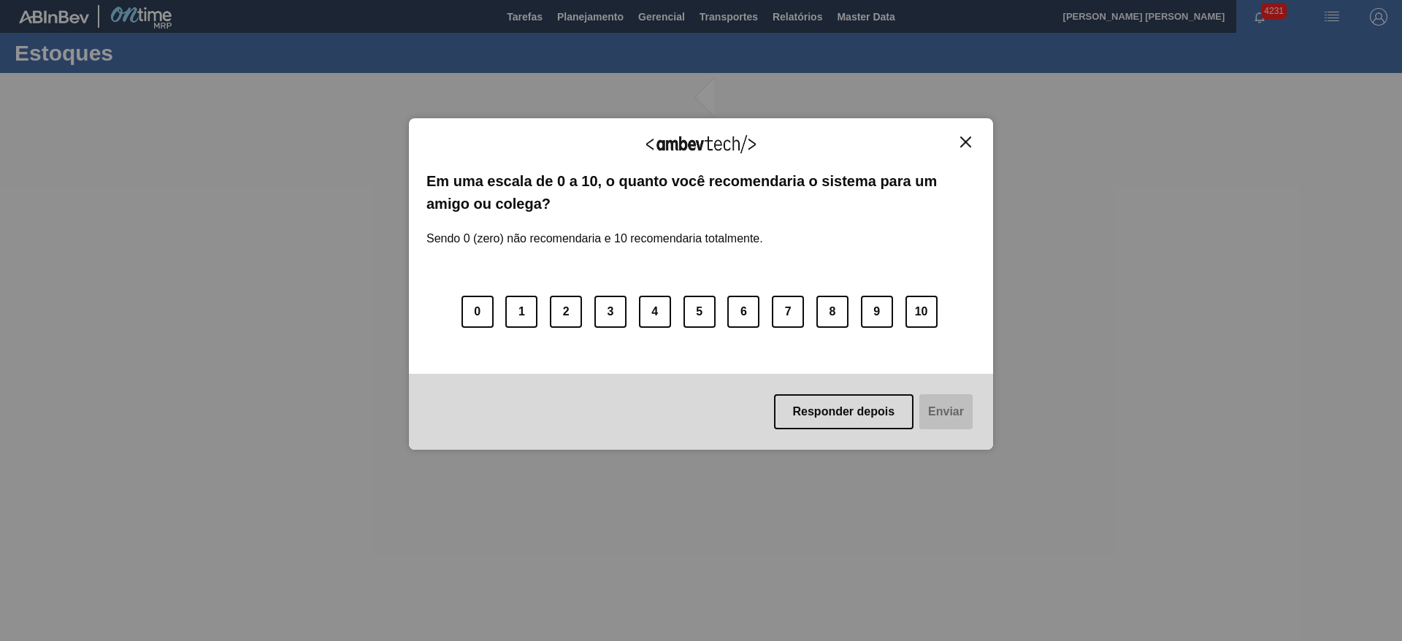
click at [966, 144] on img "Close" at bounding box center [965, 142] width 11 height 11
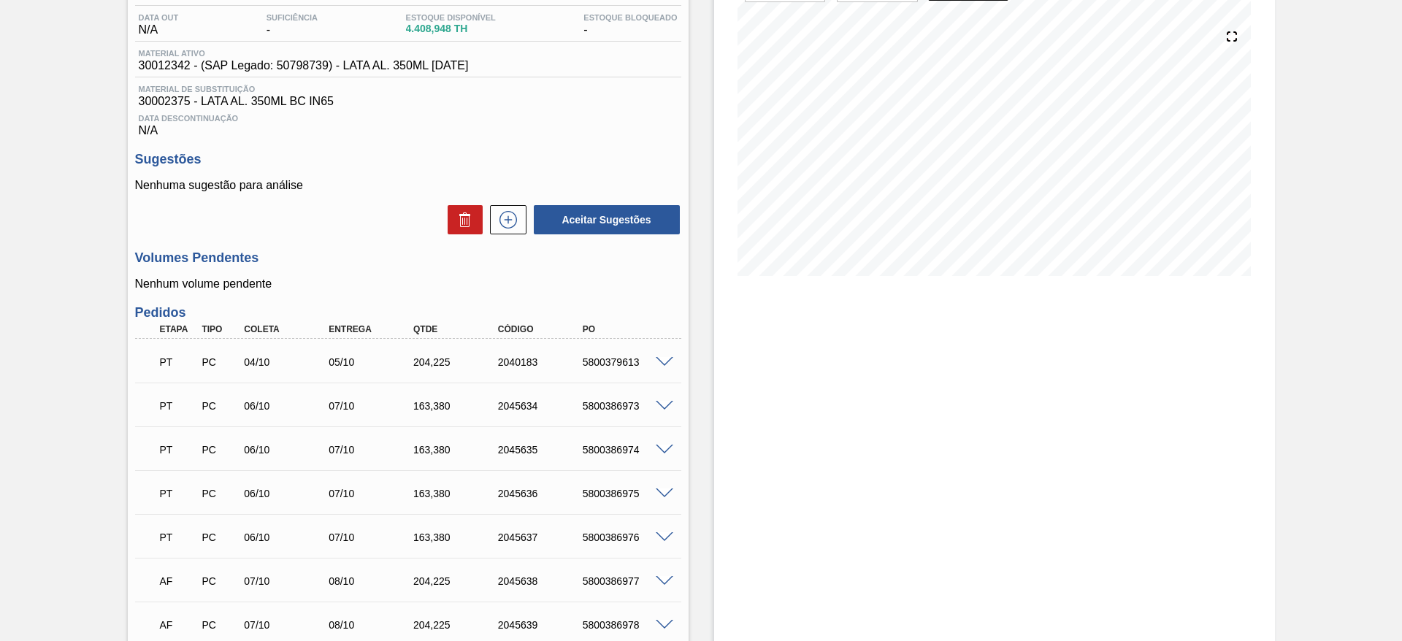
scroll to position [319, 0]
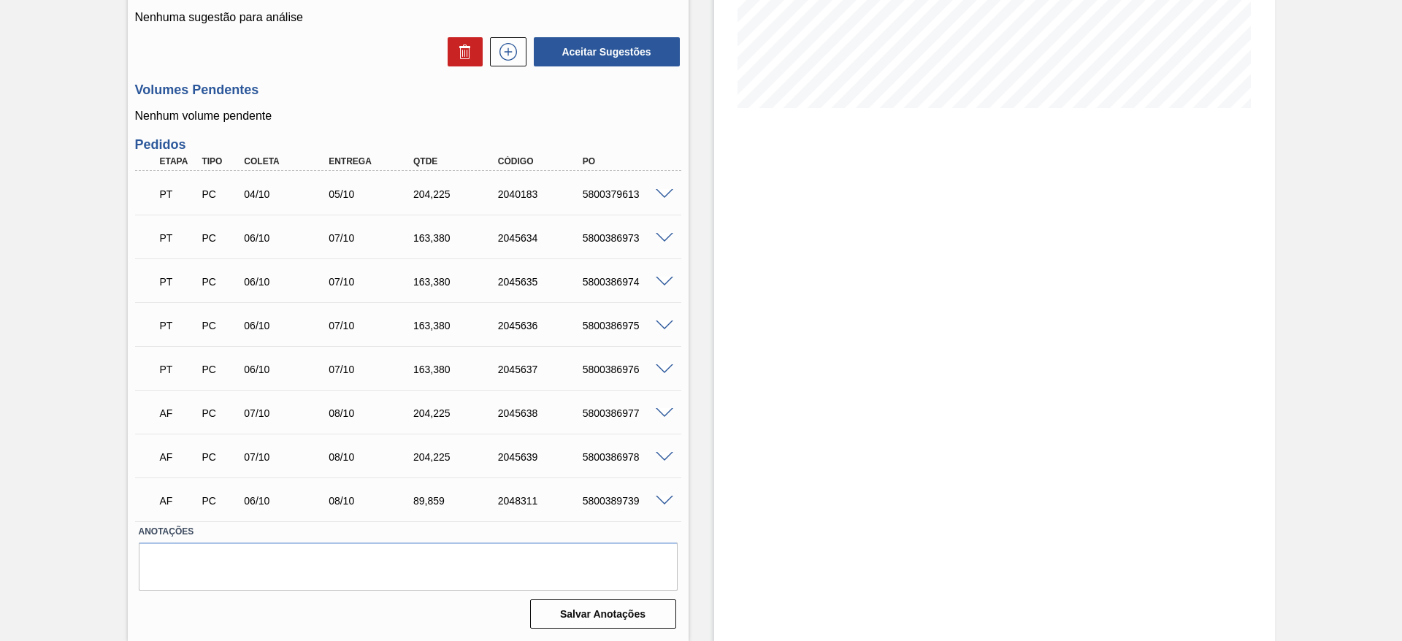
click at [613, 502] on div "5800389739" at bounding box center [626, 501] width 95 height 12
copy div "5800389739"
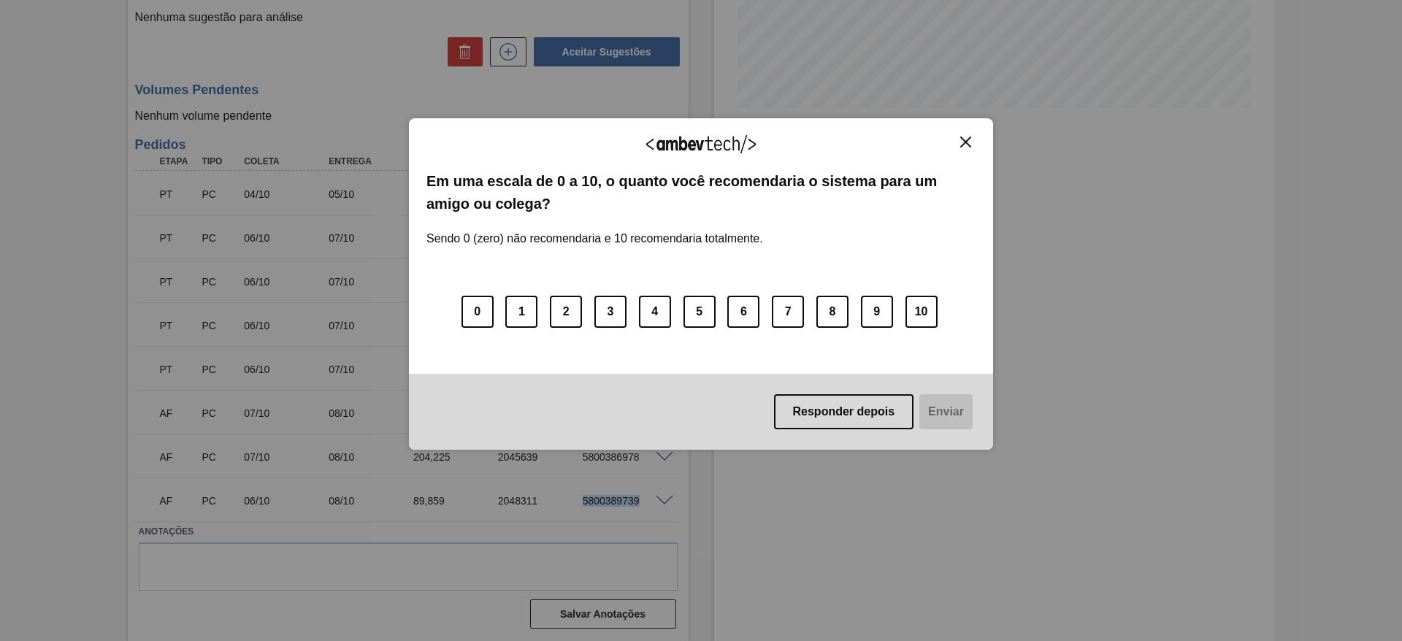
click at [965, 140] on img "Close" at bounding box center [965, 142] width 11 height 11
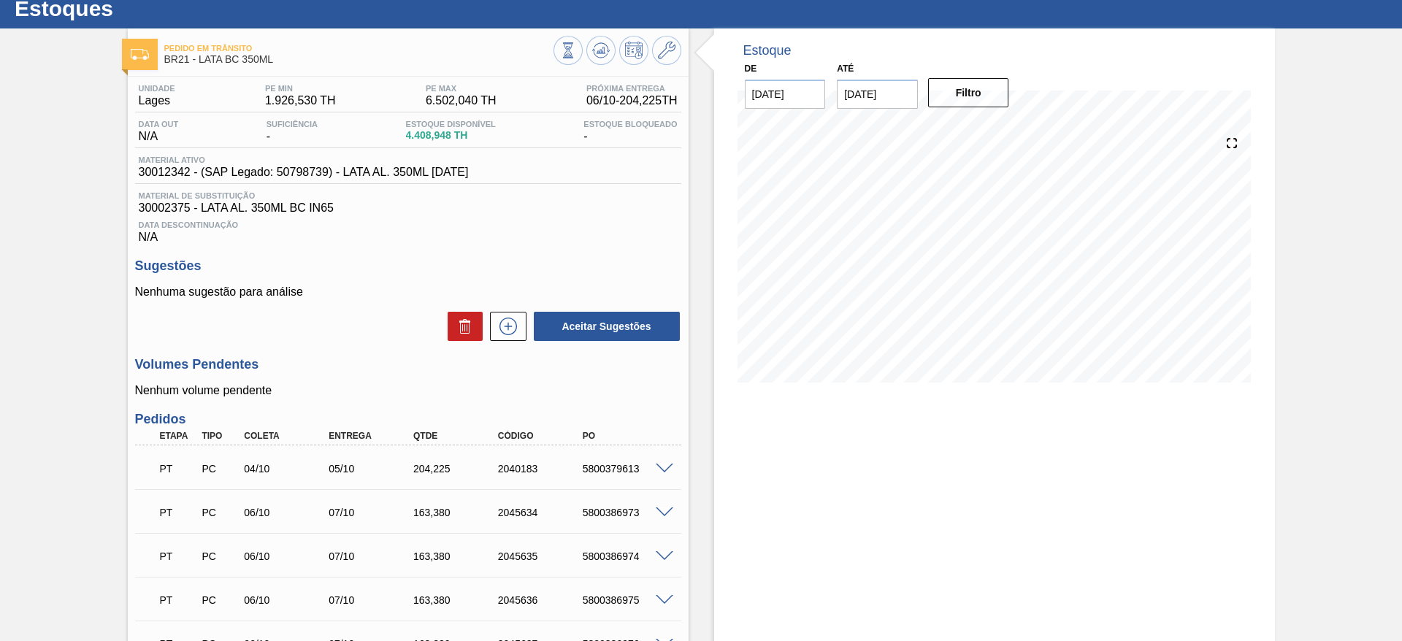
scroll to position [0, 0]
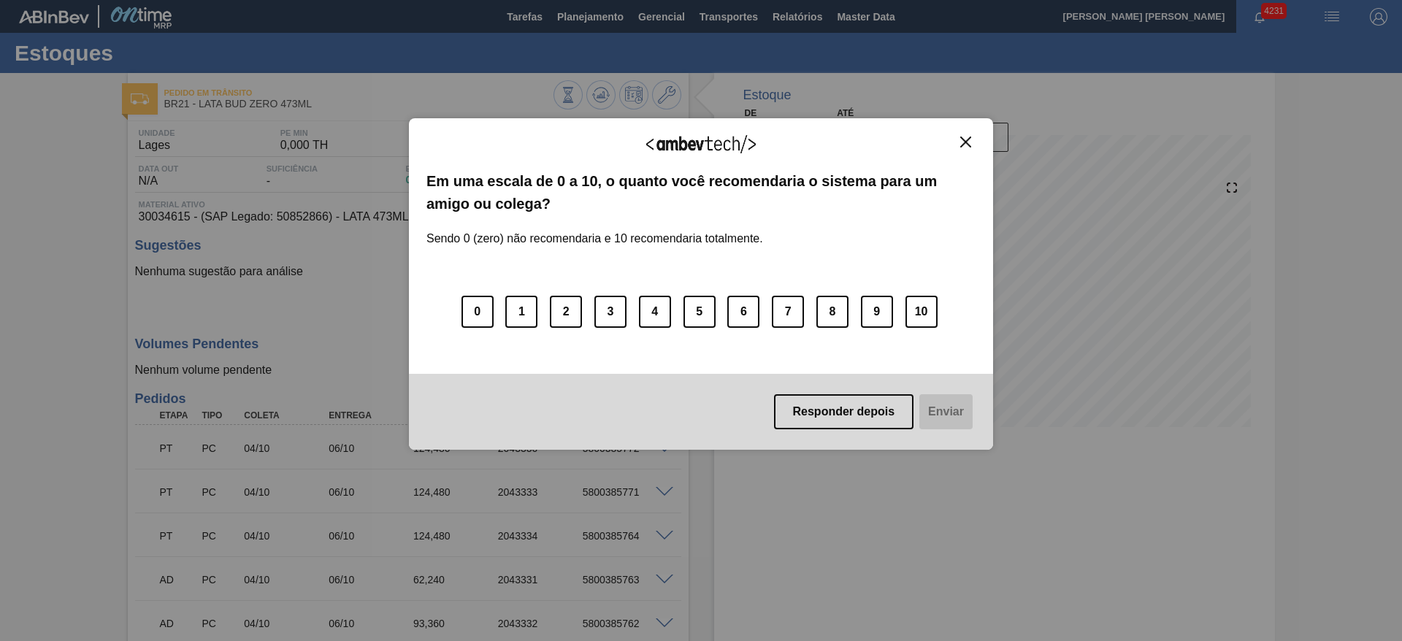
click at [966, 142] on img "Close" at bounding box center [965, 142] width 11 height 11
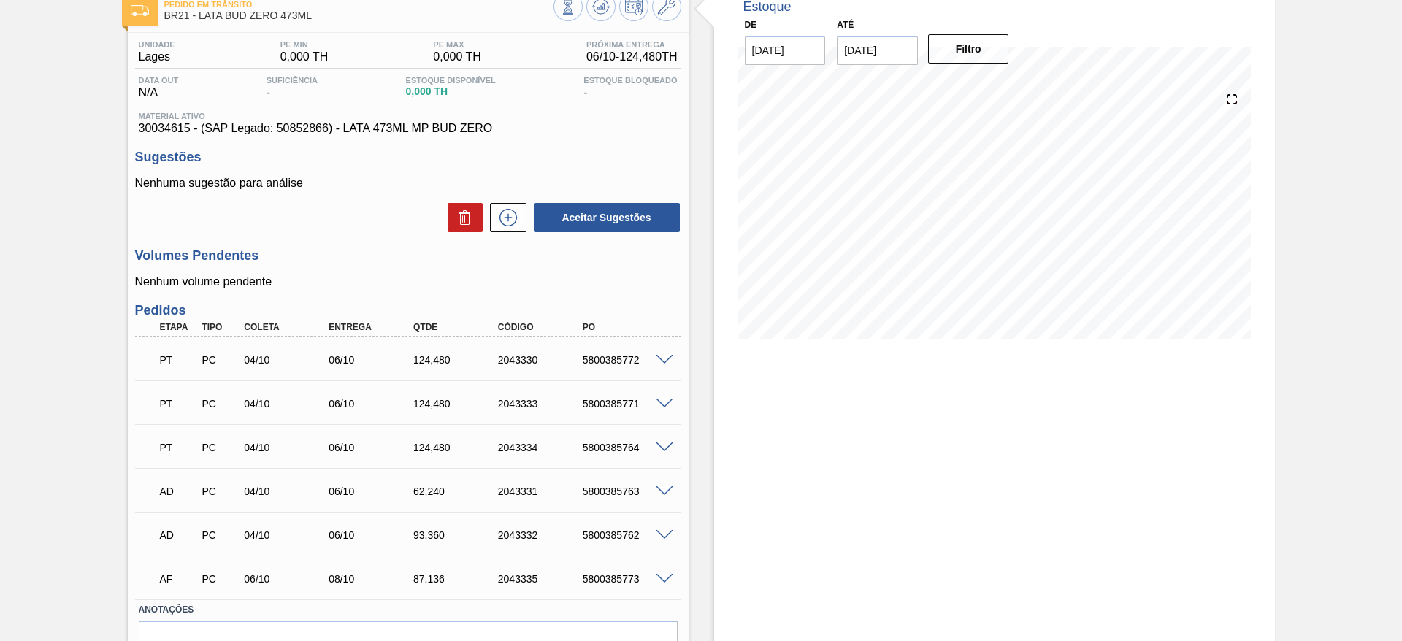
scroll to position [167, 0]
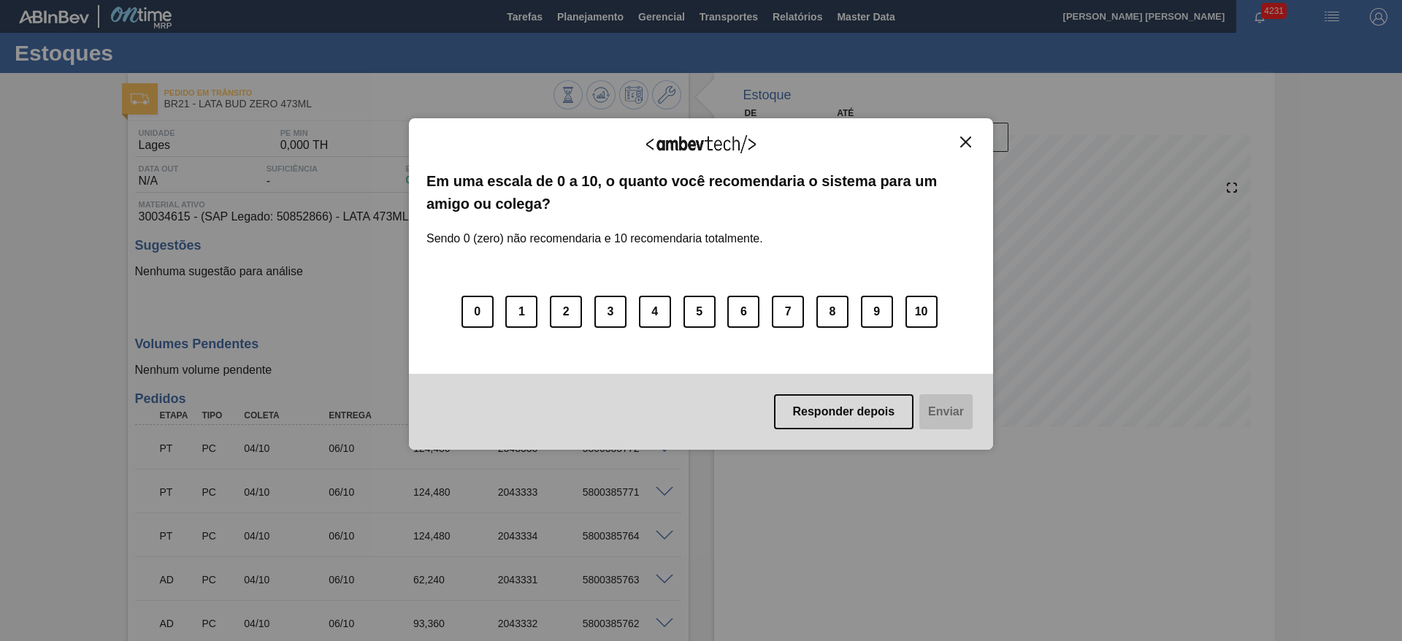
click at [969, 143] on img "Close" at bounding box center [965, 142] width 11 height 11
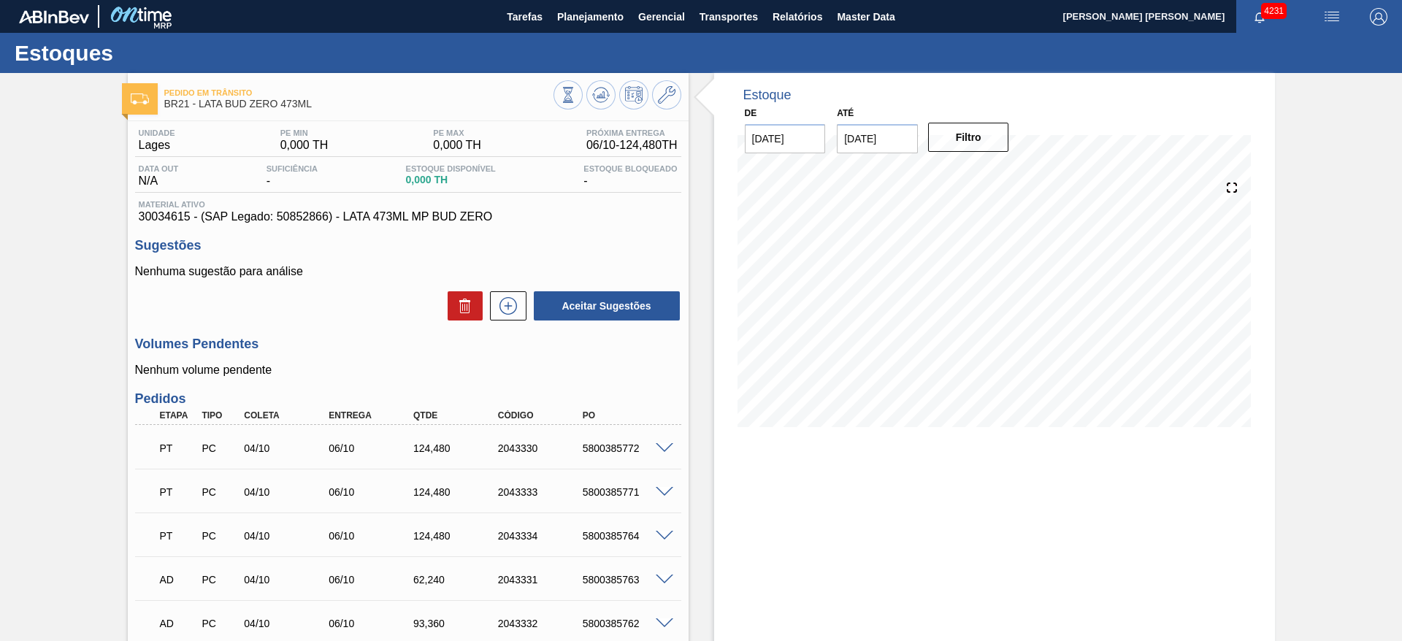
scroll to position [167, 0]
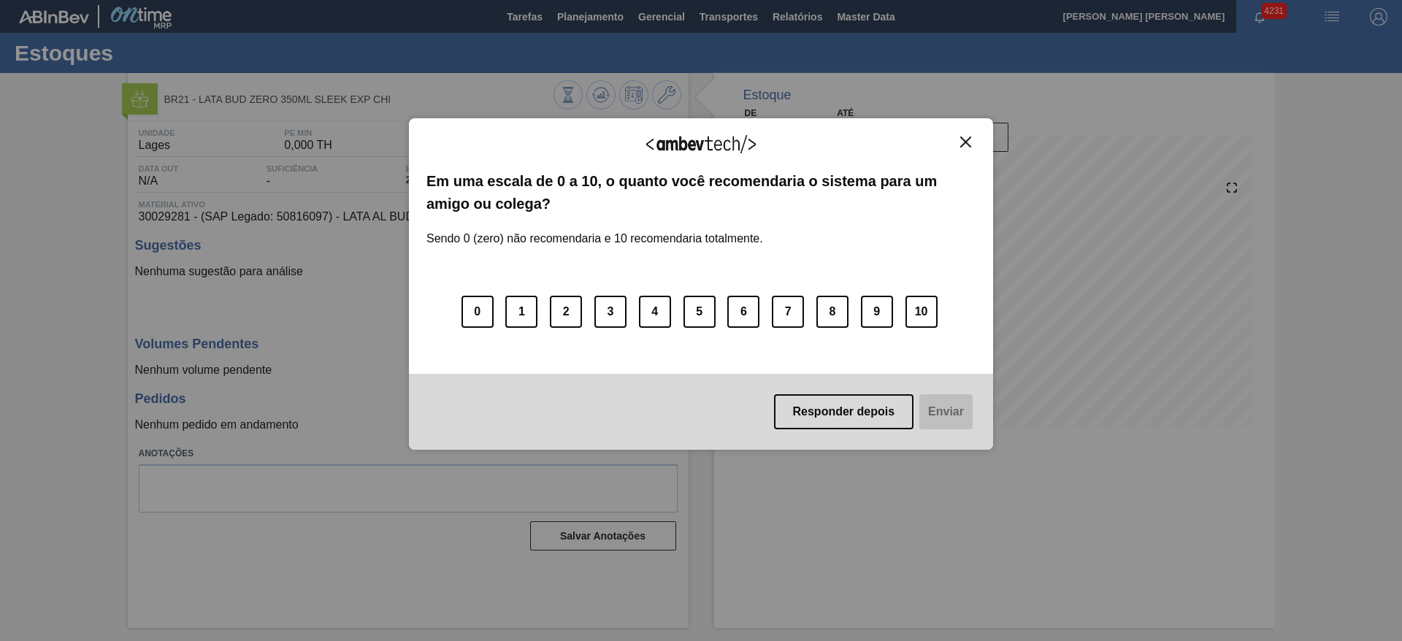
click at [965, 140] on img "Close" at bounding box center [965, 142] width 11 height 11
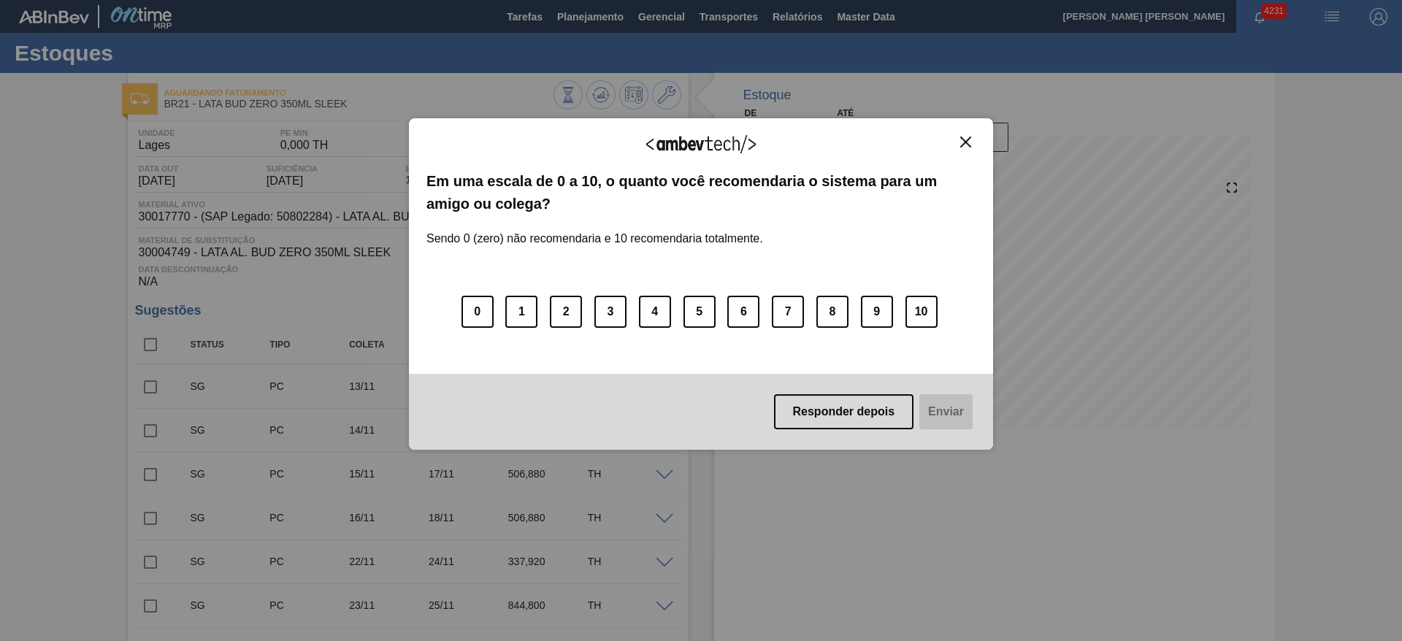
click at [969, 142] on img "Close" at bounding box center [965, 142] width 11 height 11
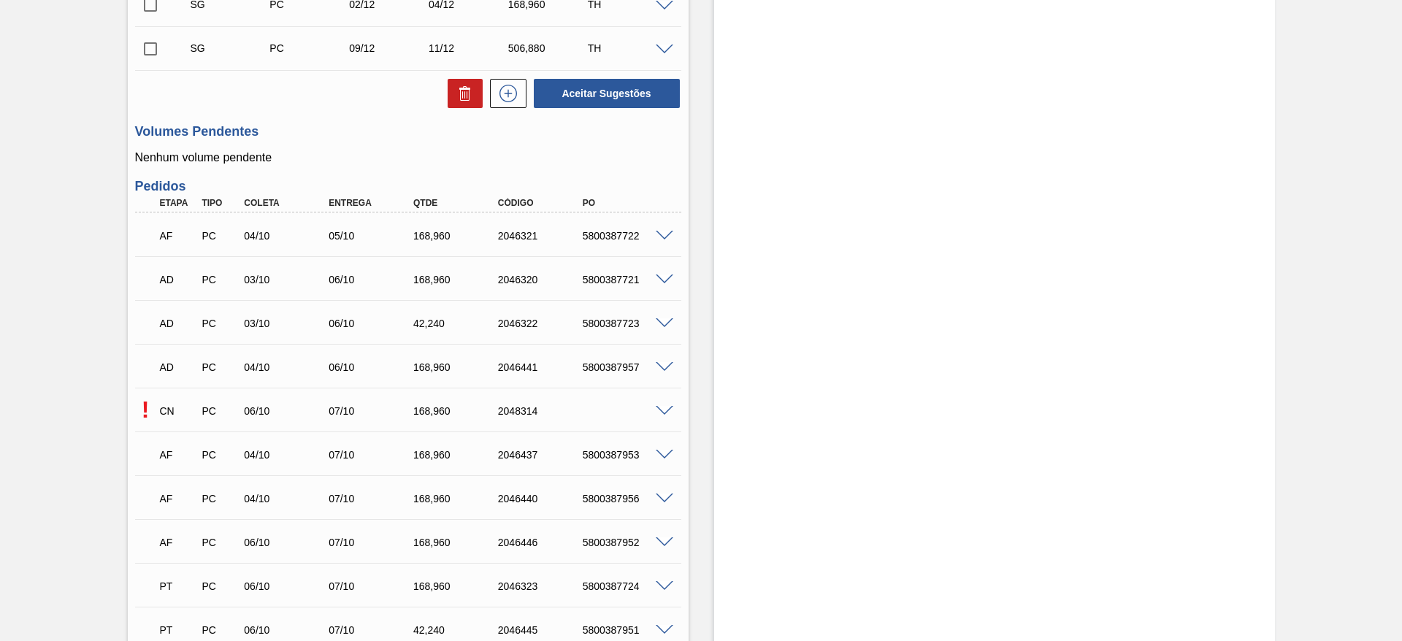
scroll to position [767, 0]
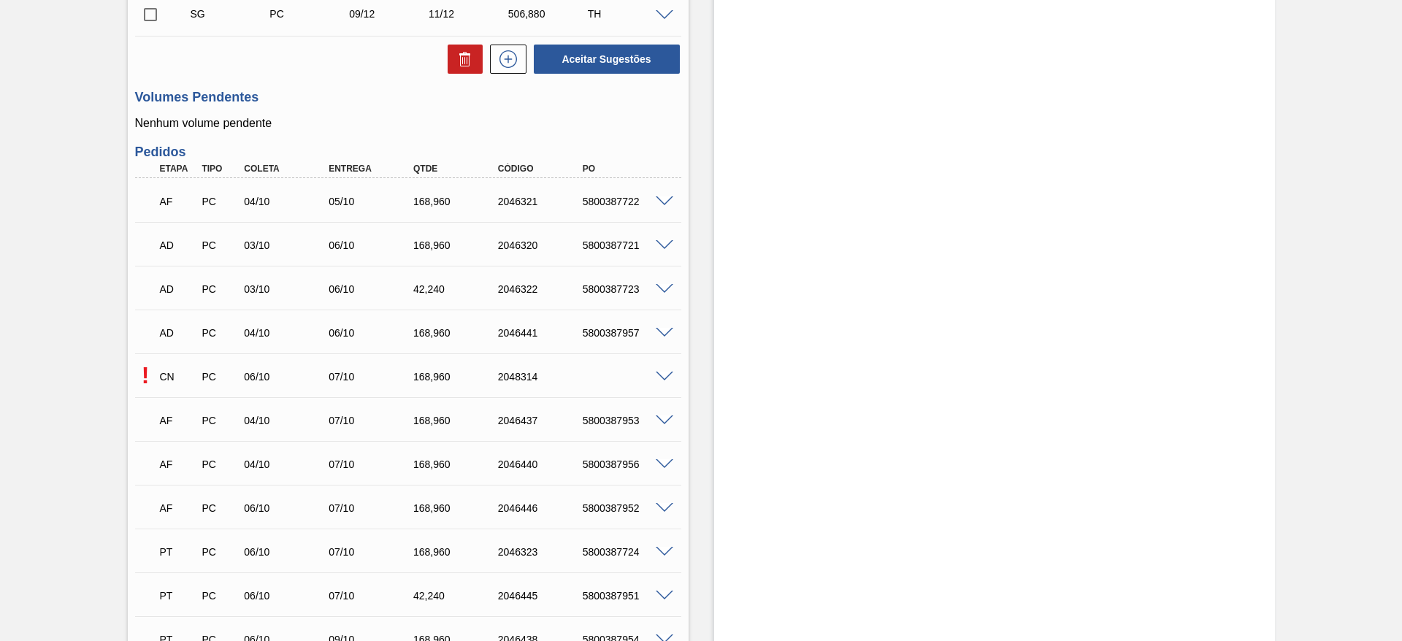
click at [663, 378] on span at bounding box center [665, 377] width 18 height 11
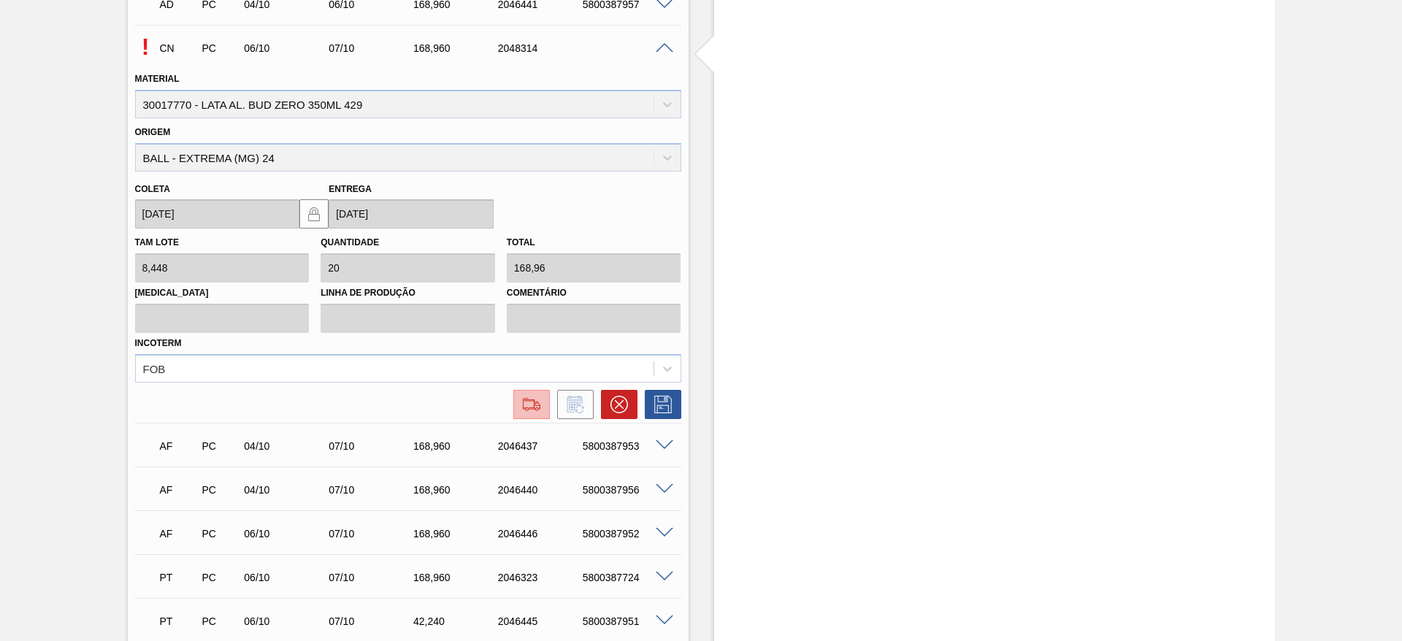
click at [539, 416] on button at bounding box center [531, 404] width 37 height 29
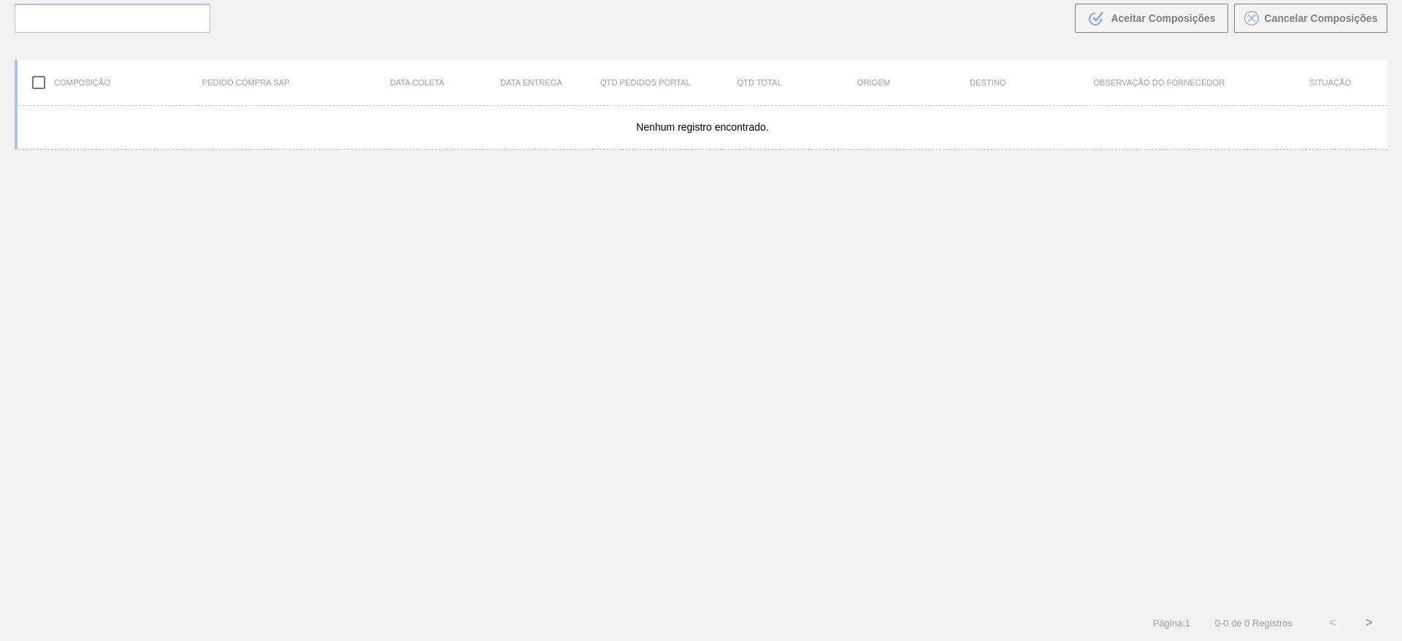
scroll to position [105, 0]
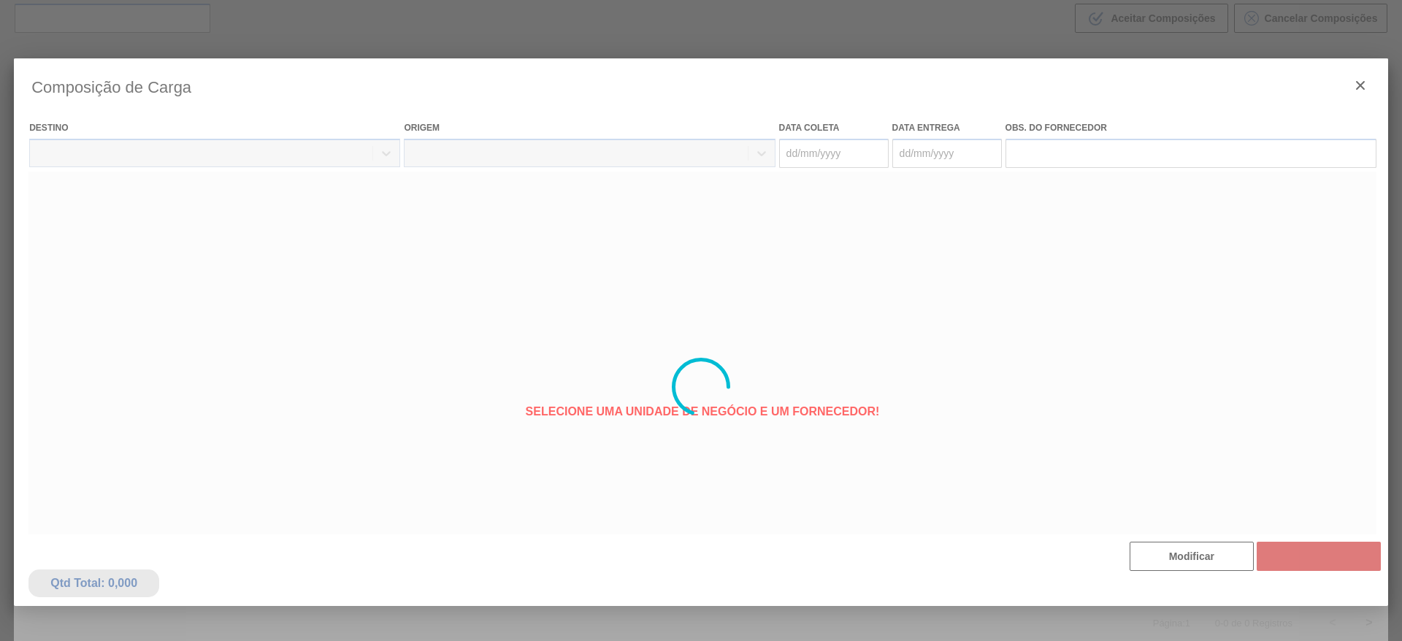
type coleta "[DATE]"
type Entrega "[DATE]"
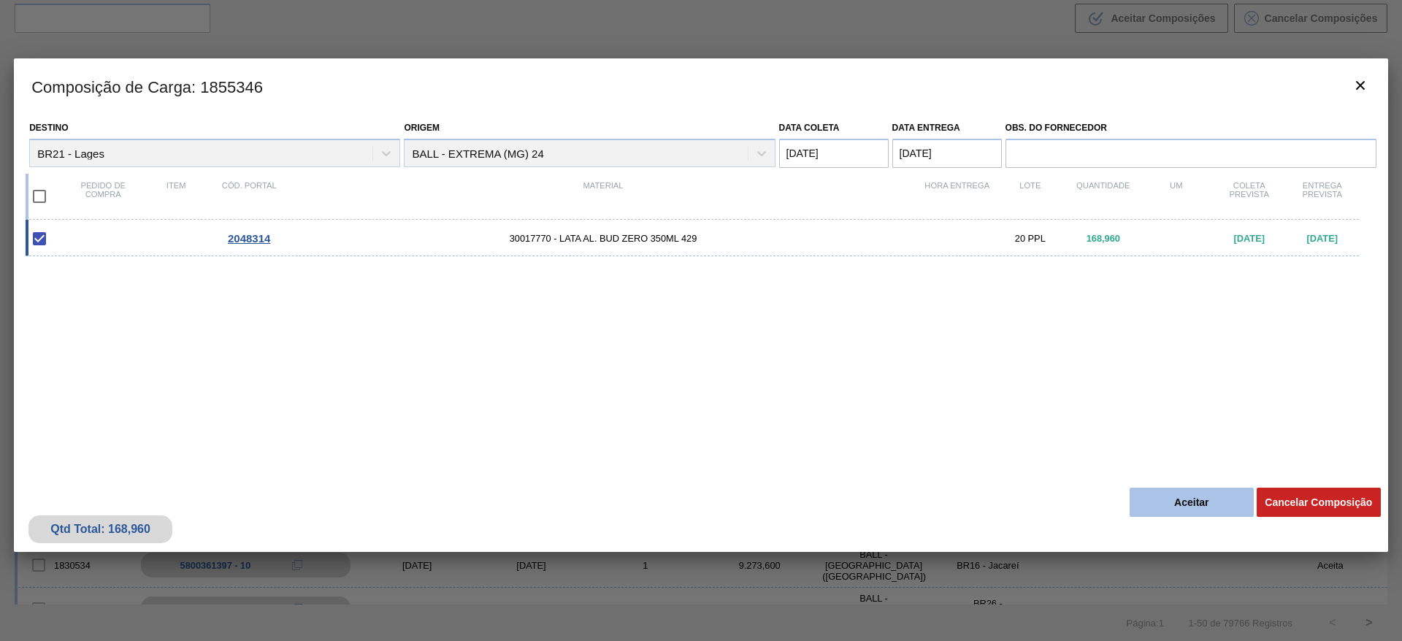
click at [1175, 500] on button "Aceitar" at bounding box center [1192, 502] width 124 height 29
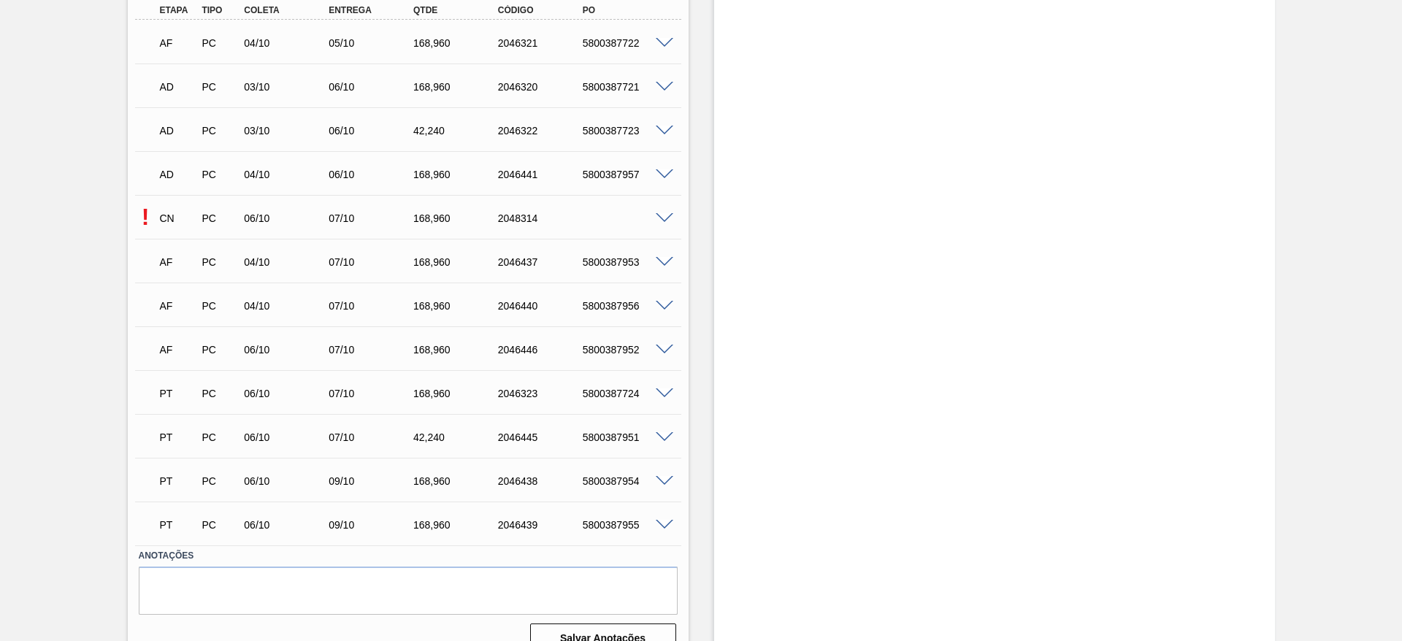
scroll to position [950, 0]
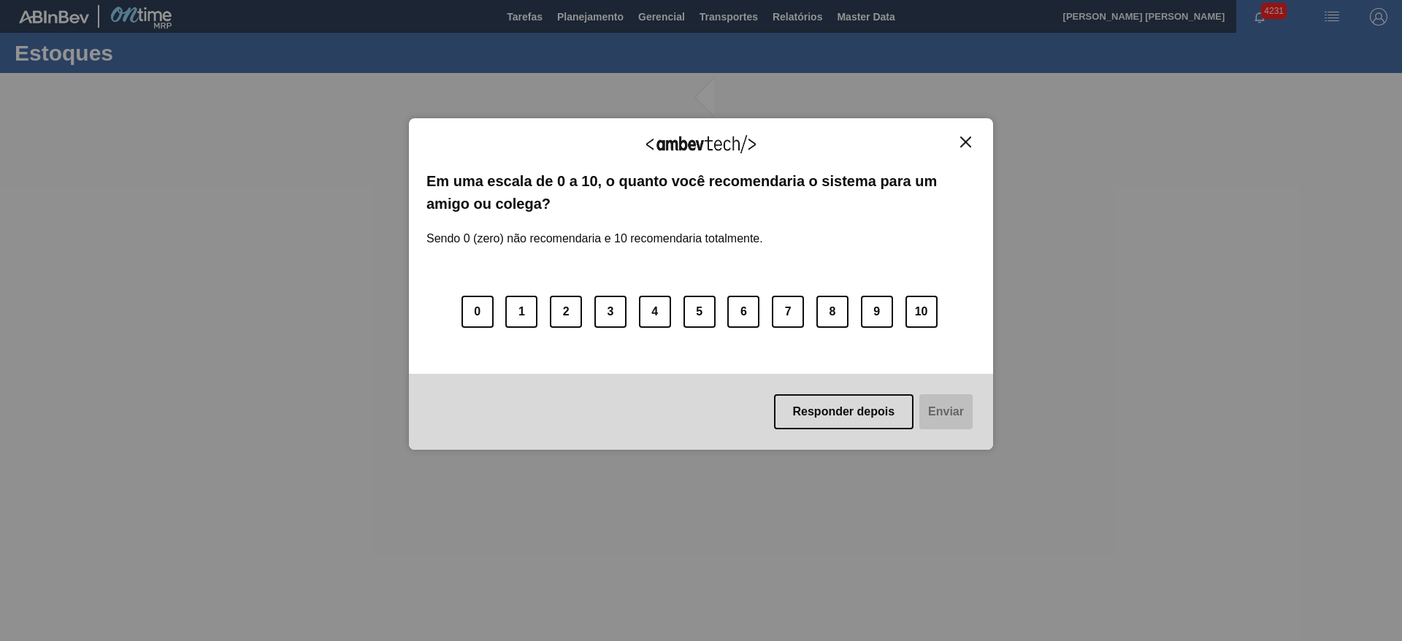
click at [968, 141] on img "Close" at bounding box center [965, 142] width 11 height 11
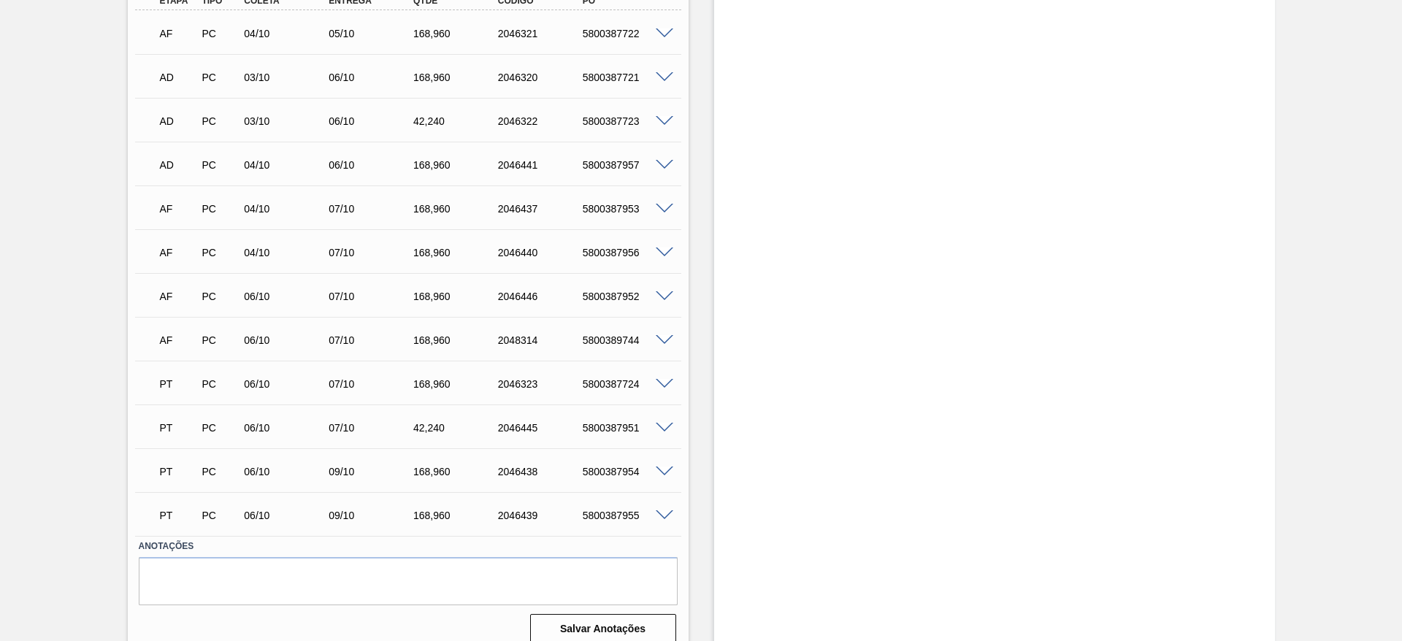
scroll to position [950, 0]
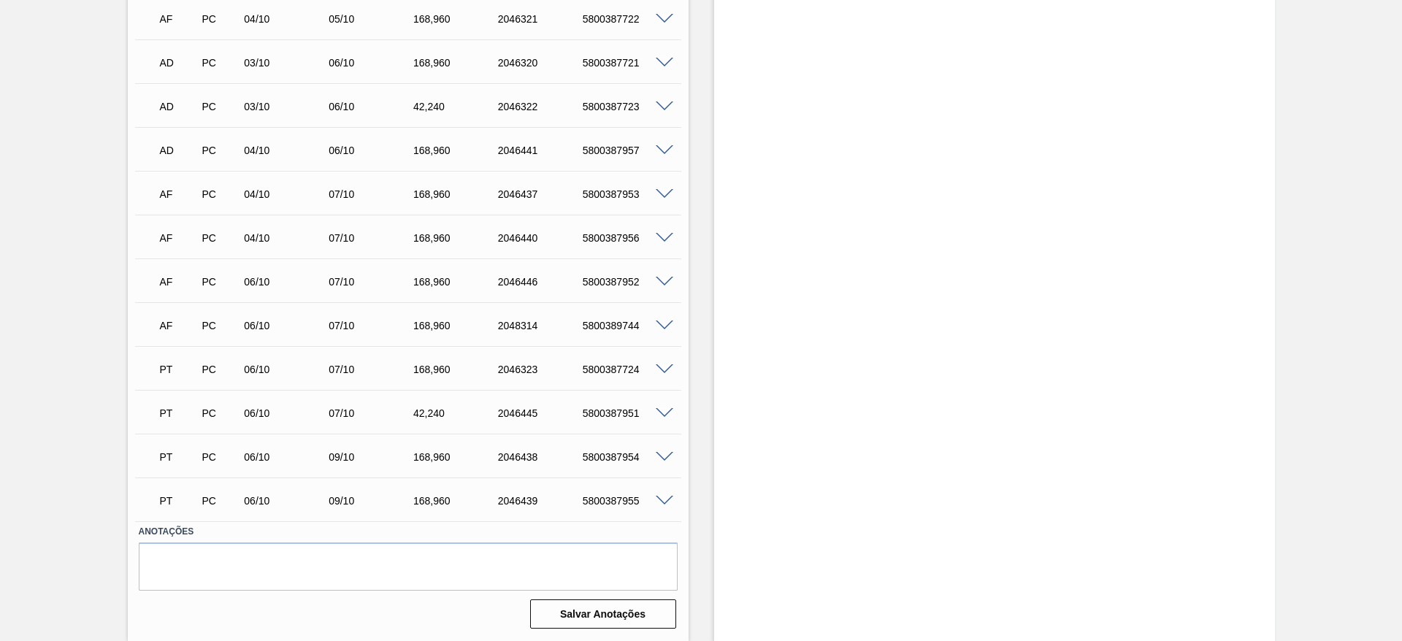
click at [665, 280] on span at bounding box center [665, 282] width 18 height 11
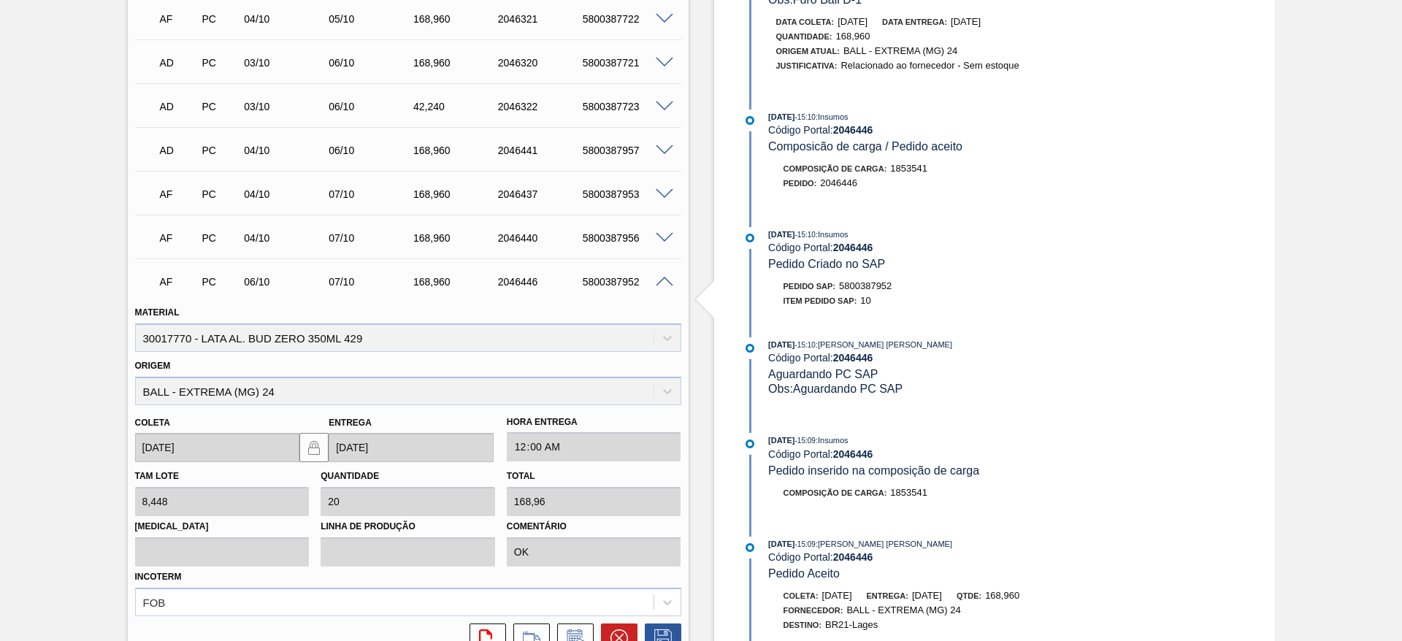
click at [662, 281] on span at bounding box center [665, 282] width 18 height 11
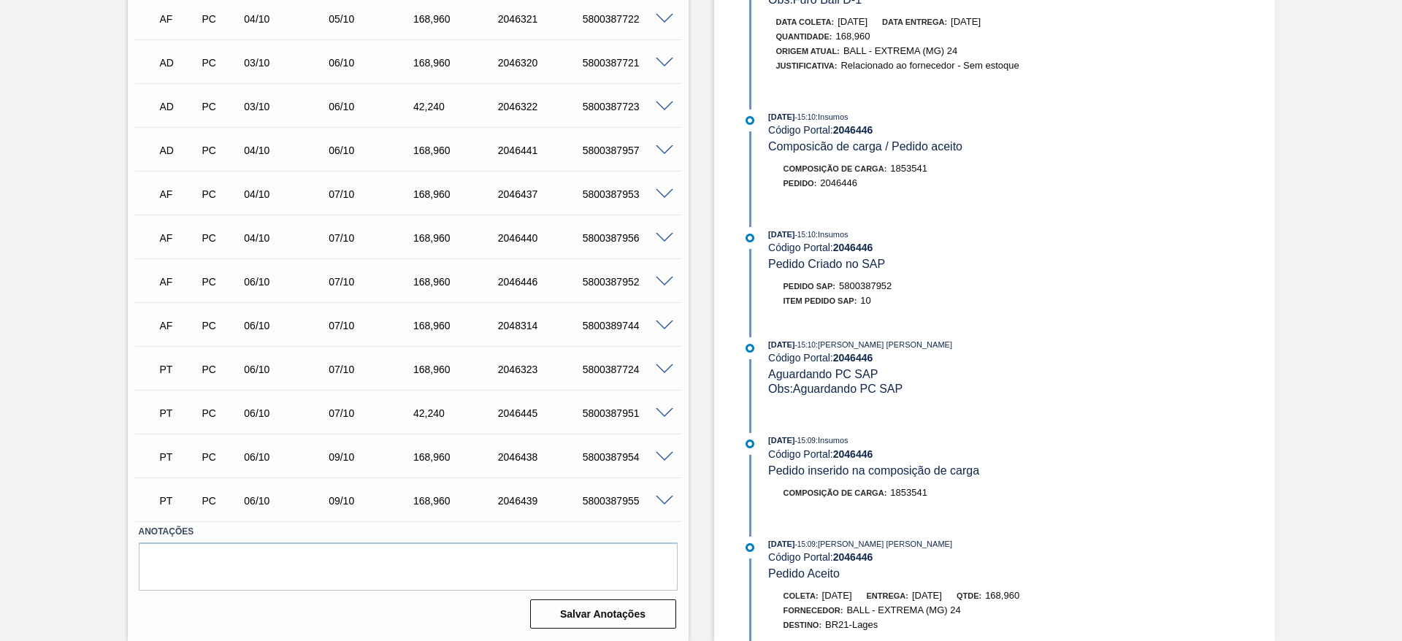
click at [668, 325] on span at bounding box center [665, 326] width 18 height 11
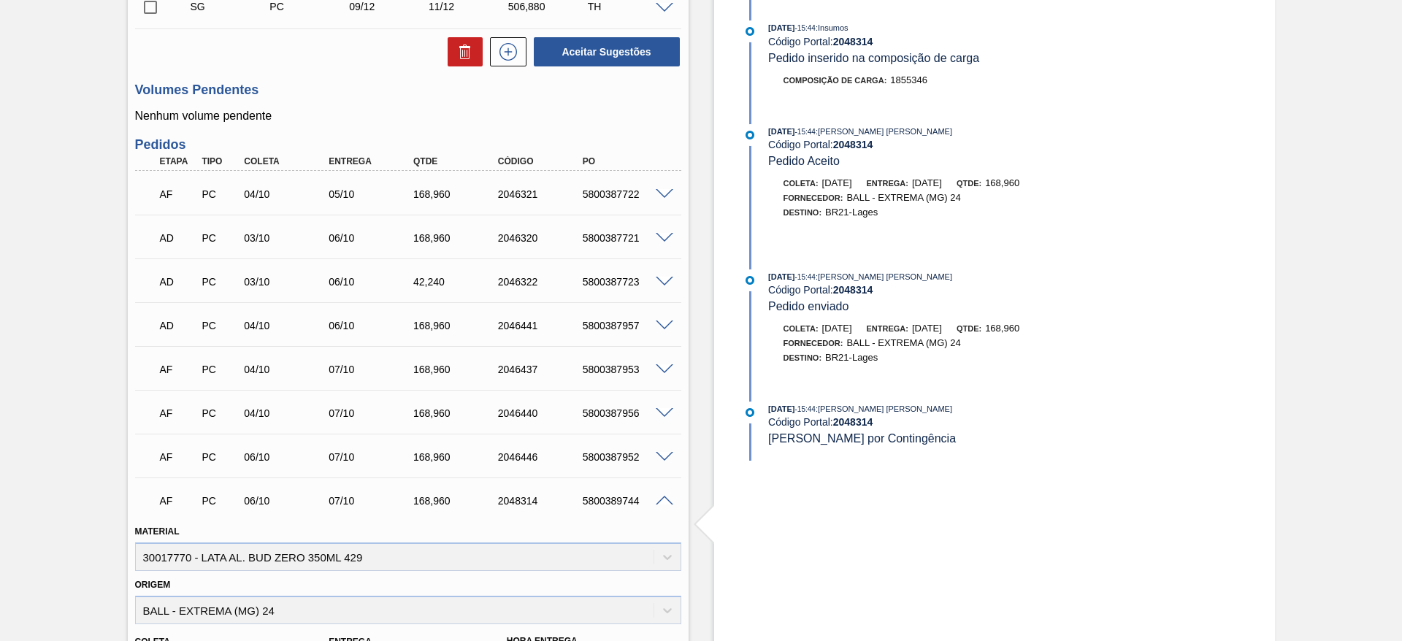
scroll to position [840, 0]
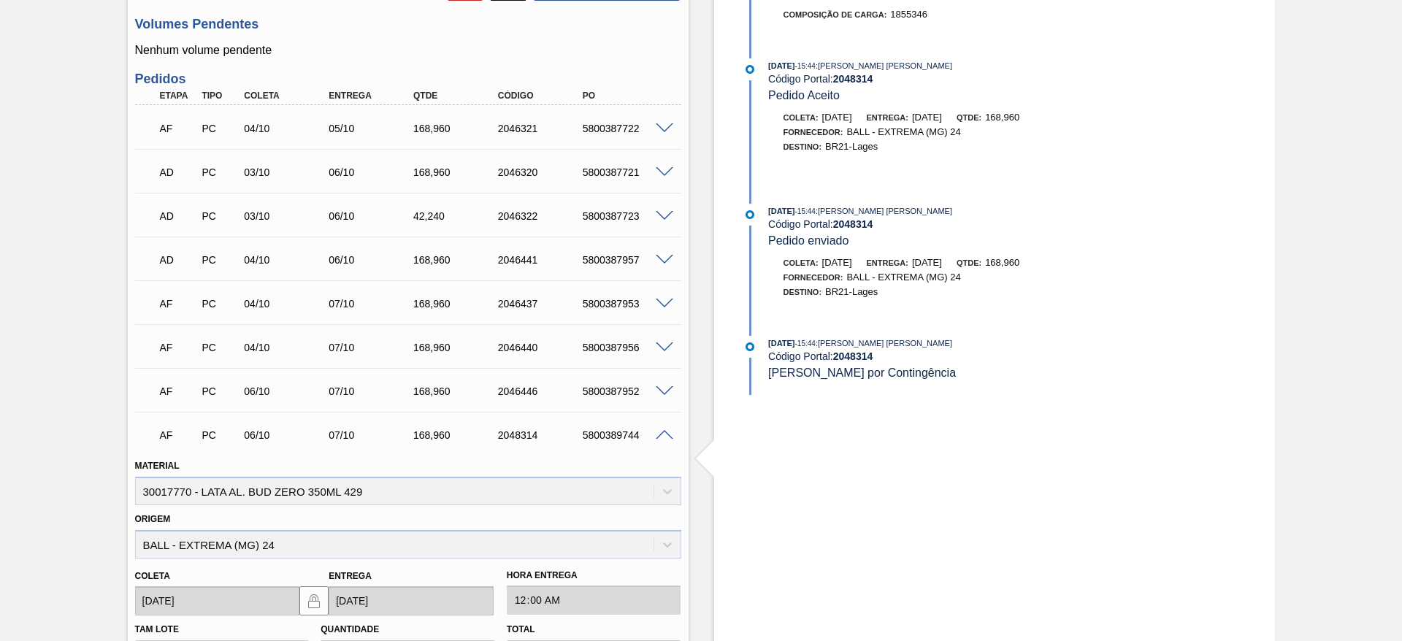
click at [622, 429] on div "5800389744" at bounding box center [626, 435] width 95 height 12
drag, startPoint x: 621, startPoint y: 429, endPoint x: 619, endPoint y: 421, distance: 8.2
click at [619, 427] on div "AF PC 06/10 07/10 168,960 2048314 5800389744" at bounding box center [404, 433] width 508 height 29
copy div "5800389744"
click at [668, 430] on span at bounding box center [665, 435] width 18 height 11
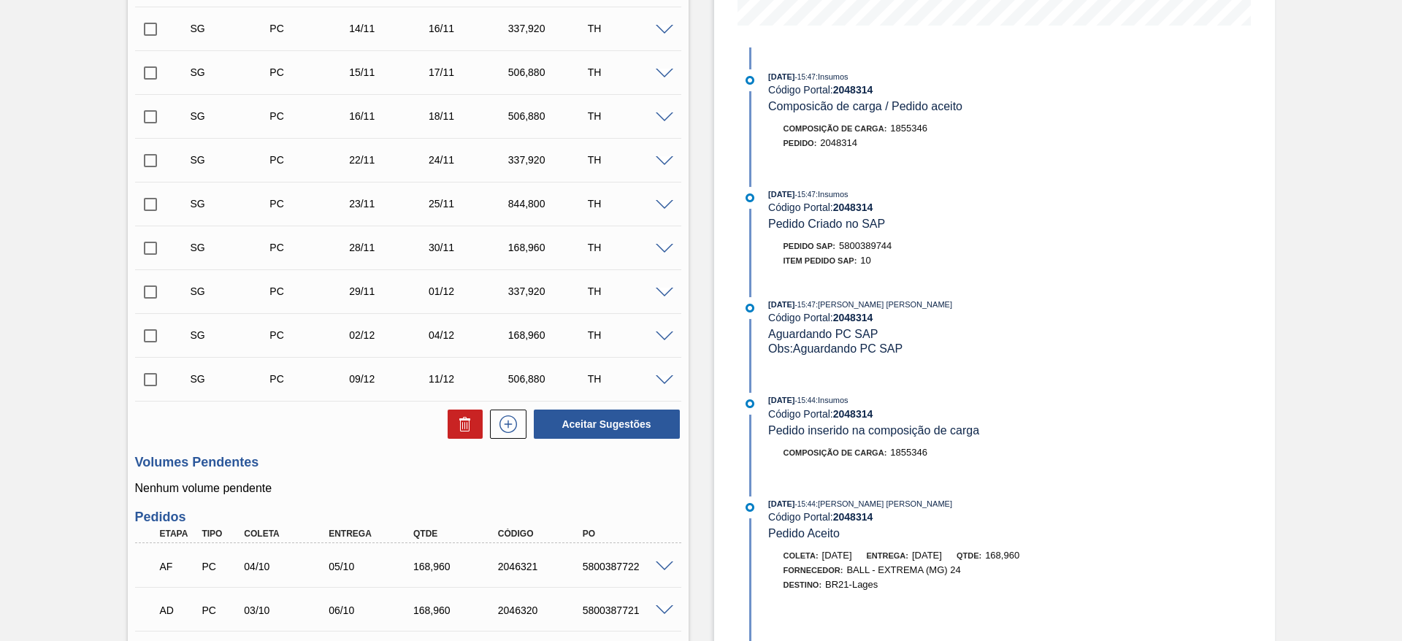
scroll to position [0, 0]
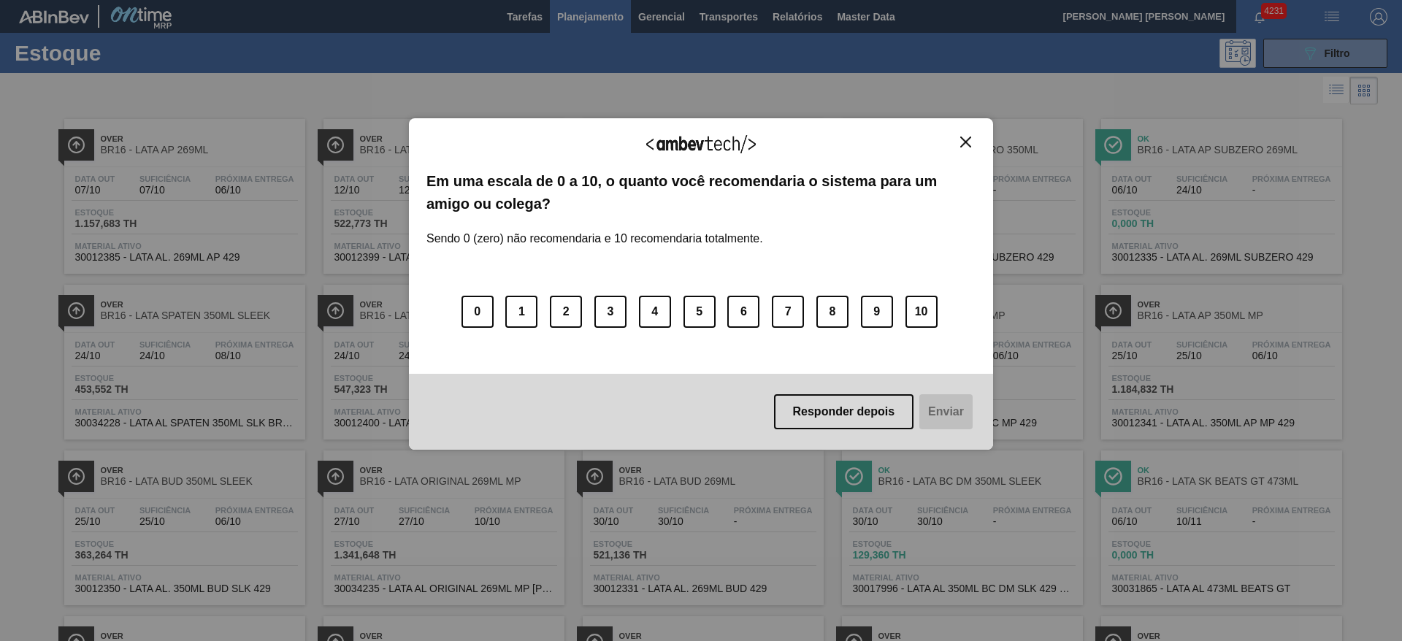
click at [967, 142] on img "Close" at bounding box center [965, 142] width 11 height 11
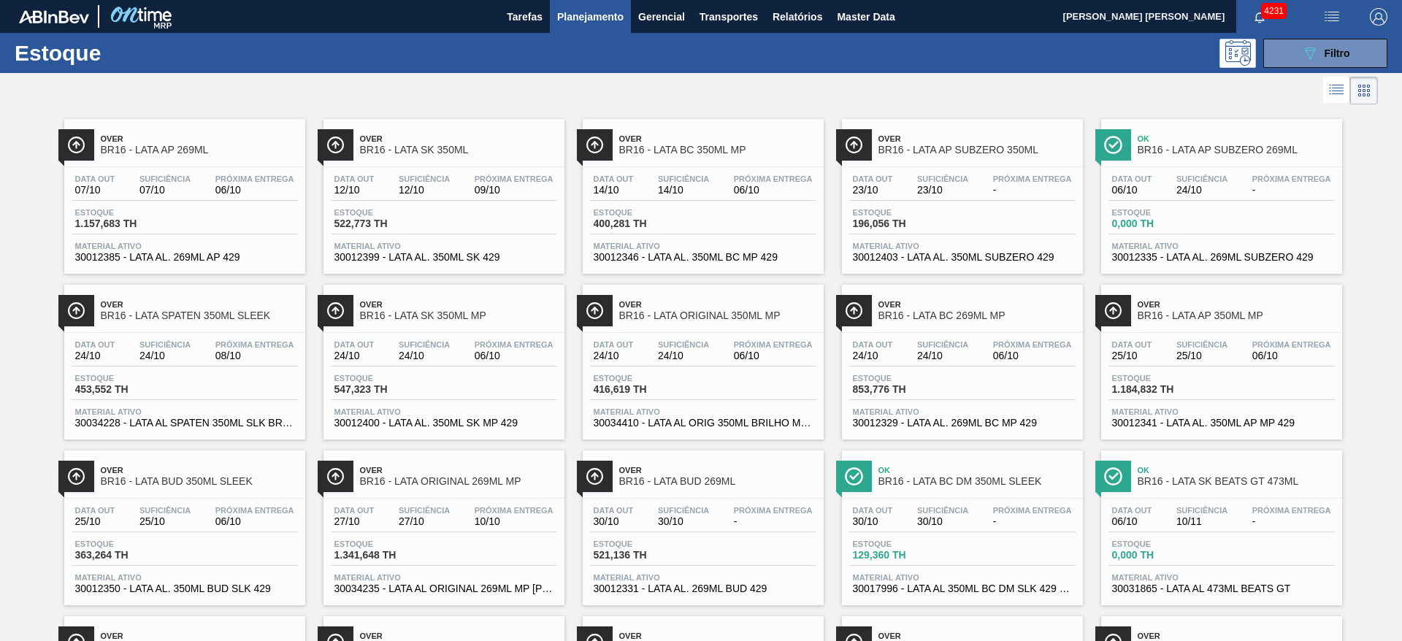
click at [578, 17] on span "Planejamento" at bounding box center [590, 17] width 66 height 18
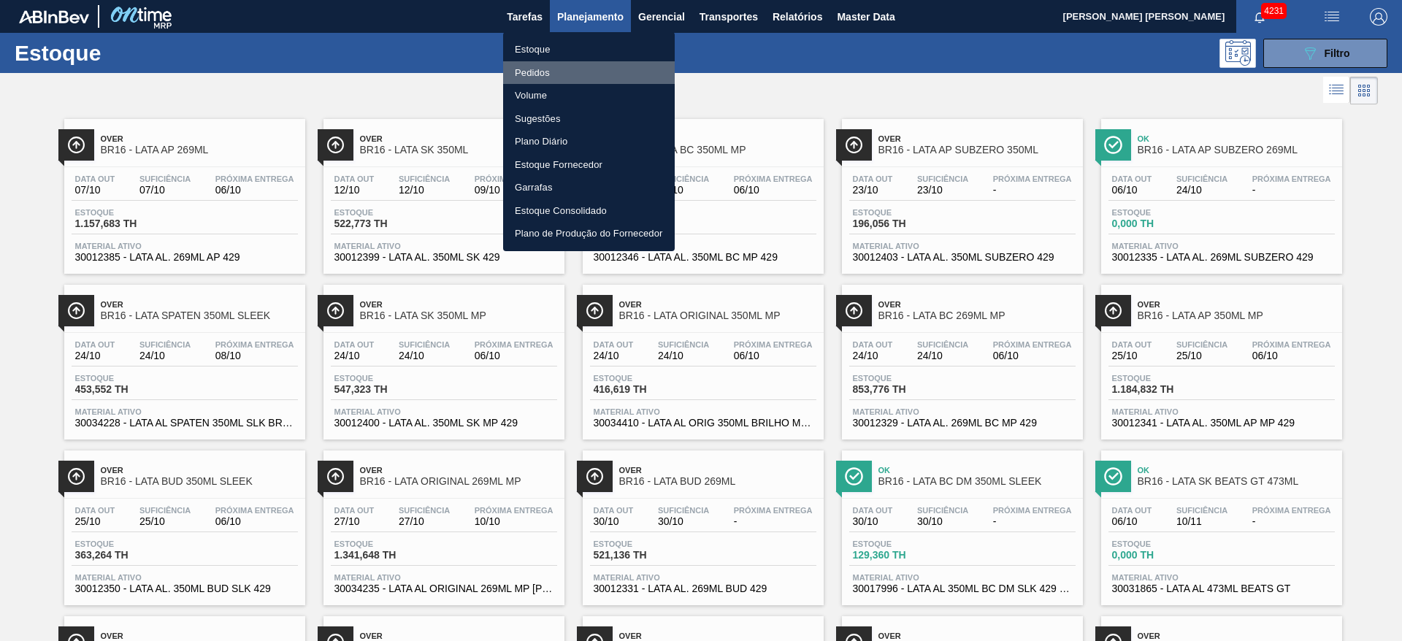
click at [542, 69] on li "Pedidos" at bounding box center [589, 72] width 172 height 23
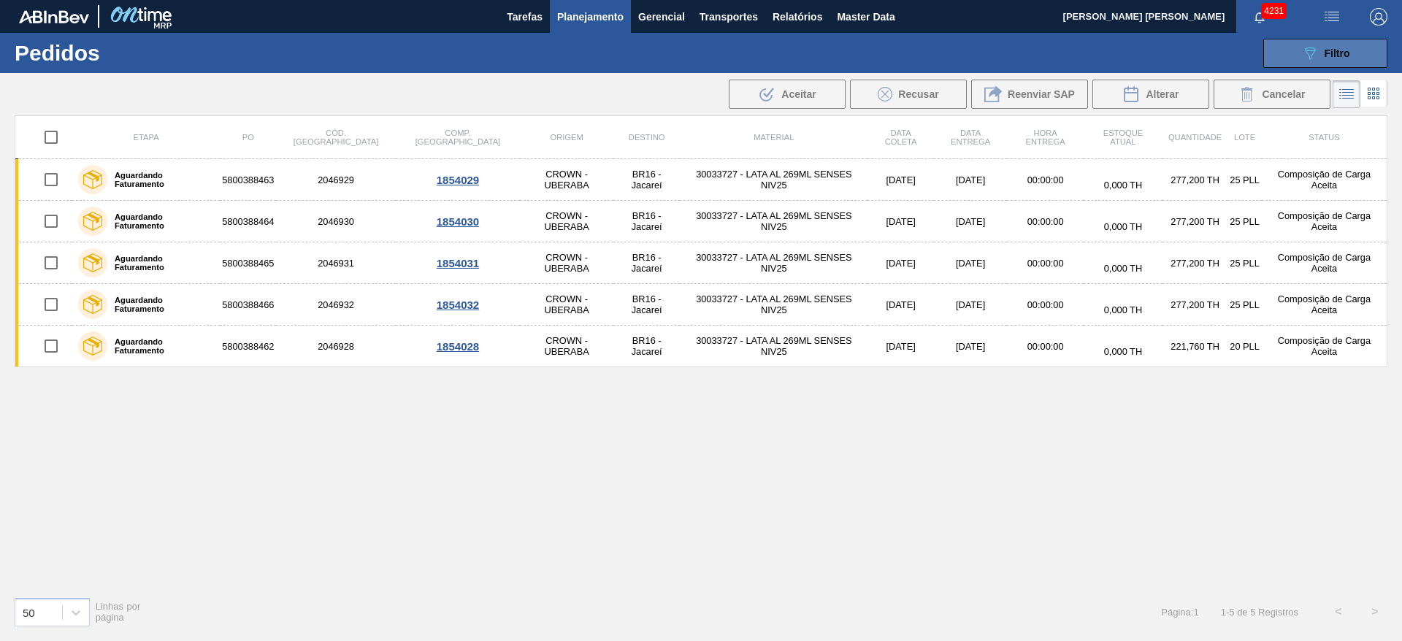
click at [1323, 58] on div "089F7B8B-B2A5-4AFE-B5C0-19BA573D28AC Filtro" at bounding box center [1326, 54] width 49 height 18
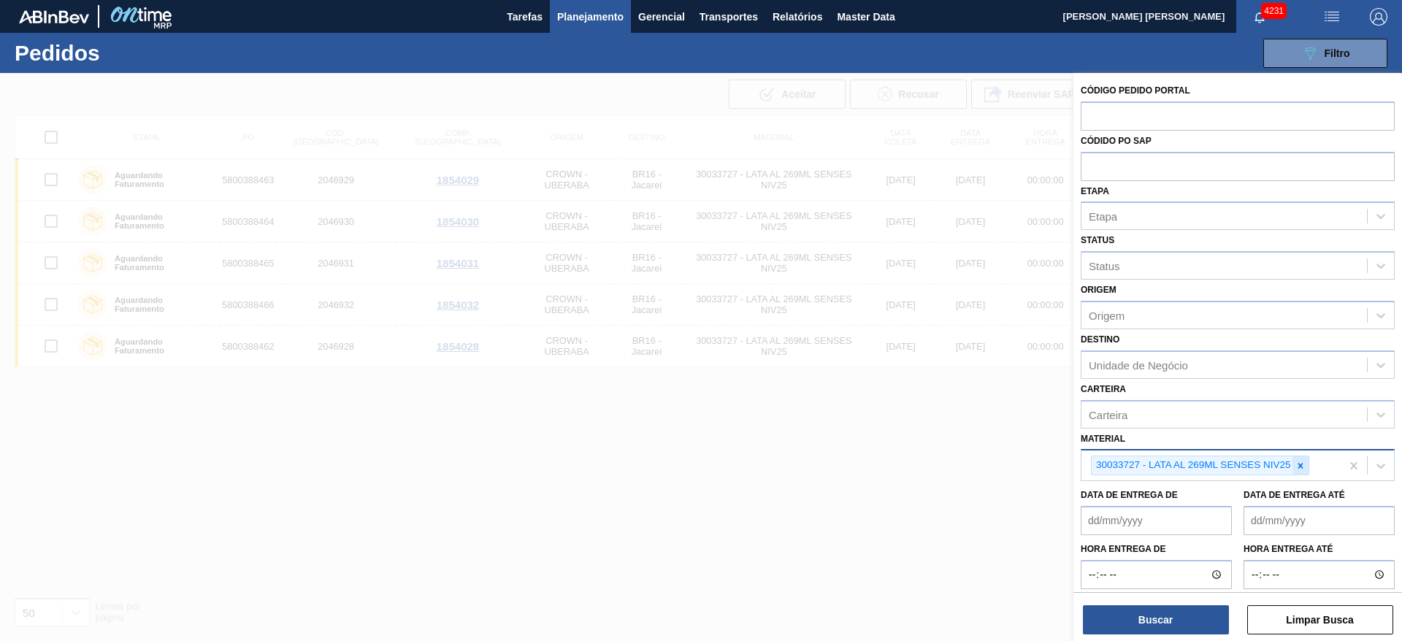
click at [1305, 467] on icon at bounding box center [1301, 466] width 10 height 10
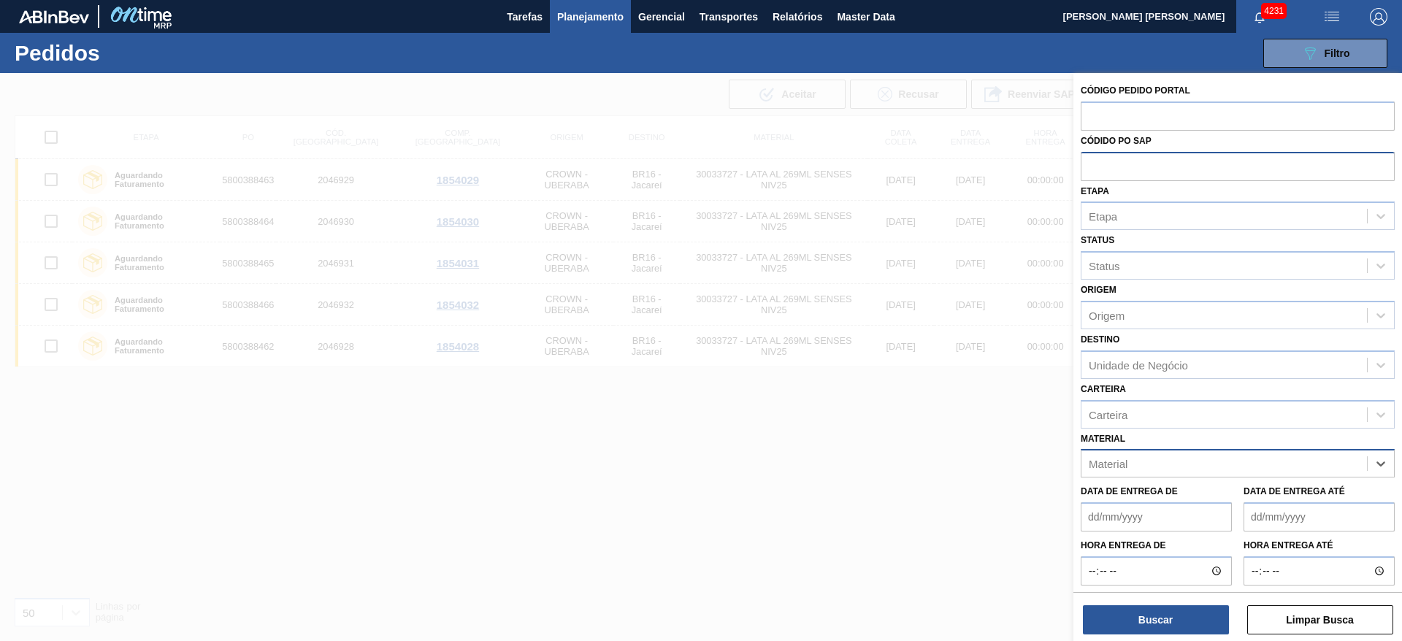
click at [1140, 169] on input "text" at bounding box center [1238, 166] width 314 height 28
paste input "5800388625"
type input "5800388625"
click at [1181, 610] on button "Buscar" at bounding box center [1156, 620] width 146 height 29
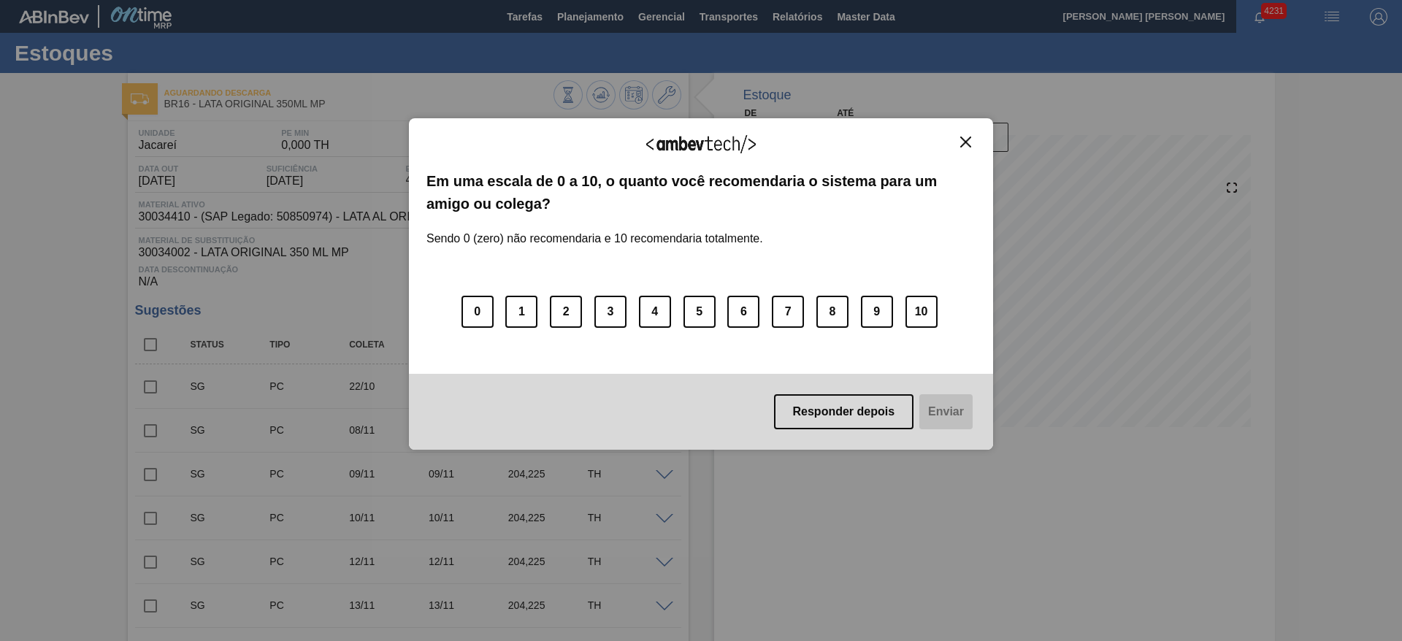
click at [963, 143] on img "Close" at bounding box center [965, 142] width 11 height 11
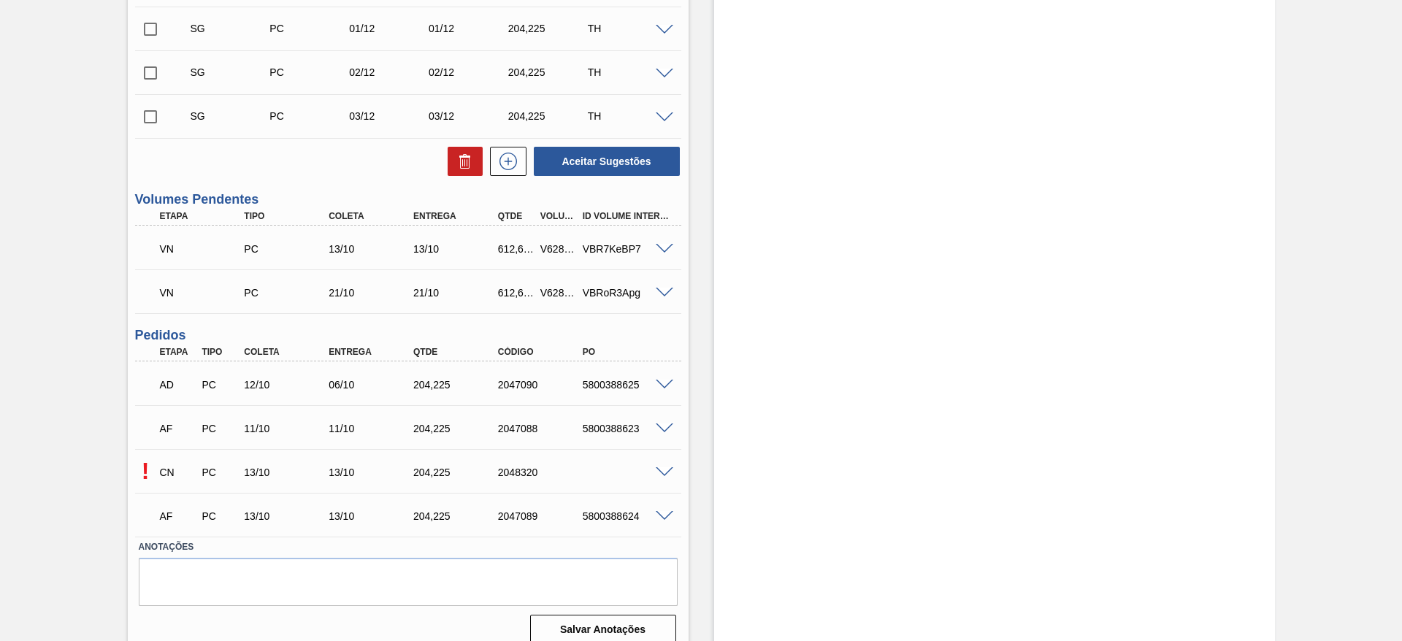
scroll to position [1031, 0]
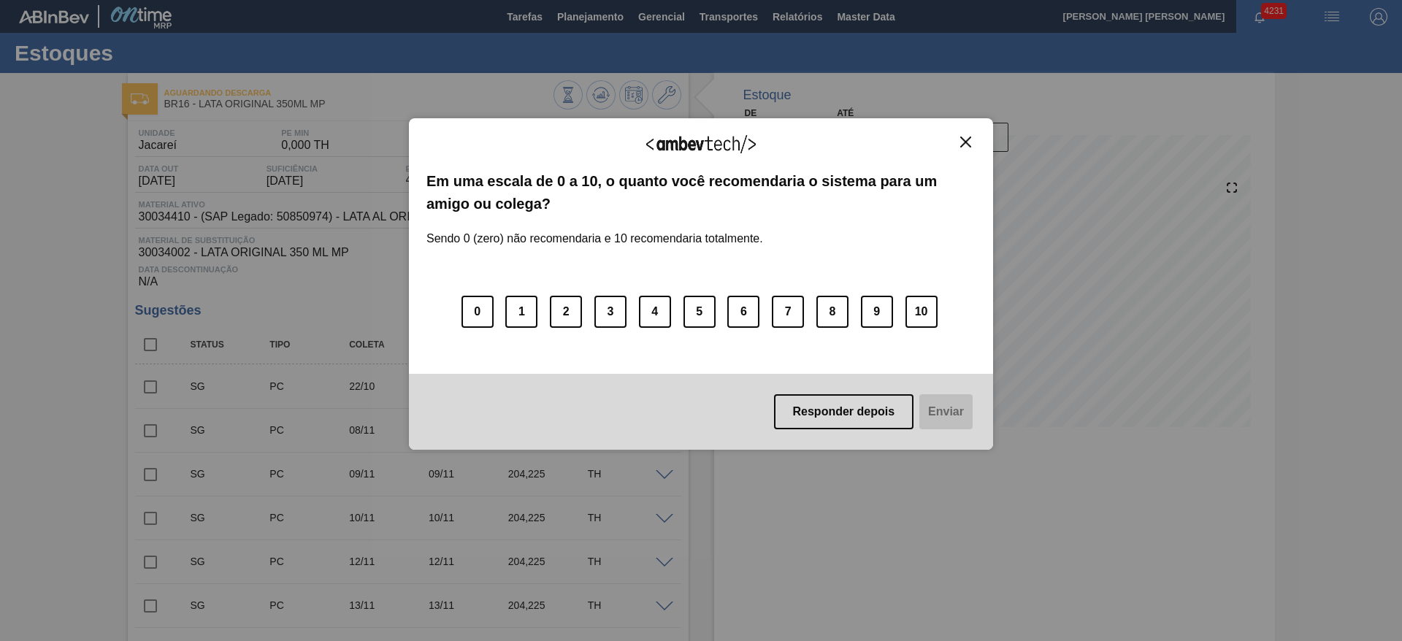
click at [971, 140] on img "Close" at bounding box center [965, 142] width 11 height 11
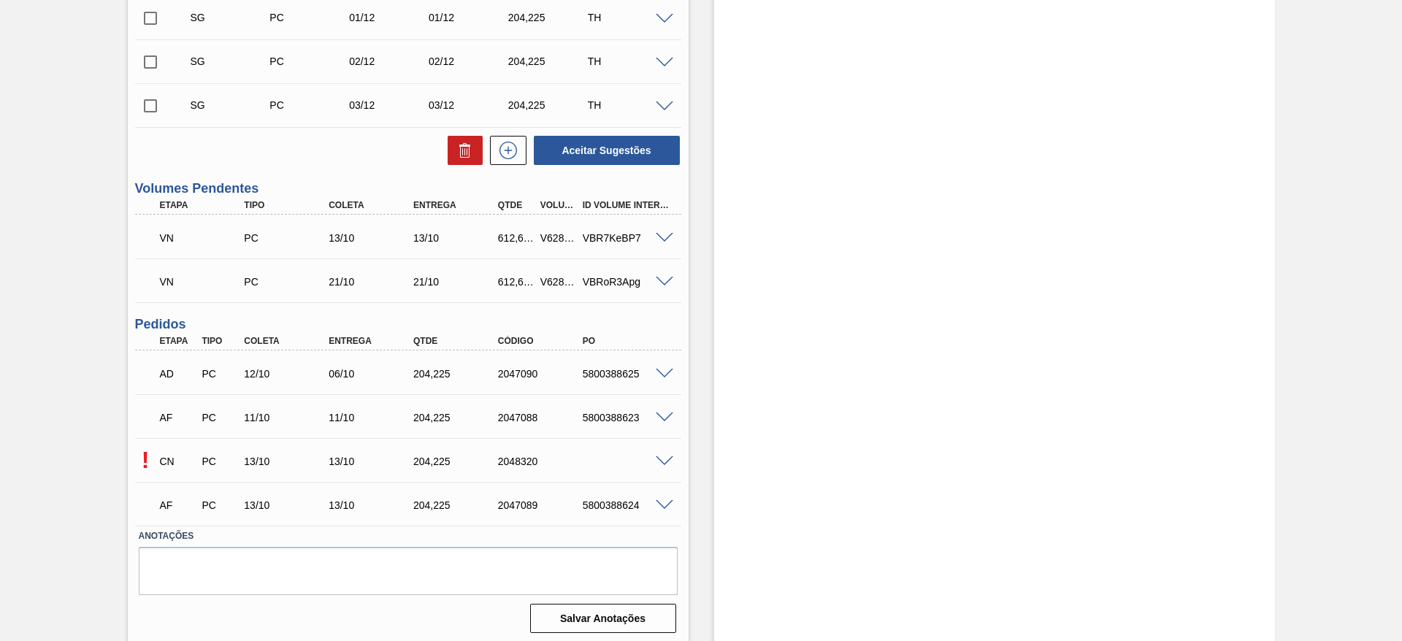
scroll to position [1031, 0]
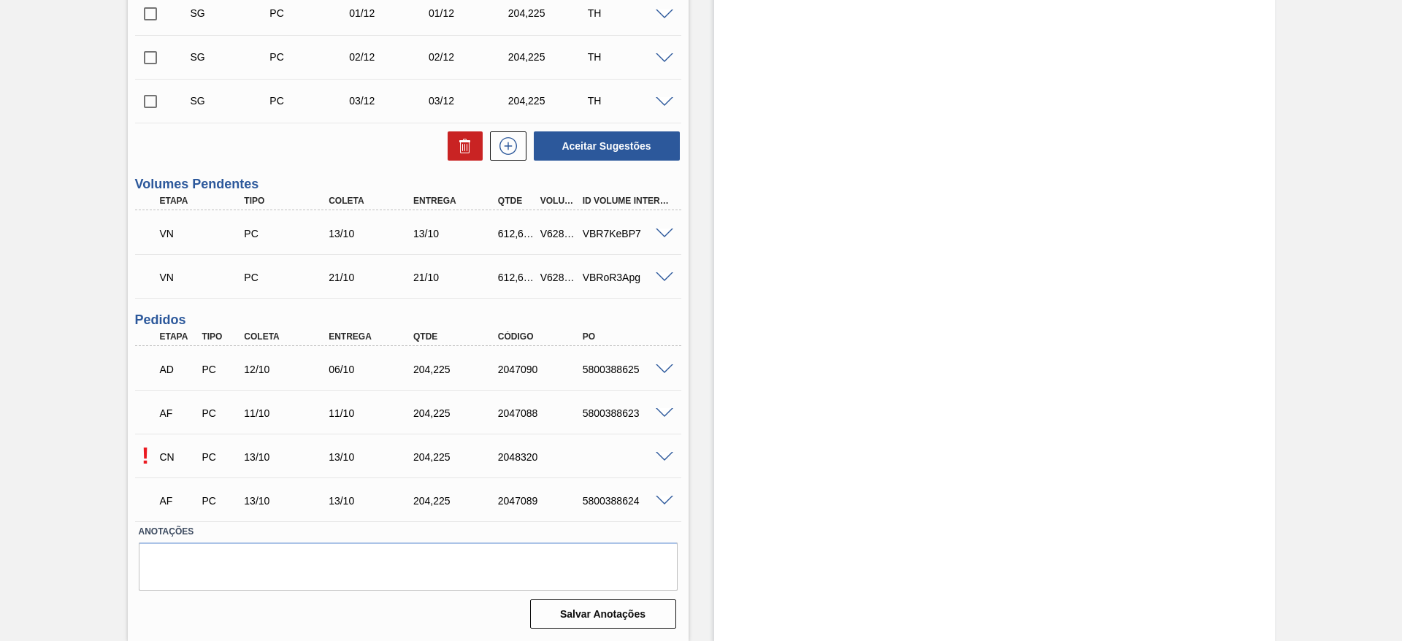
click at [668, 456] on span at bounding box center [665, 457] width 18 height 11
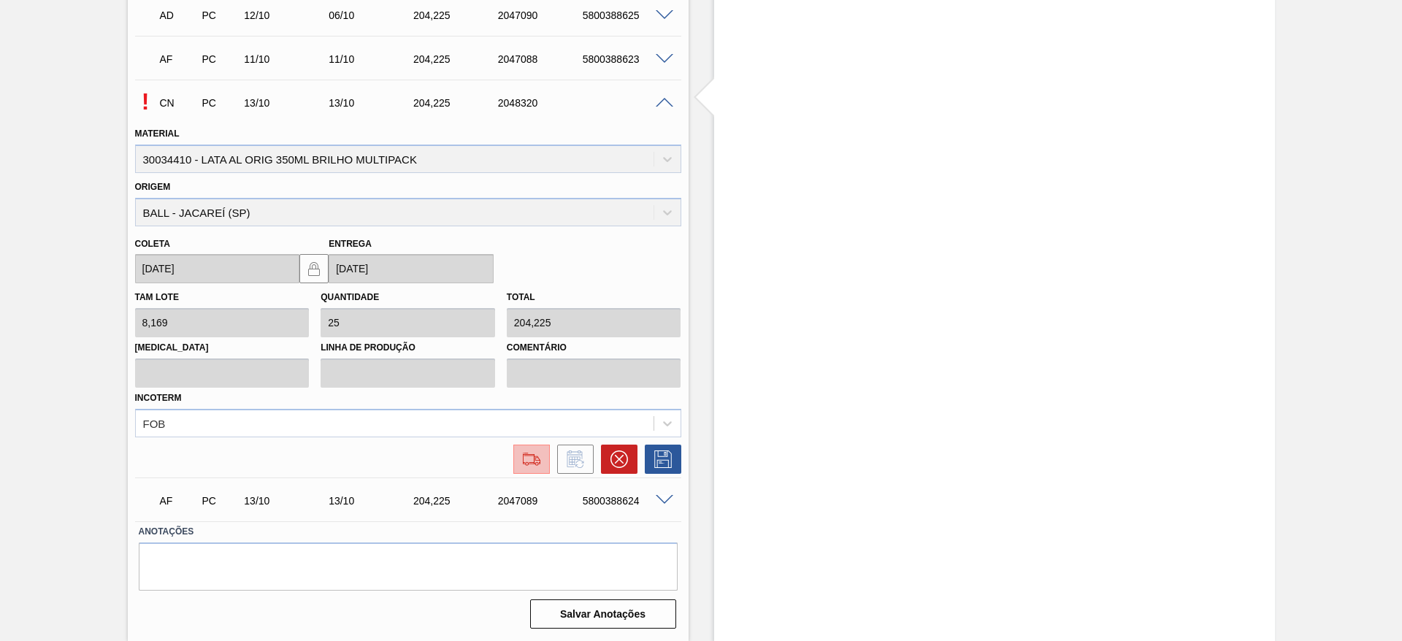
click at [535, 468] on button at bounding box center [531, 459] width 37 height 29
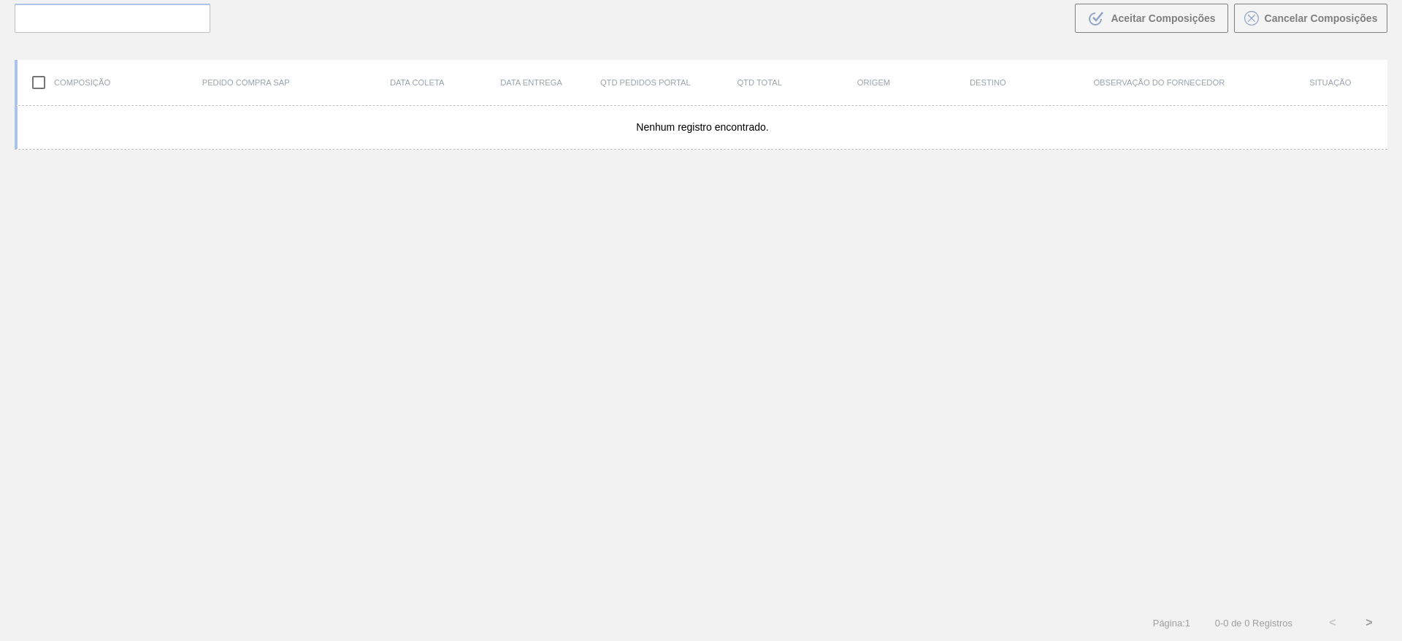
scroll to position [105, 0]
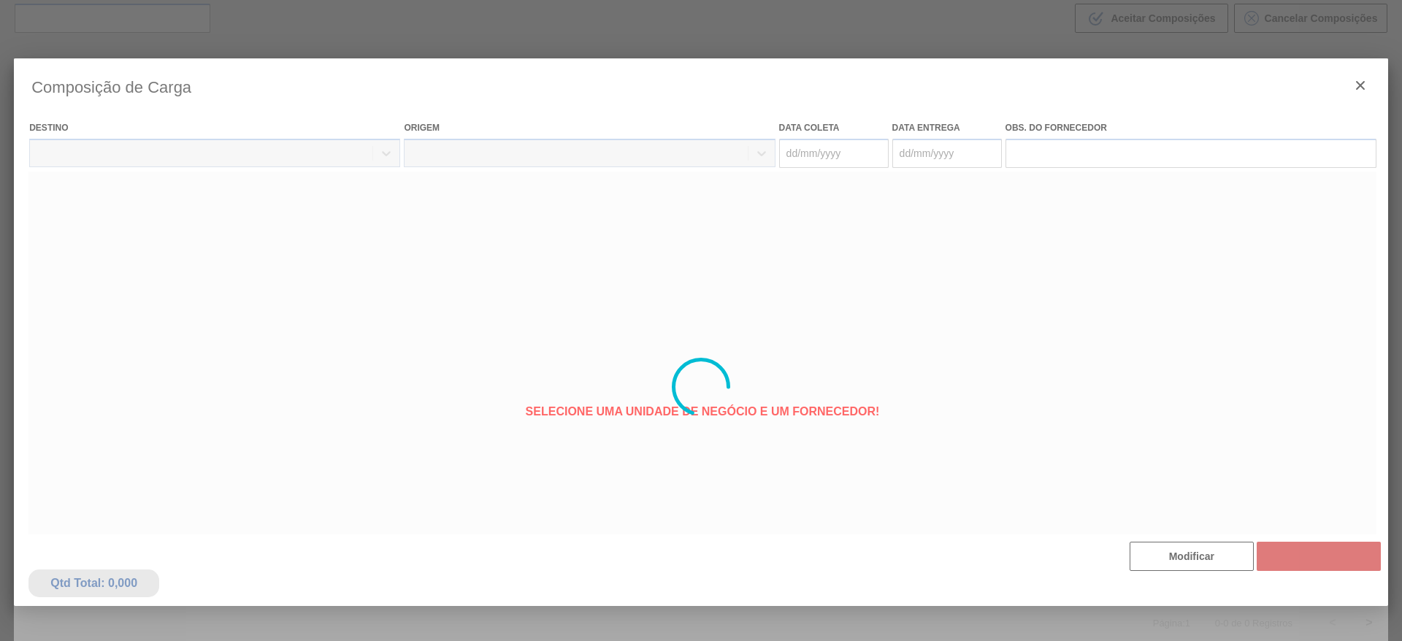
type coleta "[DATE]"
type Entrega "[DATE]"
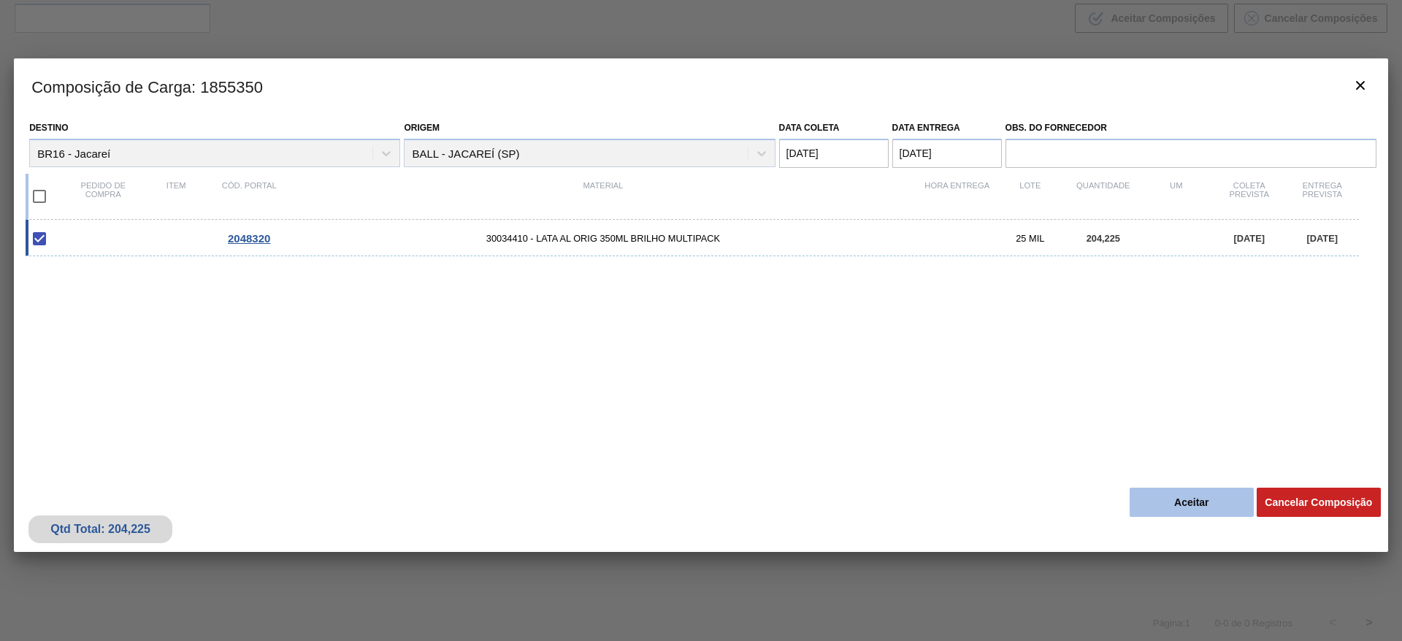
click at [1168, 504] on button "Aceitar" at bounding box center [1192, 502] width 124 height 29
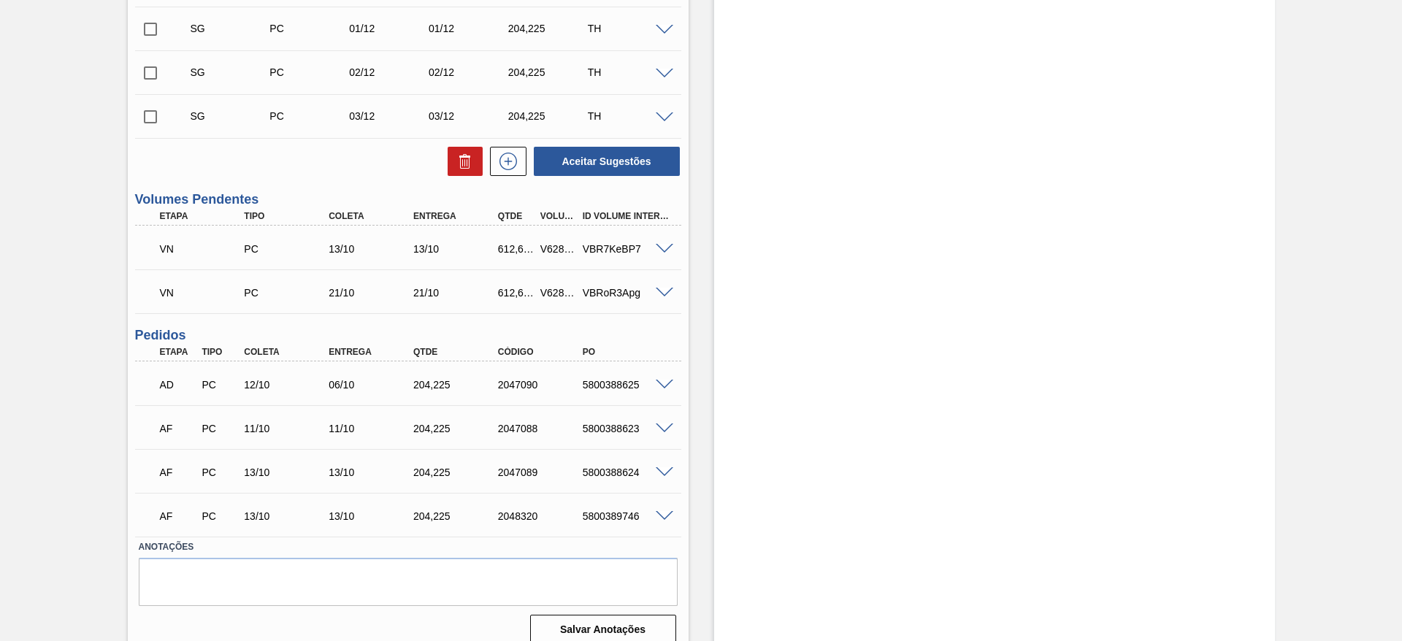
scroll to position [1031, 0]
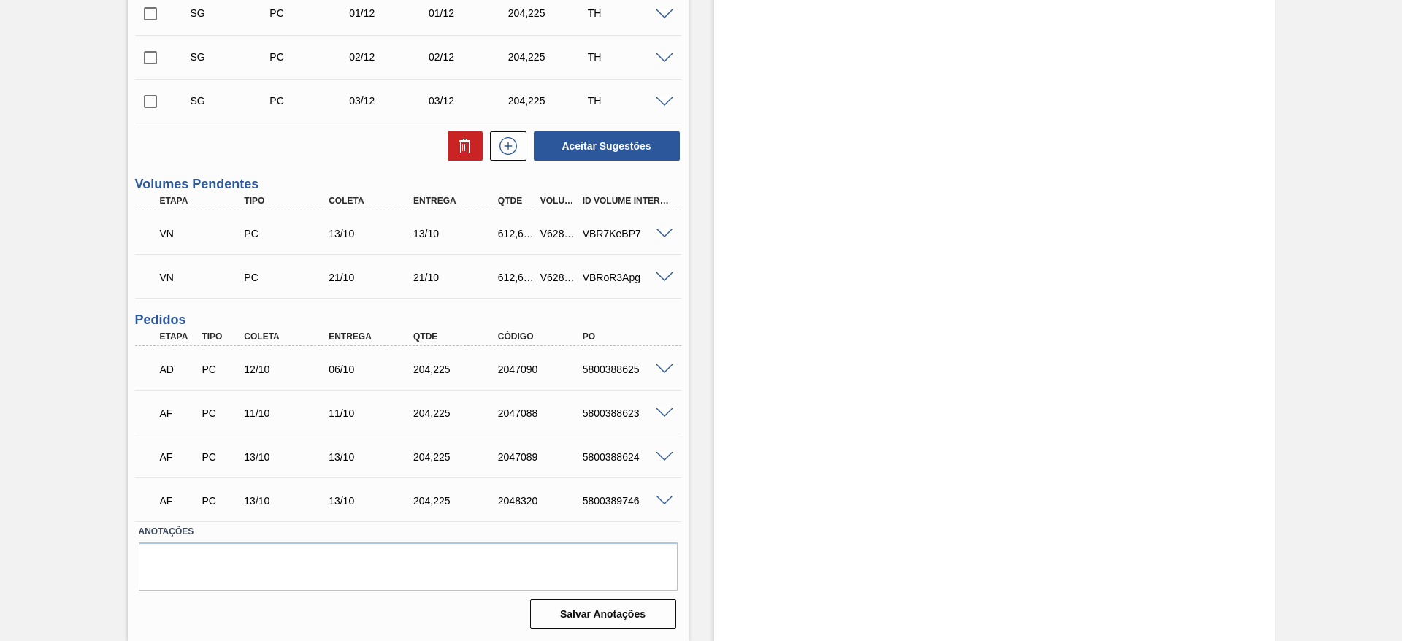
click at [607, 499] on div "5800389746" at bounding box center [626, 501] width 95 height 12
copy div "5800389746"
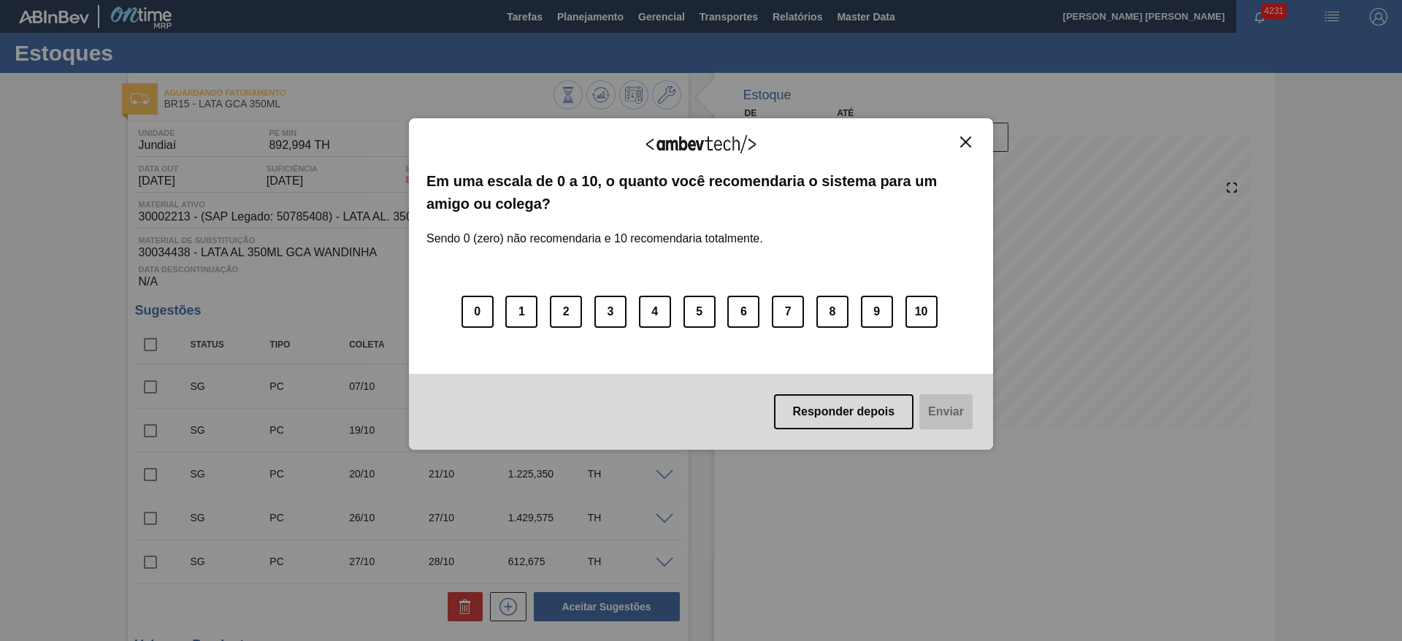
click at [970, 143] on img "Close" at bounding box center [965, 142] width 11 height 11
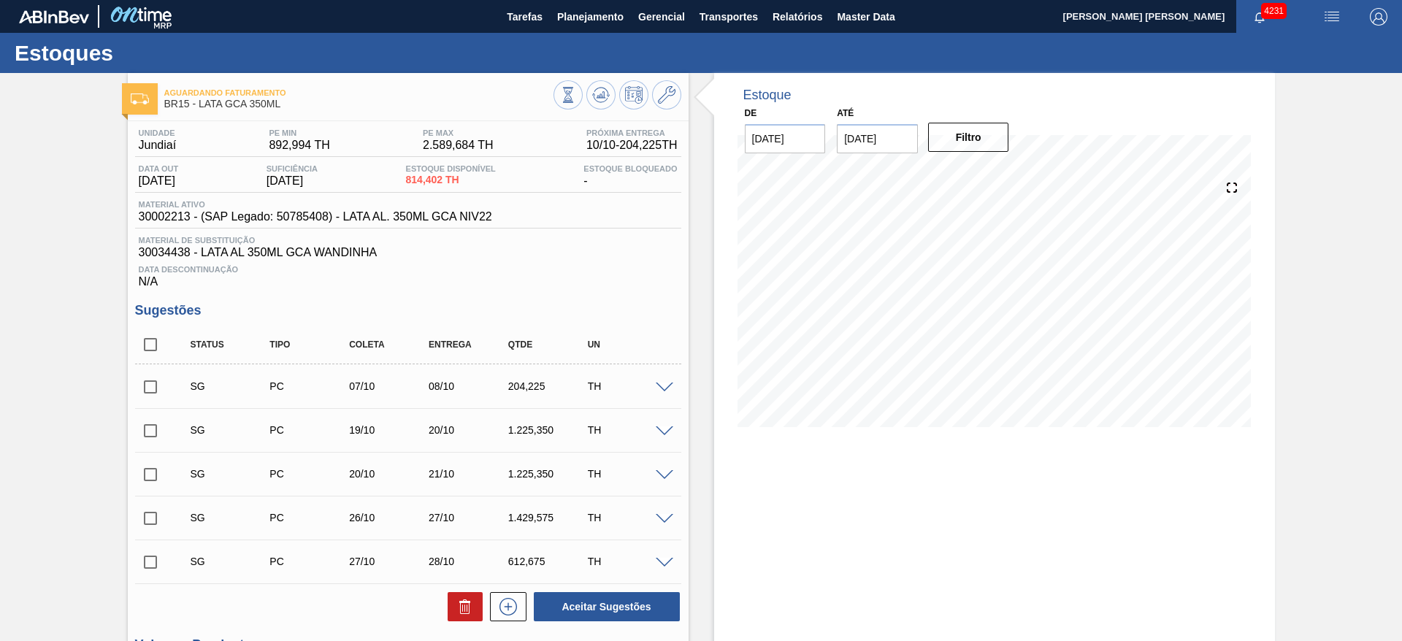
click at [150, 390] on input "checkbox" at bounding box center [150, 387] width 31 height 31
click at [467, 606] on icon at bounding box center [467, 608] width 1 height 7
checkbox input "false"
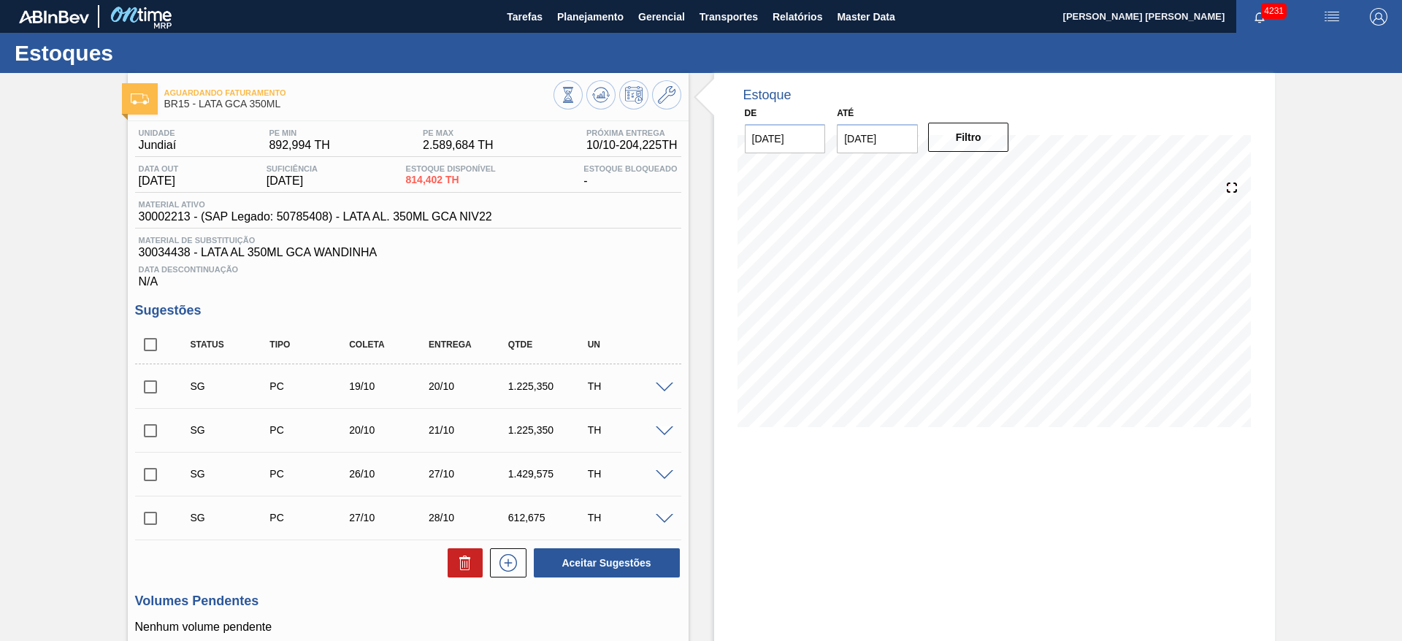
click at [145, 389] on input "checkbox" at bounding box center [150, 387] width 31 height 31
checkbox input "true"
click at [151, 437] on input "checkbox" at bounding box center [150, 431] width 31 height 31
checkbox input "true"
click at [590, 557] on button "Aceitar Sugestões" at bounding box center [607, 563] width 146 height 29
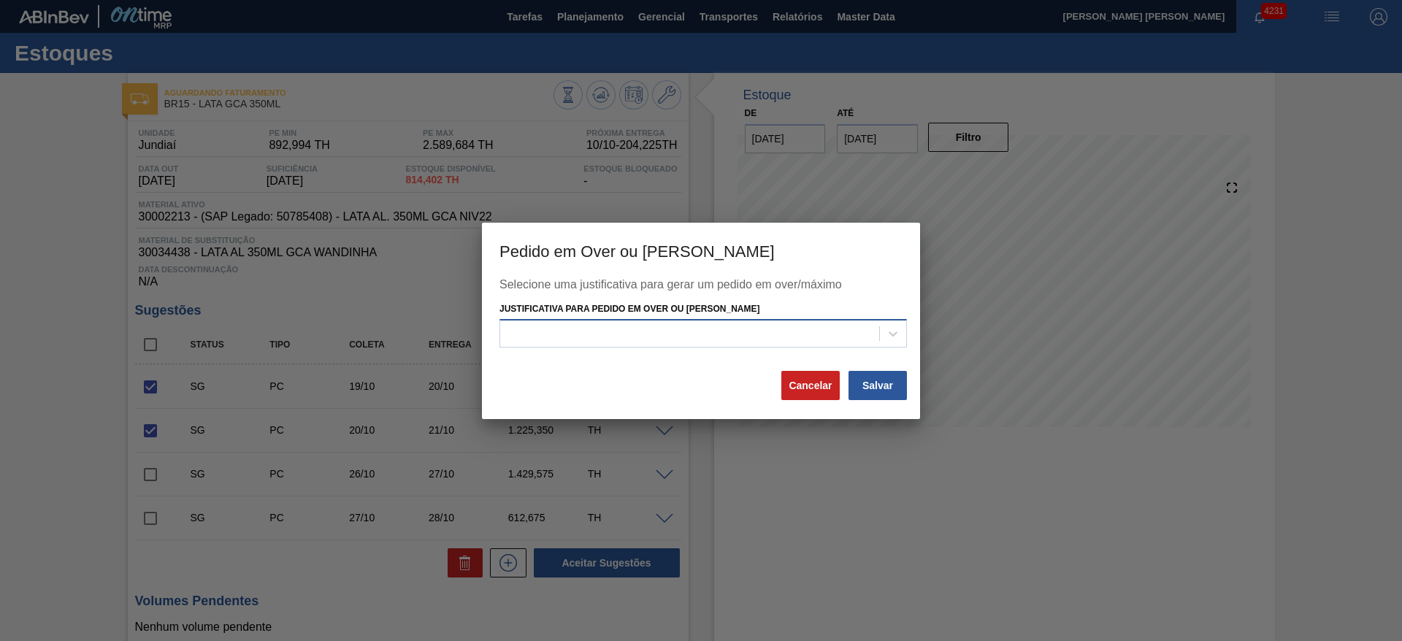
click at [709, 327] on div at bounding box center [689, 334] width 379 height 21
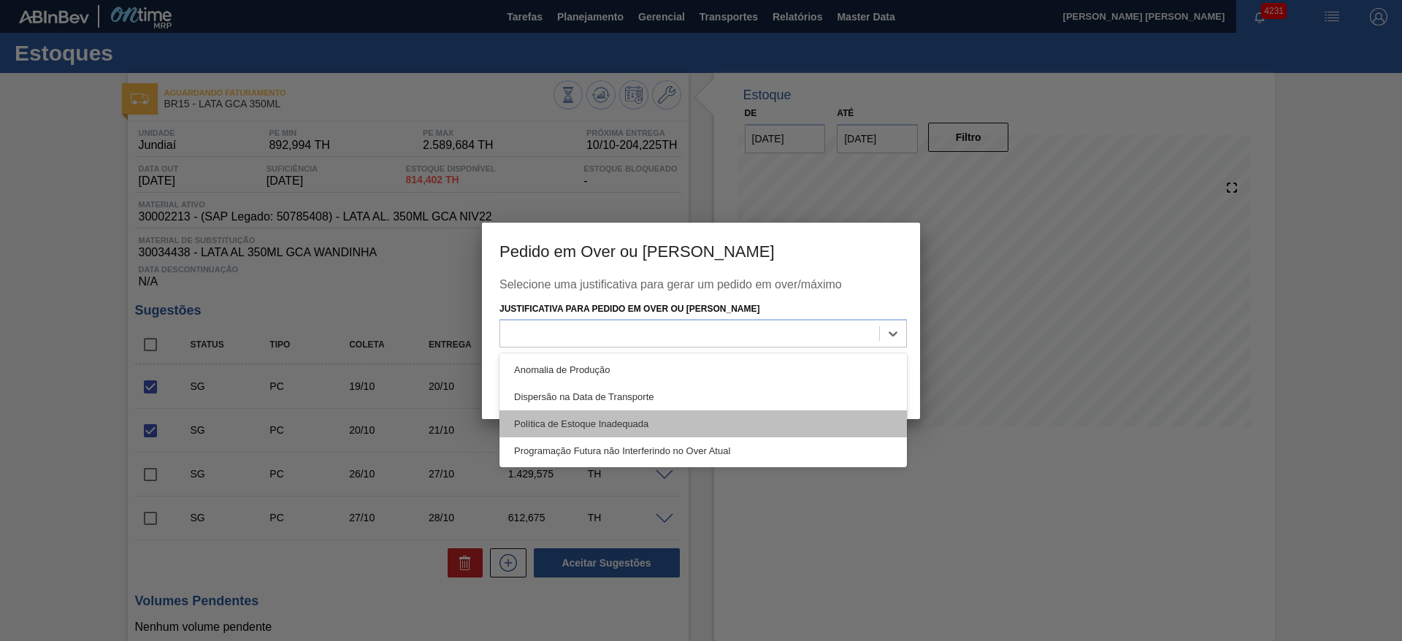
click at [590, 422] on div "Política de Estoque Inadequada" at bounding box center [704, 423] width 408 height 27
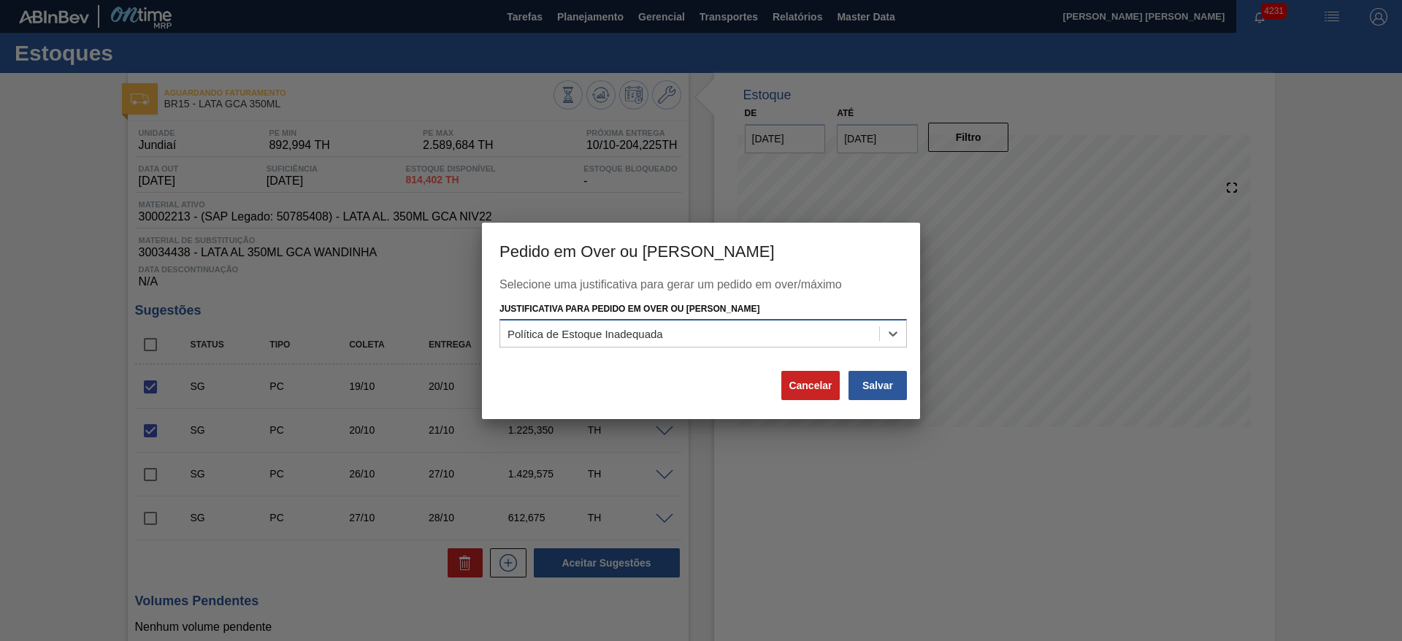
click at [689, 324] on div "Política de Estoque Inadequada" at bounding box center [689, 334] width 379 height 21
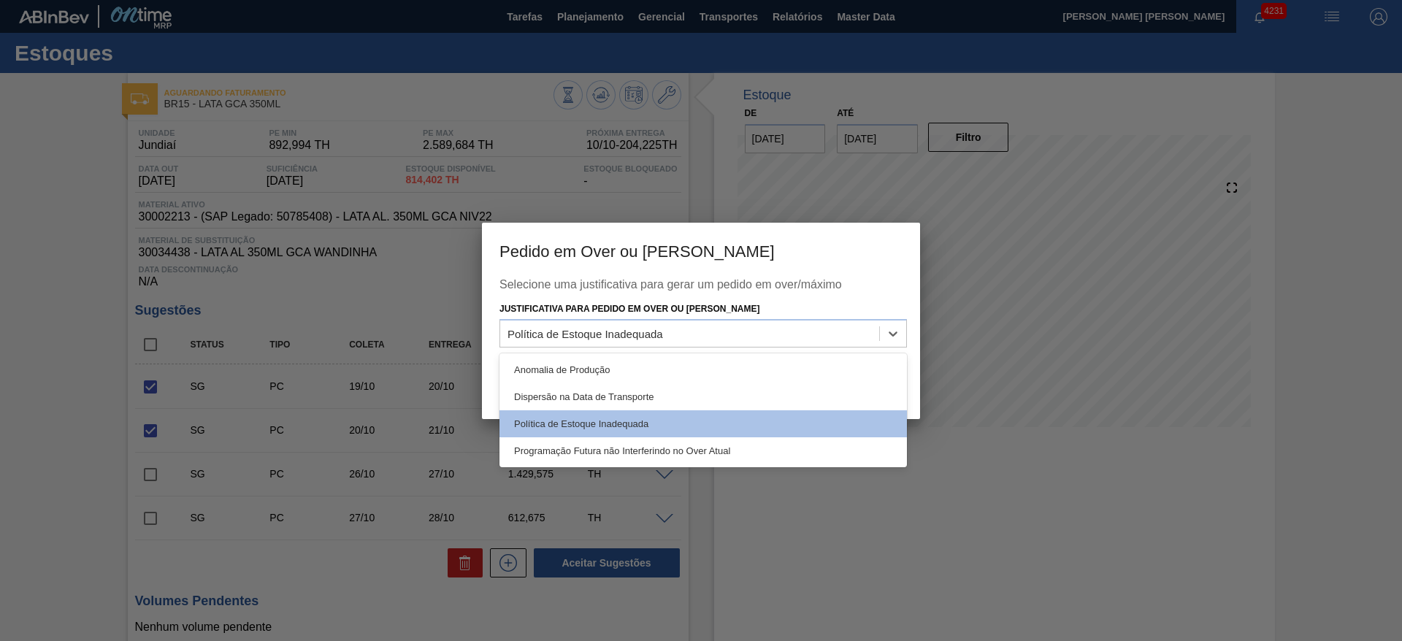
drag, startPoint x: 617, startPoint y: 456, endPoint x: 793, endPoint y: 414, distance: 180.2
click at [622, 456] on div "Programação Futura não Interferindo no Over Atual" at bounding box center [704, 451] width 408 height 27
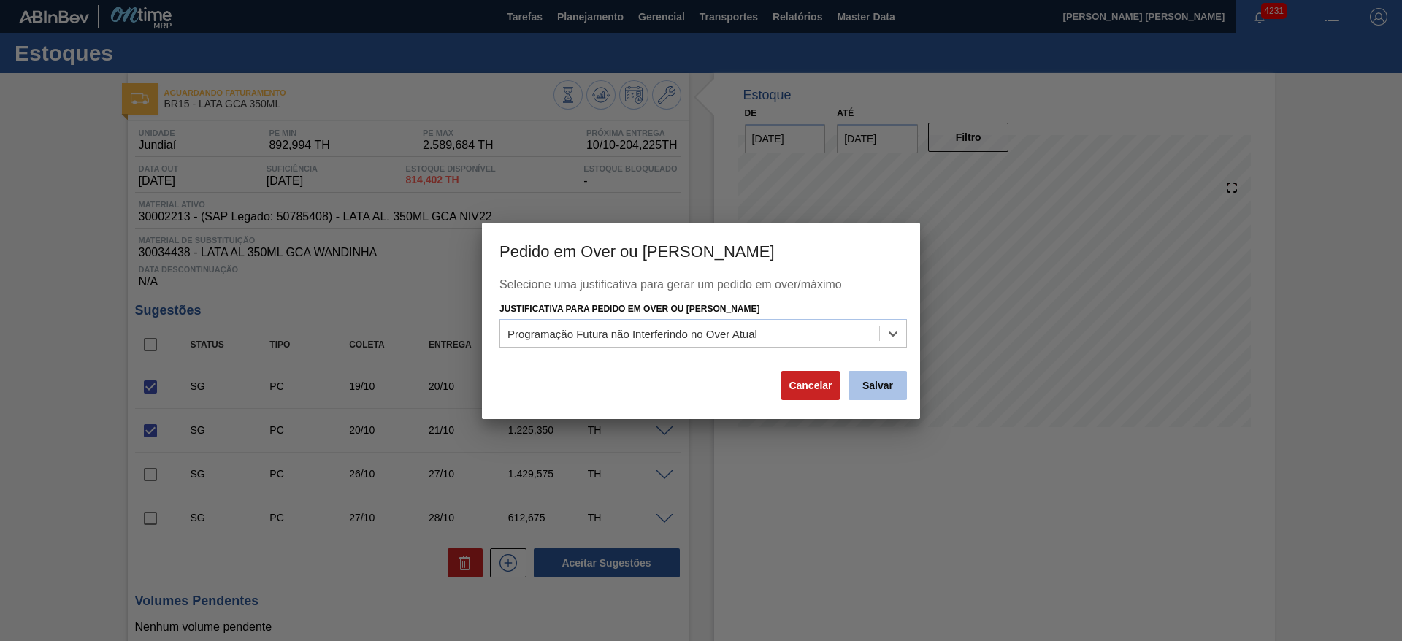
click at [879, 388] on button "Salvar" at bounding box center [878, 385] width 58 height 29
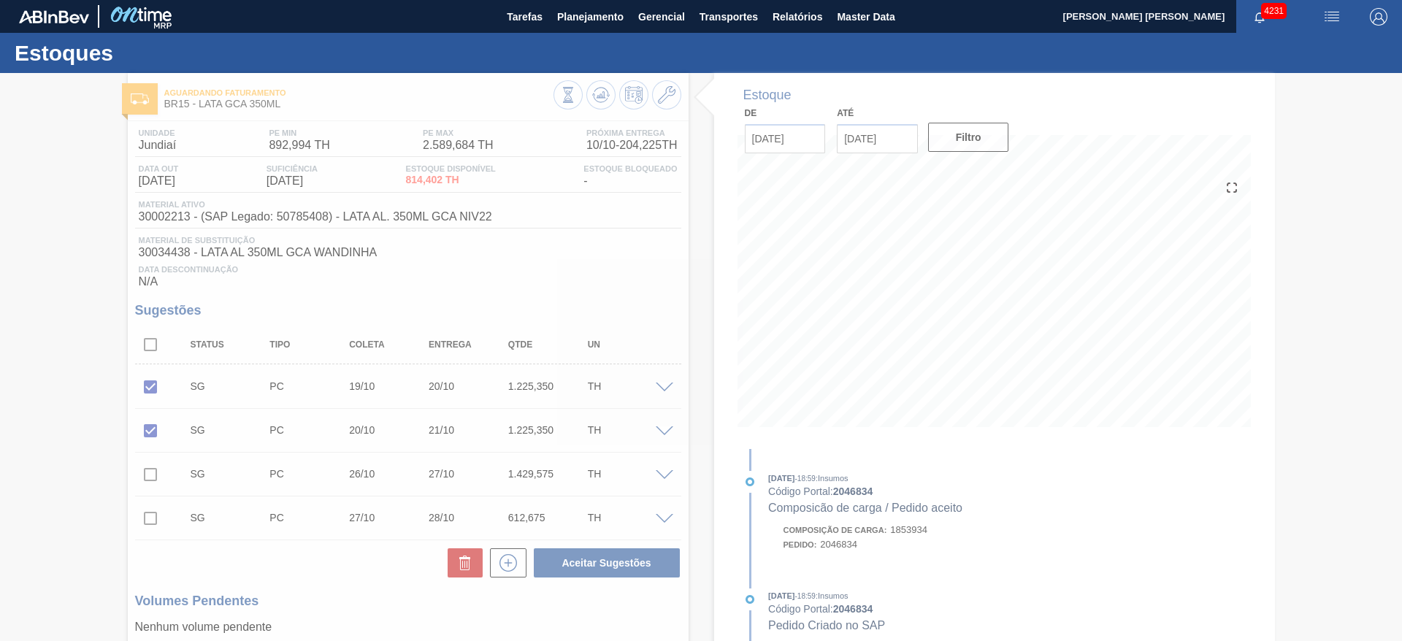
drag, startPoint x: 1351, startPoint y: 353, endPoint x: 1343, endPoint y: 360, distance: 10.9
click at [1351, 353] on div at bounding box center [701, 357] width 1402 height 568
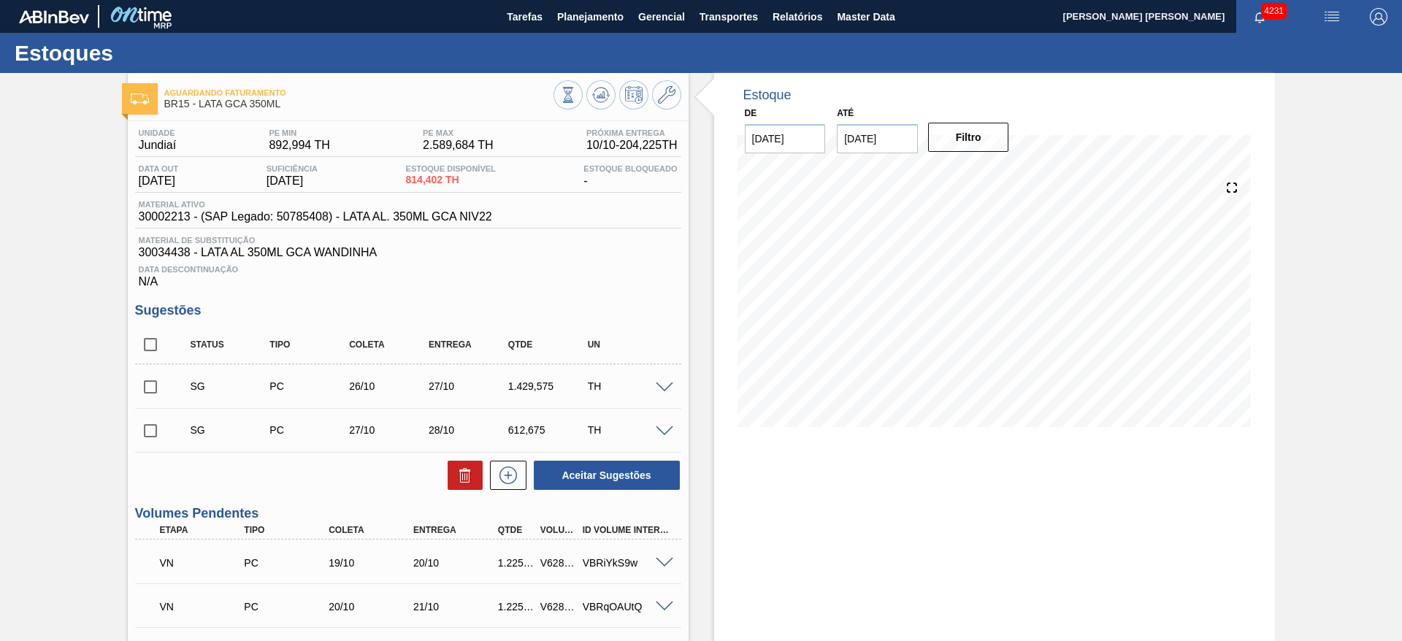
click at [158, 350] on input "checkbox" at bounding box center [150, 344] width 31 height 31
checkbox input "true"
click at [461, 481] on icon at bounding box center [466, 476] width 18 height 18
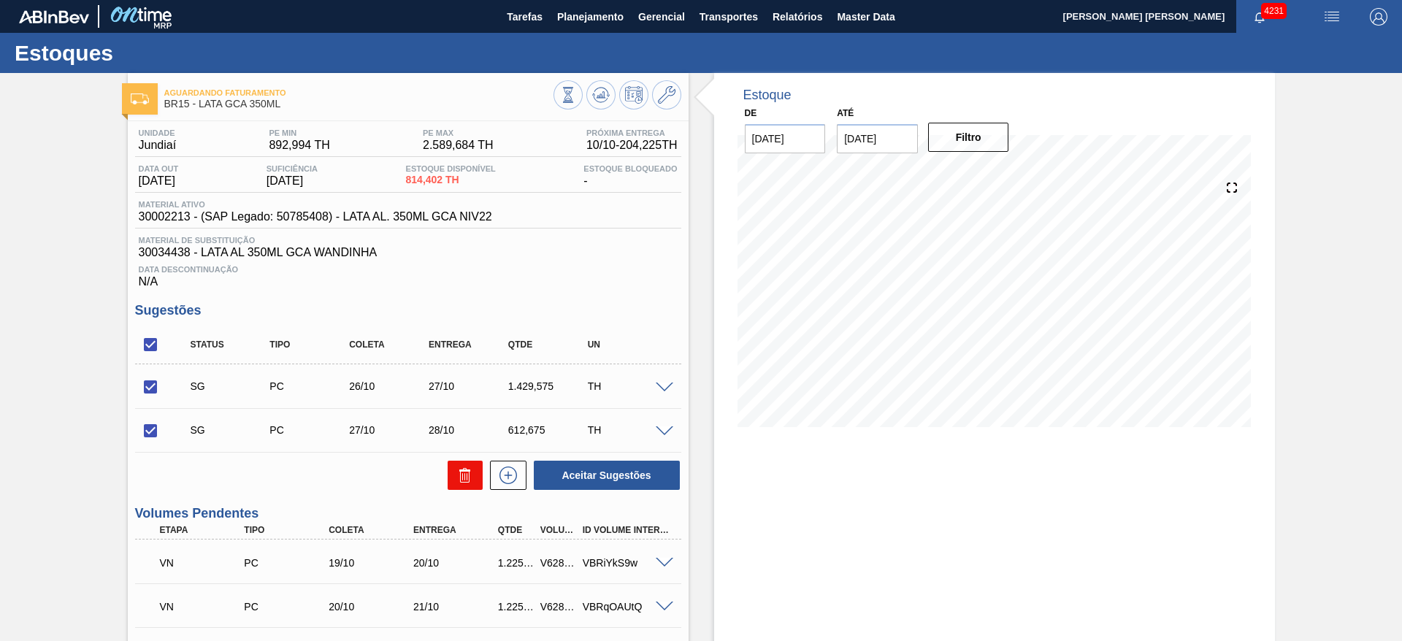
checkbox input "false"
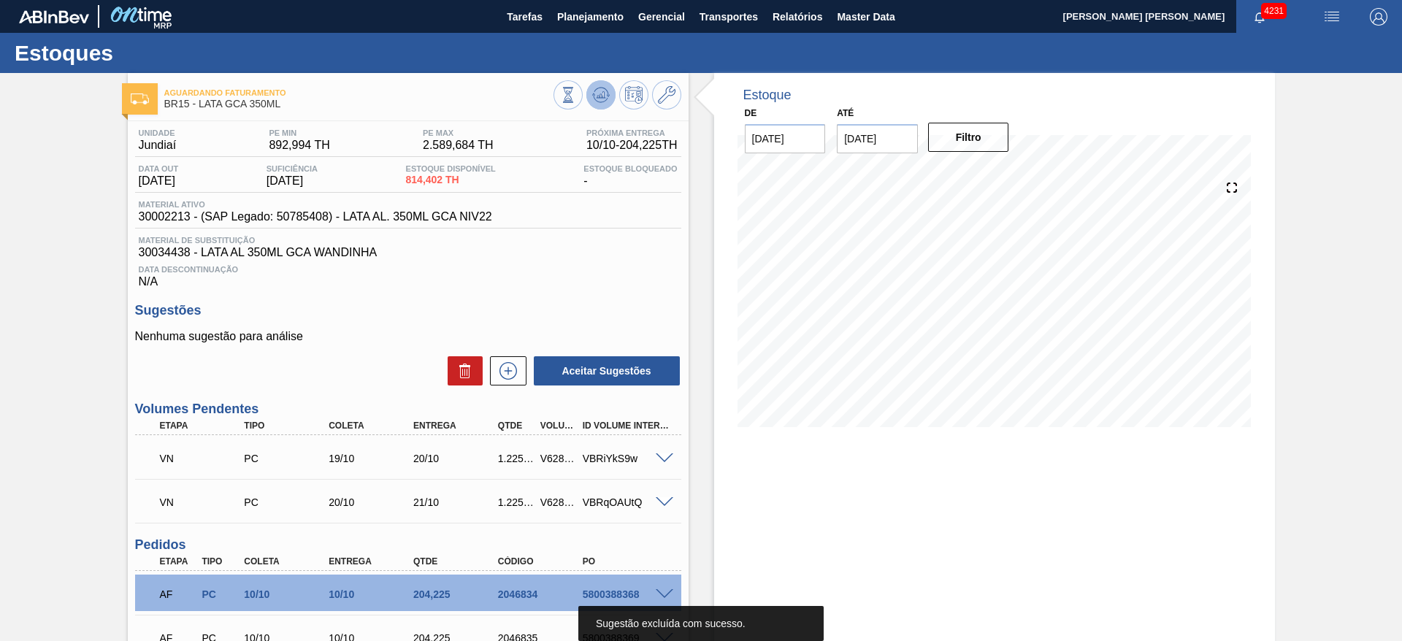
click at [607, 98] on icon at bounding box center [601, 95] width 18 height 18
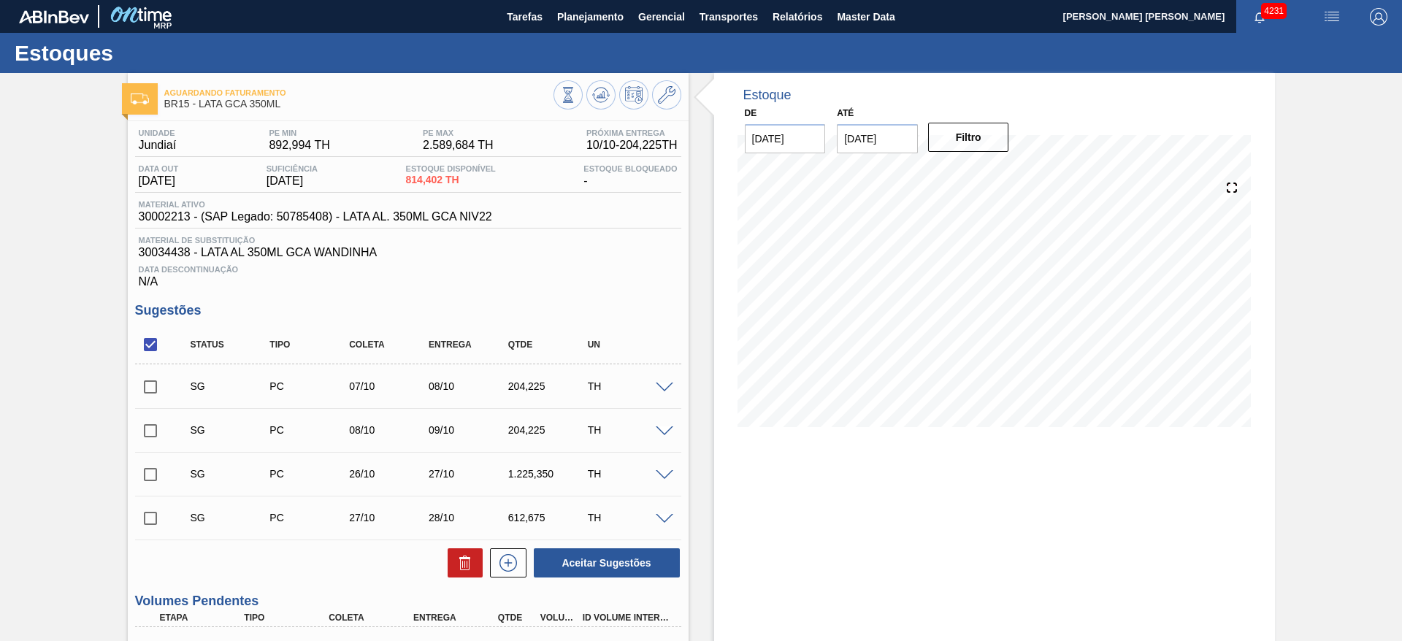
drag, startPoint x: 955, startPoint y: 481, endPoint x: 963, endPoint y: 505, distance: 25.4
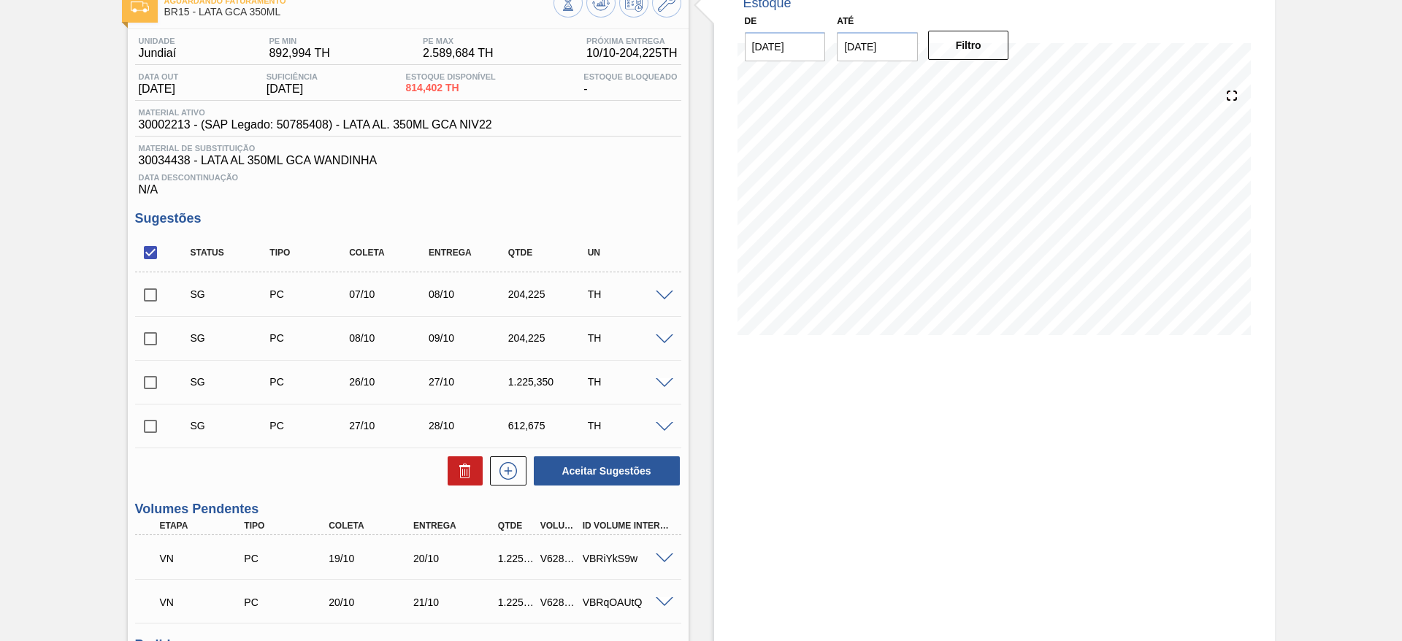
scroll to position [219, 0]
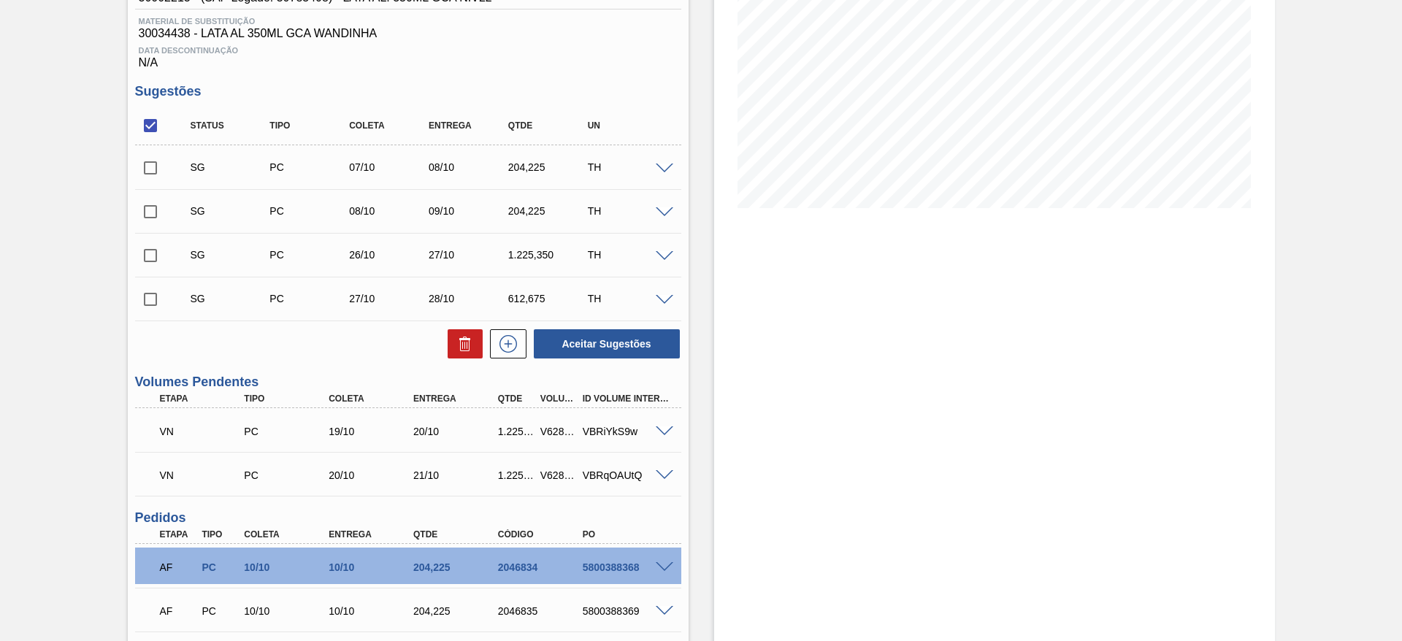
click at [155, 169] on input "checkbox" at bounding box center [150, 168] width 31 height 31
checkbox input "true"
click at [154, 215] on input "checkbox" at bounding box center [150, 211] width 31 height 31
checkbox input "true"
click at [457, 336] on icon at bounding box center [466, 344] width 18 height 18
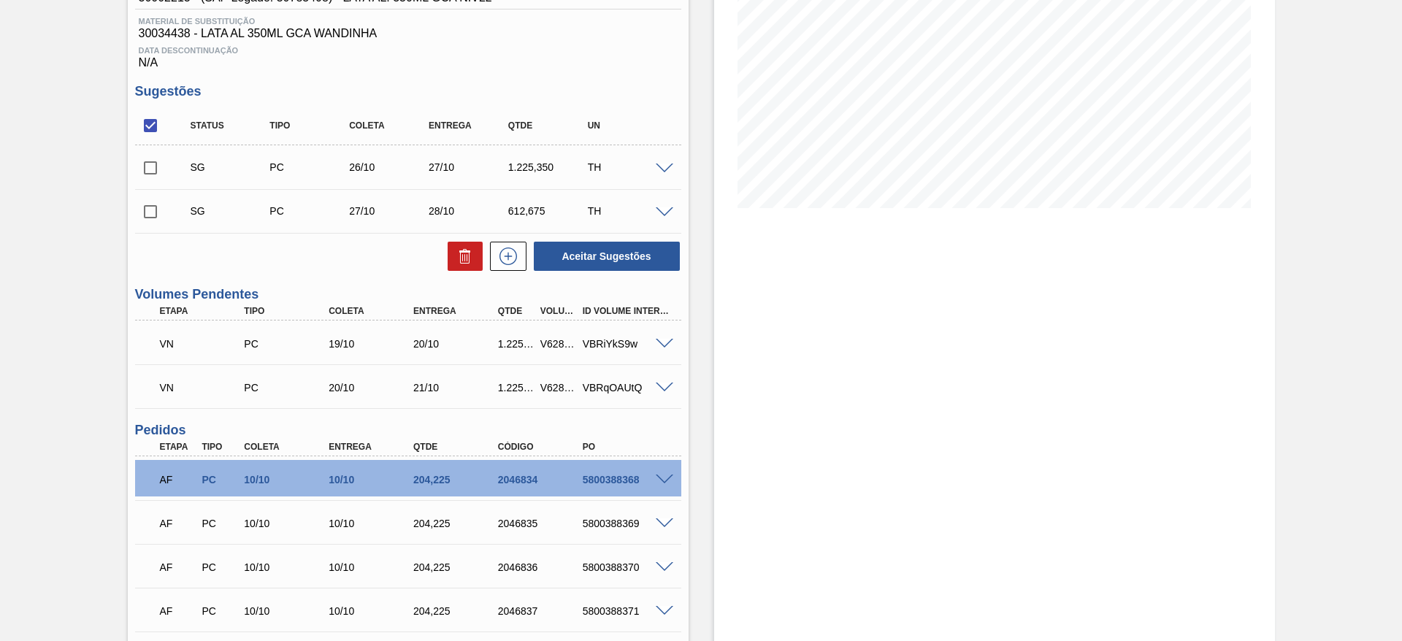
scroll to position [0, 0]
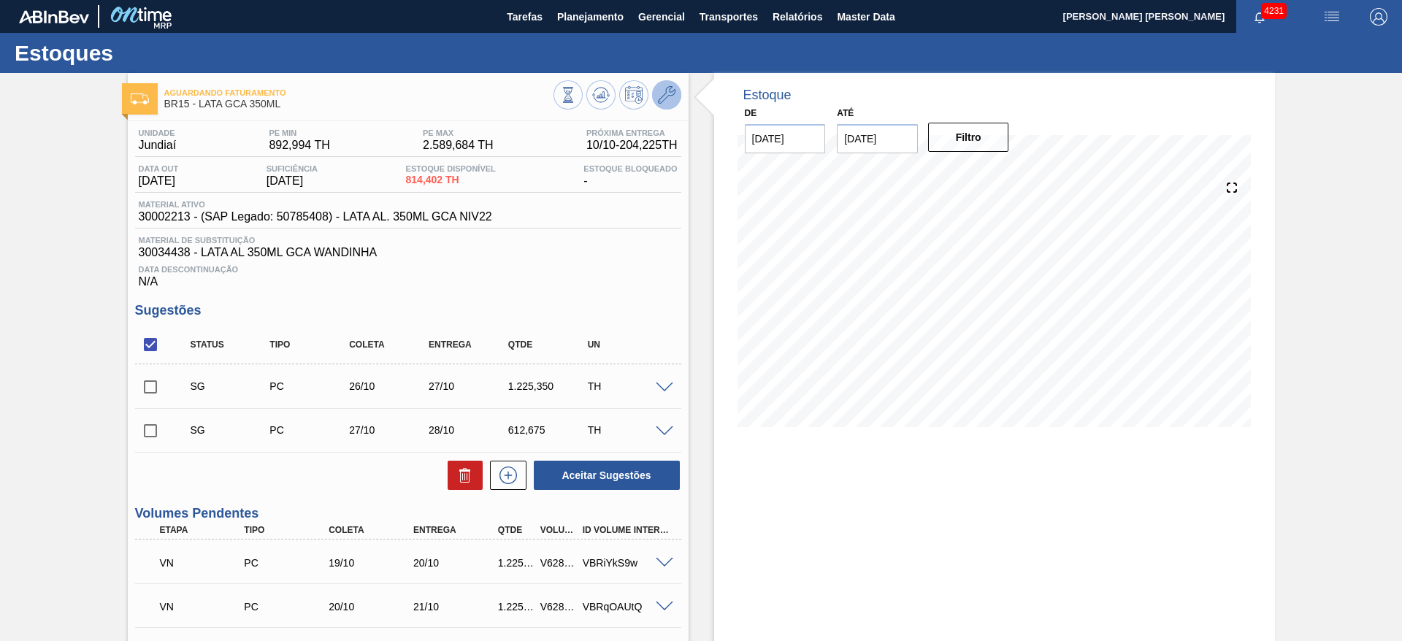
click at [668, 99] on icon at bounding box center [667, 95] width 18 height 18
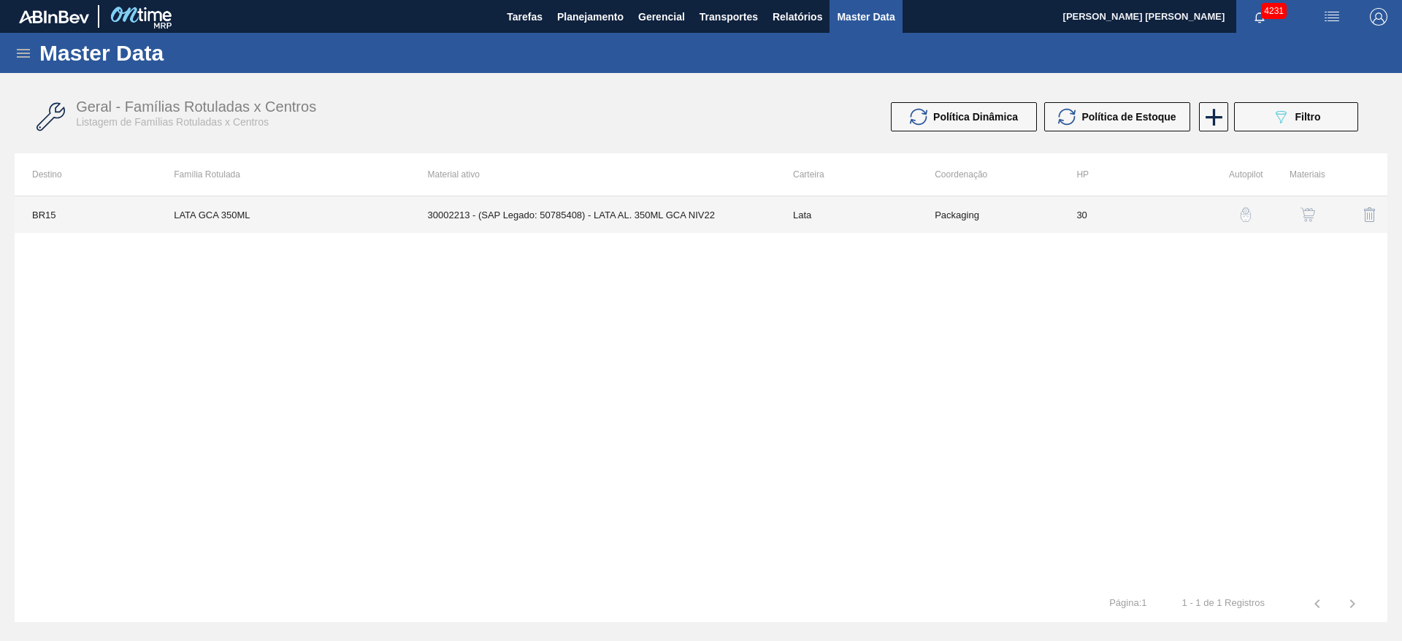
click at [622, 203] on td "30002213 - (SAP Legado: 50785408) - LATA AL. 350ML GCA NIV22" at bounding box center [592, 214] width 365 height 37
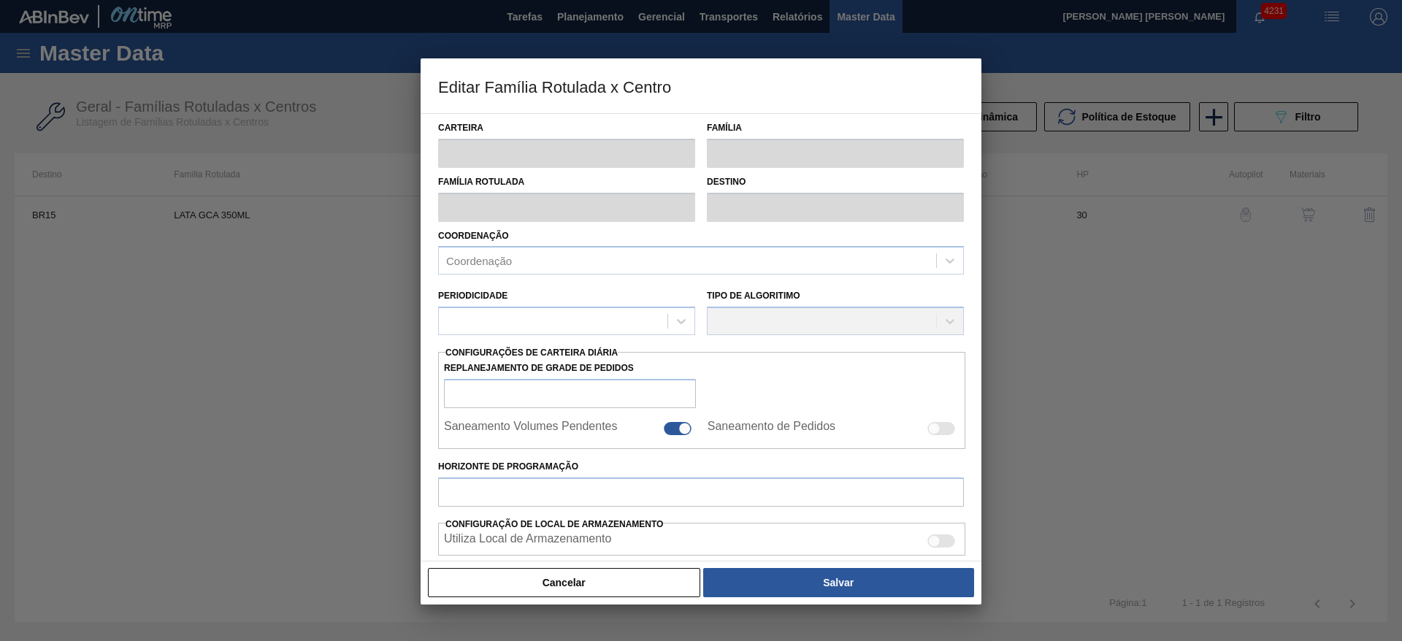
type input "Lata"
type input "LATA GCA 350ML"
type input "BR15 - Jundiaí"
type input "0"
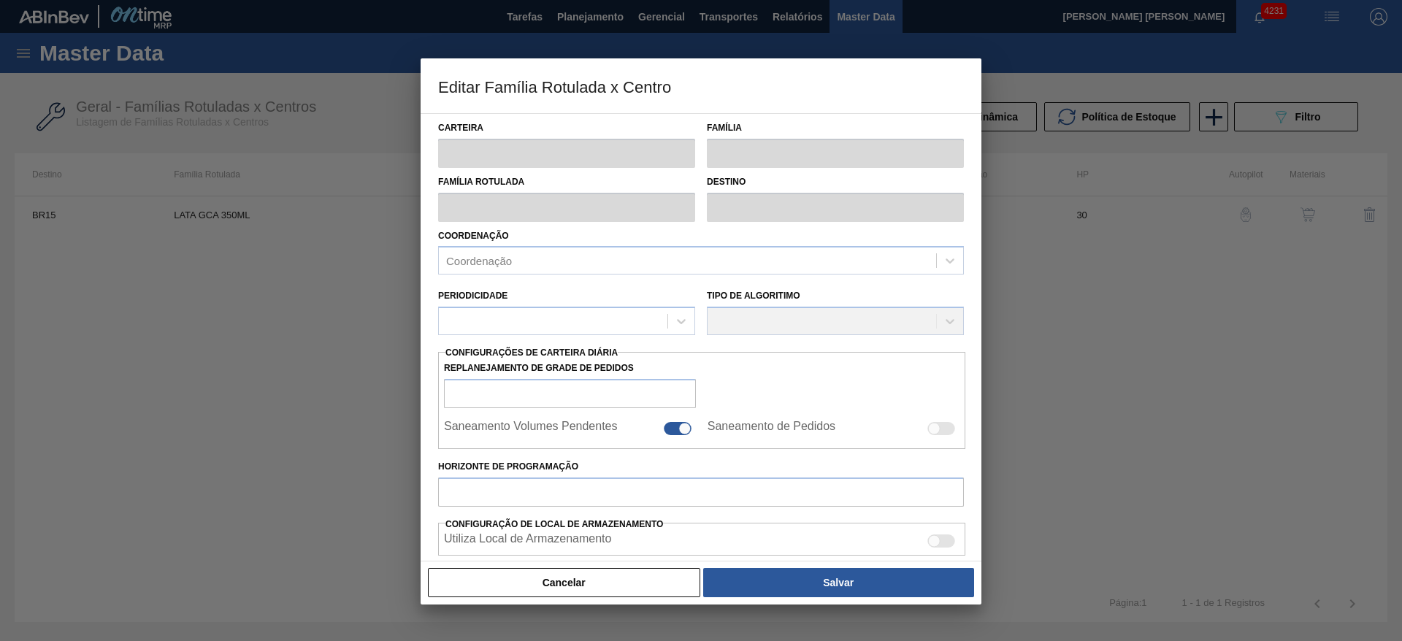
checkbox input "false"
type input "30"
type input "892,994"
type input "2.589,684"
type input "37"
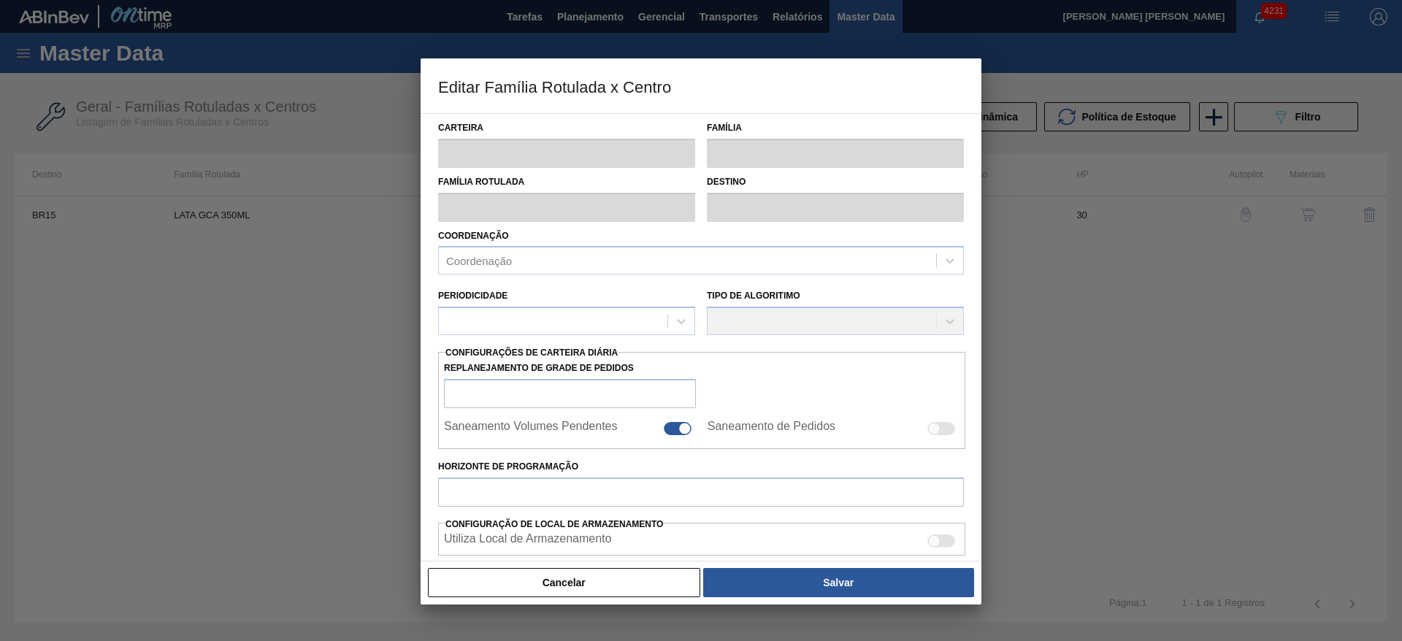
type input "1.520,769"
checkbox input "true"
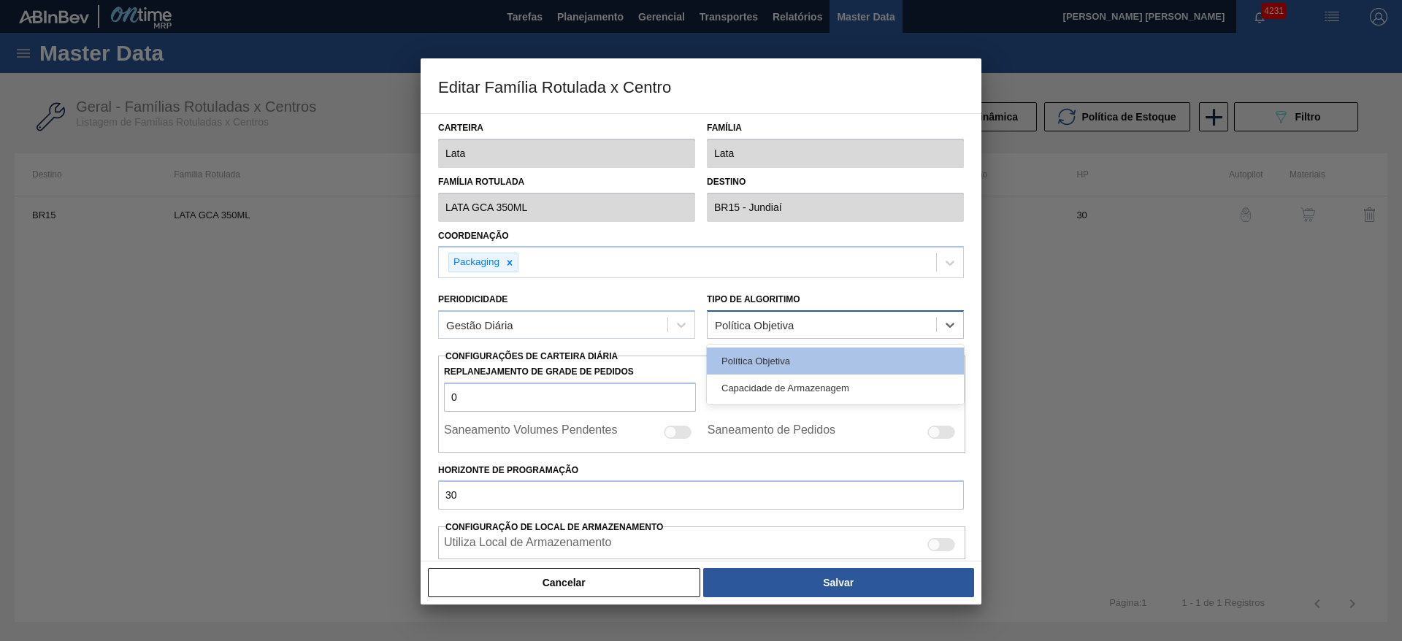
click at [815, 333] on div "Política Objetiva" at bounding box center [822, 325] width 229 height 21
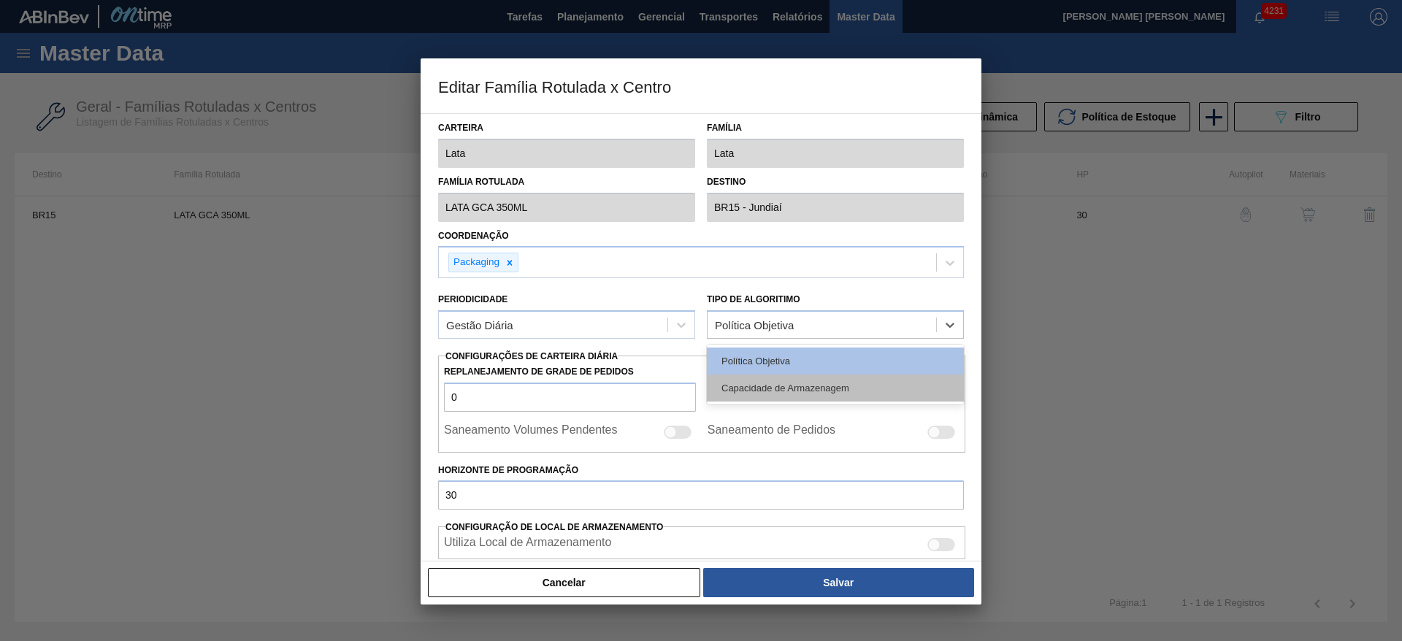
click at [831, 387] on div "Capacidade de Armazenagem" at bounding box center [835, 388] width 257 height 27
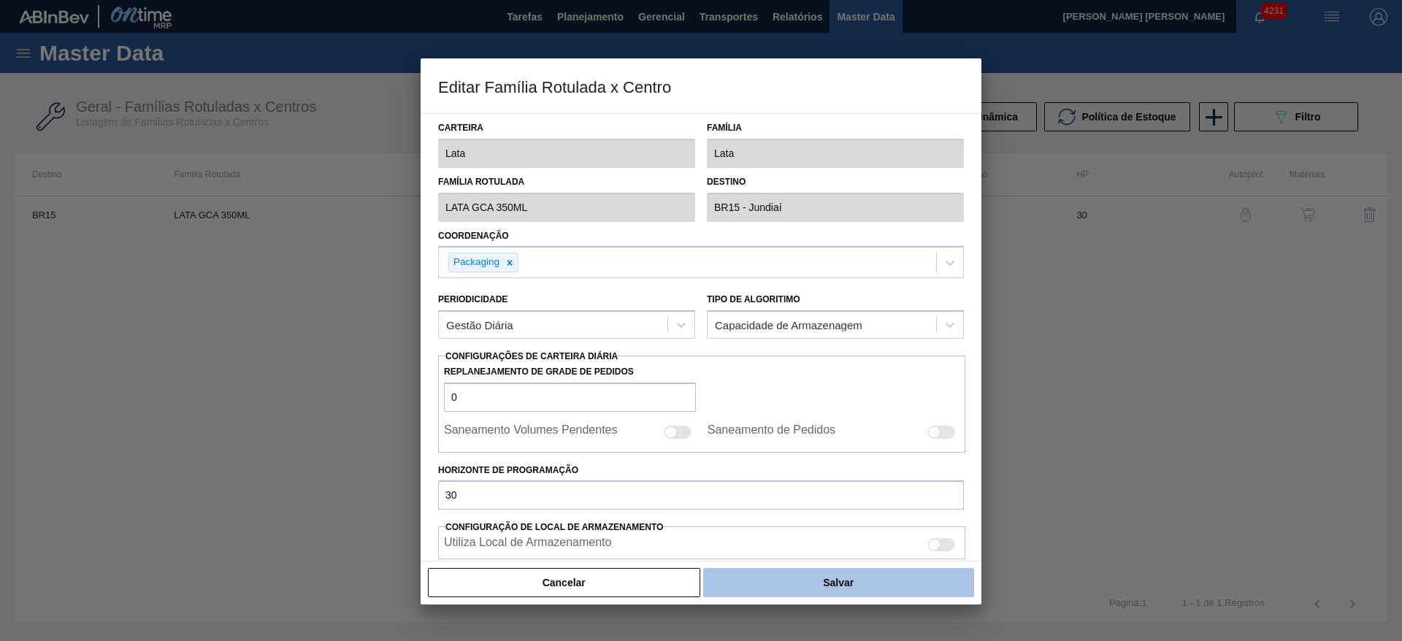
click at [830, 573] on button "Salvar" at bounding box center [838, 582] width 271 height 29
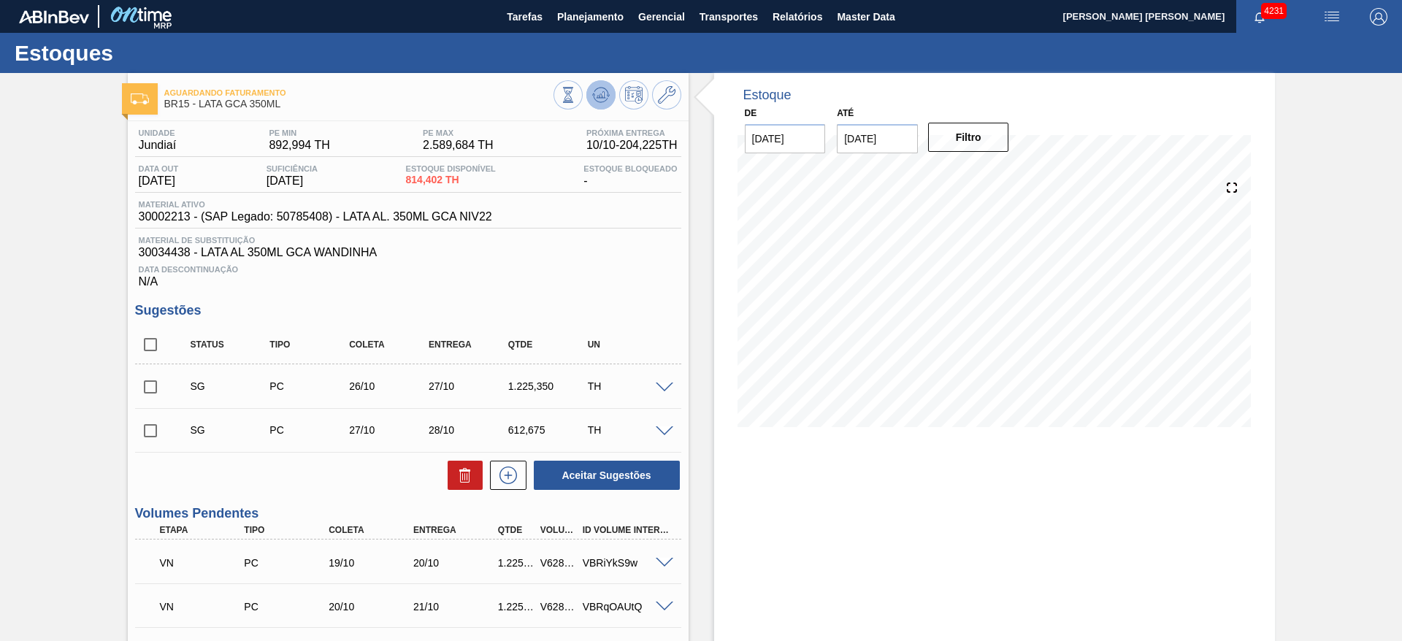
click at [596, 96] on icon at bounding box center [600, 94] width 9 height 7
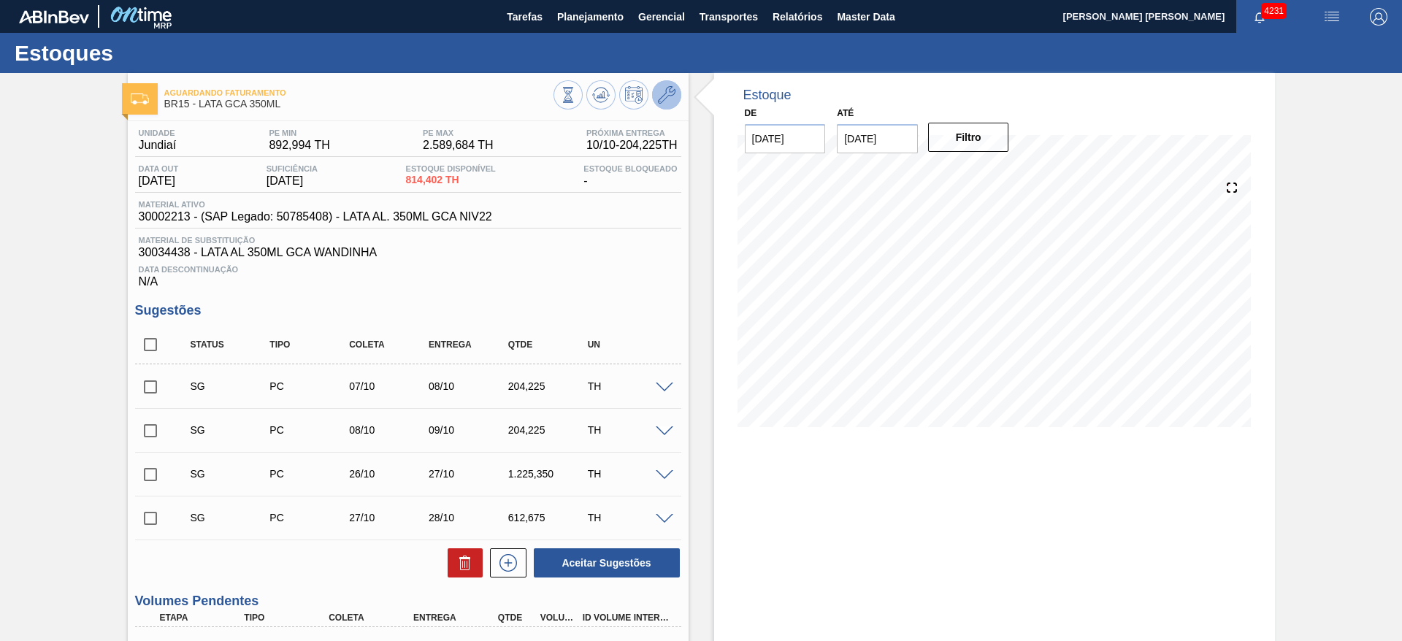
click at [669, 93] on icon at bounding box center [667, 95] width 18 height 18
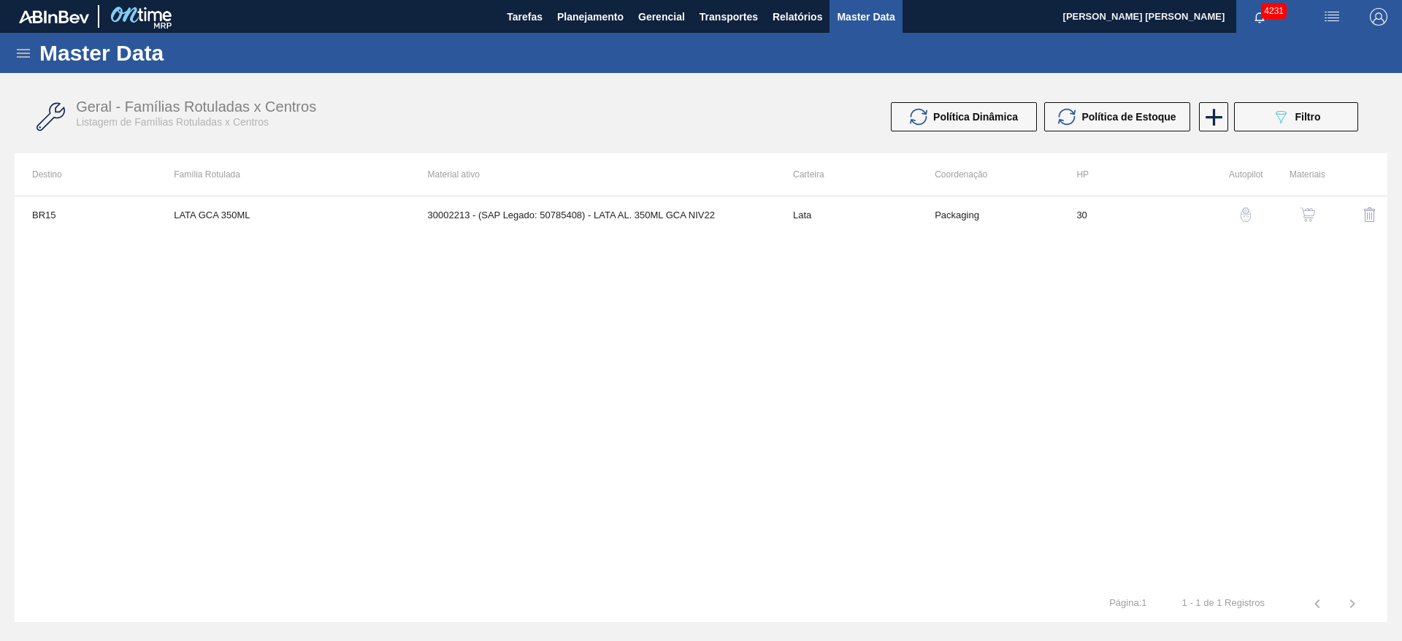
click at [726, 234] on div "BR15 LATA GCA 350ML 30002213 - (SAP Legado: 50785408) - LATA AL. 350ML GCA NIV2…" at bounding box center [701, 391] width 1373 height 390
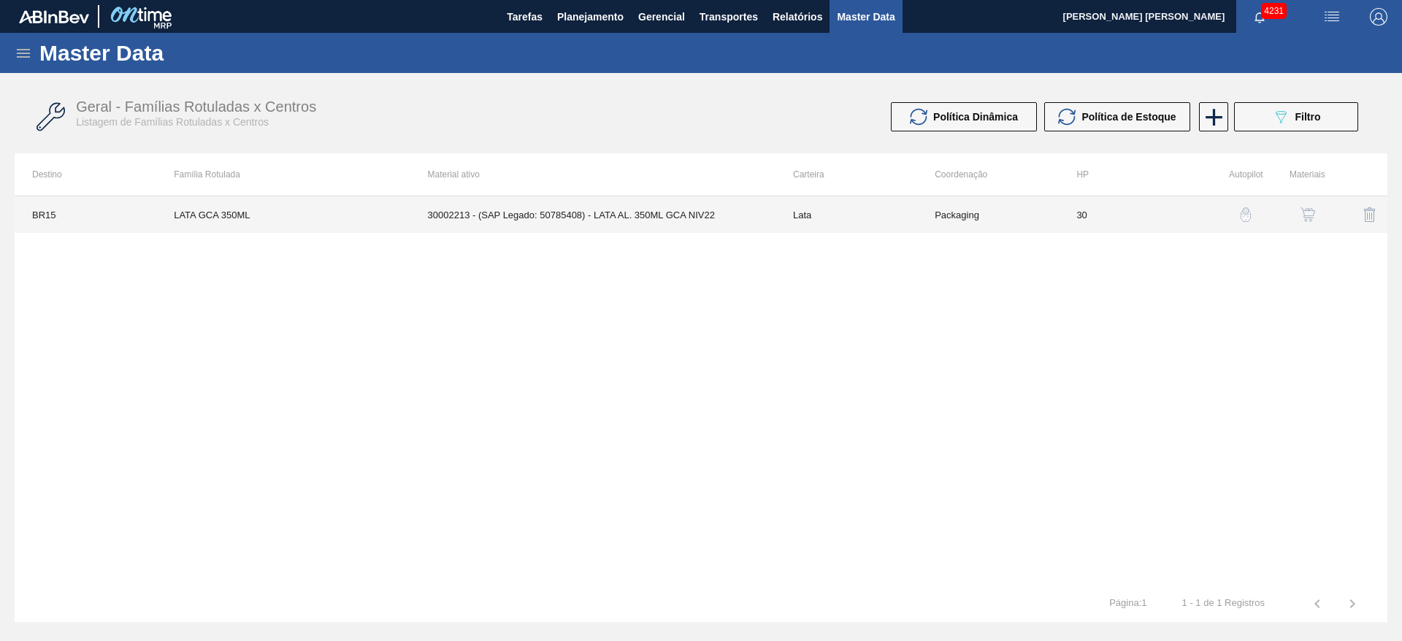
click at [700, 218] on td "30002213 - (SAP Legado: 50785408) - LATA AL. 350ML GCA NIV22" at bounding box center [592, 214] width 365 height 37
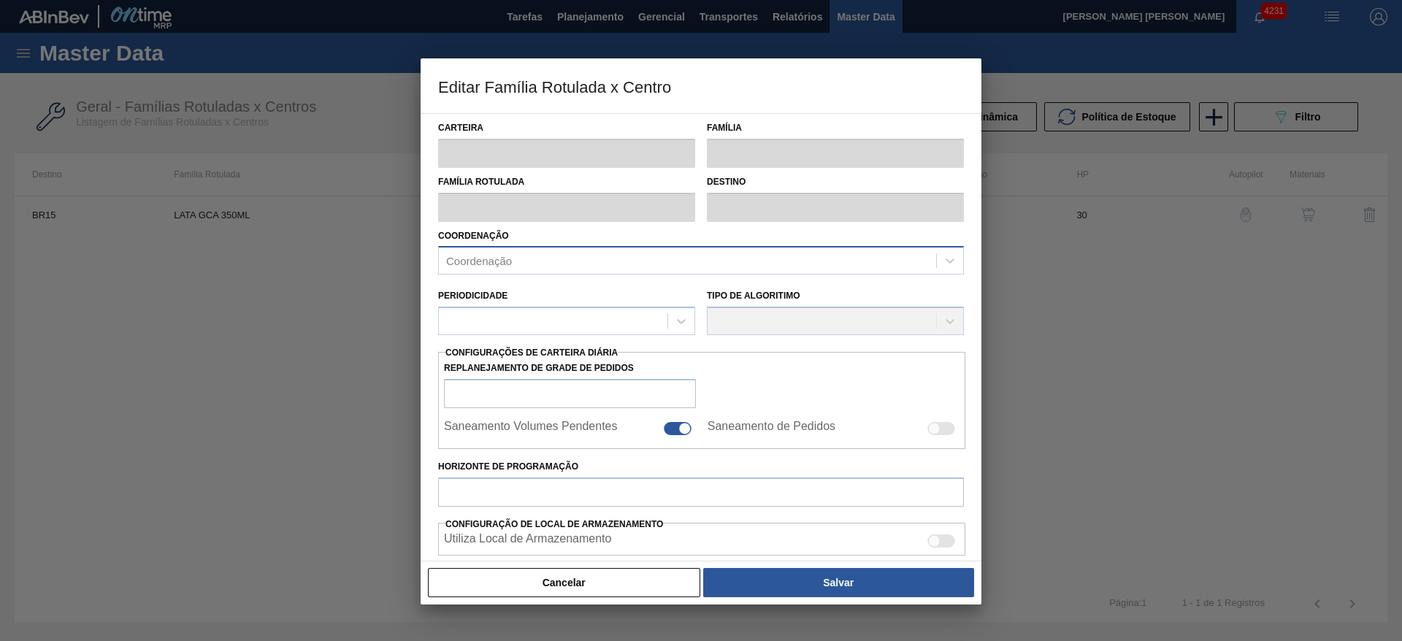
type input "Lata"
type input "LATA GCA 350ML"
type input "BR15 - Jundiaí"
type input "0"
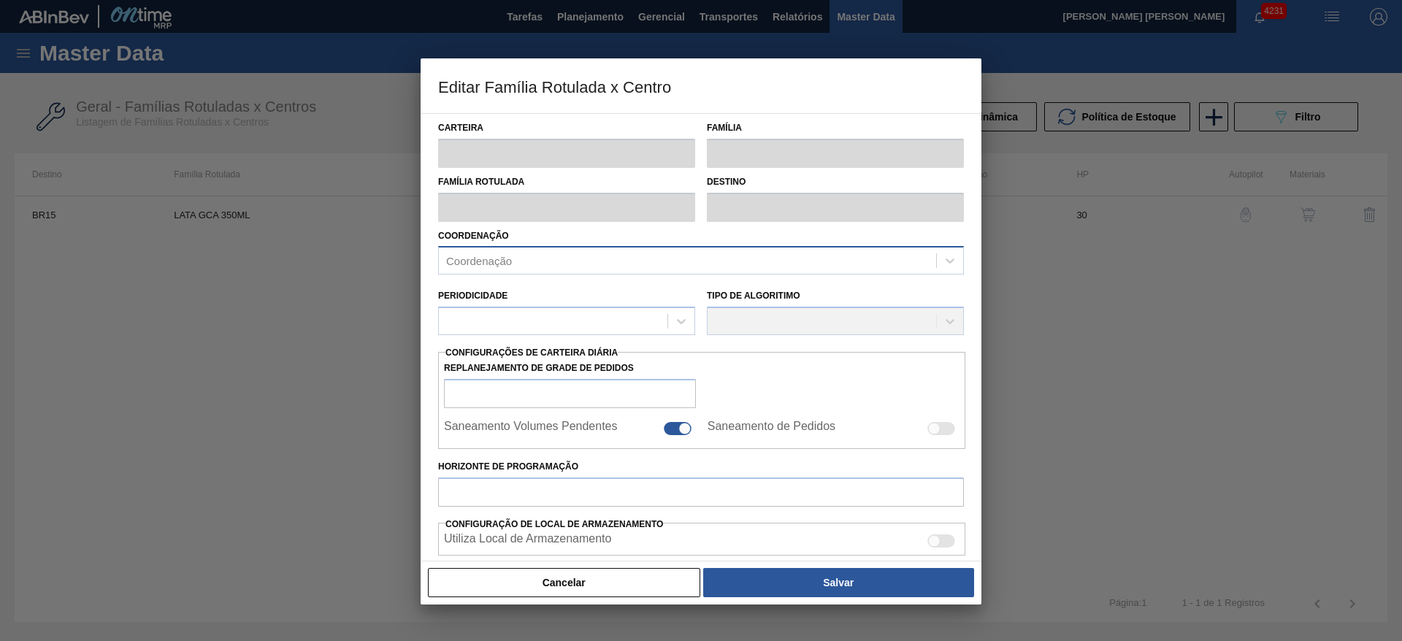
checkbox input "false"
type input "30"
type input "892,994"
type input "2.589,684"
type input "37"
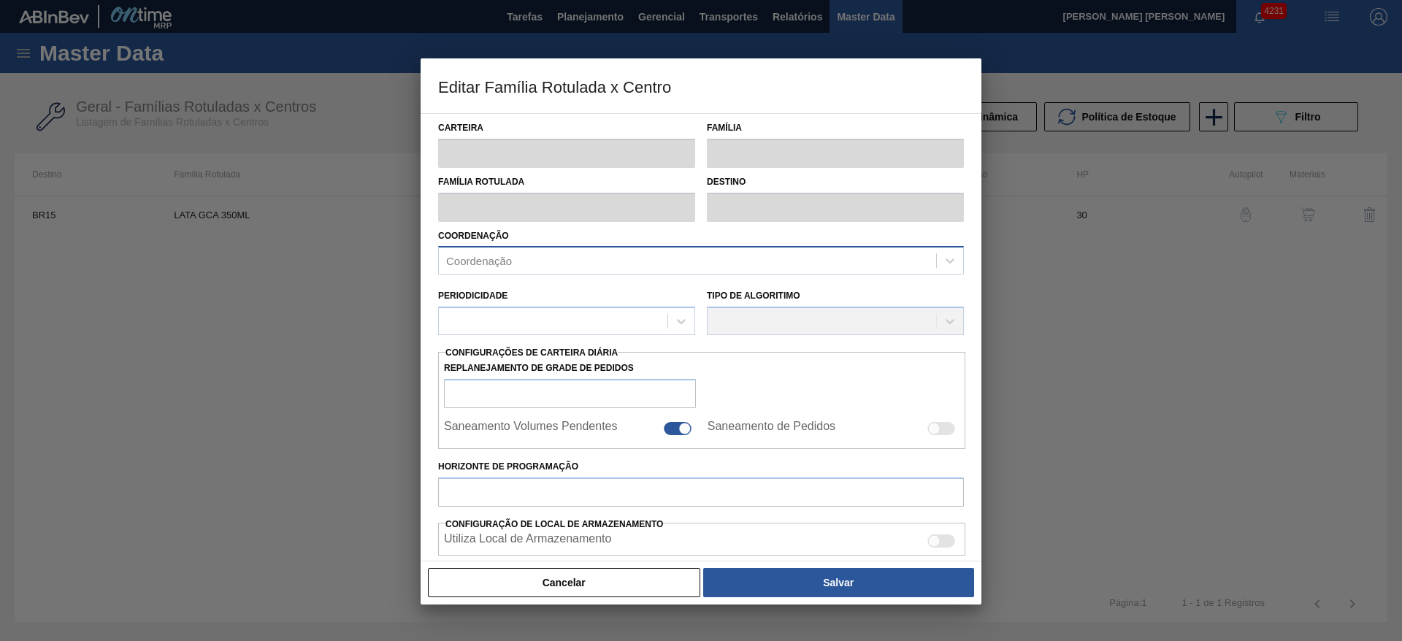
type input "1.520,769"
checkbox input "true"
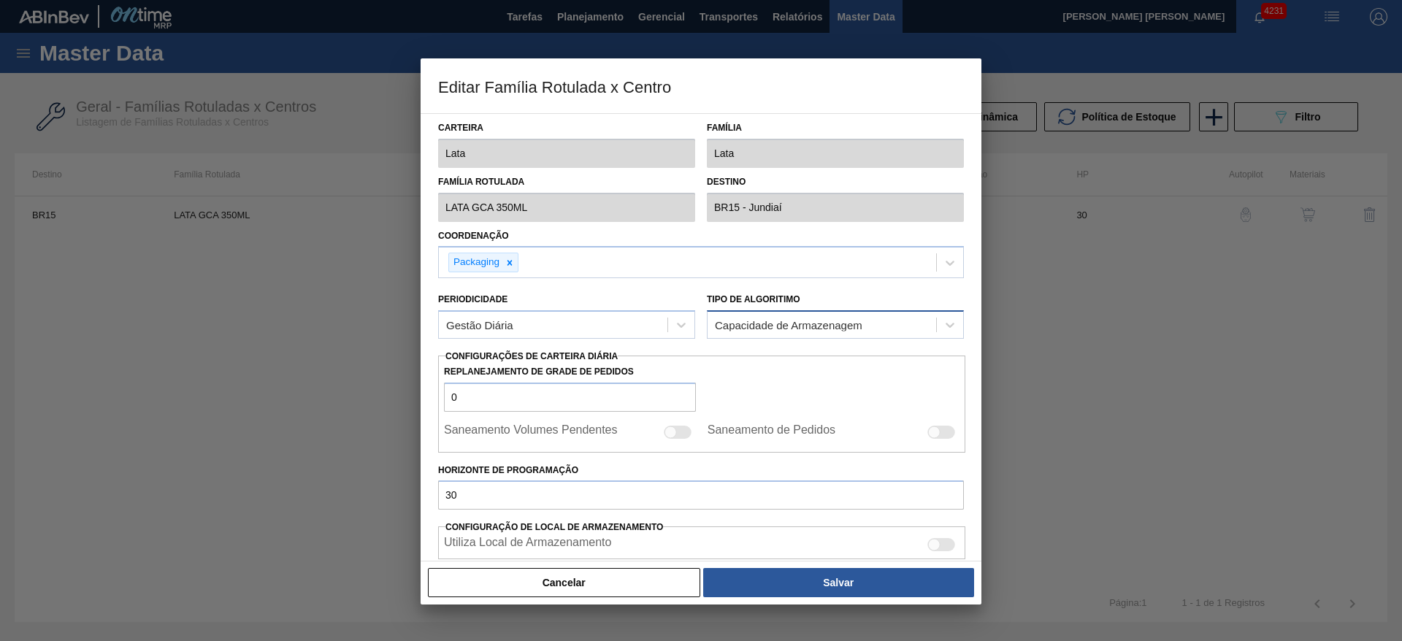
click at [825, 324] on div "Capacidade de Armazenagem" at bounding box center [789, 325] width 148 height 12
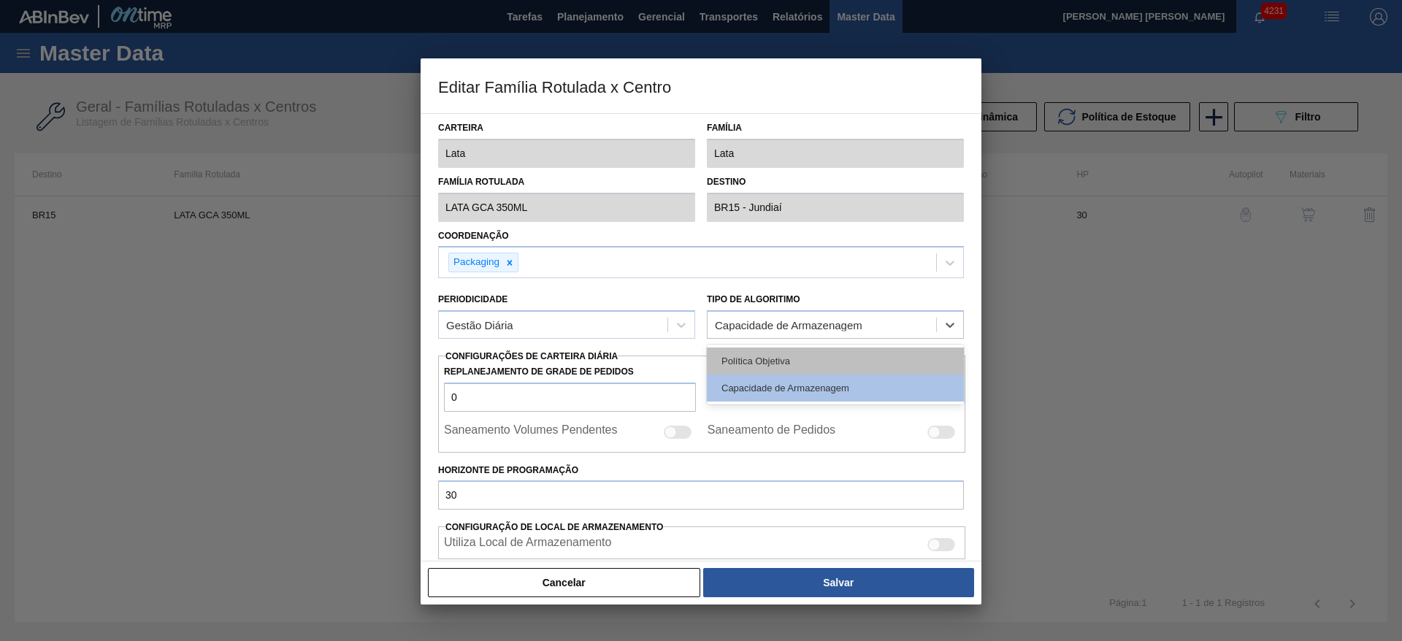
click at [779, 356] on div "Política Objetiva" at bounding box center [835, 361] width 257 height 27
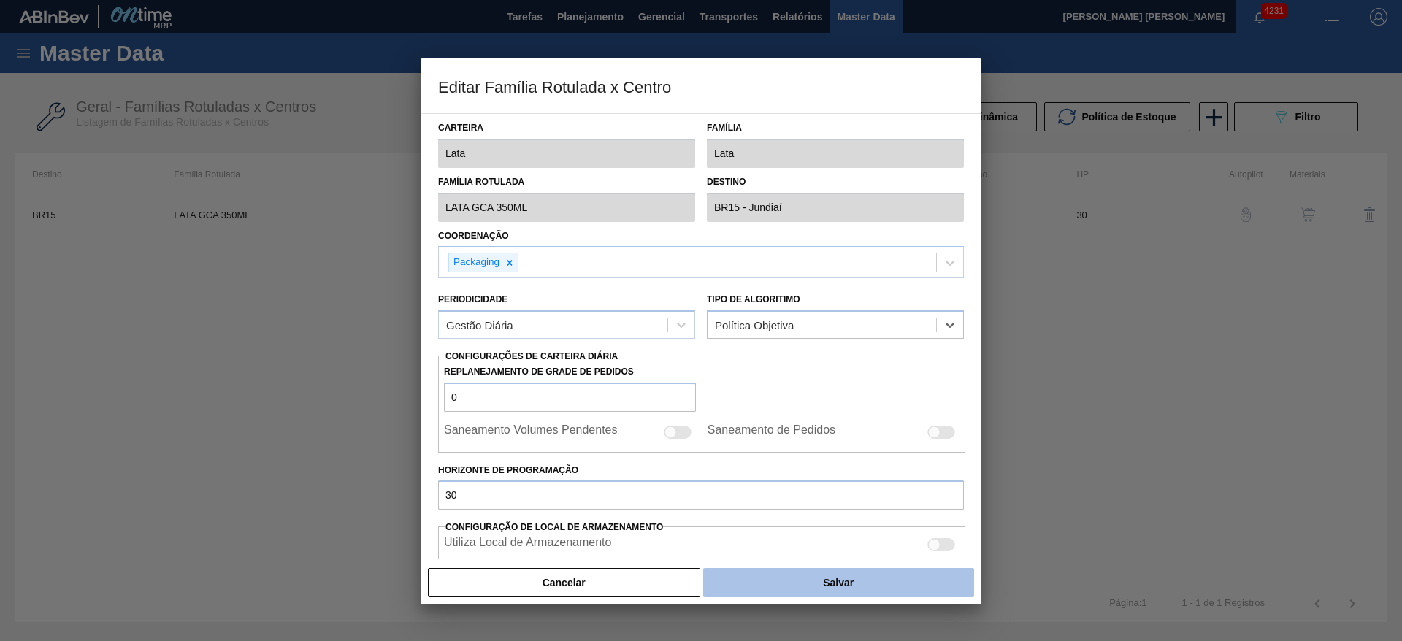
click at [849, 581] on button "Salvar" at bounding box center [838, 582] width 271 height 29
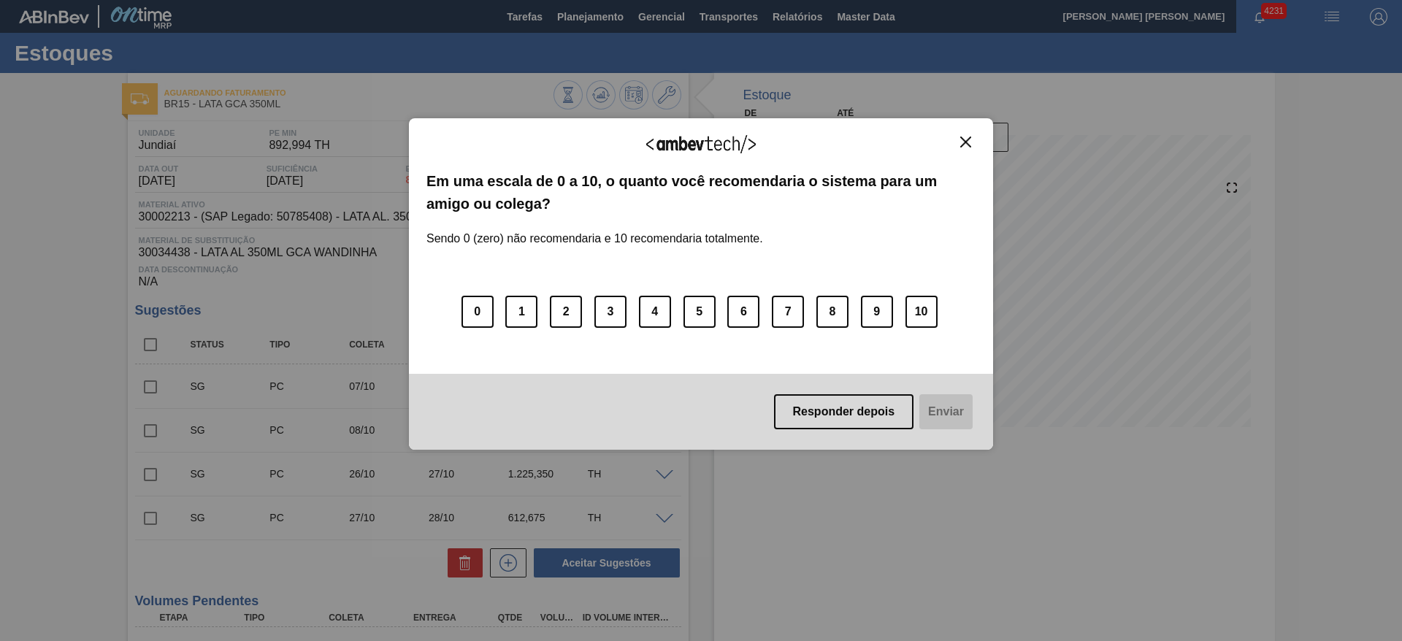
click at [969, 149] on div "Agradecemos seu feedback!" at bounding box center [701, 153] width 549 height 34
click at [966, 145] on img "Close" at bounding box center [965, 142] width 11 height 11
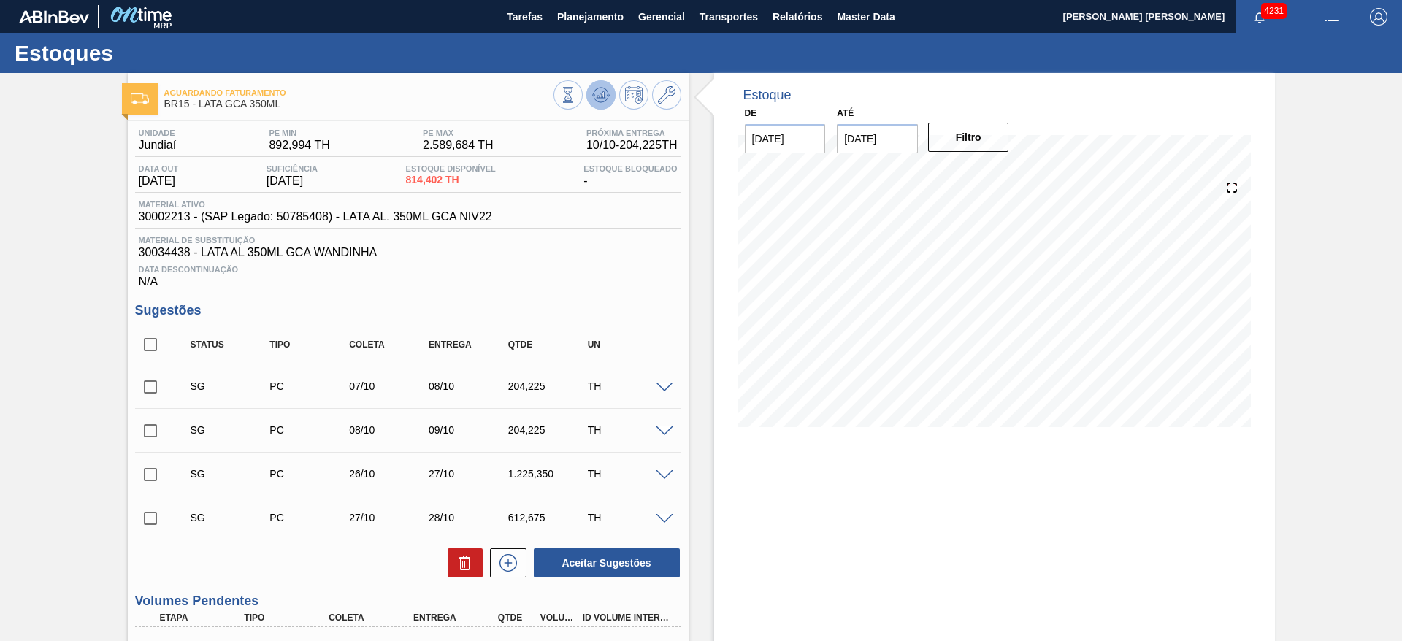
click at [594, 100] on icon at bounding box center [601, 95] width 18 height 18
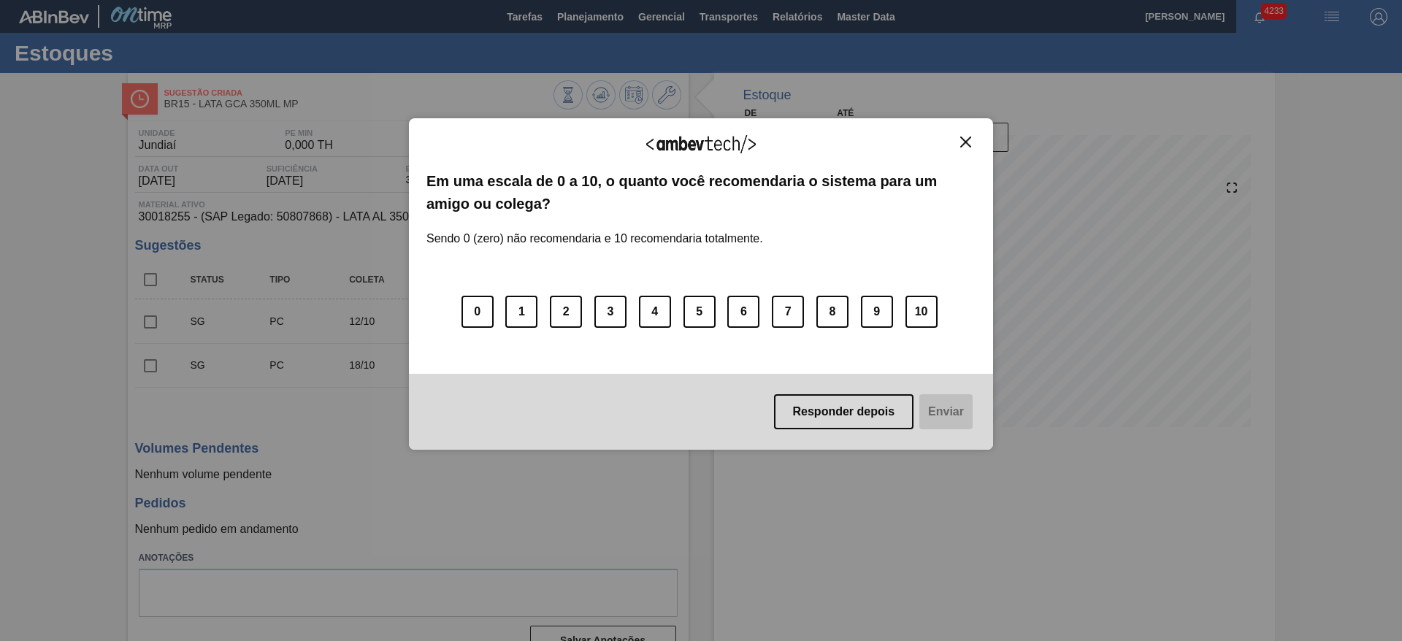
click at [963, 143] on img "Close" at bounding box center [965, 142] width 11 height 11
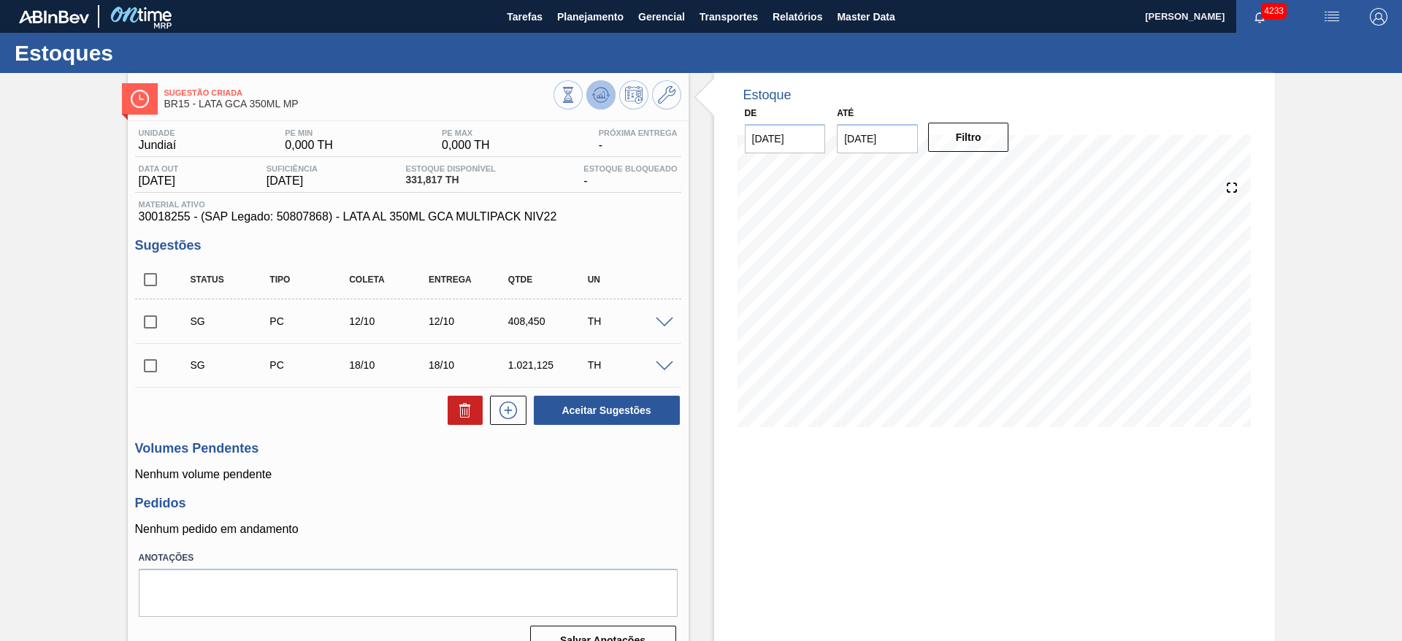
click at [592, 99] on icon at bounding box center [601, 95] width 18 height 18
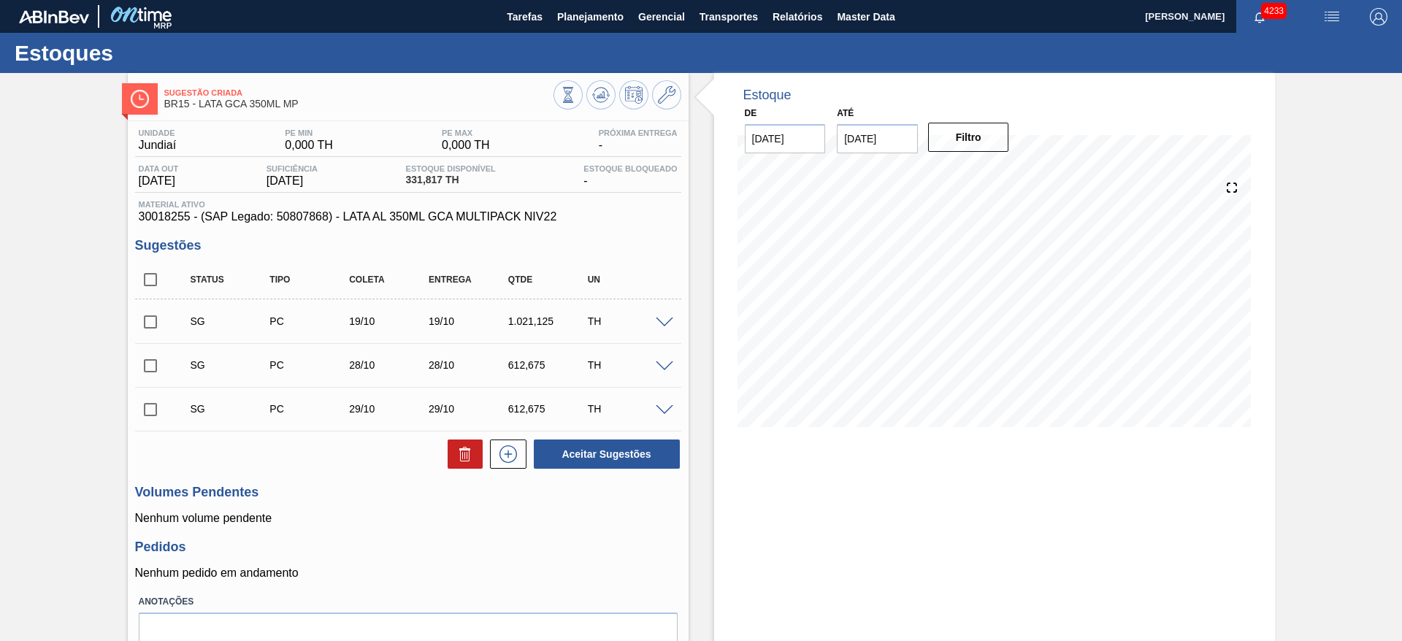
click at [660, 364] on span at bounding box center [665, 367] width 18 height 11
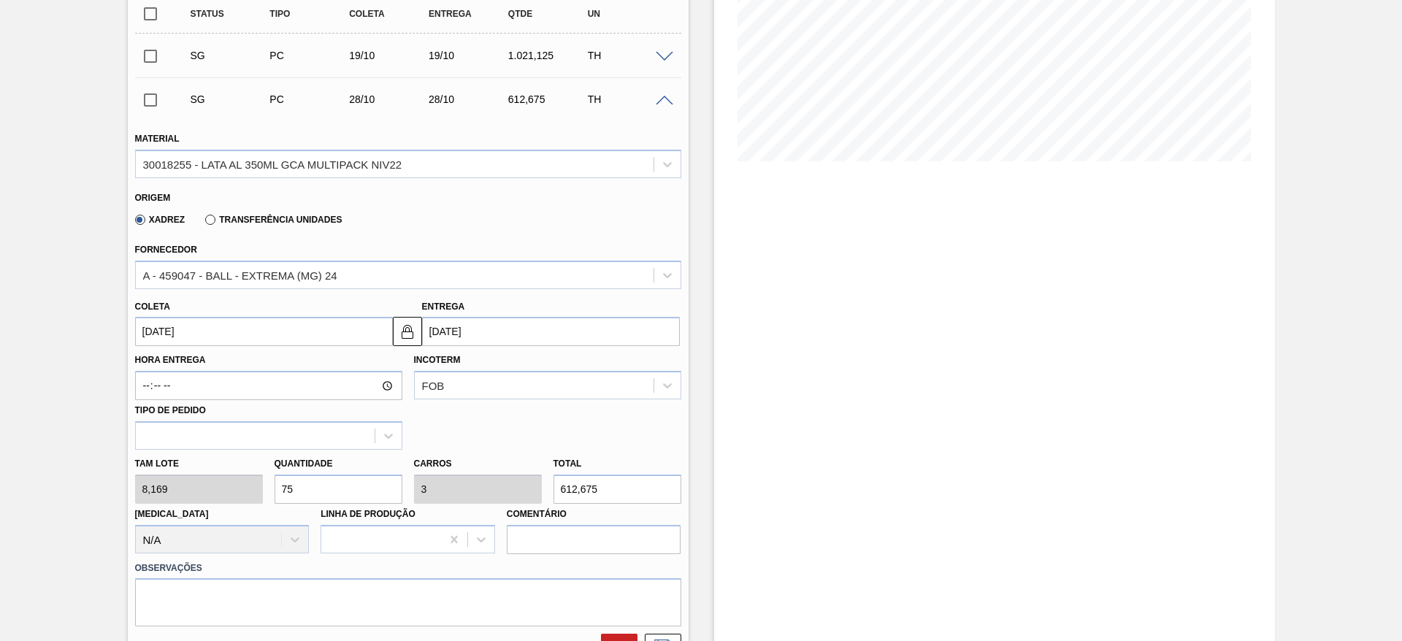
scroll to position [329, 0]
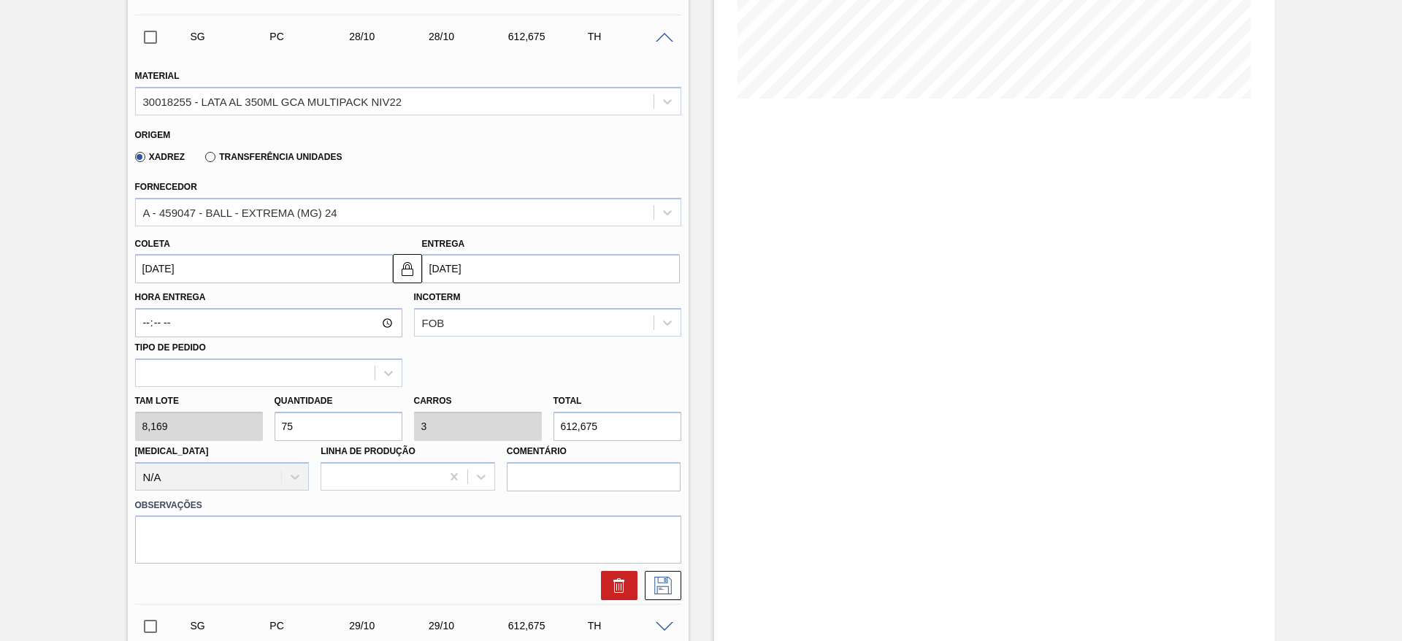
click at [232, 421] on div "Tam lote 8,169 Quantidade 75 Carros 3 Total 612,675 [MEDICAL_DATA] N/A Linha de…" at bounding box center [408, 439] width 558 height 104
type input "2"
type input "0,08"
type input "16,338"
type input "25"
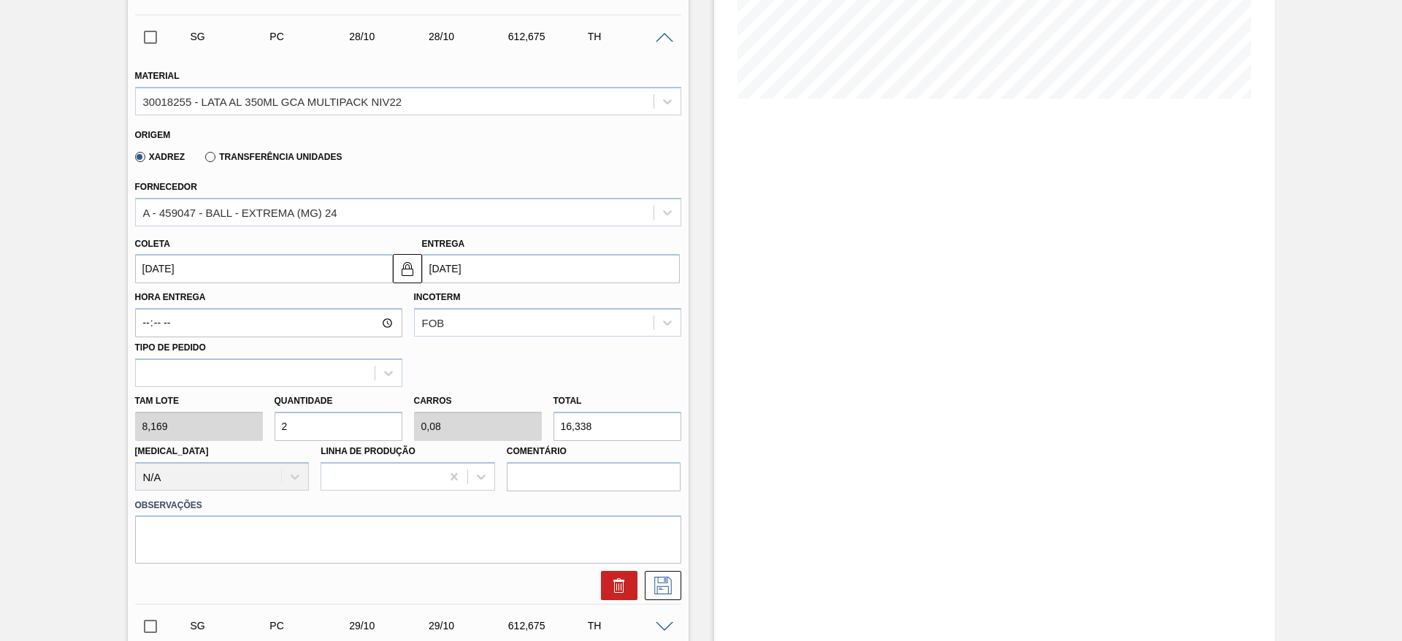
type input "1"
type input "204,225"
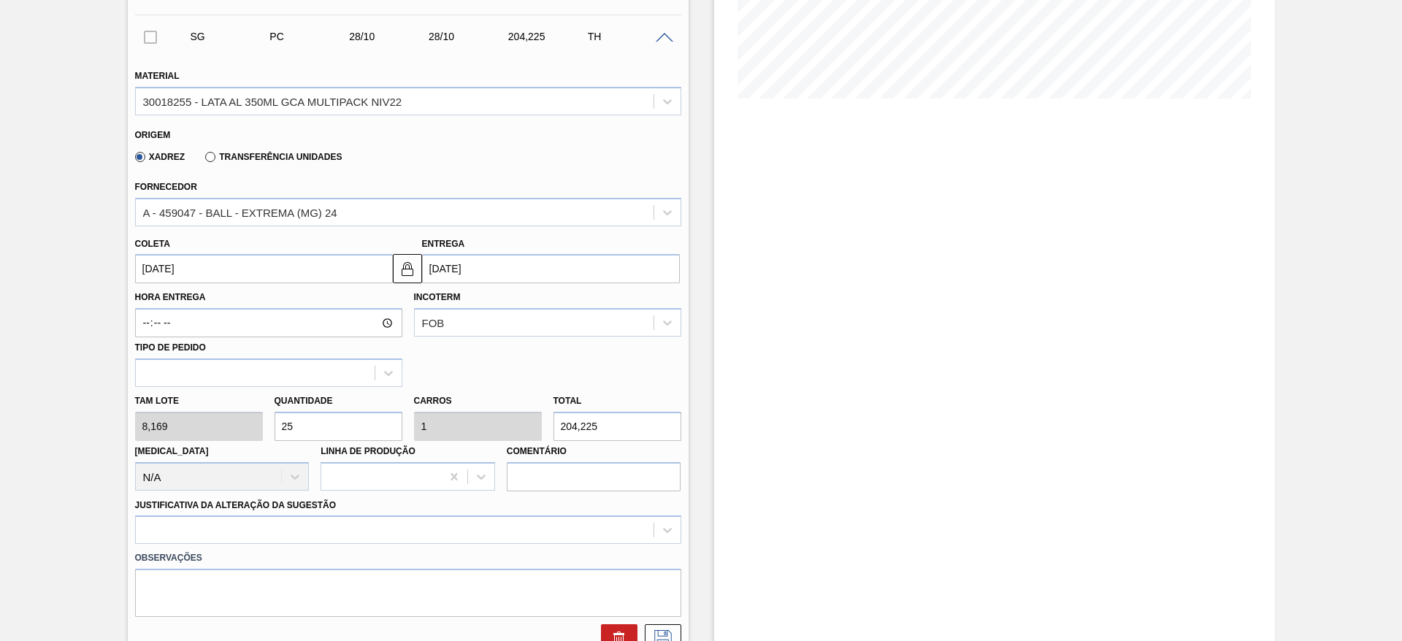
type input "25"
click at [280, 266] on input "28/10/2025" at bounding box center [264, 268] width 258 height 29
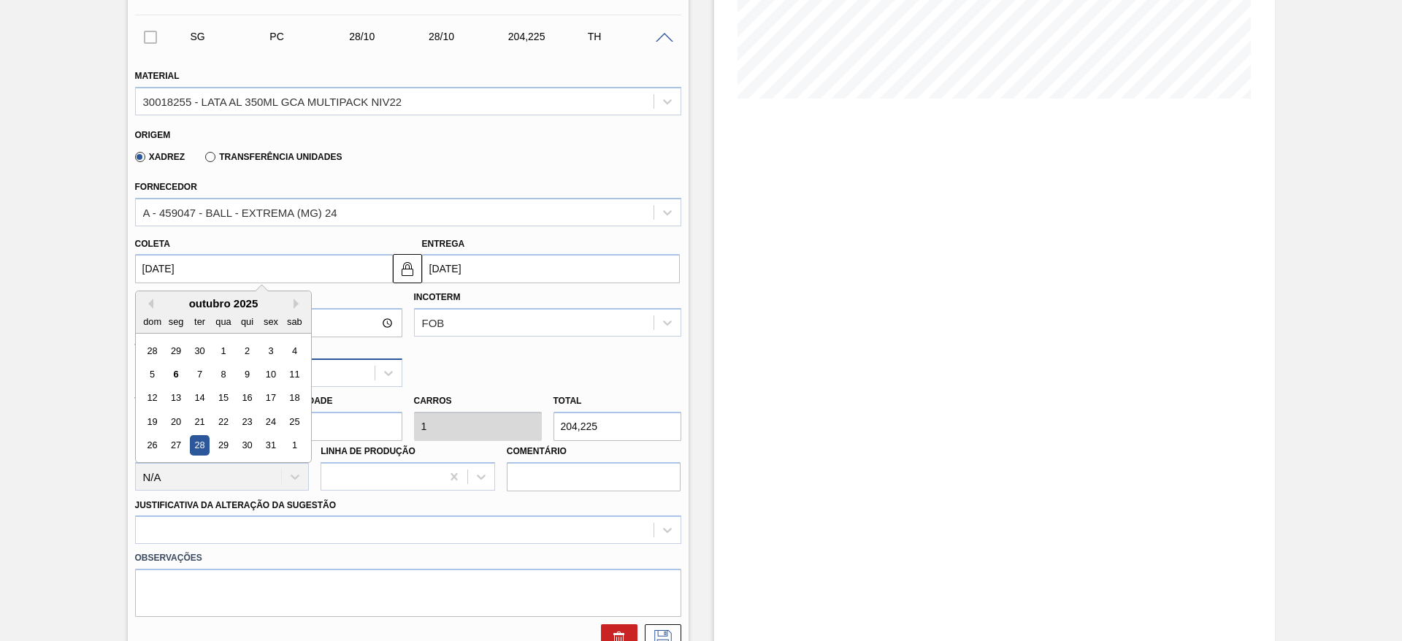
click at [273, 379] on div "10" at bounding box center [271, 374] width 20 height 20
type input "10/10/2025"
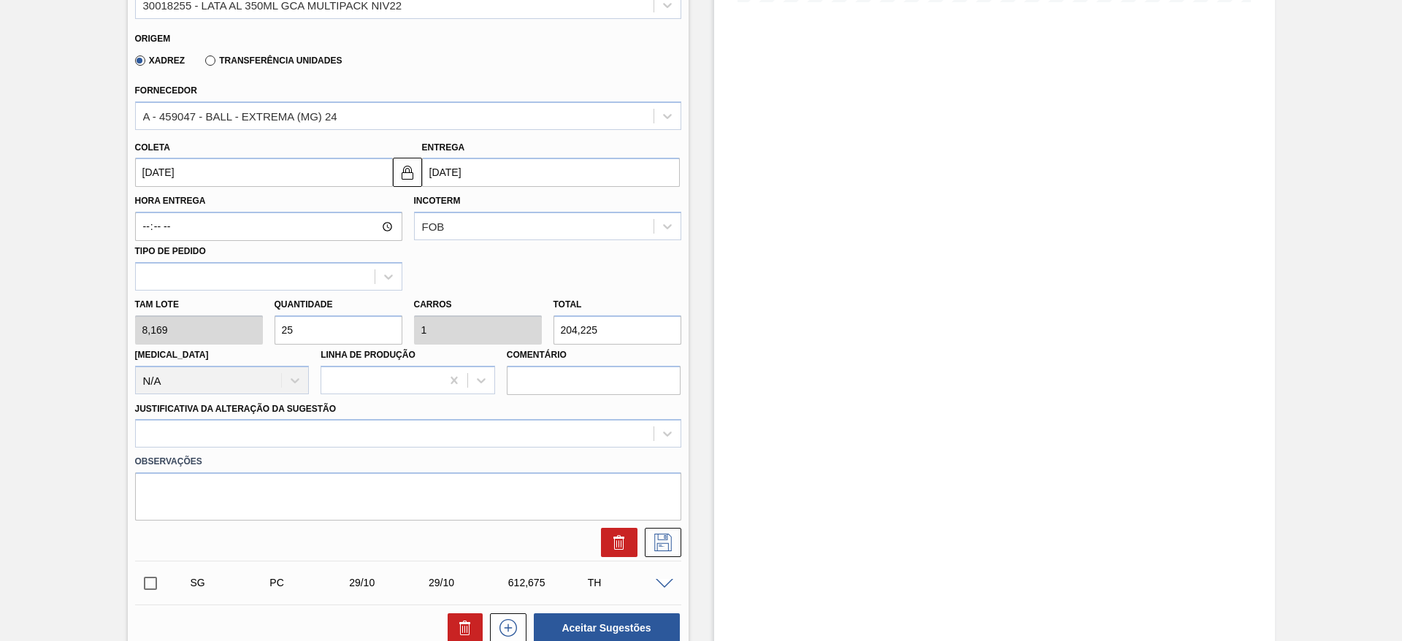
scroll to position [548, 0]
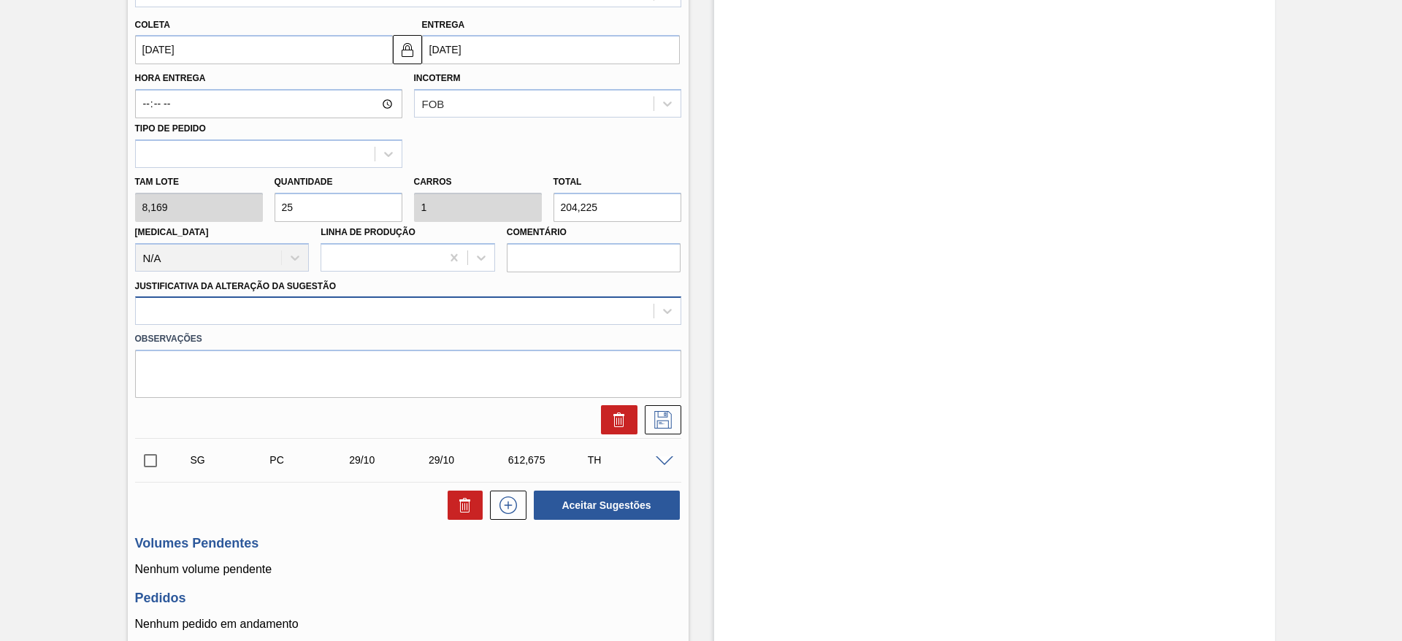
click at [262, 314] on div at bounding box center [395, 311] width 518 height 21
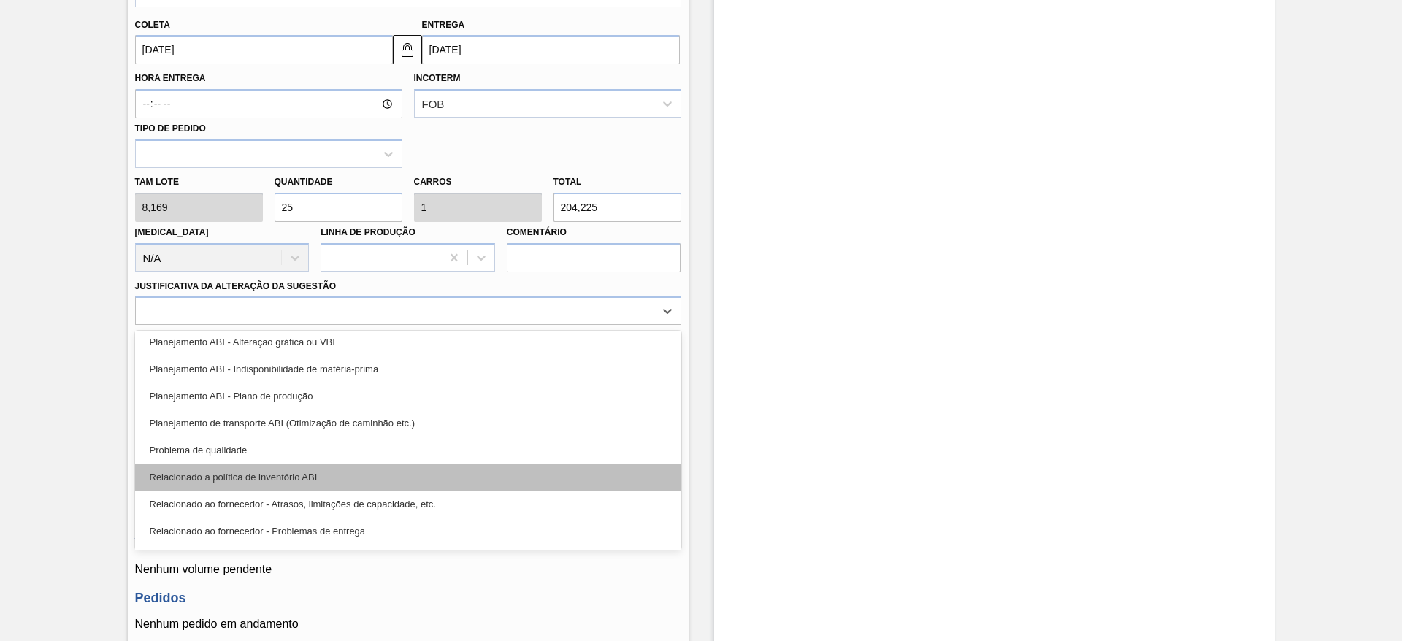
scroll to position [219, 0]
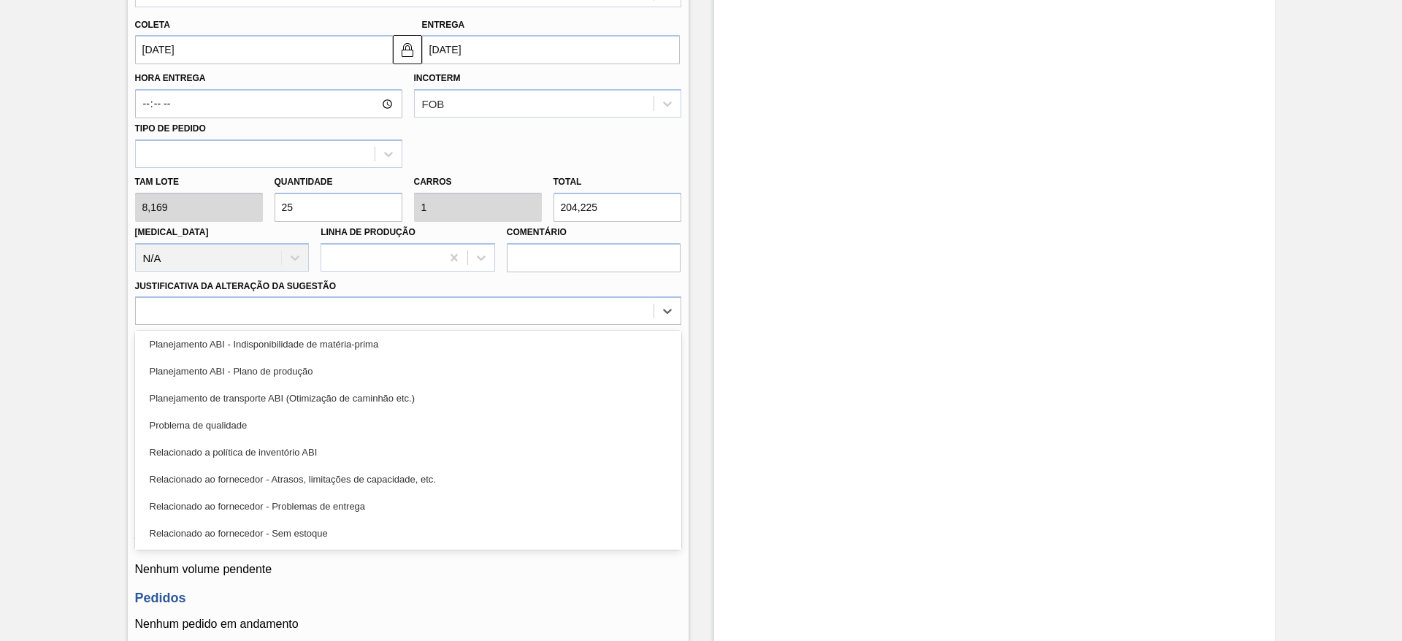
click at [314, 452] on div "Relacionado a política de inventório ABI" at bounding box center [408, 452] width 546 height 27
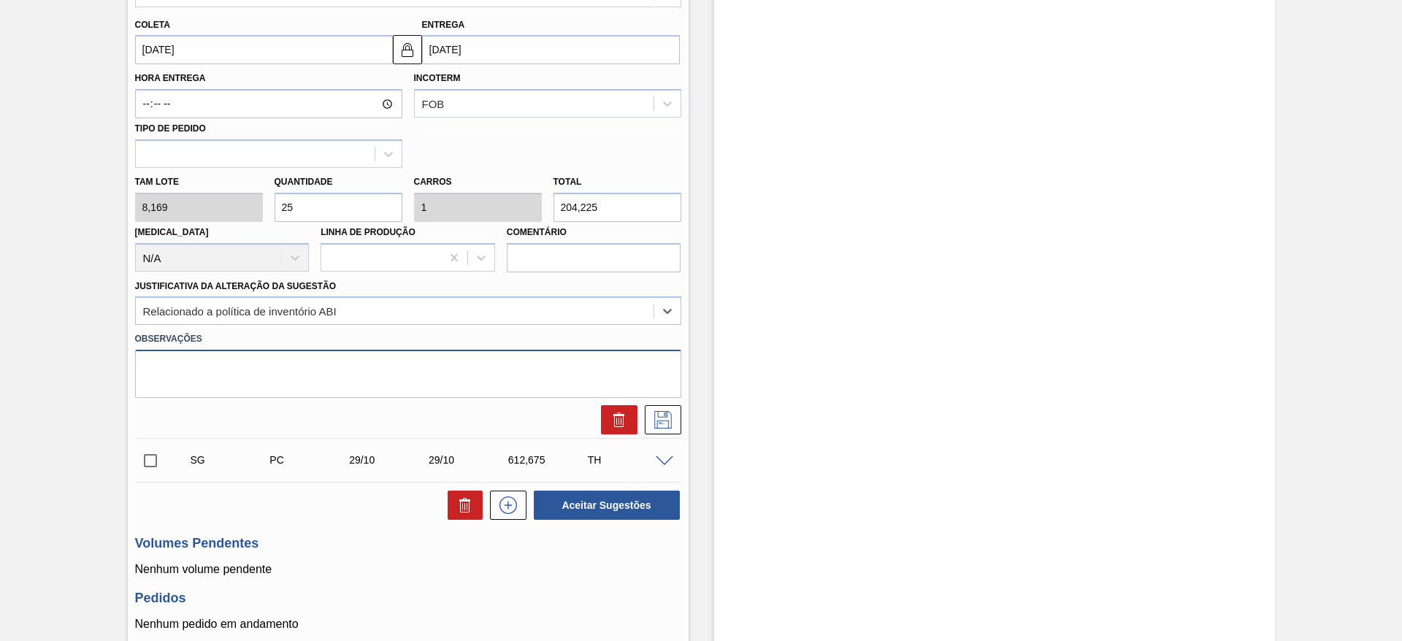
click at [289, 376] on textarea at bounding box center [408, 374] width 546 height 48
type textarea "Dispersão físico x contábil"
click at [660, 424] on icon at bounding box center [663, 420] width 23 height 18
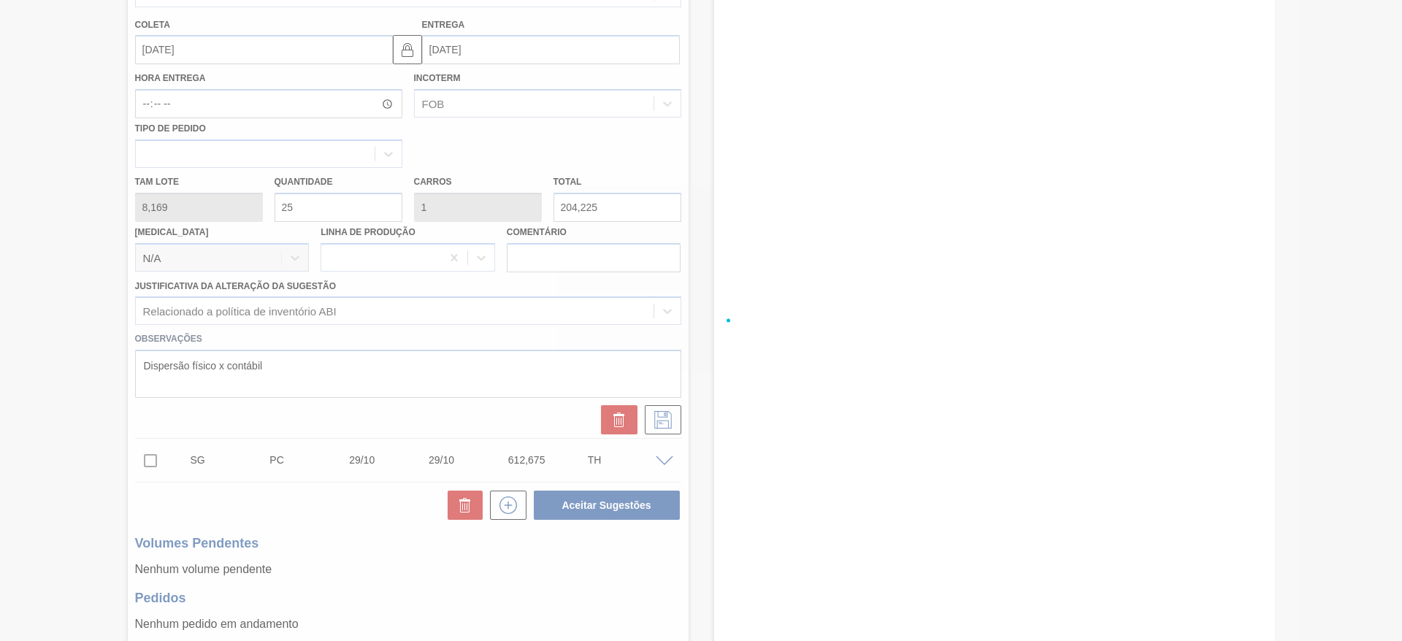
scroll to position [70, 0]
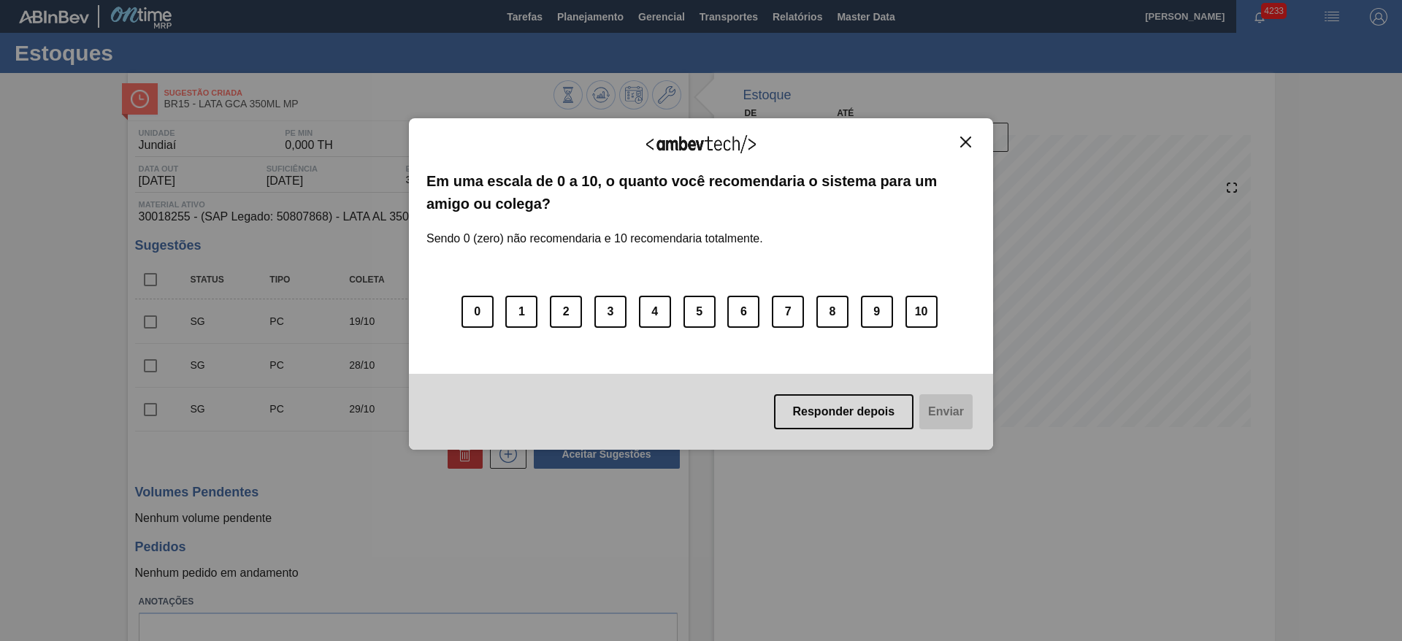
click at [968, 142] on img "Close" at bounding box center [965, 142] width 11 height 11
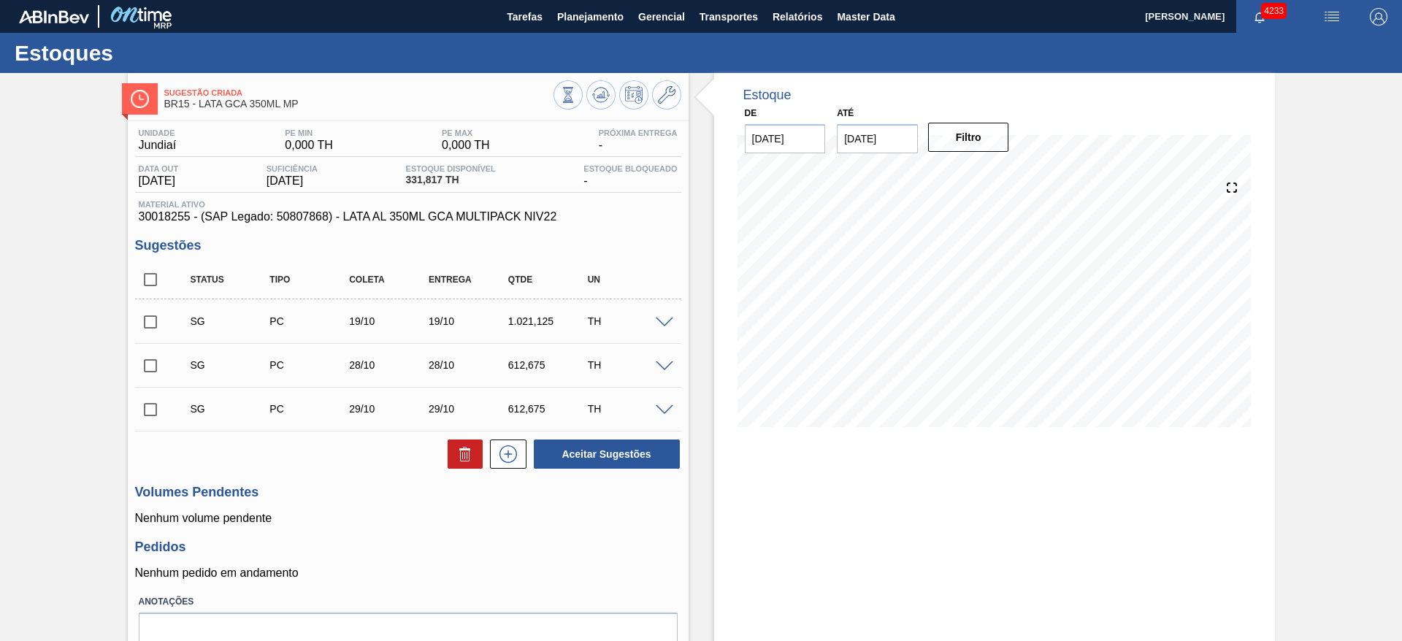
click at [657, 370] on div "TH" at bounding box center [628, 365] width 88 height 12
click at [662, 369] on span at bounding box center [665, 367] width 18 height 11
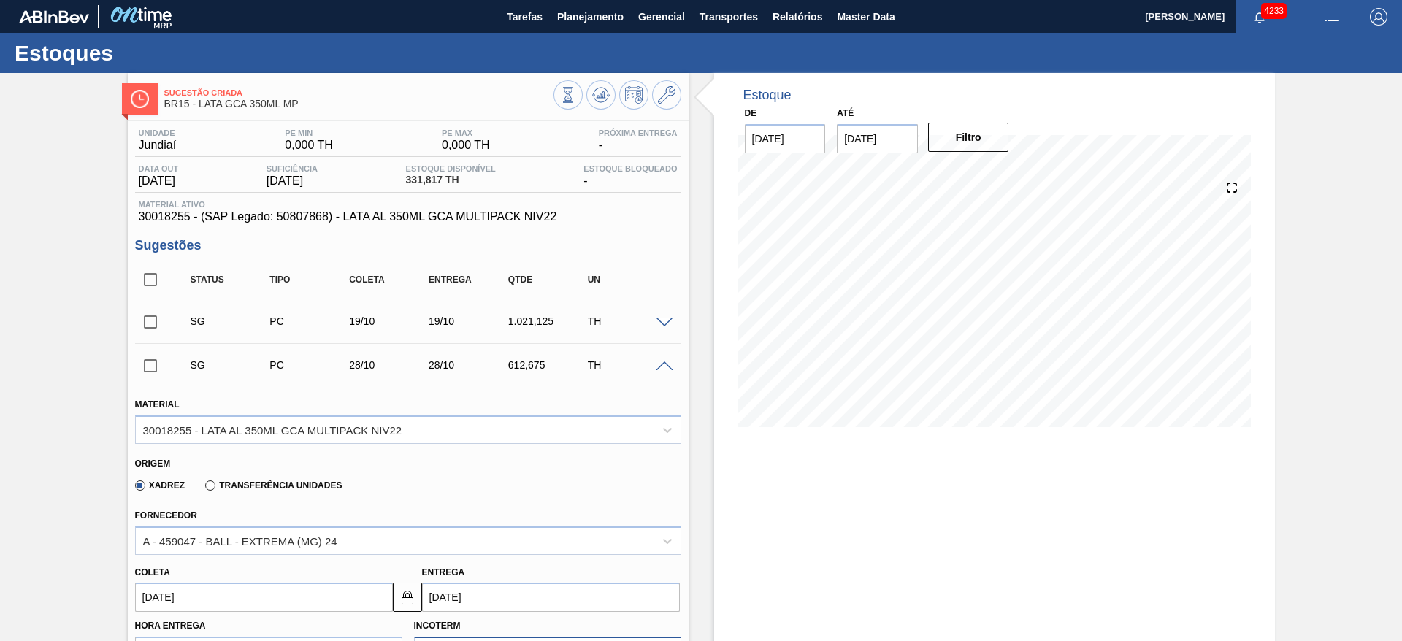
scroll to position [329, 0]
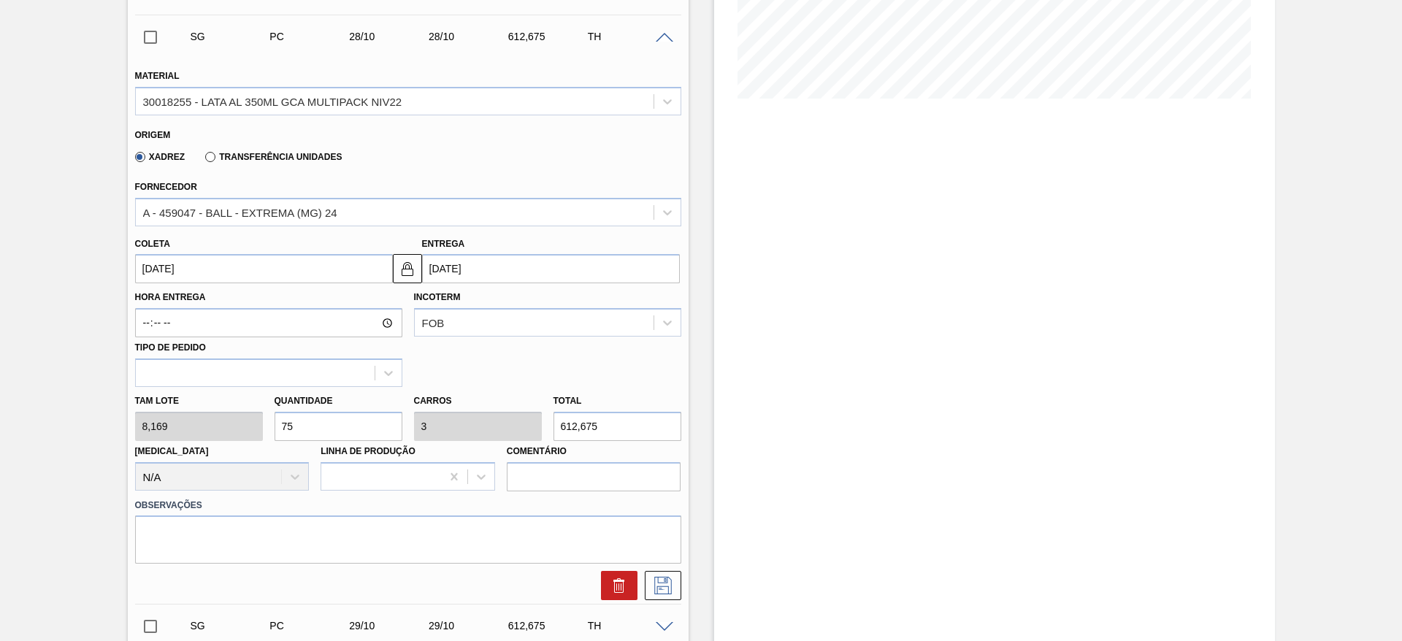
drag, startPoint x: 320, startPoint y: 432, endPoint x: 266, endPoint y: 424, distance: 54.5
click at [266, 424] on div "Tam lote 8,169 Quantidade 75 Carros 3 Total 612,675 [MEDICAL_DATA] N/A Linha de…" at bounding box center [408, 439] width 558 height 104
type input "2"
type input "0,08"
type input "16,338"
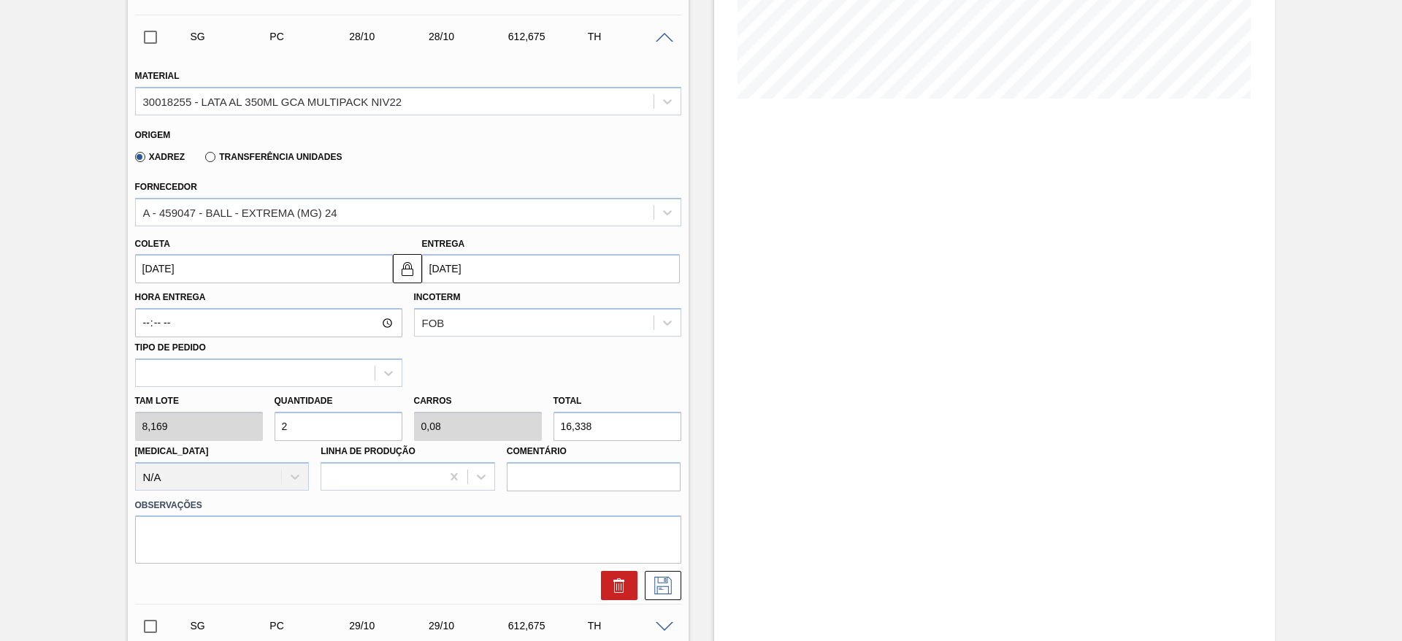
type input "25"
type input "1"
type input "204,225"
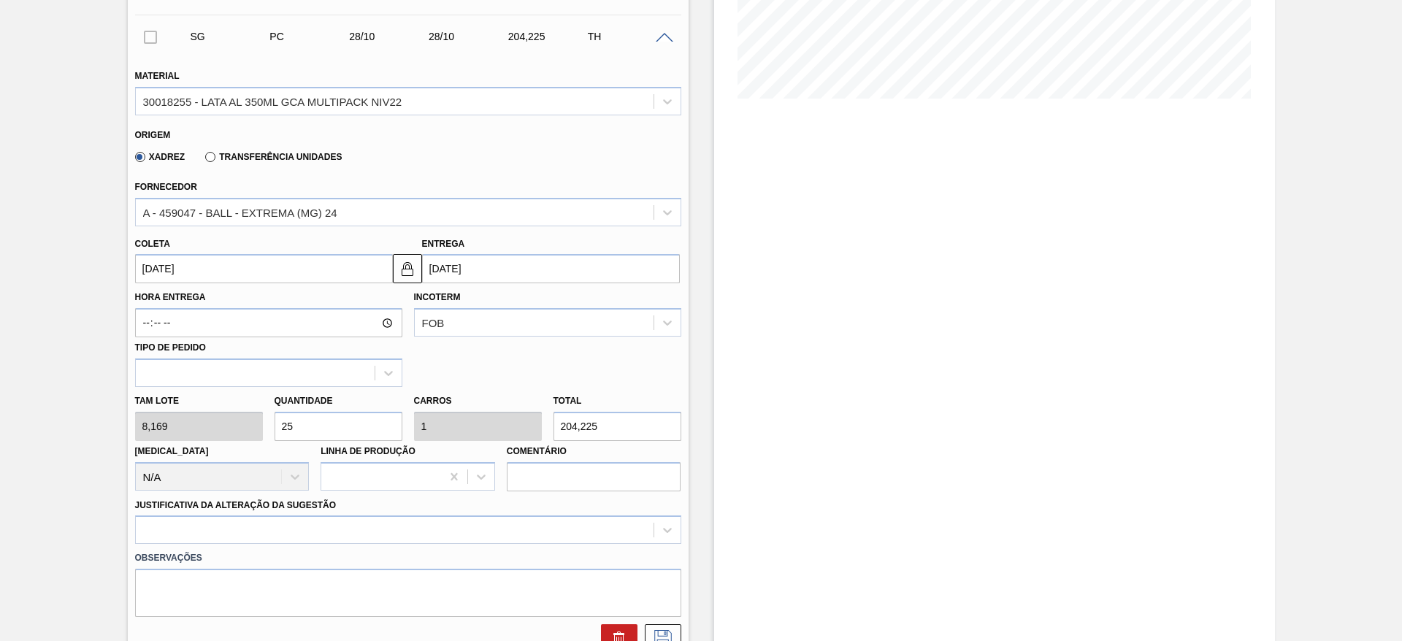
type input "25"
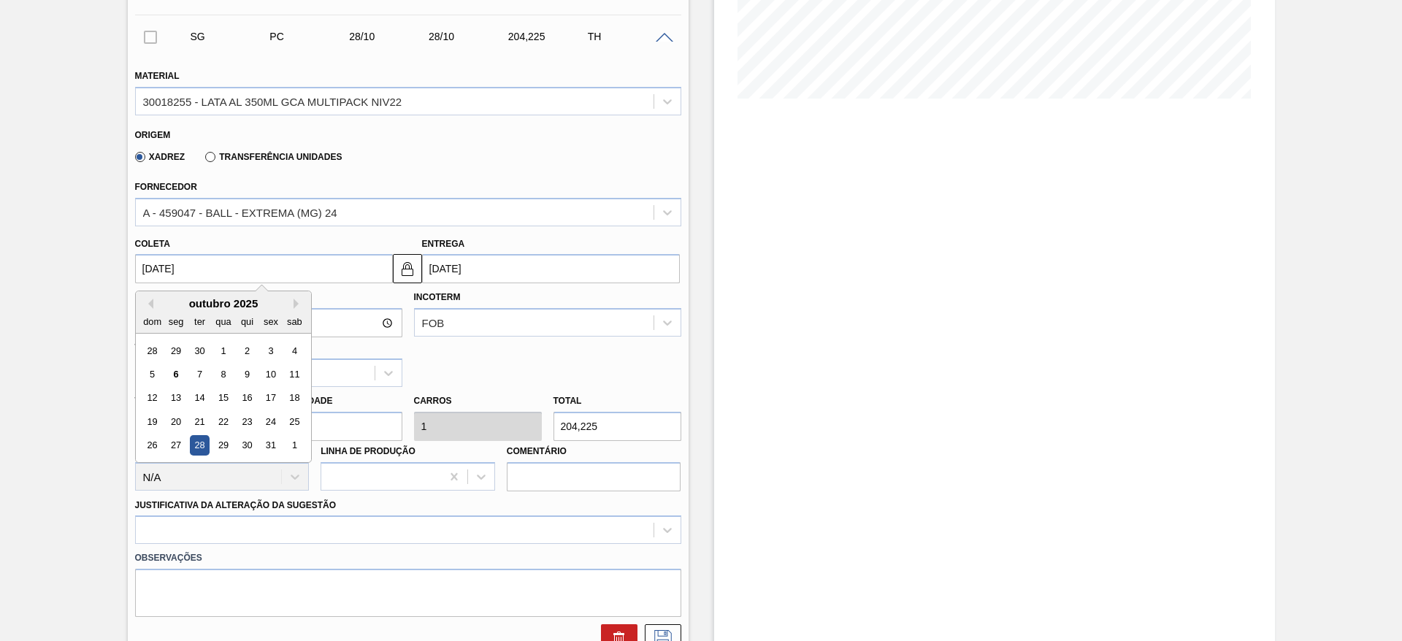
click at [318, 276] on input "[DATE]" at bounding box center [264, 268] width 258 height 29
click at [278, 374] on div "10" at bounding box center [271, 374] width 20 height 20
type input "[DATE]"
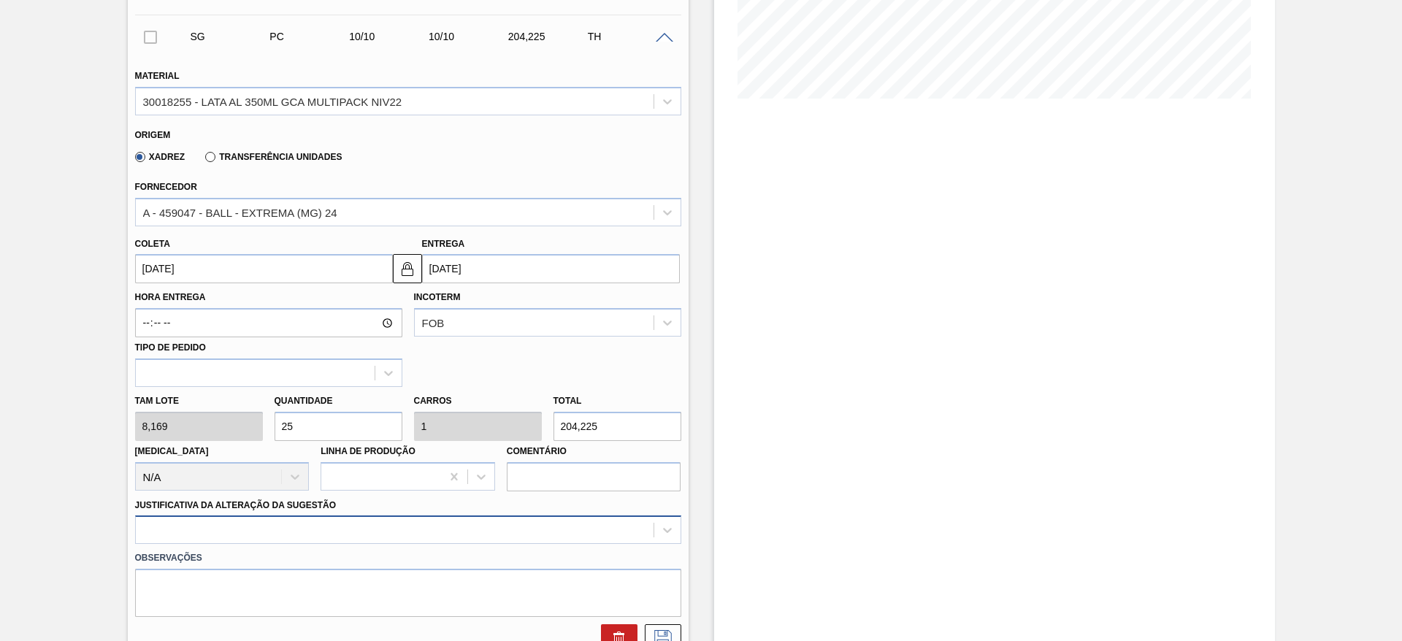
click at [288, 537] on div at bounding box center [408, 530] width 546 height 28
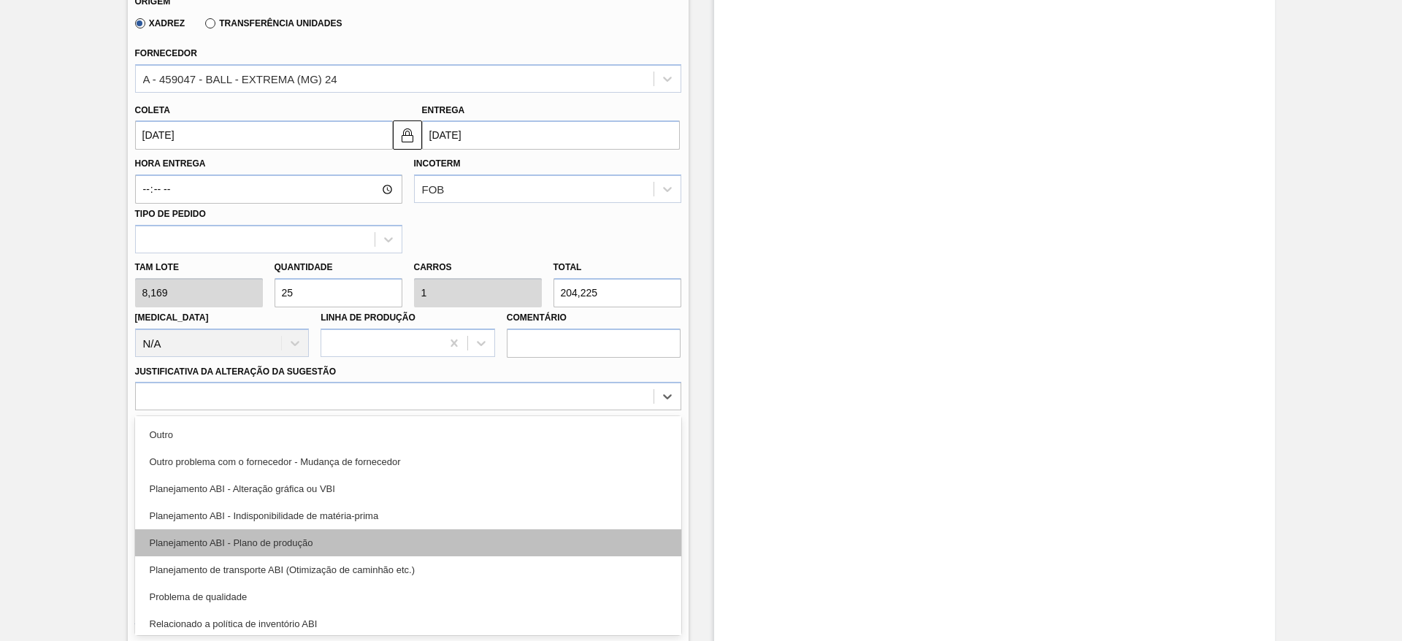
scroll to position [164, 0]
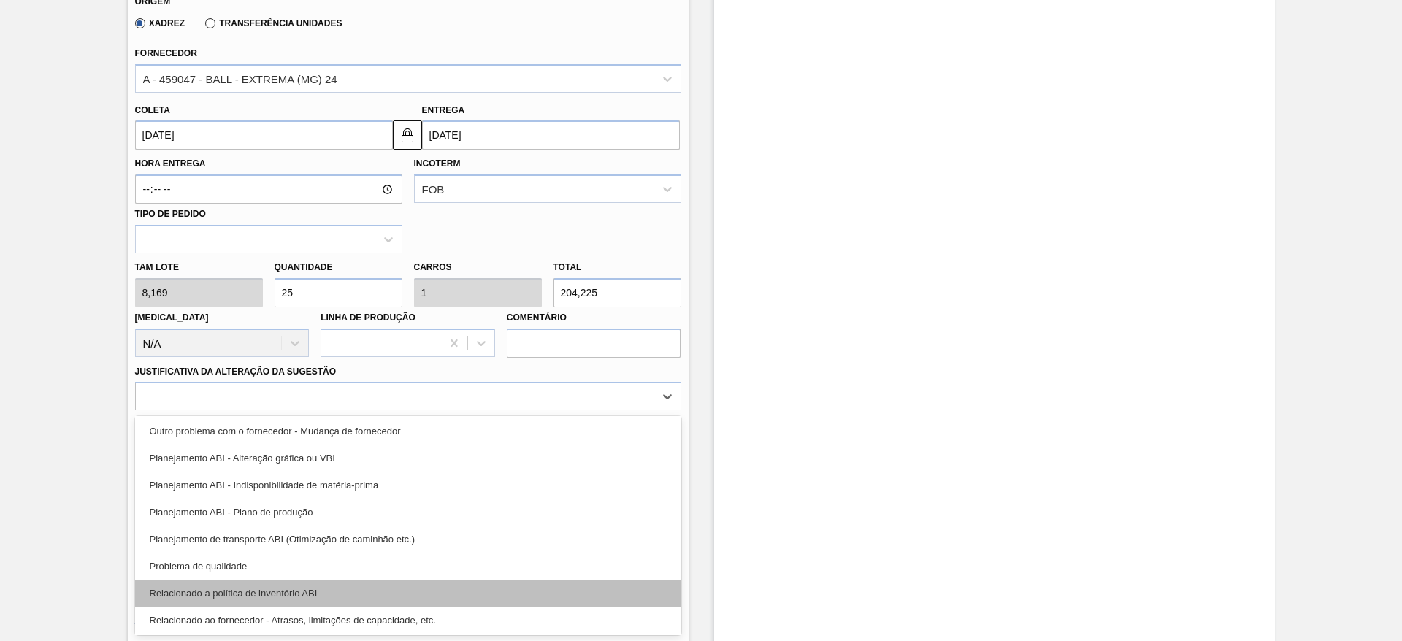
click at [302, 584] on div "Relacionado a política de inventório ABI" at bounding box center [408, 593] width 546 height 27
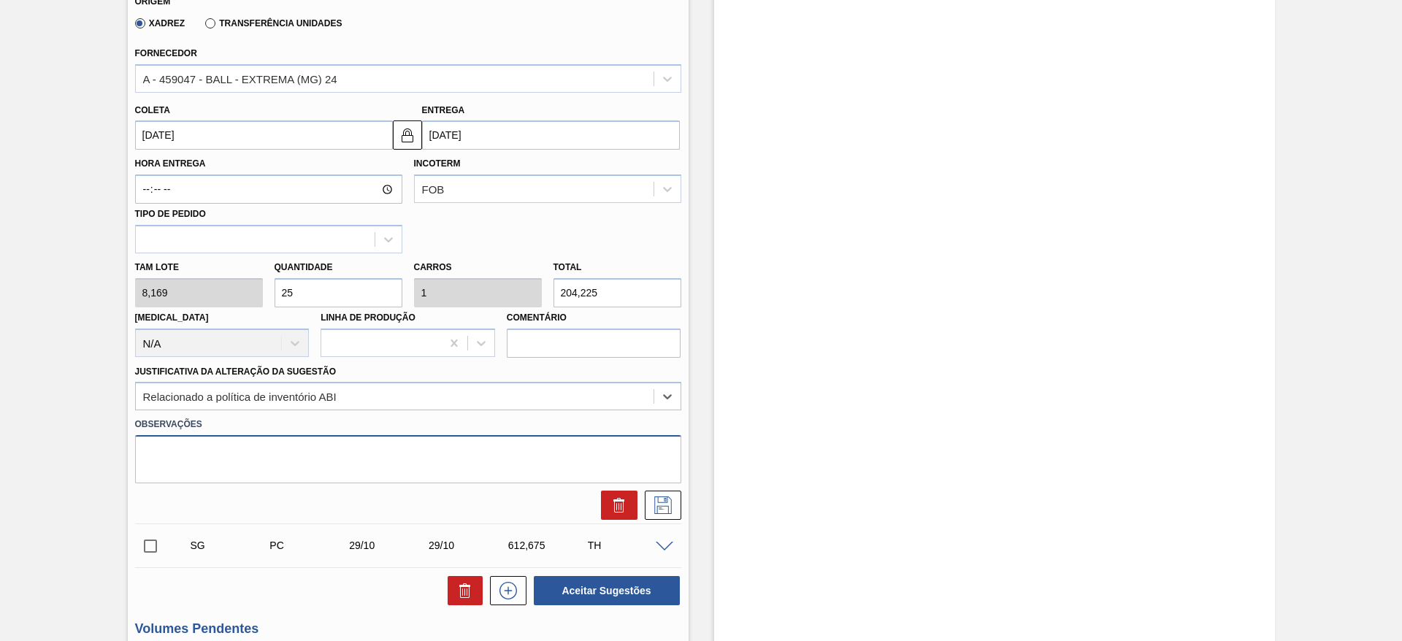
click at [265, 459] on textarea at bounding box center [408, 459] width 546 height 48
type textarea "Dispersão físico x contabil"
click at [660, 504] on icon at bounding box center [663, 506] width 23 height 18
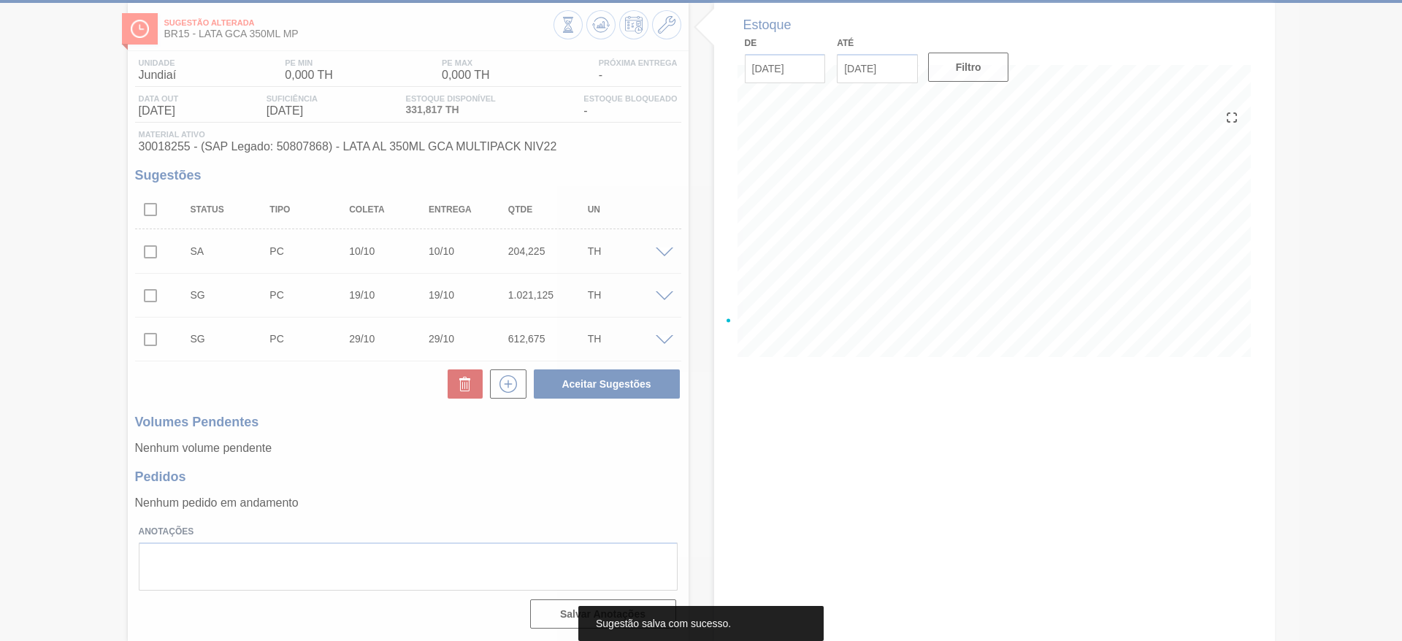
scroll to position [70, 0]
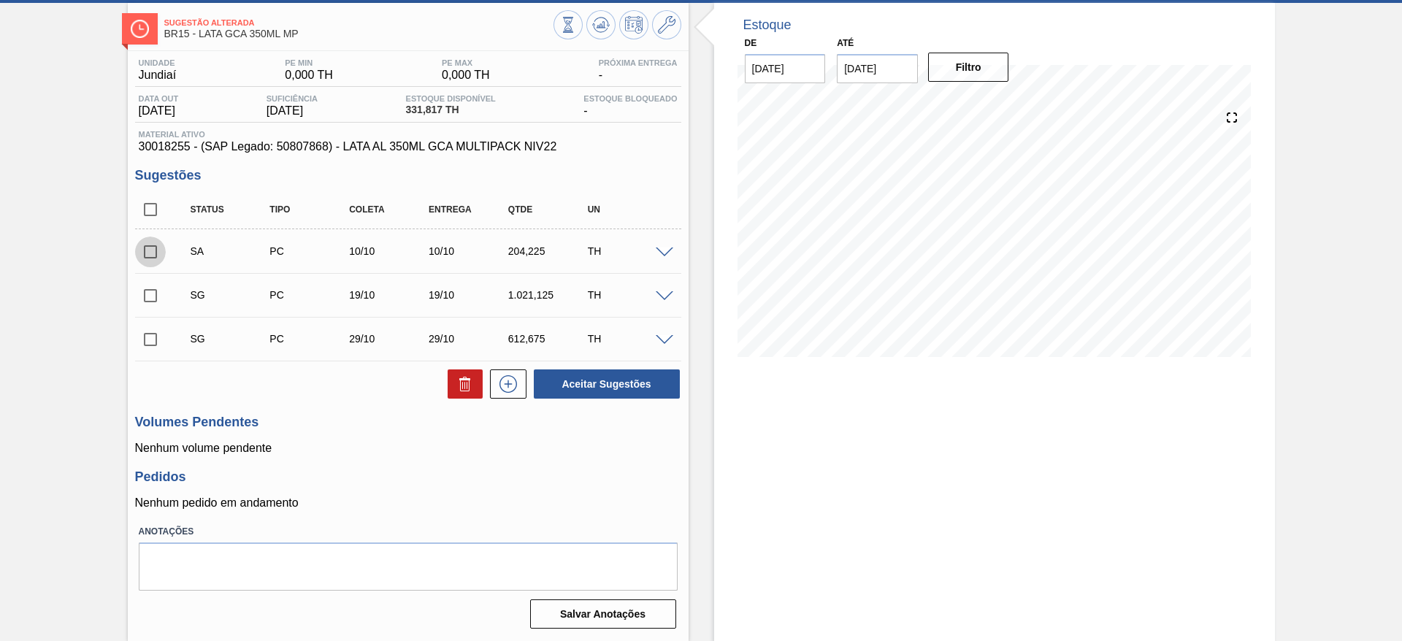
click at [150, 257] on input "checkbox" at bounding box center [150, 252] width 31 height 31
checkbox input "true"
click at [152, 302] on input "checkbox" at bounding box center [150, 295] width 31 height 31
checkbox input "true"
click at [617, 389] on button "Aceitar Sugestões" at bounding box center [607, 384] width 146 height 29
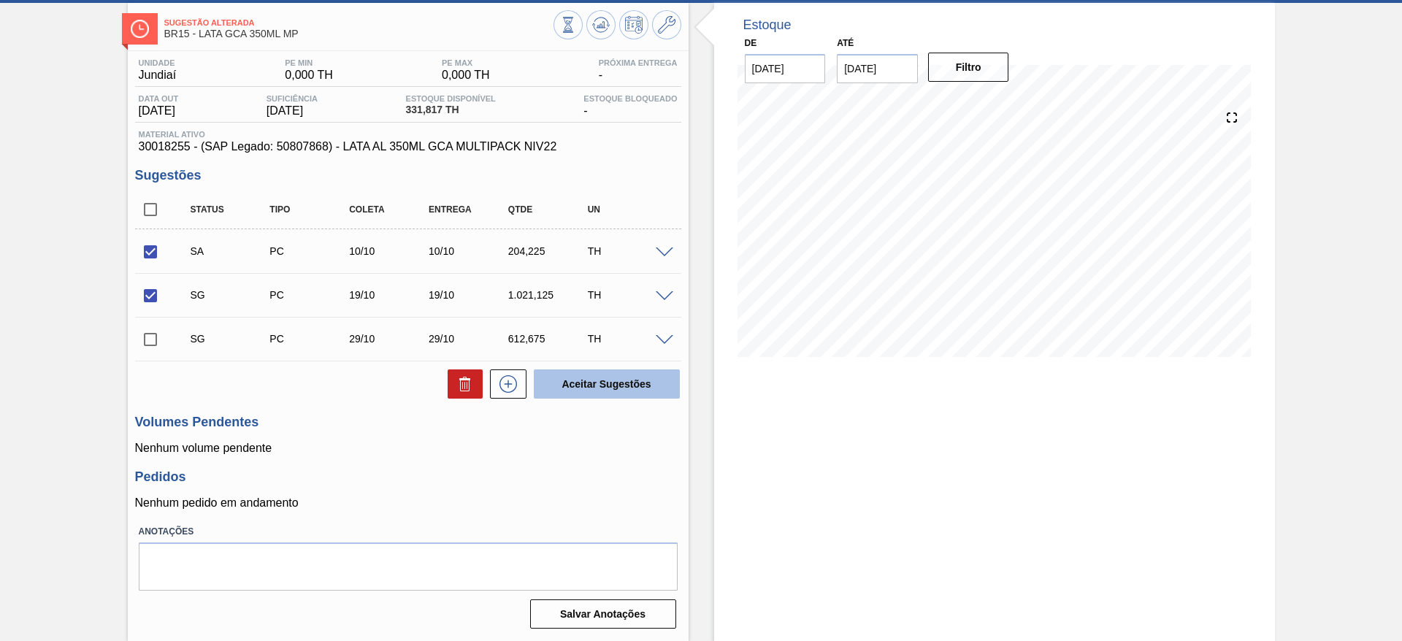
checkbox input "false"
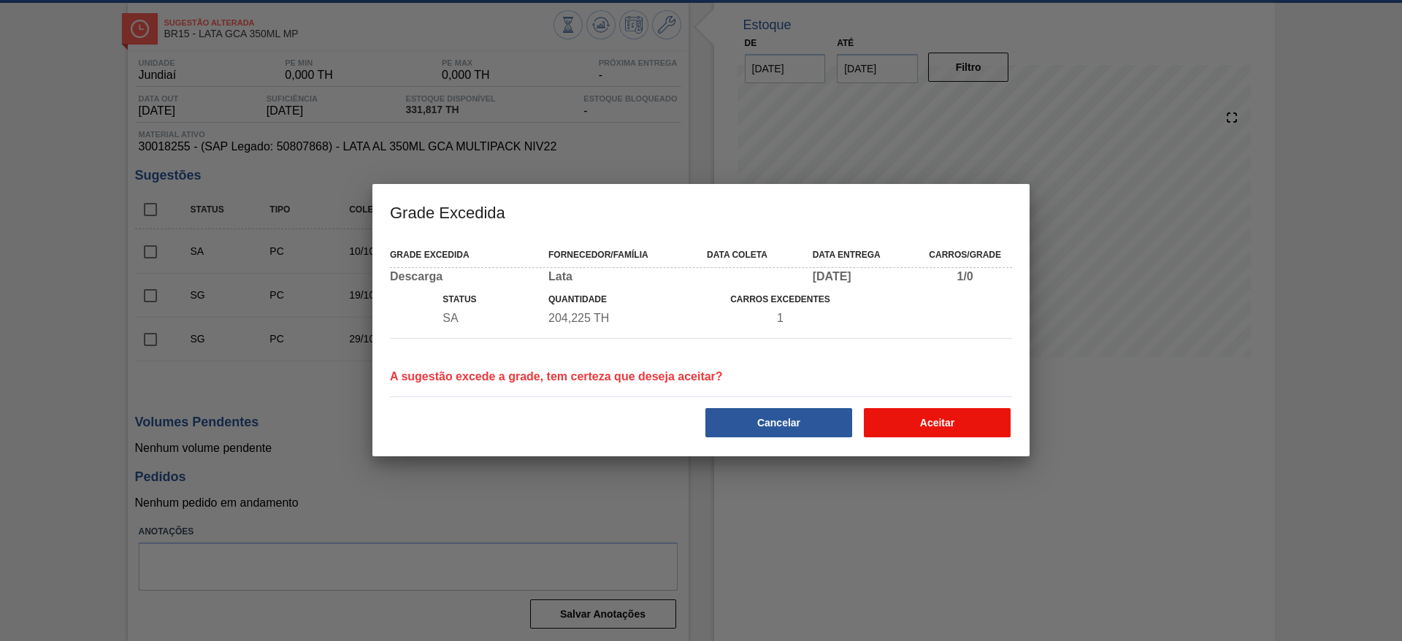
click at [894, 415] on button "Aceitar" at bounding box center [937, 422] width 147 height 29
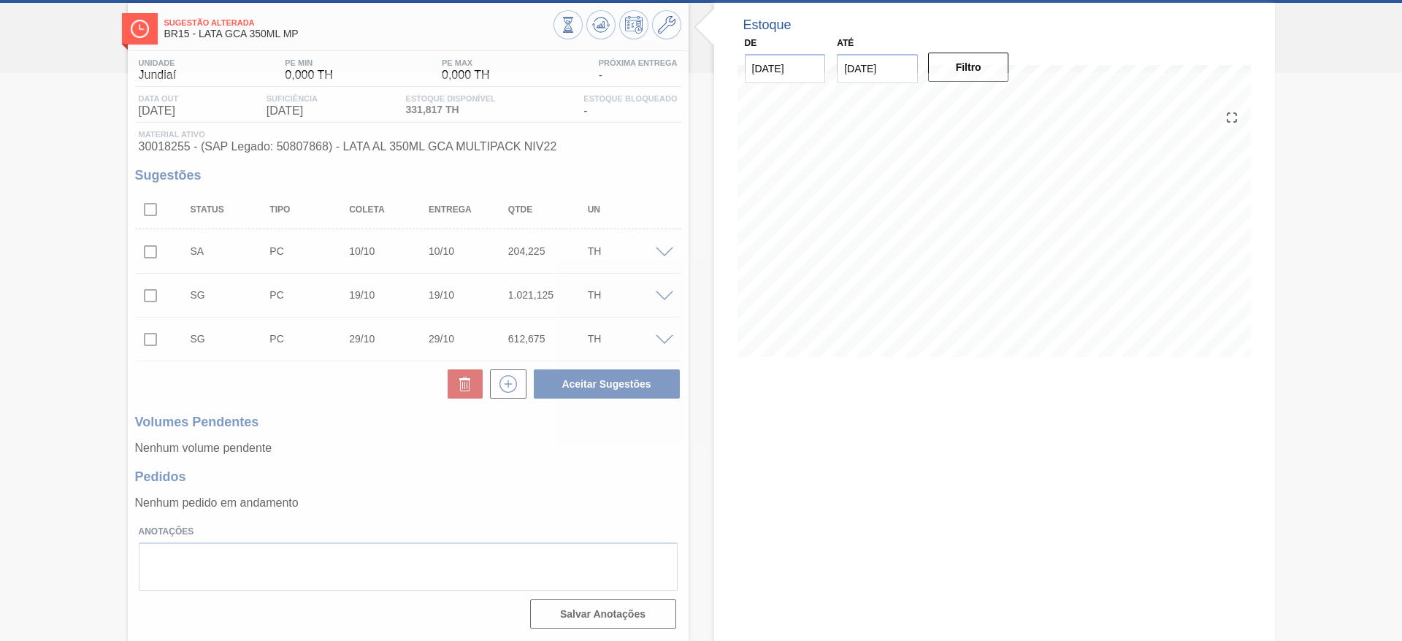
scroll to position [64, 0]
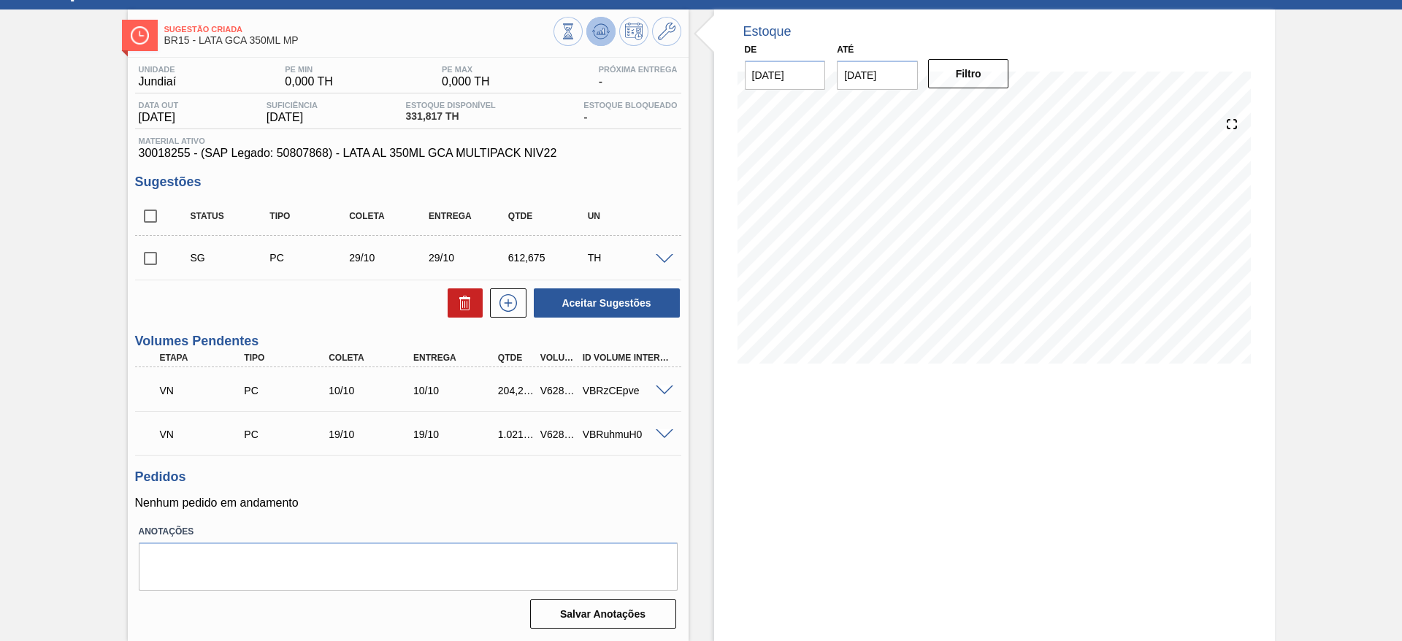
click at [607, 41] on button at bounding box center [601, 31] width 29 height 29
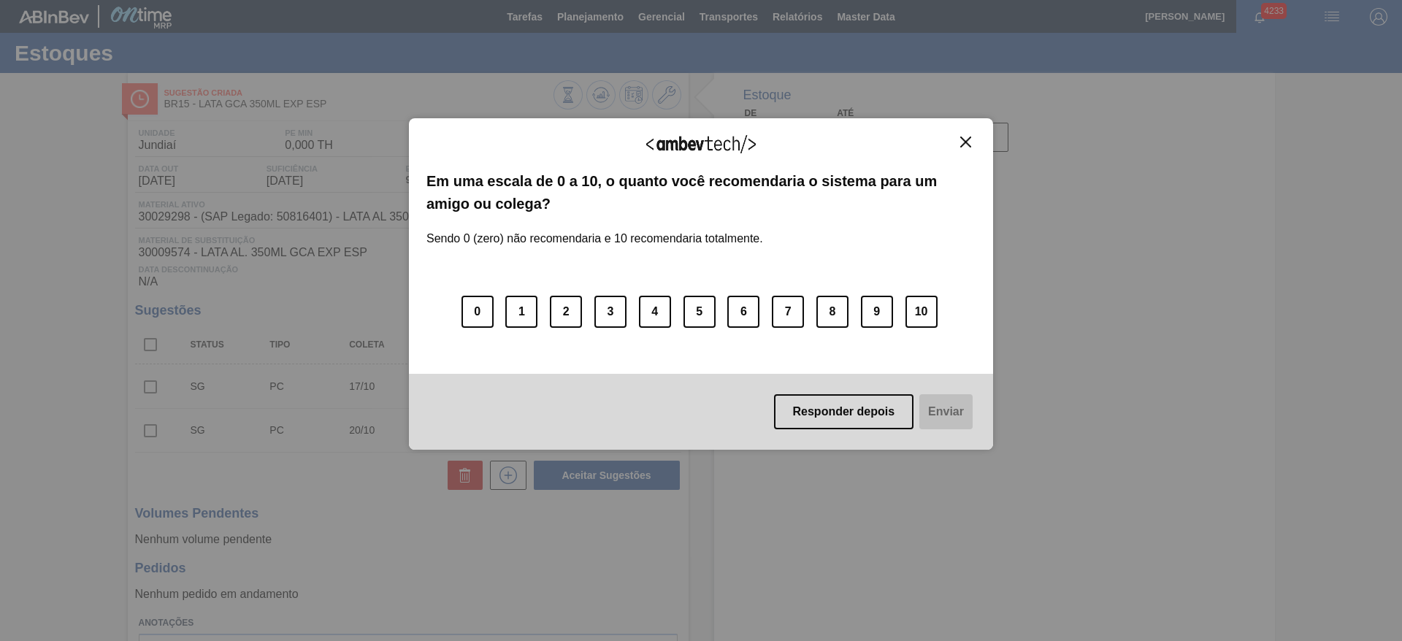
click at [968, 144] on img "Close" at bounding box center [965, 142] width 11 height 11
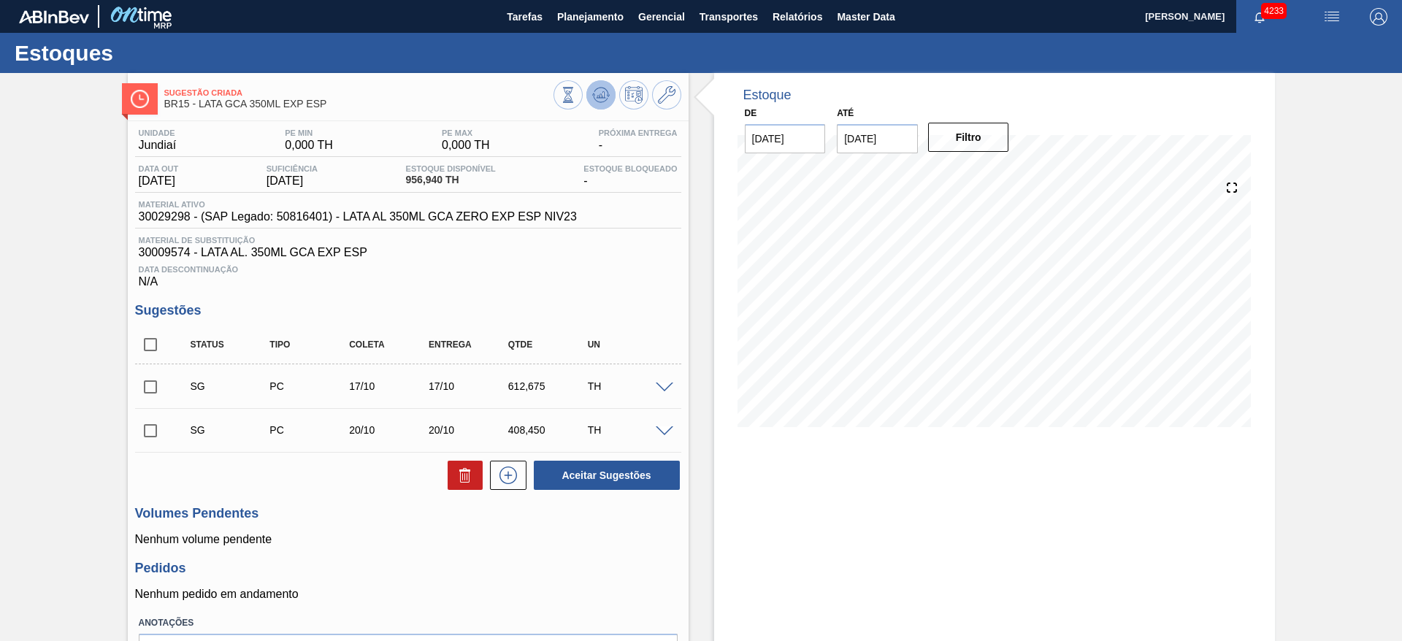
click at [603, 104] on button at bounding box center [601, 94] width 29 height 29
click at [595, 89] on icon at bounding box center [601, 95] width 18 height 18
click at [664, 96] on icon at bounding box center [667, 95] width 18 height 18
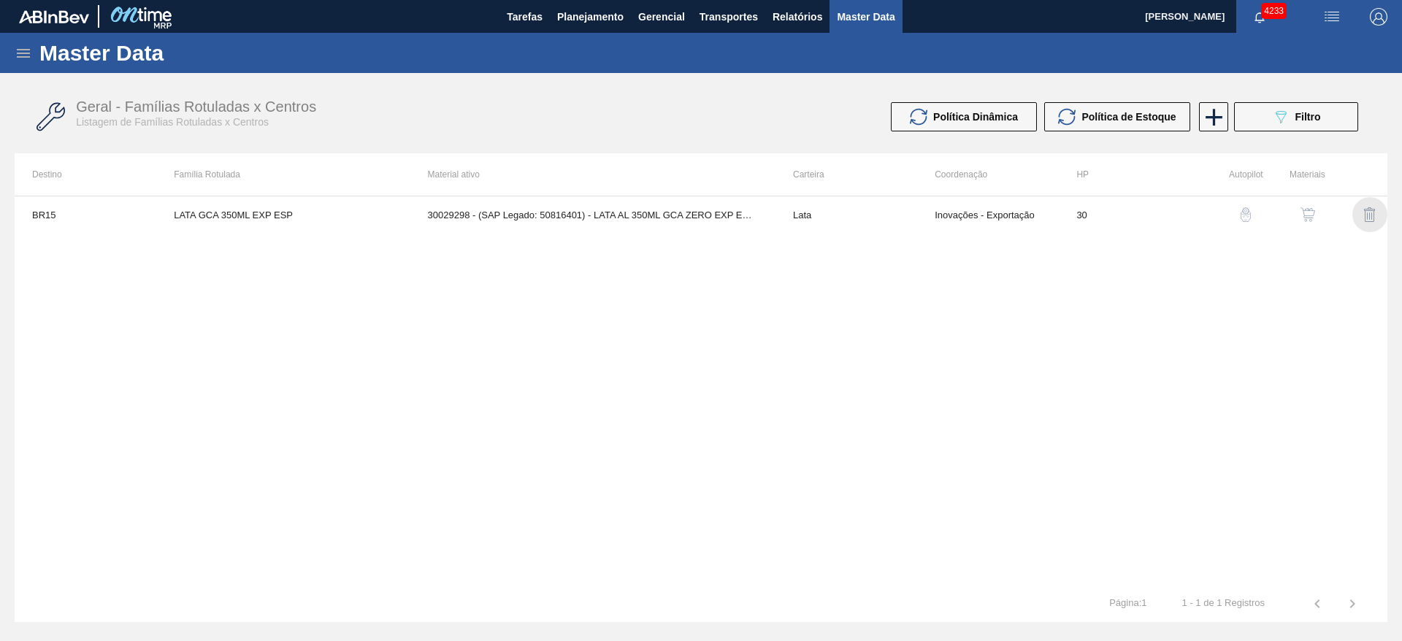
click at [1373, 217] on img "button" at bounding box center [1370, 215] width 18 height 18
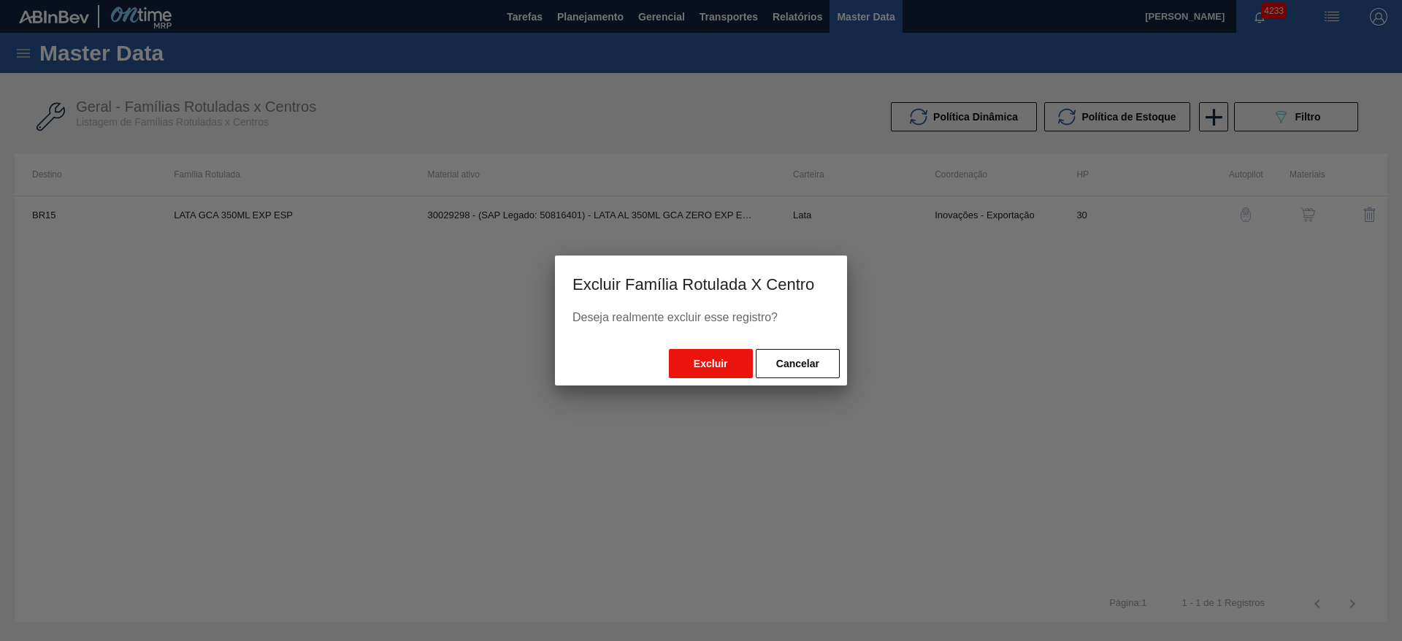
drag, startPoint x: 698, startPoint y: 367, endPoint x: 706, endPoint y: 378, distance: 13.0
click at [698, 367] on button "Excluir" at bounding box center [711, 363] width 84 height 29
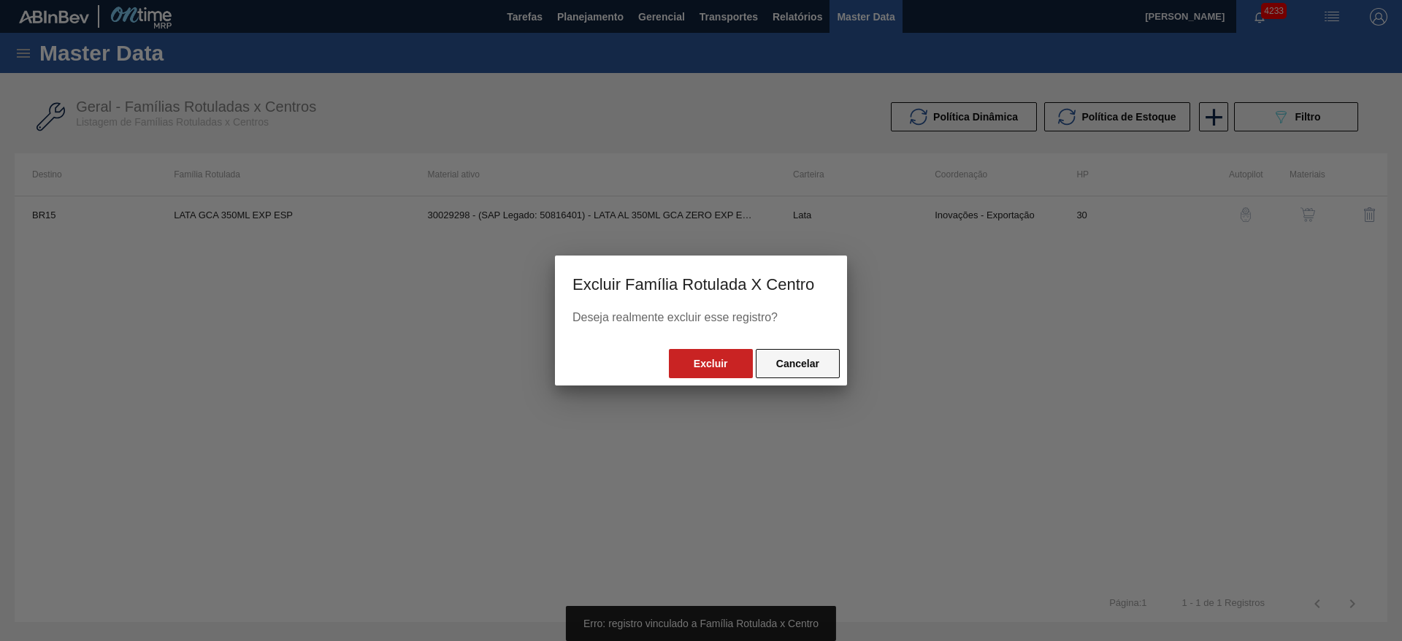
click at [803, 363] on button "Cancelar" at bounding box center [798, 363] width 84 height 29
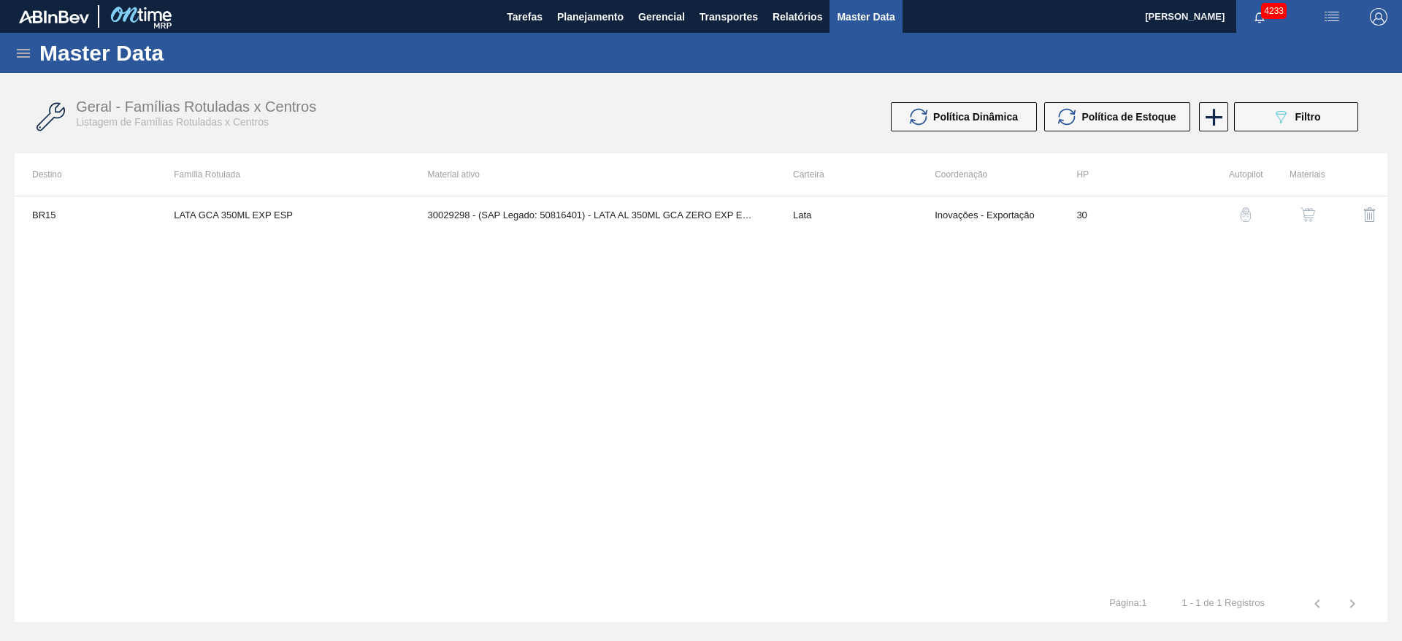
click at [1308, 218] on img "button" at bounding box center [1308, 214] width 15 height 15
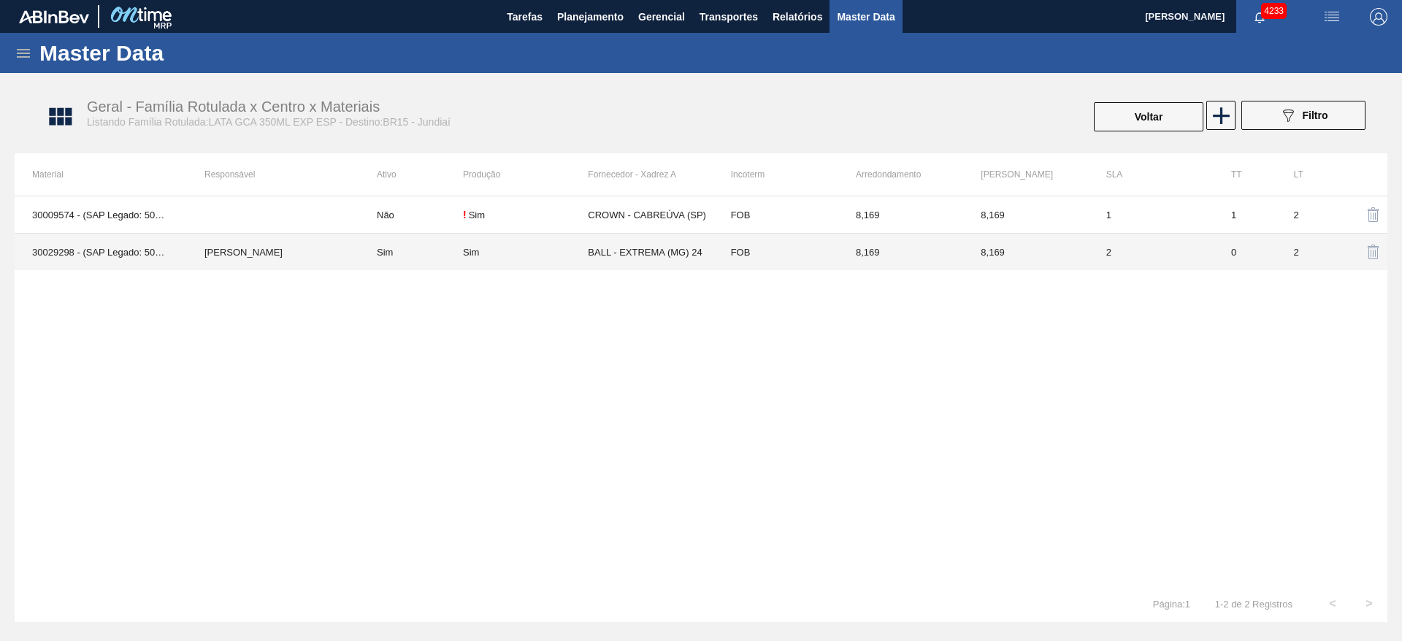
click at [586, 258] on td "Sim" at bounding box center [525, 252] width 125 height 37
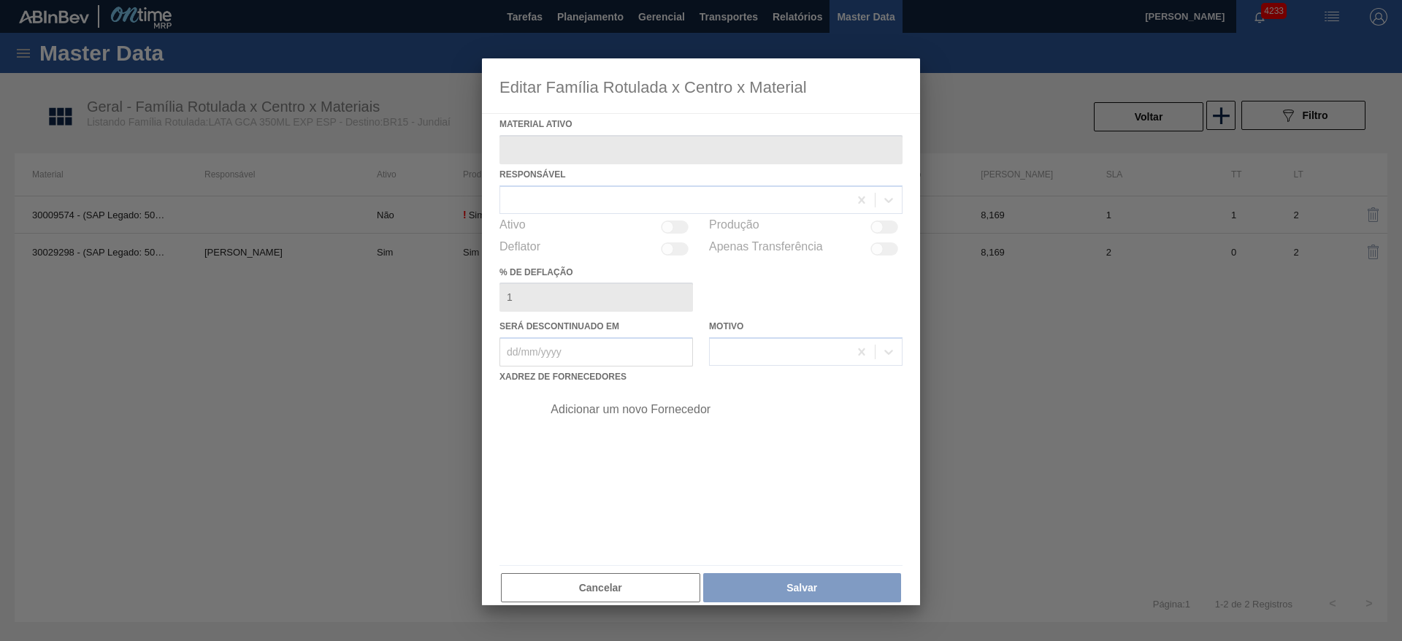
type ativo "30029298 - (SAP Legado: 50816401) - LATA AL 350ML GCA ZERO EXP ESP NIV23"
checkbox input "true"
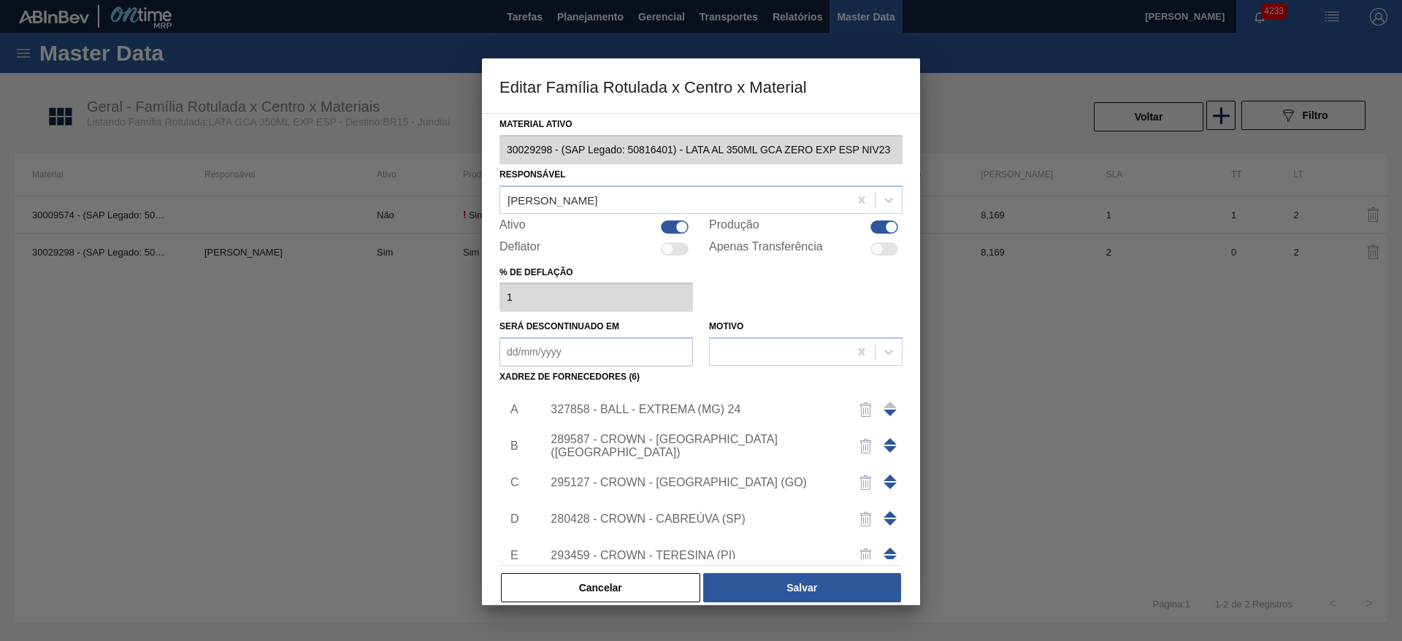
click at [670, 218] on div "Ativo" at bounding box center [597, 227] width 194 height 18
click at [670, 223] on div at bounding box center [675, 227] width 28 height 13
checkbox input "false"
click at [809, 570] on div "Material ativo 30029298 - (SAP Legado: 50816401) - LATA AL 350ML GCA ZERO EXP E…" at bounding box center [701, 359] width 403 height 490
click at [830, 589] on button "Salvar" at bounding box center [802, 587] width 198 height 29
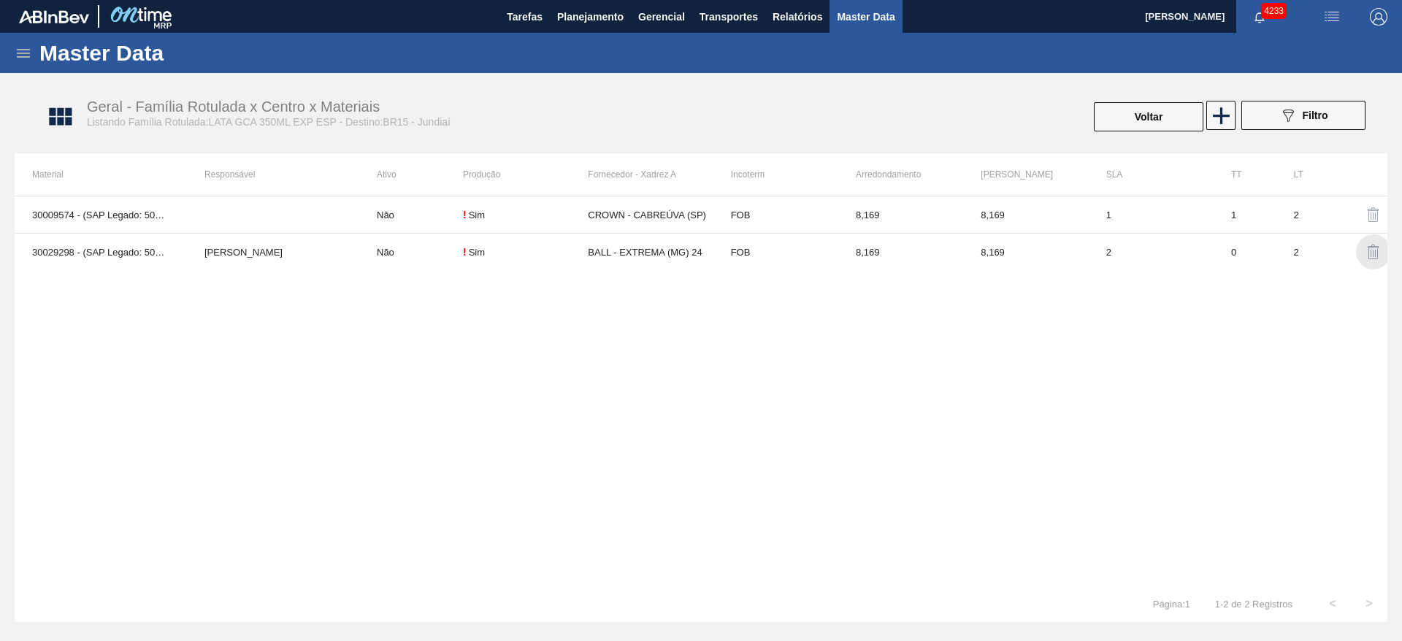
click at [1373, 253] on img "button" at bounding box center [1374, 252] width 18 height 18
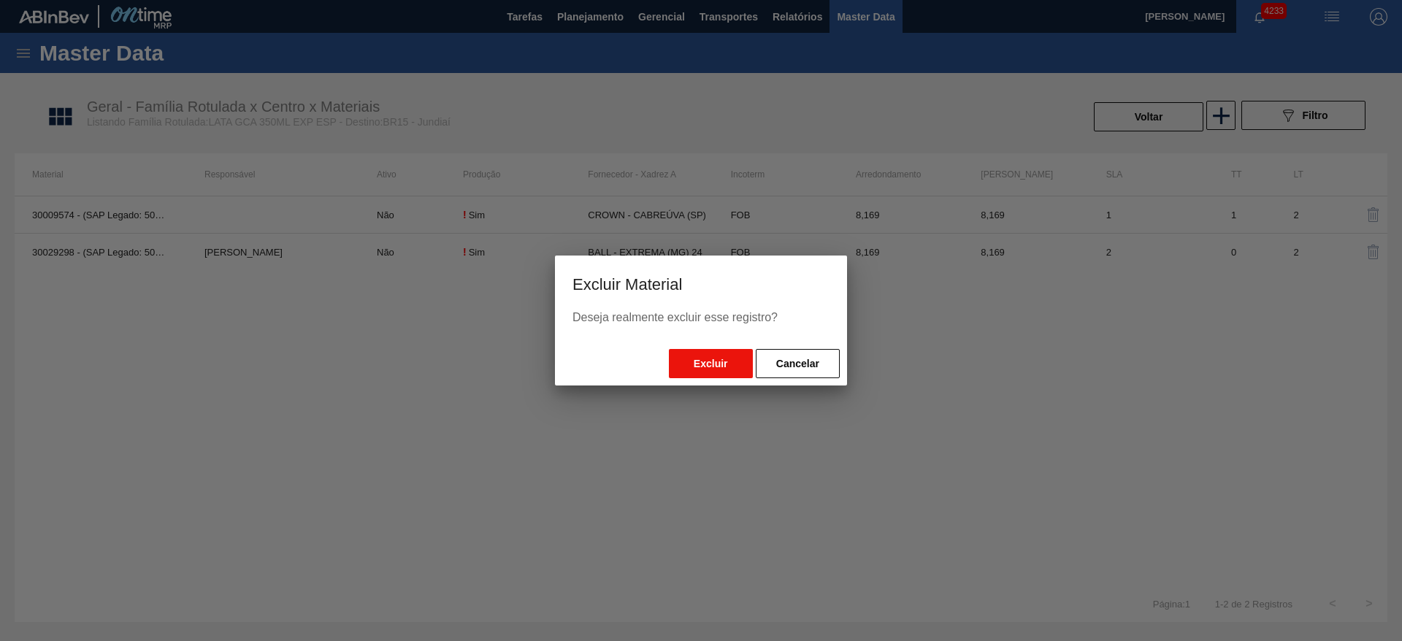
click at [729, 370] on button "Excluir" at bounding box center [711, 363] width 84 height 29
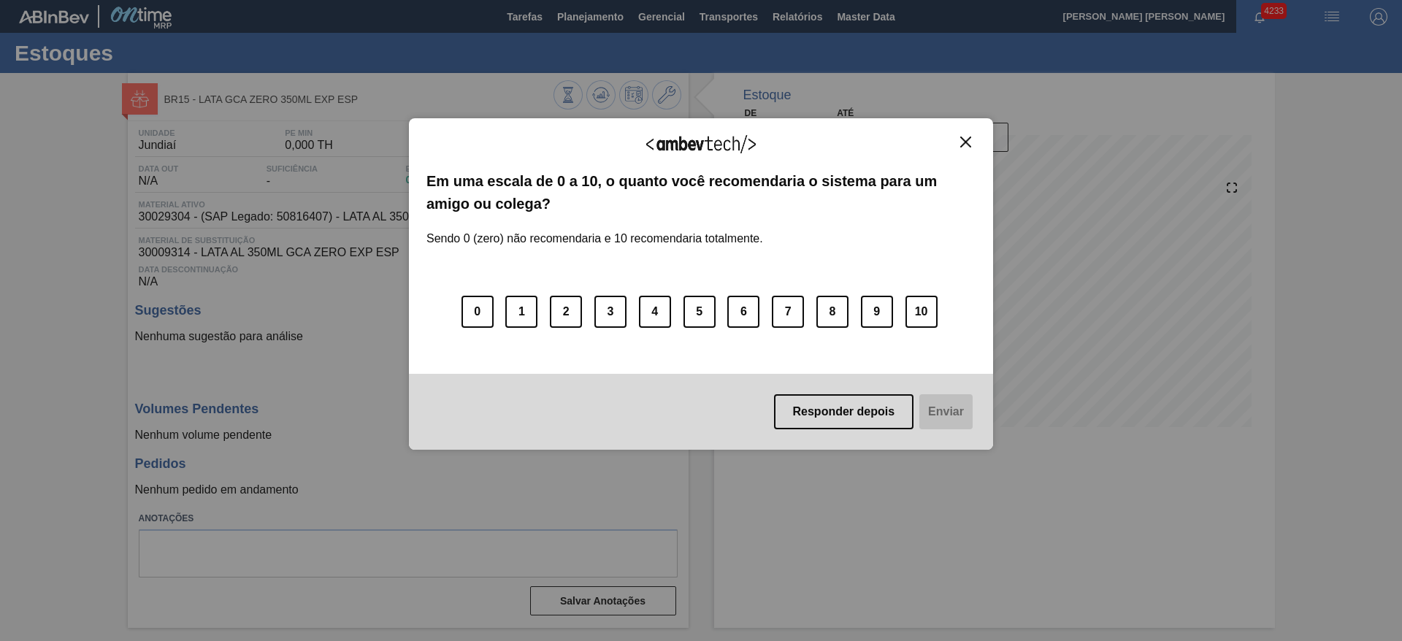
click at [963, 142] on img "Close" at bounding box center [965, 142] width 11 height 11
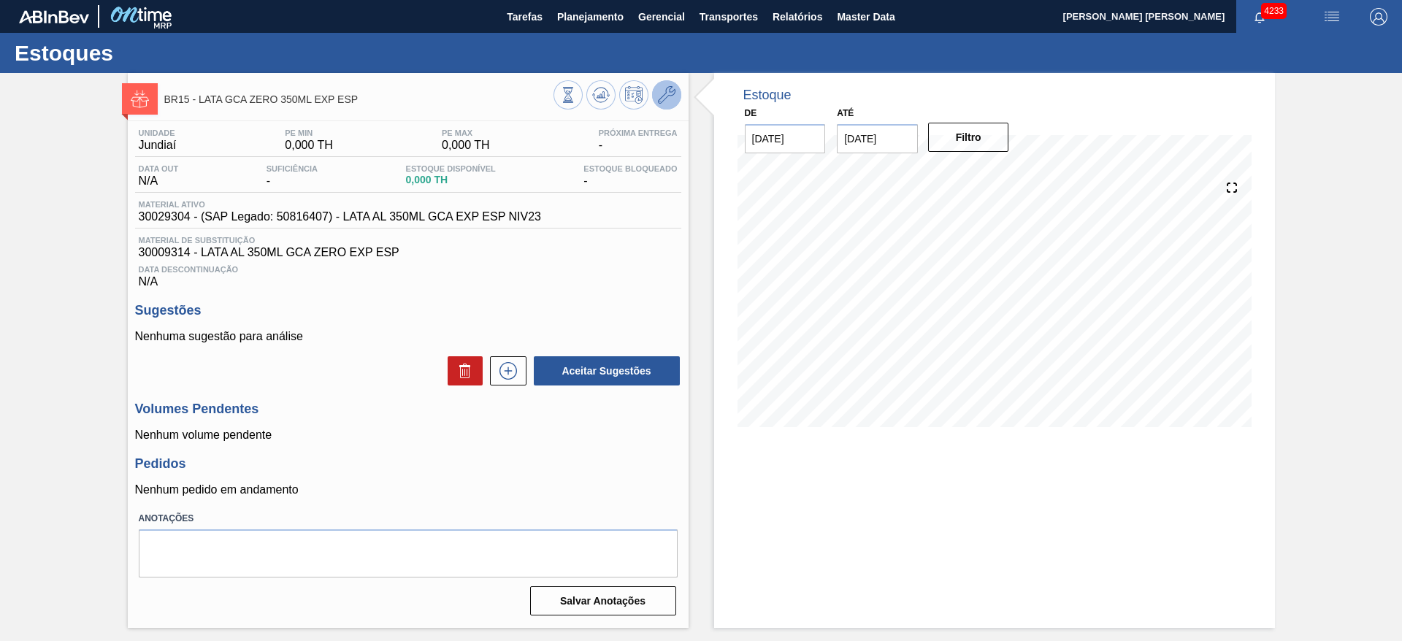
click at [671, 93] on icon at bounding box center [667, 95] width 18 height 18
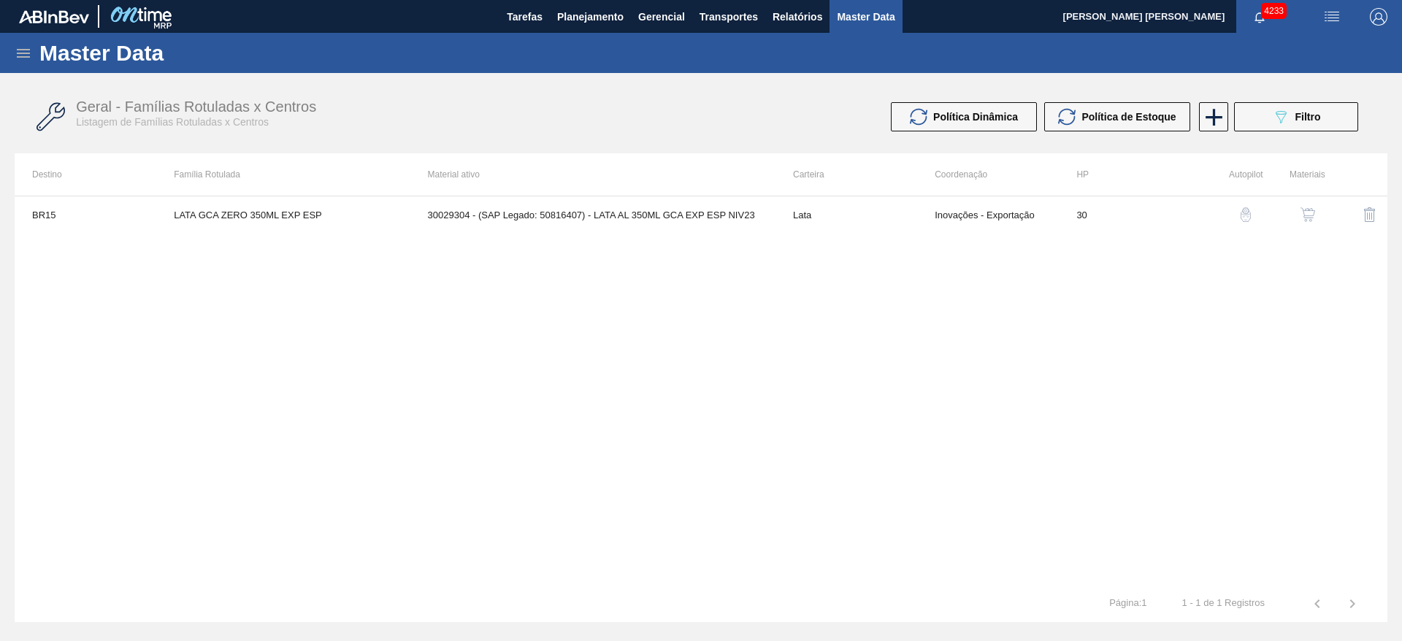
click at [1313, 213] on img "button" at bounding box center [1308, 214] width 15 height 15
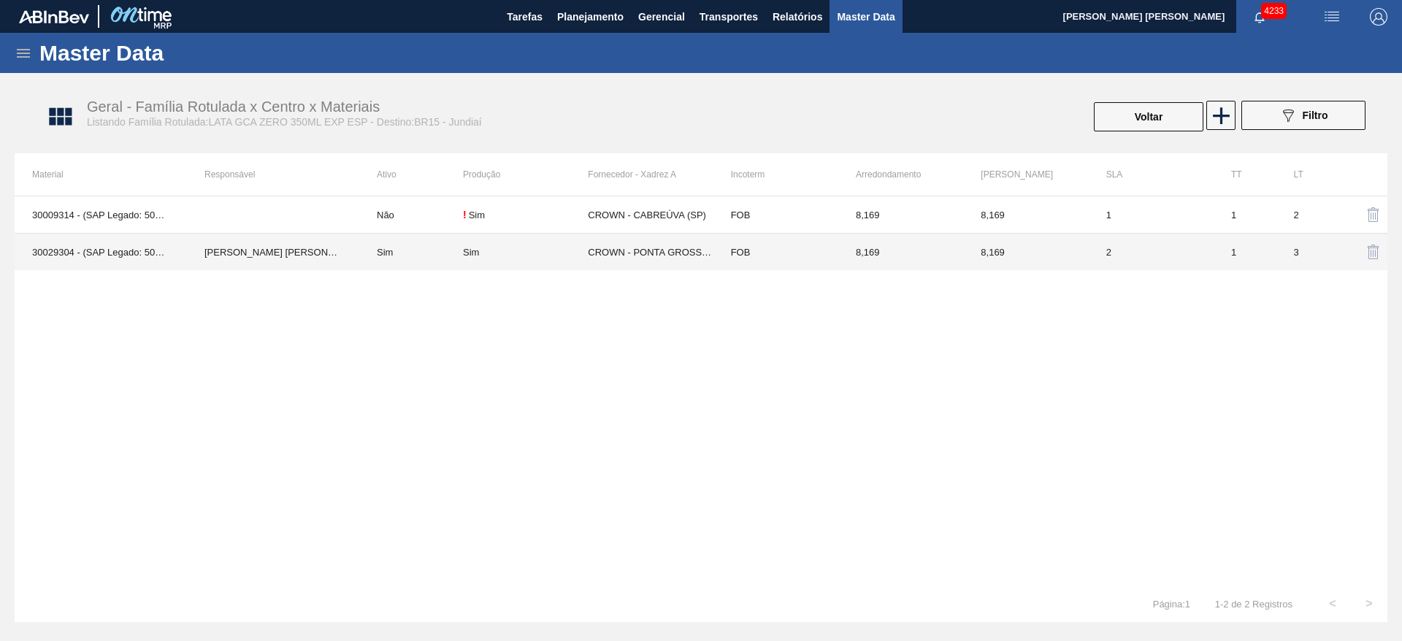
click at [650, 264] on td "CROWN - PONTA GROSSA (PR)" at bounding box center [650, 252] width 125 height 37
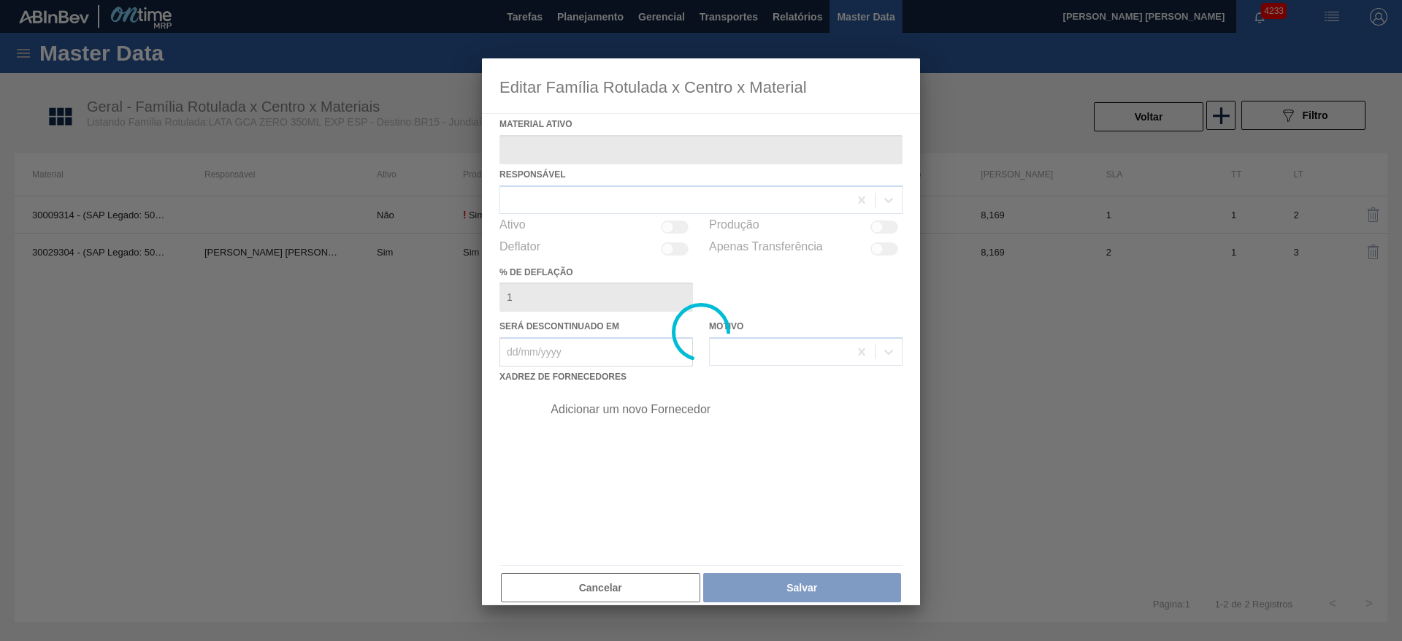
type ativo "30029304 - (SAP Legado: 50816407) - LATA AL 350ML GCA EXP ESP NIV23"
checkbox input "true"
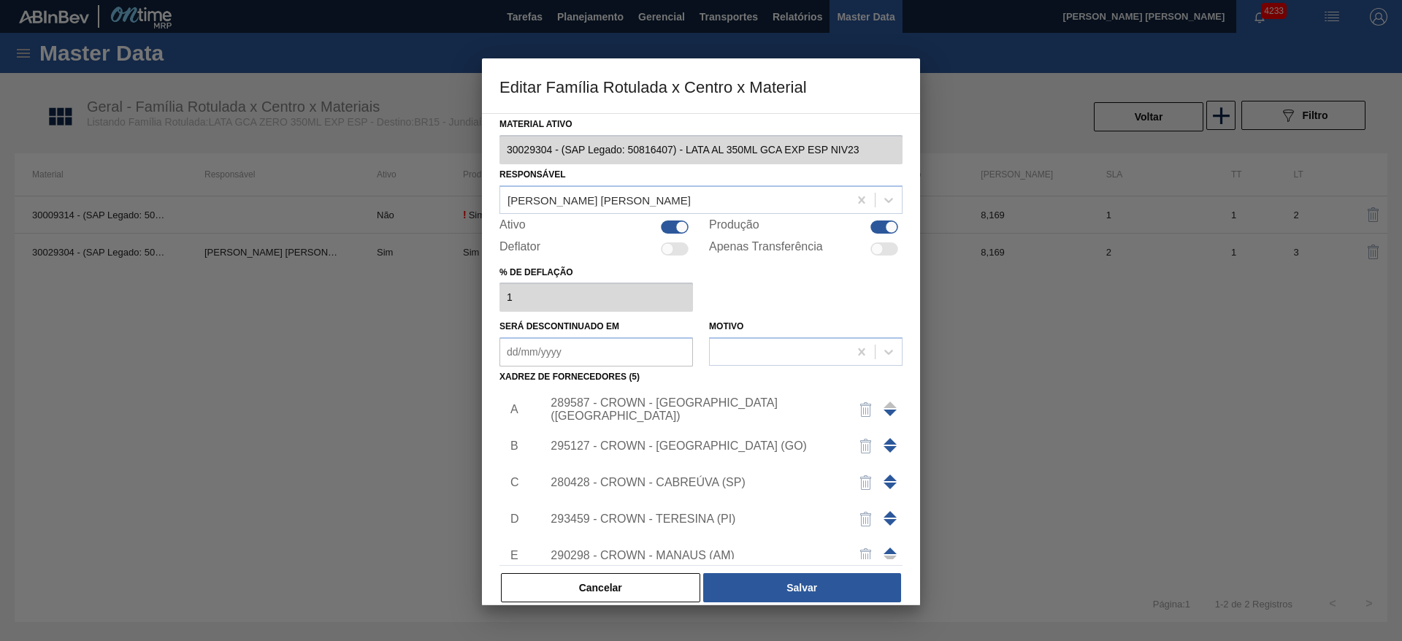
click at [498, 150] on div "Material ativo 30029304 - (SAP Legado: 50816407) - LATA AL 350ML GCA EXP ESP NI…" at bounding box center [701, 359] width 438 height 492
click at [682, 224] on div at bounding box center [682, 227] width 12 height 12
checkbox input "false"
click at [814, 581] on button "Salvar" at bounding box center [802, 587] width 198 height 29
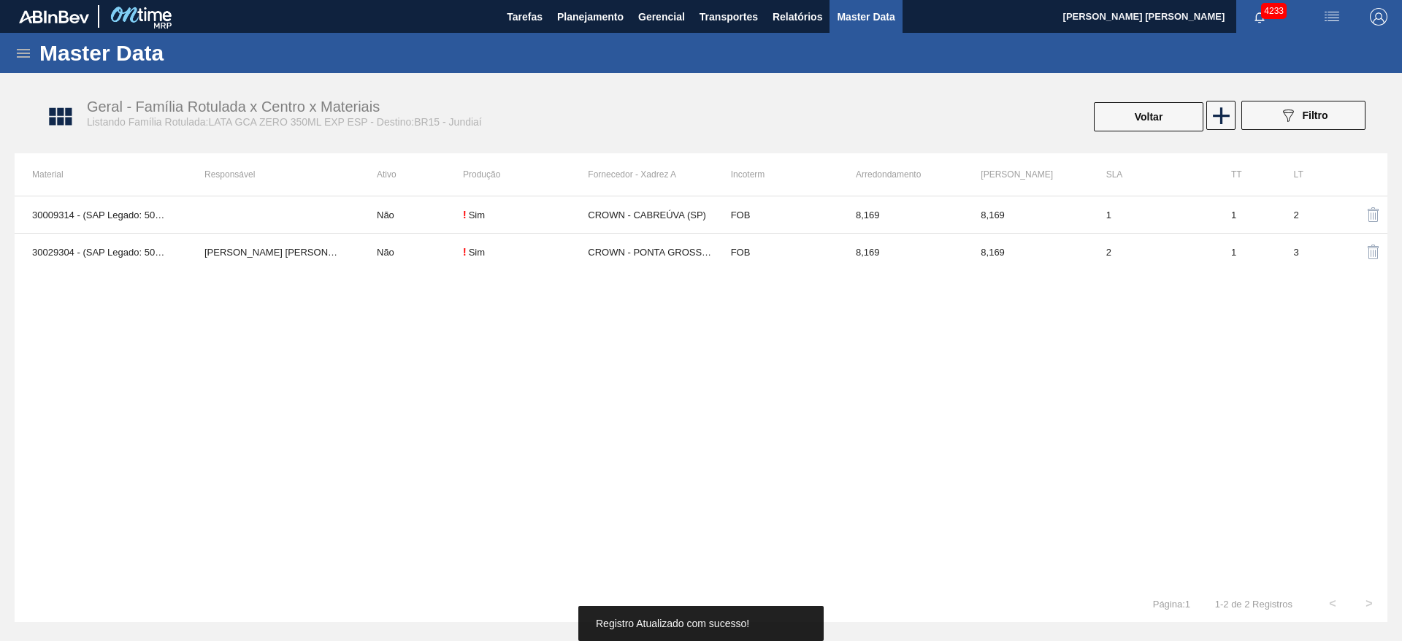
click at [1372, 245] on img "button" at bounding box center [1374, 252] width 18 height 18
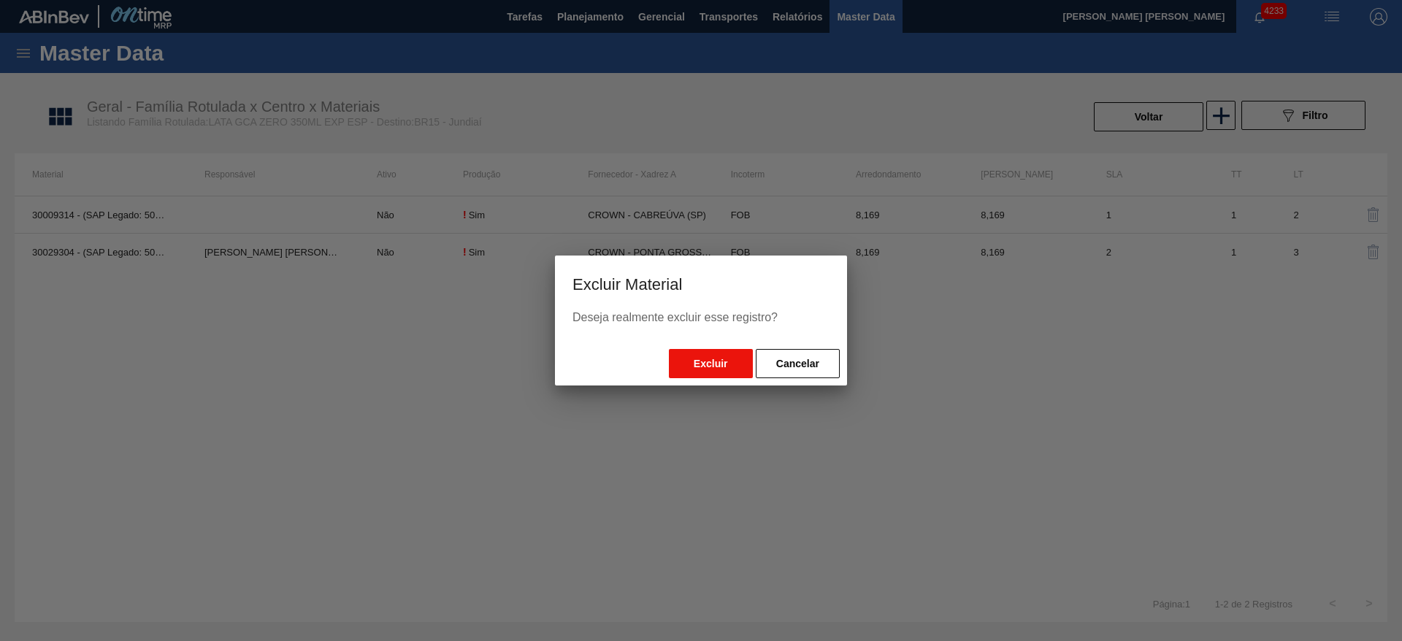
click at [730, 364] on button "Excluir" at bounding box center [711, 363] width 84 height 29
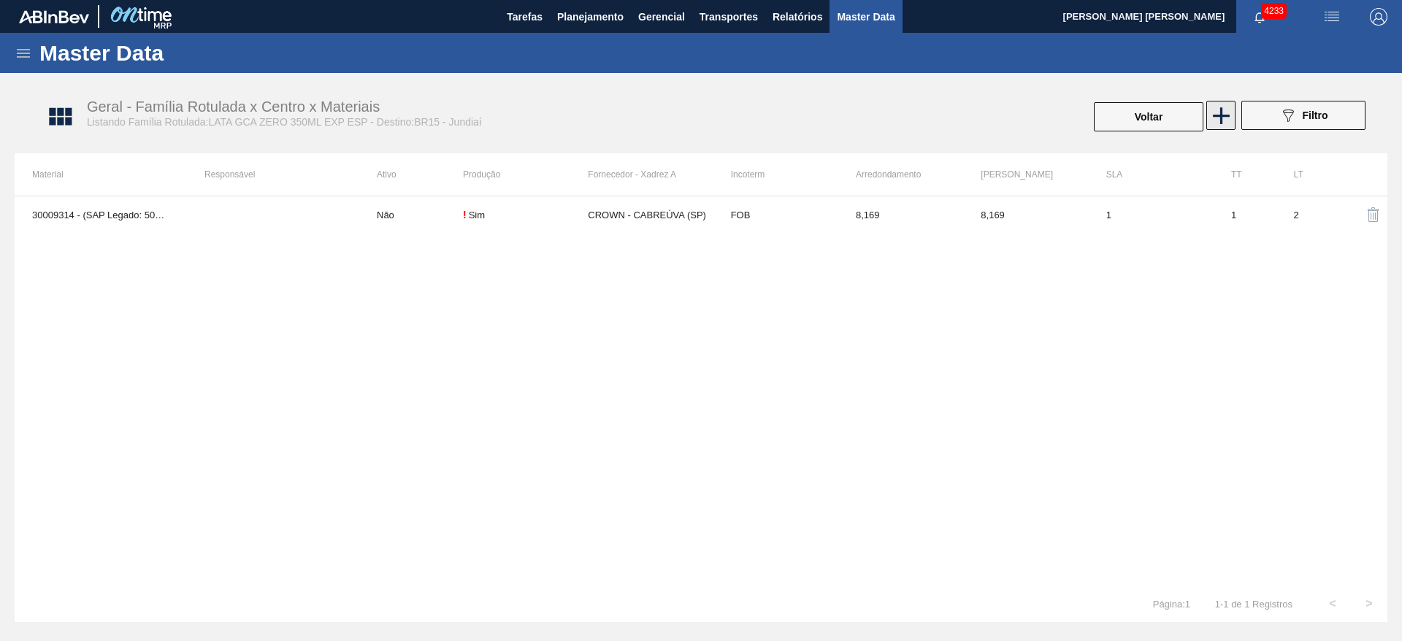
click at [1222, 112] on icon at bounding box center [1221, 115] width 17 height 17
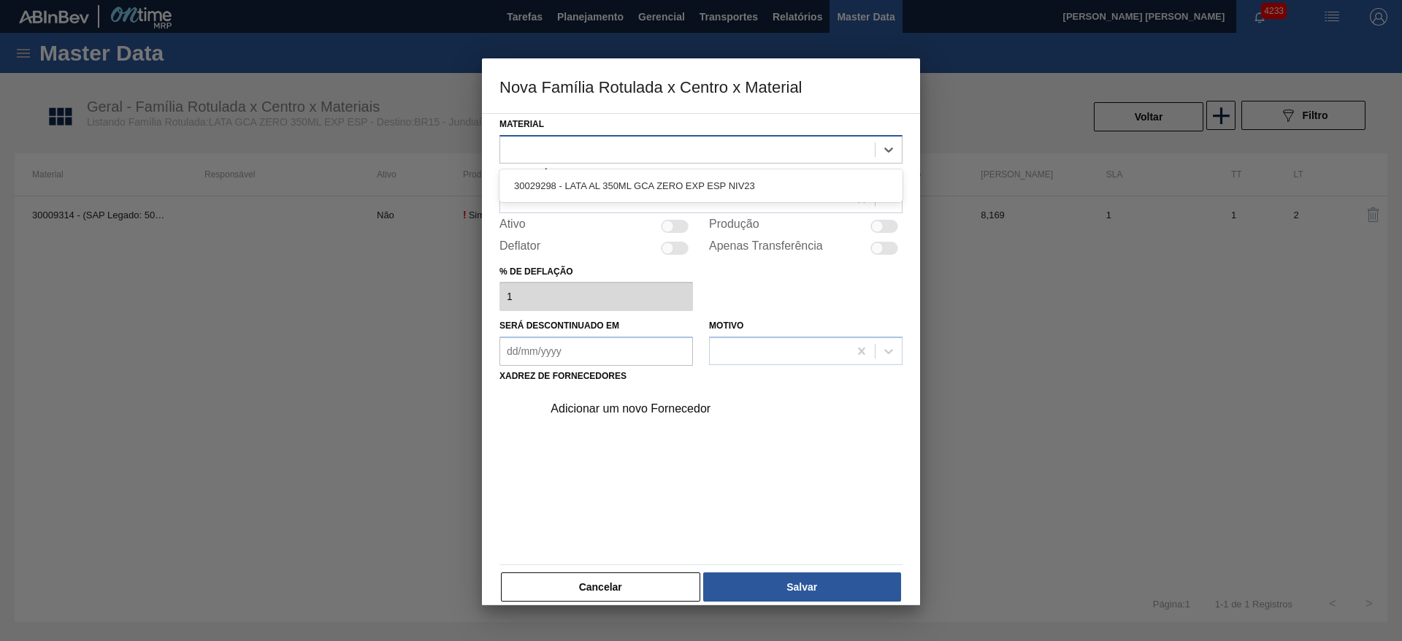
click at [696, 155] on div at bounding box center [687, 149] width 375 height 21
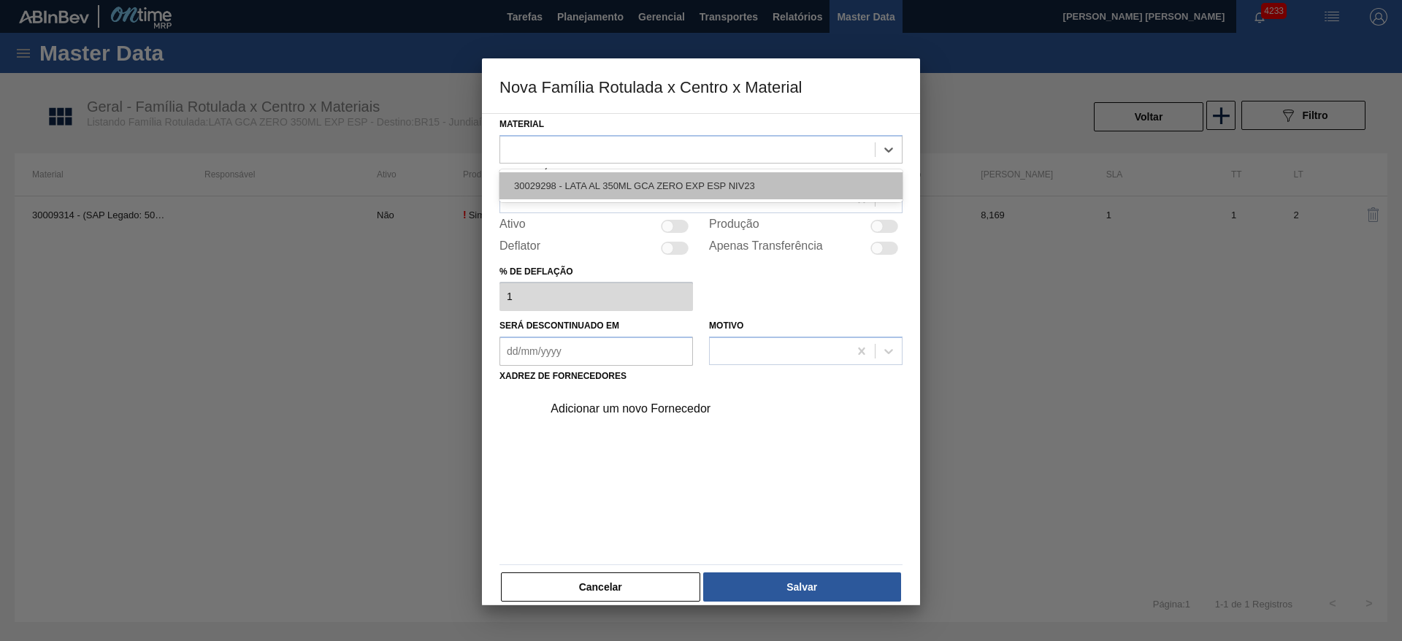
click at [670, 180] on div "30029298 - LATA AL 350ML GCA ZERO EXP ESP NIV23" at bounding box center [701, 185] width 403 height 27
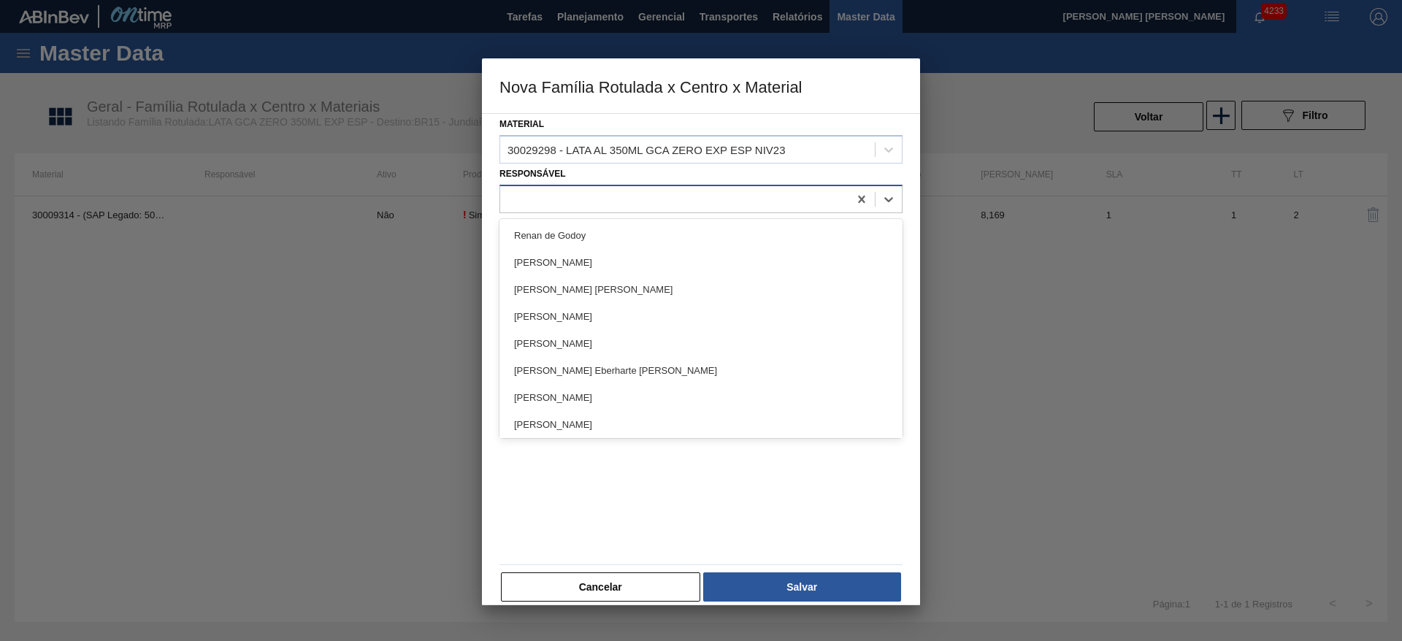
click at [578, 198] on div at bounding box center [674, 198] width 348 height 21
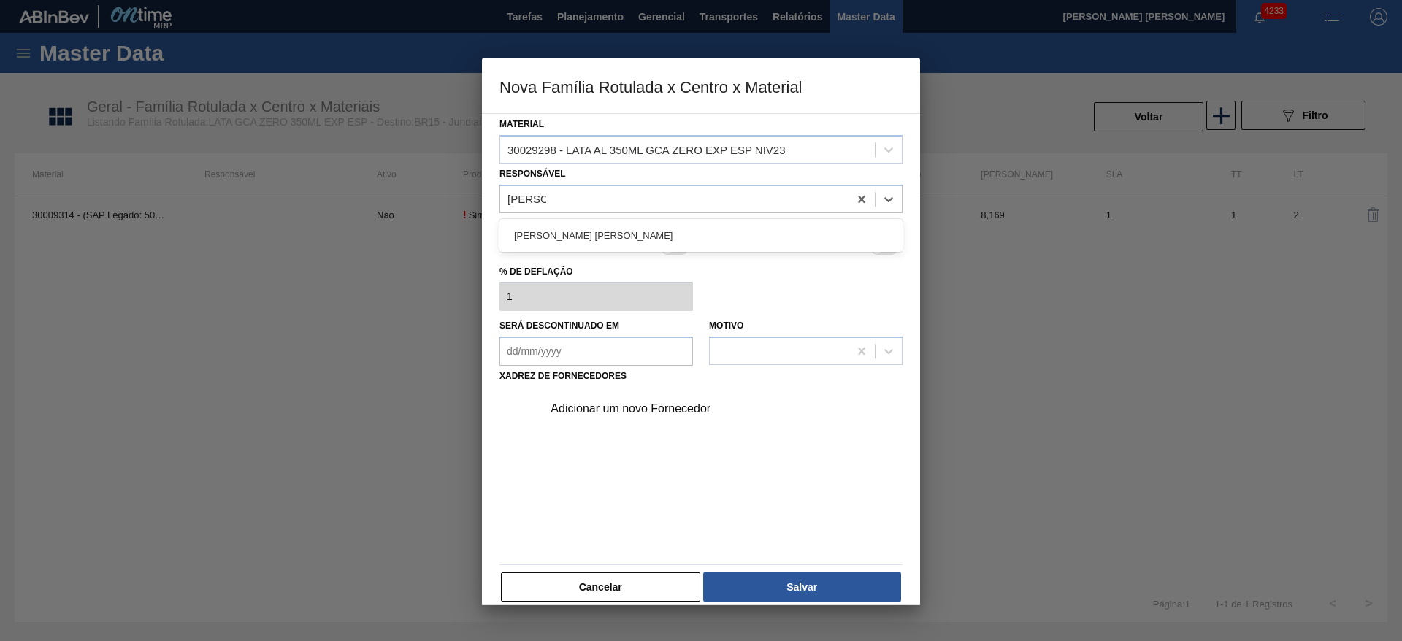
type input "bruno de"
drag, startPoint x: 574, startPoint y: 239, endPoint x: 581, endPoint y: 234, distance: 8.3
click at [574, 237] on div "[PERSON_NAME] [PERSON_NAME]" at bounding box center [701, 235] width 403 height 27
click at [671, 227] on div at bounding box center [668, 226] width 12 height 12
checkbox input "true"
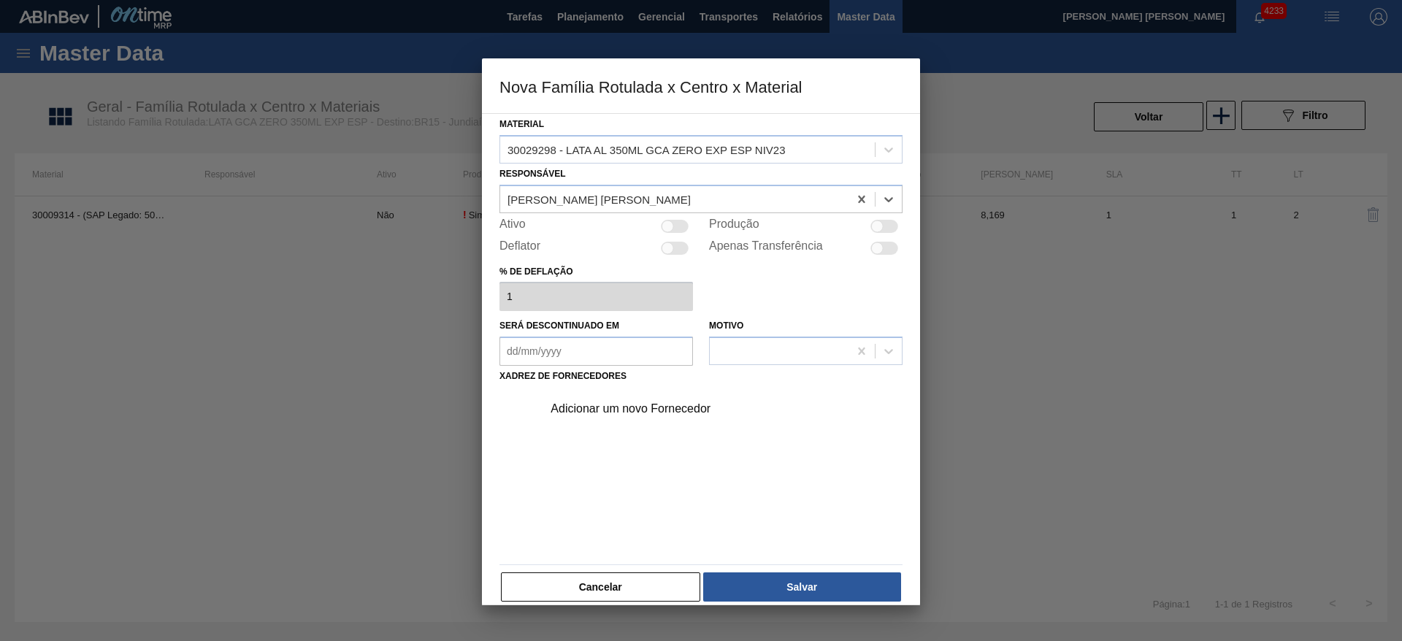
checkbox input "true"
click at [657, 405] on div "Adicionar um novo Fornecedor" at bounding box center [694, 408] width 286 height 13
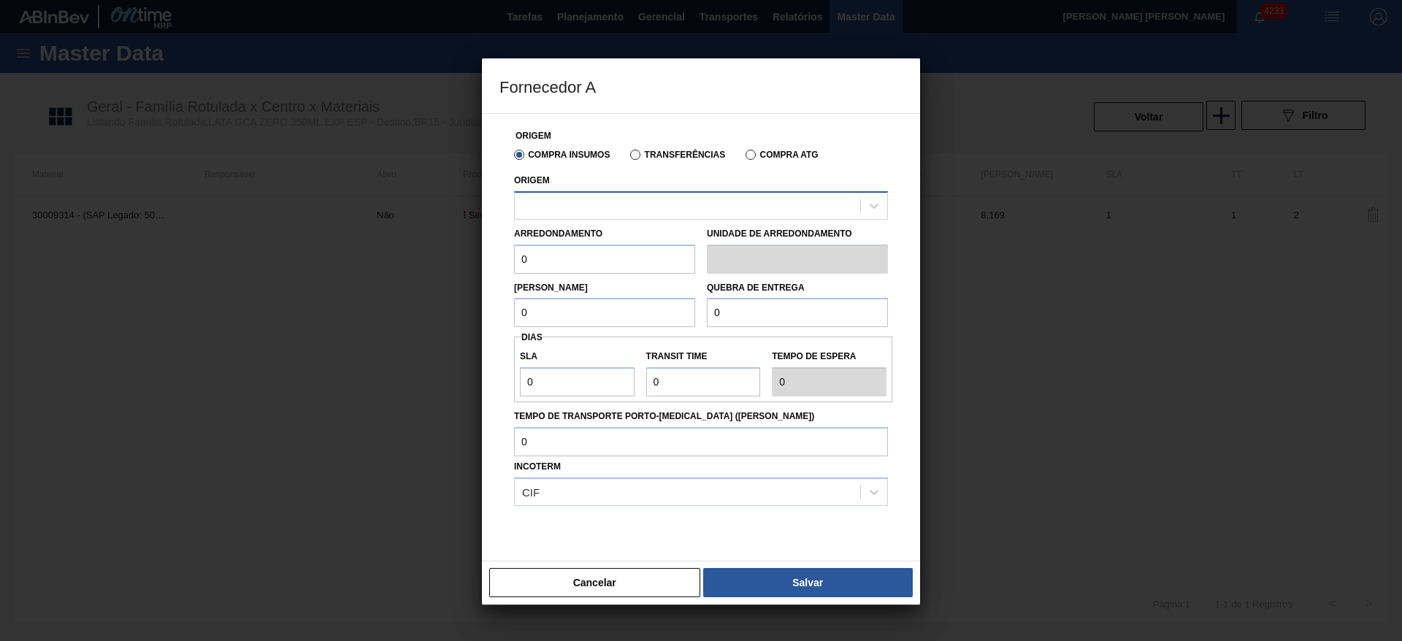
click at [646, 204] on div at bounding box center [687, 205] width 345 height 21
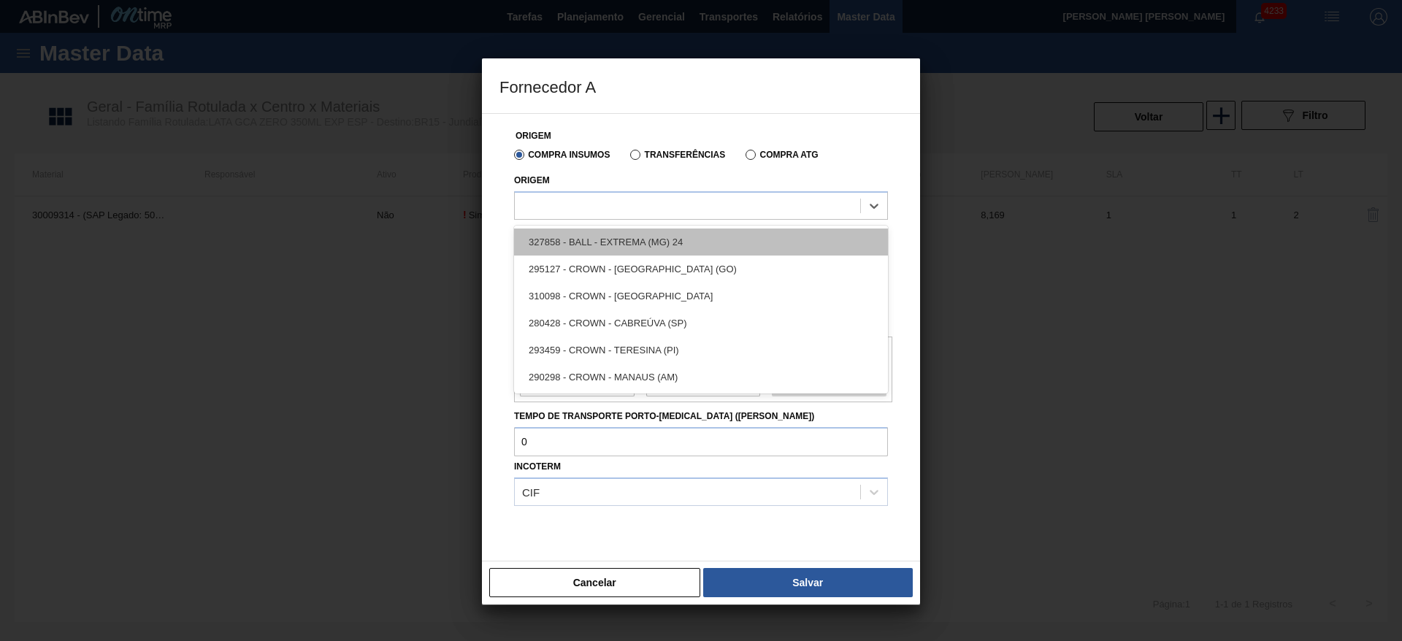
click at [662, 237] on div "327858 - BALL - EXTREMA (MG) 24" at bounding box center [701, 242] width 374 height 27
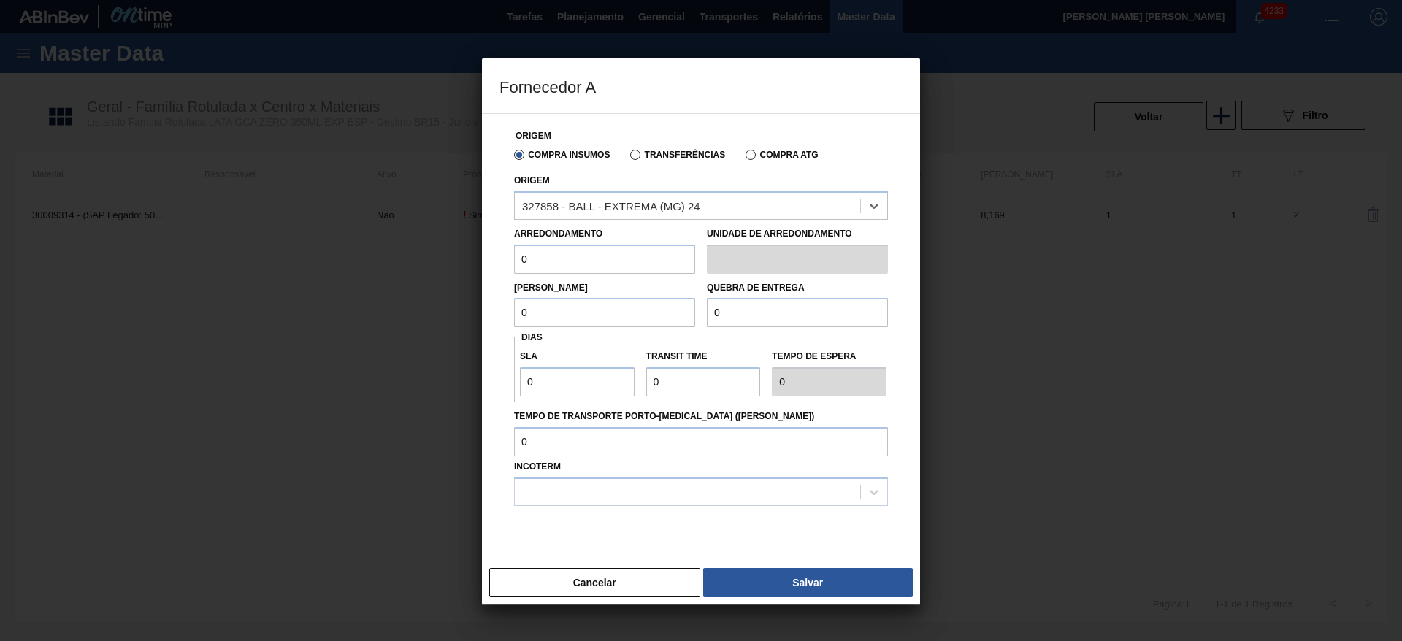
click at [632, 259] on input "0" at bounding box center [604, 259] width 181 height 29
type input "8,169"
drag, startPoint x: 549, startPoint y: 305, endPoint x: 508, endPoint y: 316, distance: 43.1
click at [508, 316] on div "Origem Compra Insumos Transferências Compra ATG Origem 327858 - BALL - EXTREMA …" at bounding box center [701, 346] width 403 height 465
type input "8,169"
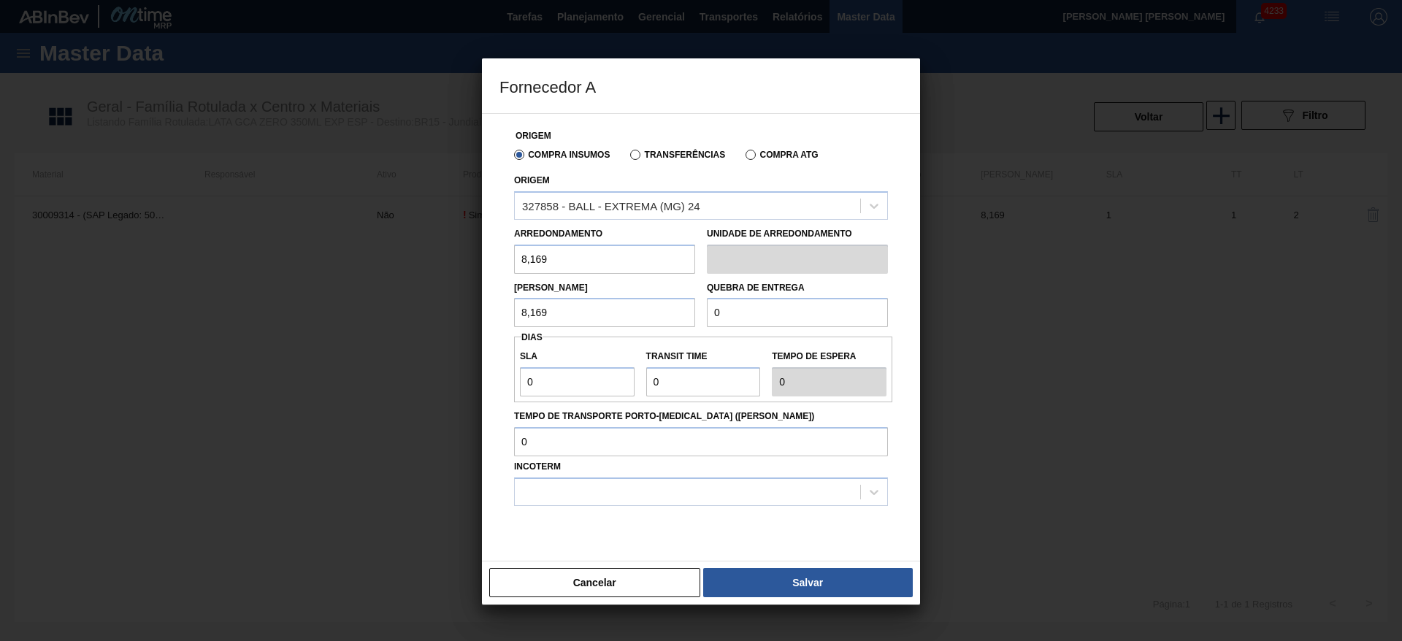
drag, startPoint x: 778, startPoint y: 313, endPoint x: 690, endPoint y: 311, distance: 88.4
click at [690, 311] on div "Lote Mínimo 8,169 Quebra de entrega 0" at bounding box center [701, 301] width 386 height 54
type input "204,225"
drag, startPoint x: 557, startPoint y: 380, endPoint x: 513, endPoint y: 387, distance: 45.2
click at [503, 379] on div "Origem Compra Insumos Transferências Compra ATG Origem 327858 - BALL - EXTREMA …" at bounding box center [701, 346] width 403 height 465
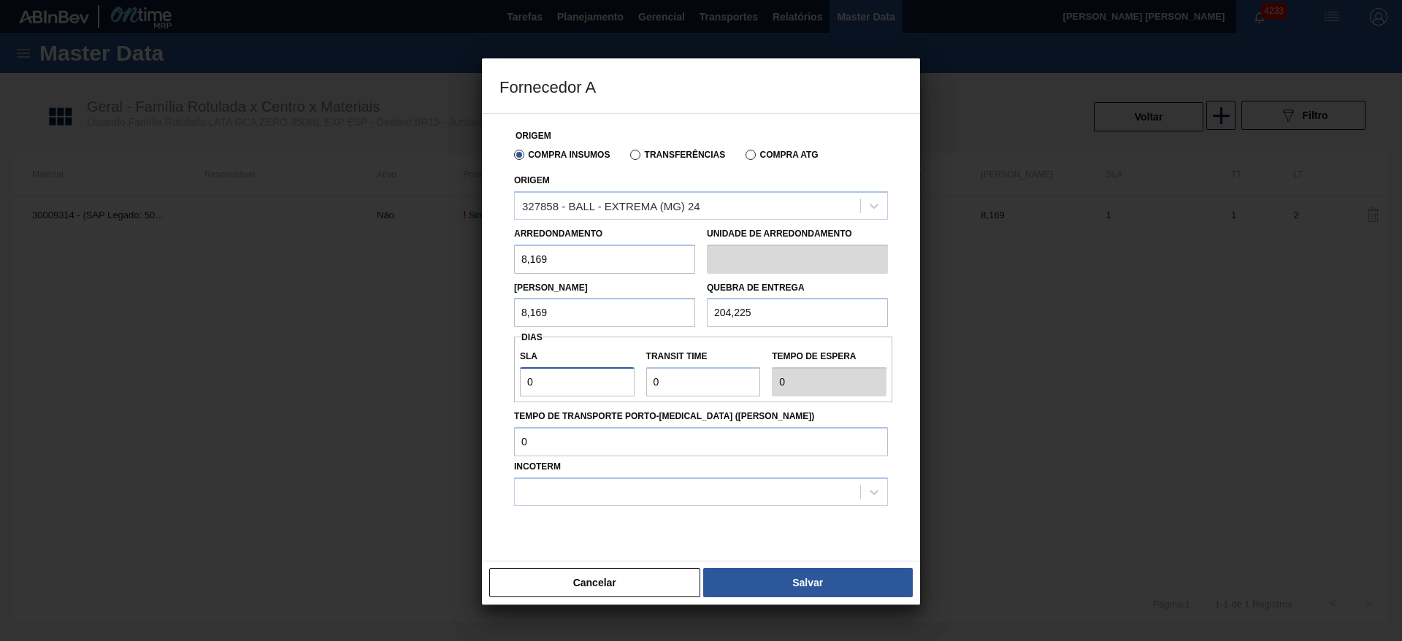
type input "2"
click at [765, 486] on div at bounding box center [687, 491] width 345 height 21
click at [616, 546] on div "FOB" at bounding box center [701, 555] width 374 height 27
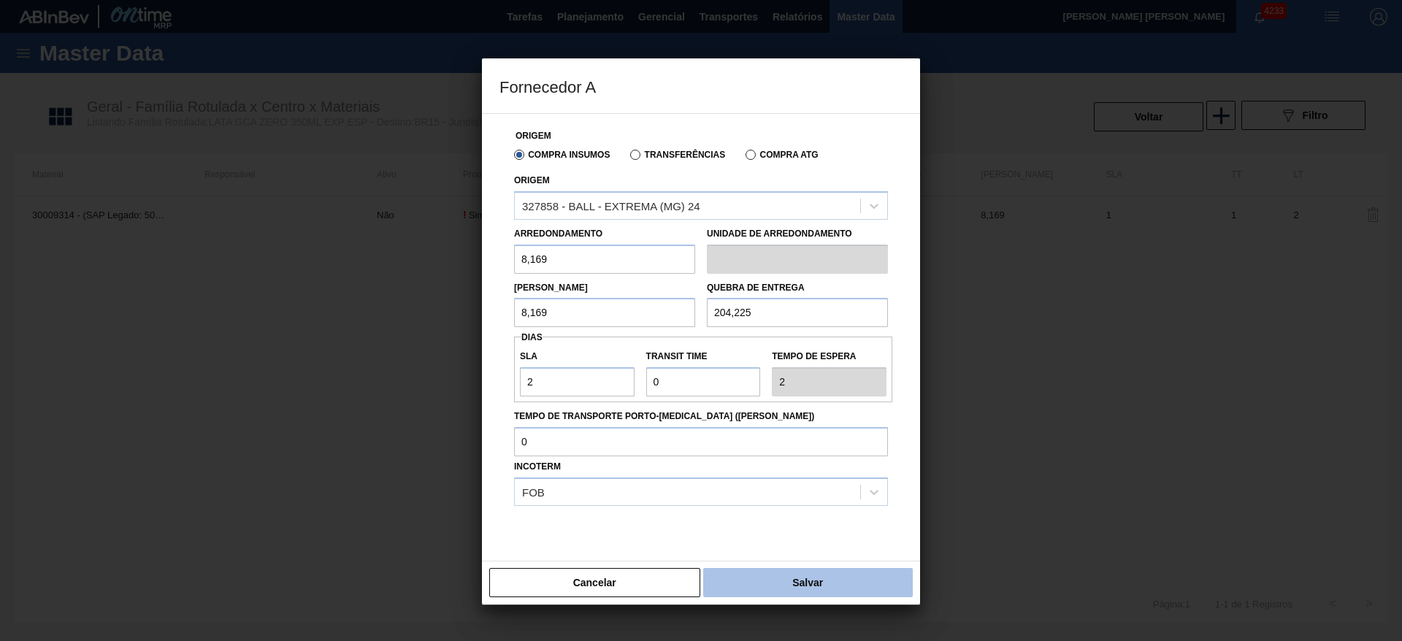
click at [787, 570] on button "Salvar" at bounding box center [808, 582] width 210 height 29
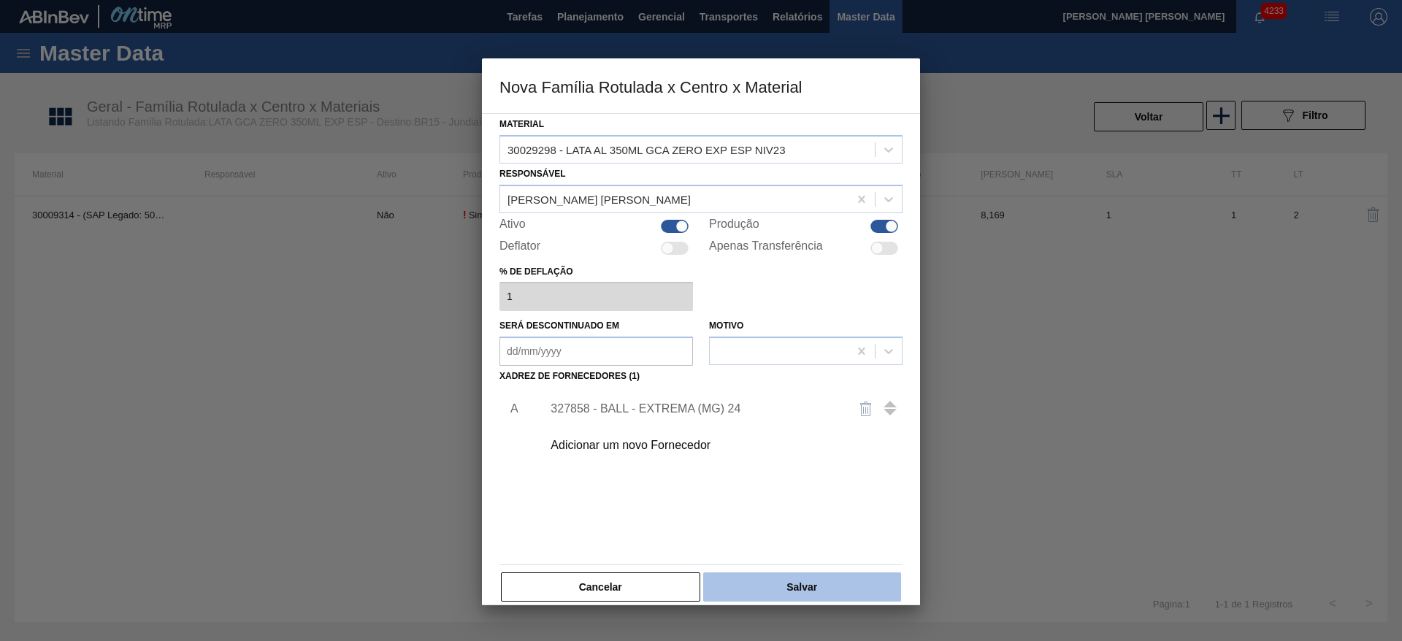
click at [820, 585] on button "Salvar" at bounding box center [802, 587] width 198 height 29
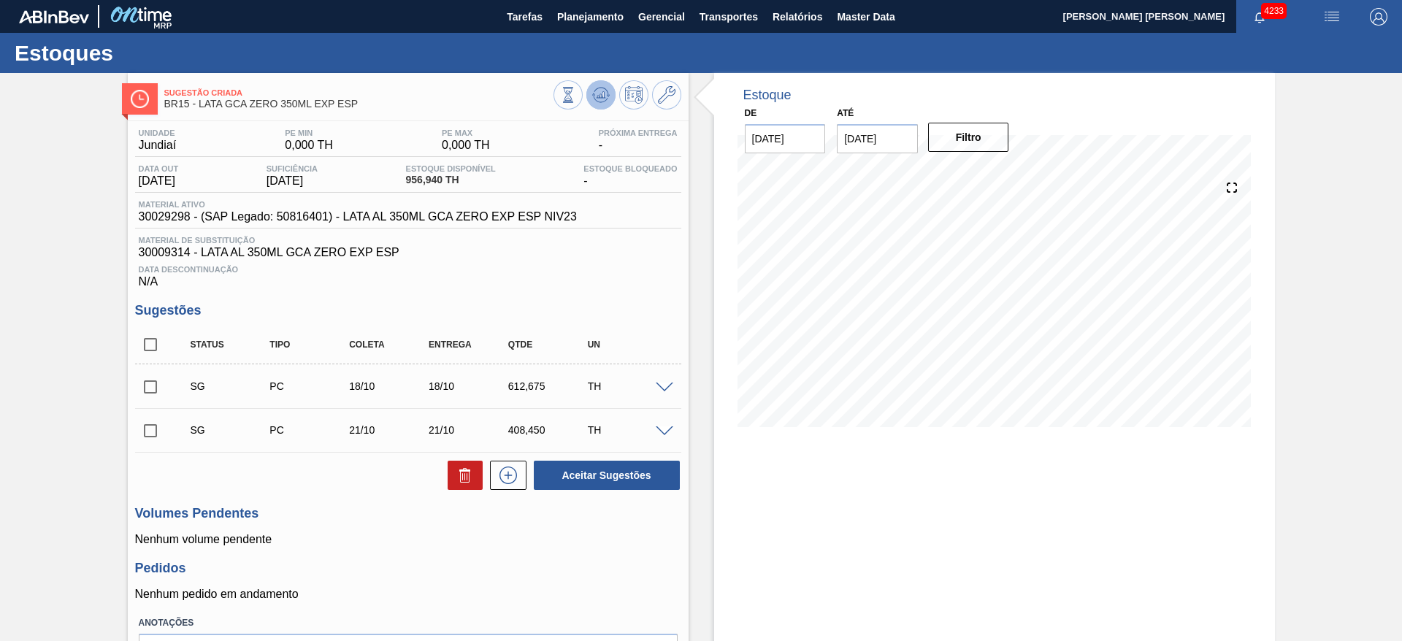
click at [608, 102] on icon at bounding box center [601, 95] width 18 height 18
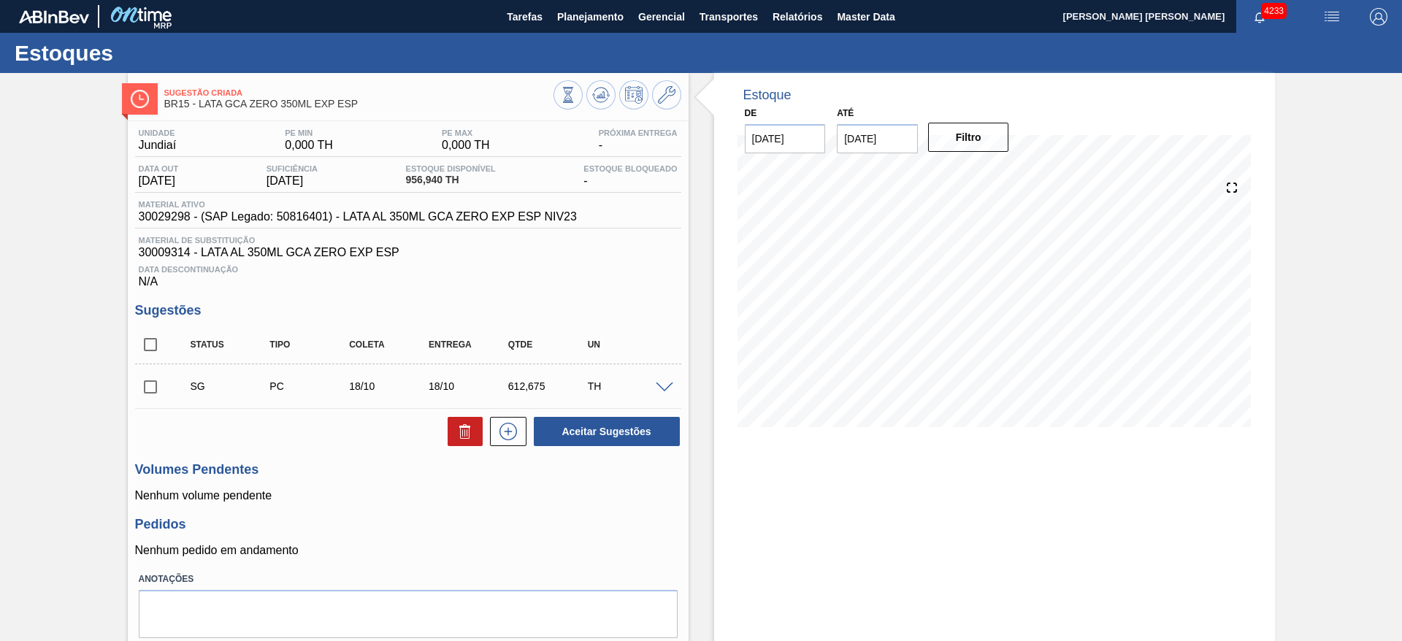
click at [157, 386] on input "checkbox" at bounding box center [150, 387] width 31 height 31
click at [557, 435] on button "Aceitar Sugestões" at bounding box center [607, 431] width 146 height 29
checkbox input "false"
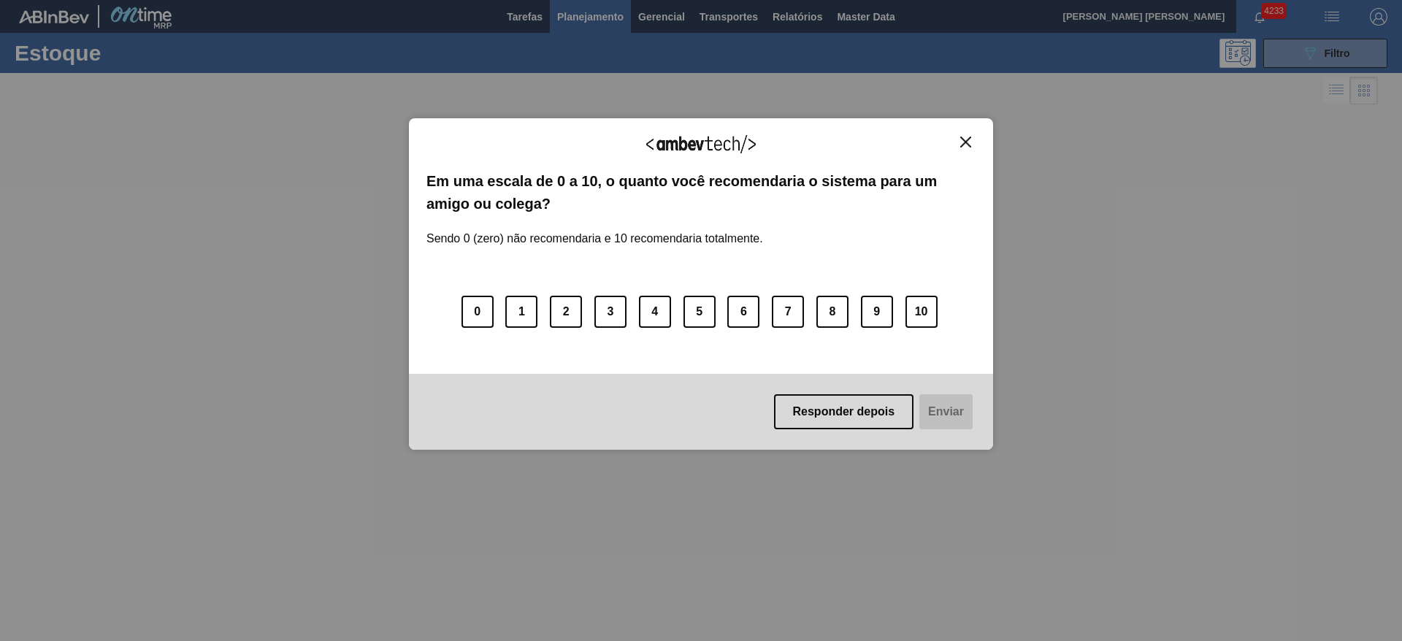
click at [967, 141] on img "Close" at bounding box center [965, 142] width 11 height 11
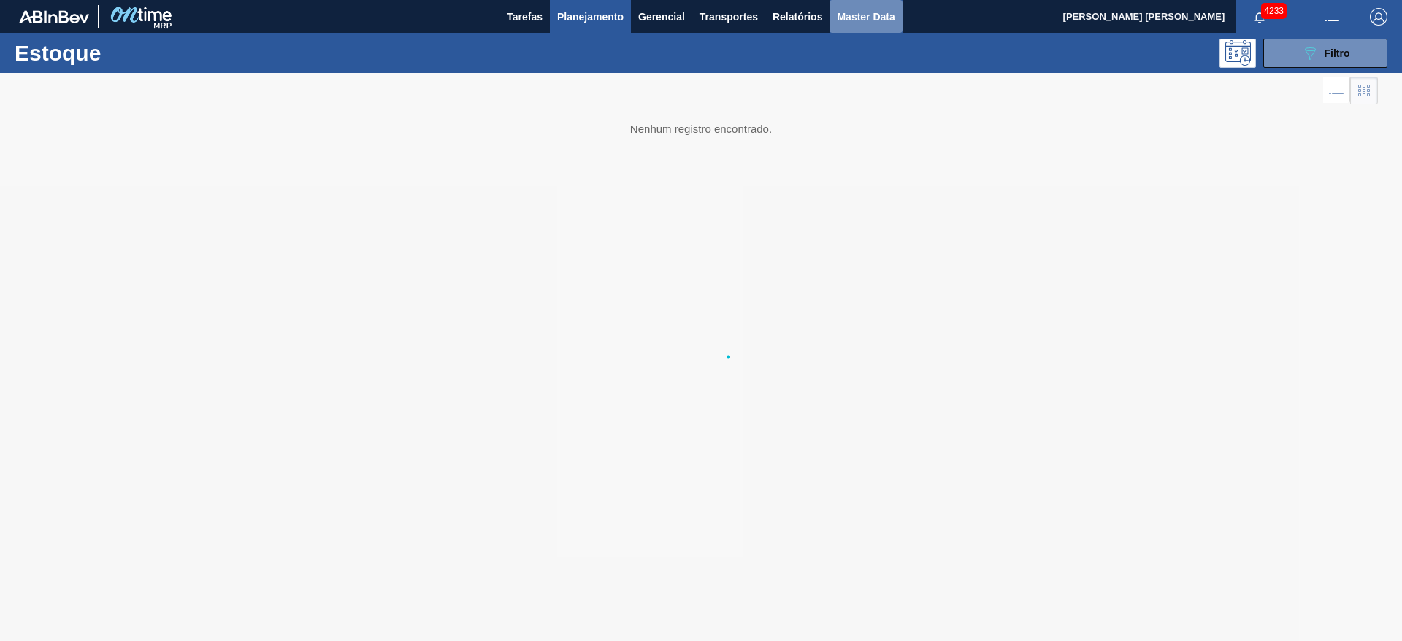
click at [853, 18] on span "Master Data" at bounding box center [866, 17] width 58 height 18
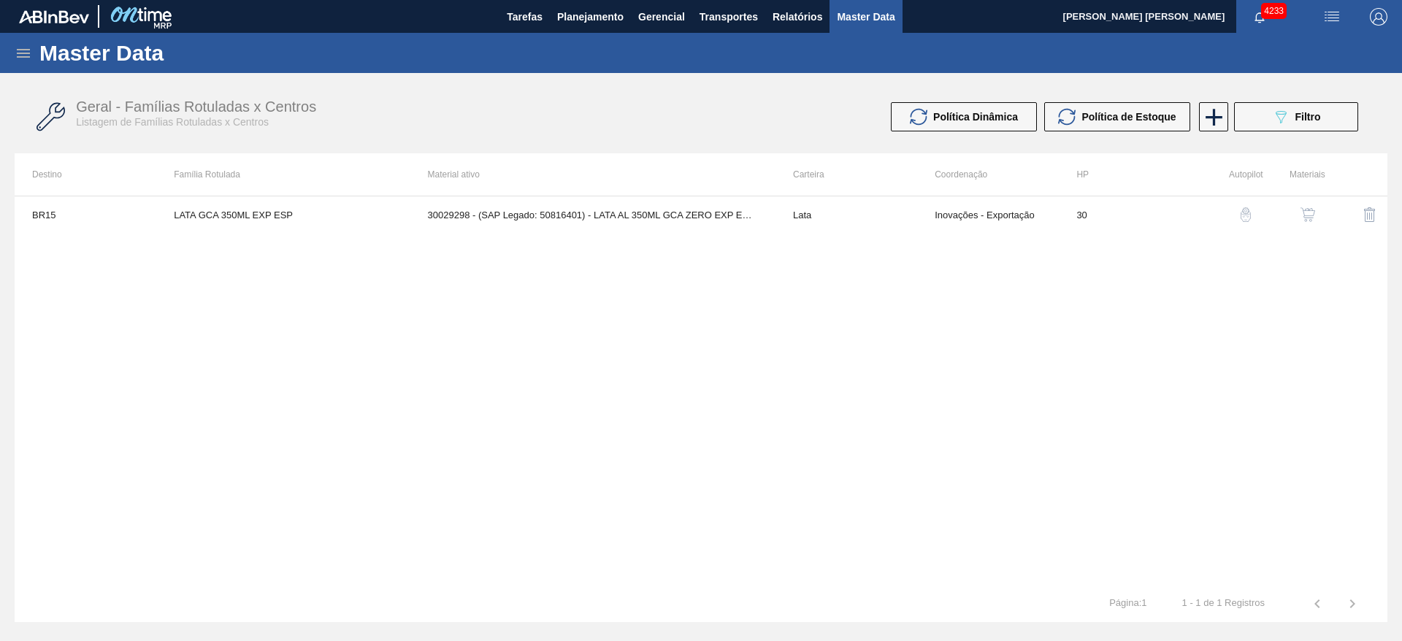
click at [28, 54] on icon at bounding box center [24, 54] width 18 height 18
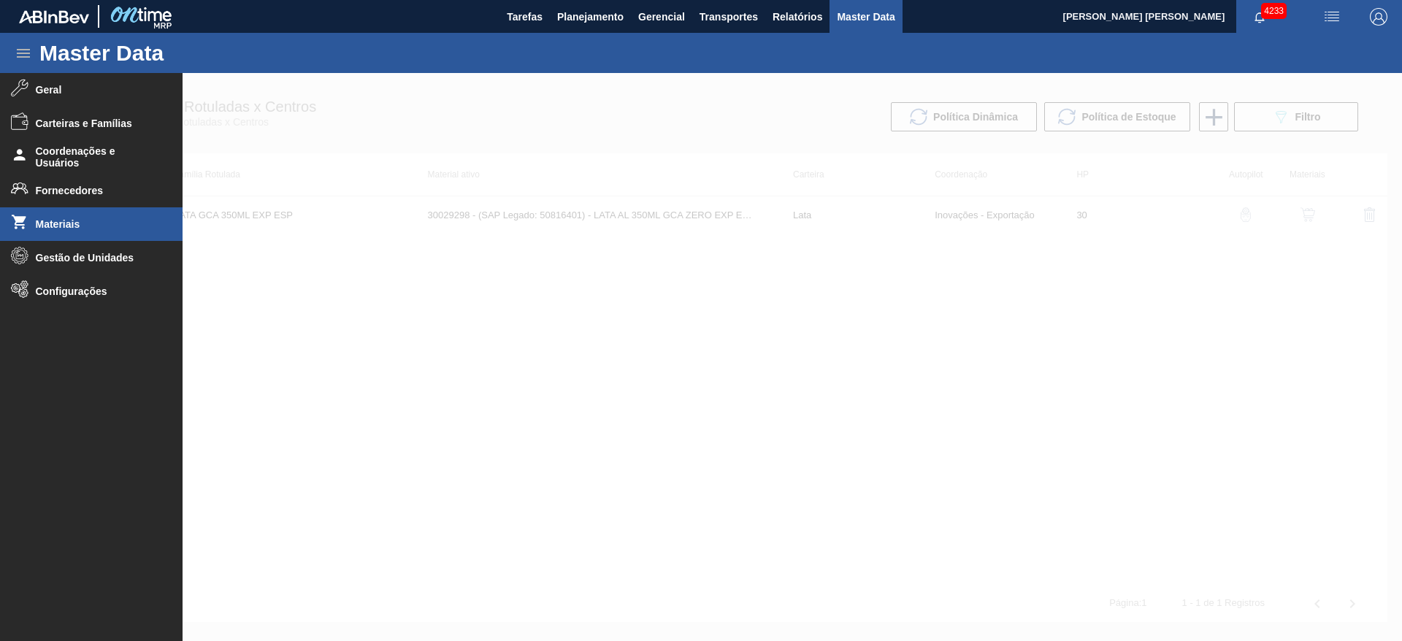
click at [68, 229] on span "Materiais" at bounding box center [96, 224] width 121 height 12
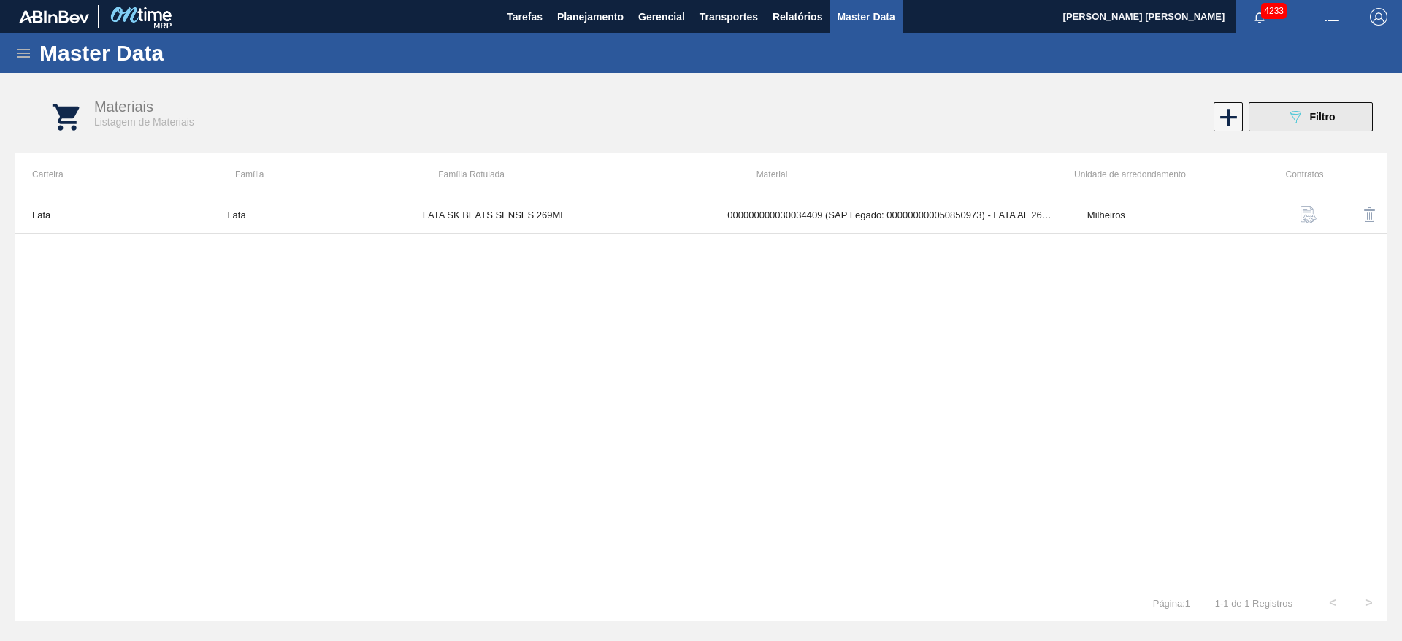
click at [1330, 124] on div "089F7B8B-B2A5-4AFE-B5C0-19BA573D28AC Filtro" at bounding box center [1311, 117] width 49 height 18
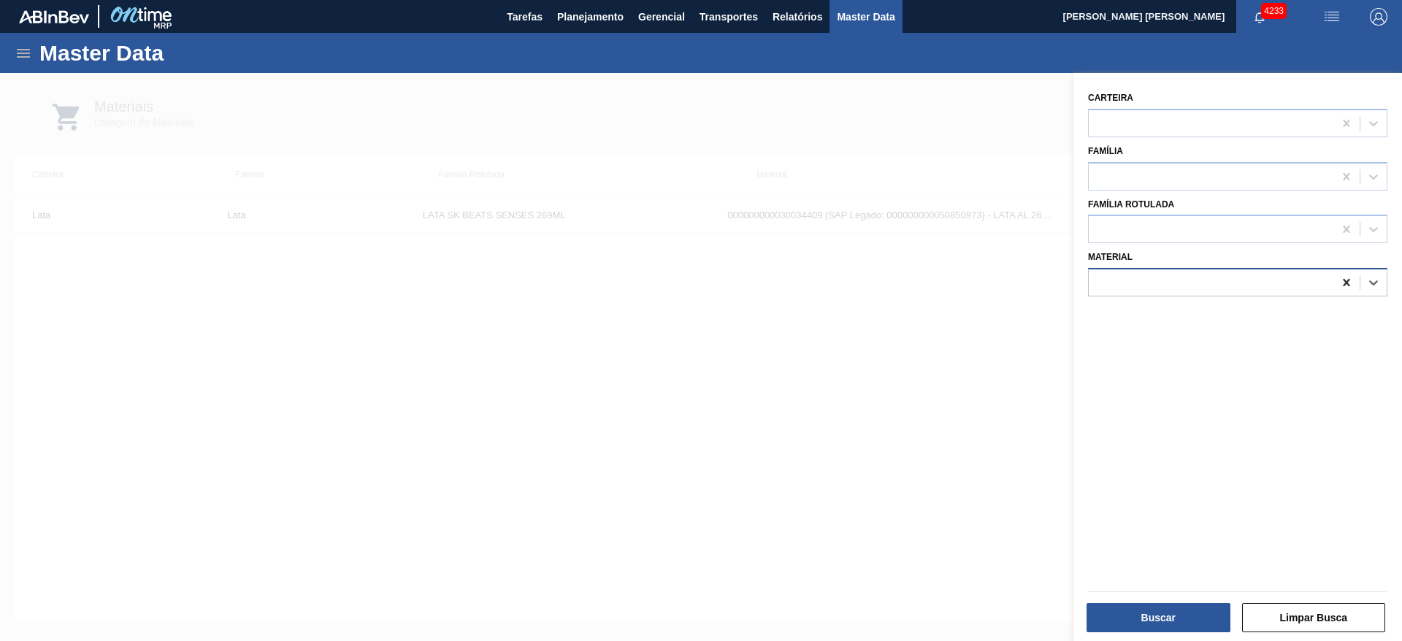
click at [1340, 280] on icon at bounding box center [1347, 282] width 15 height 15
paste input "30029304"
type input "30029304"
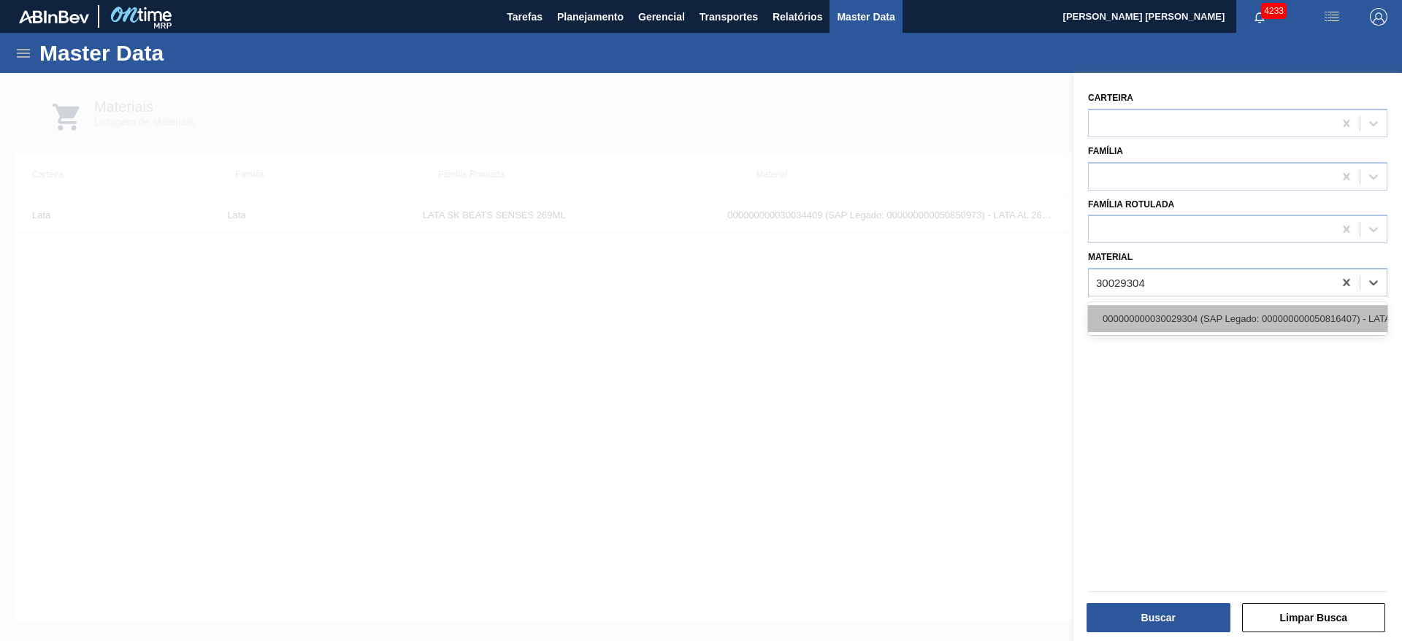
click at [1215, 317] on div "000000000030029304 (SAP Legado: 000000000050816407) - LATA AL 350ML GCA EXP ESP…" at bounding box center [1237, 318] width 299 height 27
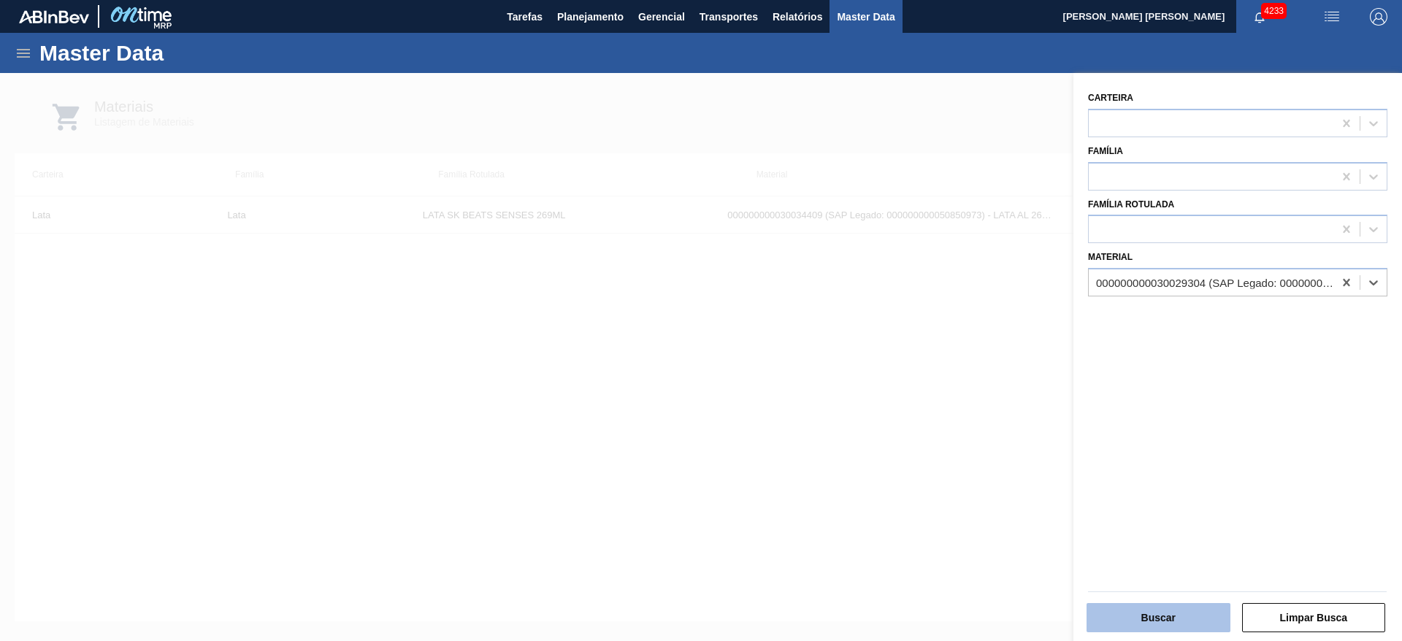
click at [1172, 614] on button "Buscar" at bounding box center [1159, 617] width 144 height 29
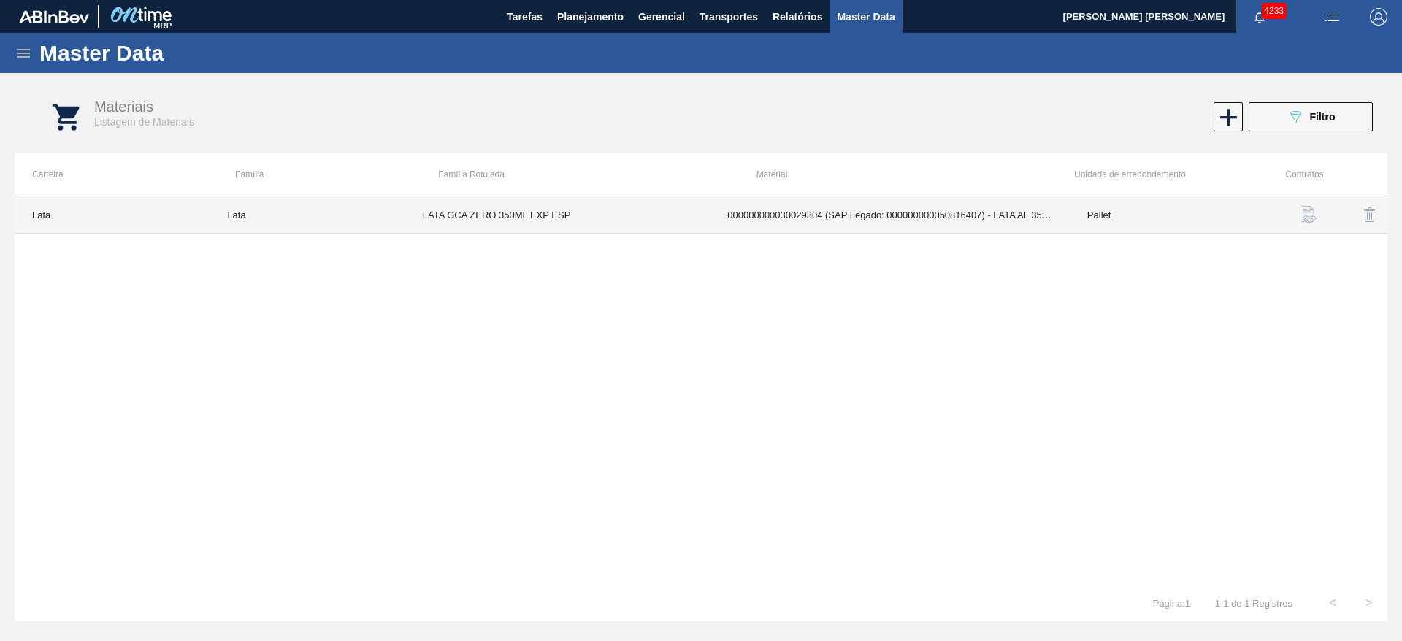
click at [602, 219] on td "LATA GCA ZERO 350ML EXP ESP" at bounding box center [557, 214] width 305 height 37
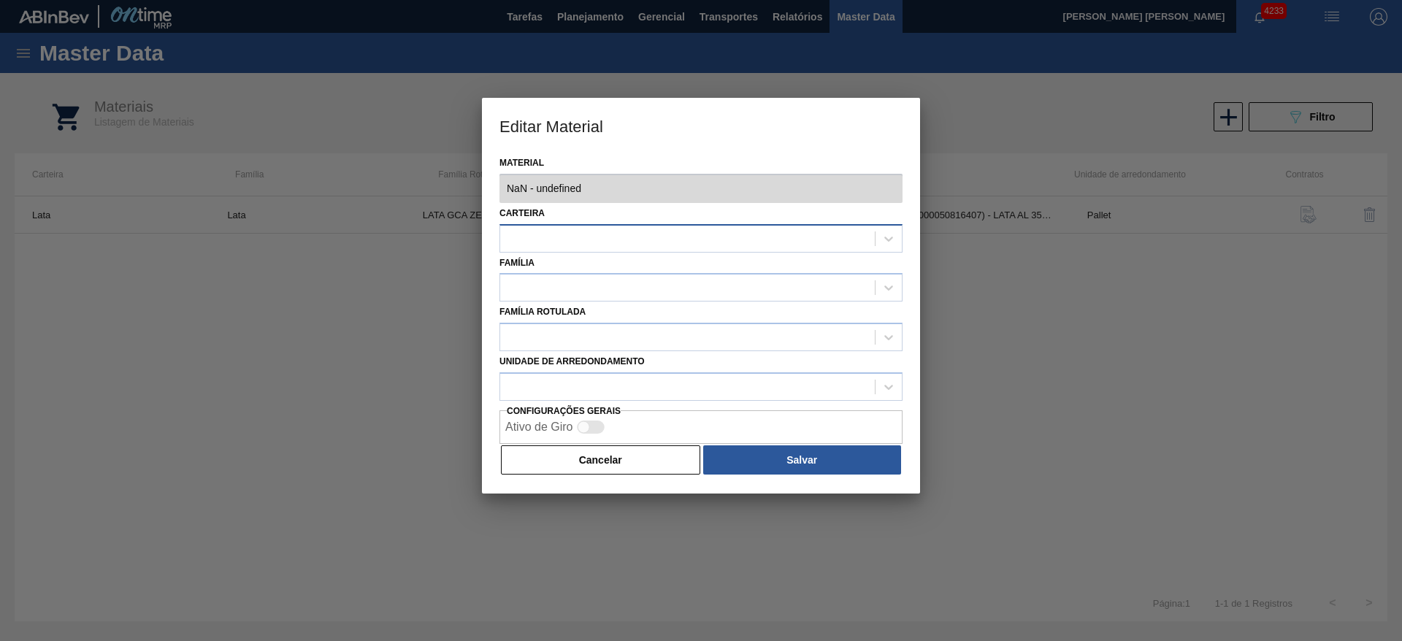
type input "30029304 - 000000000030029304 (SAP Legado: 000000000050816407) - LATA AL 350ML …"
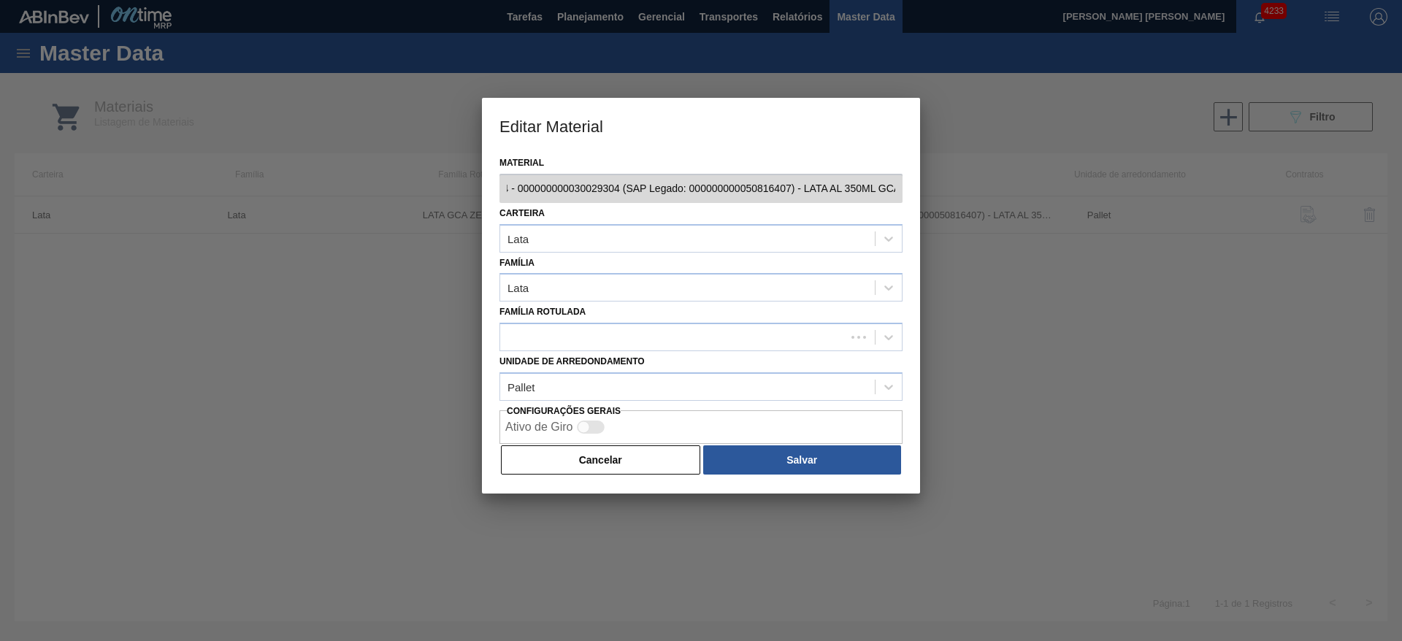
scroll to position [0, 126]
click at [616, 336] on div "LATA GCA ZERO 350ML EXP ESP" at bounding box center [593, 338] width 171 height 12
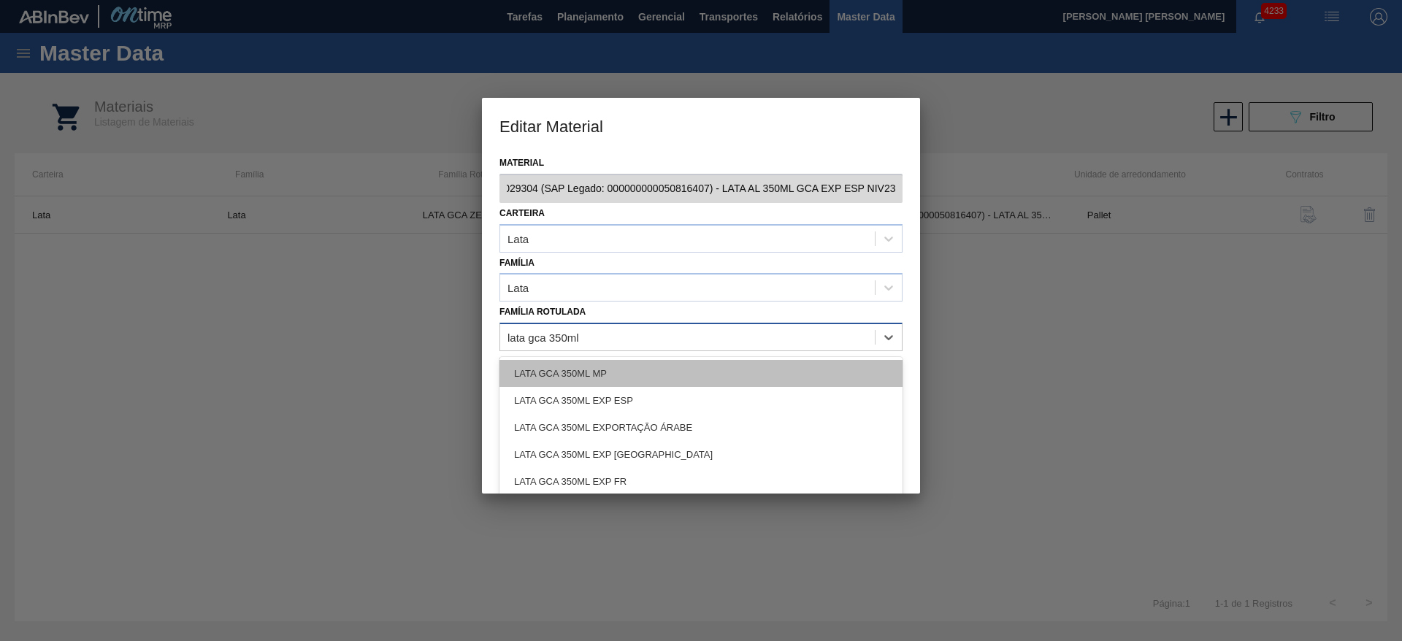
type Rotulada "lata gca 350ml e"
click at [595, 366] on div "LATA GCA 350ML EXP ESP" at bounding box center [701, 373] width 403 height 27
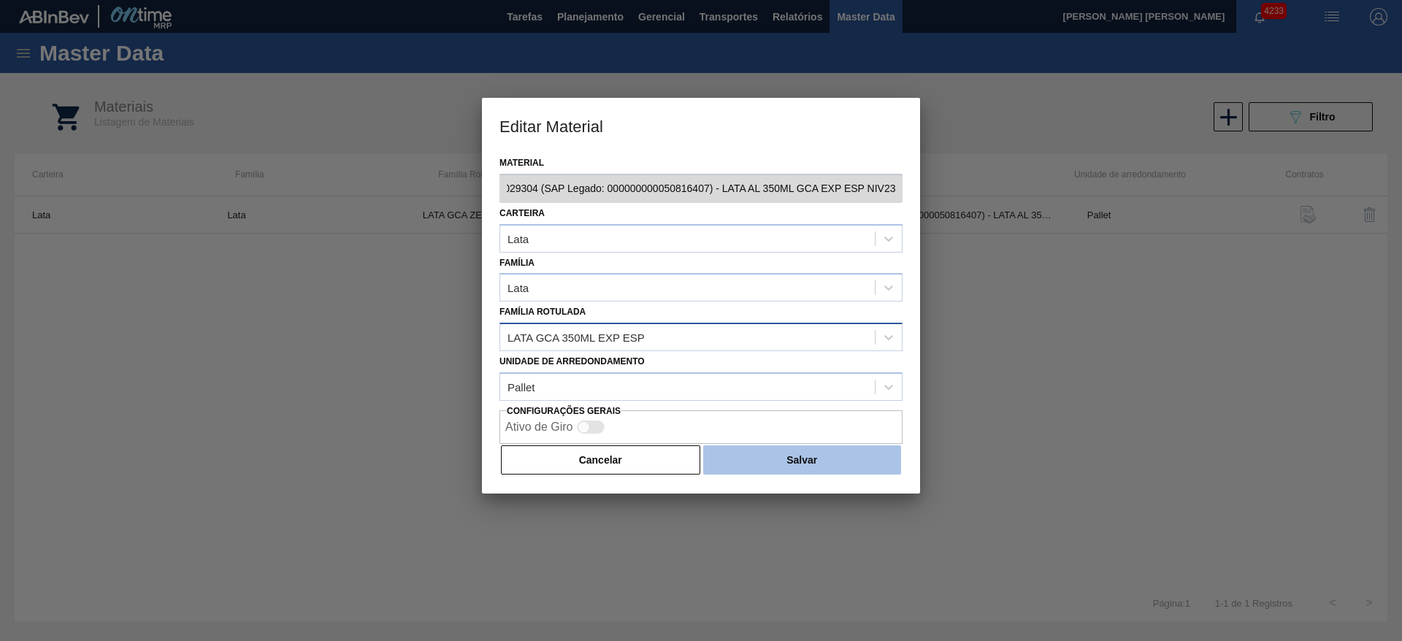
click at [776, 453] on button "Salvar" at bounding box center [802, 460] width 198 height 29
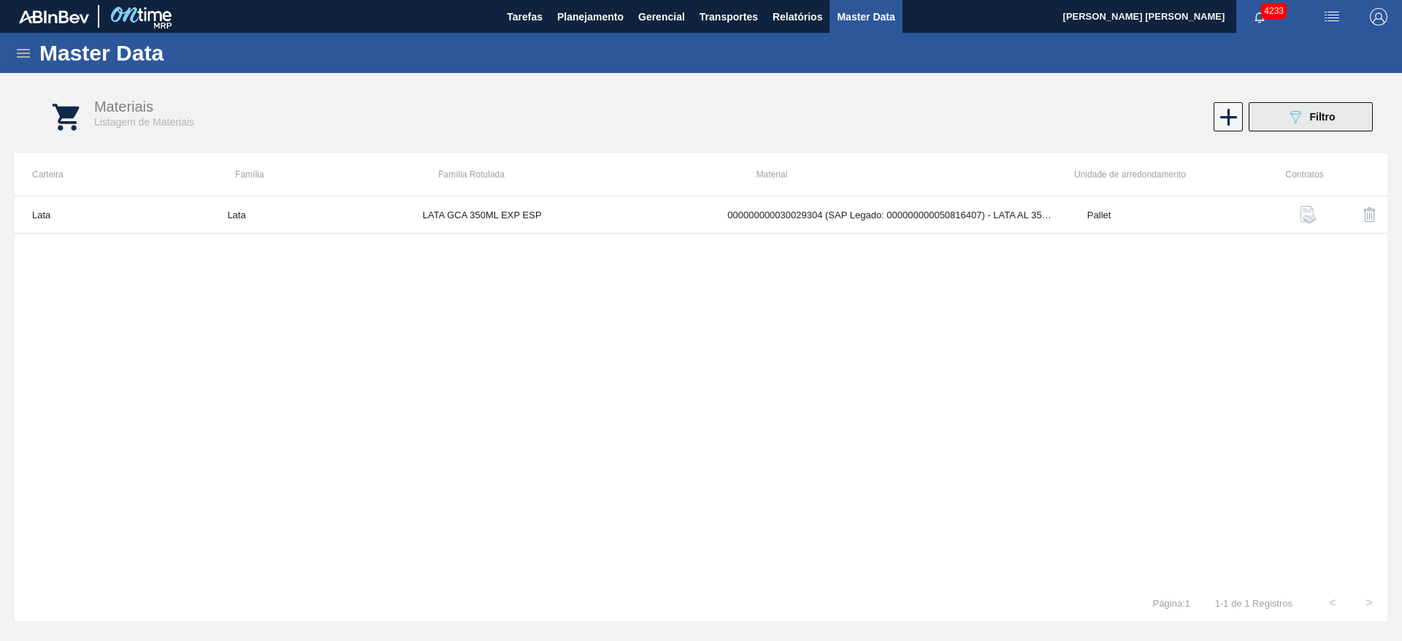
click at [1297, 115] on icon "089F7B8B-B2A5-4AFE-B5C0-19BA573D28AC" at bounding box center [1296, 117] width 18 height 18
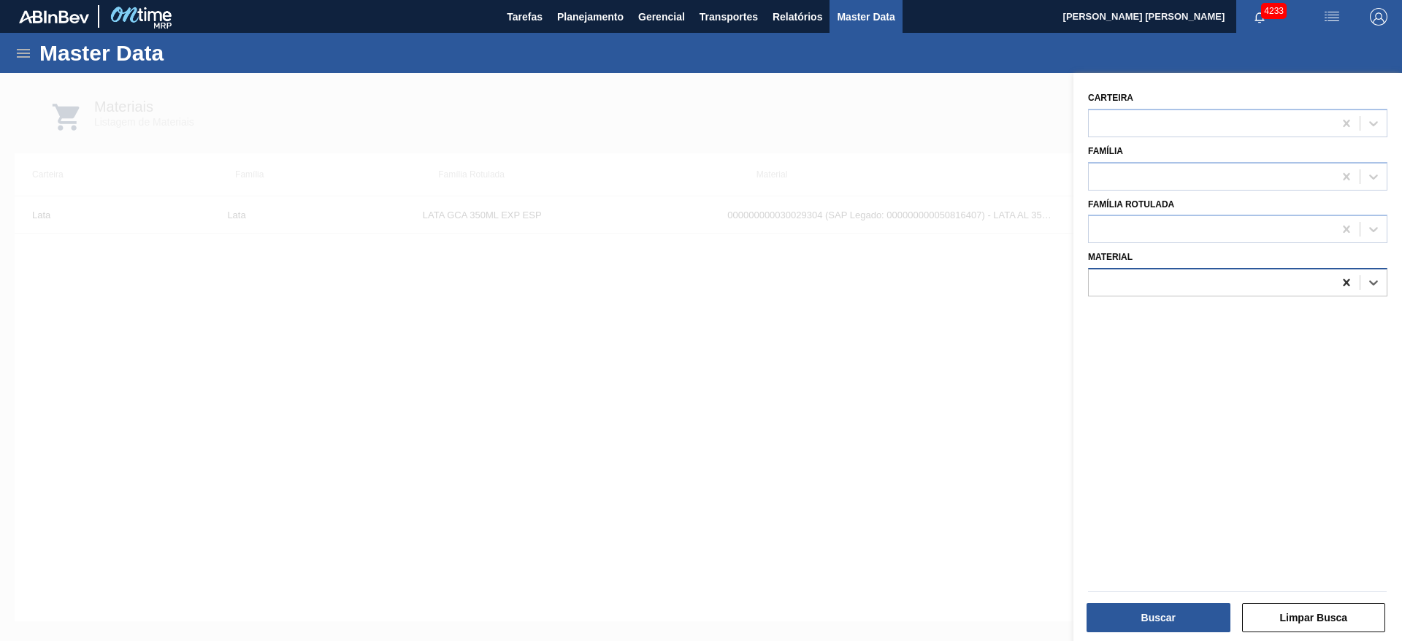
click at [1351, 286] on icon at bounding box center [1347, 282] width 15 height 15
click at [1180, 240] on div at bounding box center [1211, 229] width 245 height 21
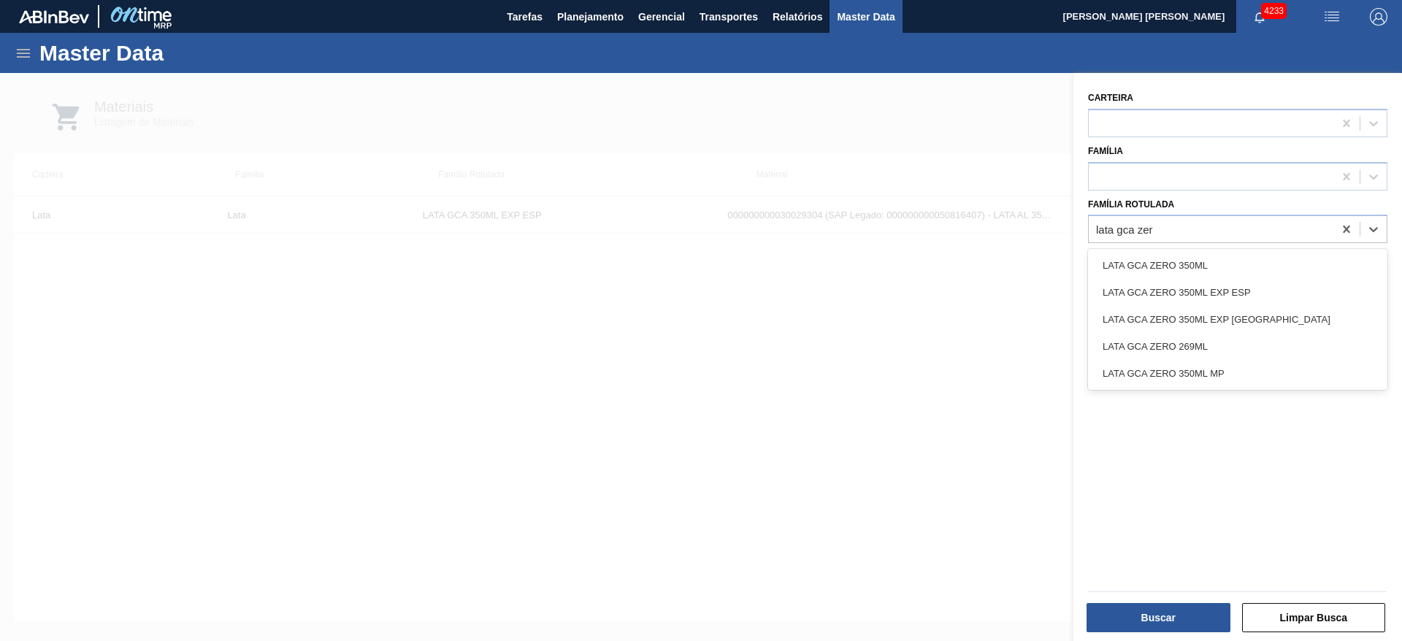
type Rotulada "lata gca zero"
click at [1168, 299] on div "LATA GCA ZERO 350ML EXP ESP" at bounding box center [1237, 292] width 299 height 27
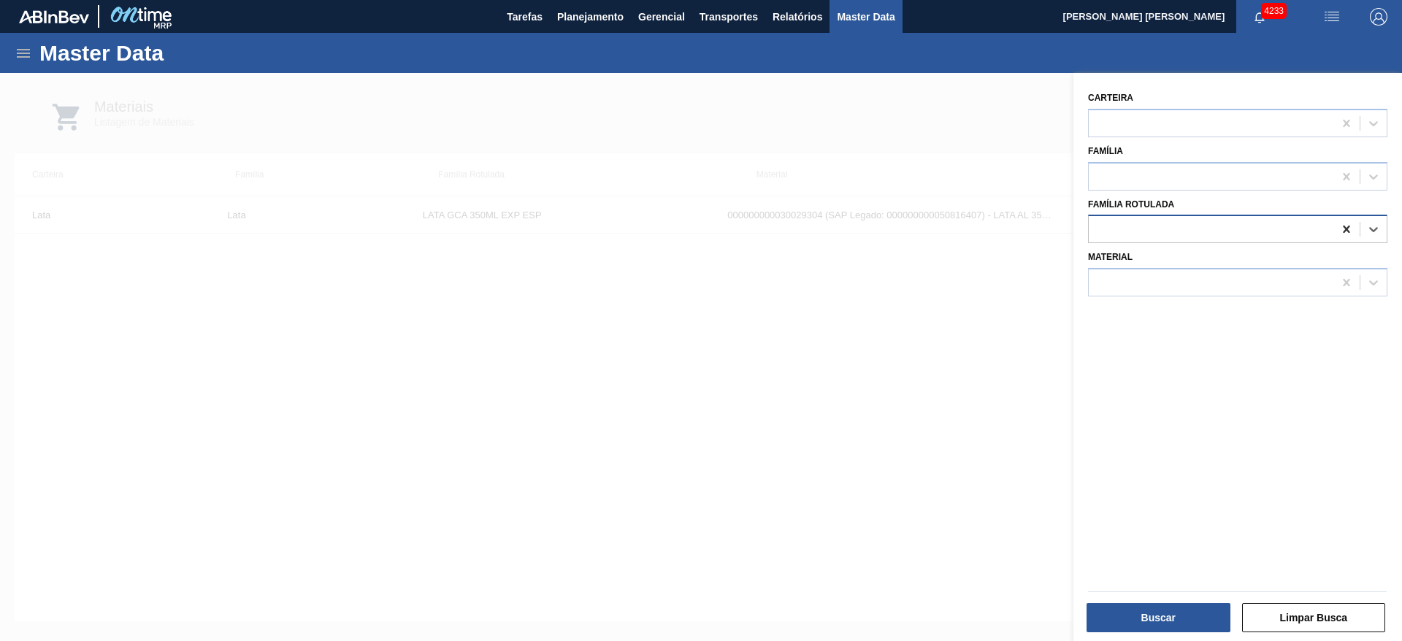
click at [1343, 229] on icon at bounding box center [1347, 229] width 15 height 15
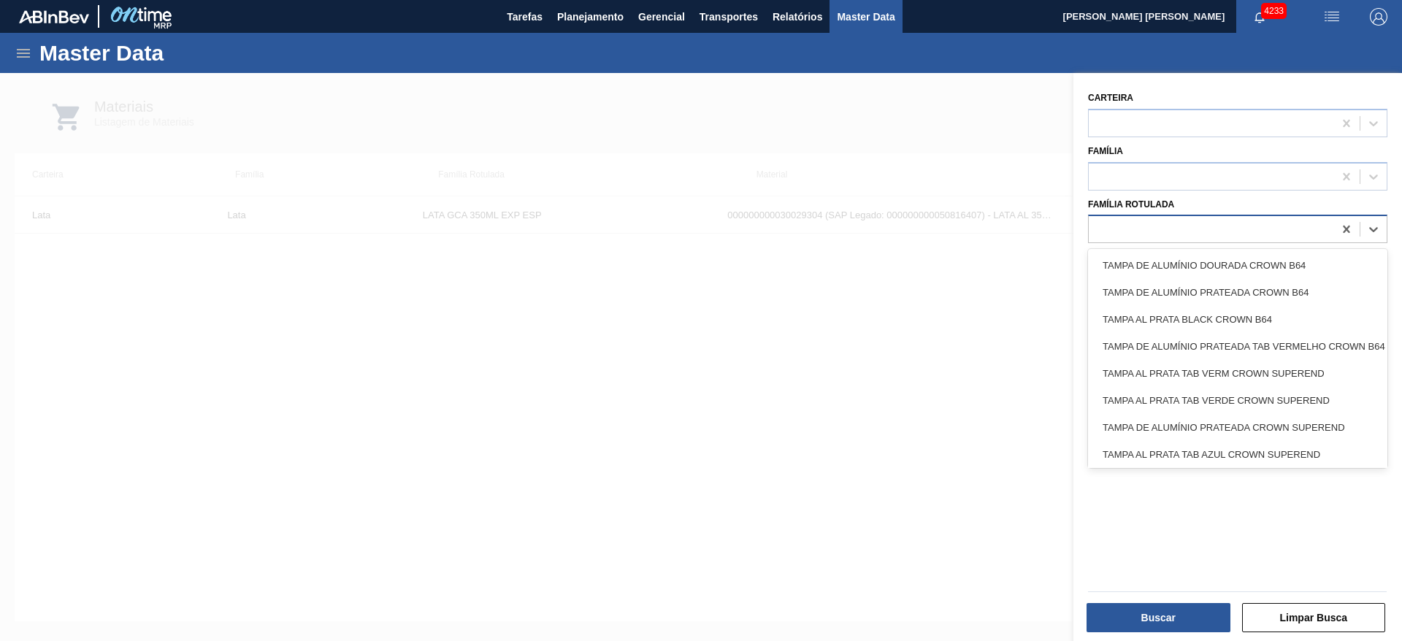
click at [1262, 232] on div at bounding box center [1211, 229] width 245 height 21
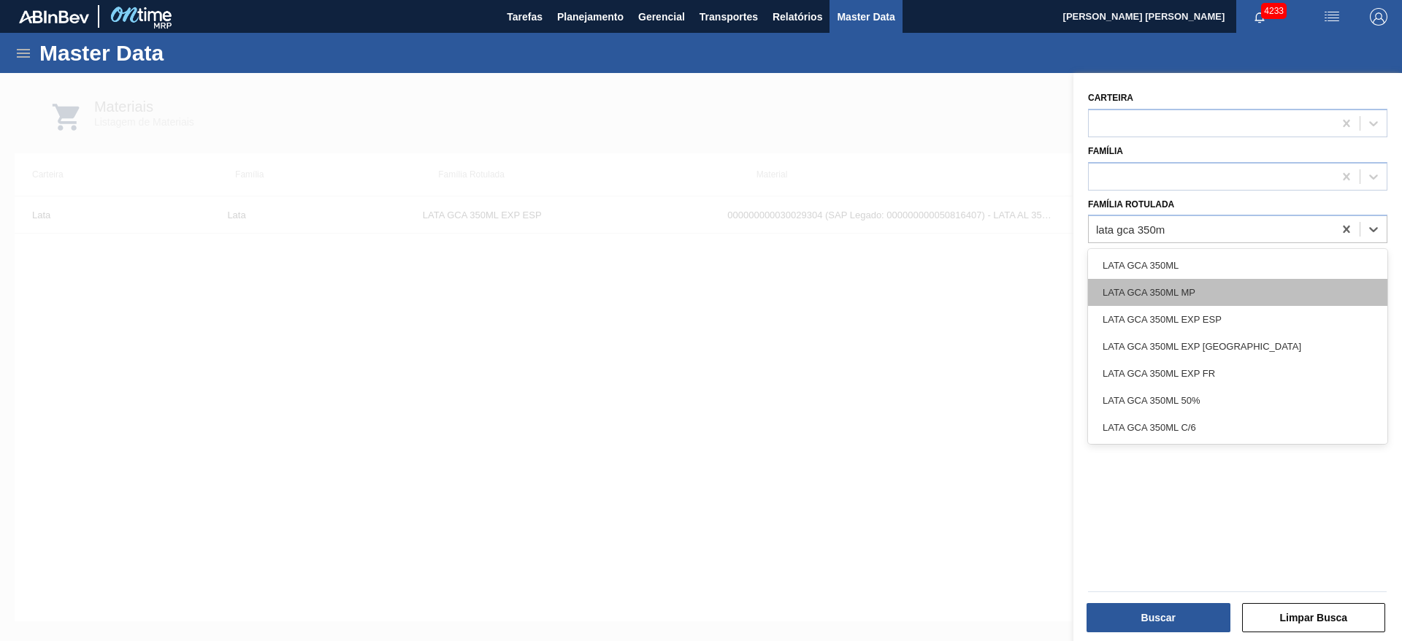
type Rotulada "lata gca 350ml"
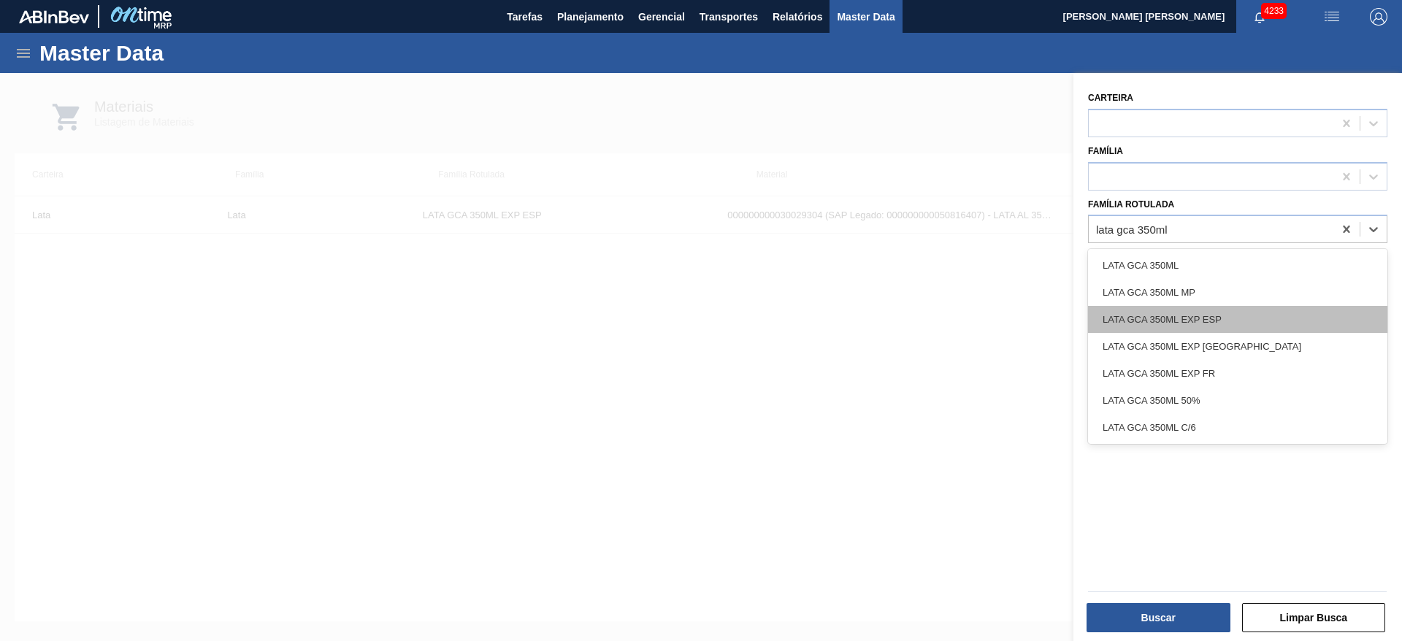
click at [1228, 312] on div "LATA GCA 350ML EXP ESP" at bounding box center [1237, 319] width 299 height 27
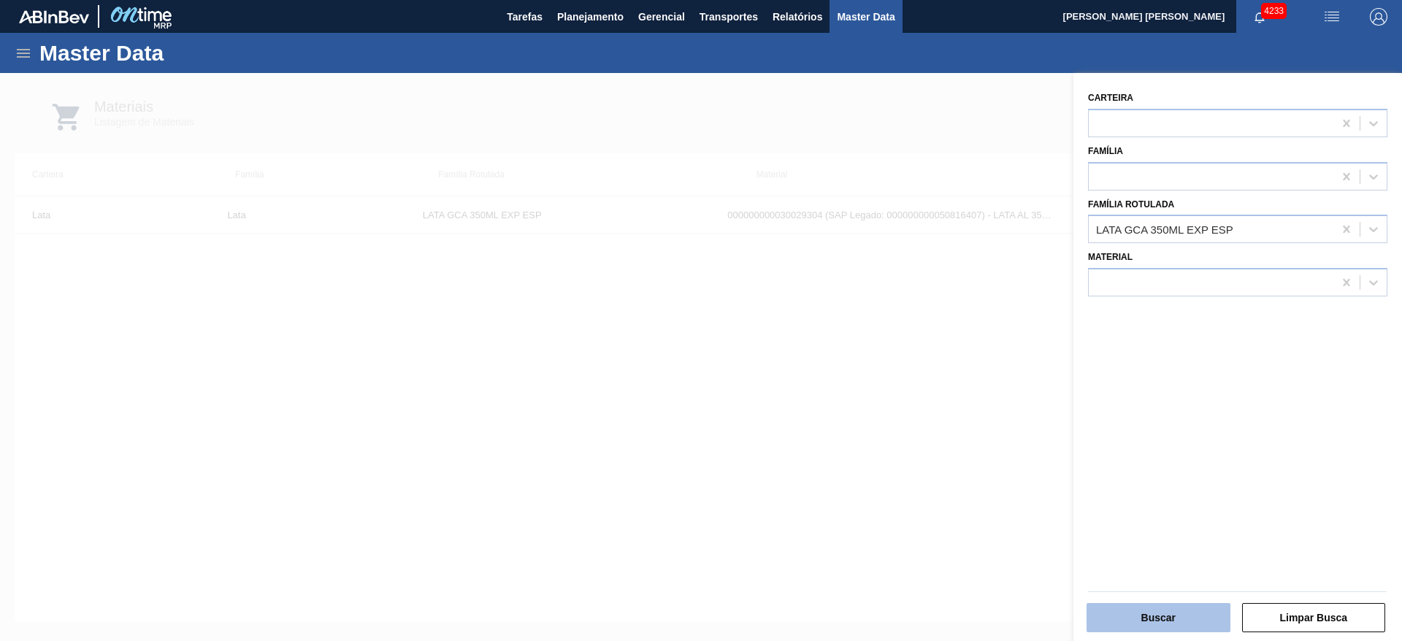
click at [1170, 616] on button "Buscar" at bounding box center [1159, 617] width 144 height 29
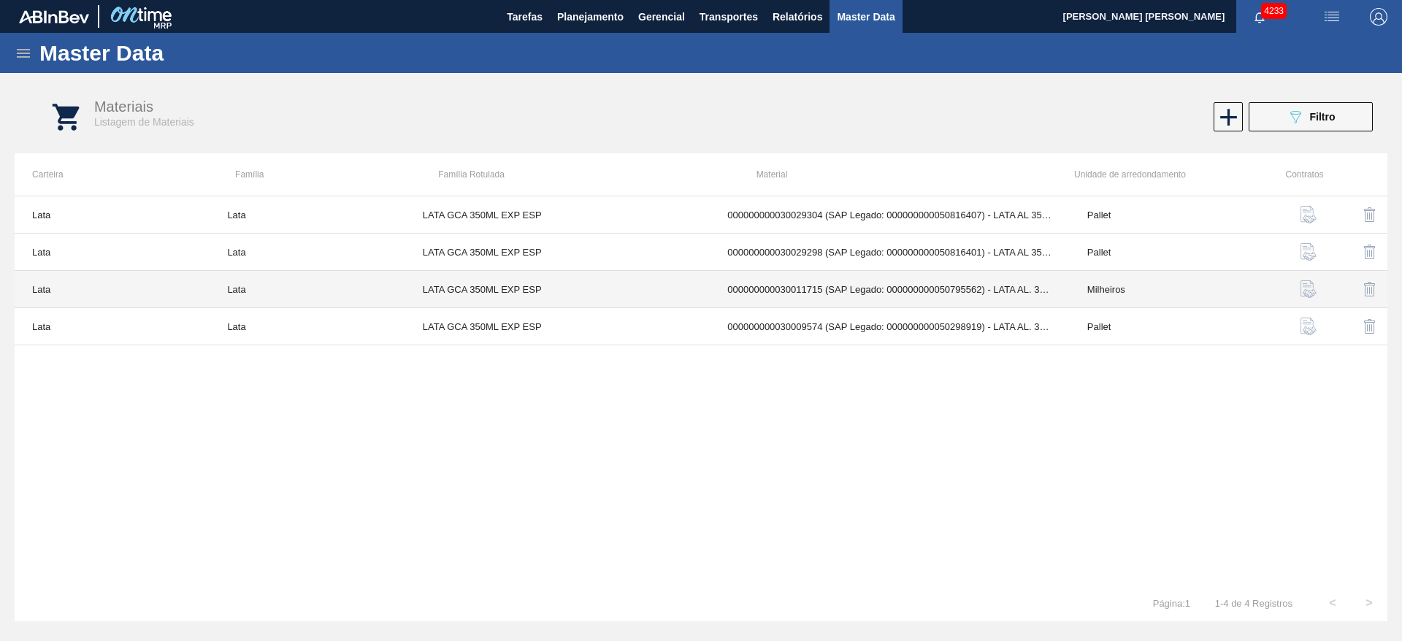
click at [965, 293] on td "000000000030011715 (SAP Legado: 000000000050795562) - LATA AL. 350ML GCA EXP ES…" at bounding box center [890, 289] width 360 height 37
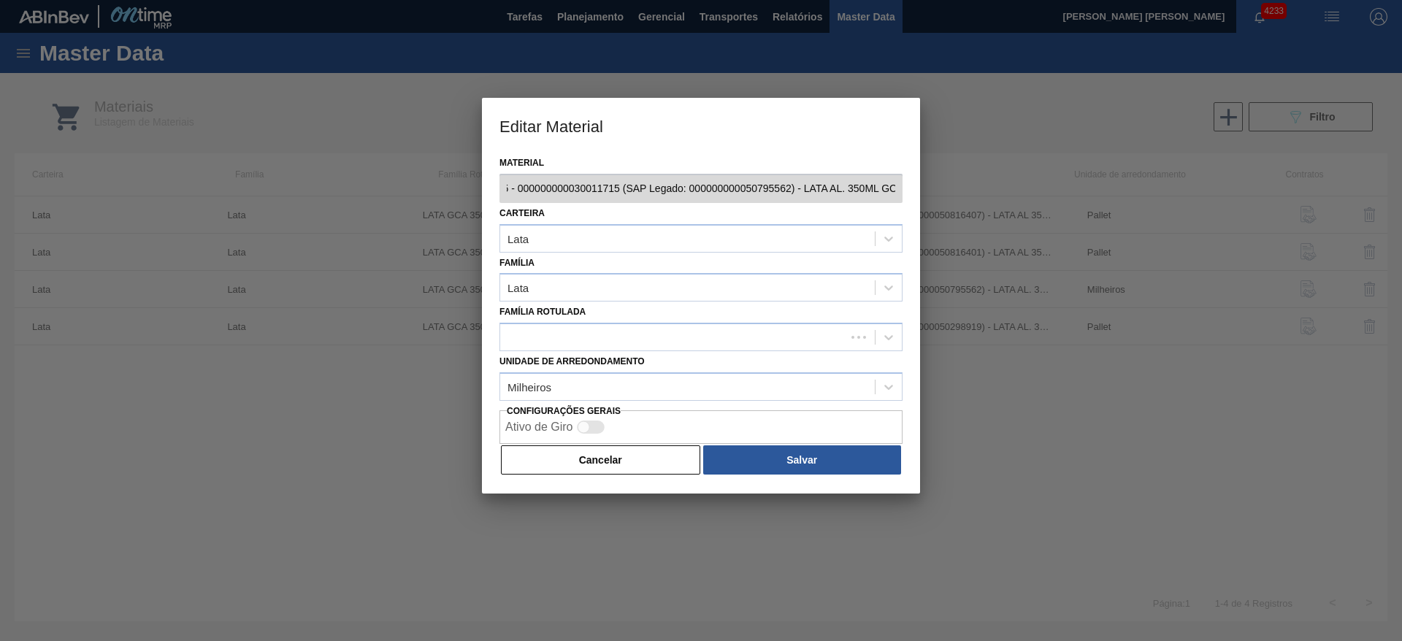
scroll to position [0, 131]
click at [612, 469] on button "Cancelar" at bounding box center [600, 460] width 199 height 29
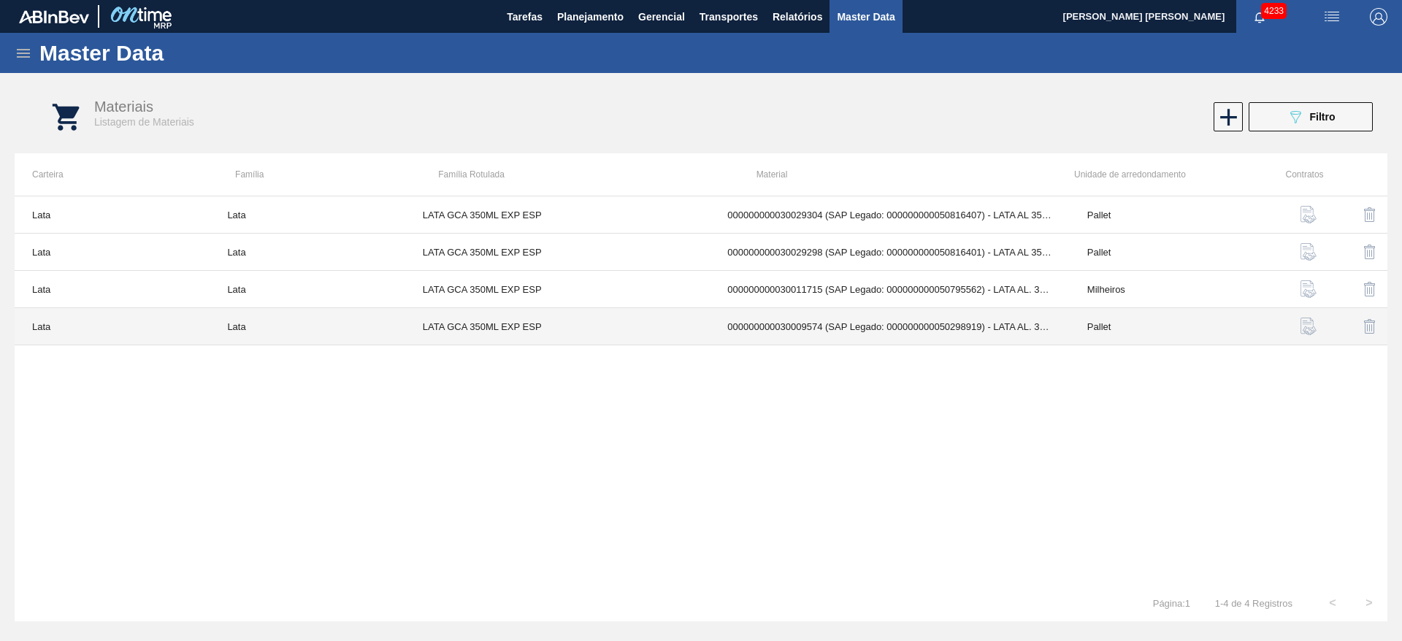
click at [806, 333] on td "000000000030009574 (SAP Legado: 000000000050298919) - LATA AL. 350ML GCA EXP ESP" at bounding box center [890, 326] width 360 height 37
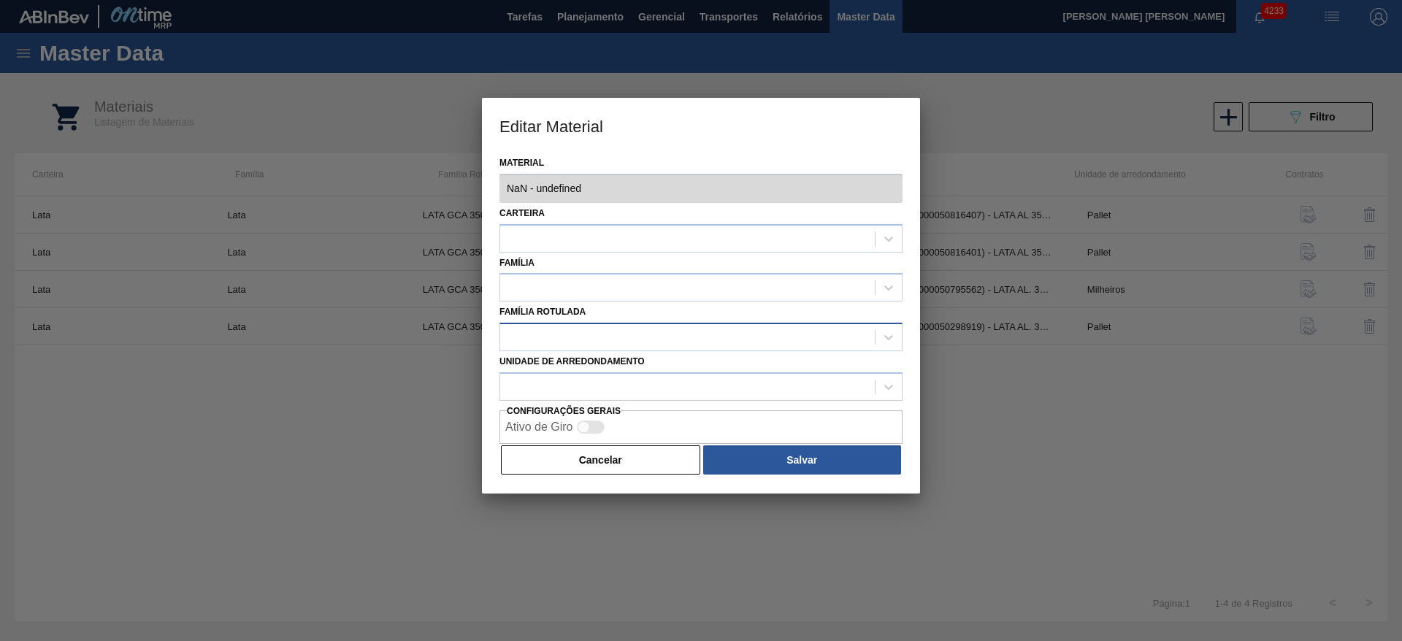
type input "30009574 - 000000000030009574 (SAP Legado: 000000000050298919) - LATA AL. 350ML…"
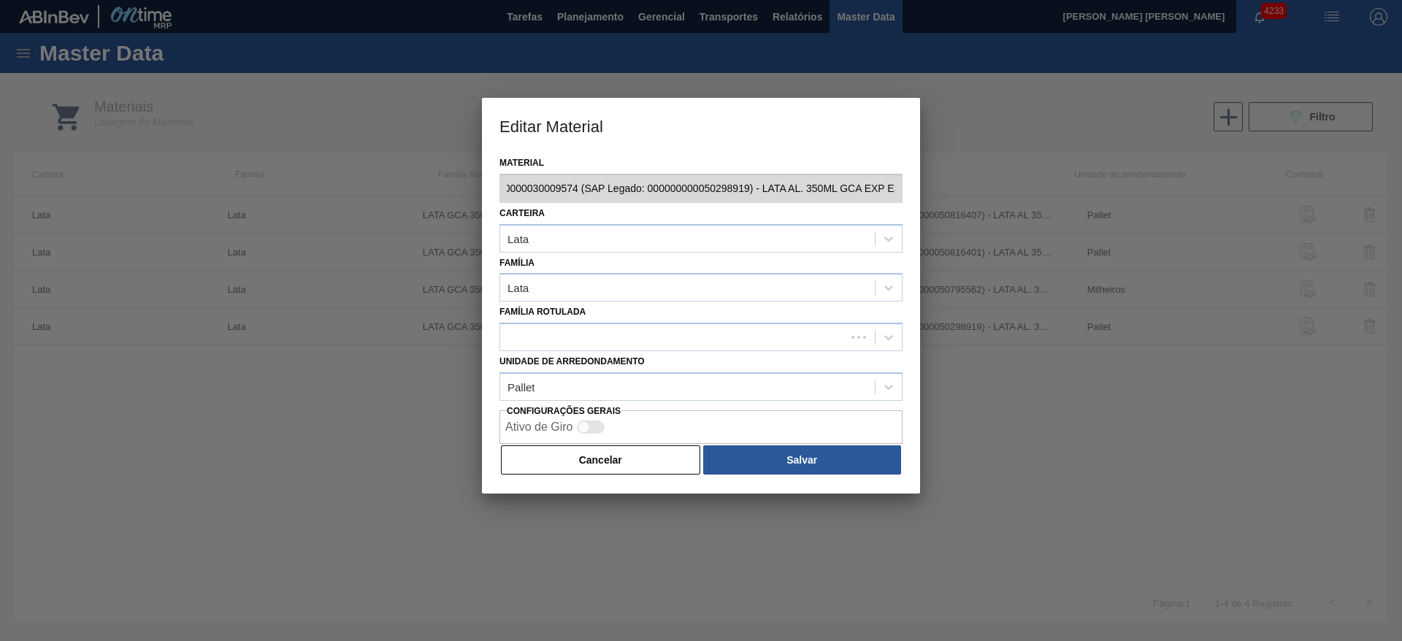
scroll to position [0, 98]
click at [634, 456] on button "Cancelar" at bounding box center [600, 460] width 199 height 29
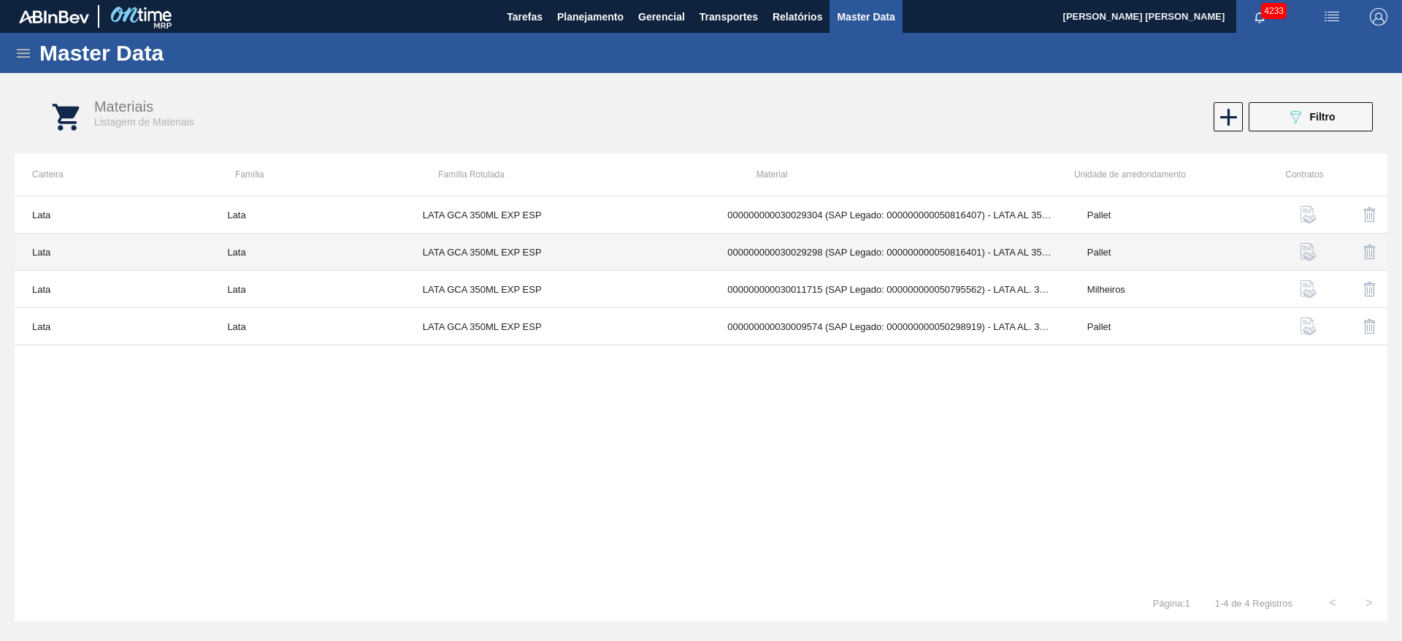
click at [814, 255] on td "000000000030029298 (SAP Legado: 000000000050816401) - LATA AL 350ML GCA ZERO EX…" at bounding box center [890, 252] width 360 height 37
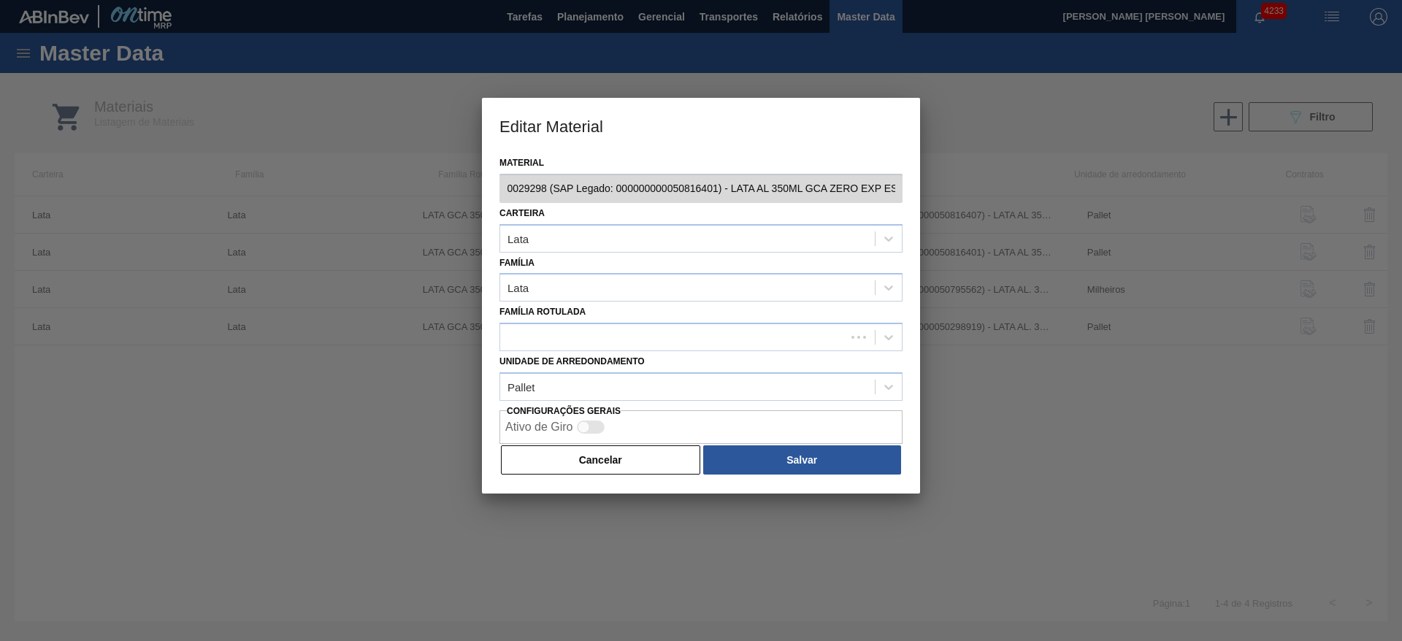
scroll to position [0, 157]
click at [620, 327] on div at bounding box center [672, 337] width 345 height 21
click at [586, 338] on div at bounding box center [672, 337] width 345 height 21
click at [627, 332] on div at bounding box center [672, 337] width 345 height 21
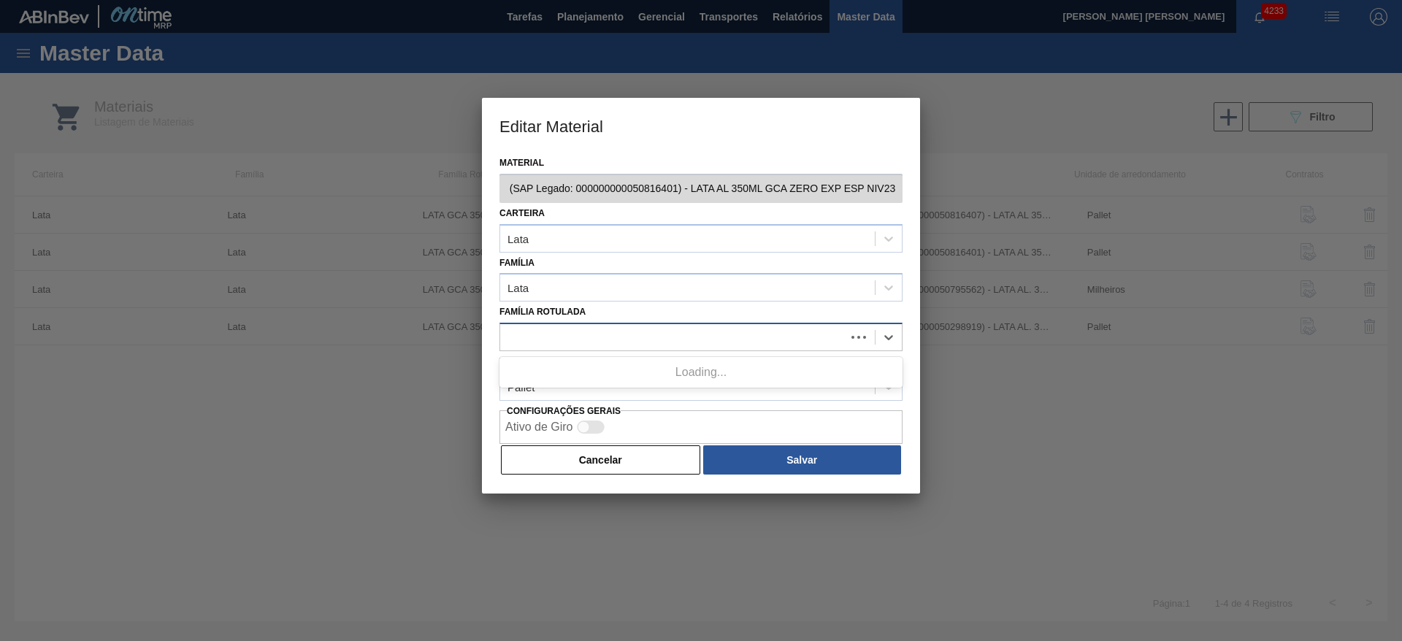
click at [627, 332] on div at bounding box center [672, 337] width 345 height 21
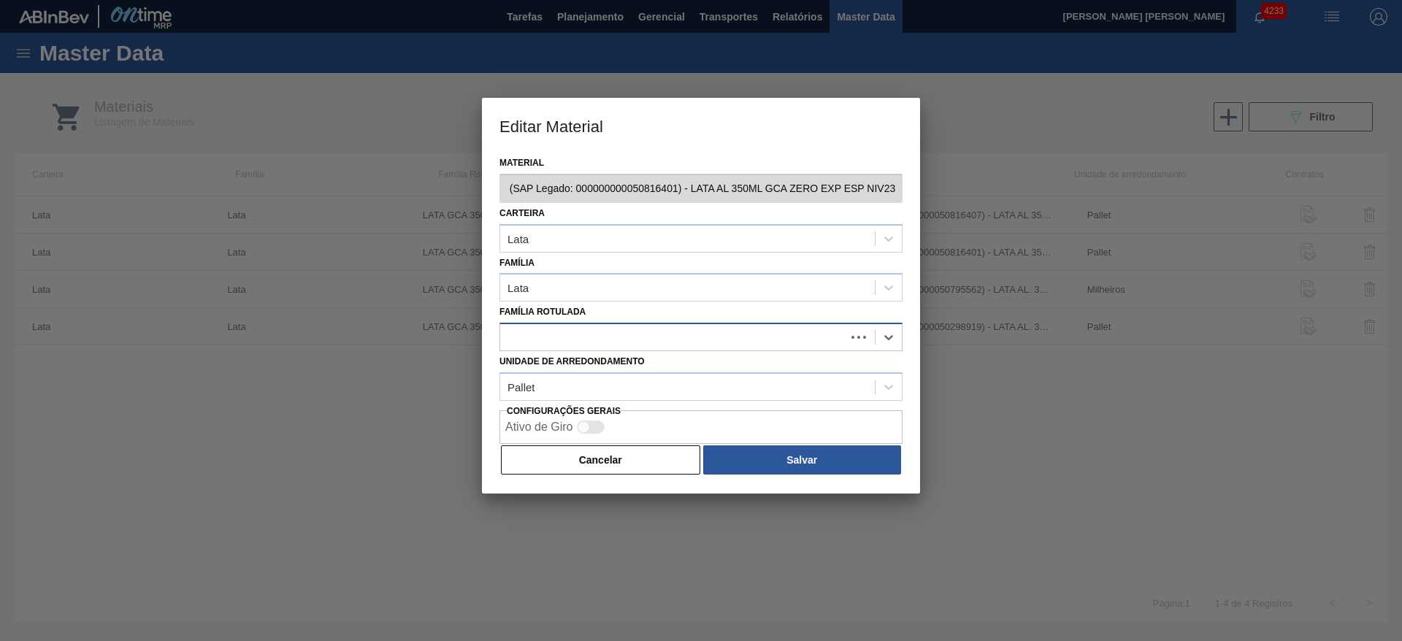
click at [627, 332] on div at bounding box center [672, 337] width 345 height 21
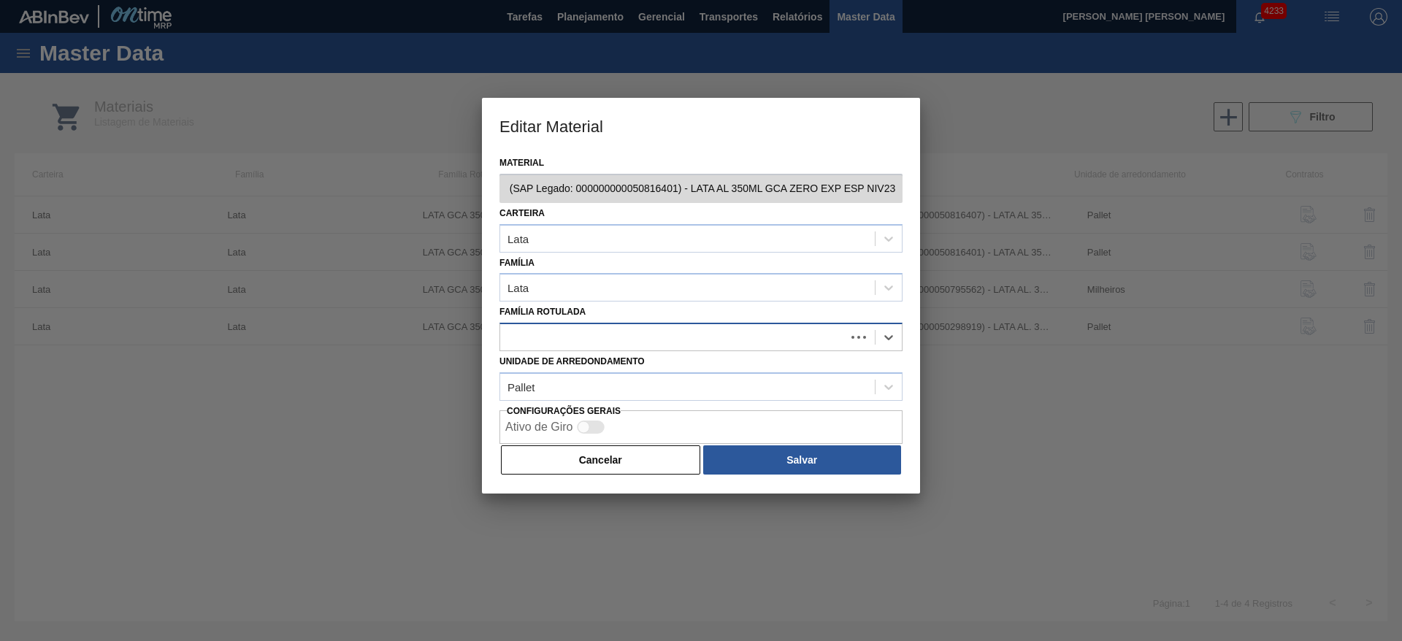
click at [627, 332] on div at bounding box center [672, 337] width 345 height 21
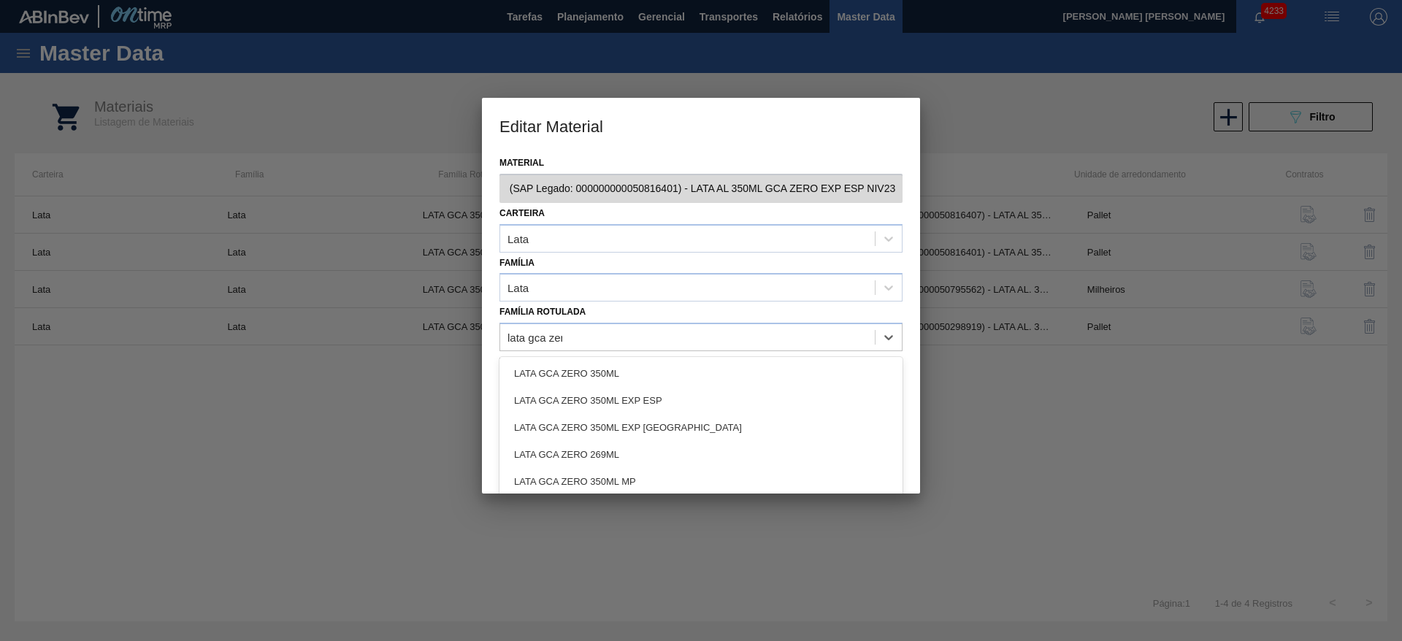
type Rotulada "lata gca zero"
click at [620, 401] on div "LATA GCA ZERO 350ML EXP ESP" at bounding box center [701, 400] width 403 height 27
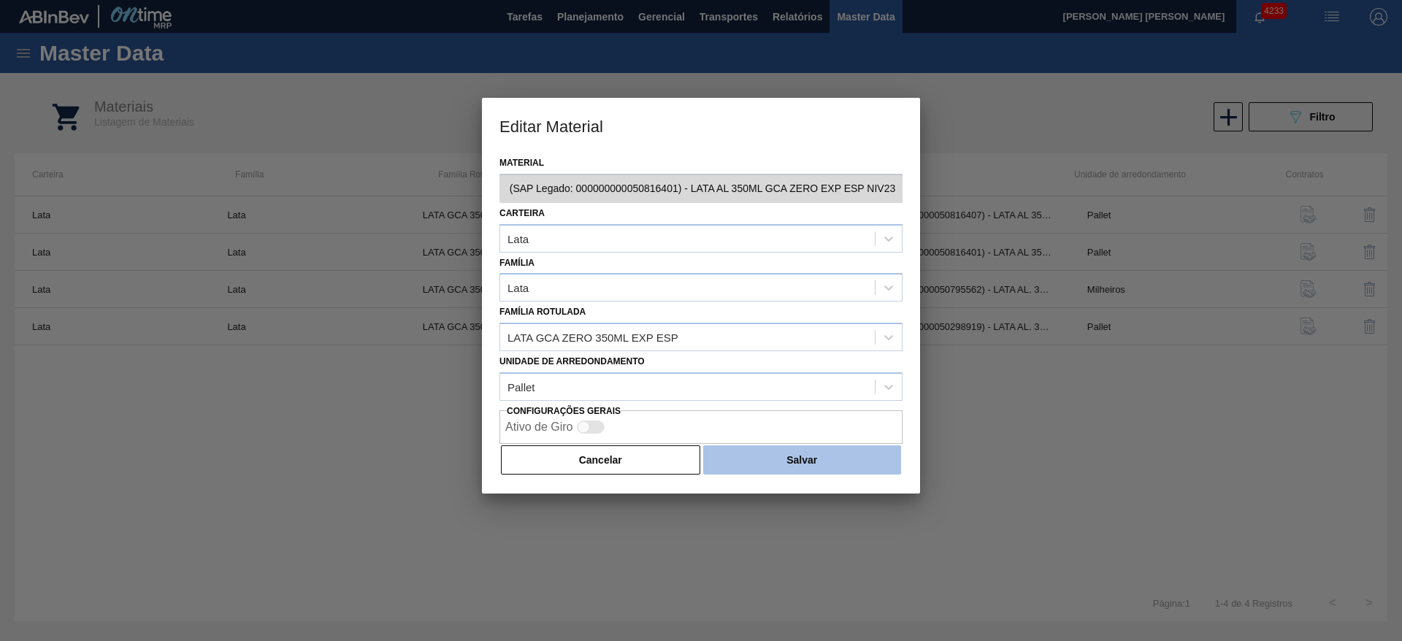
click at [779, 452] on button "Salvar" at bounding box center [802, 460] width 198 height 29
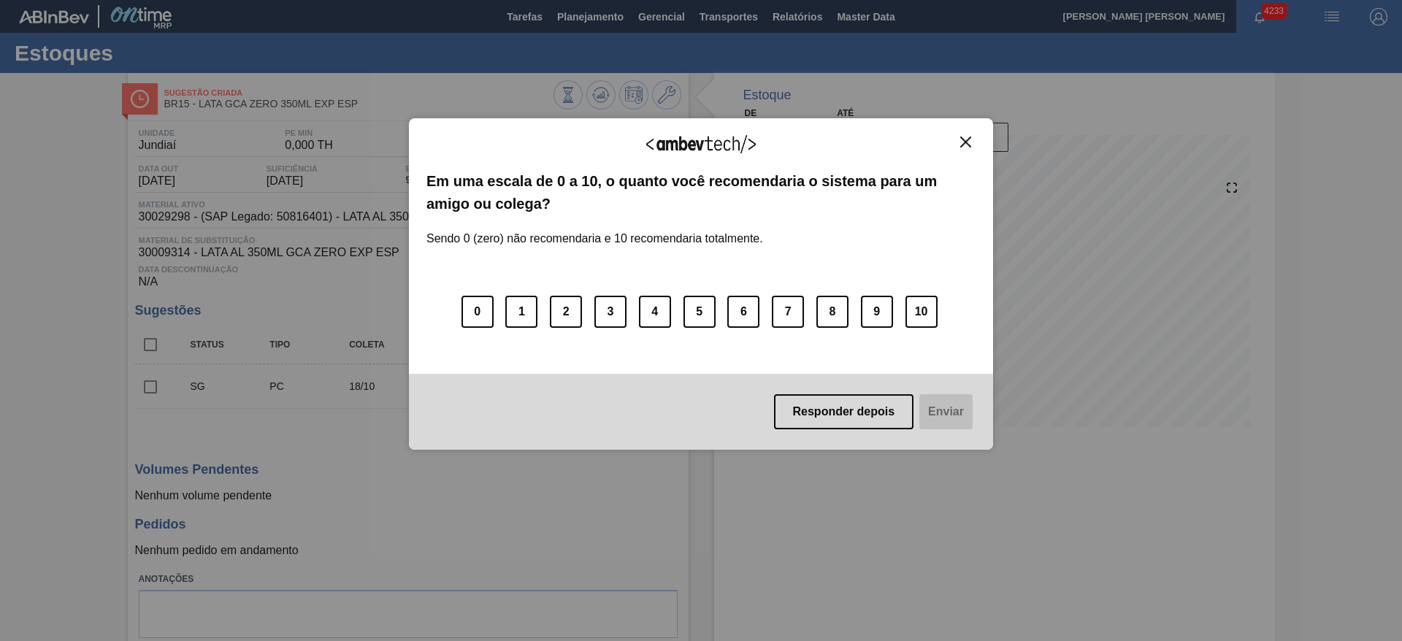
click at [970, 137] on img "Close" at bounding box center [965, 142] width 11 height 11
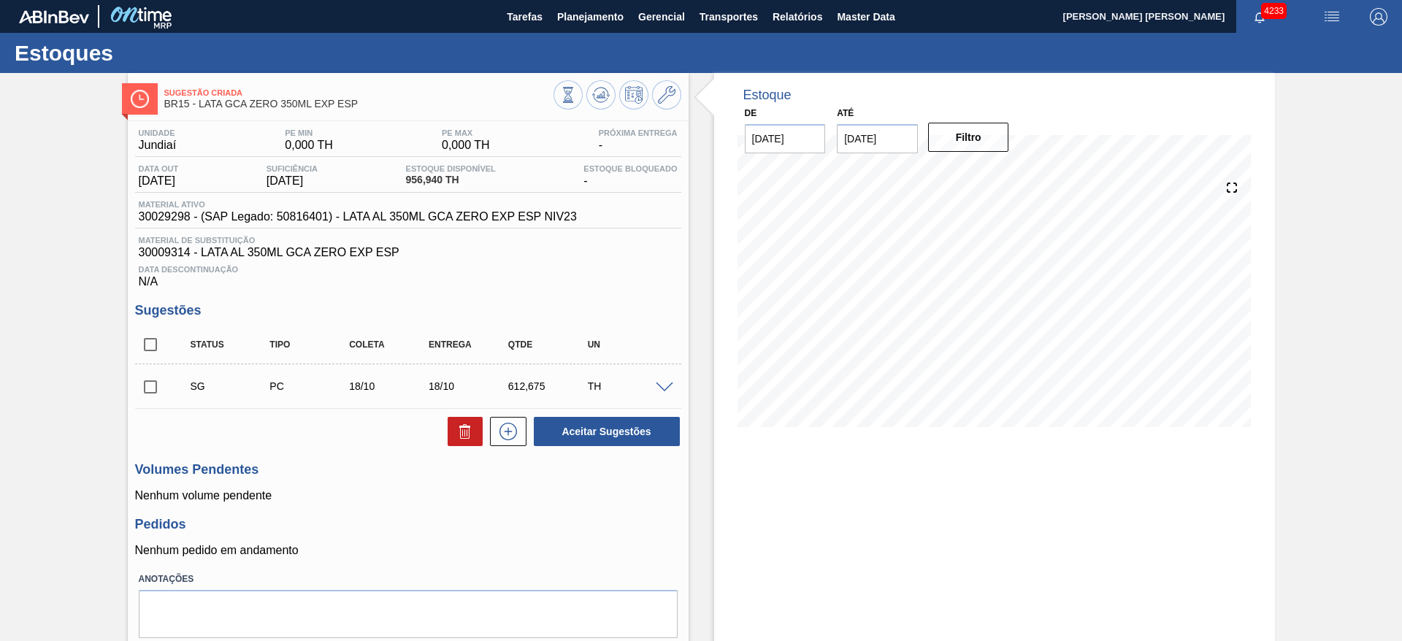
click at [145, 389] on input "checkbox" at bounding box center [150, 387] width 31 height 31
click at [598, 438] on button "Aceitar Sugestões" at bounding box center [607, 431] width 146 height 29
checkbox input "false"
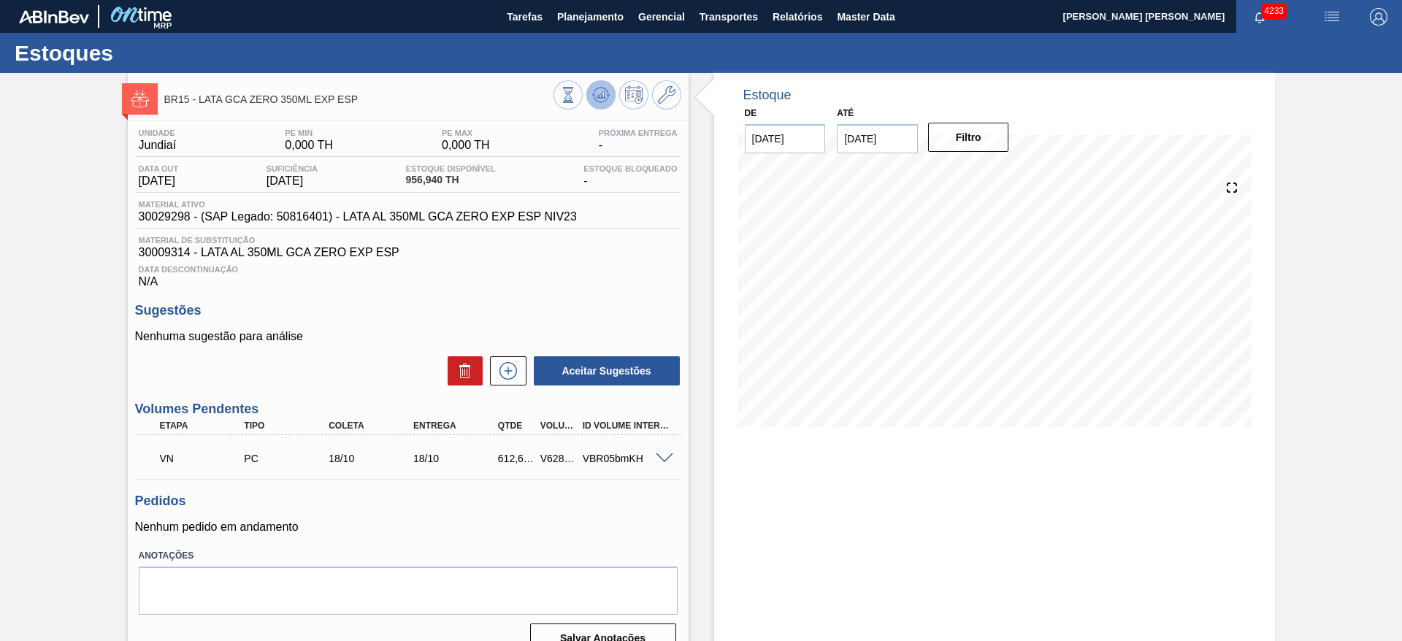
click at [600, 92] on icon at bounding box center [601, 95] width 18 height 18
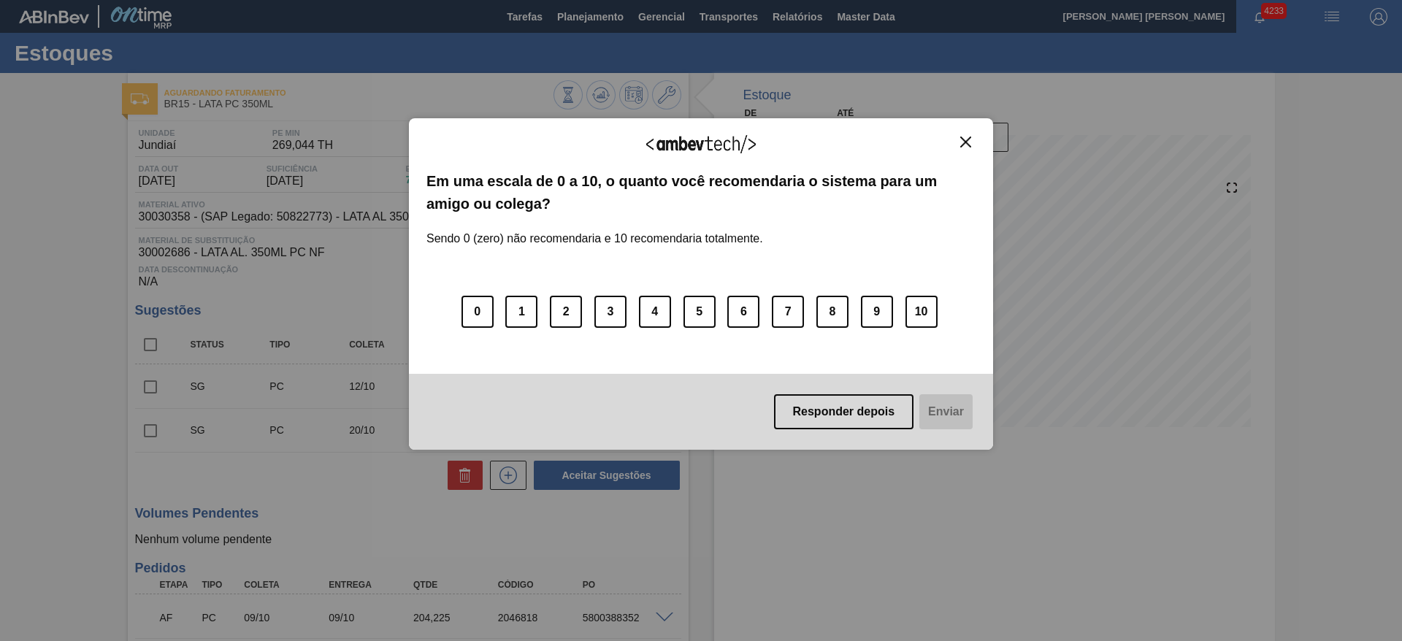
click at [965, 144] on img "Close" at bounding box center [965, 142] width 11 height 11
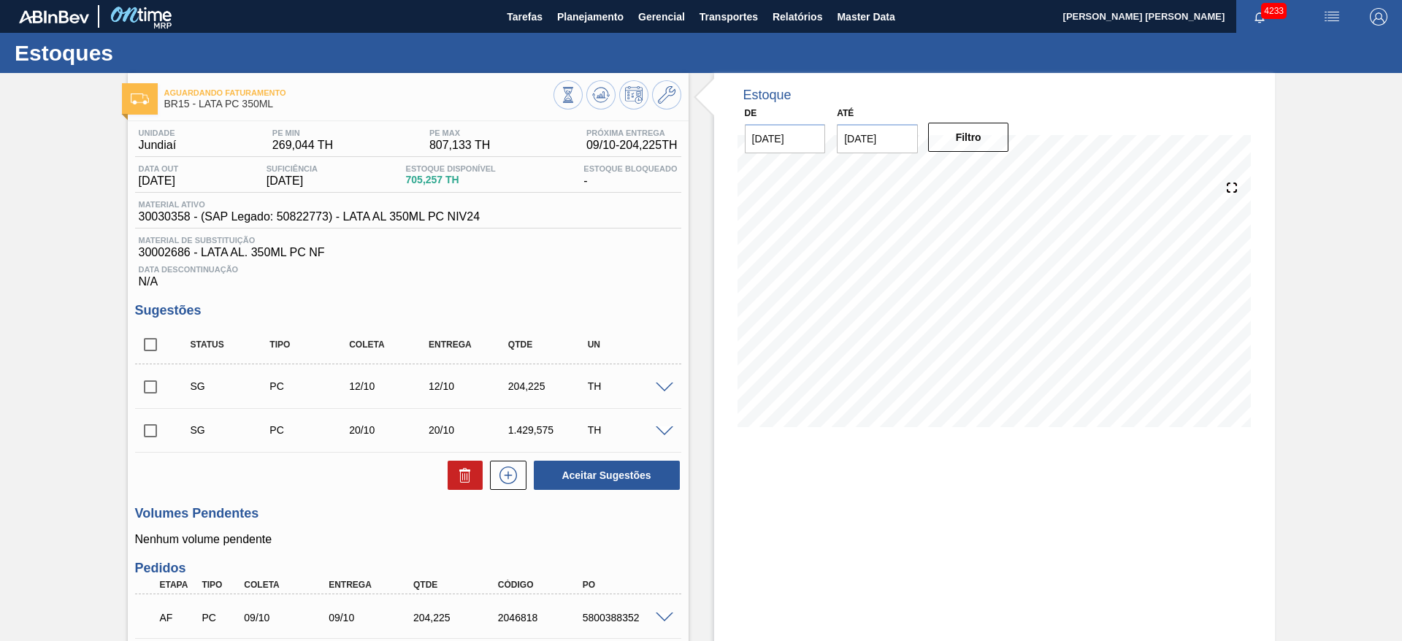
click at [153, 341] on input "checkbox" at bounding box center [150, 344] width 31 height 31
checkbox input "true"
click at [602, 475] on button "Aceitar Sugestões" at bounding box center [607, 475] width 146 height 29
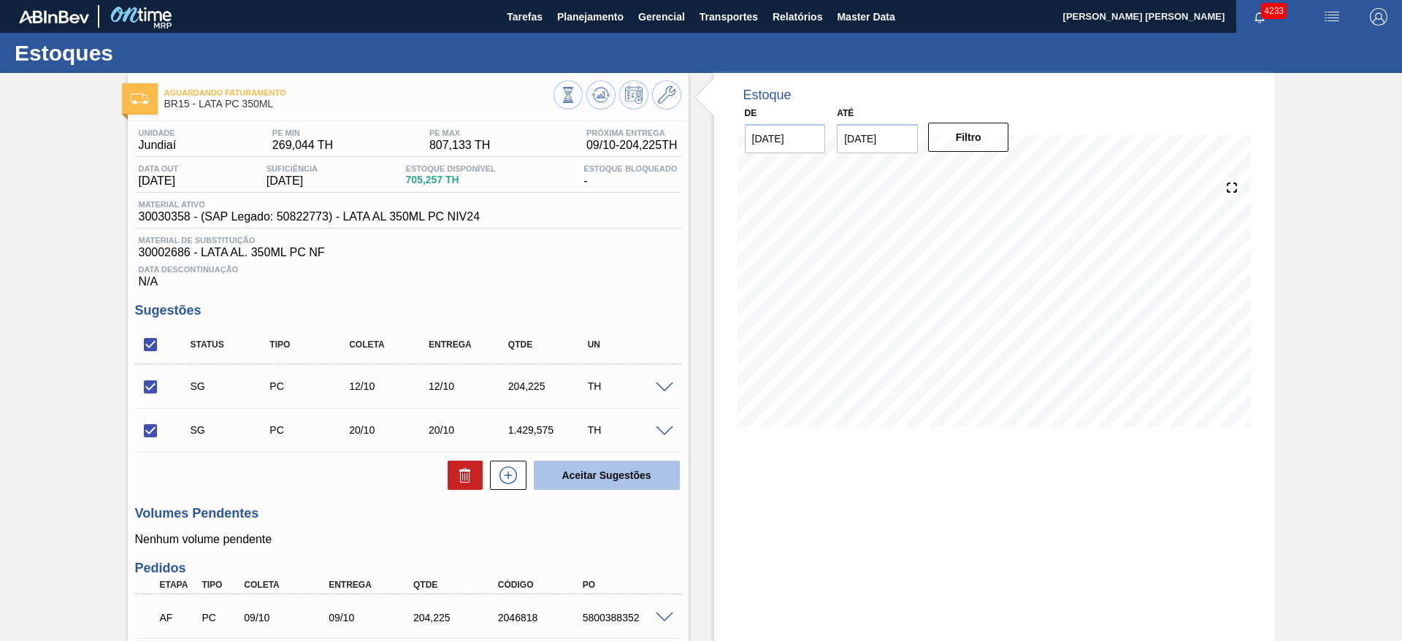
checkbox input "false"
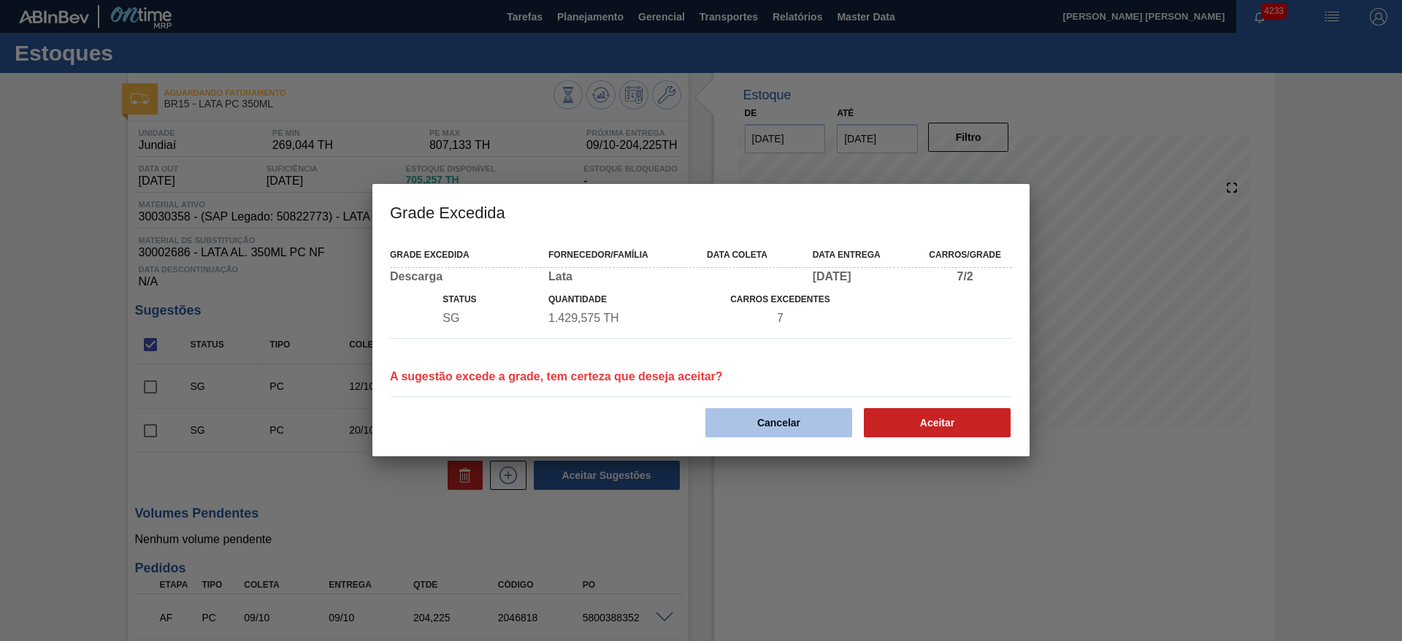
click at [755, 419] on button "Cancelar" at bounding box center [779, 422] width 147 height 29
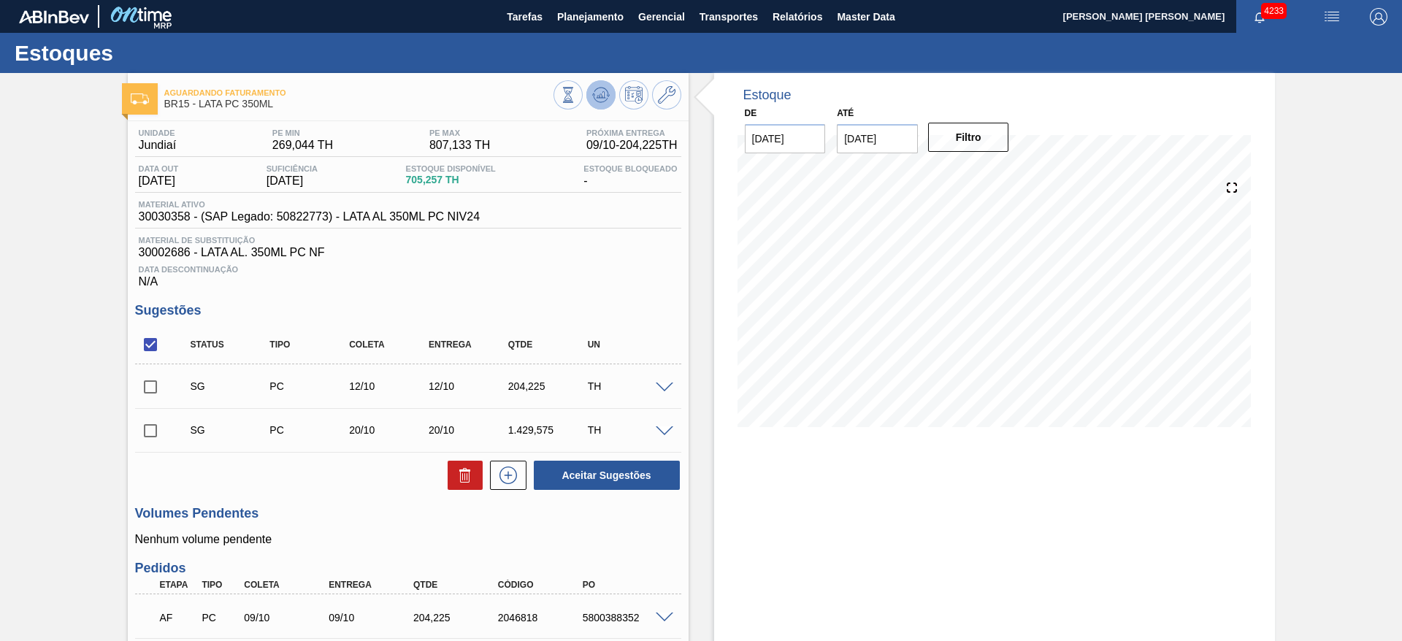
click at [596, 94] on icon at bounding box center [601, 95] width 18 height 18
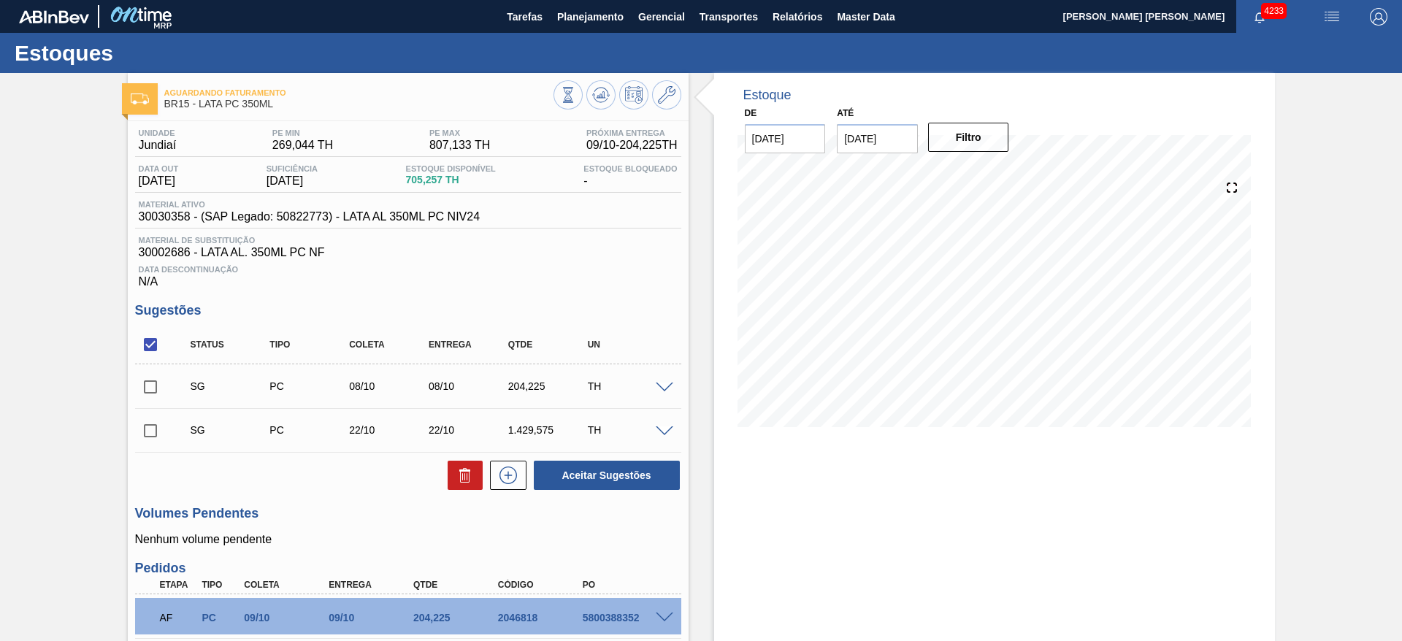
click at [665, 429] on span at bounding box center [665, 432] width 18 height 11
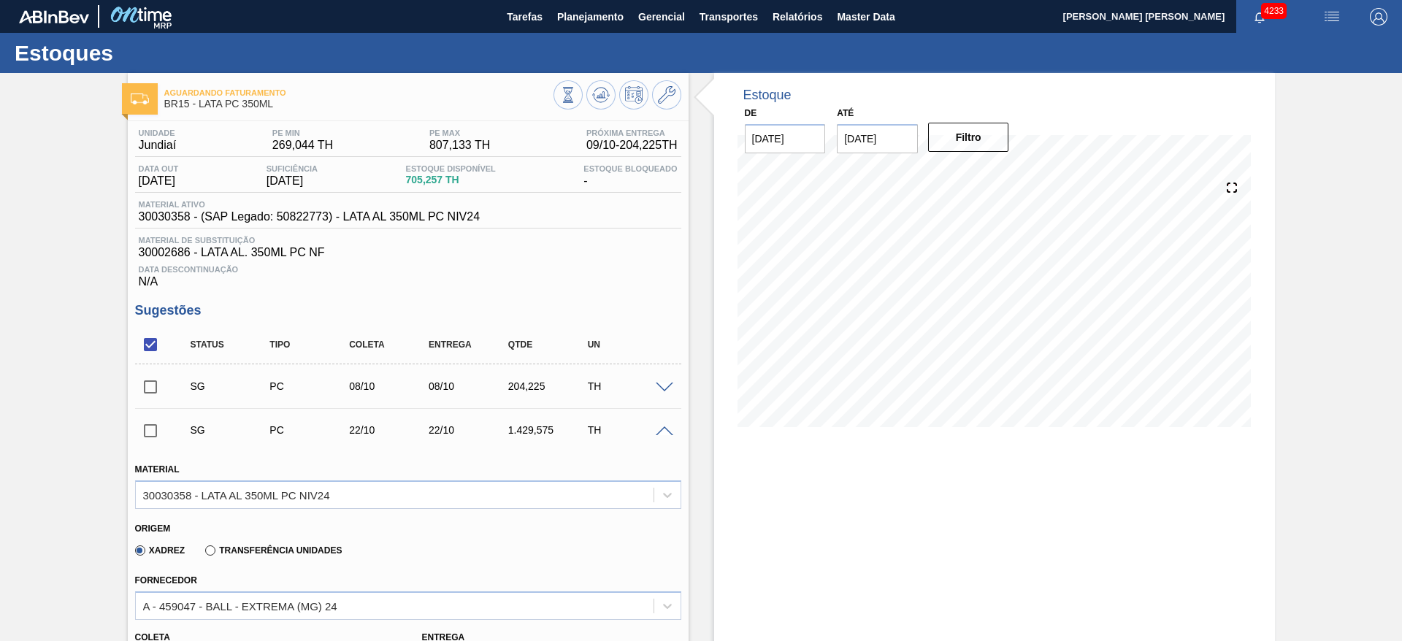
click at [154, 434] on input "checkbox" at bounding box center [150, 431] width 31 height 31
checkbox input "true"
click at [154, 389] on input "checkbox" at bounding box center [150, 387] width 31 height 31
checkbox input "true"
click at [153, 353] on input "checkbox" at bounding box center [150, 344] width 31 height 31
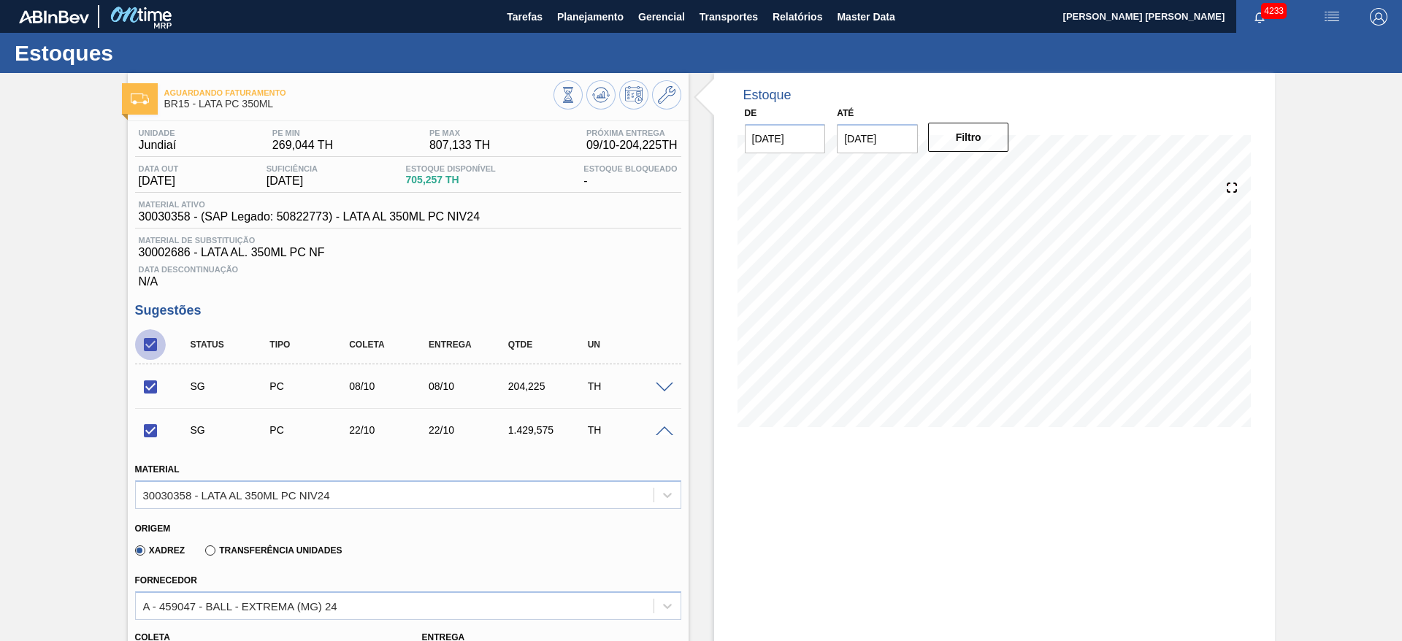
checkbox input "false"
click at [153, 349] on input "checkbox" at bounding box center [150, 344] width 31 height 31
checkbox input "true"
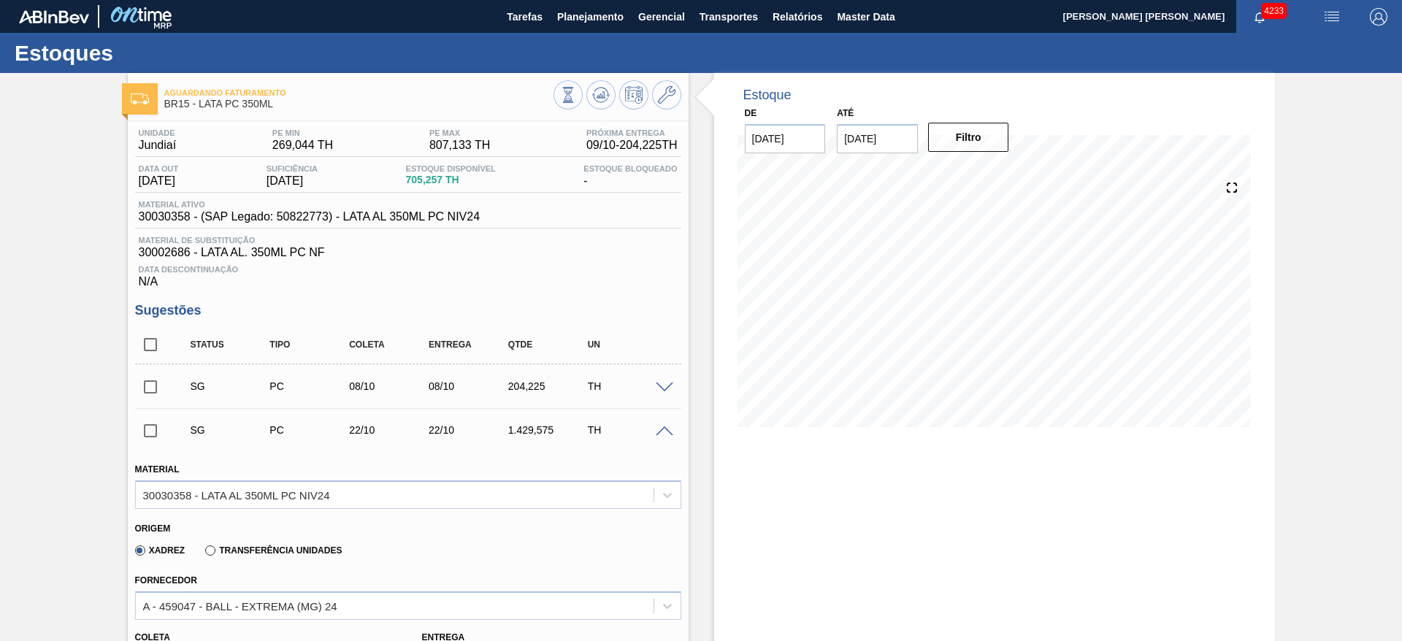
checkbox input "true"
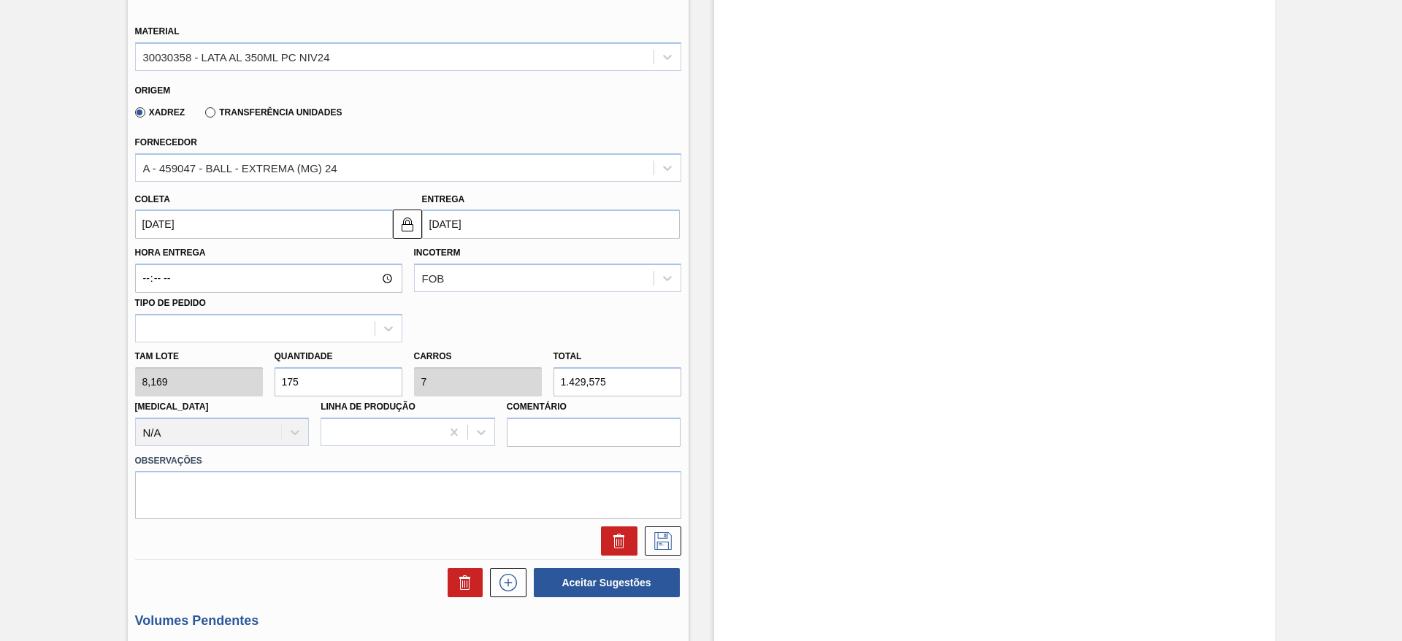
scroll to position [329, 0]
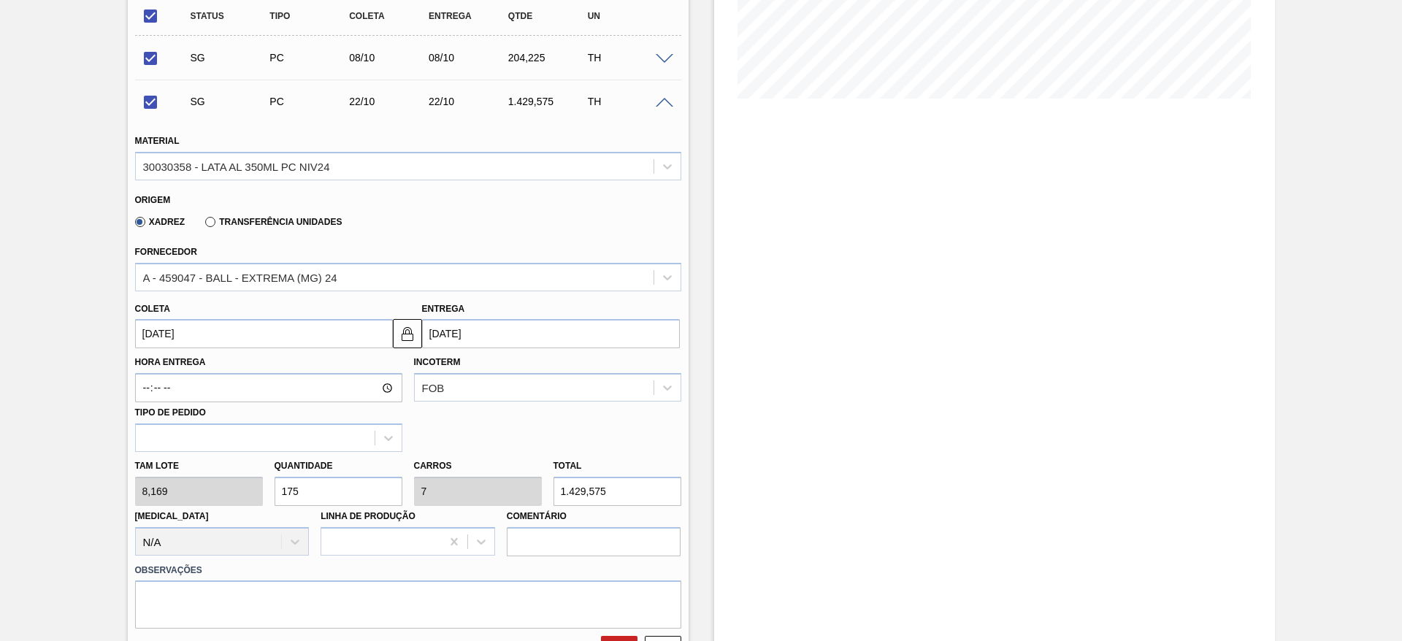
click at [660, 105] on span at bounding box center [665, 103] width 18 height 11
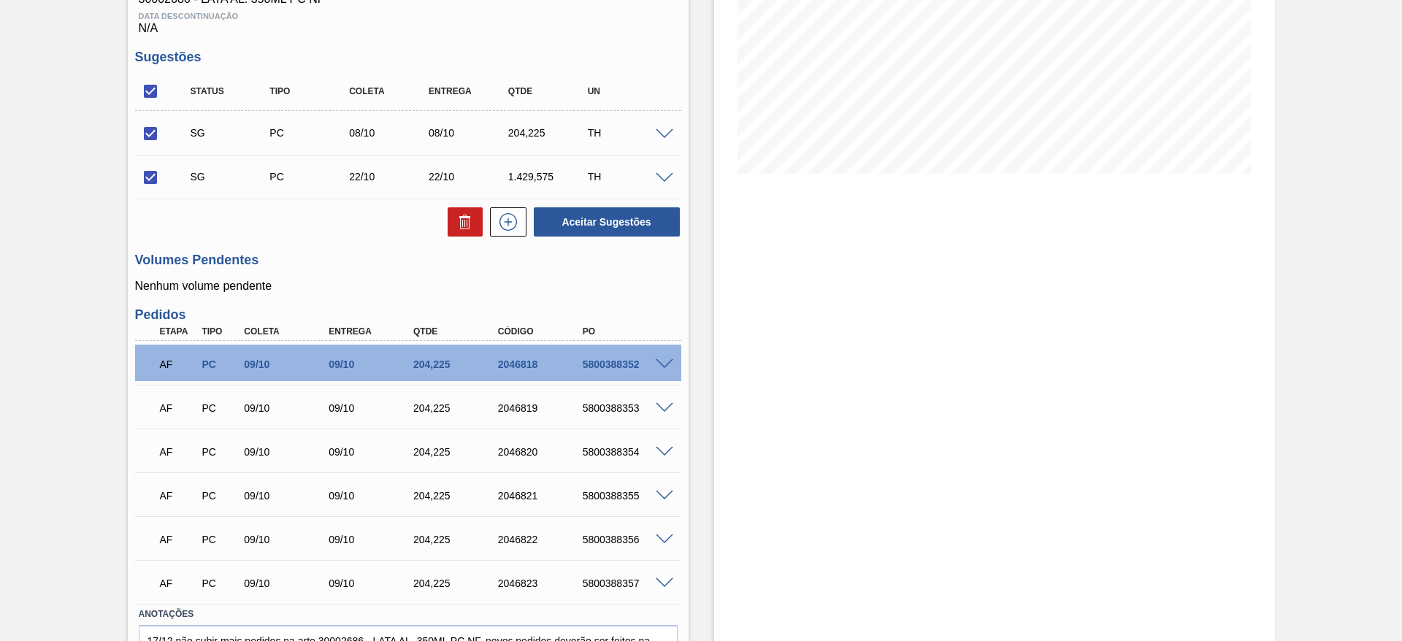
scroll to position [219, 0]
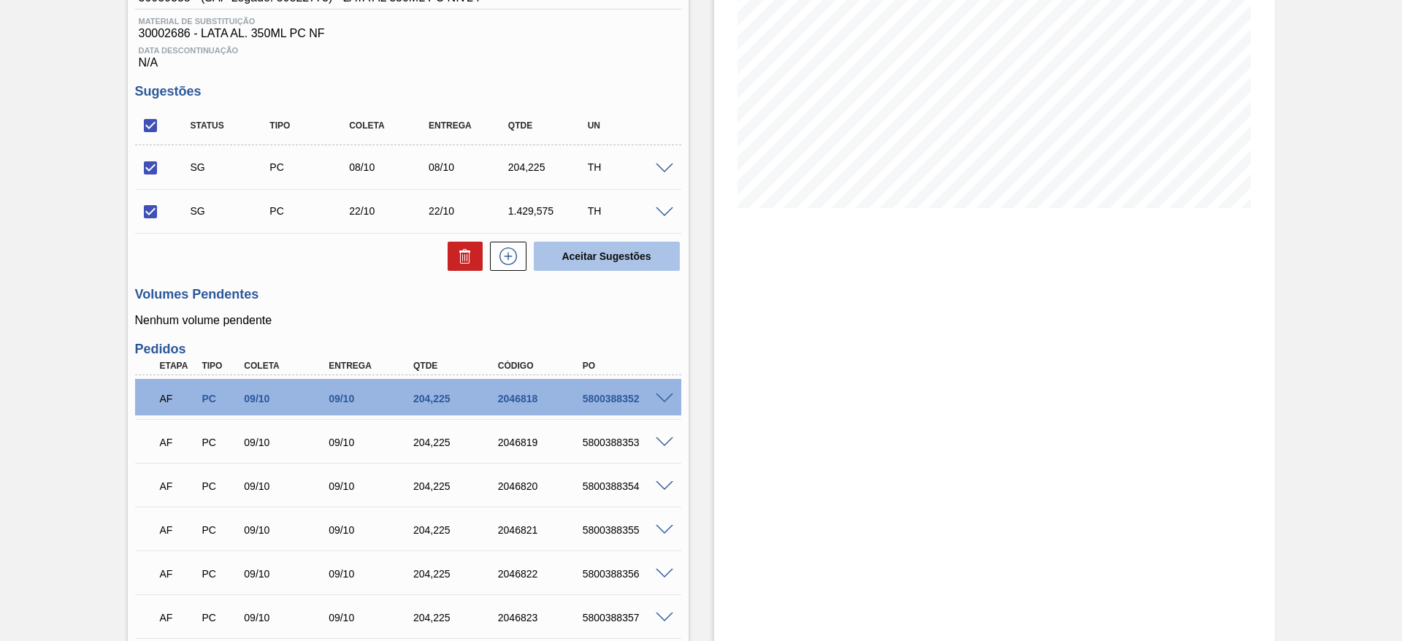
click at [601, 256] on button "Aceitar Sugestões" at bounding box center [607, 256] width 146 height 29
checkbox input "false"
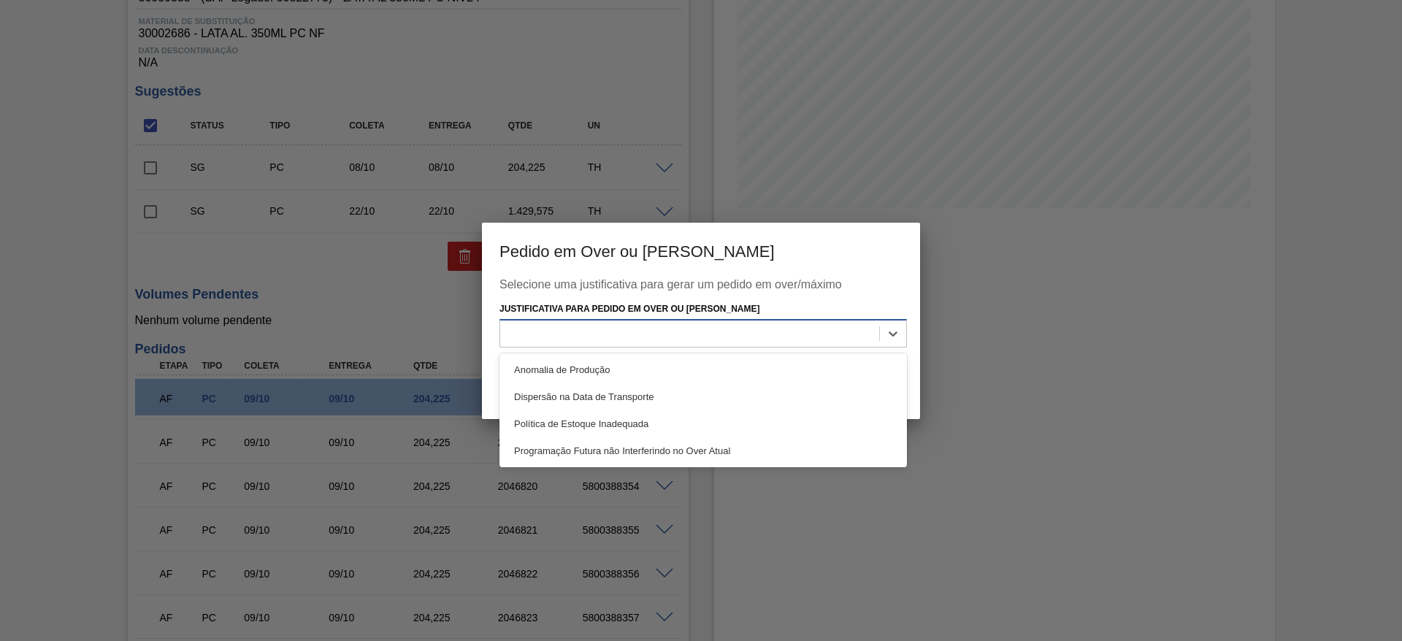
click at [708, 331] on div at bounding box center [689, 334] width 379 height 21
click at [611, 454] on div "Programação Futura não Interferindo no Over Atual" at bounding box center [704, 451] width 408 height 27
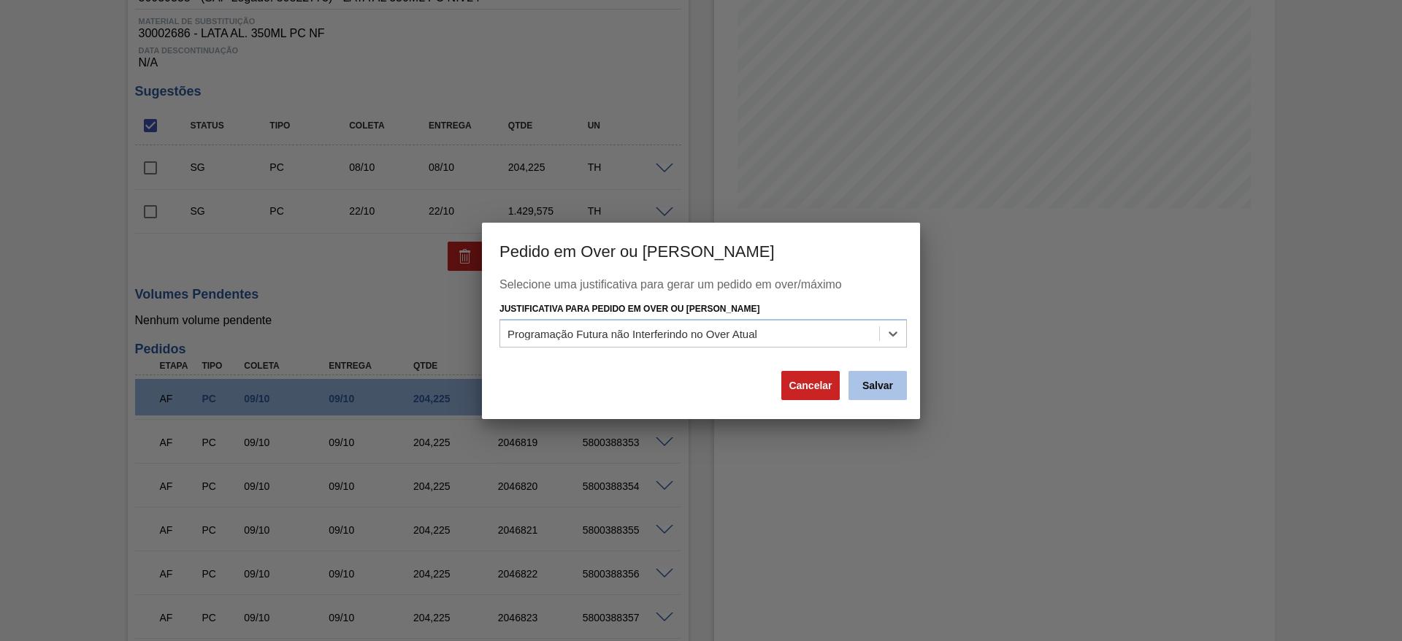
click at [887, 378] on button "Salvar" at bounding box center [878, 385] width 58 height 29
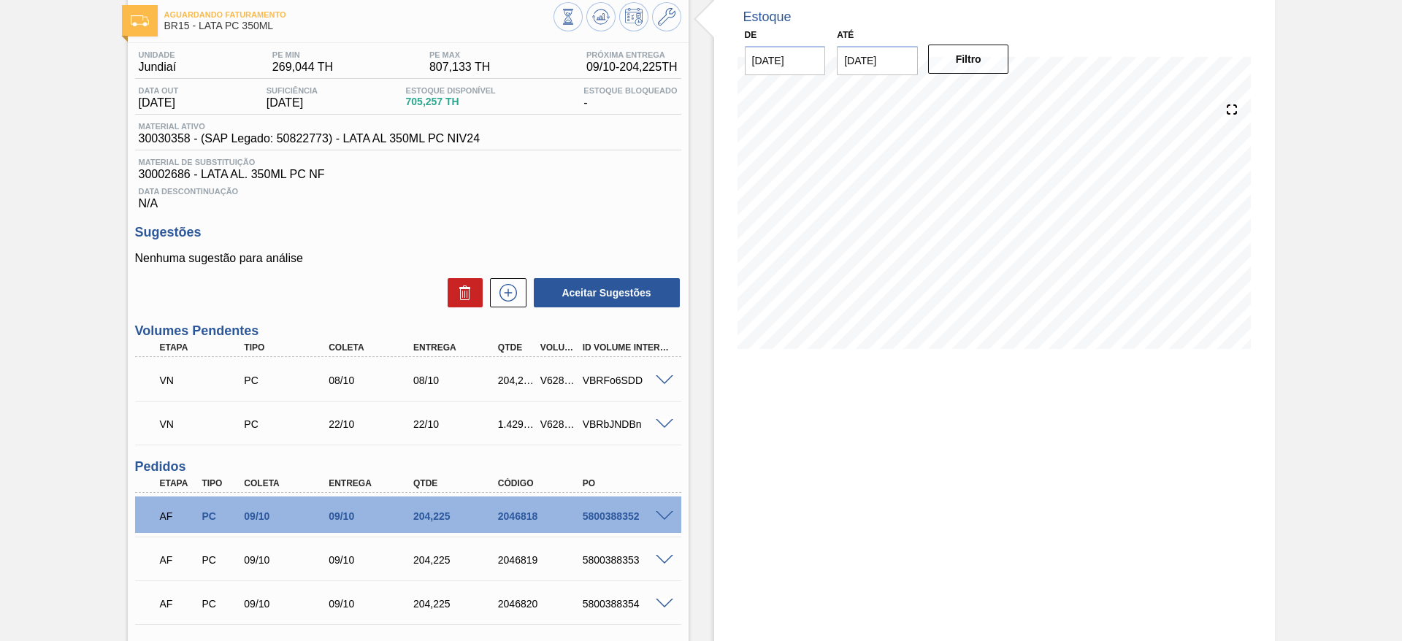
scroll to position [0, 0]
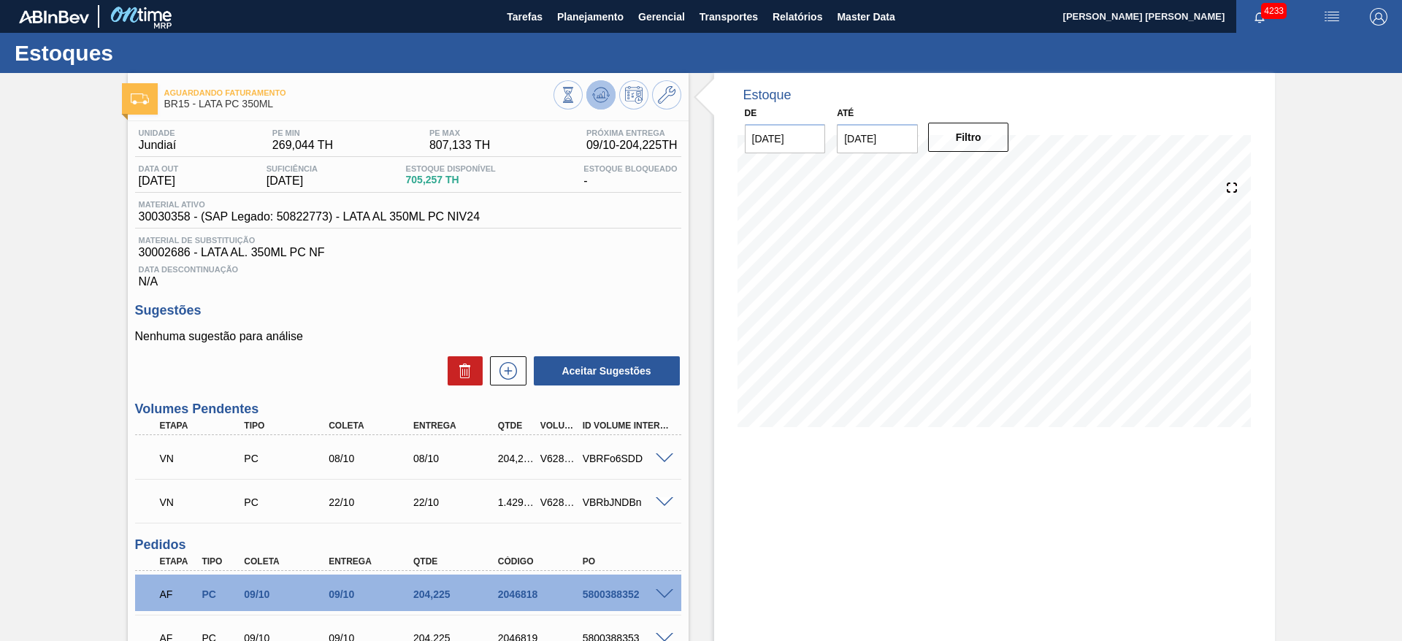
click at [600, 94] on icon at bounding box center [600, 96] width 1 height 4
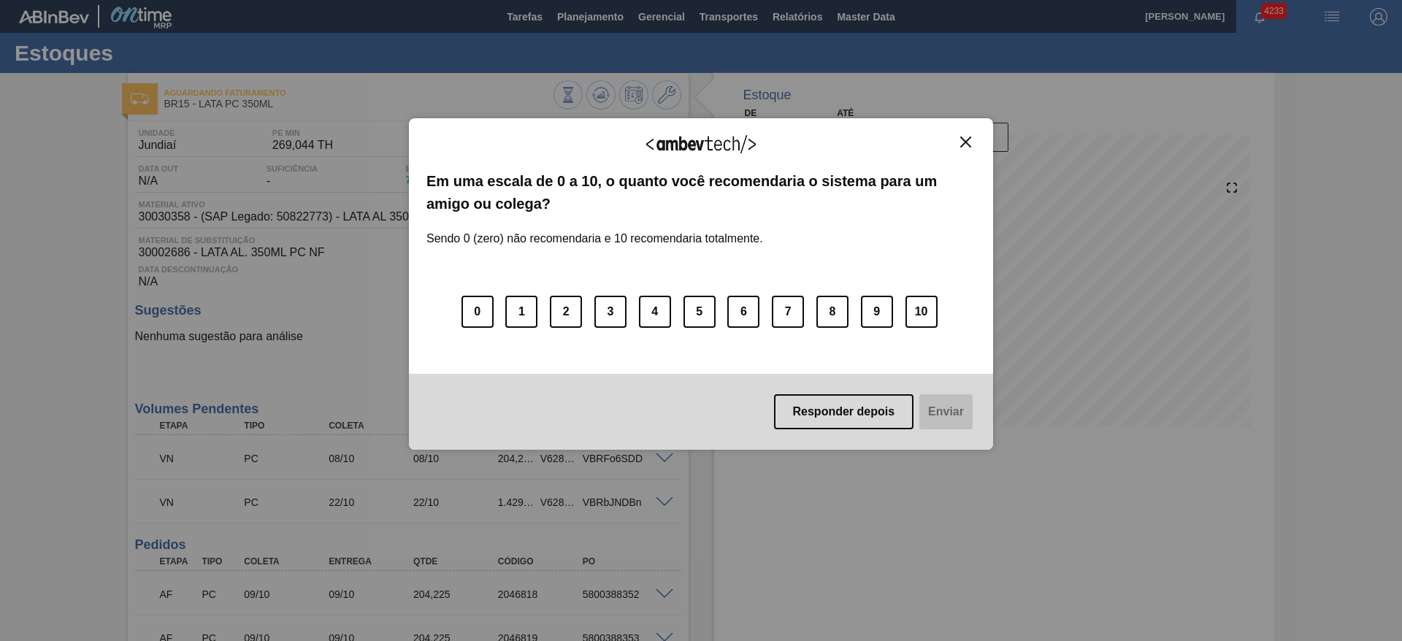
click at [963, 136] on button "Close" at bounding box center [966, 142] width 20 height 12
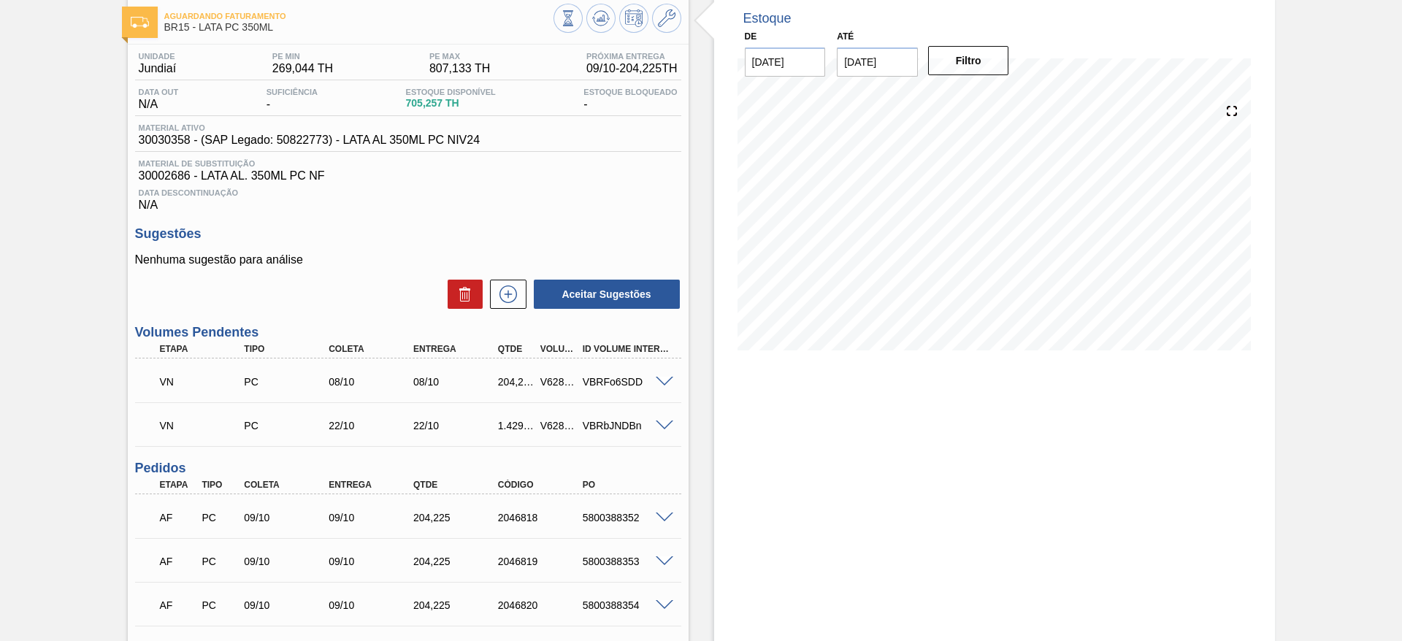
scroll to position [110, 0]
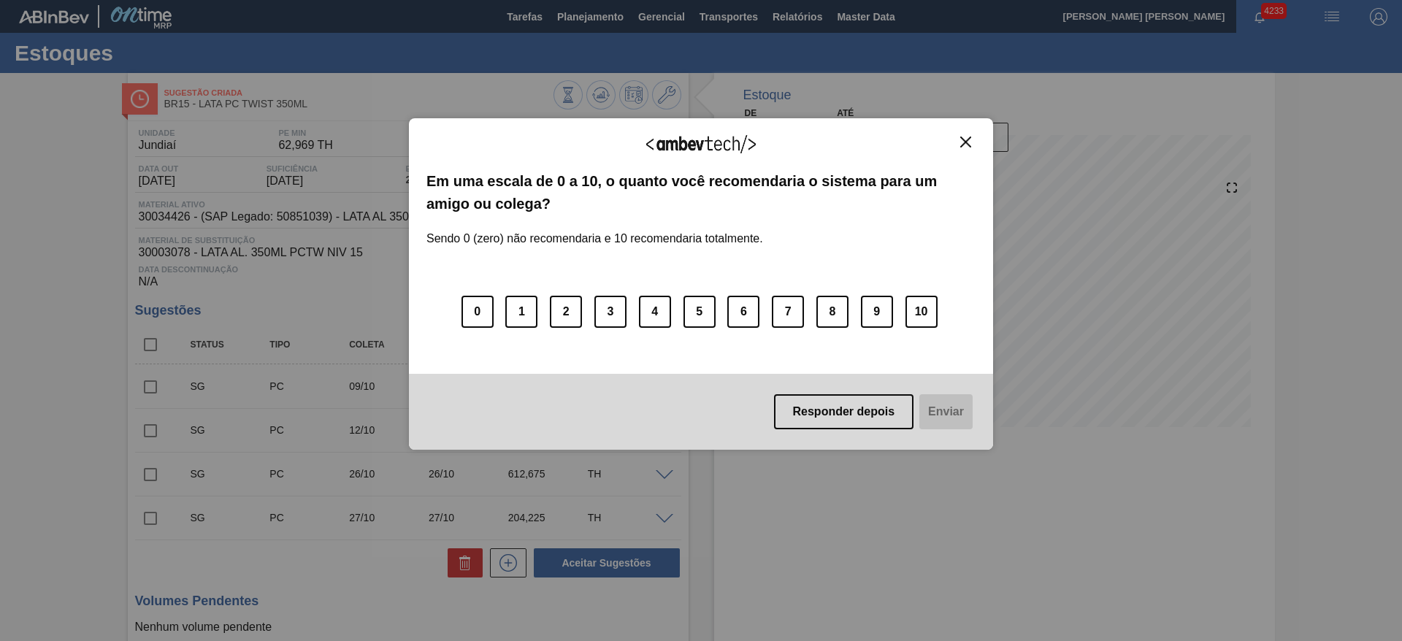
click at [969, 150] on div "Agradecemos seu feedback!" at bounding box center [701, 153] width 549 height 34
click at [964, 141] on img "Close" at bounding box center [965, 142] width 11 height 11
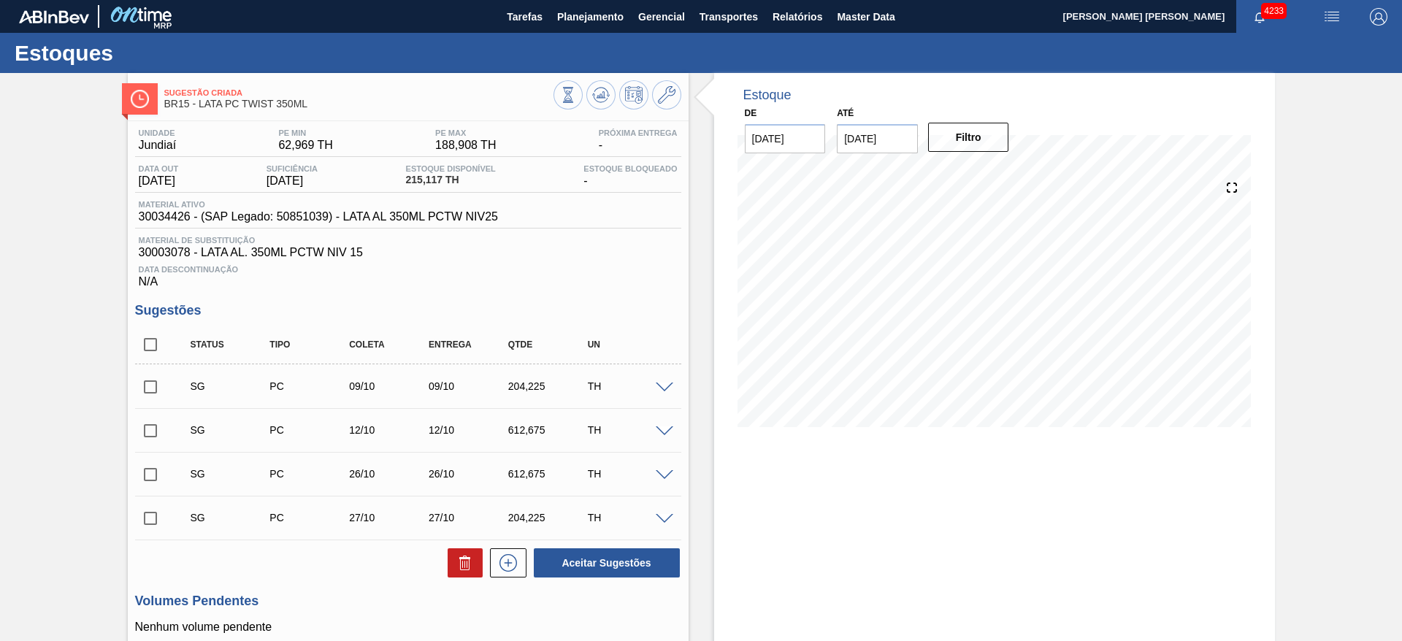
drag, startPoint x: 153, startPoint y: 470, endPoint x: 161, endPoint y: 496, distance: 27.5
click at [153, 470] on input "checkbox" at bounding box center [150, 474] width 31 height 31
checkbox input "true"
click at [148, 522] on input "checkbox" at bounding box center [150, 518] width 31 height 31
checkbox input "true"
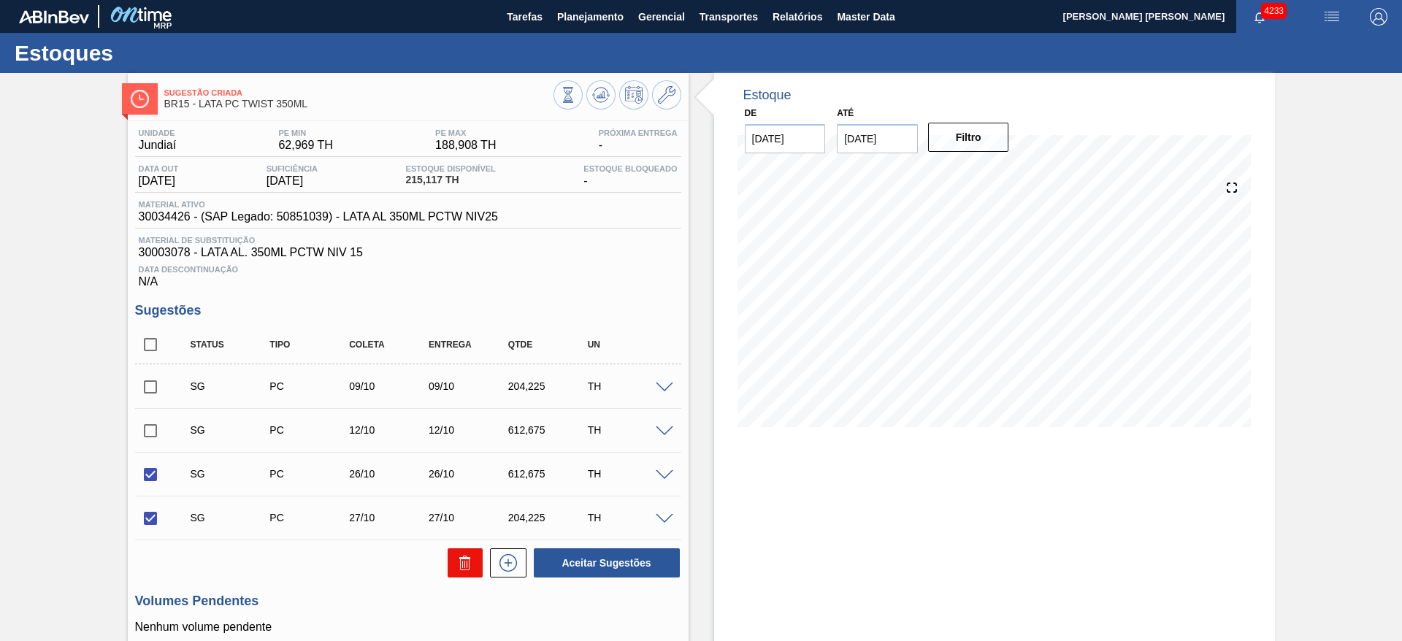
click at [465, 565] on icon at bounding box center [465, 564] width 1 height 7
checkbox input "false"
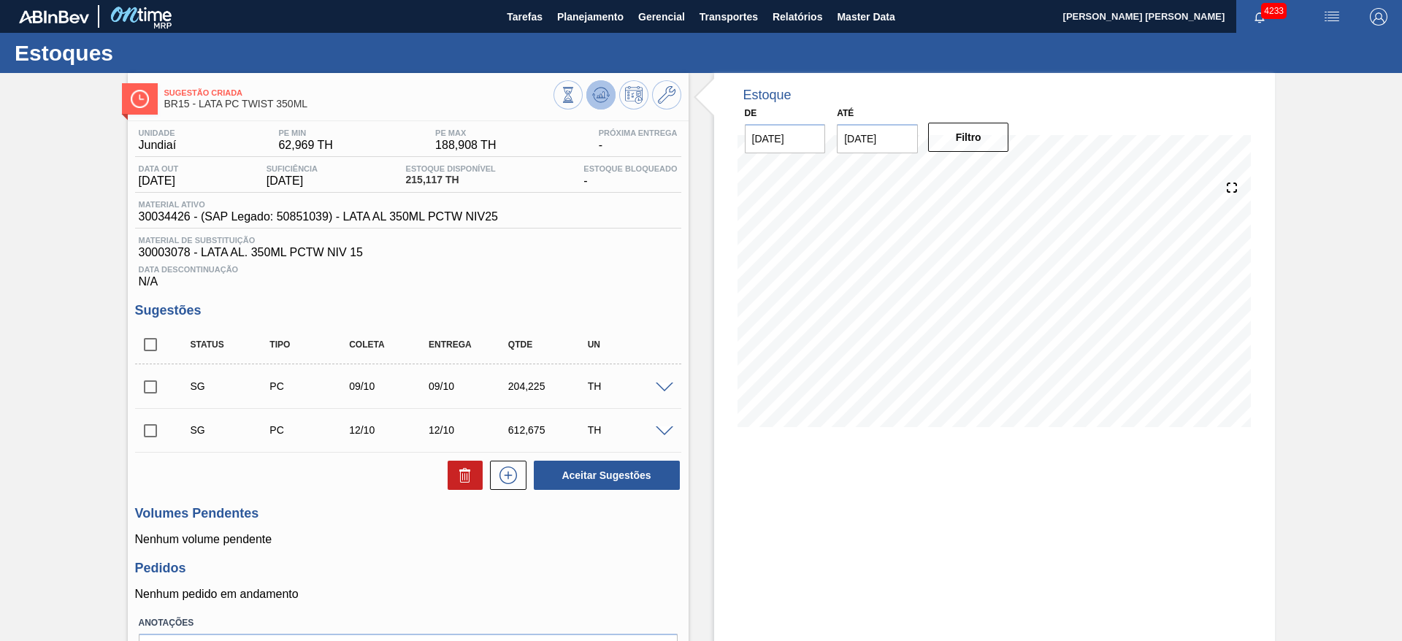
click at [598, 91] on icon at bounding box center [601, 95] width 18 height 18
click at [659, 386] on span at bounding box center [665, 388] width 18 height 11
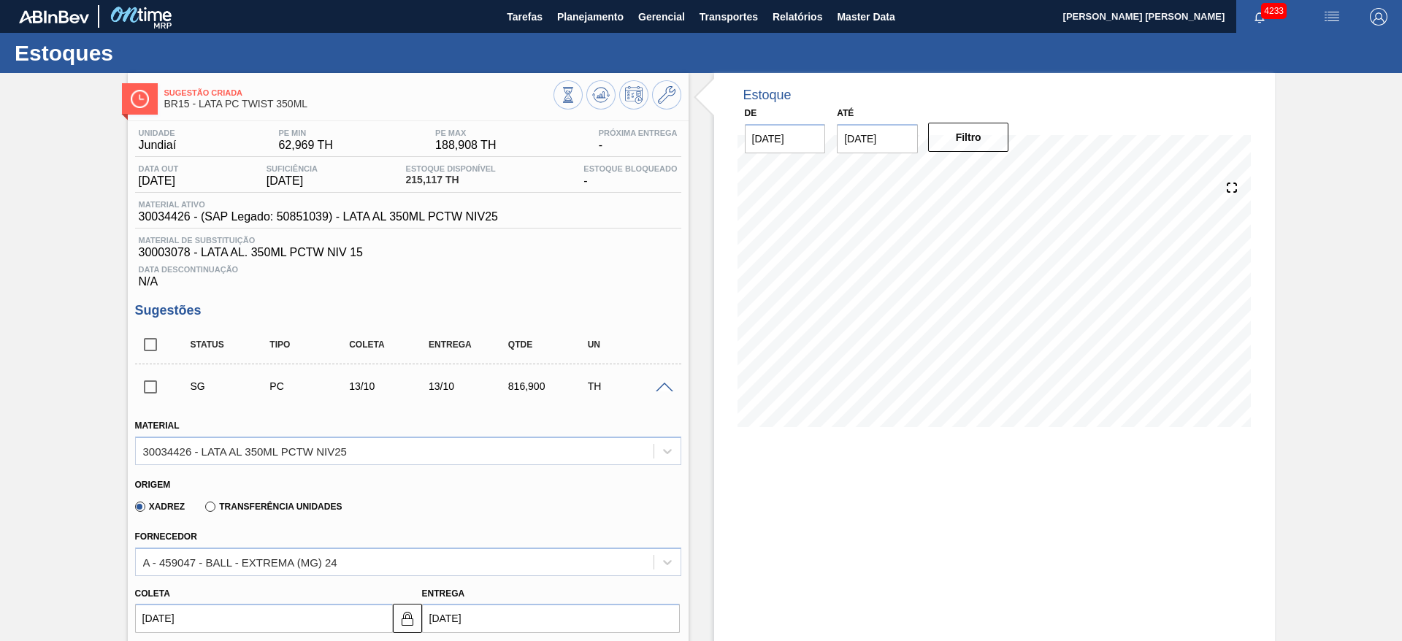
click at [666, 383] on span at bounding box center [665, 388] width 18 height 11
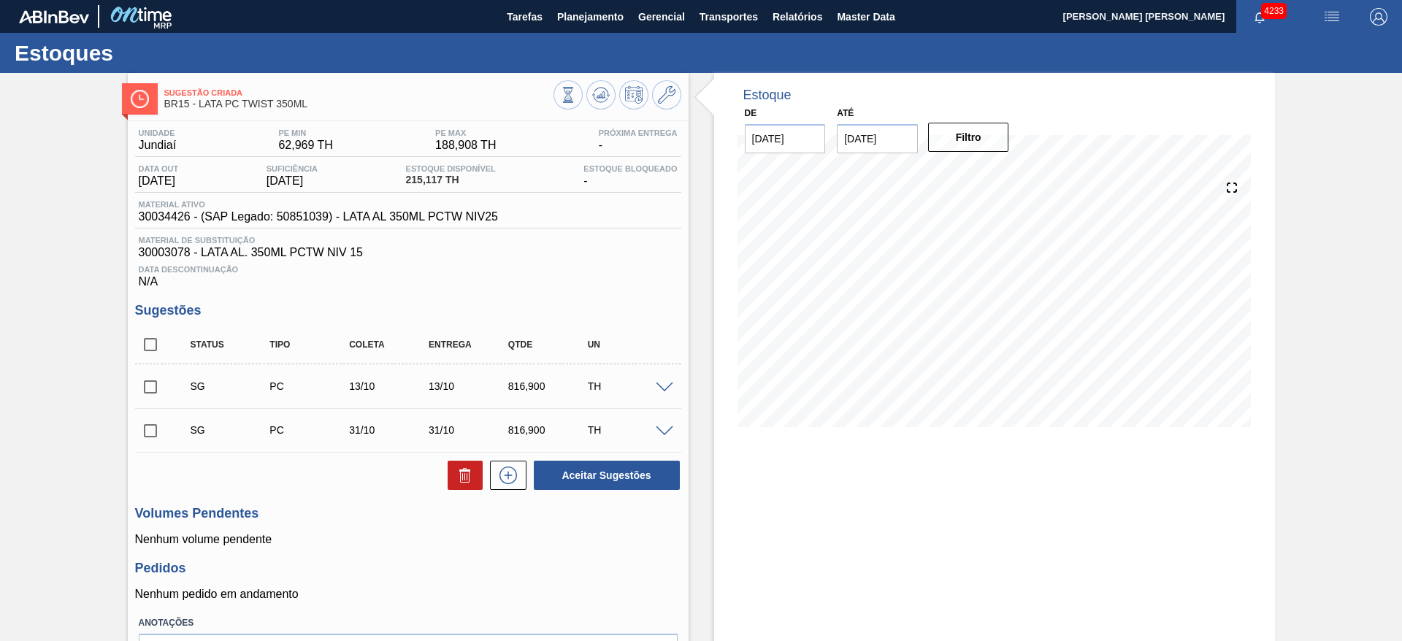
click at [155, 382] on input "checkbox" at bounding box center [150, 387] width 31 height 31
checkbox input "true"
click at [613, 473] on button "Aceitar Sugestões" at bounding box center [607, 475] width 146 height 29
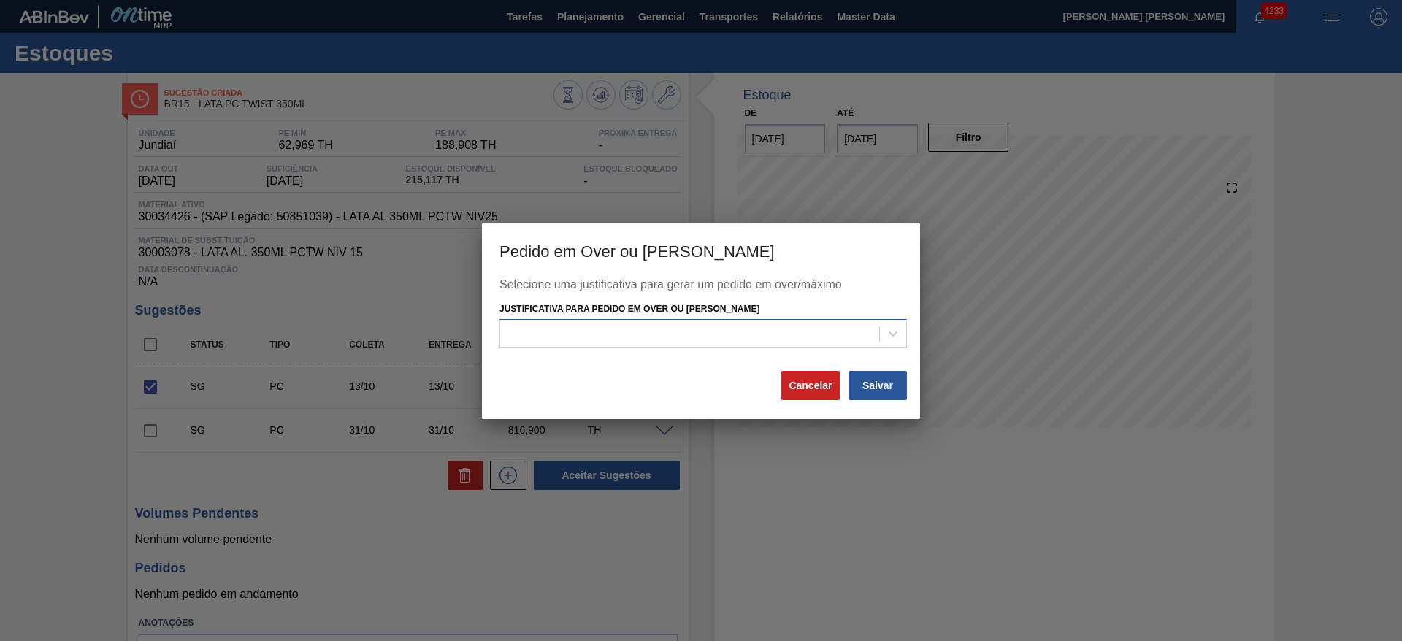
click at [709, 333] on div at bounding box center [689, 334] width 379 height 21
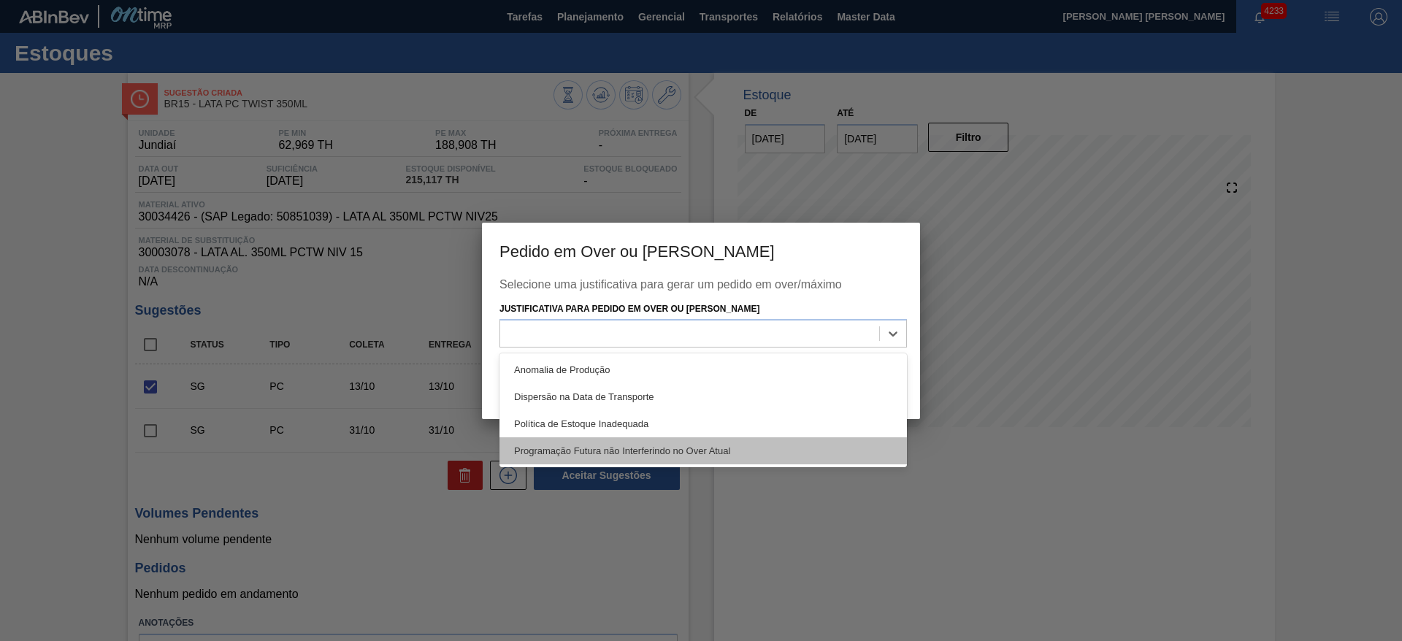
click at [616, 457] on div "Programação Futura não Interferindo no Over Atual" at bounding box center [704, 451] width 408 height 27
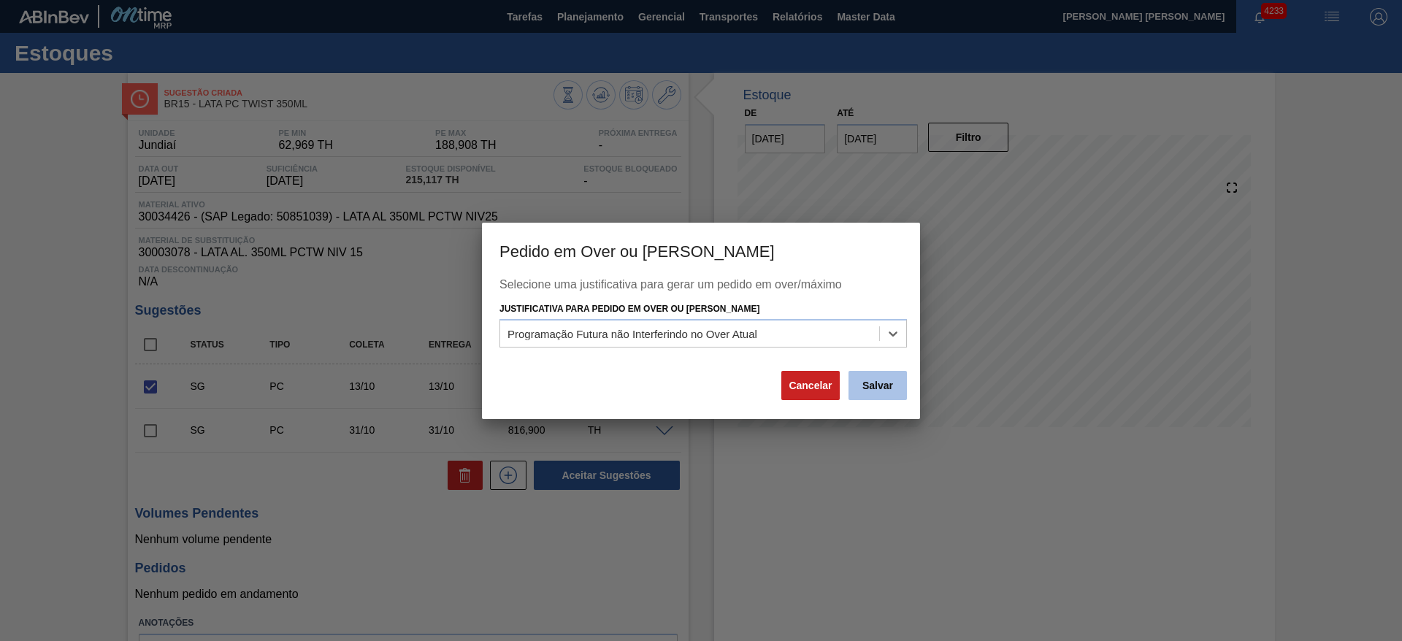
click at [880, 383] on button "Salvar" at bounding box center [878, 385] width 58 height 29
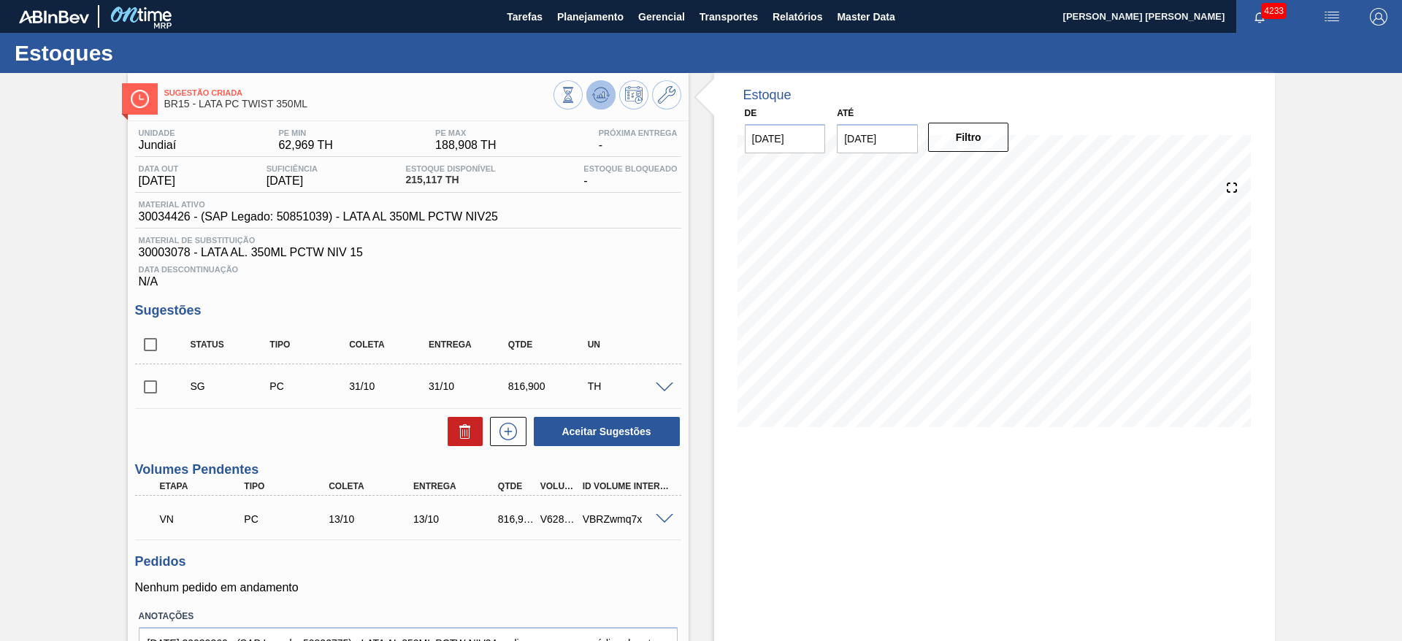
click at [602, 100] on icon at bounding box center [601, 95] width 18 height 18
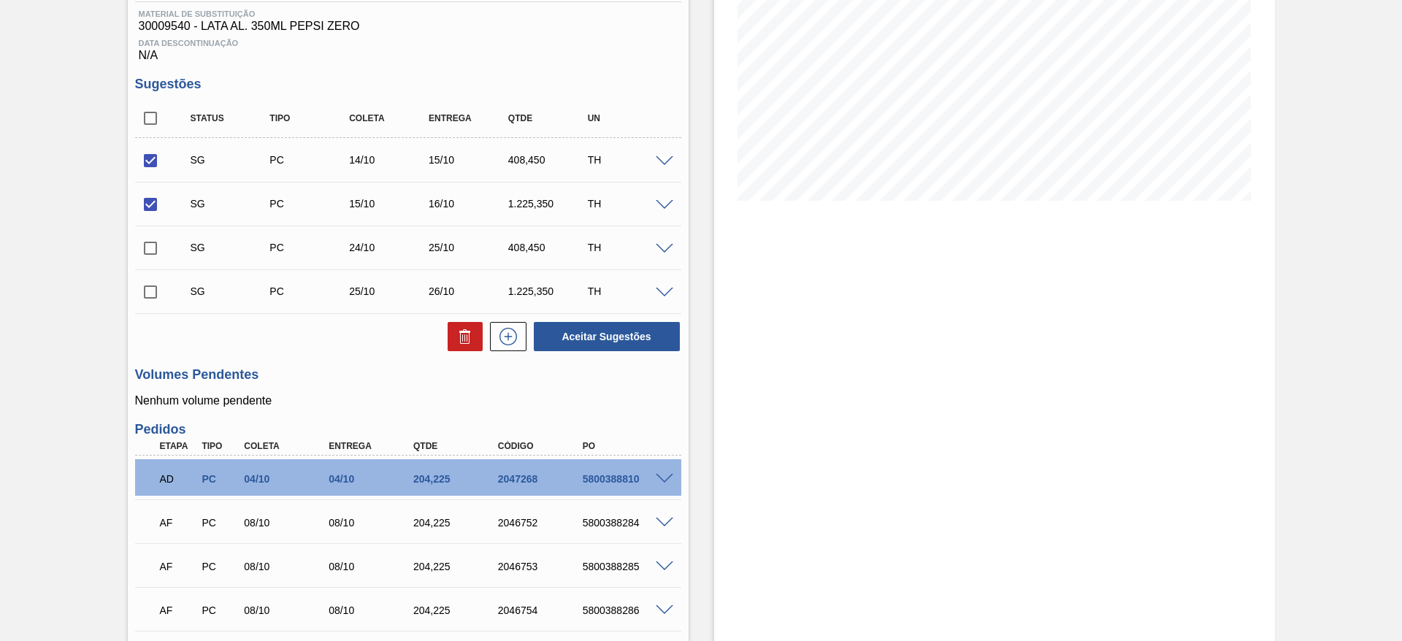
scroll to position [183, 0]
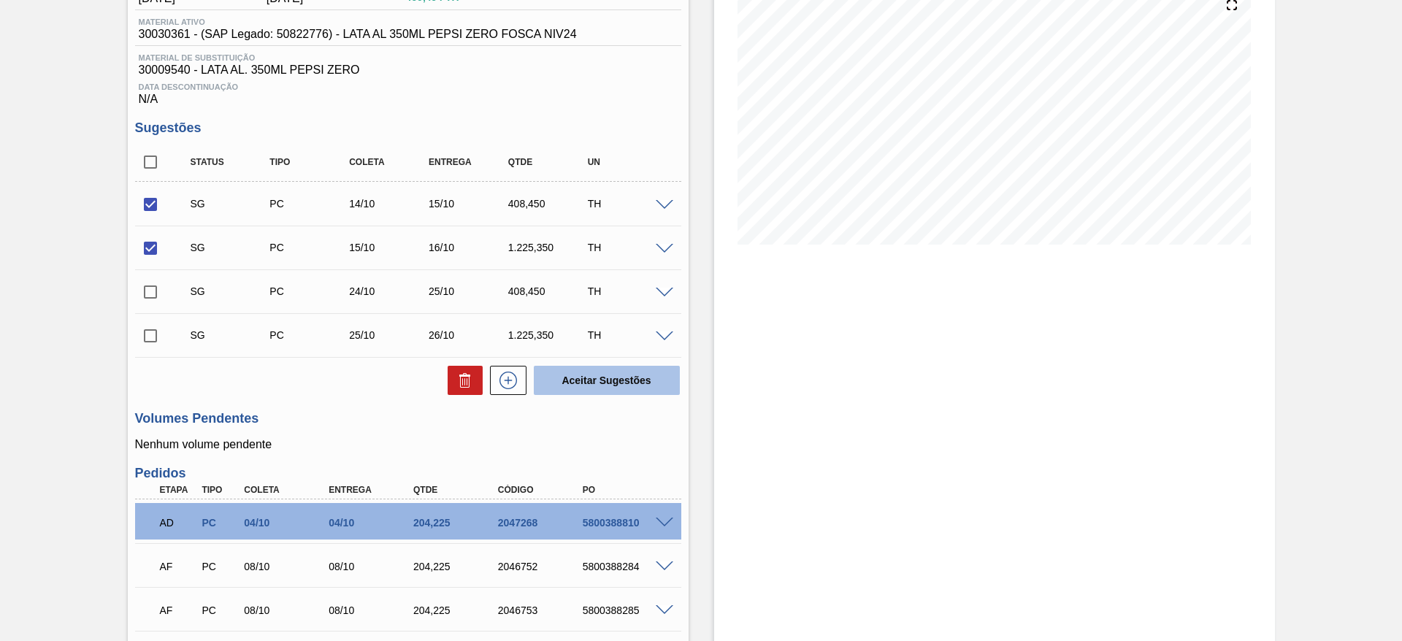
click at [627, 389] on button "Aceitar Sugestões" at bounding box center [607, 380] width 146 height 29
checkbox input "false"
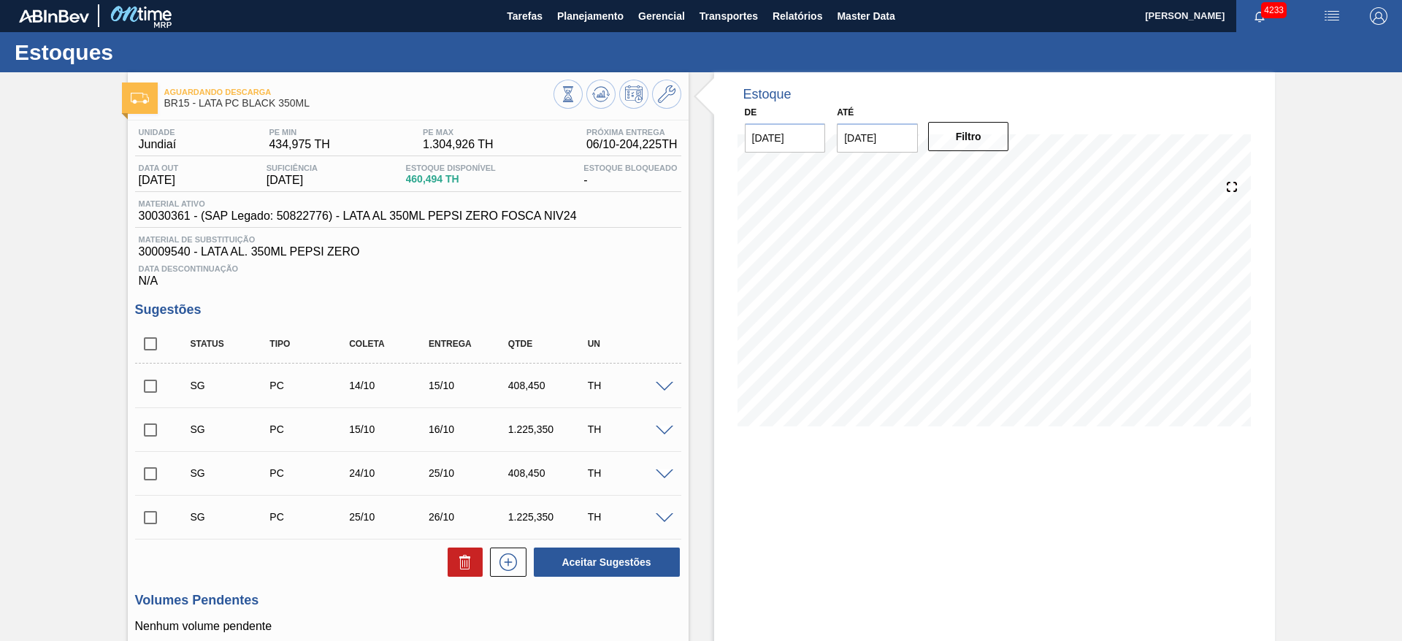
scroll to position [0, 0]
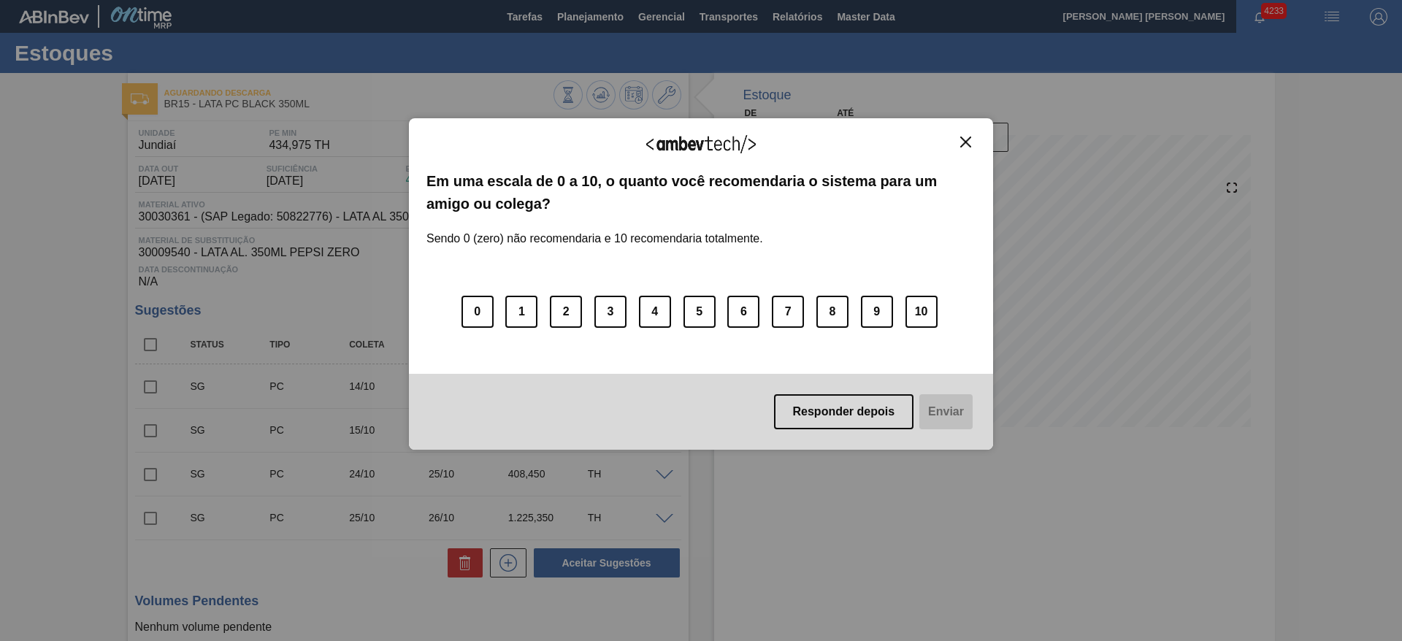
click at [966, 146] on img "Close" at bounding box center [965, 142] width 11 height 11
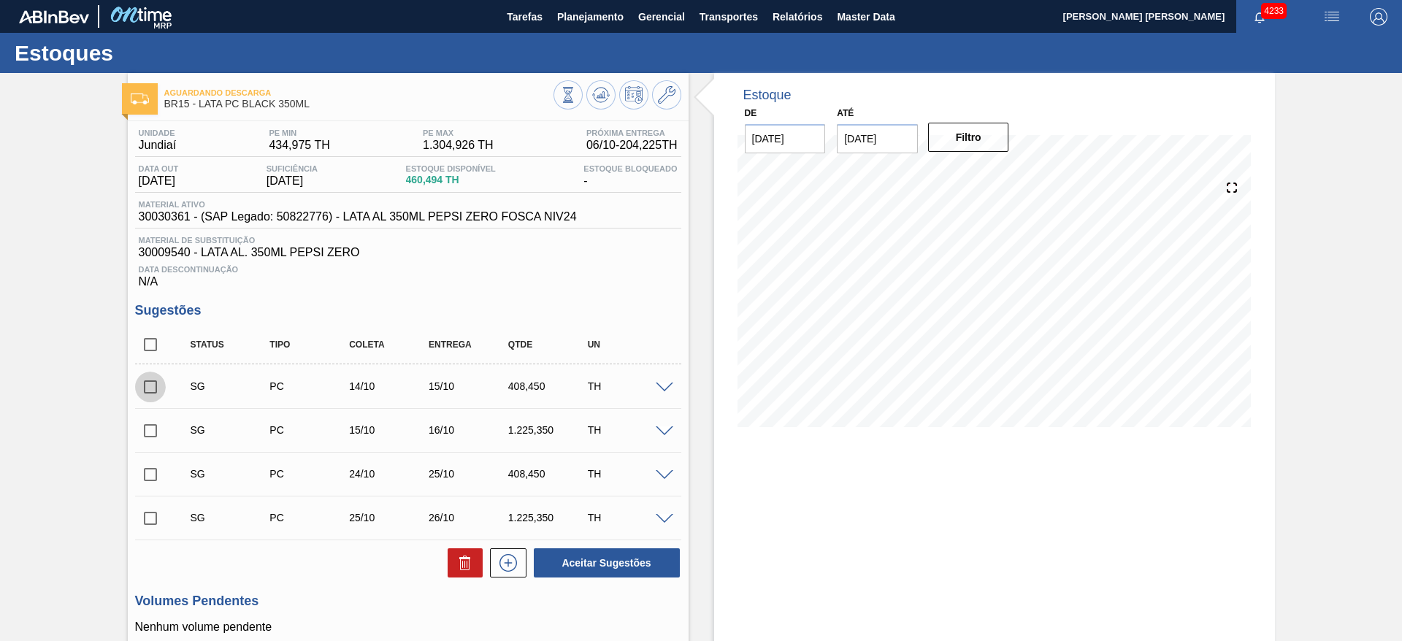
click at [150, 389] on input "checkbox" at bounding box center [150, 387] width 31 height 31
checkbox input "true"
click at [151, 428] on input "checkbox" at bounding box center [150, 431] width 31 height 31
checkbox input "true"
click at [593, 564] on button "Aceitar Sugestões" at bounding box center [607, 563] width 146 height 29
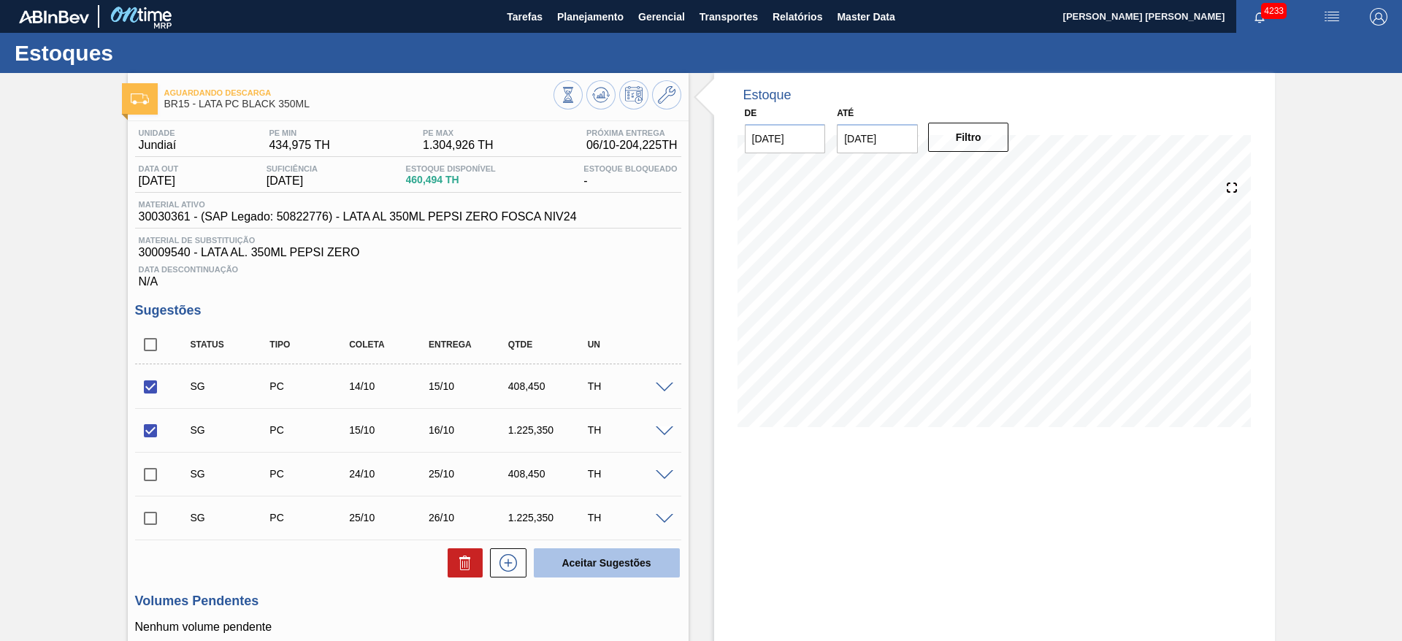
checkbox input "false"
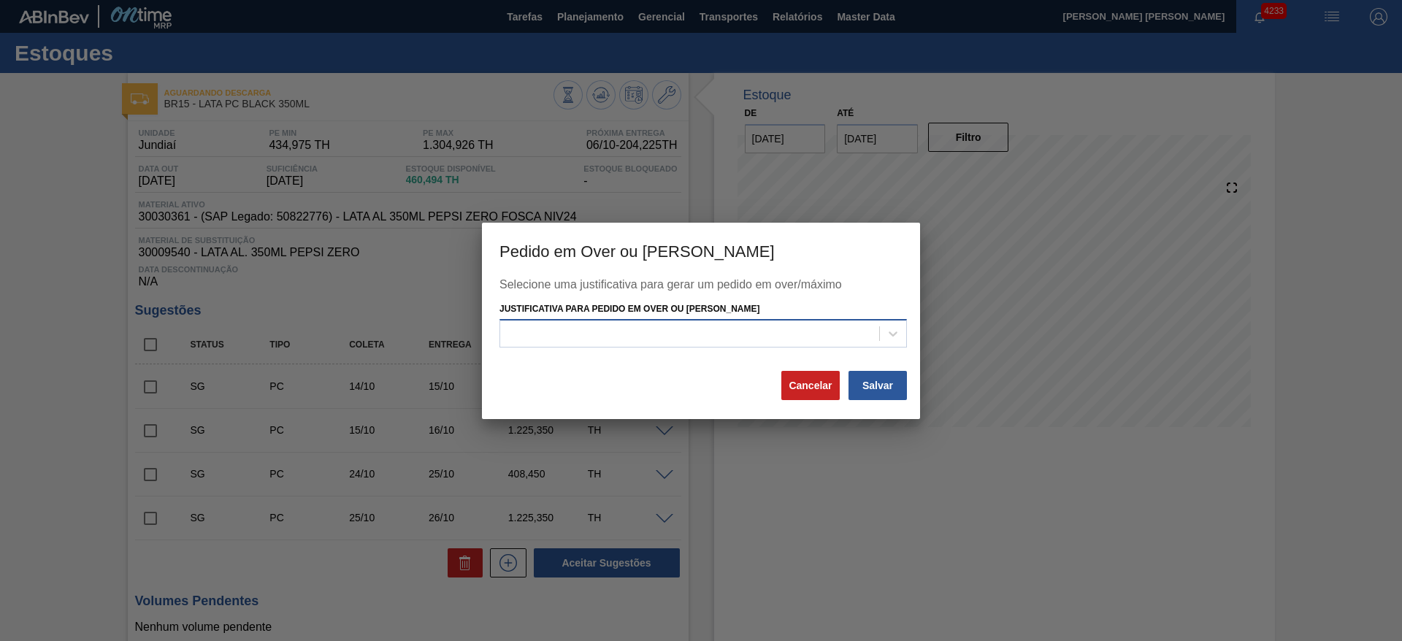
click at [616, 326] on div at bounding box center [689, 334] width 379 height 21
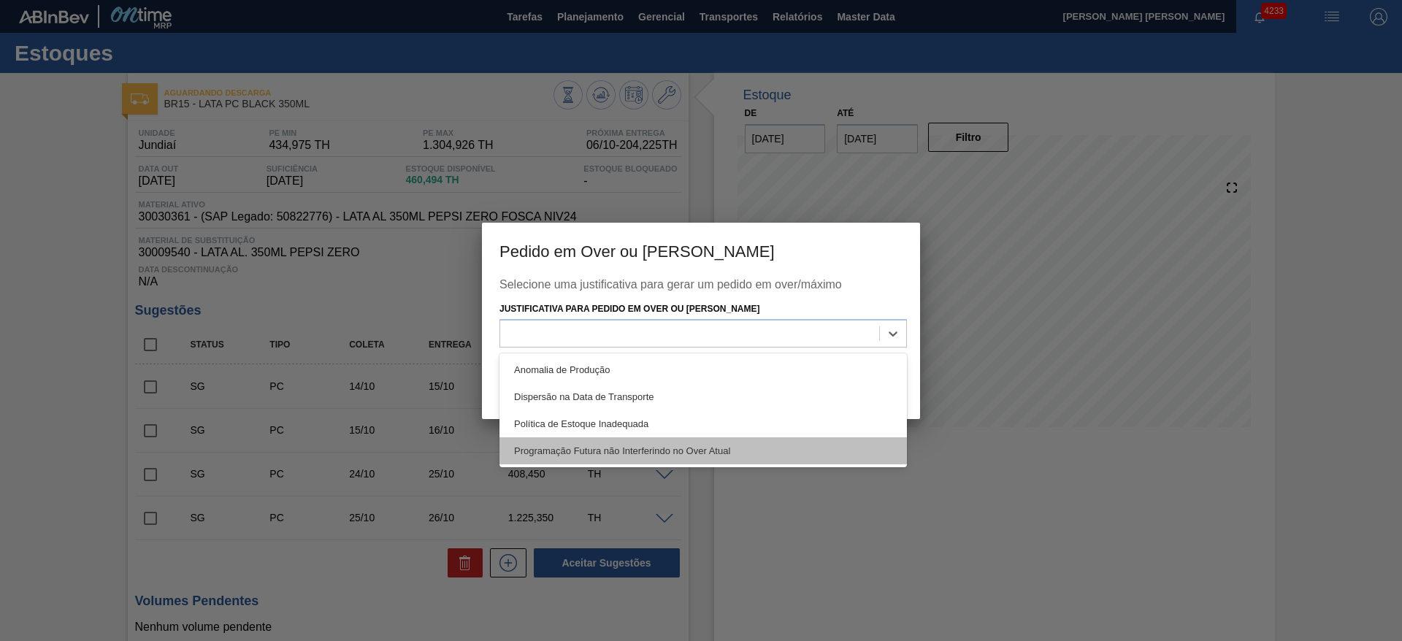
click at [563, 443] on div "Programação Futura não Interferindo no Over Atual" at bounding box center [704, 451] width 408 height 27
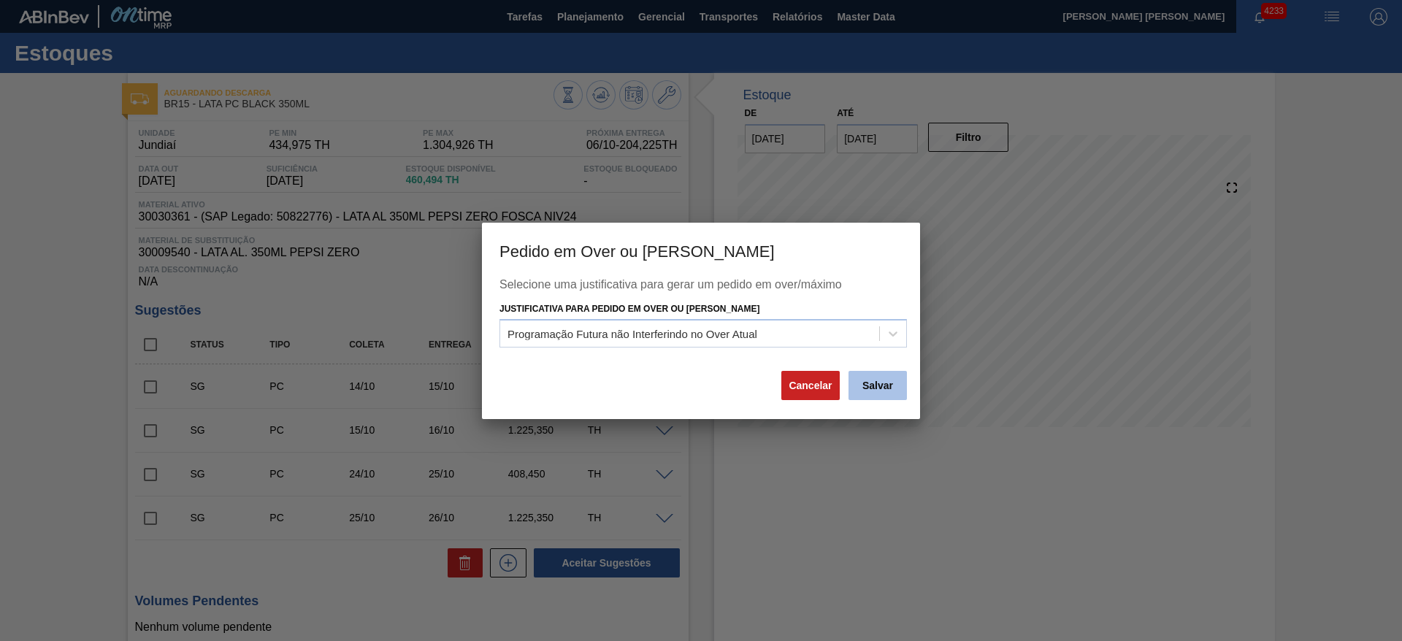
click at [884, 386] on button "Salvar" at bounding box center [878, 385] width 58 height 29
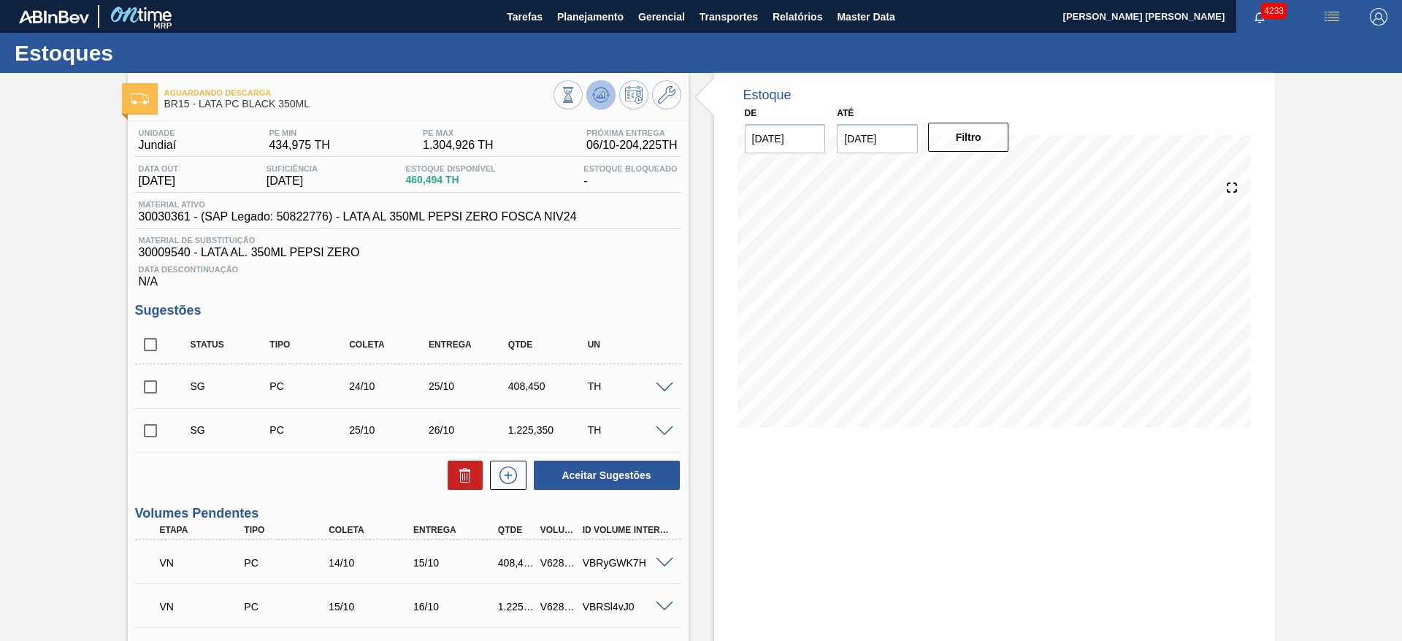
click at [600, 104] on button at bounding box center [601, 94] width 29 height 29
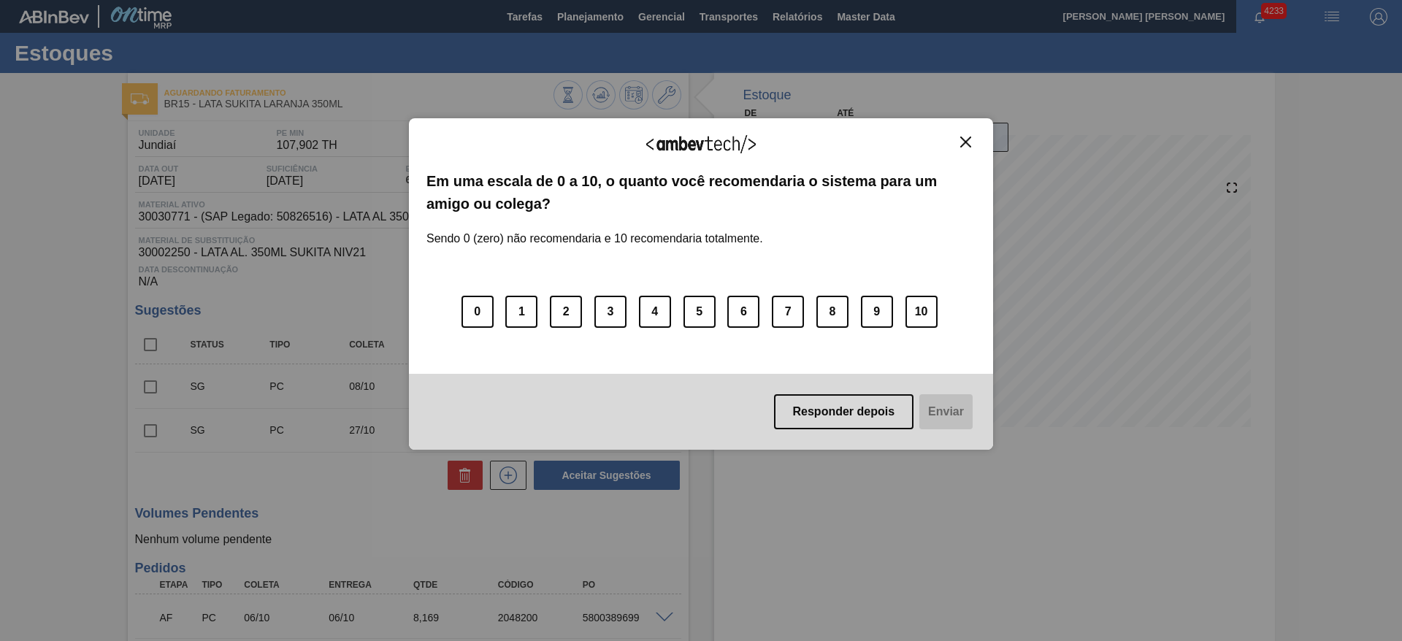
drag, startPoint x: 965, startPoint y: 137, endPoint x: 966, endPoint y: 145, distance: 8.1
click at [965, 137] on img "Close" at bounding box center [965, 142] width 11 height 11
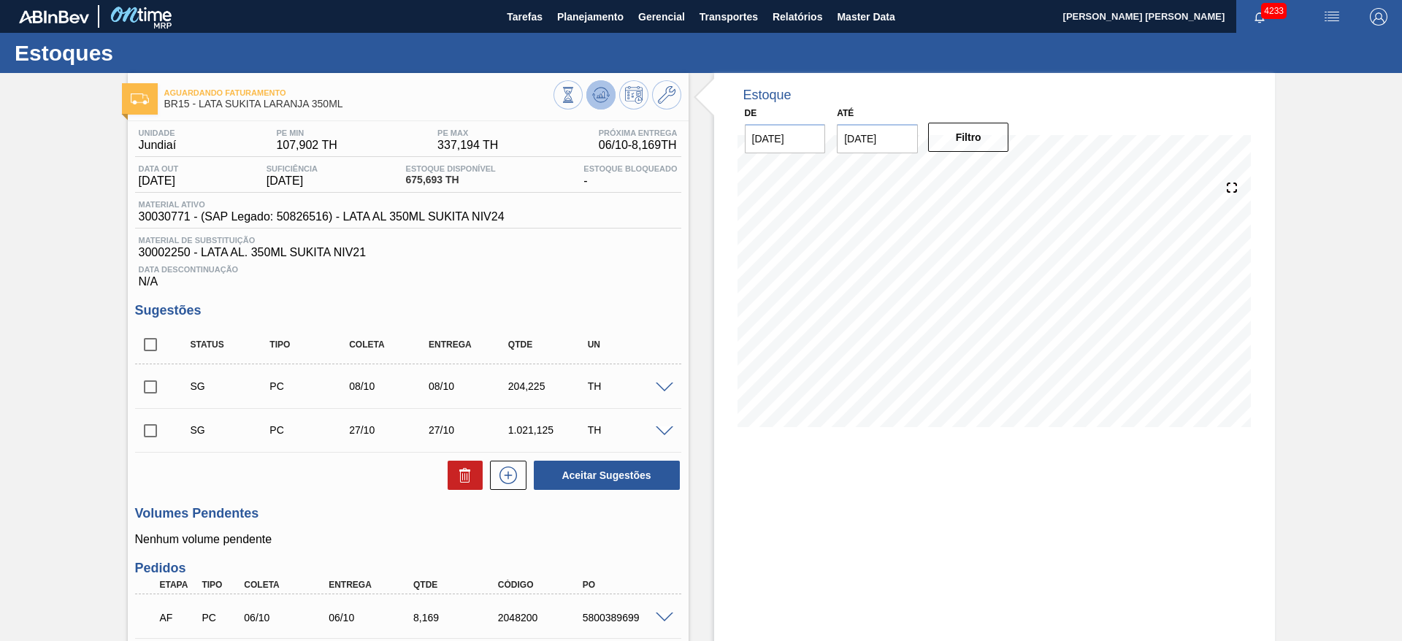
click at [604, 100] on icon at bounding box center [600, 98] width 15 height 7
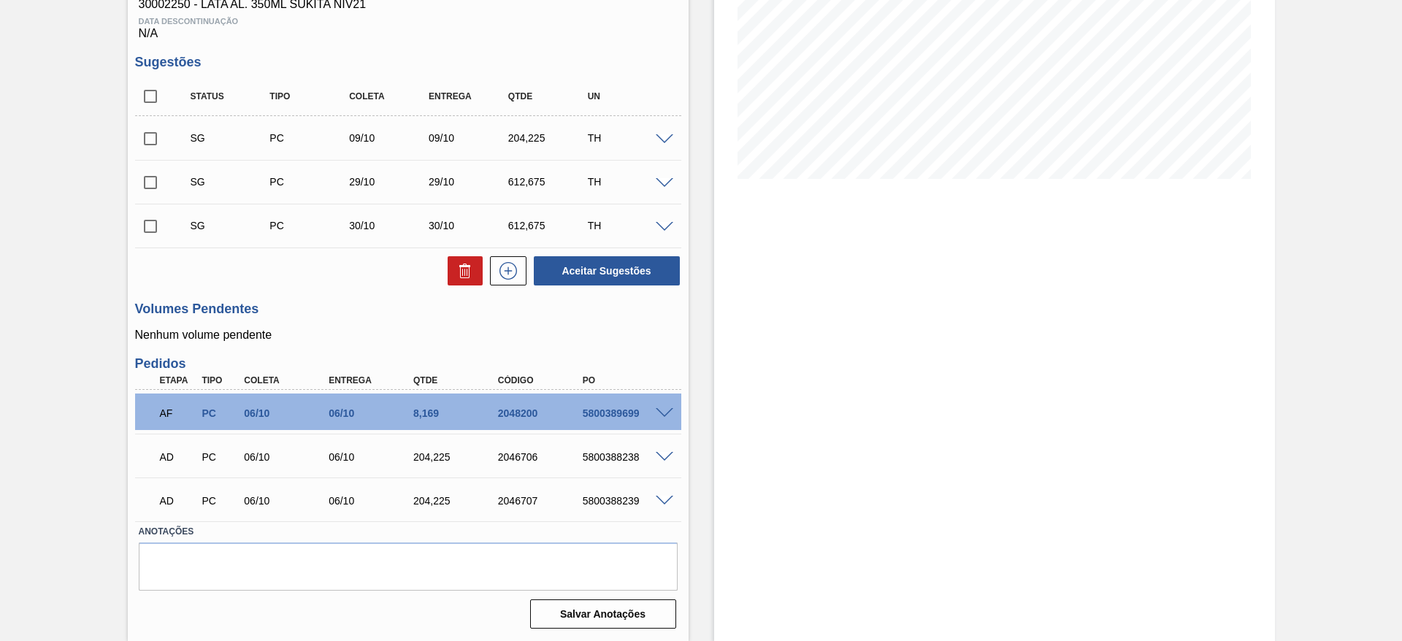
scroll to position [139, 0]
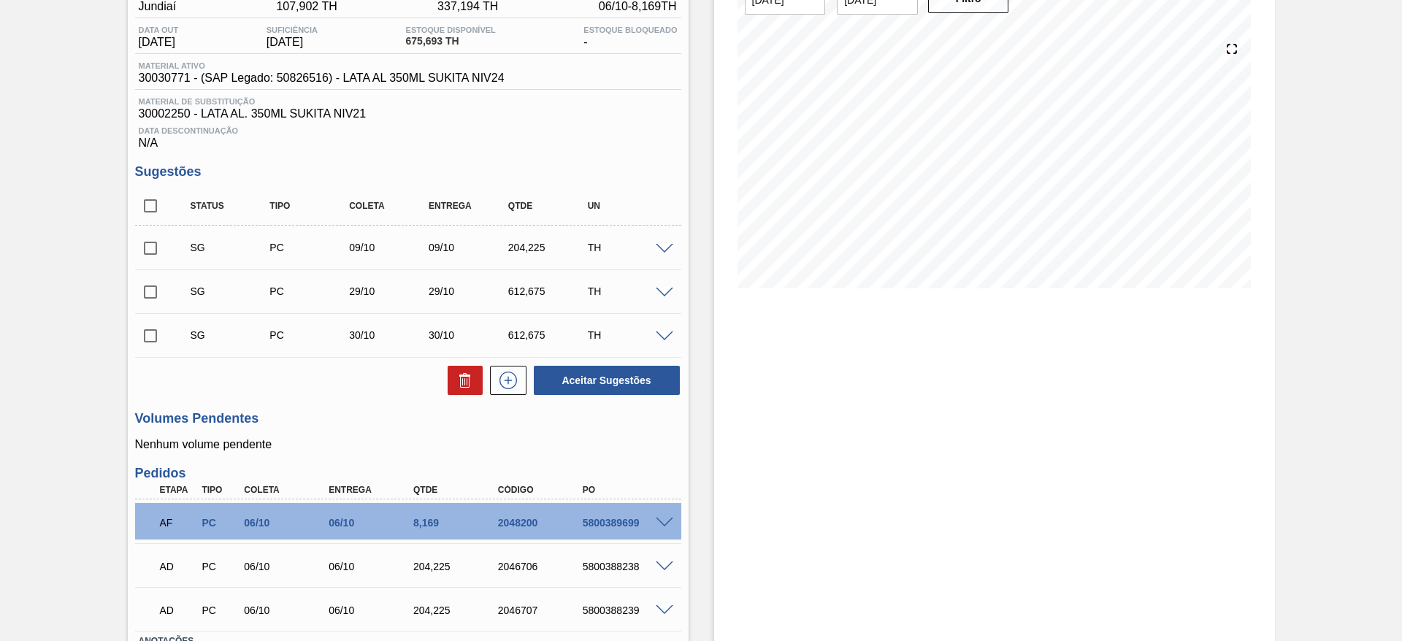
click at [150, 256] on input "checkbox" at bounding box center [150, 248] width 31 height 31
click at [462, 381] on icon at bounding box center [466, 381] width 18 height 18
checkbox input "false"
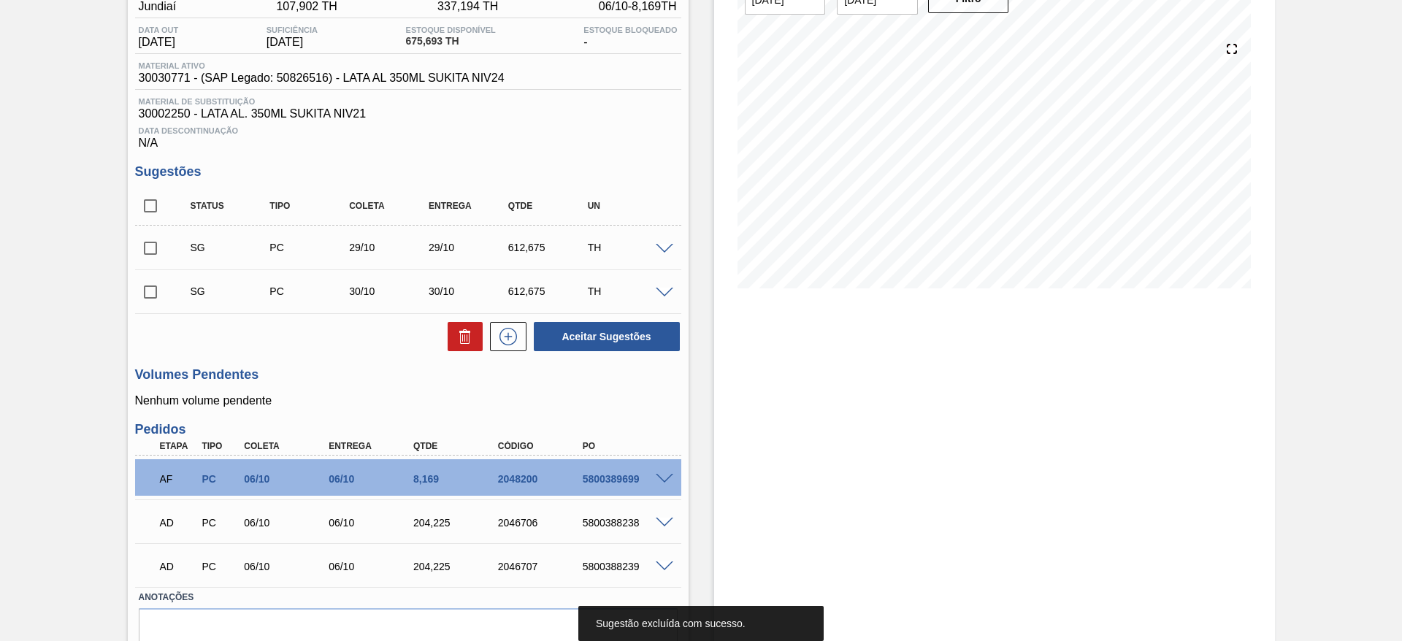
scroll to position [0, 0]
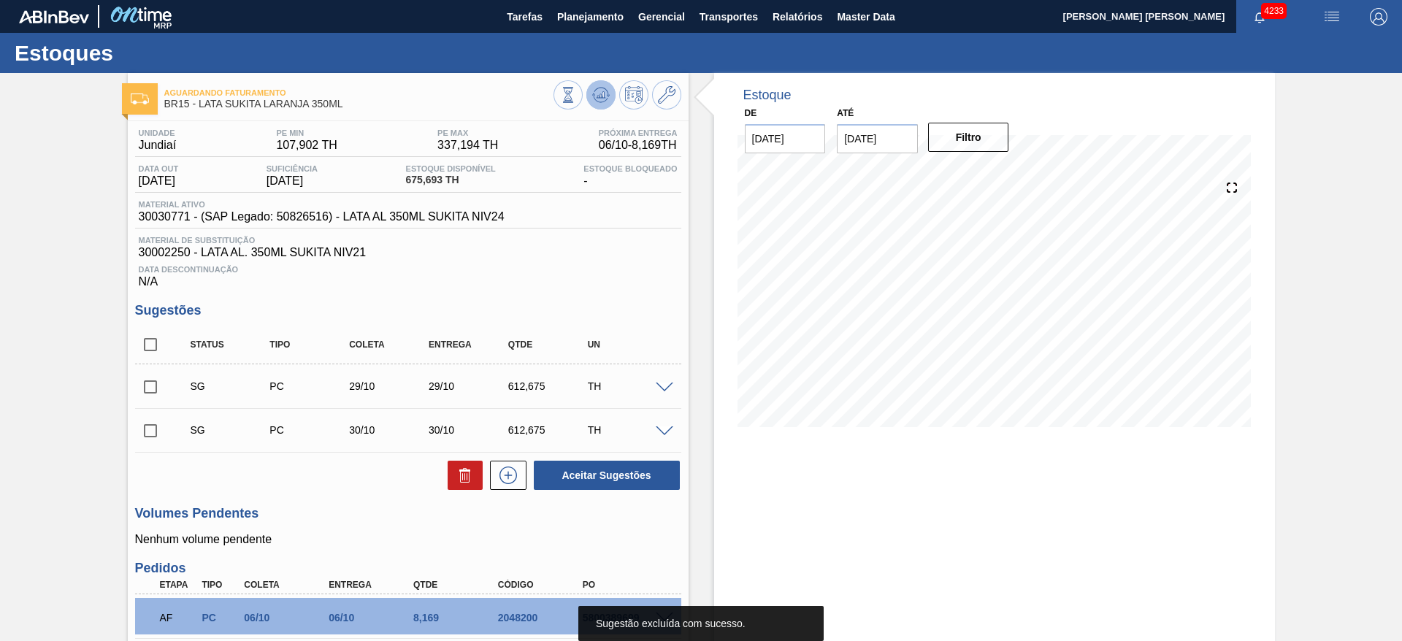
click at [593, 100] on icon at bounding box center [601, 95] width 18 height 18
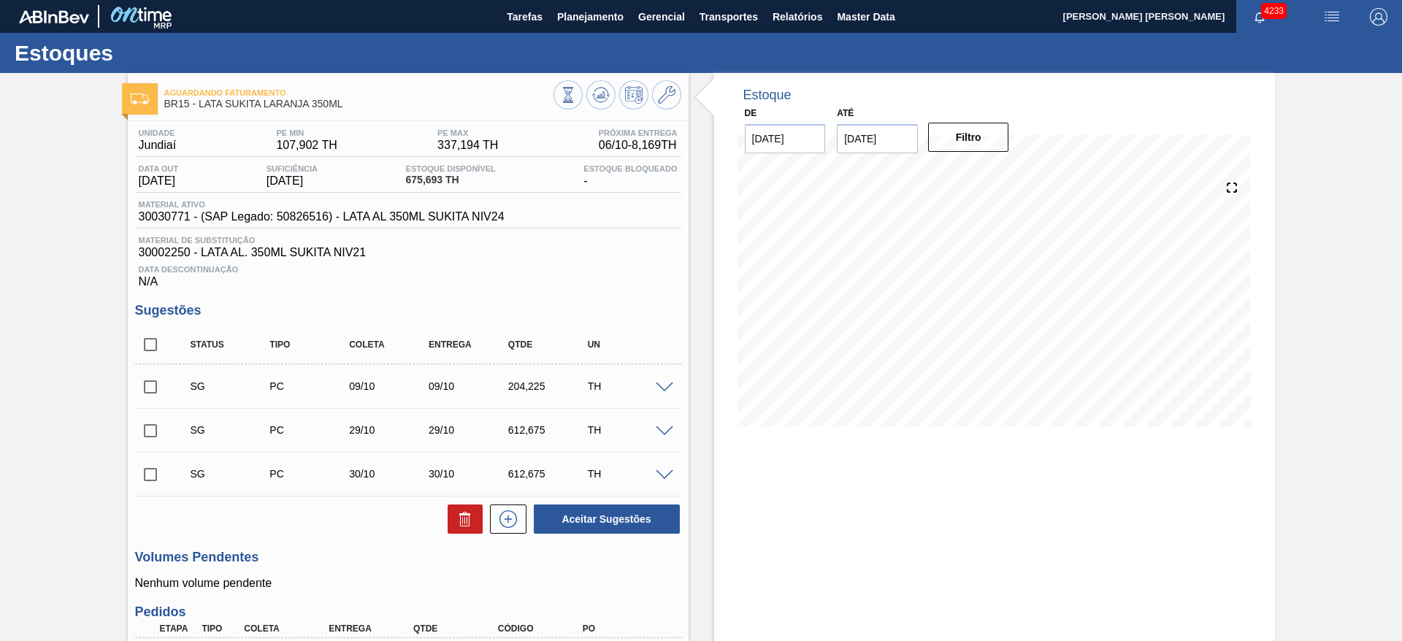
click at [151, 390] on input "checkbox" at bounding box center [150, 387] width 31 height 31
checkbox input "true"
click at [462, 514] on icon at bounding box center [464, 514] width 11 height 2
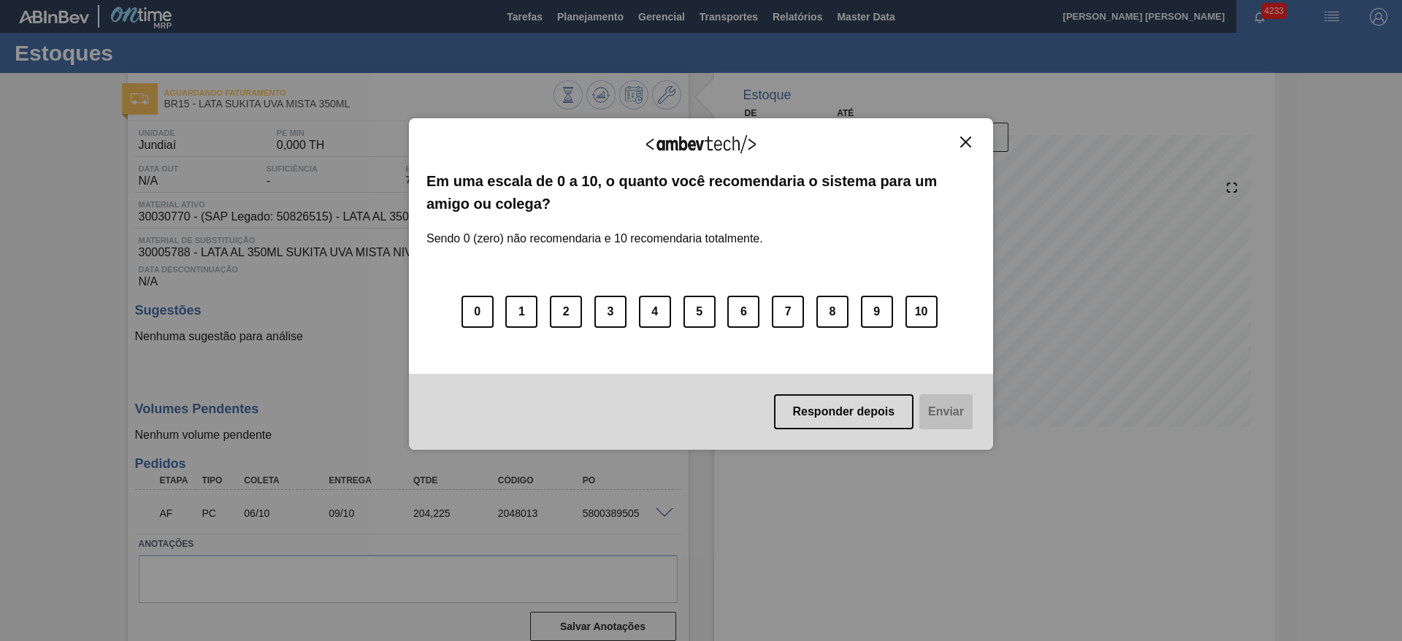
click at [959, 139] on button "Close" at bounding box center [966, 142] width 20 height 12
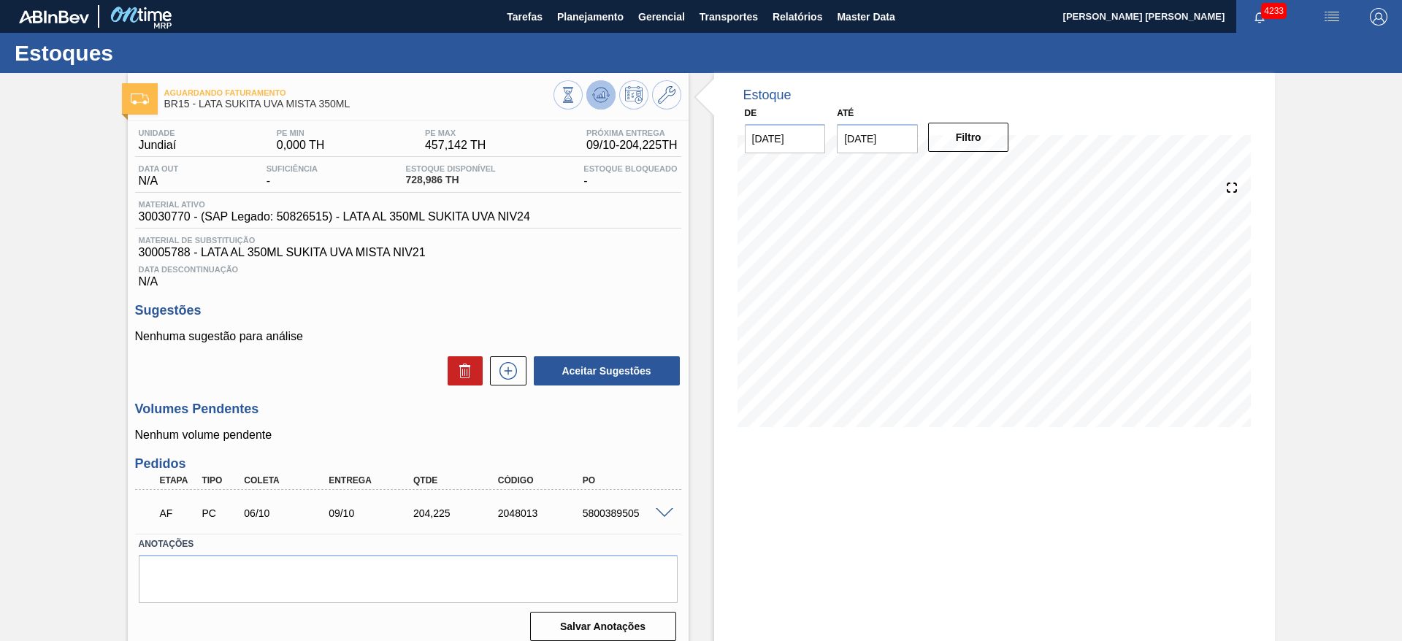
click at [603, 89] on icon at bounding box center [601, 95] width 18 height 18
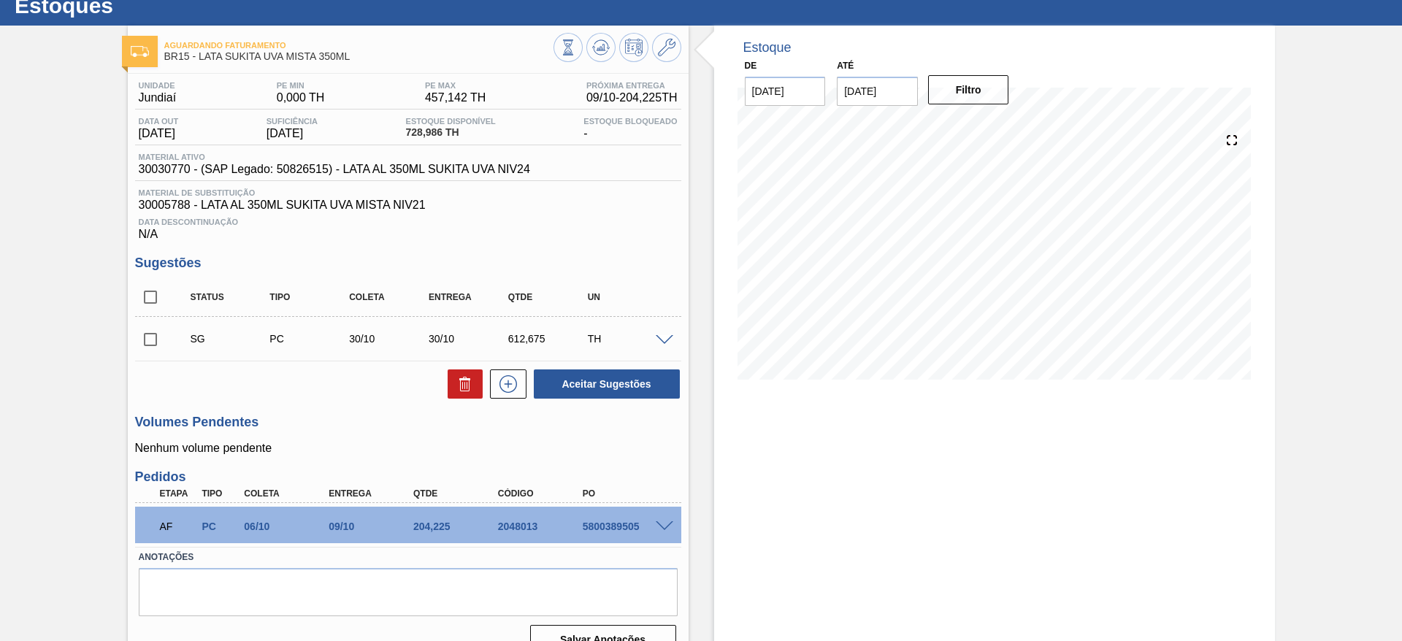
scroll to position [73, 0]
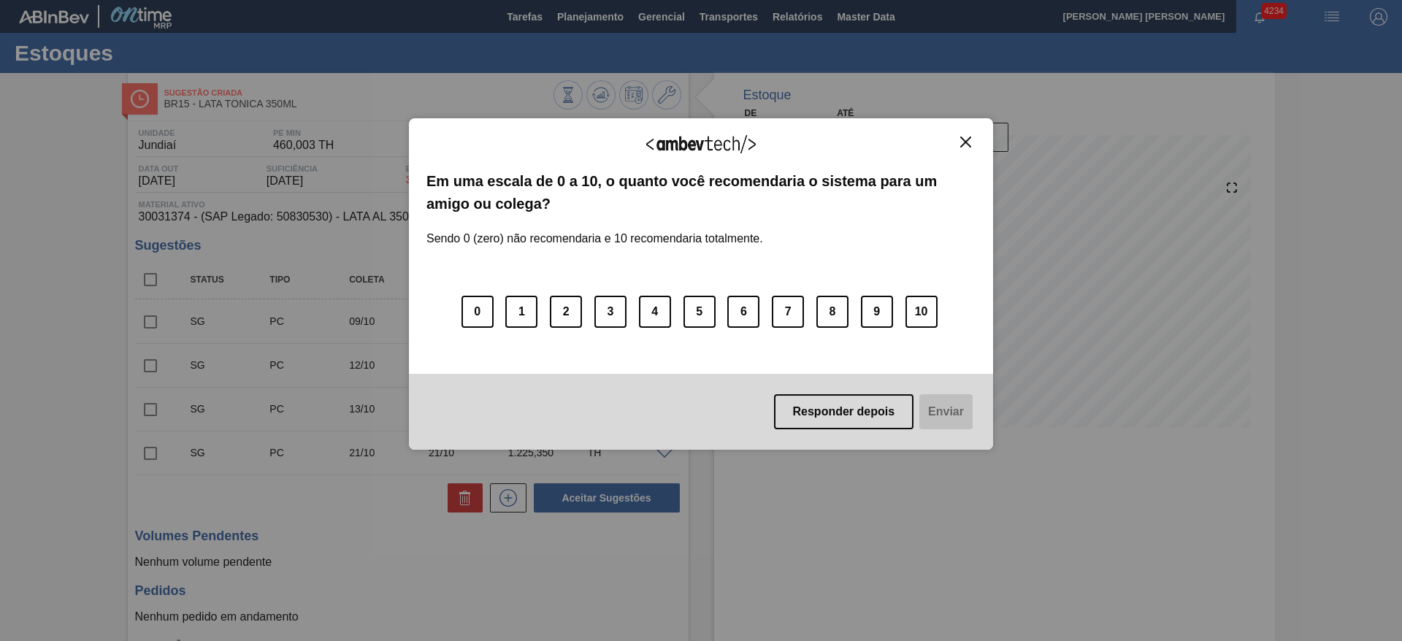
click at [963, 137] on img "Close" at bounding box center [965, 142] width 11 height 11
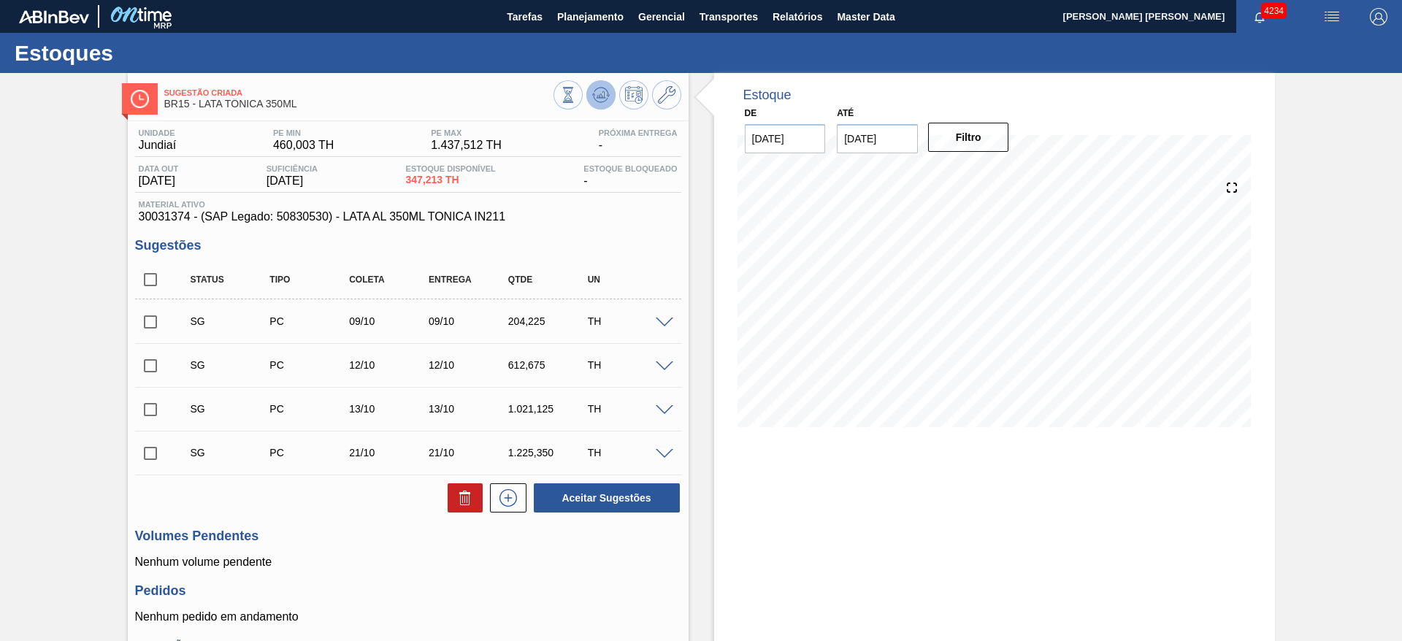
click at [601, 87] on icon at bounding box center [601, 95] width 18 height 18
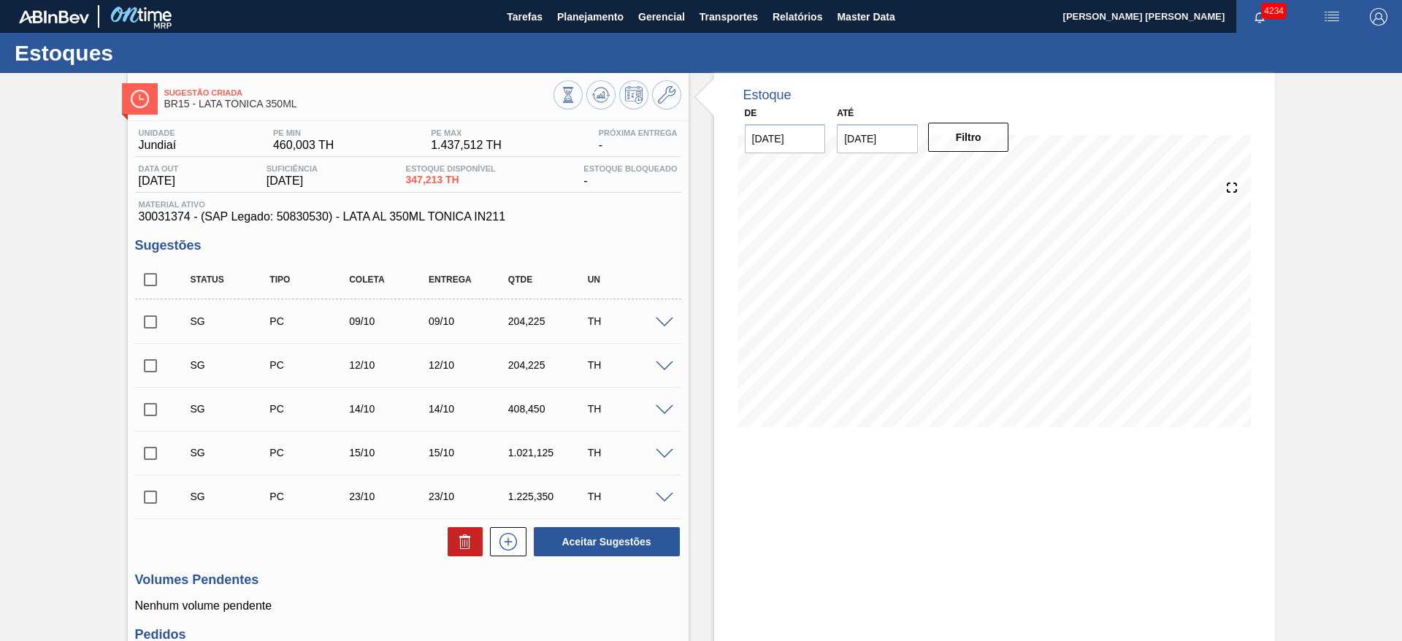
click at [153, 324] on input "checkbox" at bounding box center [150, 322] width 31 height 31
click at [460, 541] on icon at bounding box center [464, 543] width 9 height 11
checkbox input "false"
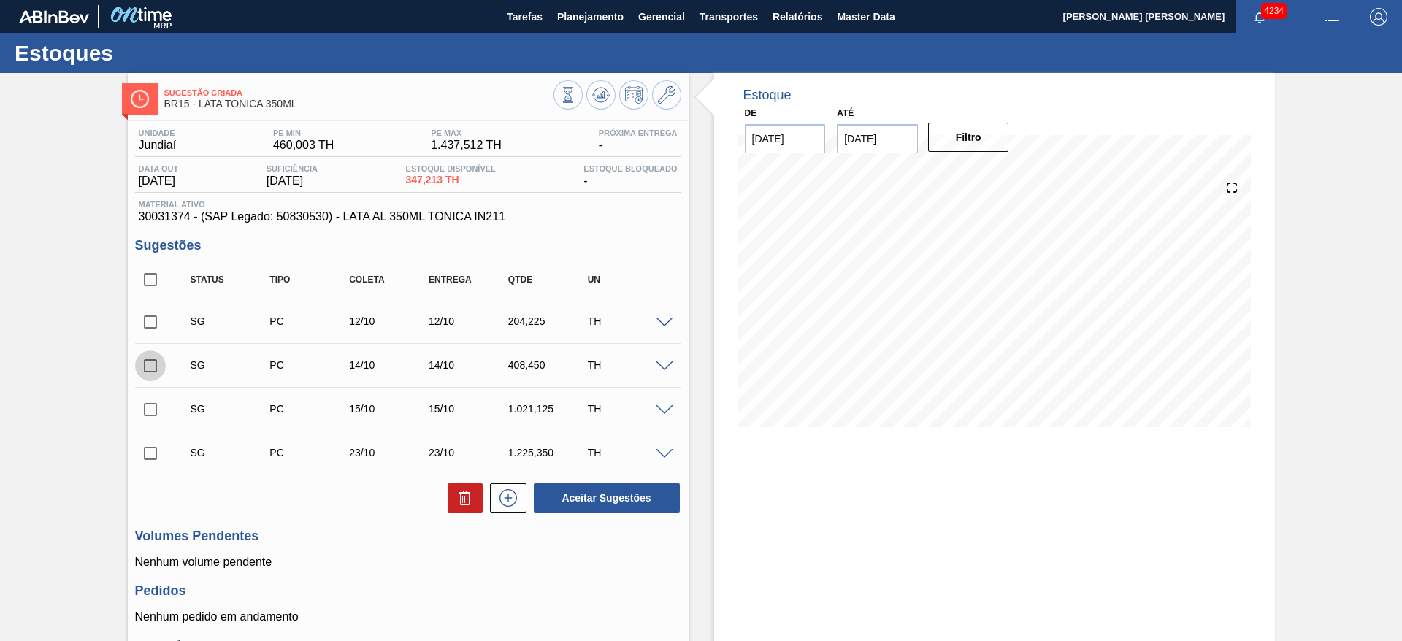
click at [156, 365] on input "checkbox" at bounding box center [150, 366] width 31 height 31
checkbox input "true"
click at [153, 402] on input "checkbox" at bounding box center [150, 409] width 31 height 31
checkbox input "true"
click at [603, 502] on button "Aceitar Sugestões" at bounding box center [607, 498] width 146 height 29
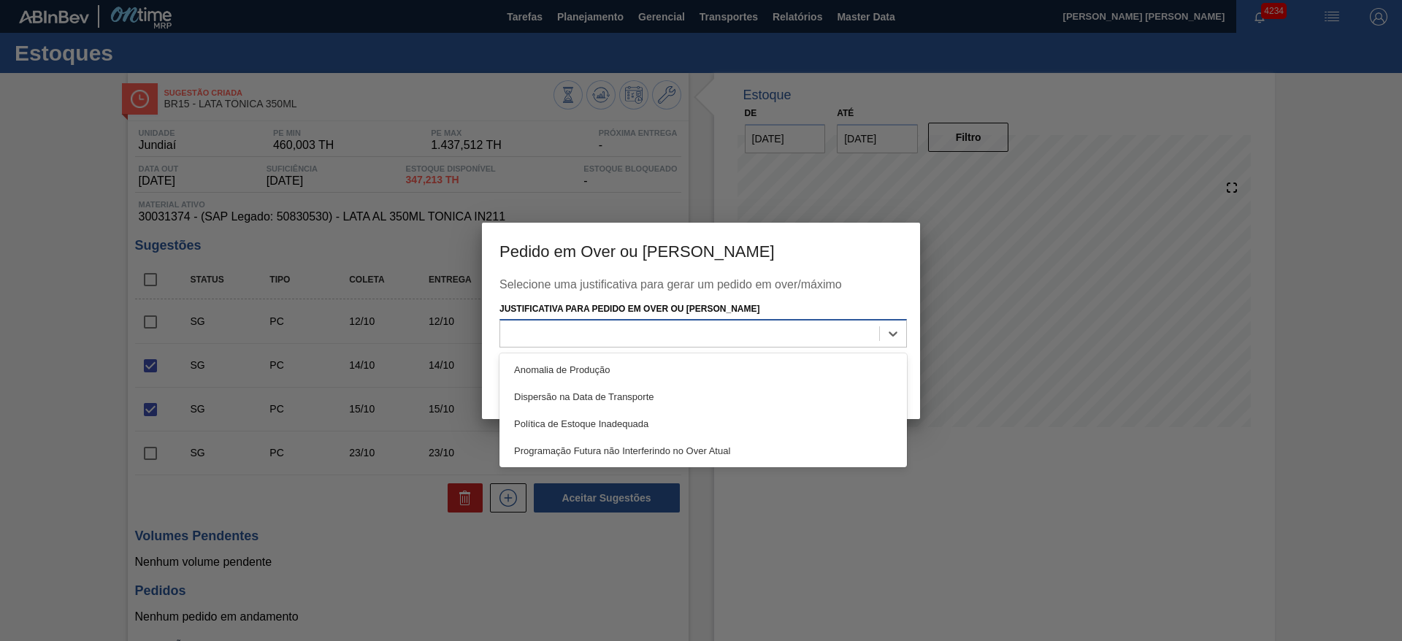
click at [597, 325] on div at bounding box center [689, 334] width 379 height 21
click at [581, 446] on div "Programação Futura não Interferindo no Over Atual" at bounding box center [704, 451] width 408 height 27
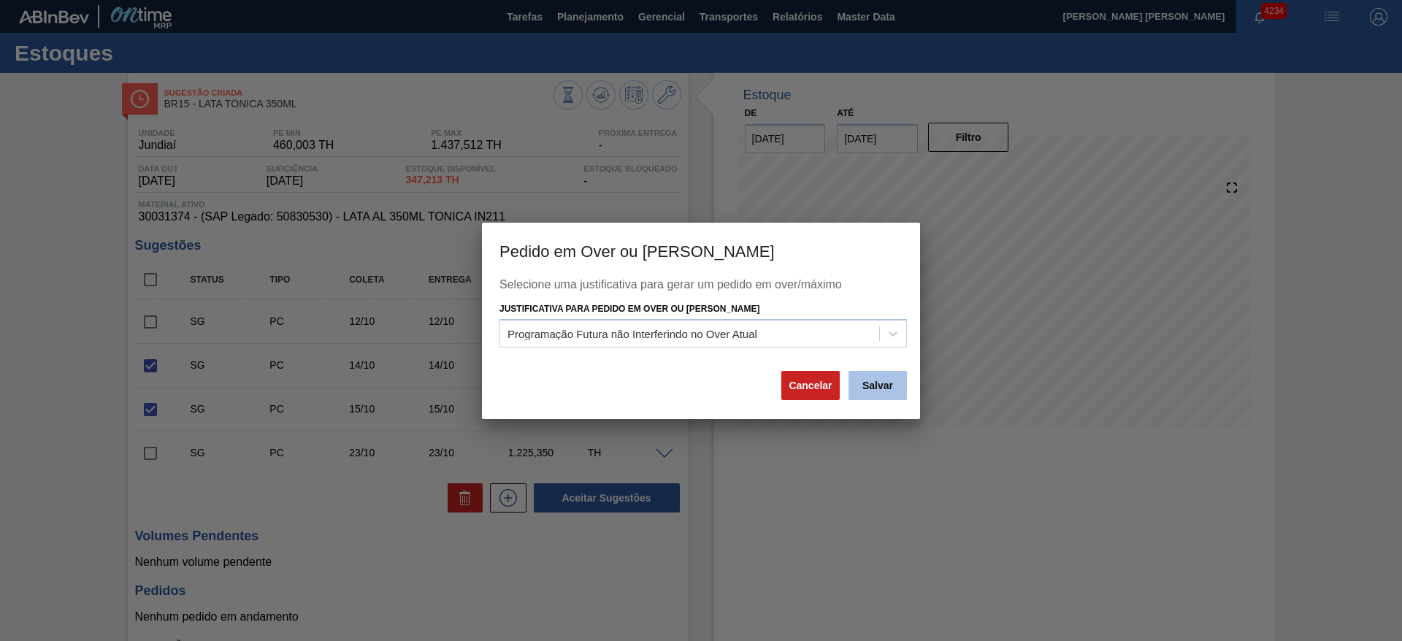
click at [890, 385] on button "Salvar" at bounding box center [878, 385] width 58 height 29
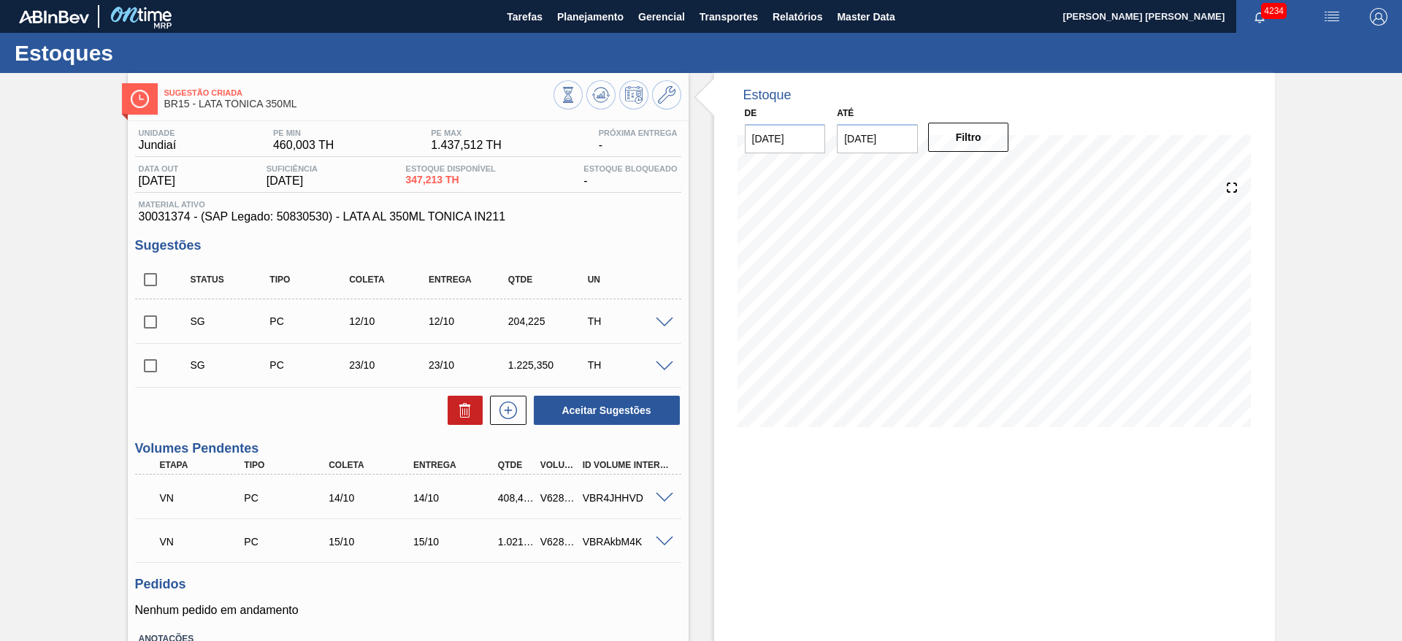
click at [149, 321] on input "checkbox" at bounding box center [150, 322] width 31 height 31
click at [602, 413] on button "Aceitar Sugestões" at bounding box center [607, 410] width 146 height 29
checkbox input "false"
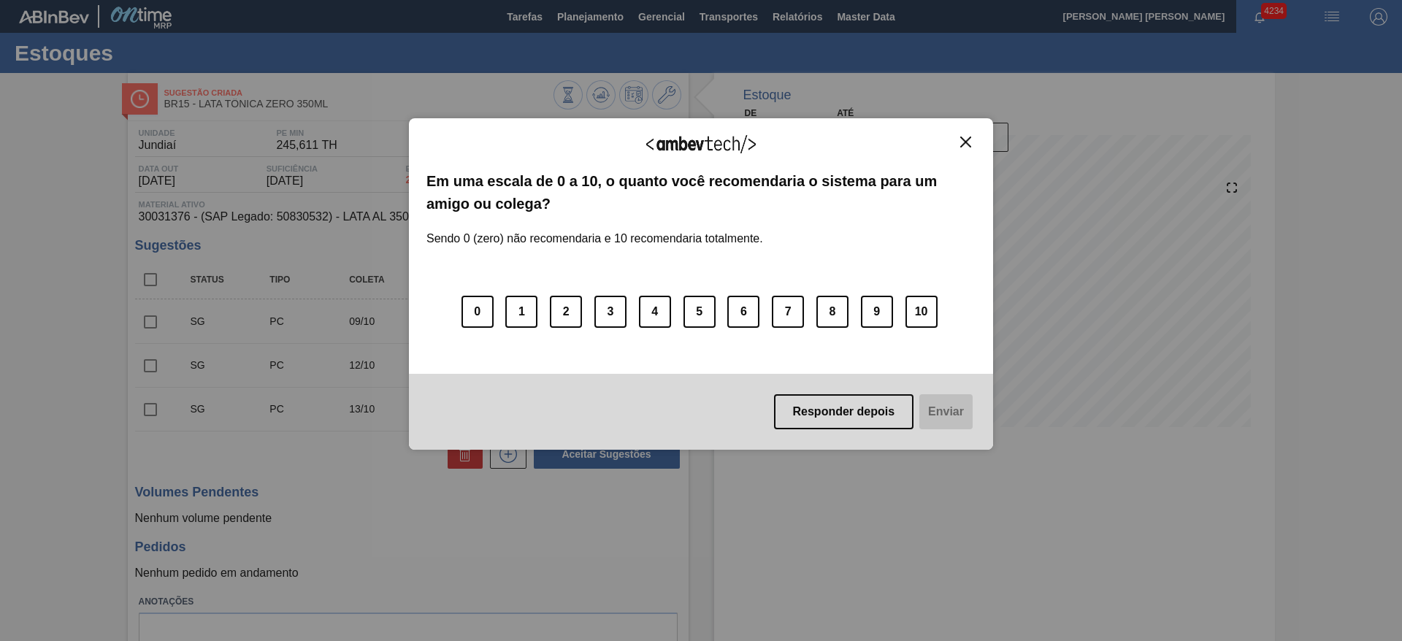
click at [967, 140] on img "Close" at bounding box center [965, 142] width 11 height 11
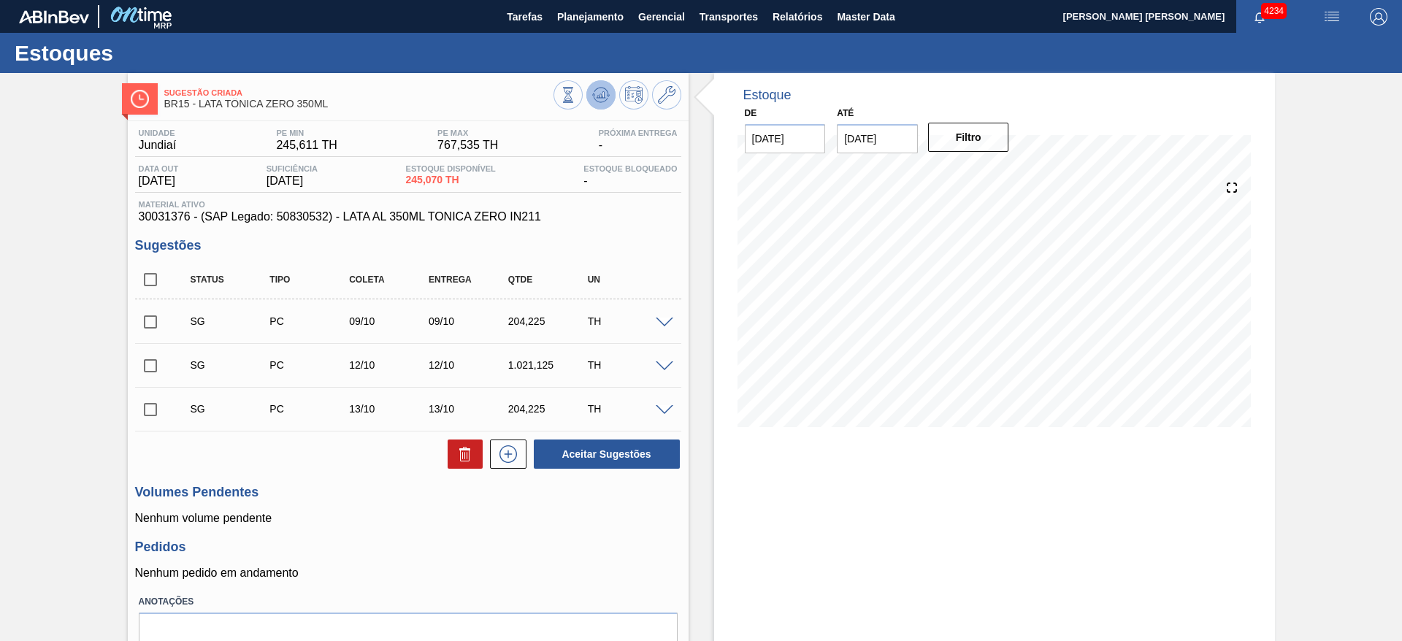
click at [597, 107] on button at bounding box center [601, 94] width 29 height 29
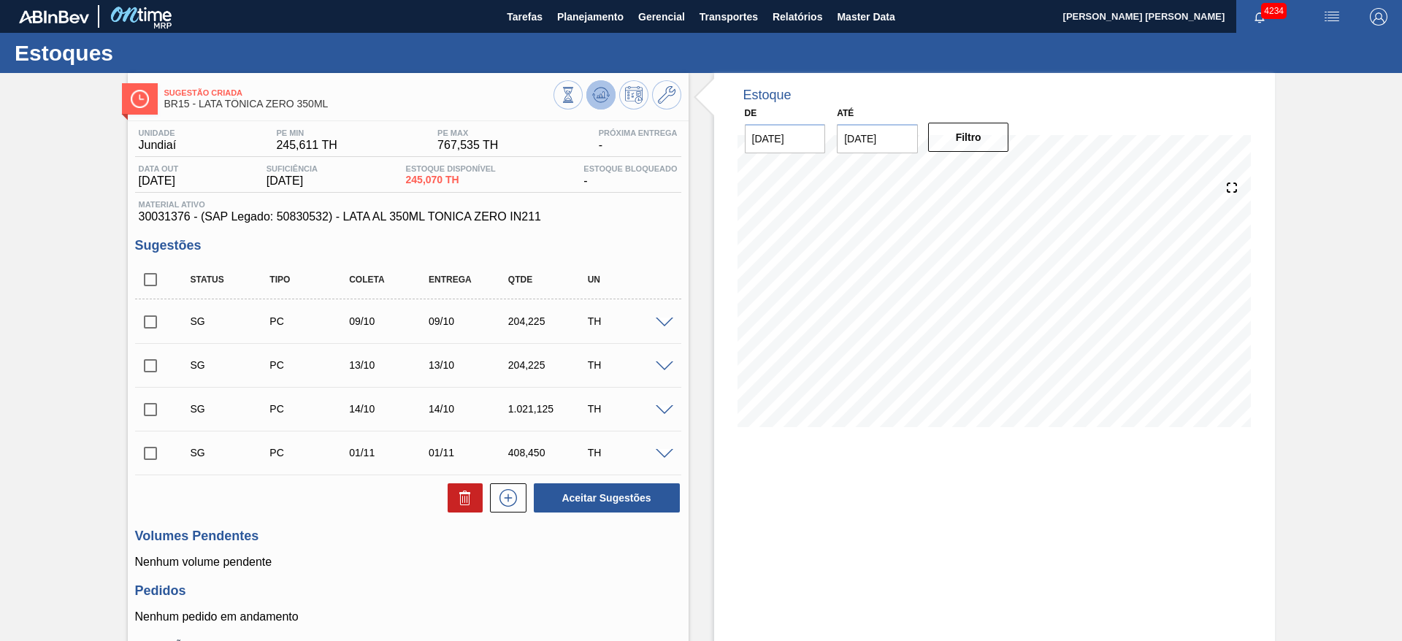
click at [597, 97] on icon at bounding box center [597, 97] width 1 height 2
click at [157, 318] on input "checkbox" at bounding box center [150, 322] width 31 height 31
click at [462, 494] on icon at bounding box center [466, 498] width 18 height 18
checkbox input "false"
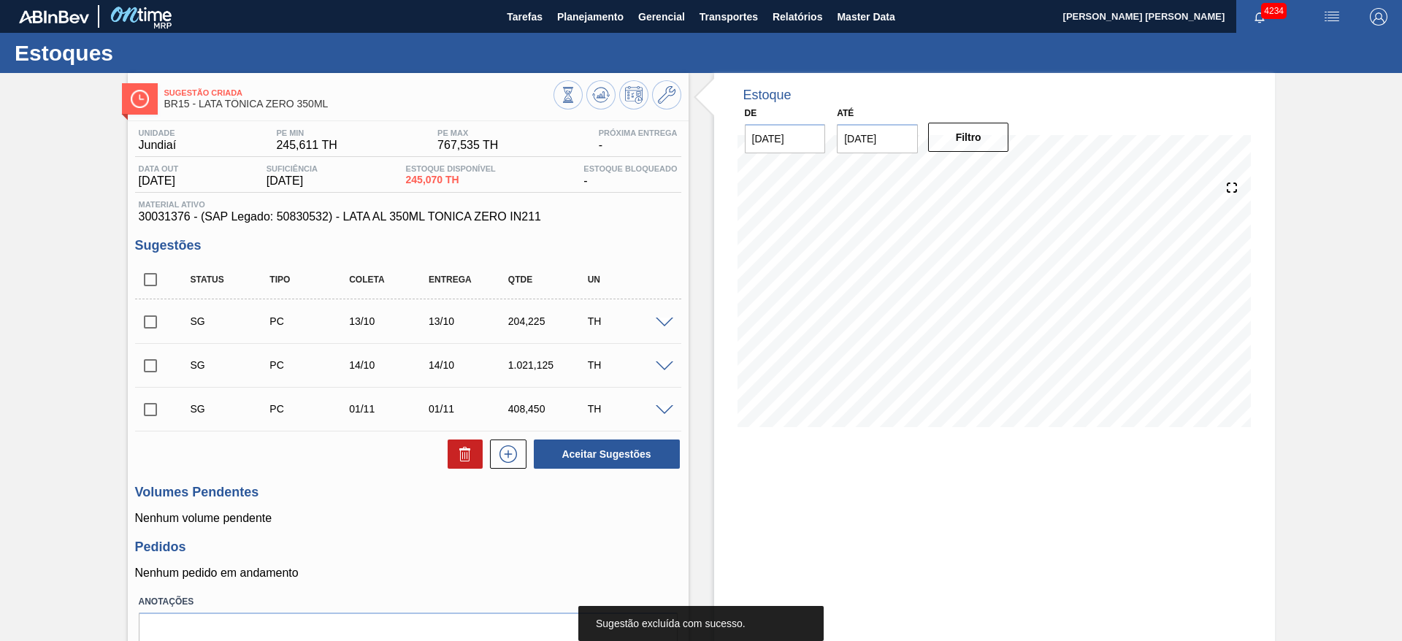
click at [154, 325] on input "checkbox" at bounding box center [150, 322] width 31 height 31
checkbox input "true"
drag, startPoint x: 153, startPoint y: 362, endPoint x: 221, endPoint y: 413, distance: 85.0
click at [154, 362] on input "checkbox" at bounding box center [150, 366] width 31 height 31
checkbox input "true"
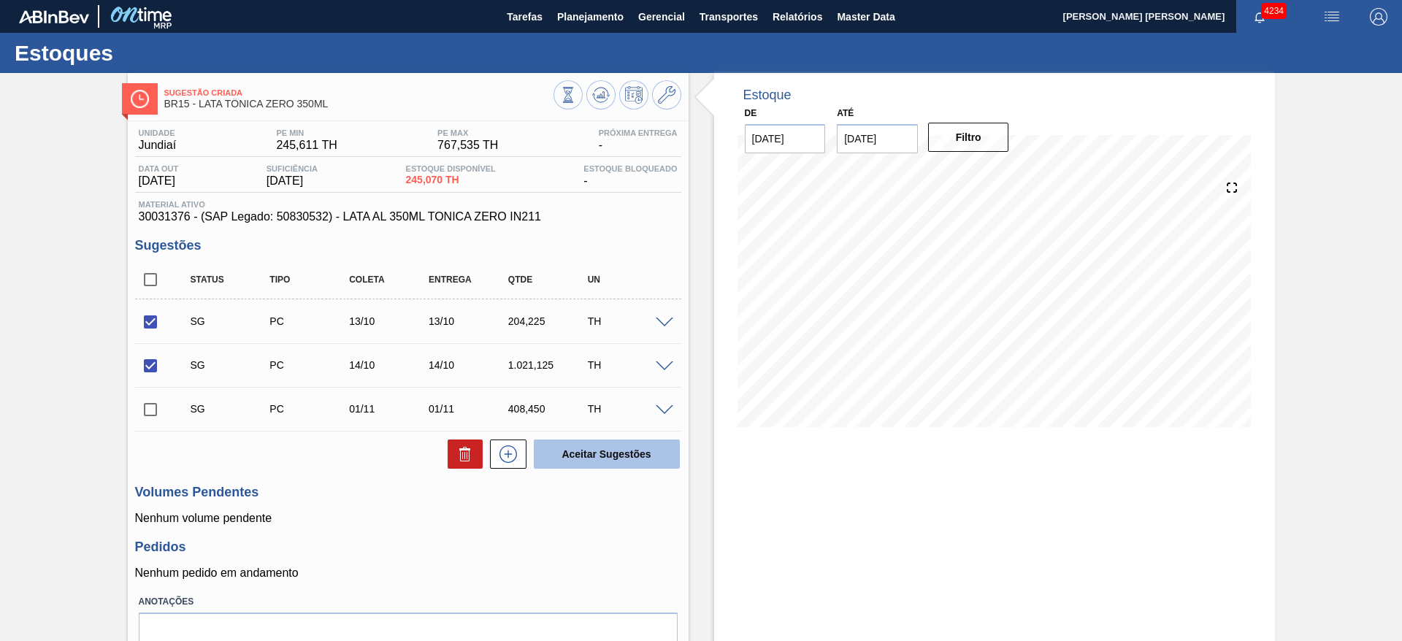
click at [632, 464] on button "Aceitar Sugestões" at bounding box center [607, 454] width 146 height 29
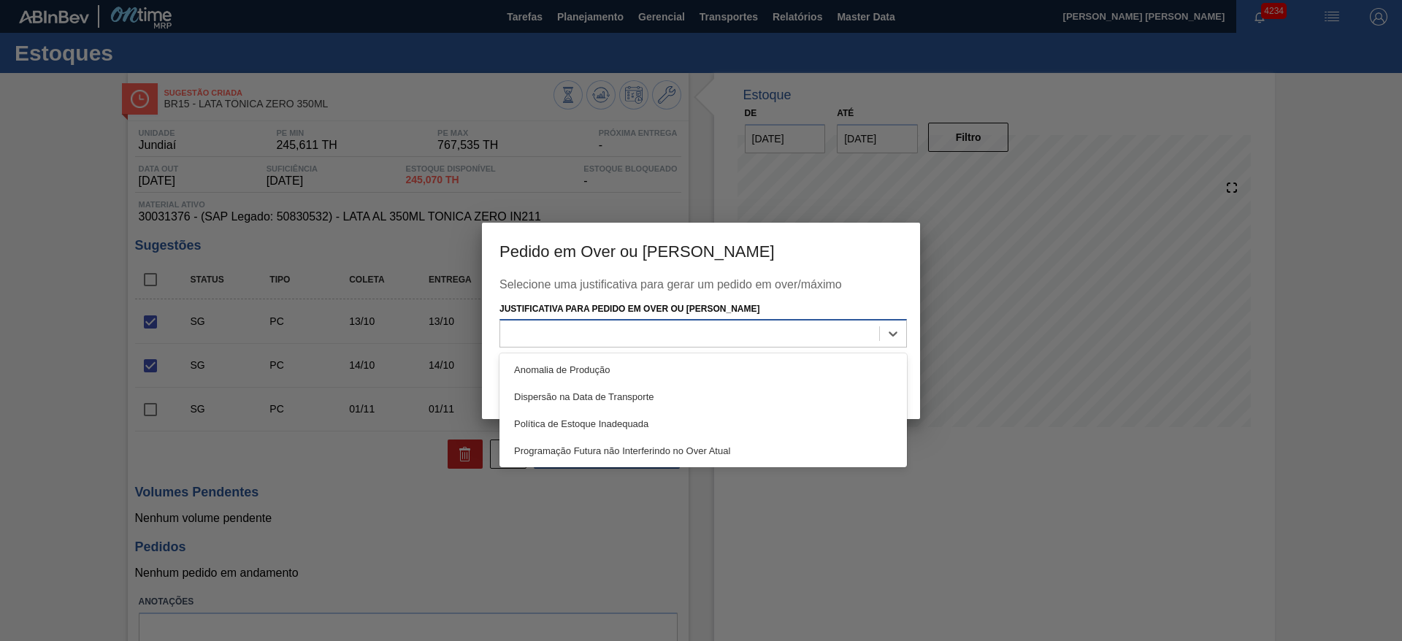
click at [636, 332] on div at bounding box center [689, 334] width 379 height 21
click at [589, 446] on div "Programação Futura não Interferindo no Over Atual" at bounding box center [704, 451] width 408 height 27
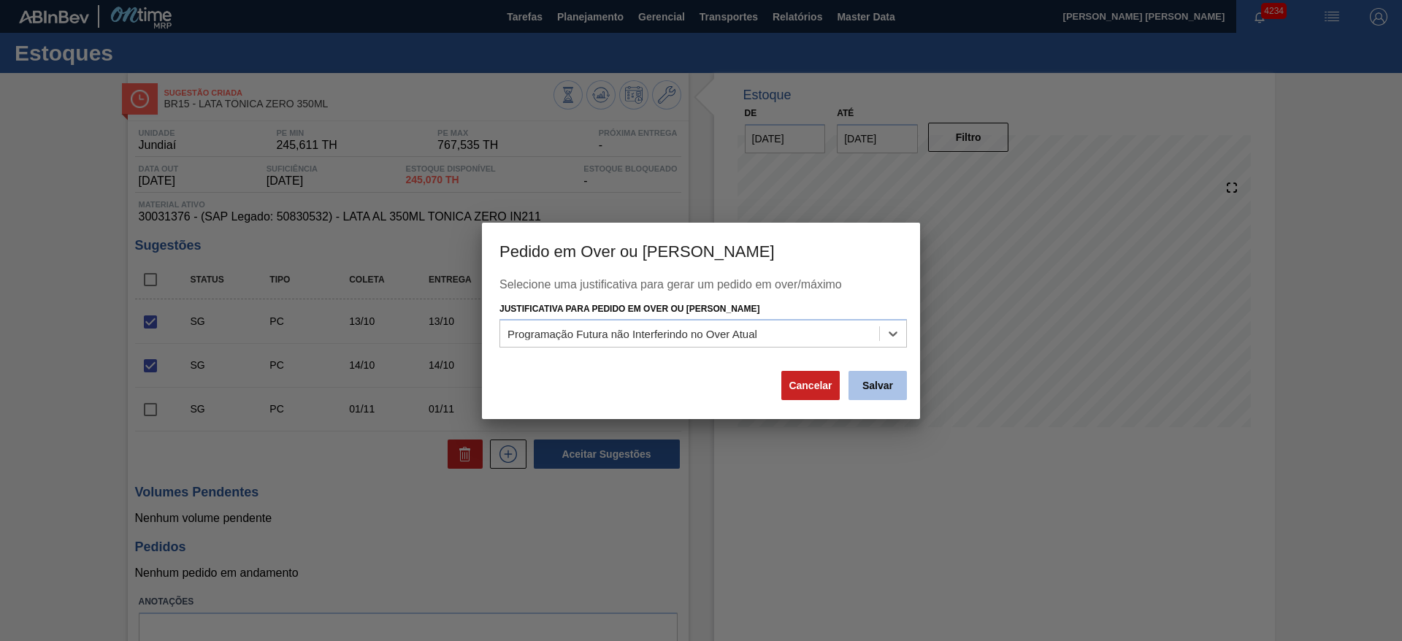
click at [868, 381] on button "Salvar" at bounding box center [878, 385] width 58 height 29
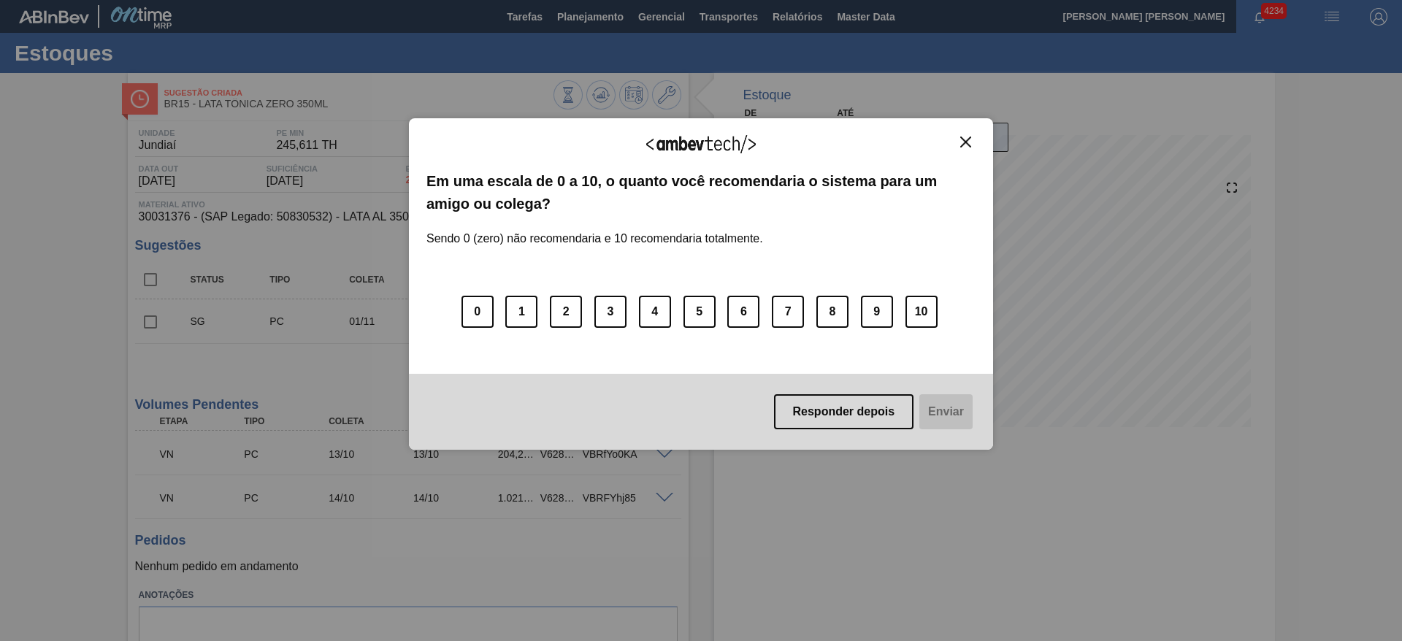
click at [966, 145] on img "Close" at bounding box center [965, 142] width 11 height 11
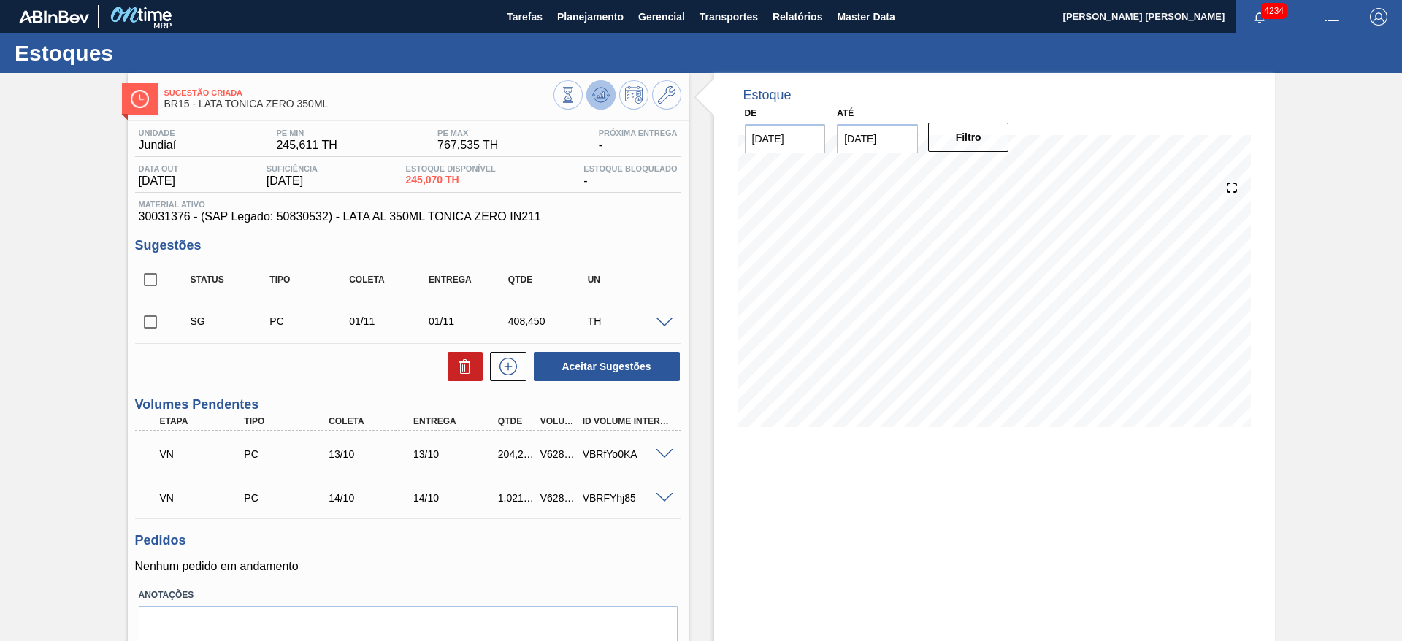
click at [602, 91] on icon at bounding box center [600, 94] width 9 height 7
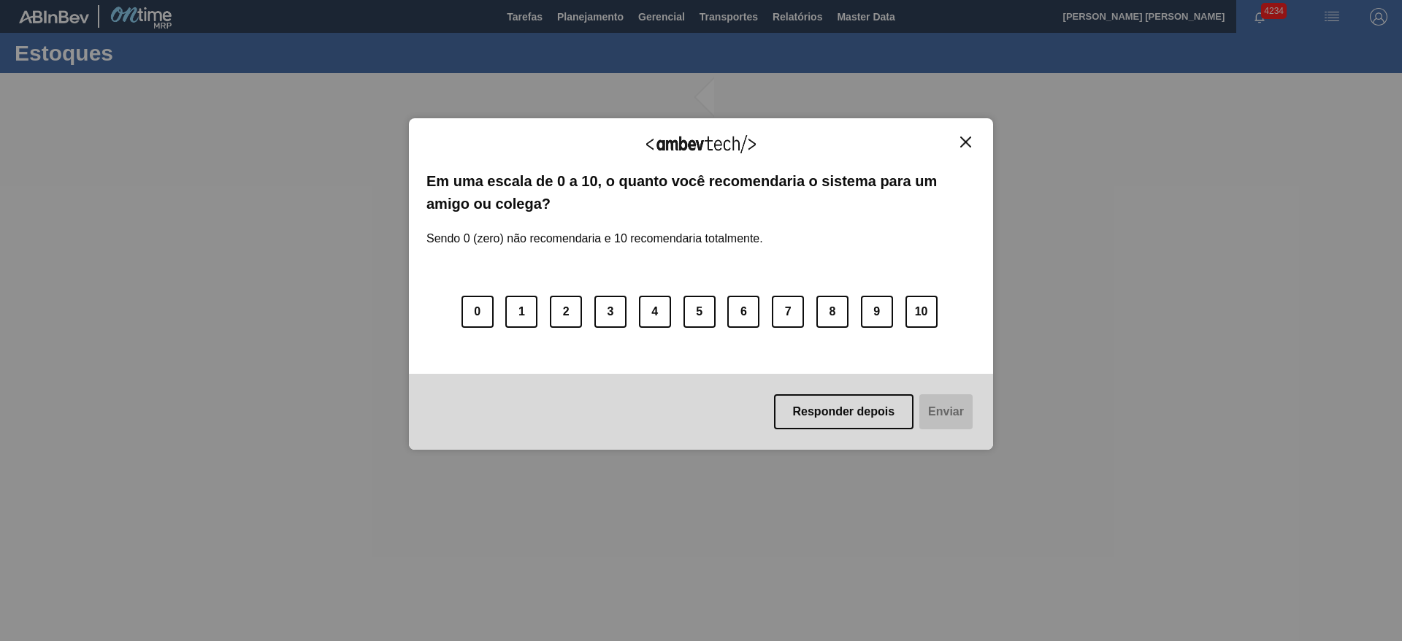
click at [963, 142] on img "Close" at bounding box center [965, 142] width 11 height 11
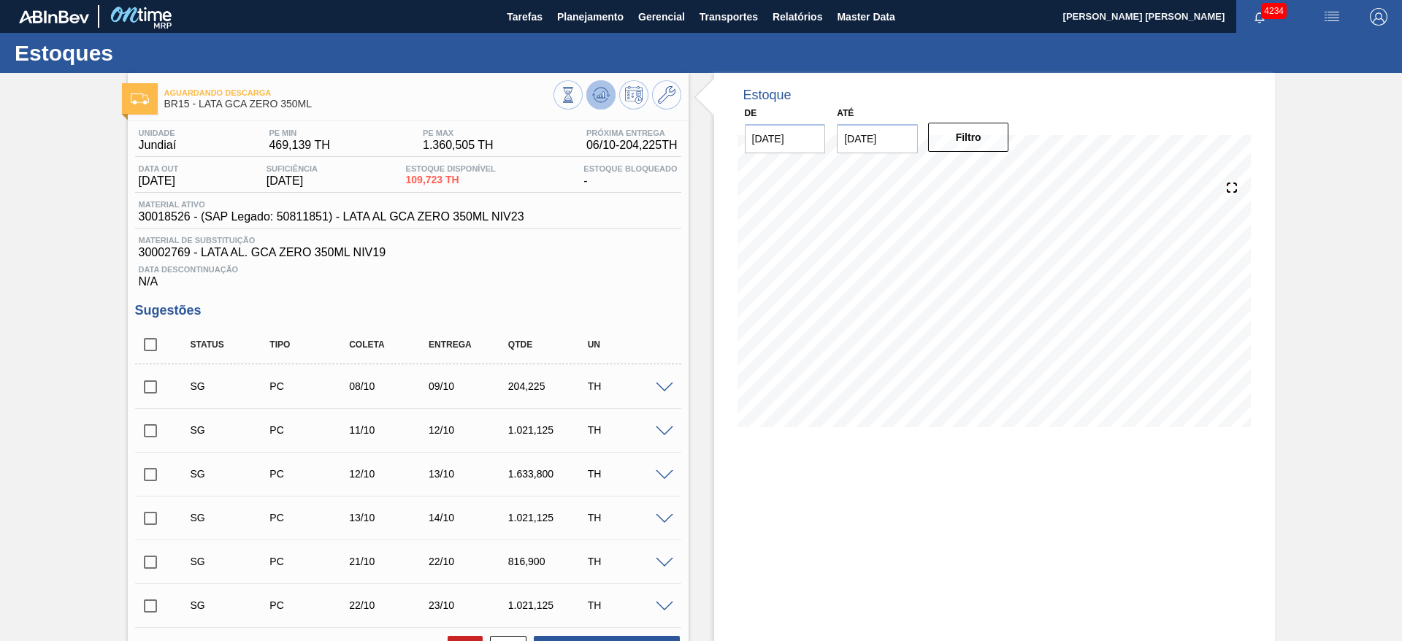
click at [603, 104] on button at bounding box center [601, 94] width 29 height 29
click at [591, 110] on div at bounding box center [618, 96] width 128 height 33
click at [606, 92] on icon at bounding box center [601, 92] width 15 height 8
click at [601, 97] on icon at bounding box center [600, 94] width 9 height 7
click at [607, 97] on icon at bounding box center [601, 95] width 18 height 18
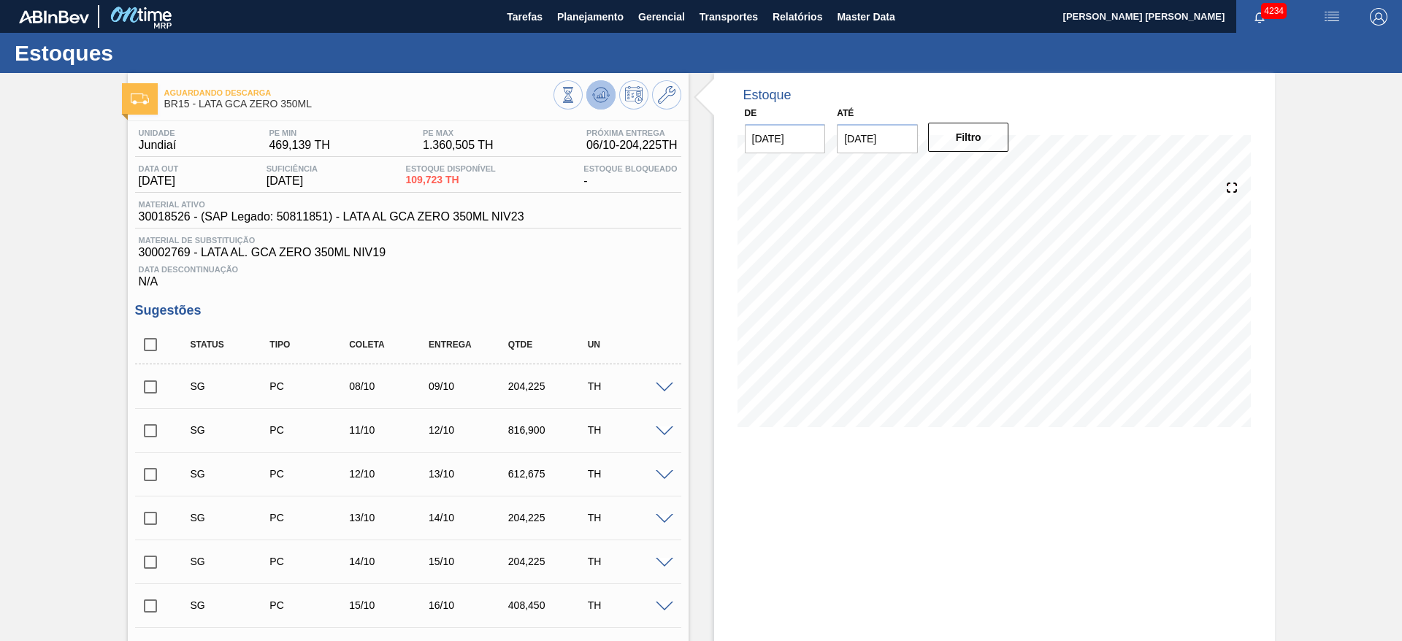
click at [603, 93] on icon at bounding box center [600, 94] width 9 height 7
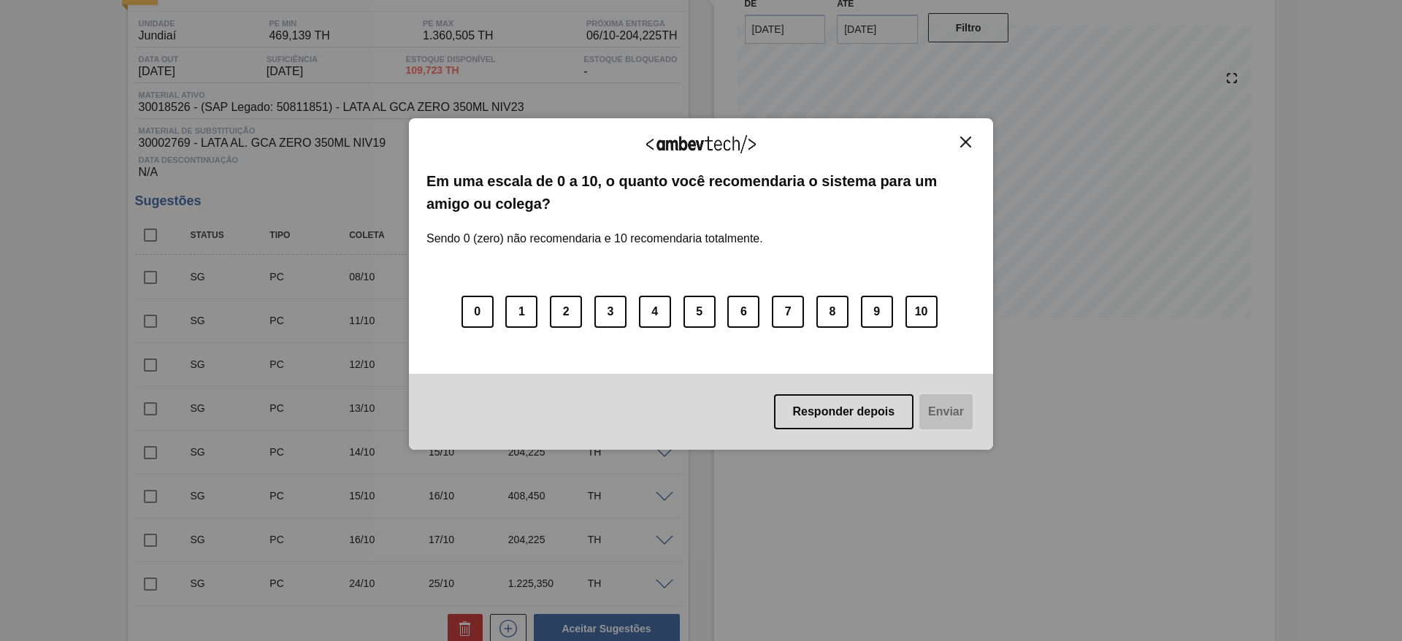
click at [968, 142] on img "Close" at bounding box center [965, 142] width 11 height 11
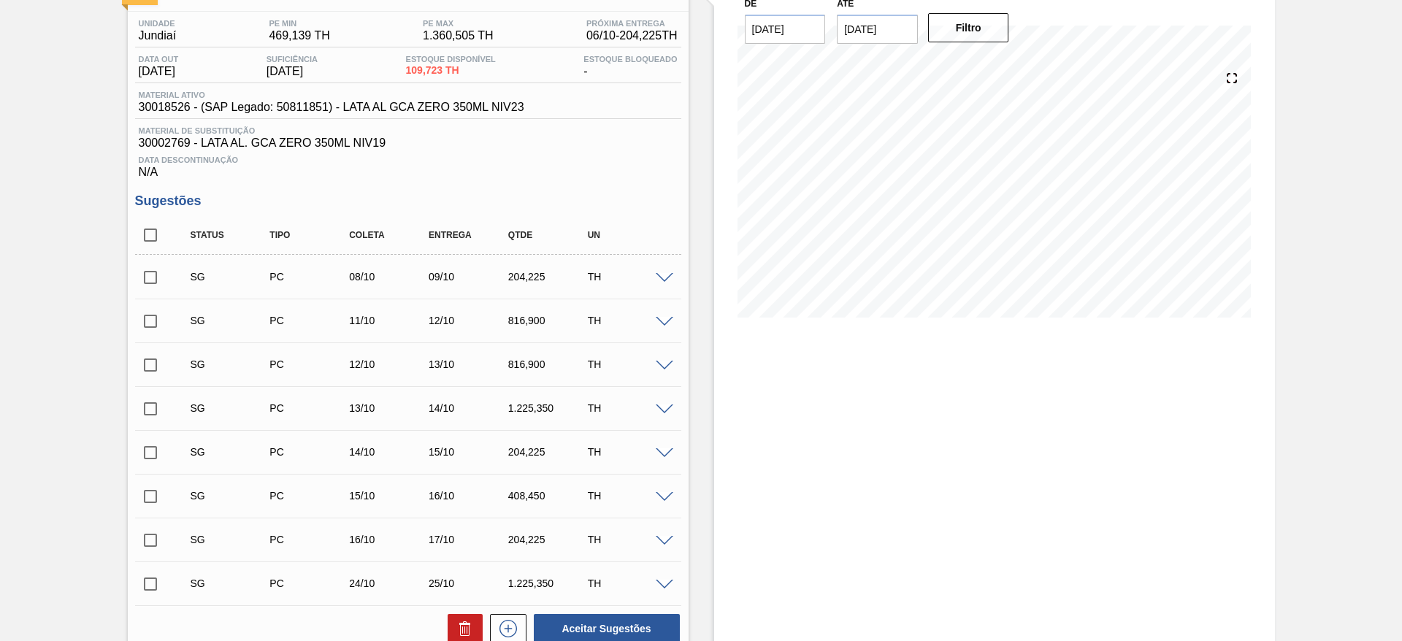
scroll to position [0, 0]
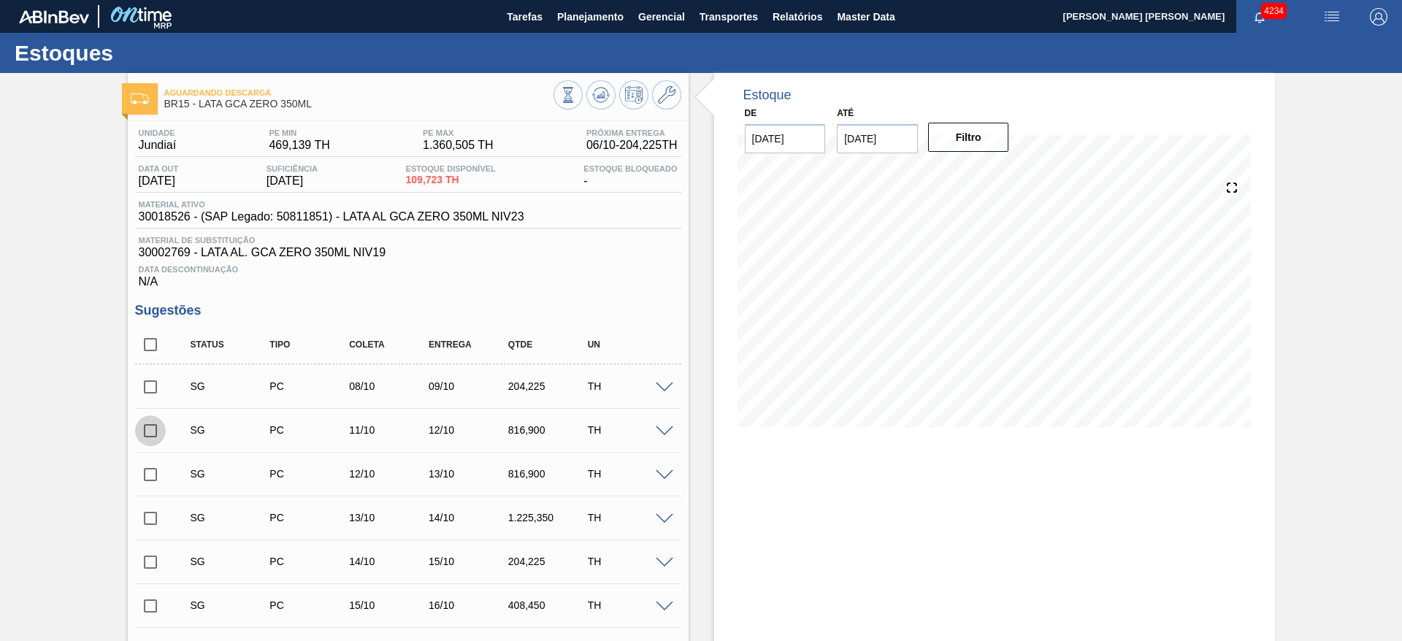
click at [158, 427] on input "checkbox" at bounding box center [150, 431] width 31 height 31
checkbox input "true"
click at [156, 476] on input "checkbox" at bounding box center [150, 474] width 31 height 31
checkbox input "true"
click at [151, 517] on input "checkbox" at bounding box center [150, 518] width 31 height 31
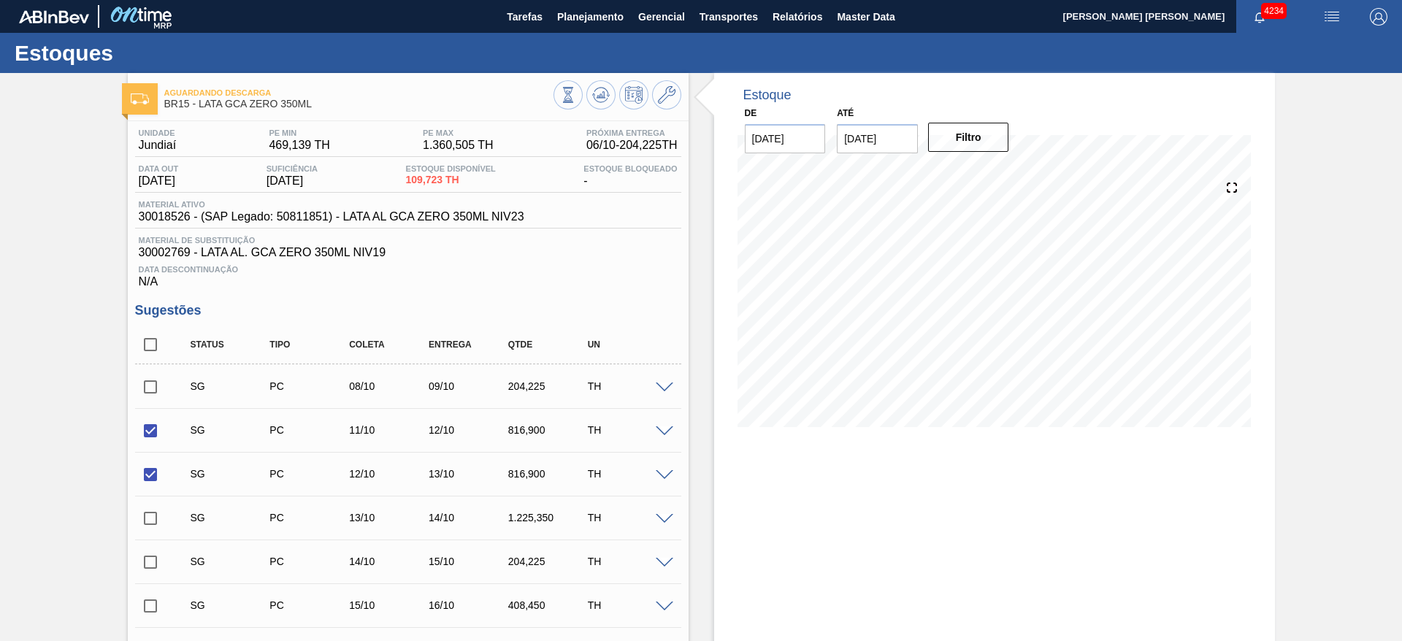
checkbox input "true"
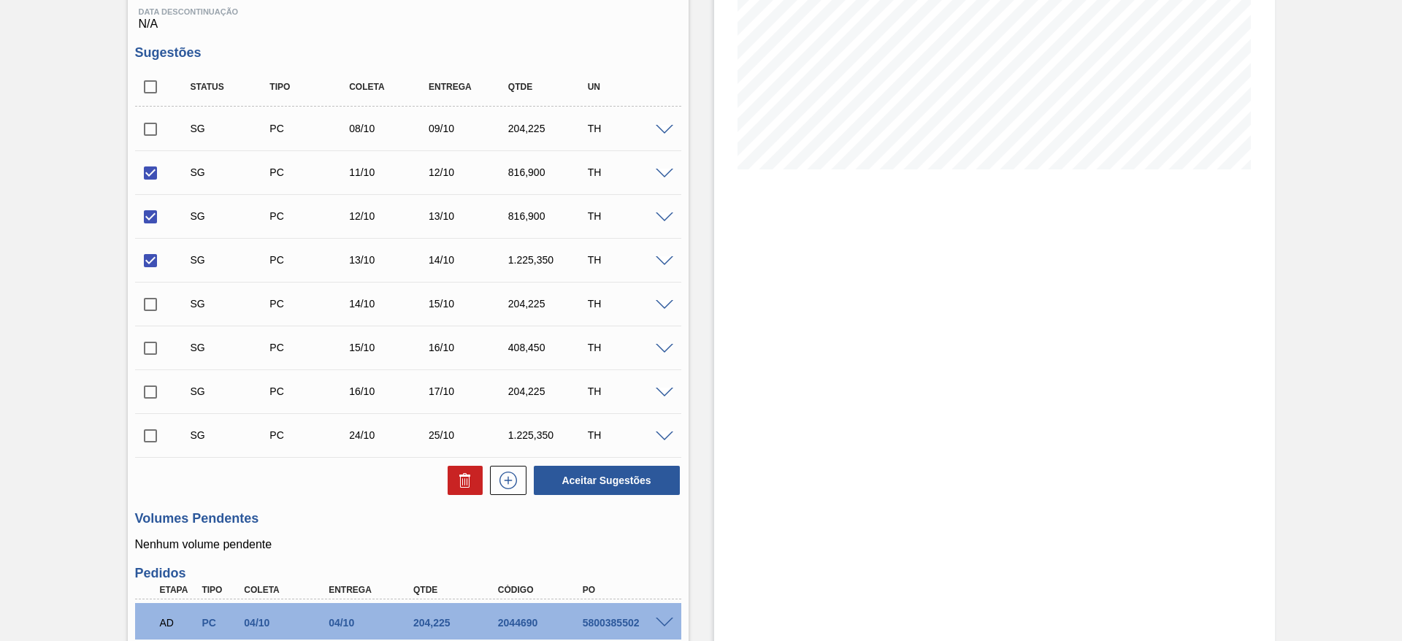
scroll to position [329, 0]
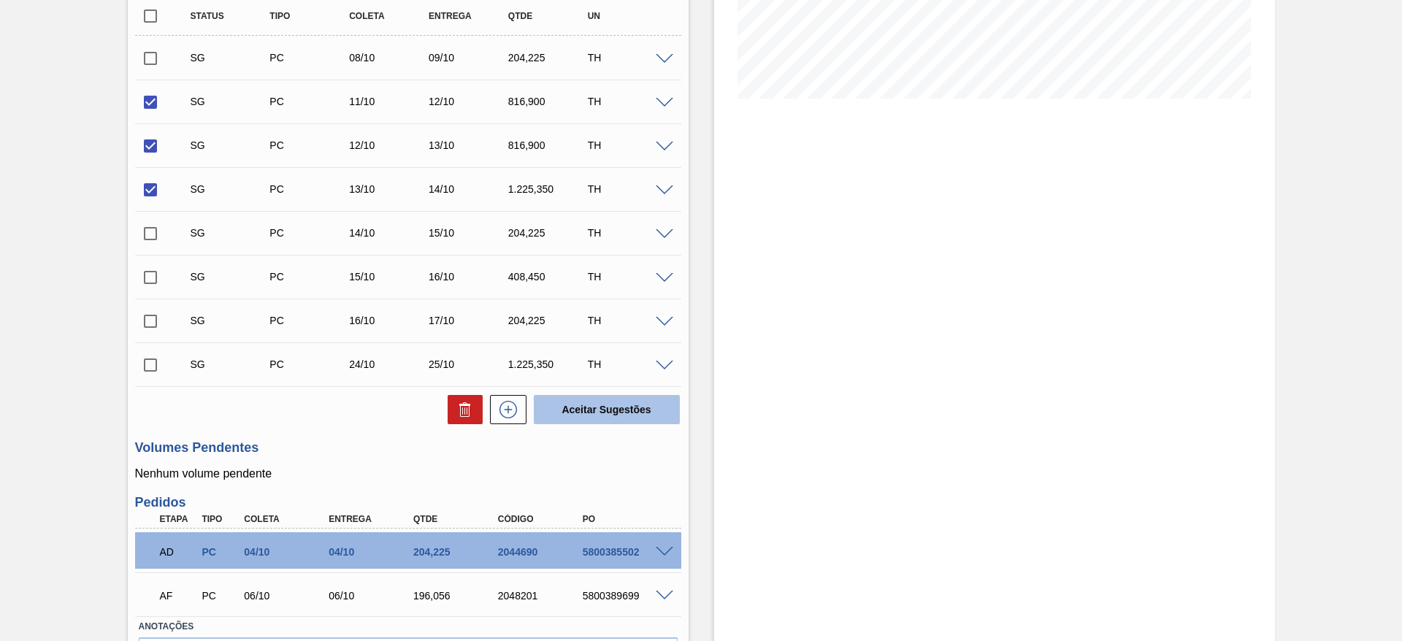
click at [581, 417] on button "Aceitar Sugestões" at bounding box center [607, 409] width 146 height 29
checkbox input "false"
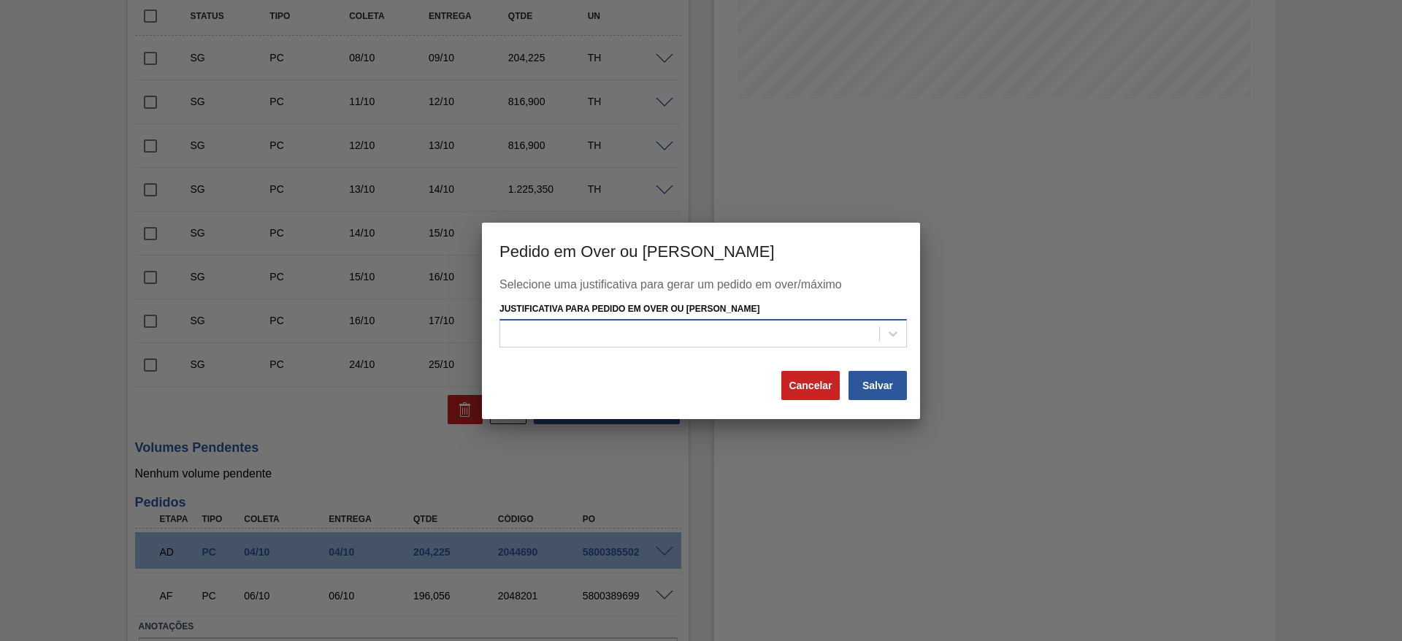
click at [625, 337] on div at bounding box center [689, 334] width 379 height 21
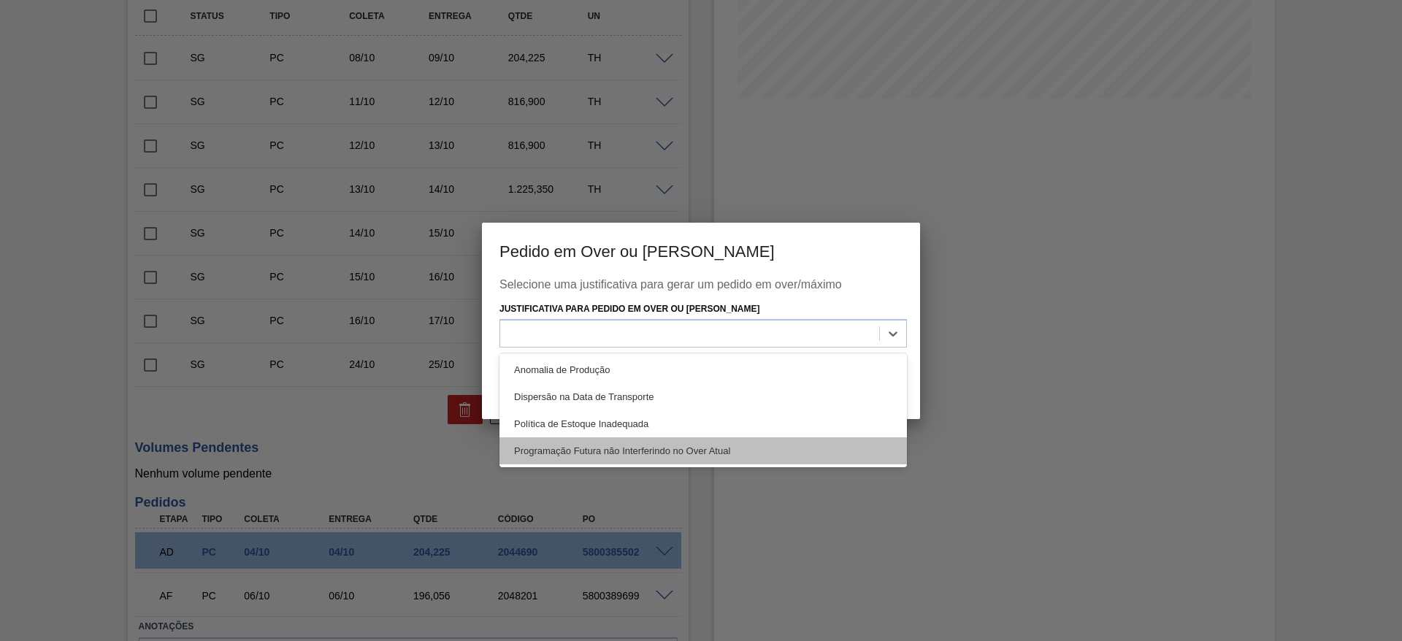
click at [599, 442] on div "Programação Futura não Interferindo no Over Atual" at bounding box center [704, 451] width 408 height 27
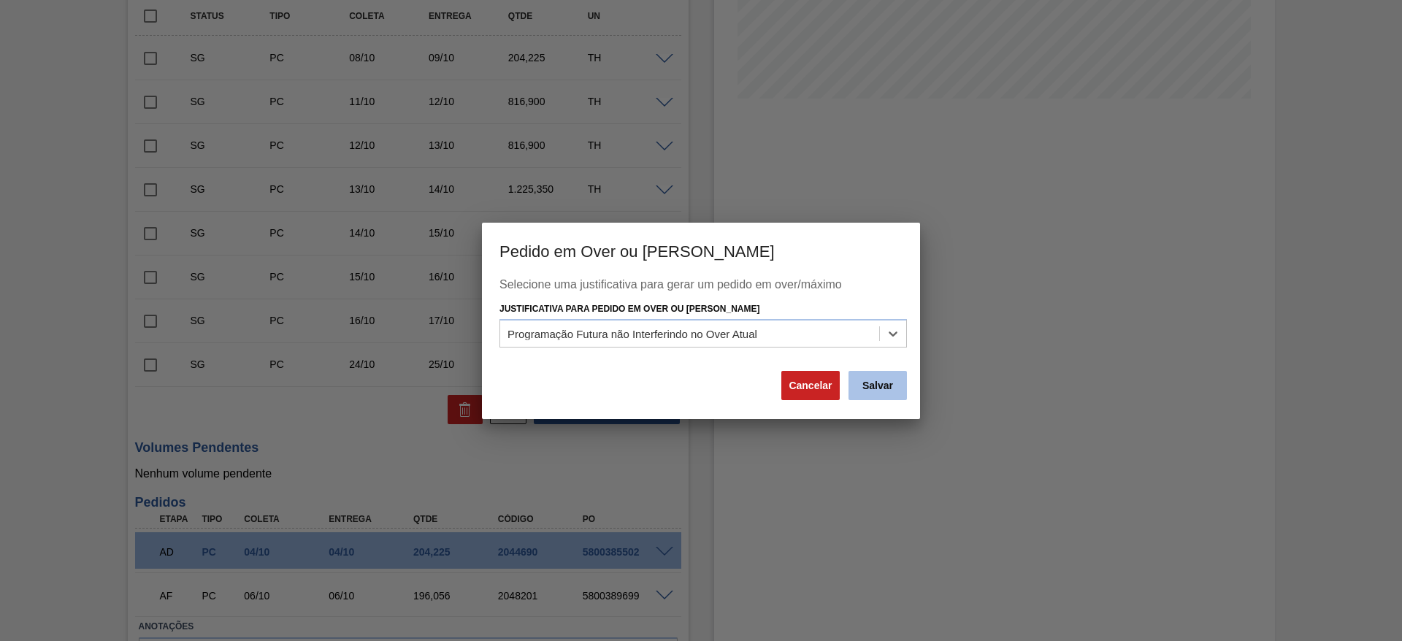
click at [860, 394] on button "Salvar" at bounding box center [878, 385] width 58 height 29
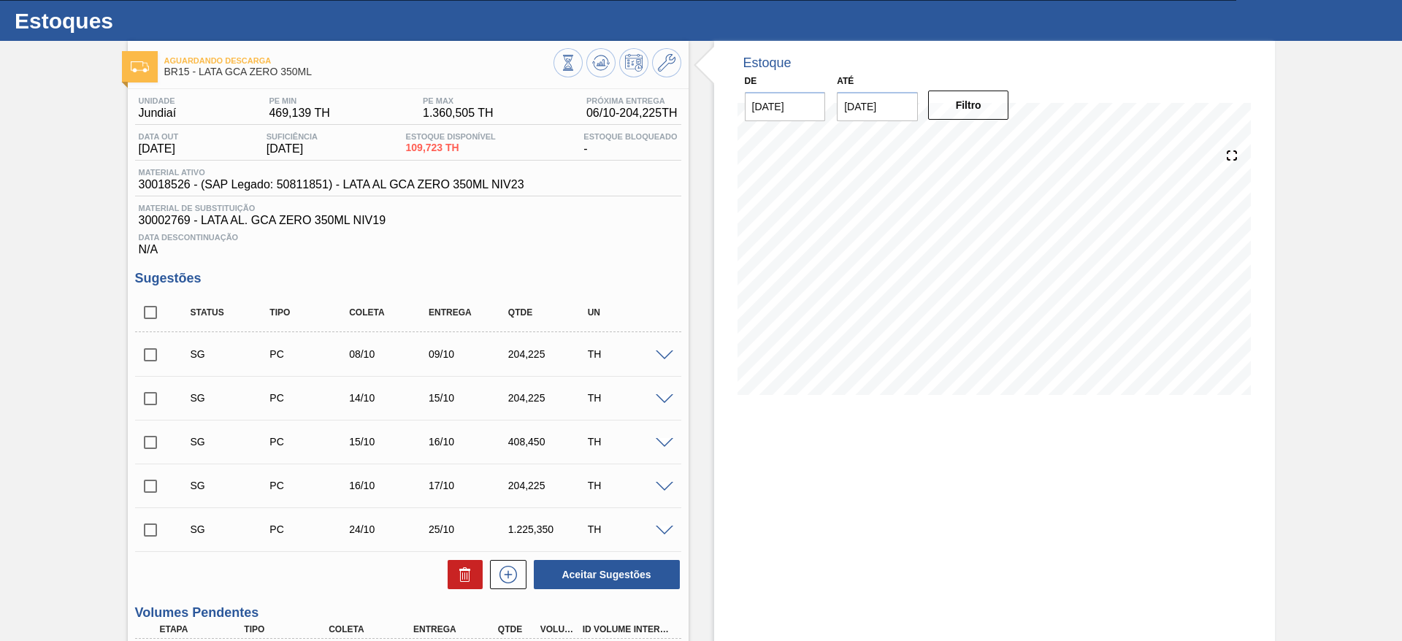
scroll to position [0, 0]
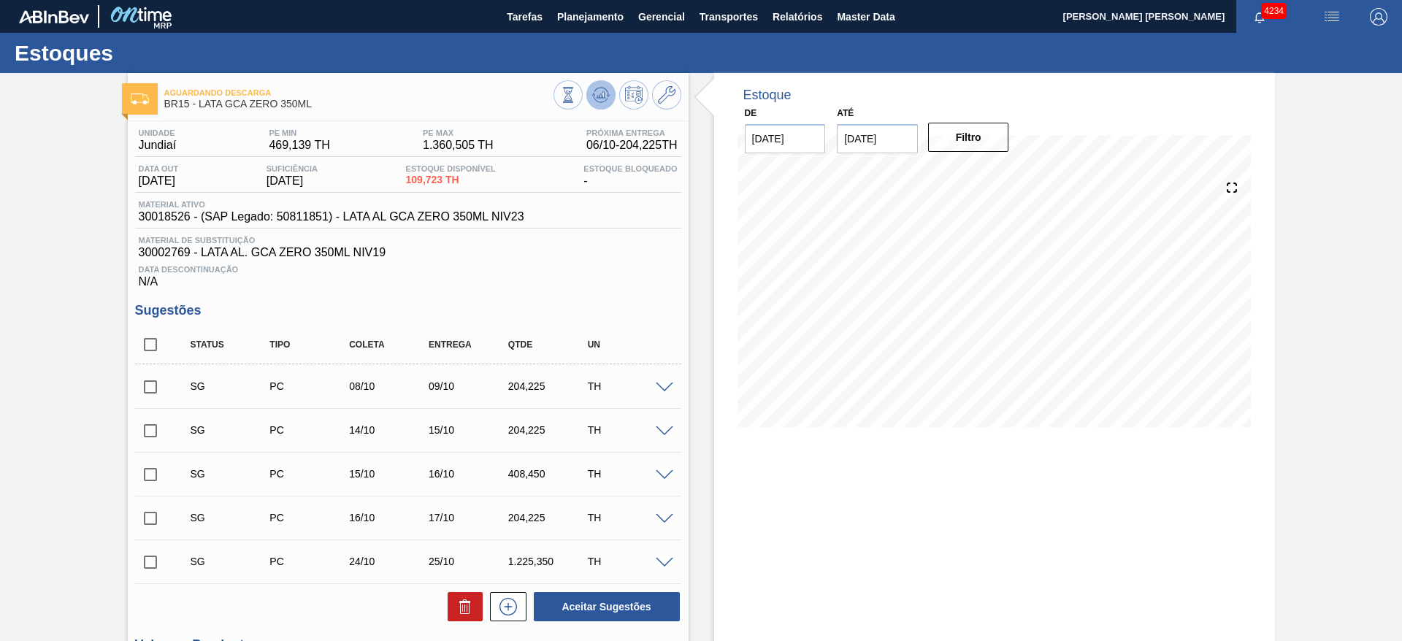
click at [604, 101] on icon at bounding box center [601, 95] width 18 height 18
click at [158, 432] on input "checkbox" at bounding box center [150, 431] width 31 height 31
checkbox input "true"
click at [155, 464] on input "checkbox" at bounding box center [150, 474] width 31 height 31
checkbox input "true"
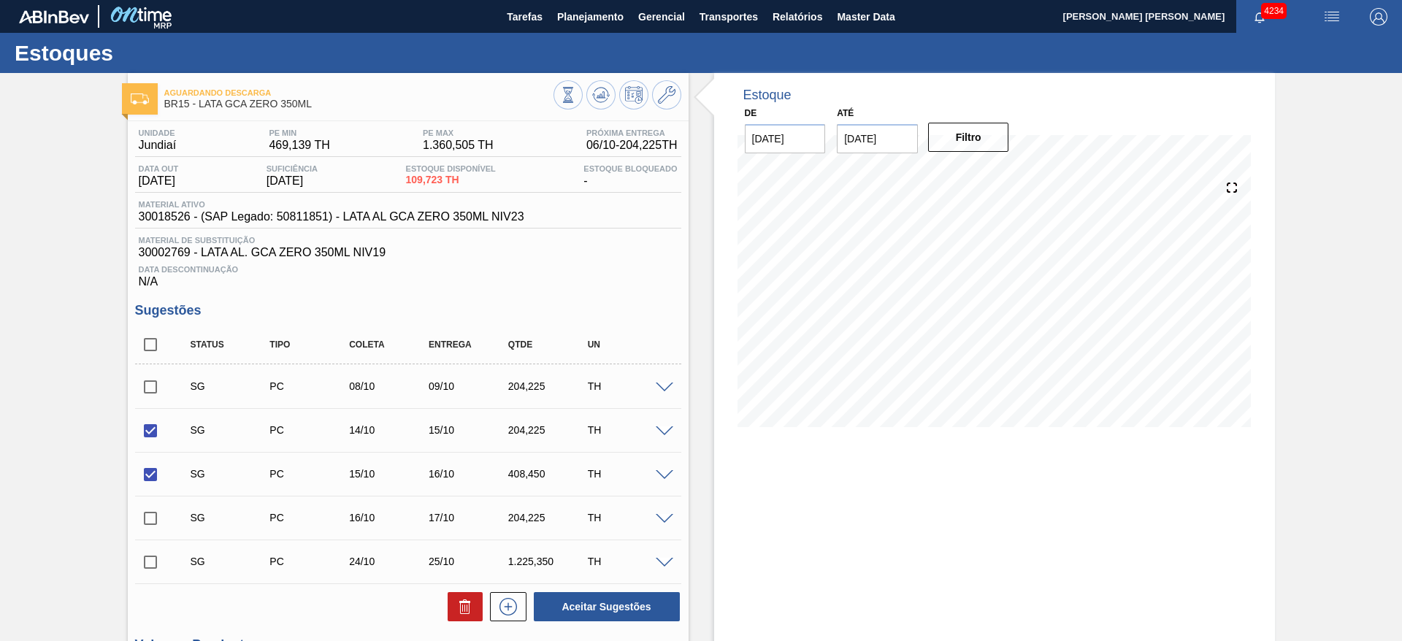
click at [154, 522] on input "checkbox" at bounding box center [150, 518] width 31 height 31
checkbox input "true"
click at [457, 608] on icon at bounding box center [466, 607] width 18 height 18
checkbox input "false"
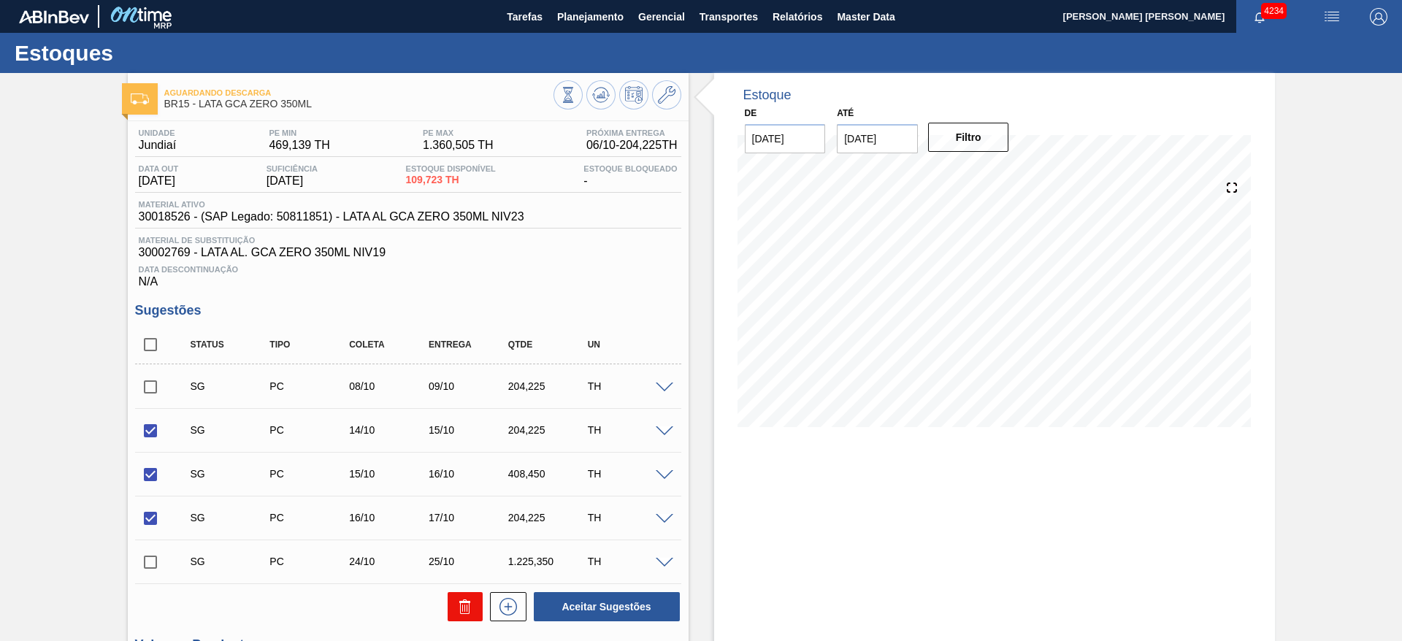
checkbox input "false"
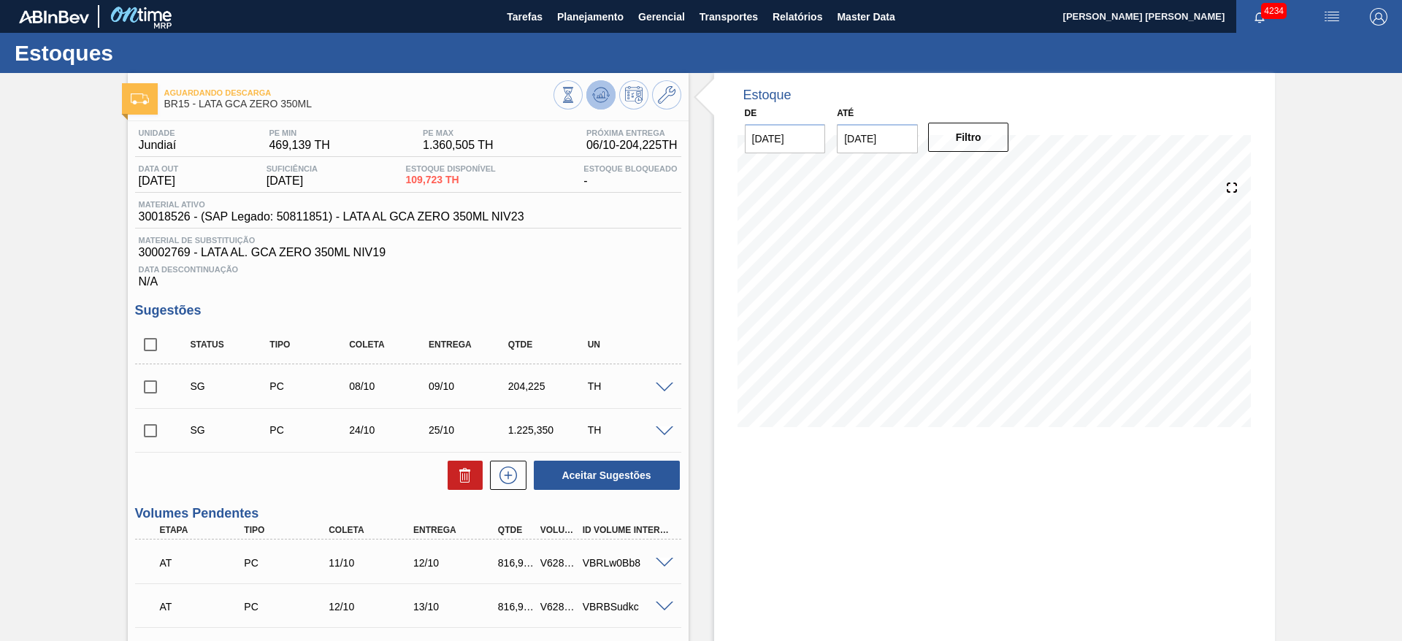
click at [603, 99] on icon at bounding box center [601, 95] width 18 height 18
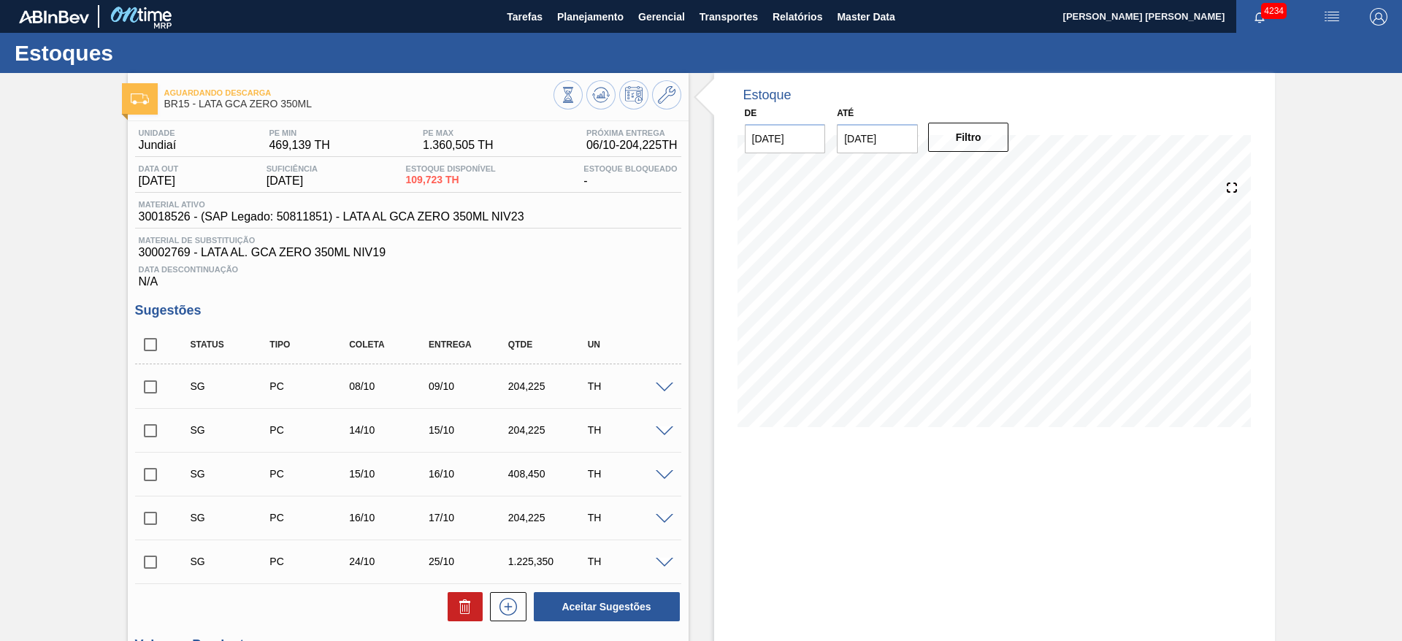
click at [158, 425] on input "checkbox" at bounding box center [150, 431] width 31 height 31
checkbox input "true"
click at [604, 603] on button "Aceitar Sugestões" at bounding box center [607, 606] width 146 height 29
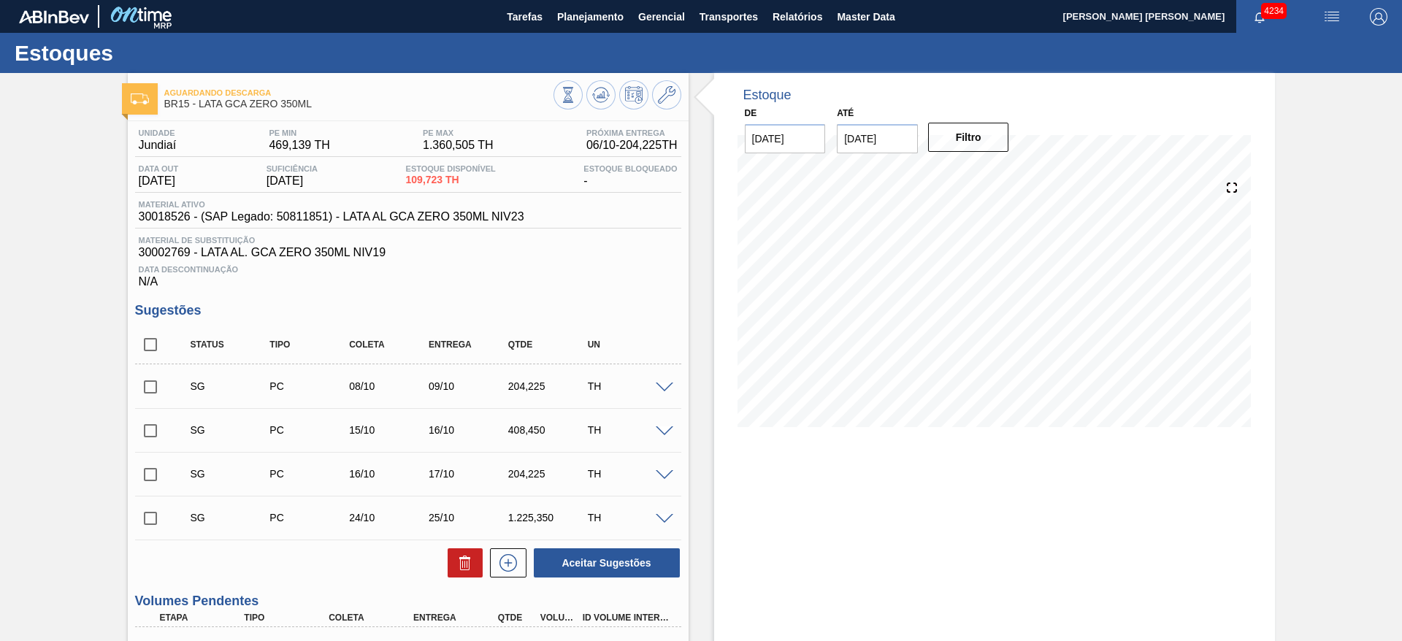
click at [157, 430] on input "checkbox" at bounding box center [150, 431] width 31 height 31
checkbox input "true"
click at [150, 476] on input "checkbox" at bounding box center [150, 474] width 31 height 31
checkbox input "true"
click at [457, 570] on icon at bounding box center [466, 563] width 18 height 18
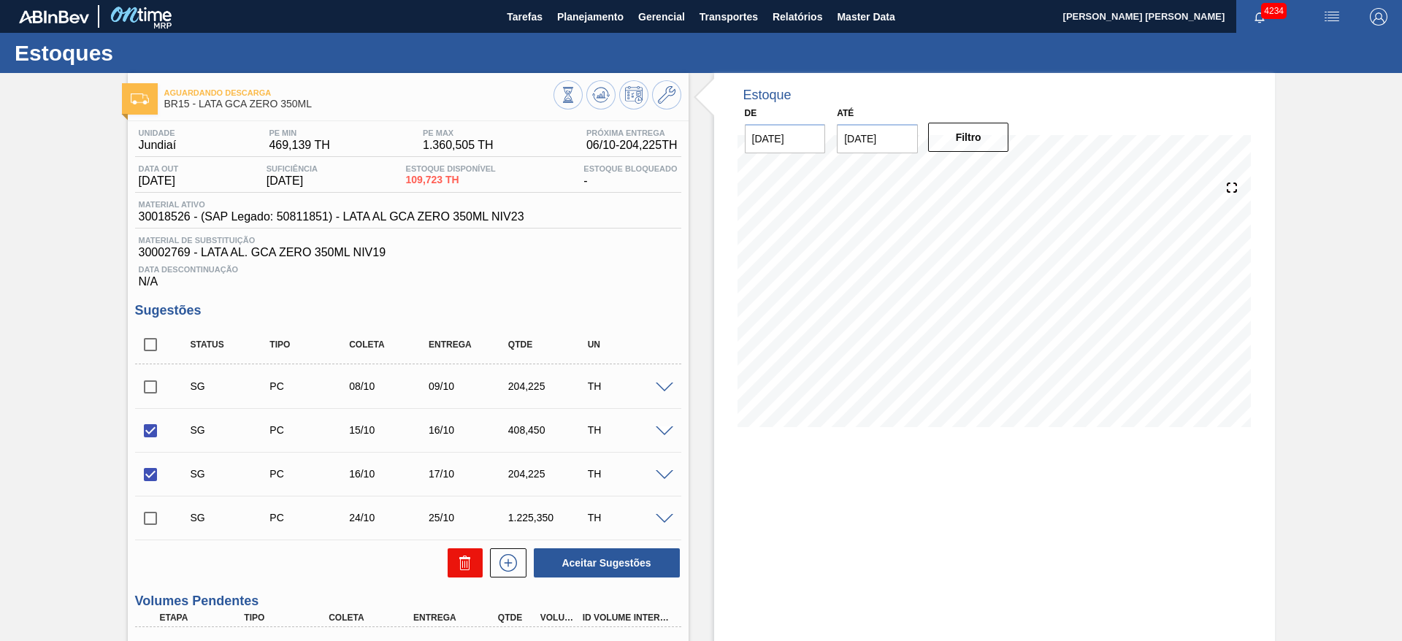
checkbox input "false"
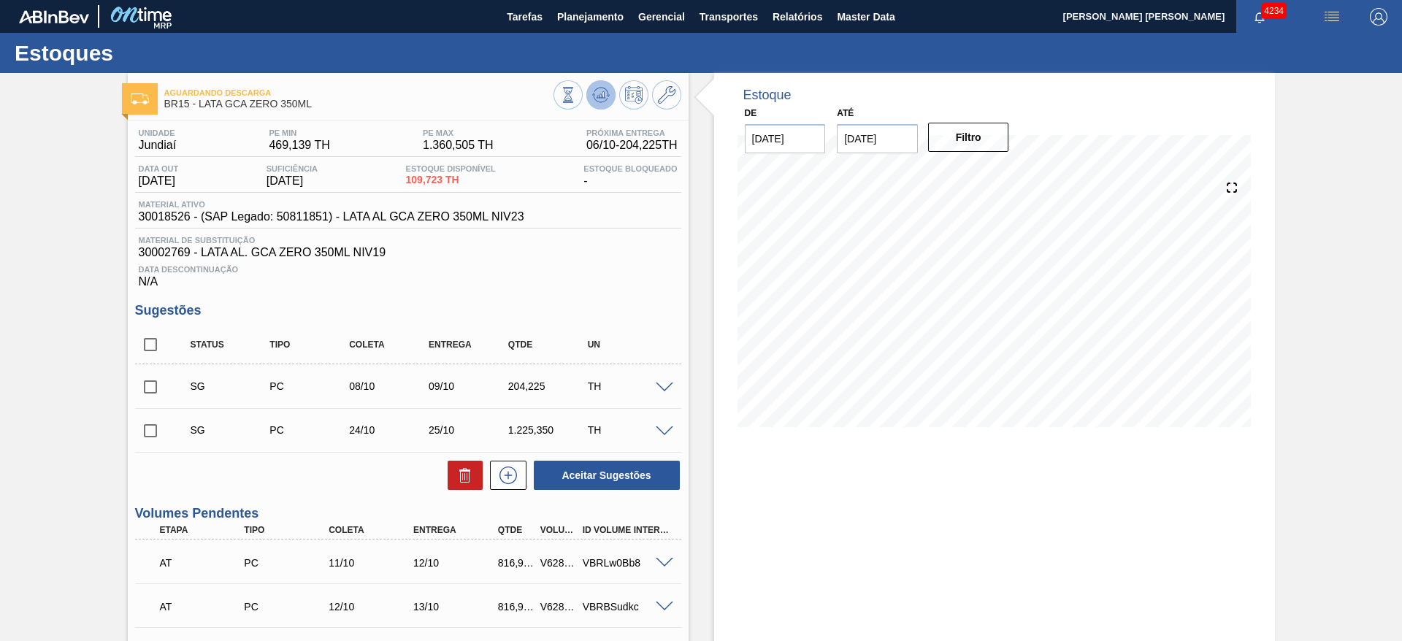
click at [588, 91] on button at bounding box center [601, 94] width 29 height 29
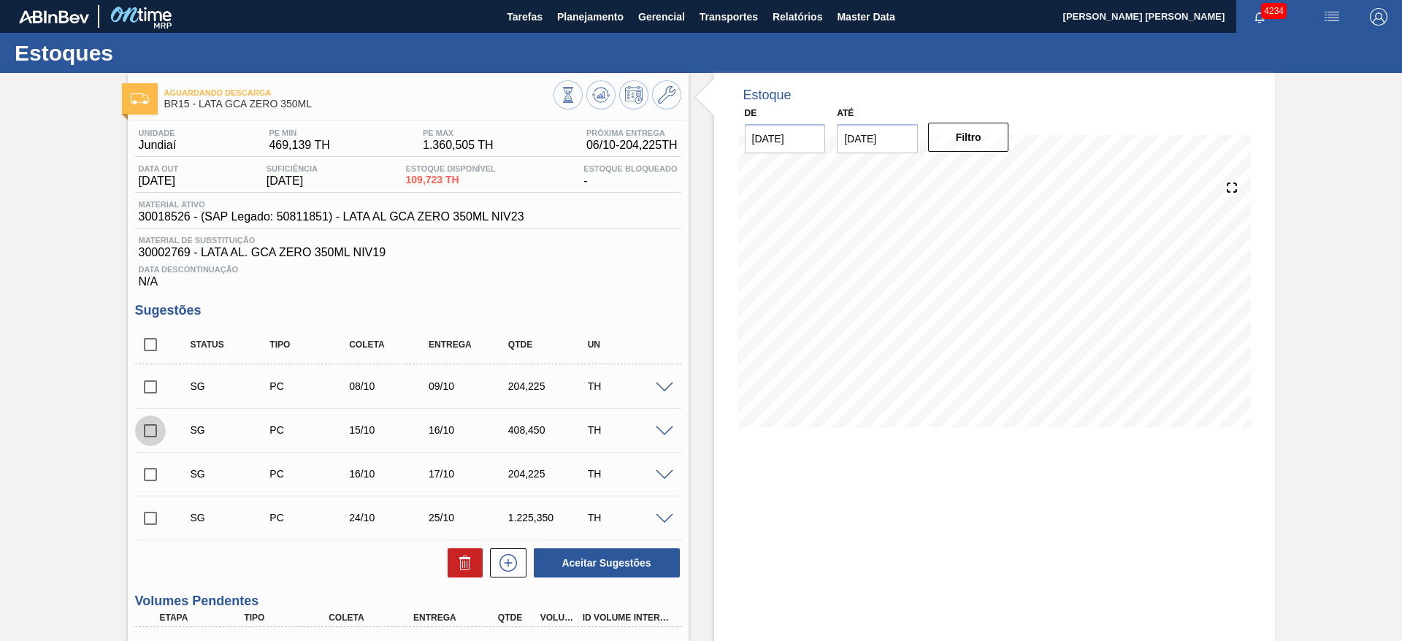
click at [156, 429] on input "checkbox" at bounding box center [150, 431] width 31 height 31
checkbox input "true"
click at [157, 477] on input "checkbox" at bounding box center [150, 474] width 31 height 31
checkbox input "true"
click at [457, 563] on icon at bounding box center [466, 563] width 18 height 18
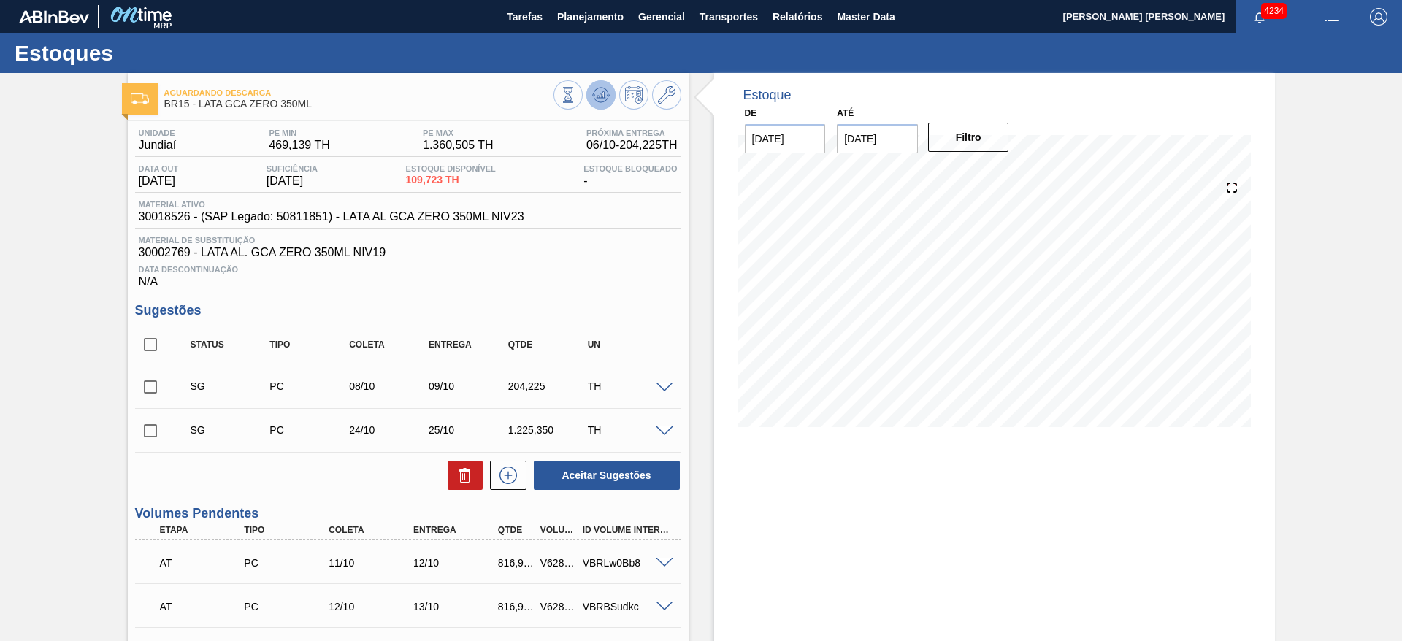
click at [600, 98] on icon at bounding box center [601, 95] width 18 height 18
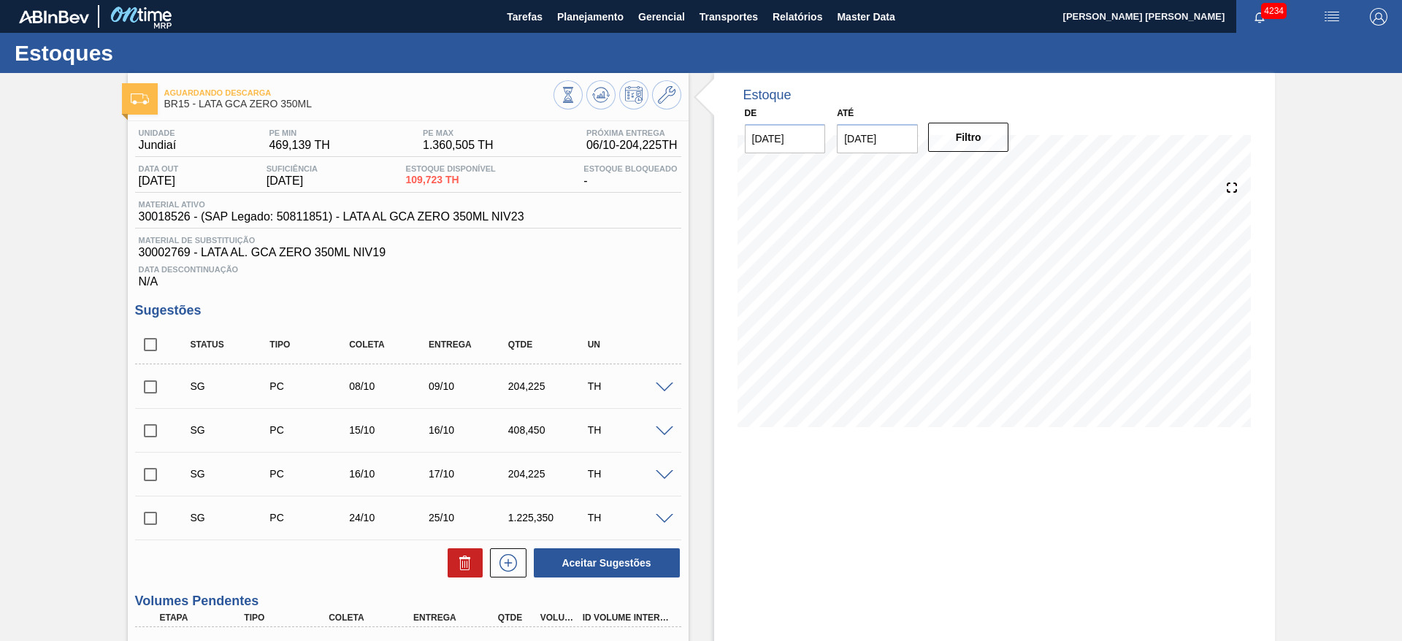
click at [662, 389] on span at bounding box center [665, 388] width 18 height 11
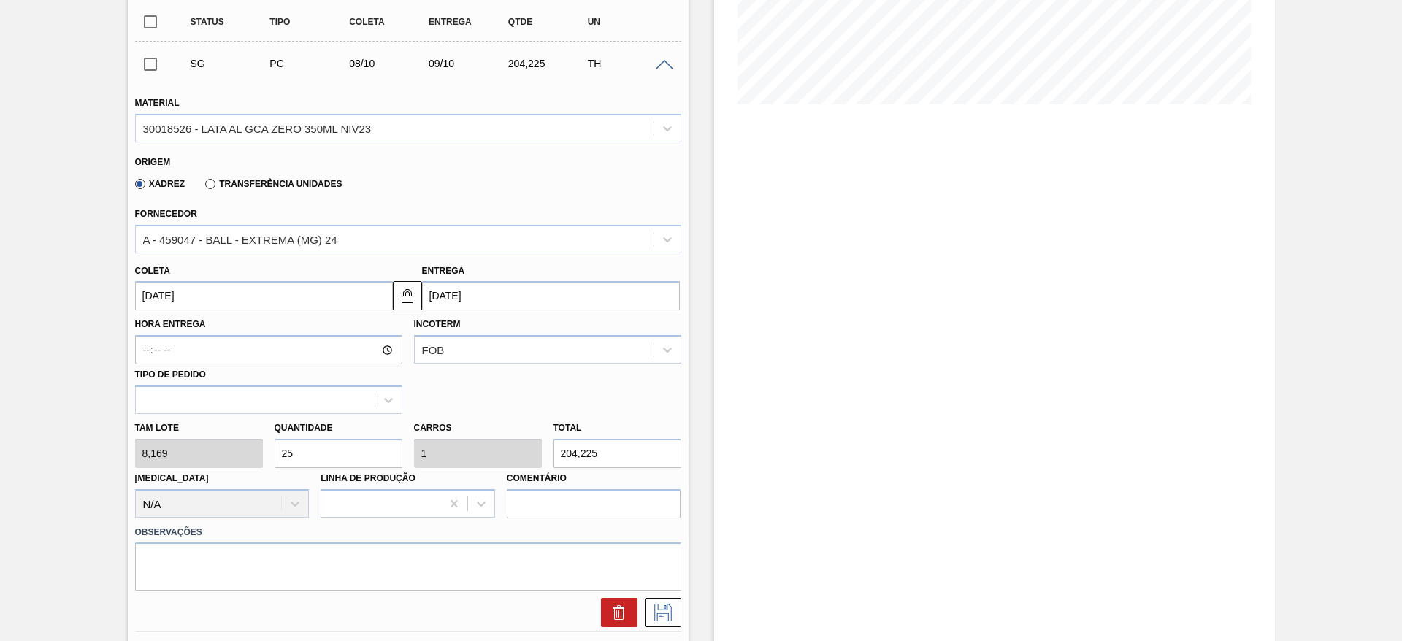
scroll to position [329, 0]
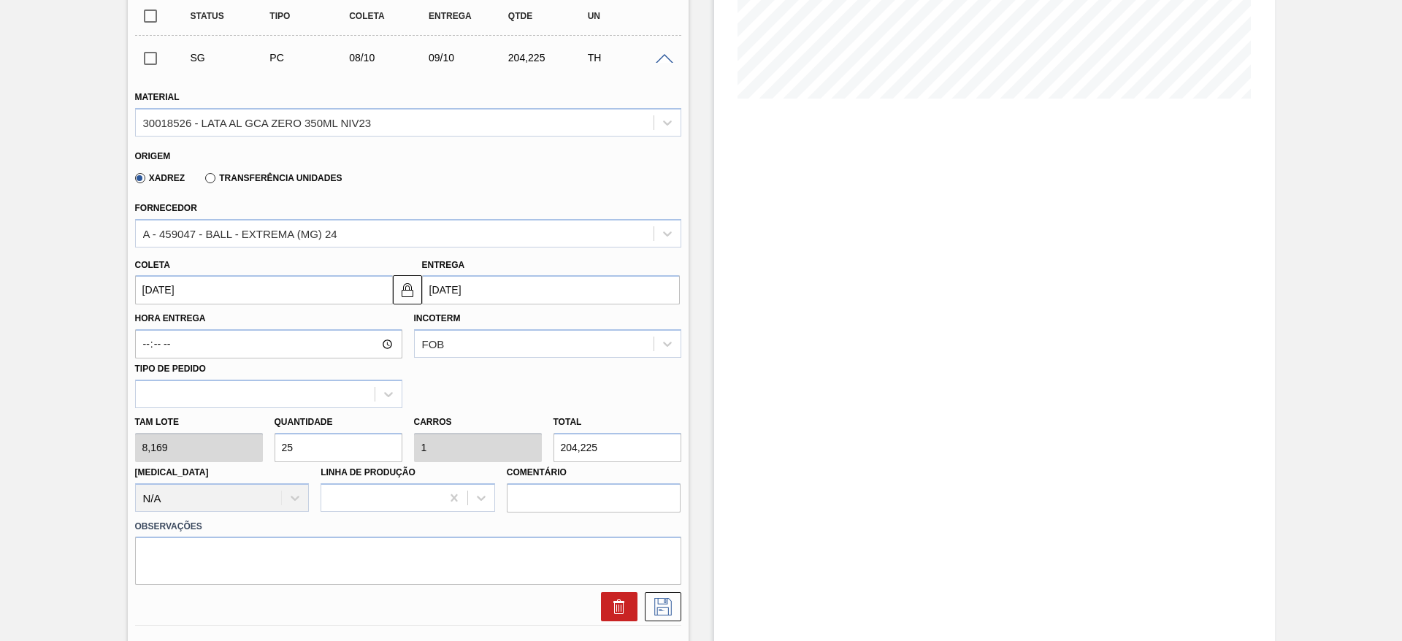
click at [325, 291] on input "08/10/2025" at bounding box center [264, 289] width 258 height 29
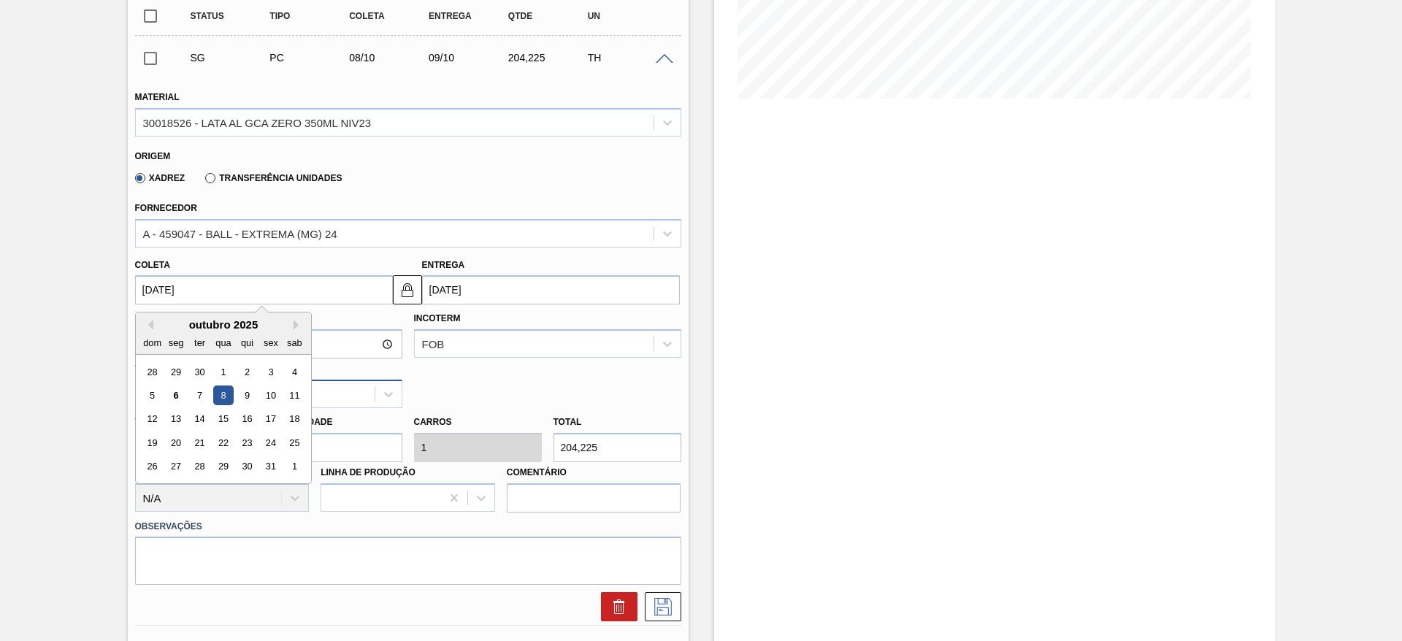
click at [277, 396] on div "10" at bounding box center [271, 396] width 20 height 20
type input "10/10/2025"
type input "11/10/2025"
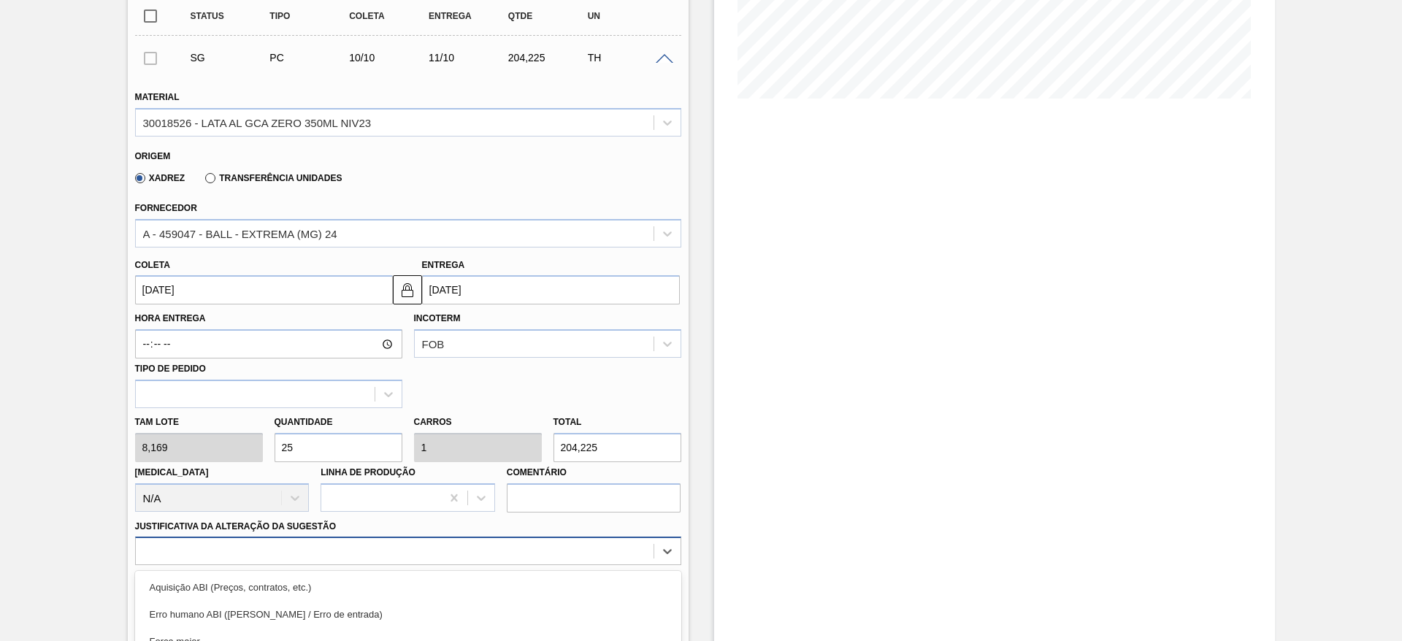
click at [373, 544] on div "option Master data incorreto ABI (LT, MOQ, etc.) focused, 5 of 18. 18 results a…" at bounding box center [408, 551] width 546 height 28
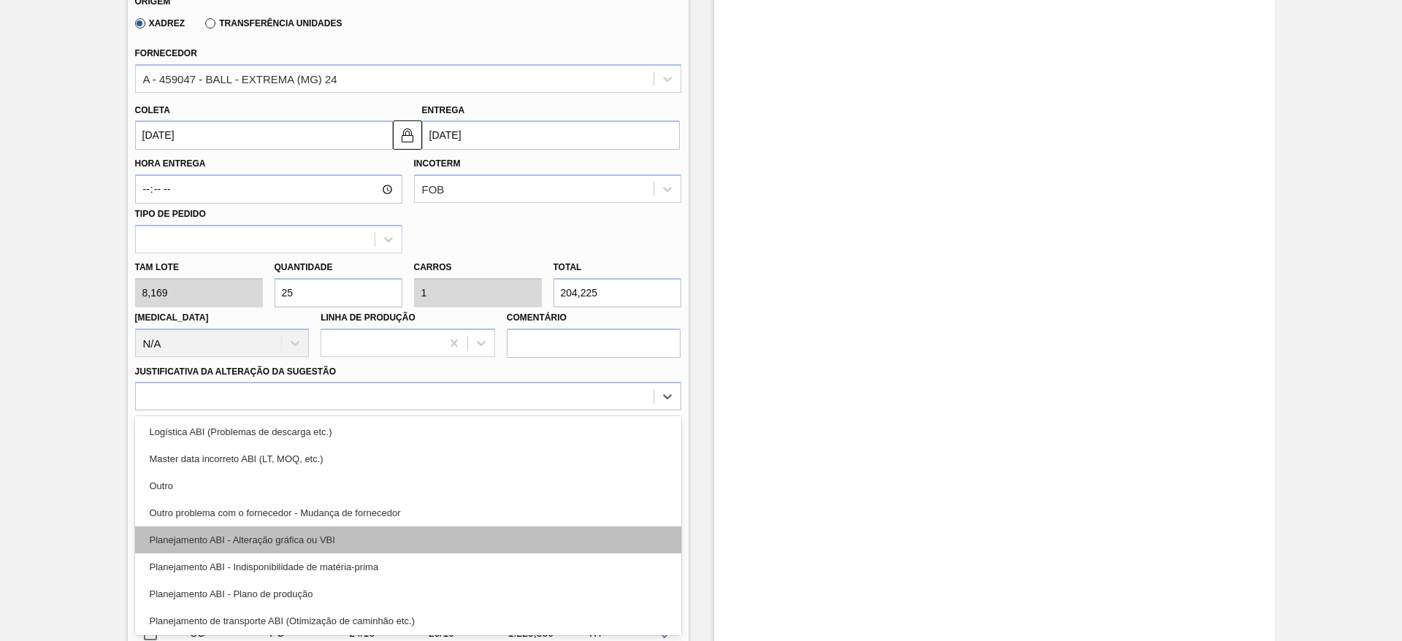
scroll to position [110, 0]
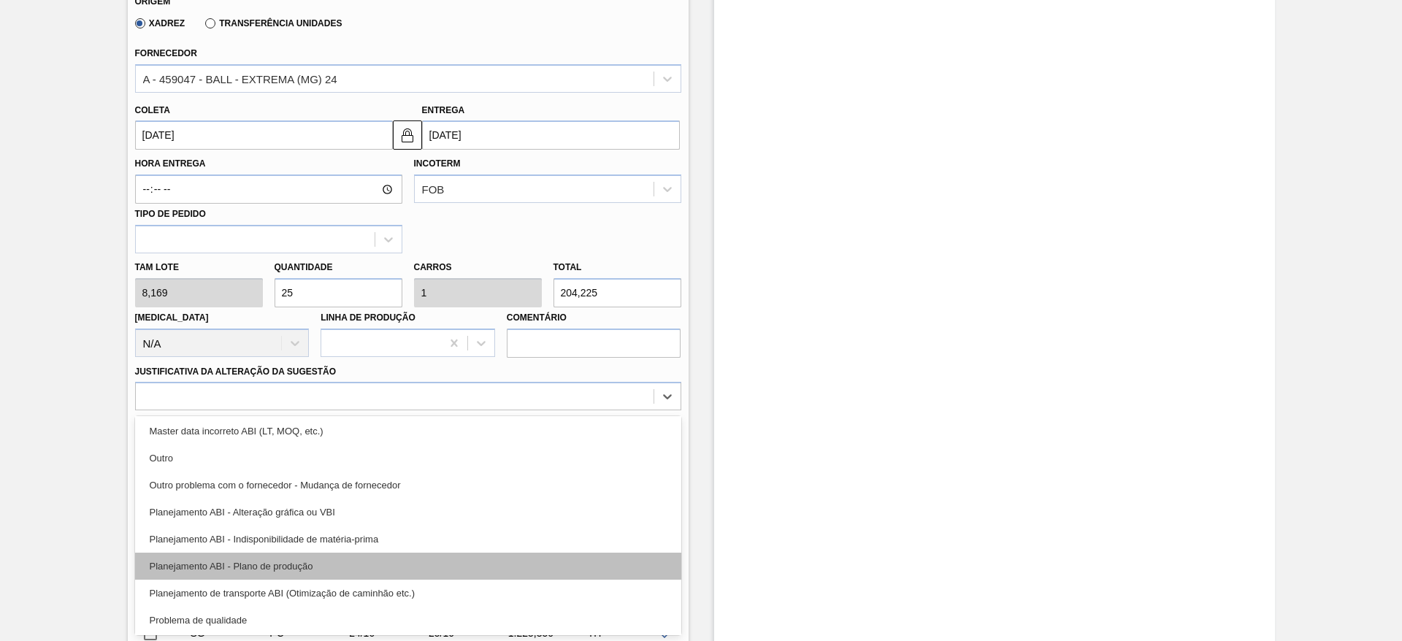
click at [350, 559] on div "Planejamento ABI - Plano de produção" at bounding box center [408, 566] width 546 height 27
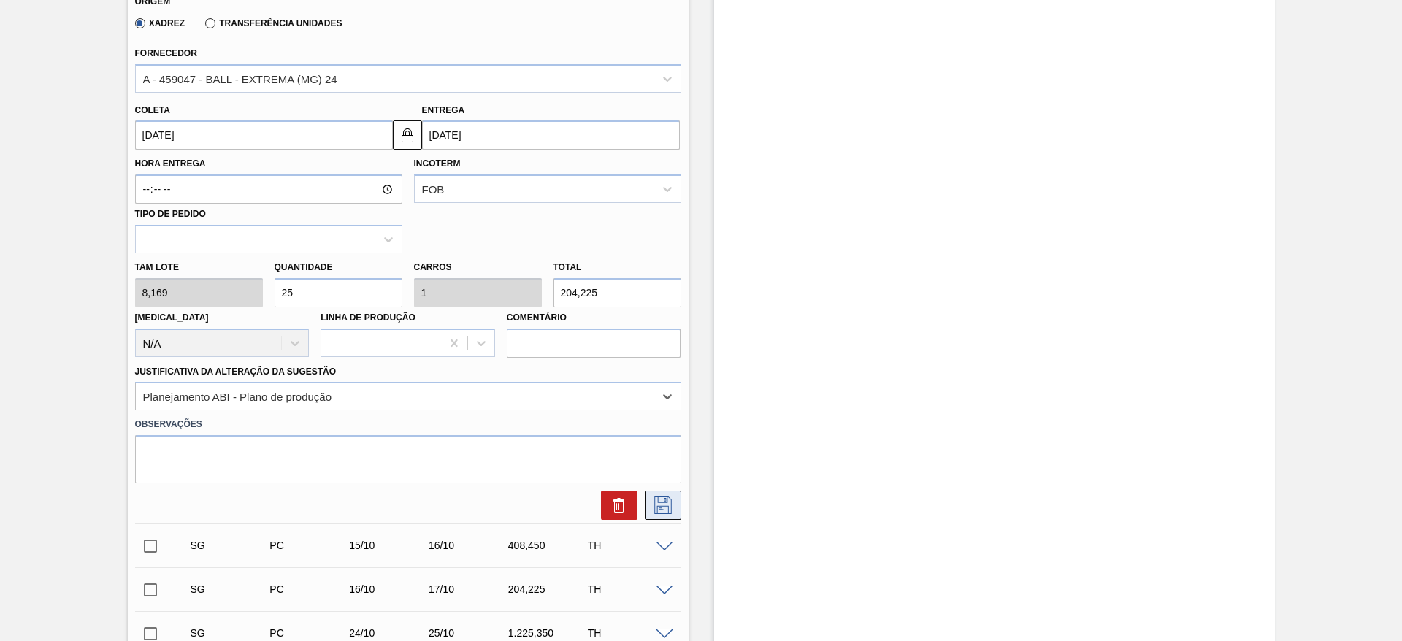
click at [663, 510] on icon at bounding box center [663, 506] width 23 height 18
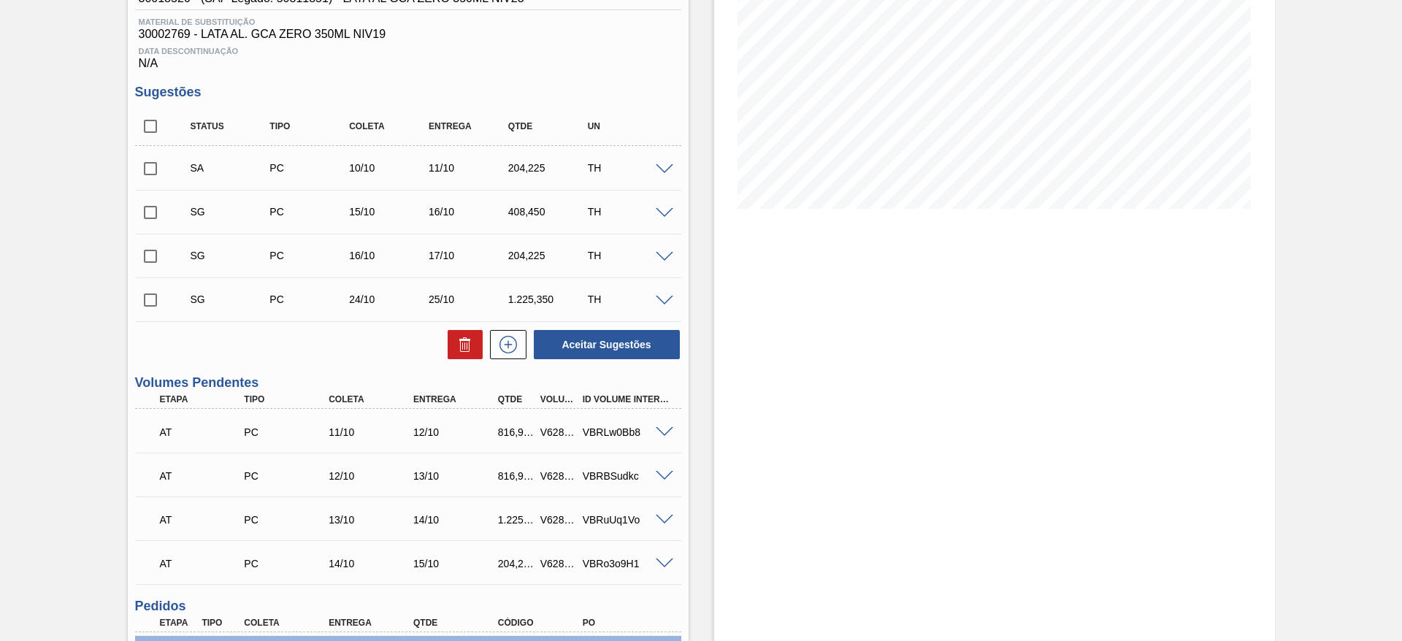
scroll to position [198, 0]
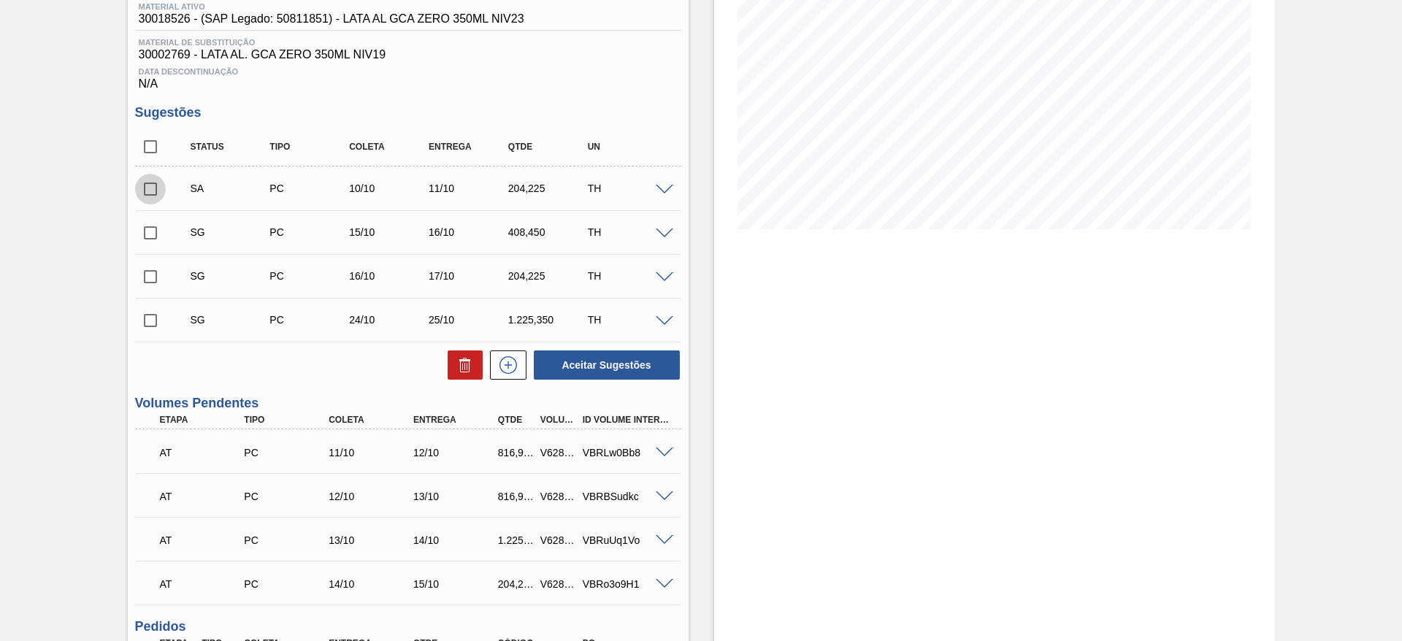
click at [147, 186] on input "checkbox" at bounding box center [150, 189] width 31 height 31
checkbox input "true"
click at [592, 373] on button "Aceitar Sugestões" at bounding box center [607, 365] width 146 height 29
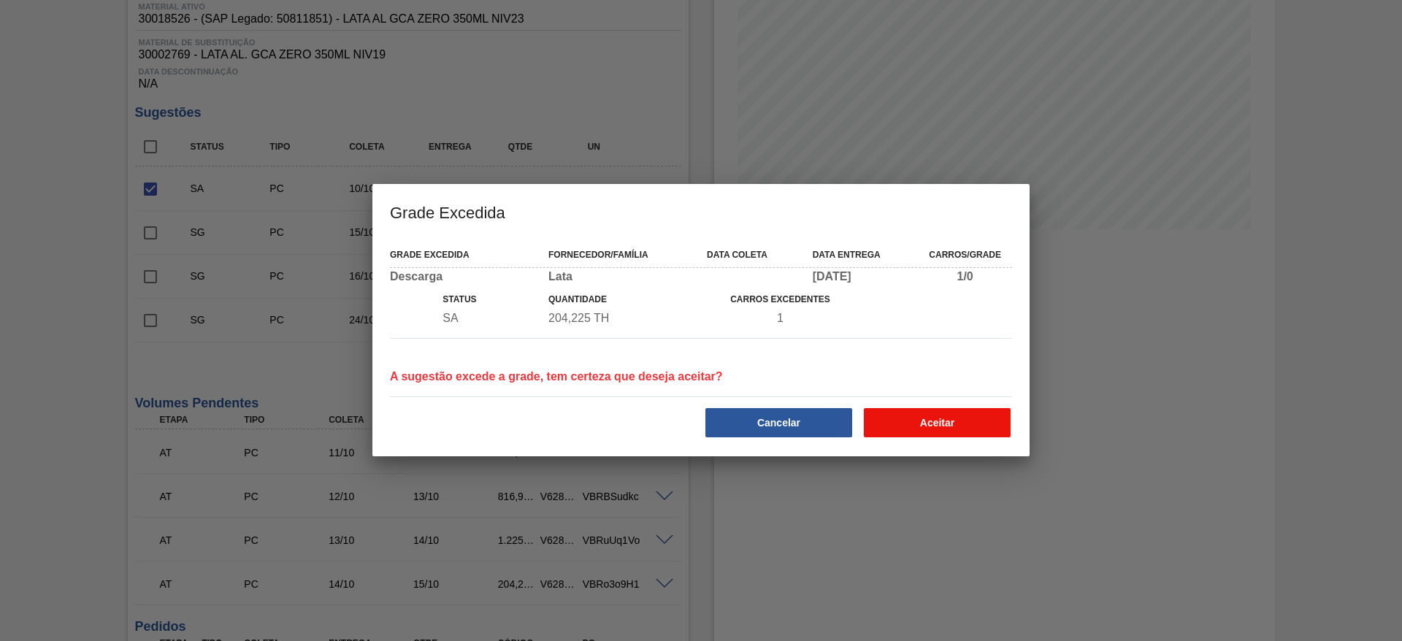
click at [922, 416] on button "Aceitar" at bounding box center [937, 422] width 147 height 29
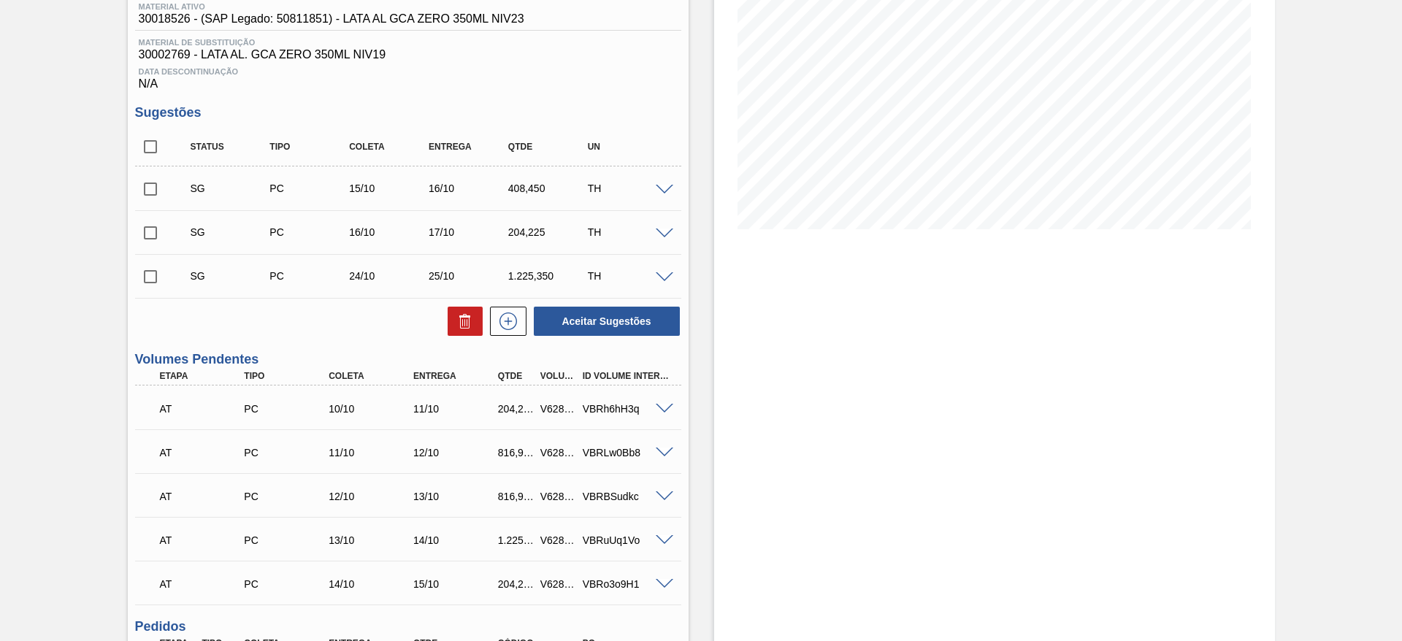
scroll to position [0, 0]
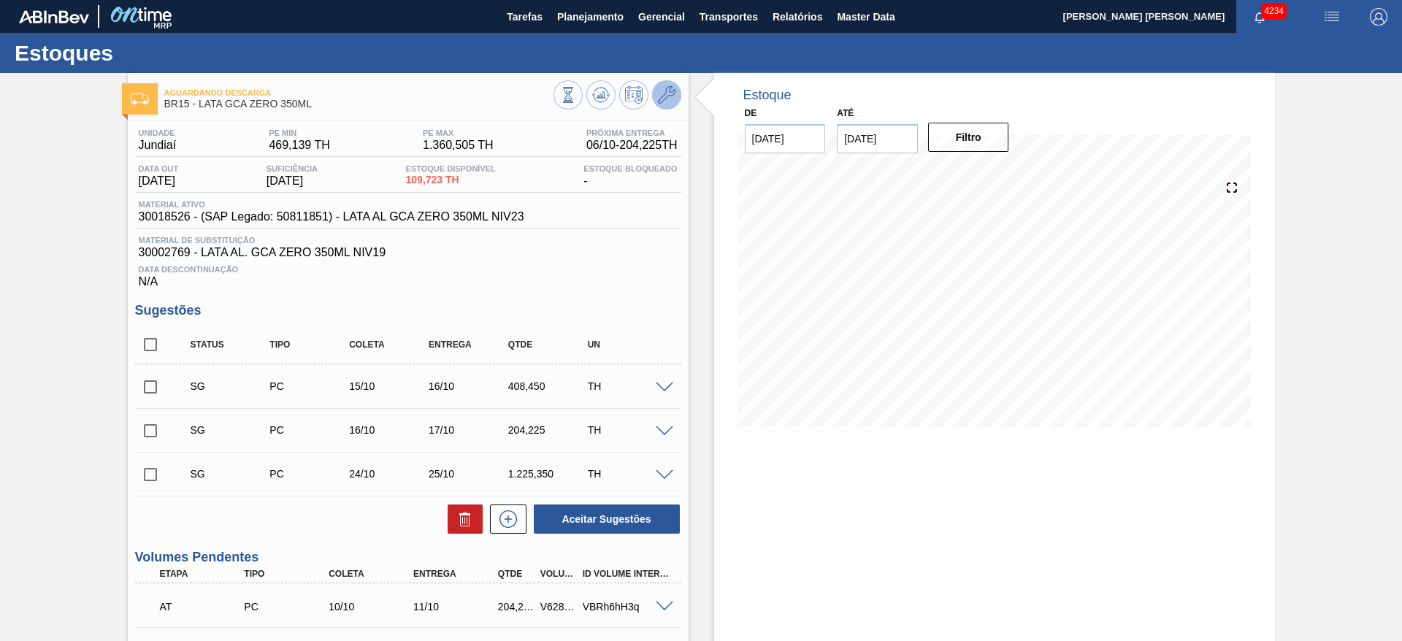
click at [677, 94] on button at bounding box center [666, 94] width 29 height 29
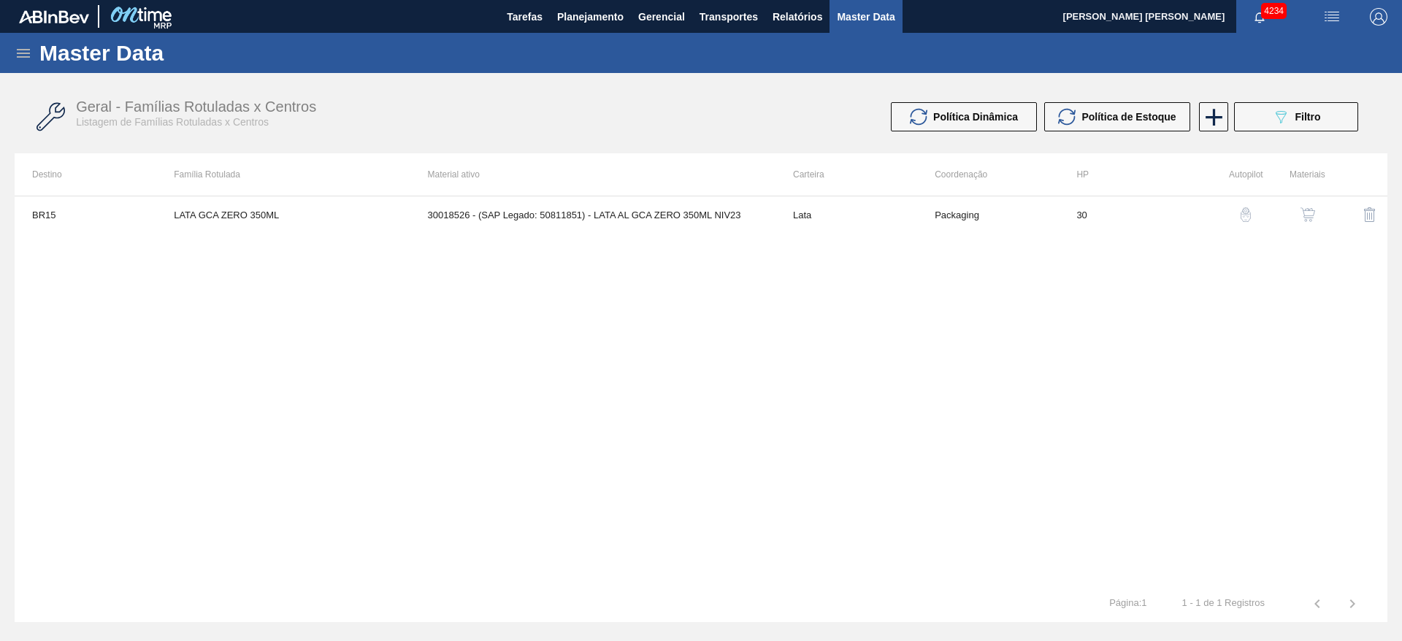
click at [1315, 205] on button "button" at bounding box center [1308, 214] width 35 height 35
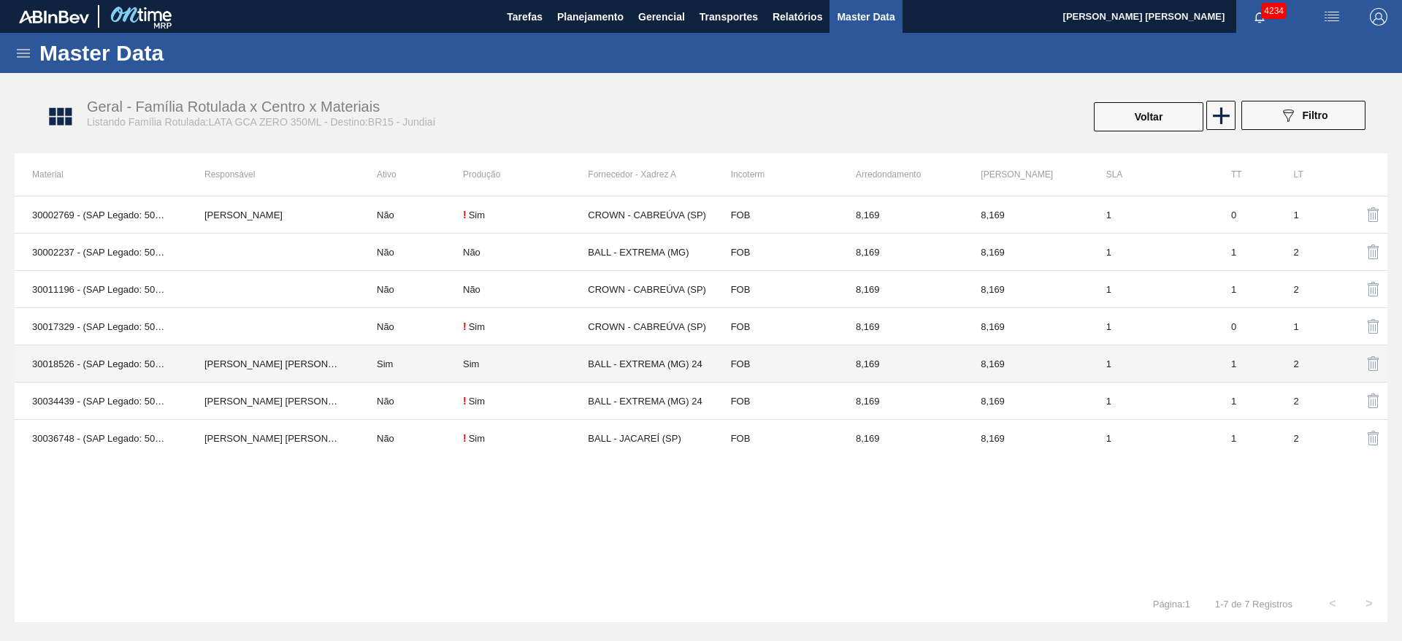
click at [344, 357] on td "IGOR FERREIRA MOURA" at bounding box center [273, 363] width 172 height 37
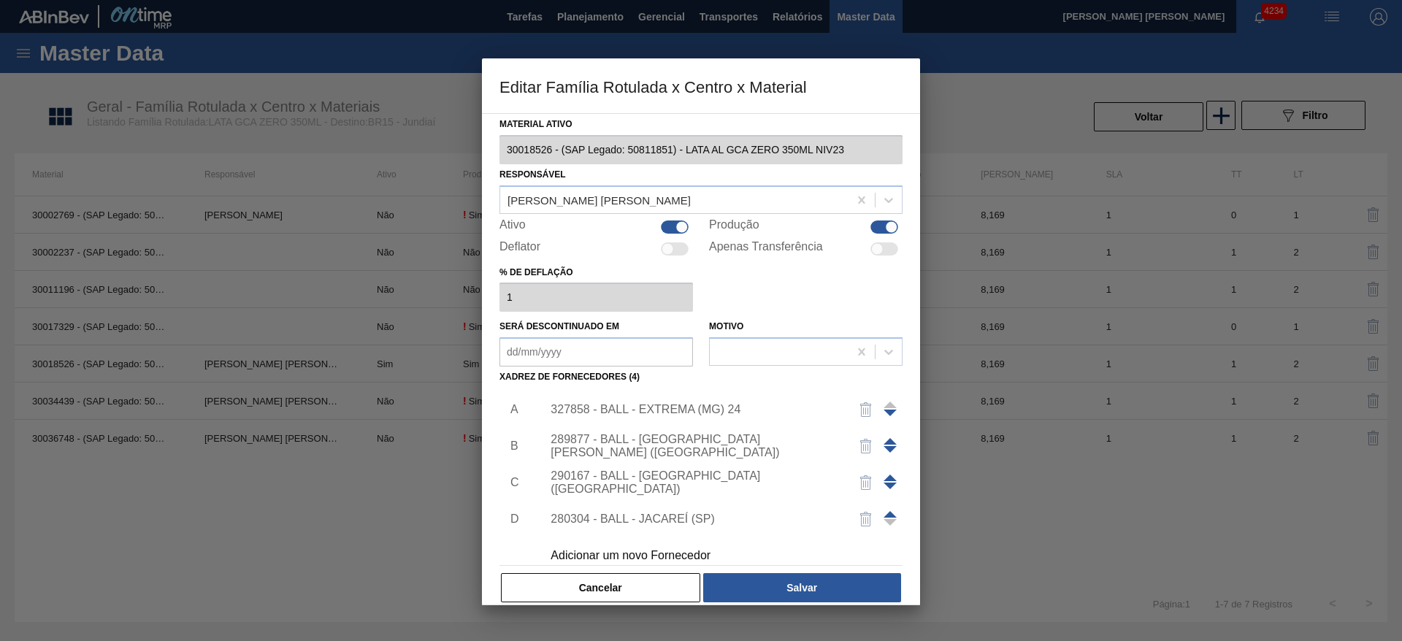
click at [738, 405] on div "327858 - BALL - EXTREMA (MG) 24" at bounding box center [694, 409] width 286 height 13
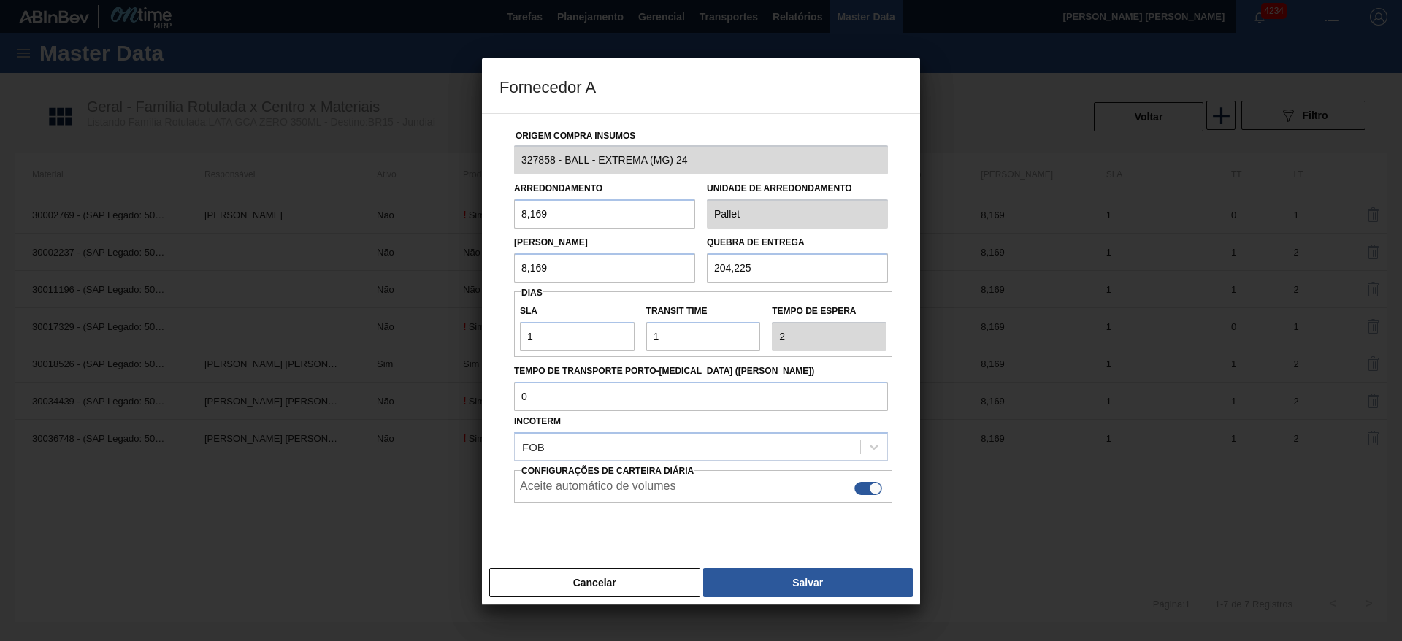
click at [863, 484] on div at bounding box center [869, 488] width 28 height 13
checkbox input "false"
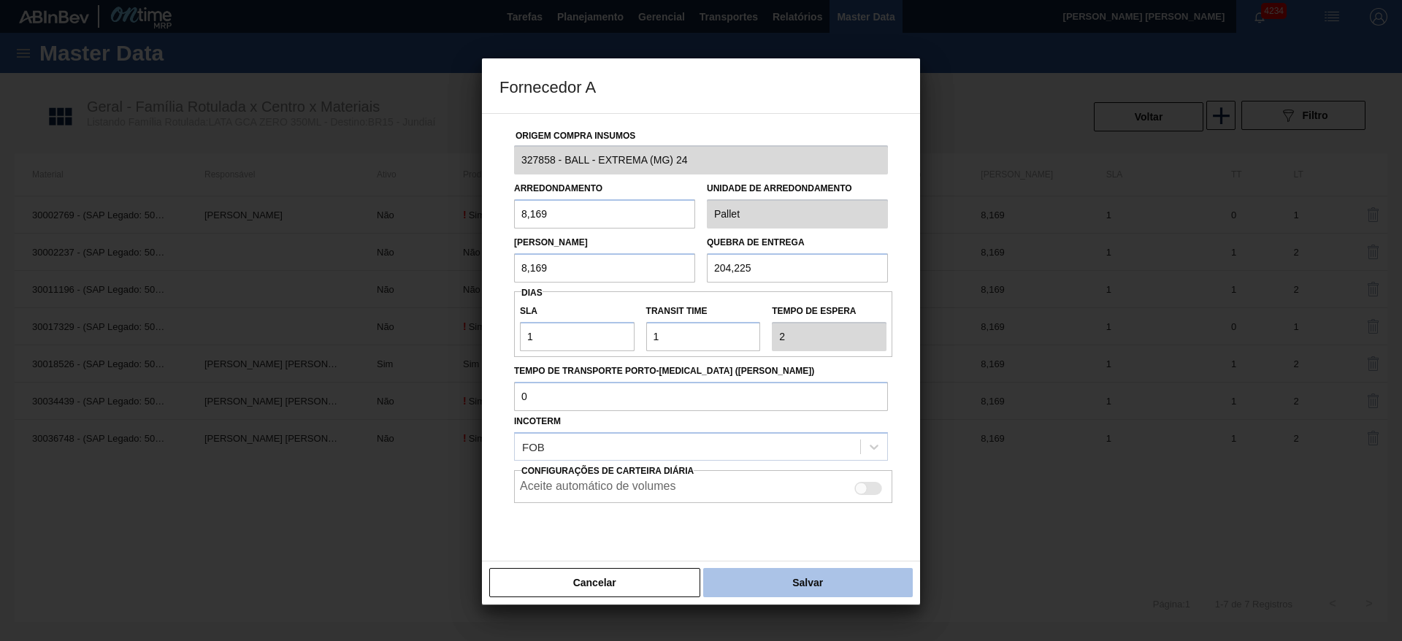
click at [801, 574] on button "Salvar" at bounding box center [808, 582] width 210 height 29
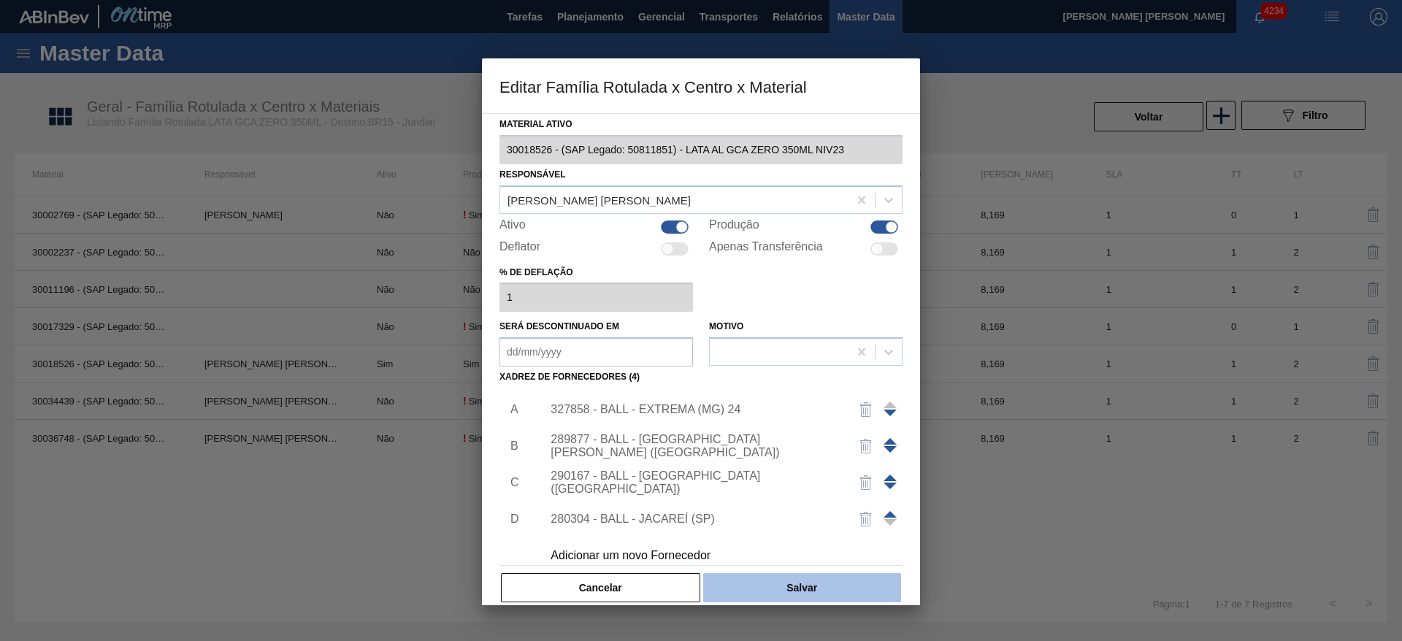
click at [833, 587] on button "Salvar" at bounding box center [802, 587] width 198 height 29
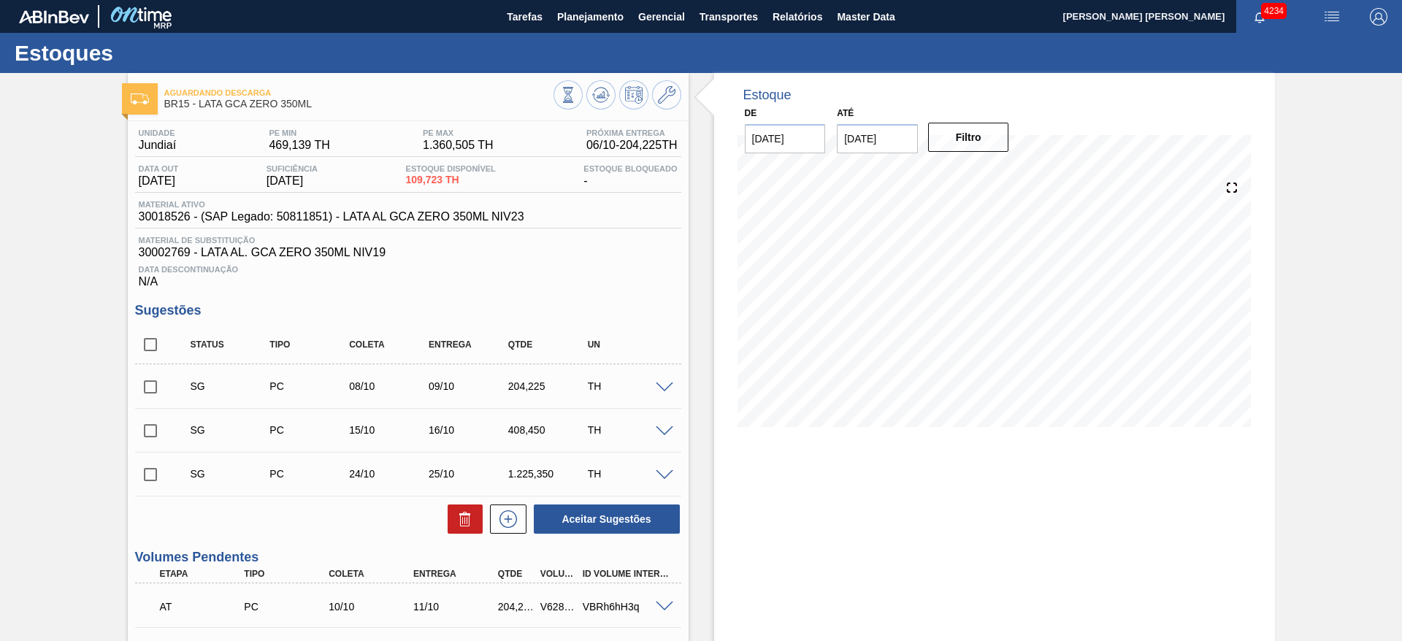
scroll to position [219, 0]
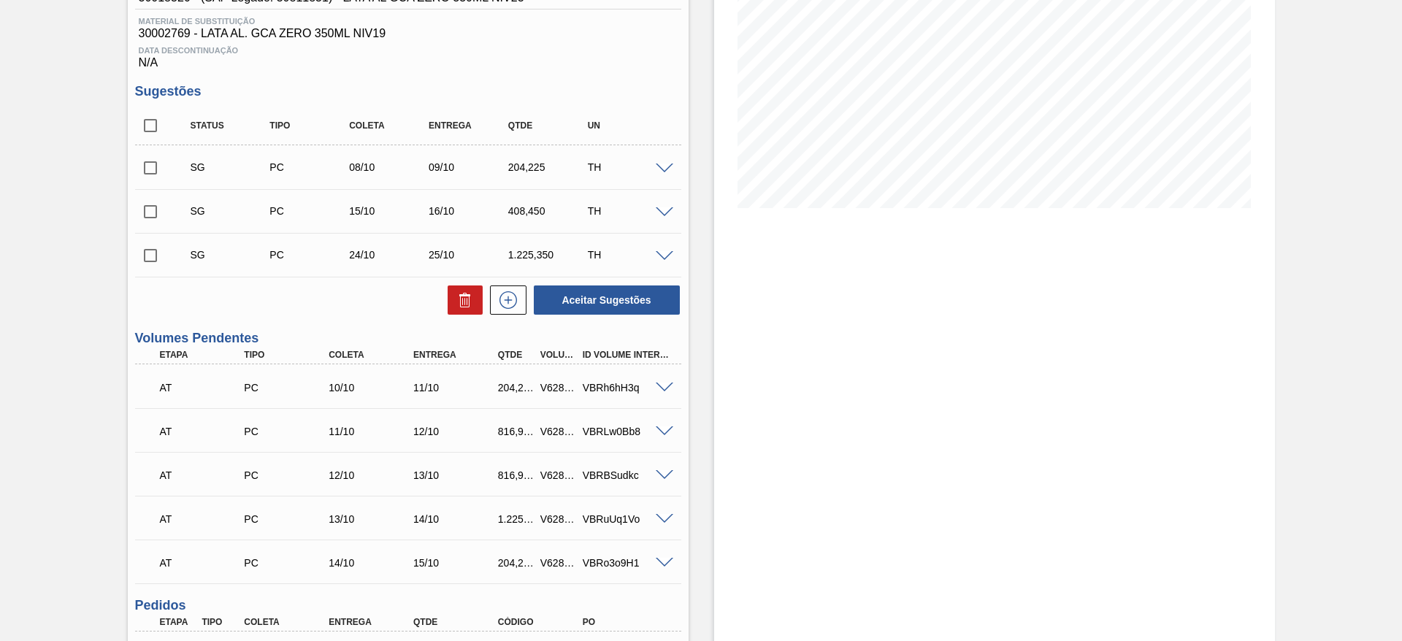
click at [662, 389] on span at bounding box center [665, 388] width 18 height 11
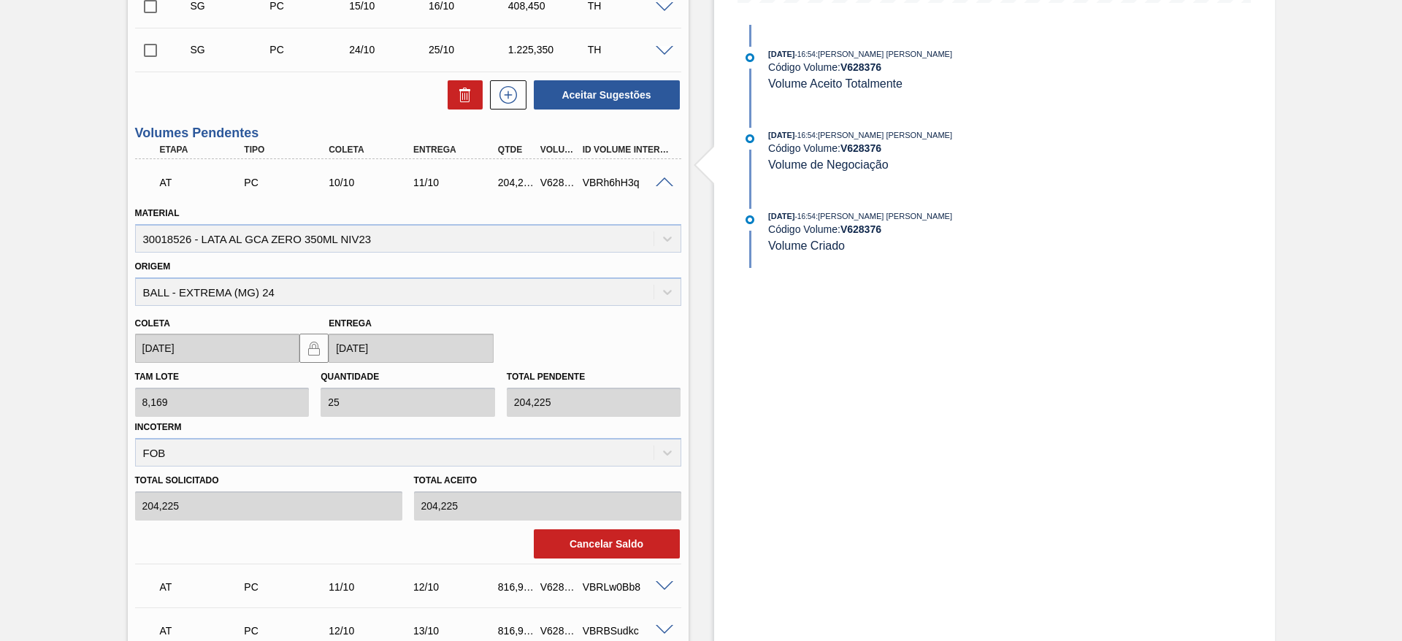
scroll to position [438, 0]
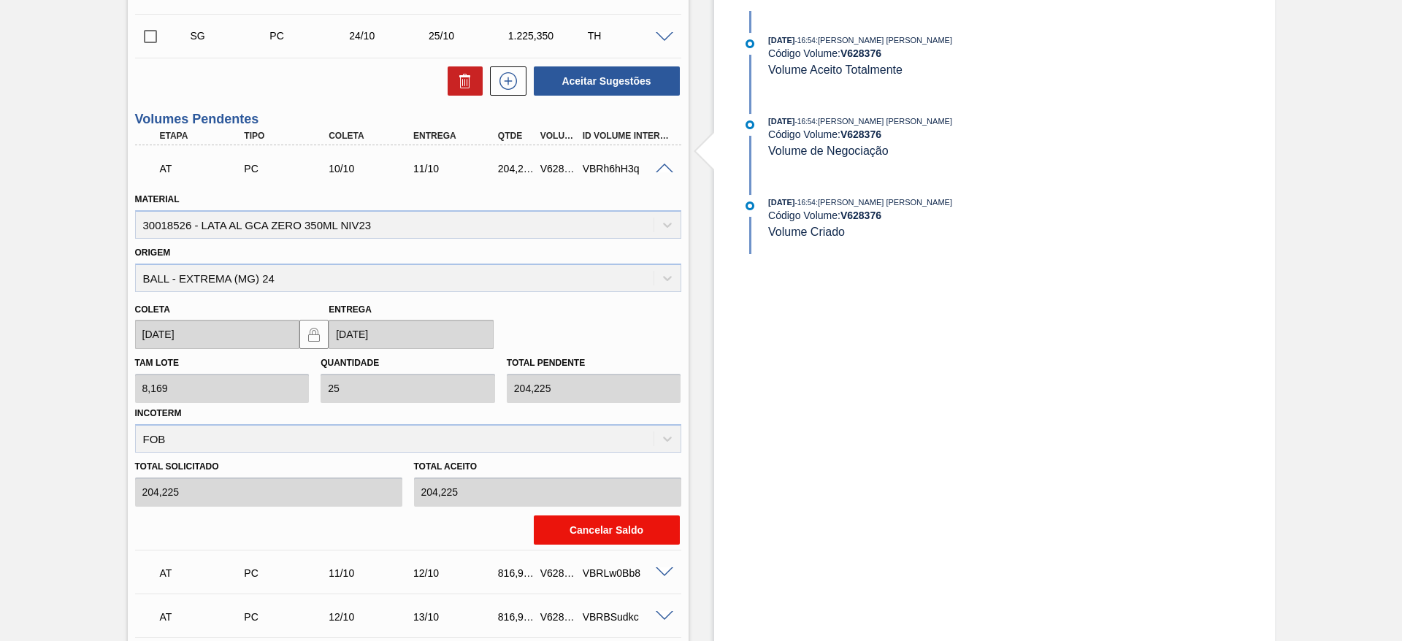
click at [603, 525] on button "Cancelar Saldo" at bounding box center [607, 530] width 146 height 29
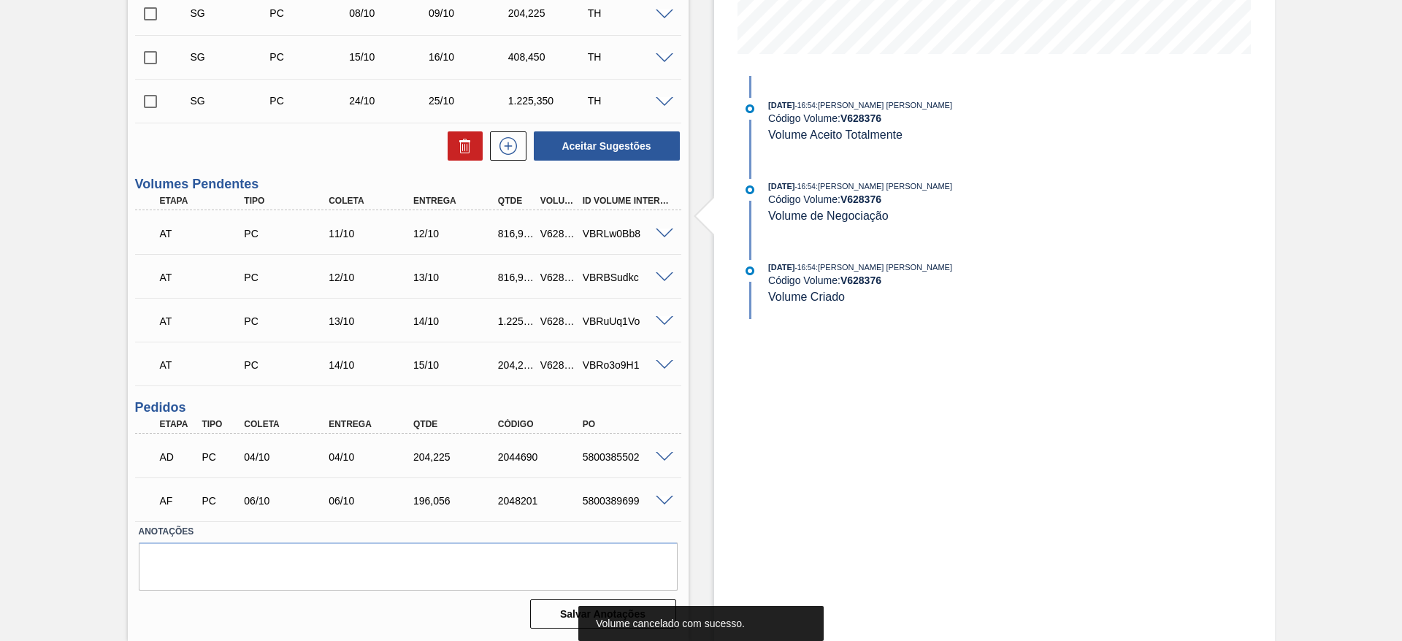
scroll to position [373, 0]
click at [665, 233] on span at bounding box center [665, 234] width 18 height 11
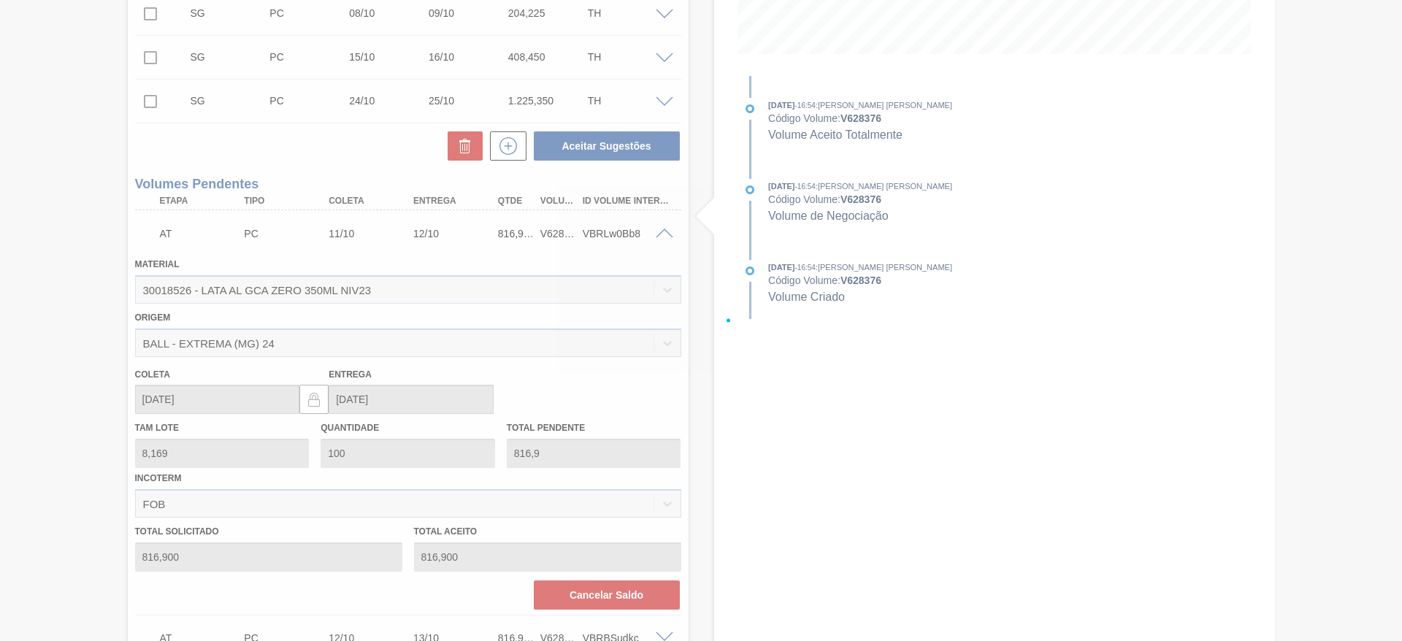
scroll to position [438, 0]
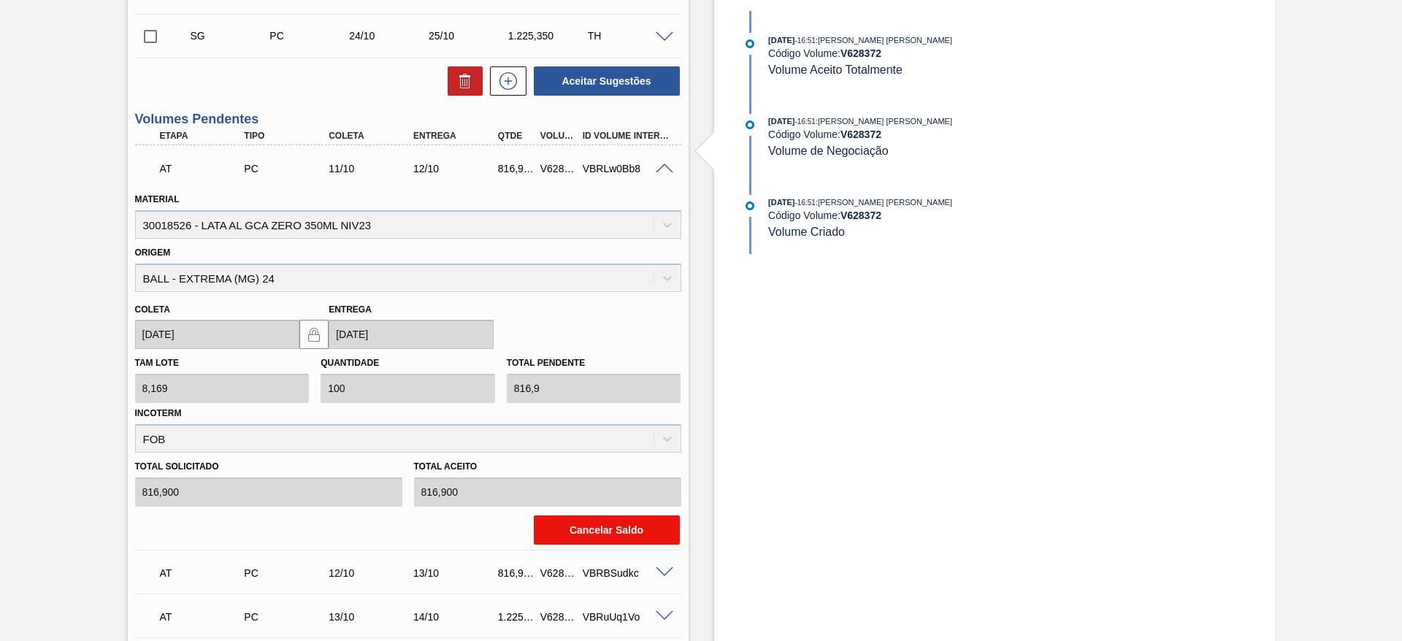
click at [624, 522] on button "Cancelar Saldo" at bounding box center [607, 530] width 146 height 29
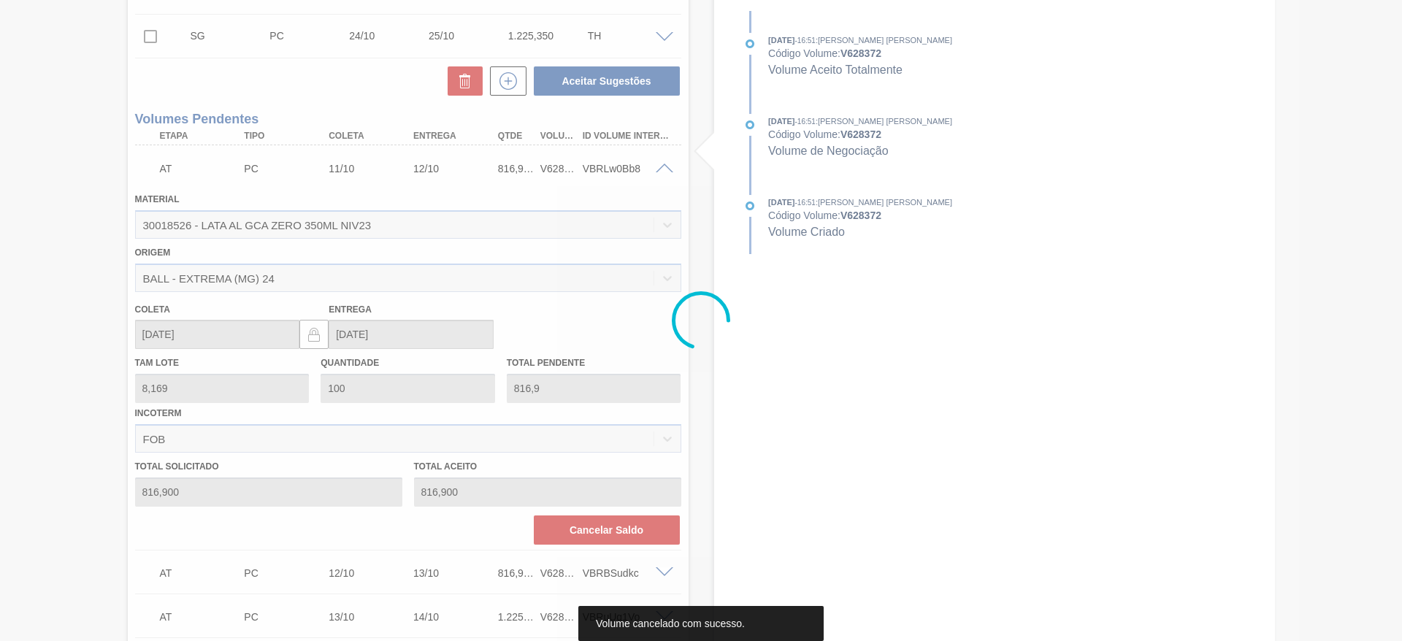
scroll to position [329, 0]
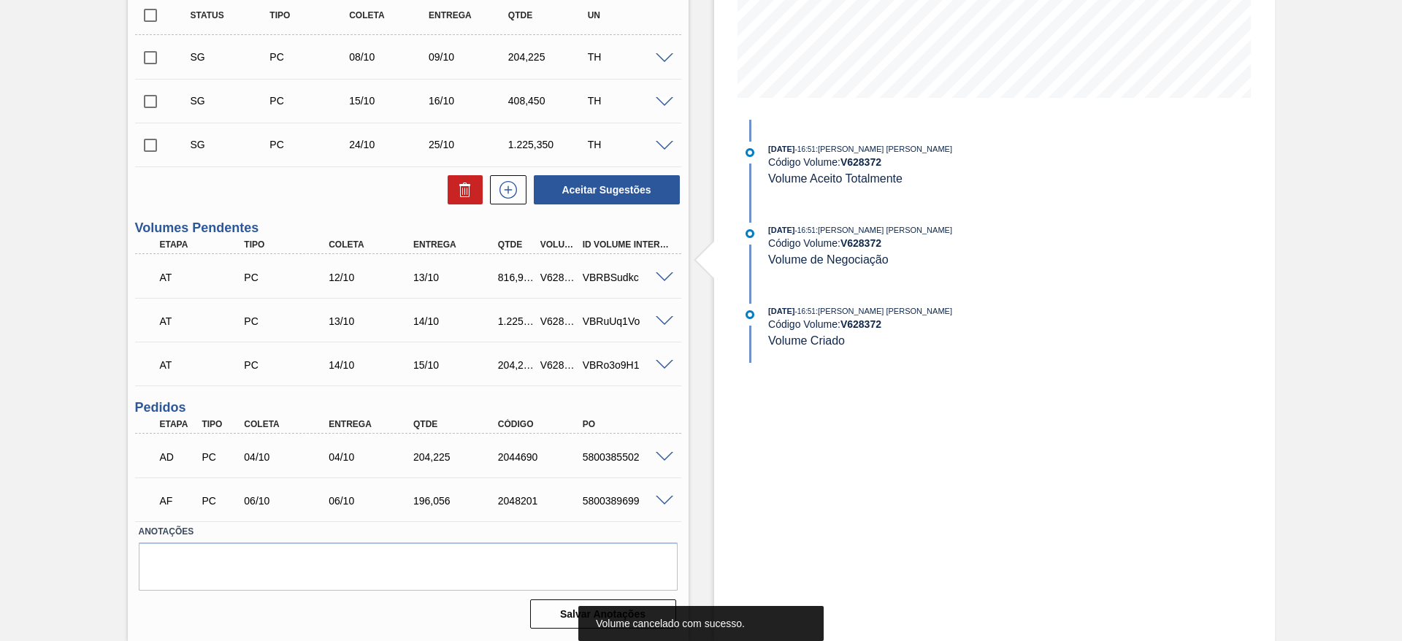
click at [665, 274] on span at bounding box center [665, 277] width 18 height 11
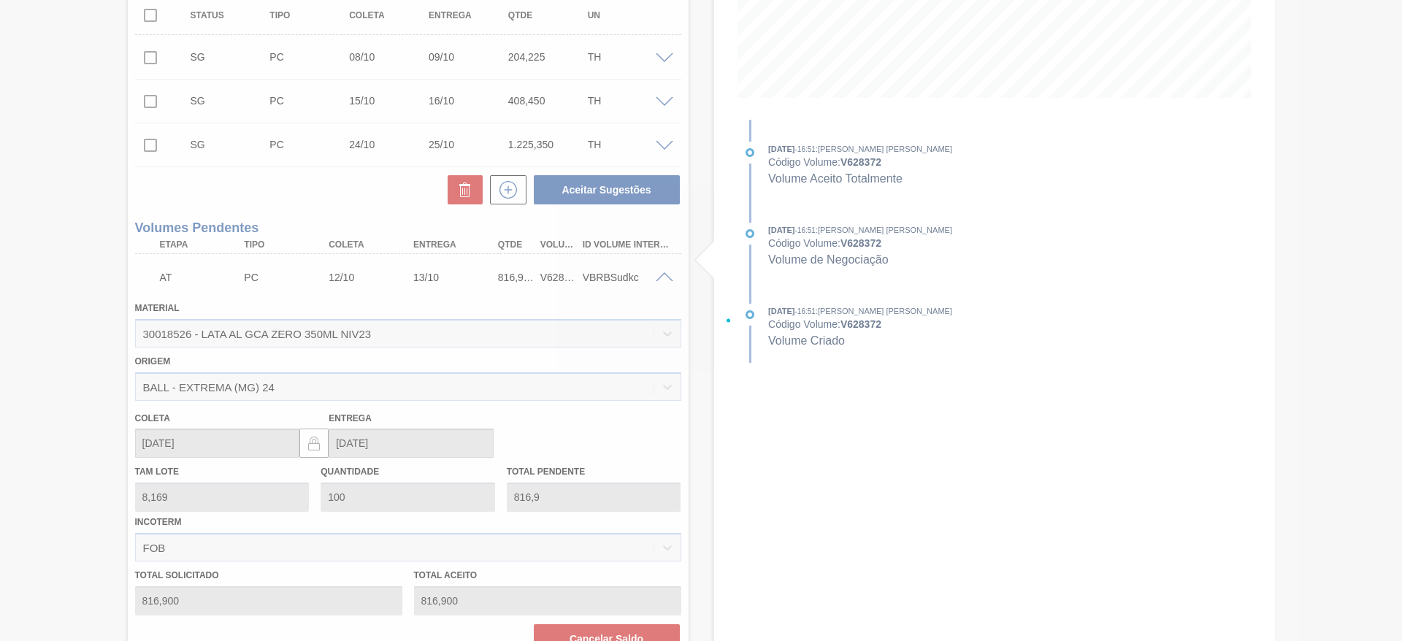
scroll to position [438, 0]
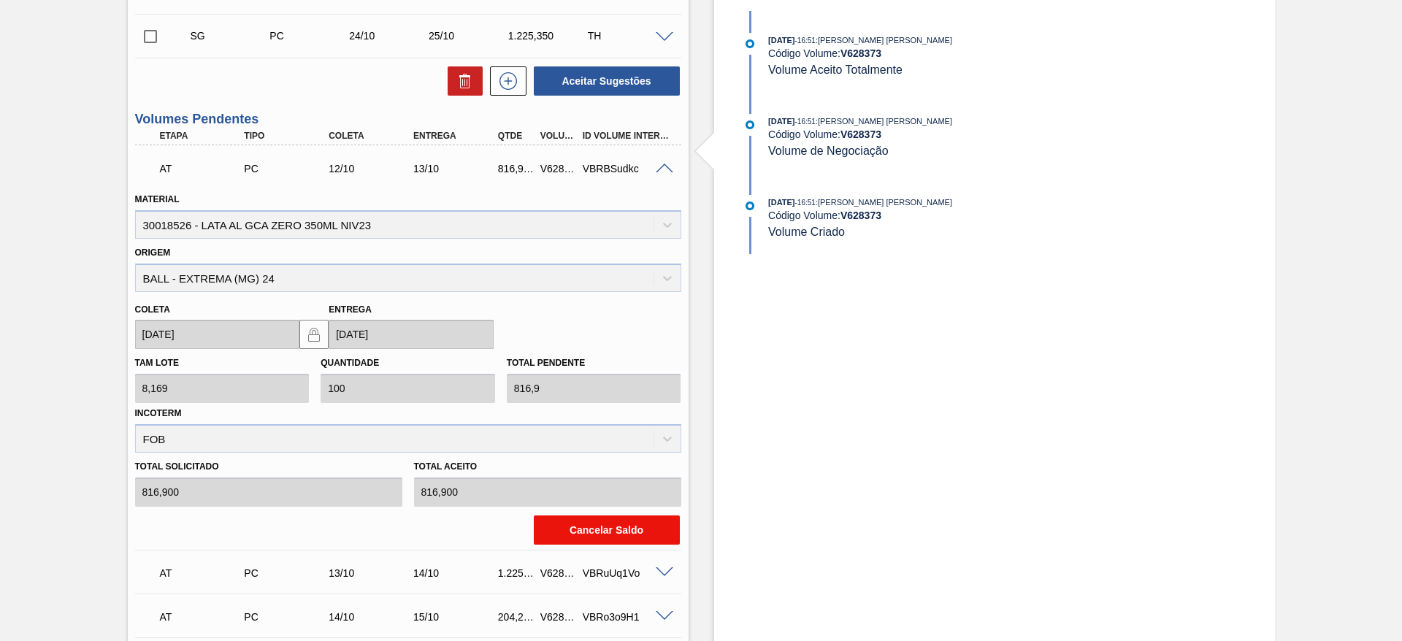
click at [616, 533] on button "Cancelar Saldo" at bounding box center [607, 530] width 146 height 29
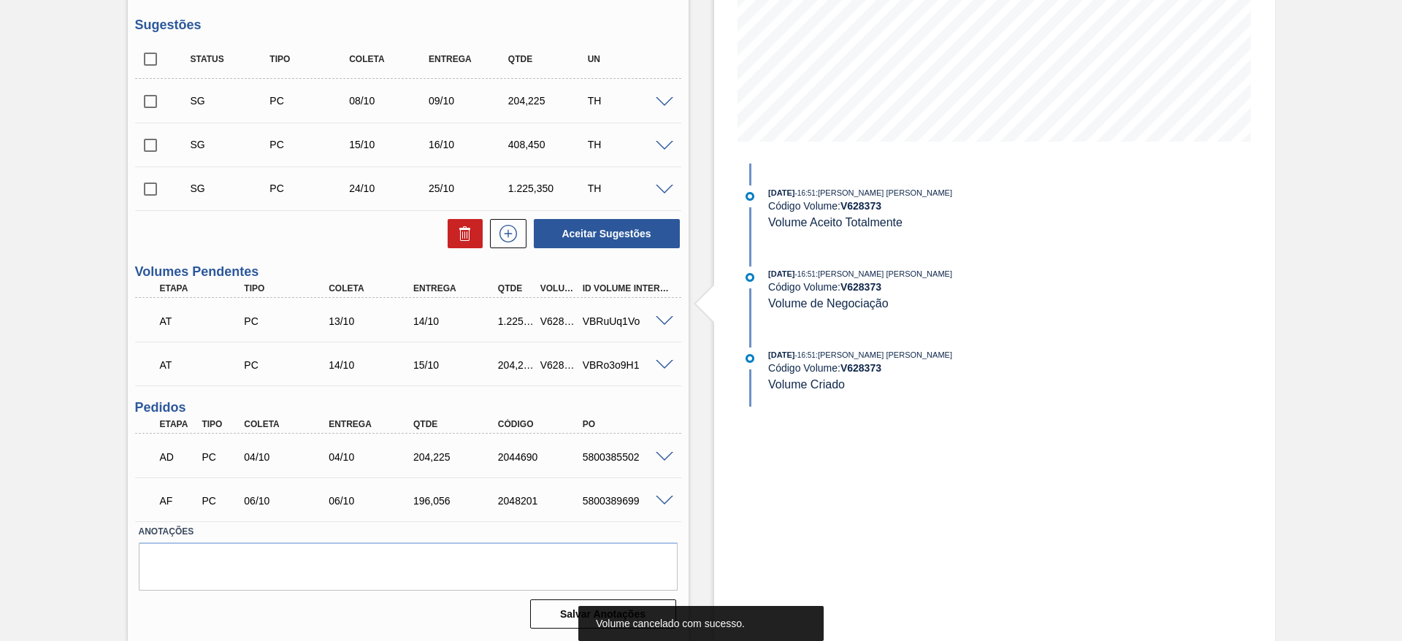
scroll to position [286, 0]
click at [667, 321] on span at bounding box center [665, 321] width 18 height 11
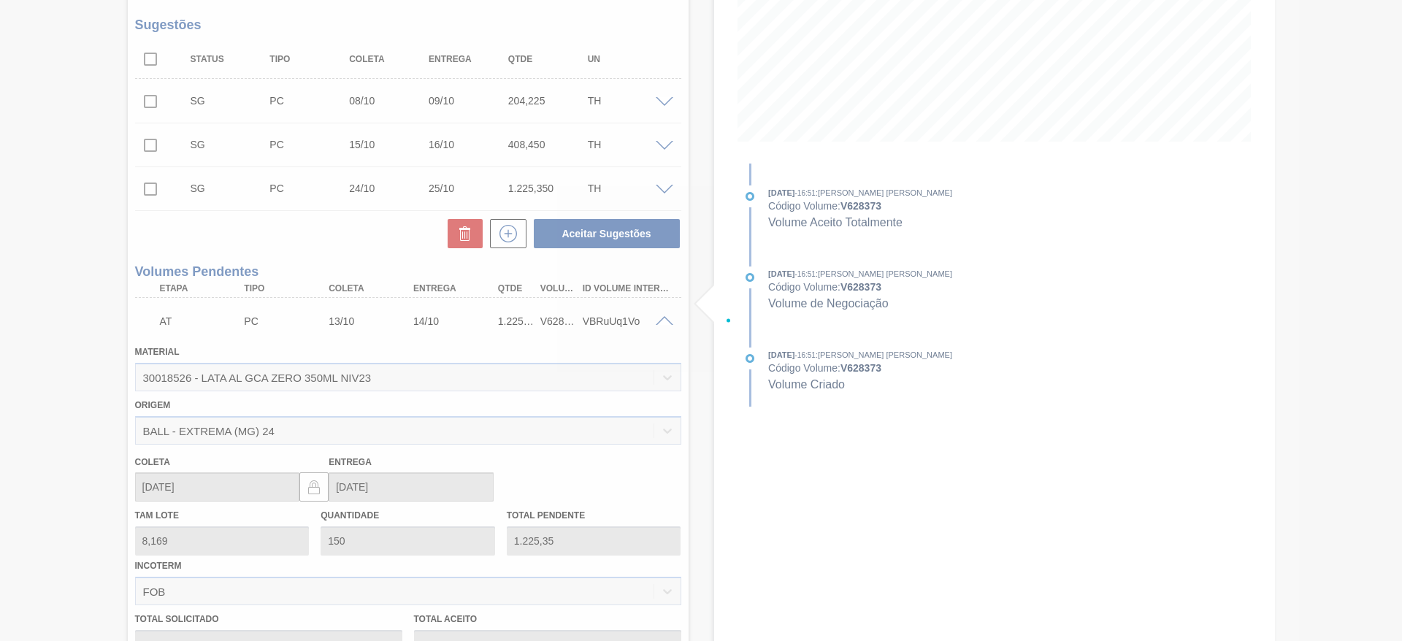
scroll to position [438, 0]
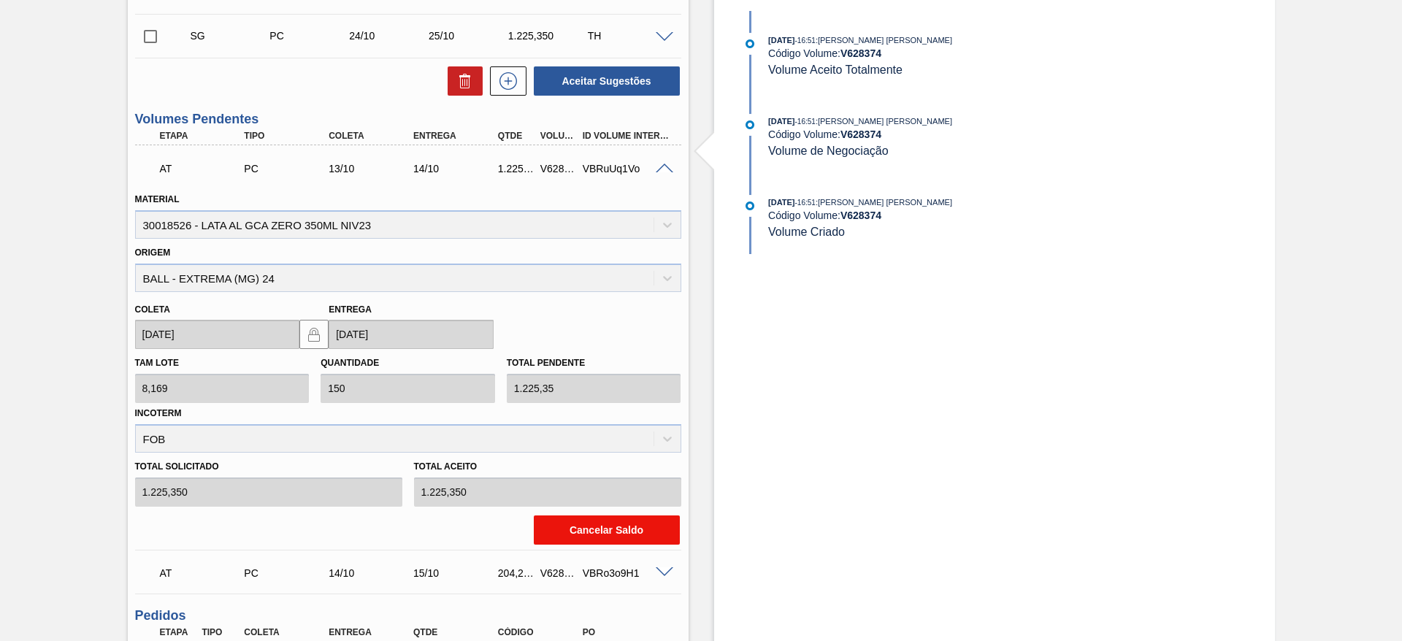
click at [578, 525] on button "Cancelar Saldo" at bounding box center [607, 530] width 146 height 29
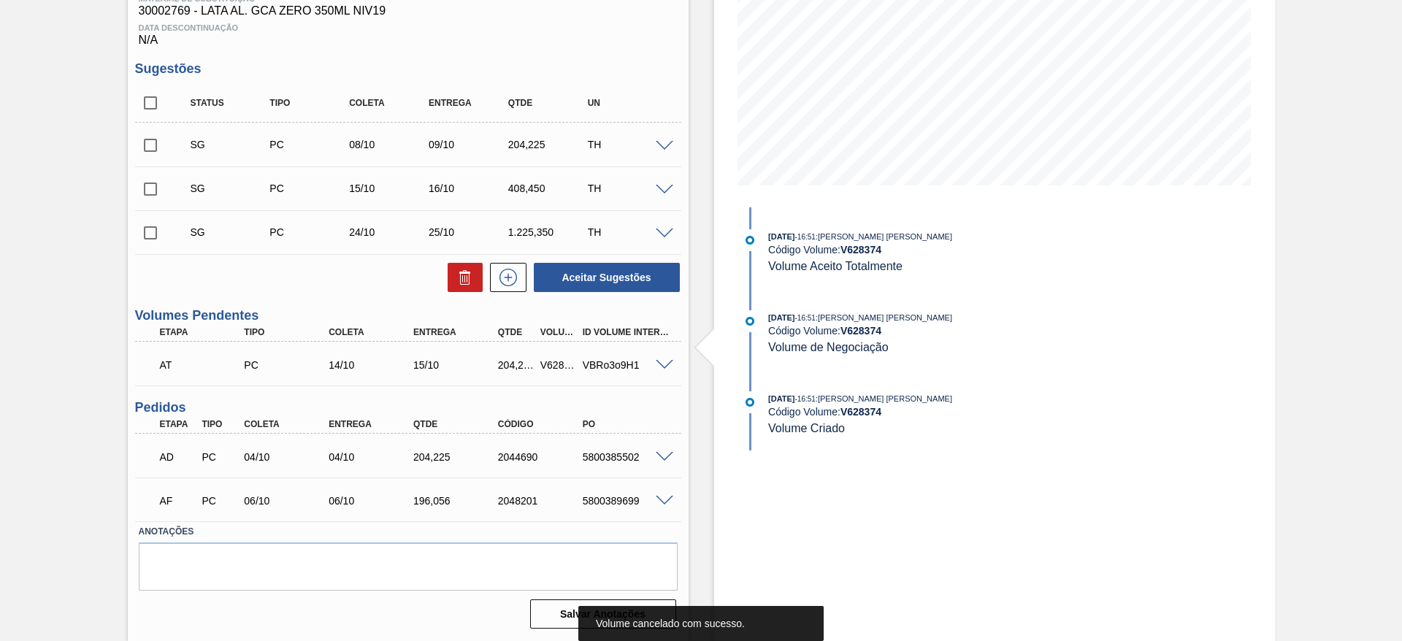
click at [662, 360] on span at bounding box center [665, 365] width 18 height 11
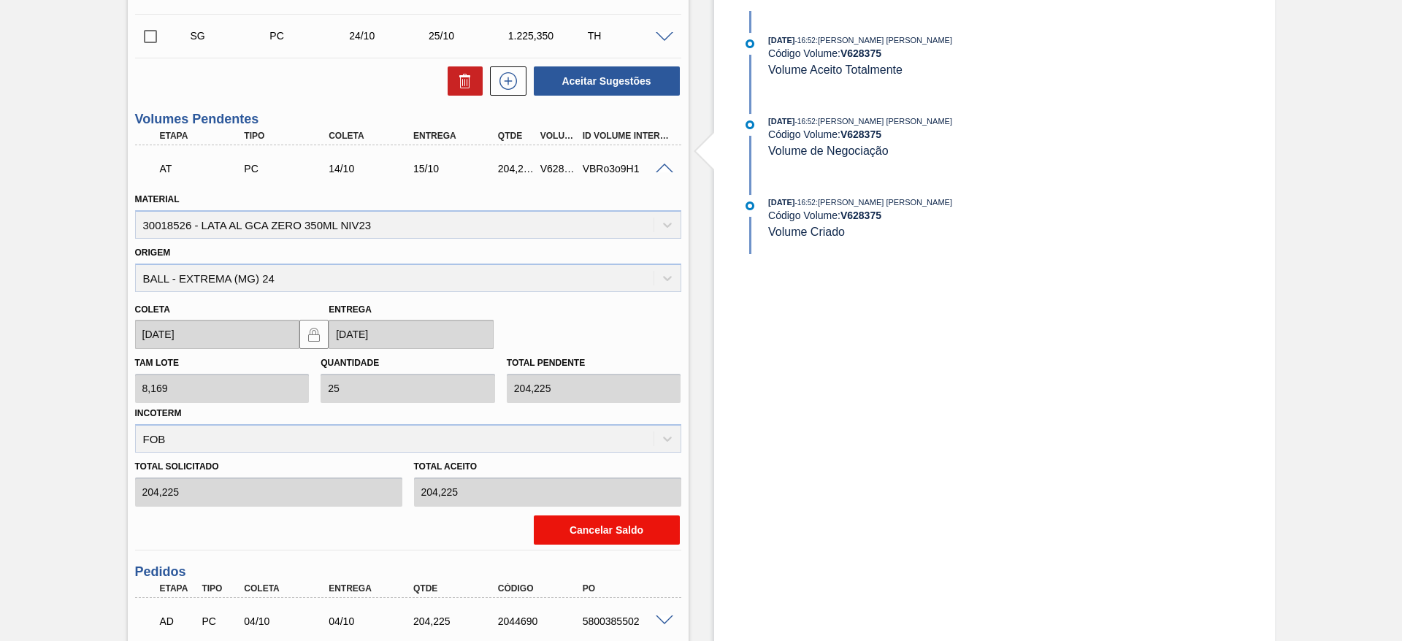
click at [570, 520] on button "Cancelar Saldo" at bounding box center [607, 530] width 146 height 29
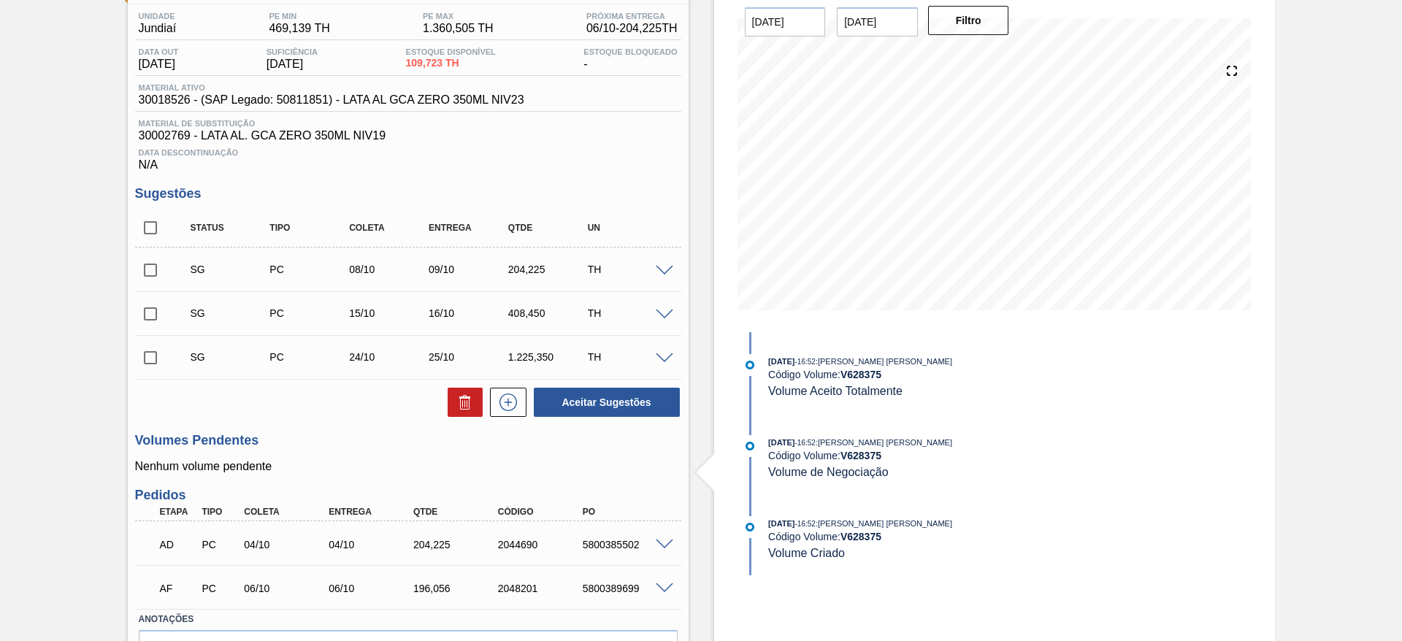
scroll to position [0, 0]
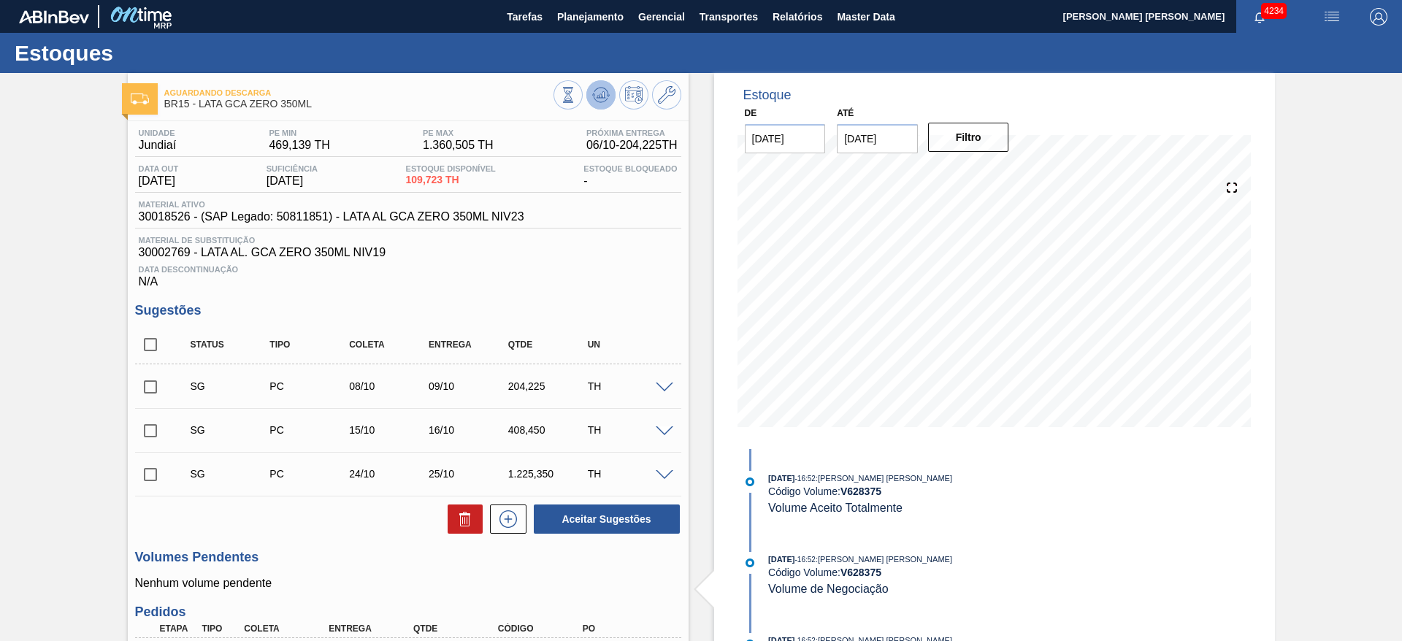
click at [599, 96] on icon at bounding box center [600, 94] width 9 height 7
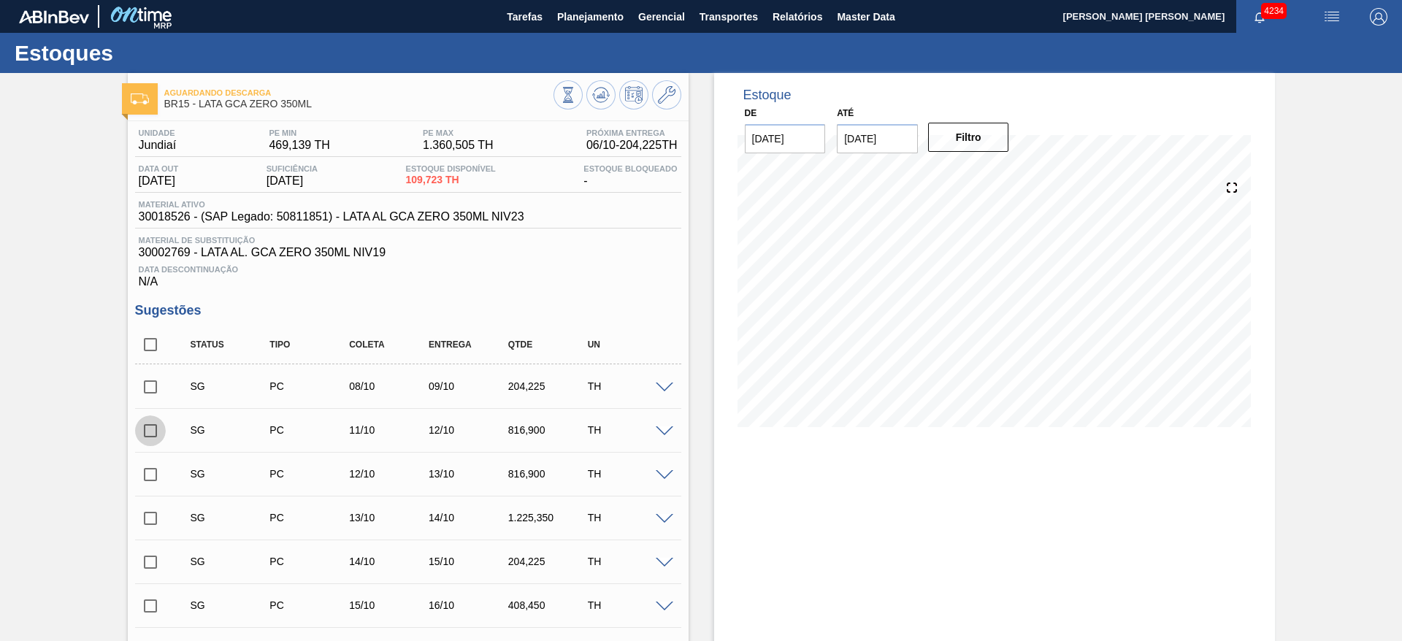
click at [155, 427] on input "checkbox" at bounding box center [150, 431] width 31 height 31
checkbox input "true"
click at [150, 470] on input "checkbox" at bounding box center [150, 474] width 31 height 31
checkbox input "true"
click at [145, 511] on input "checkbox" at bounding box center [150, 518] width 31 height 31
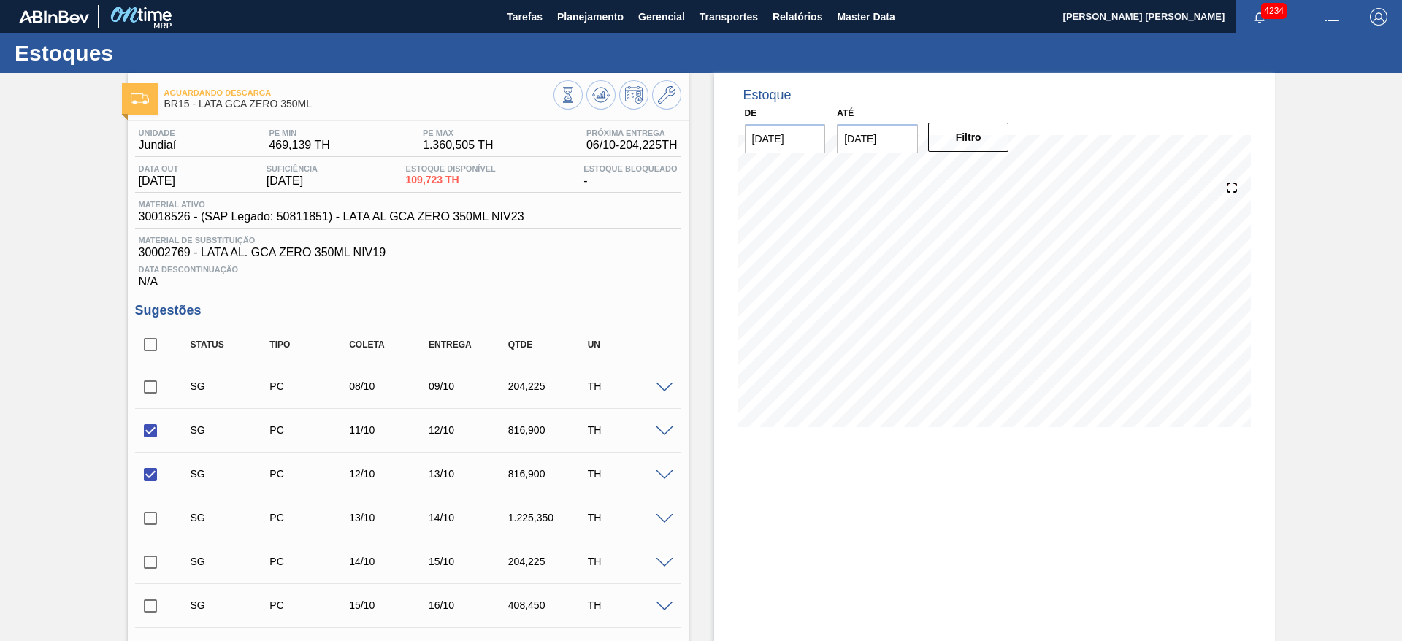
checkbox input "true"
click at [148, 560] on input "checkbox" at bounding box center [150, 562] width 31 height 31
checkbox input "true"
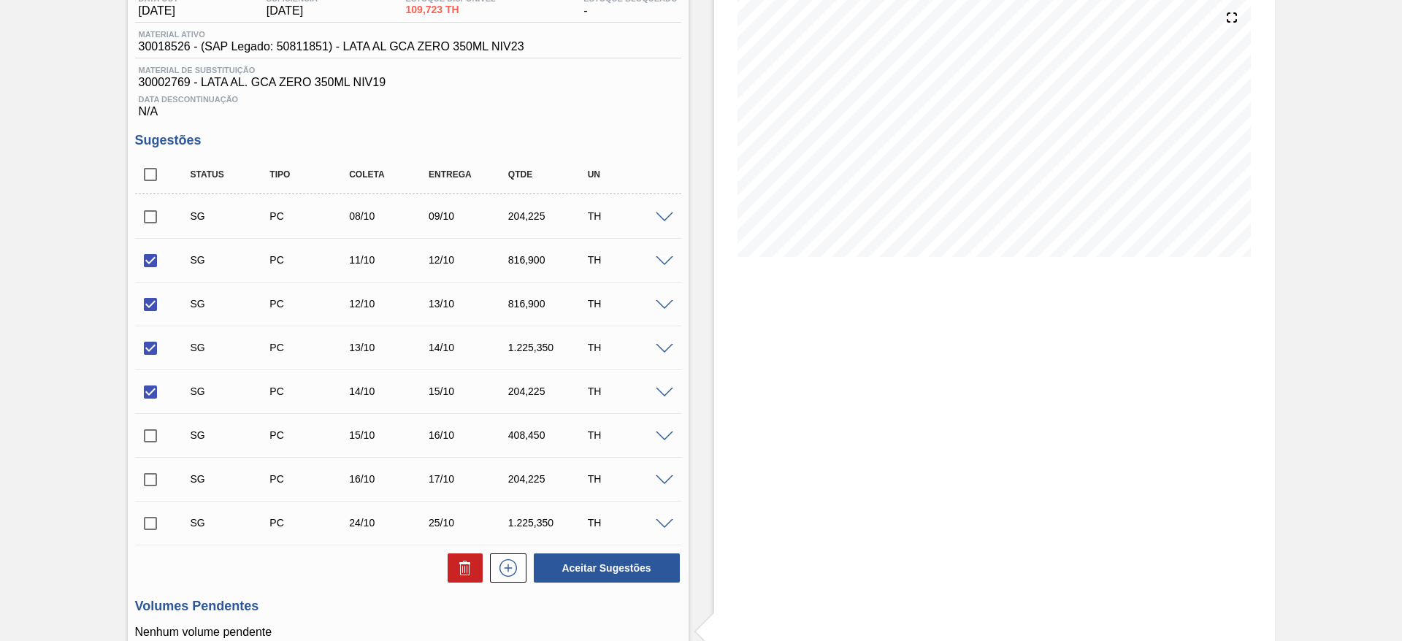
scroll to position [219, 0]
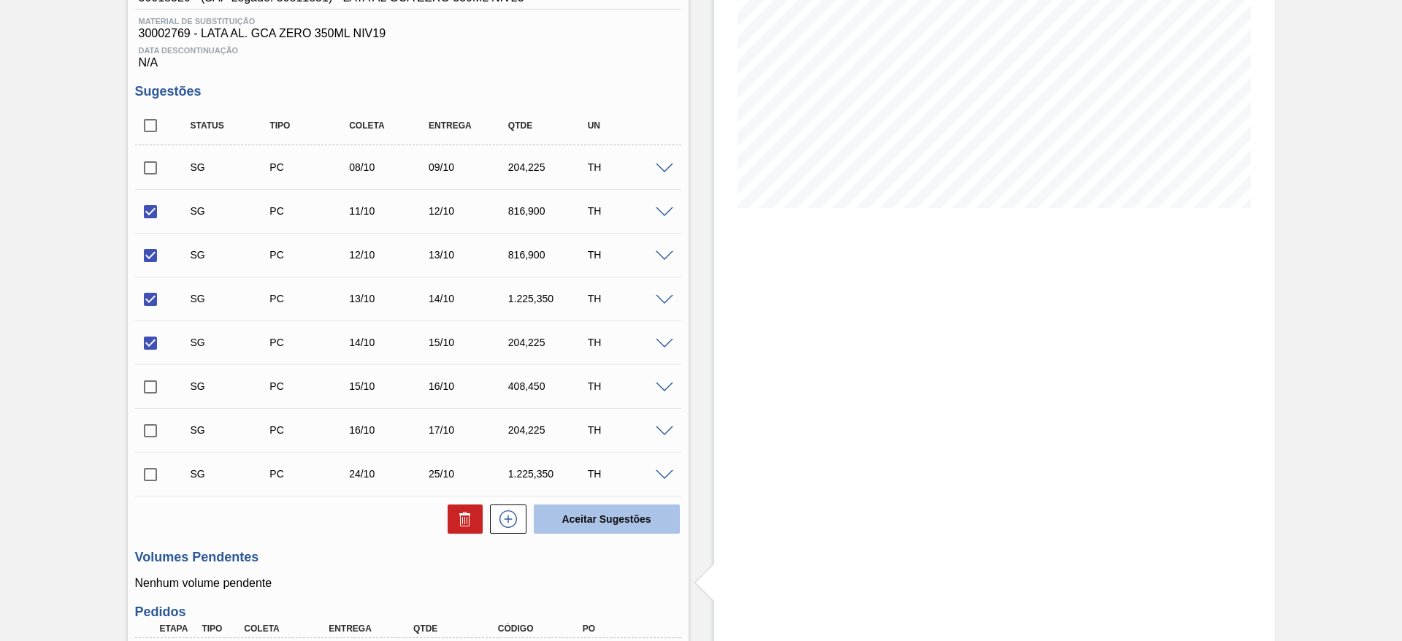
click at [576, 521] on button "Aceitar Sugestões" at bounding box center [607, 519] width 146 height 29
checkbox input "false"
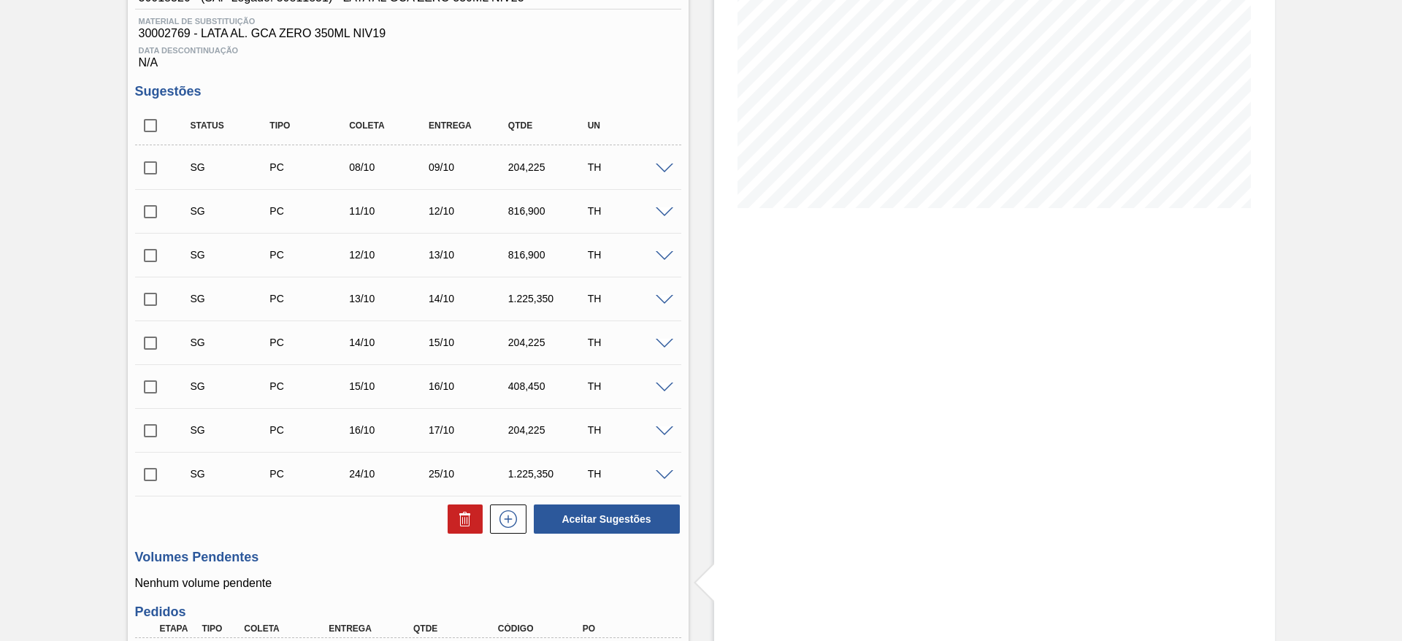
click at [148, 211] on input "checkbox" at bounding box center [150, 211] width 31 height 31
checkbox input "true"
click at [149, 252] on input "checkbox" at bounding box center [150, 255] width 31 height 31
checkbox input "true"
click at [148, 294] on input "checkbox" at bounding box center [150, 299] width 31 height 31
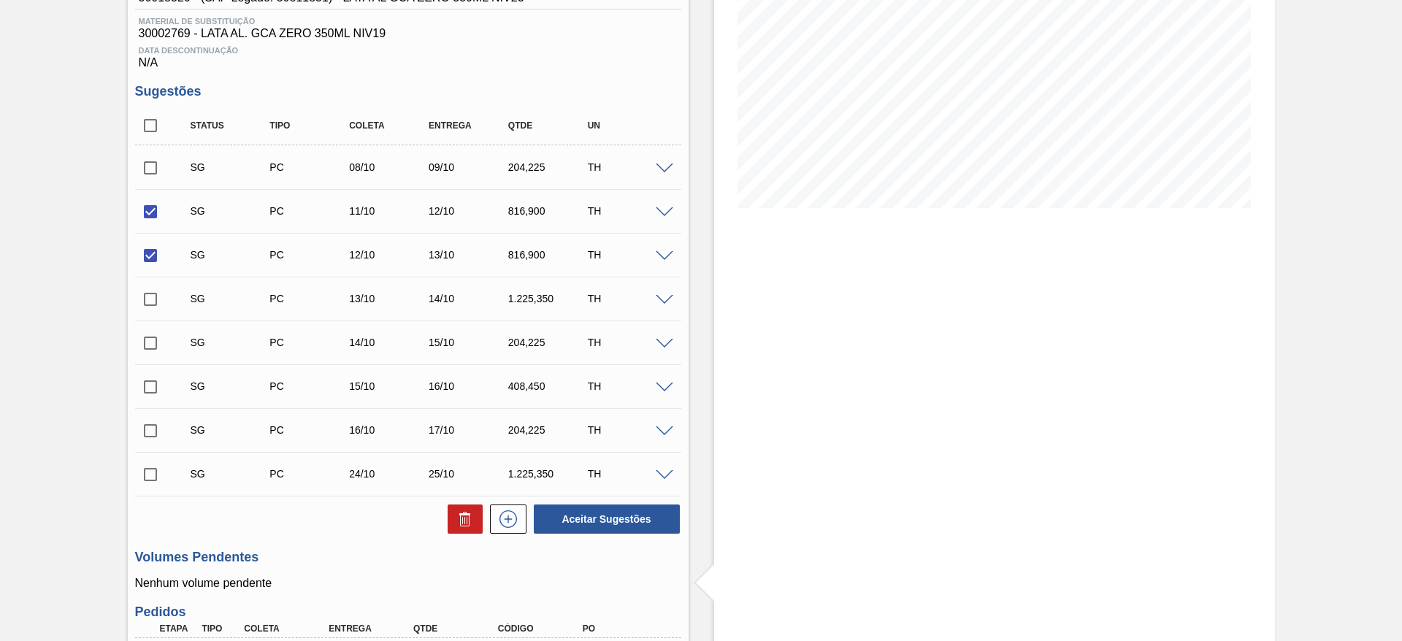
checkbox input "true"
click at [148, 333] on input "checkbox" at bounding box center [150, 343] width 31 height 31
checkbox input "true"
click at [618, 513] on button "Aceitar Sugestões" at bounding box center [607, 519] width 146 height 29
checkbox input "false"
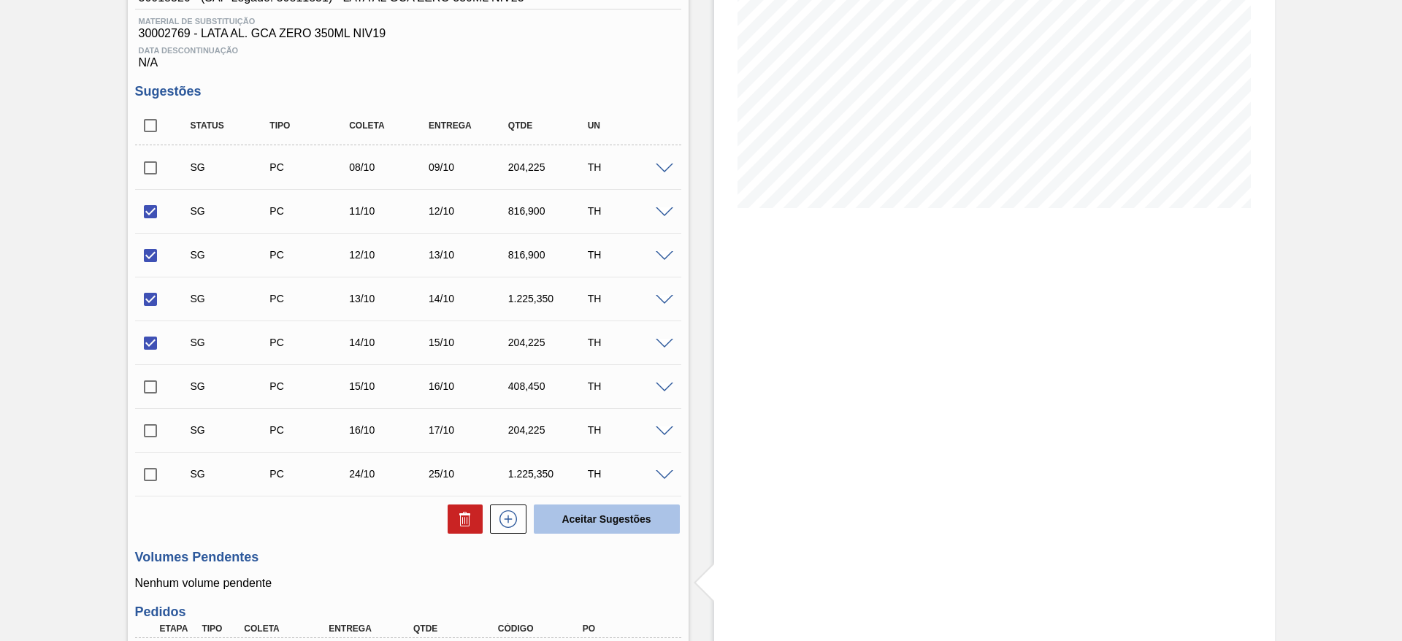
checkbox input "false"
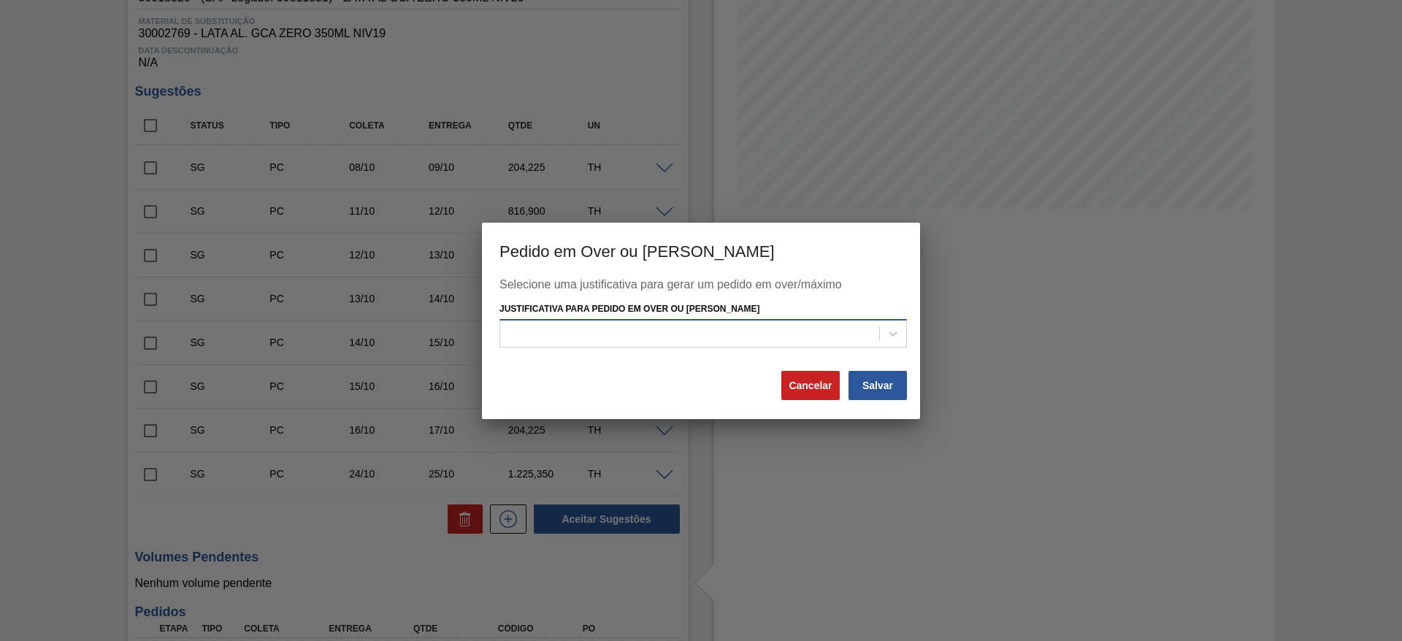
click at [713, 328] on div at bounding box center [689, 334] width 379 height 21
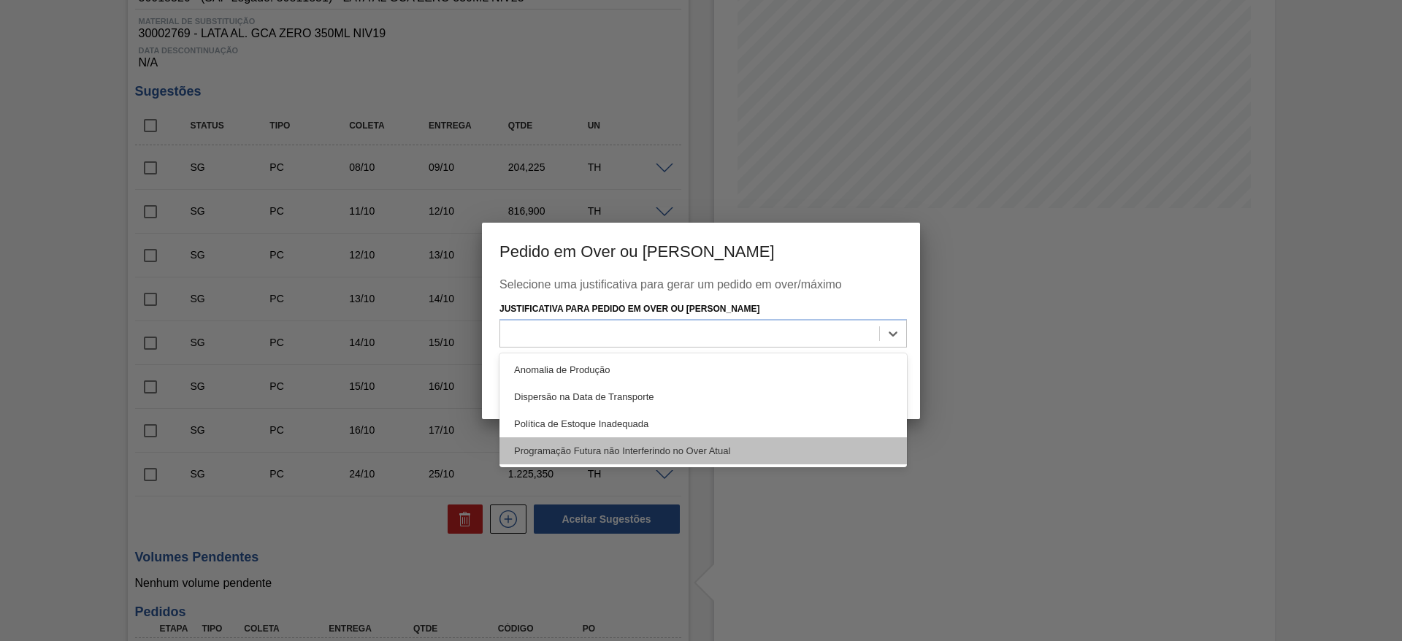
click at [692, 445] on div "Programação Futura não Interferindo no Over Atual" at bounding box center [704, 451] width 408 height 27
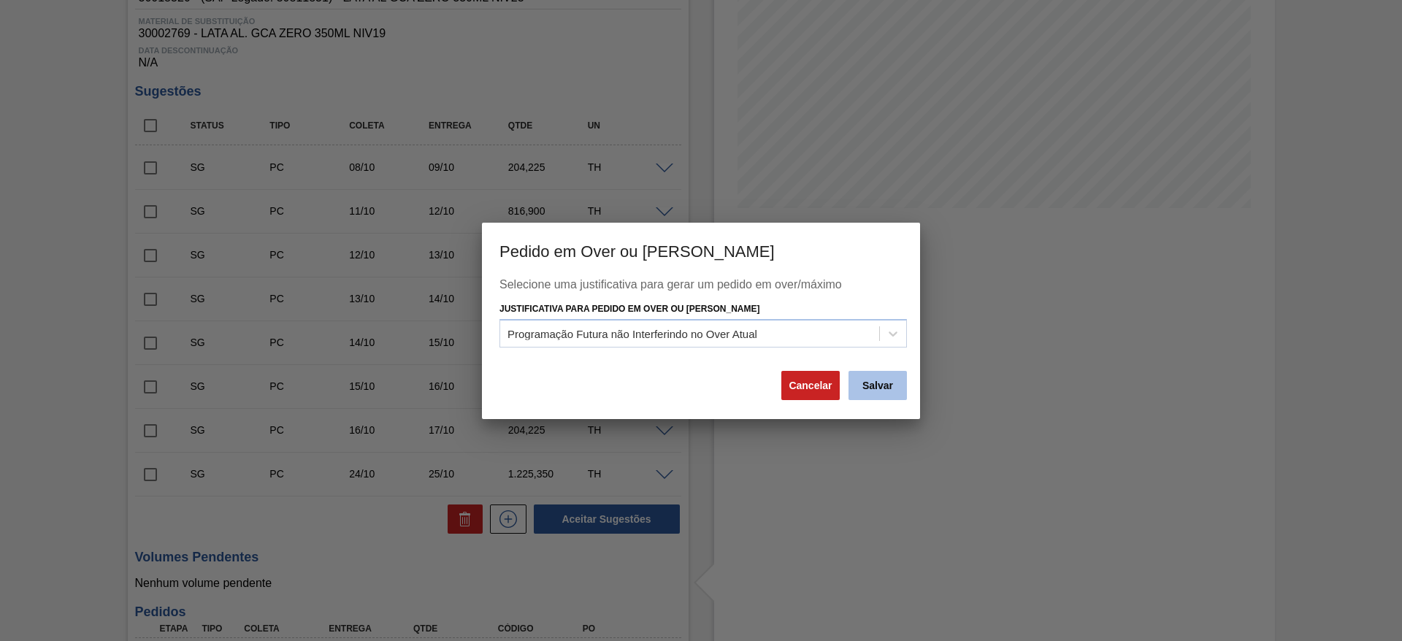
click at [887, 389] on button "Salvar" at bounding box center [878, 385] width 58 height 29
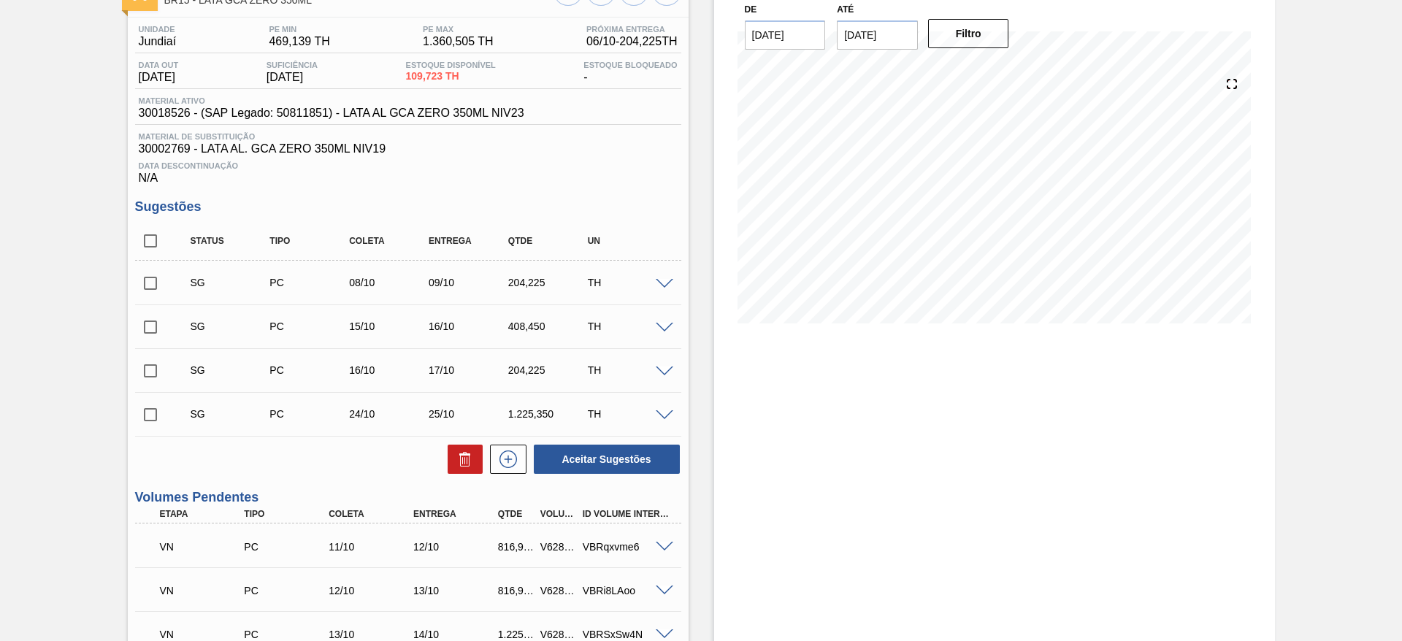
scroll to position [0, 0]
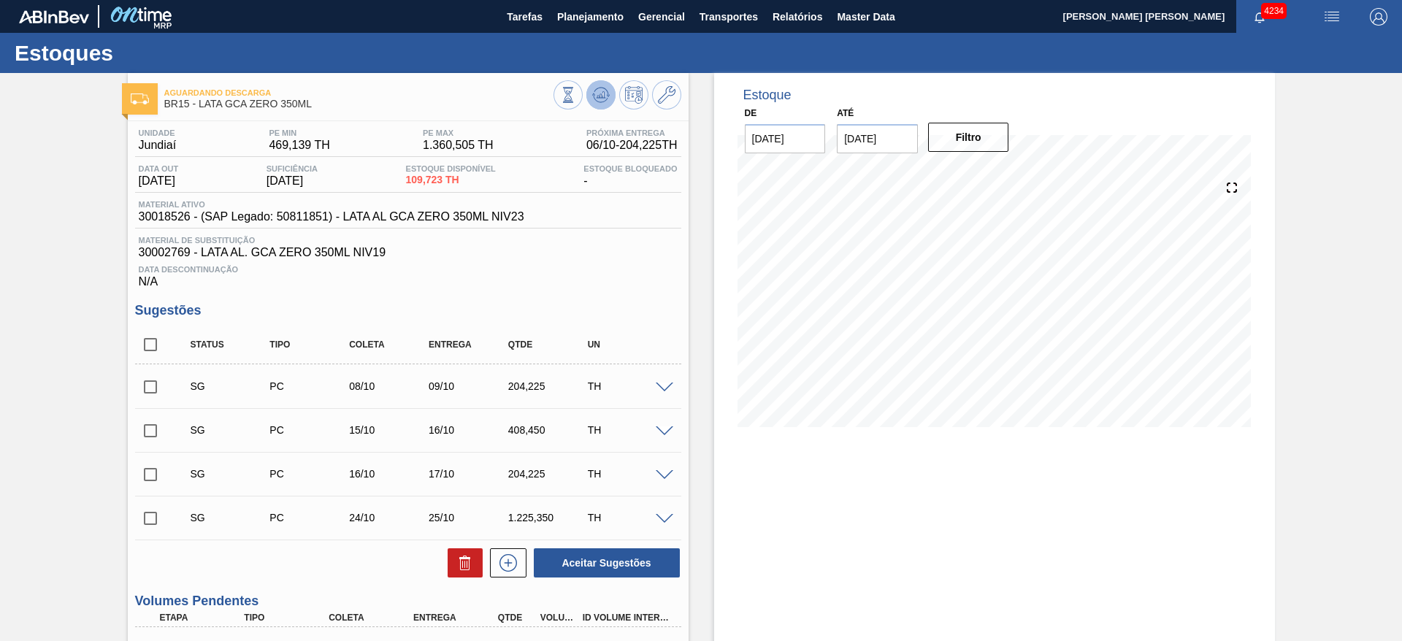
click at [597, 102] on icon at bounding box center [601, 95] width 18 height 18
click at [157, 435] on input "checkbox" at bounding box center [150, 431] width 31 height 31
checkbox input "true"
click at [145, 473] on input "checkbox" at bounding box center [150, 474] width 31 height 31
checkbox input "true"
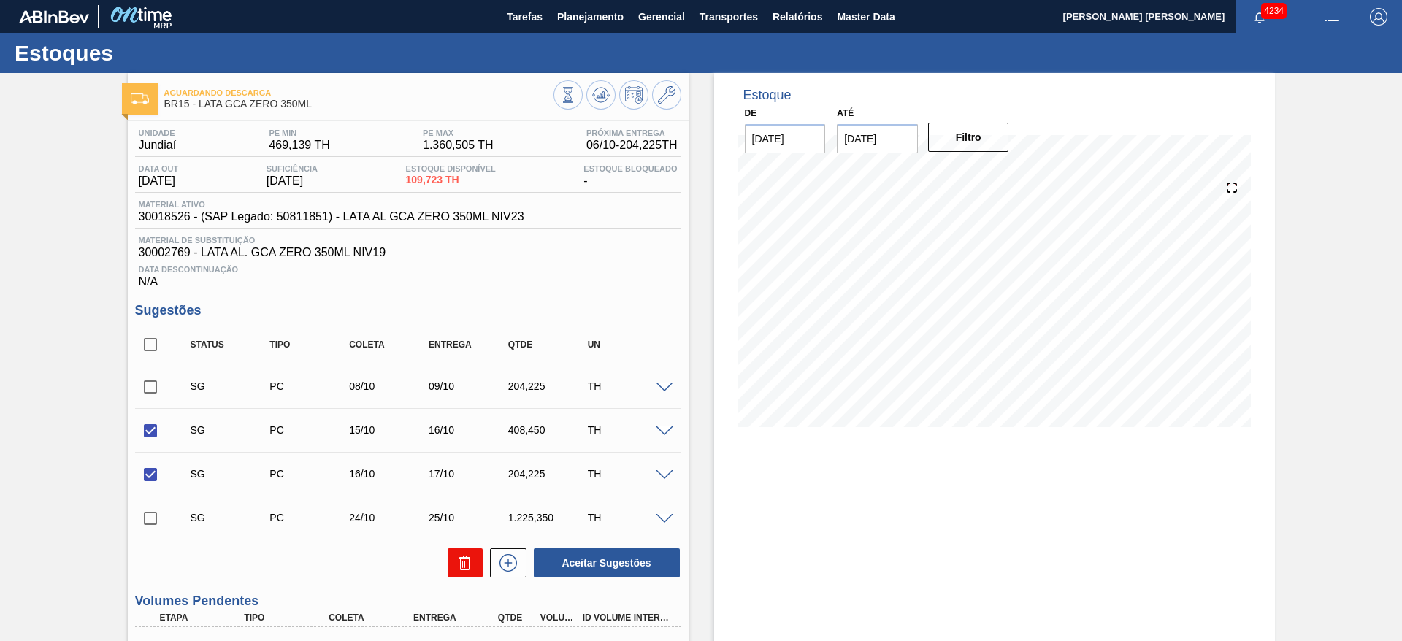
click at [460, 559] on icon at bounding box center [464, 564] width 9 height 11
checkbox input "false"
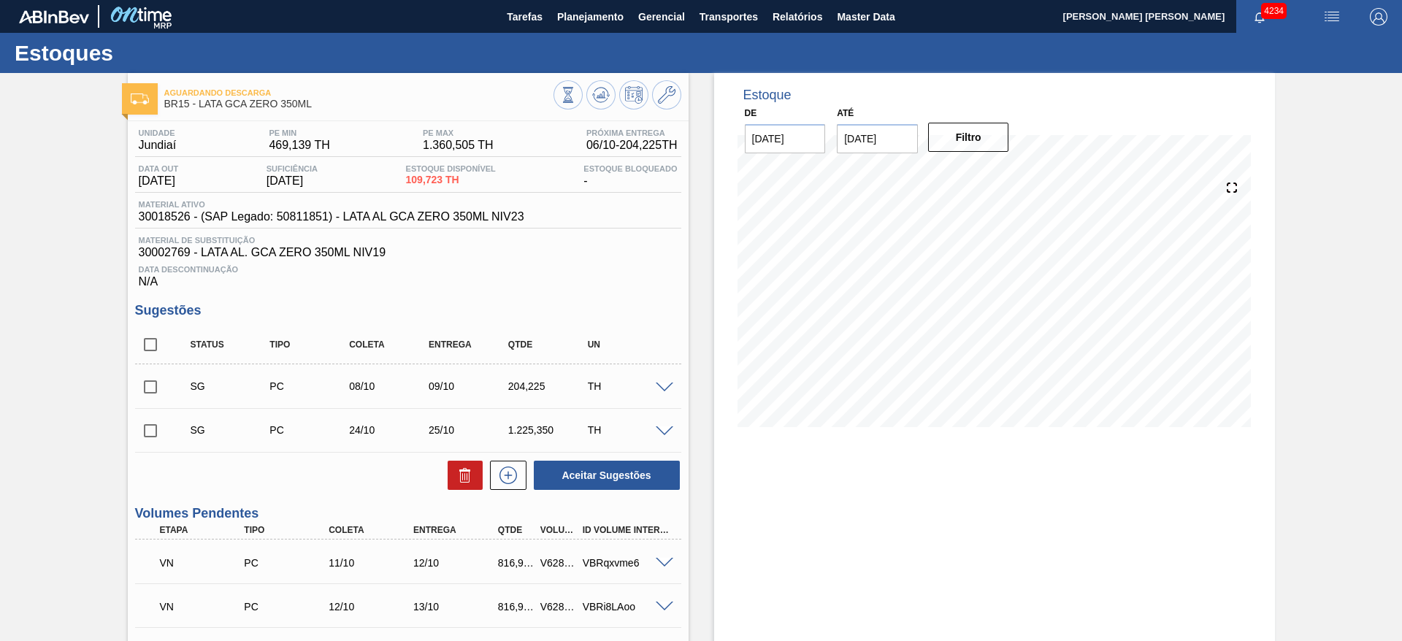
click at [662, 389] on span at bounding box center [665, 388] width 18 height 11
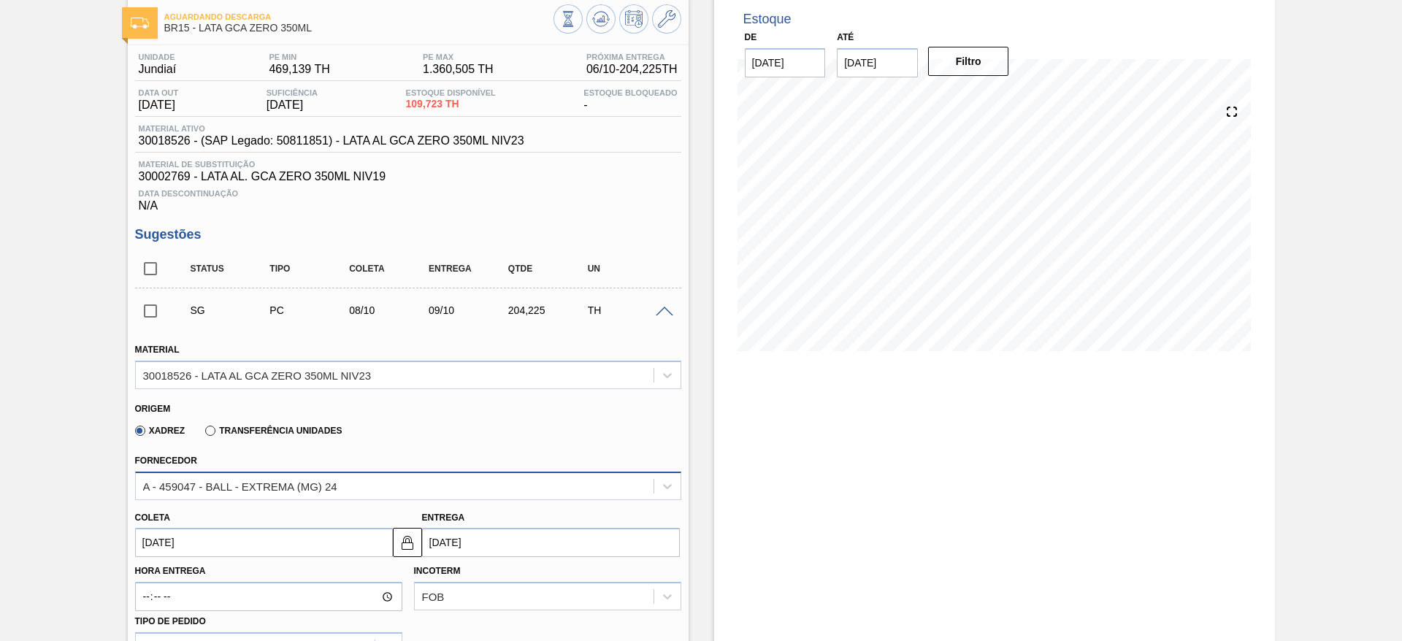
scroll to position [110, 0]
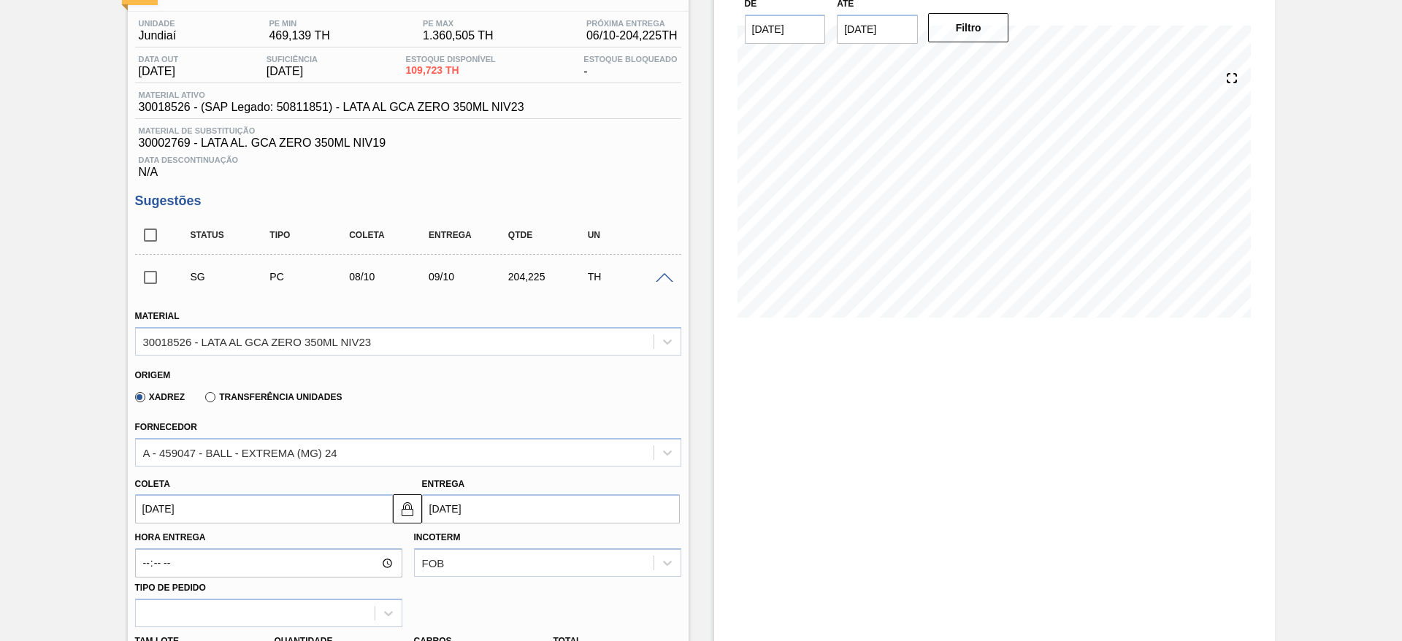
click at [459, 511] on input "[DATE]" at bounding box center [551, 508] width 258 height 29
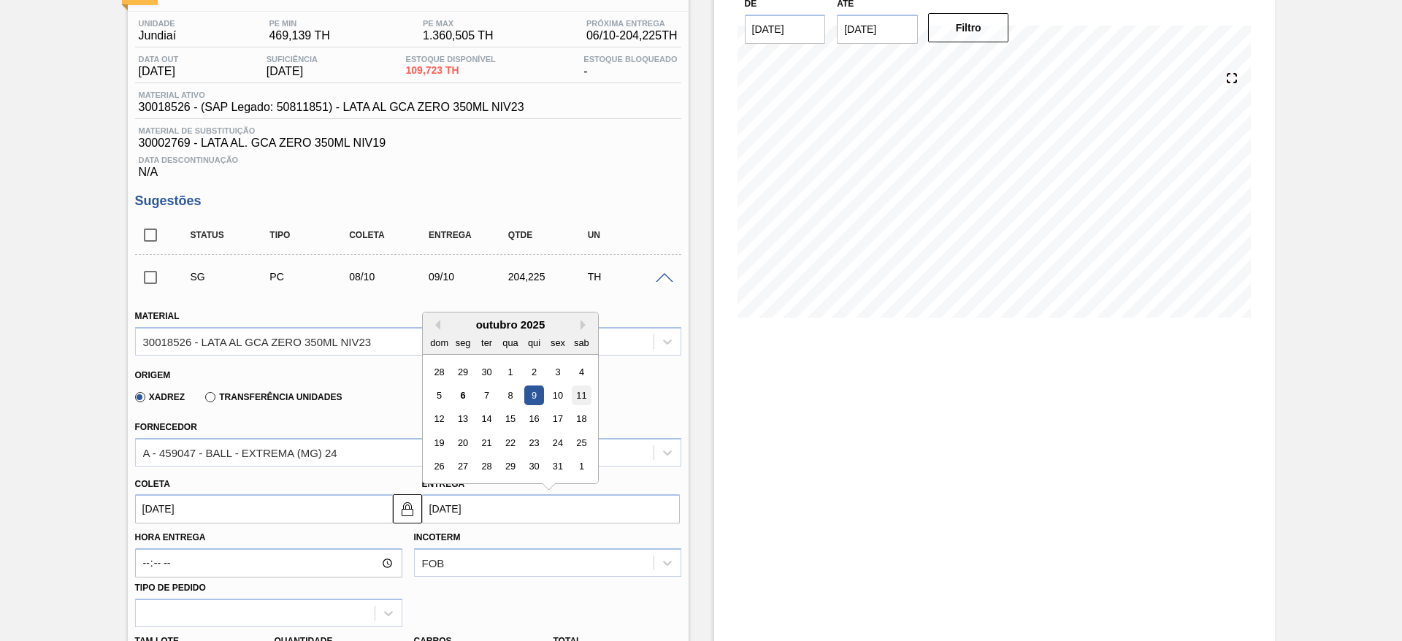
click at [580, 399] on div "11" at bounding box center [581, 396] width 20 height 20
type input "10/10/2025"
type input "11/10/2025"
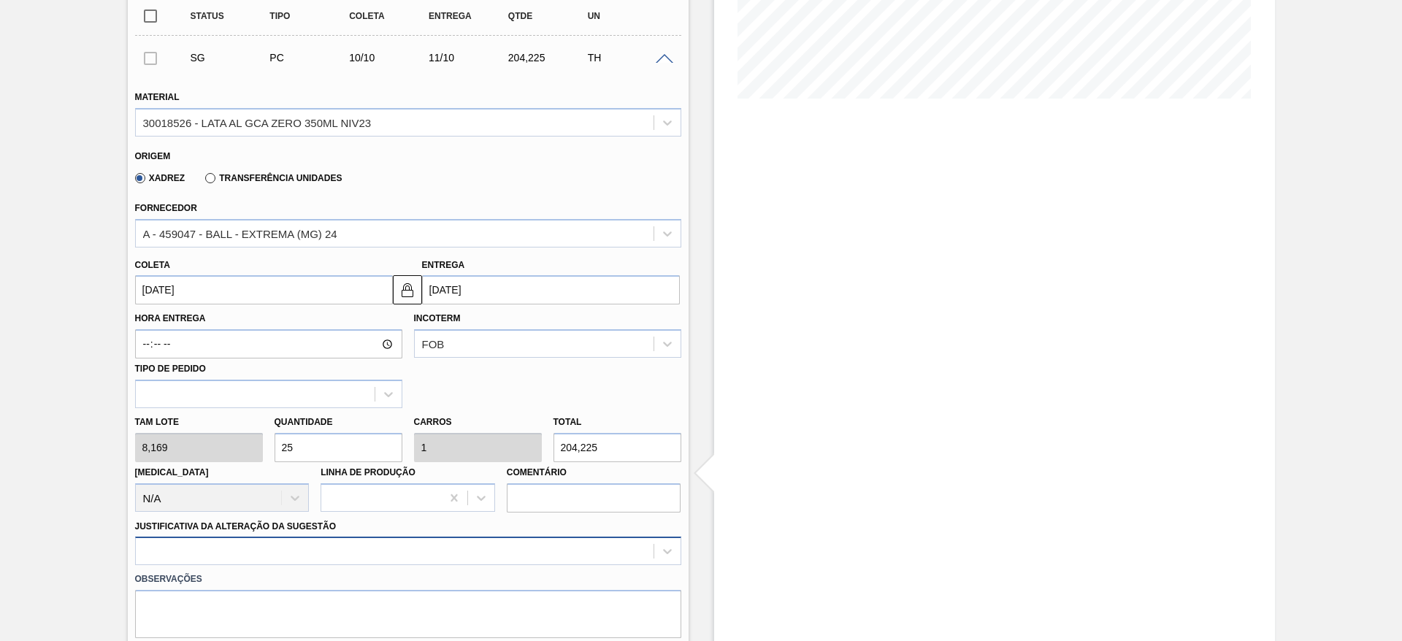
scroll to position [484, 0]
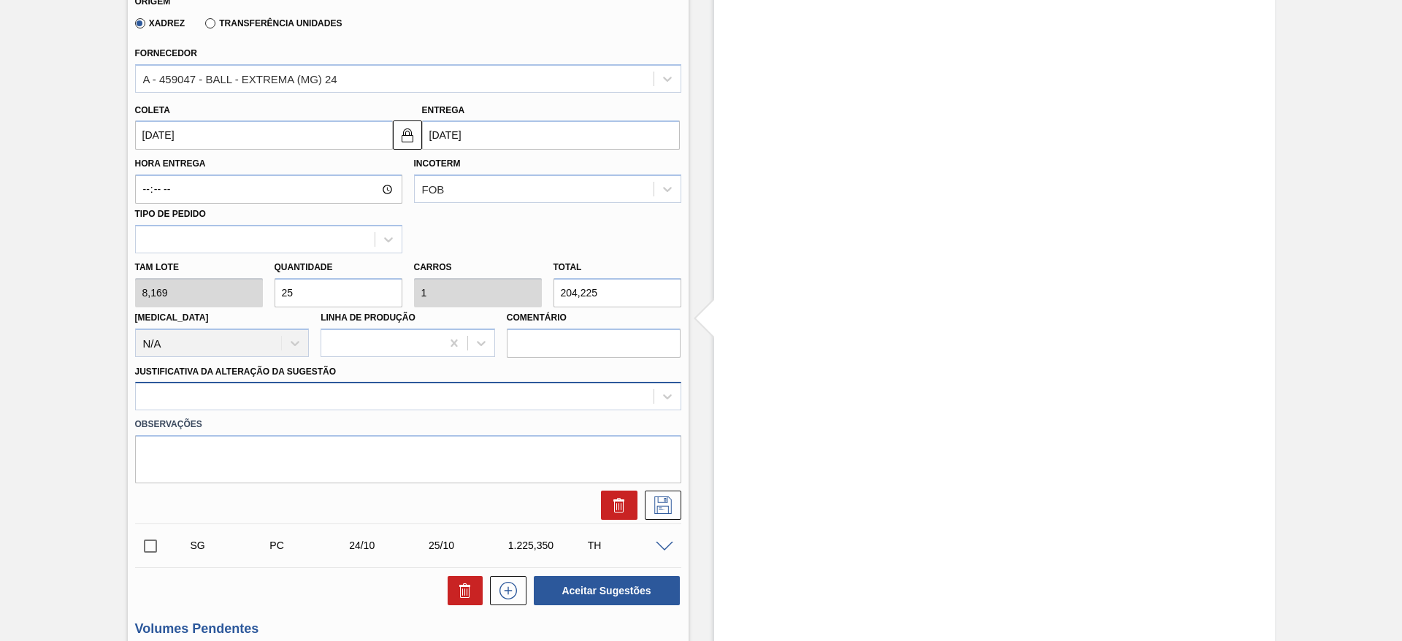
click at [355, 410] on div at bounding box center [408, 396] width 546 height 28
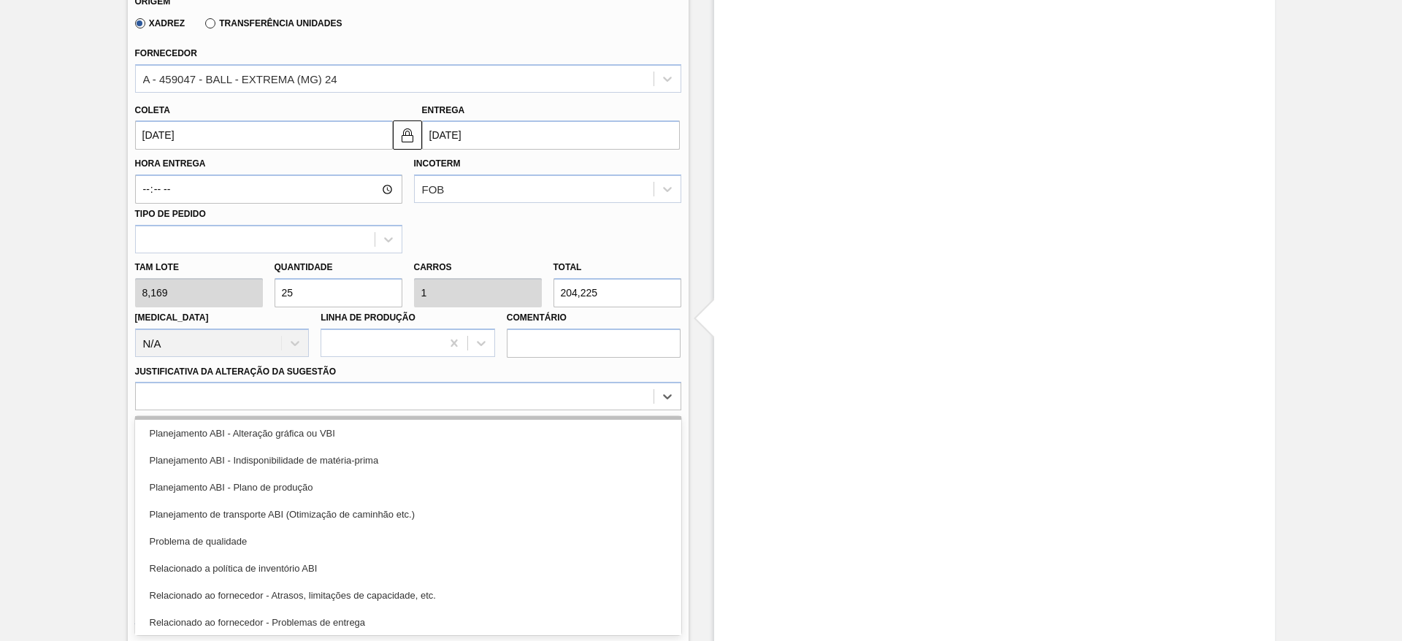
scroll to position [219, 0]
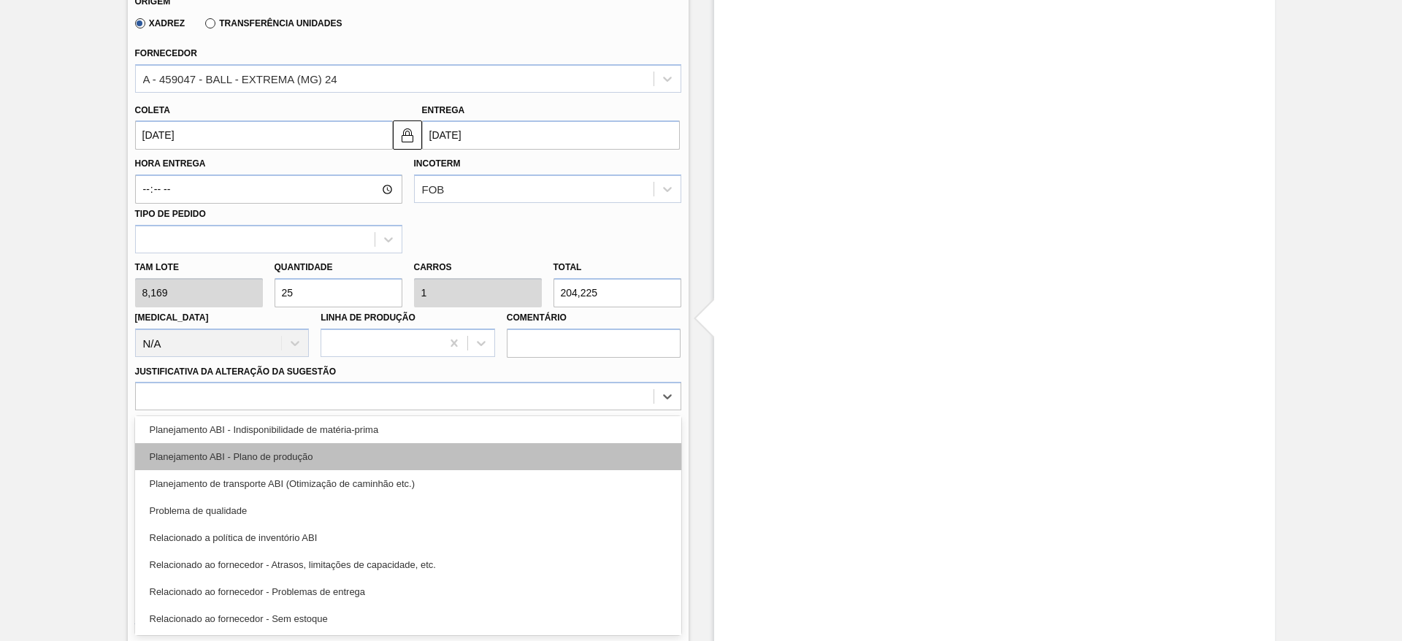
click at [297, 462] on div "Planejamento ABI - Plano de produção" at bounding box center [408, 456] width 546 height 27
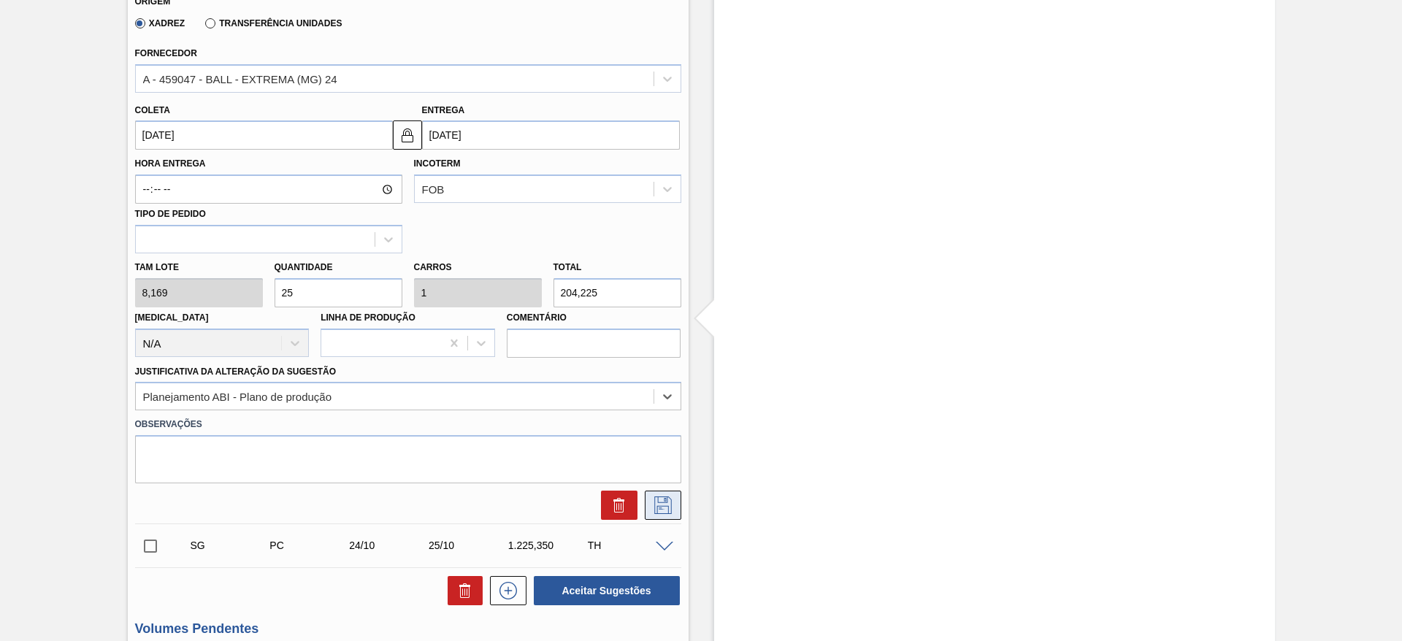
click at [653, 507] on icon at bounding box center [663, 506] width 23 height 18
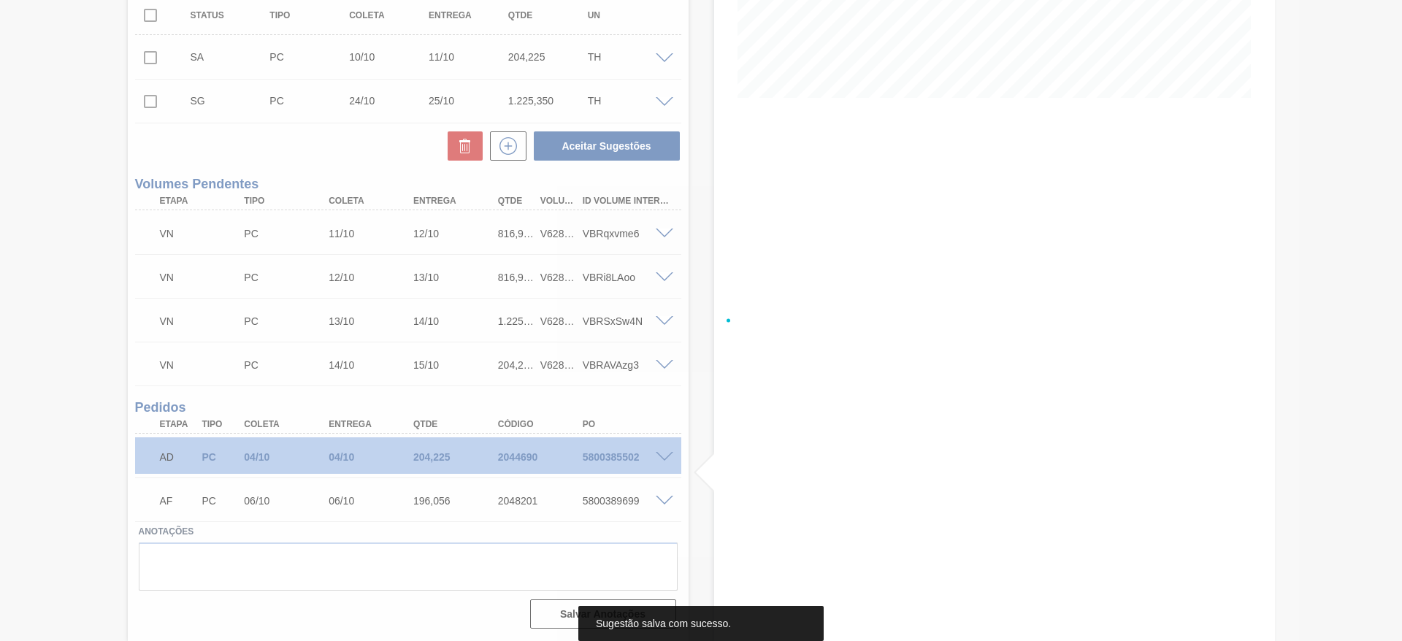
scroll to position [329, 0]
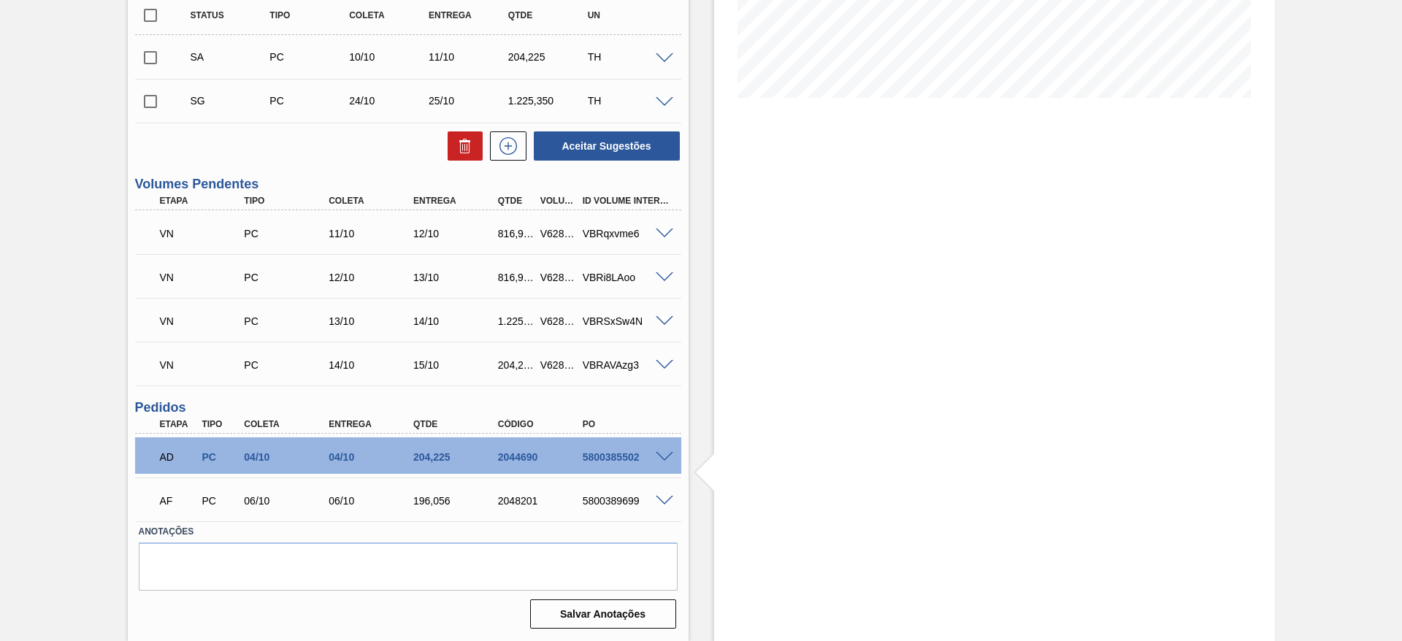
click at [153, 62] on input "checkbox" at bounding box center [150, 57] width 31 height 31
checkbox input "true"
click at [616, 159] on button "Aceitar Sugestões" at bounding box center [607, 145] width 146 height 29
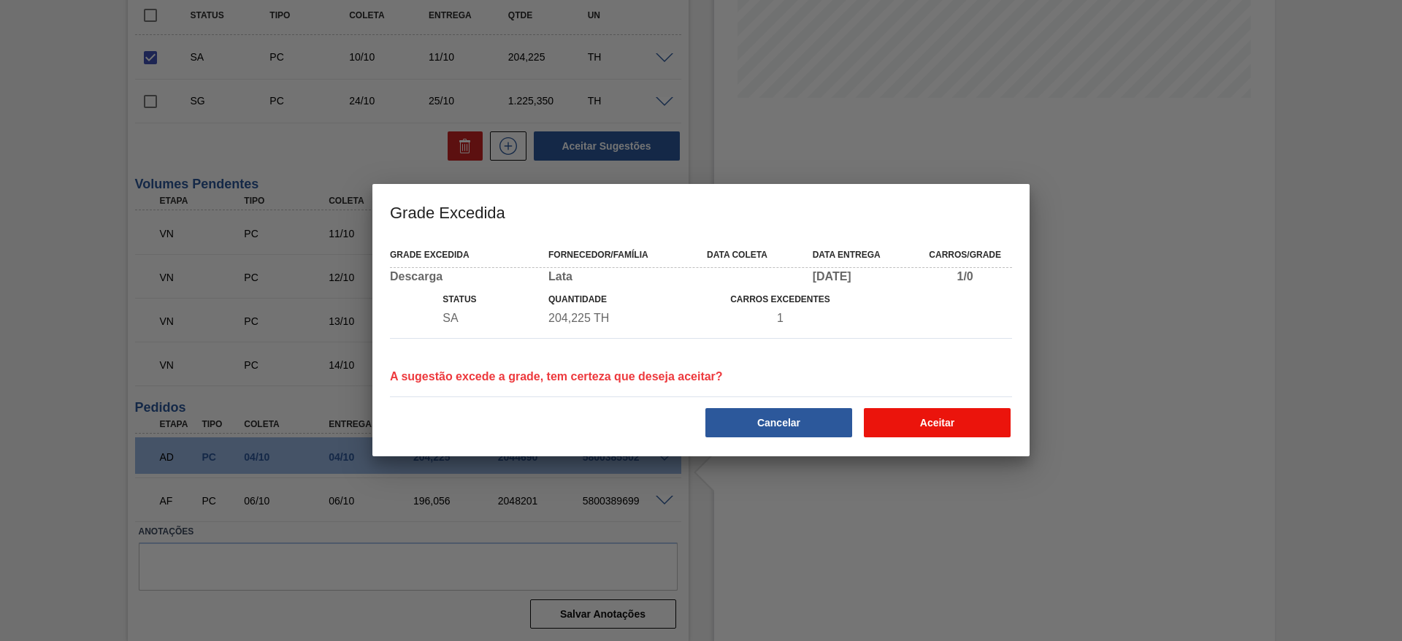
click at [917, 421] on button "Aceitar" at bounding box center [937, 422] width 147 height 29
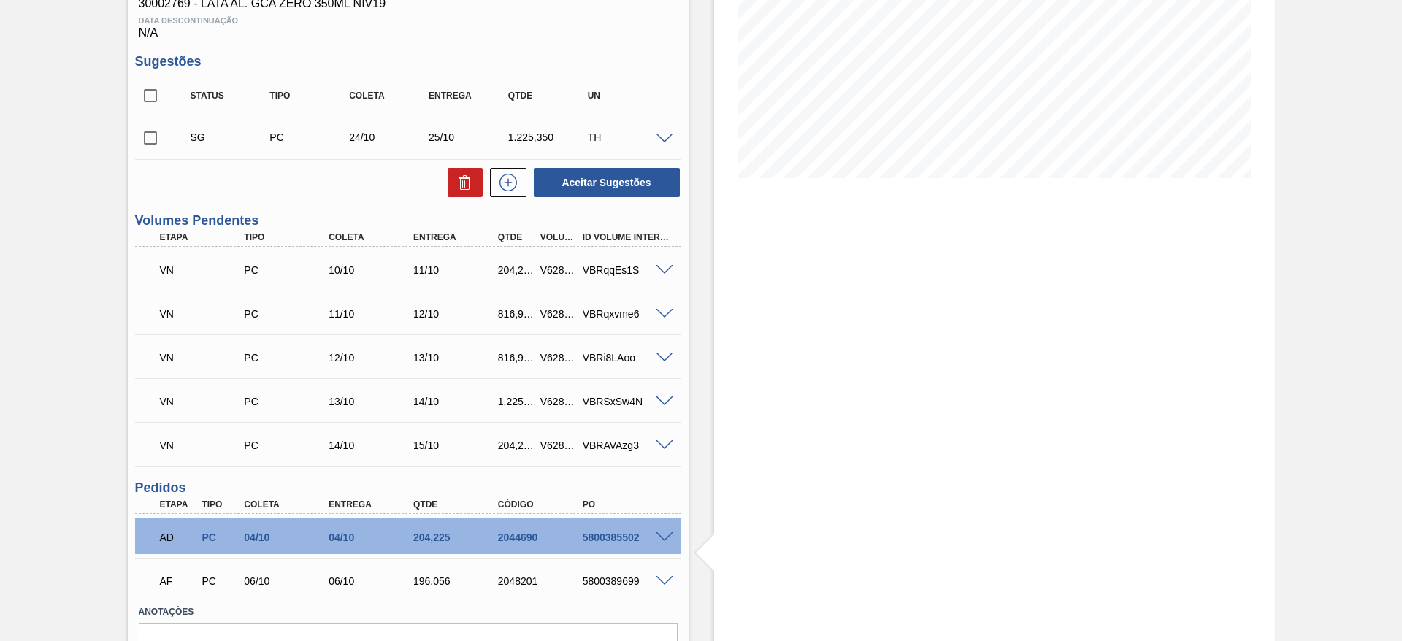
scroll to position [220, 0]
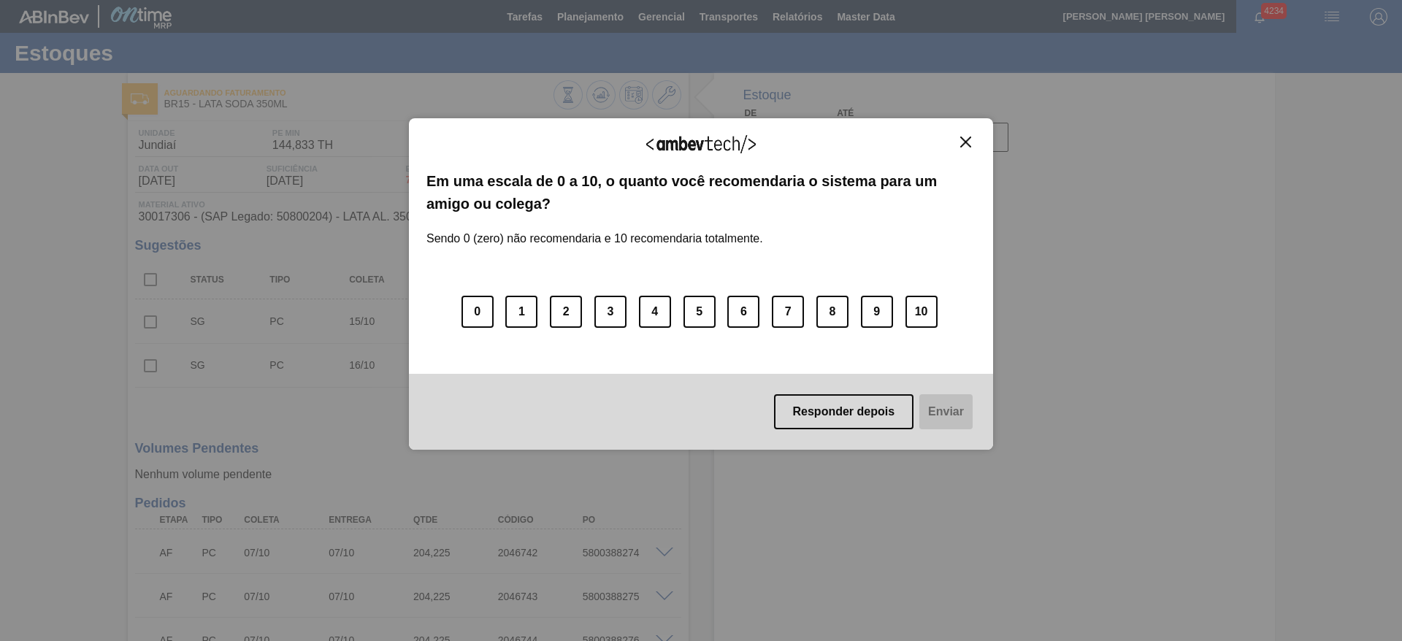
click at [969, 142] on img "Close" at bounding box center [965, 142] width 11 height 11
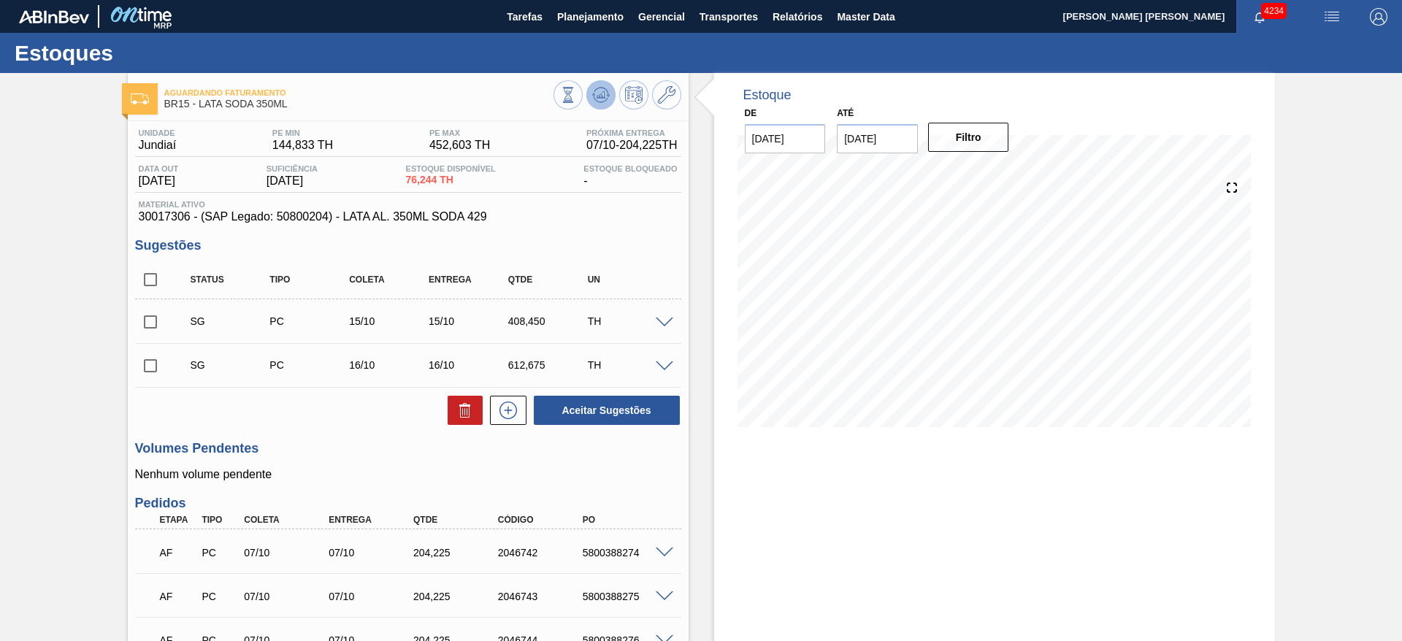
click at [606, 88] on icon at bounding box center [601, 95] width 18 height 18
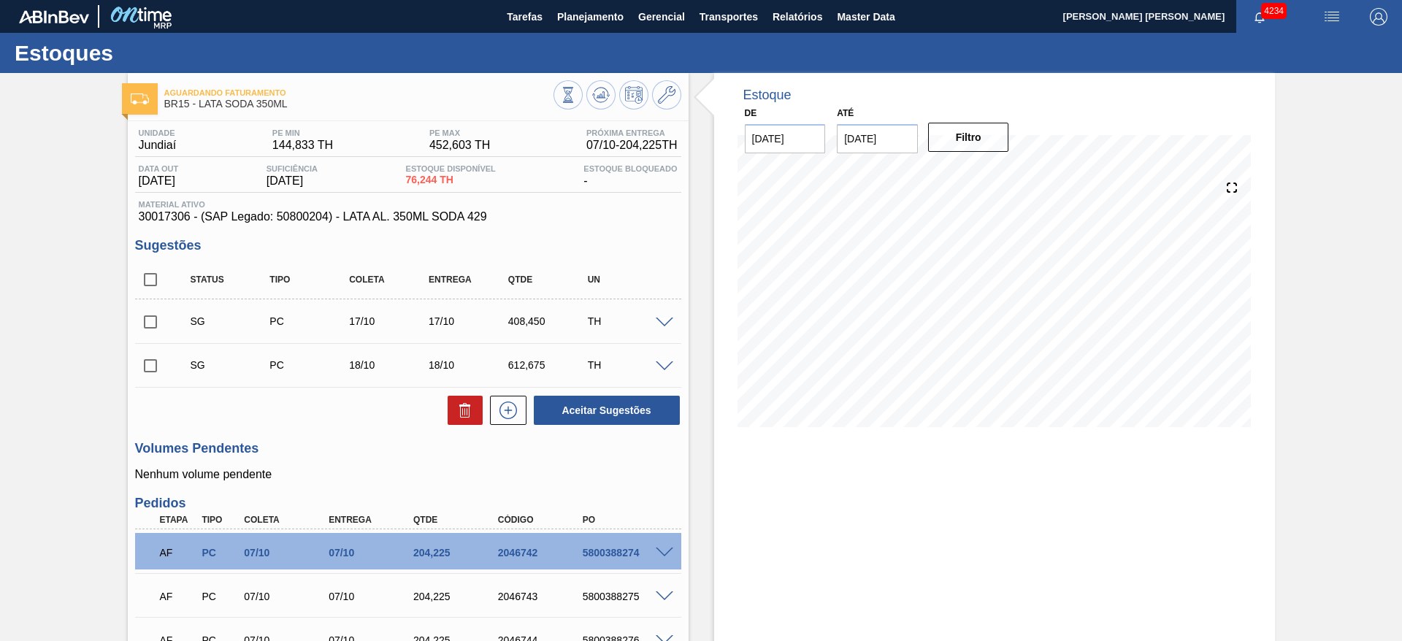
click at [144, 321] on input "checkbox" at bounding box center [150, 322] width 31 height 31
checkbox input "true"
click at [148, 370] on input "checkbox" at bounding box center [150, 366] width 31 height 31
checkbox input "true"
click at [635, 413] on button "Aceitar Sugestões" at bounding box center [607, 410] width 146 height 29
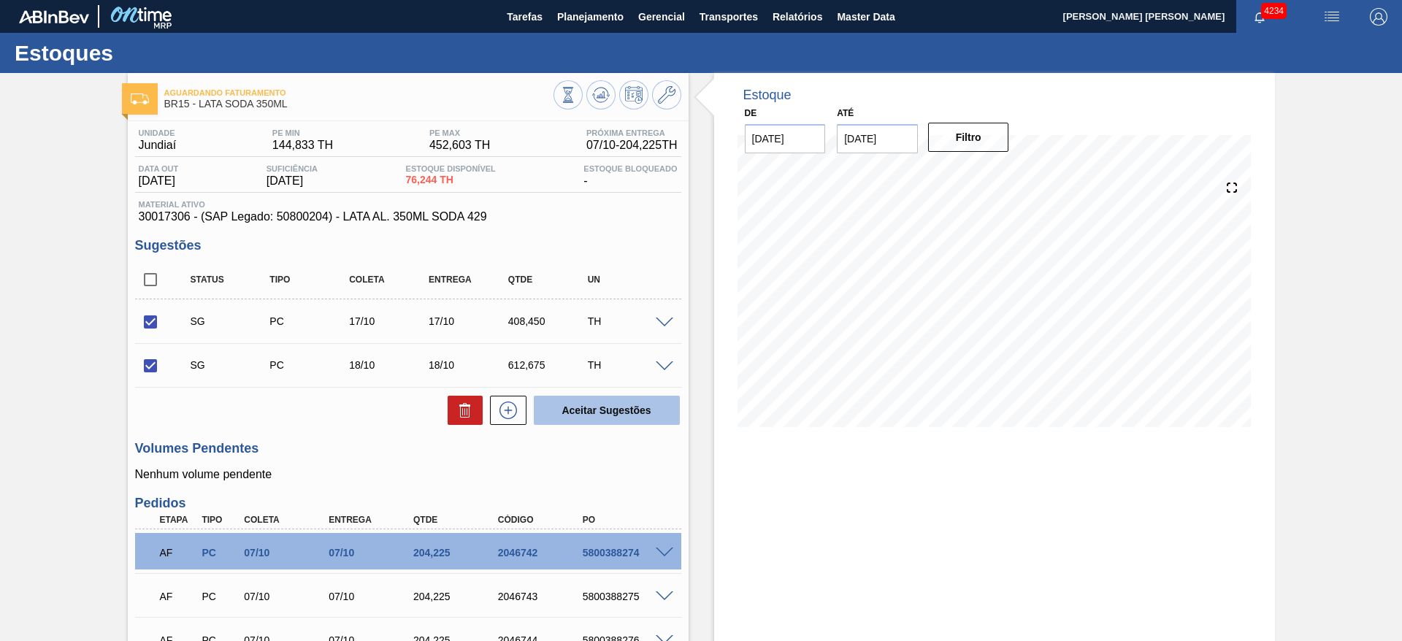
checkbox input "false"
click at [150, 277] on input "checkbox" at bounding box center [150, 279] width 31 height 31
checkbox input "true"
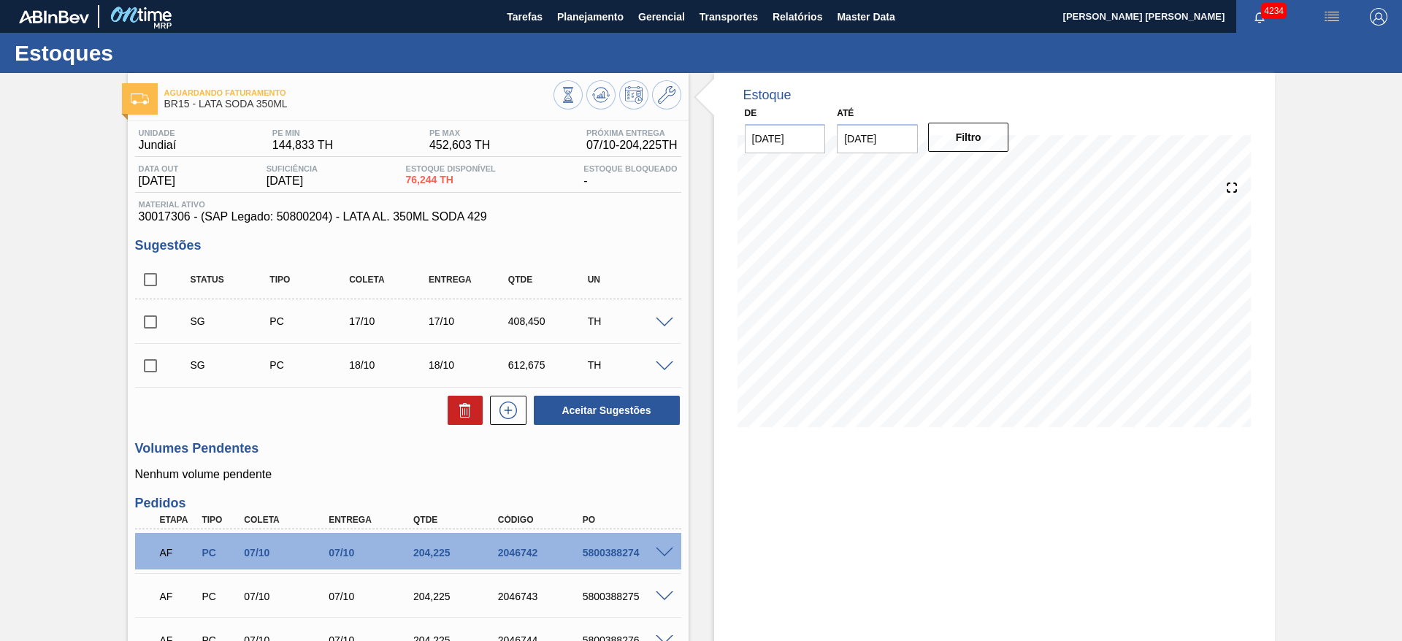
checkbox input "true"
click at [574, 403] on button "Aceitar Sugestões" at bounding box center [607, 410] width 146 height 29
checkbox input "false"
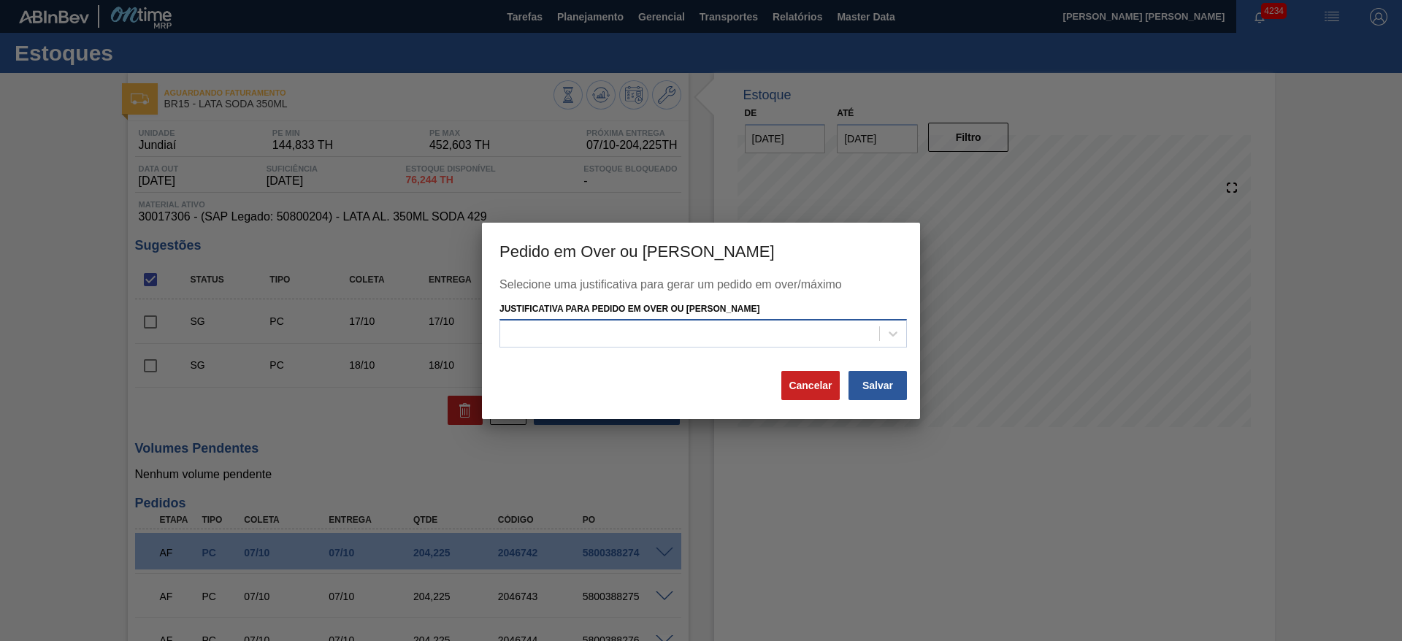
click at [670, 340] on div at bounding box center [689, 334] width 379 height 21
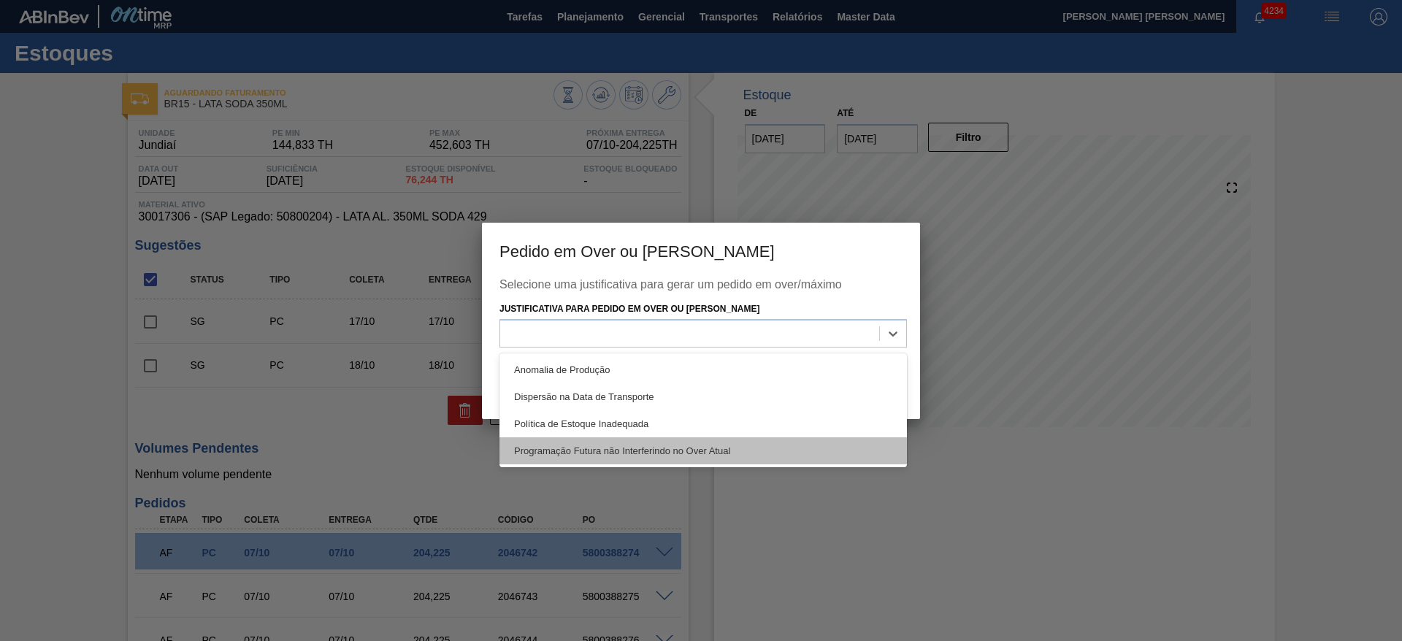
click at [626, 451] on div "Programação Futura não Interferindo no Over Atual" at bounding box center [704, 451] width 408 height 27
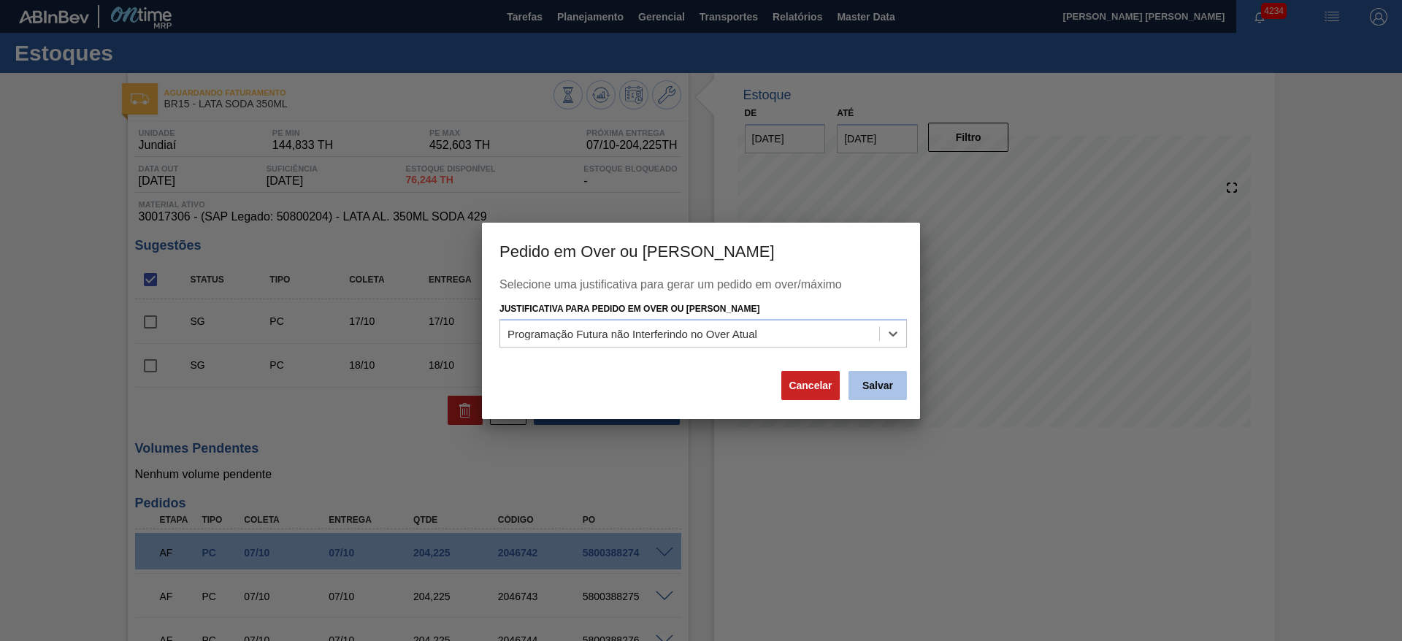
click at [879, 386] on button "Salvar" at bounding box center [878, 385] width 58 height 29
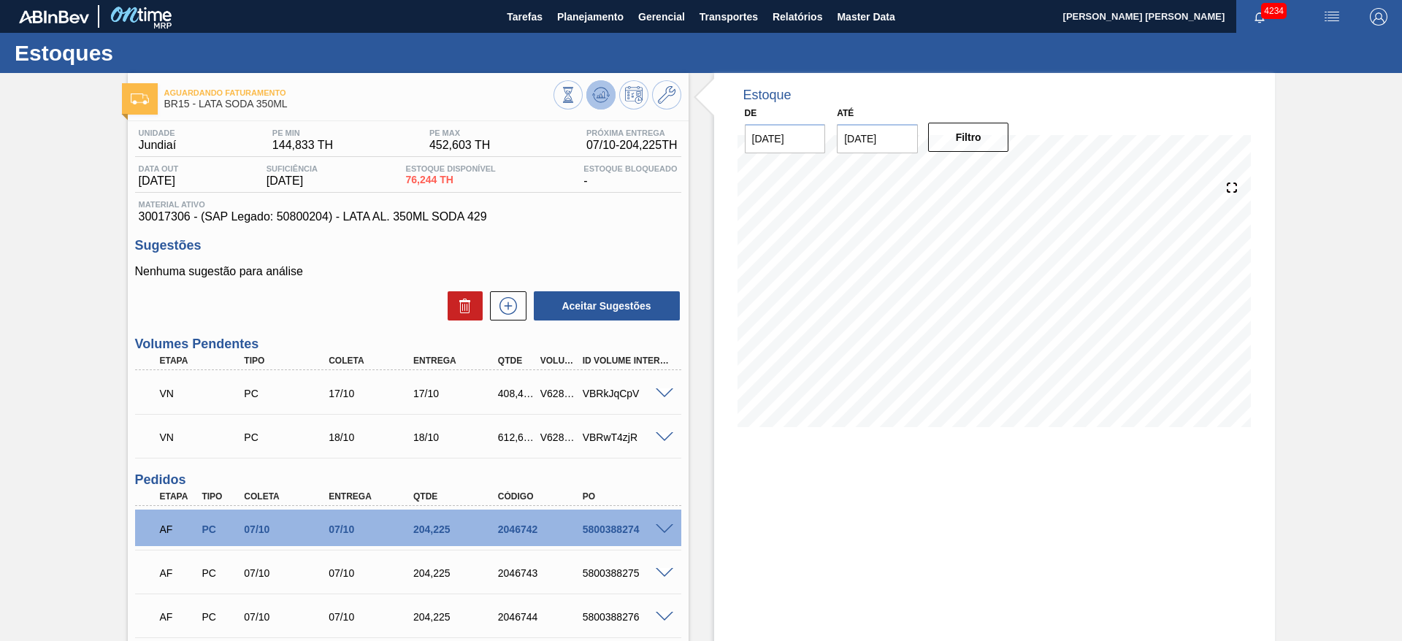
click at [600, 88] on icon at bounding box center [601, 95] width 18 height 18
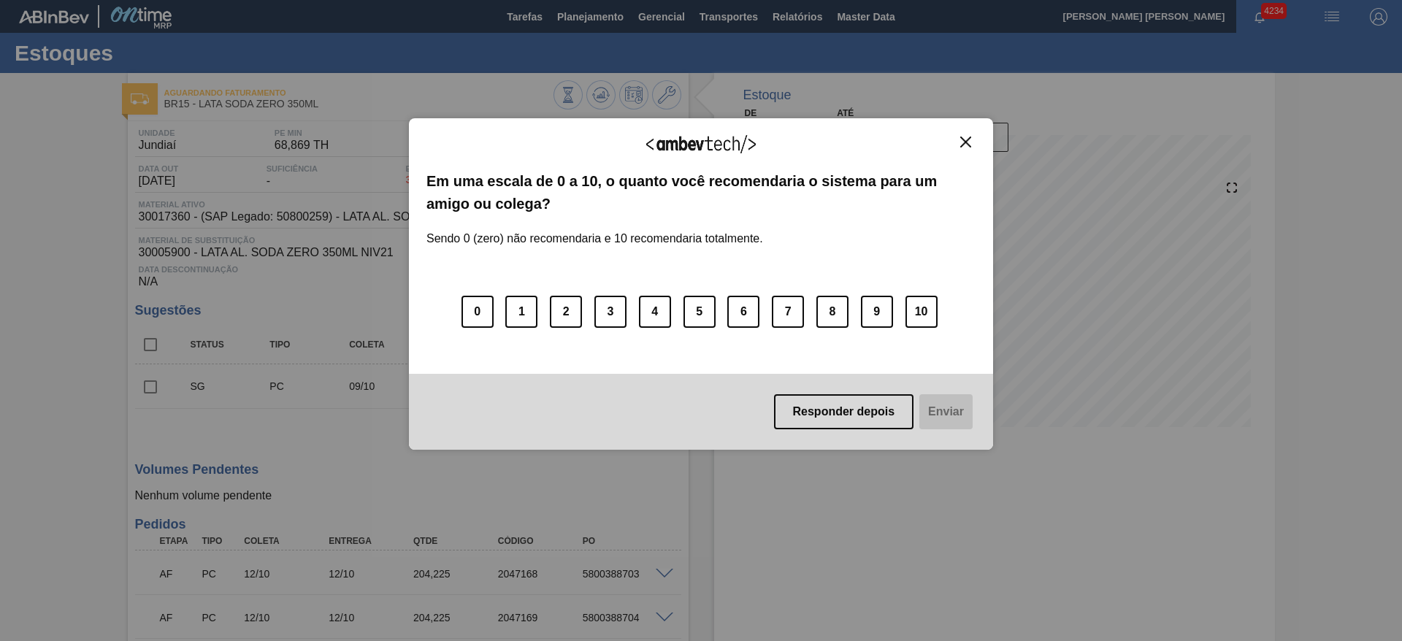
click at [961, 139] on img "Close" at bounding box center [965, 142] width 11 height 11
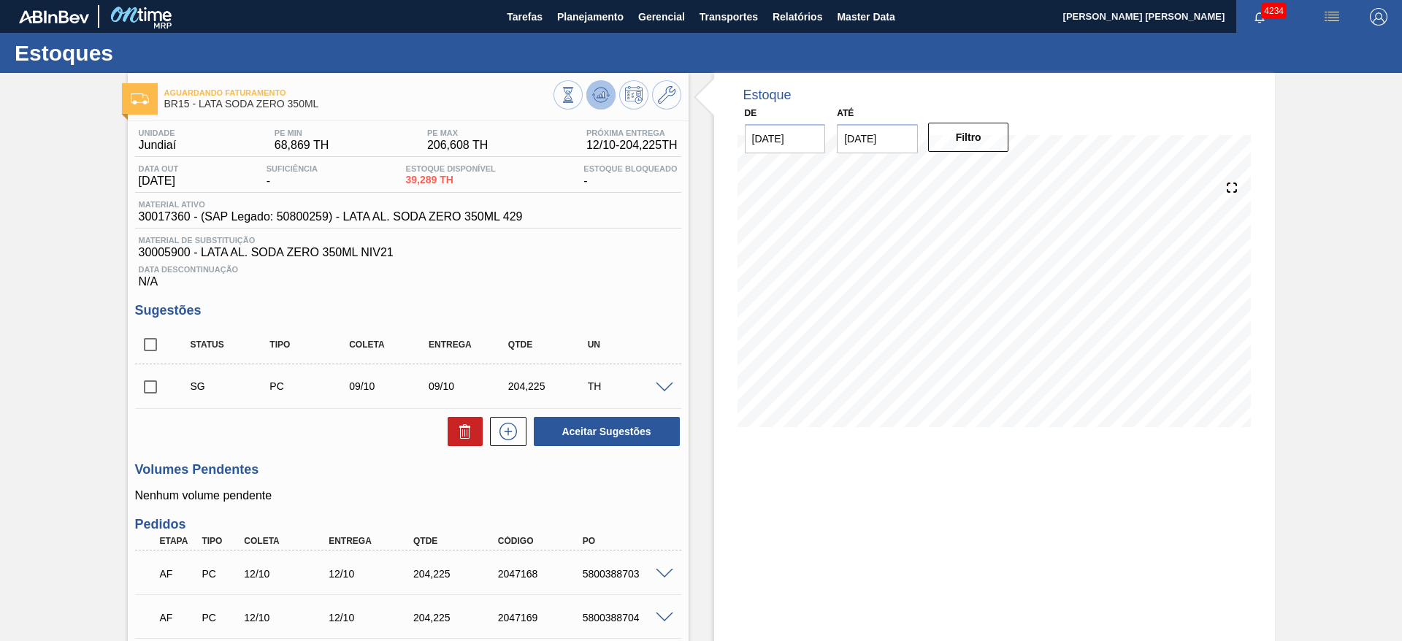
click at [602, 85] on button at bounding box center [601, 94] width 29 height 29
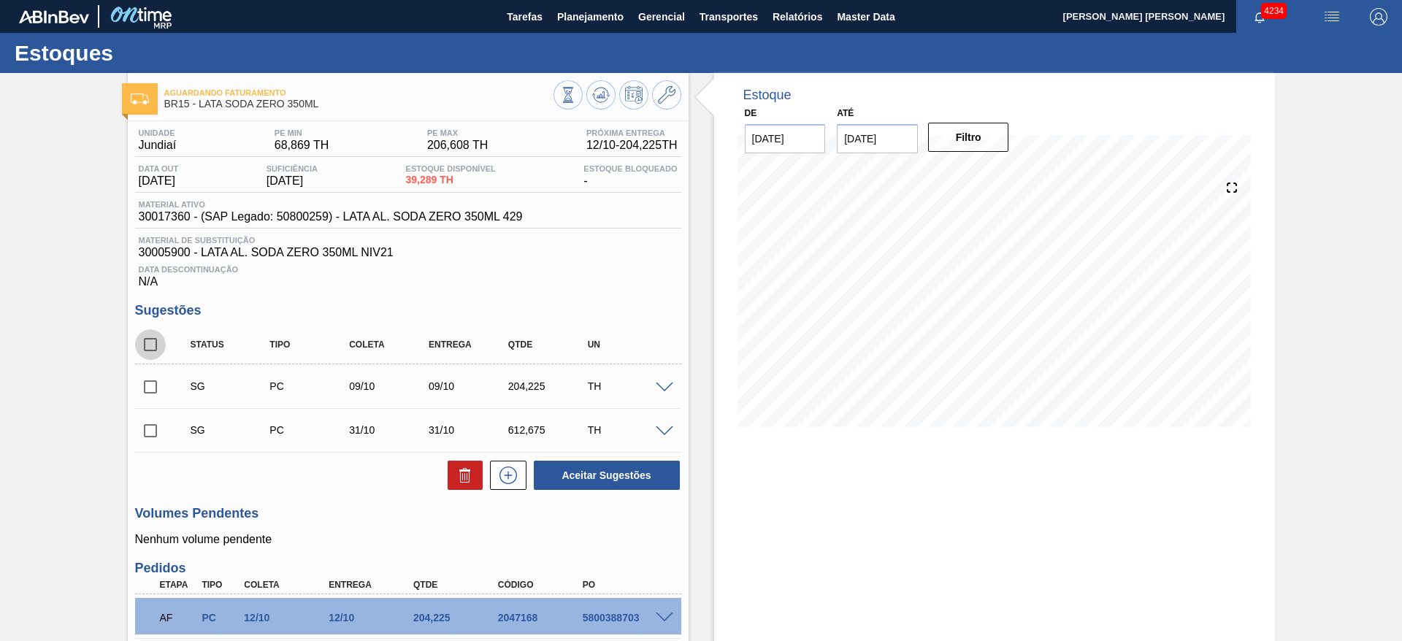
click at [152, 345] on input "checkbox" at bounding box center [150, 344] width 31 height 31
checkbox input "true"
click at [558, 481] on button "Aceitar Sugestões" at bounding box center [607, 475] width 146 height 29
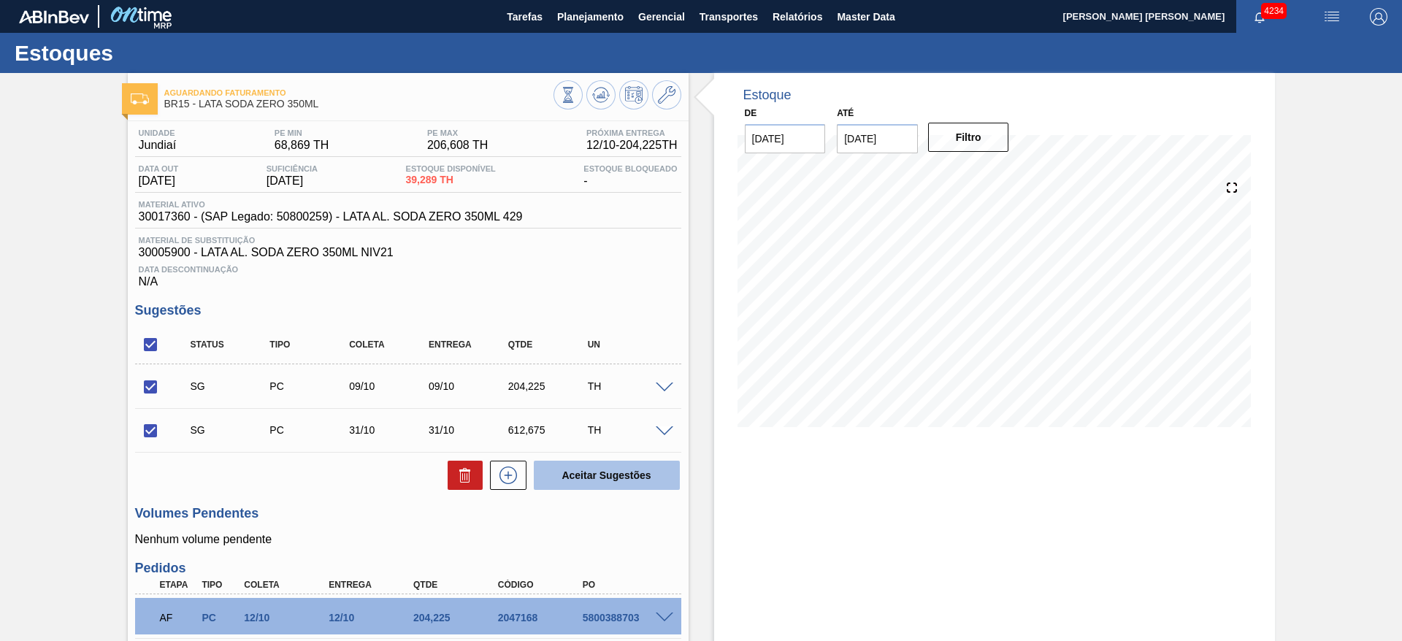
checkbox input "false"
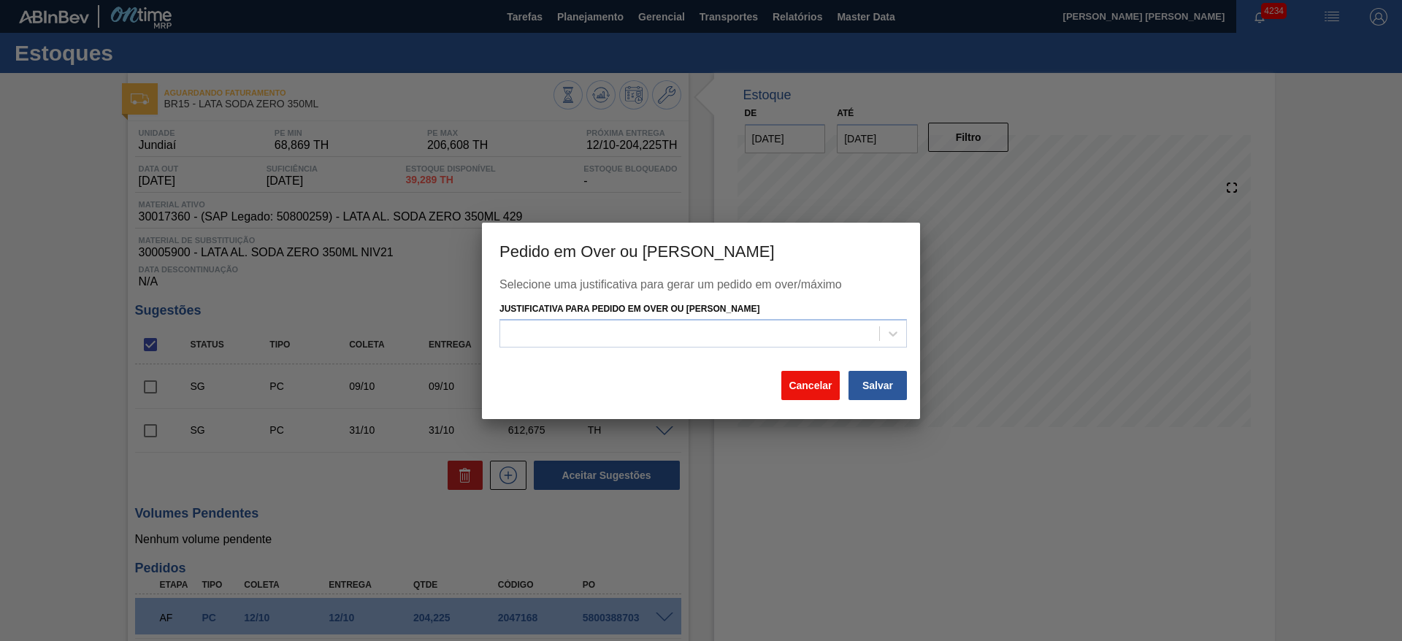
click at [817, 377] on button "Cancelar" at bounding box center [811, 385] width 58 height 29
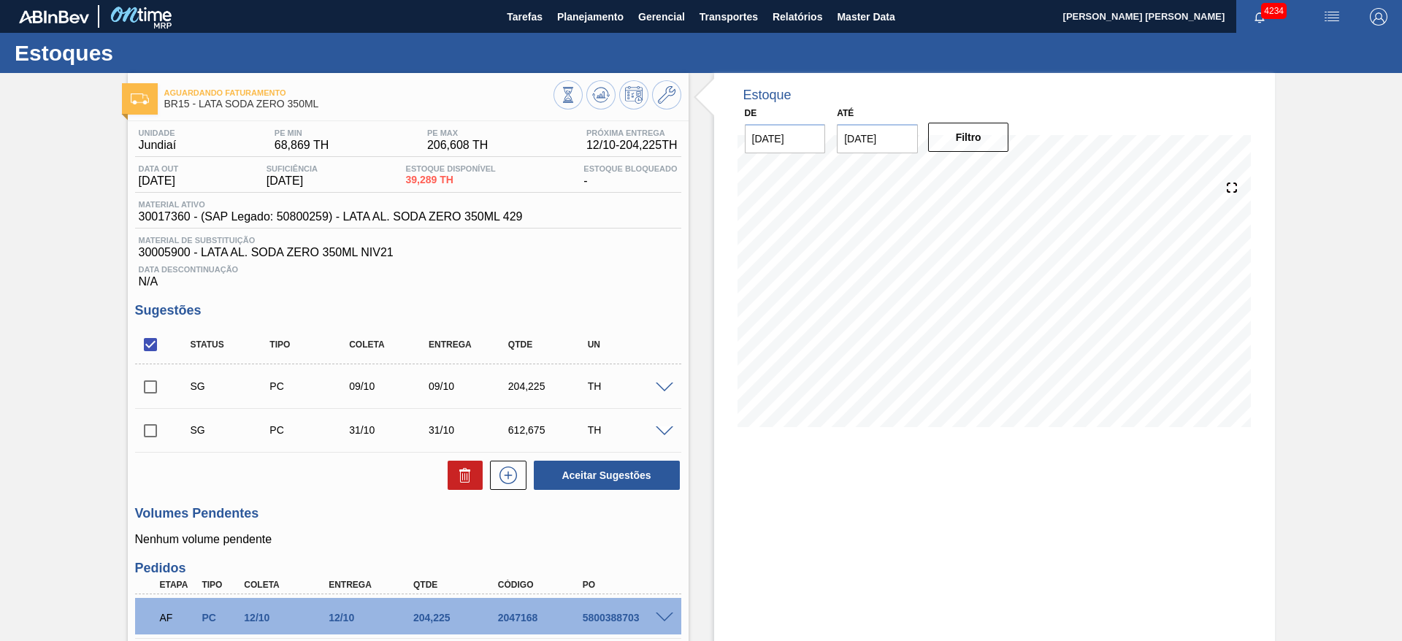
click at [150, 346] on input "checkbox" at bounding box center [150, 344] width 31 height 31
checkbox input "true"
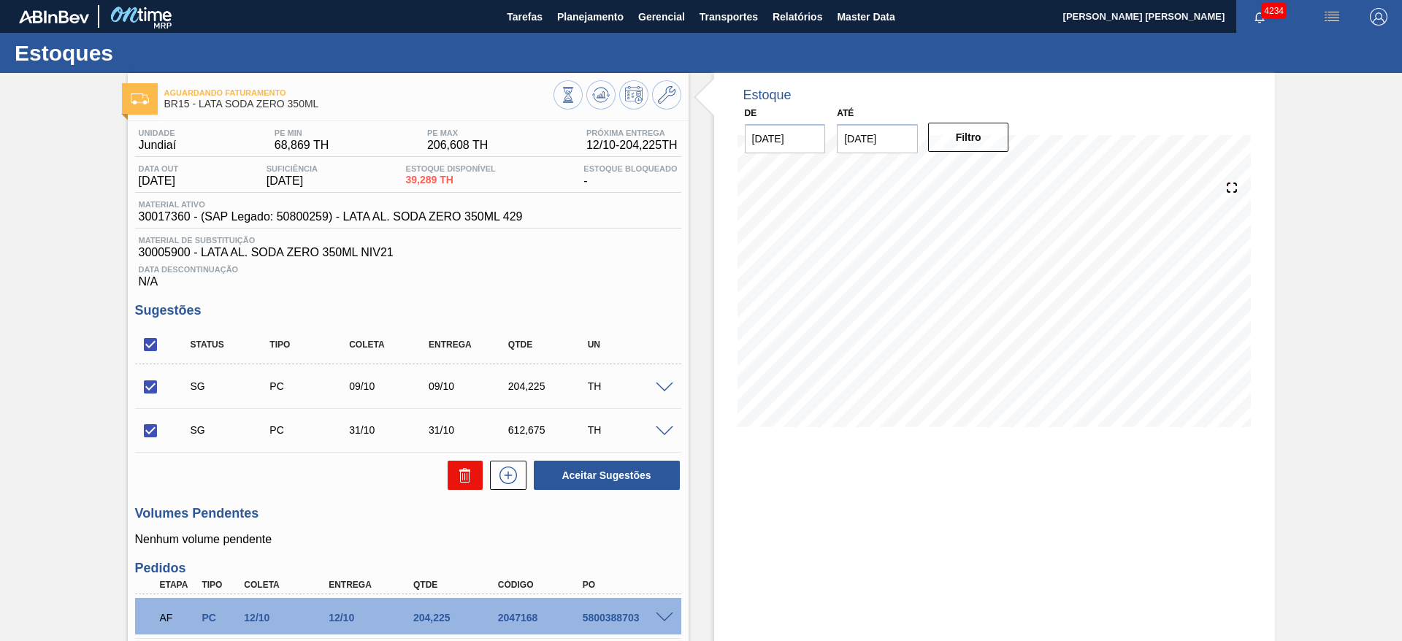
click at [467, 470] on icon at bounding box center [464, 471] width 11 height 2
checkbox input "false"
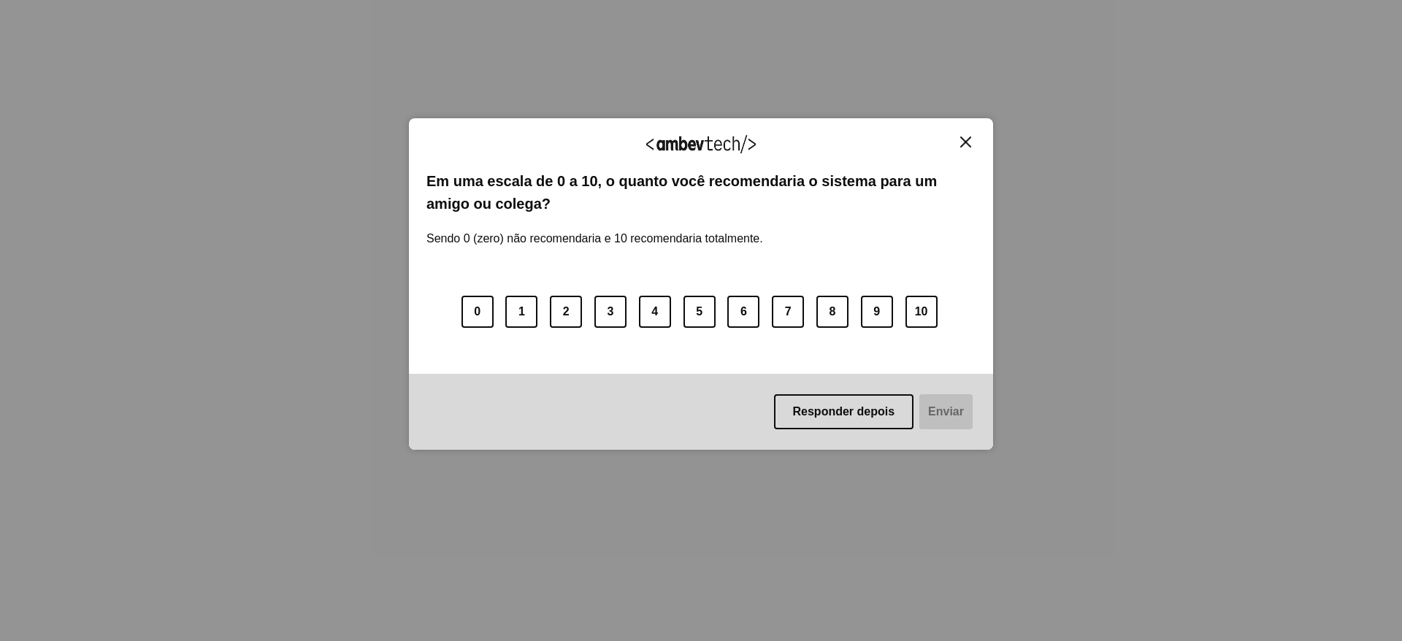
click at [962, 146] on img "Close" at bounding box center [965, 142] width 11 height 11
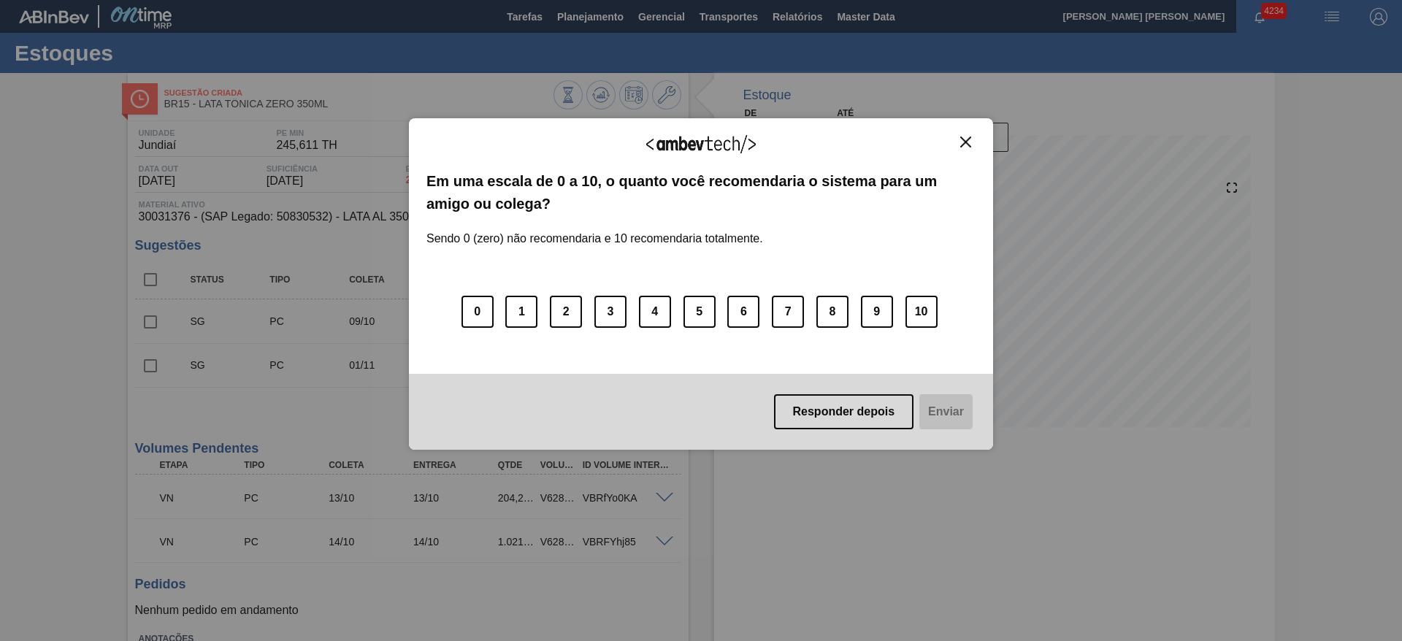
click at [962, 139] on img "Close" at bounding box center [965, 142] width 11 height 11
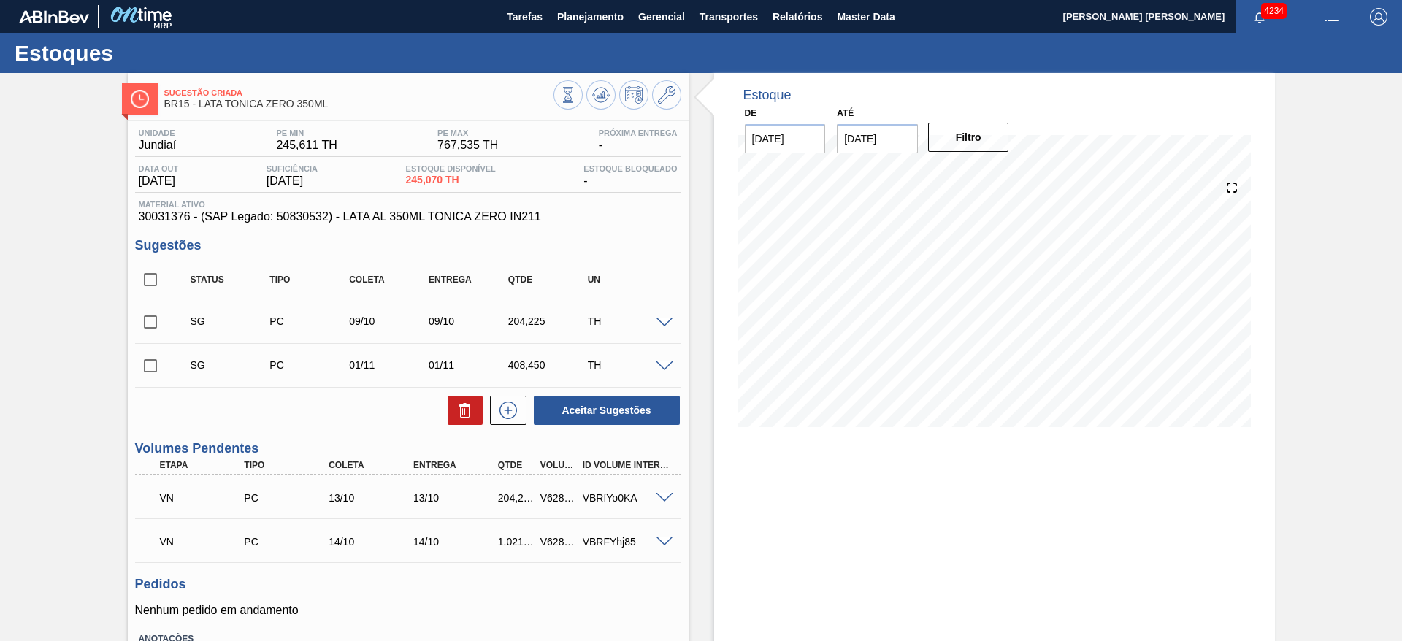
click at [664, 496] on span at bounding box center [665, 498] width 18 height 11
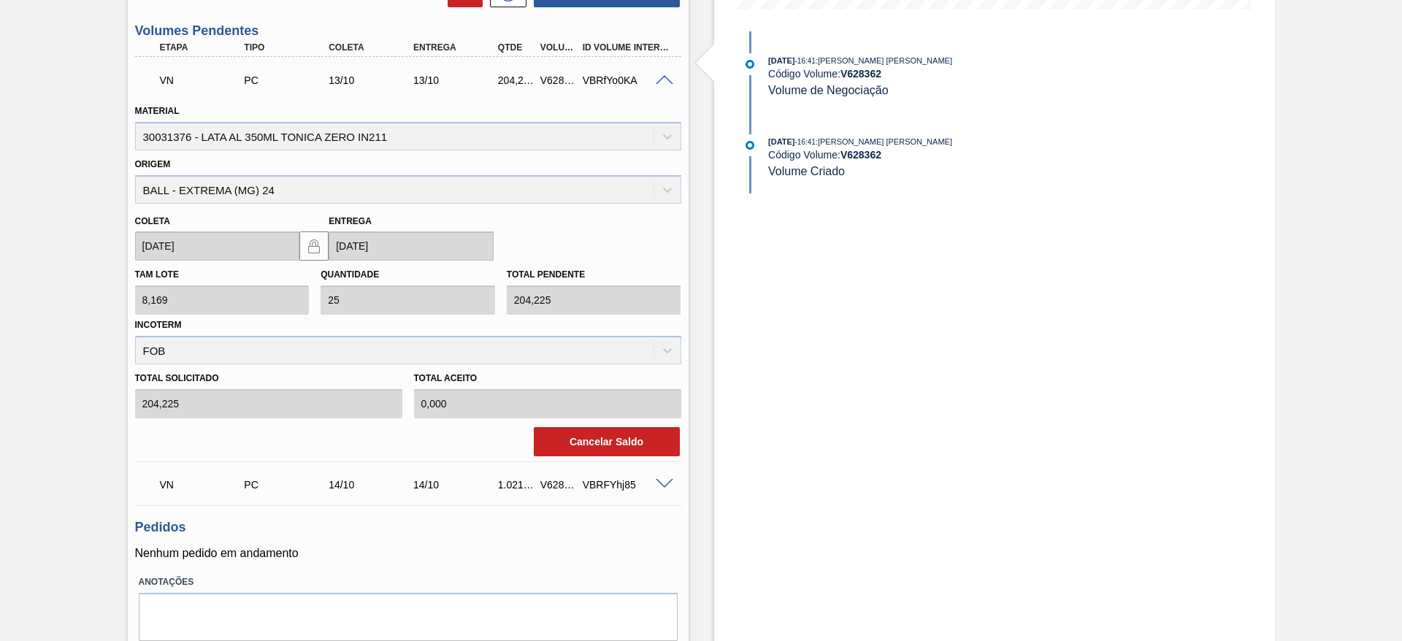
scroll to position [438, 0]
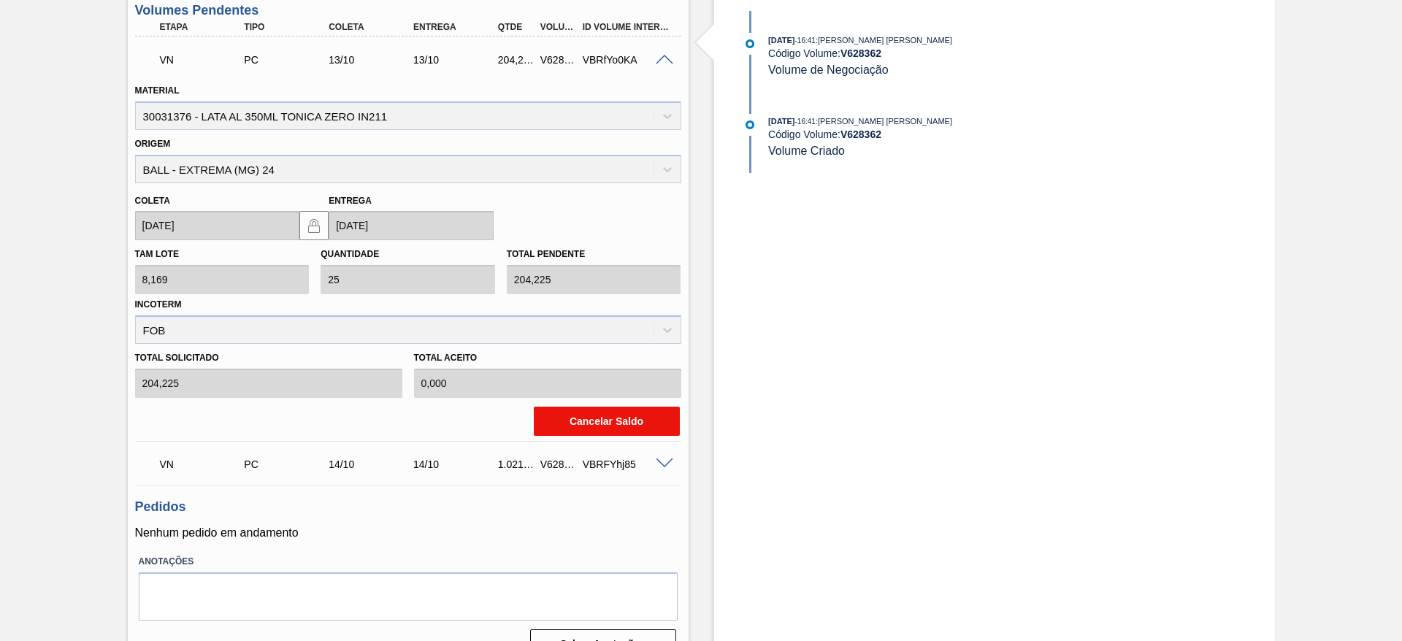
click at [600, 414] on button "Cancelar Saldo" at bounding box center [607, 421] width 146 height 29
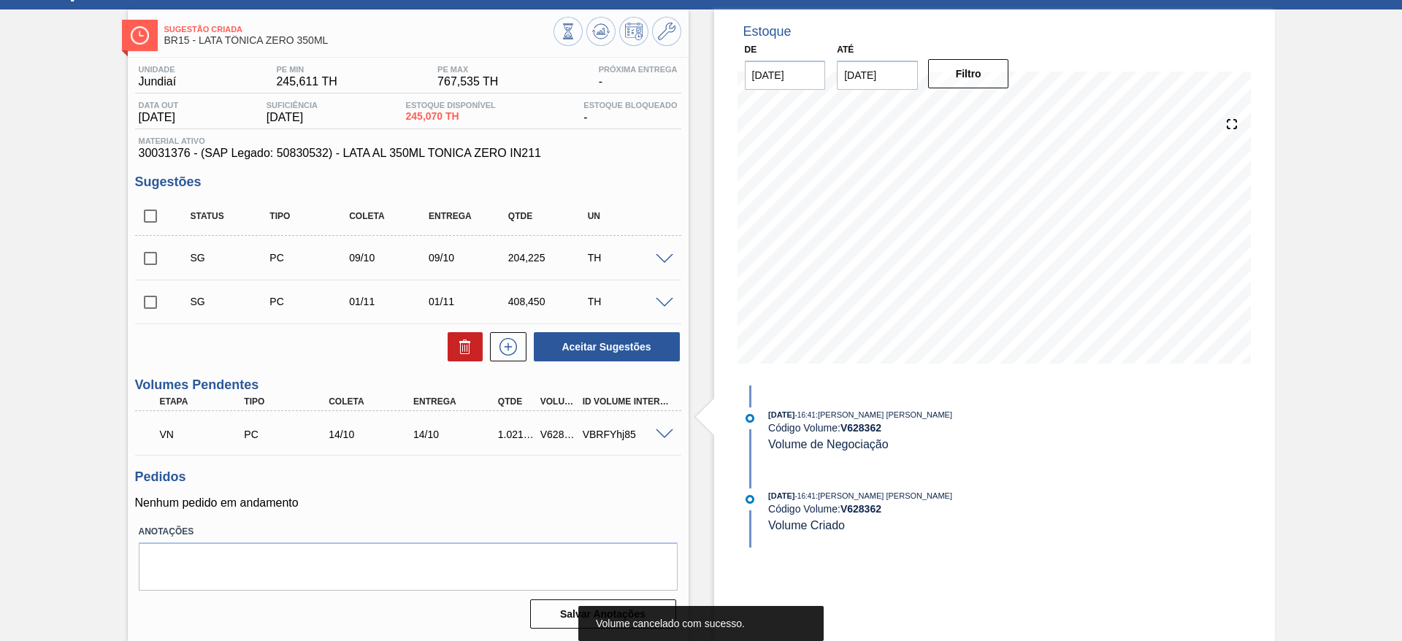
scroll to position [64, 0]
click at [662, 436] on span at bounding box center [665, 434] width 18 height 11
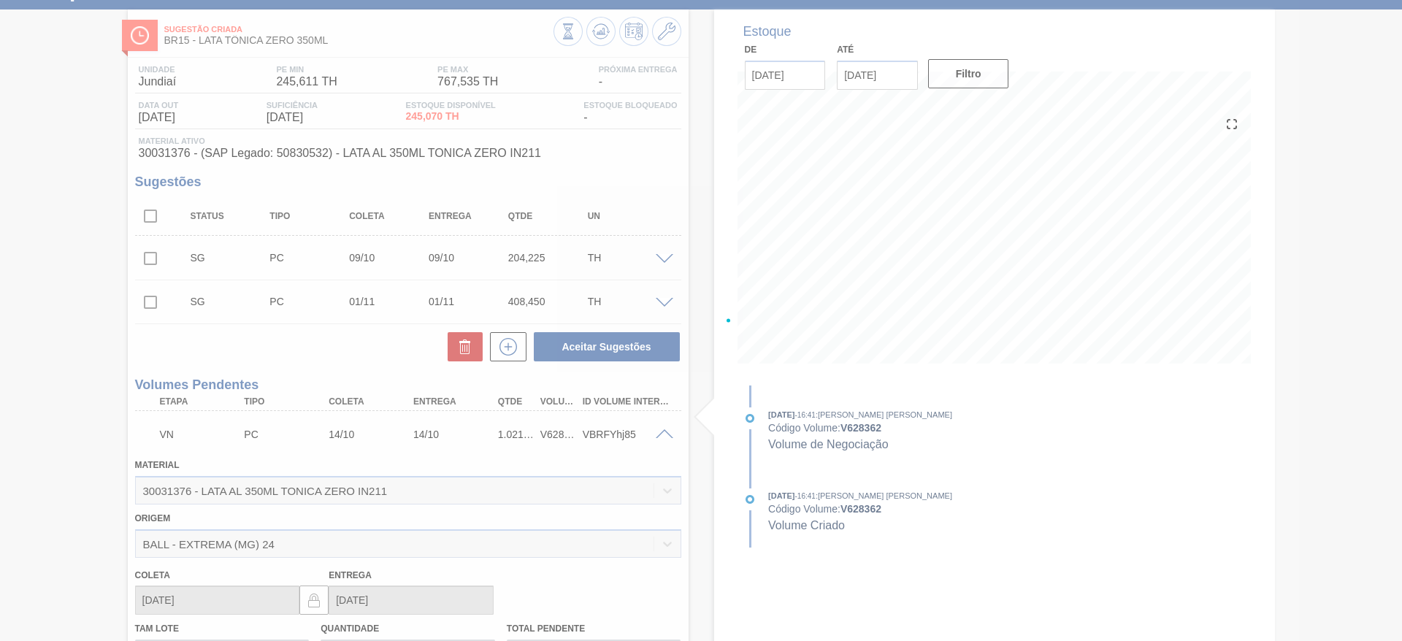
scroll to position [424, 0]
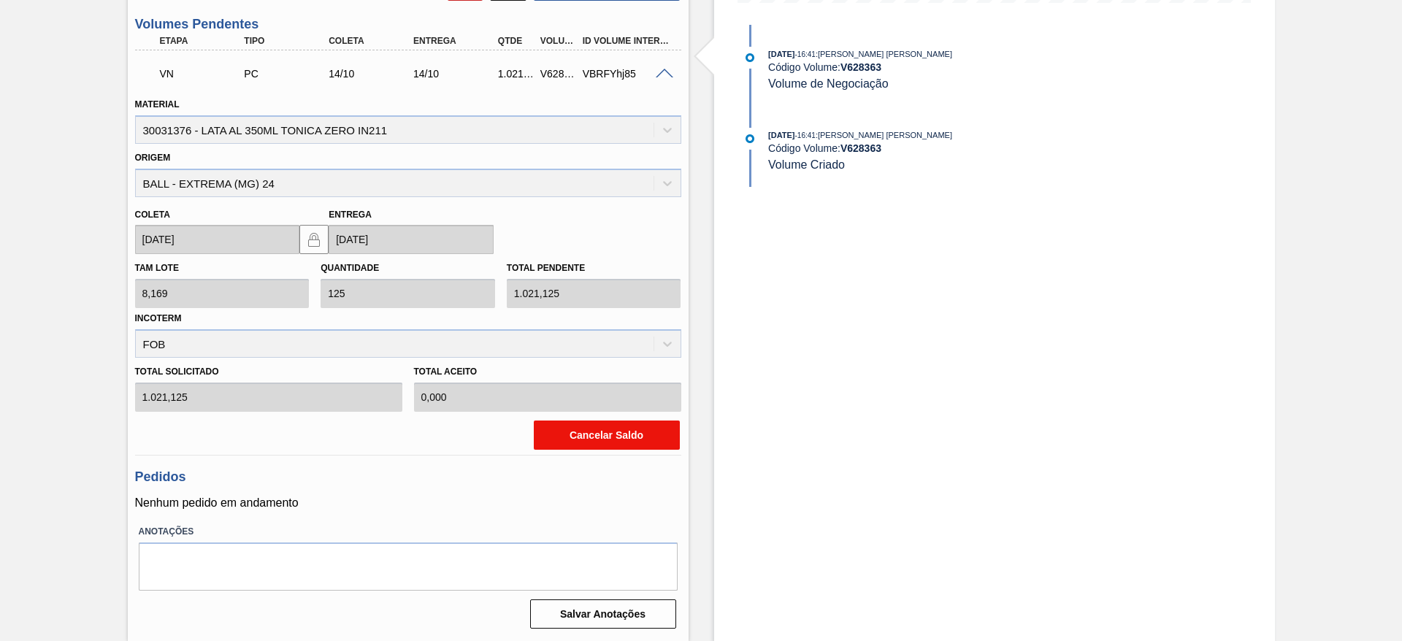
click at [584, 438] on button "Cancelar Saldo" at bounding box center [607, 435] width 146 height 29
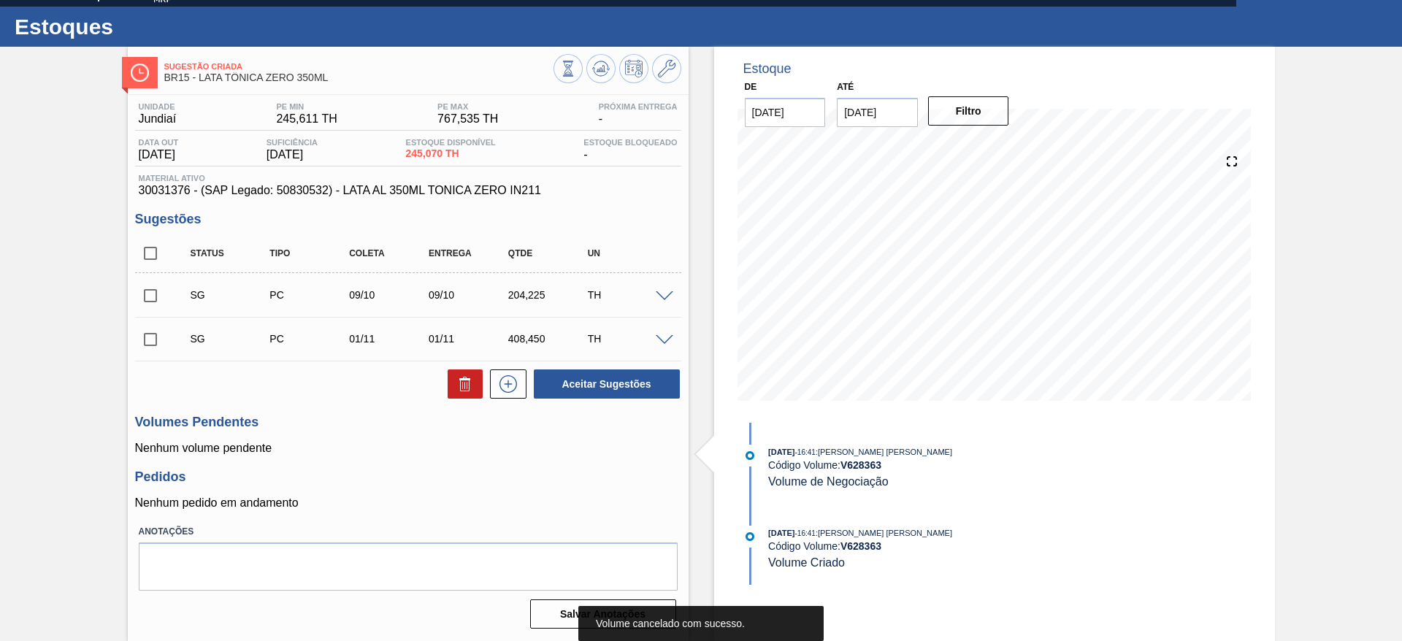
scroll to position [26, 0]
click at [601, 75] on icon at bounding box center [600, 72] width 15 height 7
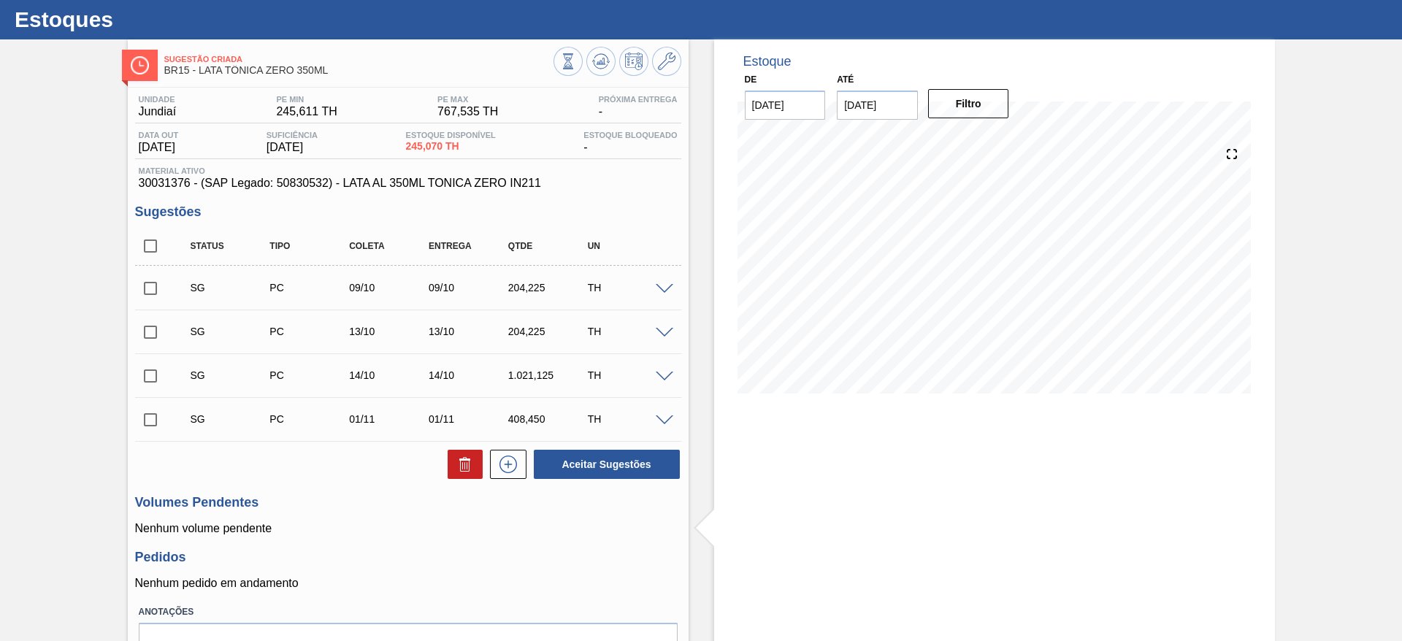
scroll to position [4, 0]
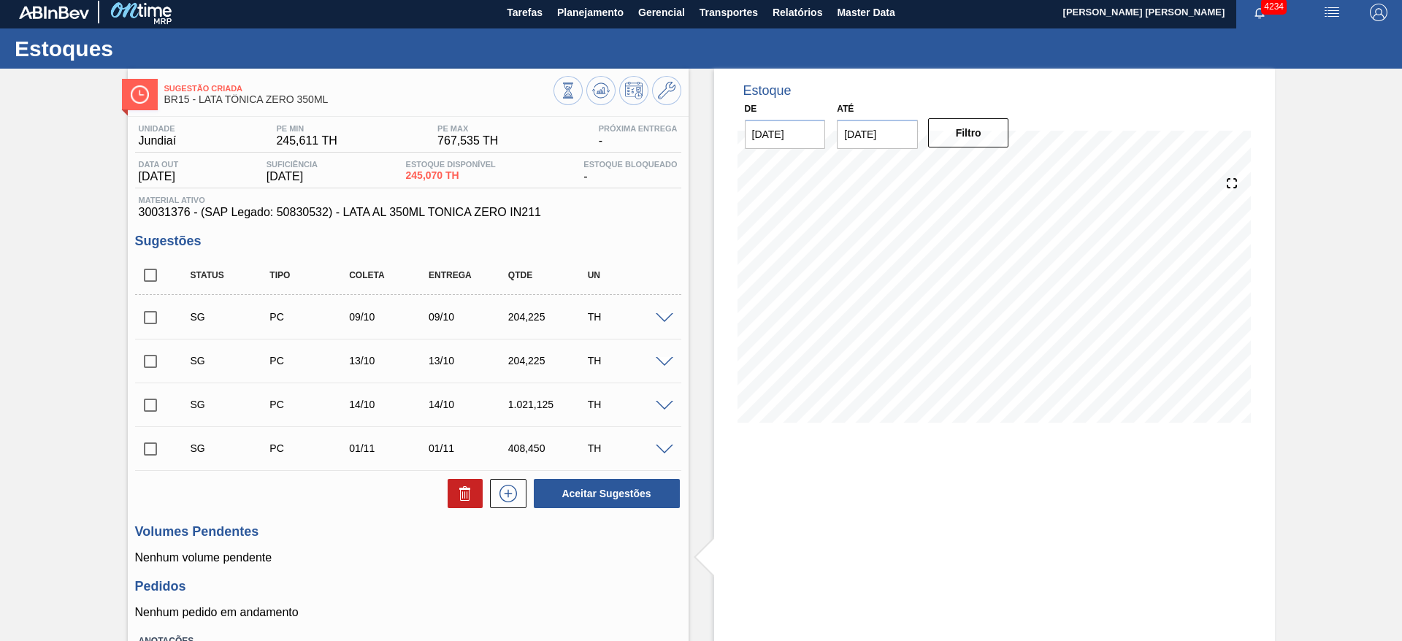
click at [147, 269] on input "checkbox" at bounding box center [150, 275] width 31 height 31
checkbox input "true"
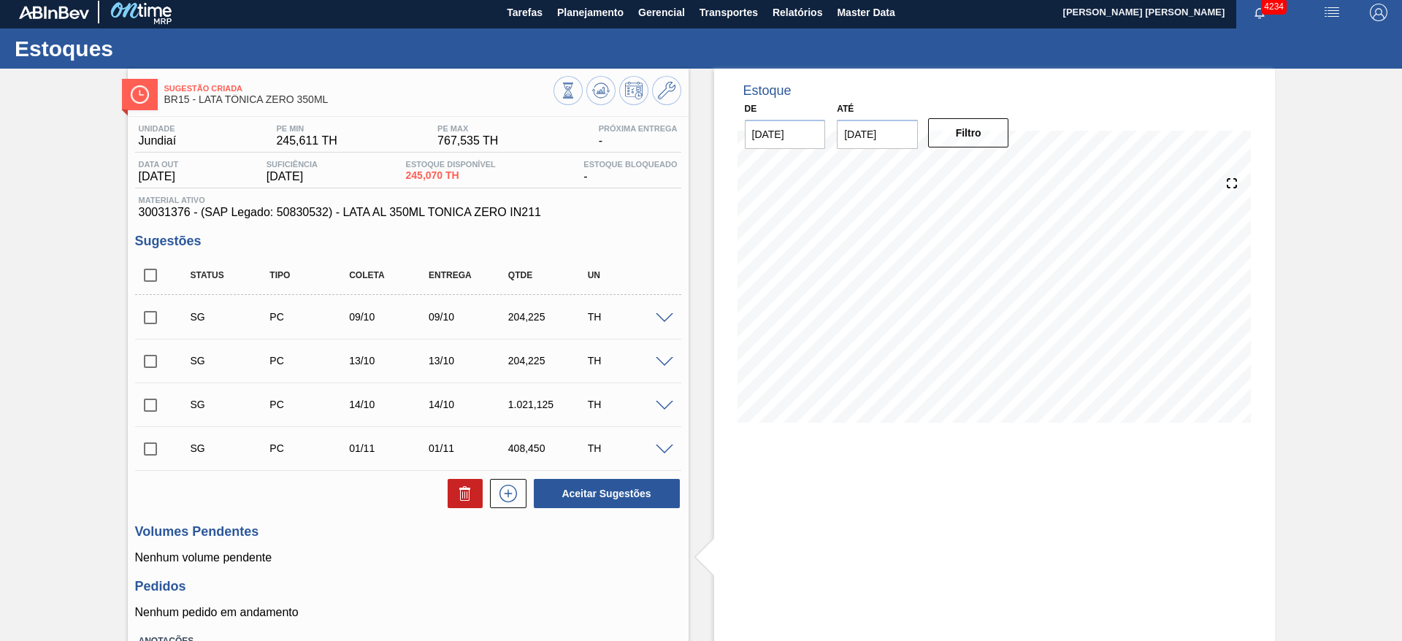
checkbox input "true"
click at [457, 497] on icon at bounding box center [466, 494] width 18 height 18
checkbox input "false"
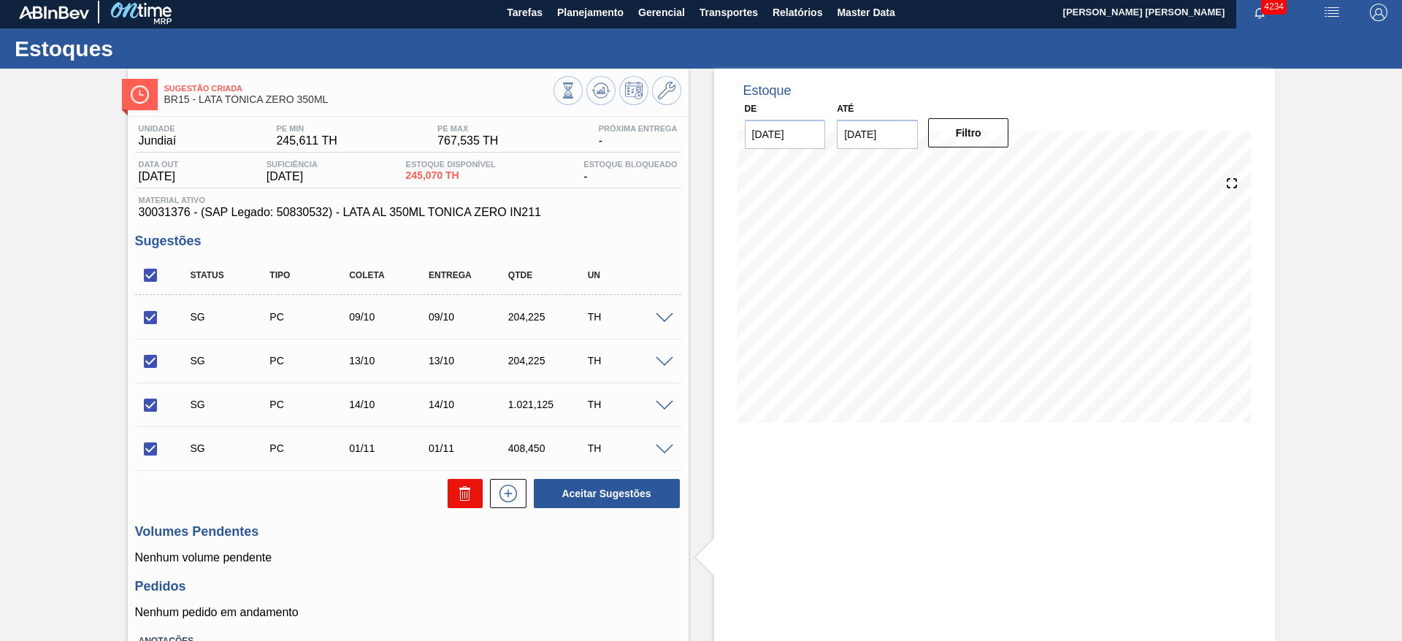
checkbox input "false"
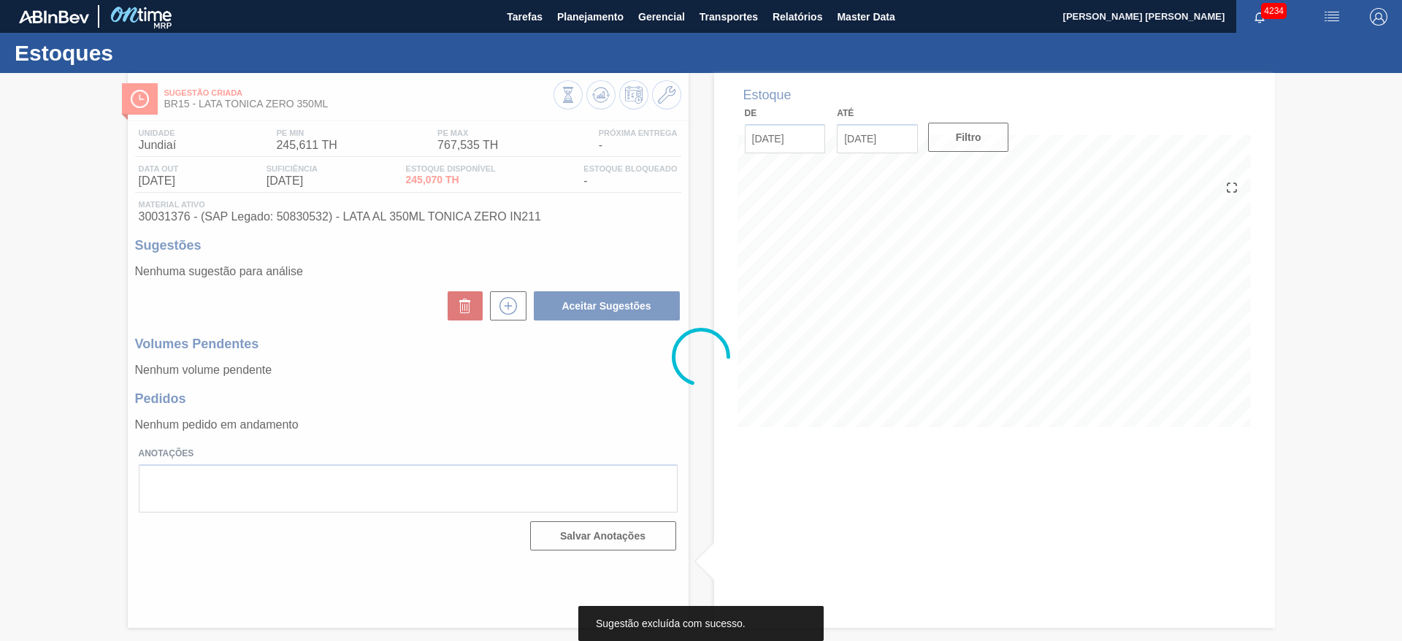
scroll to position [0, 0]
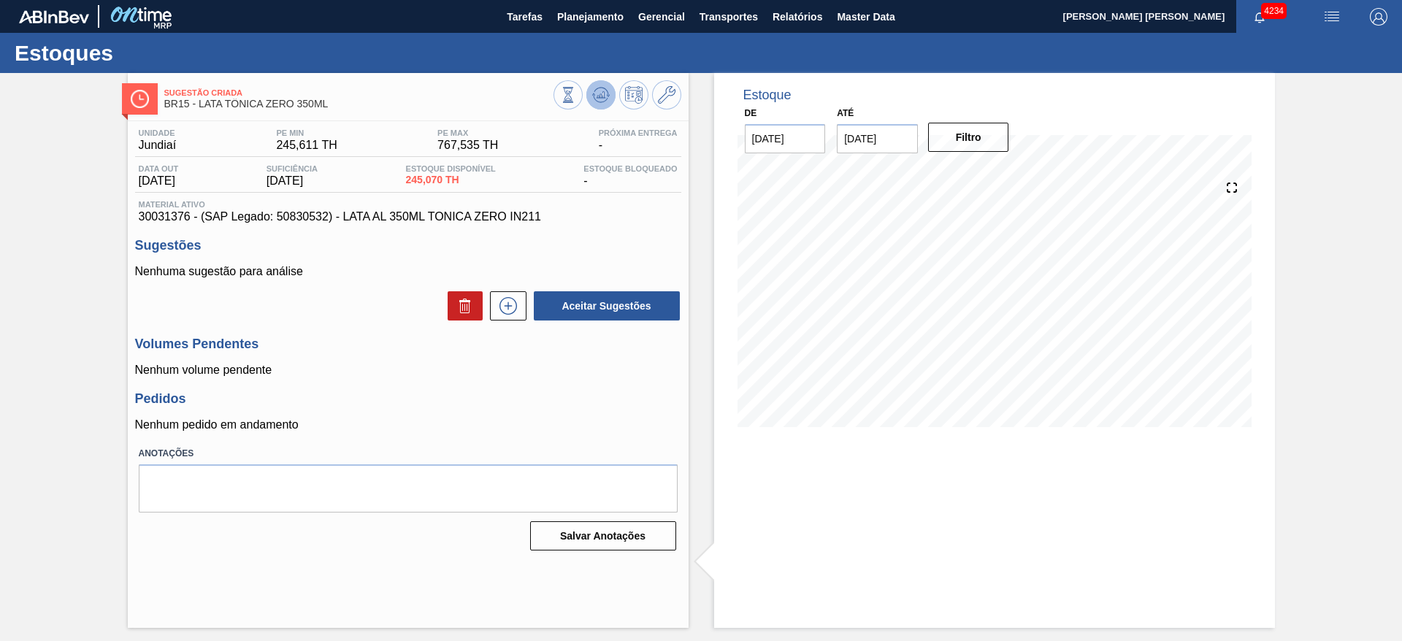
click at [596, 94] on icon at bounding box center [601, 95] width 18 height 18
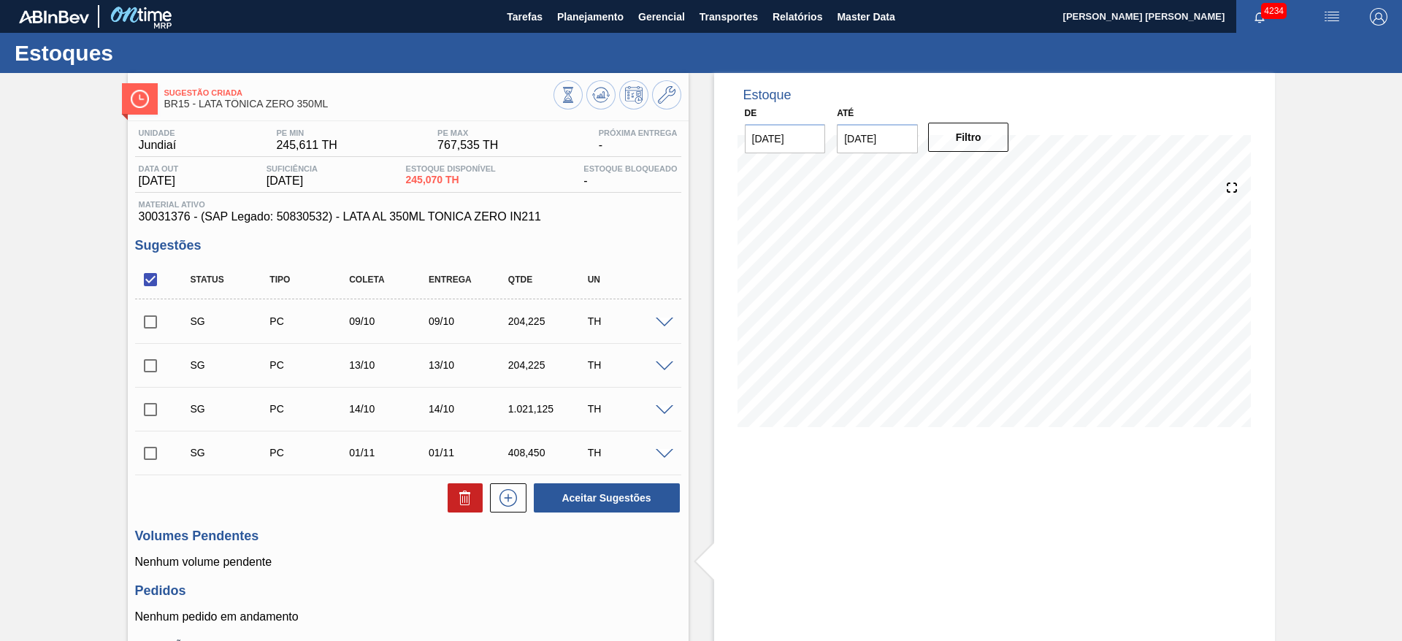
click at [145, 278] on input "checkbox" at bounding box center [150, 279] width 31 height 31
click at [467, 497] on icon at bounding box center [467, 499] width 1 height 7
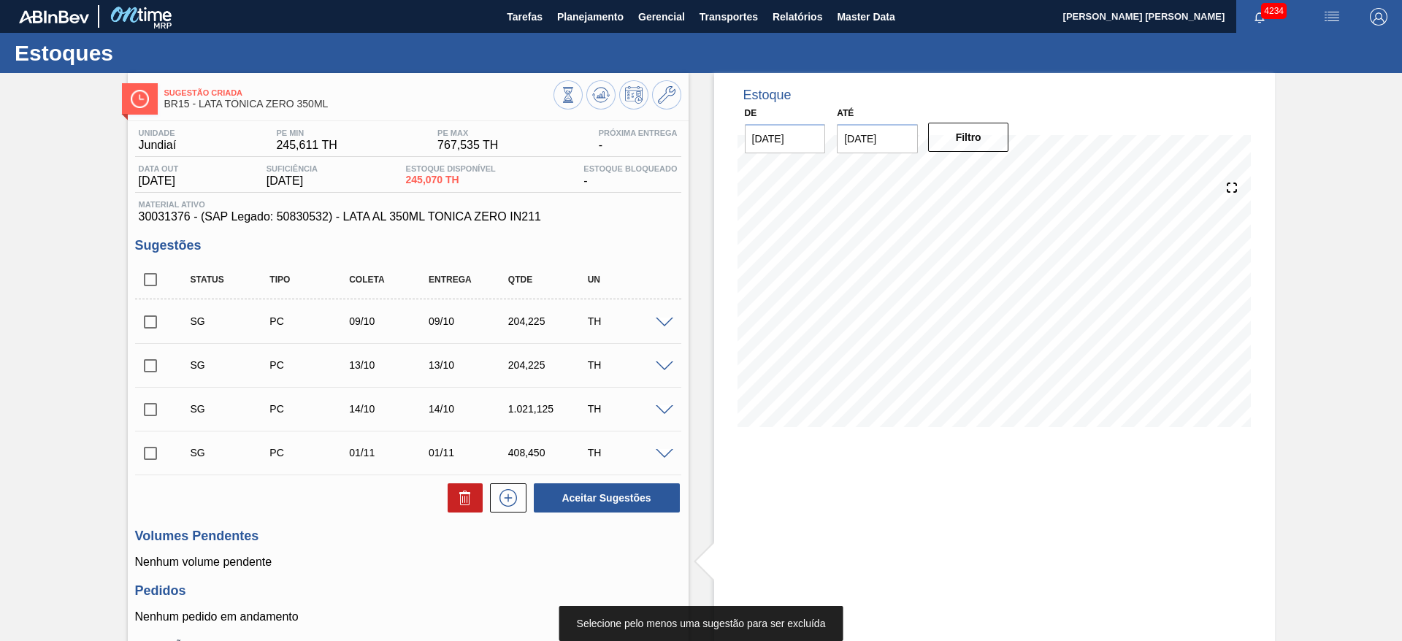
drag, startPoint x: 148, startPoint y: 281, endPoint x: 202, endPoint y: 324, distance: 68.7
click at [149, 281] on input "checkbox" at bounding box center [150, 279] width 31 height 31
checkbox input "true"
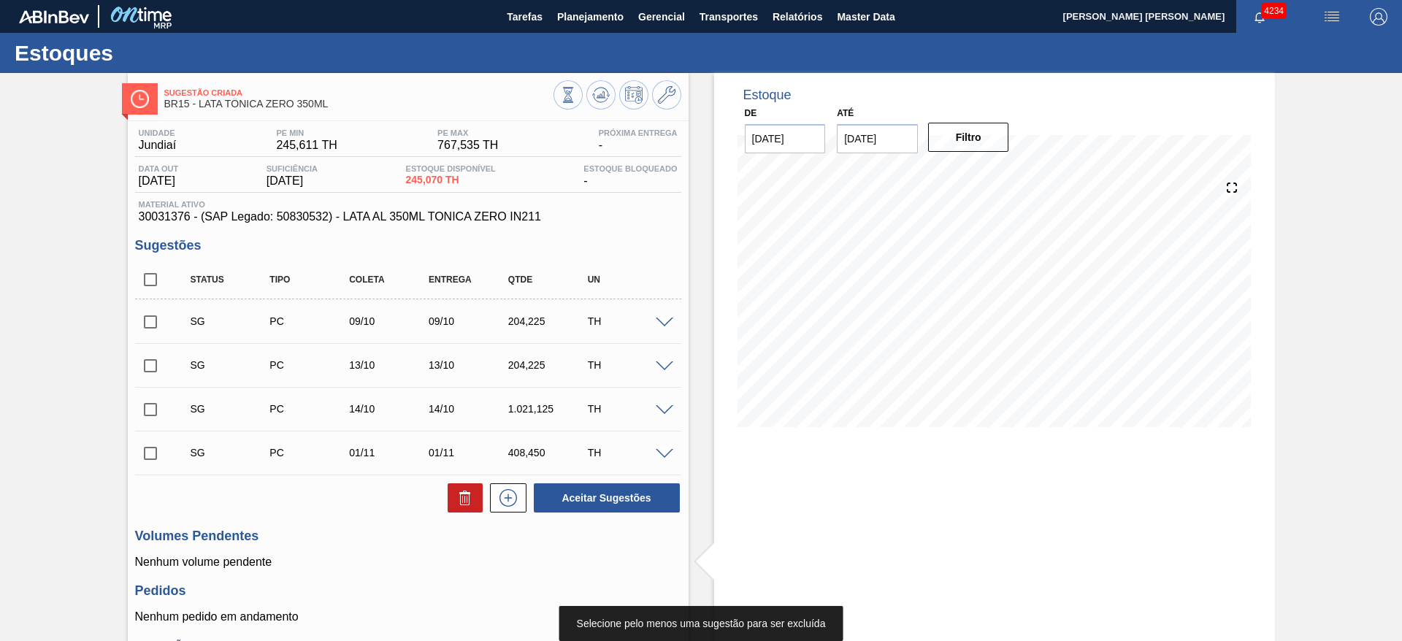
checkbox input "true"
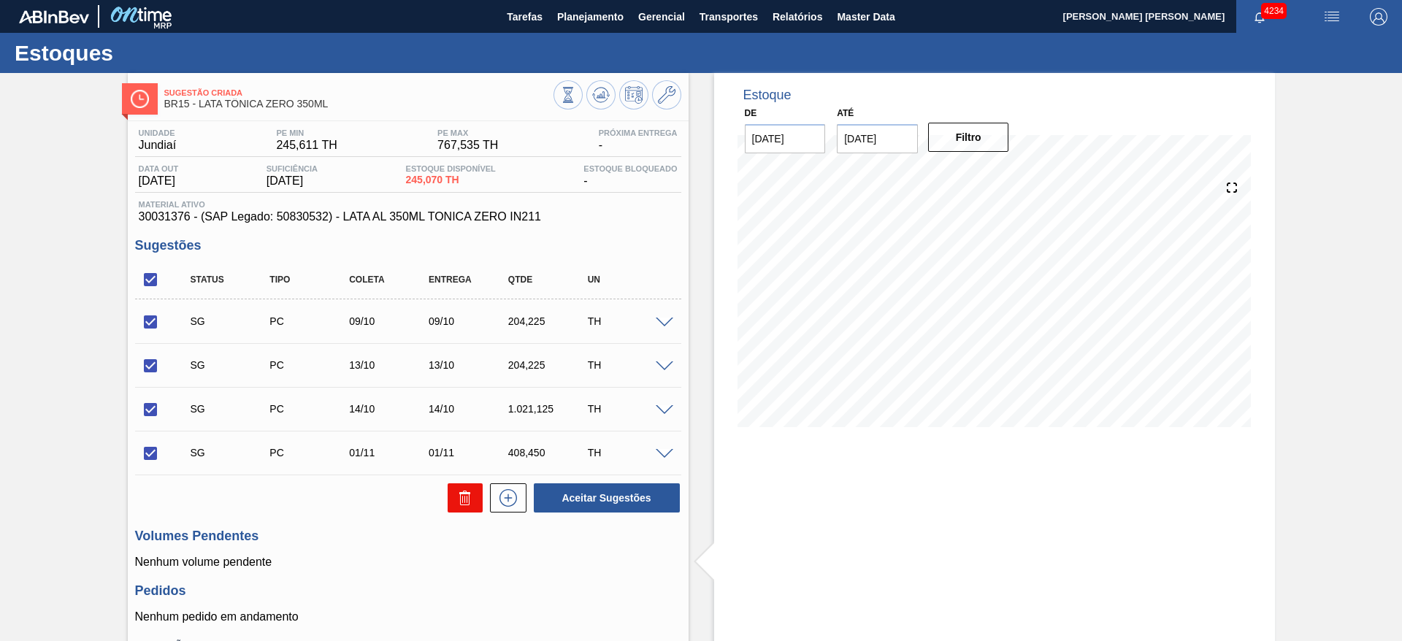
click at [454, 501] on button at bounding box center [465, 498] width 35 height 29
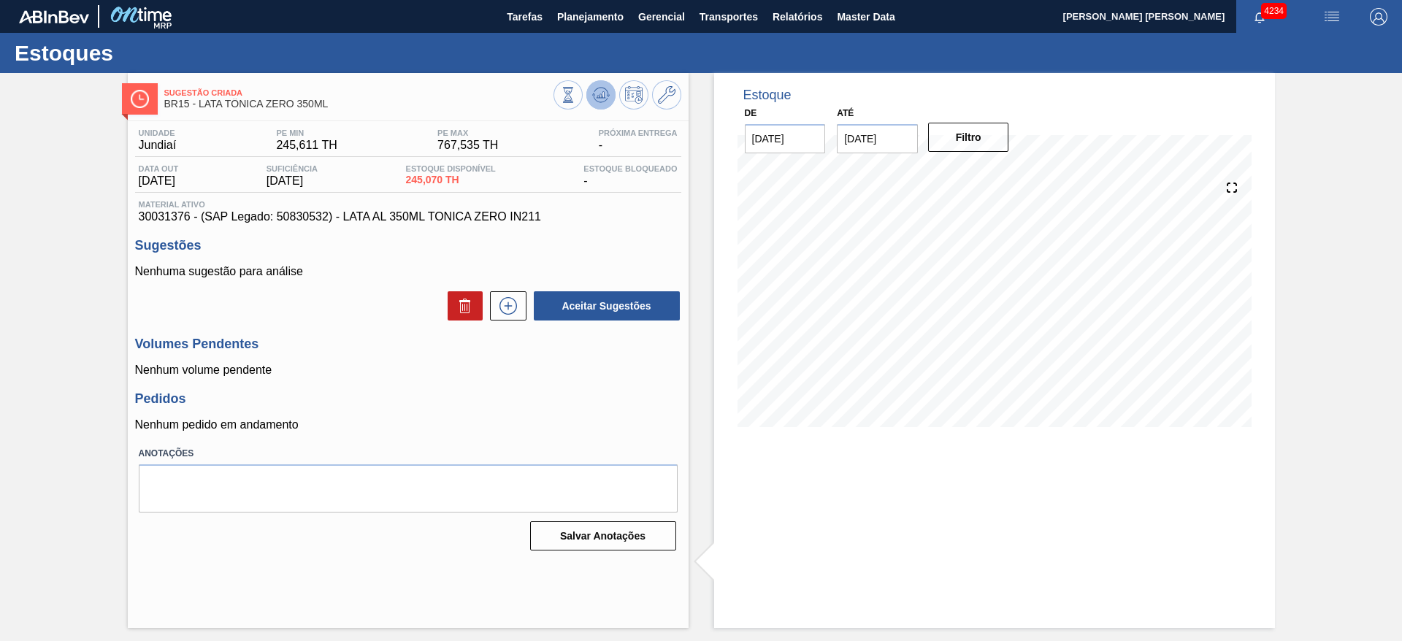
click at [593, 102] on icon at bounding box center [601, 95] width 18 height 18
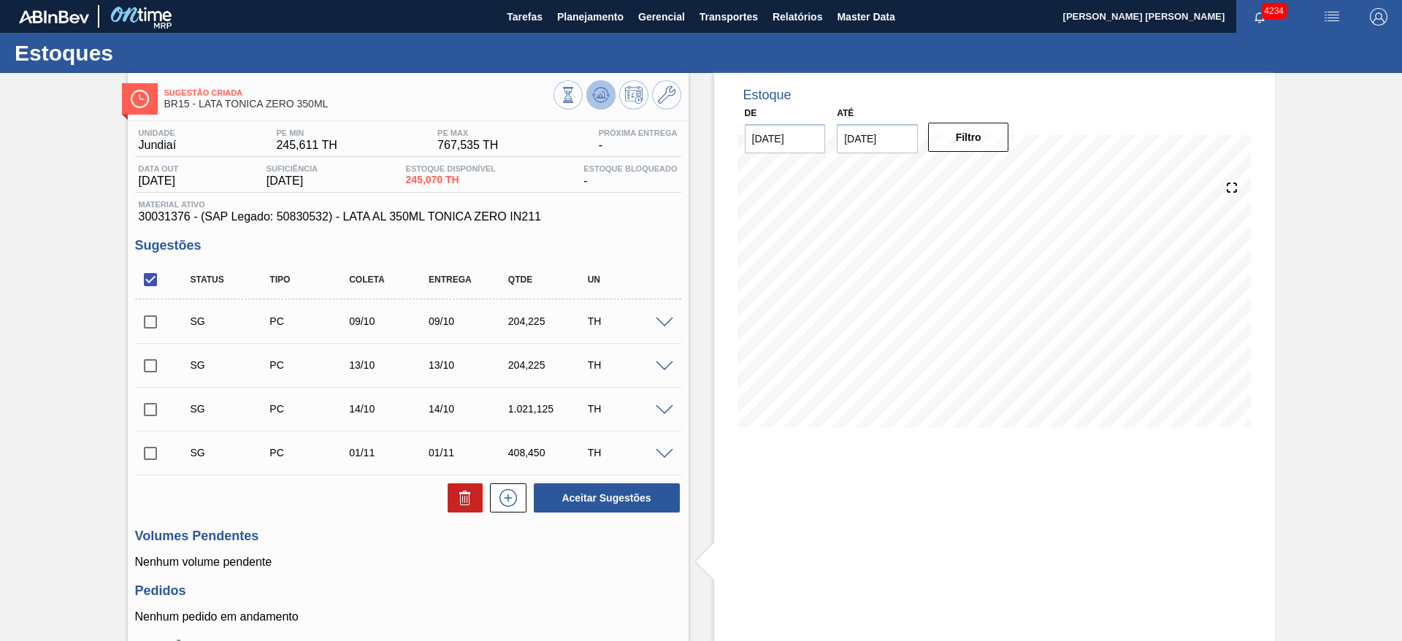
click at [598, 96] on icon at bounding box center [601, 95] width 18 height 18
click at [156, 364] on input "checkbox" at bounding box center [150, 366] width 31 height 31
checkbox input "true"
click at [153, 408] on input "checkbox" at bounding box center [150, 409] width 31 height 31
checkbox input "true"
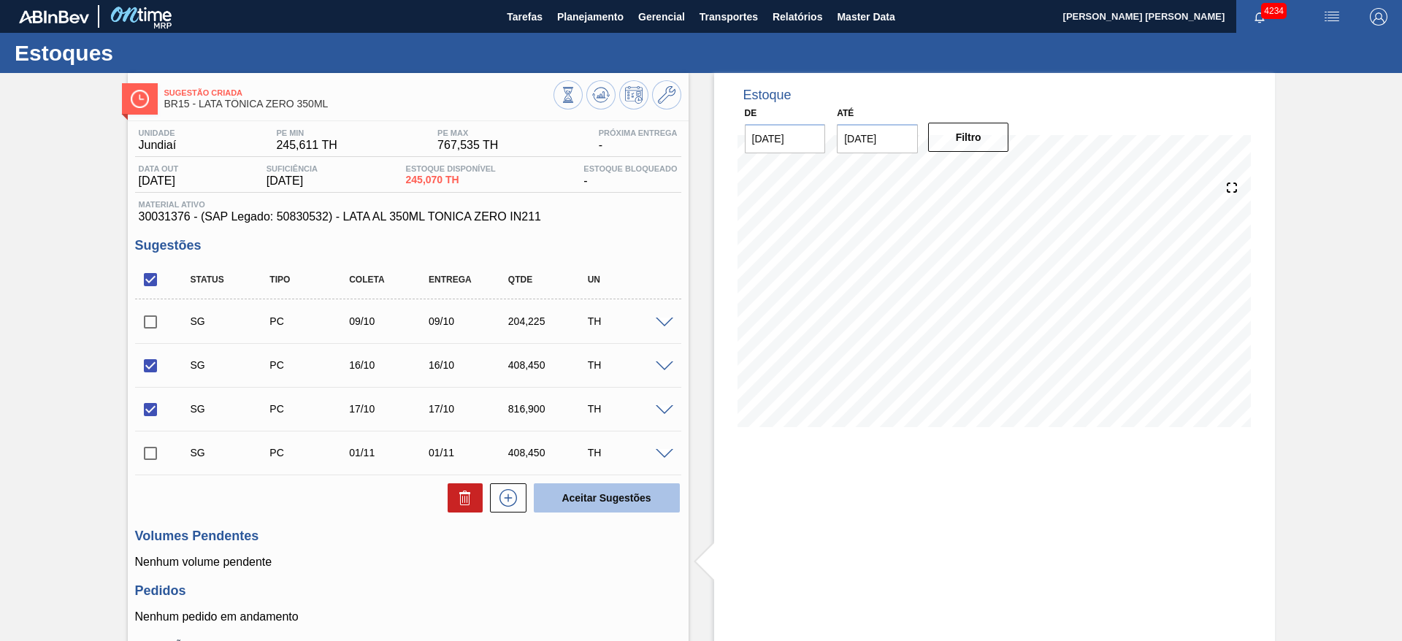
click at [613, 501] on button "Aceitar Sugestões" at bounding box center [607, 498] width 146 height 29
click at [602, 101] on icon at bounding box center [601, 95] width 18 height 18
click at [150, 367] on input "checkbox" at bounding box center [150, 366] width 31 height 31
checkbox input "true"
click at [145, 408] on input "checkbox" at bounding box center [150, 409] width 31 height 31
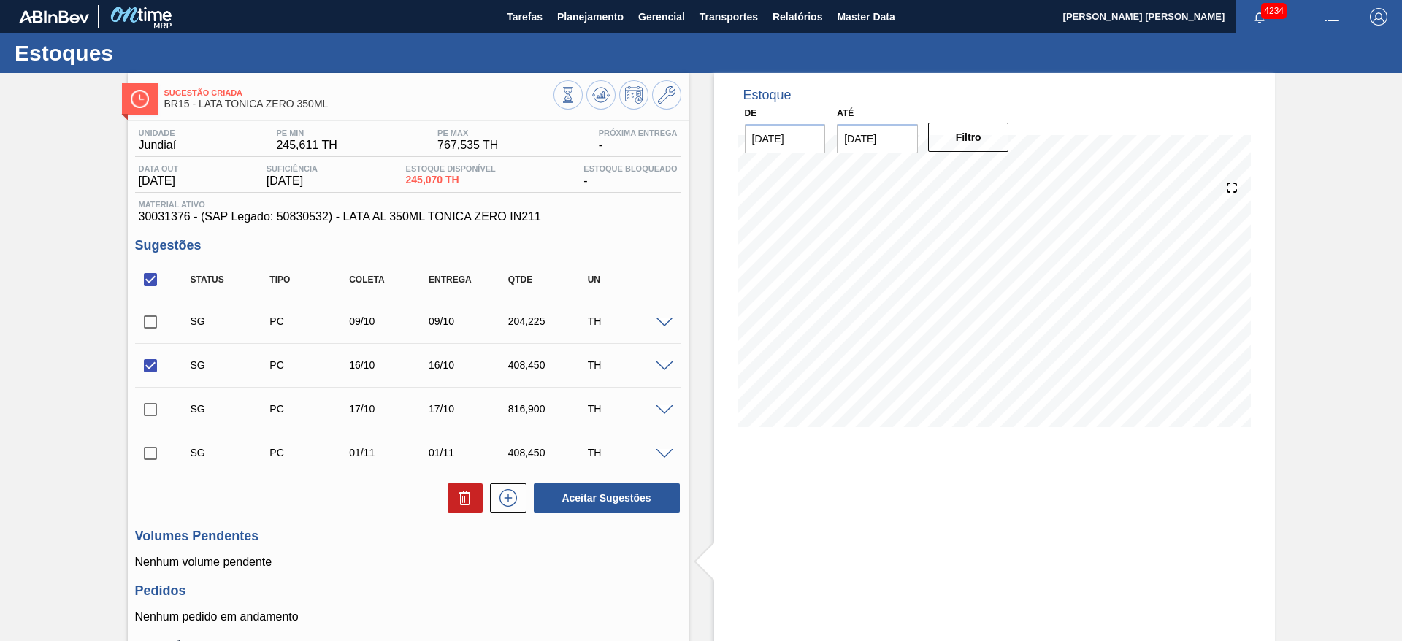
checkbox input "true"
click at [620, 505] on button "Aceitar Sugestões" at bounding box center [607, 498] width 146 height 29
checkbox input "false"
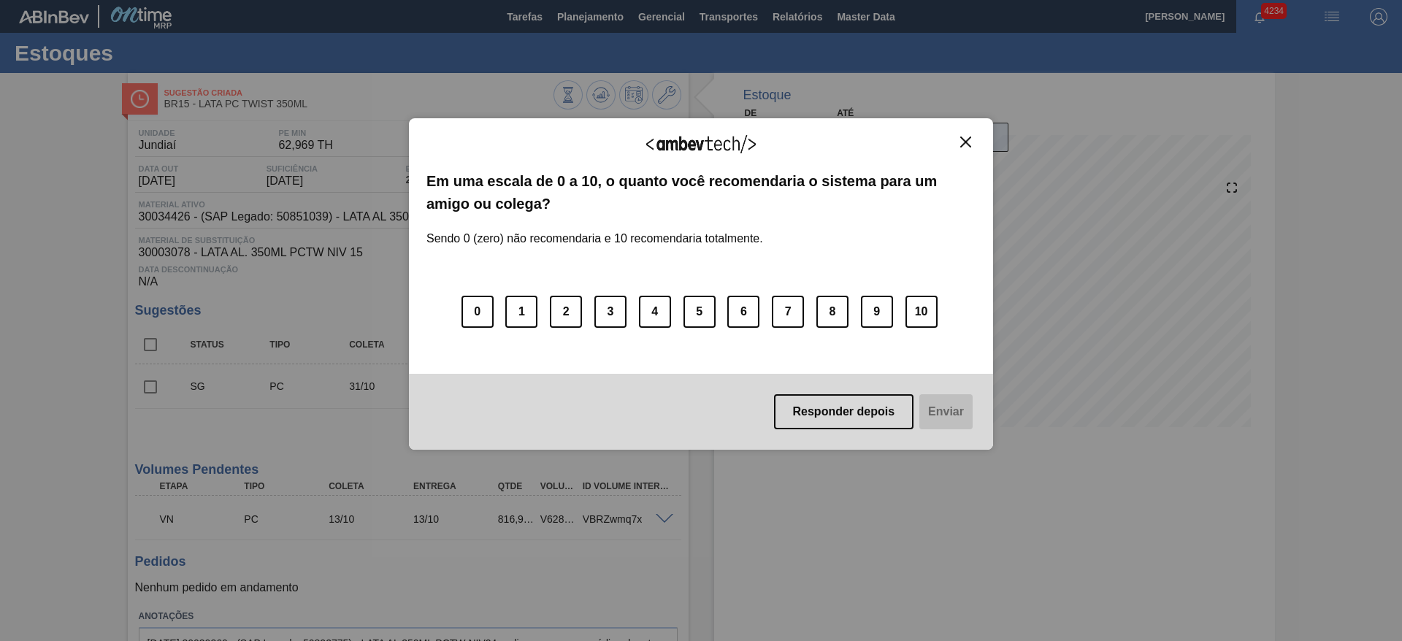
click at [969, 139] on img "Close" at bounding box center [965, 142] width 11 height 11
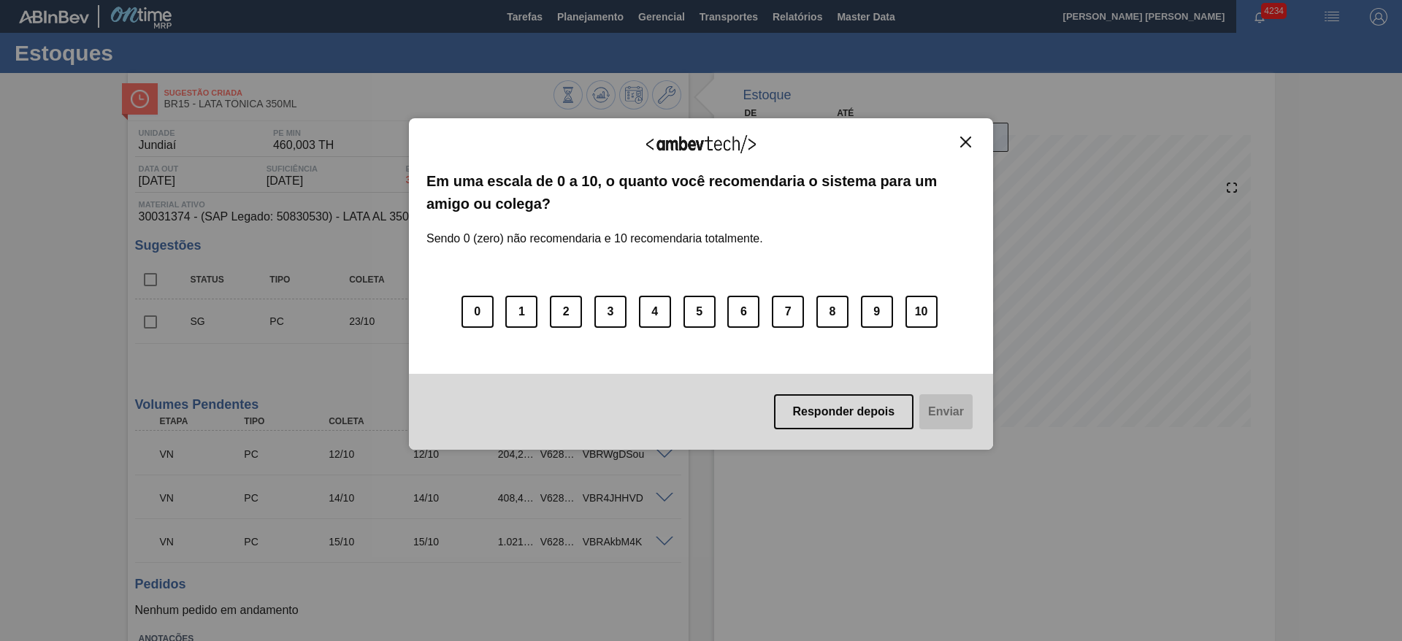
click at [966, 144] on img "Close" at bounding box center [965, 142] width 11 height 11
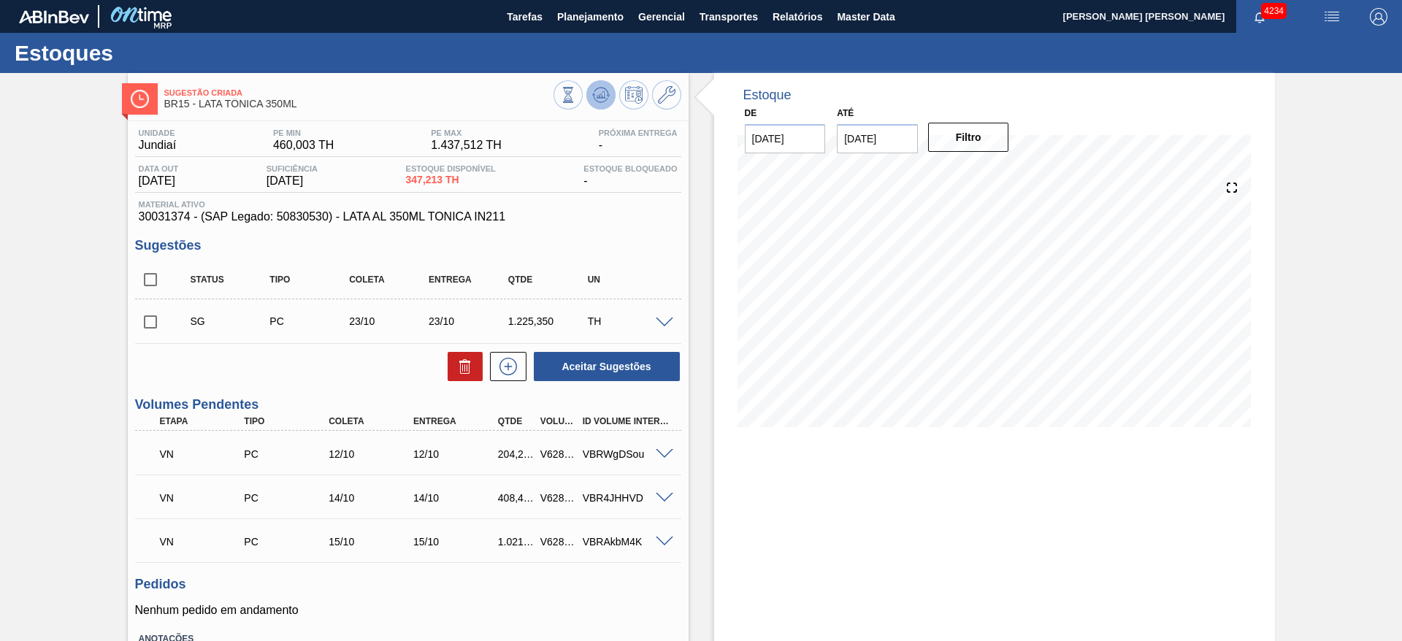
click at [603, 99] on icon at bounding box center [601, 95] width 18 height 18
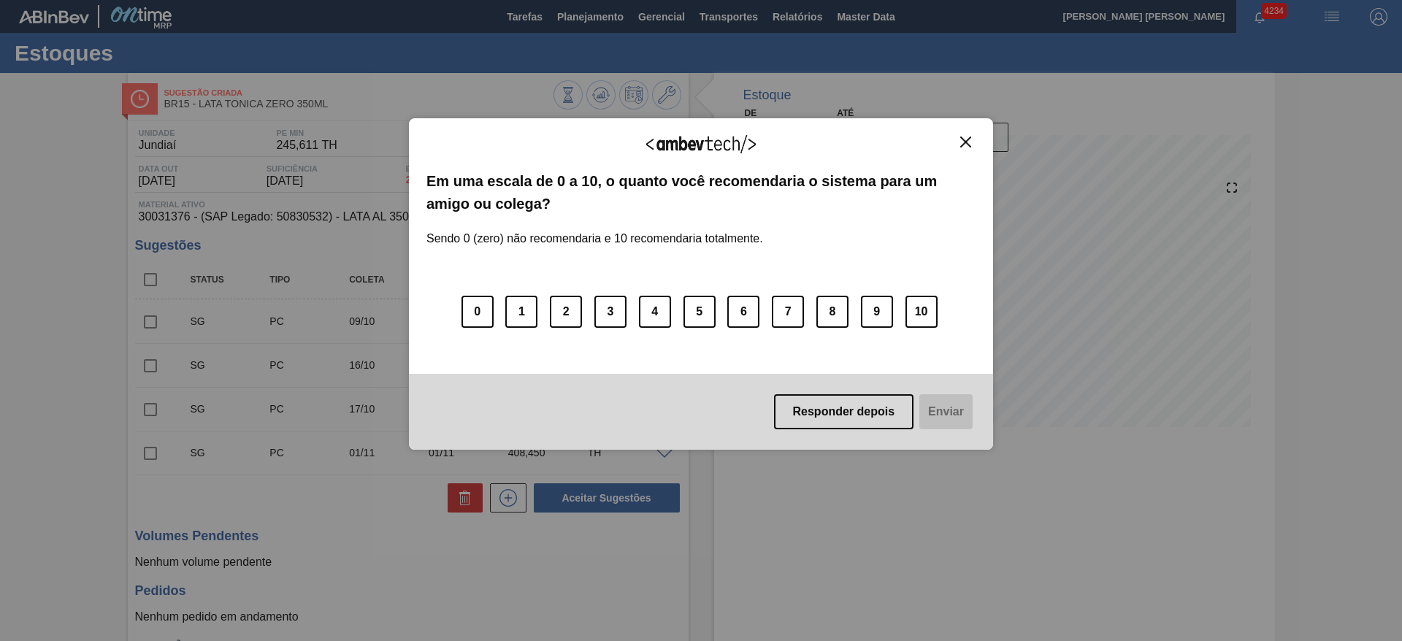
click at [963, 144] on img "Close" at bounding box center [965, 142] width 11 height 11
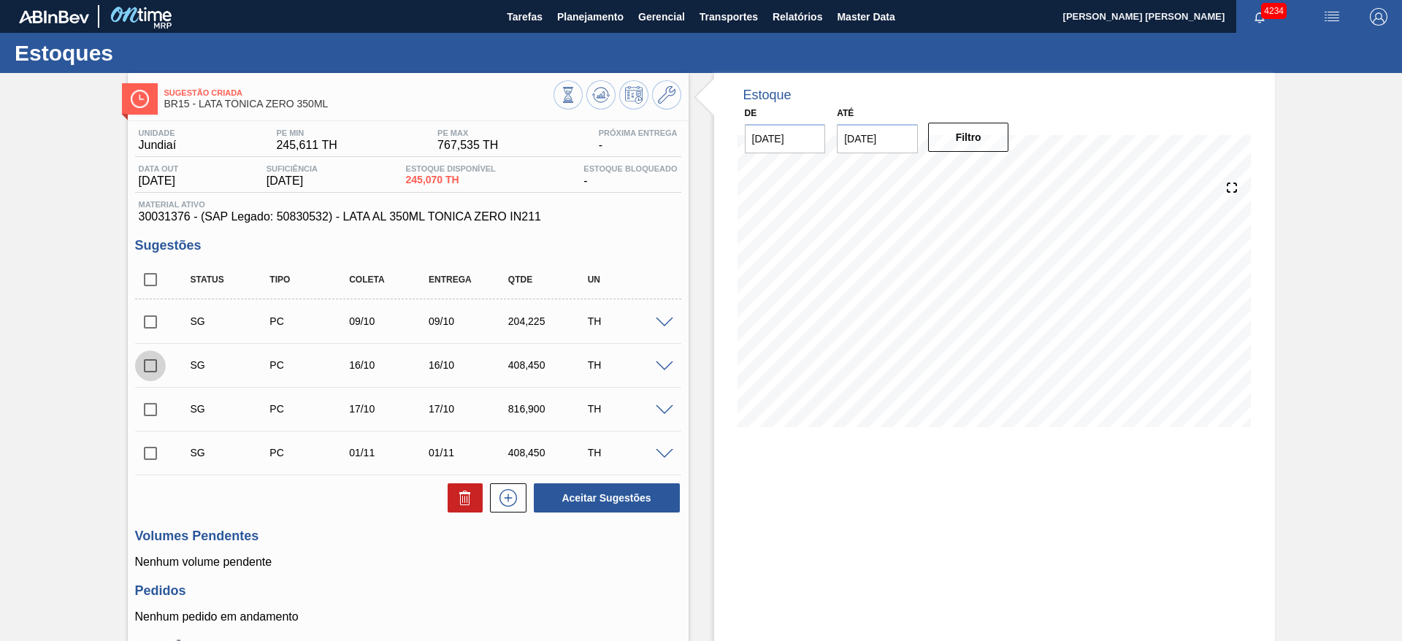
click at [152, 368] on input "checkbox" at bounding box center [150, 366] width 31 height 31
checkbox input "true"
click at [150, 411] on input "checkbox" at bounding box center [150, 409] width 31 height 31
checkbox input "true"
click at [586, 503] on button "Aceitar Sugestões" at bounding box center [607, 498] width 146 height 29
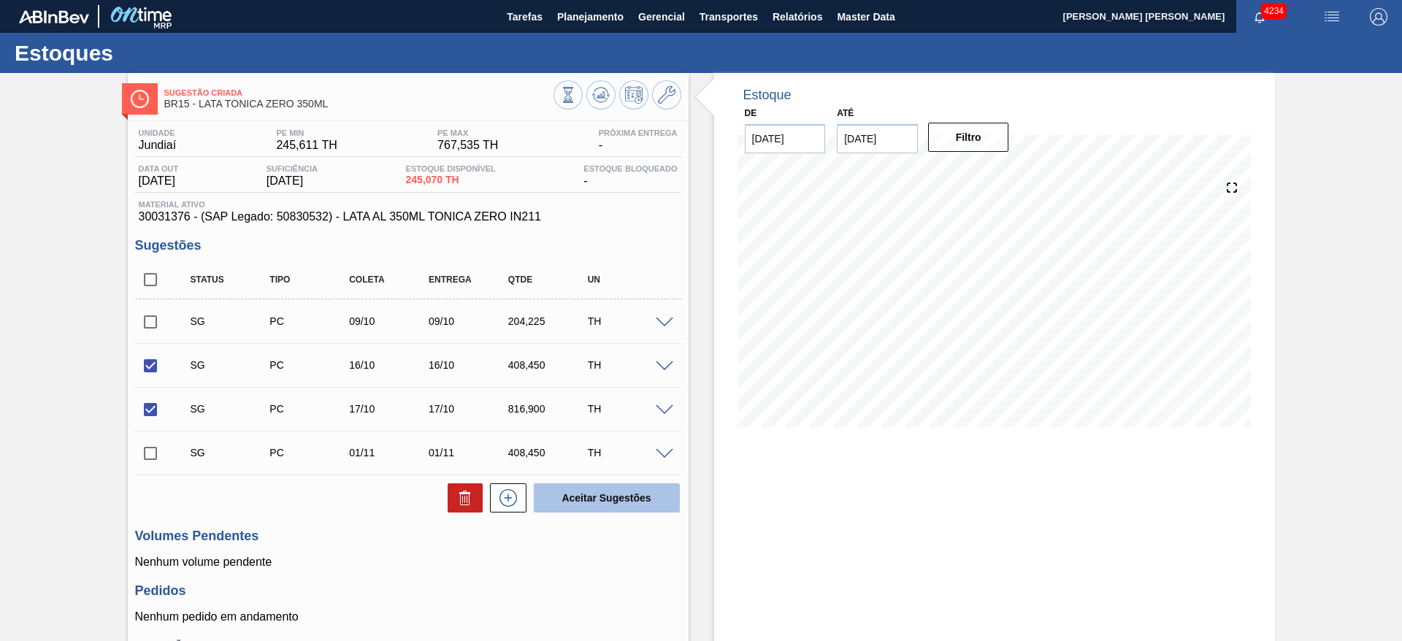
checkbox input "false"
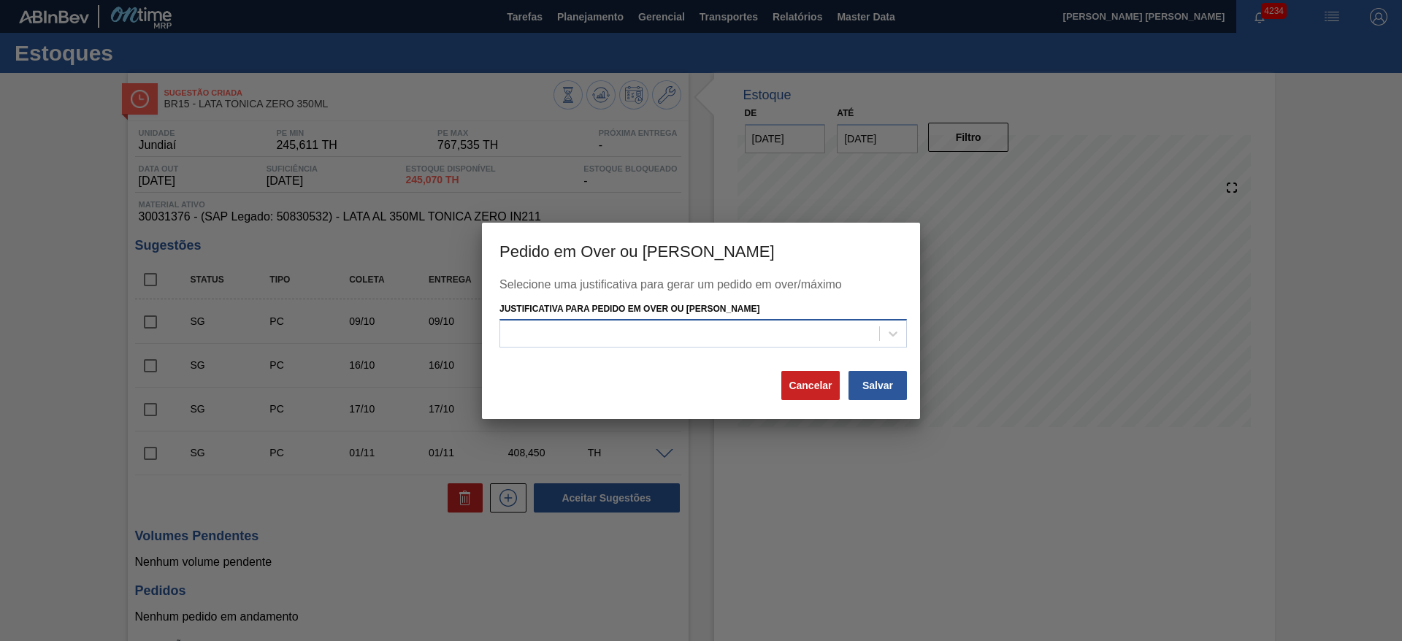
click at [687, 326] on div at bounding box center [689, 334] width 379 height 21
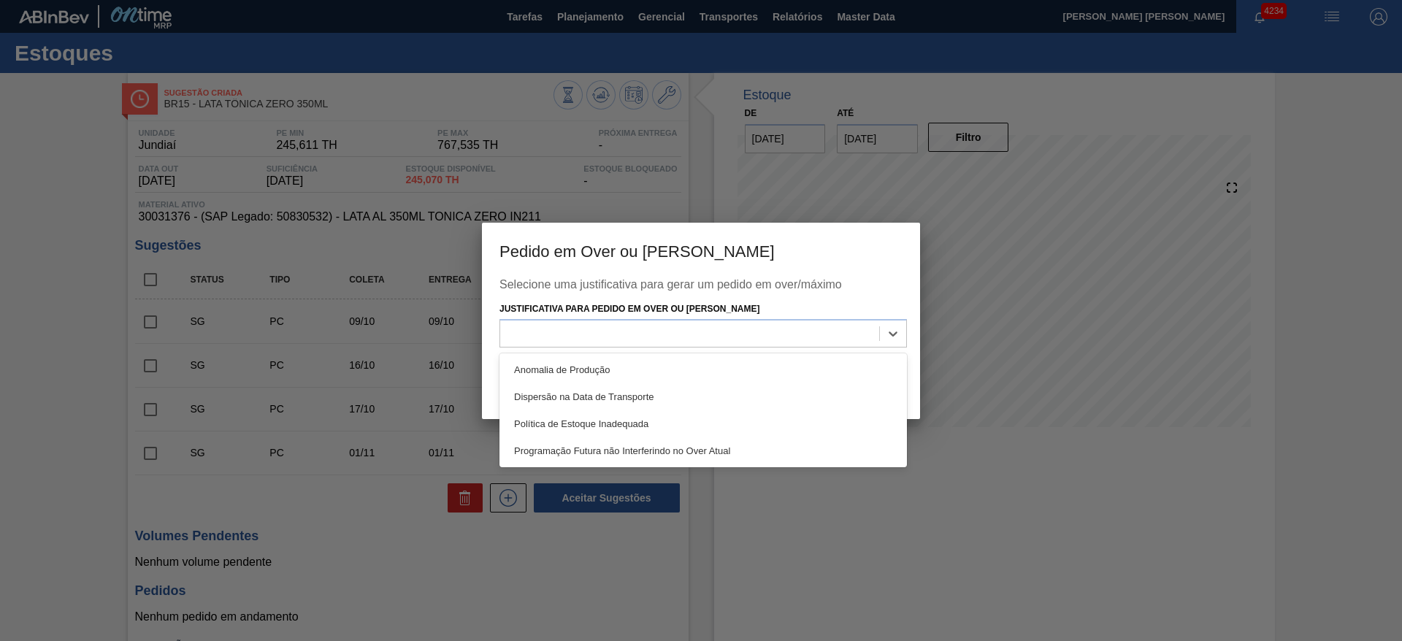
drag, startPoint x: 614, startPoint y: 448, endPoint x: 723, endPoint y: 446, distance: 109.6
click at [615, 448] on div "Programação Futura não Interferindo no Over Atual" at bounding box center [704, 451] width 408 height 27
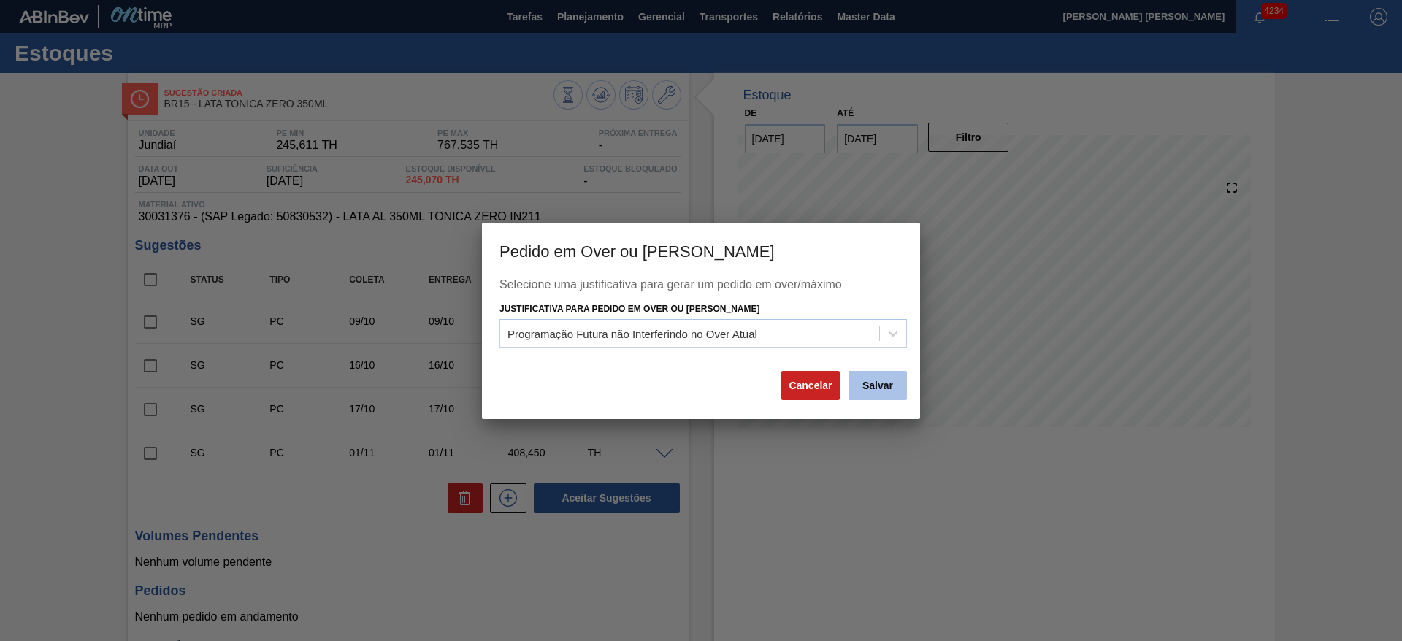
click at [872, 374] on button "Salvar" at bounding box center [878, 385] width 58 height 29
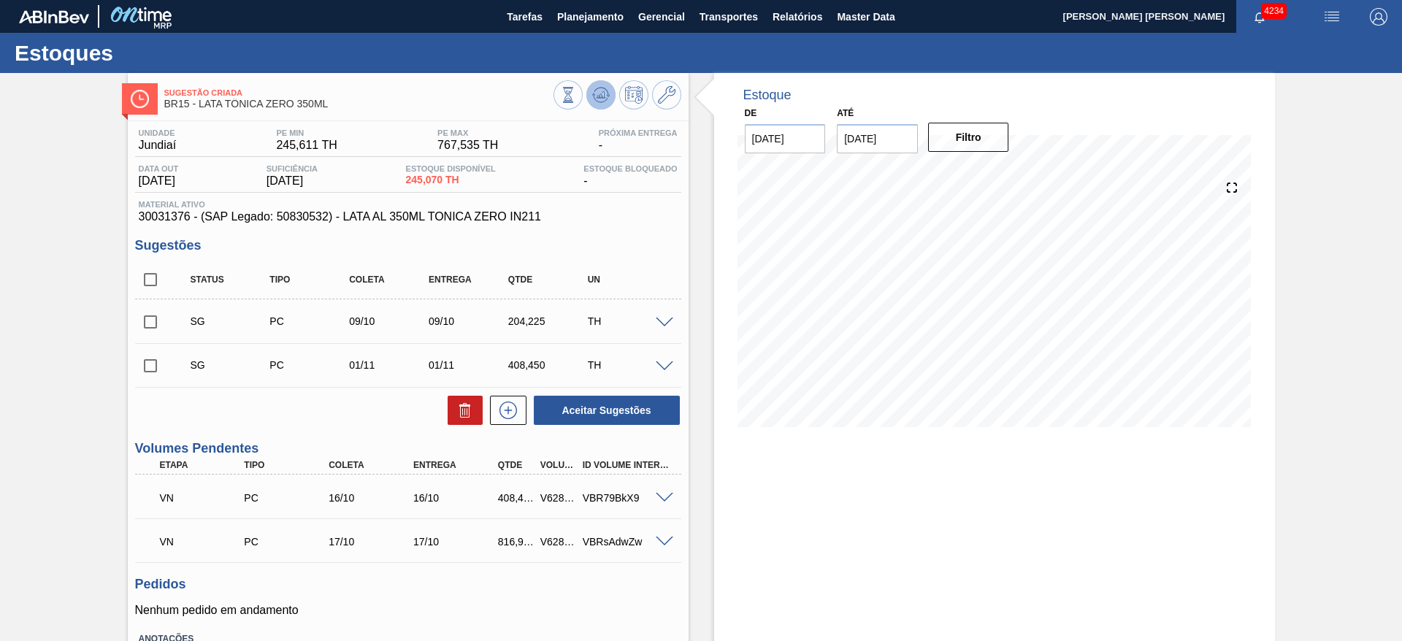
click at [600, 102] on icon at bounding box center [601, 95] width 18 height 18
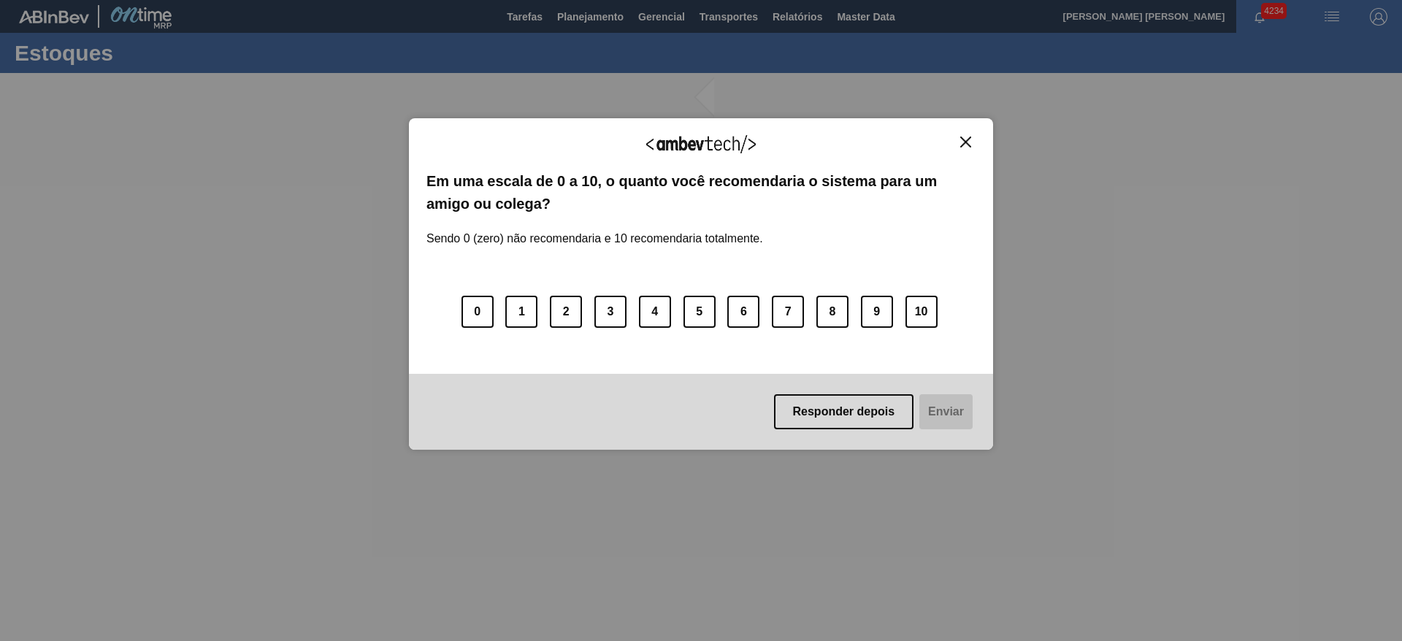
click at [964, 139] on img "Close" at bounding box center [965, 142] width 11 height 11
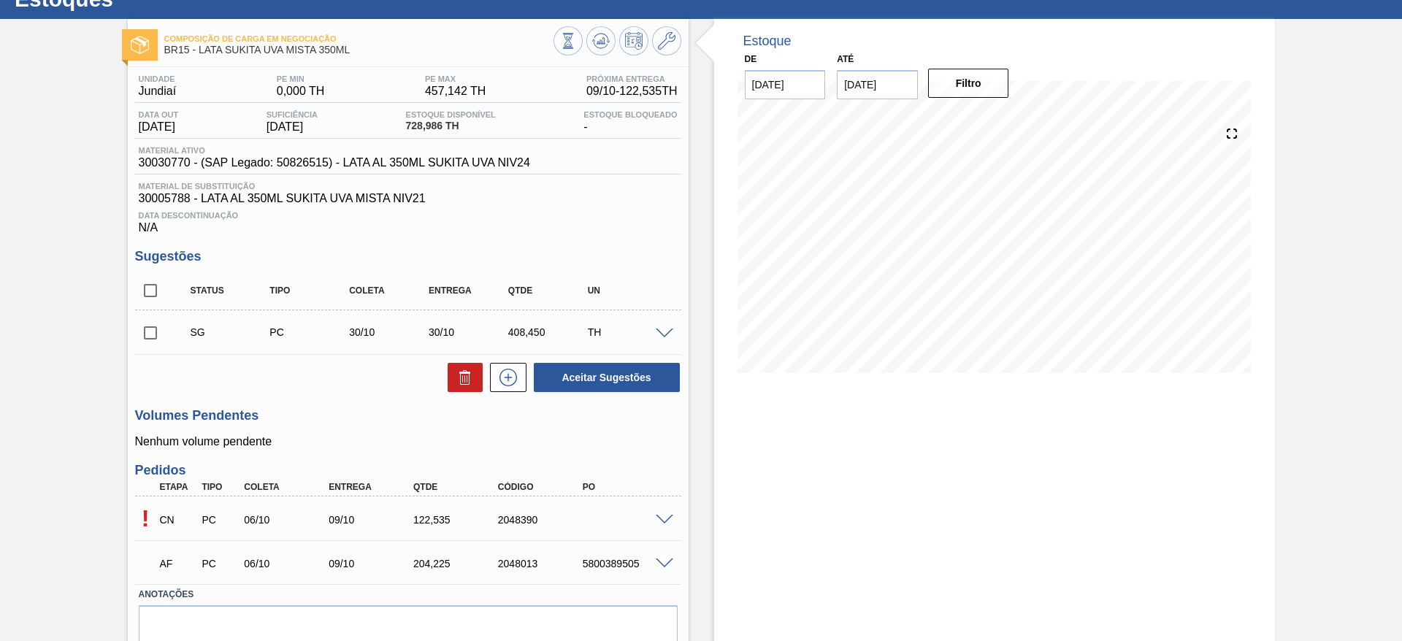
scroll to position [117, 0]
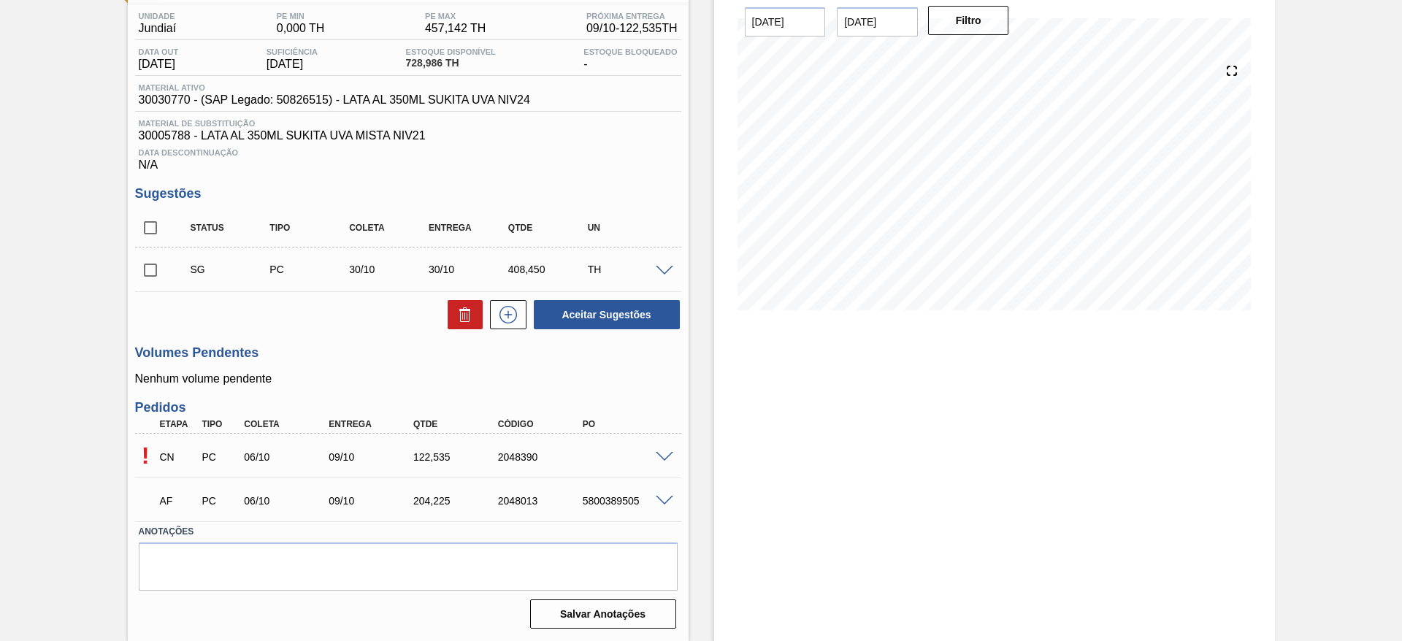
click at [665, 457] on span at bounding box center [665, 457] width 18 height 11
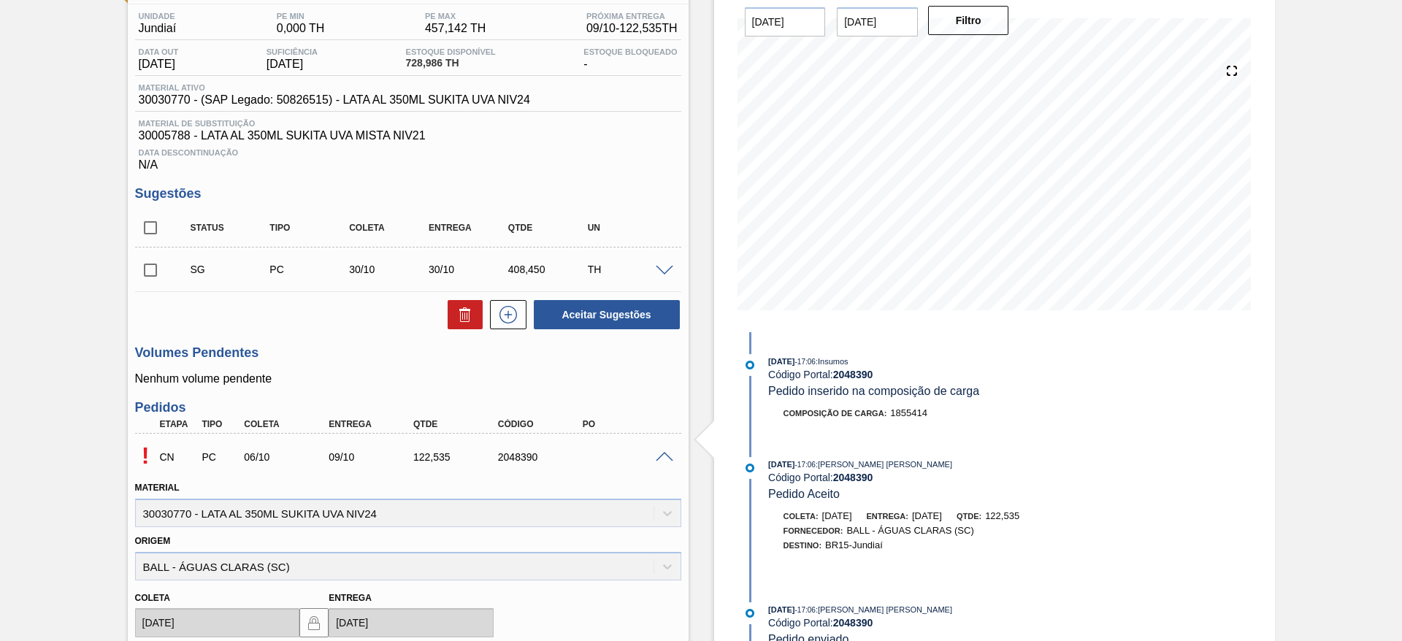
scroll to position [446, 0]
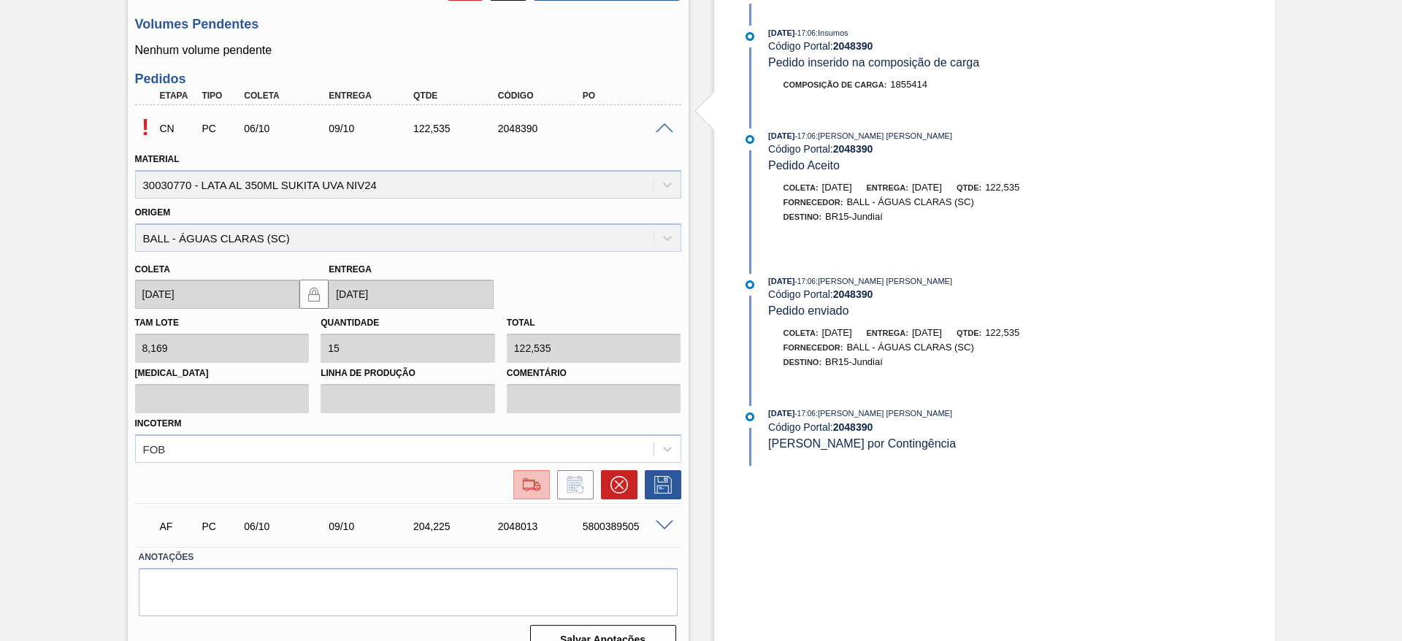
click at [538, 489] on img at bounding box center [531, 485] width 23 height 18
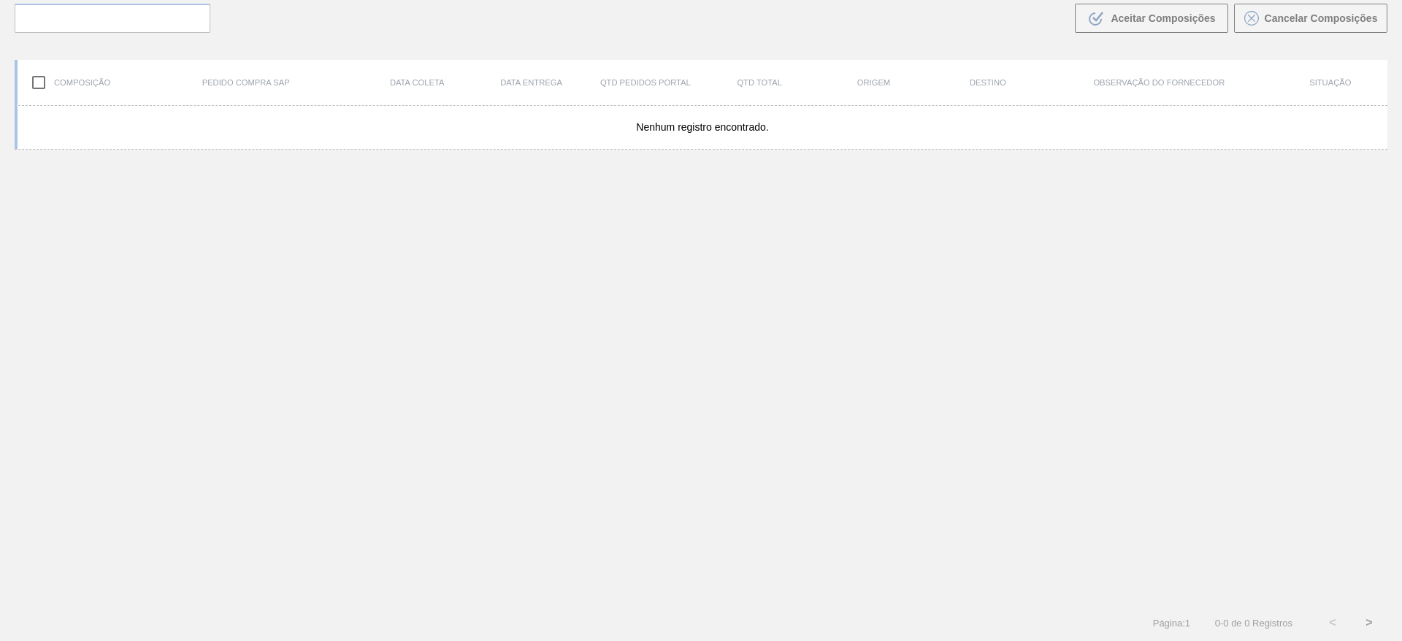
scroll to position [105, 0]
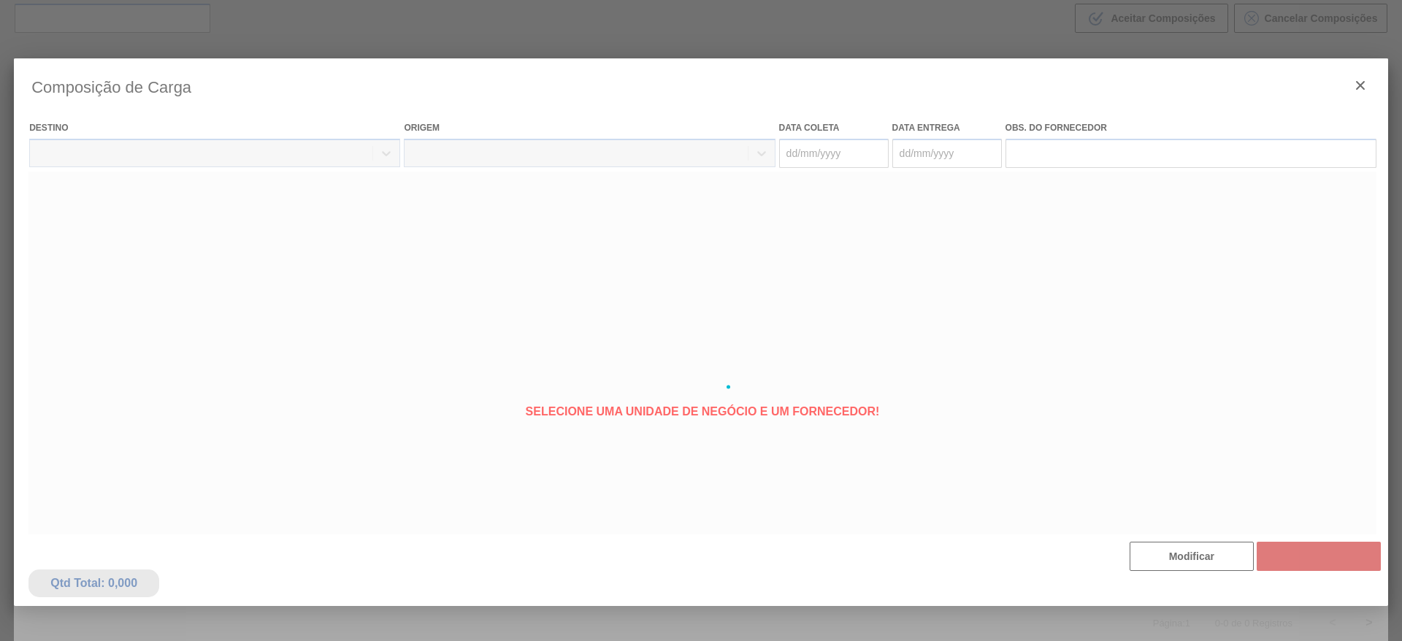
type coleta "[DATE]"
type Entrega "[DATE]"
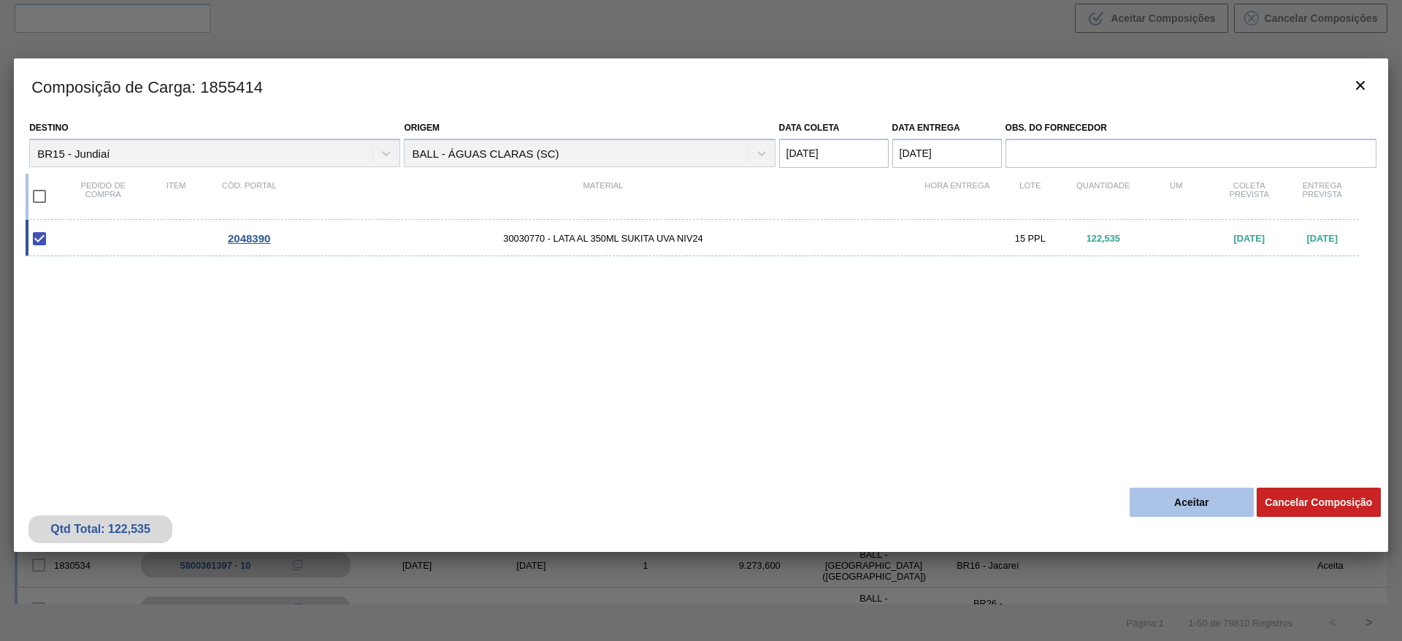
click at [1157, 507] on button "Aceitar" at bounding box center [1192, 502] width 124 height 29
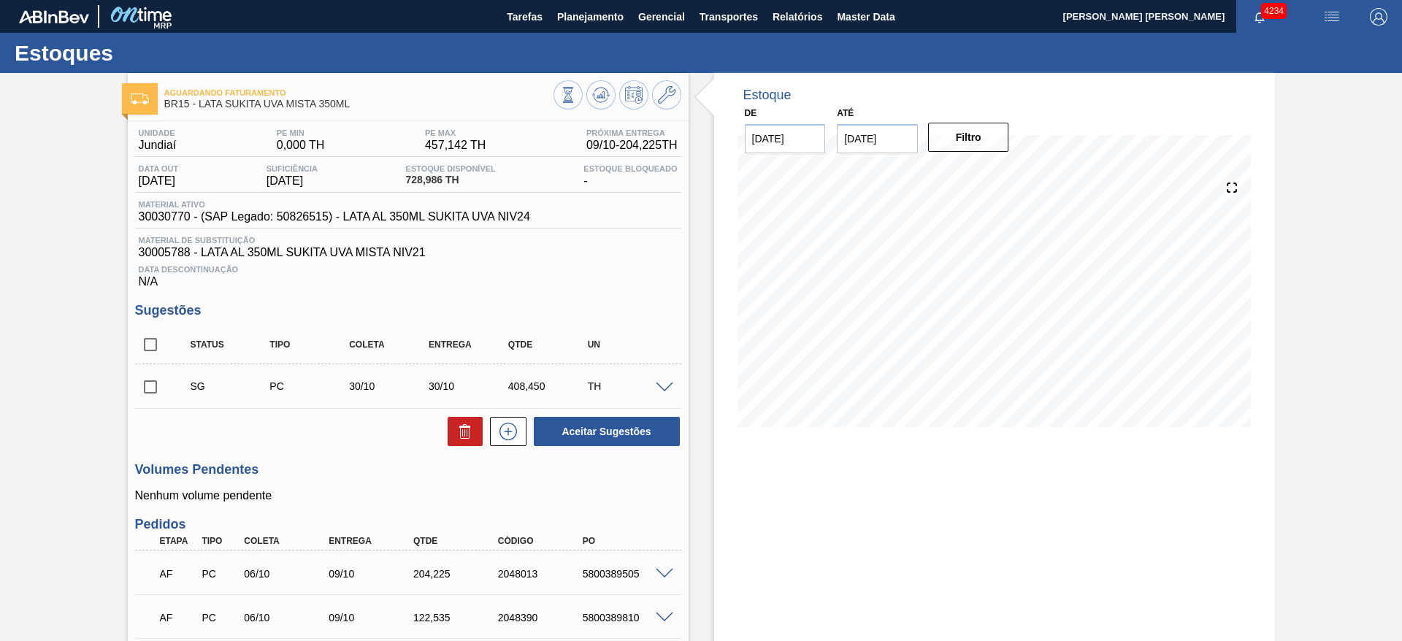
scroll to position [110, 0]
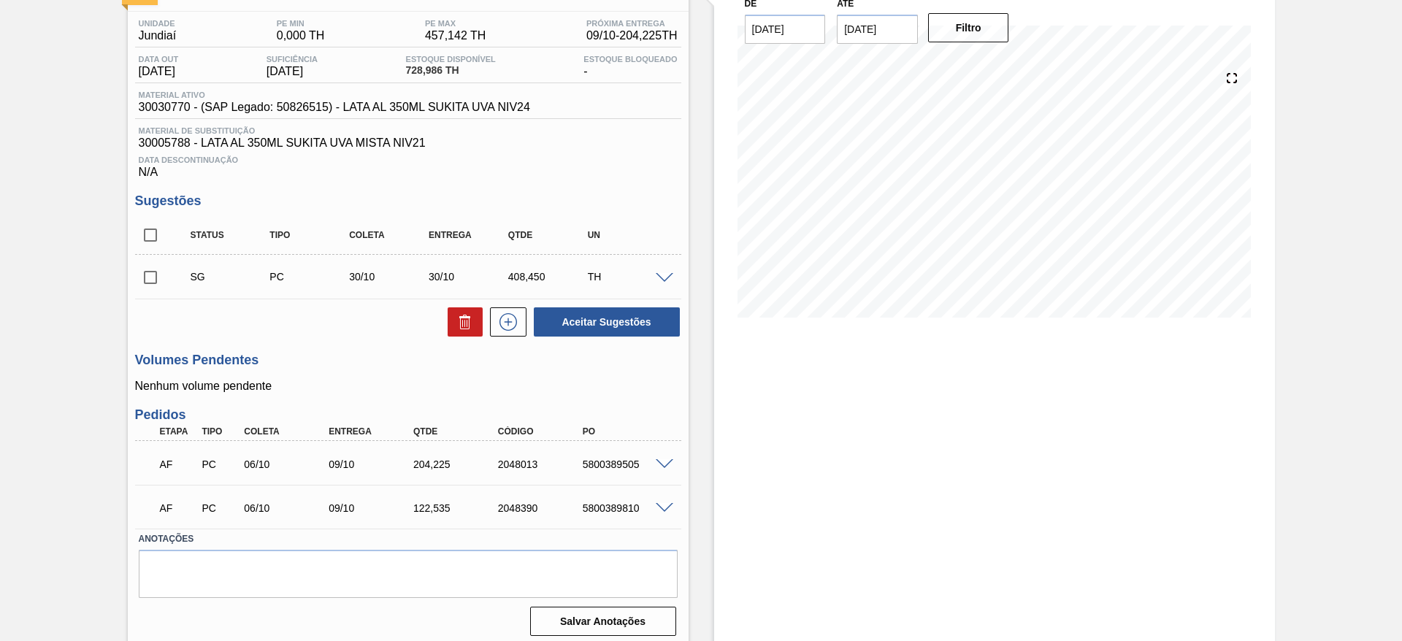
click at [620, 508] on div "5800389810" at bounding box center [626, 509] width 95 height 12
copy div "5800389810"
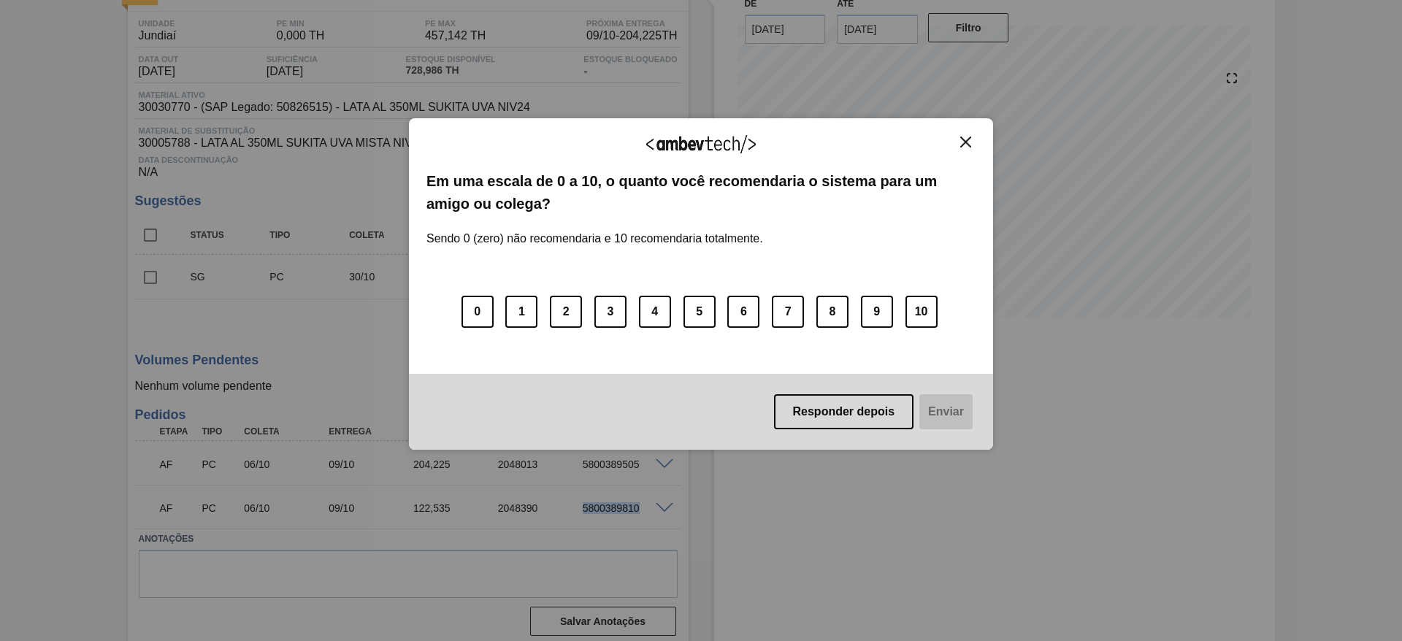
click at [968, 138] on img "Close" at bounding box center [965, 142] width 11 height 11
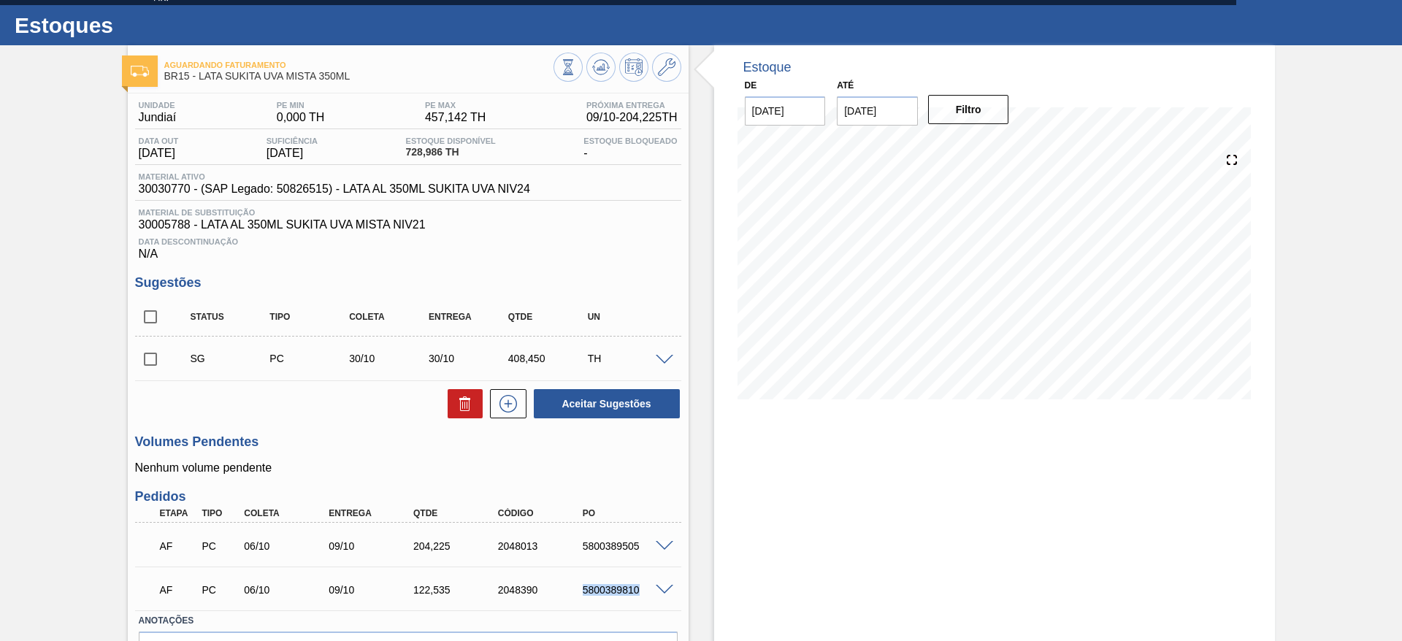
scroll to position [0, 0]
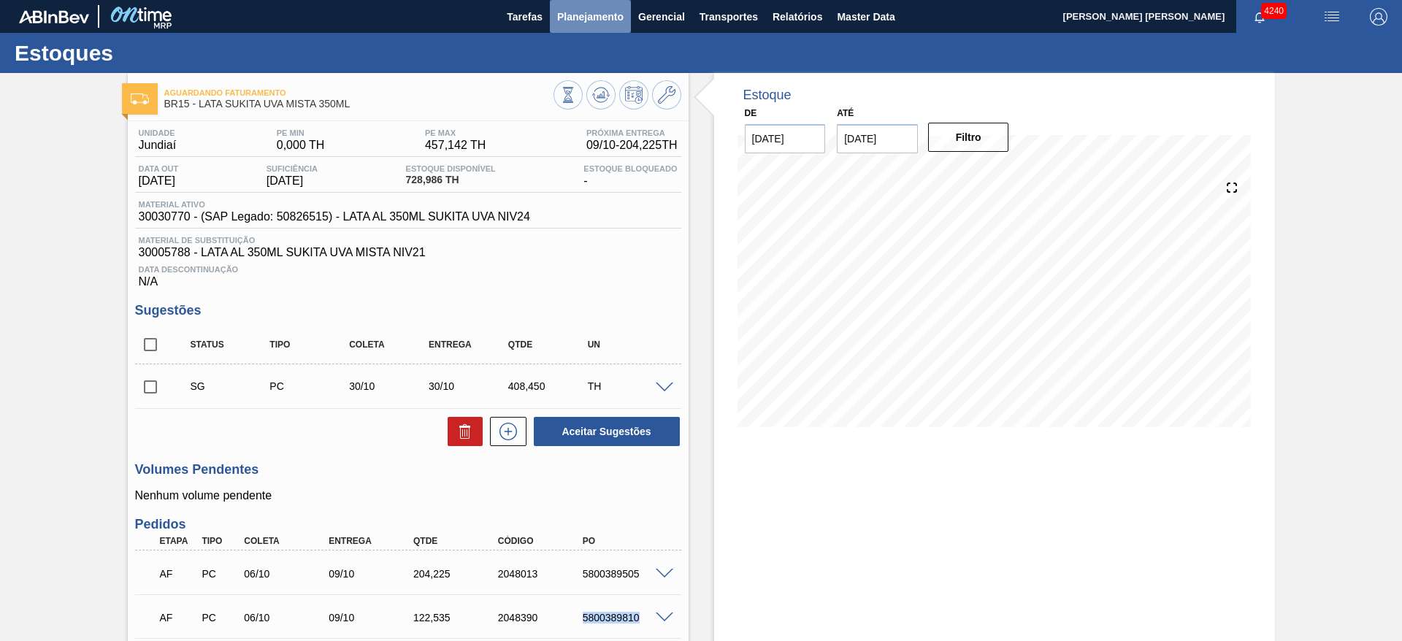
click at [586, 20] on span "Planejamento" at bounding box center [590, 17] width 66 height 18
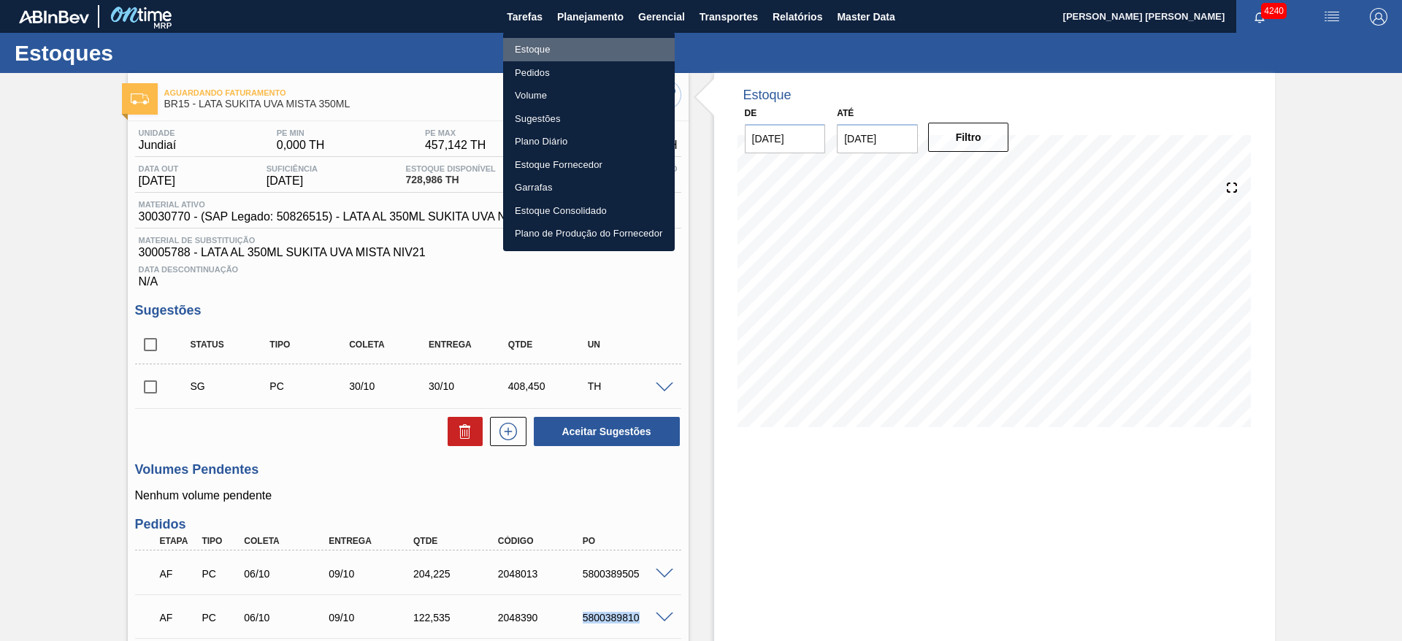
click at [541, 54] on li "Estoque" at bounding box center [589, 49] width 172 height 23
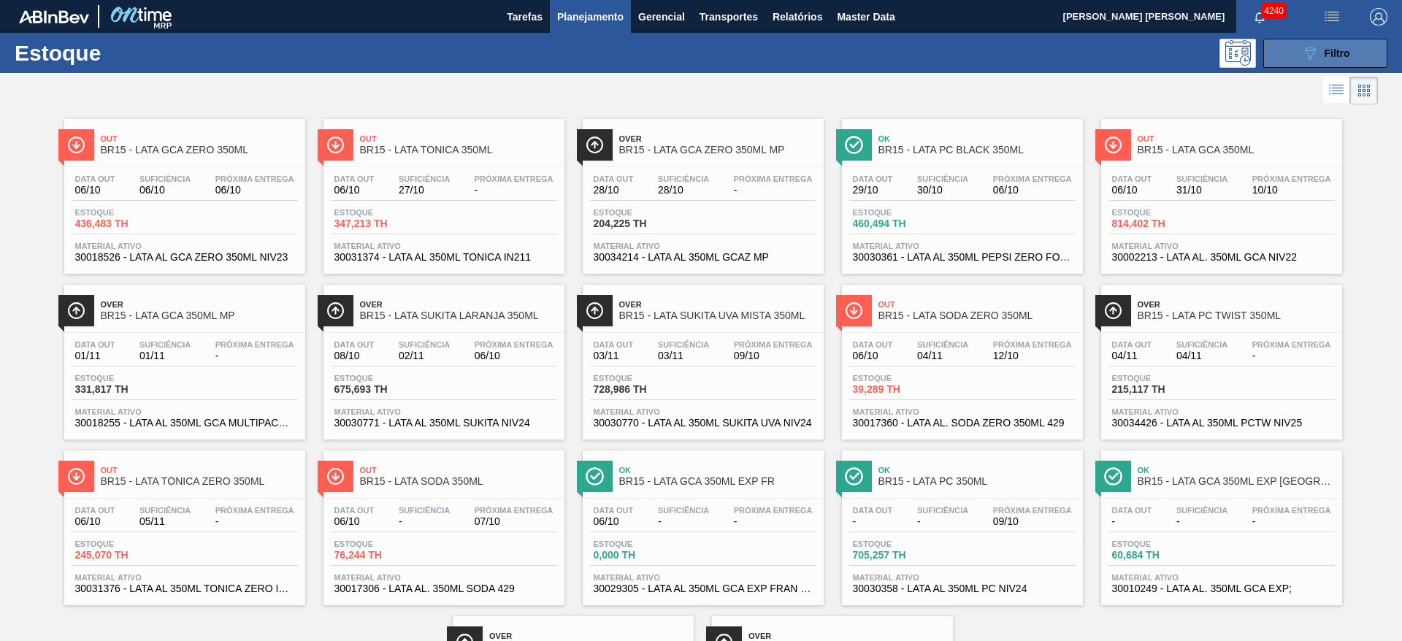
click at [1318, 47] on div "089F7B8B-B2A5-4AFE-B5C0-19BA573D28AC Filtro" at bounding box center [1326, 54] width 49 height 18
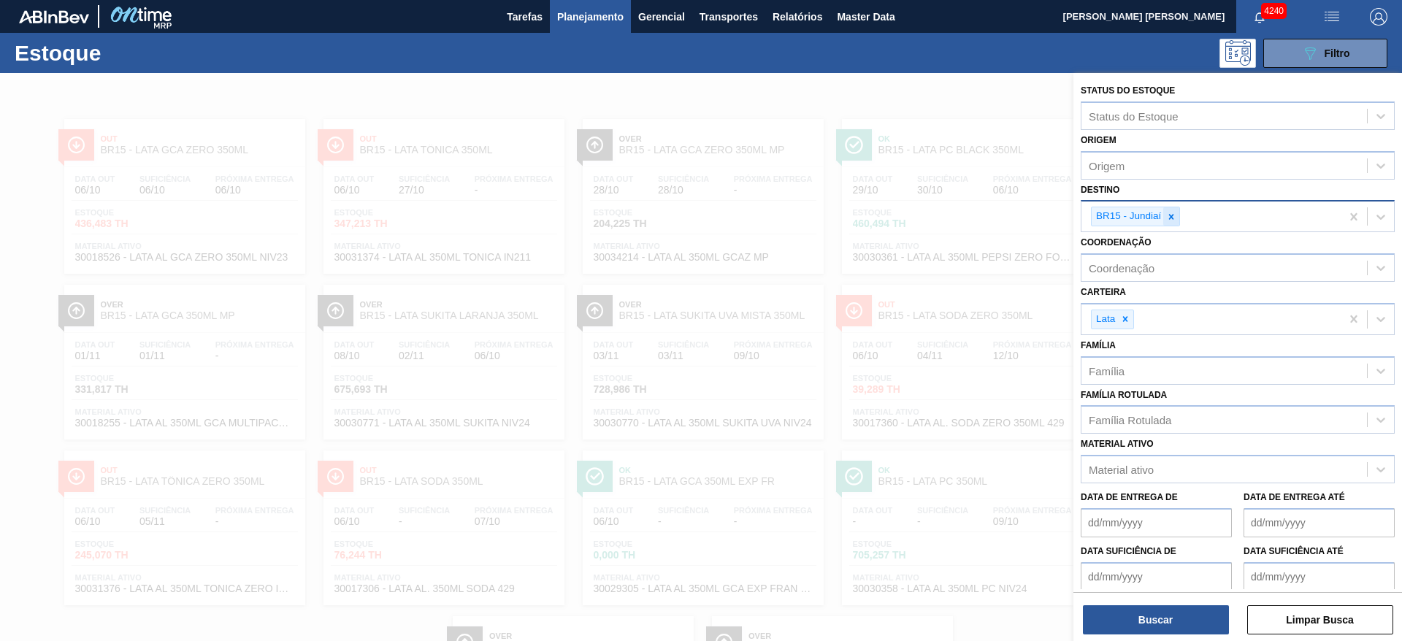
click at [1169, 213] on icon at bounding box center [1171, 217] width 10 height 10
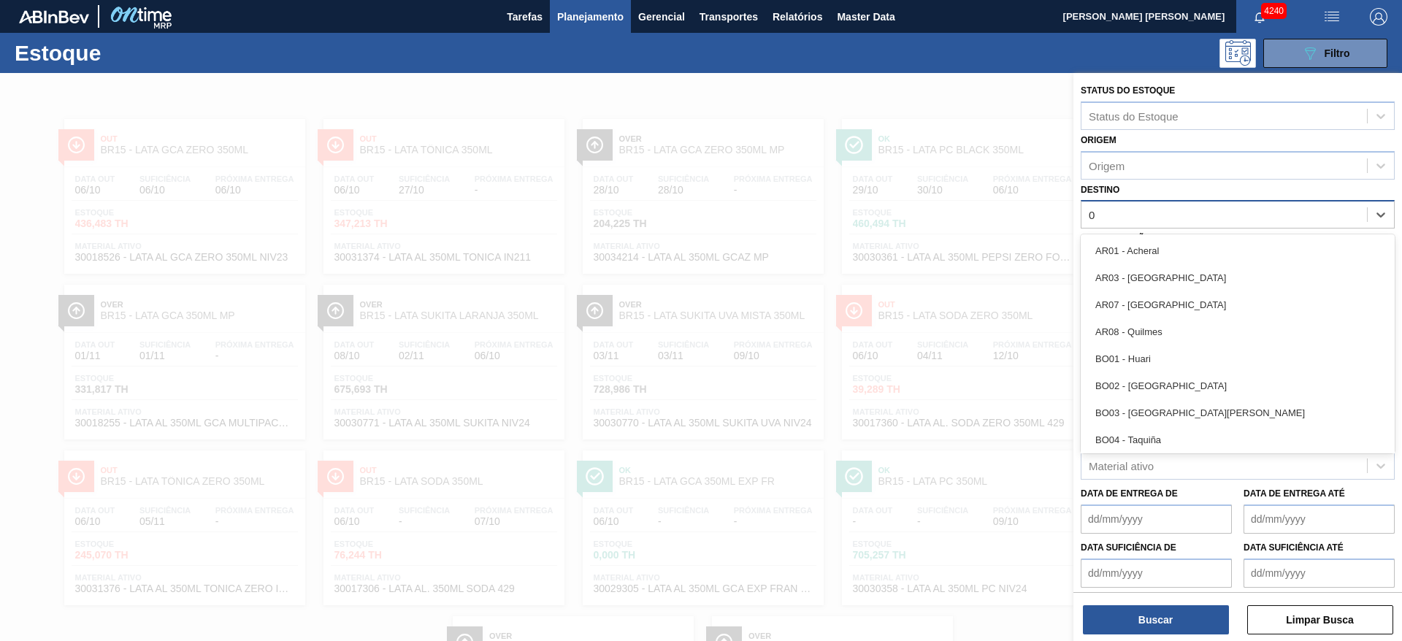
type input "04"
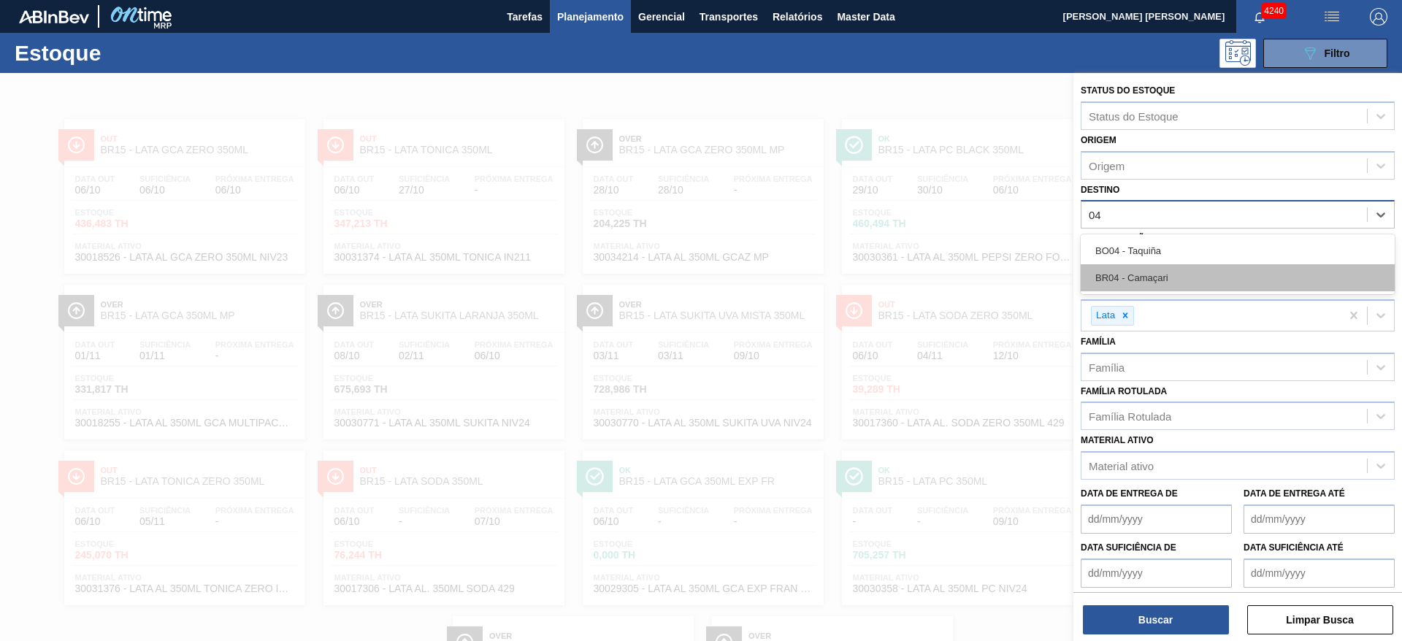
click at [1186, 270] on div "BR04 - Camaçari" at bounding box center [1238, 277] width 314 height 27
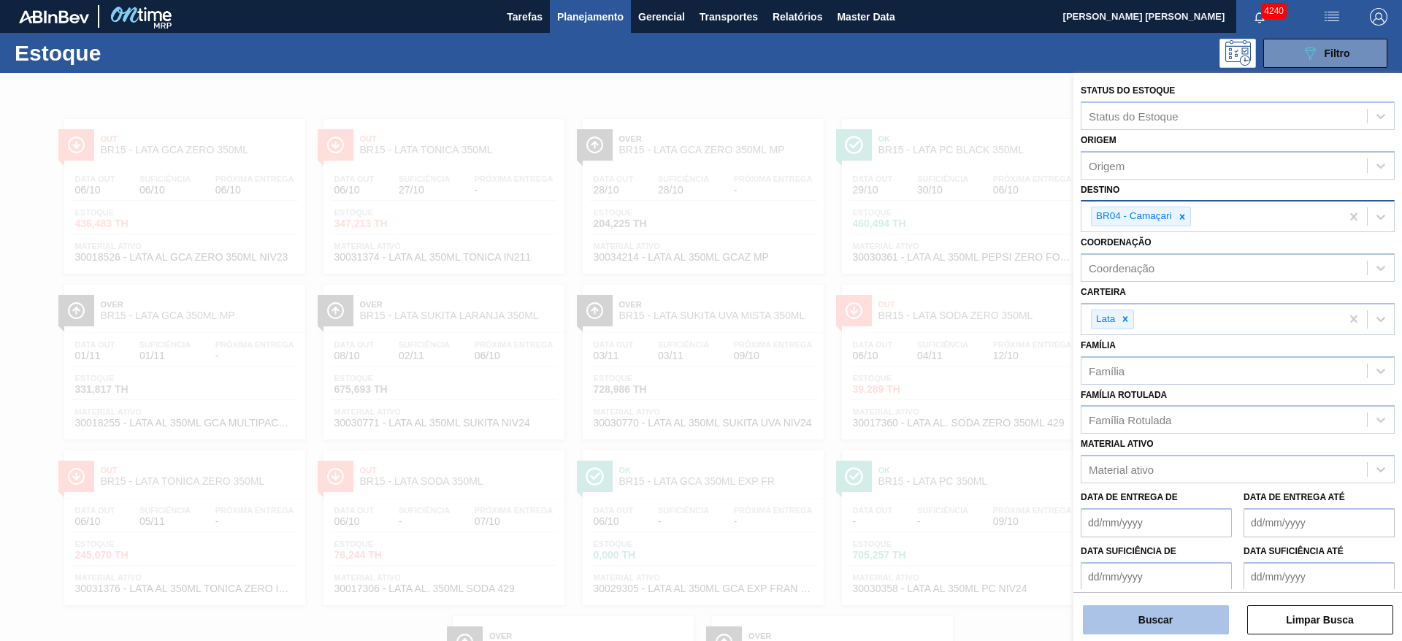
click at [1204, 618] on button "Buscar" at bounding box center [1156, 620] width 146 height 29
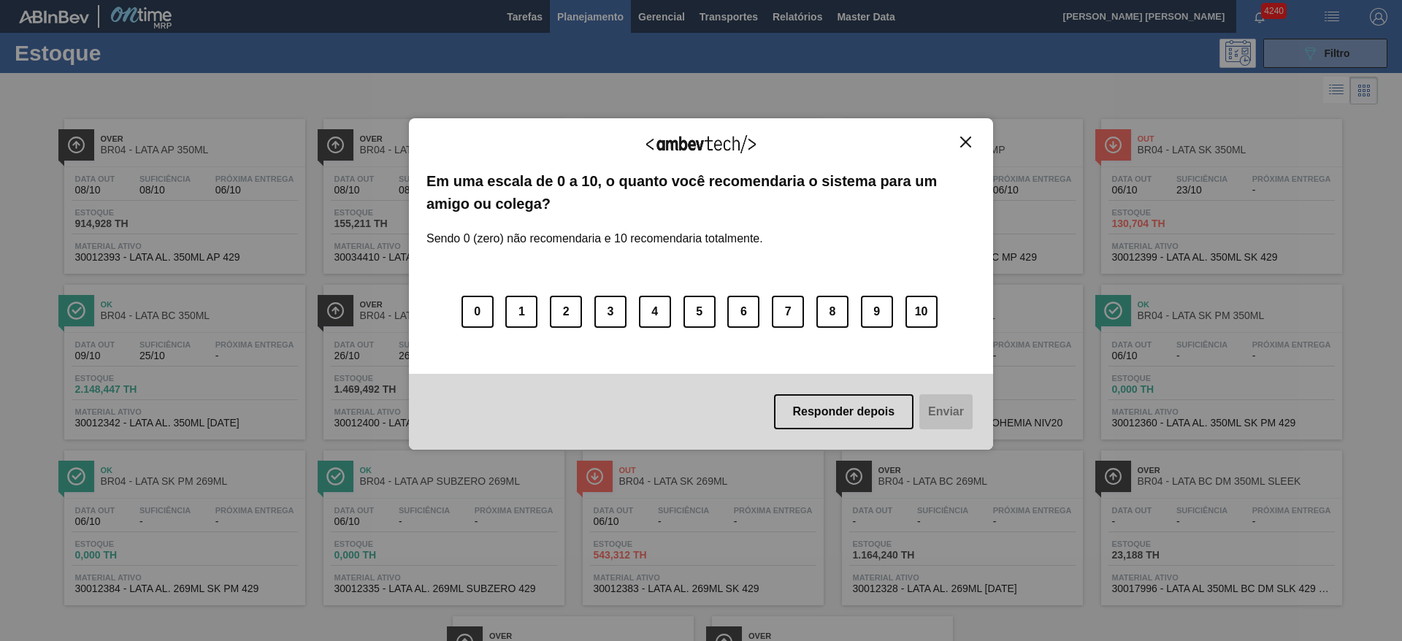
drag, startPoint x: 1109, startPoint y: 351, endPoint x: 1001, endPoint y: 108, distance: 265.5
click at [1009, 106] on div "Agradecemos seu feedback! Em uma escala de 0 a 10, o quanto você recomendaria o…" at bounding box center [701, 320] width 1402 height 641
click at [974, 142] on button "Close" at bounding box center [966, 142] width 20 height 12
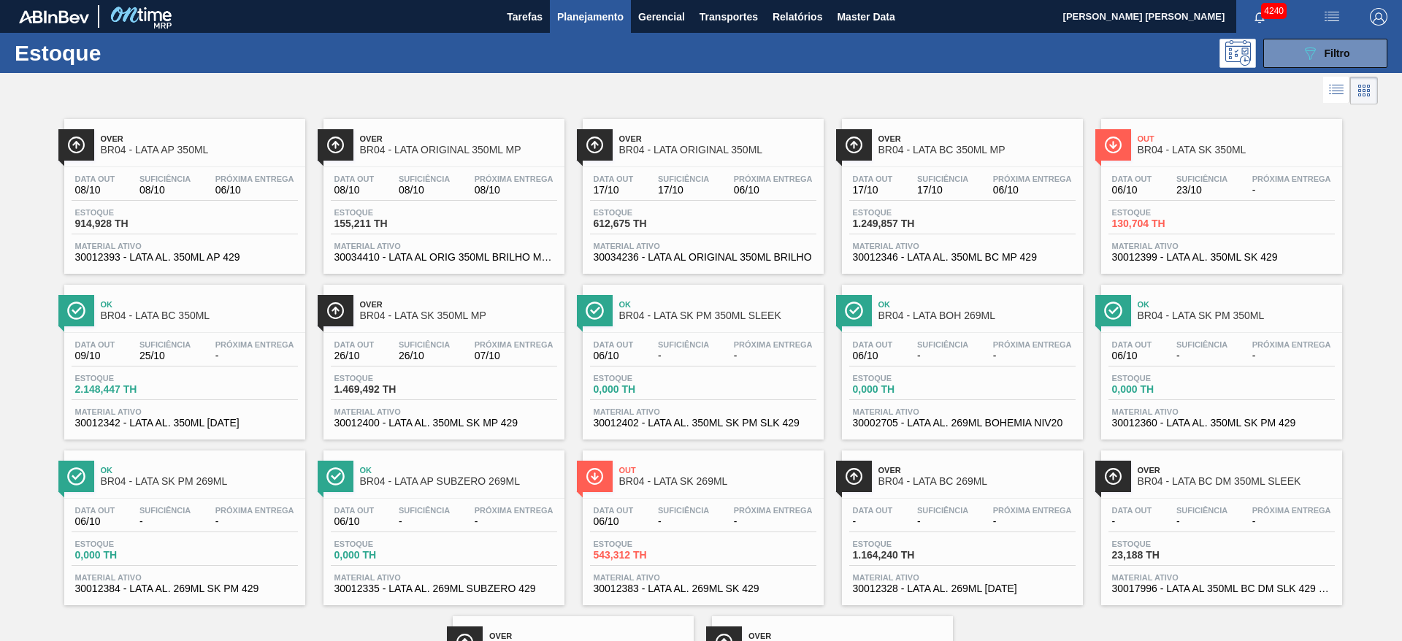
click at [996, 146] on span "BR04 - LATA BC 350ML MP" at bounding box center [977, 150] width 197 height 11
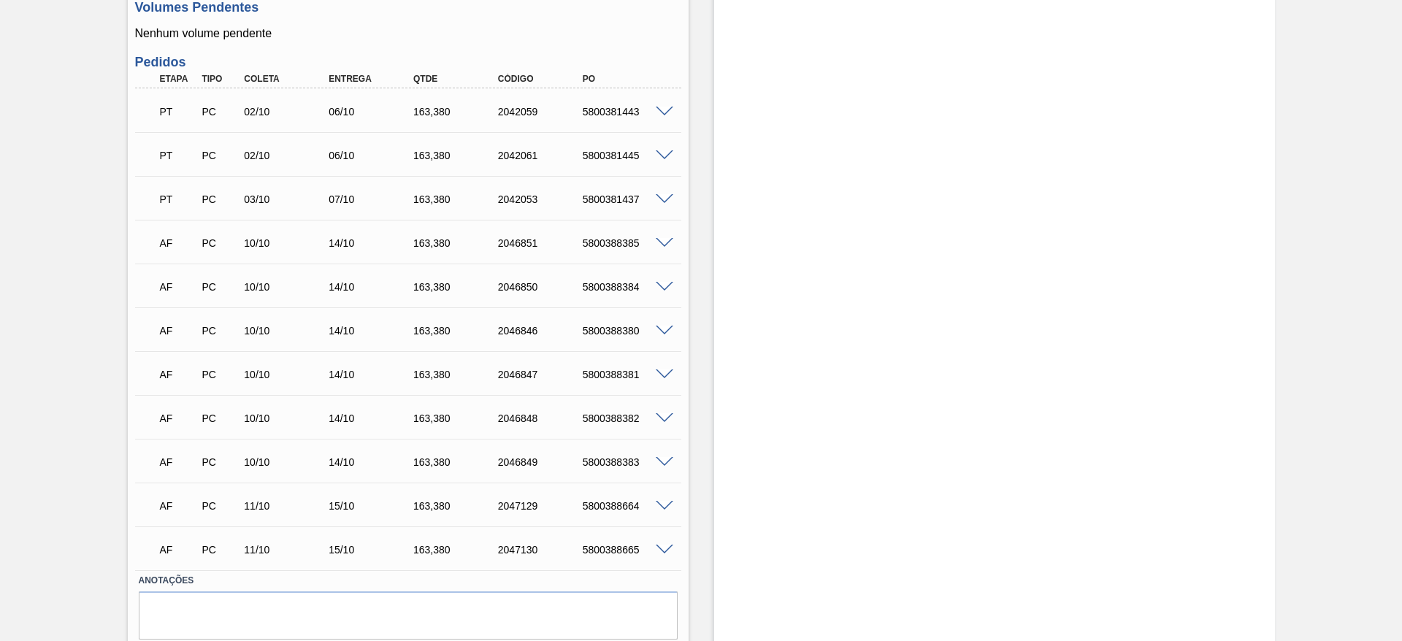
scroll to position [578, 0]
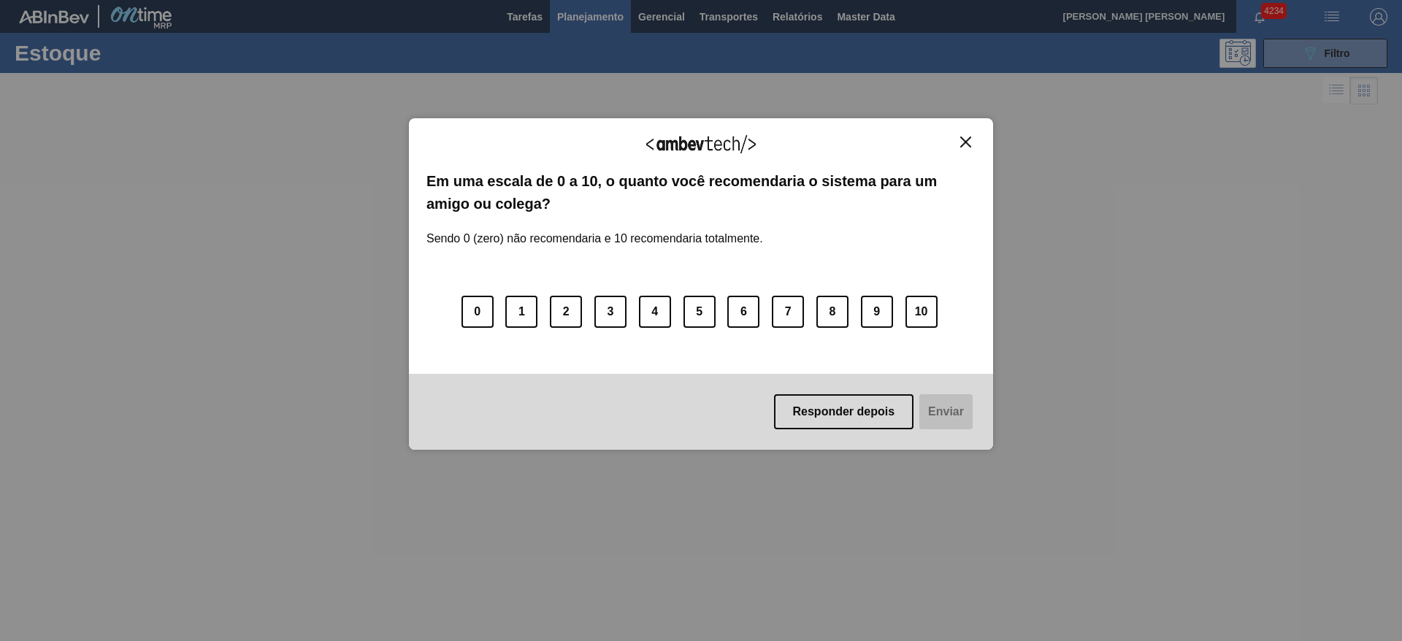
click at [970, 140] on img "Close" at bounding box center [965, 142] width 11 height 11
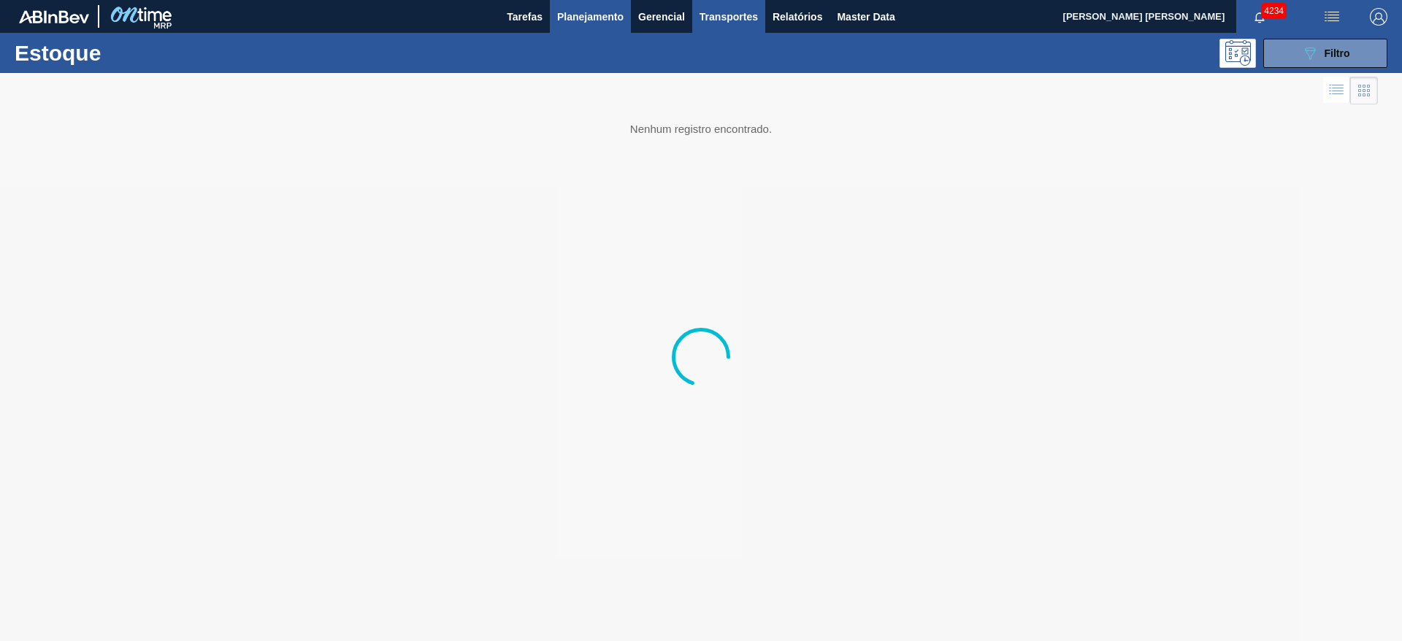
click at [746, 15] on span "Transportes" at bounding box center [729, 17] width 58 height 18
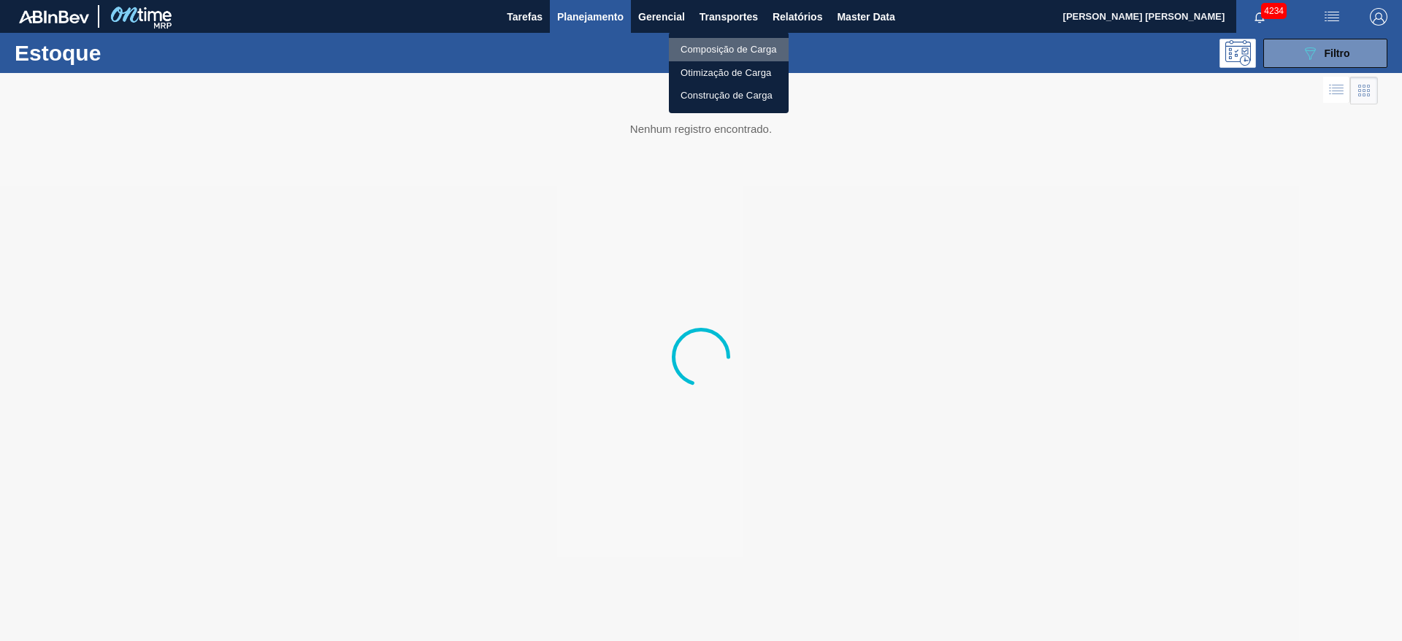
click at [737, 45] on li "Composição de Carga" at bounding box center [729, 49] width 120 height 23
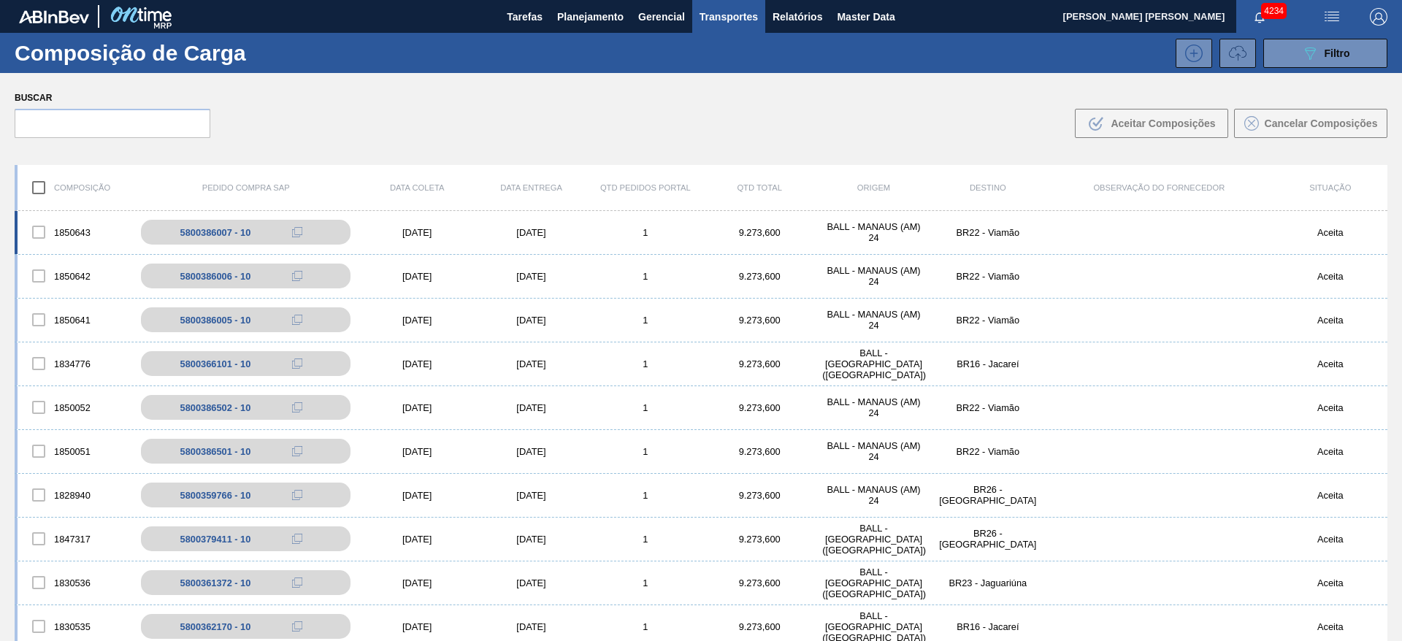
click at [42, 232] on div at bounding box center [38, 232] width 31 height 31
click at [43, 187] on input "checkbox" at bounding box center [38, 187] width 31 height 31
checkbox input "false"
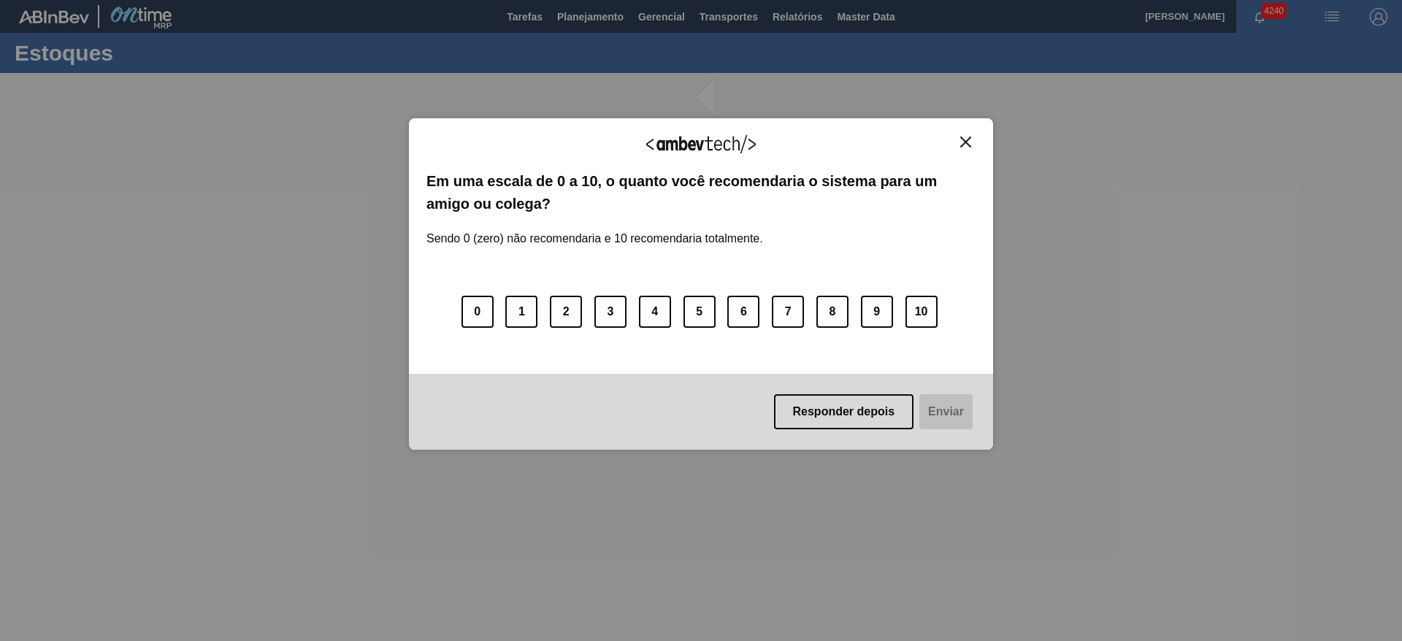
click at [962, 145] on img "Close" at bounding box center [965, 142] width 11 height 11
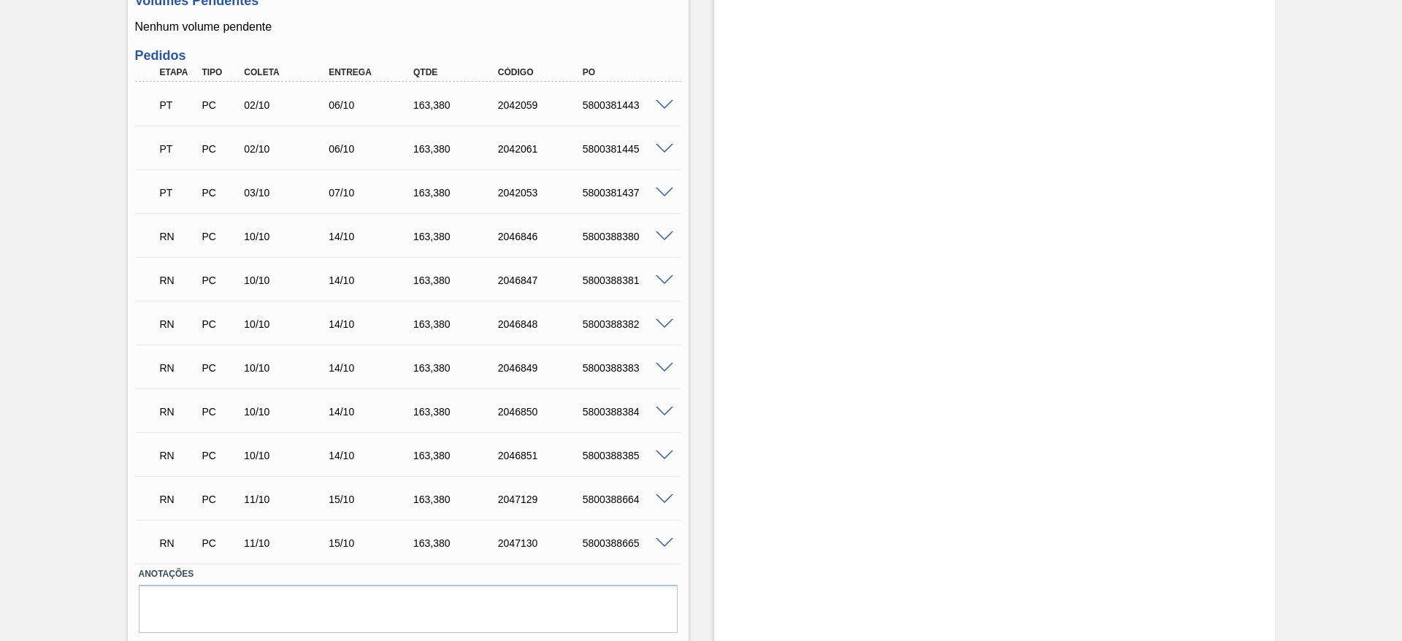
scroll to position [622, 0]
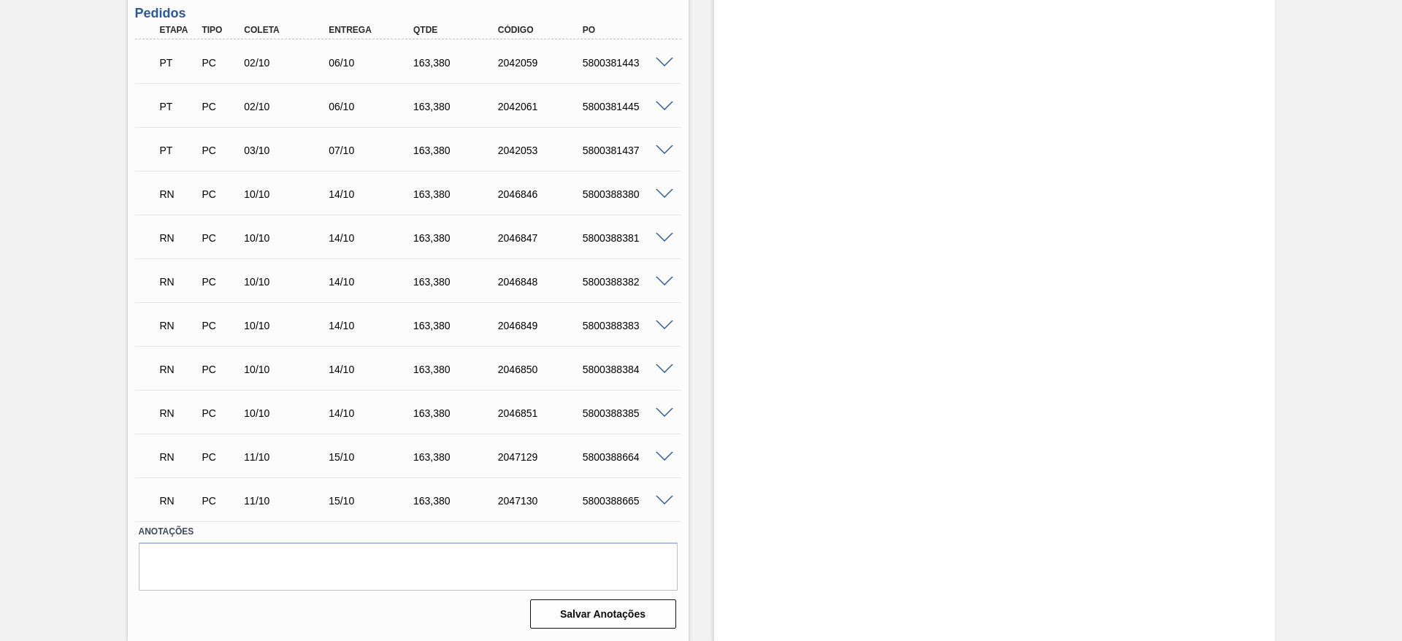
drag, startPoint x: 1395, startPoint y: 521, endPoint x: 1386, endPoint y: 528, distance: 12.0
click at [1391, 526] on div "Pedido em Trânsito BR04 - LATA BC 350ML MP Unidade Camaçari PE MIN 0,000 TH PE …" at bounding box center [701, 46] width 1402 height 1190
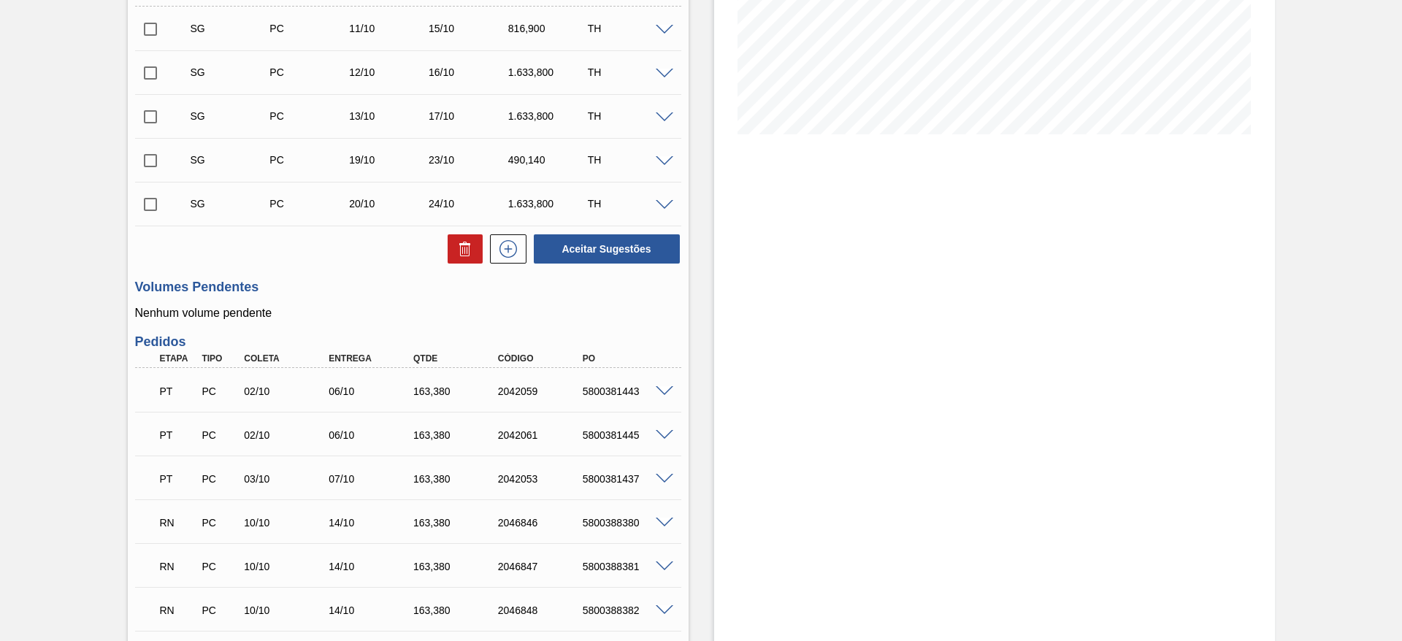
scroll to position [74, 0]
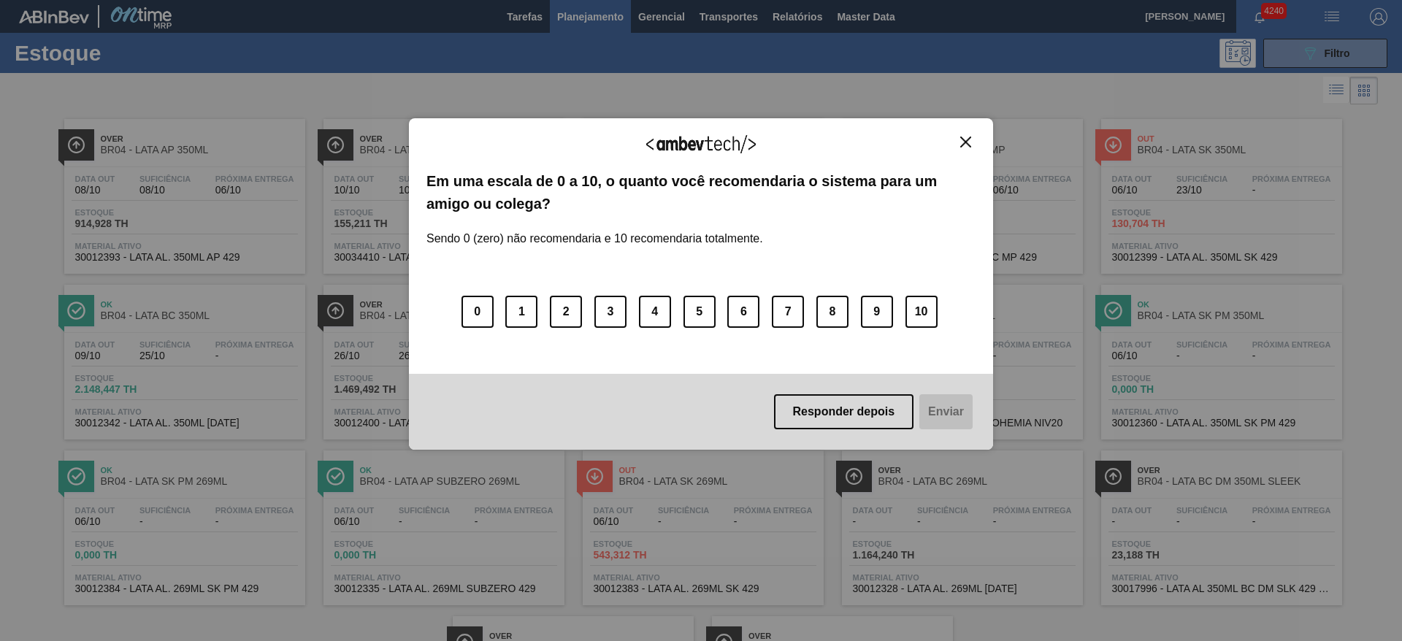
drag, startPoint x: 965, startPoint y: 141, endPoint x: 1012, endPoint y: 88, distance: 71.4
click at [965, 141] on img "Close" at bounding box center [965, 142] width 11 height 11
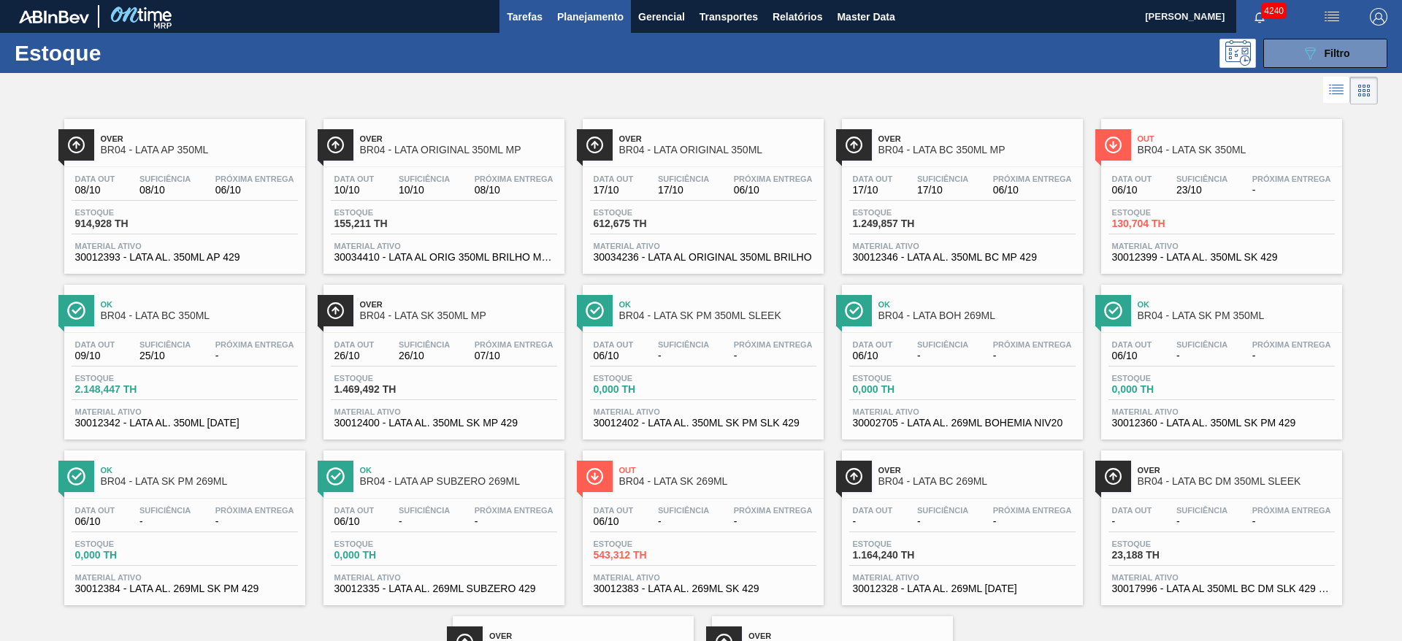
click at [516, 12] on span "Tarefas" at bounding box center [525, 17] width 36 height 18
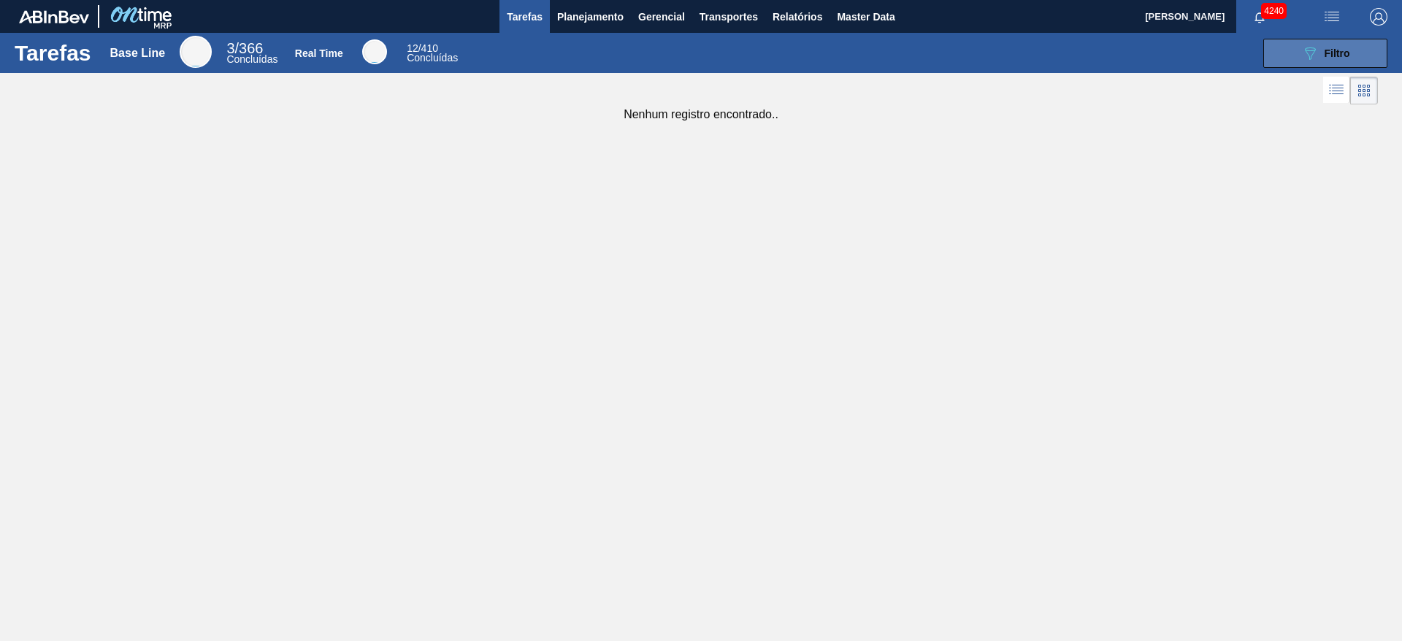
click at [1318, 53] on icon "089F7B8B-B2A5-4AFE-B5C0-19BA573D28AC" at bounding box center [1311, 54] width 18 height 18
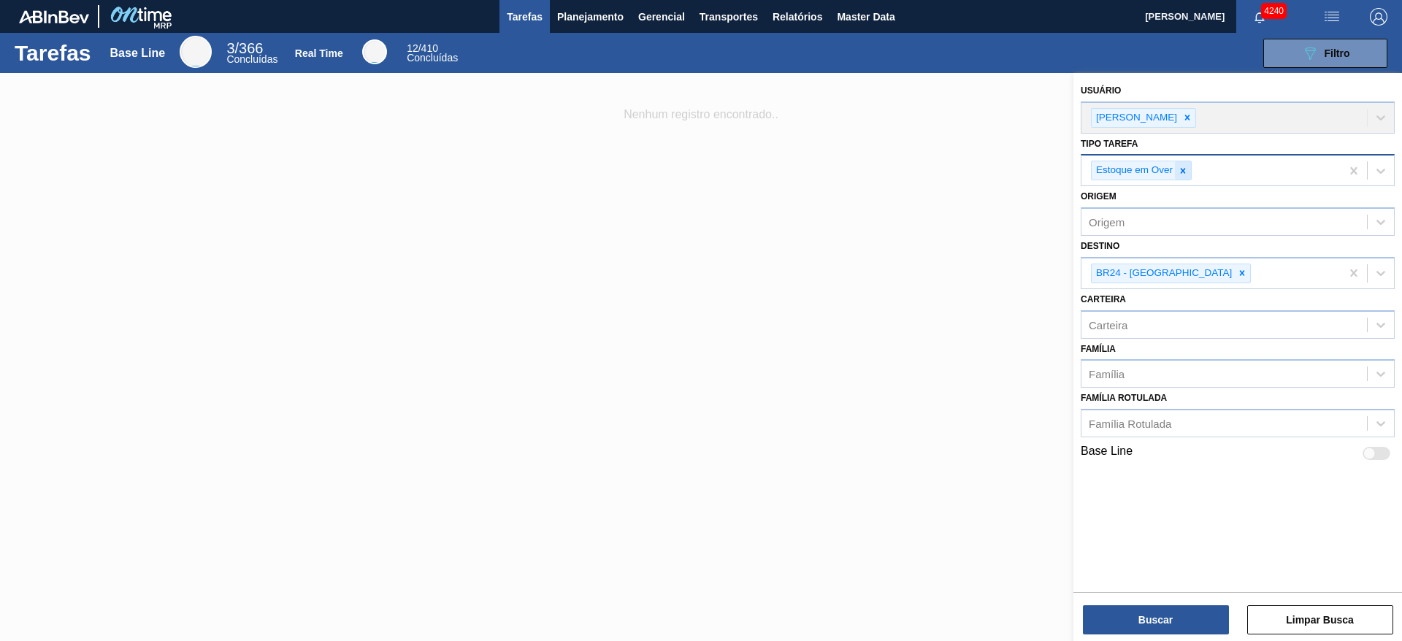
click at [1182, 167] on icon at bounding box center [1183, 171] width 10 height 10
click at [1206, 119] on div "Usuário Bruno de Mello Duarte" at bounding box center [1238, 106] width 314 height 53
click at [1237, 269] on icon at bounding box center [1242, 270] width 10 height 10
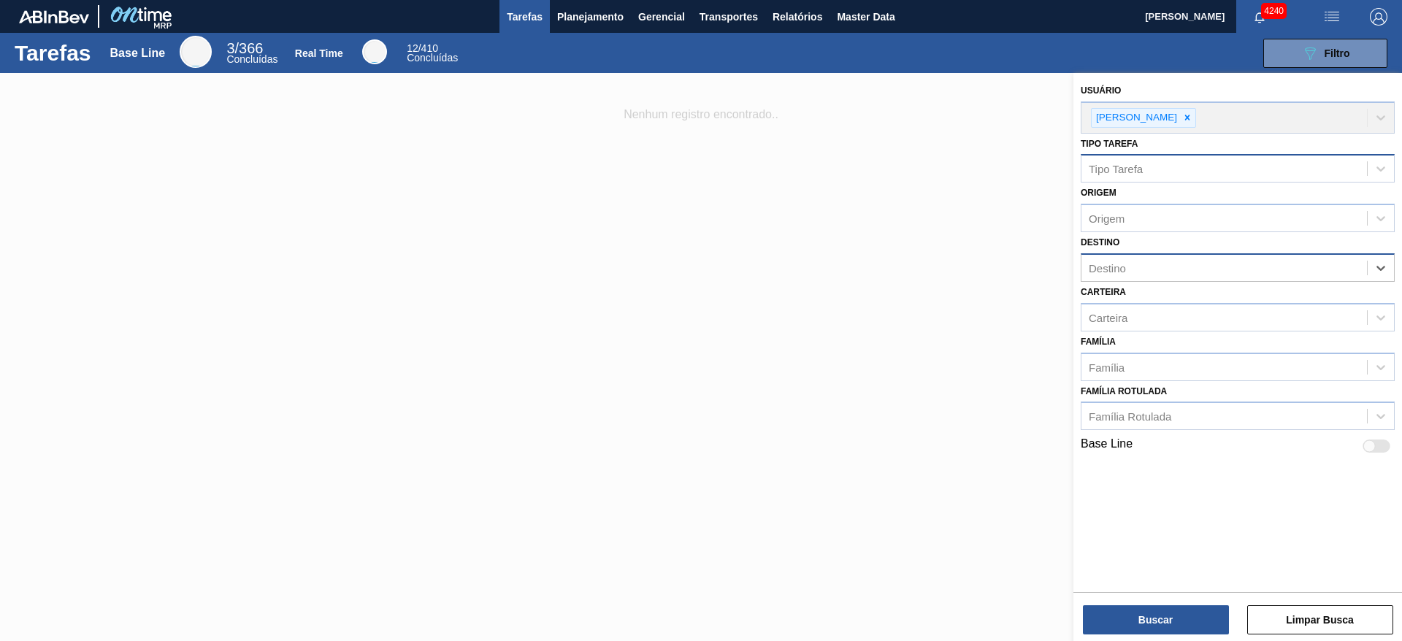
click at [1206, 120] on div "Usuário Bruno de Mello Duarte" at bounding box center [1238, 106] width 314 height 53
click at [1203, 116] on div "Usuário Bruno de Mello Duarte" at bounding box center [1238, 106] width 314 height 53
click at [1203, 117] on div "Usuário Bruno de Mello Duarte" at bounding box center [1238, 106] width 314 height 53
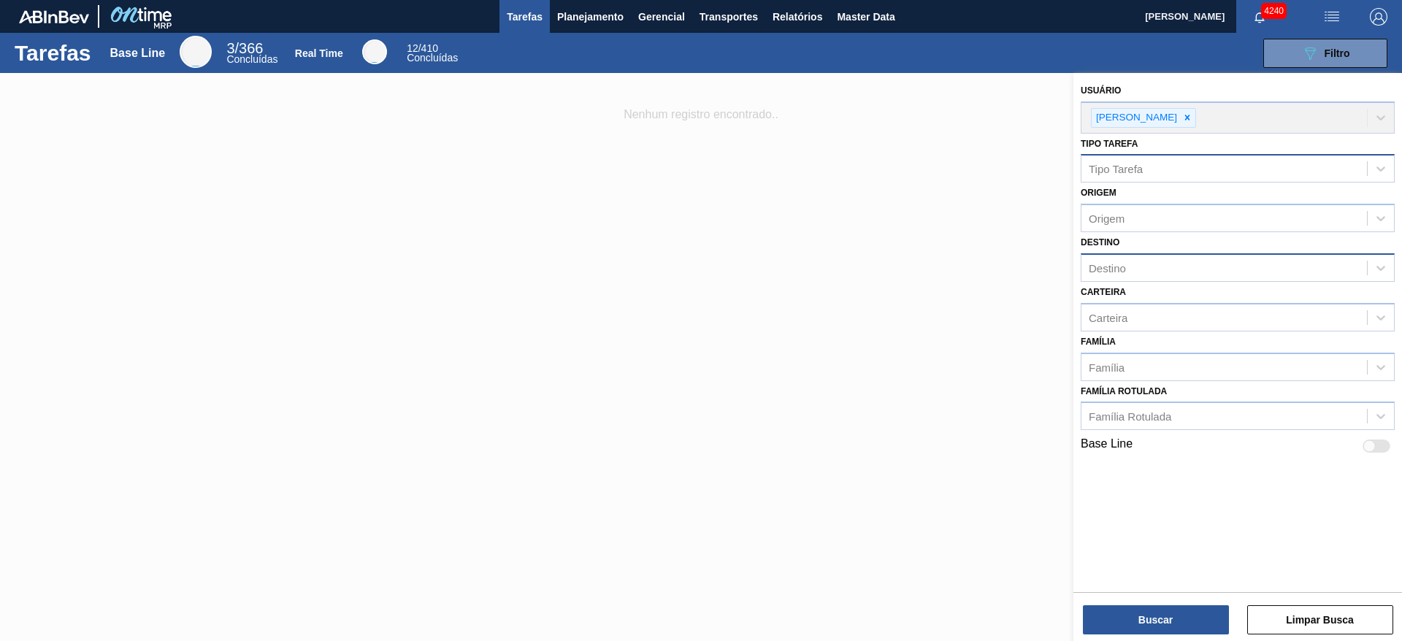
click at [1203, 117] on div "Usuário Bruno de Mello Duarte" at bounding box center [1238, 106] width 314 height 53
click at [1203, 115] on div "Usuário Bruno de Mello Duarte" at bounding box center [1238, 106] width 314 height 53
click at [1196, 118] on div "Usuário Bruno de Mello Duarte" at bounding box center [1238, 106] width 314 height 53
click at [1281, 623] on button "Limpar Busca" at bounding box center [1321, 620] width 146 height 29
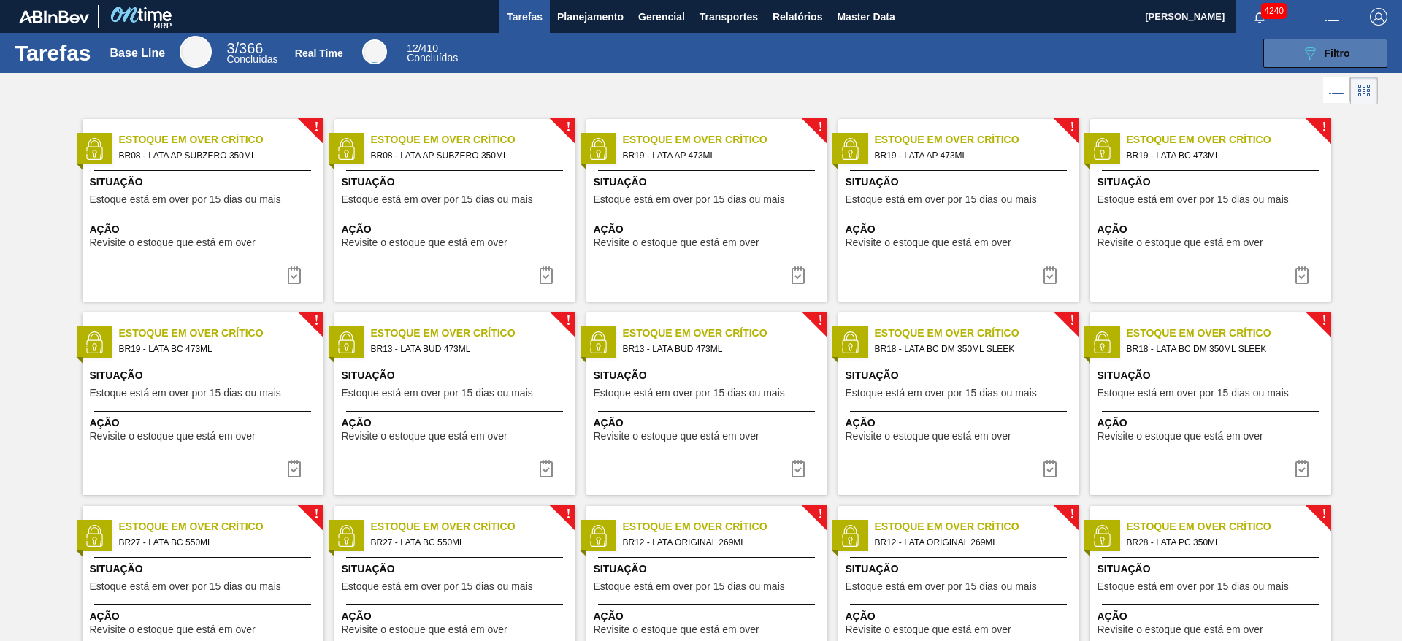
click at [1307, 49] on icon "089F7B8B-B2A5-4AFE-B5C0-19BA573D28AC" at bounding box center [1311, 54] width 18 height 18
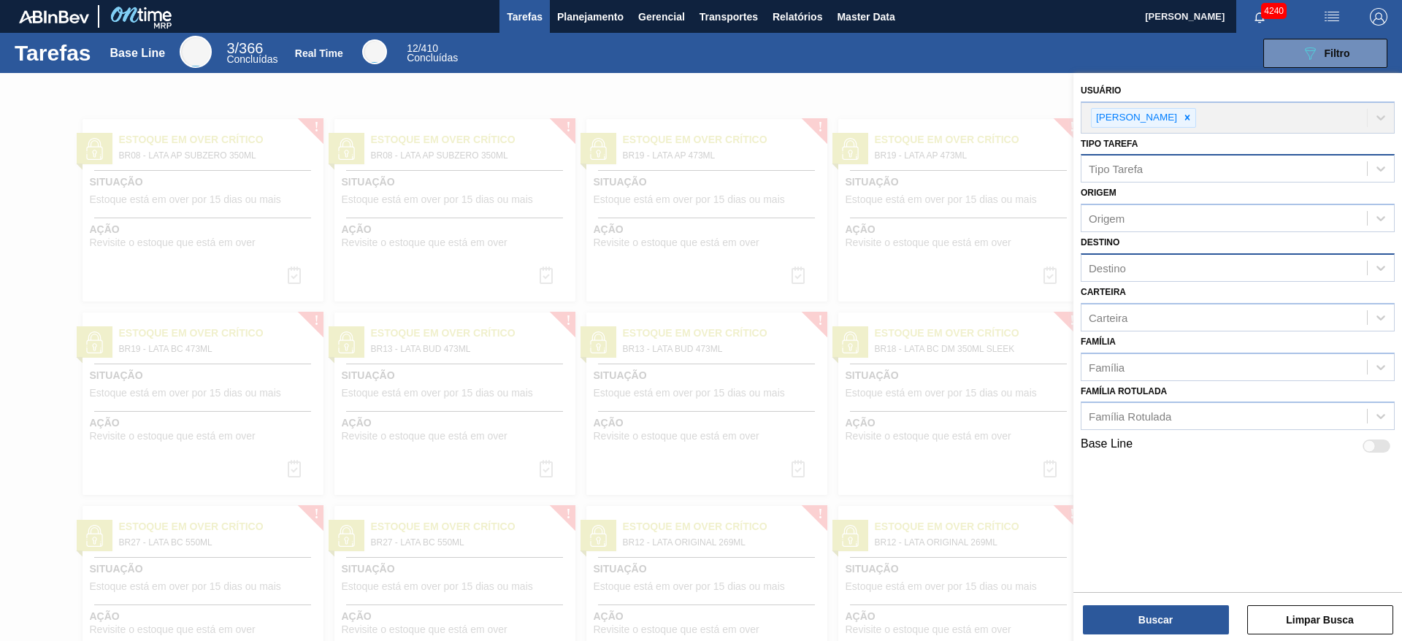
click at [887, 142] on div at bounding box center [701, 393] width 1402 height 641
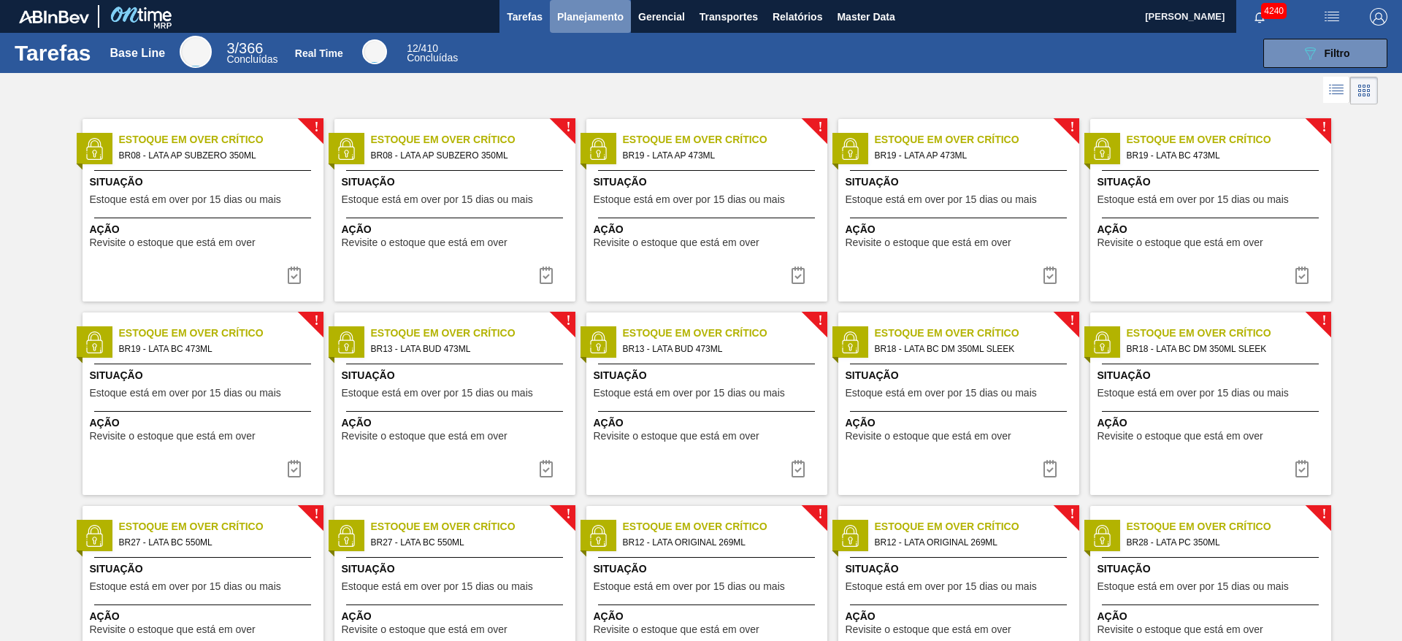
click at [587, 23] on span "Planejamento" at bounding box center [590, 17] width 66 height 18
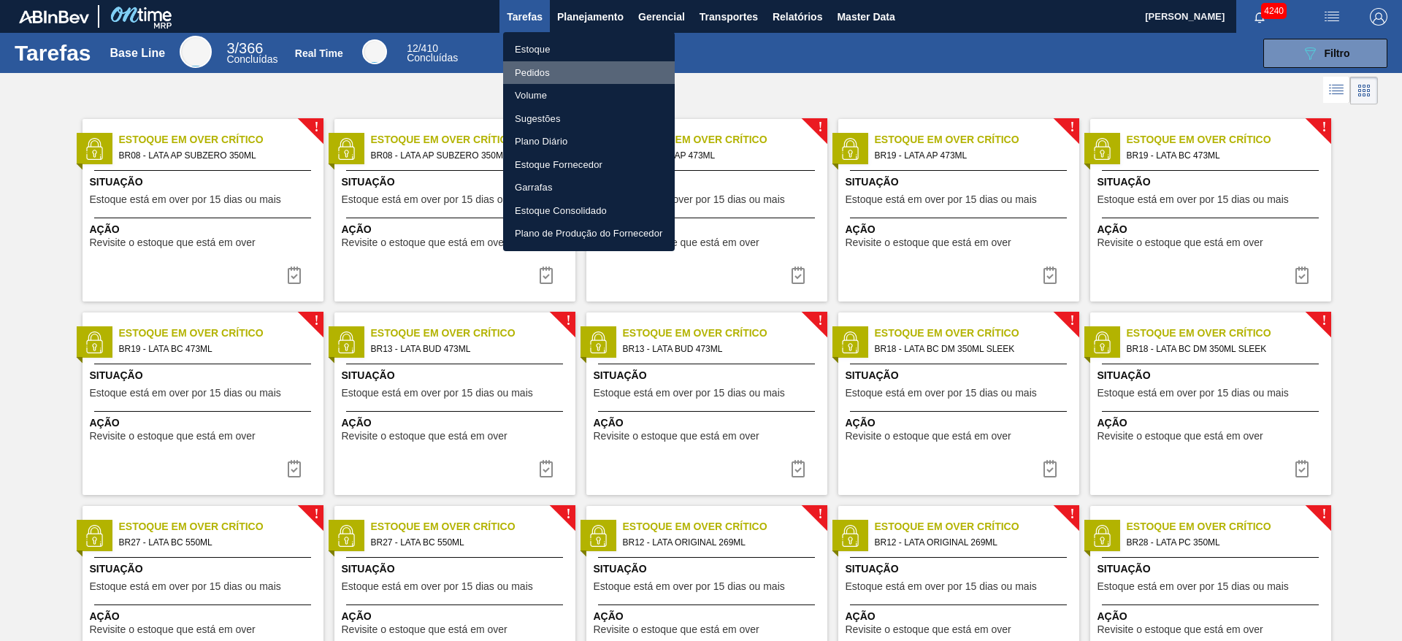
click at [547, 72] on li "Pedidos" at bounding box center [589, 72] width 172 height 23
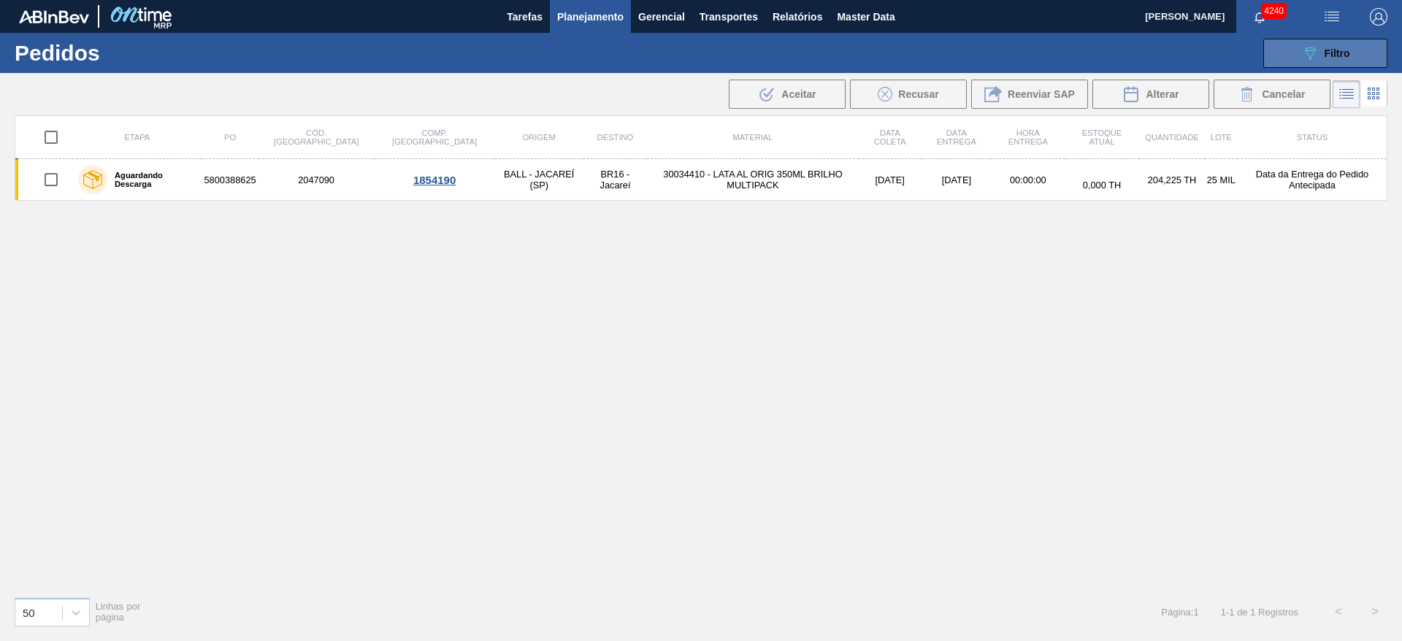
click at [1339, 57] on span "Filtro" at bounding box center [1338, 53] width 26 height 12
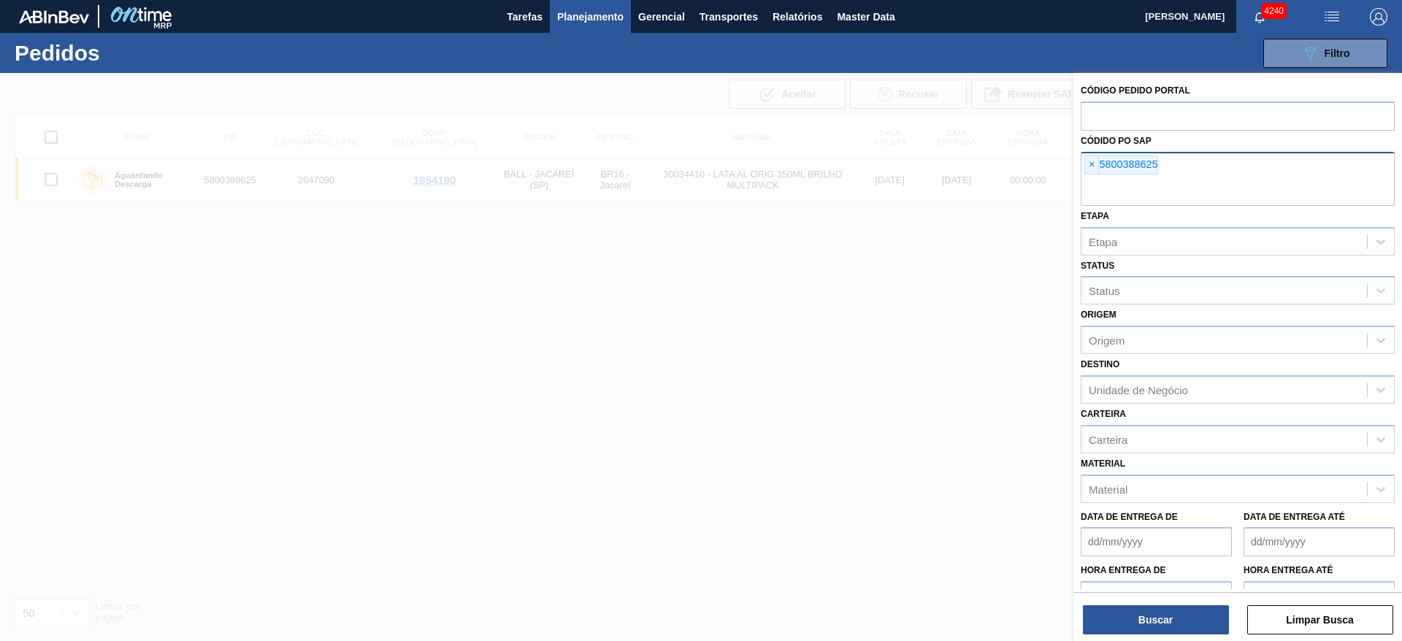
click at [1096, 161] on span "×" at bounding box center [1092, 165] width 14 height 18
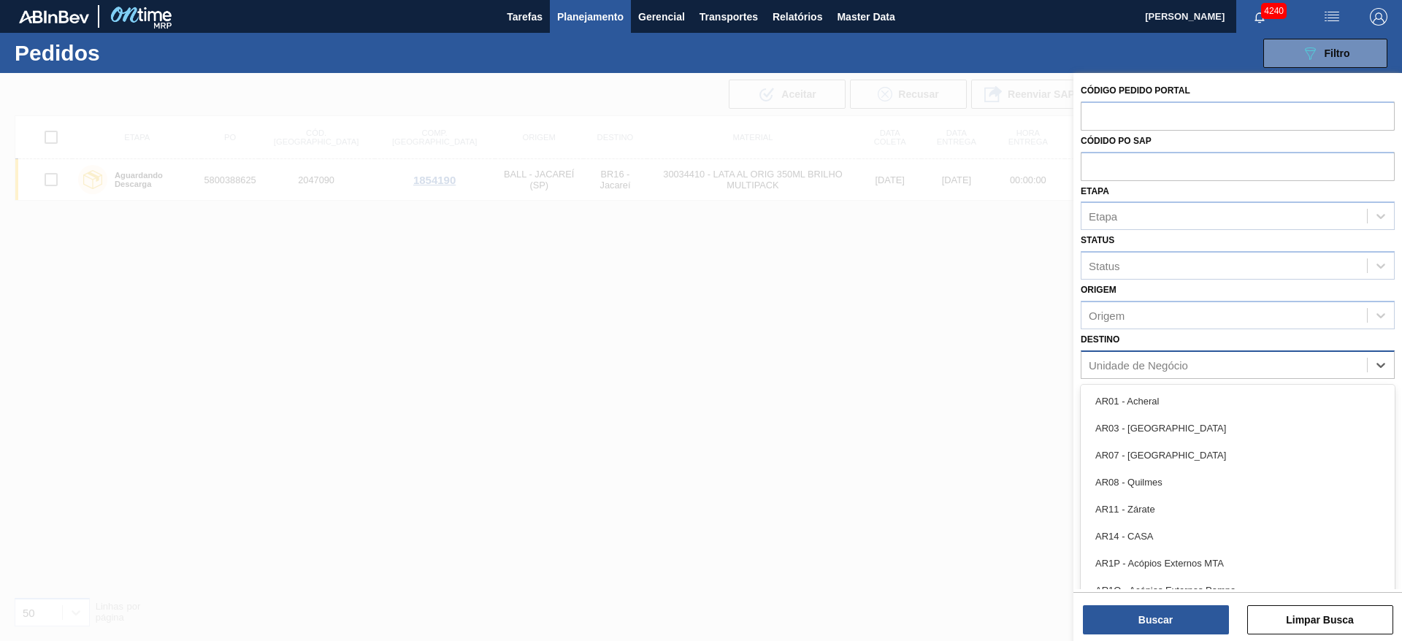
click at [1135, 362] on div "Unidade de Negócio" at bounding box center [1138, 365] width 99 height 12
type input "04"
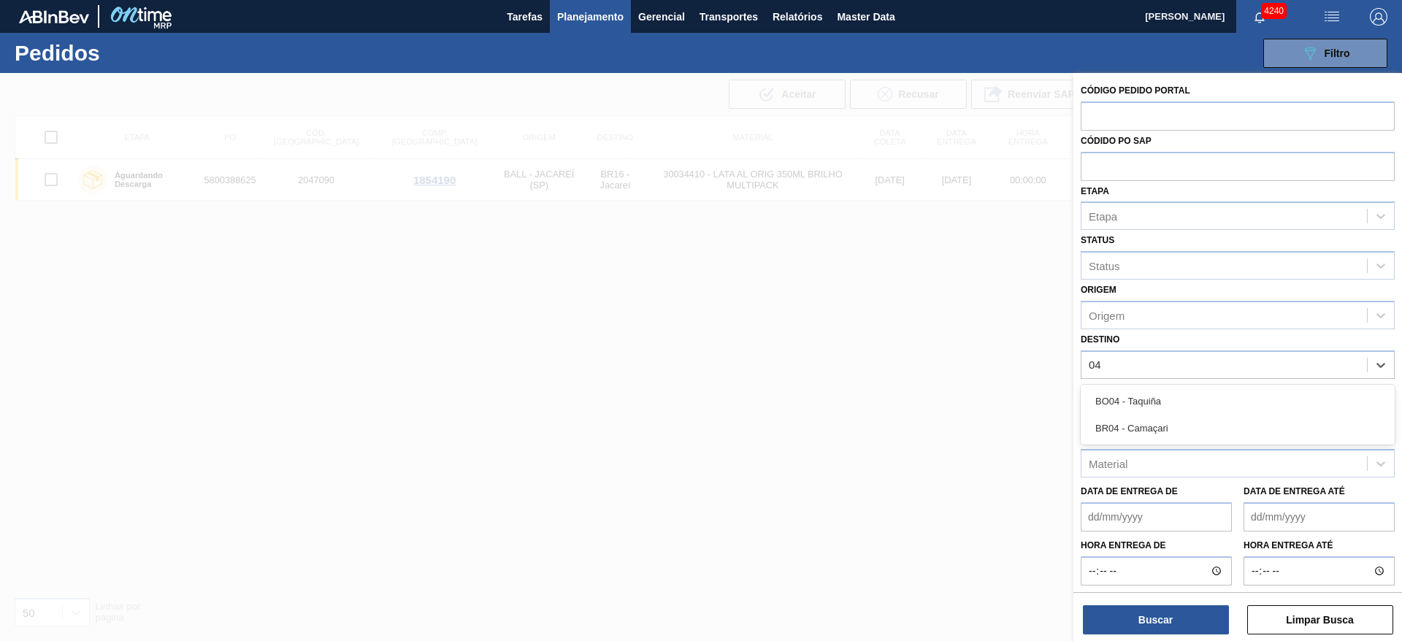
click at [1135, 429] on div "BR04 - Camaçari" at bounding box center [1238, 428] width 314 height 27
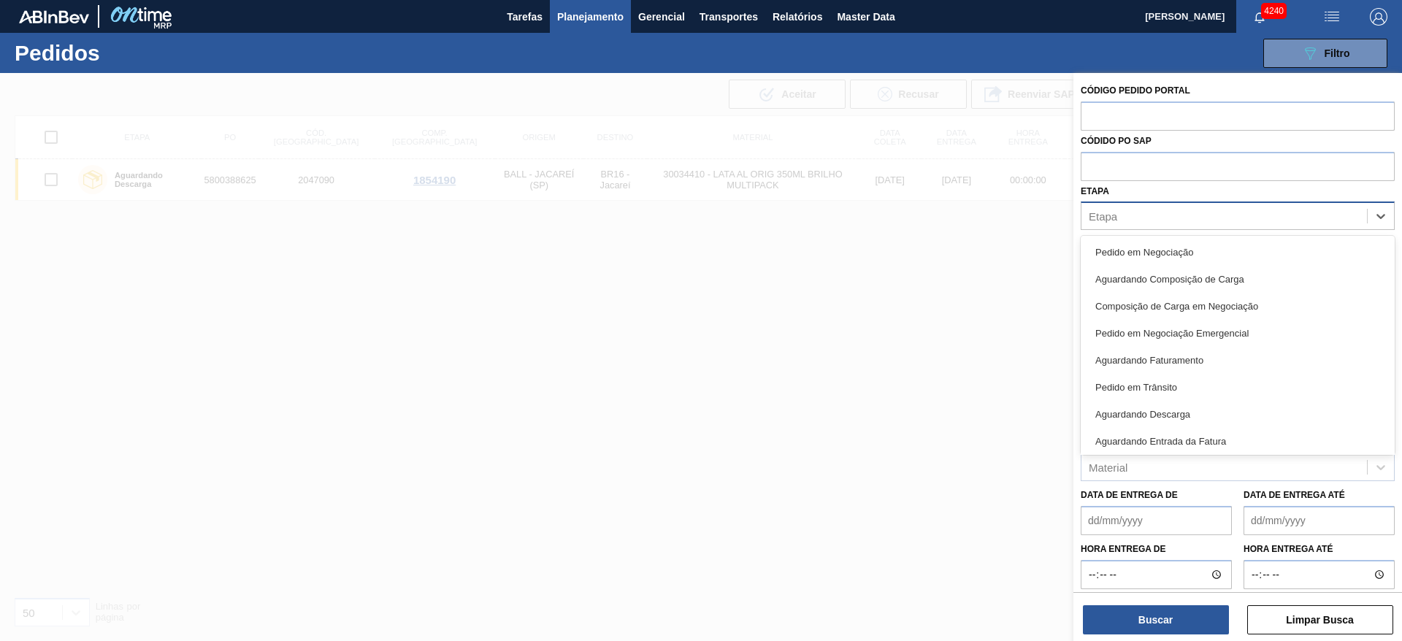
click at [1150, 218] on div "Etapa" at bounding box center [1225, 216] width 286 height 21
type input "em"
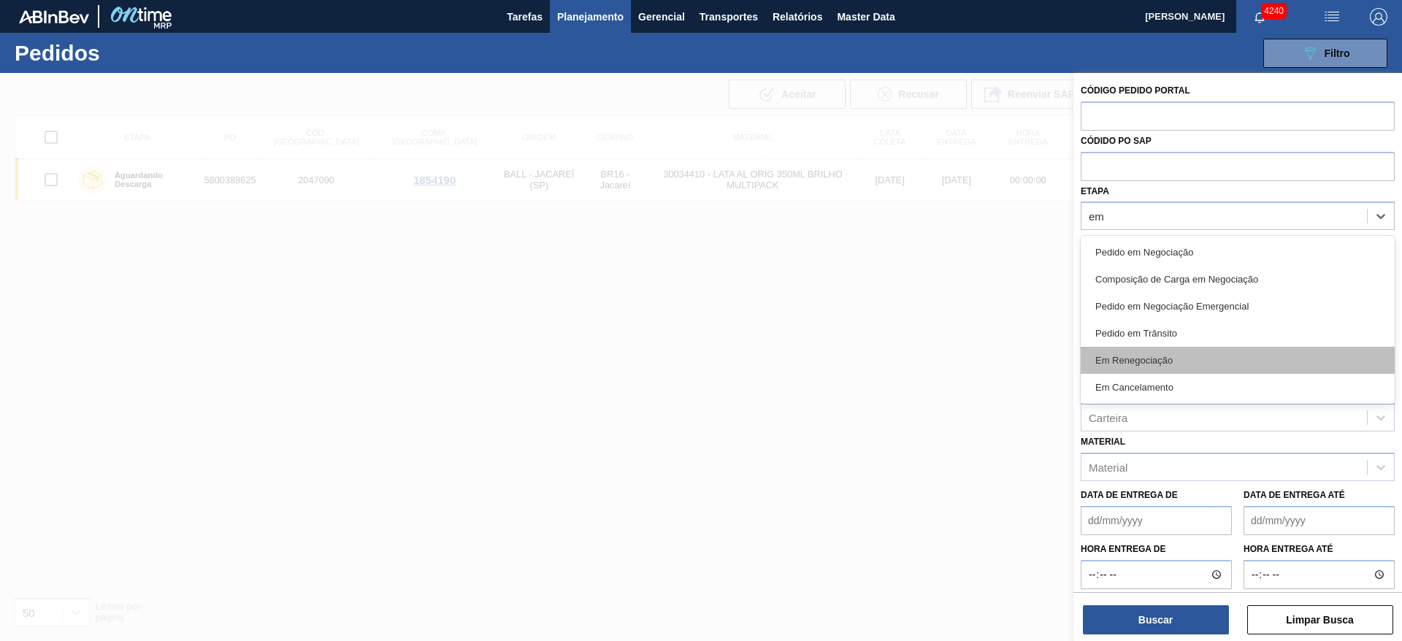
click at [1165, 354] on div "Em Renegociação" at bounding box center [1238, 360] width 314 height 27
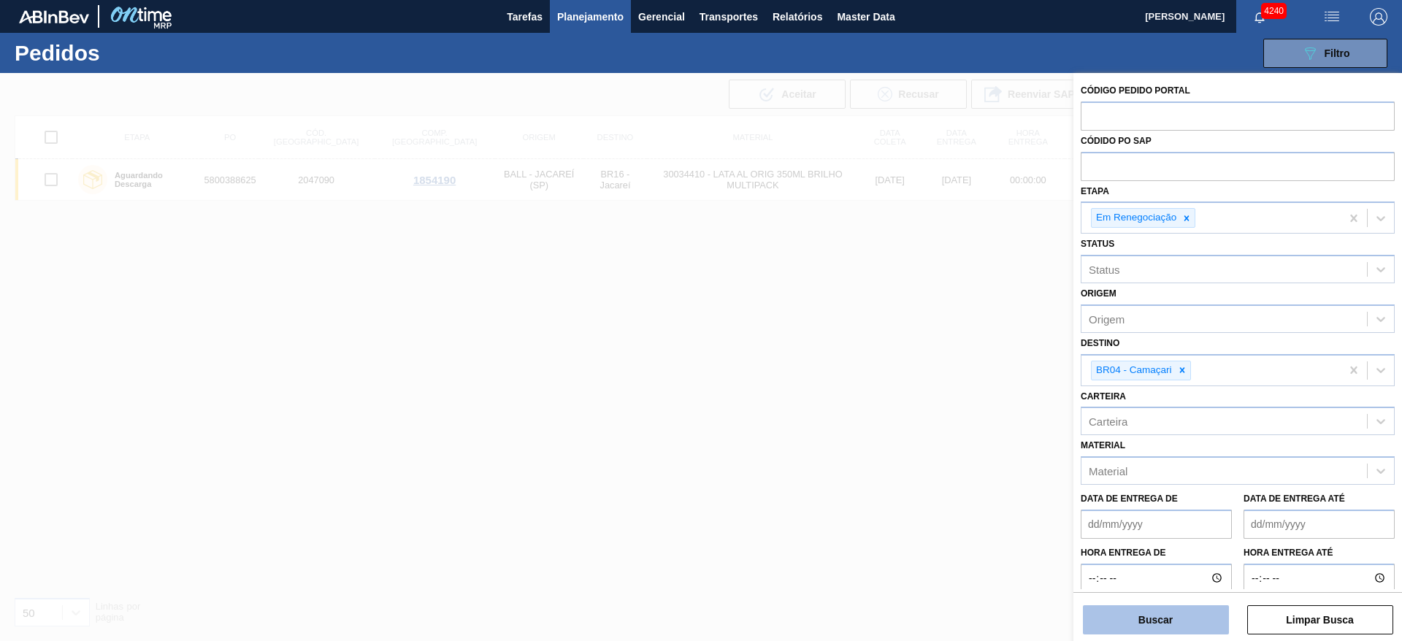
click at [1162, 608] on button "Buscar" at bounding box center [1156, 620] width 146 height 29
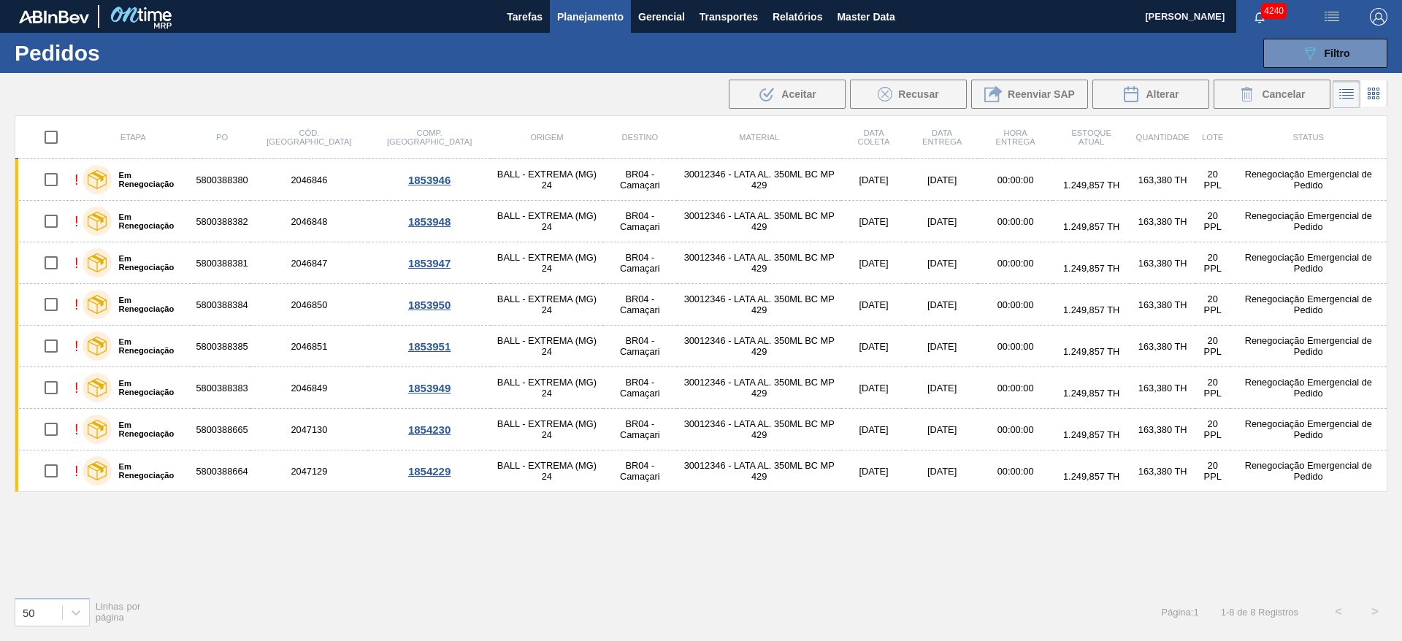
click at [50, 134] on input "checkbox" at bounding box center [51, 137] width 31 height 31
checkbox input "true"
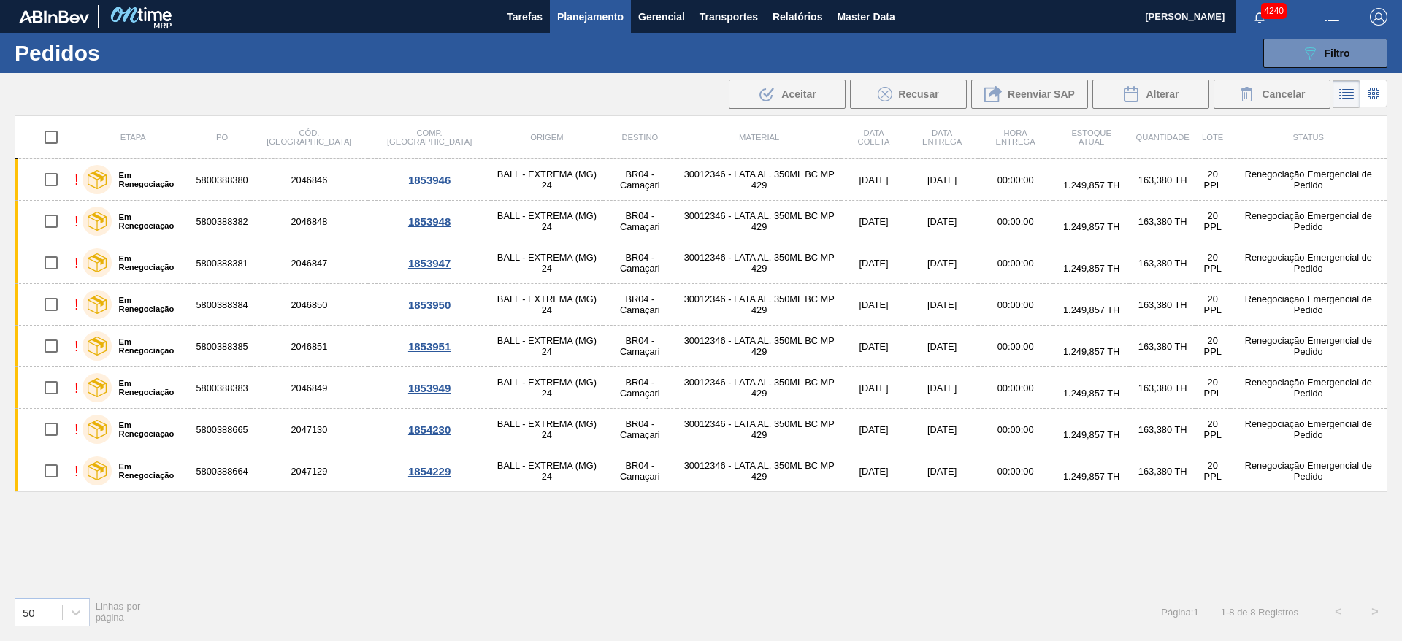
checkbox input "true"
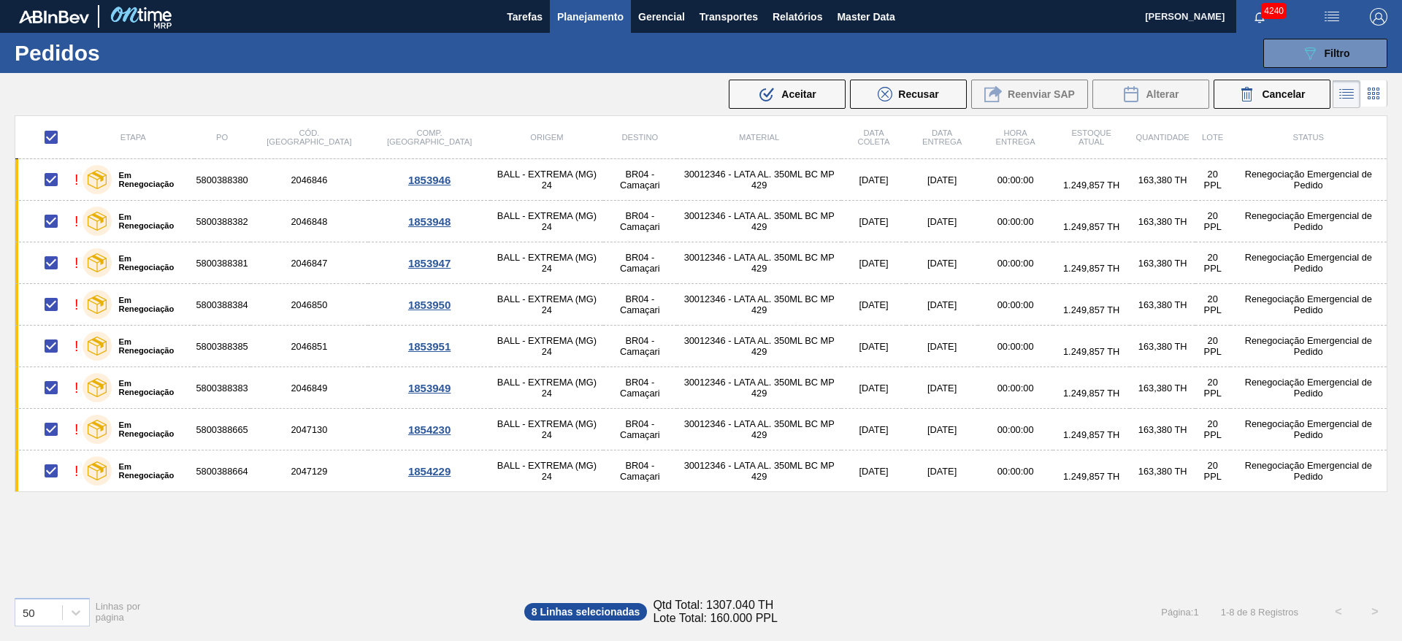
click at [53, 133] on input "checkbox" at bounding box center [51, 137] width 31 height 31
checkbox input "false"
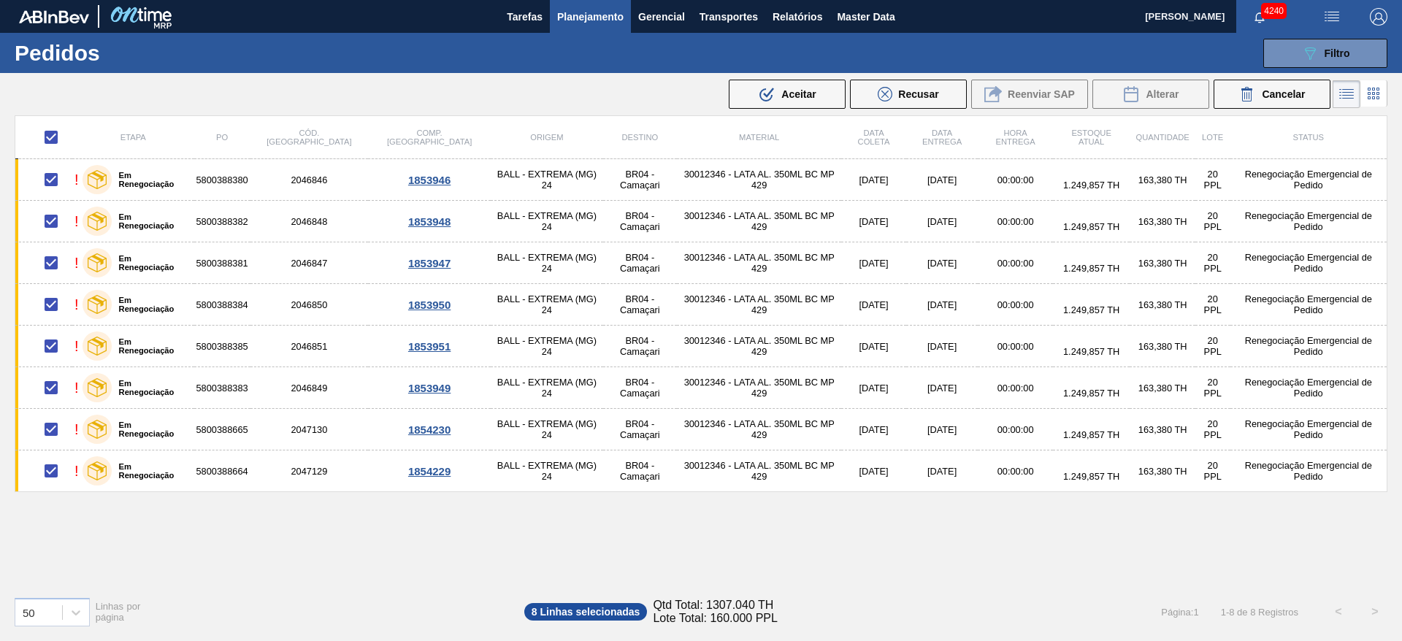
checkbox input "false"
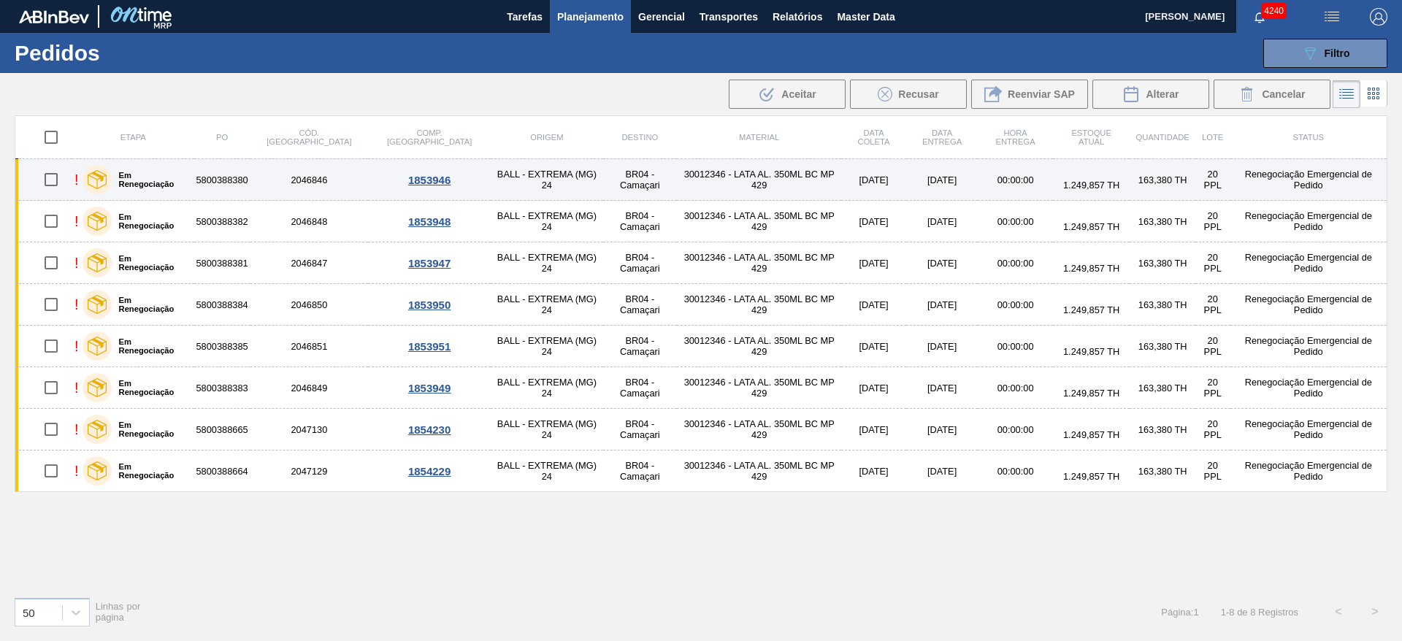
click at [296, 183] on td "2046846" at bounding box center [310, 180] width 118 height 42
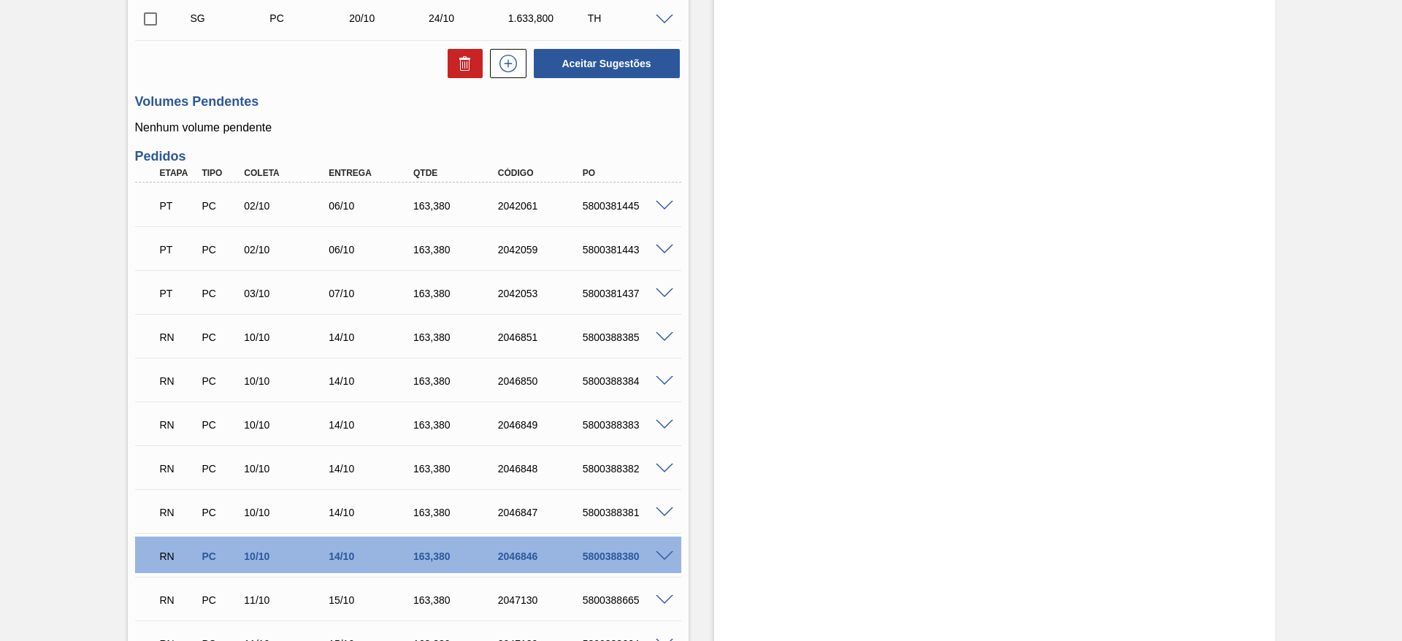
scroll to position [622, 0]
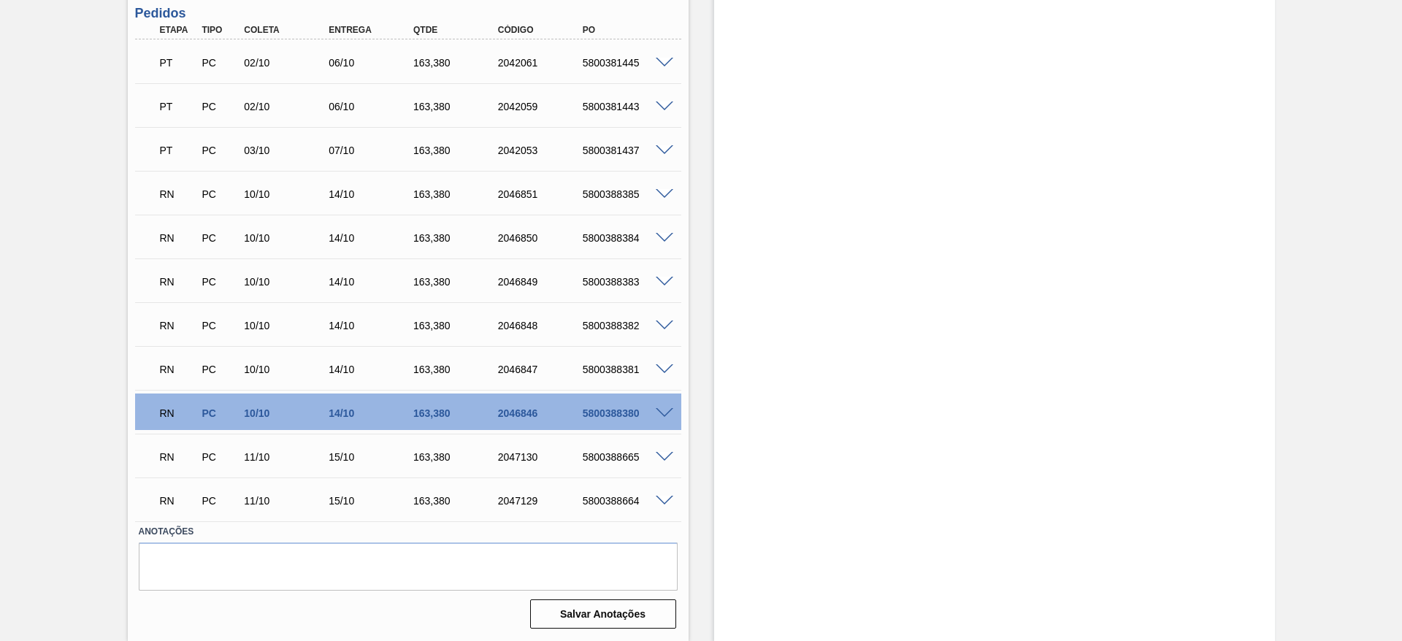
click at [665, 410] on span at bounding box center [665, 413] width 18 height 11
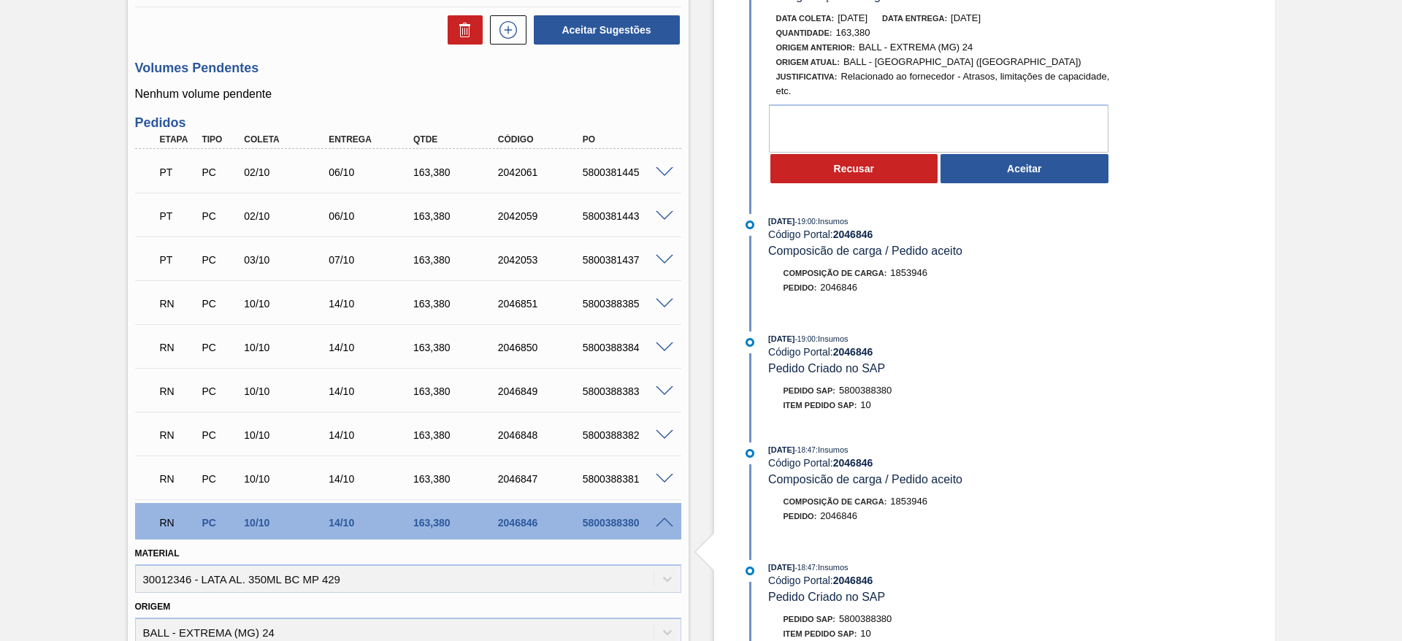
scroll to position [402, 0]
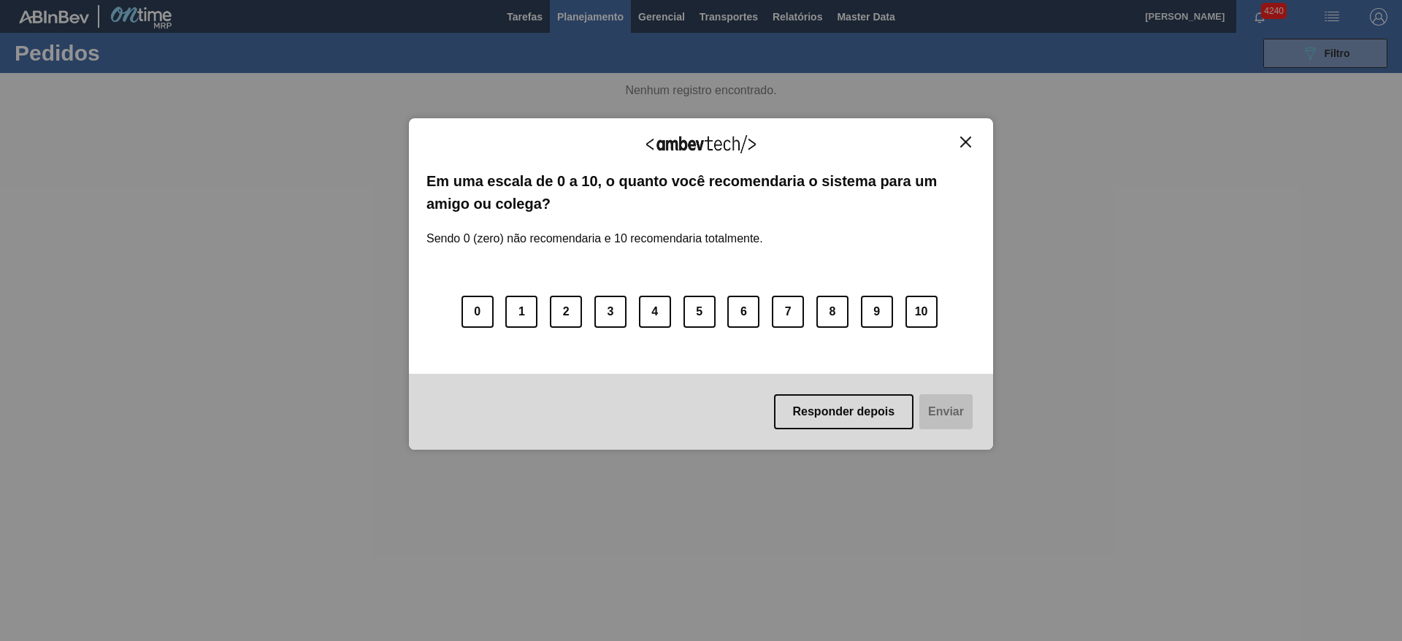
click at [970, 140] on img "Close" at bounding box center [965, 142] width 11 height 11
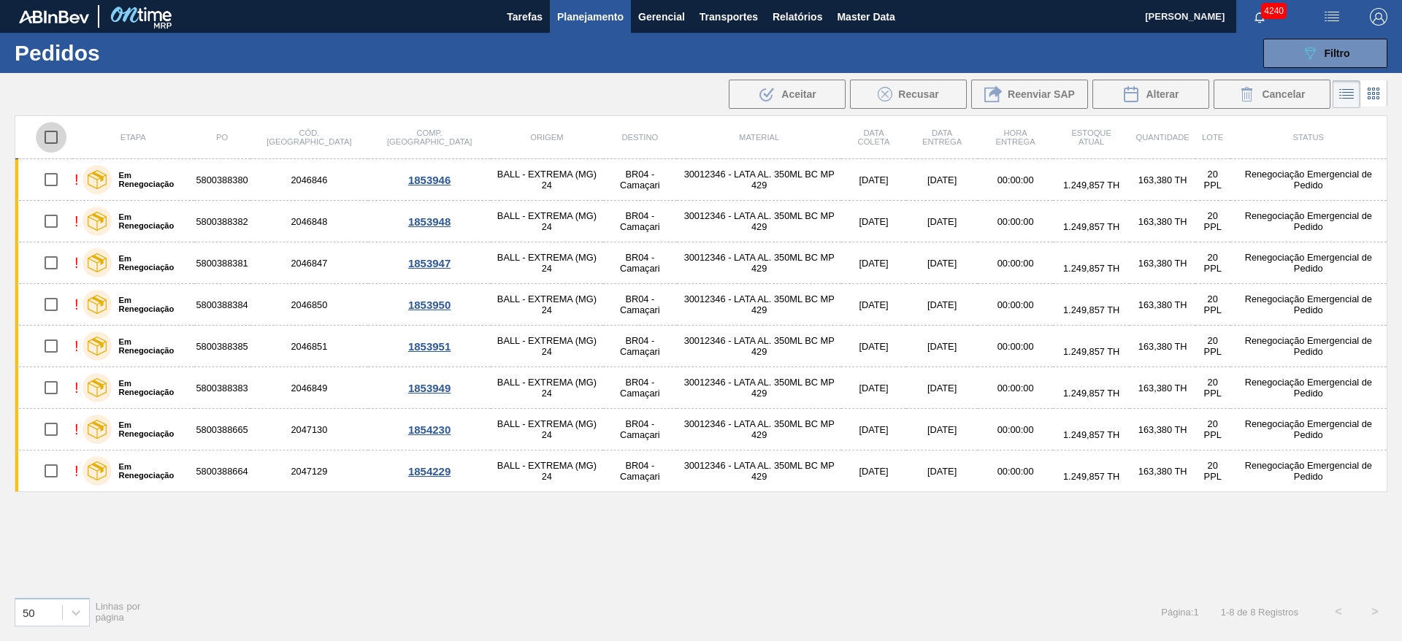
click at [51, 141] on input "checkbox" at bounding box center [51, 137] width 31 height 31
checkbox input "true"
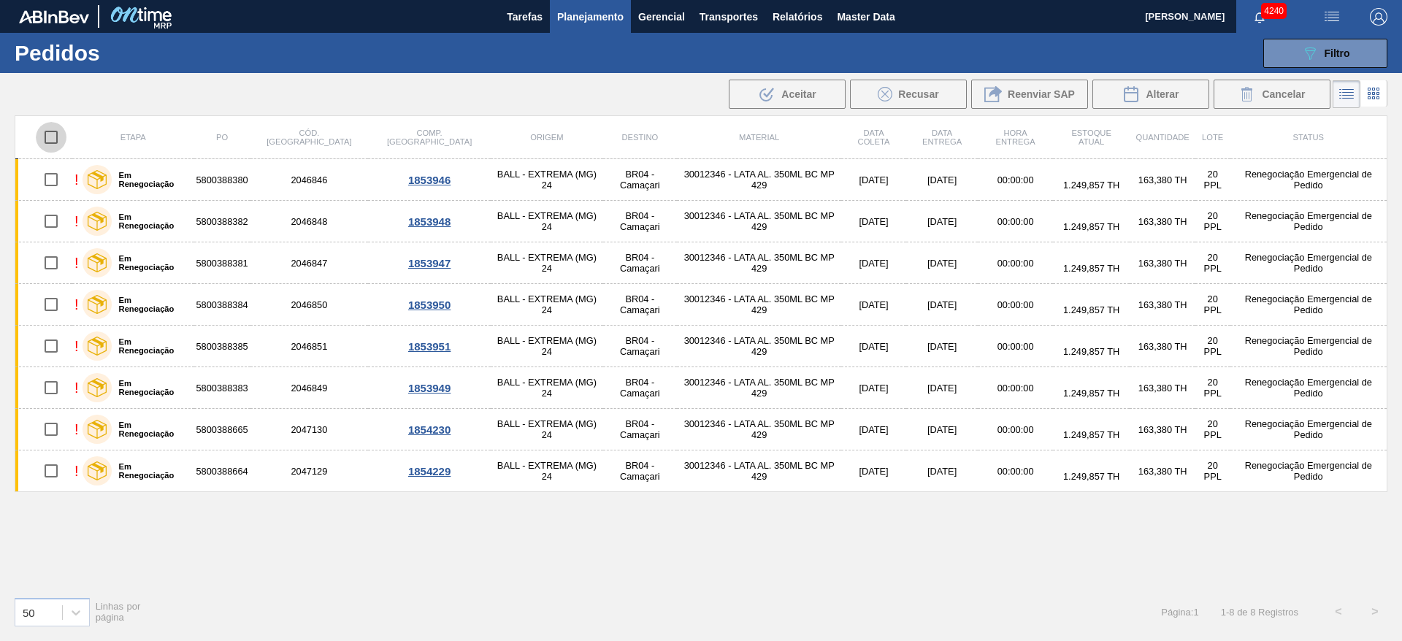
checkbox input "true"
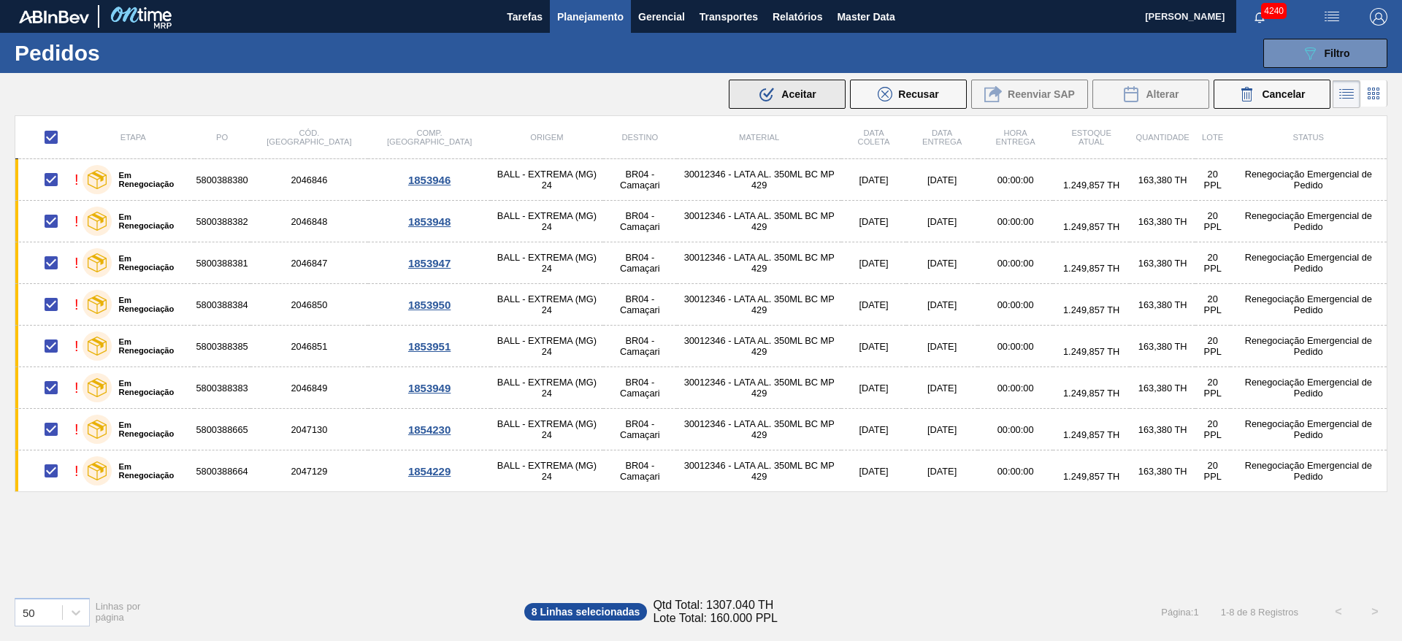
click at [787, 92] on span "Aceitar" at bounding box center [799, 94] width 34 height 12
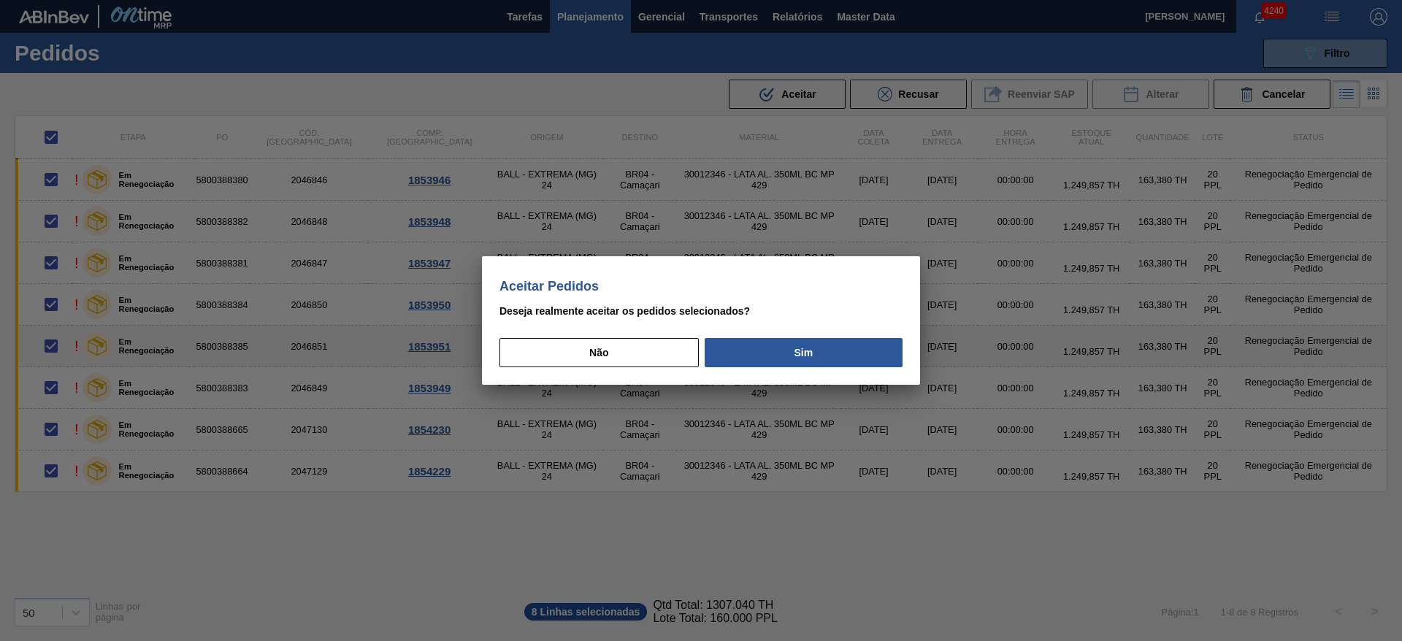
click at [830, 354] on button "Sim" at bounding box center [804, 352] width 198 height 29
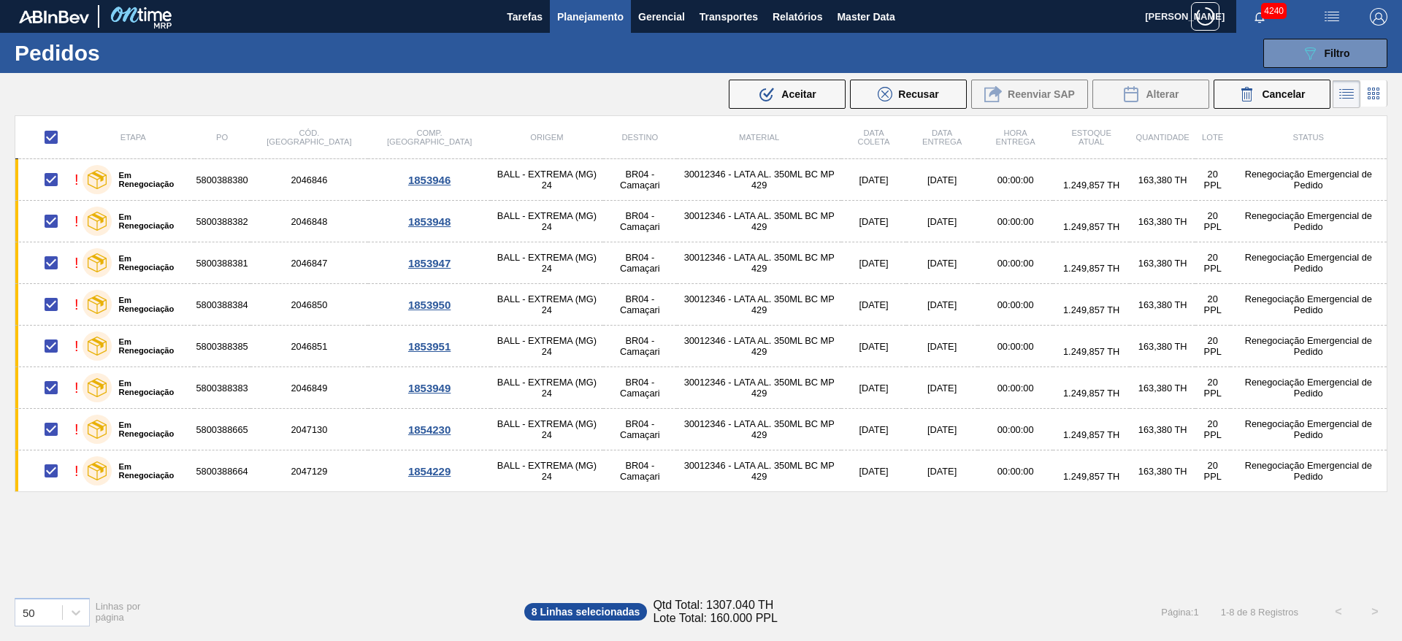
checkbox input "false"
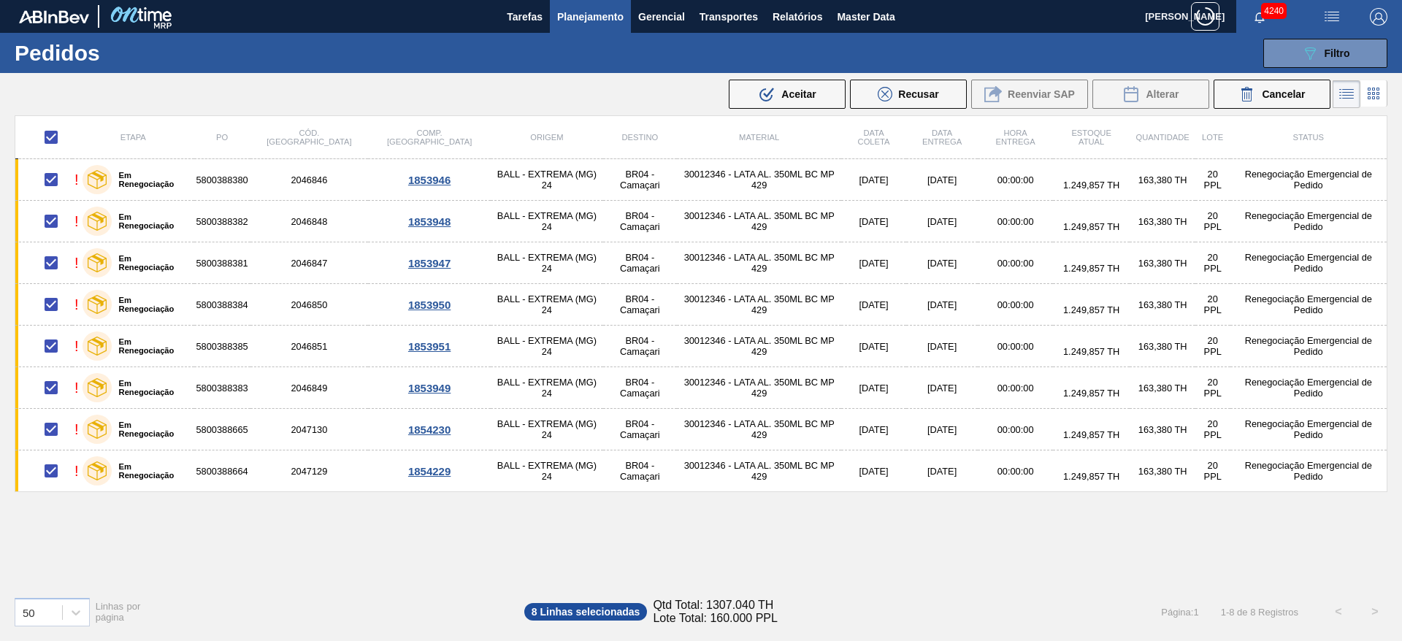
checkbox input "false"
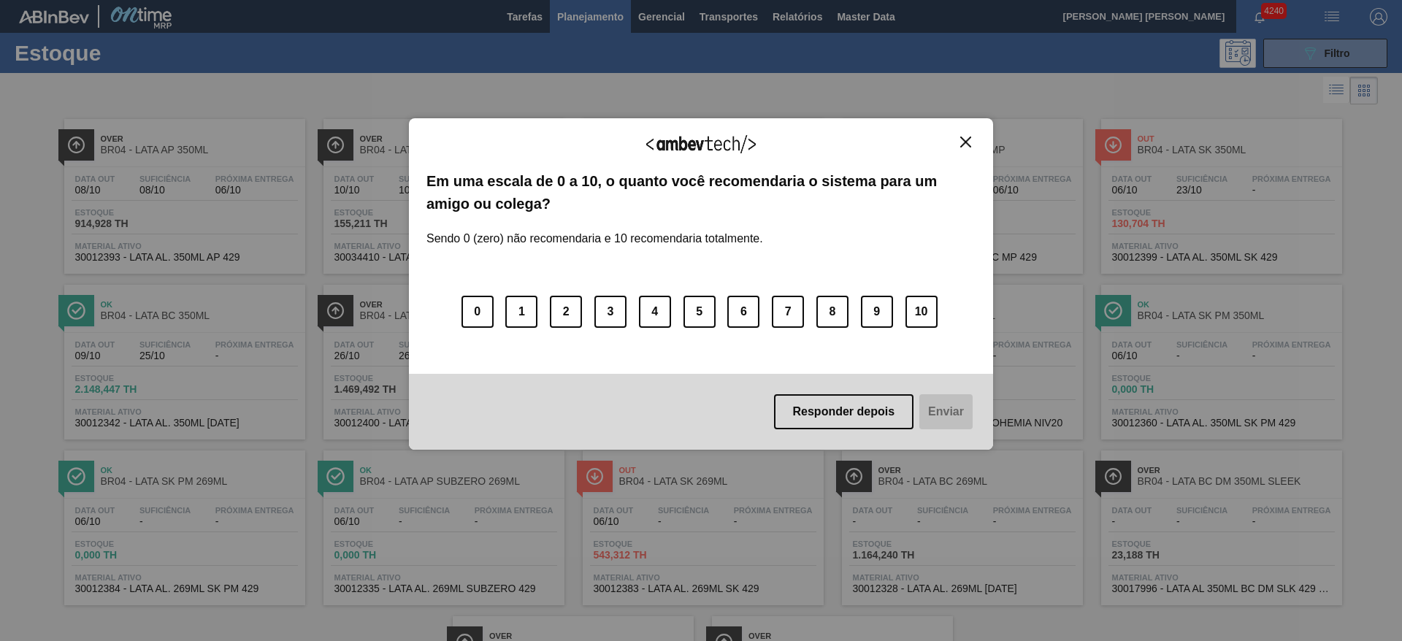
click at [795, 14] on div "Agradecemos seu feedback! Em uma escala de 0 a 10, o quanto você recomendaria o…" at bounding box center [701, 284] width 584 height 600
click at [958, 134] on div "Agradecemos seu feedback! Em uma escala de 0 a 10, o quanto você recomendaria o…" at bounding box center [701, 284] width 584 height 332
click at [967, 140] on img "Close" at bounding box center [965, 142] width 11 height 11
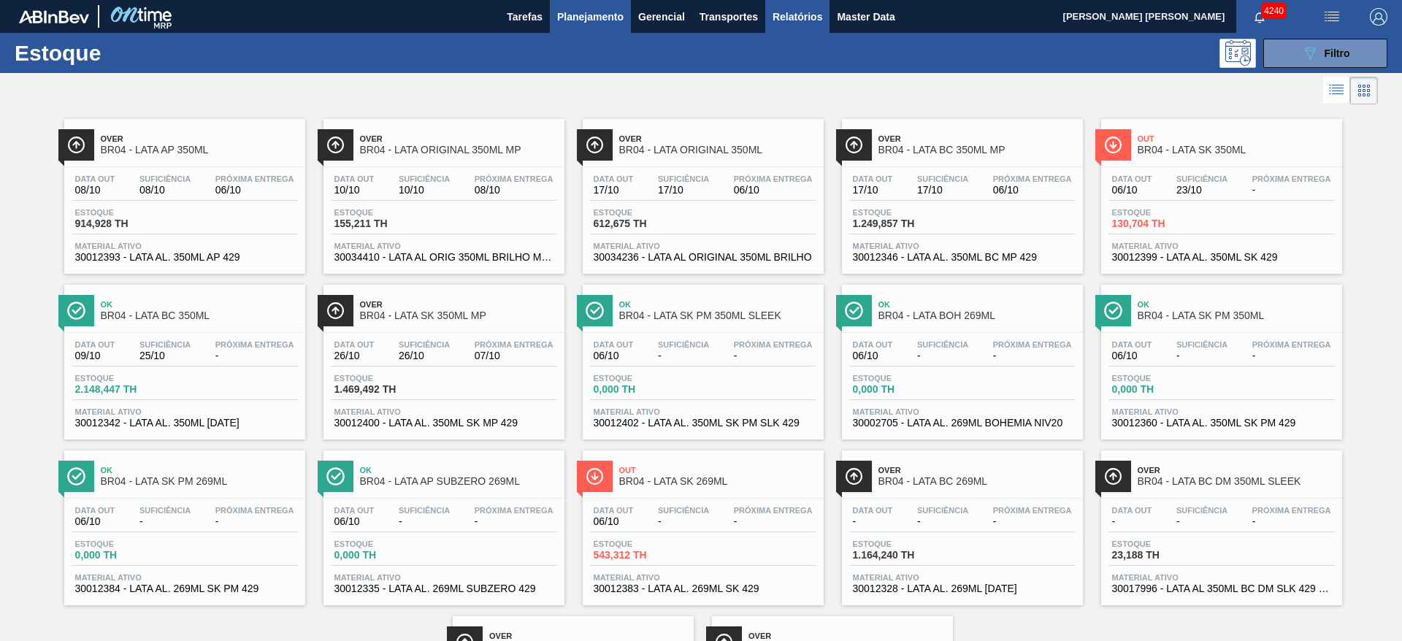
click at [804, 20] on span "Relatórios" at bounding box center [798, 17] width 50 height 18
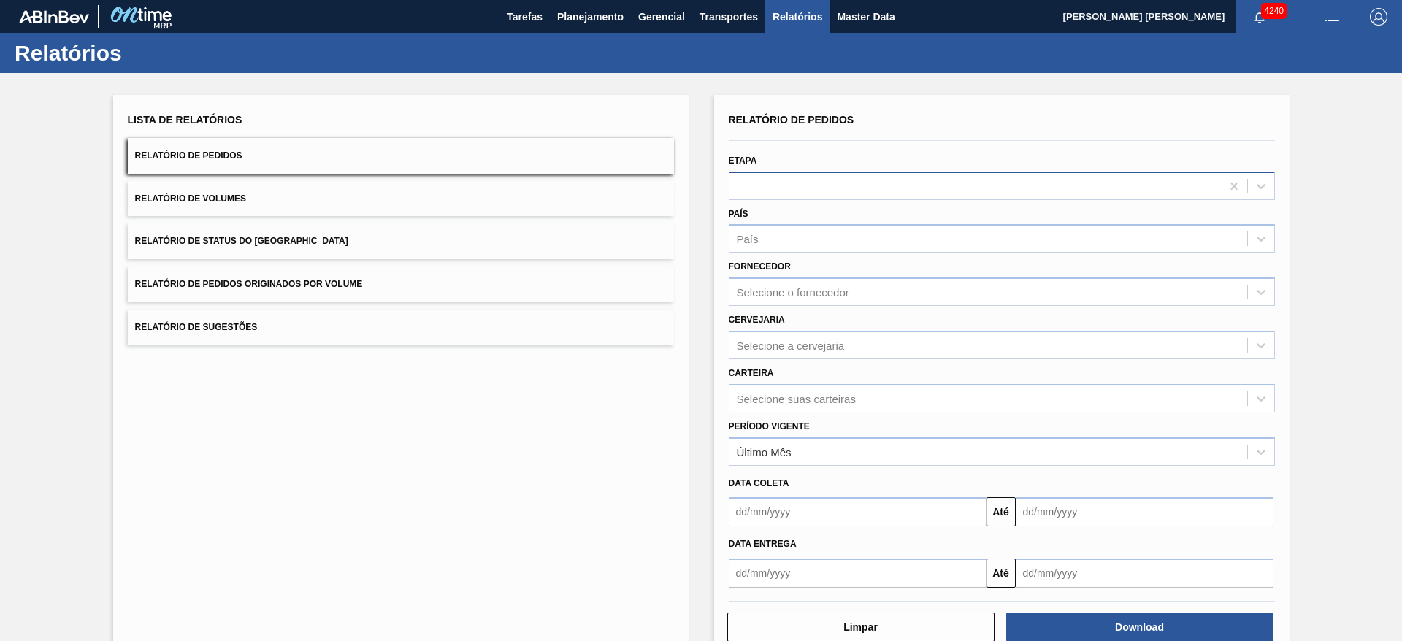
click at [806, 183] on div at bounding box center [976, 185] width 492 height 21
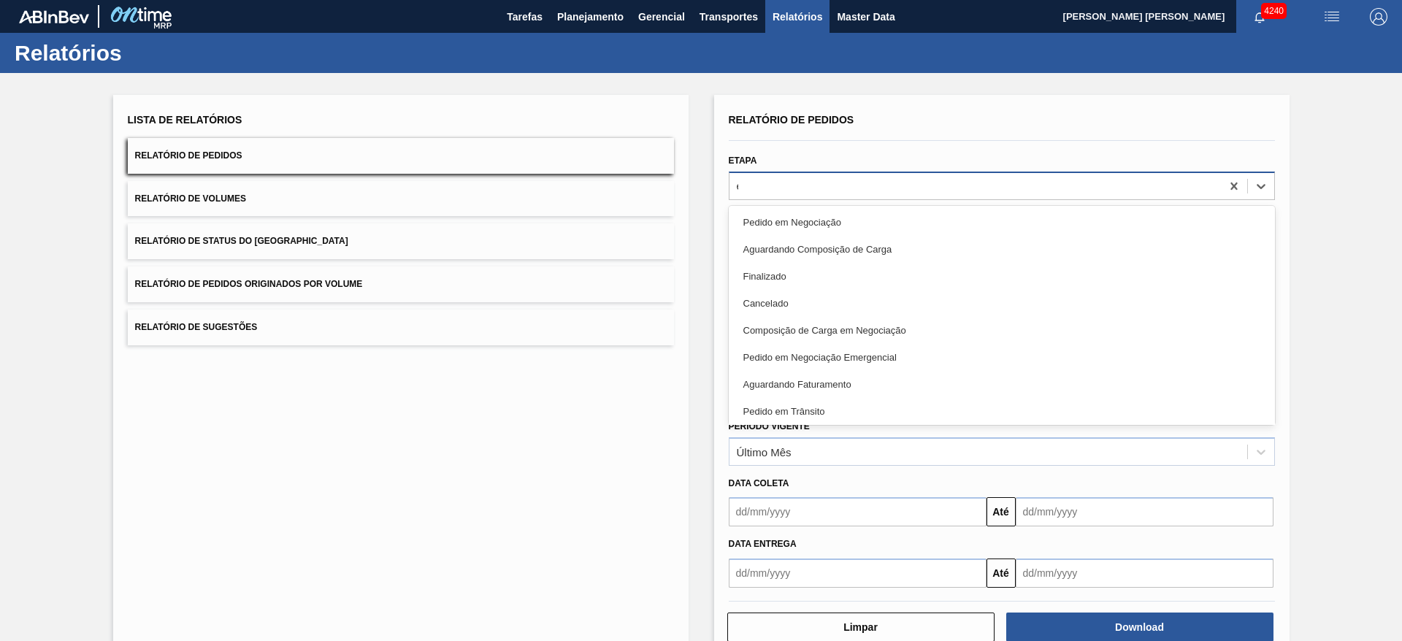
type input "em"
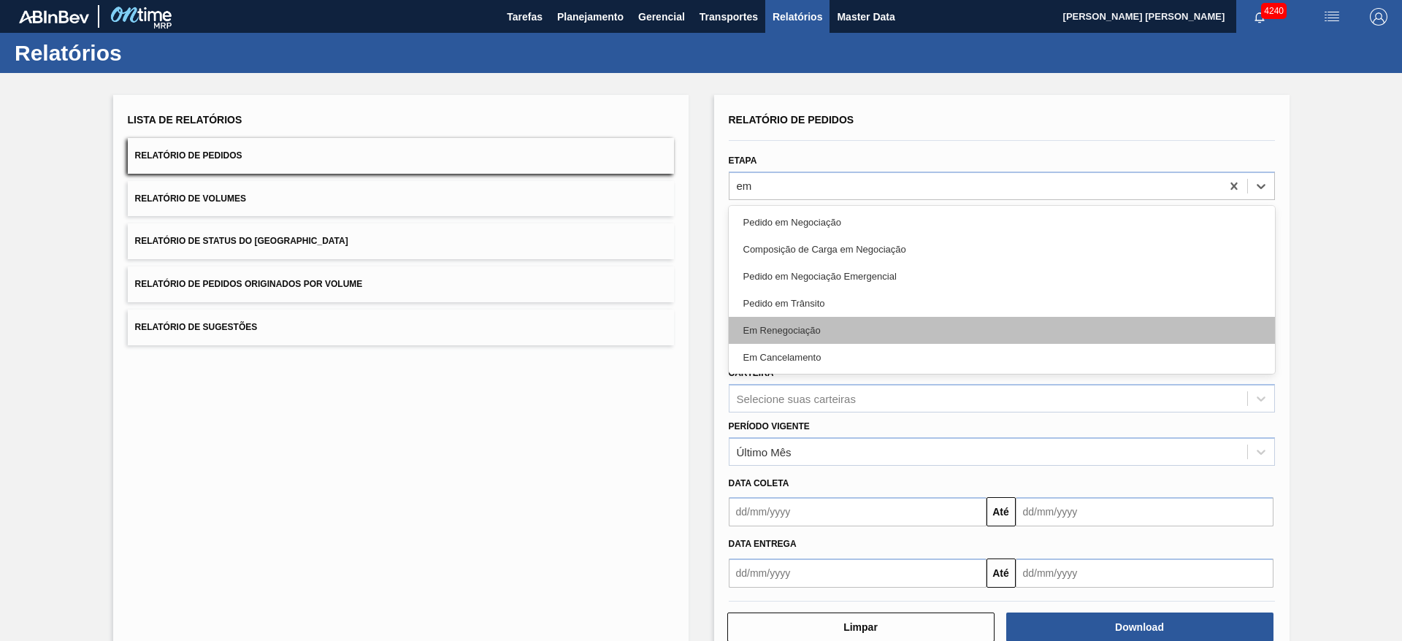
click at [825, 326] on div "Em Renegociação" at bounding box center [1002, 330] width 546 height 27
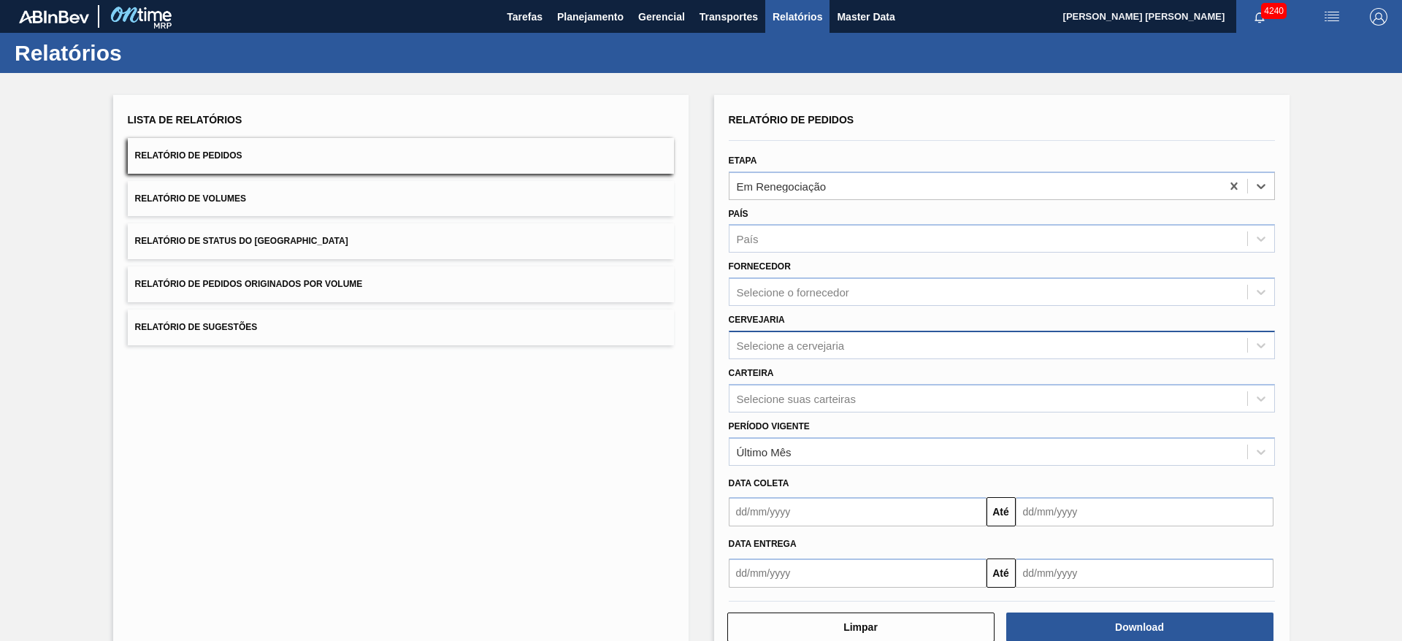
click at [805, 343] on div "Selecione a cervejaria" at bounding box center [791, 345] width 108 height 12
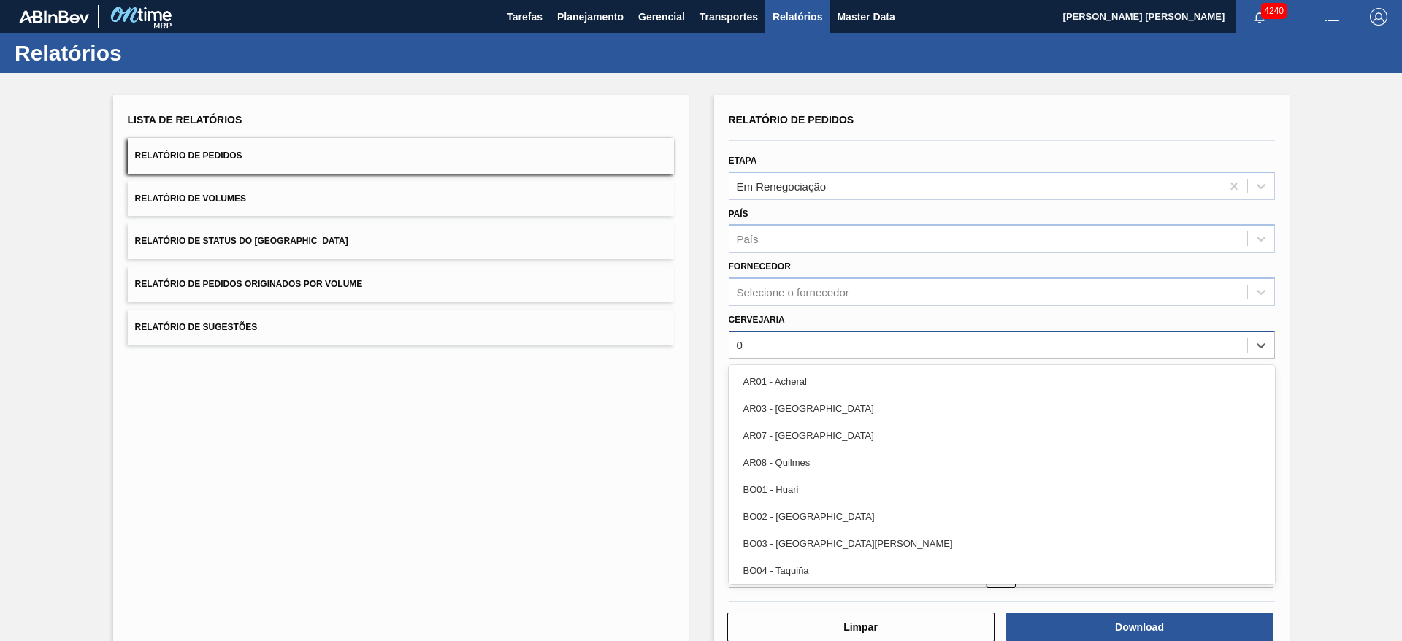
type input "04"
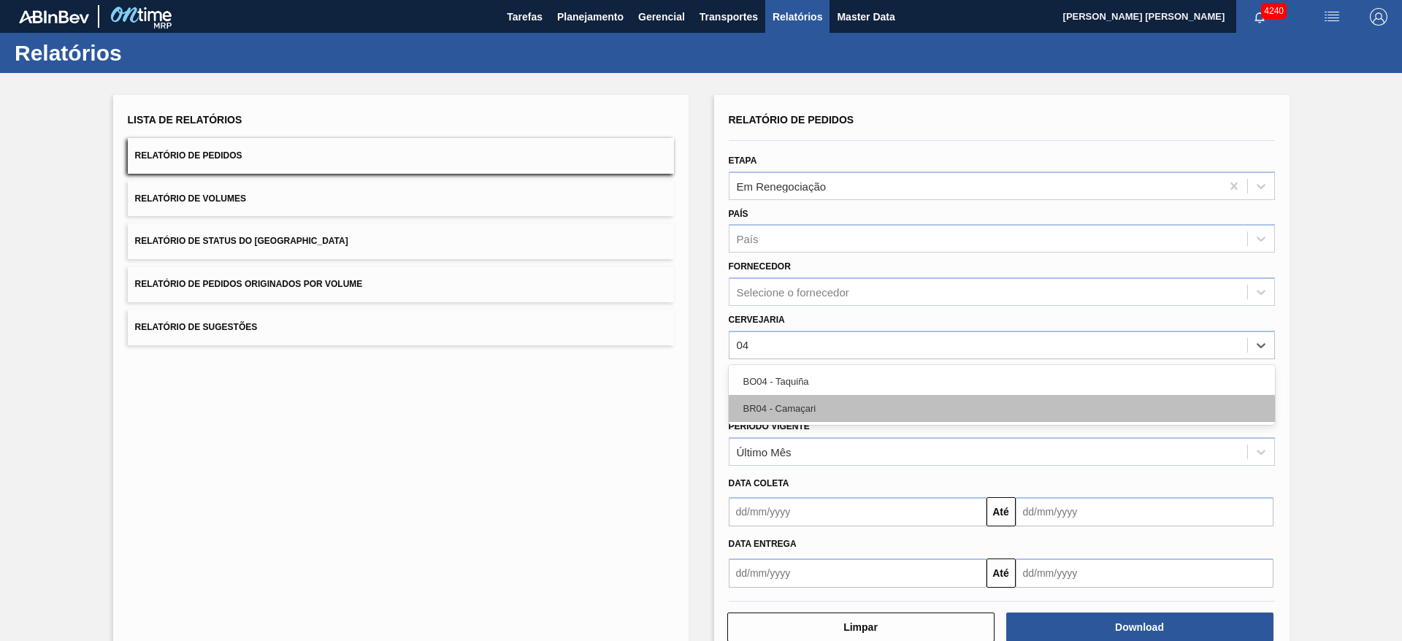
click at [811, 406] on div "BR04 - Camaçari" at bounding box center [1002, 408] width 546 height 27
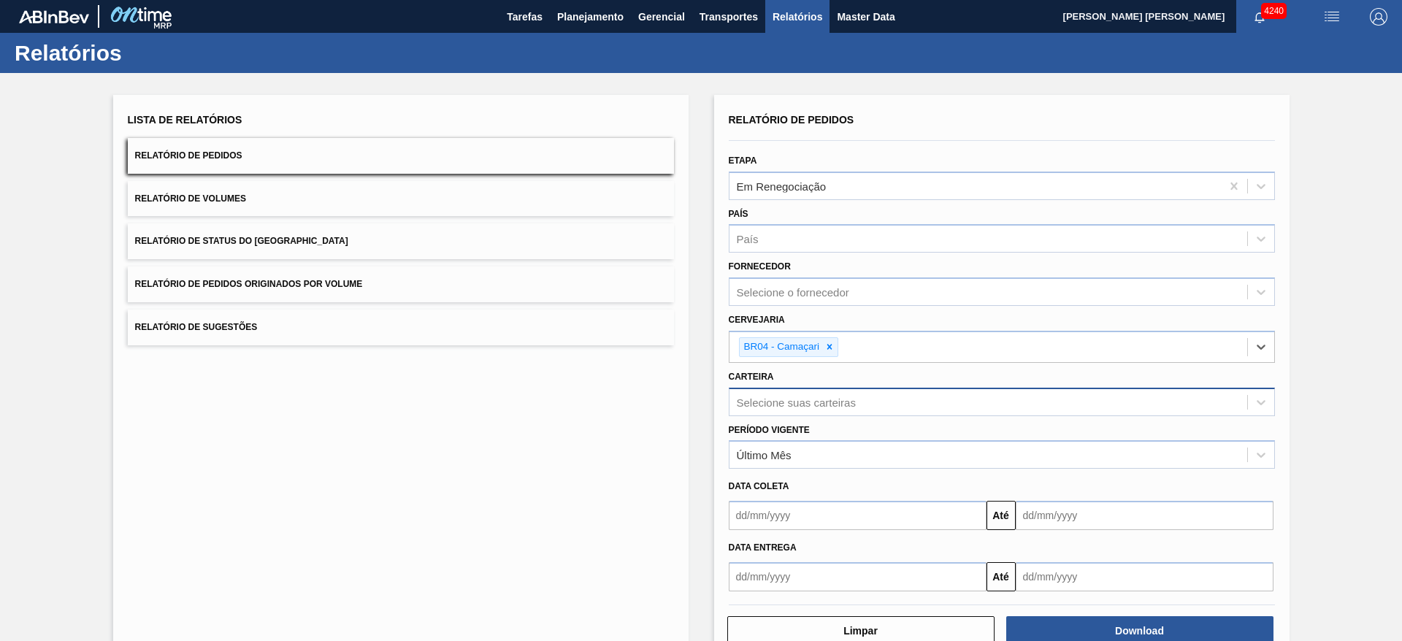
click at [782, 400] on div "Selecione suas carteiras" at bounding box center [796, 402] width 119 height 12
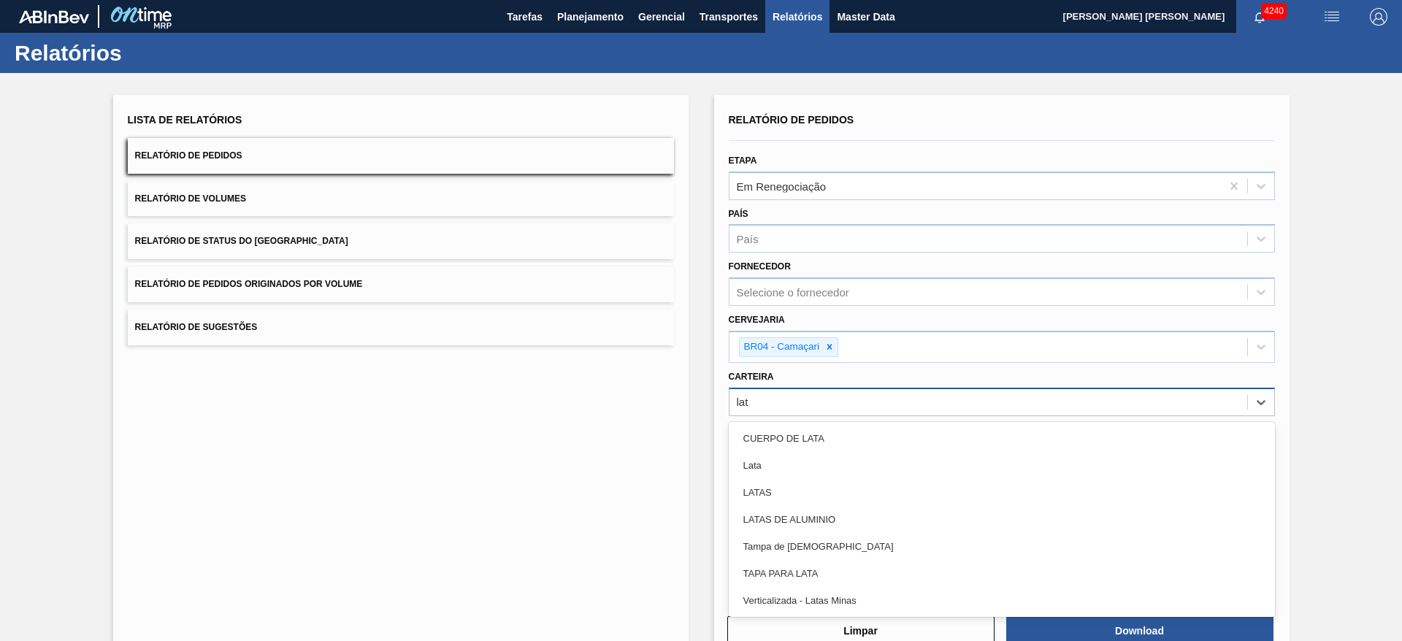
type input "lata"
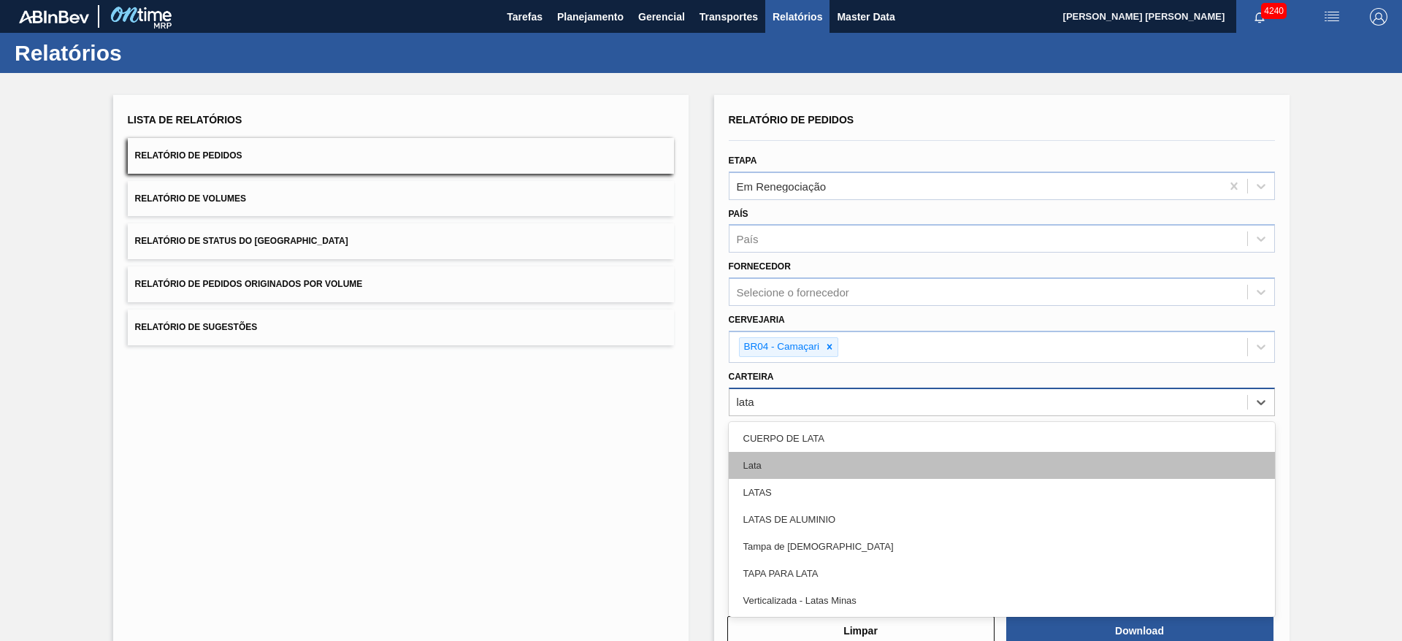
click at [790, 467] on div "Lata" at bounding box center [1002, 465] width 546 height 27
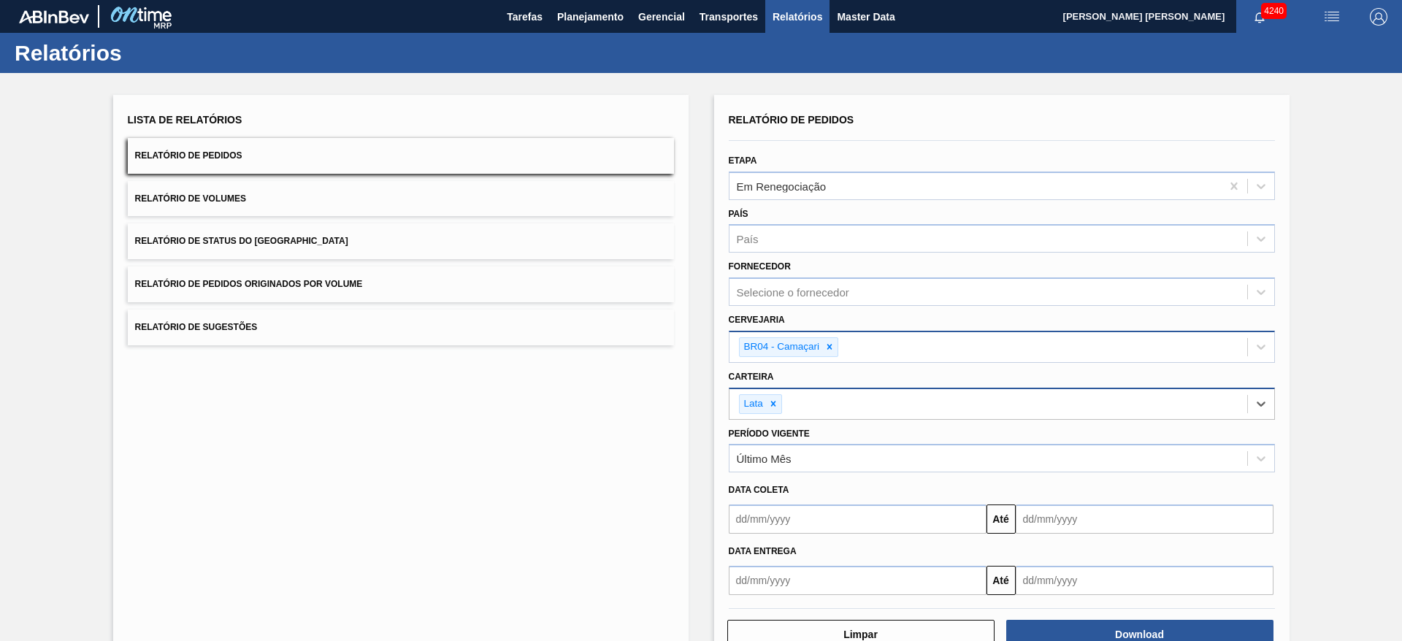
scroll to position [42, 0]
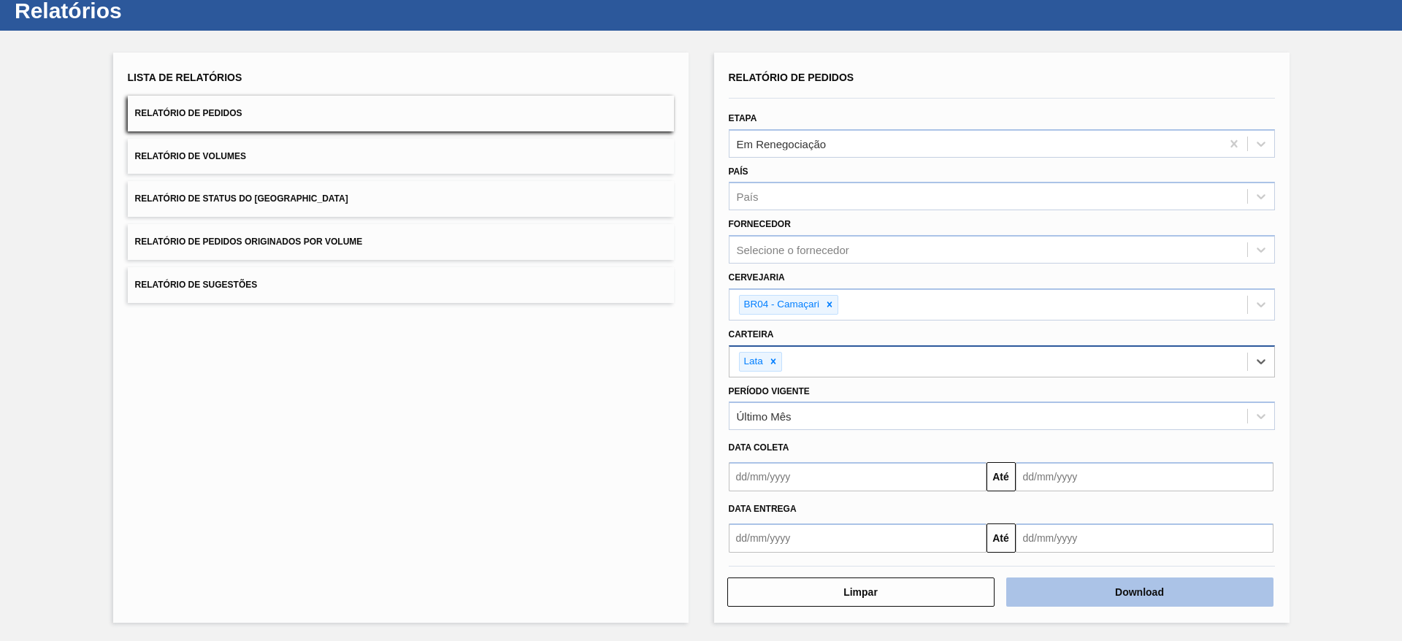
click at [1082, 597] on button "Download" at bounding box center [1140, 592] width 267 height 29
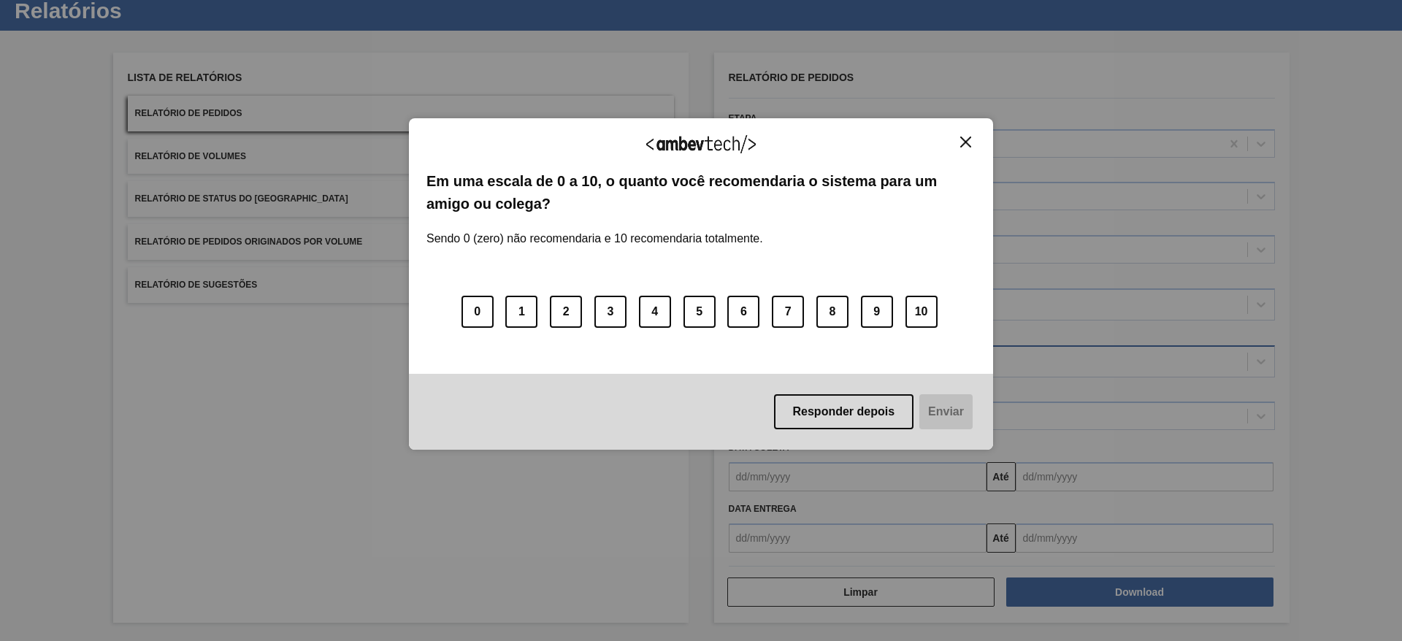
checkbox input "false"
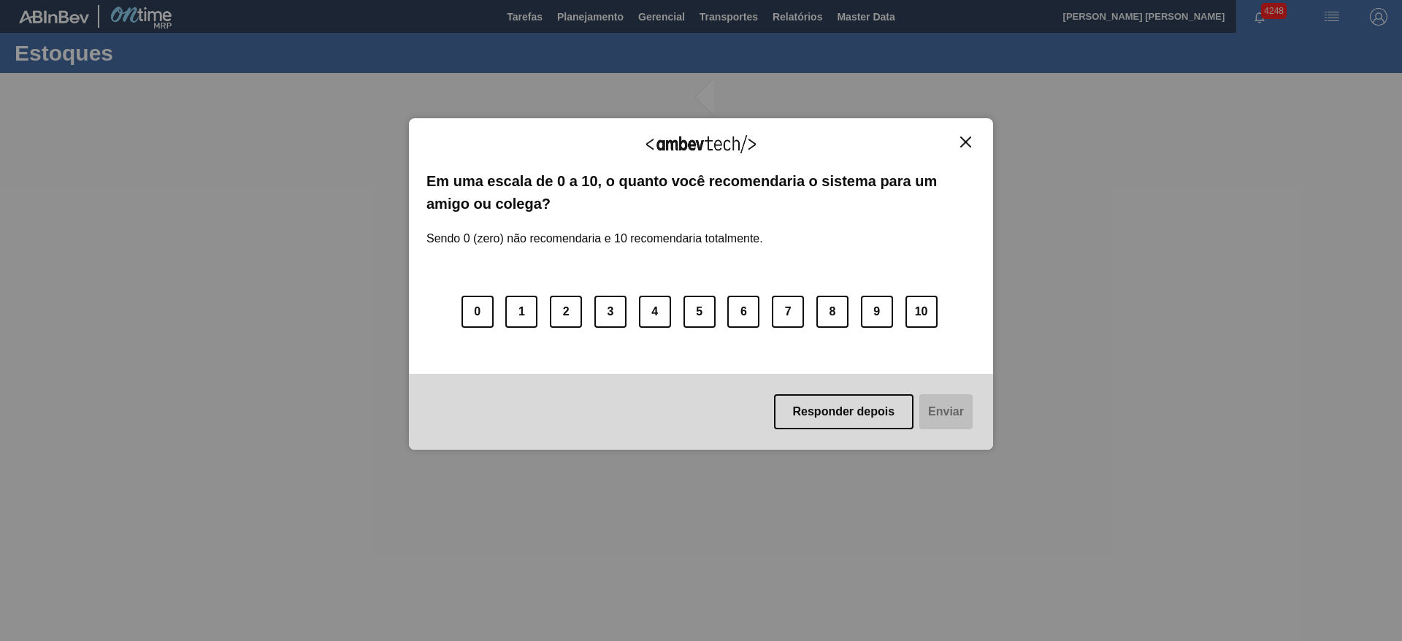
click at [968, 144] on img "Close" at bounding box center [965, 142] width 11 height 11
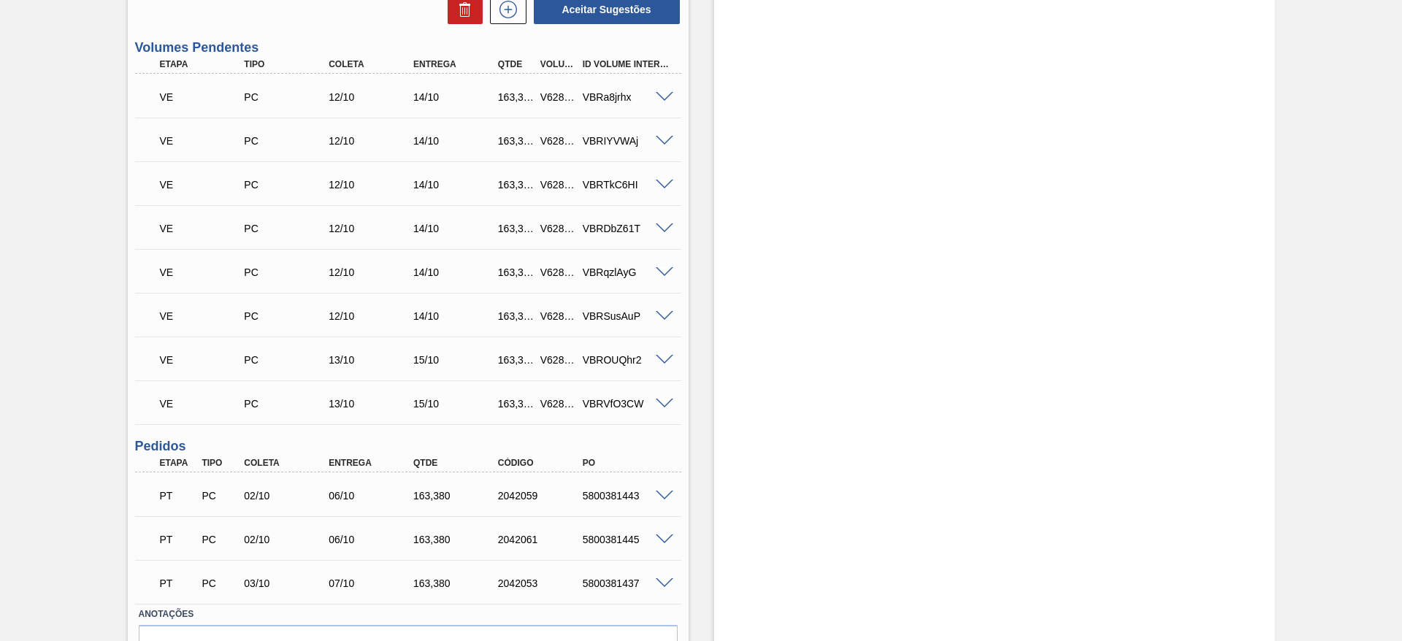
scroll to position [505, 0]
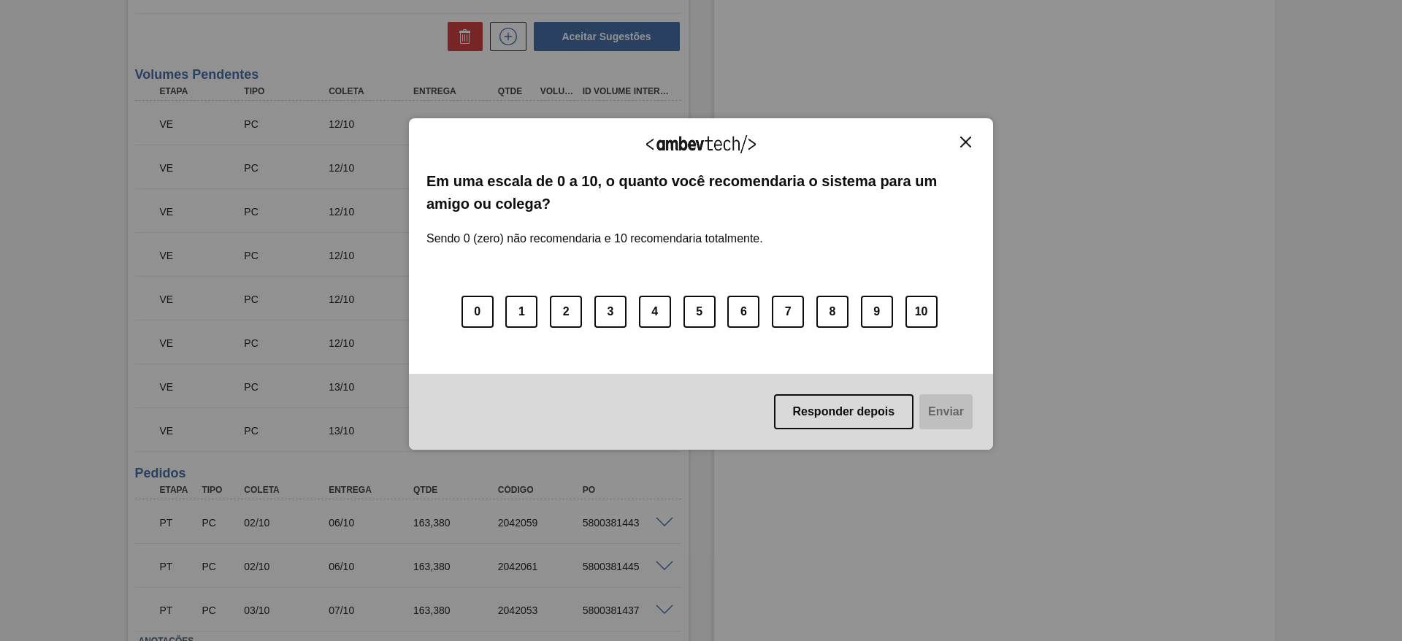
click at [963, 142] on img "Close" at bounding box center [965, 142] width 11 height 11
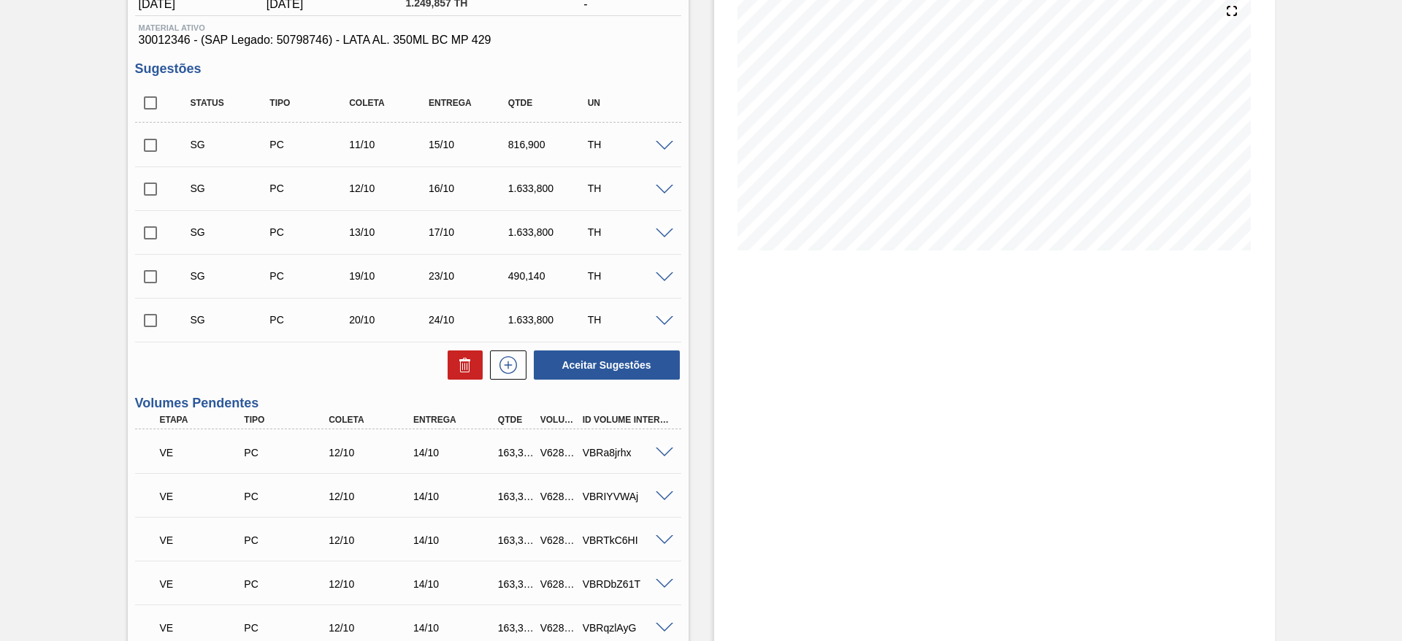
scroll to position [0, 0]
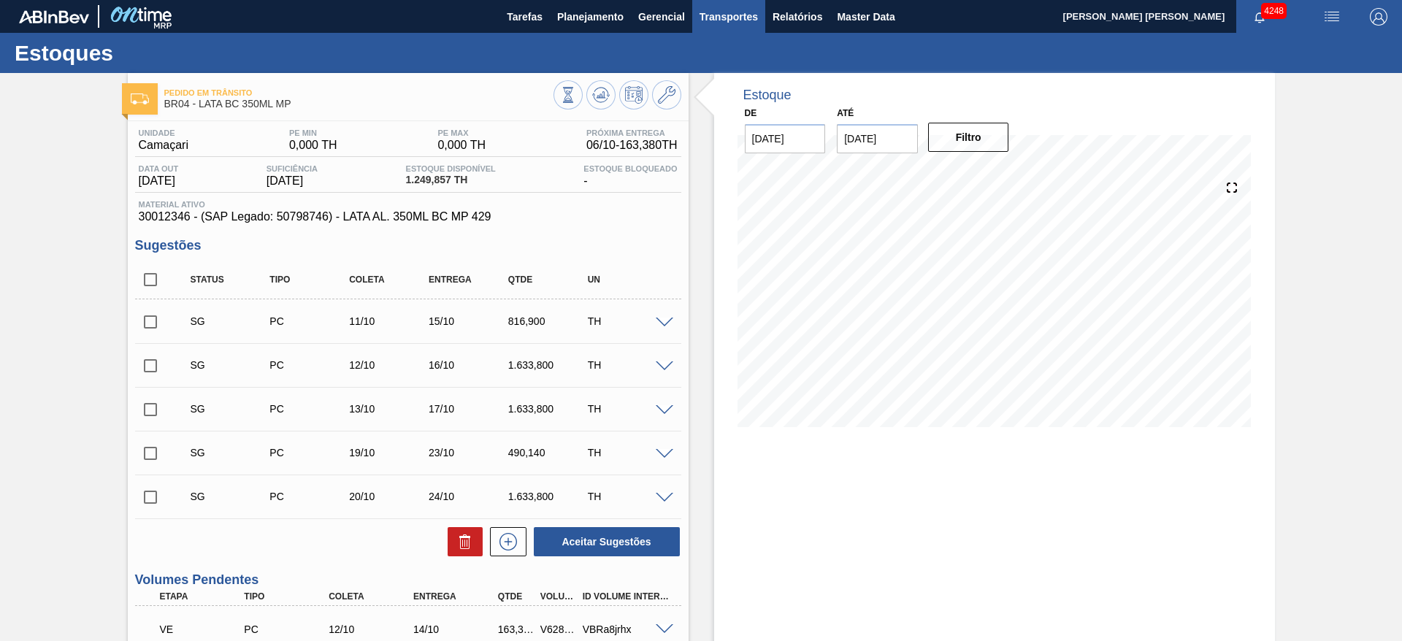
click at [737, 14] on span "Transportes" at bounding box center [729, 17] width 58 height 18
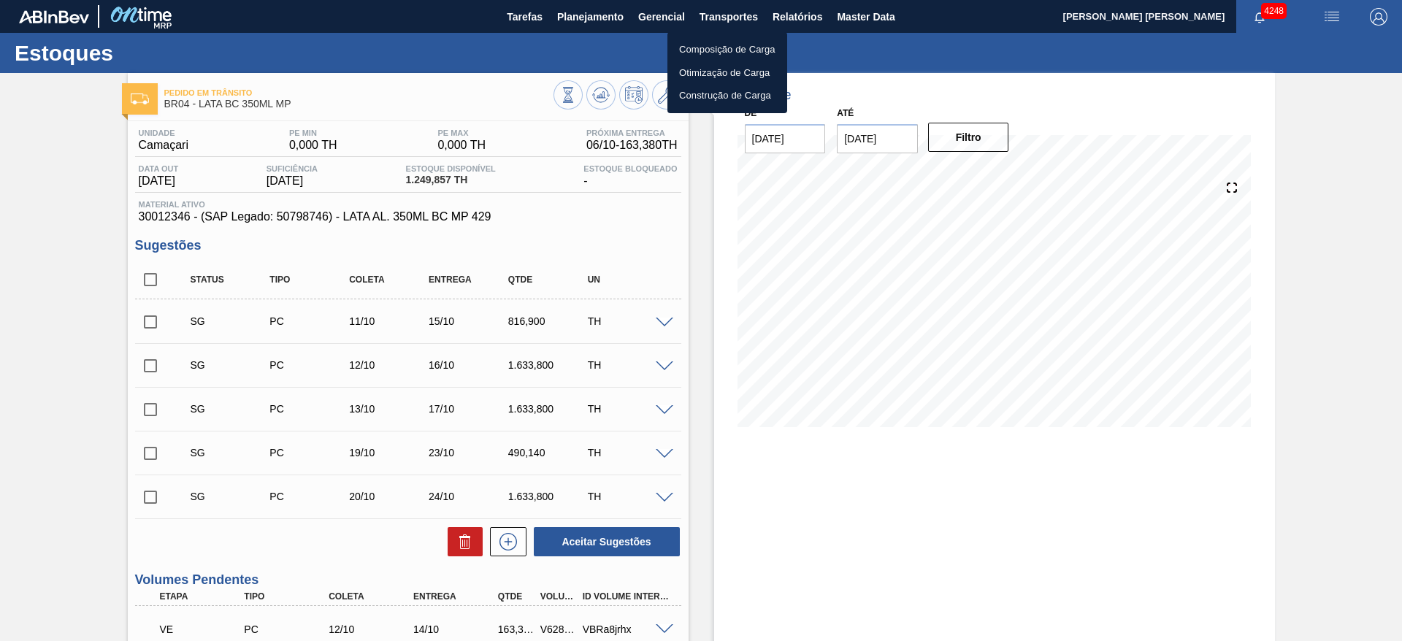
click at [727, 76] on li "Otimização de Carga" at bounding box center [728, 72] width 120 height 23
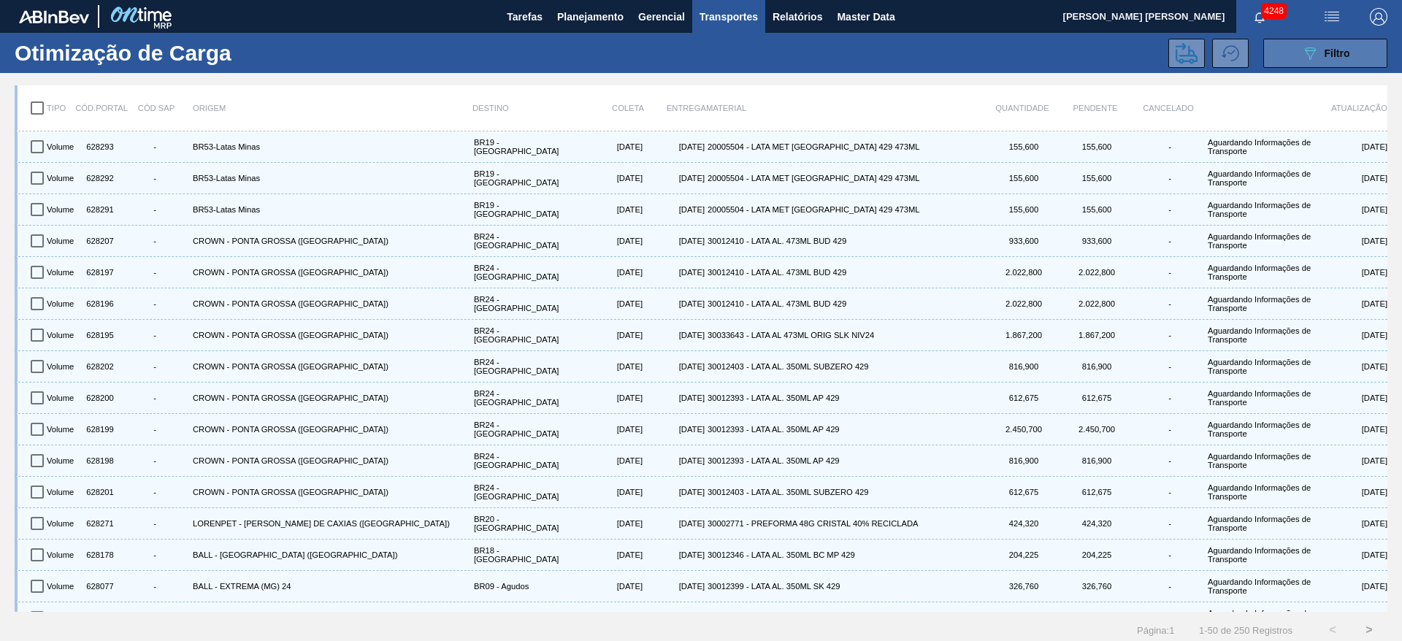
drag, startPoint x: 1292, startPoint y: 47, endPoint x: 1302, endPoint y: 53, distance: 11.1
click at [1294, 47] on button "089F7B8B-B2A5-4AFE-B5C0-19BA573D28AC Filtro" at bounding box center [1326, 53] width 124 height 29
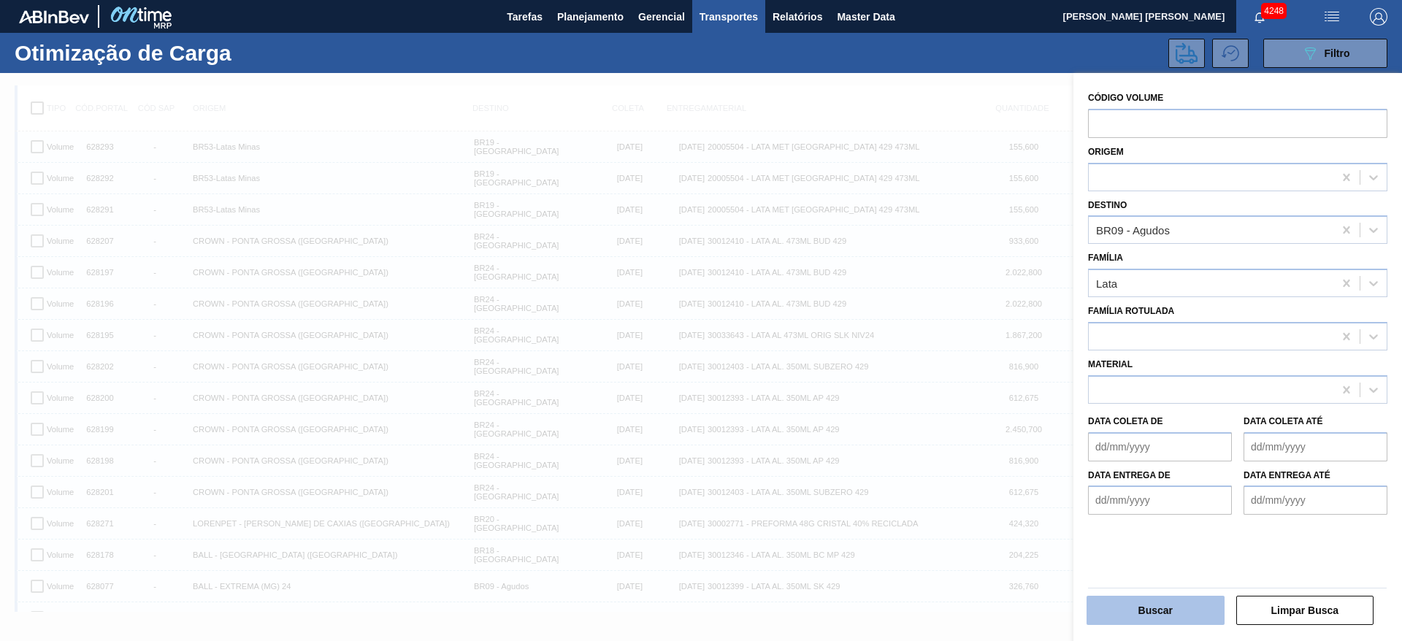
click at [1152, 608] on button "Buscar" at bounding box center [1156, 610] width 138 height 29
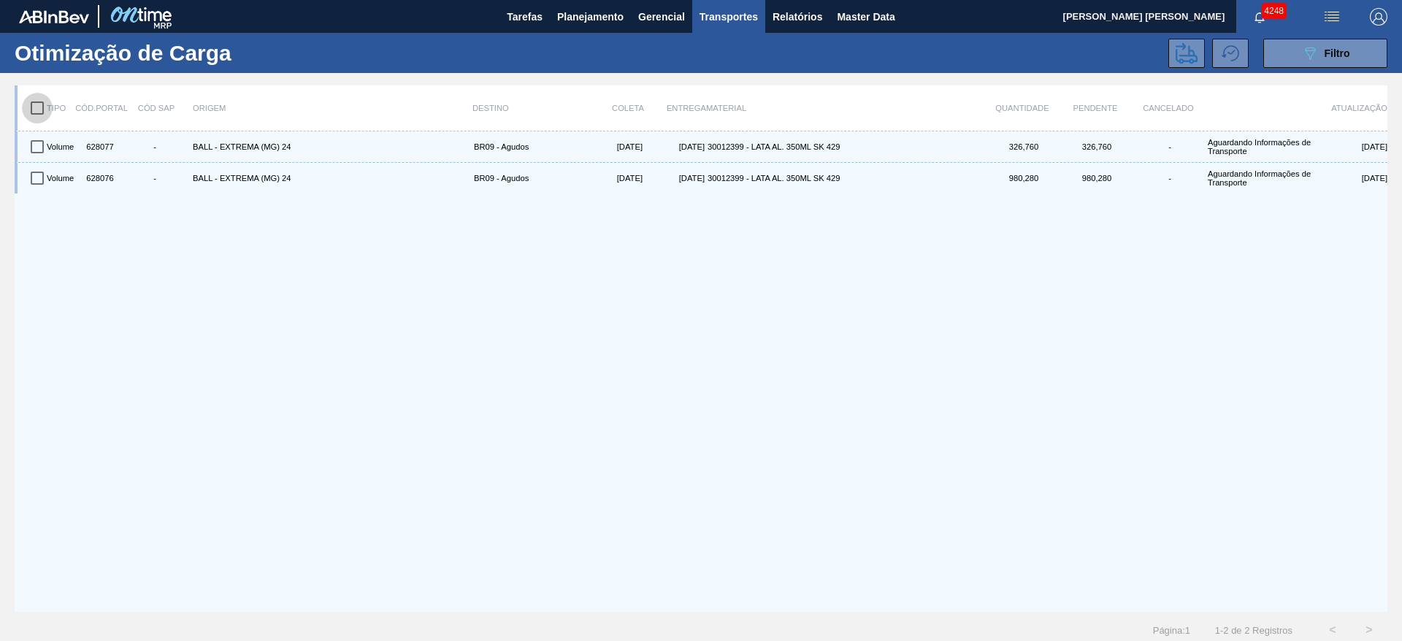
click at [34, 107] on input "checkbox" at bounding box center [37, 108] width 31 height 31
checkbox input "true"
click at [1180, 57] on icon at bounding box center [1187, 53] width 22 height 22
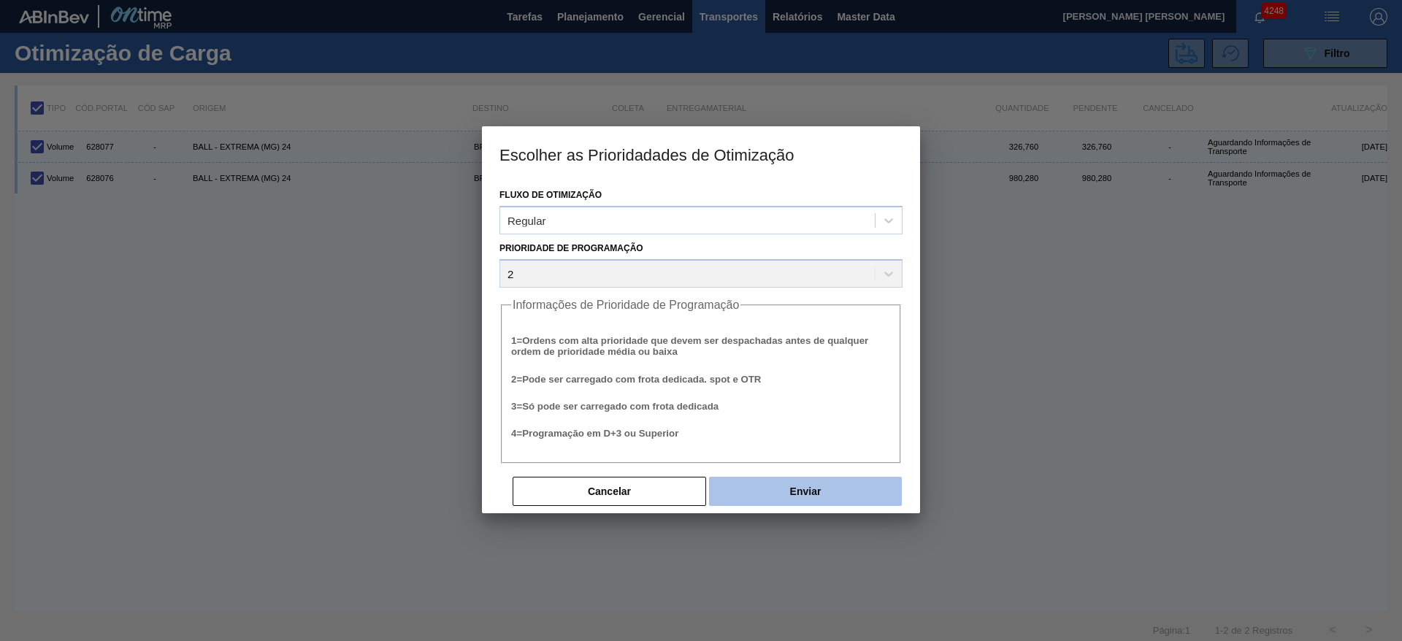
click at [825, 484] on button "Enviar" at bounding box center [805, 491] width 193 height 29
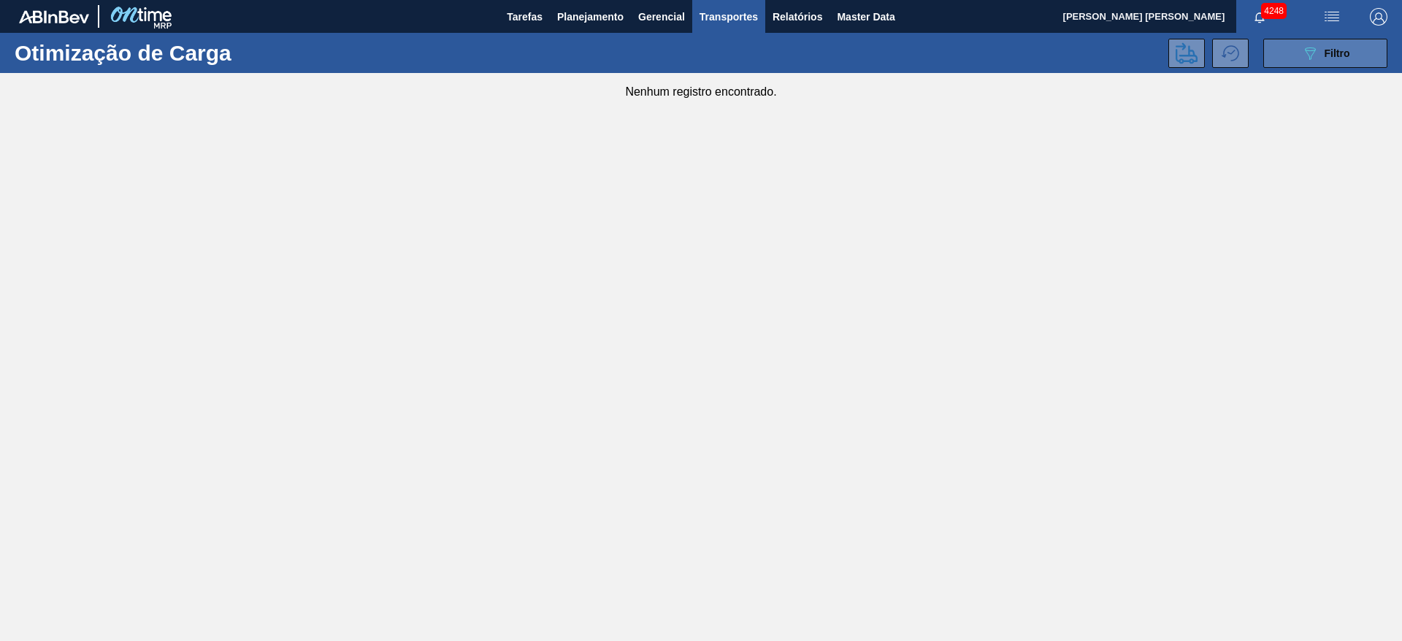
click at [1313, 46] on icon "089F7B8B-B2A5-4AFE-B5C0-19BA573D28AC" at bounding box center [1311, 54] width 18 height 18
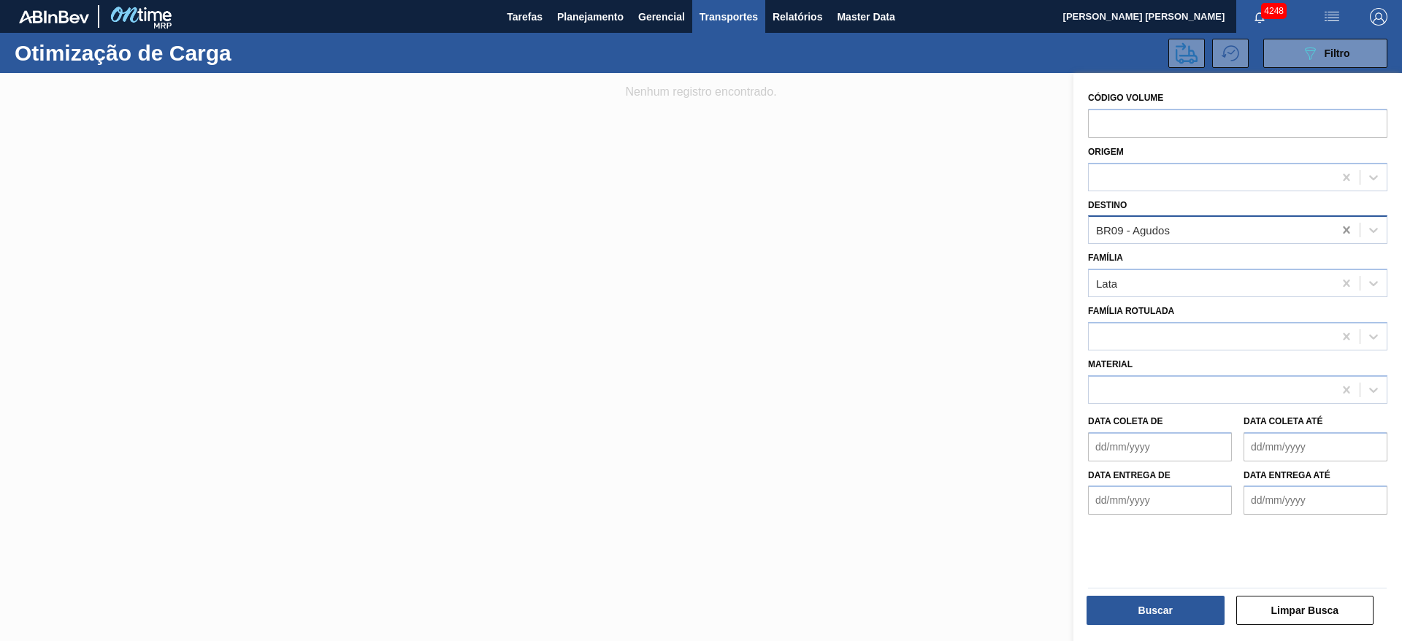
click at [1343, 230] on icon at bounding box center [1347, 230] width 15 height 15
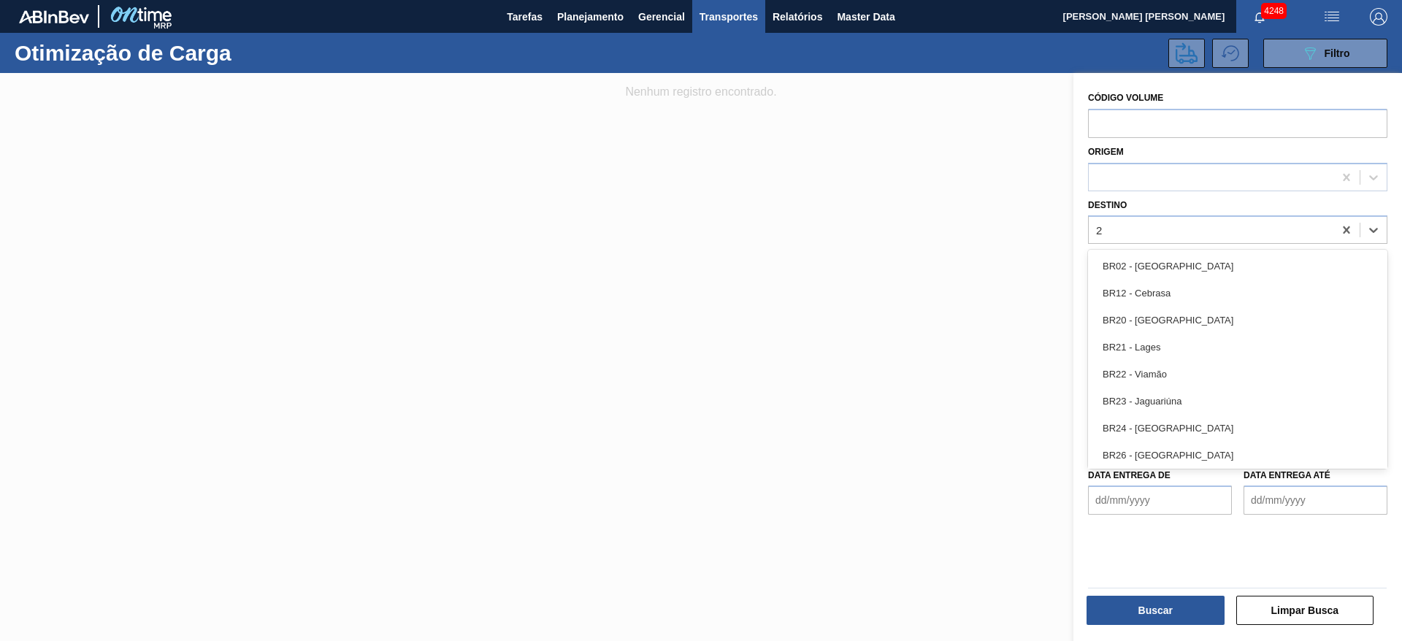
type input "21"
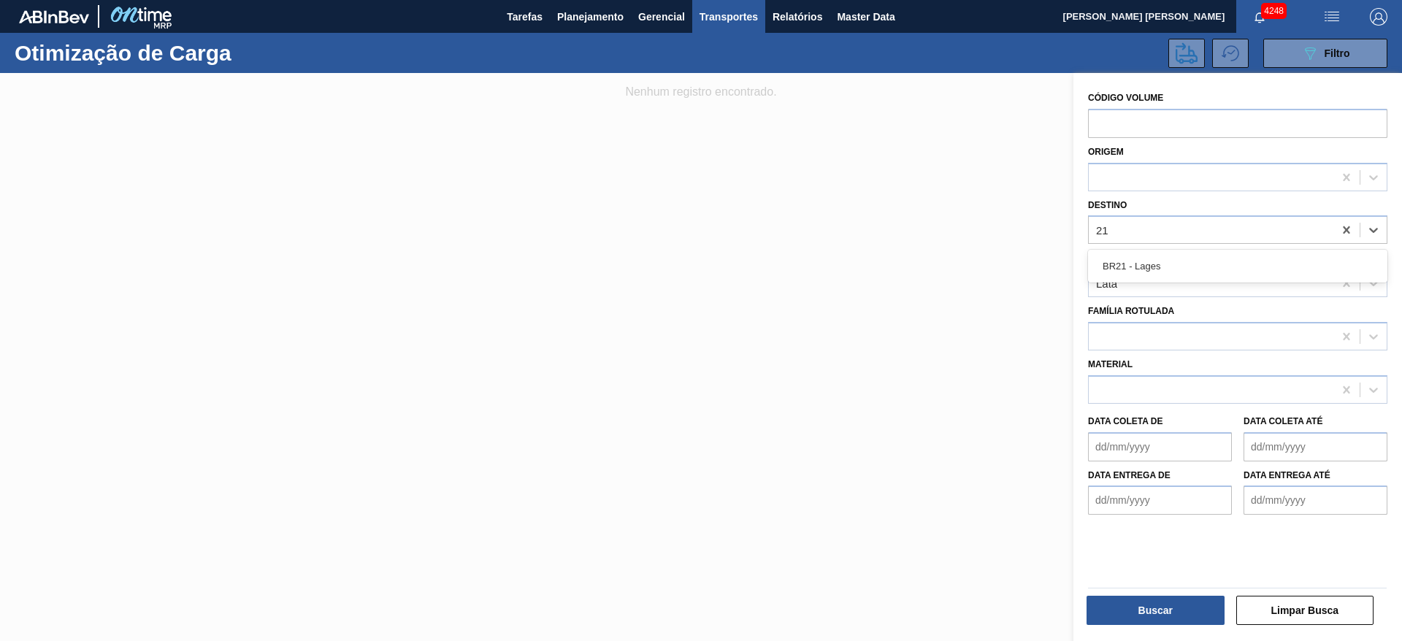
click at [1133, 269] on div "BR21 - Lages" at bounding box center [1237, 266] width 299 height 27
click at [1150, 612] on button "Buscar" at bounding box center [1156, 610] width 138 height 29
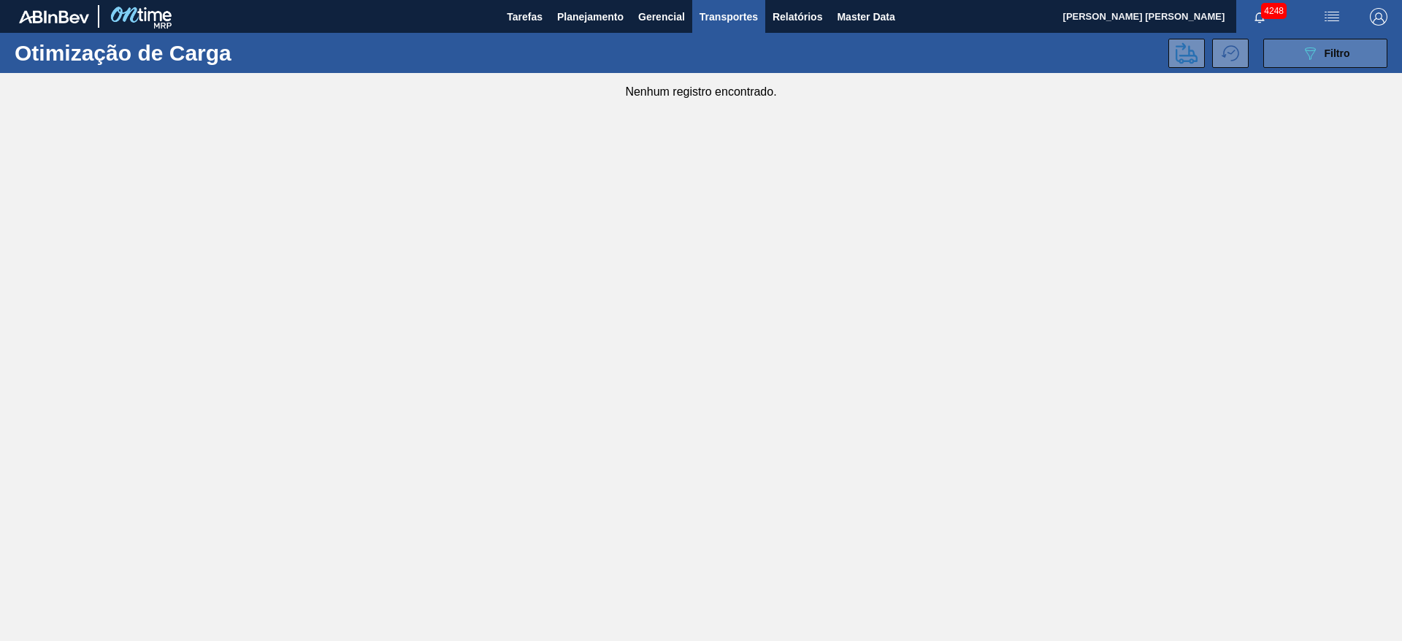
click at [1313, 53] on icon "089F7B8B-B2A5-4AFE-B5C0-19BA573D28AC" at bounding box center [1311, 54] width 18 height 18
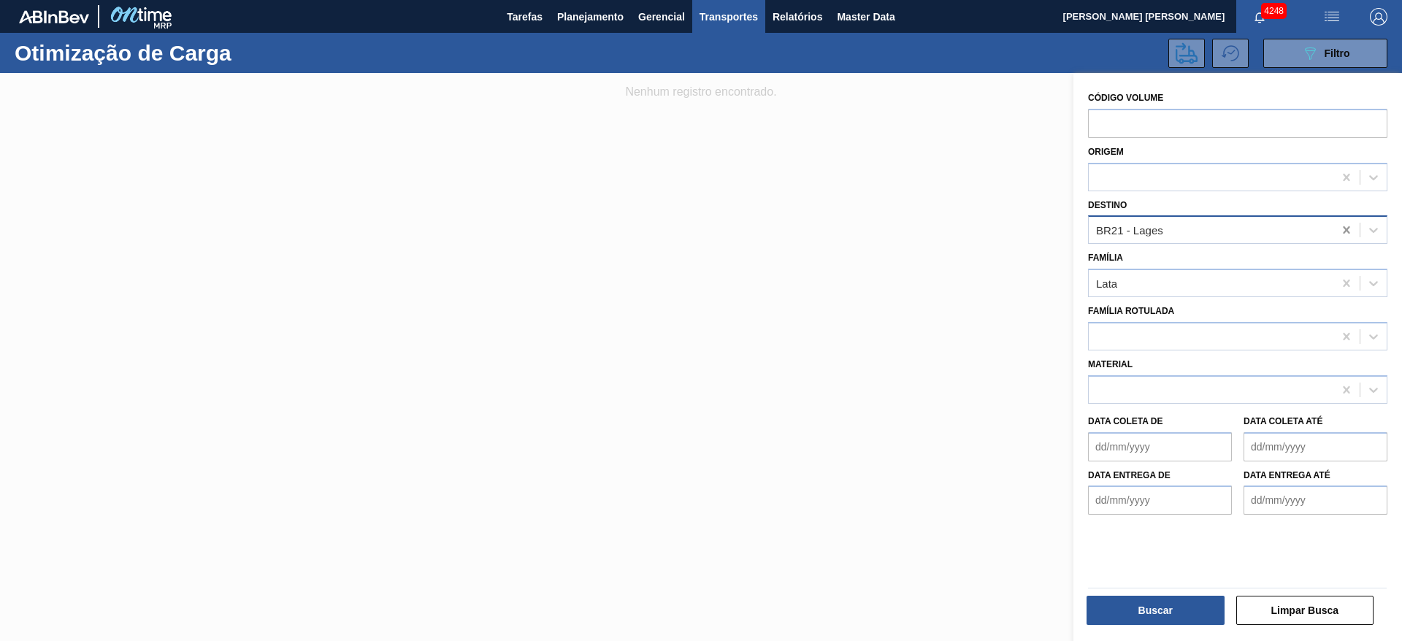
click at [1349, 233] on icon at bounding box center [1347, 230] width 15 height 15
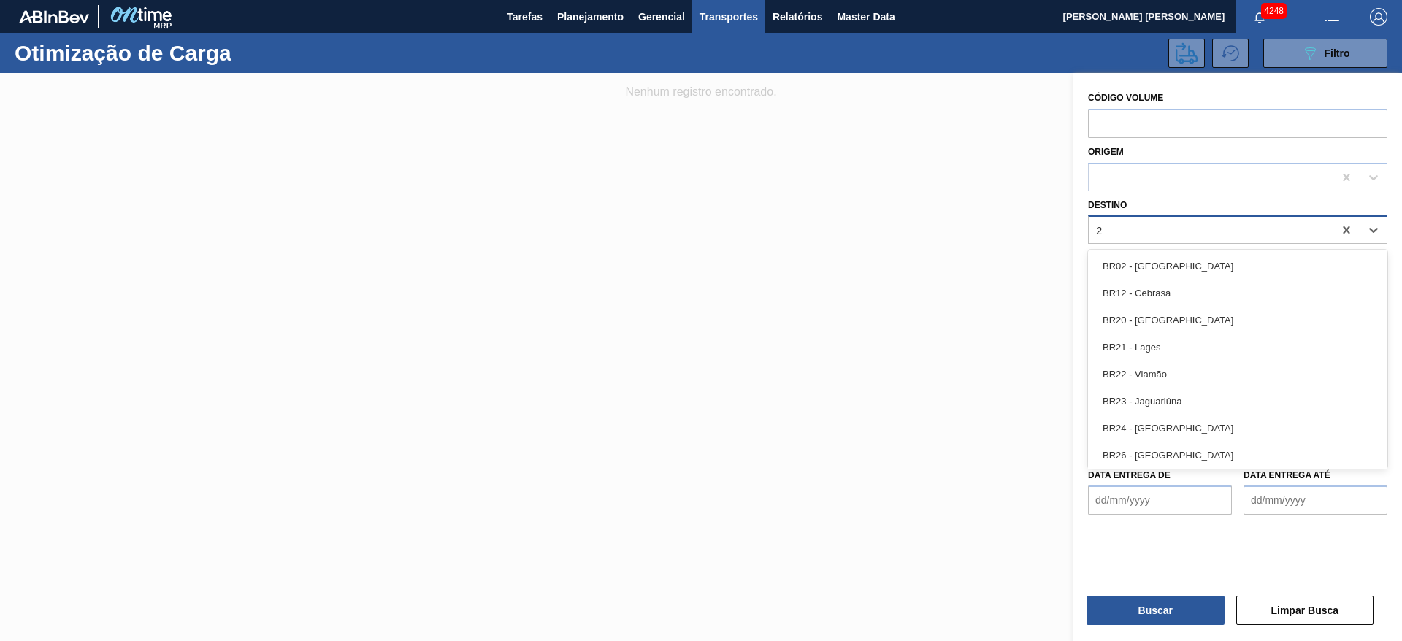
type input "22"
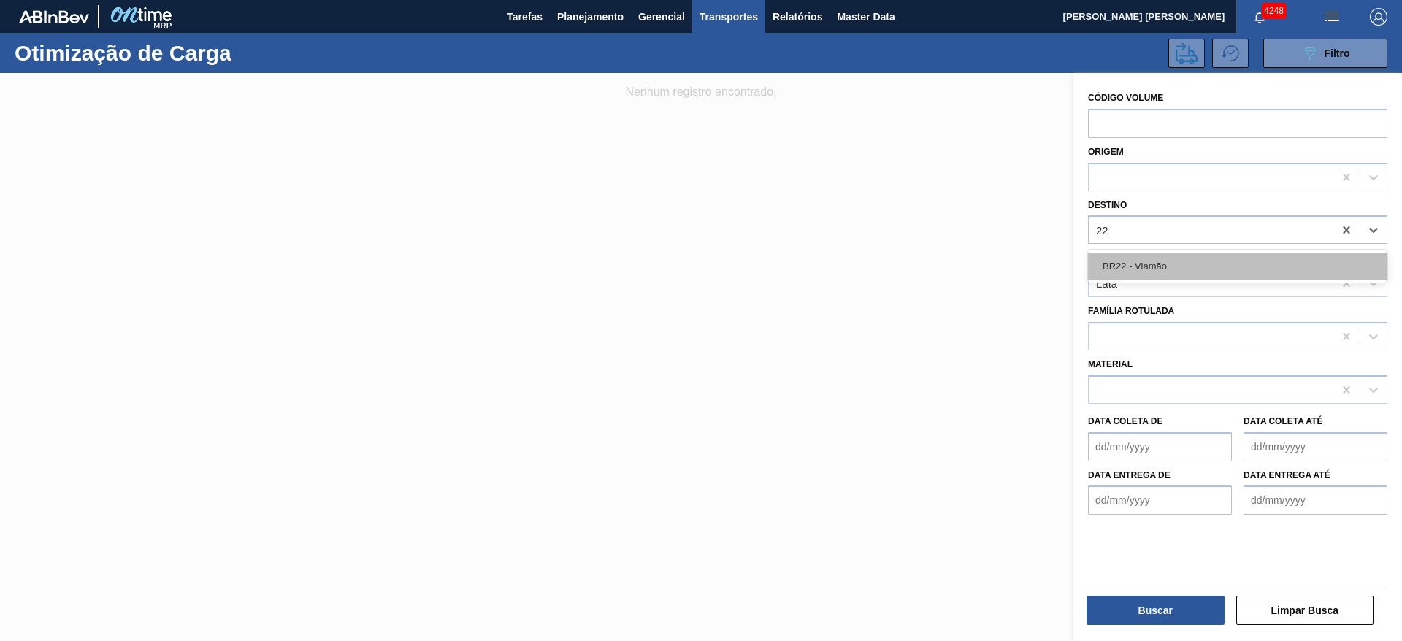
click at [1155, 259] on div "BR22 - Viamão" at bounding box center [1237, 266] width 299 height 27
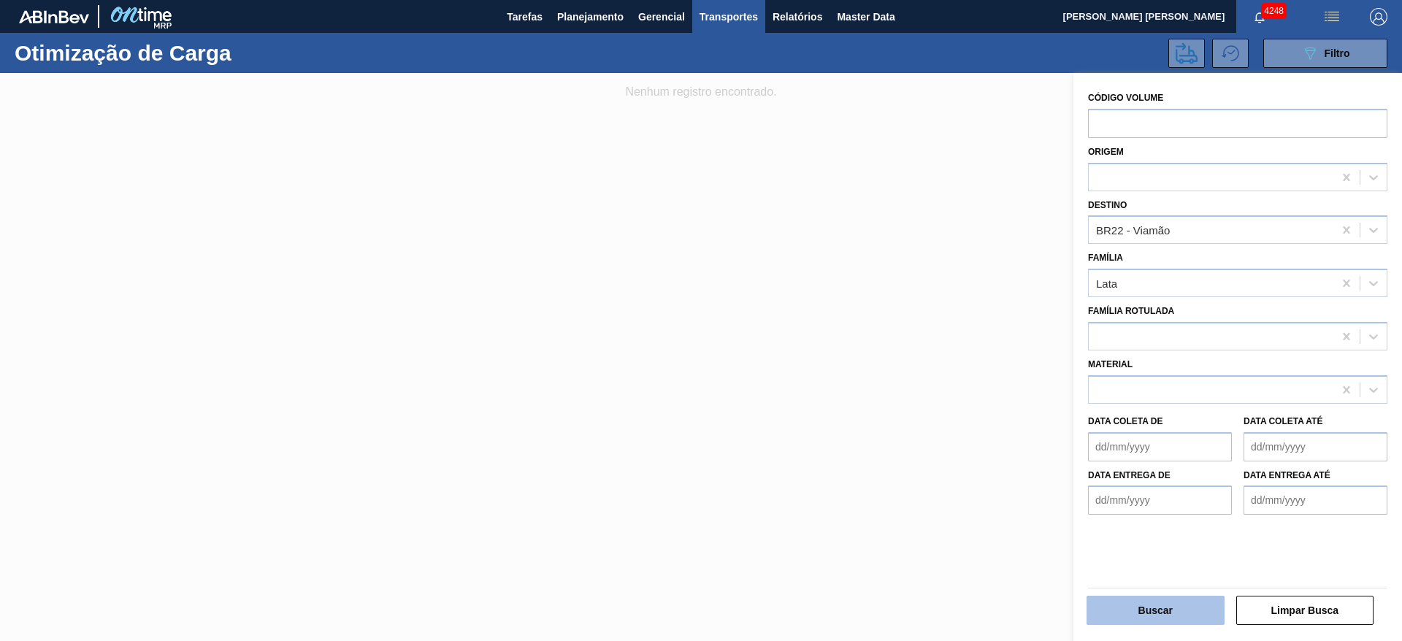
click at [1134, 614] on button "Buscar" at bounding box center [1156, 610] width 138 height 29
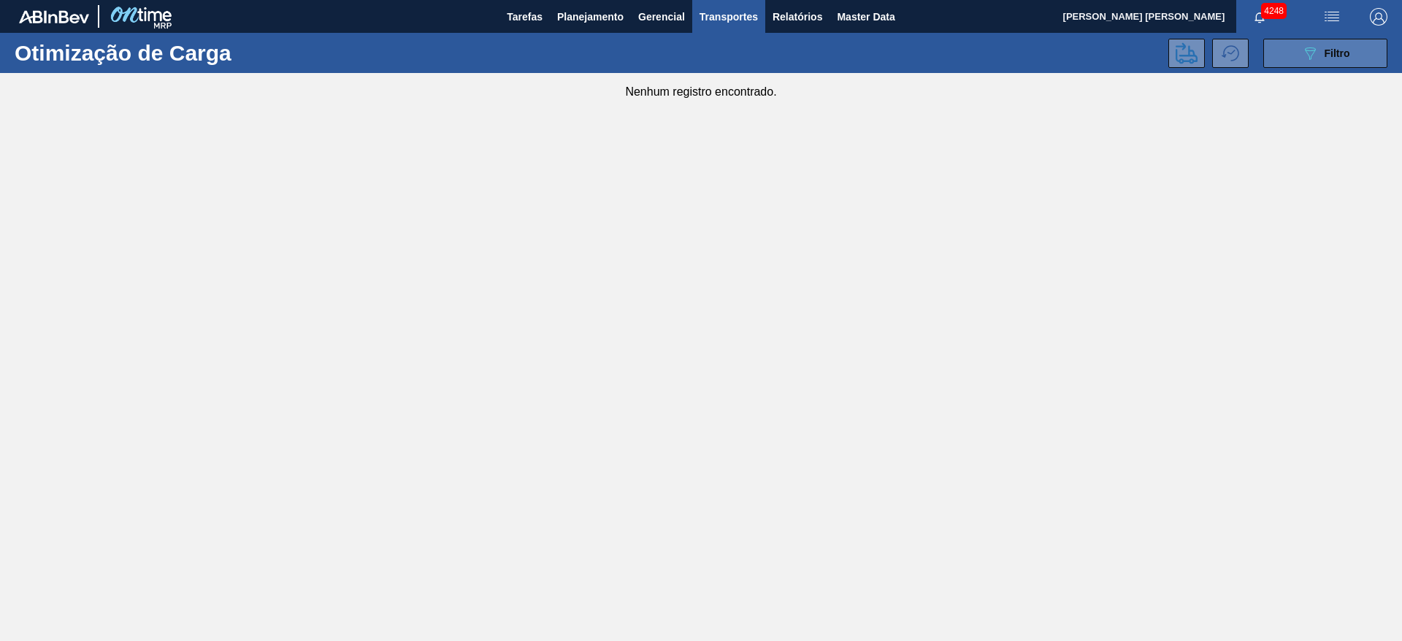
click at [1300, 58] on button "089F7B8B-B2A5-4AFE-B5C0-19BA573D28AC Filtro" at bounding box center [1326, 53] width 124 height 29
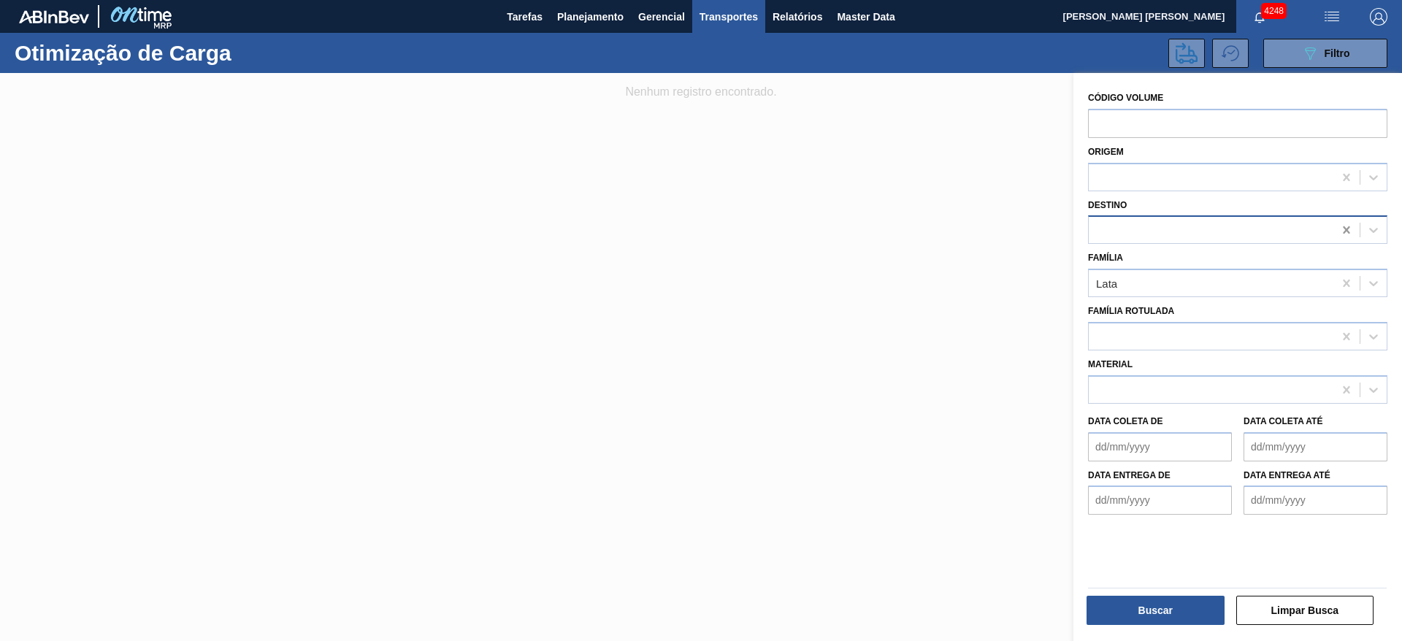
click at [1345, 227] on icon at bounding box center [1347, 230] width 15 height 15
type input "24"
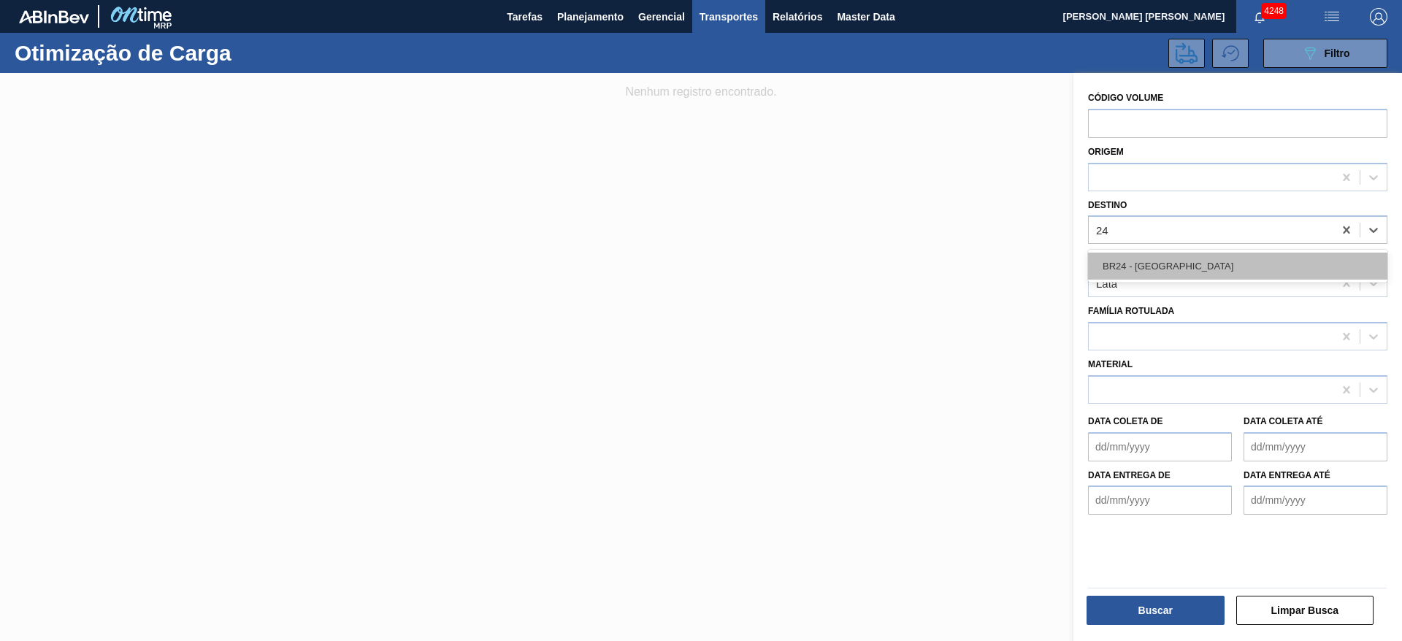
click at [1175, 264] on div "BR24 - Ponta Grossa" at bounding box center [1237, 266] width 299 height 27
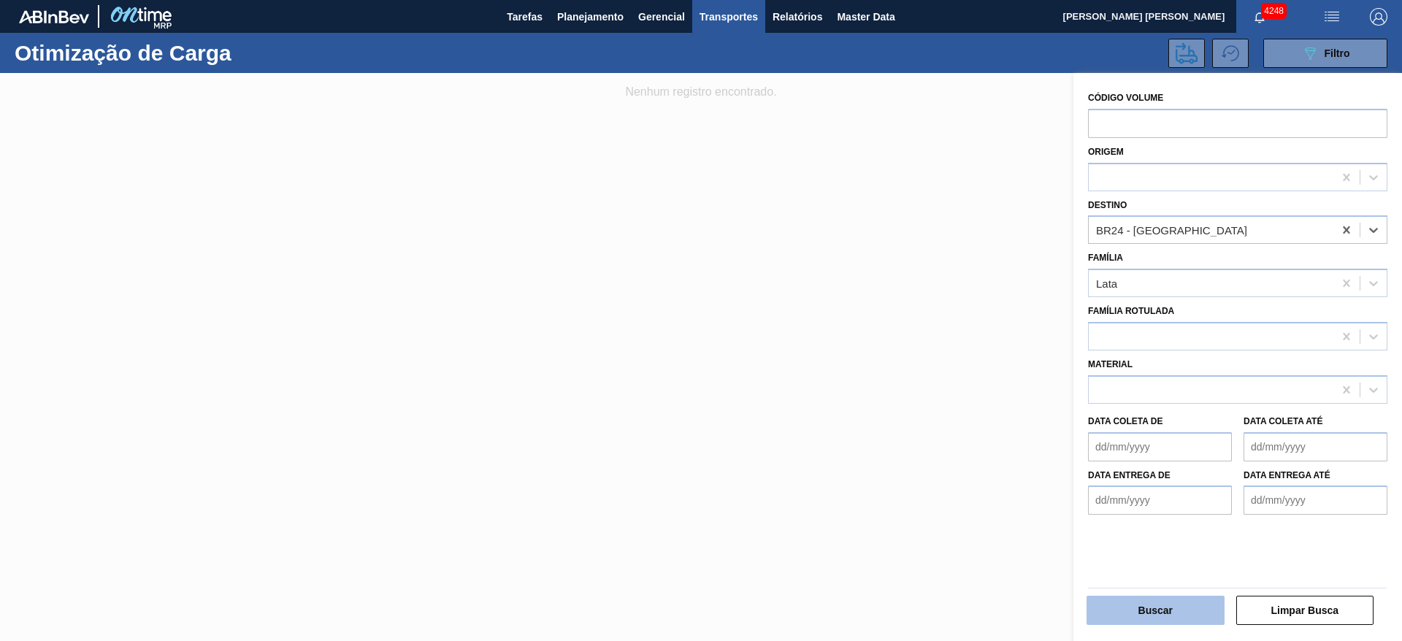
click at [1107, 617] on button "Buscar" at bounding box center [1156, 610] width 138 height 29
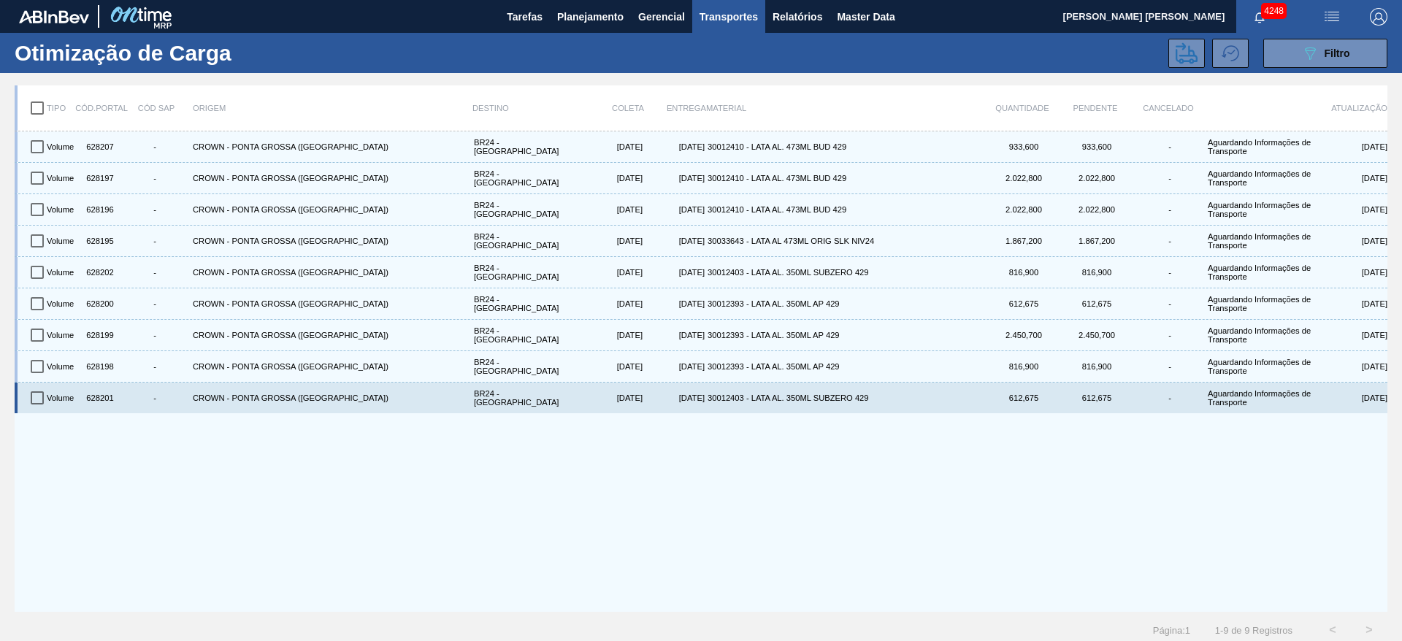
click at [37, 401] on input "checkbox" at bounding box center [37, 398] width 31 height 31
checkbox input "true"
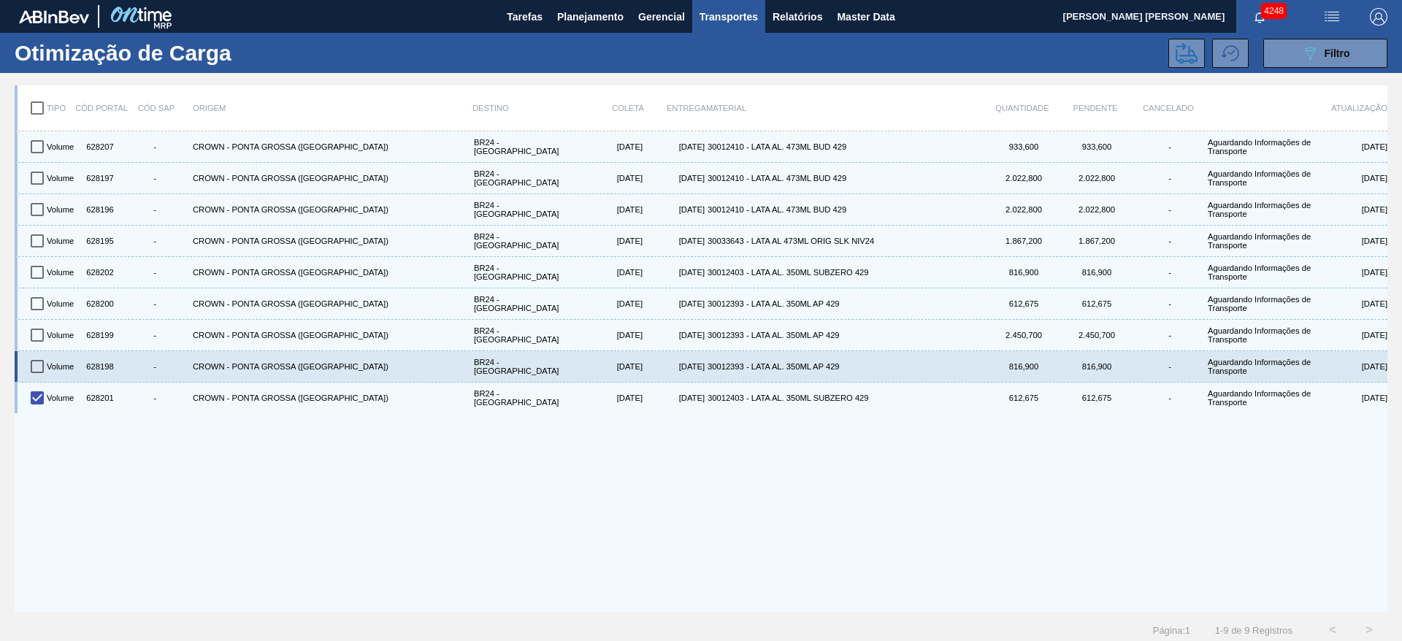
drag, startPoint x: 35, startPoint y: 368, endPoint x: 47, endPoint y: 375, distance: 13.8
click at [36, 368] on input "checkbox" at bounding box center [37, 366] width 31 height 31
checkbox input "true"
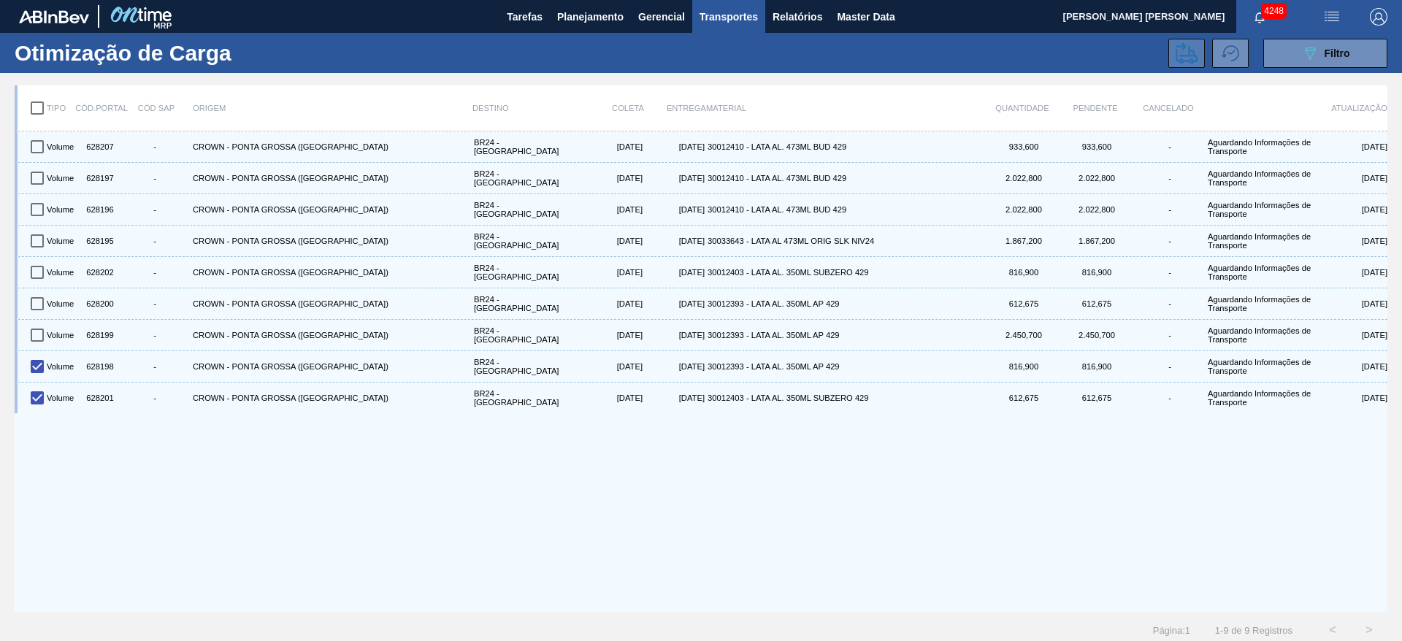
click at [1181, 61] on icon at bounding box center [1187, 52] width 22 height 21
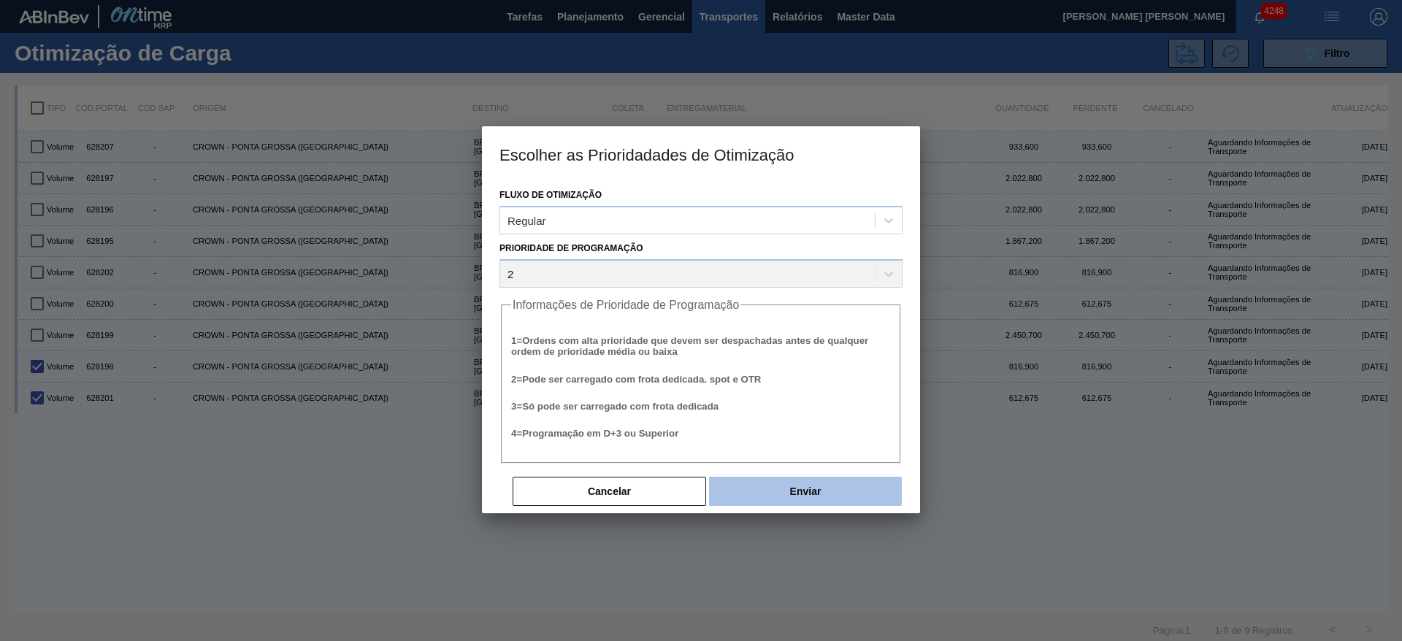
click at [846, 491] on button "Enviar" at bounding box center [805, 491] width 193 height 29
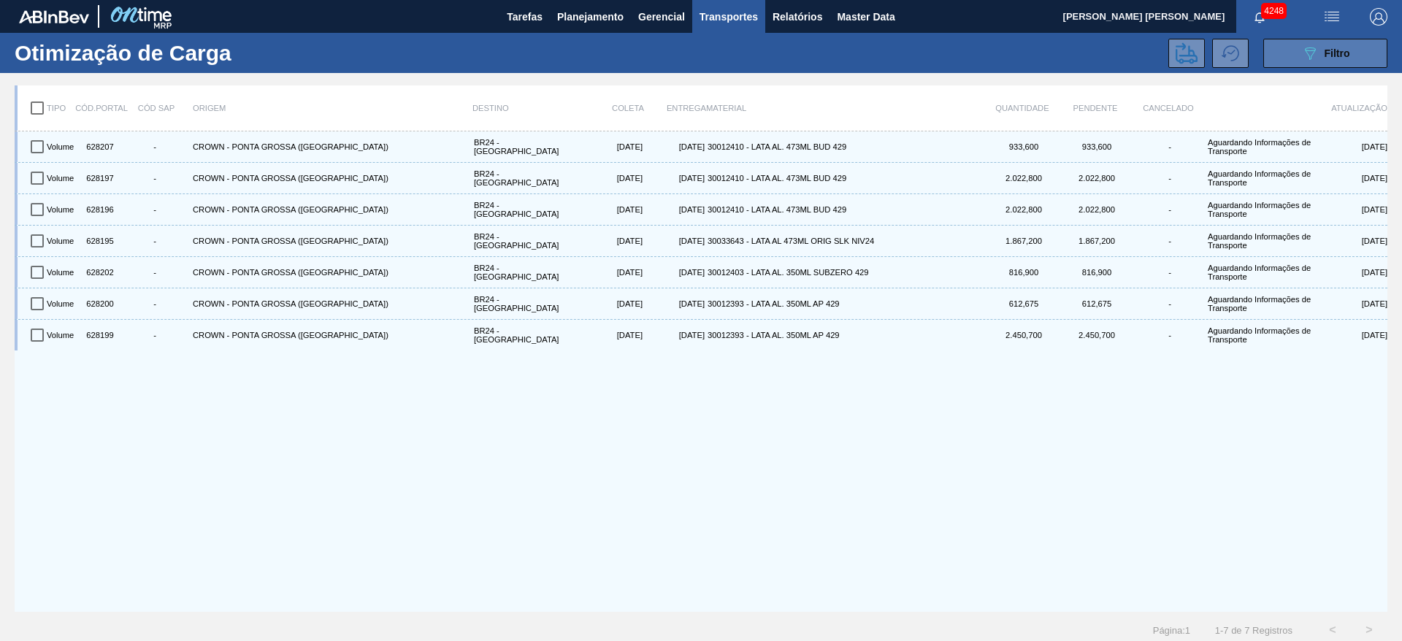
click at [1302, 60] on icon "089F7B8B-B2A5-4AFE-B5C0-19BA573D28AC" at bounding box center [1311, 54] width 18 height 18
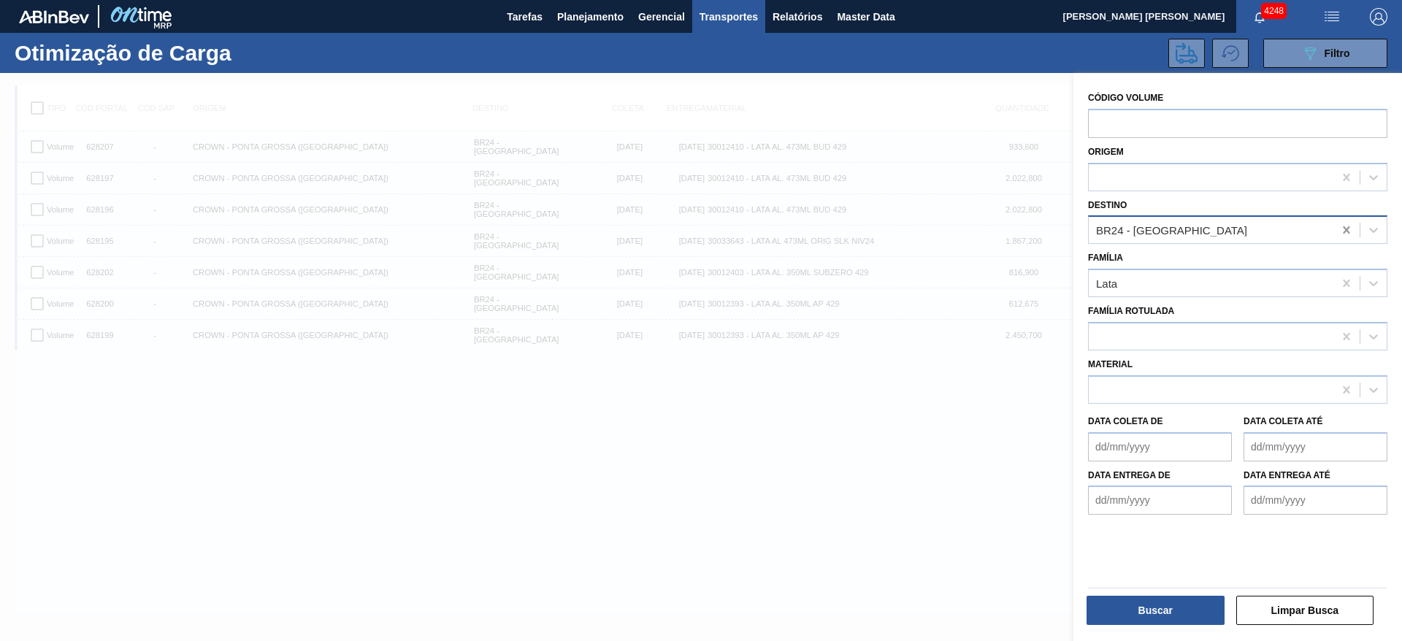
click at [1341, 229] on icon at bounding box center [1347, 230] width 15 height 15
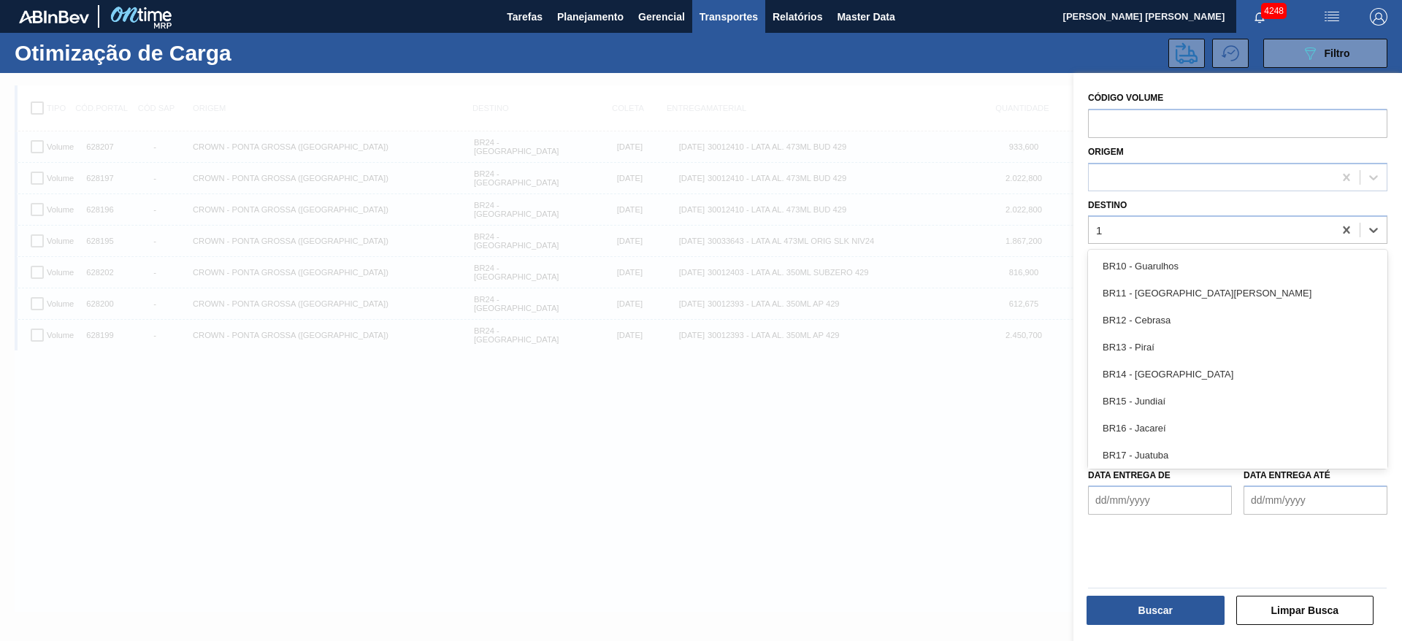
type input "16"
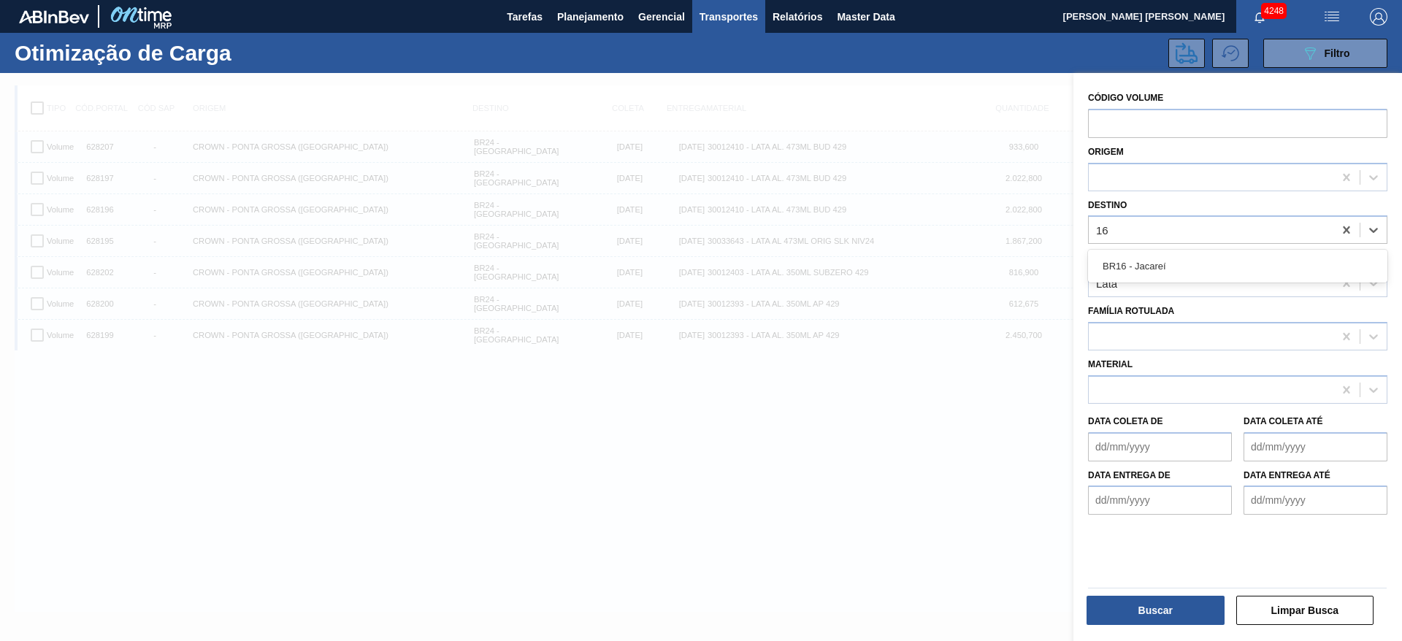
click at [1227, 270] on div "BR16 - Jacareí" at bounding box center [1237, 266] width 299 height 27
click at [1126, 611] on button "Buscar" at bounding box center [1156, 610] width 138 height 29
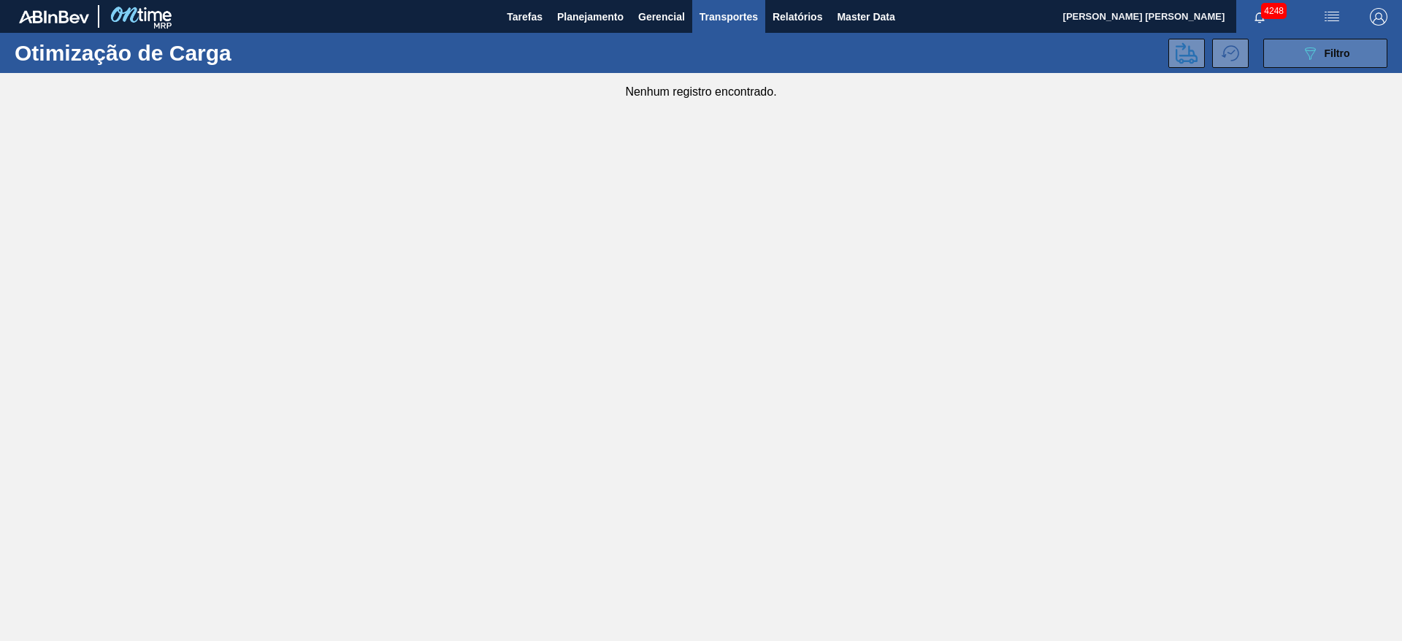
click at [1312, 54] on icon "089F7B8B-B2A5-4AFE-B5C0-19BA573D28AC" at bounding box center [1311, 54] width 18 height 18
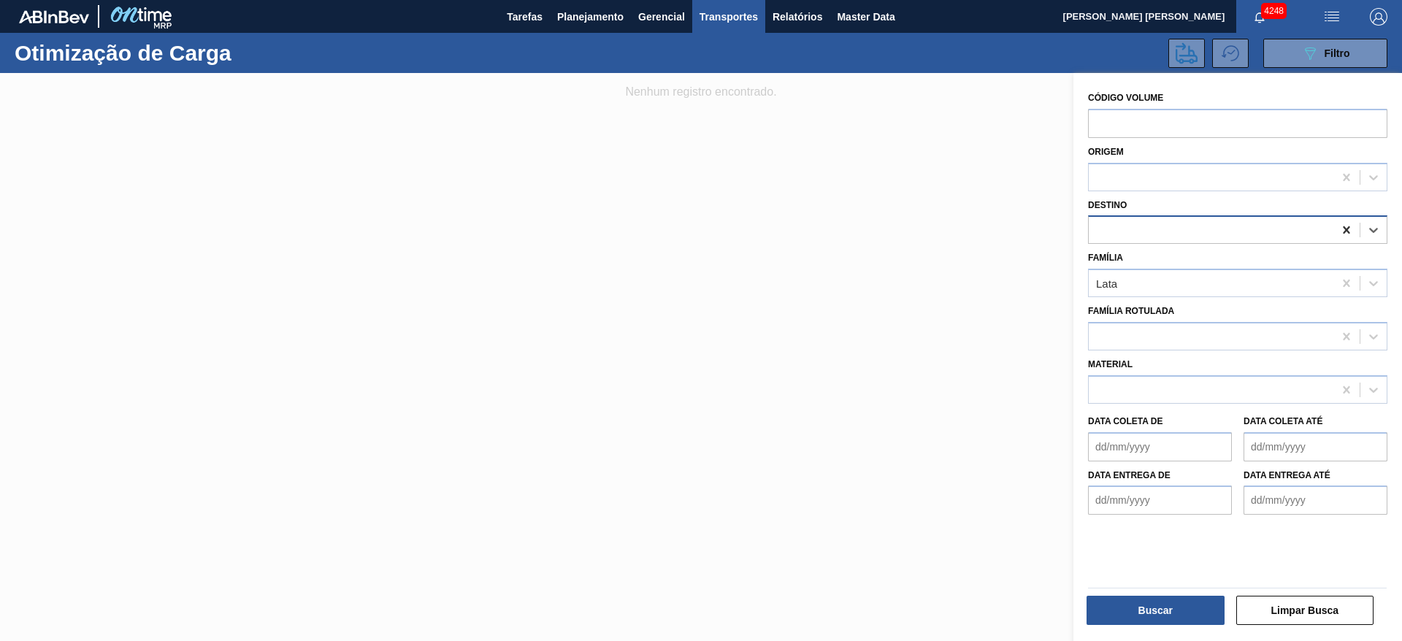
click at [1343, 230] on icon at bounding box center [1347, 230] width 15 height 15
type input "15"
click at [1189, 267] on div "BR15 - Jundiaí" at bounding box center [1237, 266] width 299 height 27
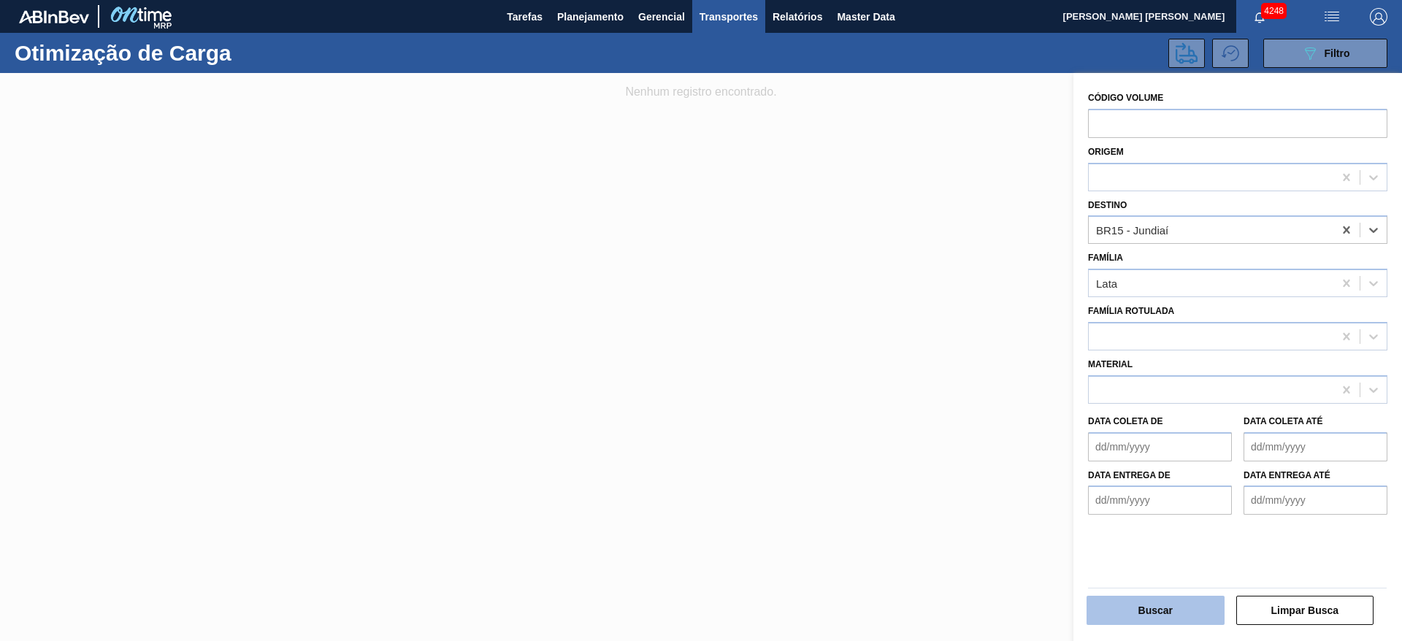
click at [1113, 608] on button "Buscar" at bounding box center [1156, 610] width 138 height 29
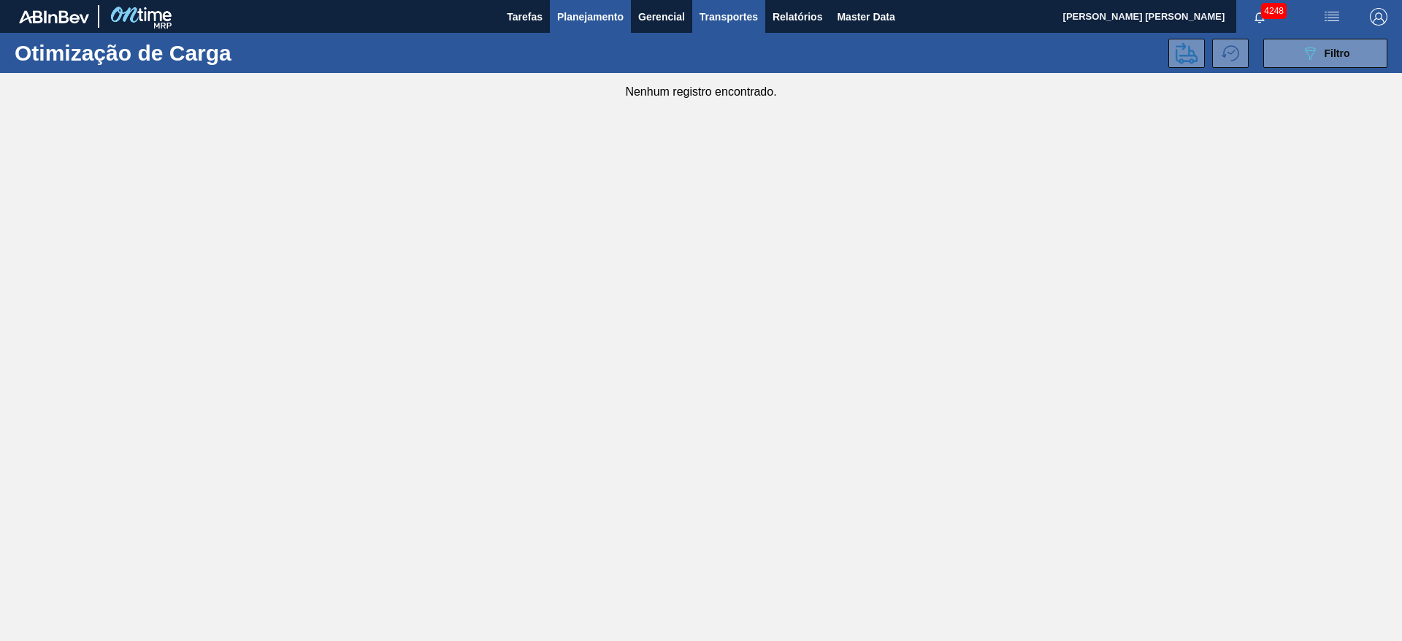
click at [568, 15] on span "Planejamento" at bounding box center [590, 17] width 66 height 18
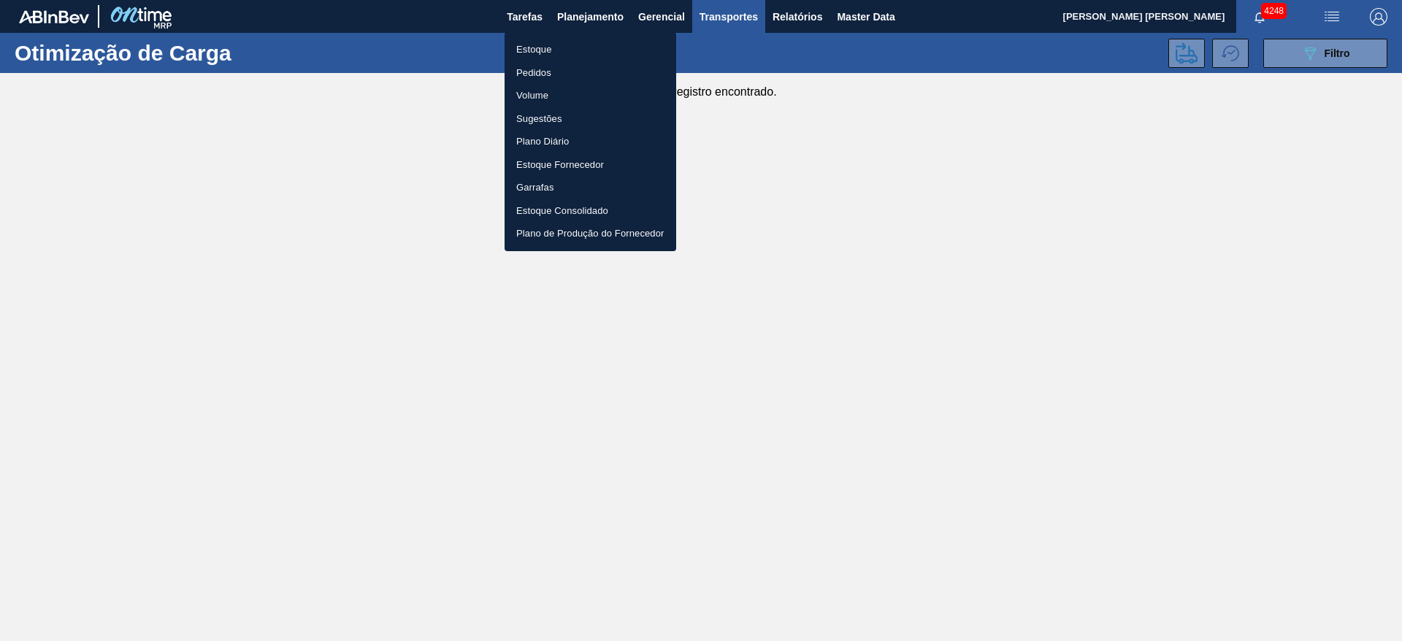
click at [543, 42] on li "Estoque" at bounding box center [591, 49] width 172 height 23
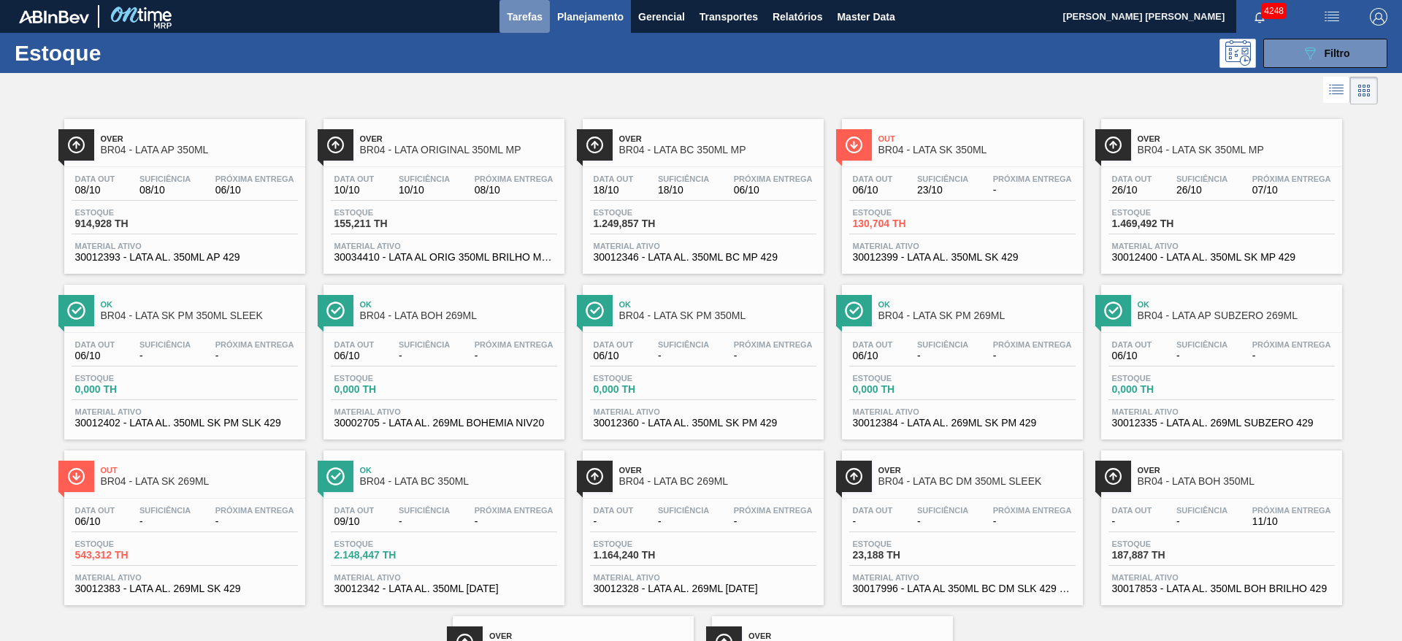
click at [516, 25] on button "Tarefas" at bounding box center [525, 16] width 50 height 33
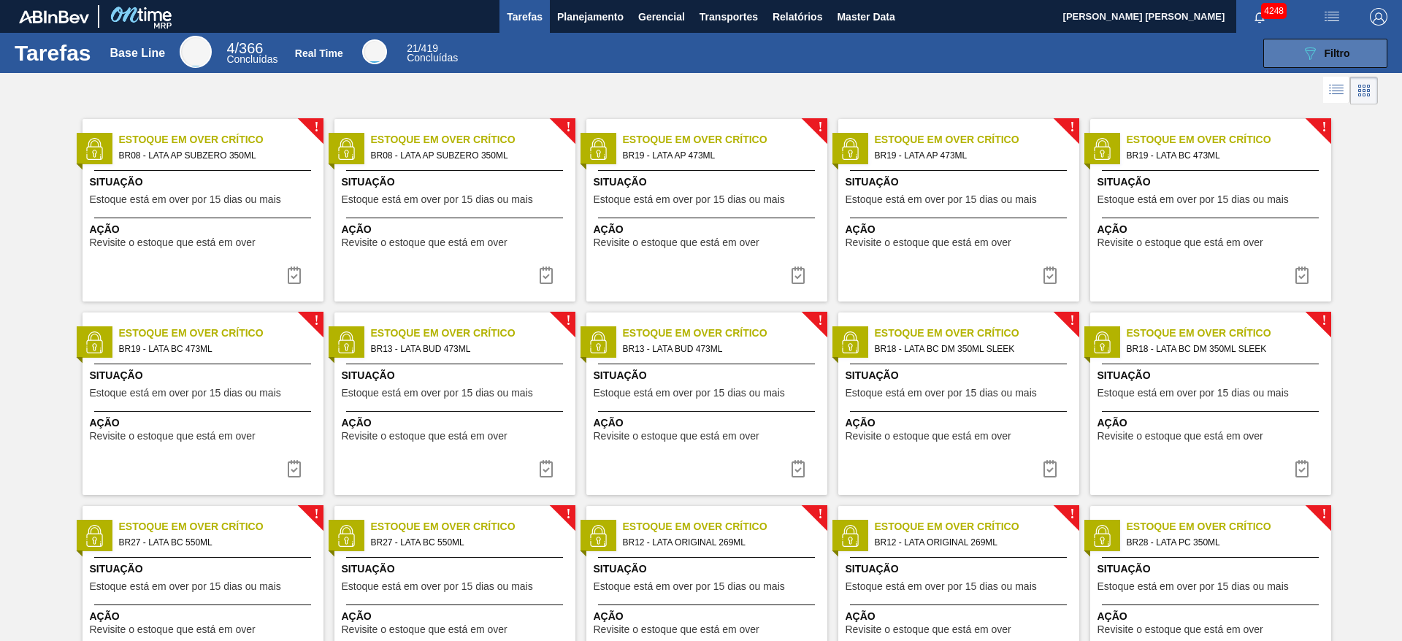
click at [1339, 47] on span "Filtro" at bounding box center [1338, 53] width 26 height 12
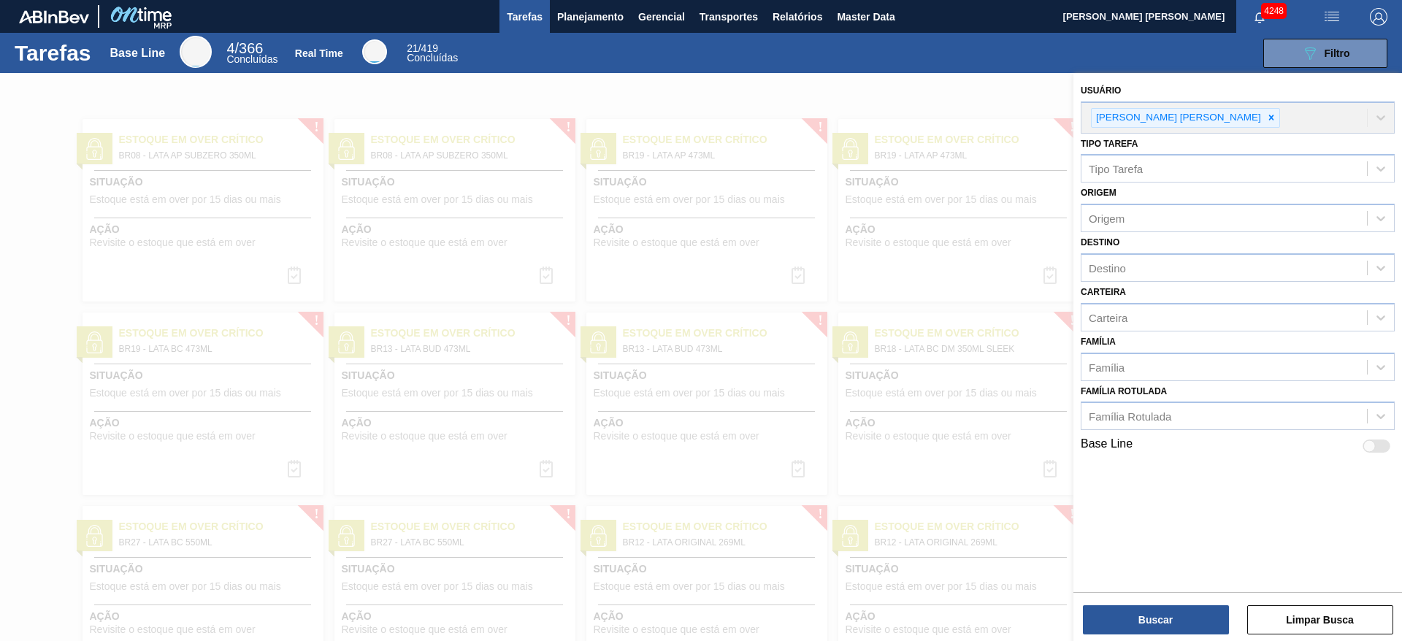
click at [1380, 17] on img "button" at bounding box center [1379, 17] width 18 height 18
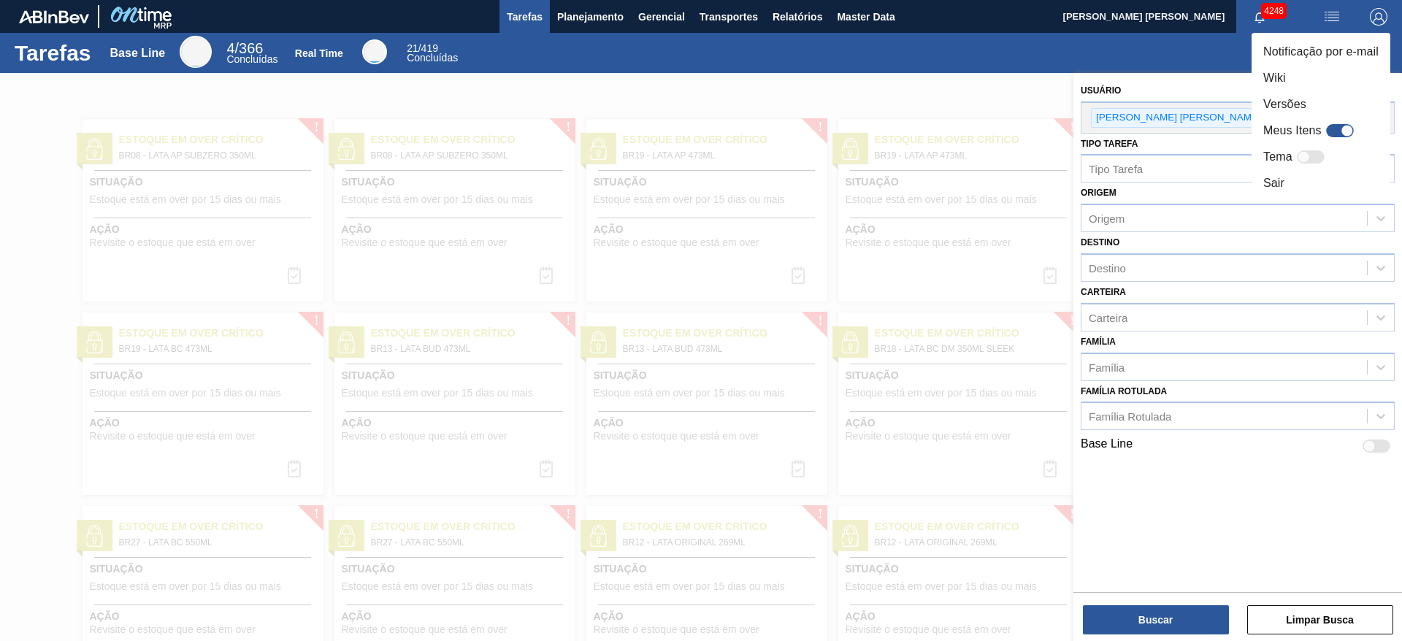
click at [1352, 131] on div at bounding box center [1347, 131] width 12 height 12
checkbox input "true"
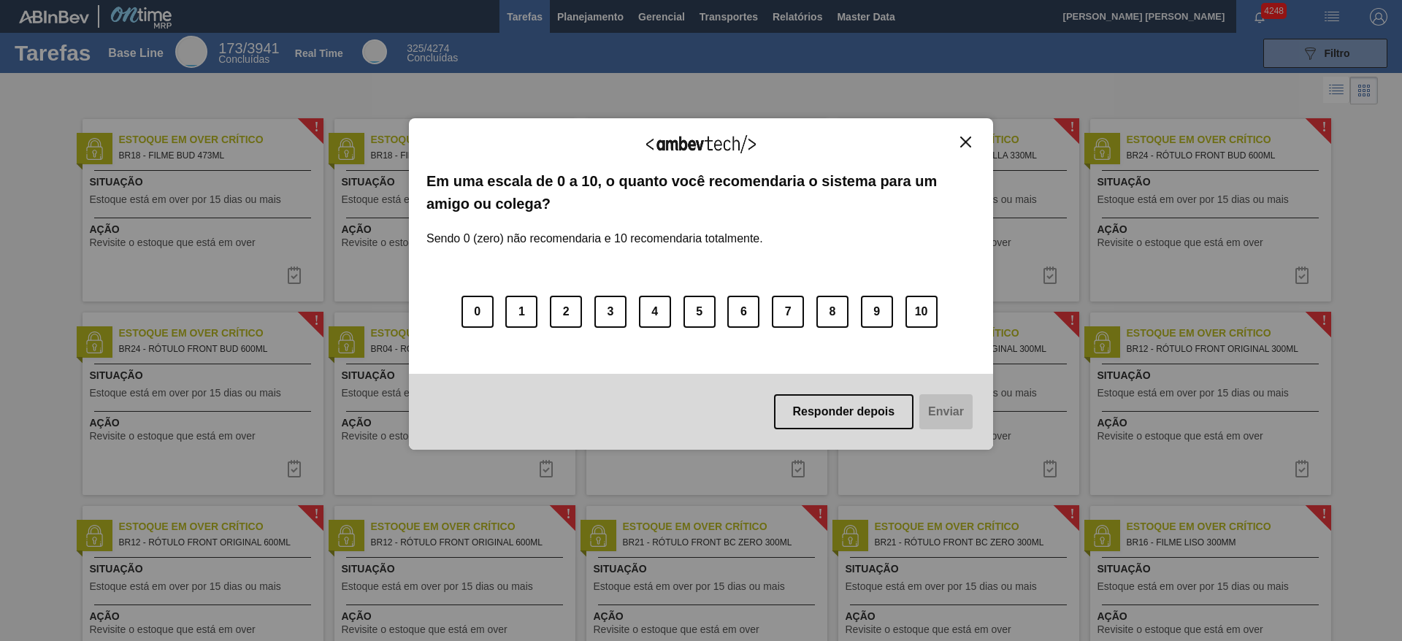
click at [965, 141] on img "Close" at bounding box center [965, 142] width 11 height 11
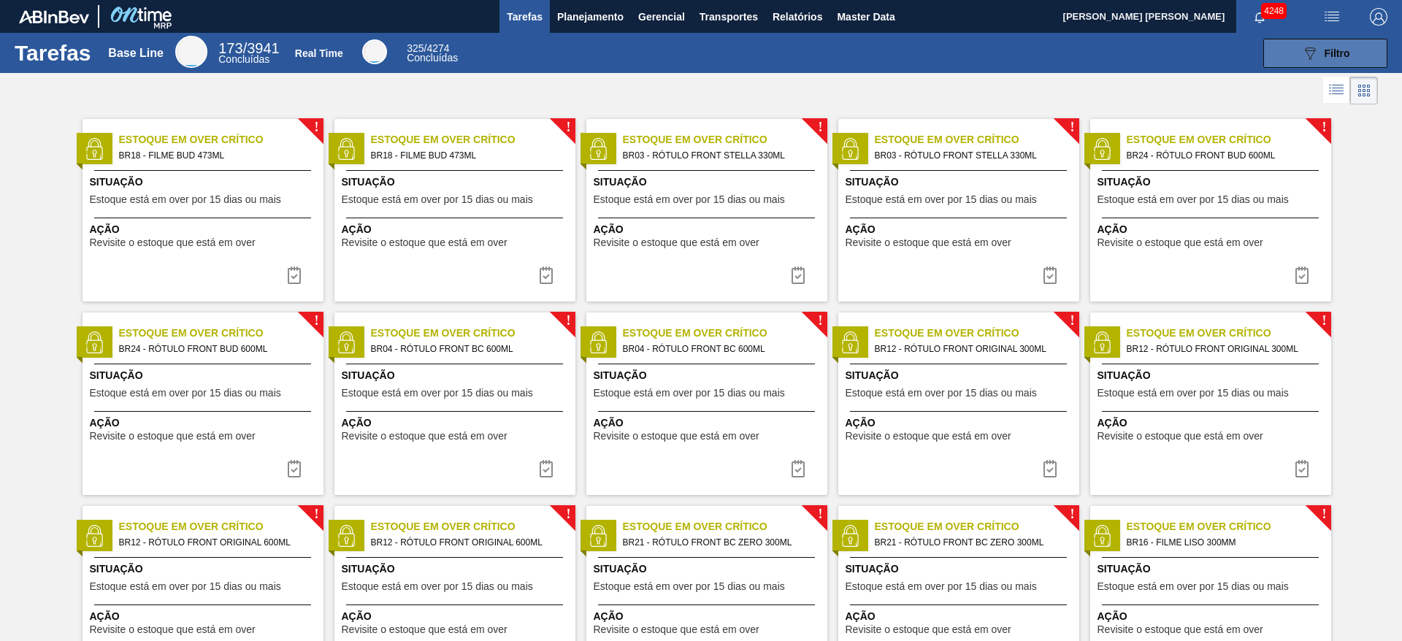
click at [1304, 45] on icon "089F7B8B-B2A5-4AFE-B5C0-19BA573D28AC" at bounding box center [1311, 54] width 18 height 18
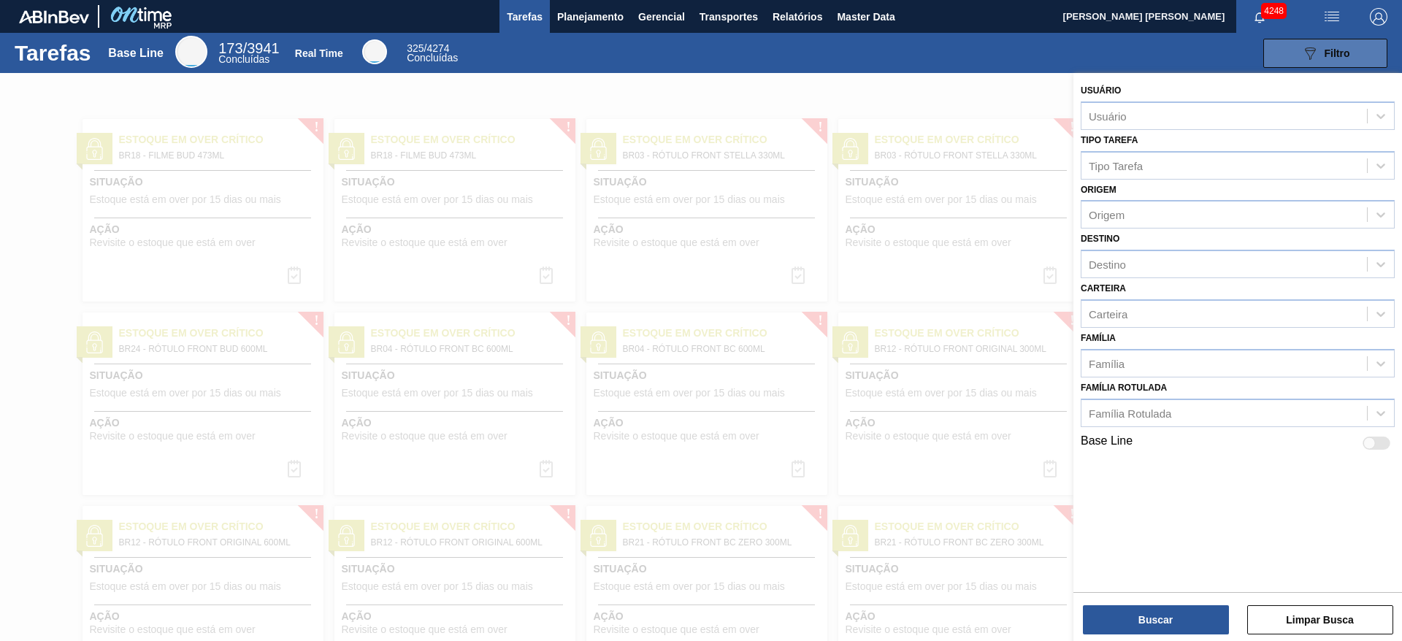
click at [1330, 50] on span "Filtro" at bounding box center [1338, 53] width 26 height 12
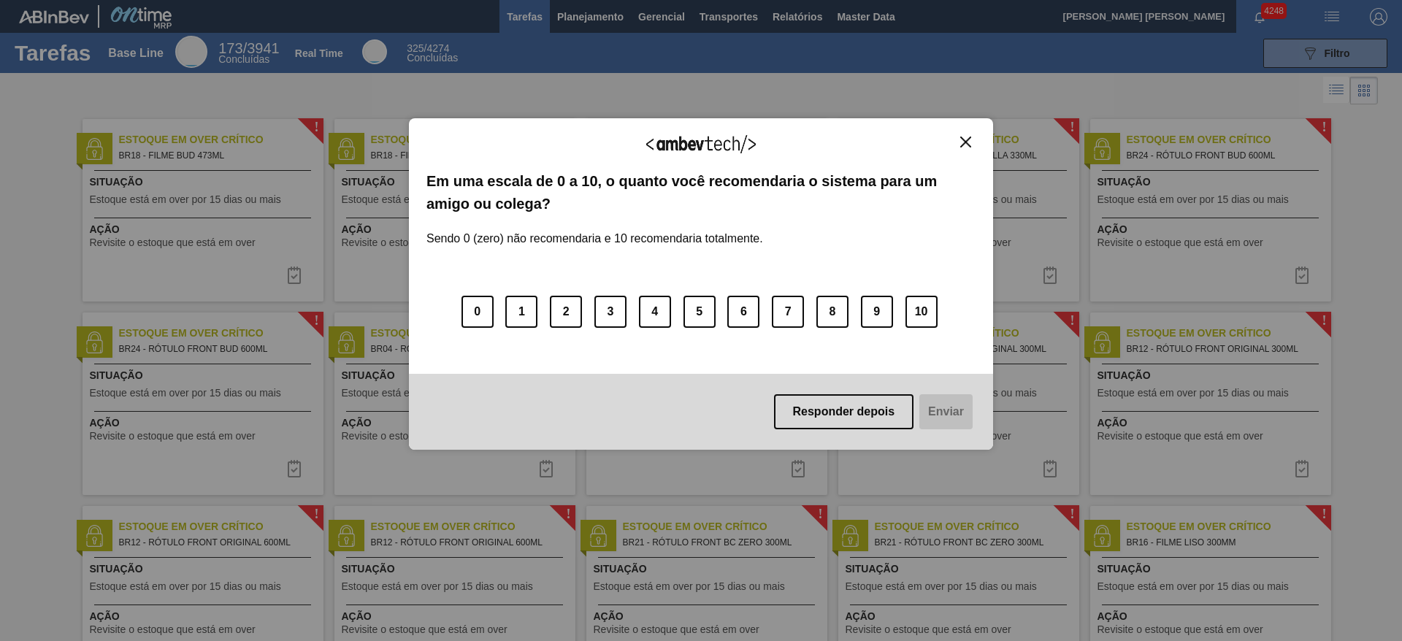
click at [964, 148] on button "Close" at bounding box center [966, 142] width 20 height 12
